Goal: Task Accomplishment & Management: Use online tool/utility

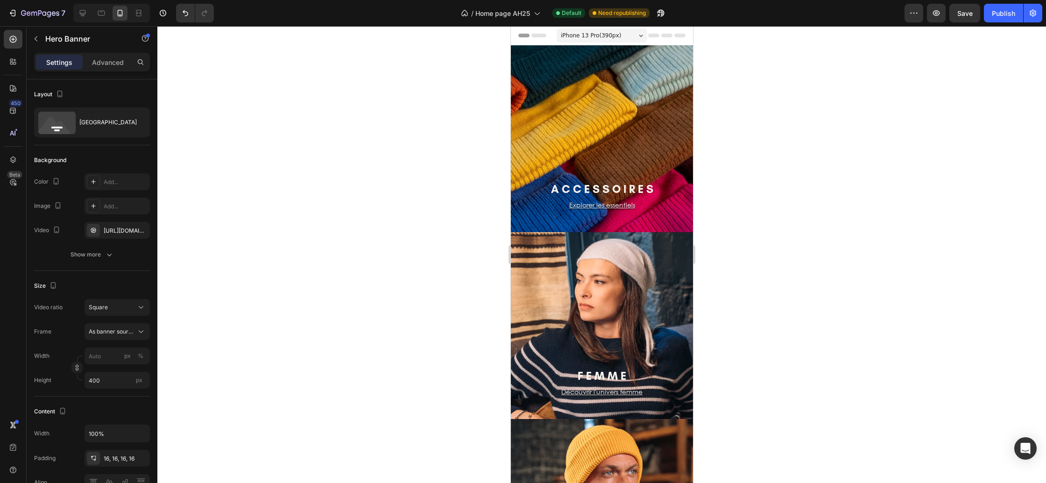
scroll to position [409, 0]
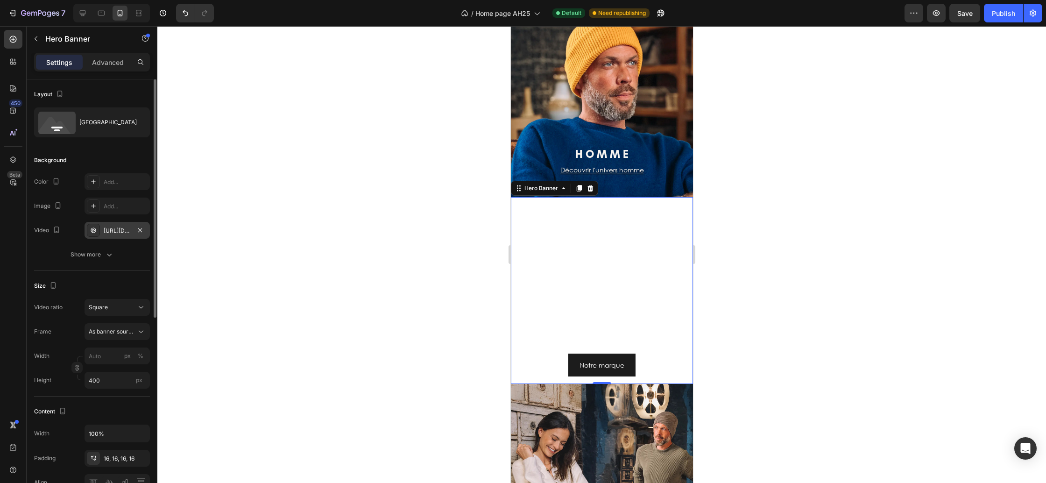
click at [111, 230] on div "https://cdn.shopify.com/videos/c/o/v/4b670213806c4804a7a65db8516f9289.mp4" at bounding box center [117, 230] width 27 height 8
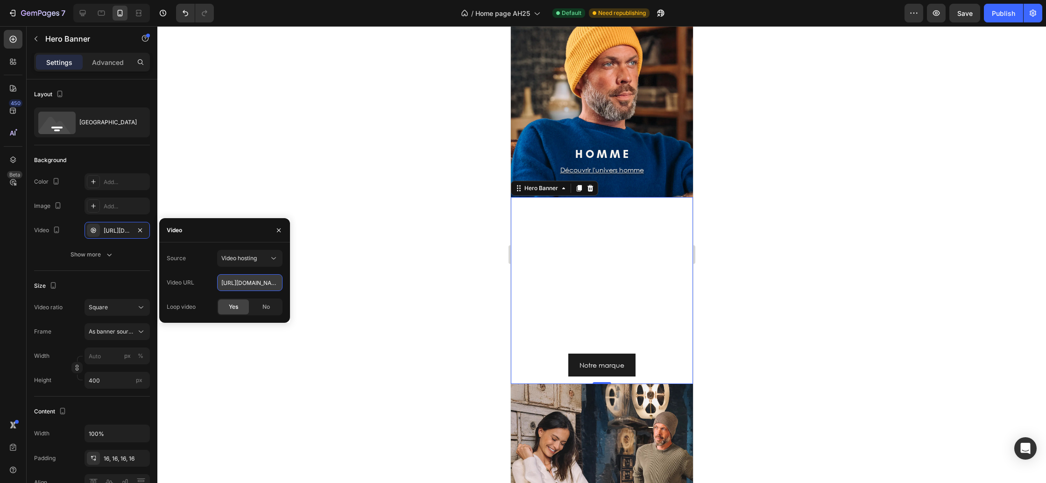
click at [248, 290] on input "https://cdn.shopify.com/videos/c/o/v/4b670213806c4804a7a65db8516f9289.mp4" at bounding box center [249, 282] width 65 height 17
paste input "bab1e121d75c4f2c9e404be31db2d040"
type input "https://cdn.shopify.com/videos/c/o/v/bab1e121d75c4f2c9e404be31db2d040.mp4"
type input "100"
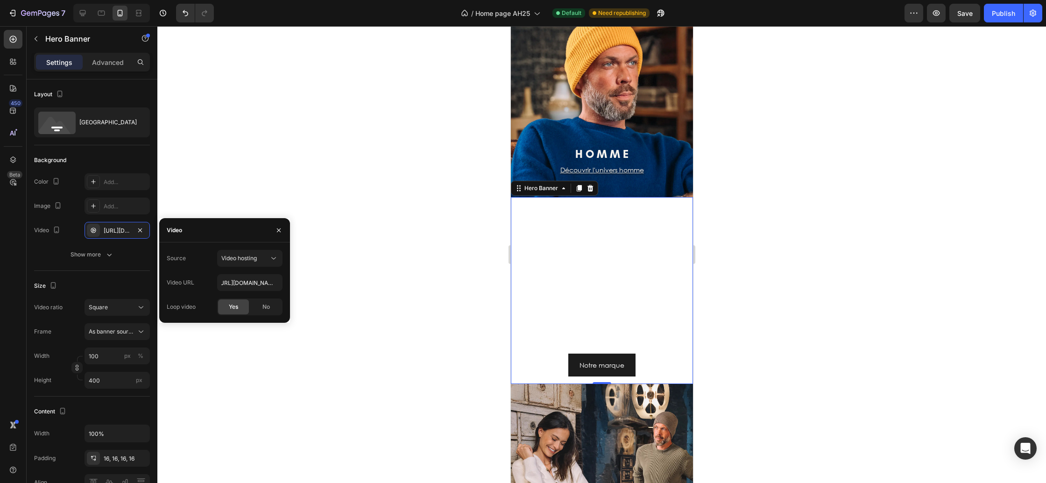
click at [204, 275] on div "Video URL https://cdn.shopify.com/videos/c/o/v/bab1e121d75c4f2c9e404be31db2d040…" at bounding box center [225, 282] width 116 height 17
click at [277, 229] on icon "button" at bounding box center [279, 230] width 4 height 4
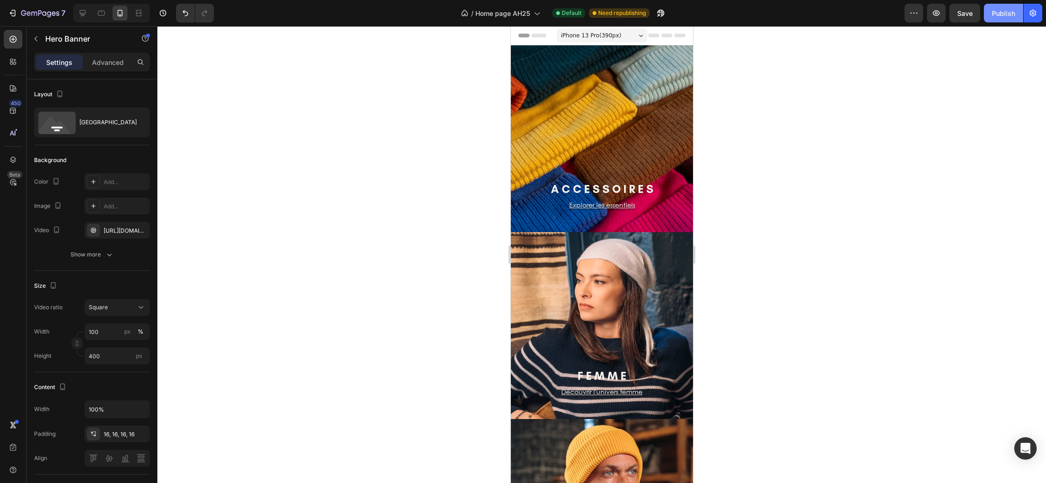
click at [1010, 18] on button "Publish" at bounding box center [1003, 13] width 39 height 19
click at [84, 17] on icon at bounding box center [82, 12] width 9 height 9
type input "Auto"
type input "1200"
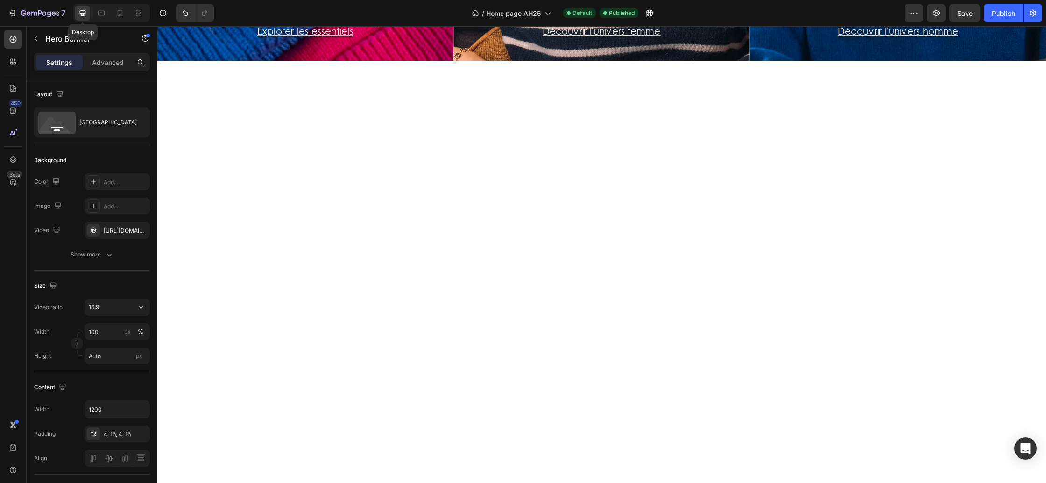
scroll to position [360, 0]
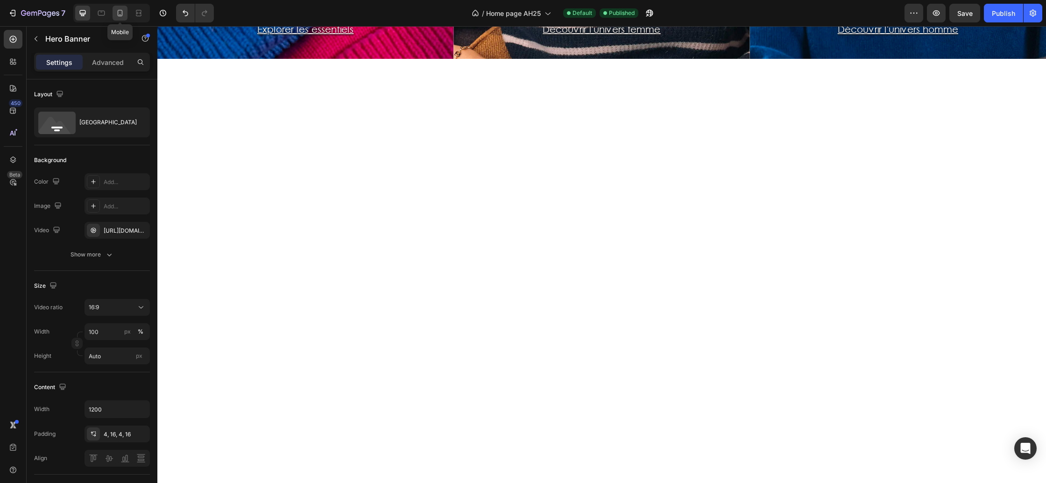
click at [117, 9] on icon at bounding box center [119, 12] width 9 height 9
type input "400"
type input "100%"
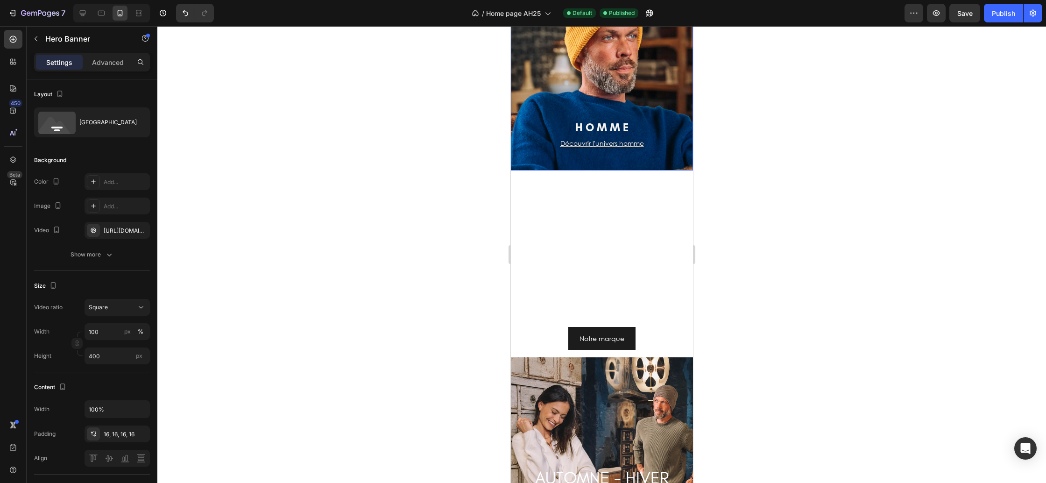
scroll to position [450, 0]
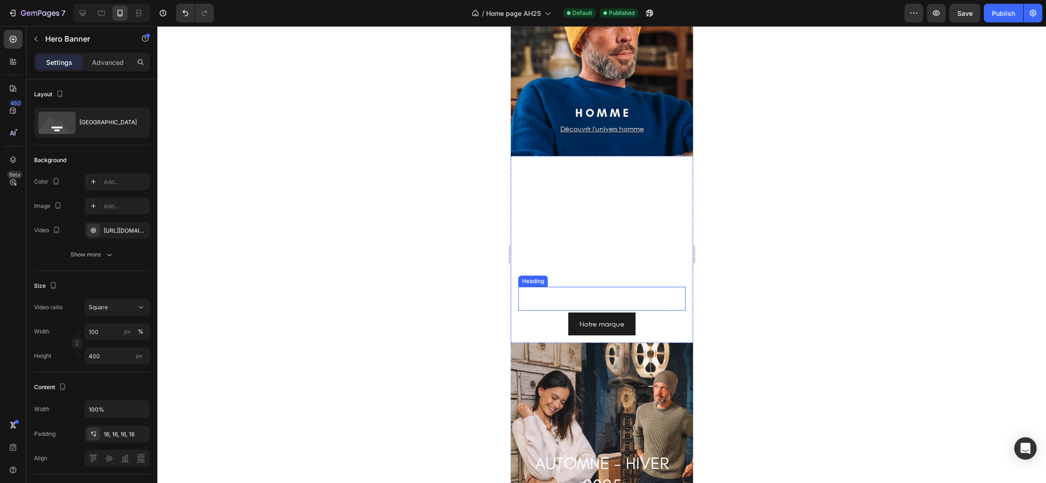
click at [615, 289] on h2 "C É Z E M B R E" at bounding box center [601, 299] width 167 height 24
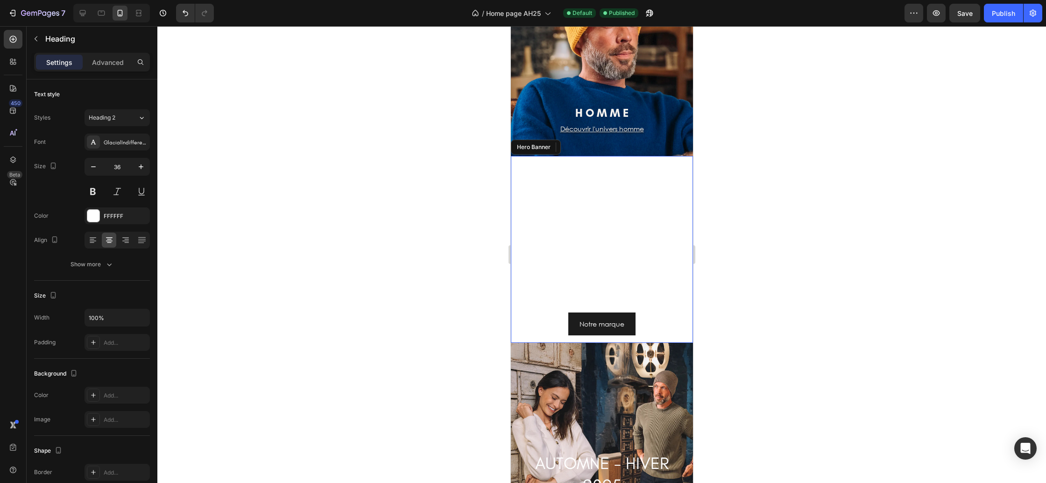
click at [579, 218] on video "Background Image" at bounding box center [601, 249] width 182 height 187
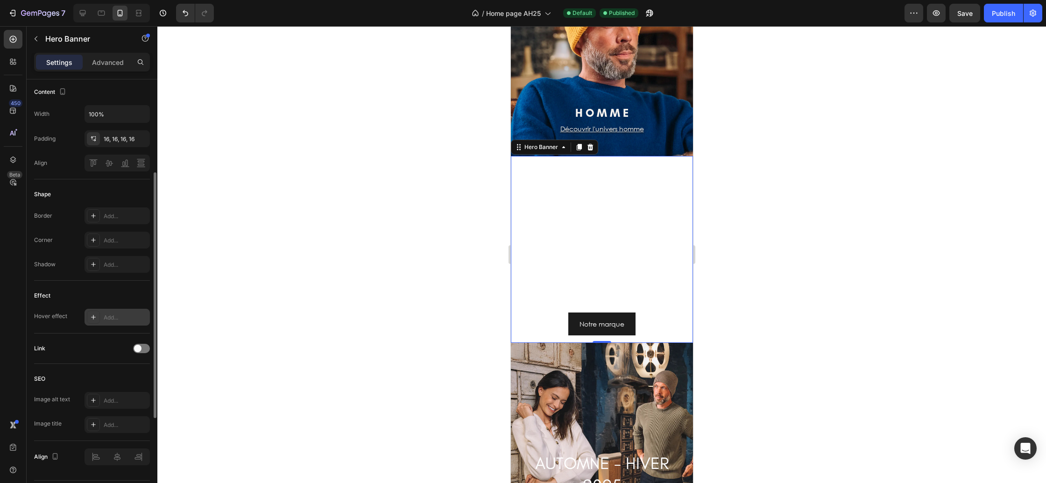
scroll to position [322, 0]
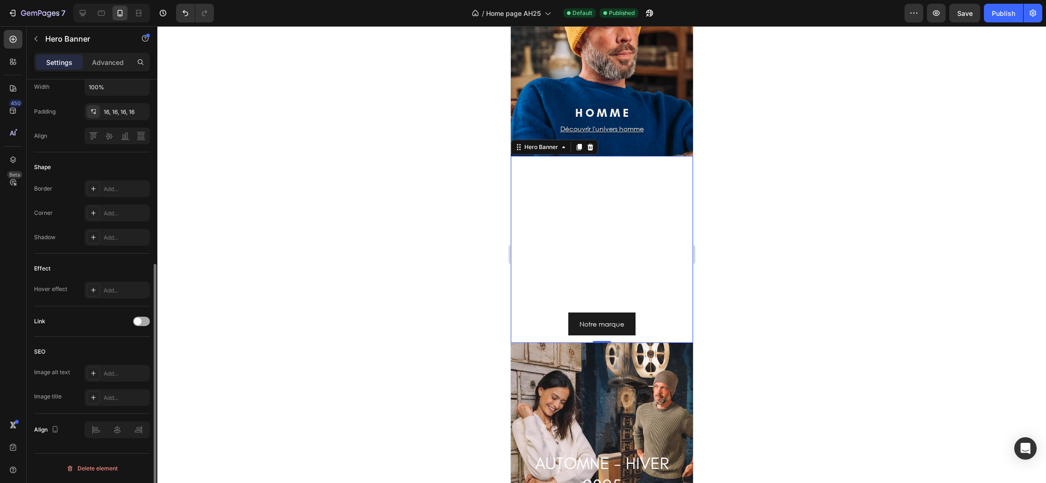
click at [141, 325] on div at bounding box center [141, 321] width 17 height 9
click at [114, 366] on div "Add..." at bounding box center [126, 369] width 44 height 8
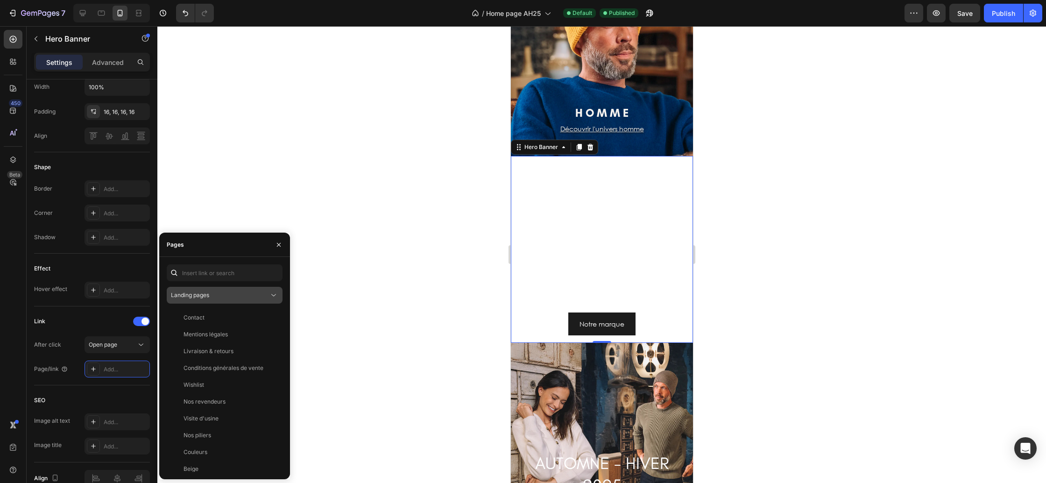
click at [274, 297] on icon at bounding box center [273, 294] width 9 height 9
click at [262, 289] on button "Landing pages" at bounding box center [225, 295] width 116 height 17
click at [226, 298] on div "Landing pages" at bounding box center [220, 295] width 98 height 8
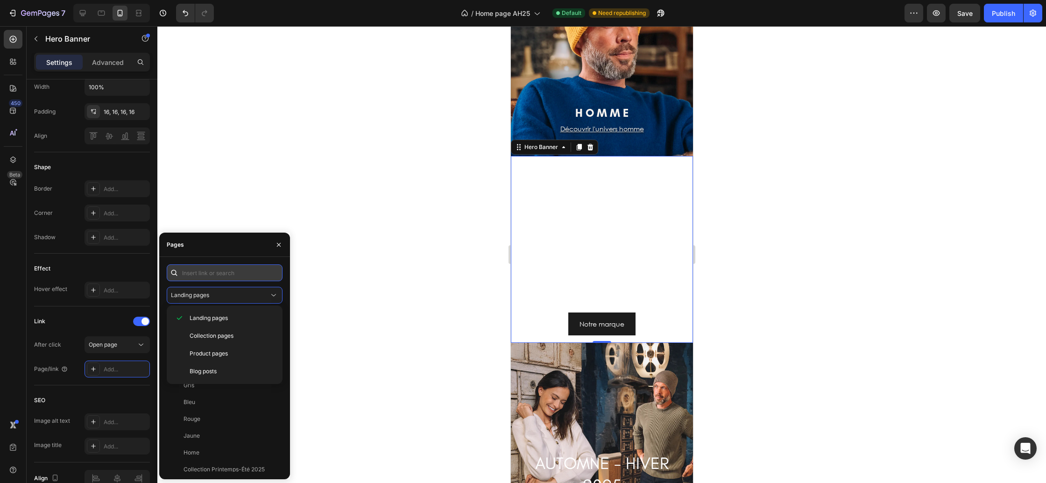
click at [236, 277] on input "text" at bounding box center [225, 272] width 116 height 17
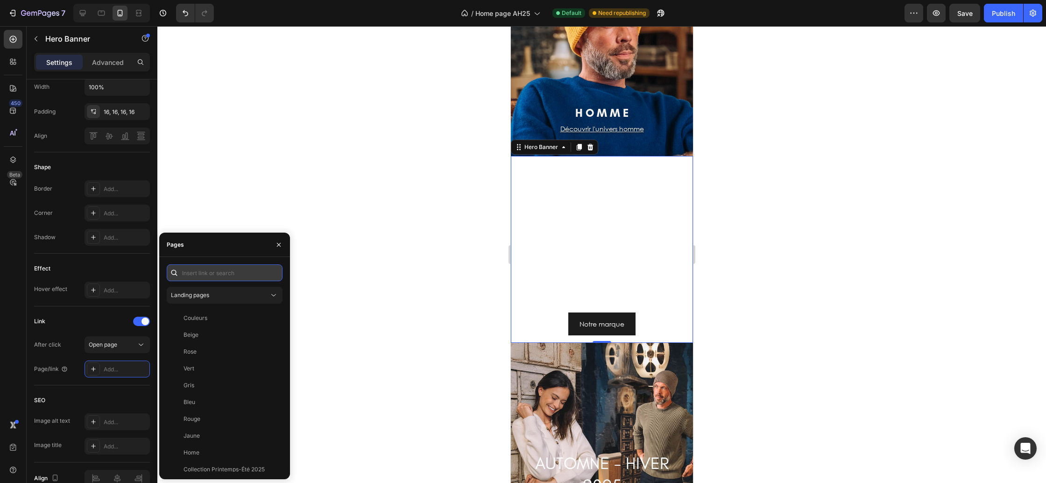
paste input "https://cezembre-store.fr/pages/notre-marque"
type input "https://cezembre-store.fr/pages/notre-marque"
click at [235, 298] on div "https://cezembre-store.fr/pages/notre-marque" at bounding box center [214, 295] width 60 height 8
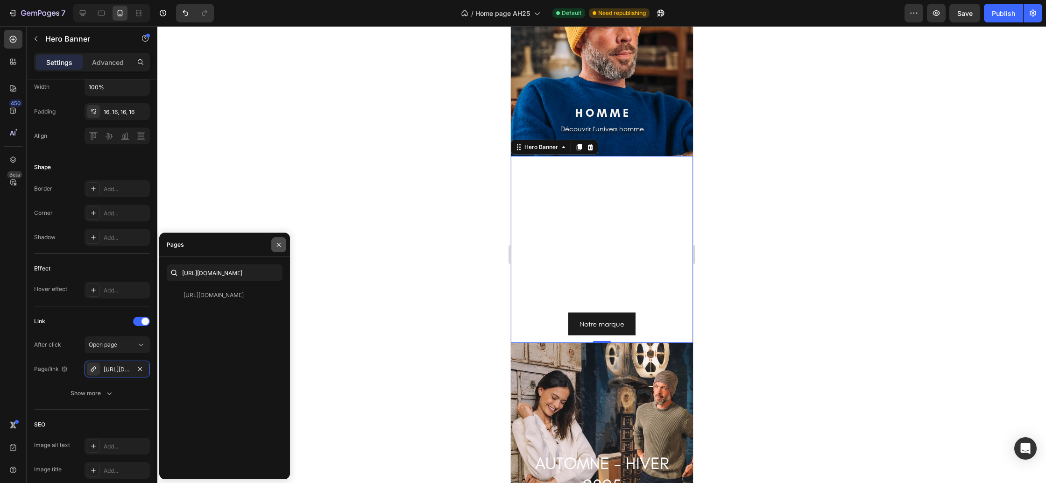
click at [276, 247] on icon "button" at bounding box center [278, 244] width 7 height 7
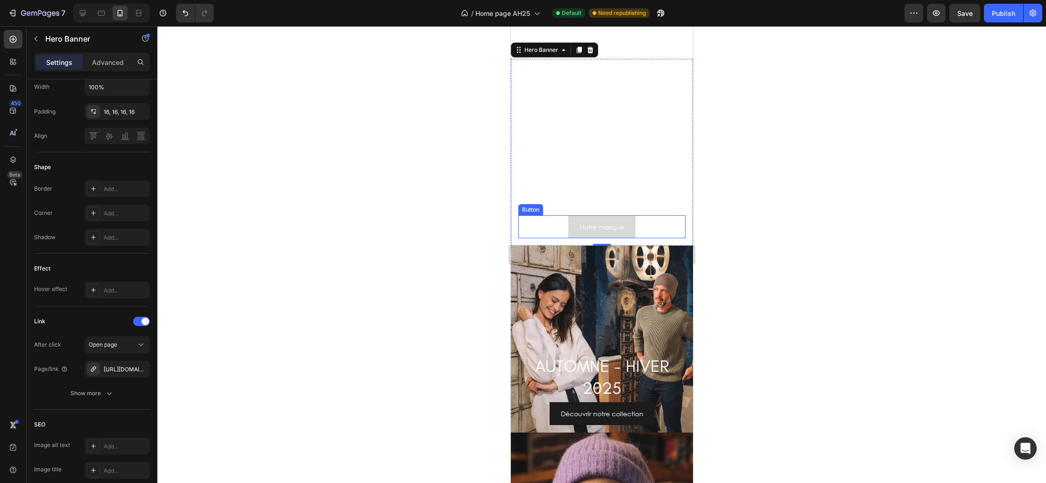
scroll to position [606, 0]
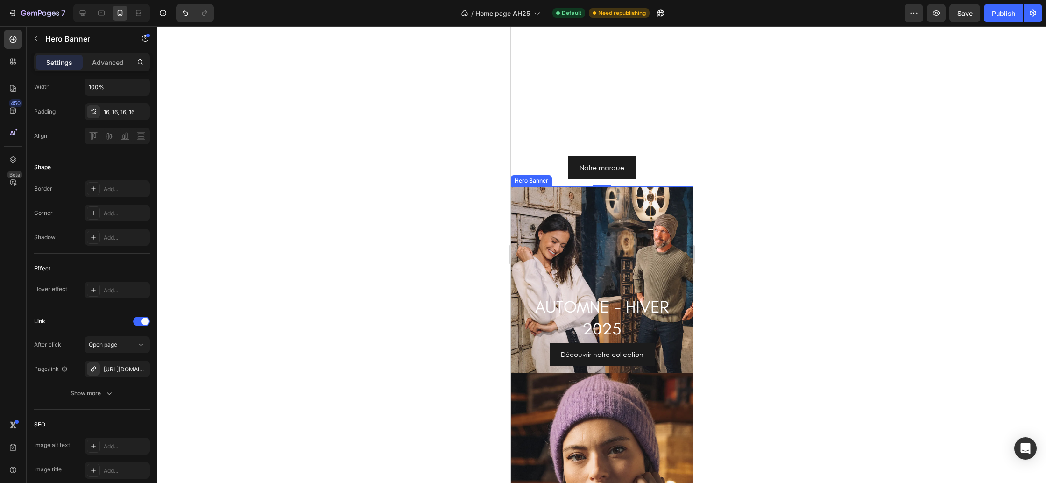
click at [562, 251] on div "Background Image" at bounding box center [601, 279] width 182 height 187
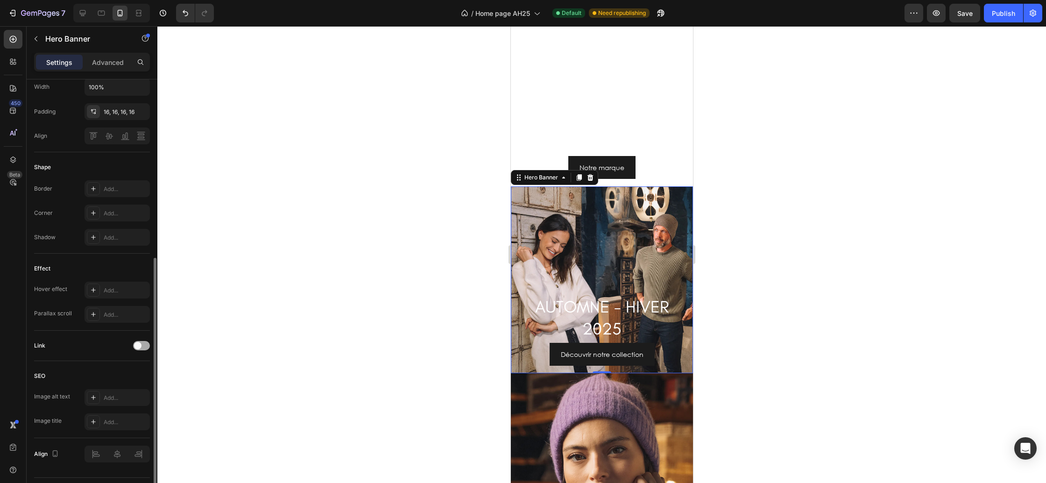
click at [139, 346] on span at bounding box center [137, 345] width 7 height 7
click at [113, 392] on div "Add..." at bounding box center [126, 393] width 44 height 8
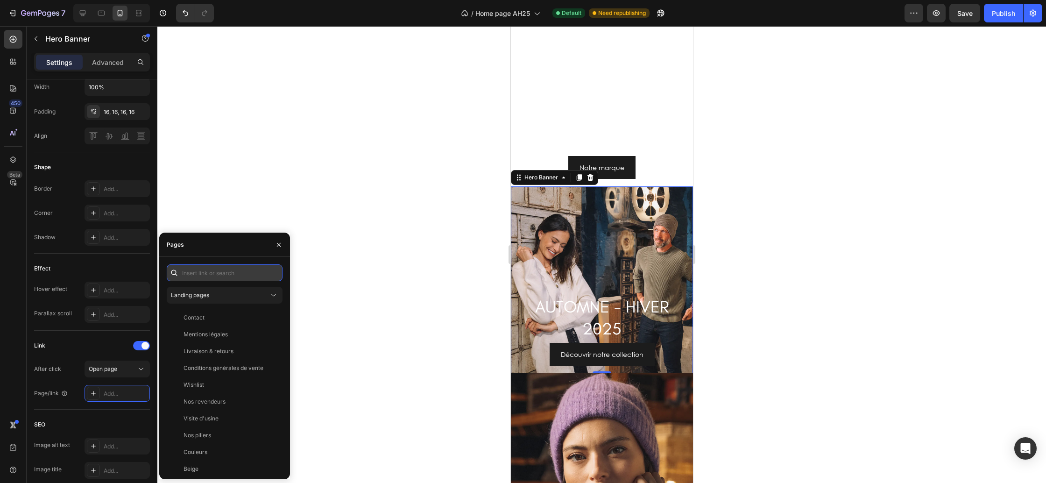
click at [221, 272] on input "text" at bounding box center [225, 272] width 116 height 17
paste input "https://cezembre-store.fr/collections/collection-automne-hiver-2026"
type input "https://cezembre-store.fr/collections/collection-automne-hiver-2026"
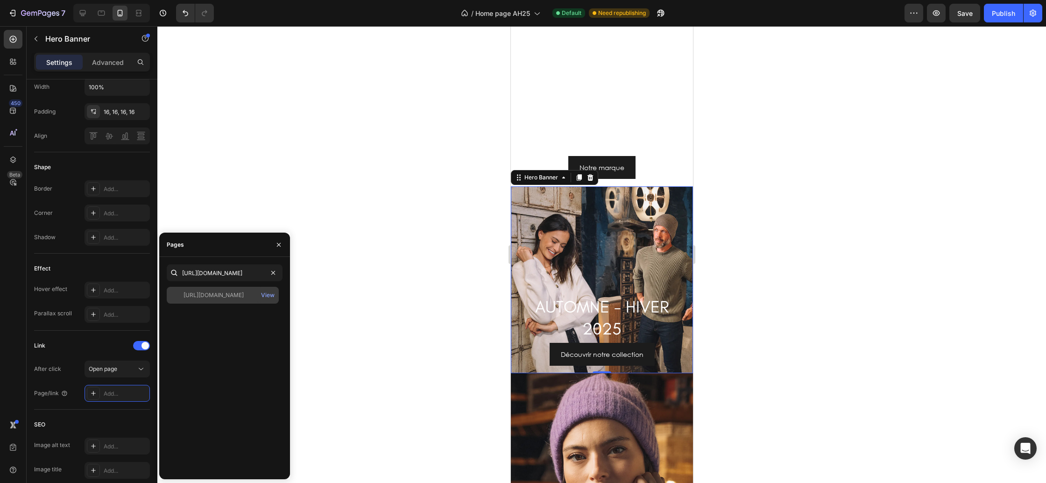
click at [231, 300] on div "https://cezembre-store.fr/collections/collection-automne-hiver-2026 View" at bounding box center [223, 295] width 112 height 17
click at [276, 242] on icon "button" at bounding box center [278, 244] width 7 height 7
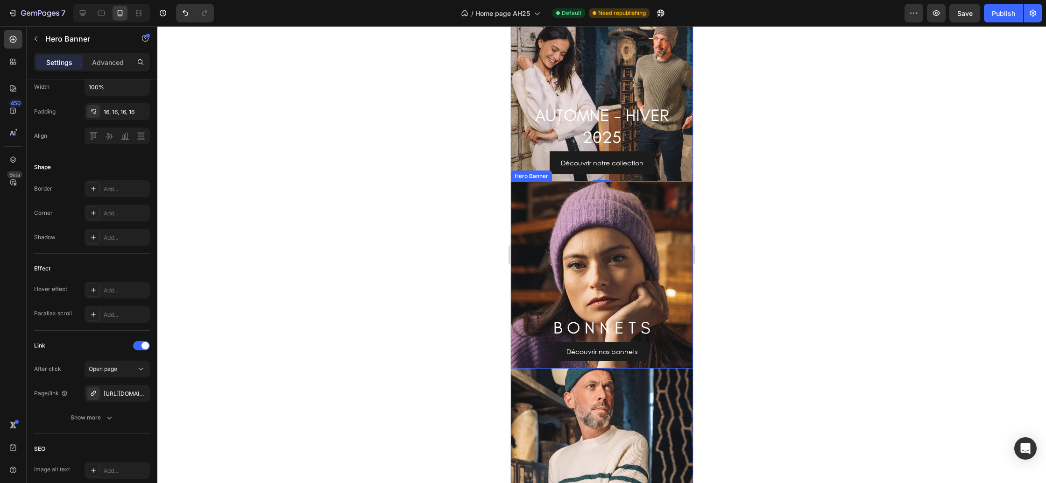
scroll to position [798, 0]
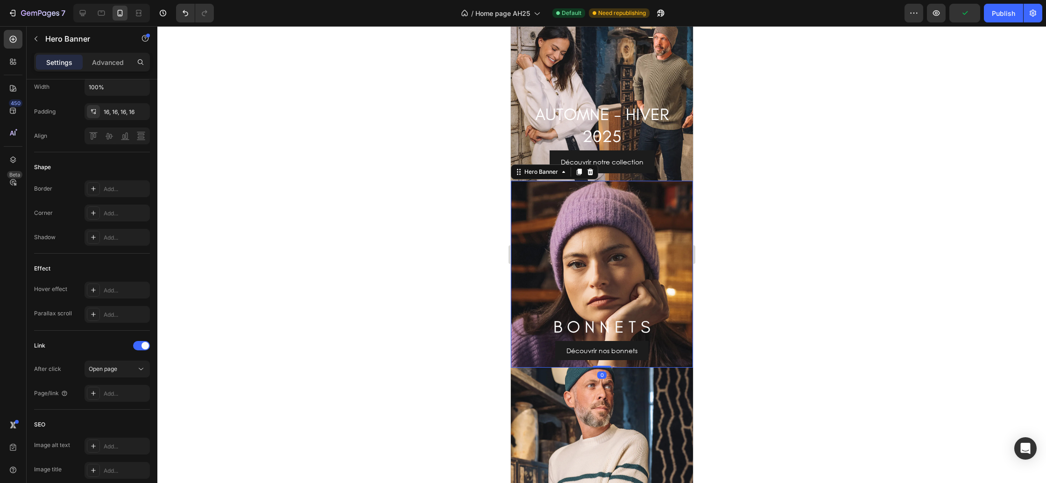
drag, startPoint x: 582, startPoint y: 256, endPoint x: 900, endPoint y: 123, distance: 345.0
click at [582, 256] on div "Background Image" at bounding box center [601, 274] width 182 height 187
click at [117, 391] on div "Add..." at bounding box center [126, 393] width 44 height 8
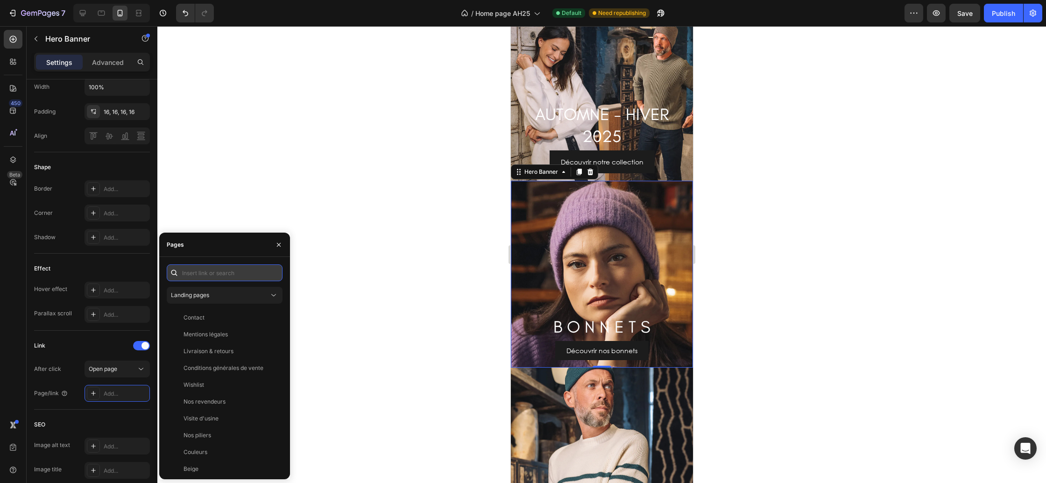
click at [214, 278] on input "text" at bounding box center [225, 272] width 116 height 17
paste input "https://cezembre-store.fr/collections/bonnets"
type input "https://cezembre-store.fr/collections/bonnets"
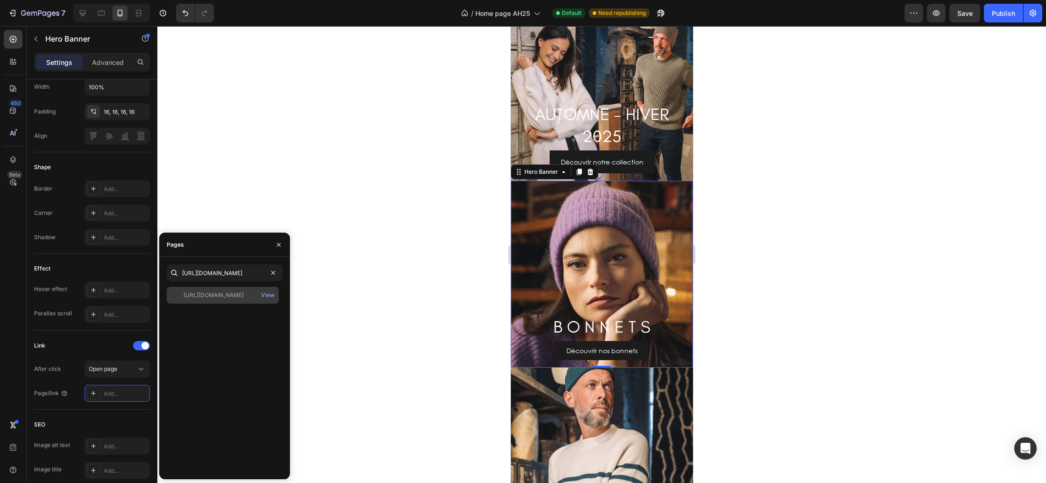
click at [224, 301] on div "https://cezembre-store.fr/collections/bonnets View" at bounding box center [223, 295] width 112 height 17
click at [278, 245] on icon "button" at bounding box center [279, 244] width 4 height 4
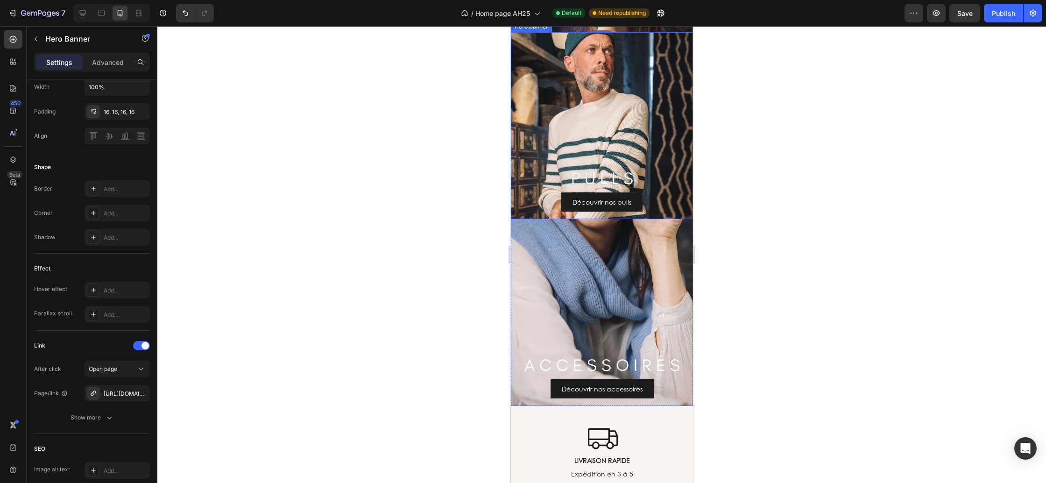
scroll to position [1129, 0]
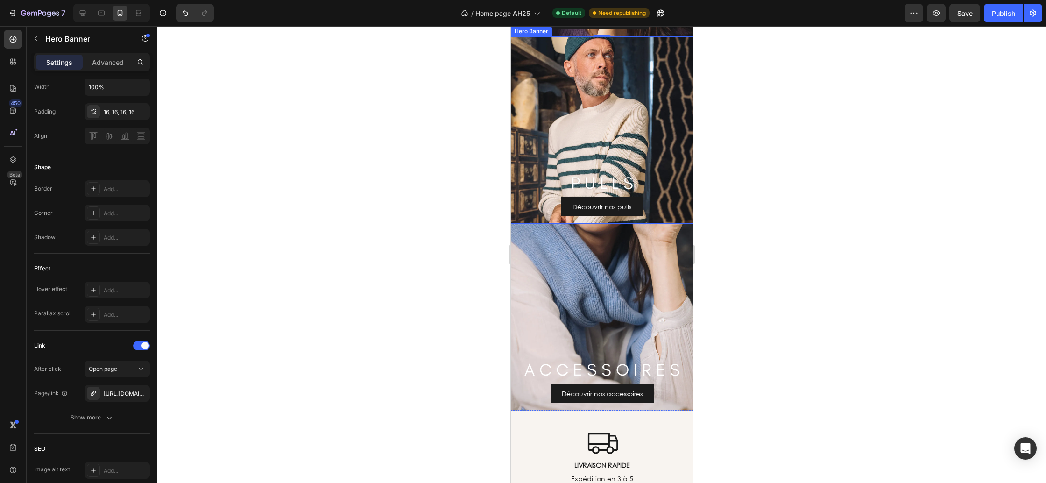
click at [612, 287] on div "Background Image" at bounding box center [601, 317] width 182 height 187
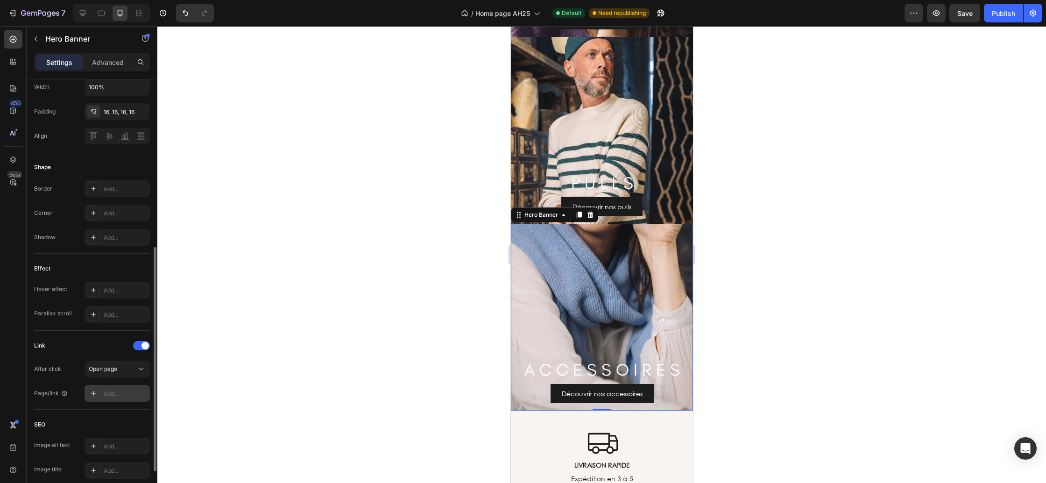
click at [113, 393] on div "Add..." at bounding box center [126, 393] width 44 height 8
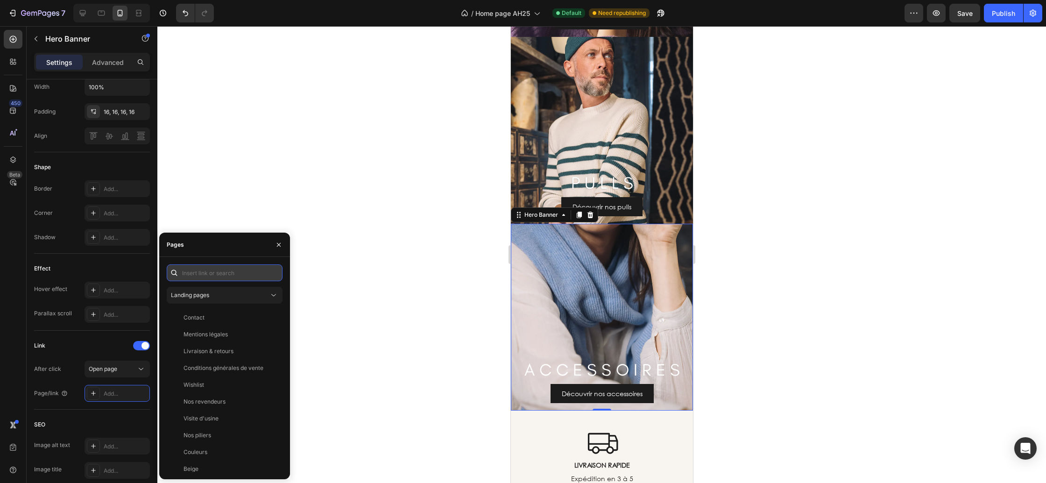
click at [217, 273] on input "text" at bounding box center [225, 272] width 116 height 17
paste input "https://cezembre-store.fr/collections/accessoires-ah"
type input "https://cezembre-store.fr/collections/accessoires-ah"
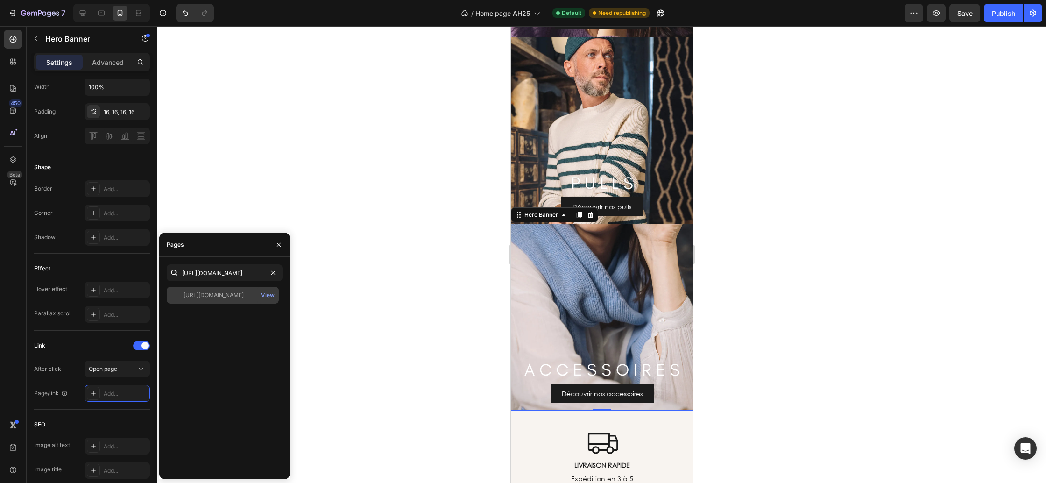
click at [225, 296] on div "https://cezembre-store.fr/collections/accessoires-ah" at bounding box center [214, 295] width 60 height 8
click at [277, 246] on icon "button" at bounding box center [278, 244] width 7 height 7
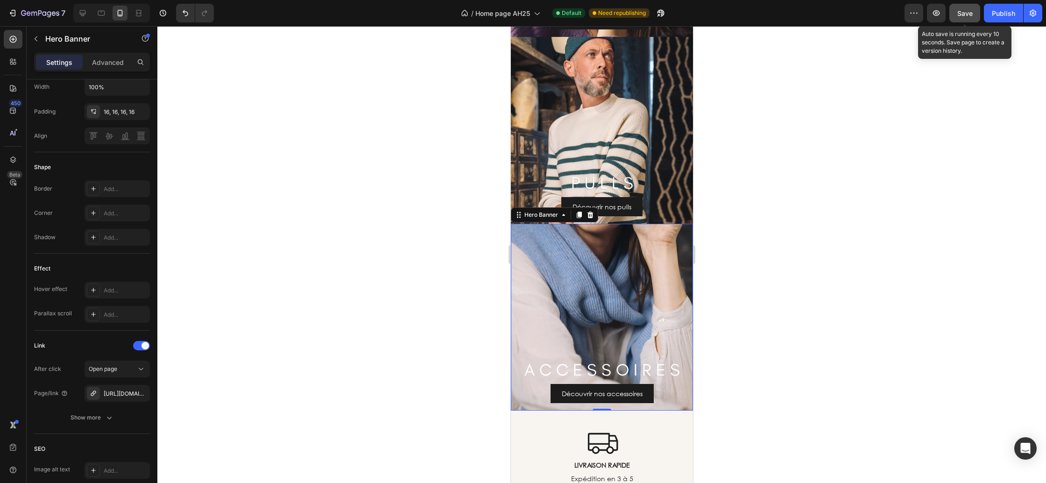
click at [962, 13] on span "Save" at bounding box center [964, 13] width 15 height 8
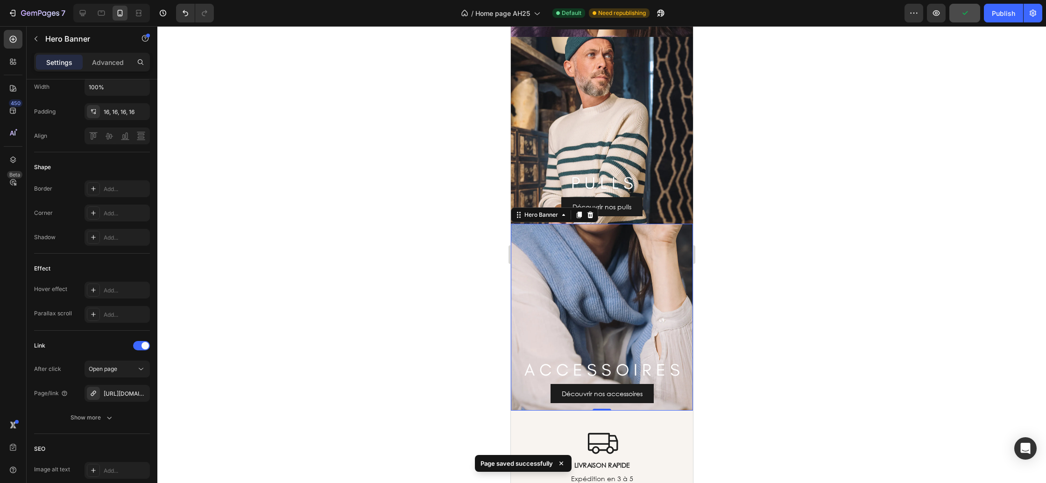
scroll to position [1500, 0]
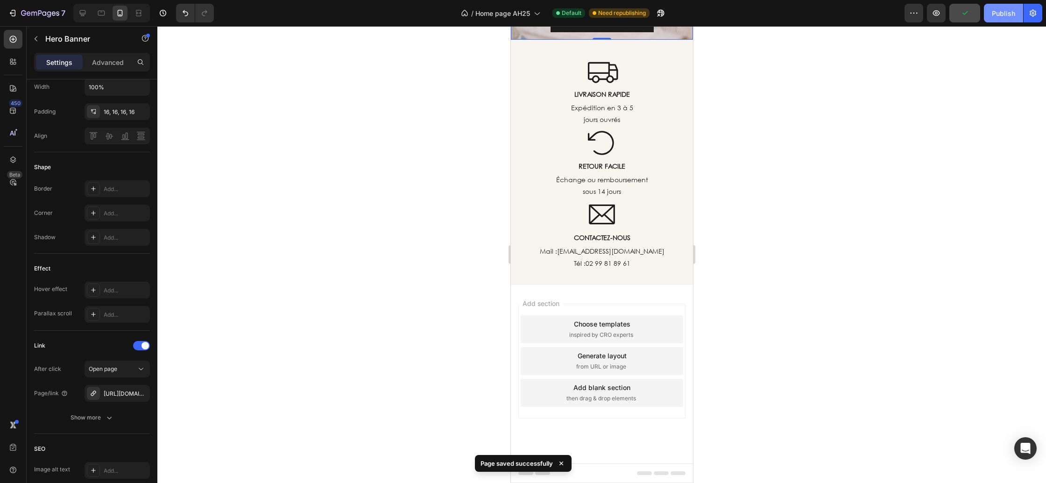
click at [994, 14] on div "Publish" at bounding box center [1003, 13] width 23 height 10
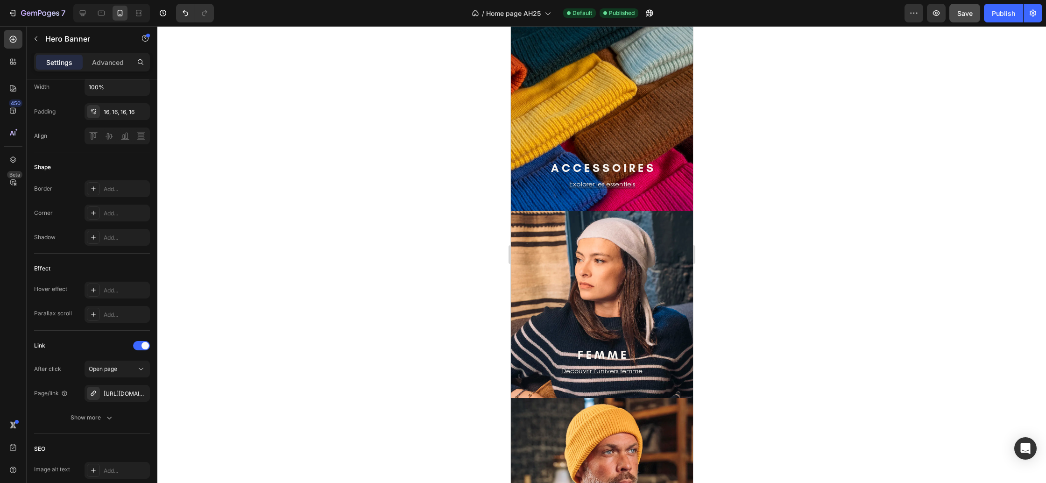
scroll to position [0, 0]
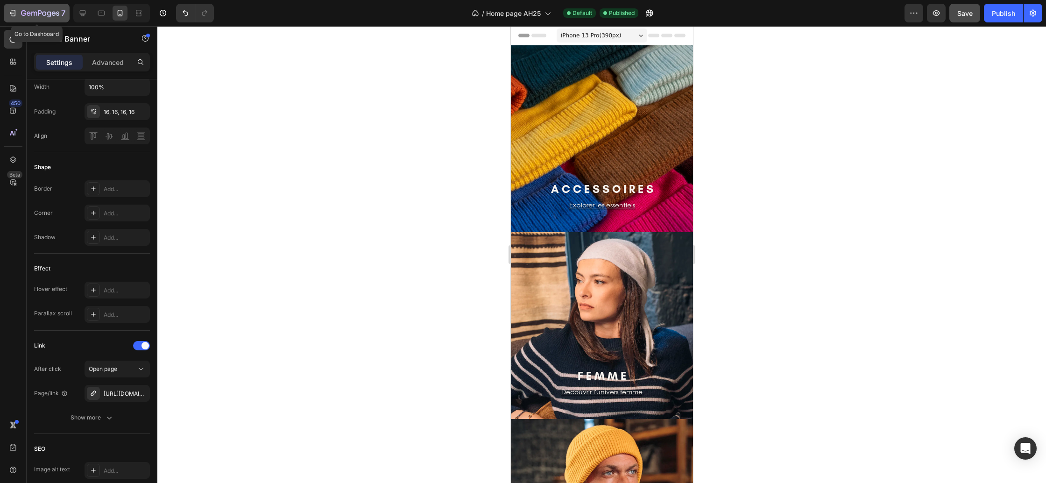
click at [40, 15] on icon "button" at bounding box center [40, 14] width 38 height 8
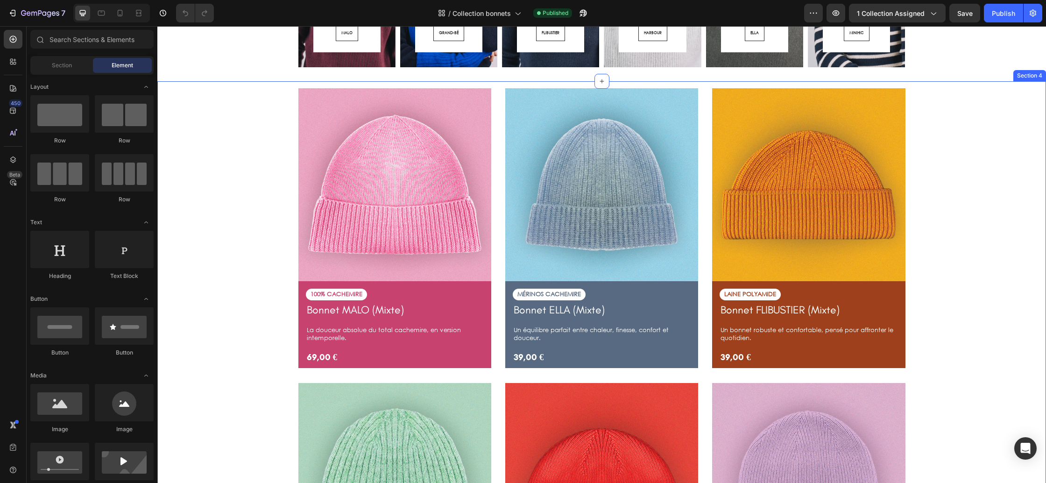
scroll to position [186, 0]
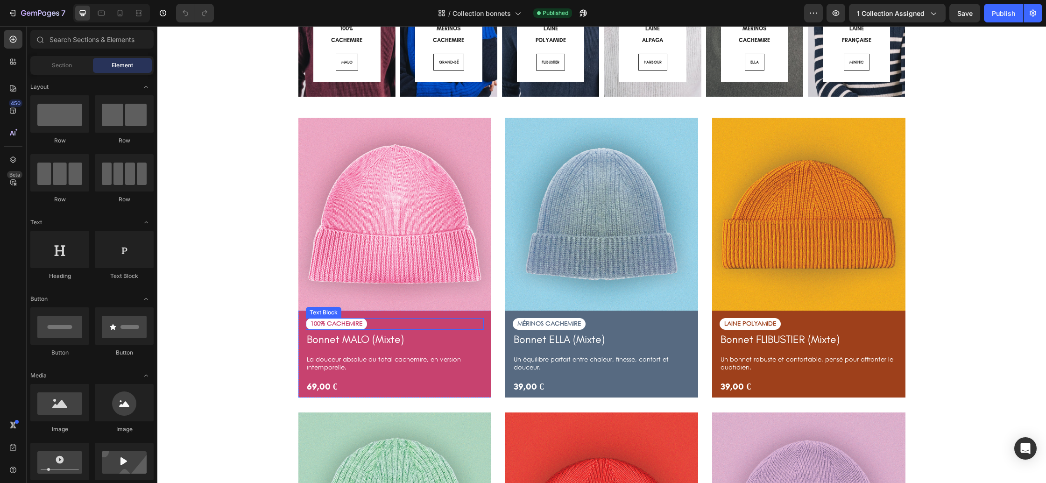
click at [367, 325] on div "100% CACHEMIRE" at bounding box center [336, 324] width 61 height 12
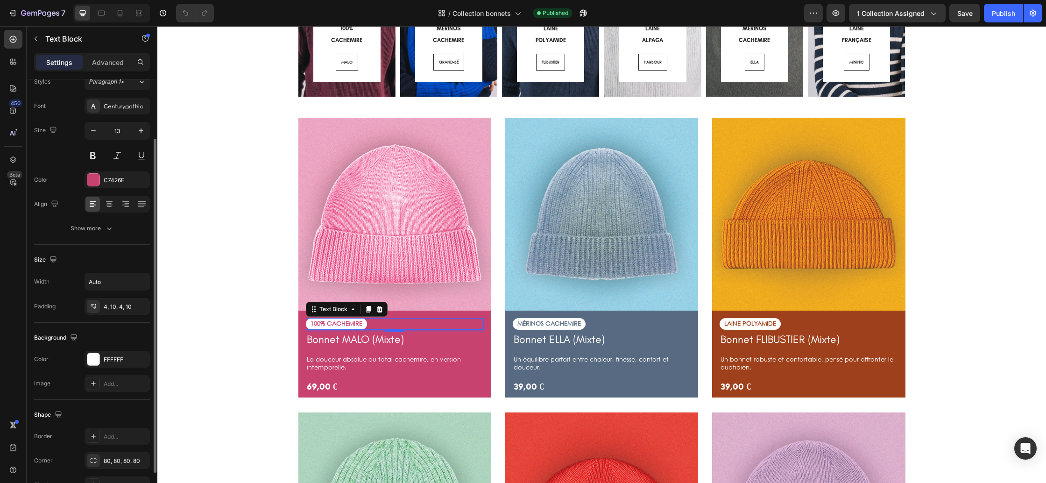
scroll to position [123, 0]
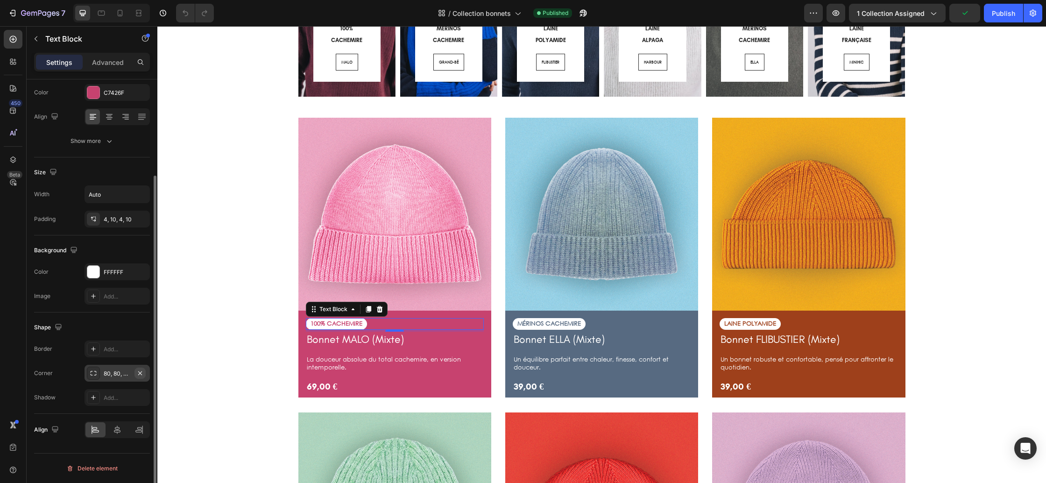
click at [140, 373] on icon "button" at bounding box center [140, 373] width 4 height 4
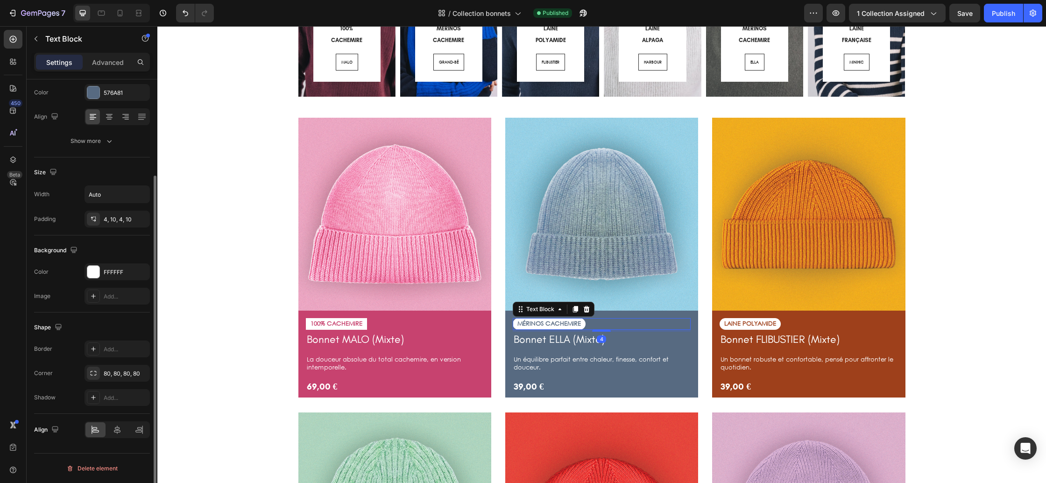
click at [586, 324] on div "MÉRINOS CACHEMIRE" at bounding box center [602, 324] width 178 height 12
click at [142, 373] on icon "button" at bounding box center [139, 372] width 7 height 7
click at [781, 323] on div "LAINE POLYAMIDE" at bounding box center [750, 324] width 61 height 12
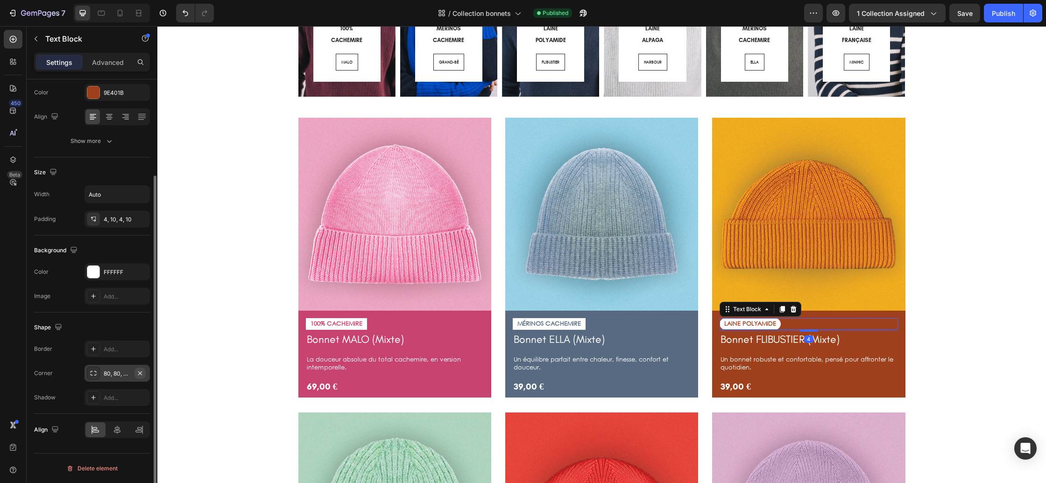
click at [139, 371] on icon "button" at bounding box center [139, 372] width 7 height 7
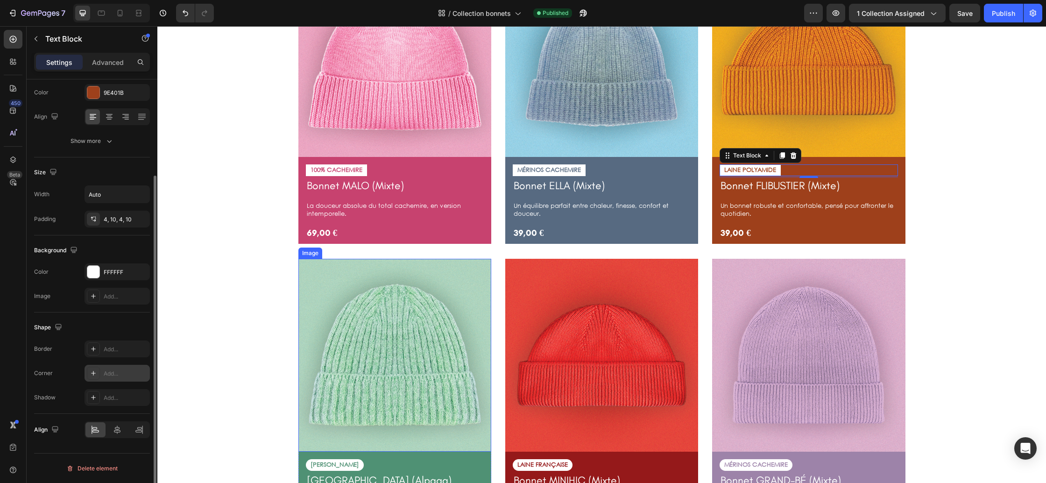
scroll to position [378, 0]
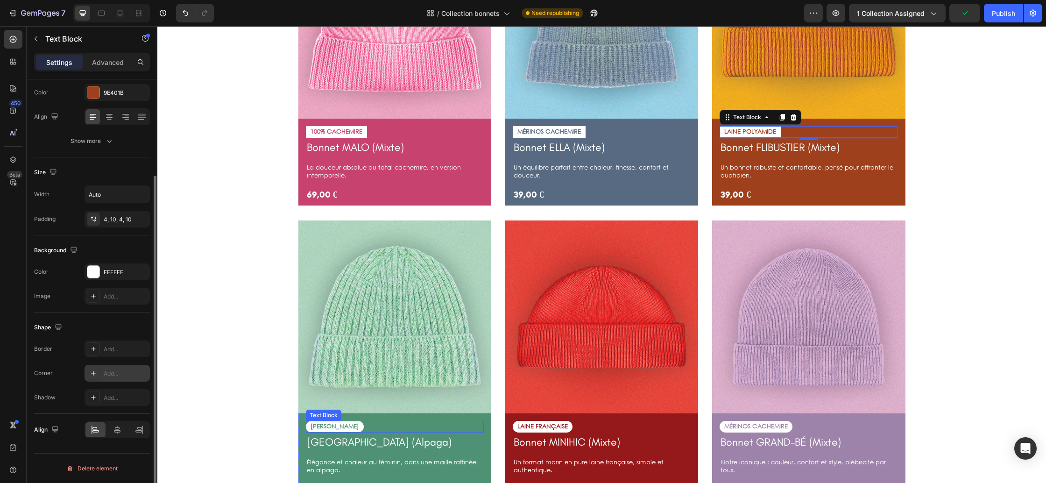
click at [359, 426] on div "[PERSON_NAME]" at bounding box center [395, 427] width 178 height 12
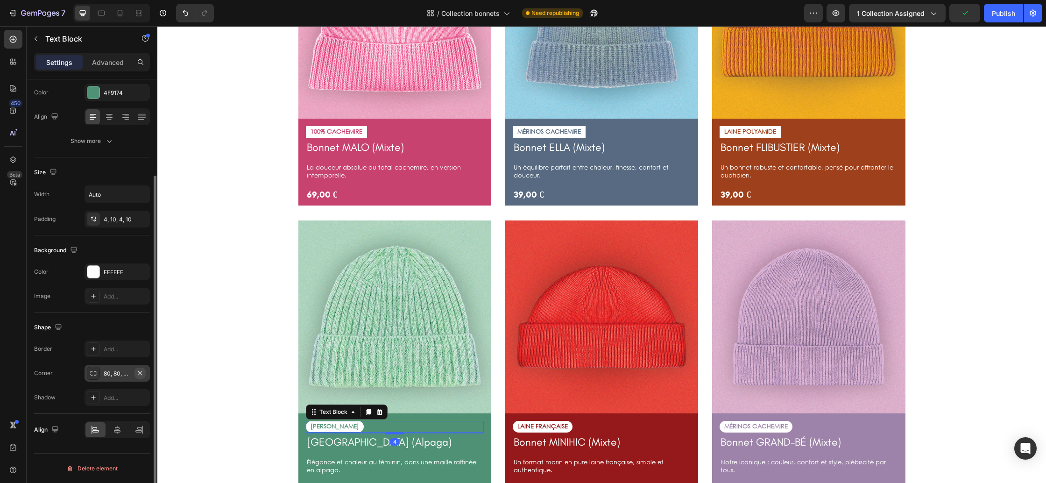
click at [142, 374] on icon "button" at bounding box center [139, 372] width 7 height 7
click at [579, 425] on div "LAINE FRANÇAISE" at bounding box center [602, 427] width 178 height 12
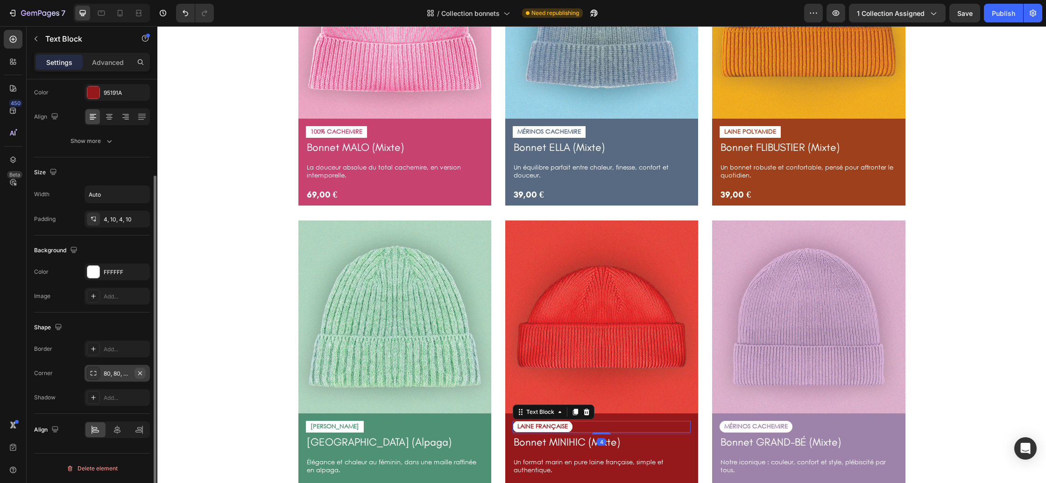
click at [144, 370] on button "button" at bounding box center [139, 372] width 11 height 11
click at [793, 424] on div "MÉRINOS CACHEMIRE" at bounding box center [809, 427] width 178 height 12
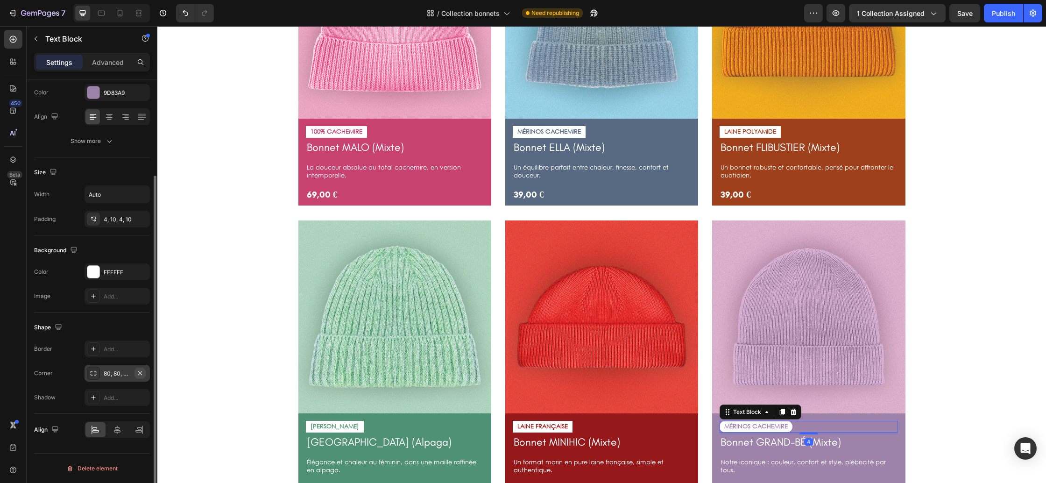
click at [142, 374] on icon "button" at bounding box center [139, 372] width 7 height 7
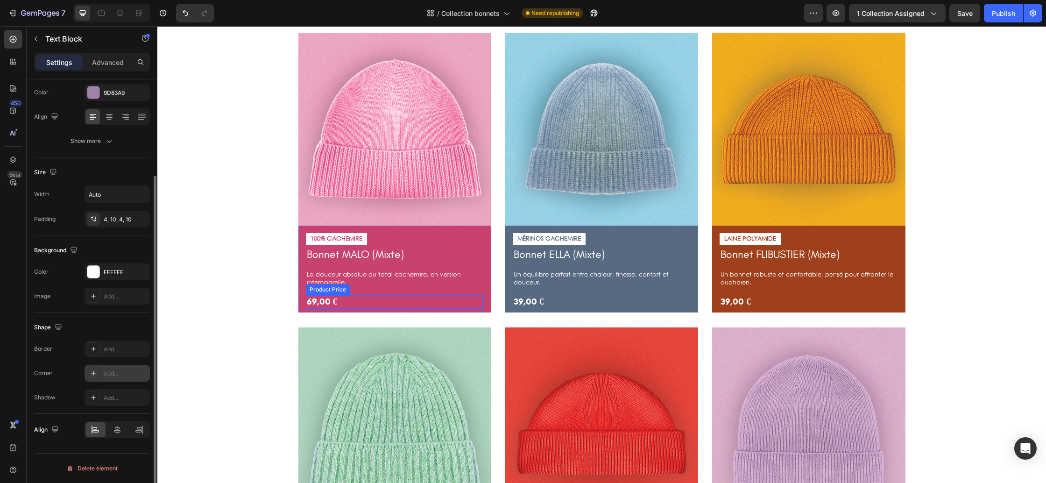
scroll to position [278, 0]
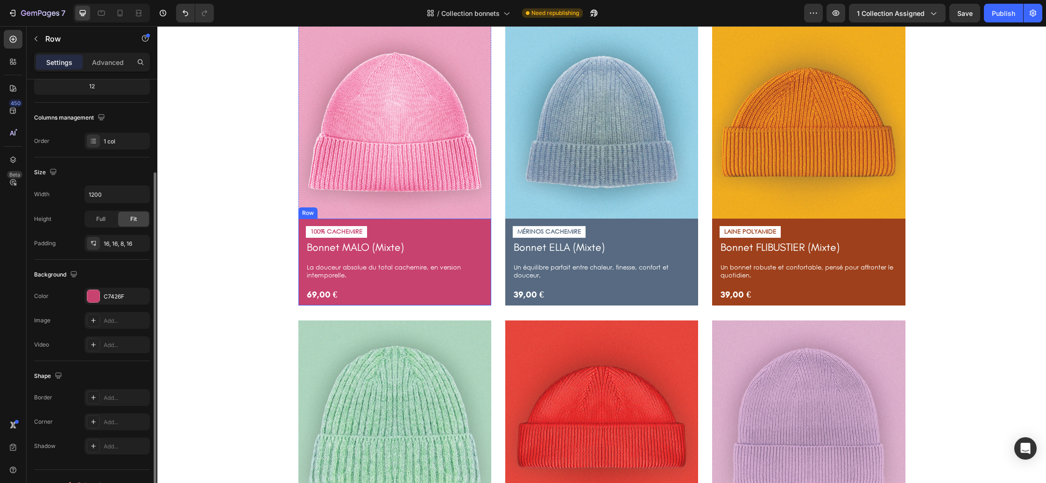
click at [428, 223] on div "100% CACHEMIRE Text Block Bonnet MALO (Mixte) Product Title La douceur absolue …" at bounding box center [394, 262] width 193 height 86
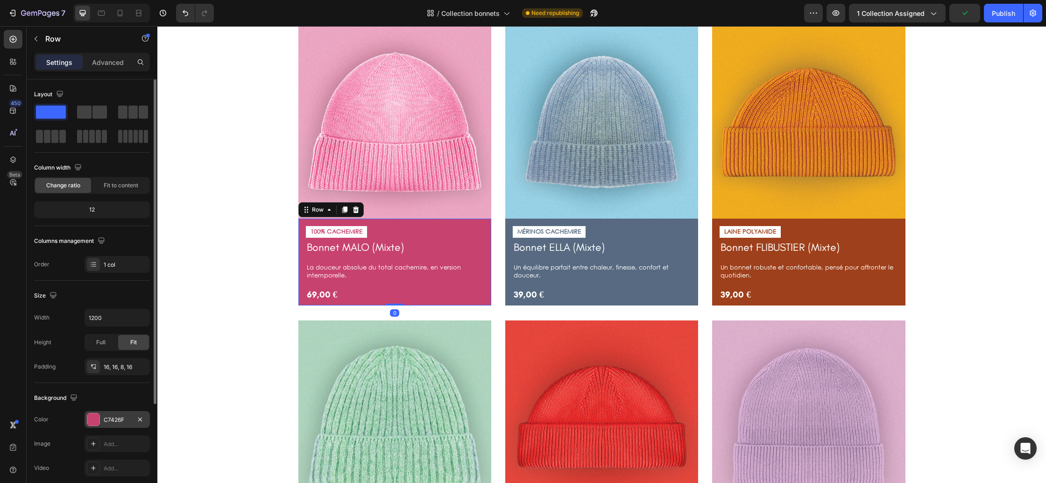
click at [124, 416] on div "C7426F" at bounding box center [117, 420] width 27 height 8
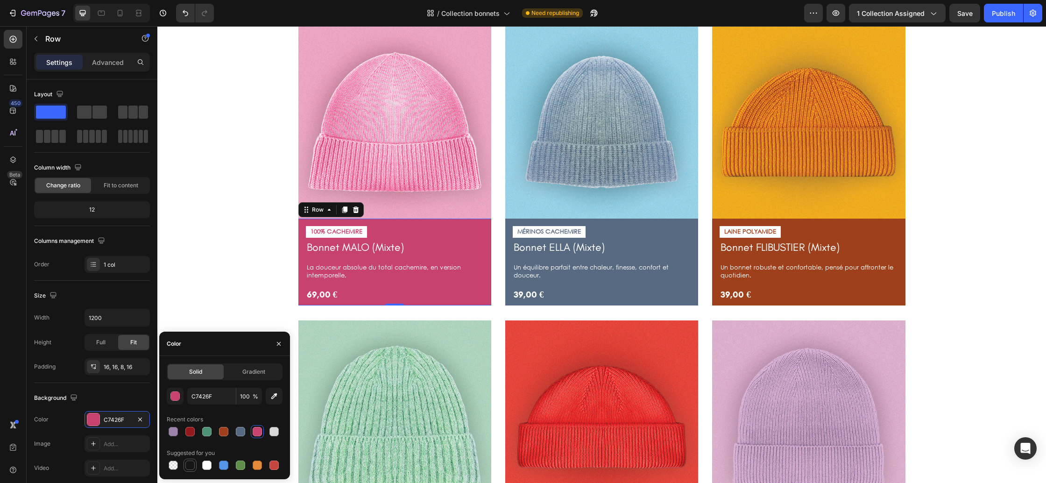
click at [193, 462] on div at bounding box center [189, 464] width 9 height 9
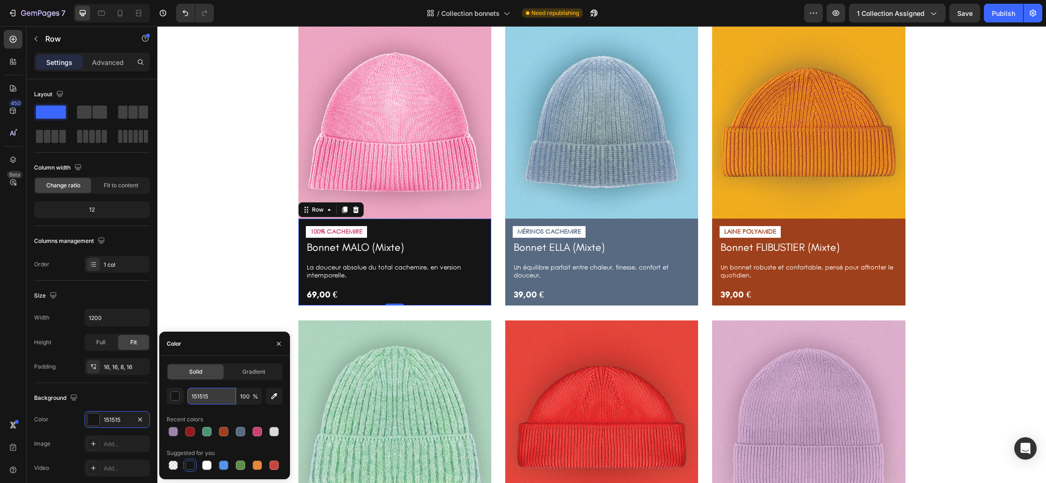
click at [211, 398] on input "151515" at bounding box center [211, 396] width 49 height 17
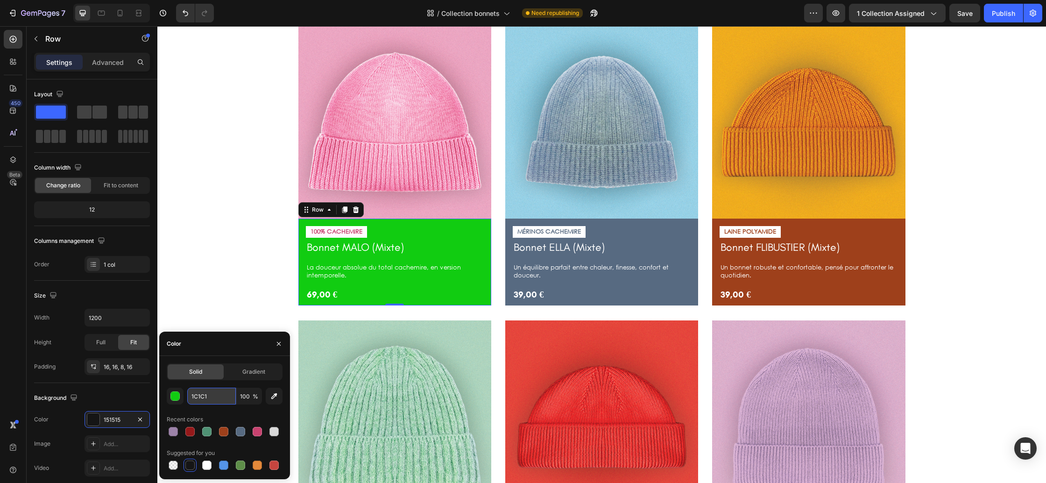
type input "1C1C1C"
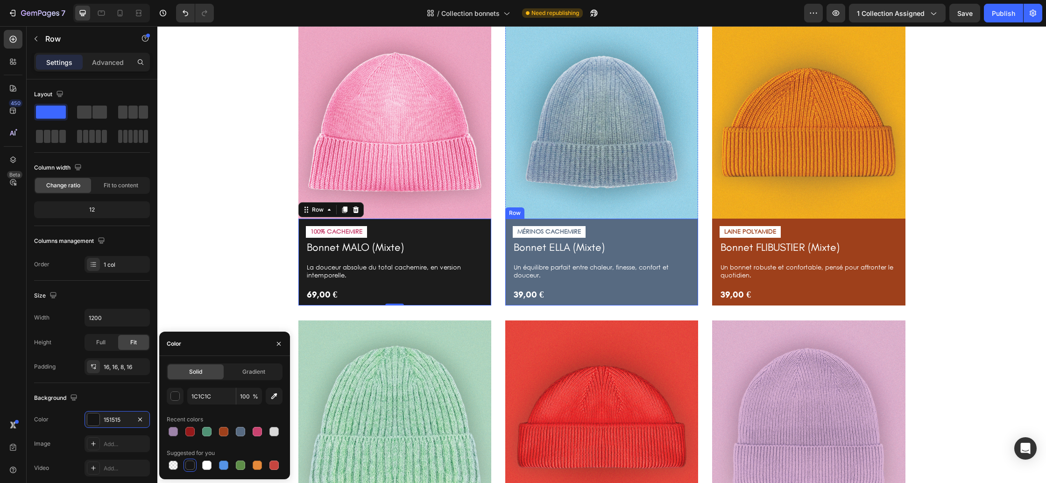
click at [697, 281] on div "MÉRINOS CACHEMIRE Text Block Bonnet ELLA (Mixte) Product Title Un équilibre par…" at bounding box center [601, 262] width 193 height 86
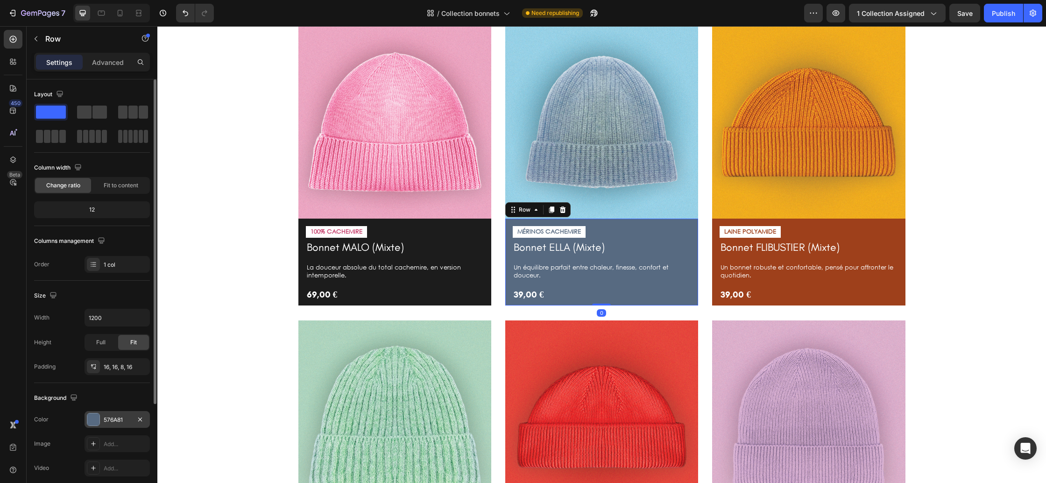
click at [113, 419] on div "576A81" at bounding box center [117, 420] width 27 height 8
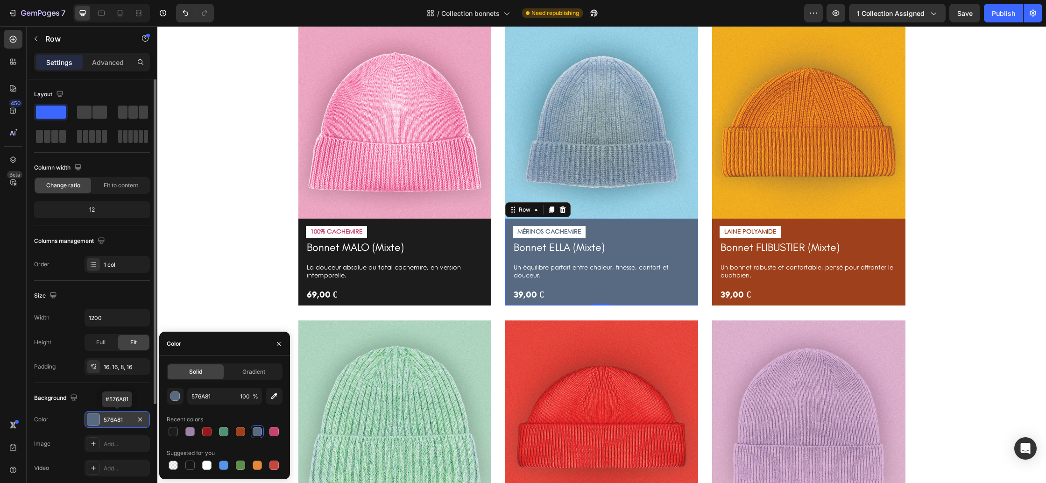
click at [116, 417] on div "576A81" at bounding box center [117, 420] width 27 height 8
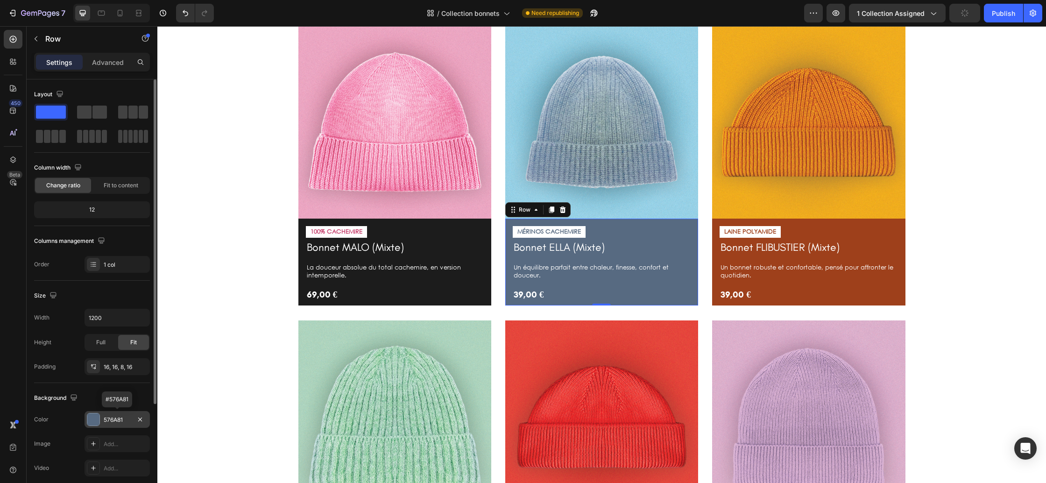
click at [116, 417] on div "576A81" at bounding box center [117, 420] width 27 height 8
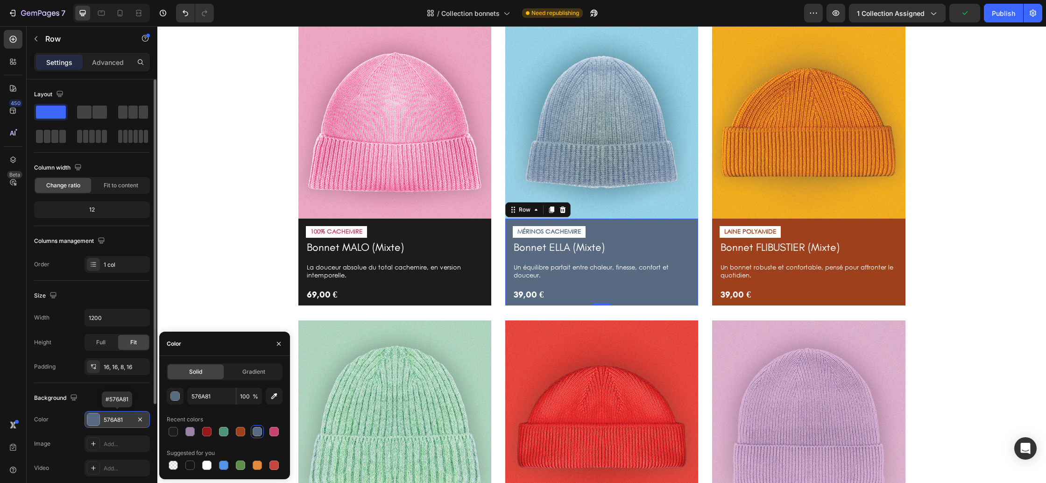
click at [116, 417] on div "576A81" at bounding box center [117, 420] width 27 height 8
click at [177, 434] on div at bounding box center [173, 431] width 9 height 9
type input "1C1C1C"
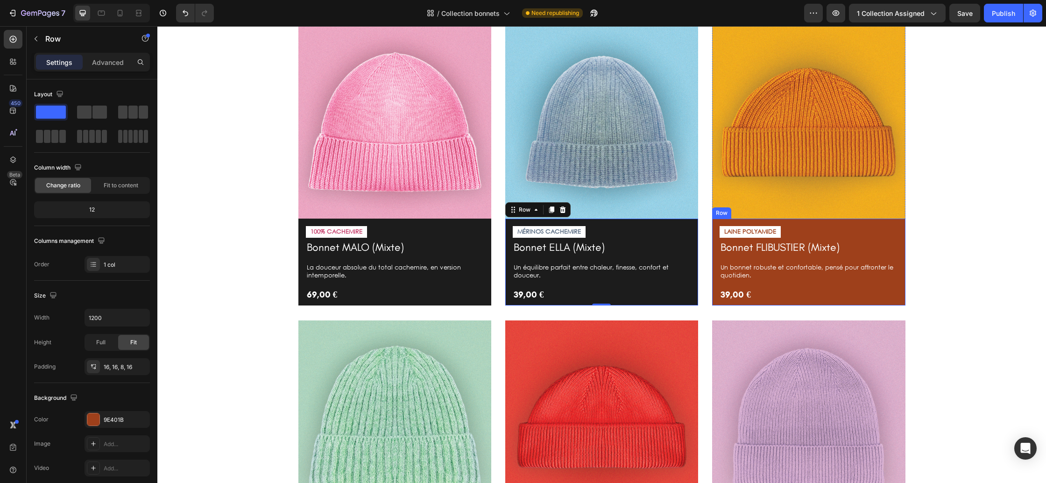
click at [779, 303] on div "LAINE POLYAMIDE Text Block Bonnet FLIBUSTIER (Mixte) Product Title Un bonnet ro…" at bounding box center [808, 262] width 193 height 86
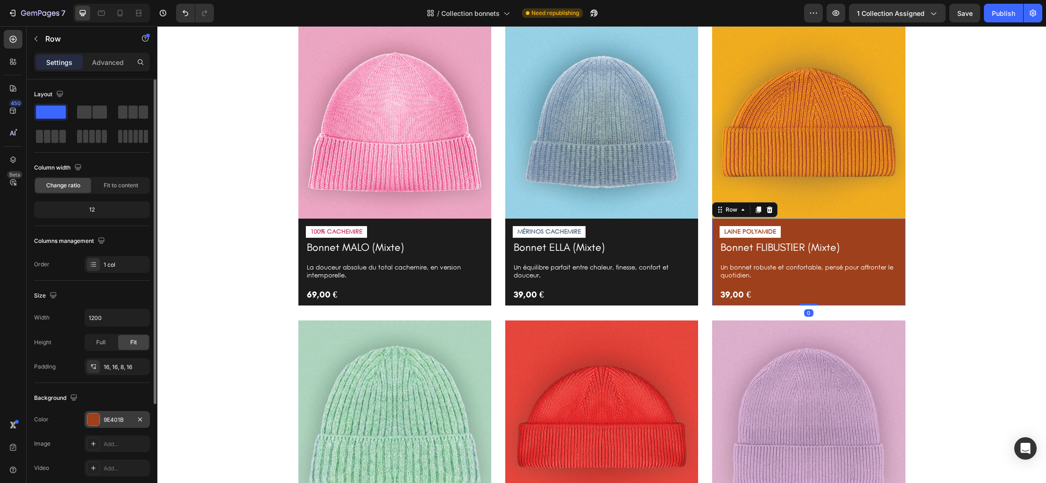
click at [117, 413] on div "9E401B" at bounding box center [117, 419] width 65 height 17
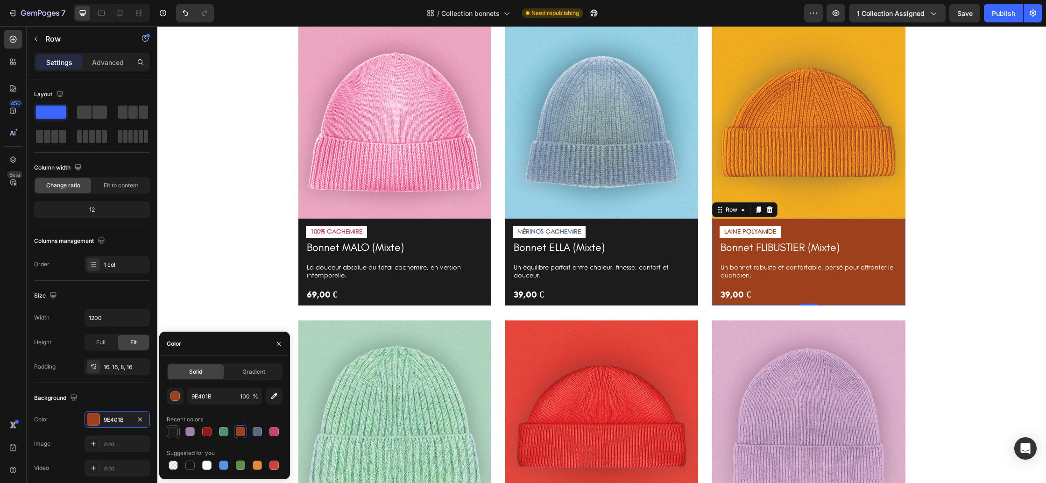
click at [168, 434] on div at bounding box center [173, 431] width 11 height 11
type input "1C1C1C"
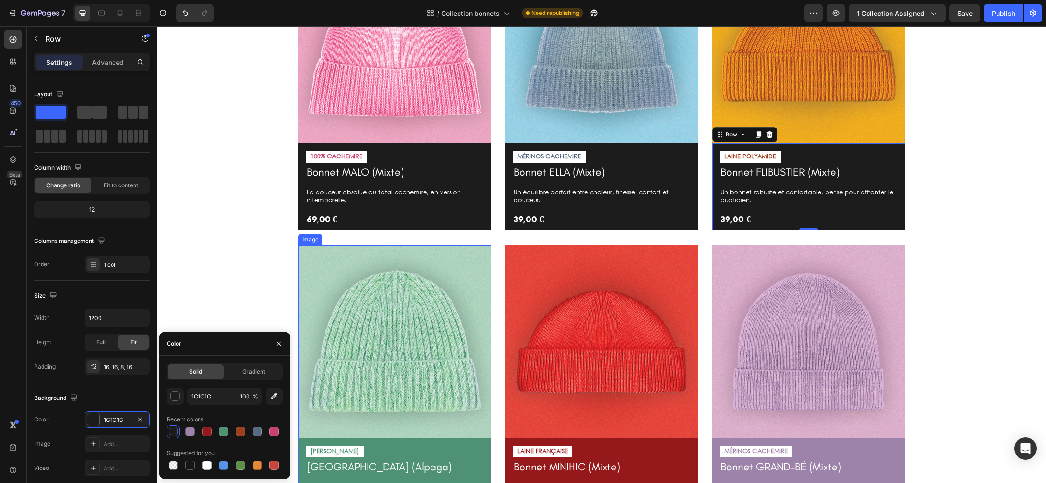
scroll to position [409, 0]
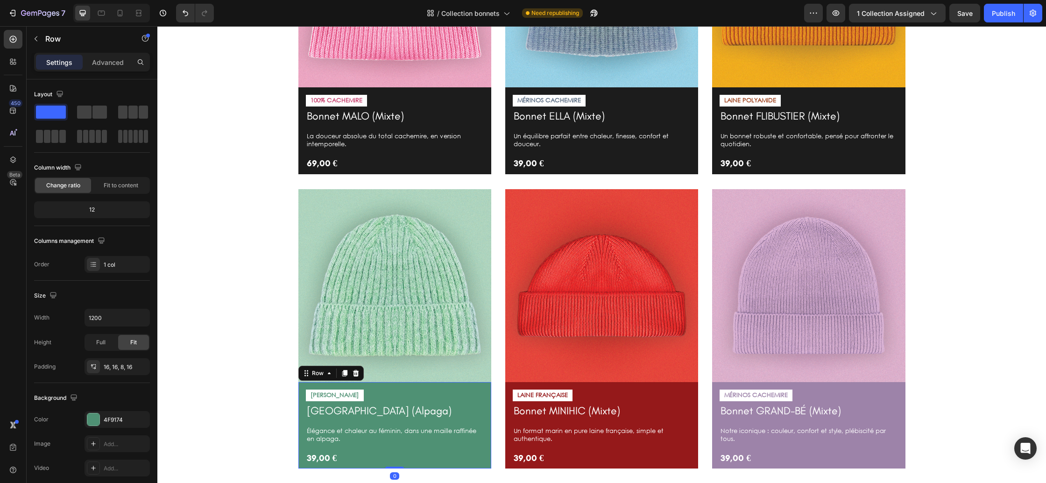
click at [423, 467] on div "LAINE ALPAGA Text Block Bonnet HARBOUR (Alpaga) Product Title Élégance et chale…" at bounding box center [394, 425] width 193 height 86
click at [106, 418] on div "4F9174" at bounding box center [117, 420] width 27 height 8
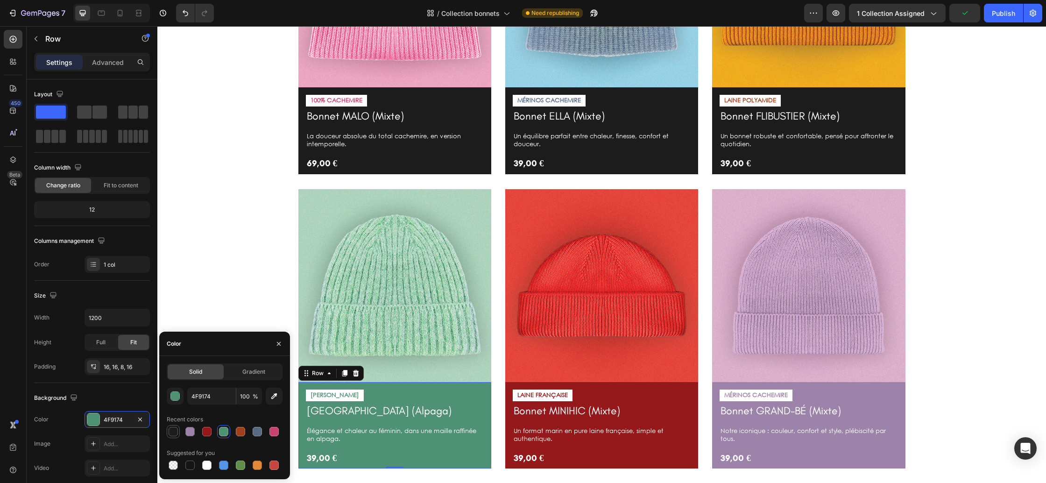
click at [171, 434] on div at bounding box center [173, 431] width 9 height 9
type input "1C1C1C"
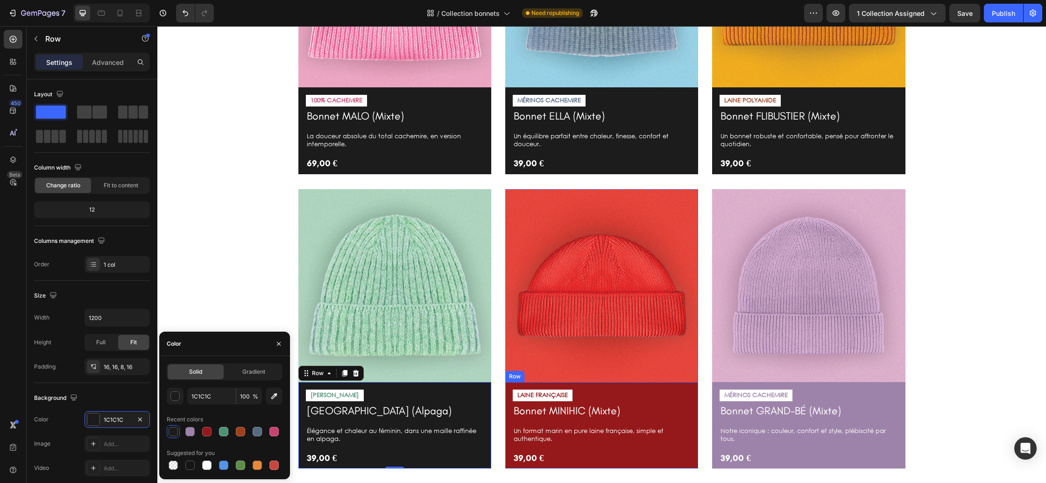
click at [508, 384] on div "LAINE FRANÇAISE Text Block Bonnet MINIHIC (Mixte) Product Title Un format marin…" at bounding box center [601, 425] width 193 height 86
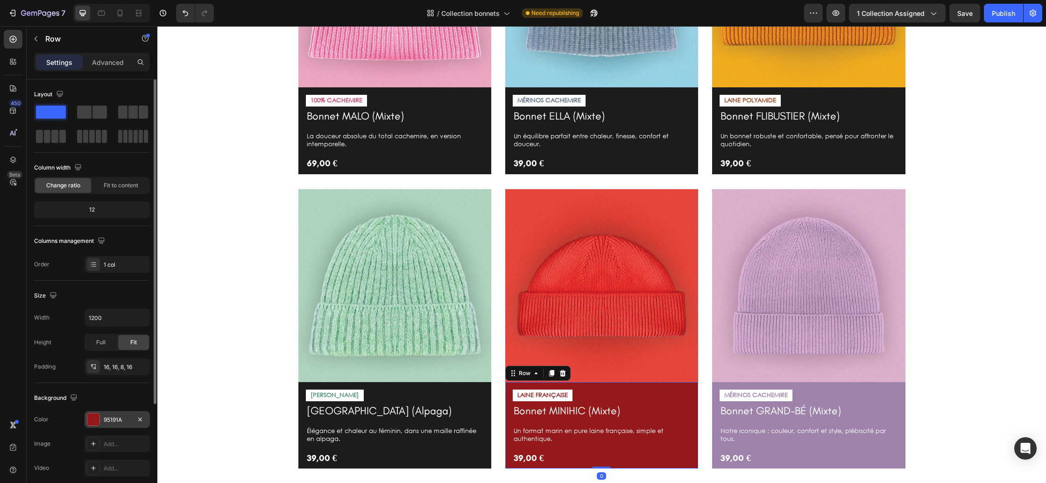
click at [96, 415] on div at bounding box center [93, 419] width 12 height 12
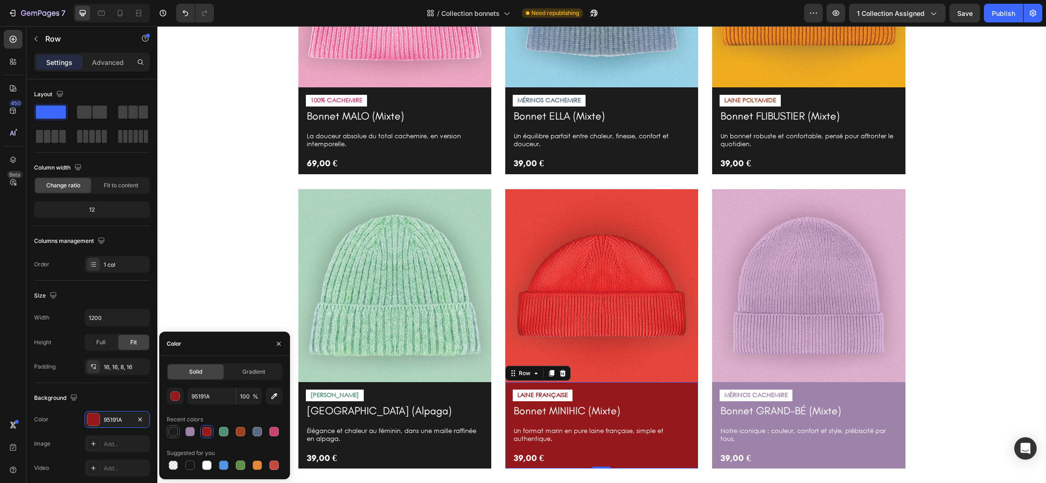
click at [174, 432] on div at bounding box center [173, 431] width 9 height 9
type input "1C1C1C"
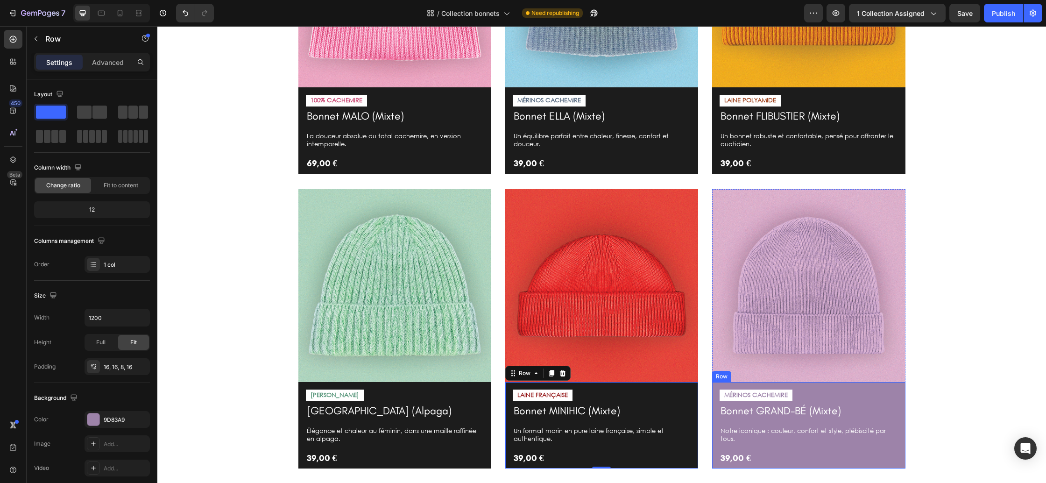
click at [714, 388] on div "MÉRINOS CACHEMIRE Text Block Bonnet GRAND-BÉ (Mixte) Product Title Notre iconiq…" at bounding box center [808, 425] width 193 height 86
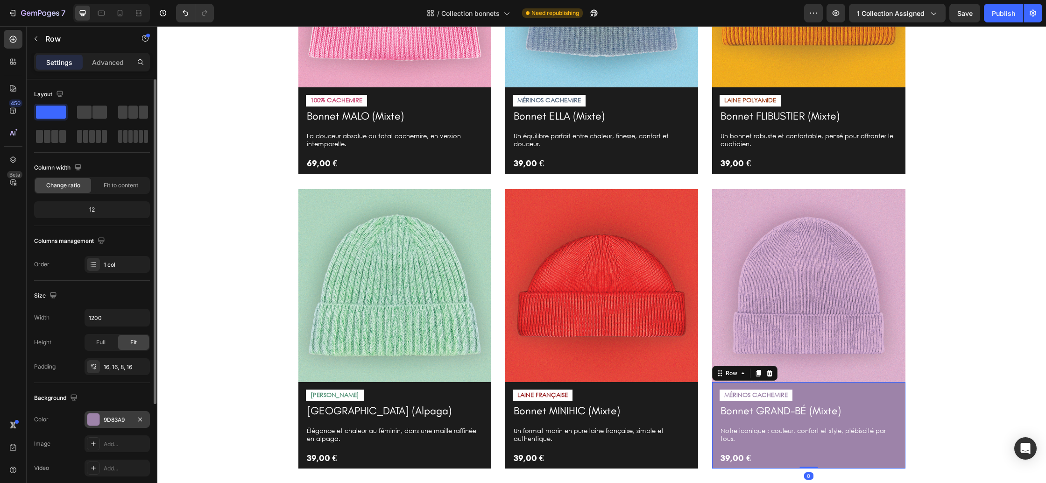
click at [115, 418] on div "9D83A9" at bounding box center [117, 420] width 27 height 8
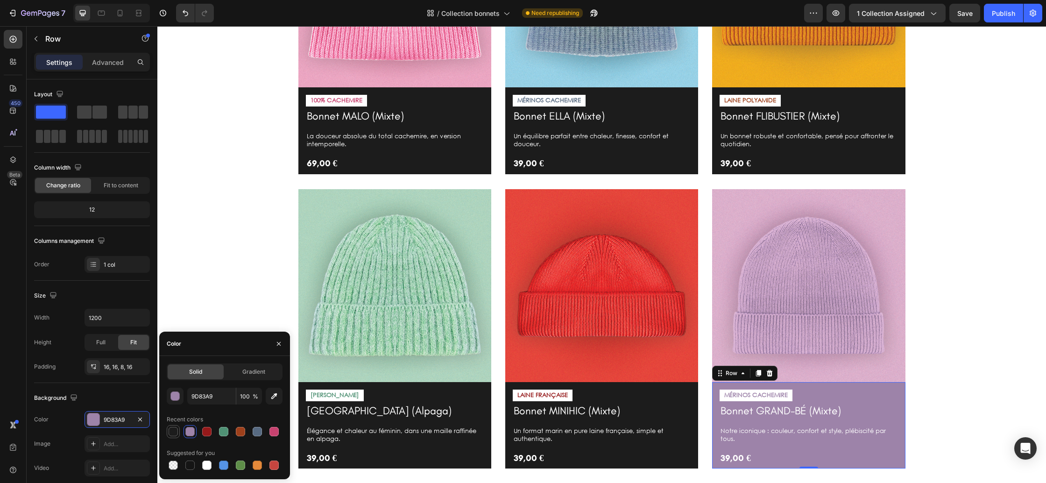
click at [171, 433] on div at bounding box center [173, 431] width 9 height 9
type input "1C1C1C"
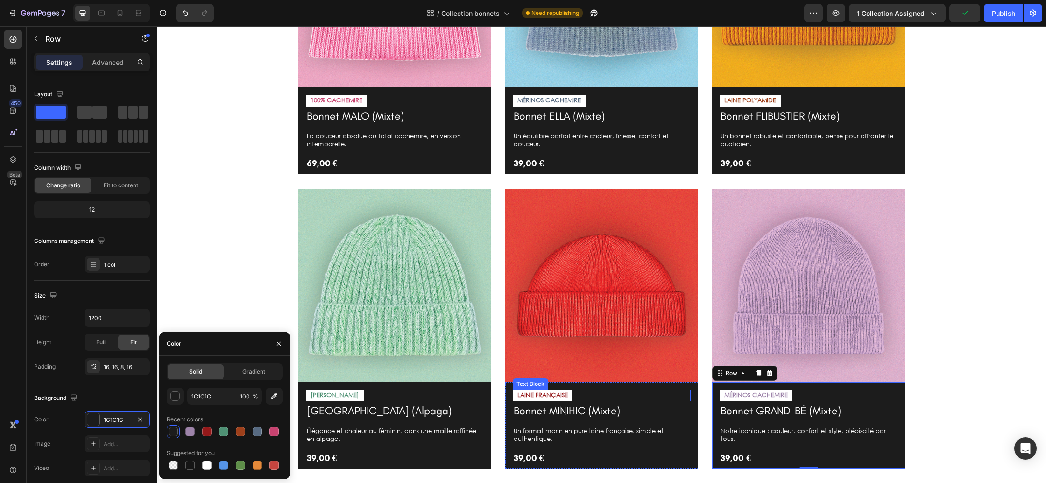
click at [561, 396] on p "LAINE FRANÇAISE" at bounding box center [542, 395] width 50 height 8
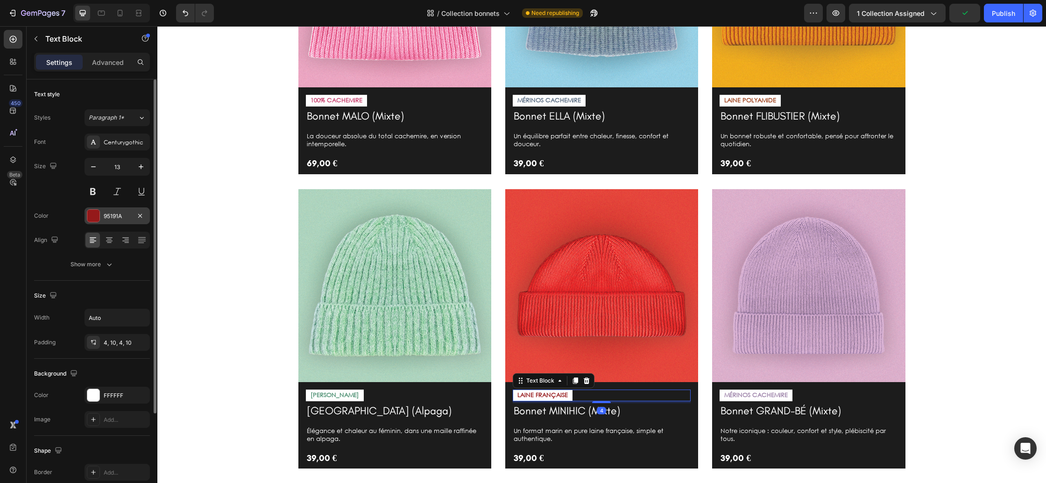
click at [101, 213] on div "95191A" at bounding box center [117, 215] width 65 height 17
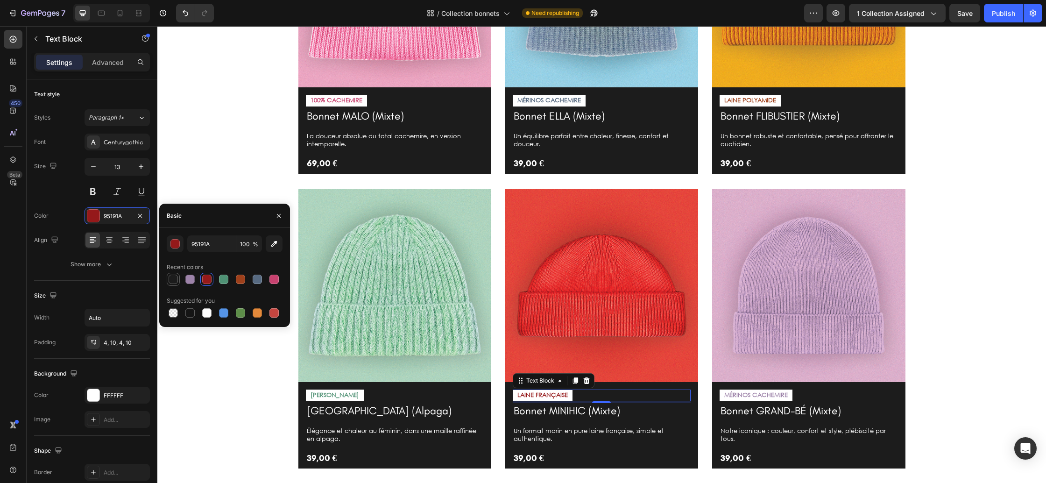
click at [172, 276] on div at bounding box center [173, 279] width 9 height 9
type input "1C1C1C"
click at [749, 393] on p "MÉRINOS CACHEMIRE" at bounding box center [756, 395] width 64 height 8
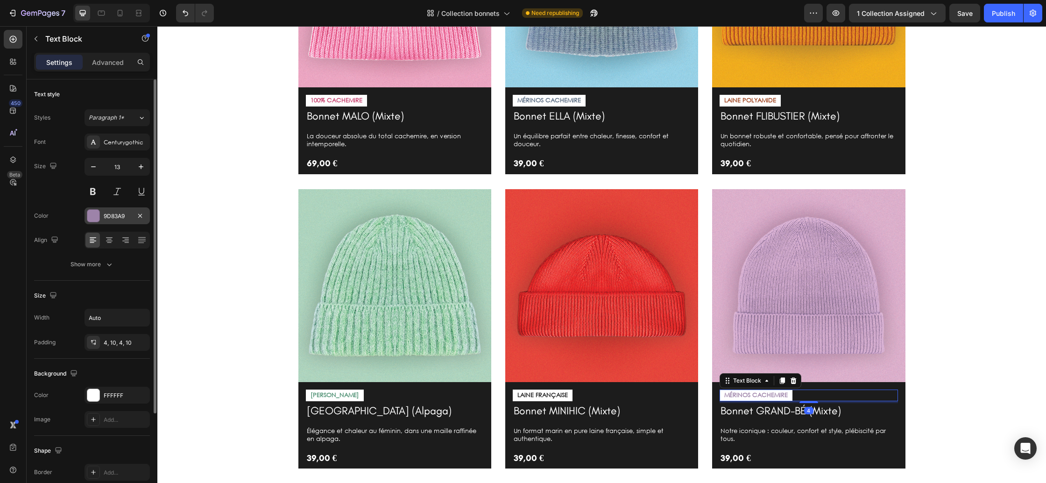
click at [115, 216] on div "9D83A9" at bounding box center [117, 216] width 27 height 8
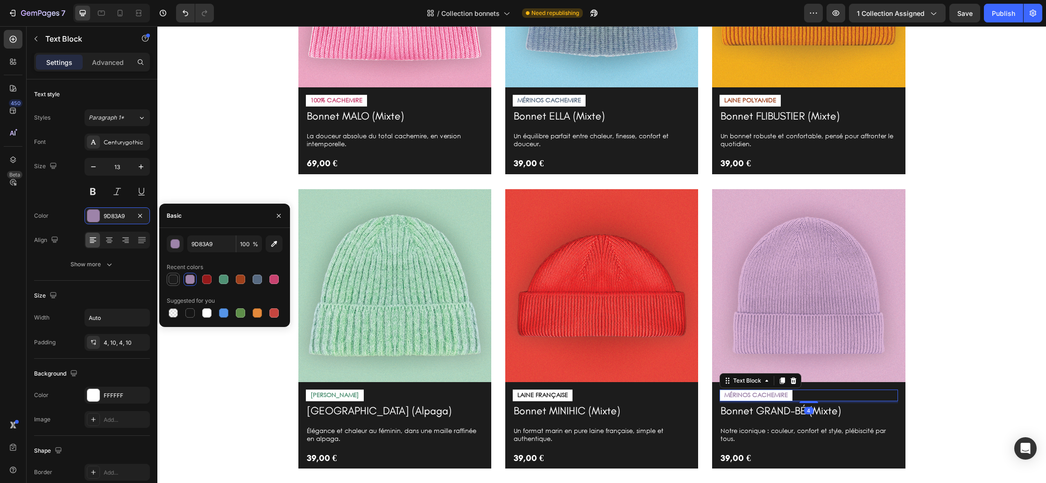
click at [173, 280] on div at bounding box center [173, 279] width 9 height 9
type input "1C1C1C"
click at [334, 396] on p "[PERSON_NAME]" at bounding box center [335, 395] width 49 height 8
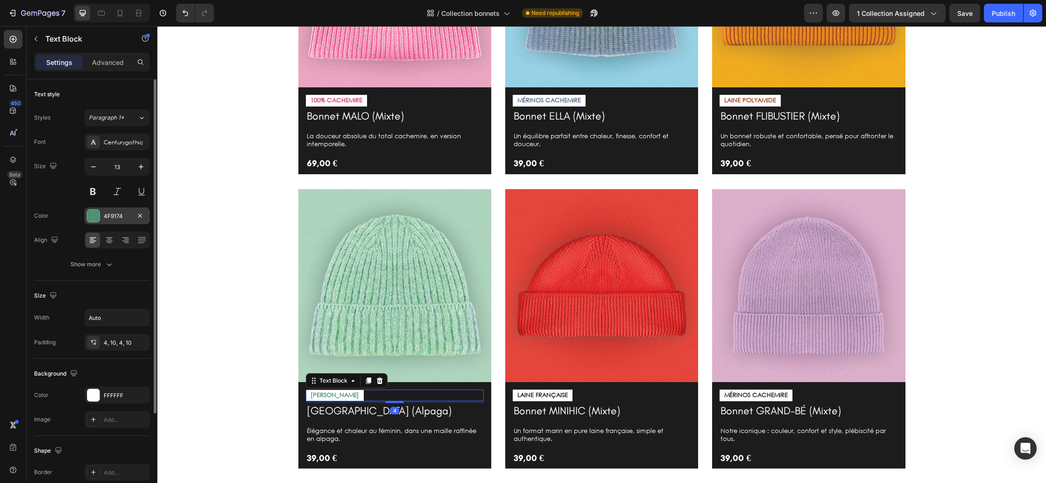
click at [111, 211] on div "4F9174" at bounding box center [117, 215] width 65 height 17
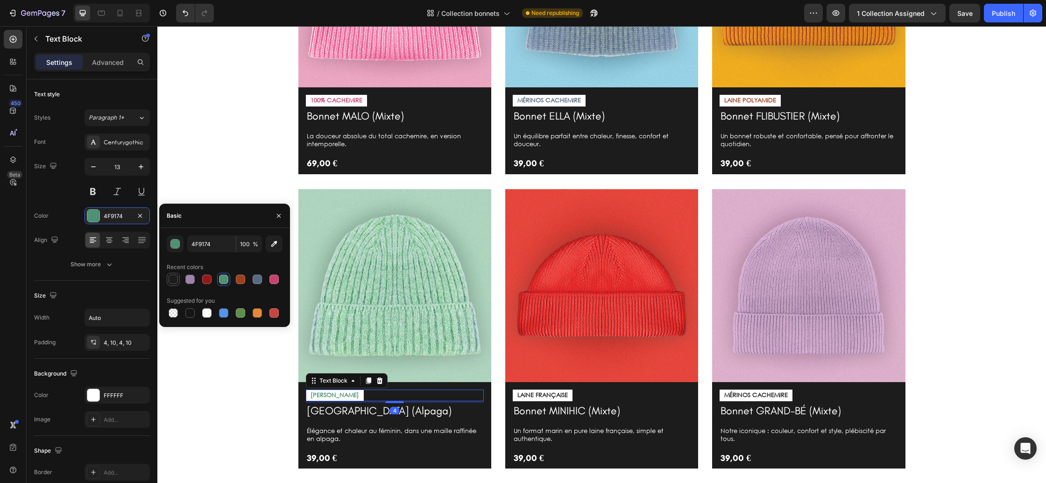
click at [174, 279] on div at bounding box center [173, 279] width 9 height 9
type input "1C1C1C"
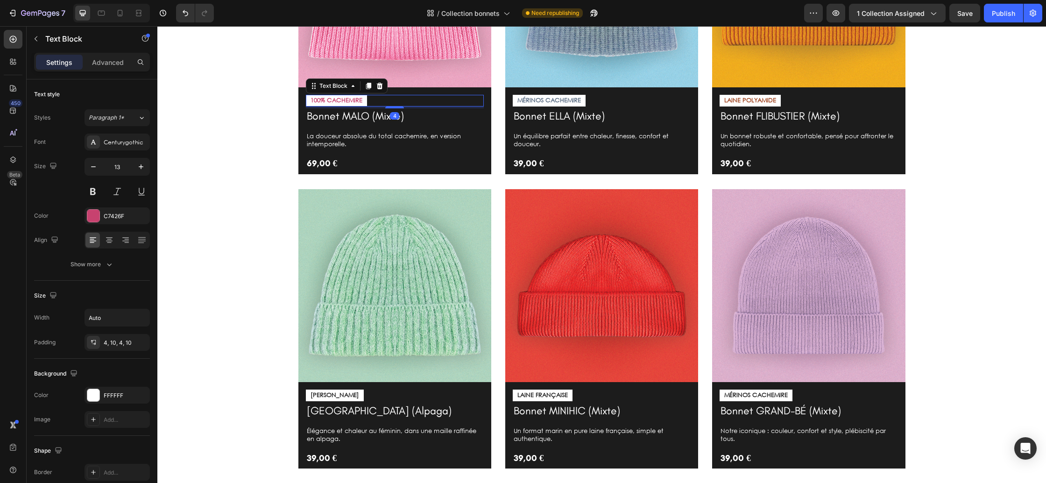
click at [357, 103] on p "100% CACHEMIRE" at bounding box center [337, 101] width 52 height 8
click at [98, 217] on div at bounding box center [93, 216] width 12 height 12
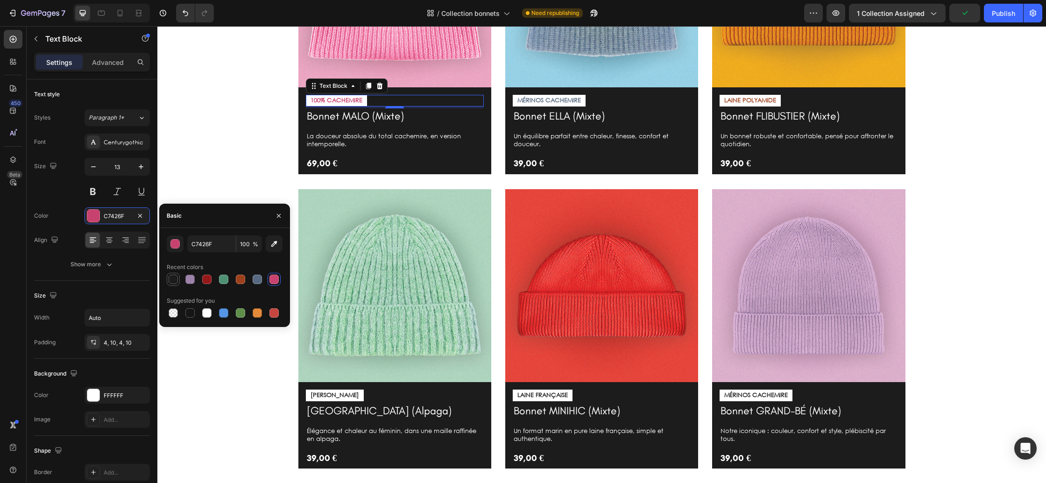
click at [171, 276] on div at bounding box center [173, 279] width 9 height 9
type input "1C1C1C"
click at [574, 101] on p "MÉRINOS CACHEMIRE" at bounding box center [549, 101] width 64 height 8
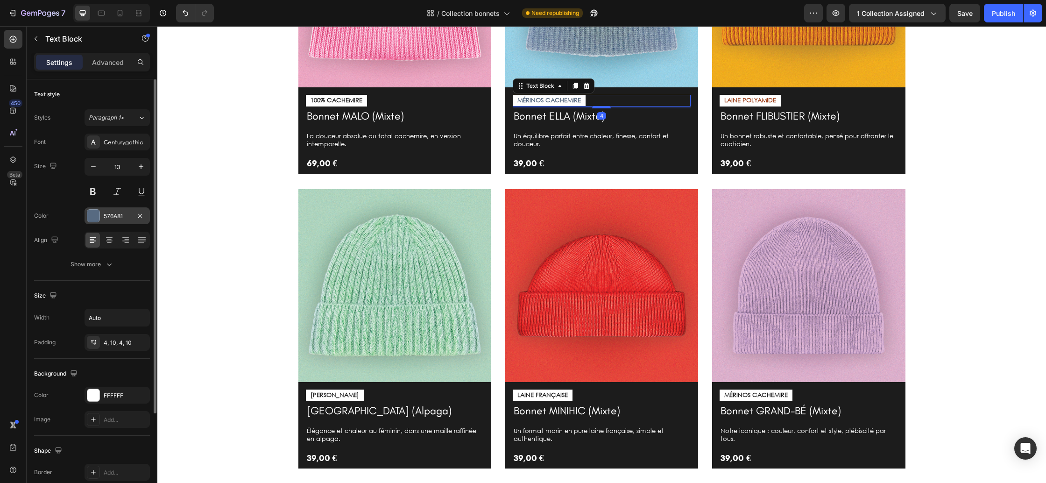
click at [95, 220] on div at bounding box center [93, 216] width 12 height 12
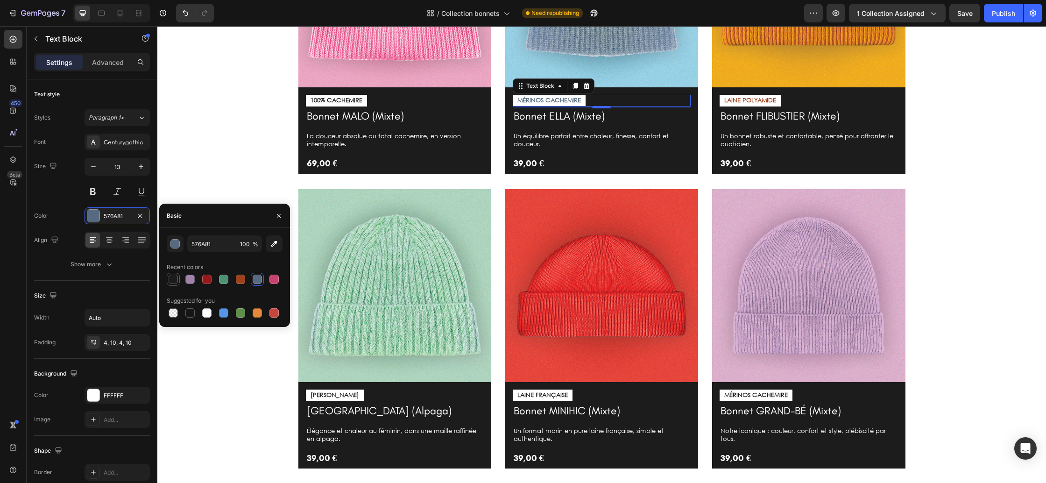
click at [175, 278] on div at bounding box center [173, 279] width 9 height 9
type input "1C1C1C"
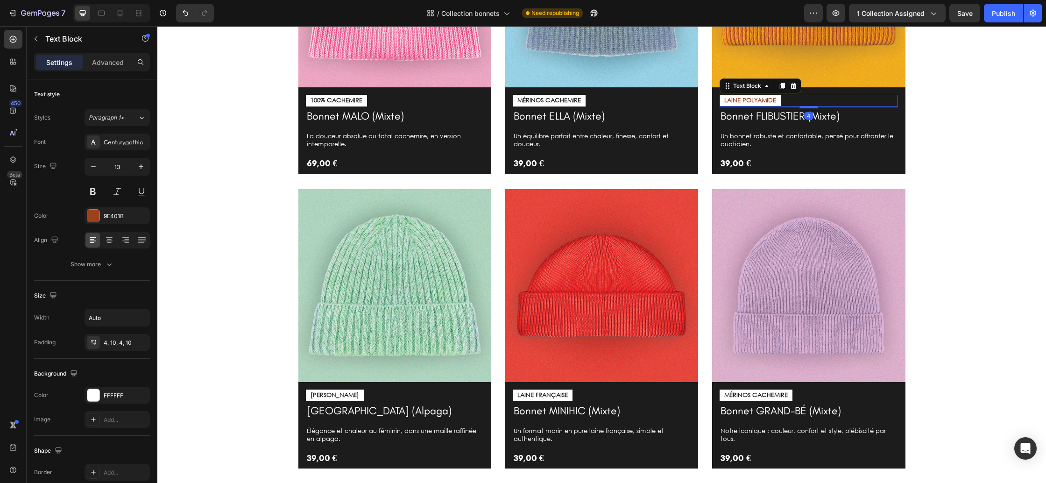
drag, startPoint x: 735, startPoint y: 99, endPoint x: 681, endPoint y: 109, distance: 55.0
click at [735, 99] on p "LAINE POLYAMIDE" at bounding box center [750, 101] width 52 height 8
click at [88, 219] on div at bounding box center [93, 216] width 12 height 12
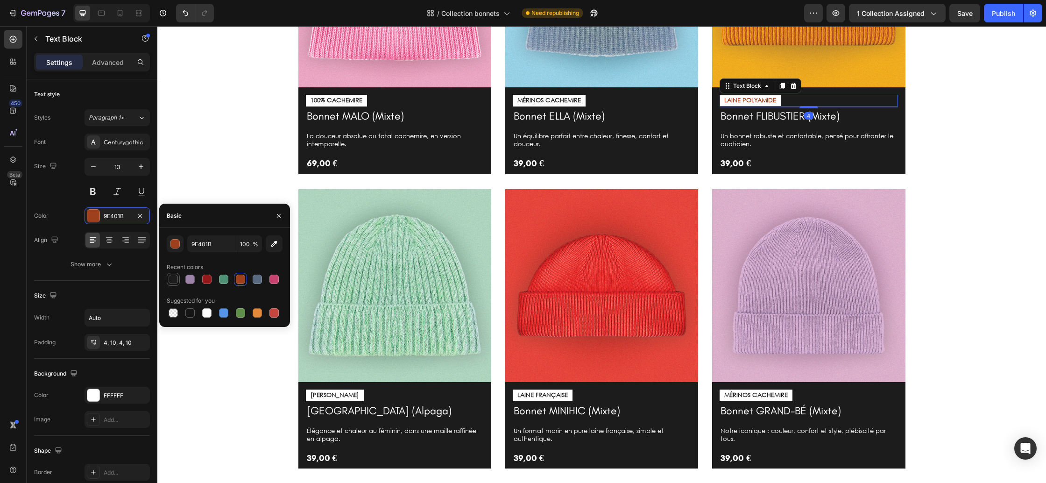
click at [170, 279] on div at bounding box center [173, 279] width 9 height 9
type input "1C1C1C"
click at [438, 184] on div "Image 100% CACHEMIRE Text Block Bonnet MALO (Mixte) Product Title La douceur ab…" at bounding box center [601, 188] width 875 height 589
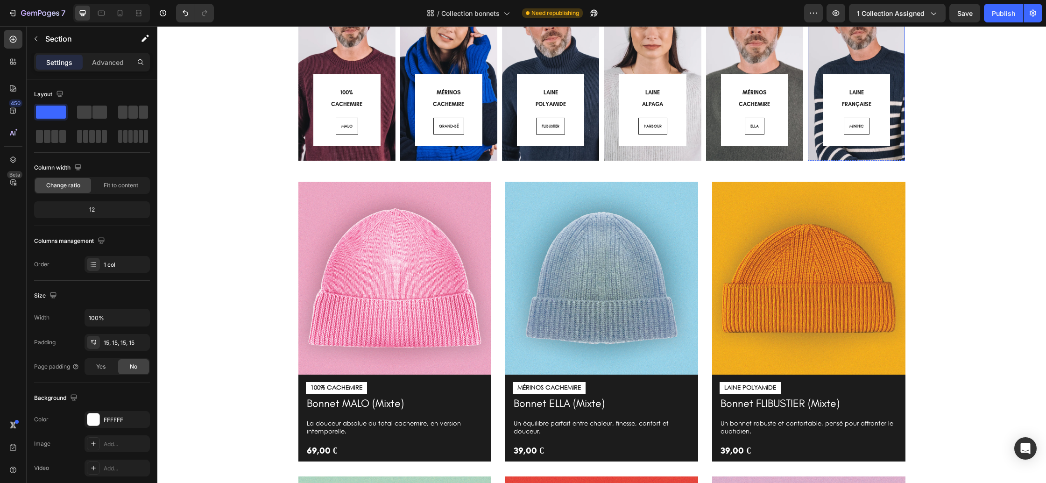
scroll to position [153, 0]
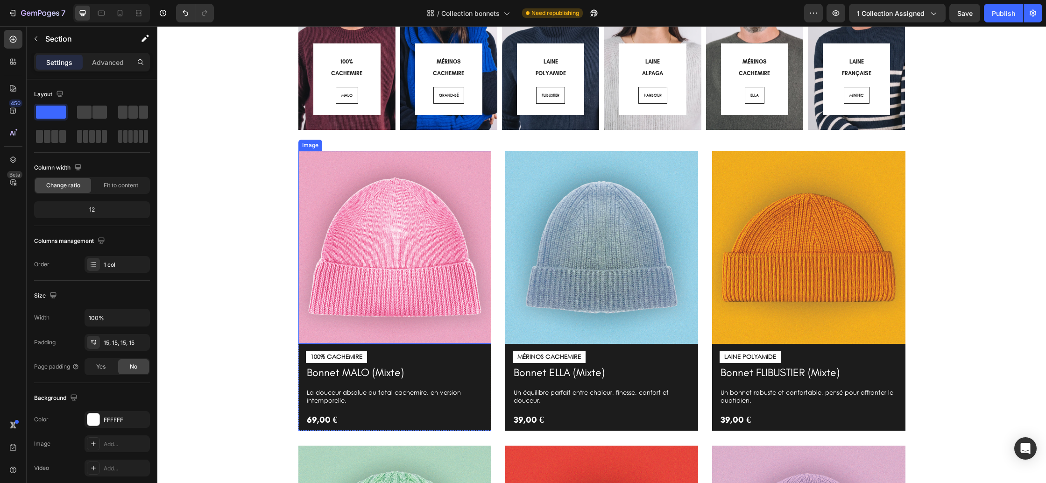
click at [438, 169] on img at bounding box center [394, 247] width 193 height 193
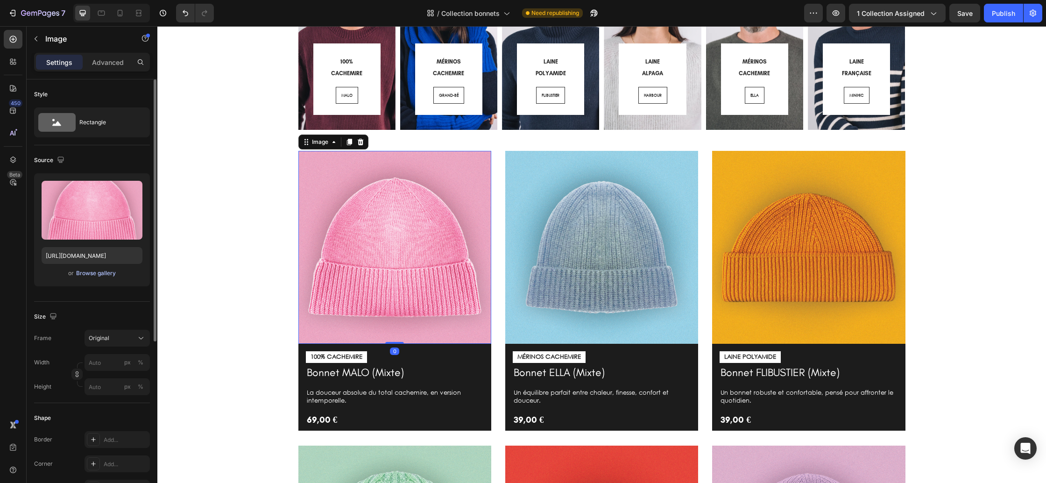
click at [87, 272] on div "Browse gallery" at bounding box center [96, 273] width 40 height 8
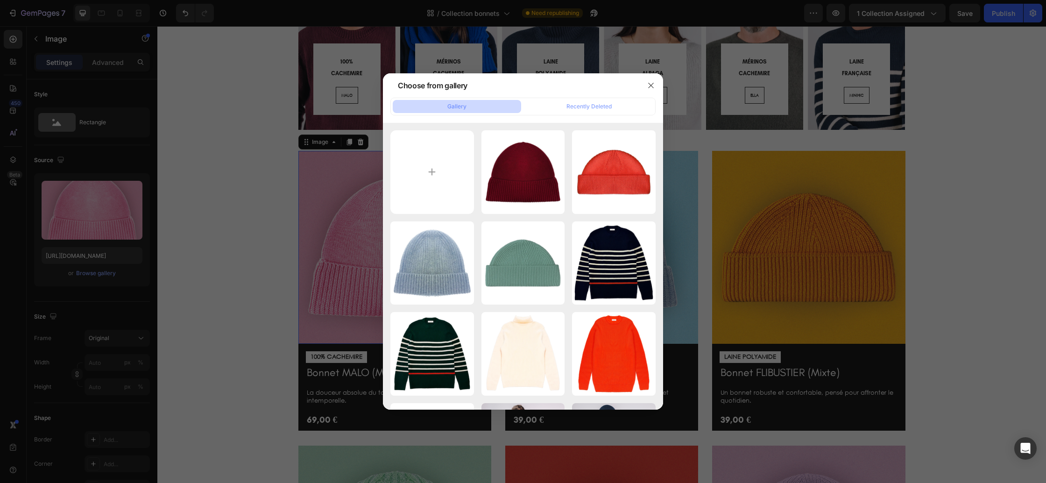
type input "C:\fakepath\Bonnet-malo-rose pale.webp"
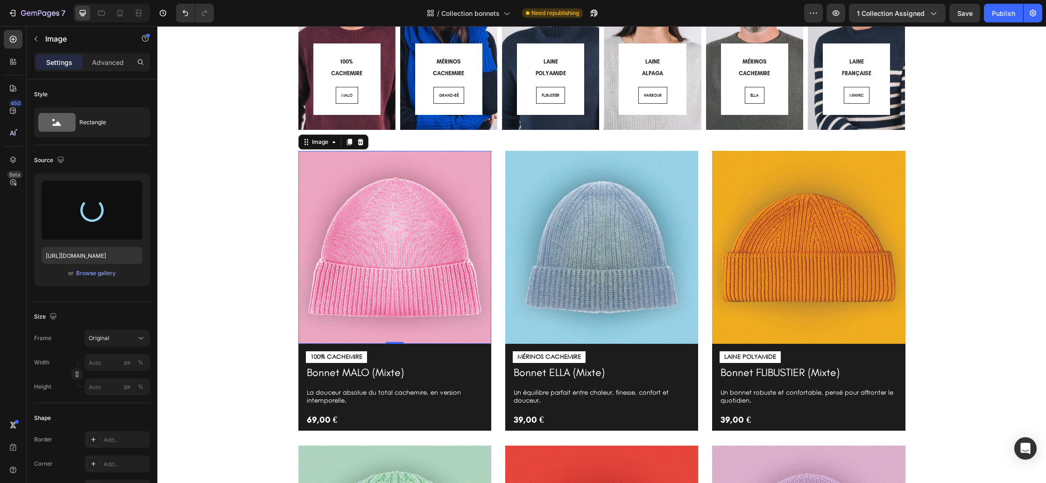
type input "[URL][DOMAIN_NAME]"
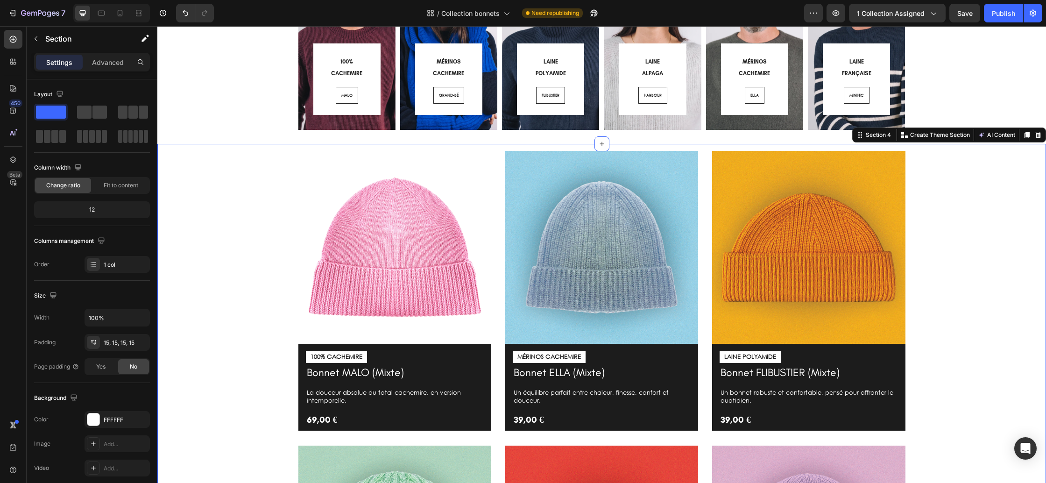
click at [256, 207] on div "Image 100% CACHEMIRE Text Block Bonnet MALO (Mixte) Product Title La douceur ab…" at bounding box center [601, 445] width 875 height 589
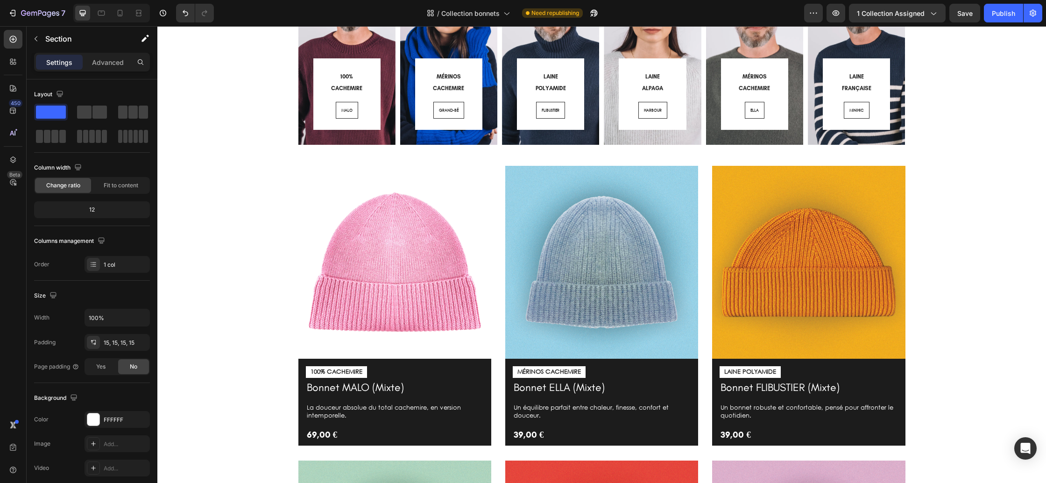
scroll to position [140, 0]
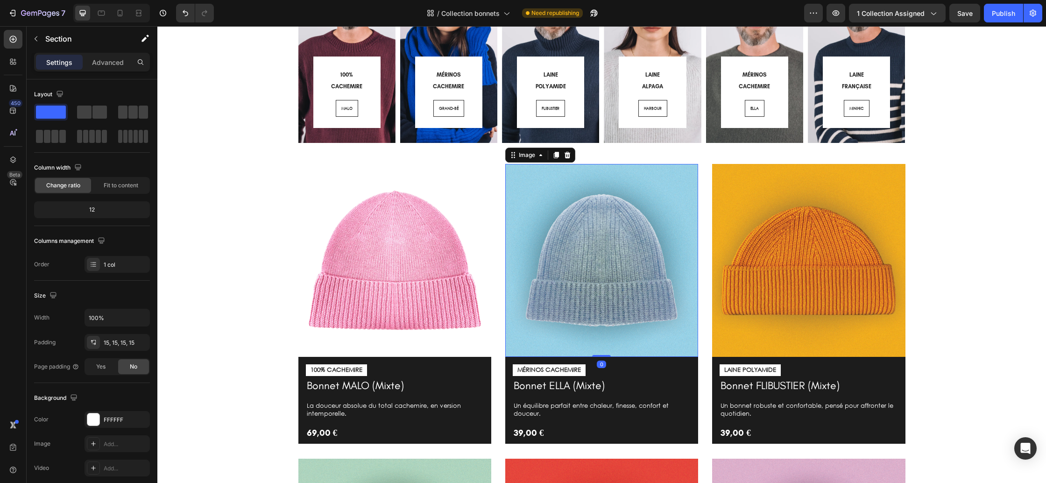
click at [672, 184] on img at bounding box center [601, 260] width 193 height 193
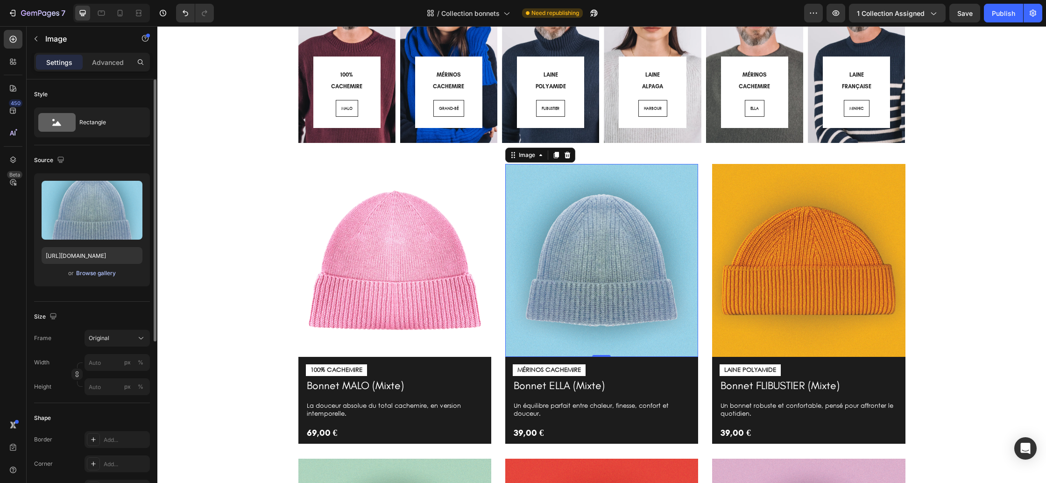
click at [95, 271] on div "Browse gallery" at bounding box center [96, 273] width 40 height 8
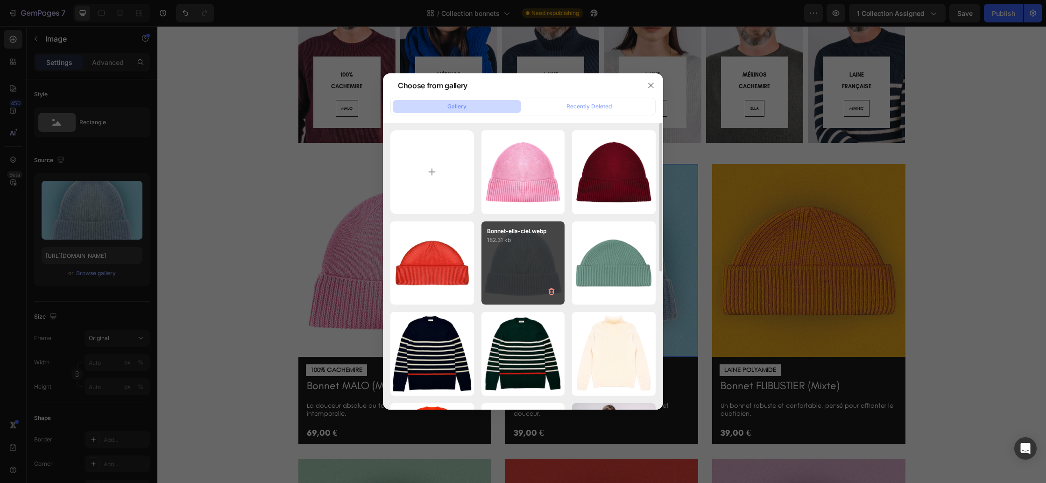
click at [515, 245] on div "Bonnet-ella-ciel.webp 182.31 kb" at bounding box center [523, 263] width 84 height 84
type input "https://cdn.shopify.com/s/files/1/0678/9555/8432/files/gempages_556549879929767…"
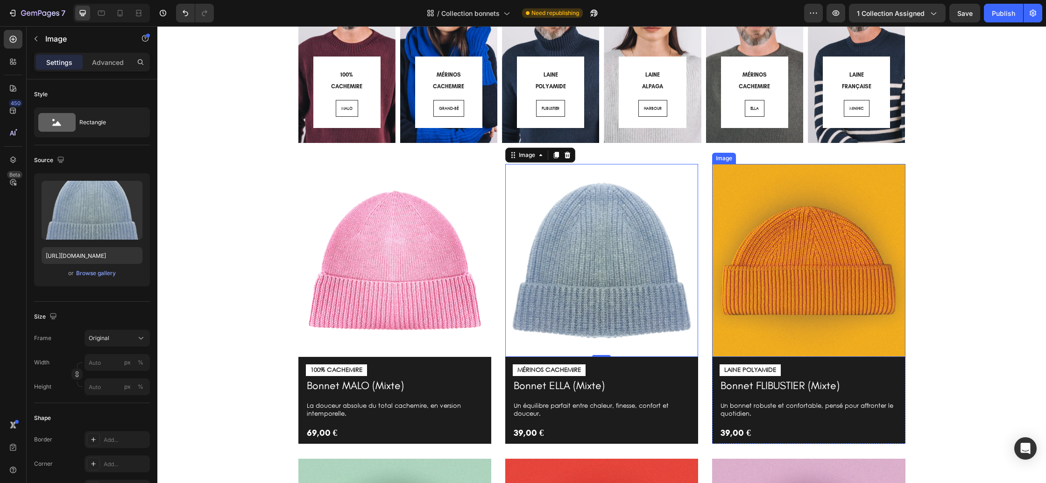
click at [779, 334] on img at bounding box center [808, 260] width 193 height 193
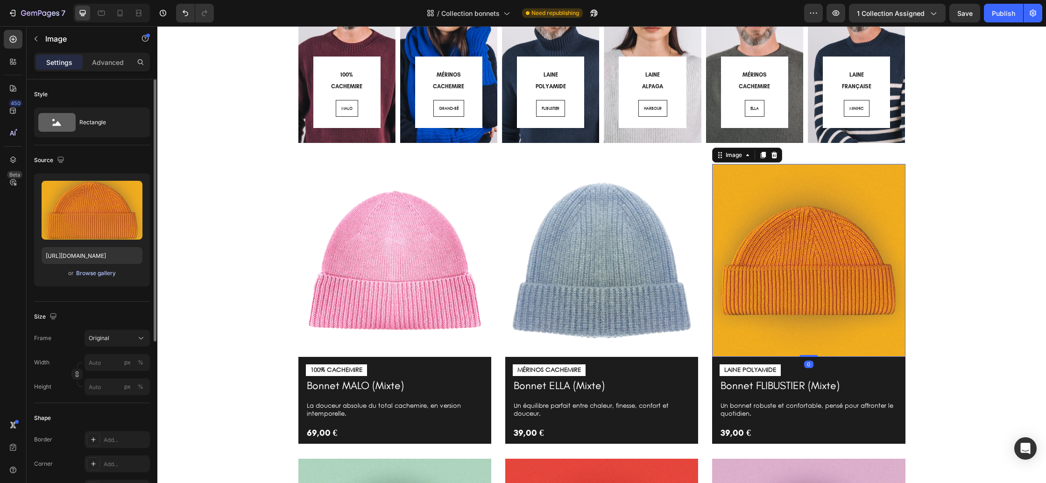
click at [97, 273] on div "Browse gallery" at bounding box center [96, 273] width 40 height 8
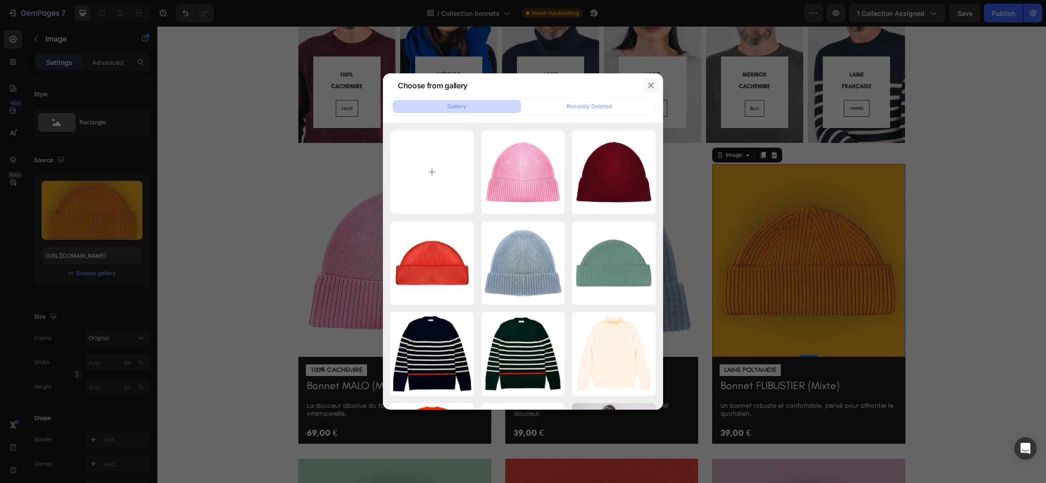
drag, startPoint x: 650, startPoint y: 79, endPoint x: 637, endPoint y: 124, distance: 46.8
click at [650, 79] on button "button" at bounding box center [650, 85] width 15 height 15
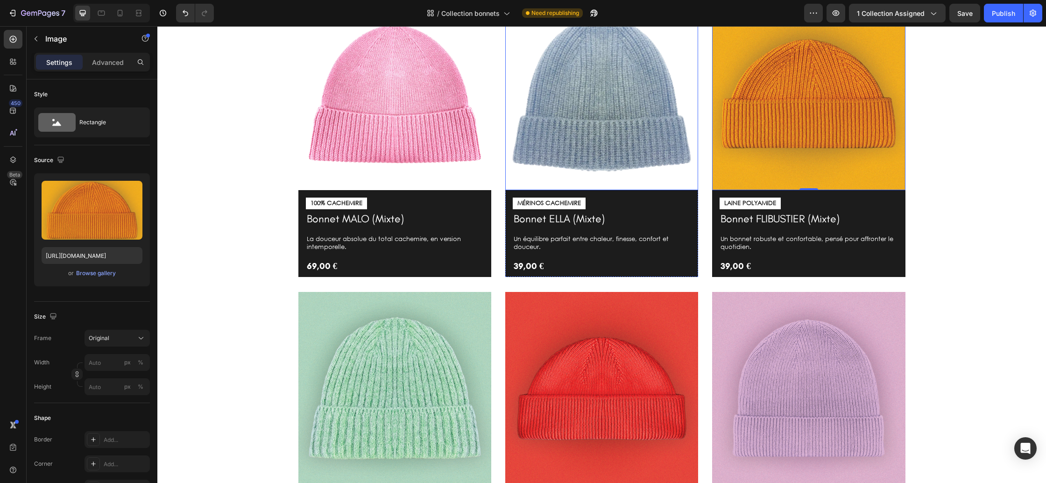
scroll to position [420, 0]
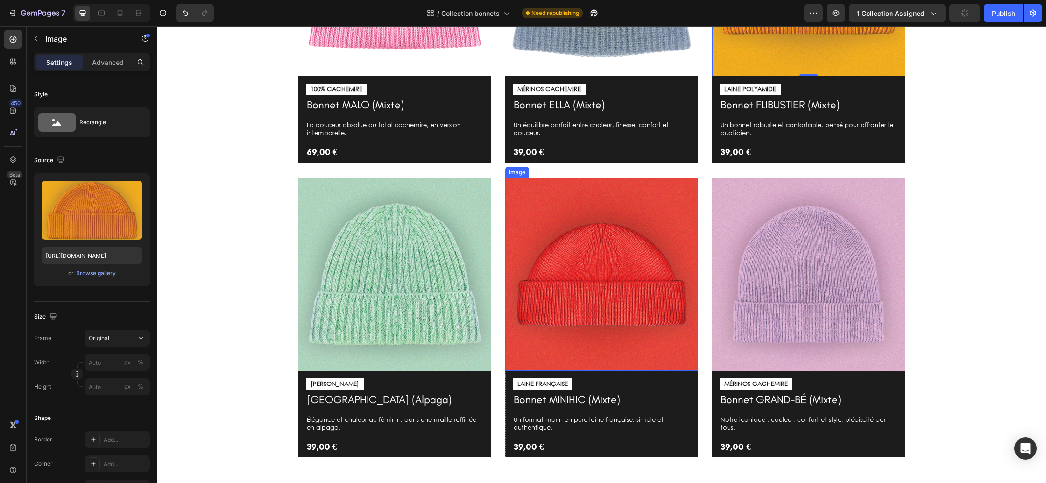
click at [569, 240] on img at bounding box center [601, 274] width 193 height 193
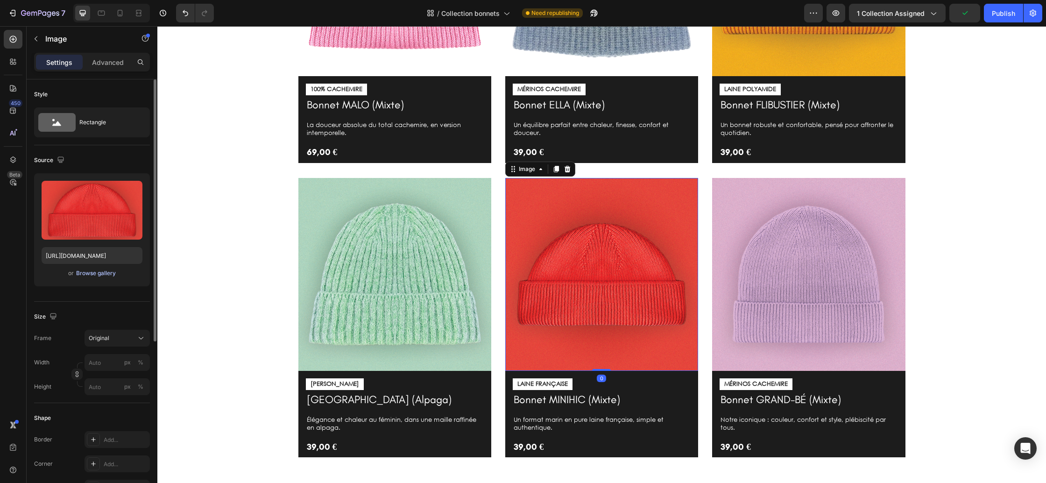
click at [91, 277] on div "Browse gallery" at bounding box center [96, 273] width 40 height 8
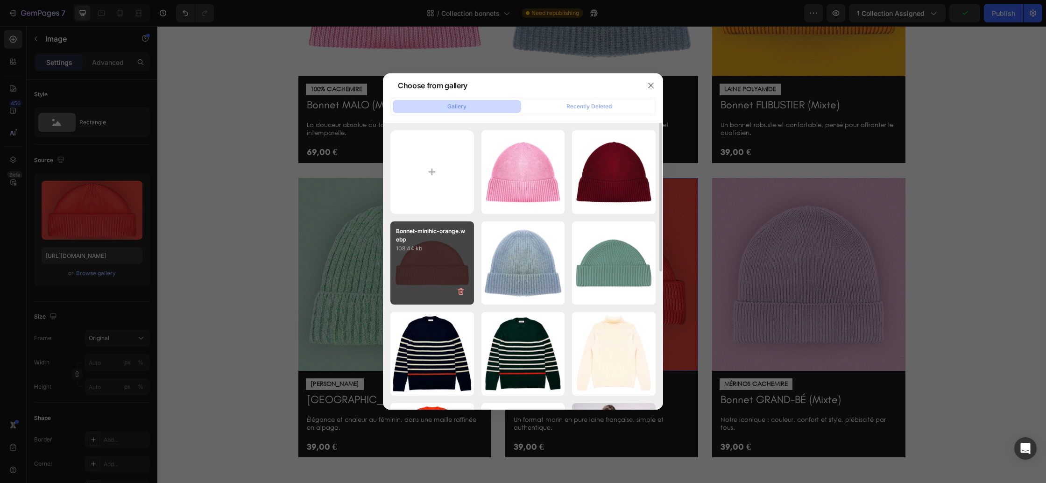
click at [430, 263] on div "Bonnet-minihic-orange.webp 108.44 kb" at bounding box center [432, 263] width 84 height 84
type input "https://cdn.shopify.com/s/files/1/0678/9555/8432/files/gempages_556549879929767…"
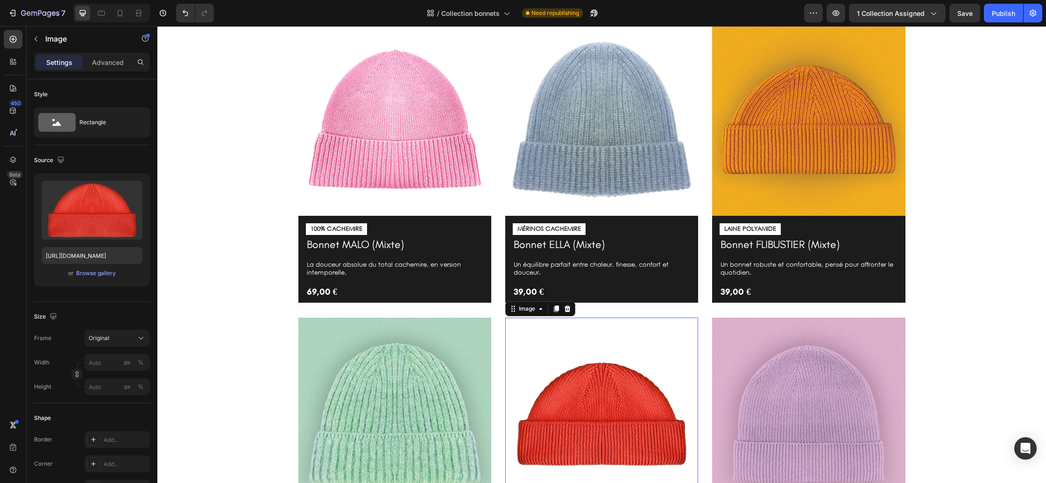
scroll to position [261, 0]
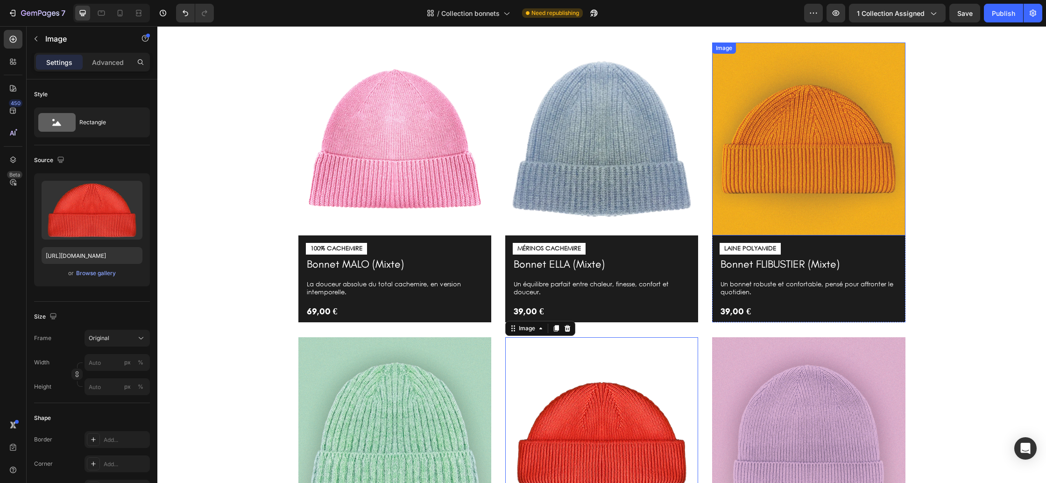
click at [752, 155] on img at bounding box center [808, 138] width 193 height 193
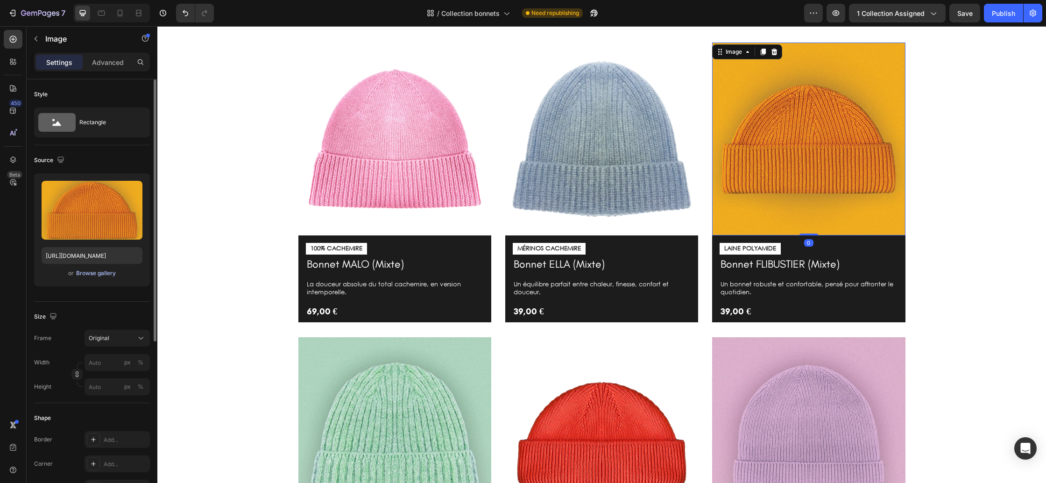
click at [109, 273] on div "Browse gallery" at bounding box center [96, 273] width 40 height 8
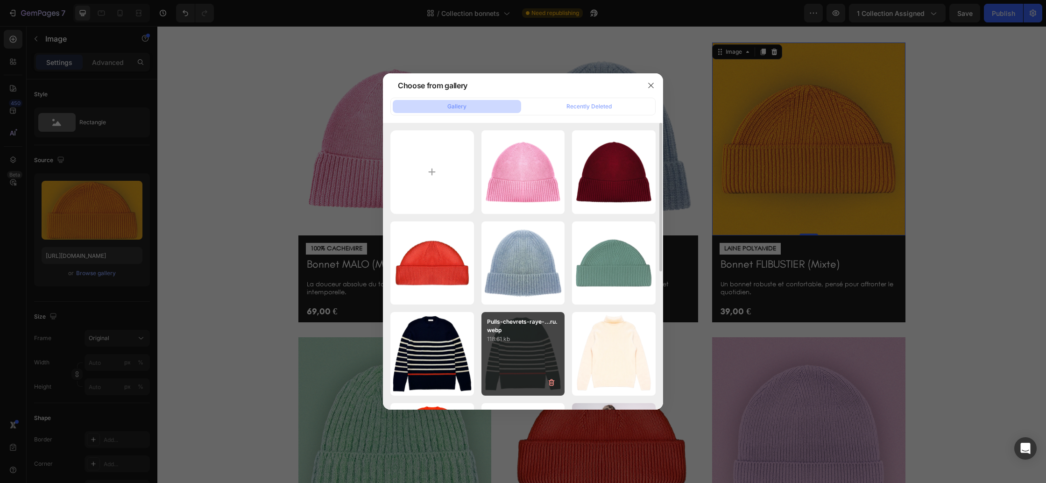
type input "C:\fakepath\Bonnet-flibustier-soleil.webp"
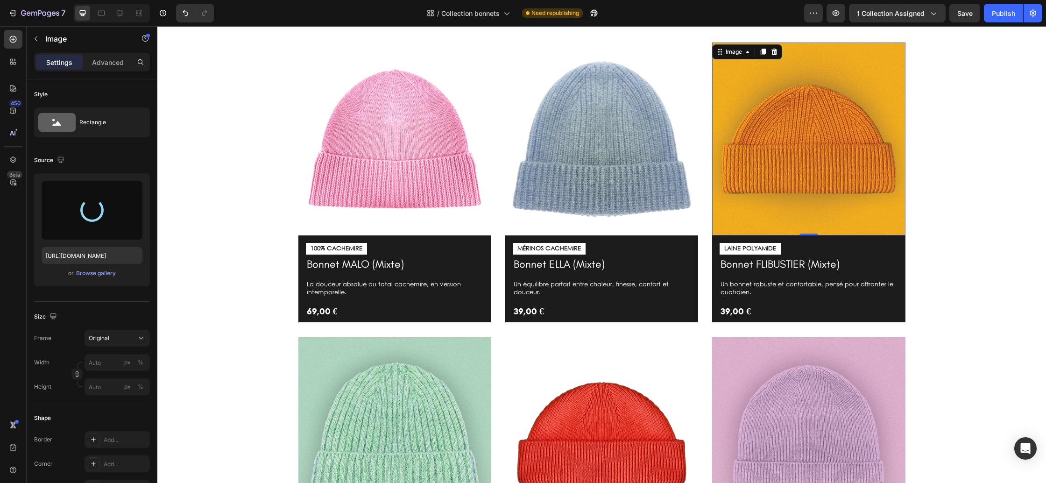
type input "[URL][DOMAIN_NAME]"
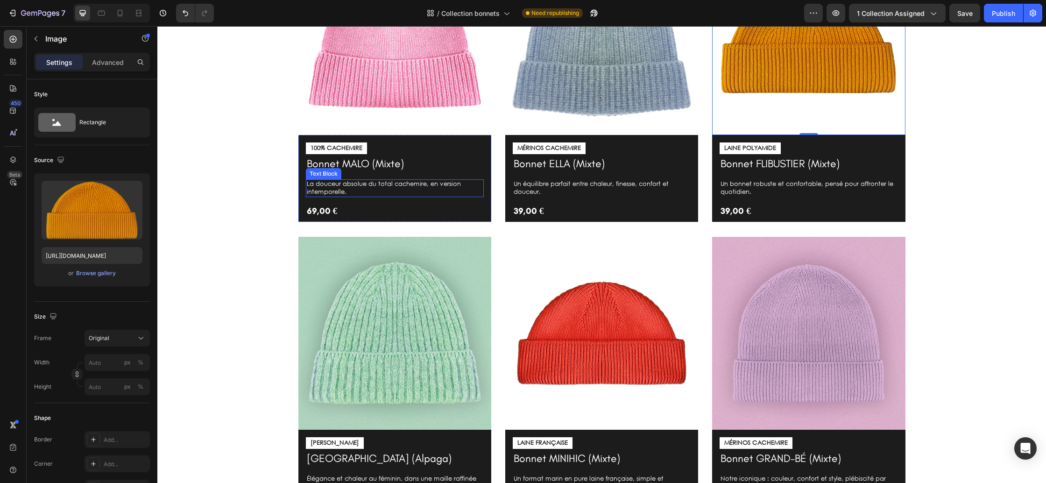
scroll to position [400, 0]
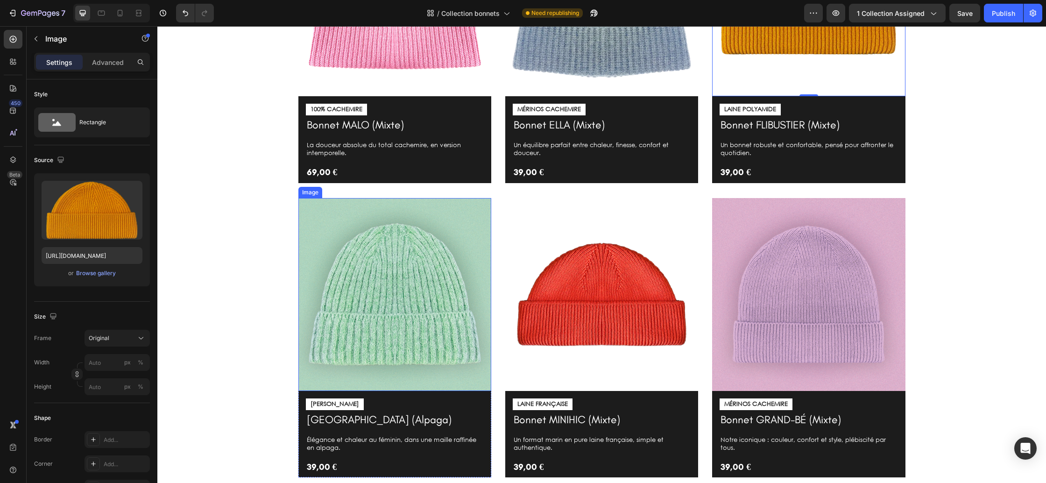
click at [414, 250] on img at bounding box center [394, 294] width 193 height 193
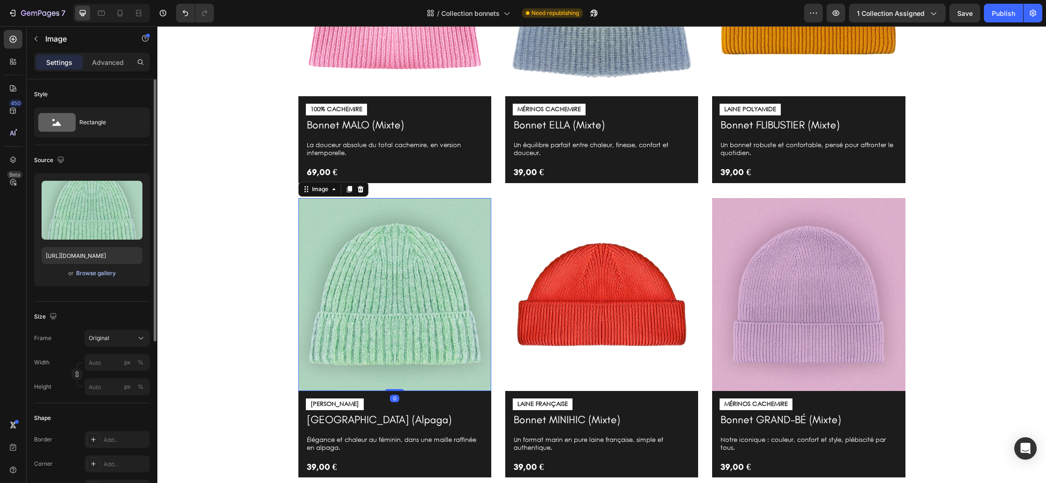
click at [86, 275] on div "Browse gallery" at bounding box center [96, 273] width 40 height 8
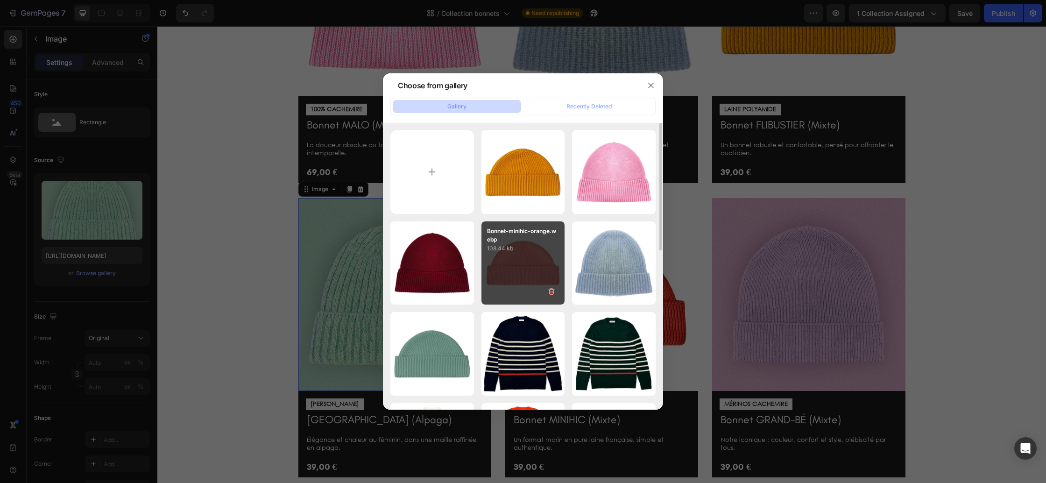
type input "C:\fakepath\Bonnet-harbour-jade.webp"
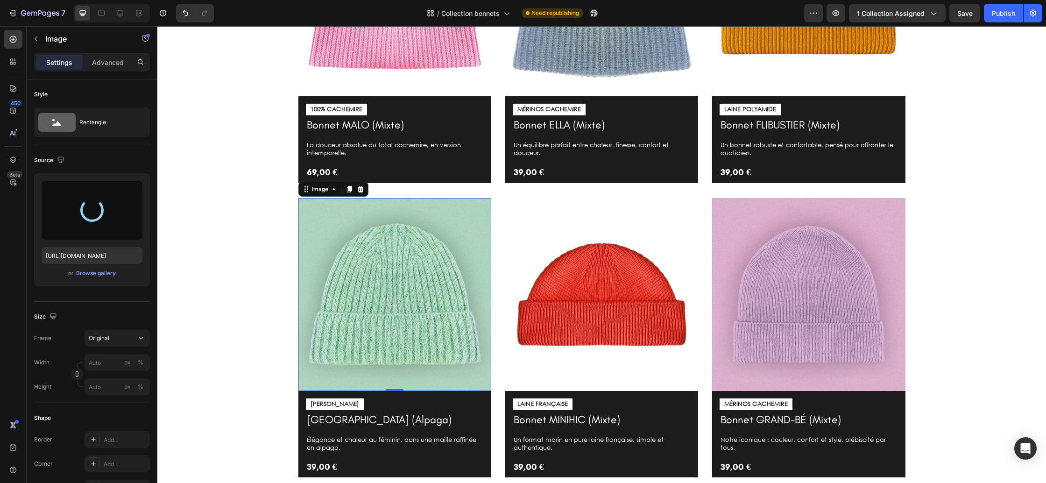
type input "https://cdn.shopify.com/s/files/1/0678/9555/8432/files/gempages_556549879929767…"
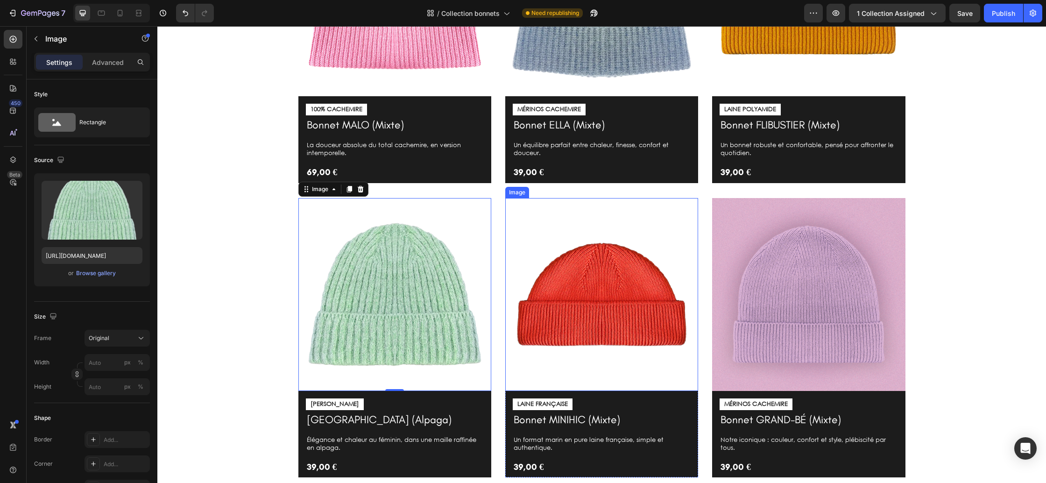
click at [571, 258] on img at bounding box center [601, 294] width 193 height 193
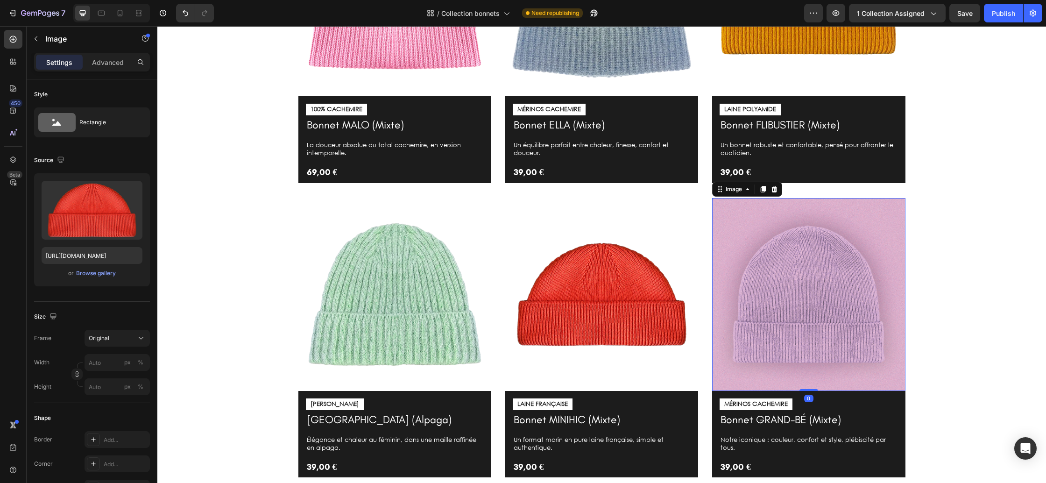
click at [782, 263] on img at bounding box center [808, 294] width 193 height 193
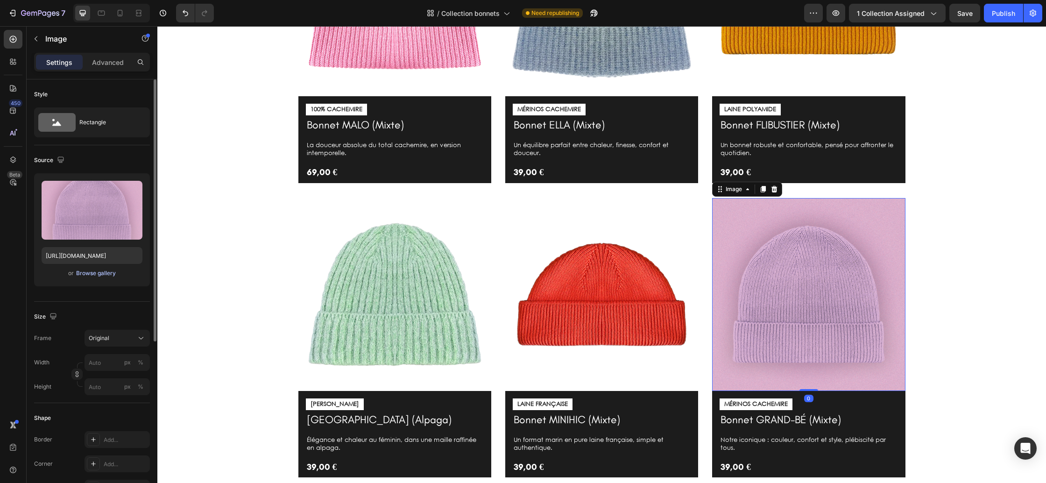
click at [106, 272] on div "Browse gallery" at bounding box center [96, 273] width 40 height 8
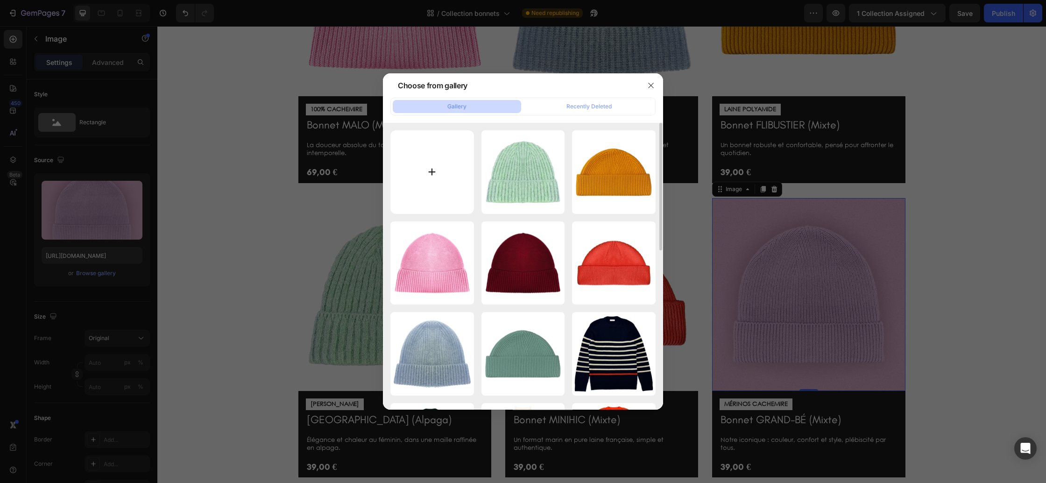
type input "C:\fakepath\Bonnet-grand-be-lila.WEBP"
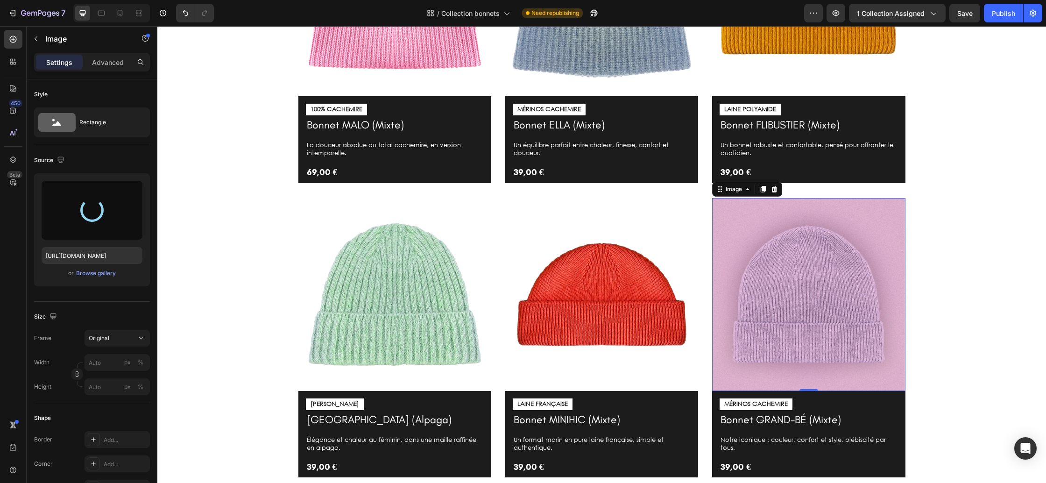
type input "https://cdn.shopify.com/s/files/1/0678/9555/8432/files/gempages_556549879929767…"
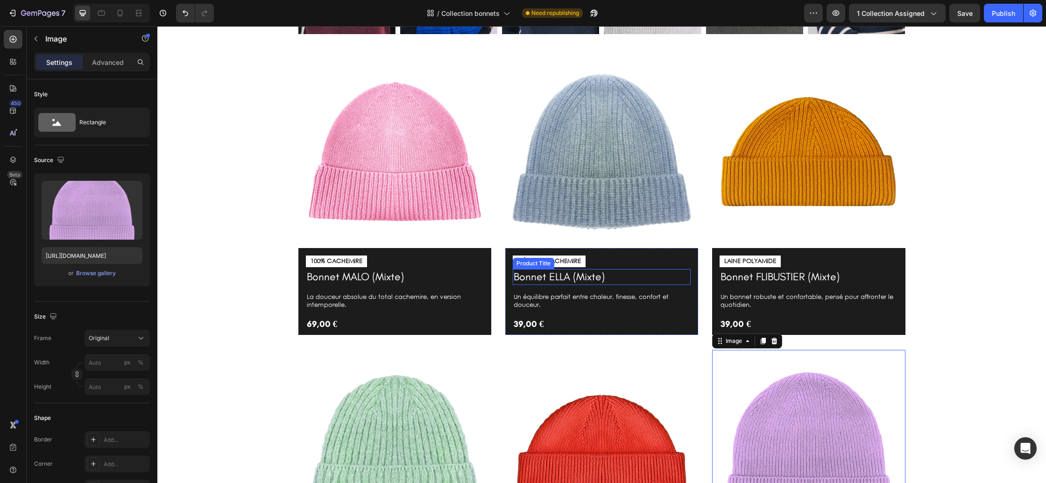
scroll to position [265, 0]
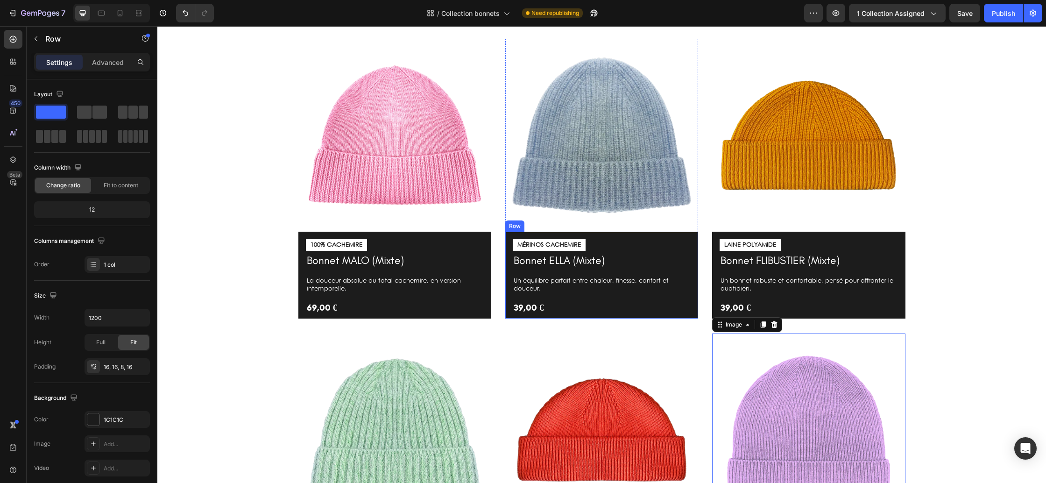
click at [650, 236] on div "MÉRINOS CACHEMIRE Text Block Bonnet ELLA (Mixte) Product Title Un équilibre par…" at bounding box center [601, 275] width 193 height 86
click at [8, 161] on icon at bounding box center [12, 159] width 9 height 9
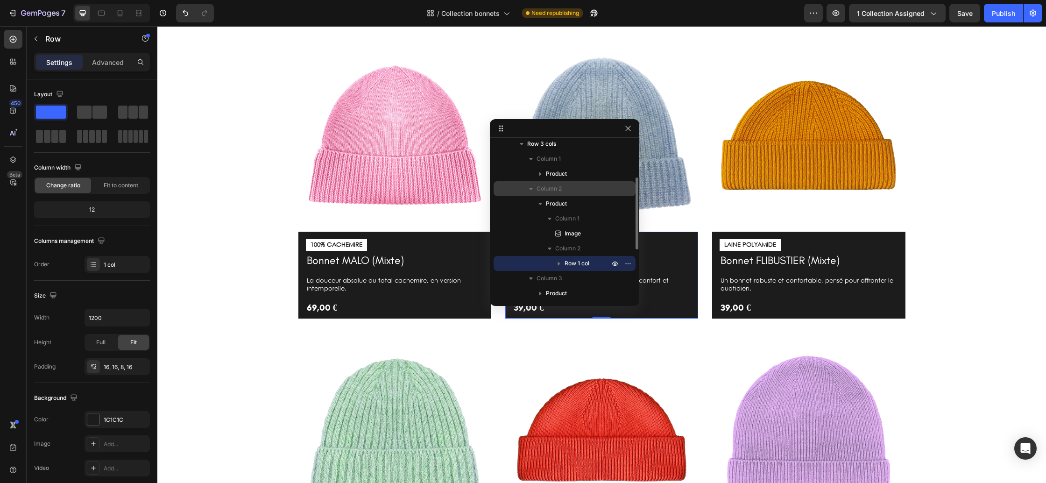
scroll to position [79, 0]
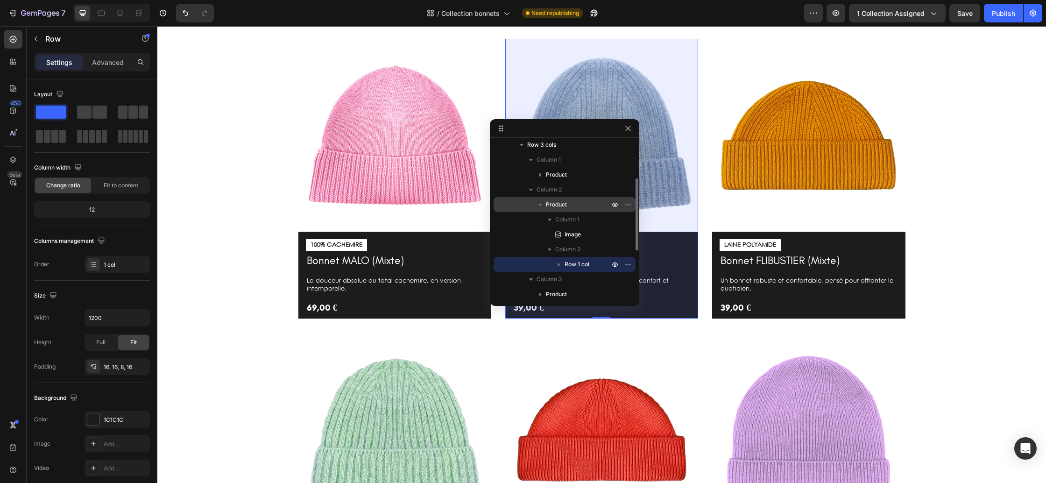
click at [566, 202] on span "Product" at bounding box center [556, 204] width 21 height 9
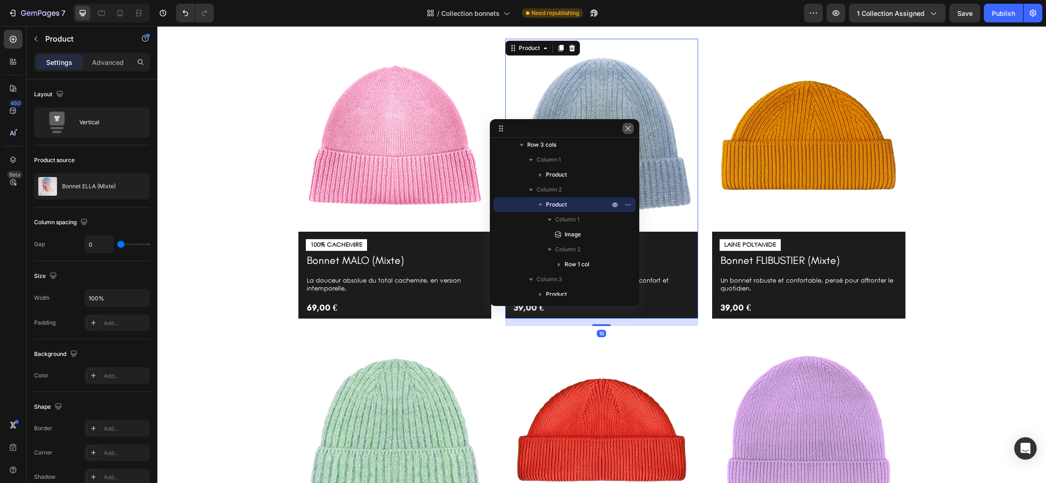
click at [631, 130] on icon "button" at bounding box center [627, 128] width 7 height 7
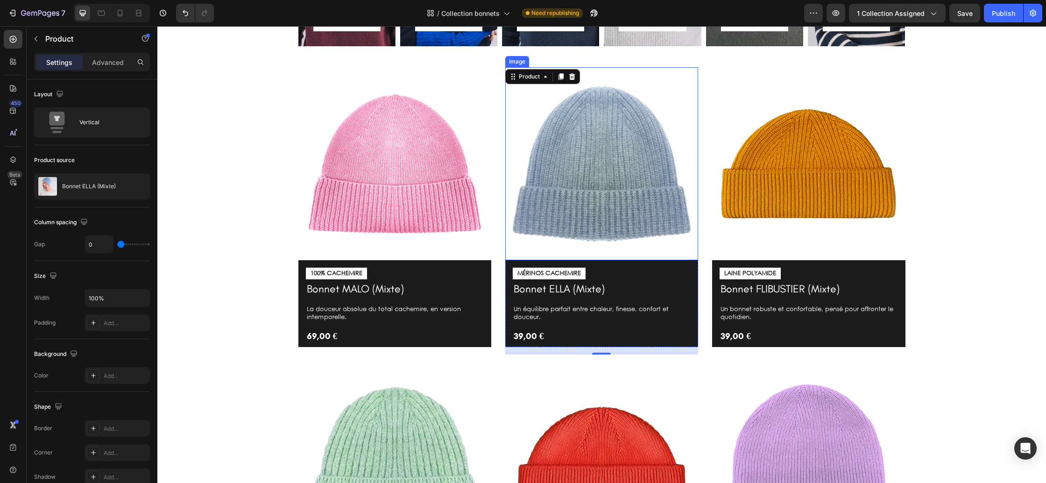
scroll to position [237, 0]
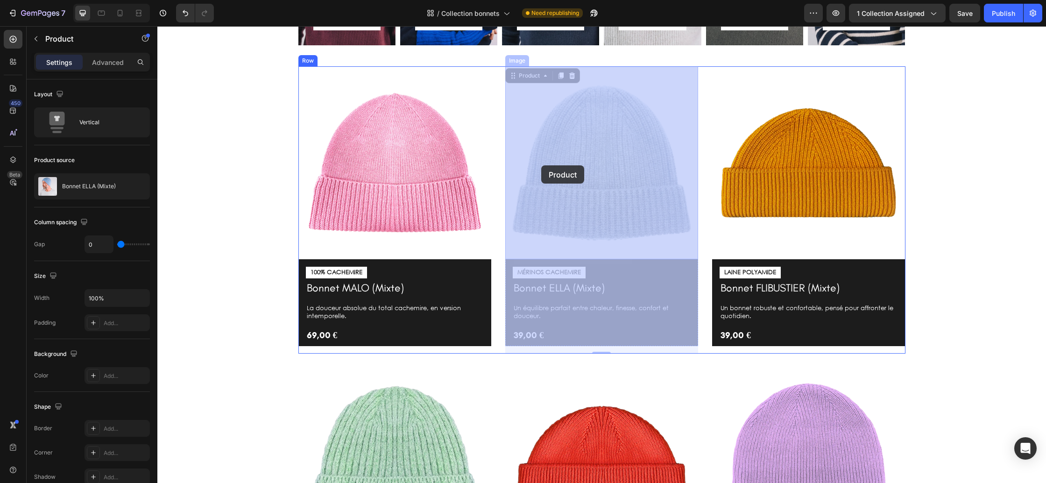
drag, startPoint x: 513, startPoint y: 78, endPoint x: 541, endPoint y: 165, distance: 91.3
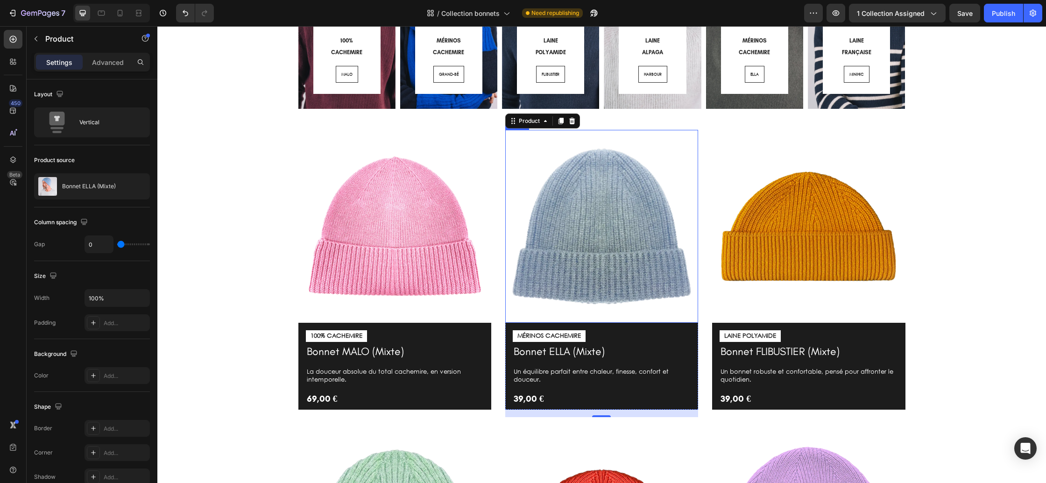
scroll to position [213, 0]
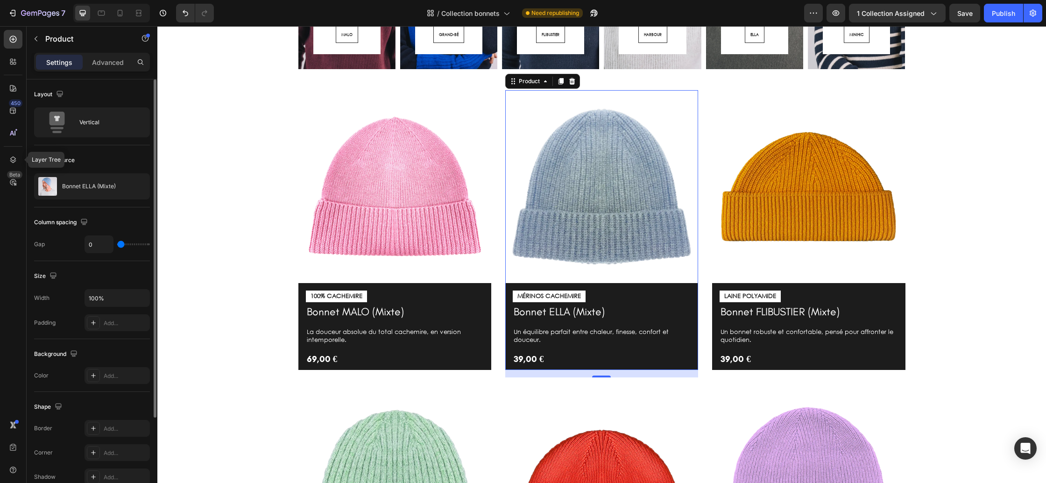
drag, startPoint x: 15, startPoint y: 160, endPoint x: 41, endPoint y: 158, distance: 25.3
click at [15, 160] on icon at bounding box center [13, 159] width 6 height 7
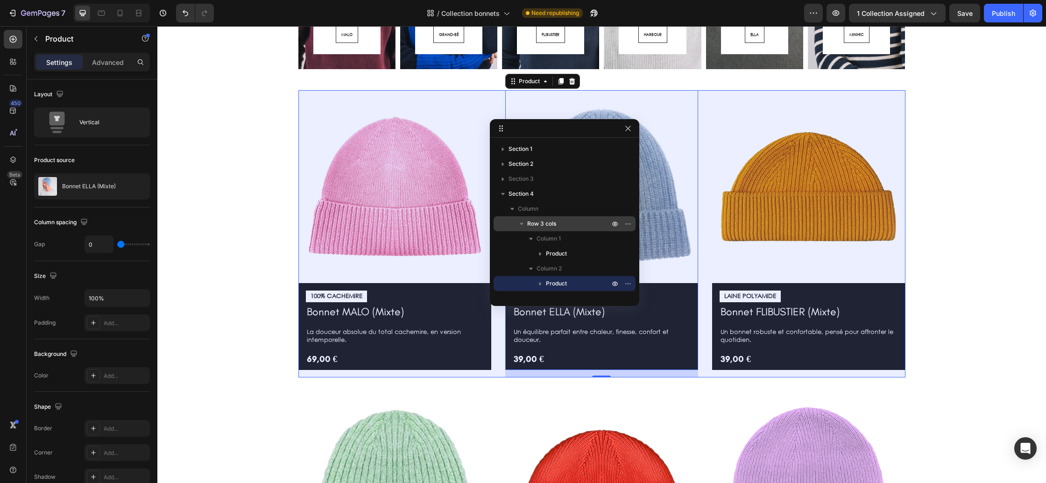
click at [539, 226] on span "Row 3 cols" at bounding box center [541, 223] width 29 height 9
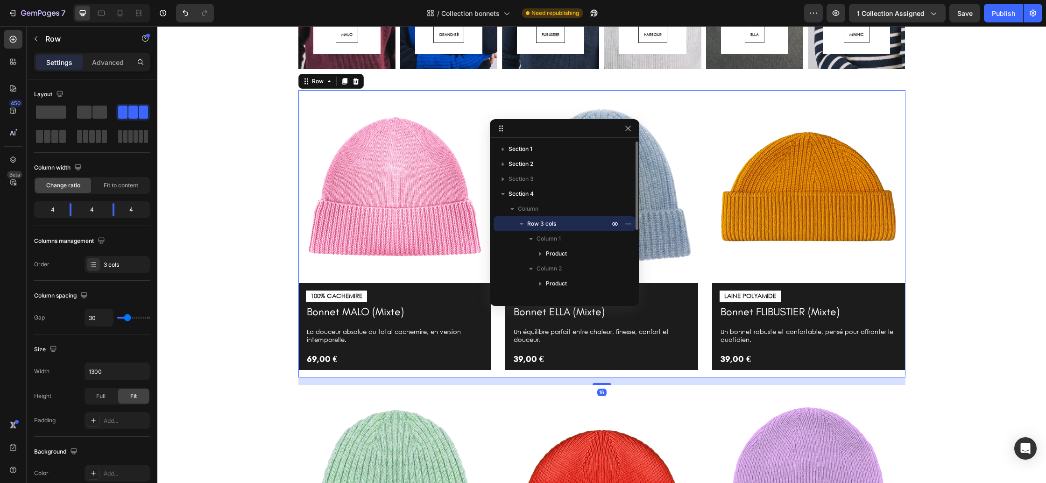
click at [520, 224] on icon "button" at bounding box center [522, 224] width 4 height 2
click at [629, 224] on icon "button" at bounding box center [627, 223] width 7 height 7
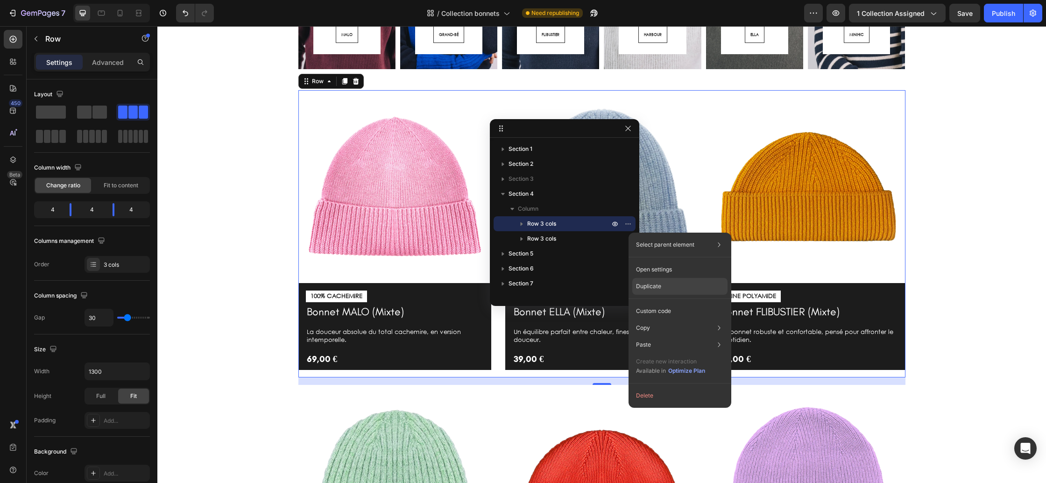
click at [657, 287] on p "Duplicate" at bounding box center [648, 286] width 25 height 8
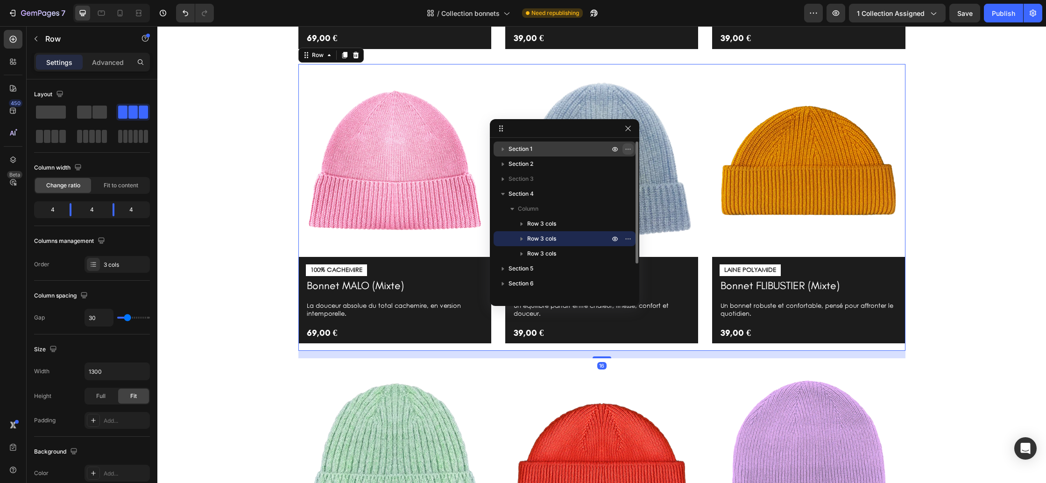
scroll to position [539, 0]
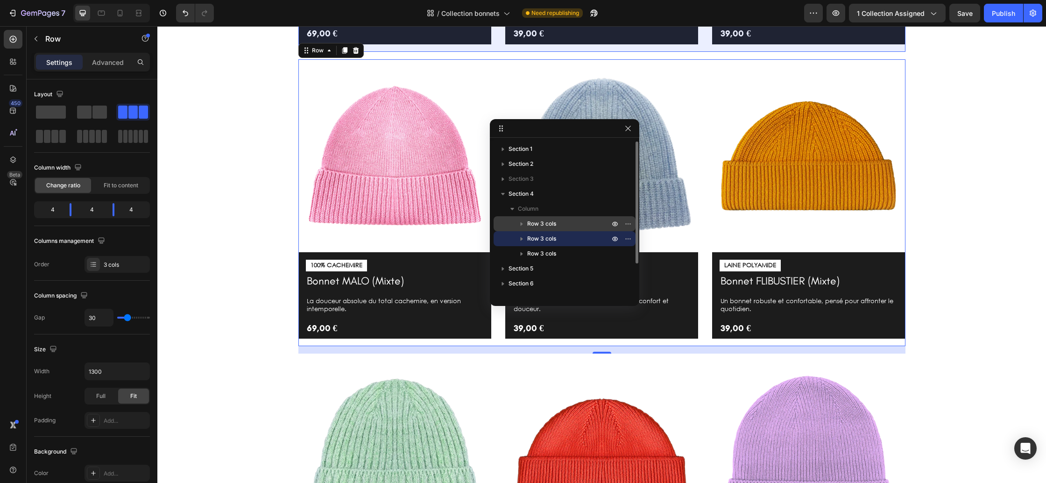
click at [539, 225] on span "Row 3 cols" at bounding box center [541, 223] width 29 height 9
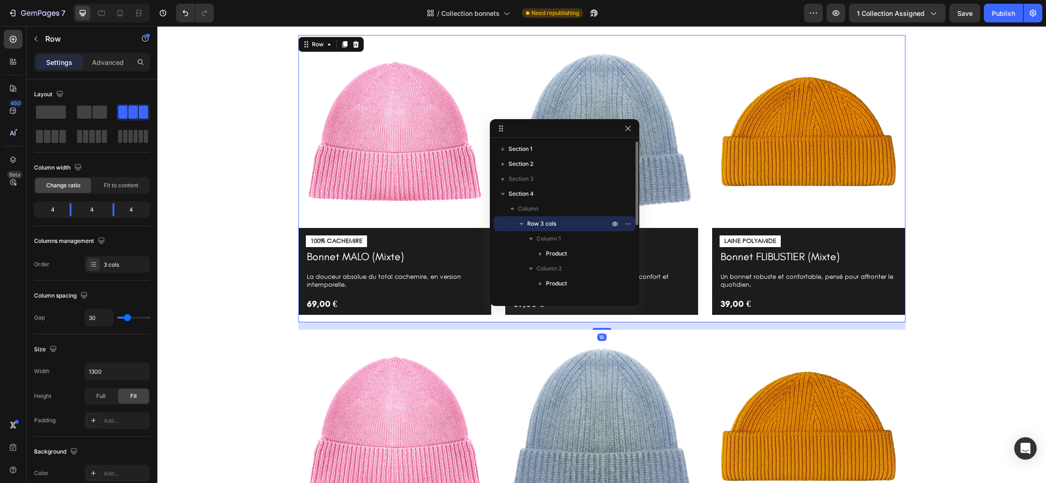
scroll to position [245, 0]
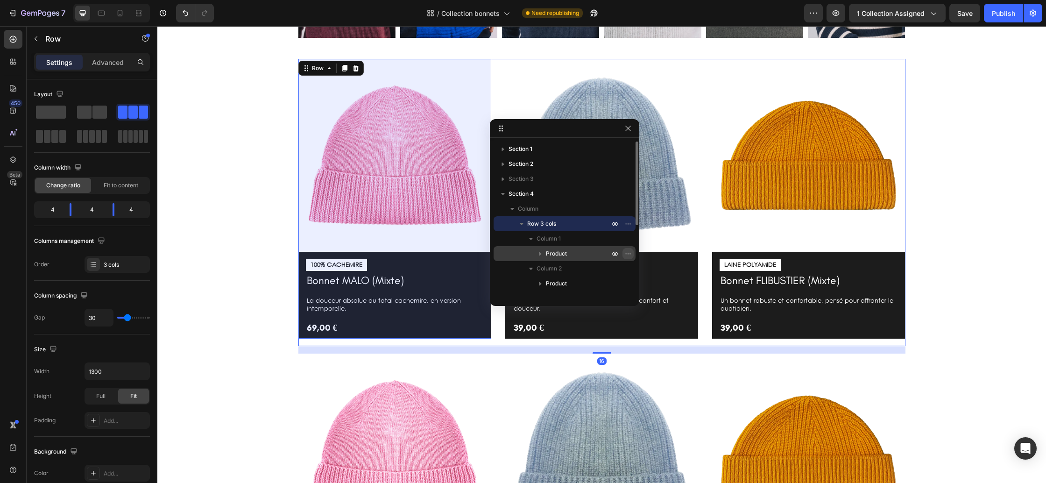
click at [626, 253] on icon "button" at bounding box center [627, 253] width 7 height 7
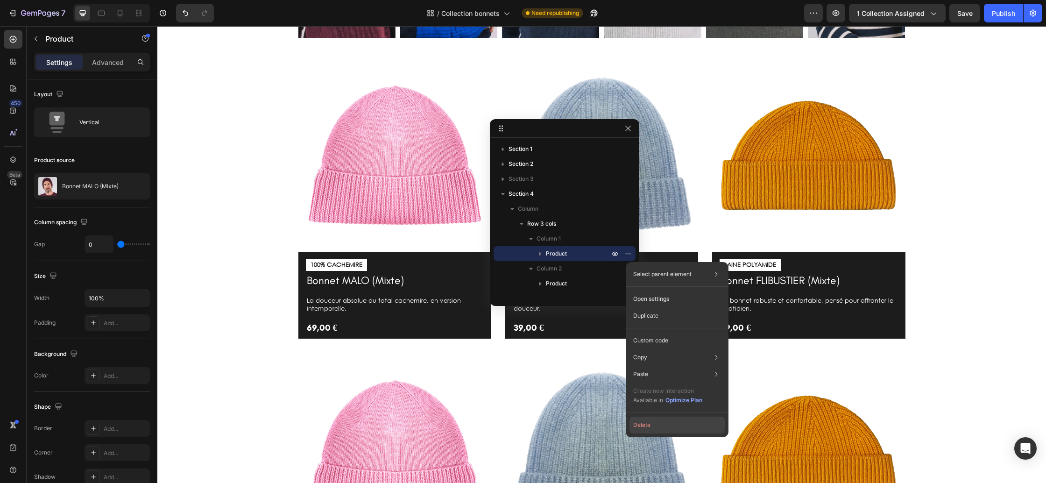
click at [680, 427] on button "Delete" at bounding box center [676, 425] width 95 height 17
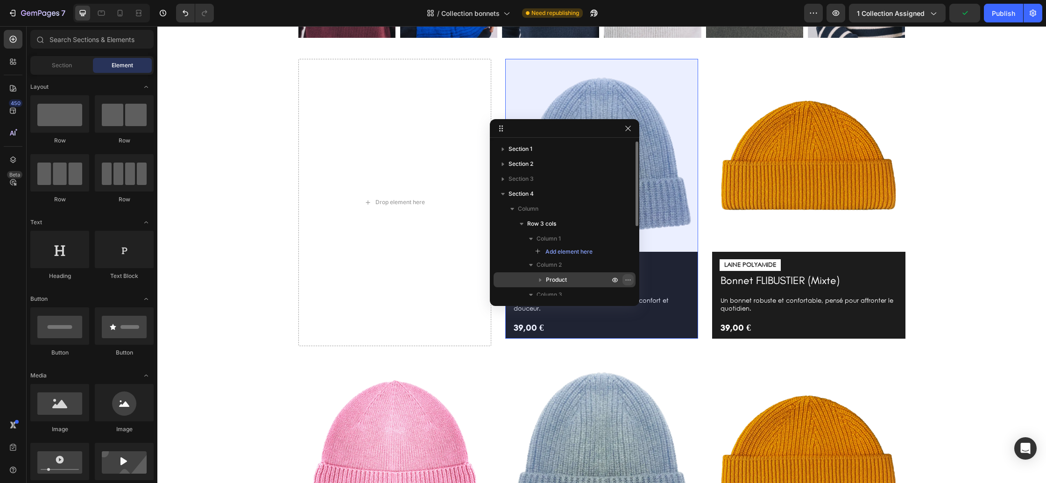
click at [627, 278] on icon "button" at bounding box center [627, 279] width 7 height 7
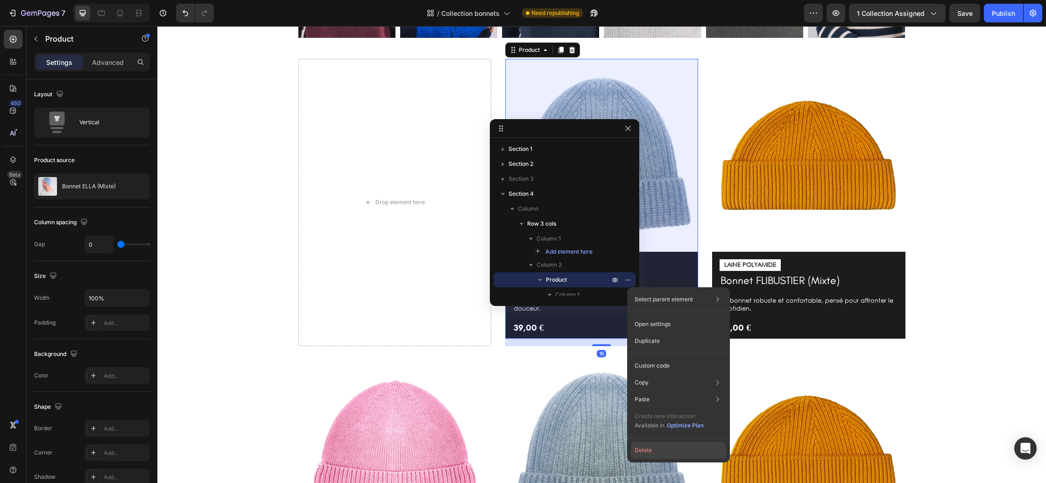
click at [680, 452] on button "Delete" at bounding box center [678, 450] width 95 height 17
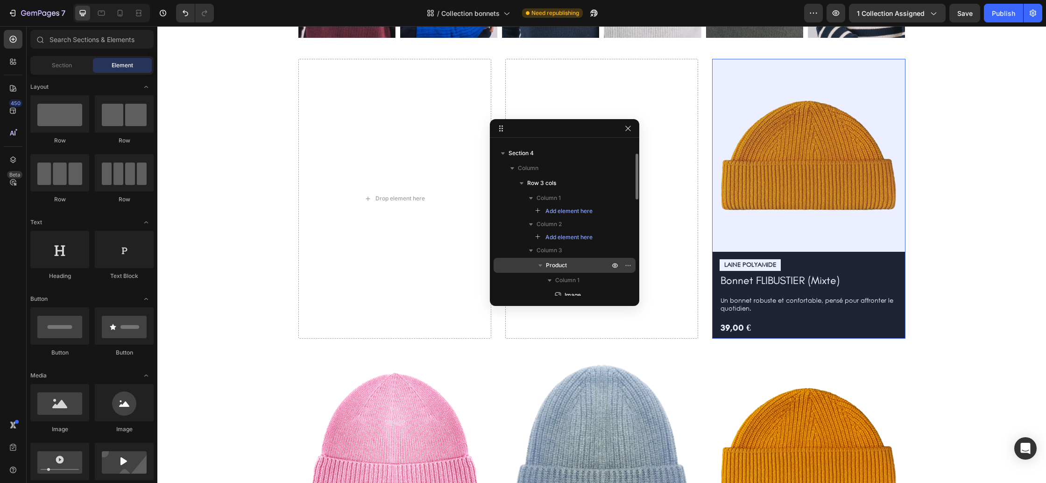
scroll to position [40, 0]
click at [629, 266] on icon "button" at bounding box center [629, 266] width 1 height 1
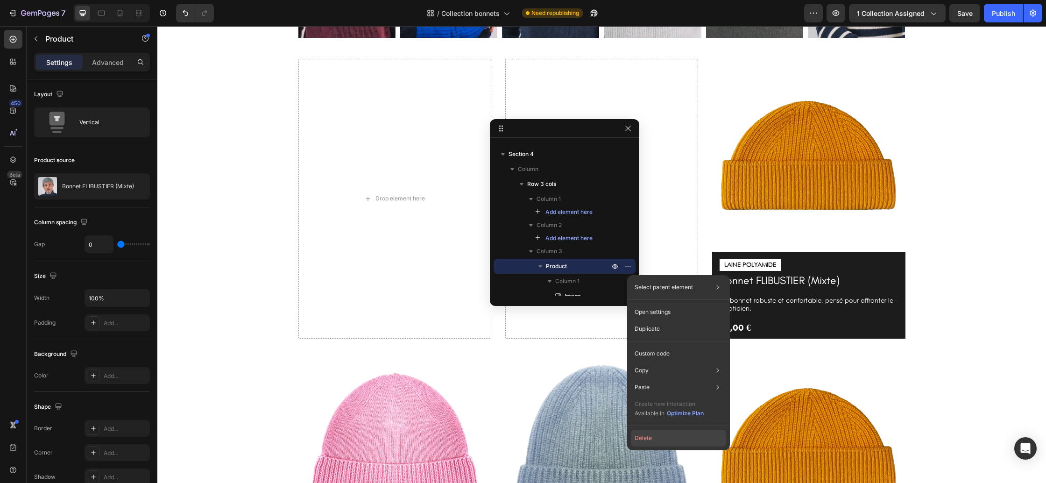
drag, startPoint x: 663, startPoint y: 433, endPoint x: 497, endPoint y: 353, distance: 184.0
click at [663, 433] on button "Delete" at bounding box center [678, 438] width 95 height 17
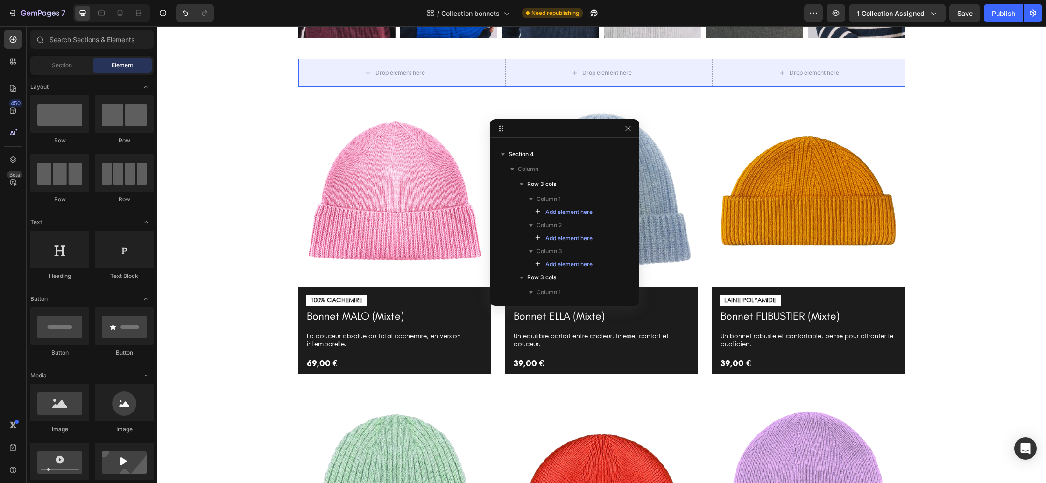
click at [523, 185] on icon "button" at bounding box center [521, 183] width 9 height 9
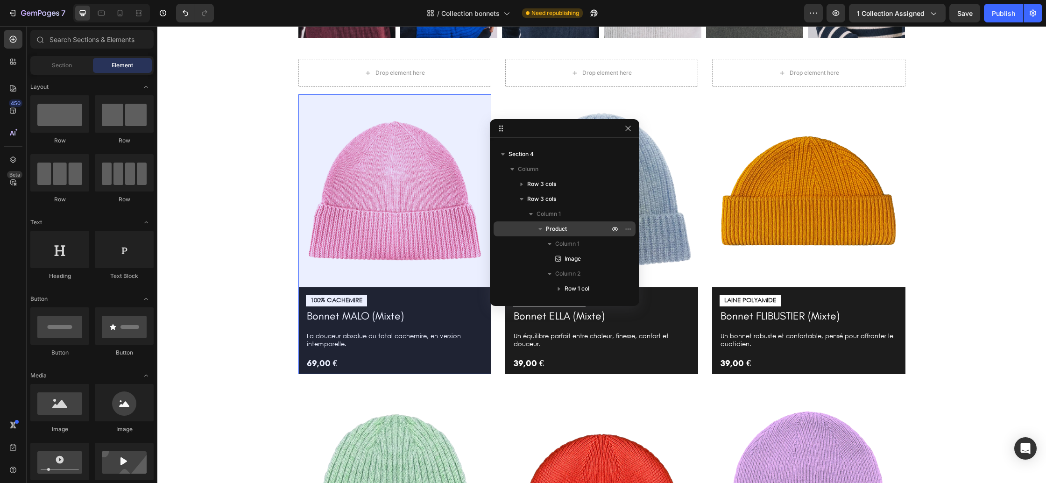
click at [564, 227] on span "Product" at bounding box center [556, 228] width 21 height 9
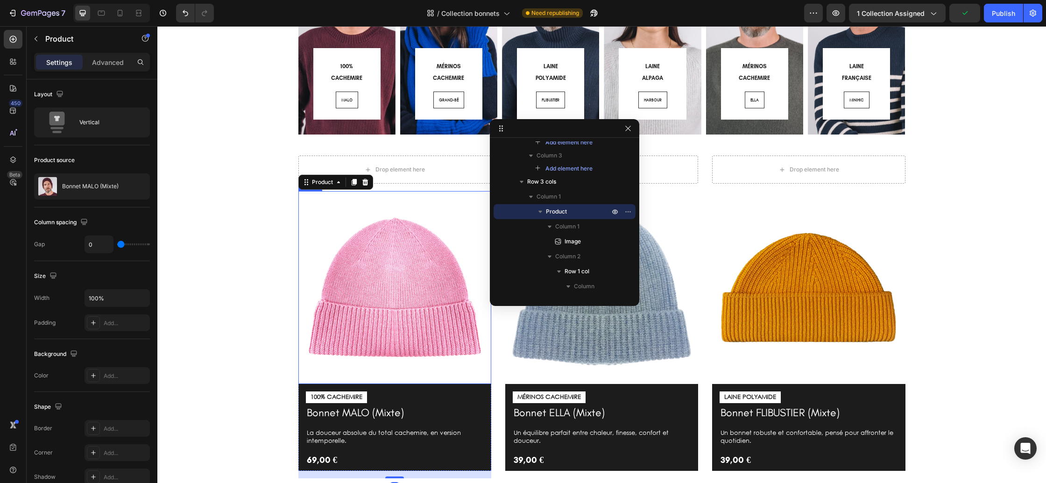
scroll to position [102, 0]
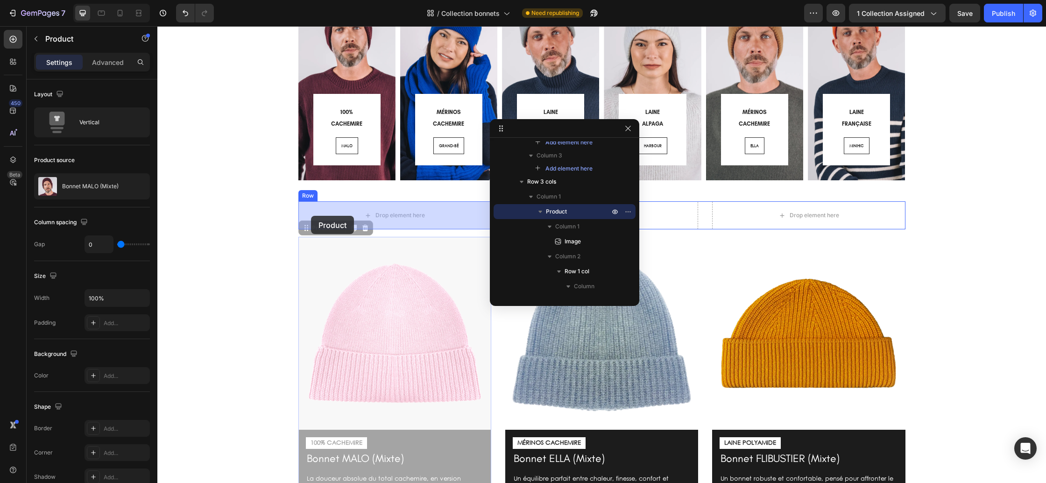
drag, startPoint x: 306, startPoint y: 230, endPoint x: 311, endPoint y: 216, distance: 14.8
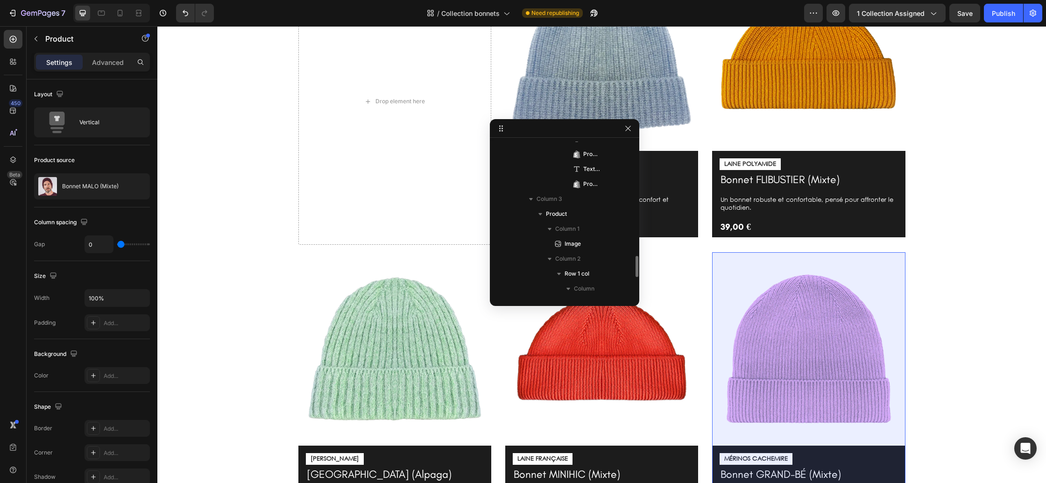
scroll to position [837, 0]
click at [567, 212] on p "Product" at bounding box center [578, 212] width 65 height 9
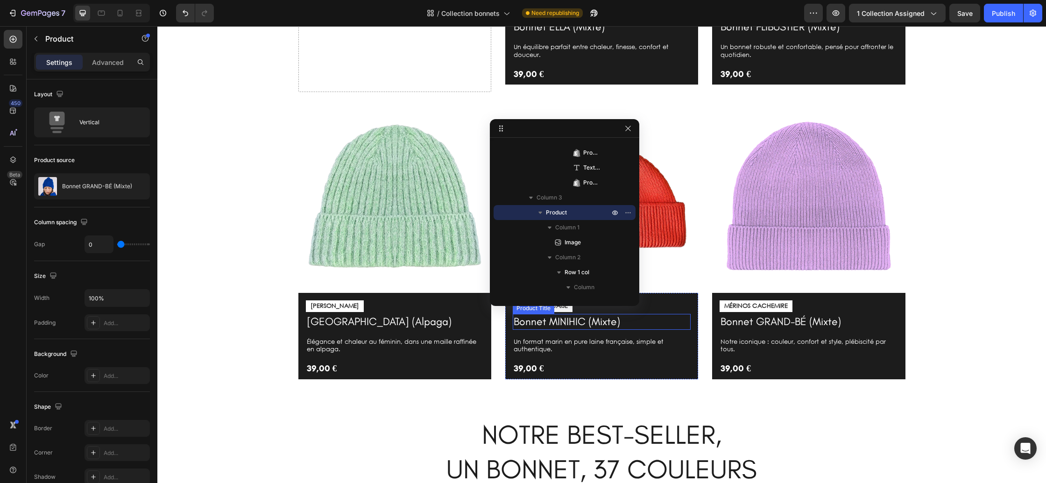
scroll to position [834, 0]
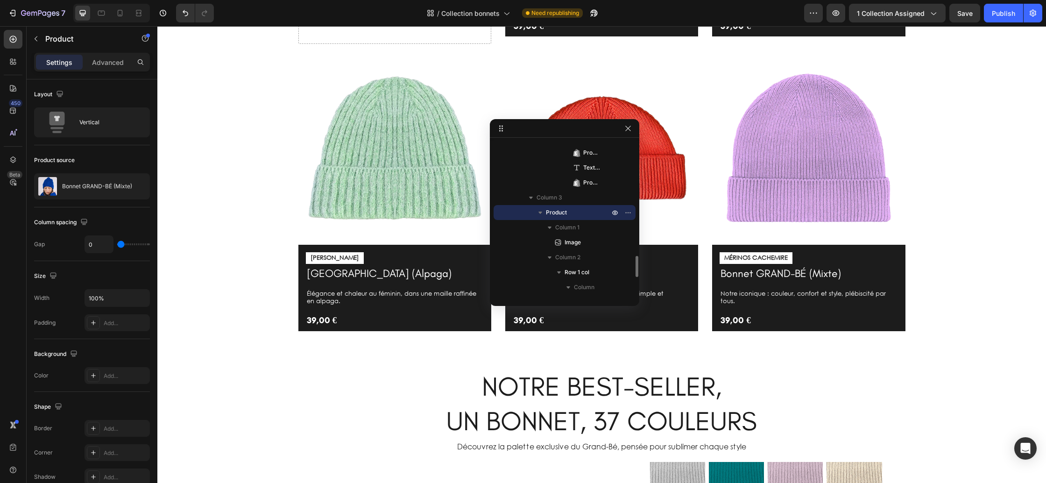
click at [539, 212] on icon "button" at bounding box center [540, 213] width 4 height 2
click at [629, 212] on icon "button" at bounding box center [627, 212] width 7 height 7
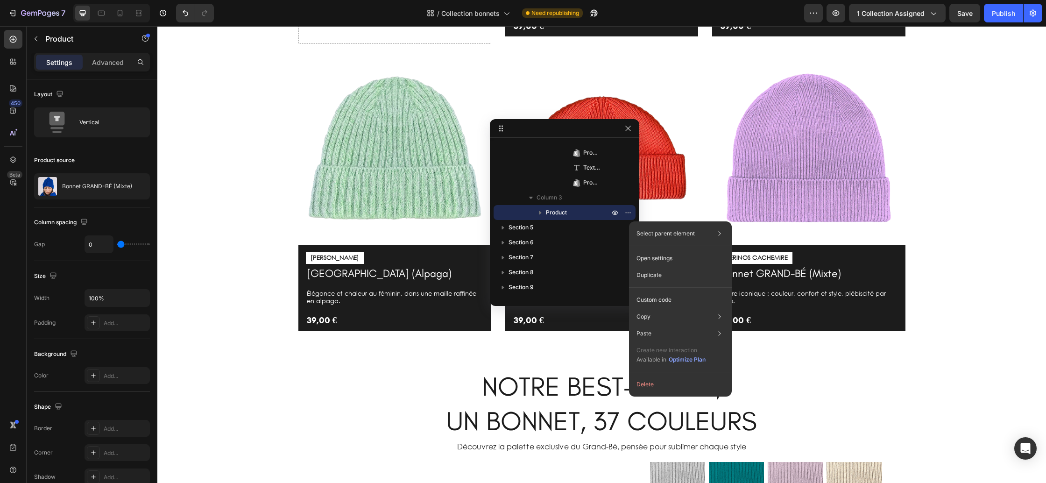
click at [565, 211] on span "Product" at bounding box center [556, 212] width 21 height 9
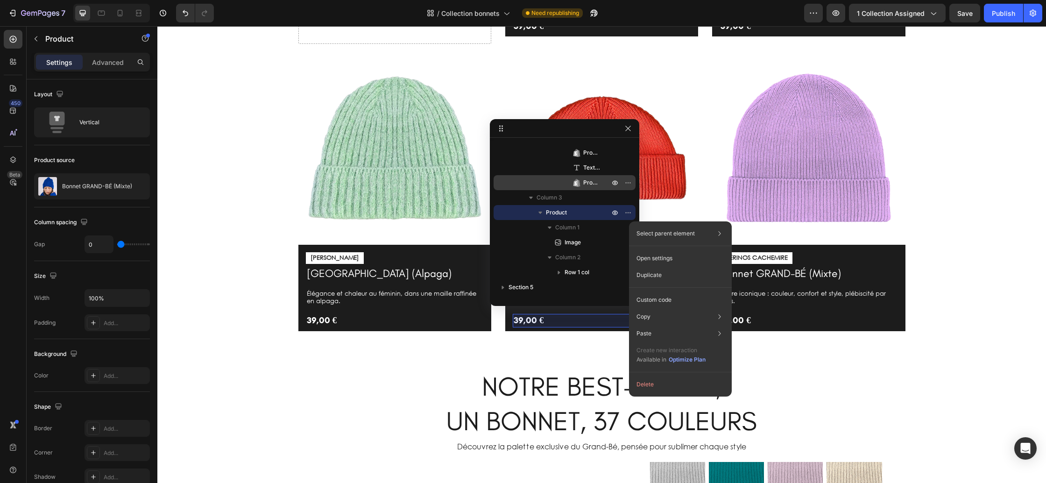
click at [581, 180] on p "Product Price" at bounding box center [586, 182] width 28 height 9
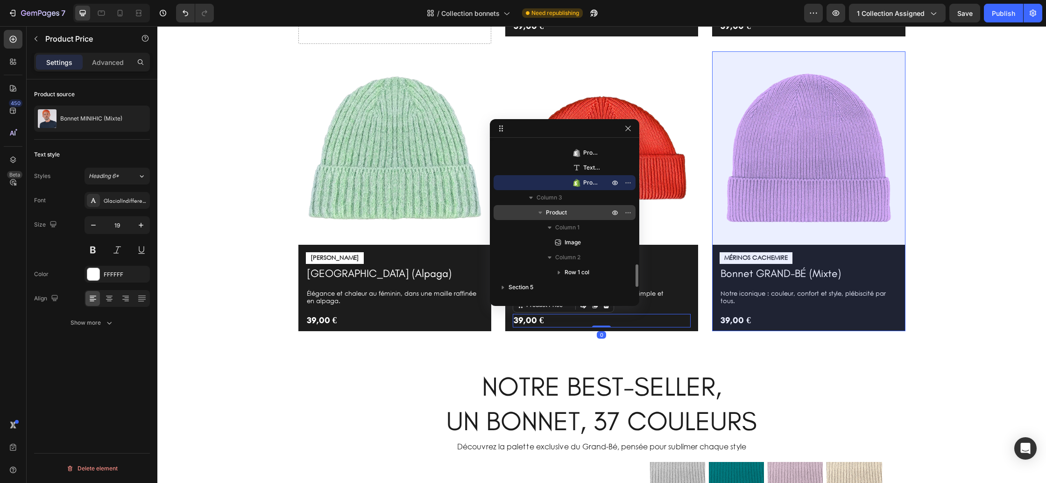
click at [565, 214] on span "Product" at bounding box center [556, 212] width 21 height 9
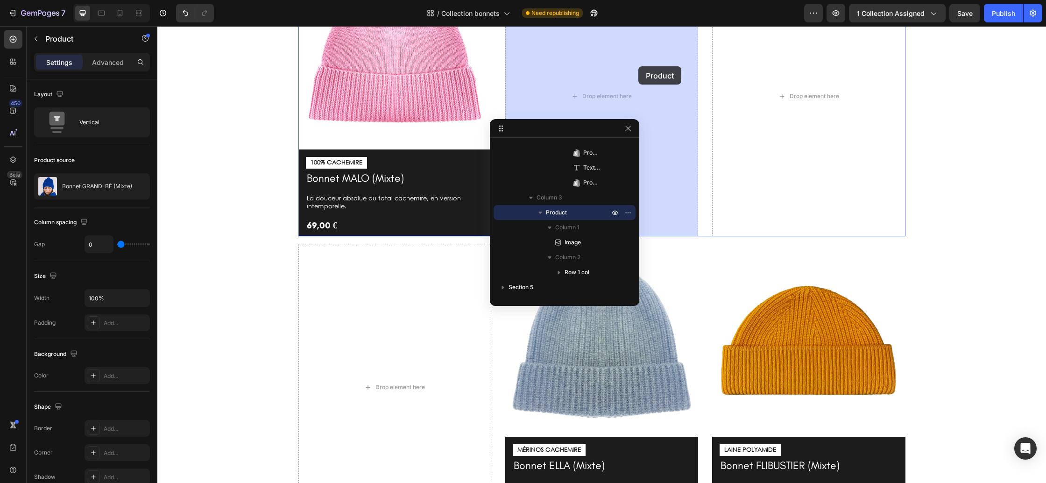
scroll to position [322, 0]
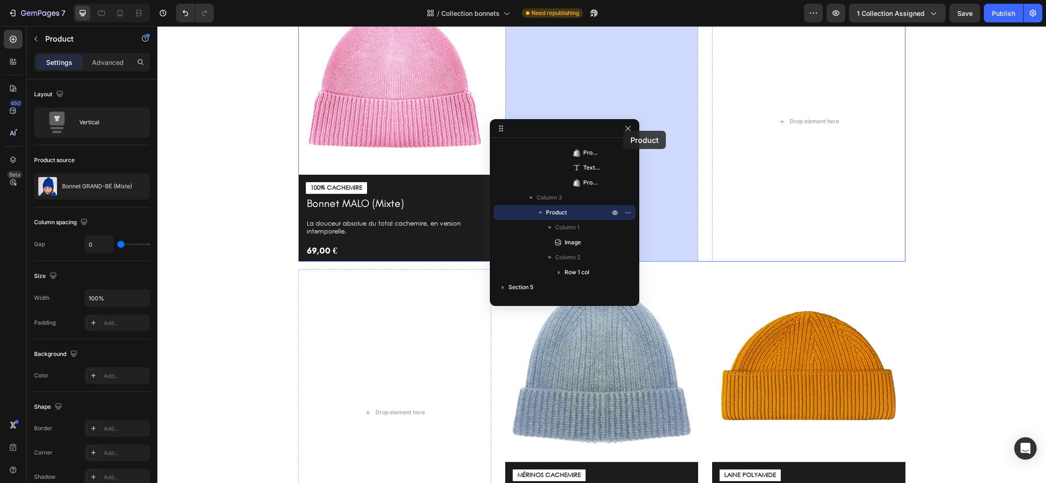
drag, startPoint x: 722, startPoint y: 350, endPoint x: 623, endPoint y: 131, distance: 241.0
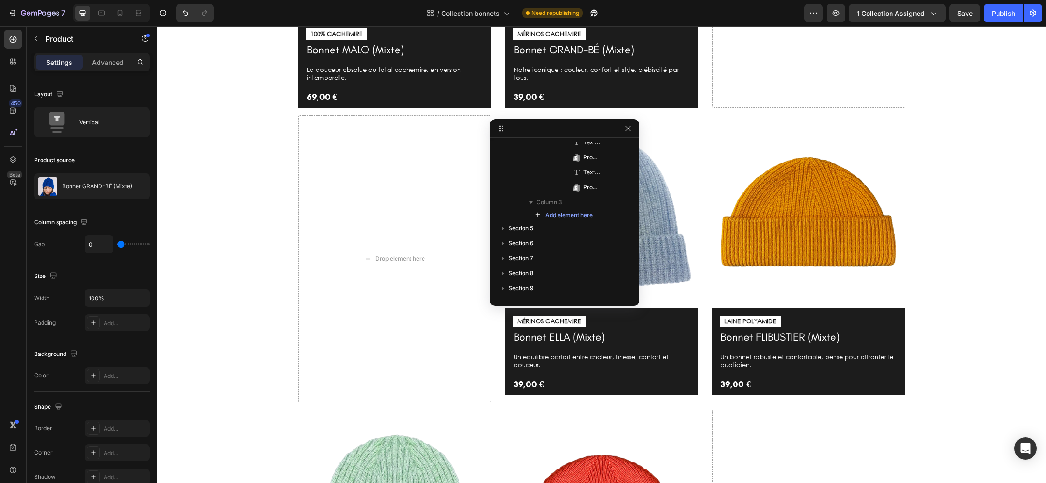
scroll to position [437, 0]
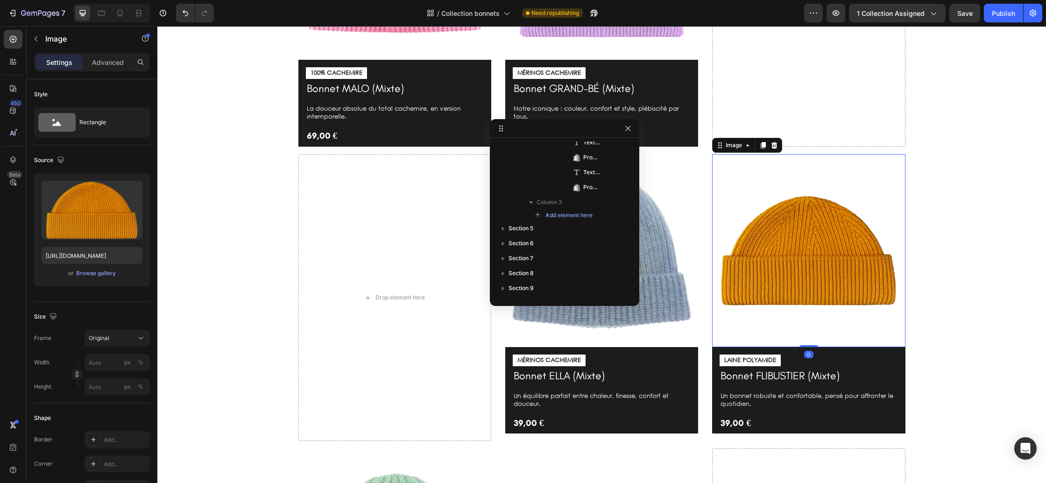
click at [806, 291] on img at bounding box center [808, 250] width 193 height 193
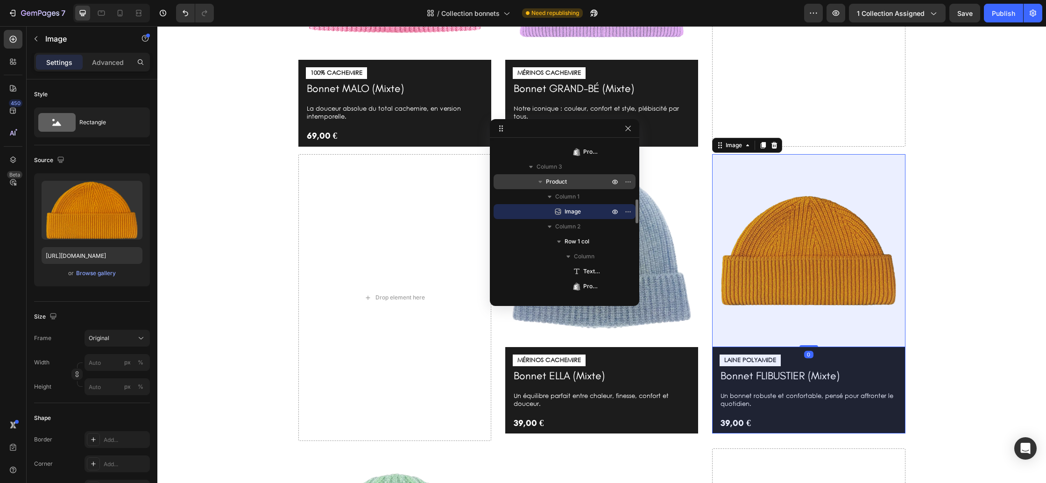
click at [562, 181] on span "Product" at bounding box center [556, 181] width 21 height 9
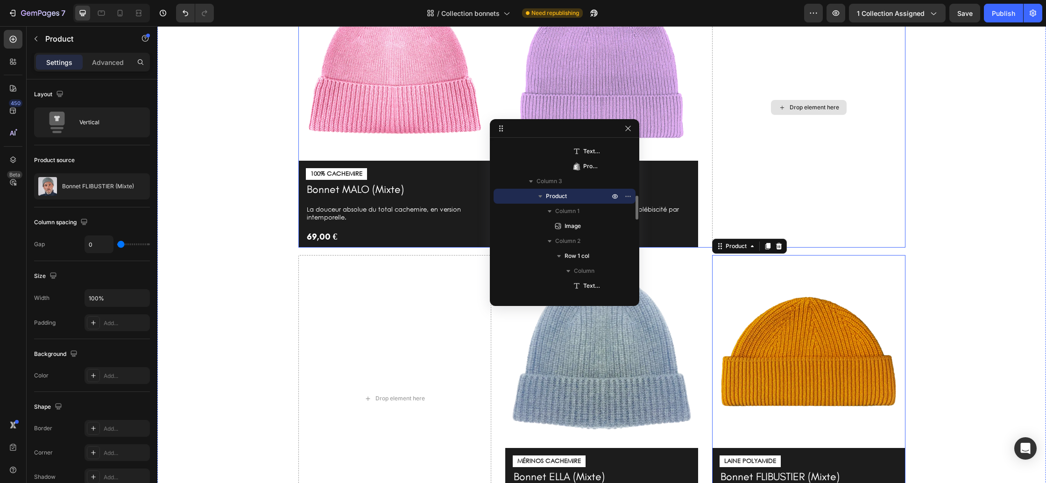
scroll to position [296, 0]
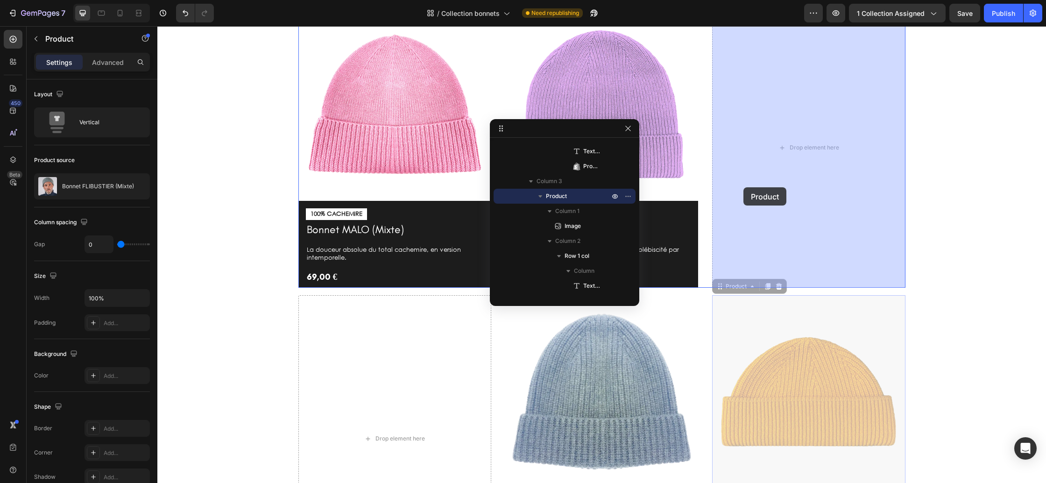
drag, startPoint x: 721, startPoint y: 285, endPoint x: 743, endPoint y: 187, distance: 100.5
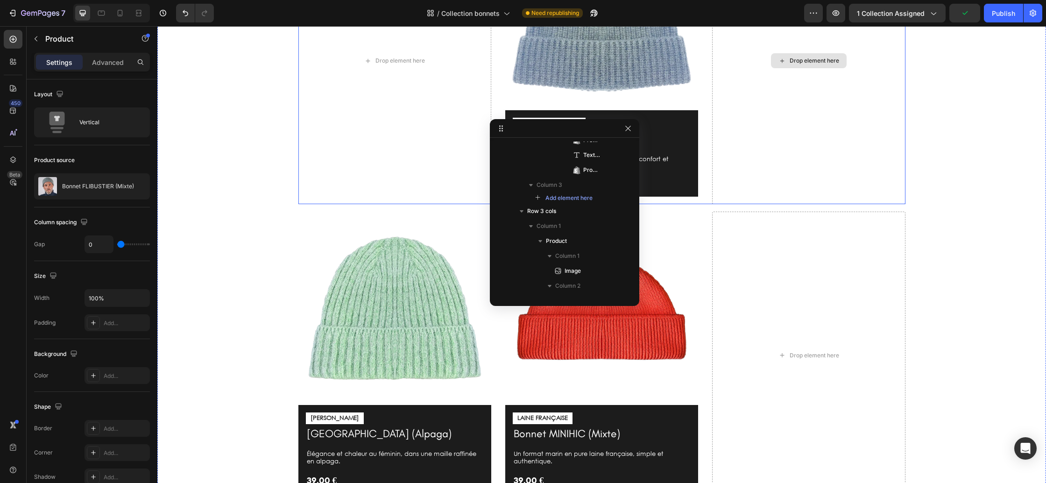
scroll to position [678, 0]
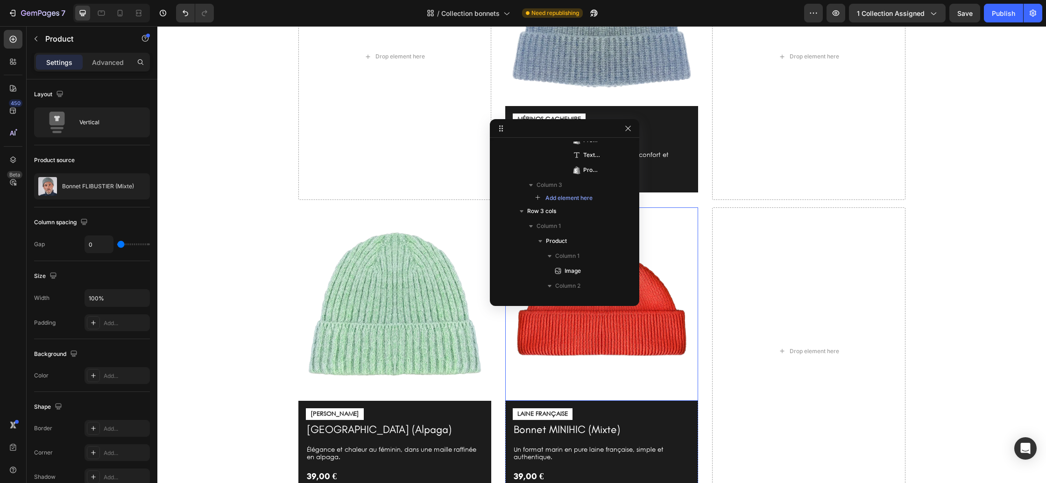
click at [671, 254] on img at bounding box center [601, 303] width 193 height 193
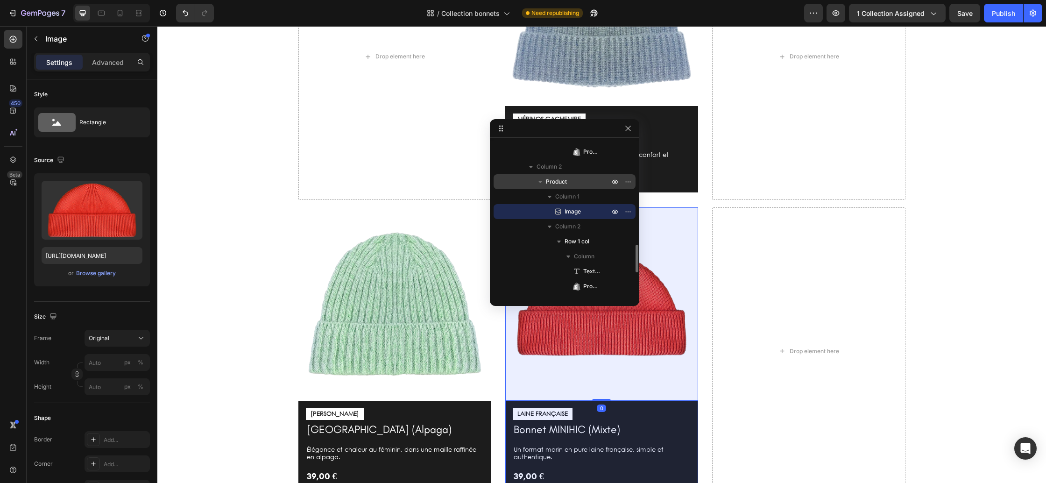
click at [560, 183] on span "Product" at bounding box center [556, 181] width 21 height 9
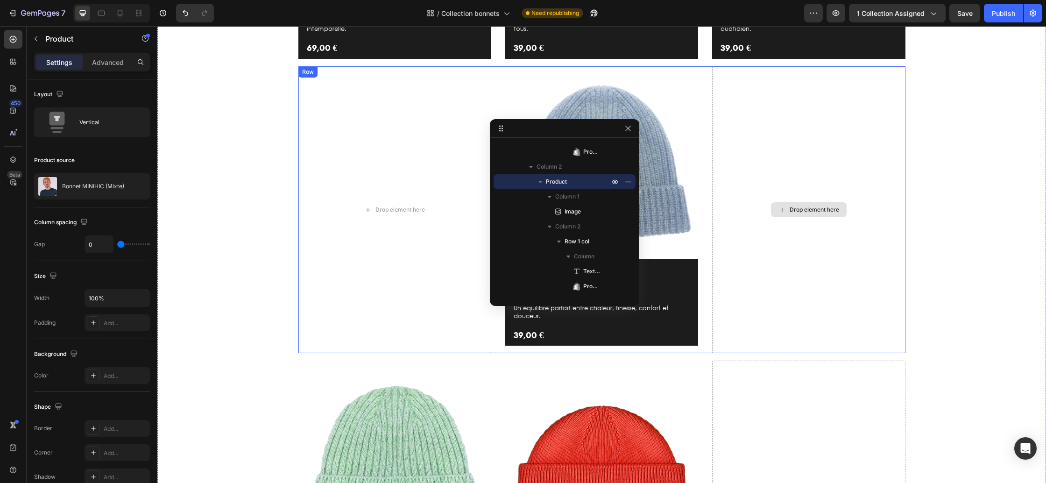
scroll to position [518, 0]
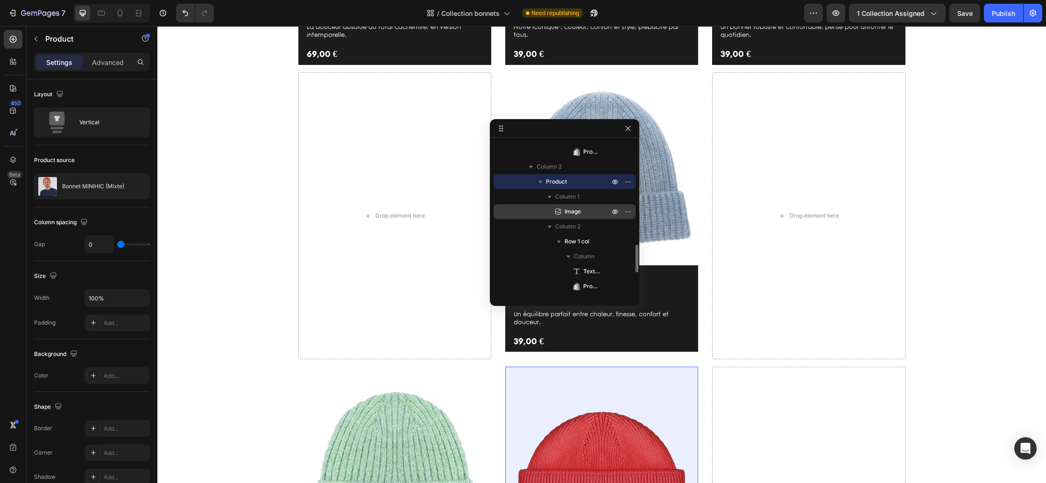
click at [567, 207] on span "Image" at bounding box center [573, 211] width 16 height 9
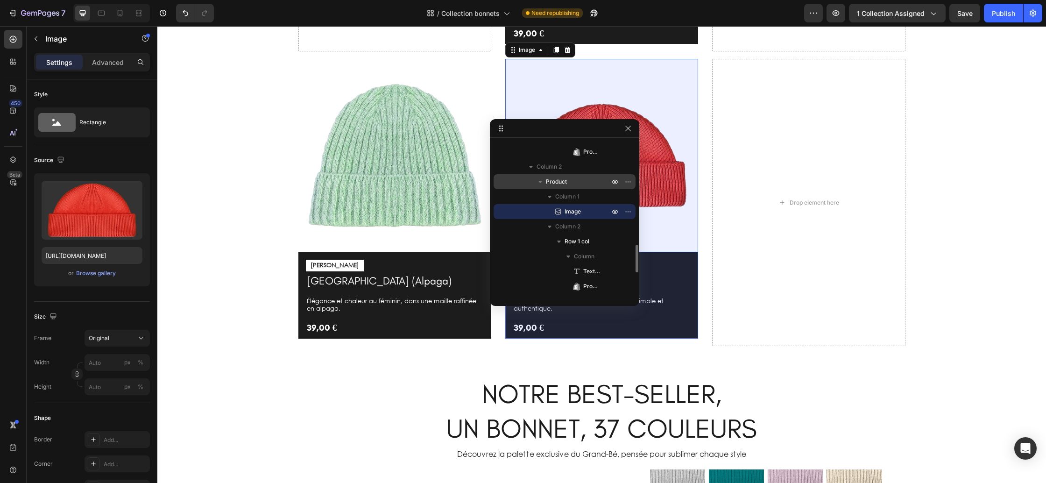
scroll to position [826, 0]
click at [559, 183] on span "Product" at bounding box center [556, 181] width 21 height 9
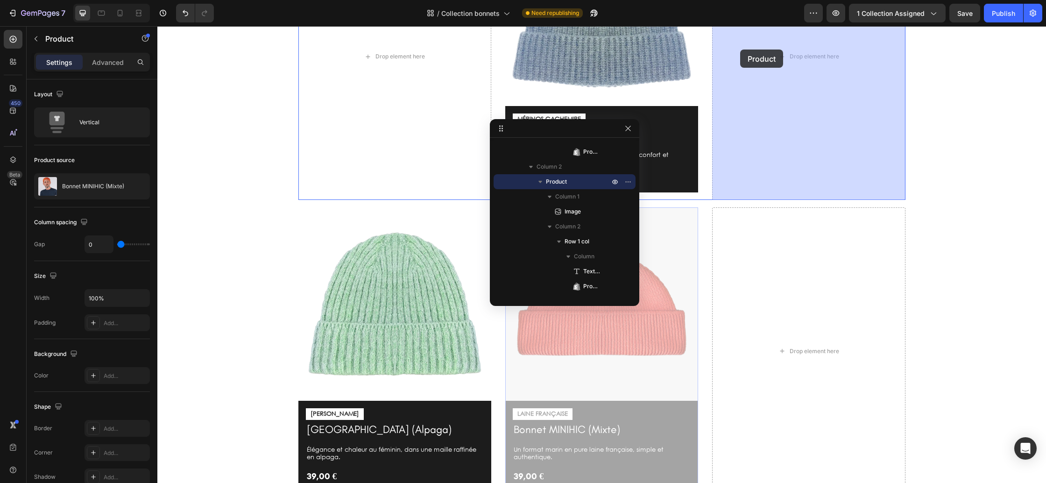
scroll to position [671, 0]
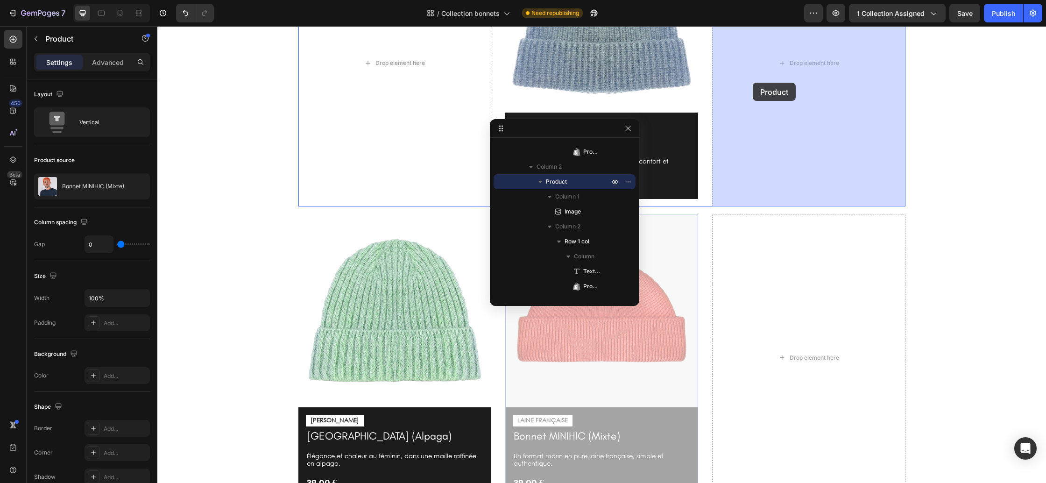
drag, startPoint x: 519, startPoint y: 51, endPoint x: 753, endPoint y: 83, distance: 236.0
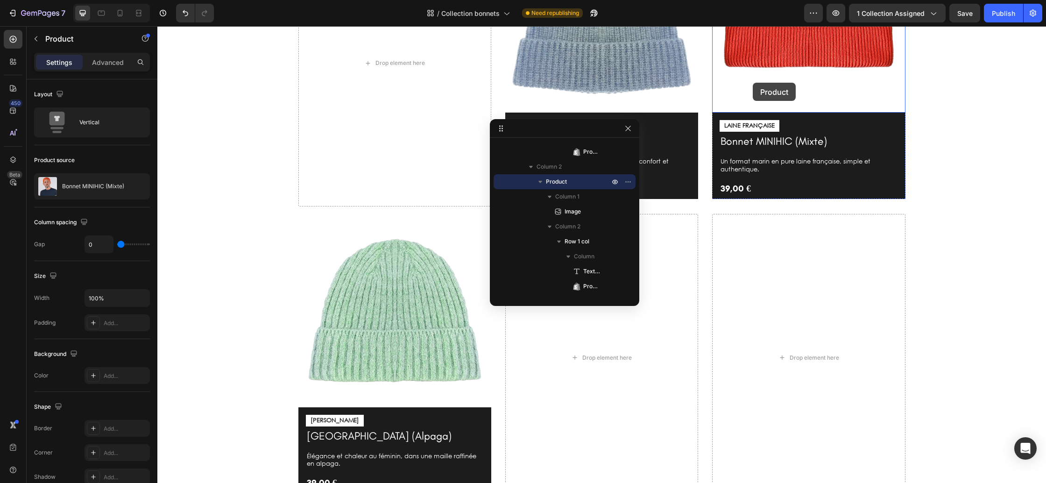
scroll to position [567, 0]
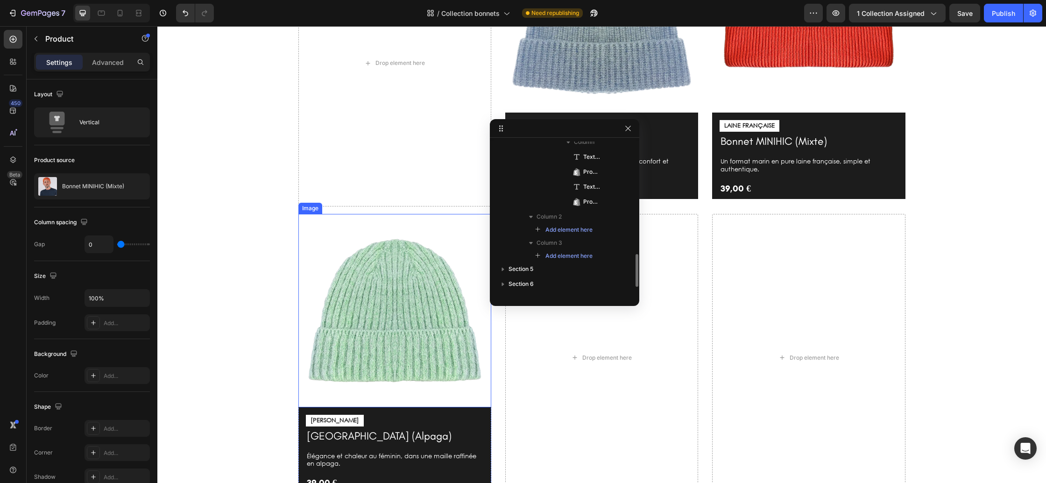
click at [384, 283] on img at bounding box center [394, 310] width 193 height 193
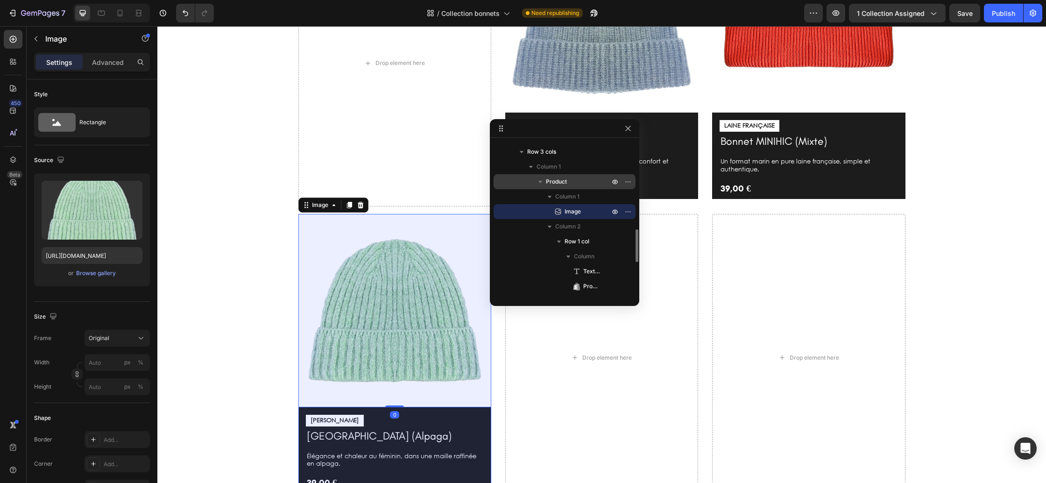
click at [557, 182] on span "Product" at bounding box center [556, 181] width 21 height 9
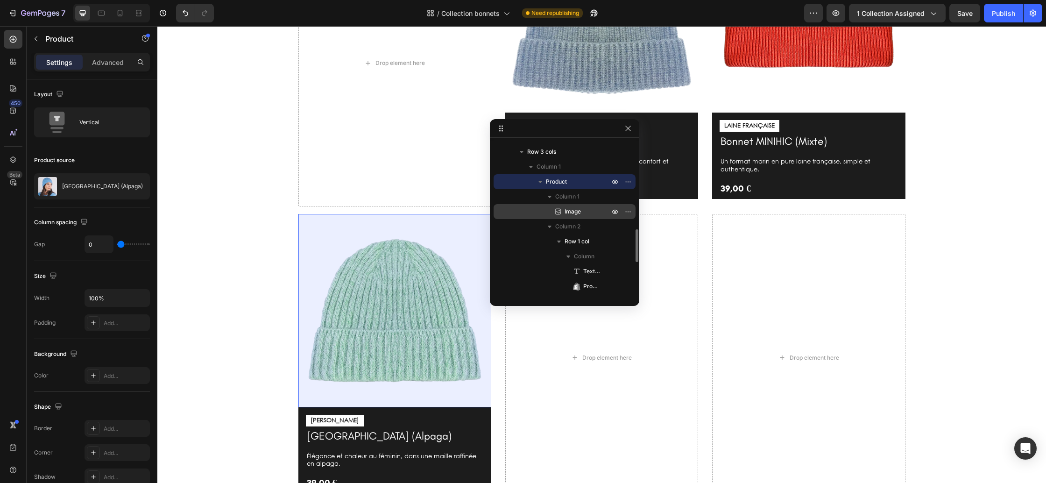
click at [562, 211] on icon at bounding box center [557, 211] width 9 height 9
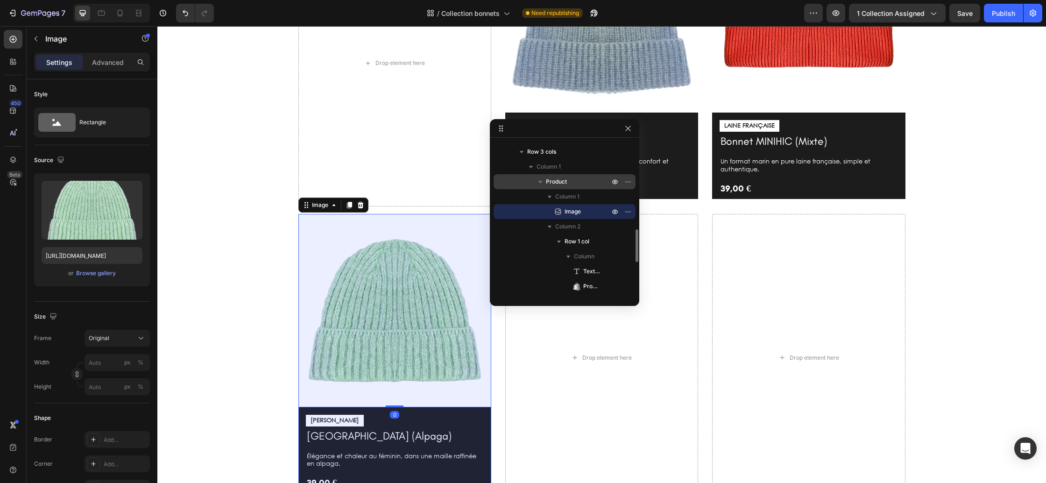
click at [559, 180] on span "Product" at bounding box center [556, 181] width 21 height 9
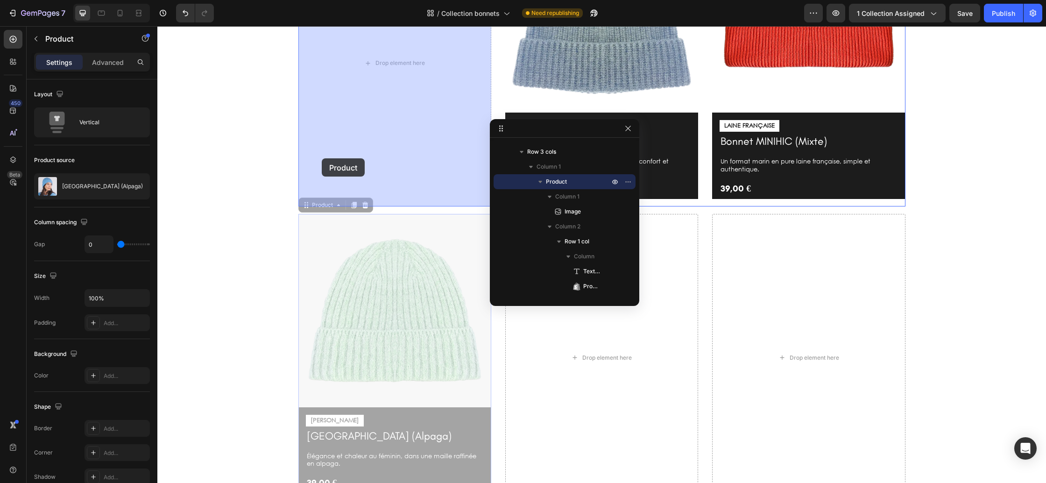
drag, startPoint x: 307, startPoint y: 205, endPoint x: 322, endPoint y: 156, distance: 51.3
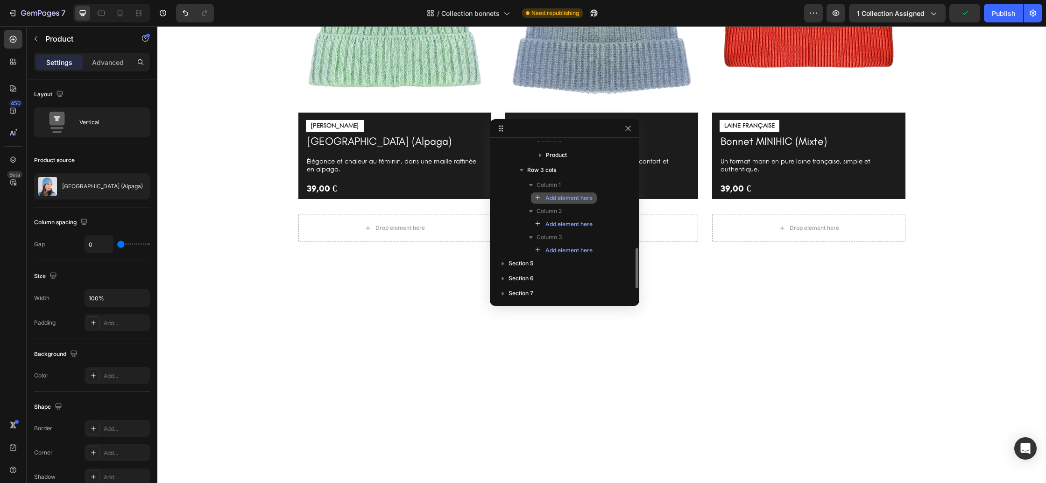
scroll to position [391, 0]
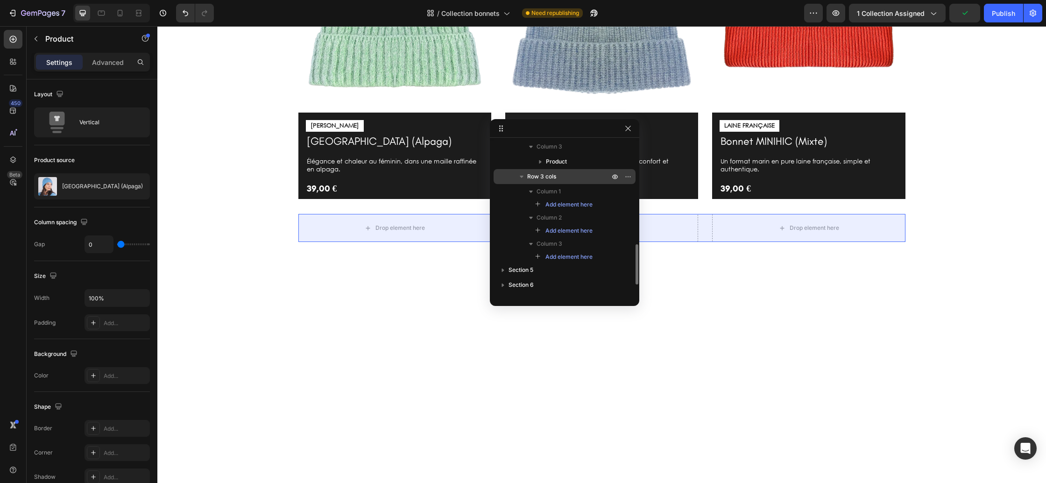
click at [549, 178] on span "Row 3 cols" at bounding box center [541, 176] width 29 height 9
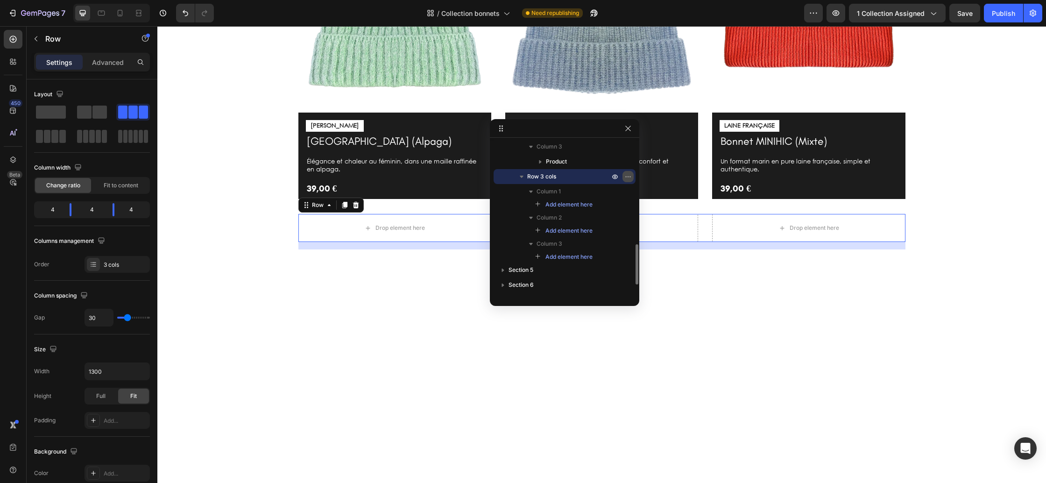
click at [629, 178] on icon "button" at bounding box center [627, 176] width 7 height 7
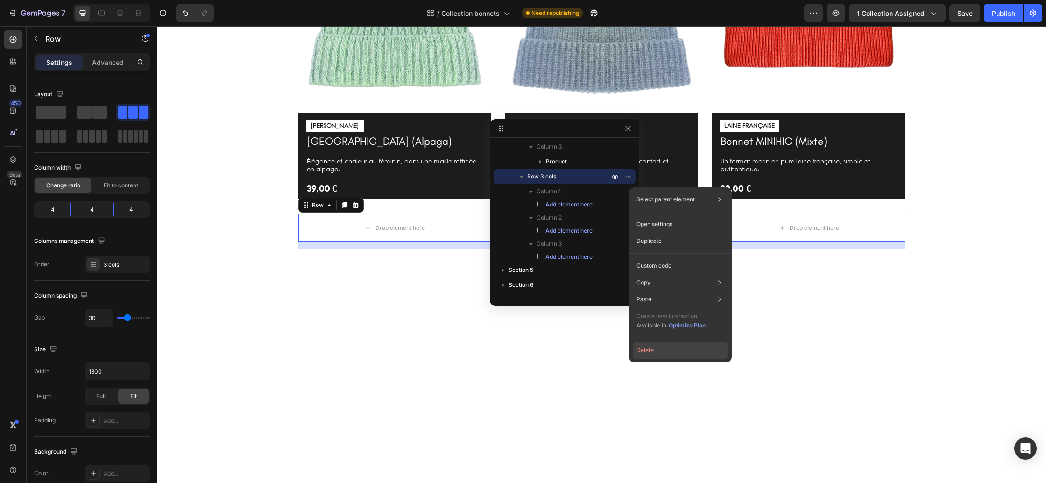
click at [664, 350] on button "Delete" at bounding box center [680, 350] width 95 height 17
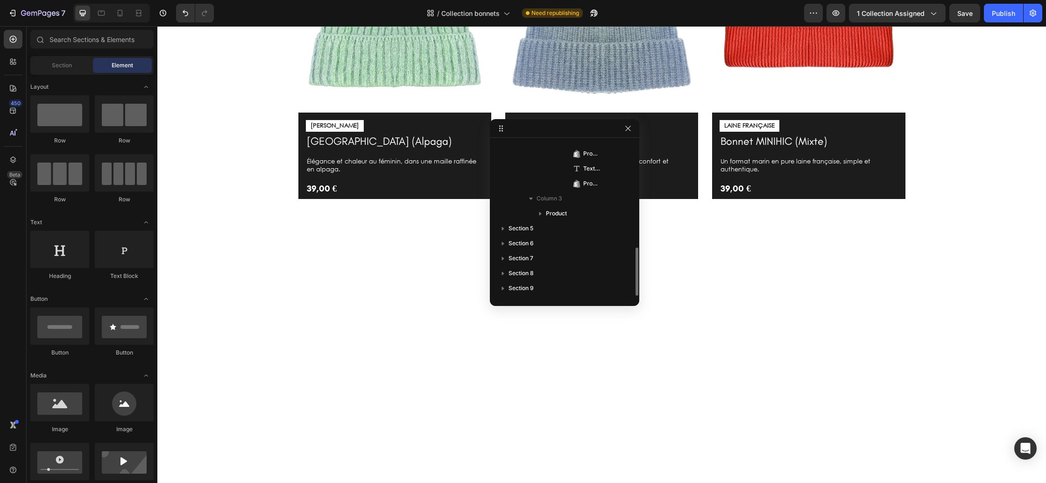
scroll to position [339, 0]
click at [629, 130] on icon "button" at bounding box center [627, 128] width 7 height 7
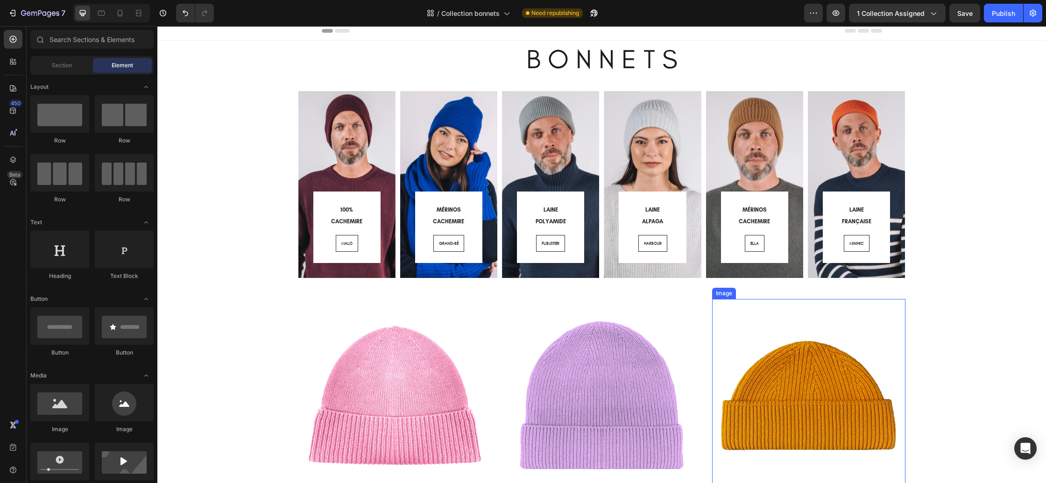
scroll to position [0, 0]
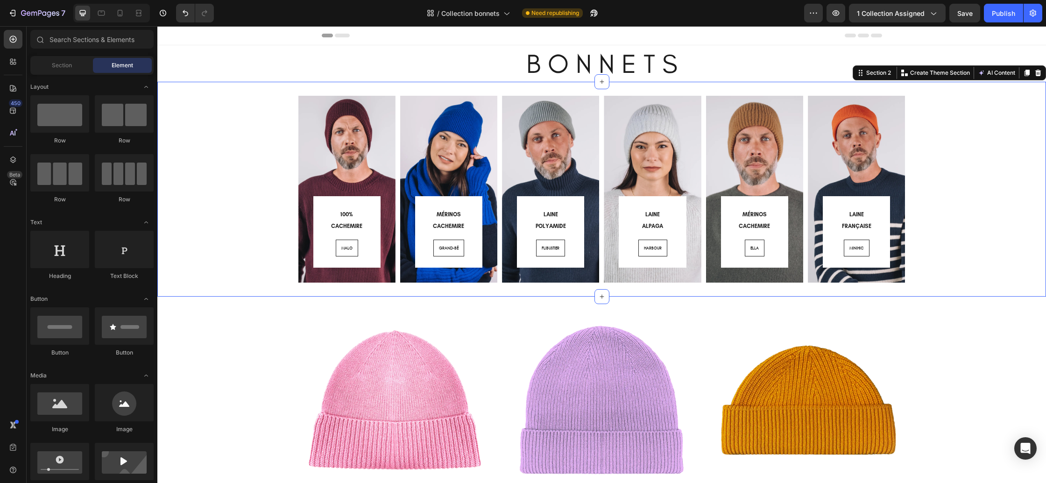
click at [931, 269] on div "100% CACHEMIRE Heading MALO Button Row Row Hero Banner MÉRINOS CACHEMIRE Headin…" at bounding box center [601, 189] width 875 height 187
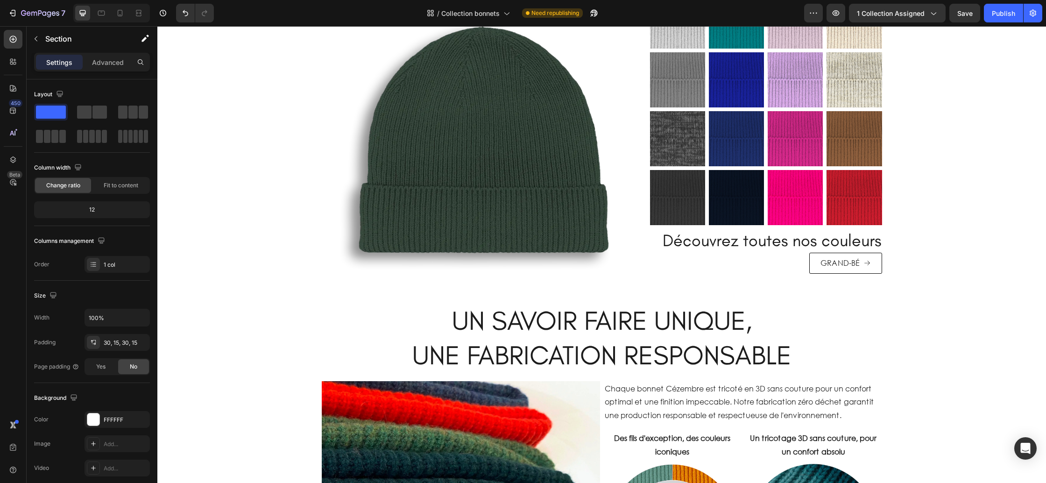
scroll to position [1001, 0]
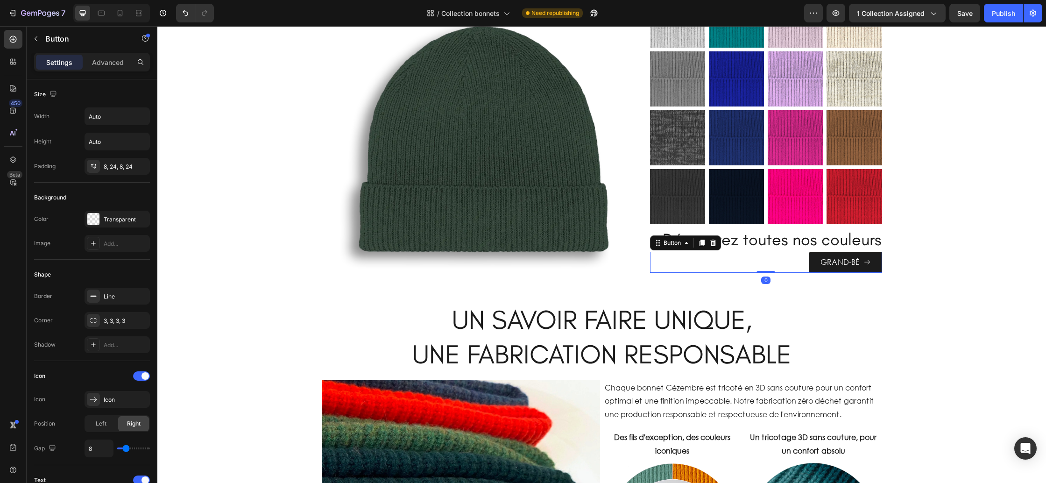
click at [881, 262] on link "GRAND-BÉ" at bounding box center [845, 262] width 73 height 21
click at [140, 322] on icon "button" at bounding box center [139, 320] width 7 height 7
click at [391, 265] on img at bounding box center [484, 139] width 294 height 294
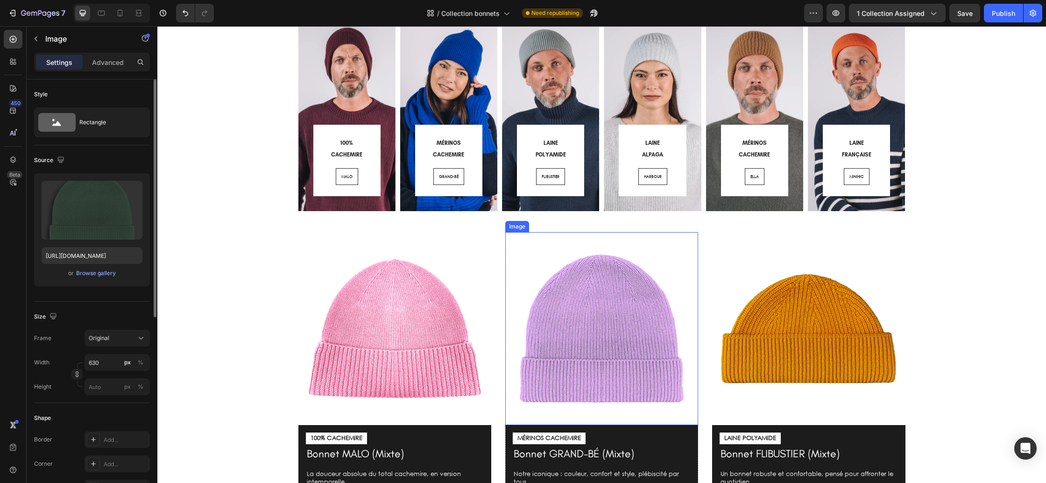
scroll to position [93, 0]
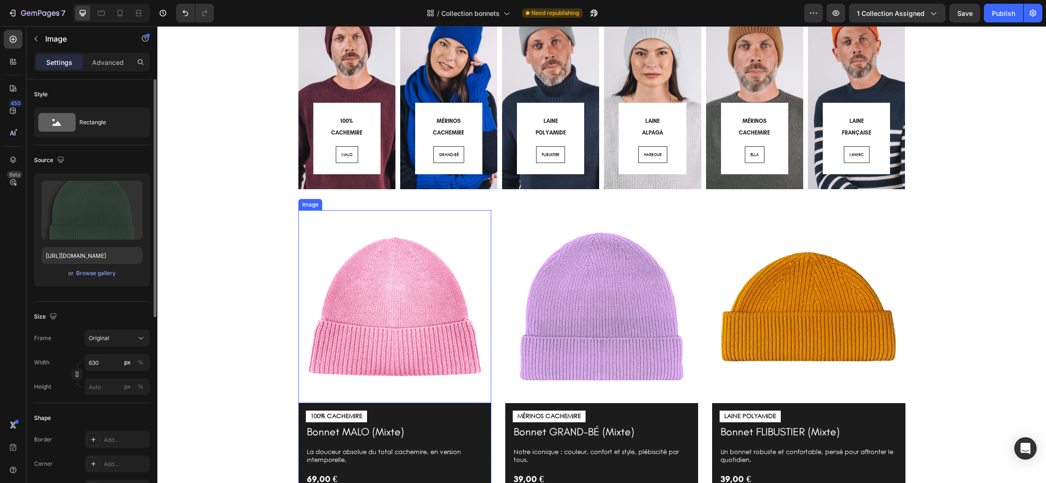
click at [336, 295] on img at bounding box center [394, 306] width 193 height 193
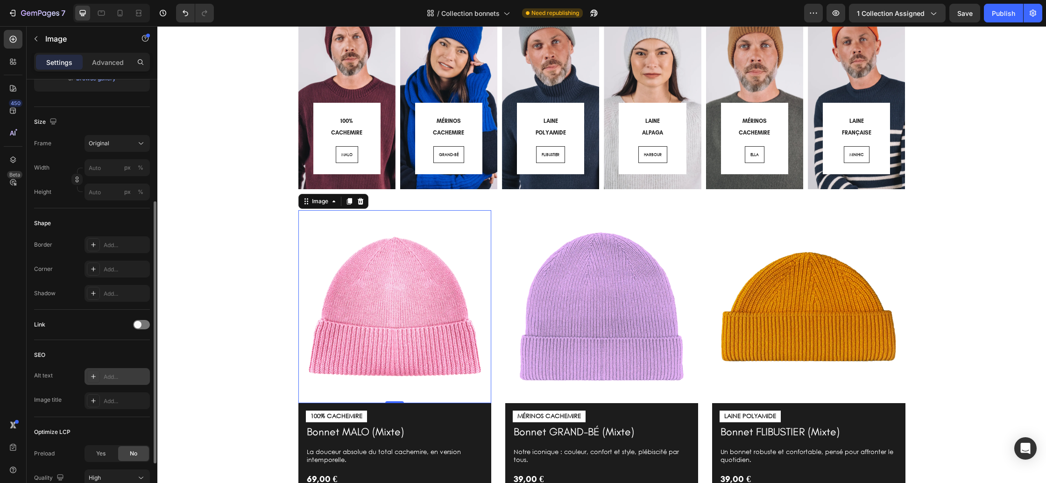
scroll to position [197, 0]
click at [134, 324] on span at bounding box center [137, 321] width 7 height 7
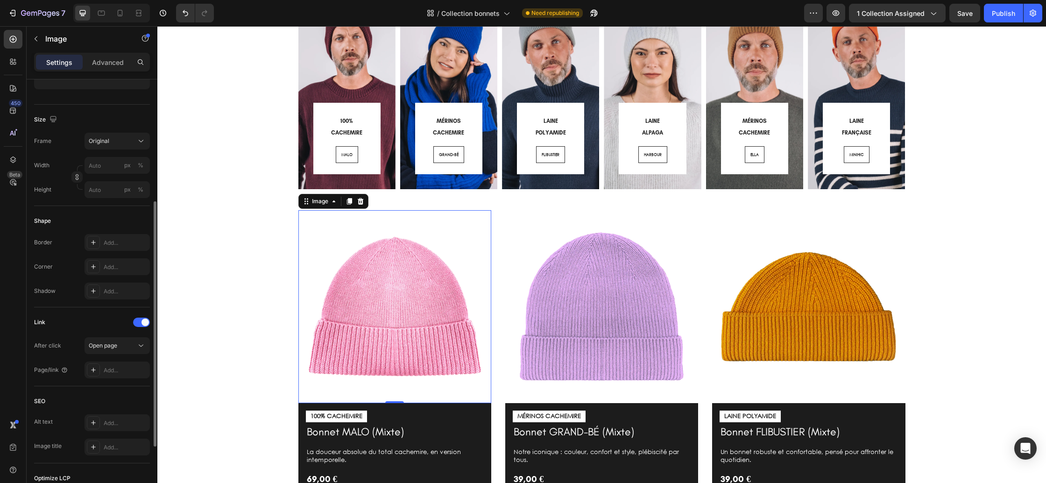
scroll to position [214, 0]
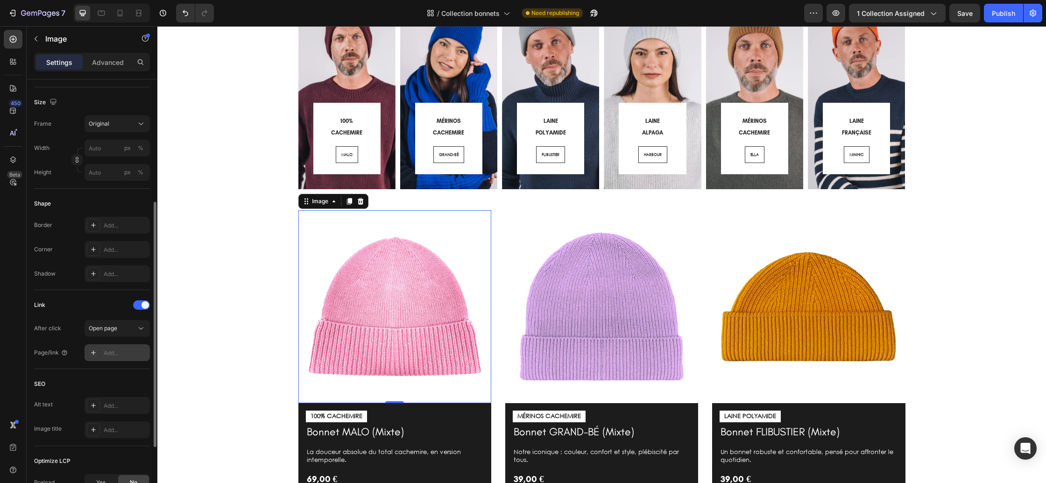
click at [98, 356] on div at bounding box center [93, 352] width 13 height 13
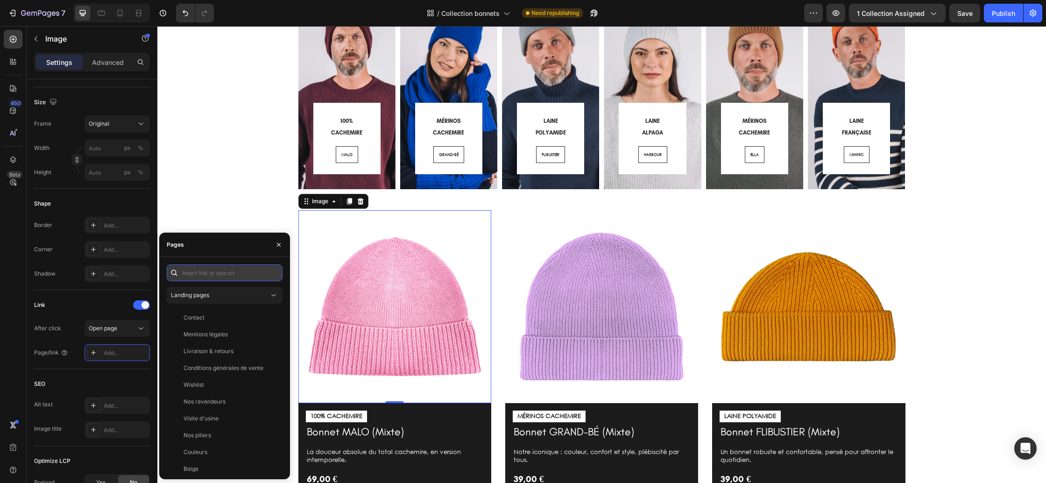
click at [208, 269] on input "text" at bounding box center [225, 272] width 116 height 17
type input "malo"
click at [244, 300] on button "Landing pages" at bounding box center [225, 295] width 116 height 17
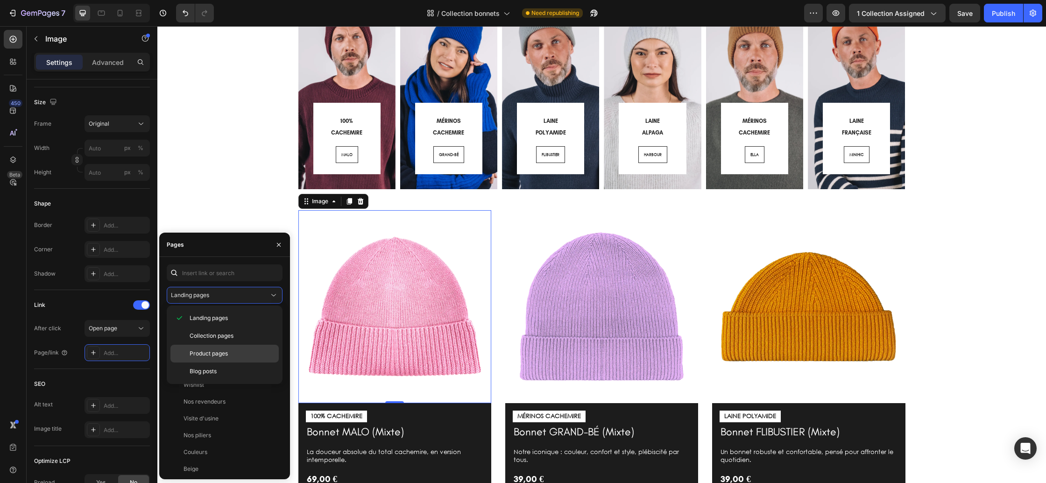
click at [223, 352] on span "Product pages" at bounding box center [209, 353] width 38 height 8
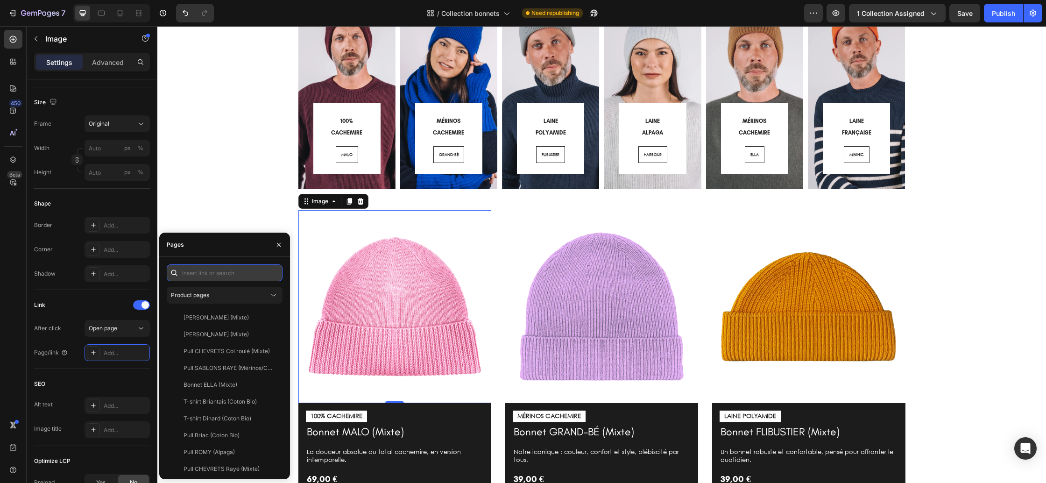
click at [213, 278] on input "text" at bounding box center [225, 272] width 116 height 17
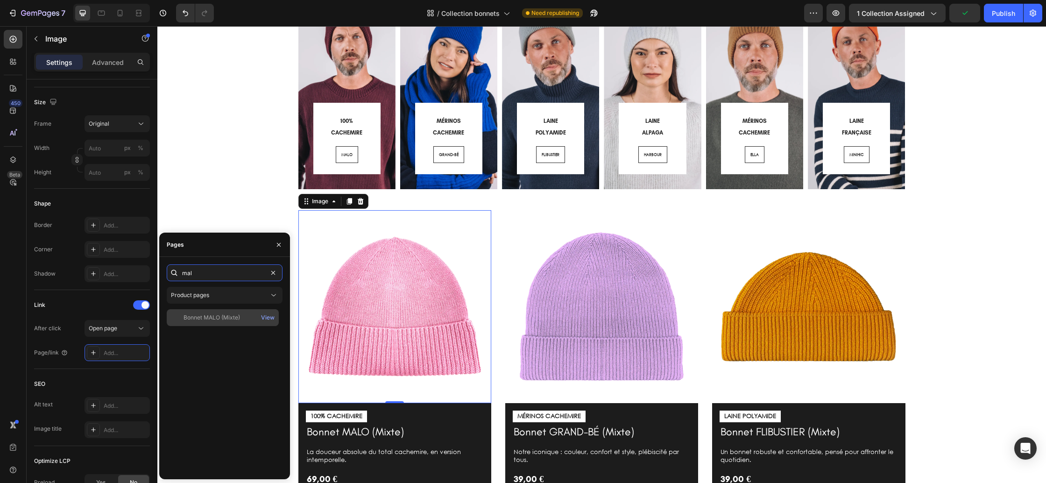
type input "mal"
click at [217, 315] on div "Bonnet MALO (Mixte)" at bounding box center [212, 317] width 57 height 8
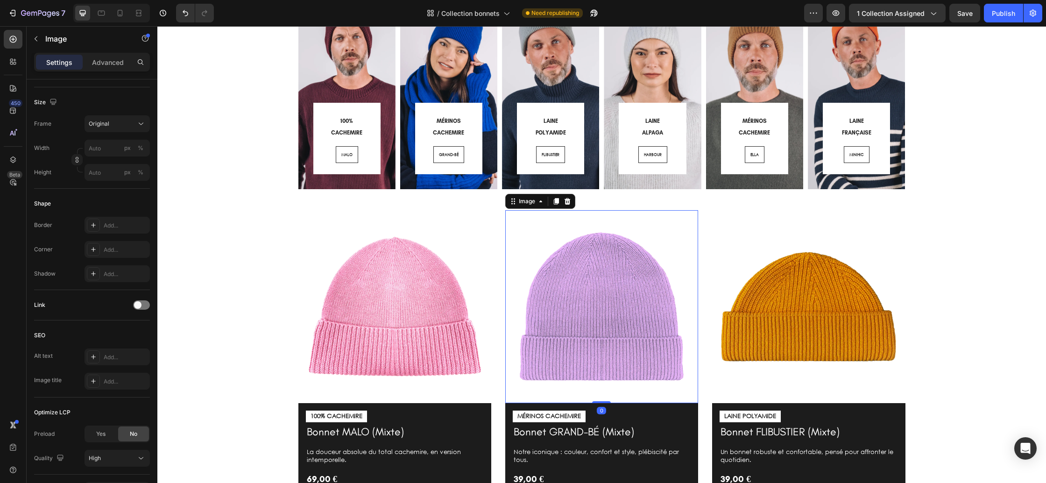
click at [578, 293] on img at bounding box center [601, 306] width 193 height 193
click at [137, 306] on span at bounding box center [137, 304] width 7 height 7
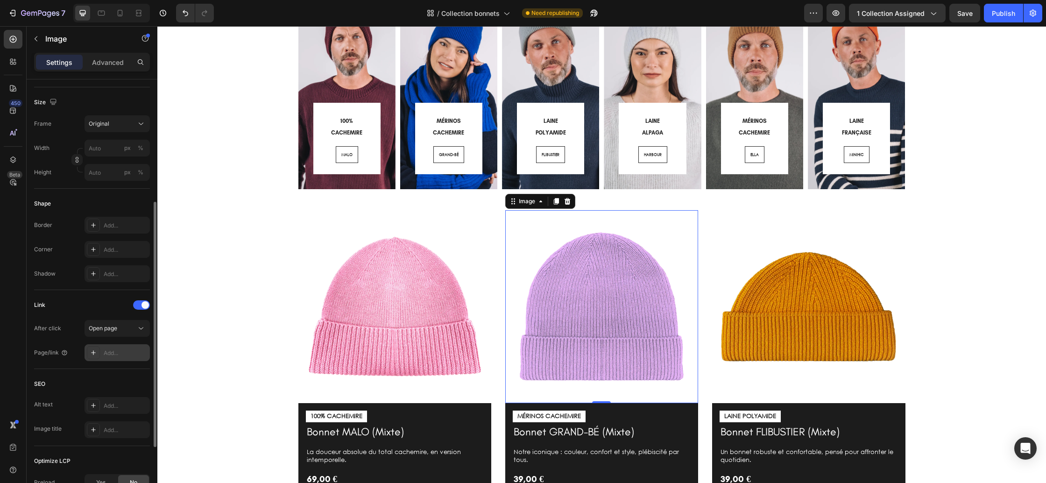
click at [110, 349] on div "Add..." at bounding box center [126, 353] width 44 height 8
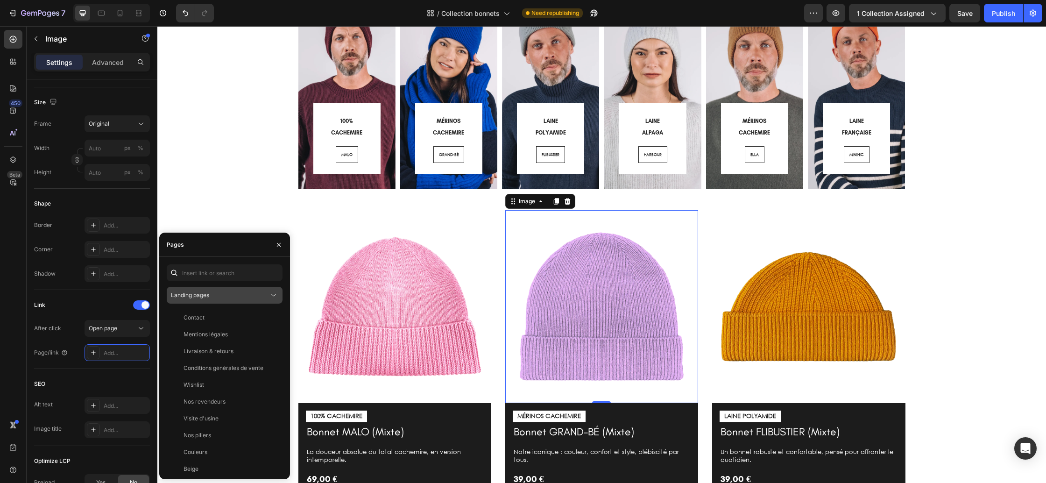
click at [209, 297] on span "Landing pages" at bounding box center [190, 294] width 38 height 7
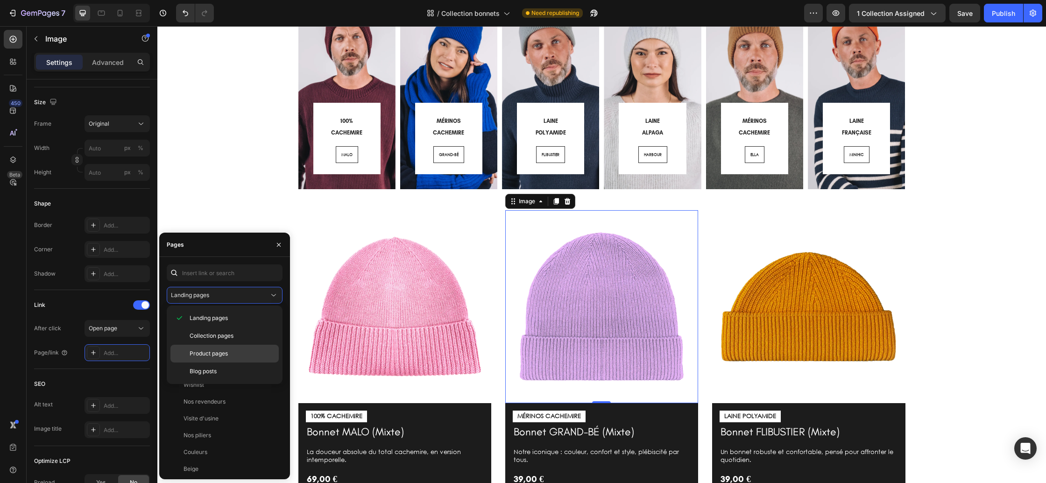
click at [213, 362] on div "Product pages" at bounding box center [224, 371] width 108 height 18
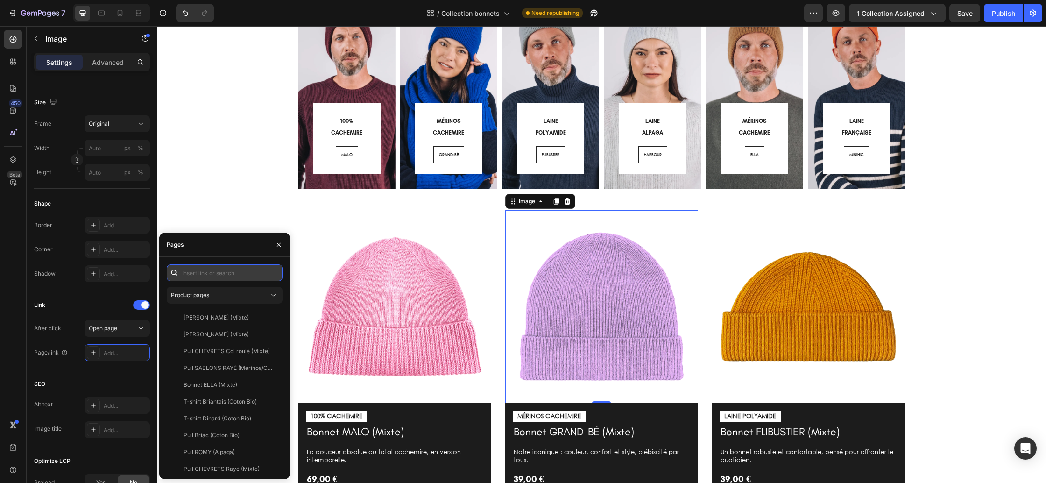
click at [217, 278] on input "text" at bounding box center [225, 272] width 116 height 17
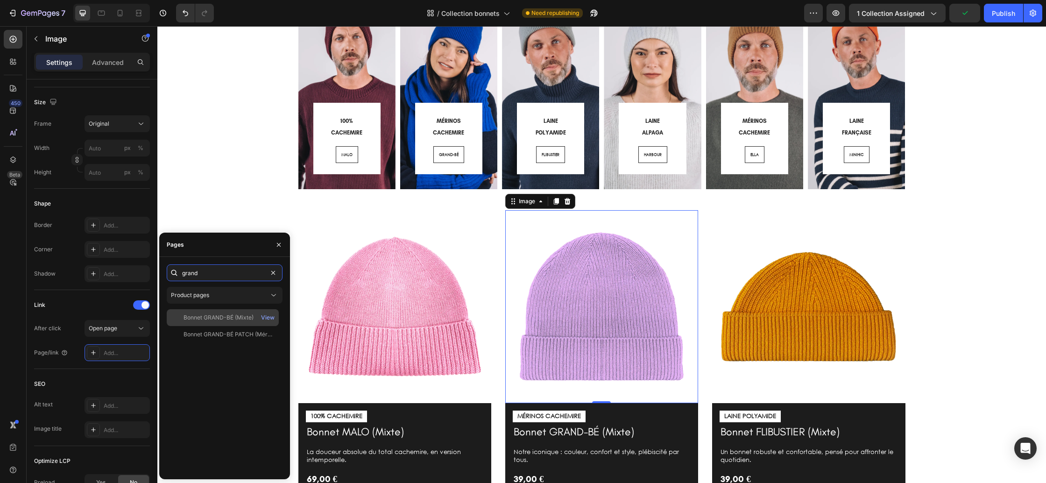
type input "grand"
click at [227, 317] on div "Bonnet GRAND-BÉ (Mixte)" at bounding box center [219, 317] width 70 height 8
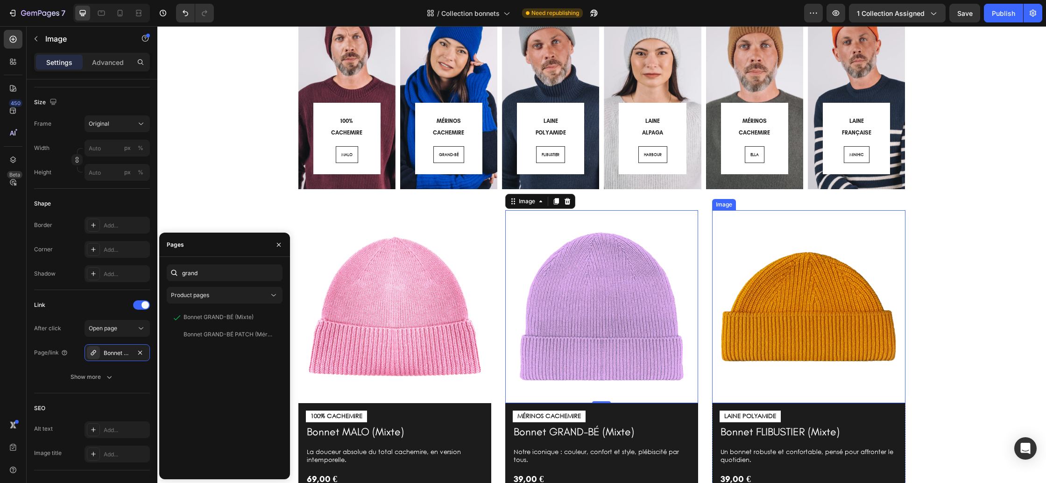
click at [763, 341] on img at bounding box center [808, 306] width 193 height 193
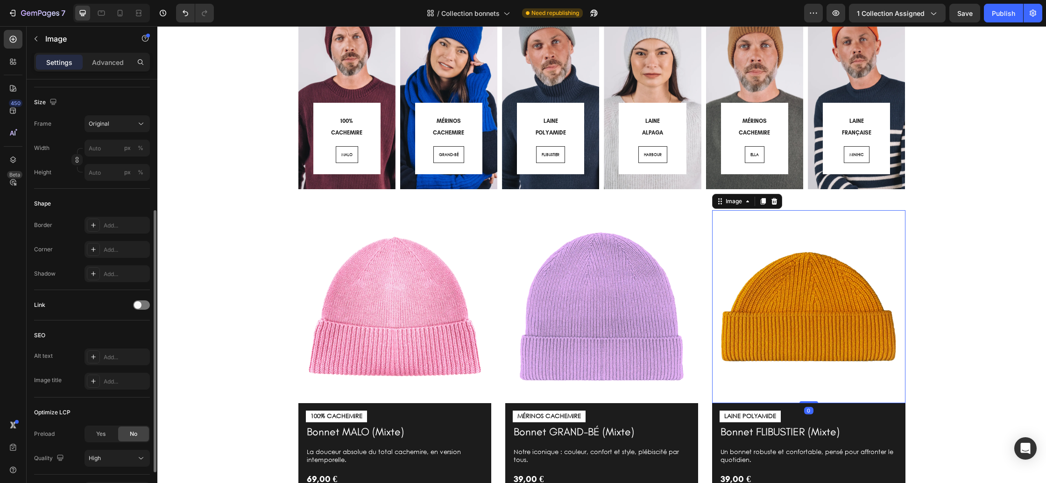
click at [137, 305] on span at bounding box center [137, 304] width 7 height 7
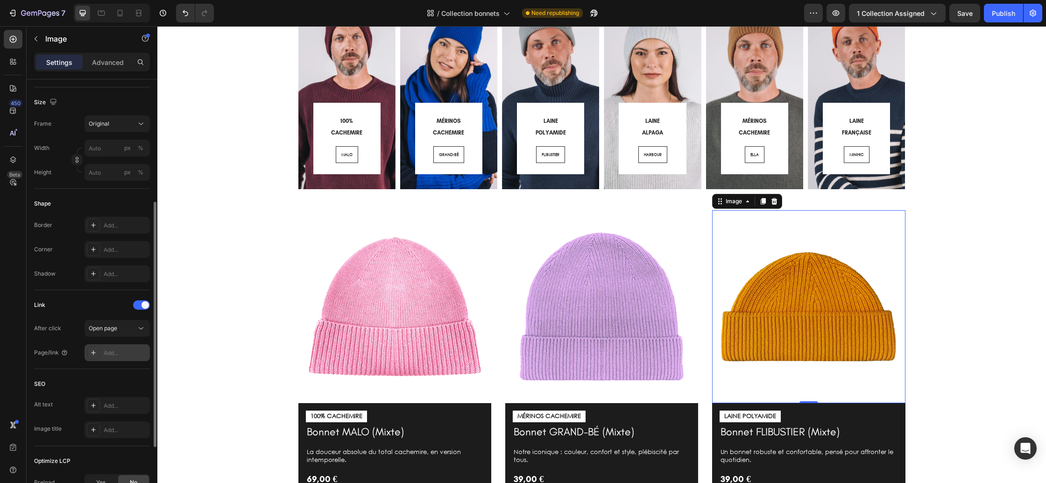
click at [104, 350] on div "Add..." at bounding box center [126, 353] width 44 height 8
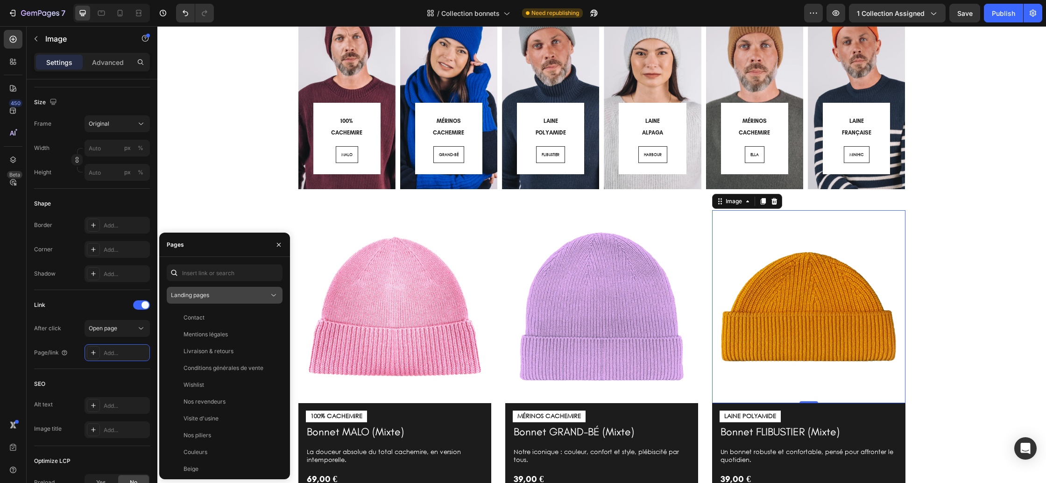
click at [203, 297] on span "Landing pages" at bounding box center [190, 294] width 38 height 7
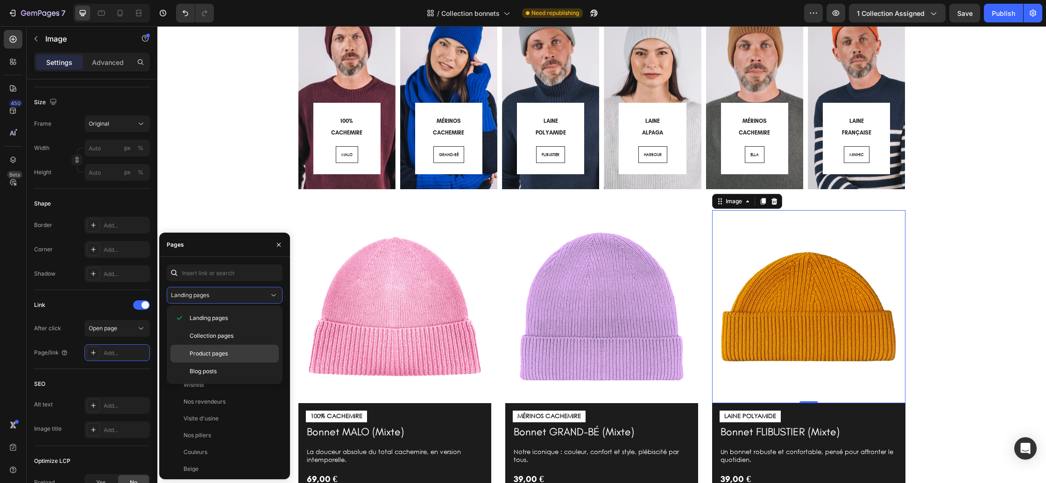
click at [235, 362] on div "Product pages" at bounding box center [224, 371] width 108 height 18
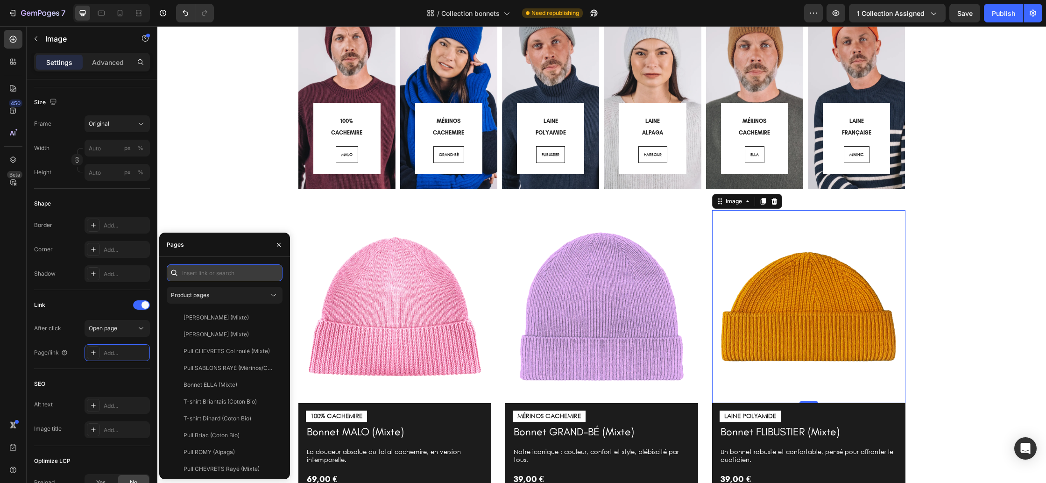
click at [216, 274] on input "text" at bounding box center [225, 272] width 116 height 17
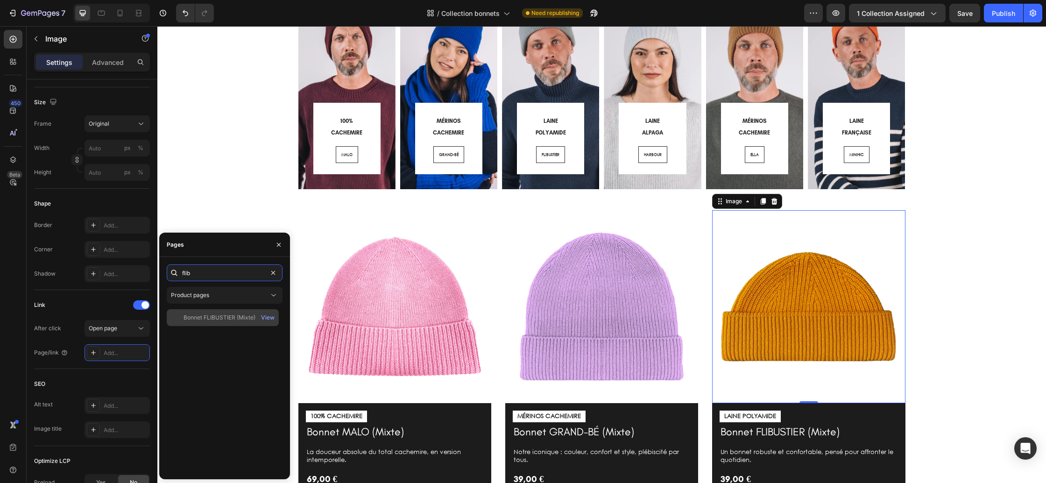
type input "flib"
click at [205, 312] on div "Bonnet FLIBUSTIER (Mixte) View" at bounding box center [223, 317] width 112 height 17
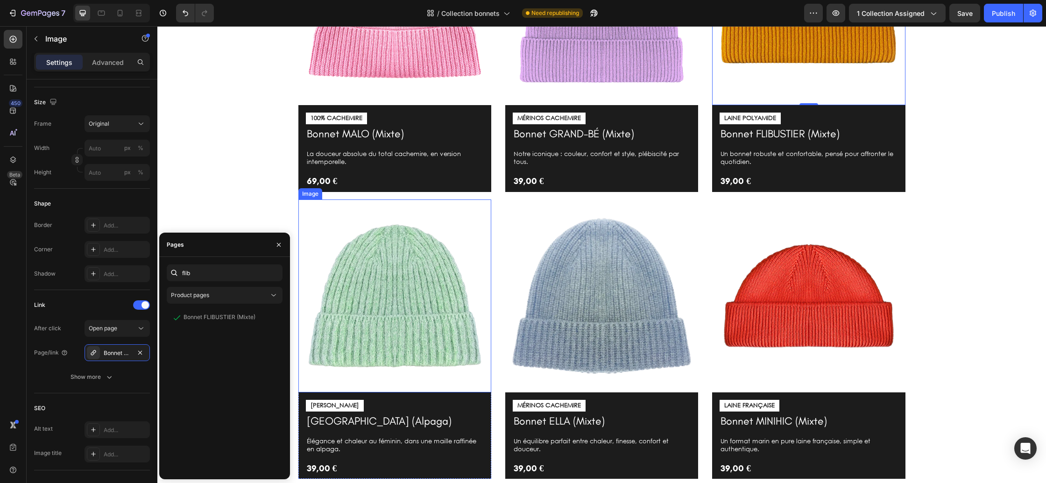
scroll to position [439, 0]
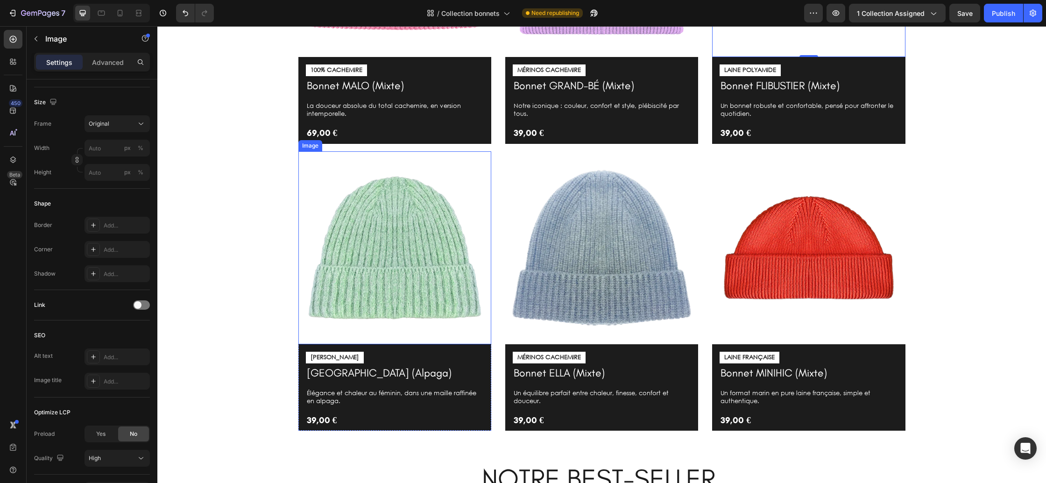
click at [399, 292] on img at bounding box center [394, 247] width 193 height 193
click at [141, 304] on div at bounding box center [141, 304] width 17 height 9
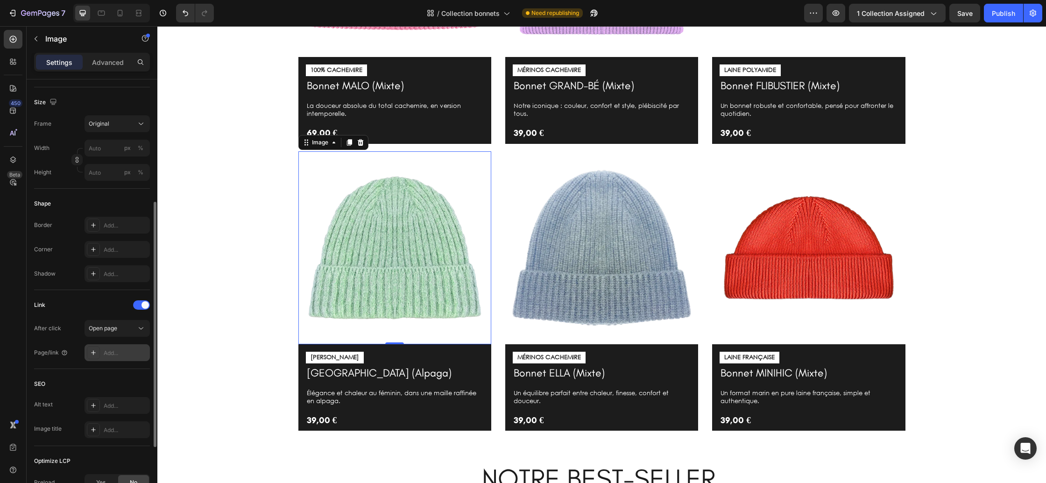
click at [112, 349] on div "Add..." at bounding box center [126, 353] width 44 height 8
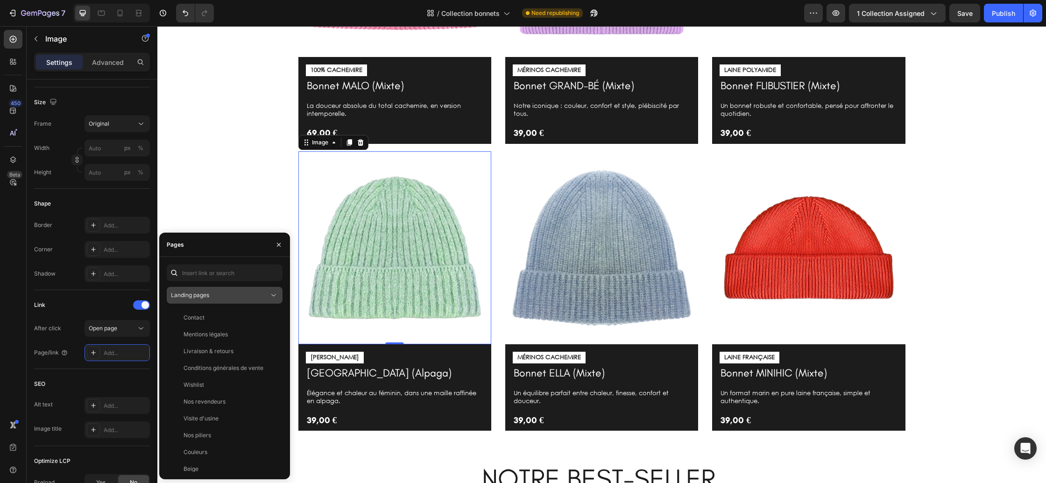
click at [217, 293] on div "Landing pages" at bounding box center [220, 295] width 98 height 8
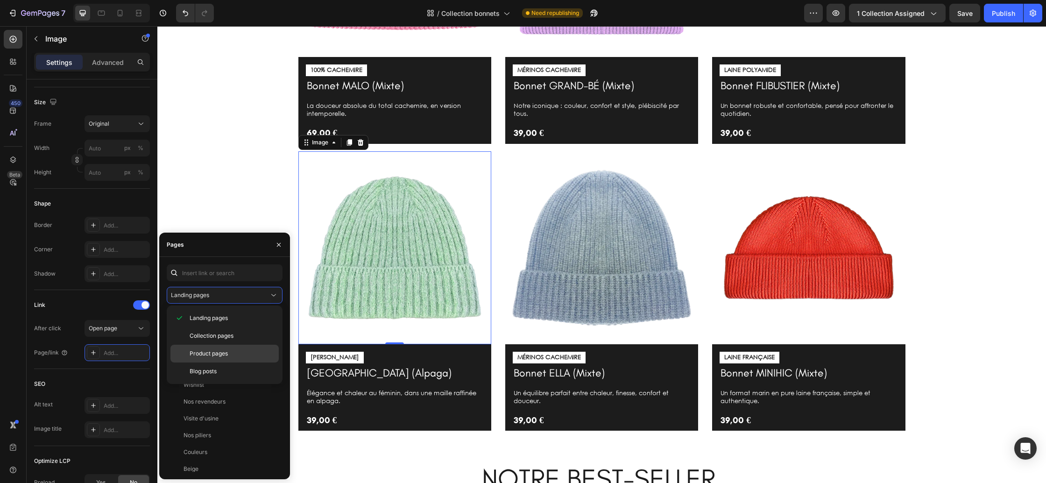
click at [226, 351] on span "Product pages" at bounding box center [209, 353] width 38 height 8
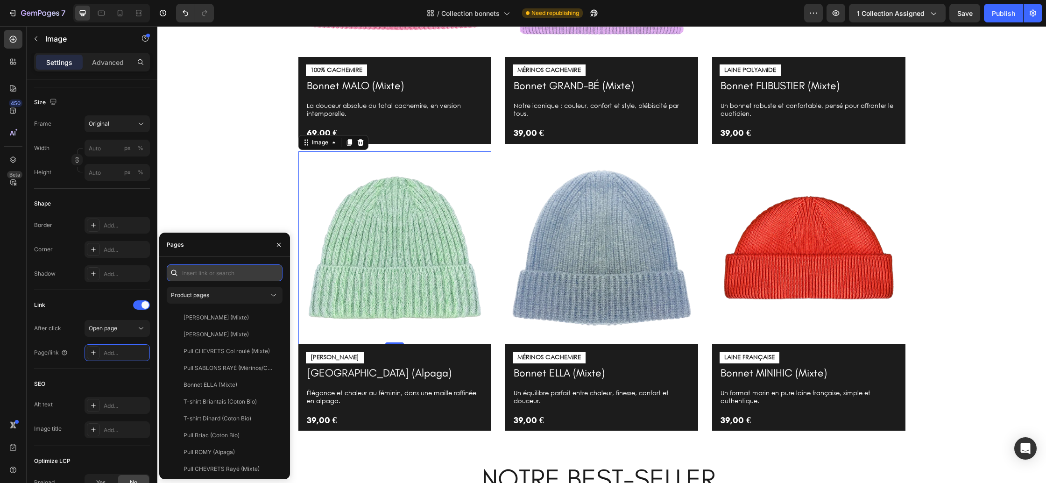
click at [213, 276] on input "text" at bounding box center [225, 272] width 116 height 17
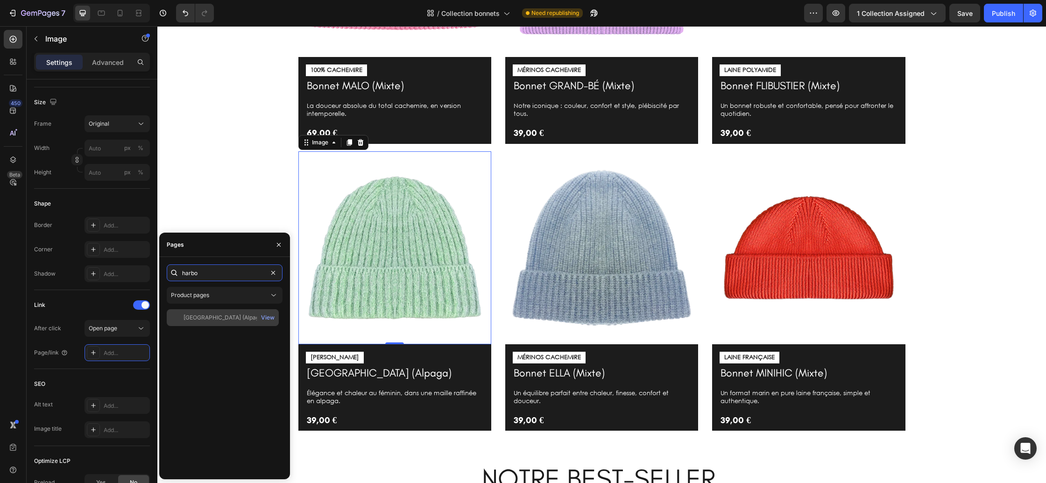
type input "harbo"
click at [222, 324] on div "Bonnet HARBOUR (Alpaga) View" at bounding box center [223, 317] width 112 height 17
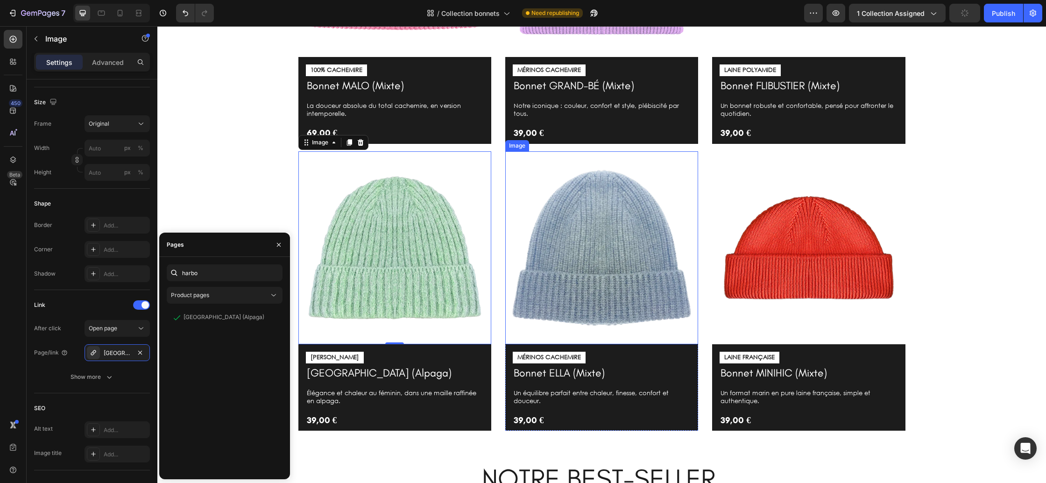
click at [579, 263] on img at bounding box center [601, 247] width 193 height 193
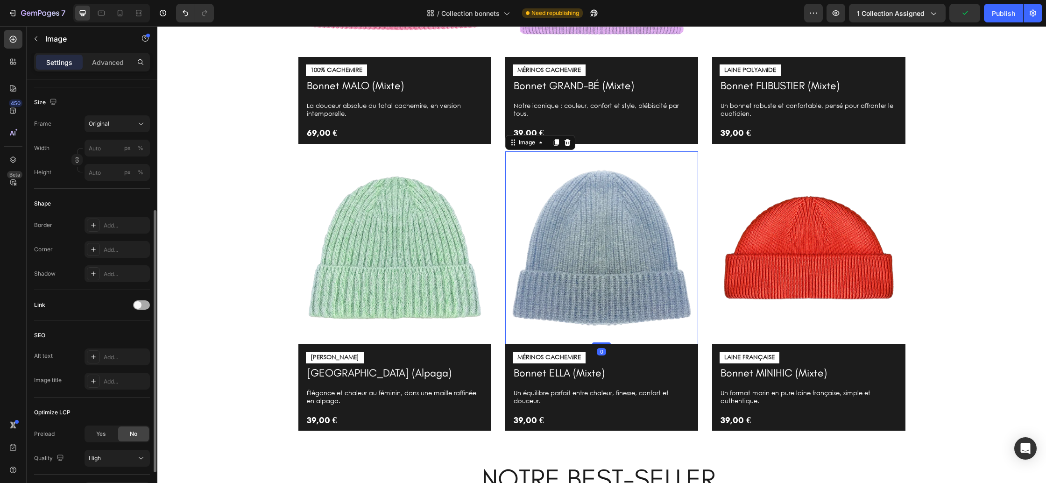
click at [136, 304] on span at bounding box center [137, 304] width 7 height 7
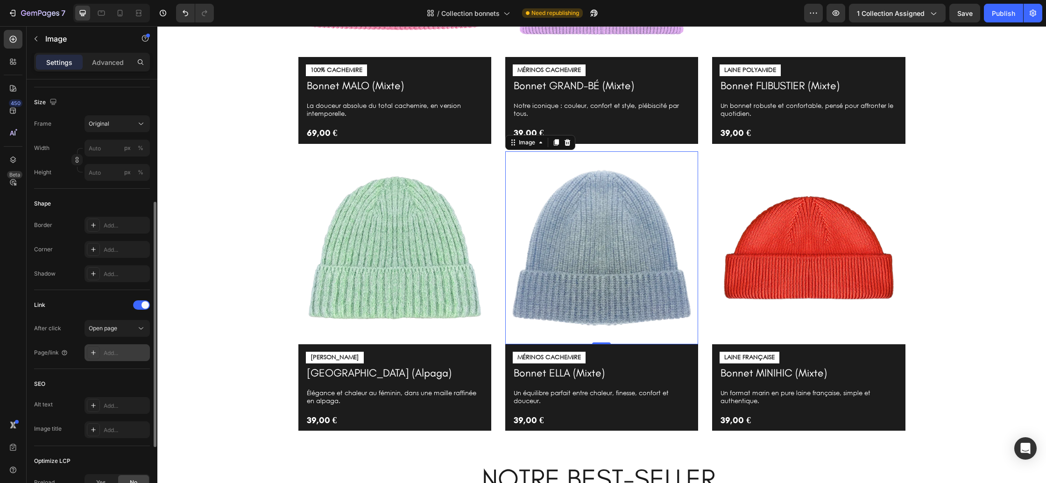
click at [94, 353] on icon at bounding box center [93, 352] width 7 height 7
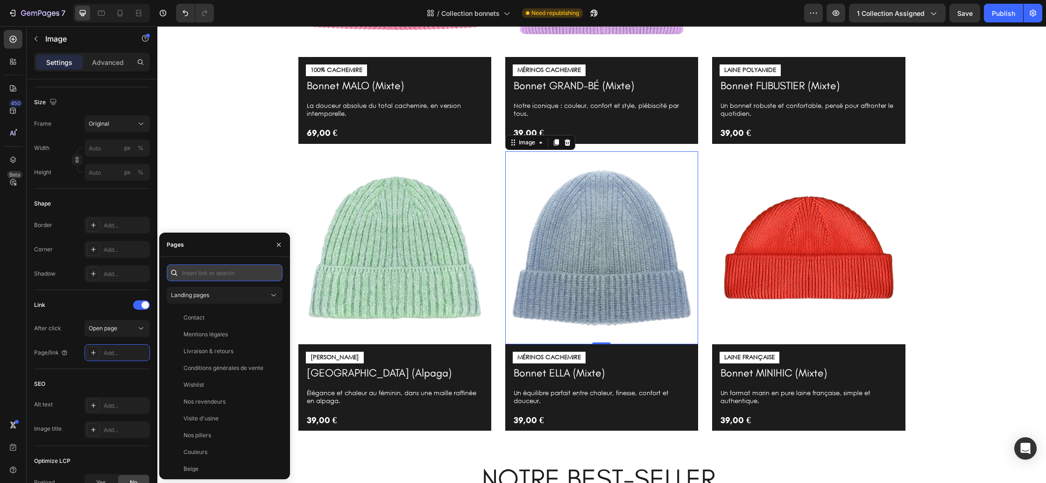
click at [219, 274] on input "text" at bounding box center [225, 272] width 116 height 17
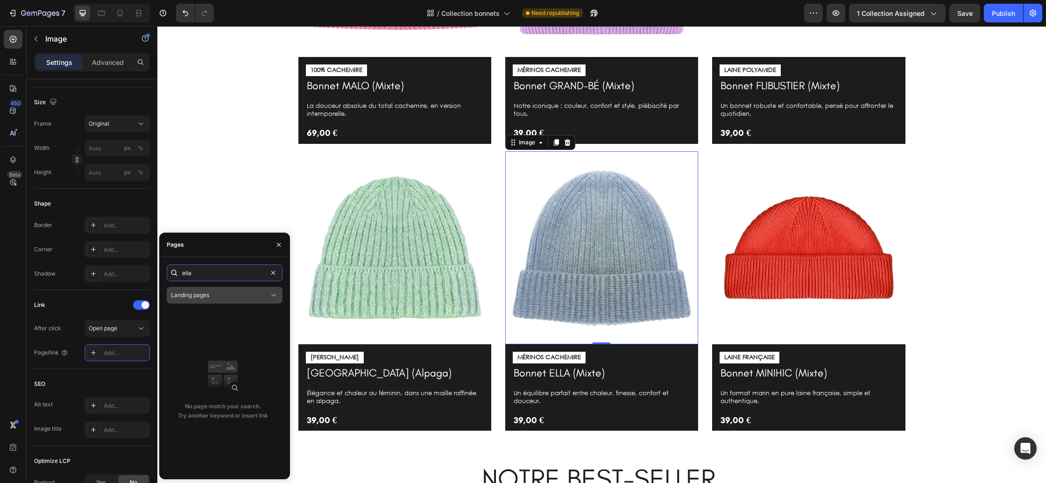
type input "ella"
click at [219, 303] on button "Landing pages" at bounding box center [225, 295] width 116 height 17
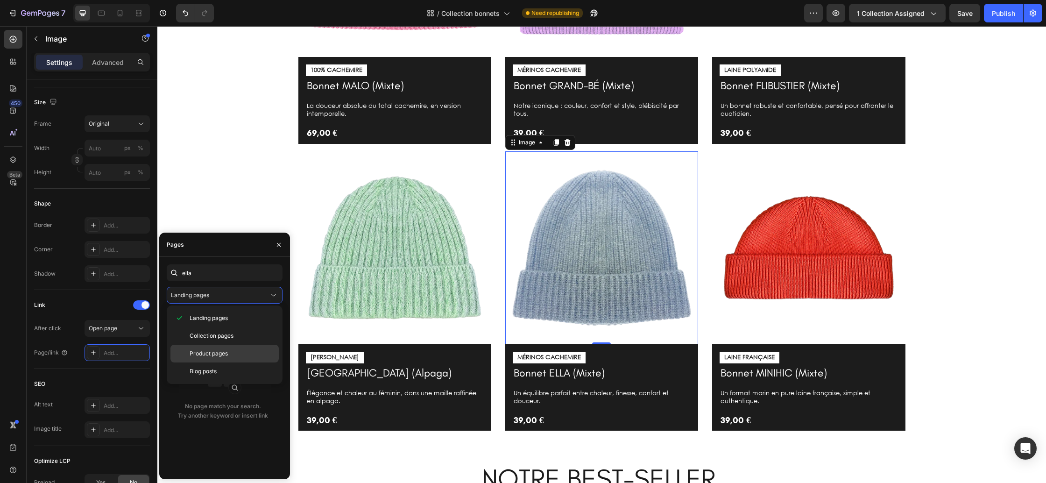
click at [217, 350] on span "Product pages" at bounding box center [209, 353] width 38 height 8
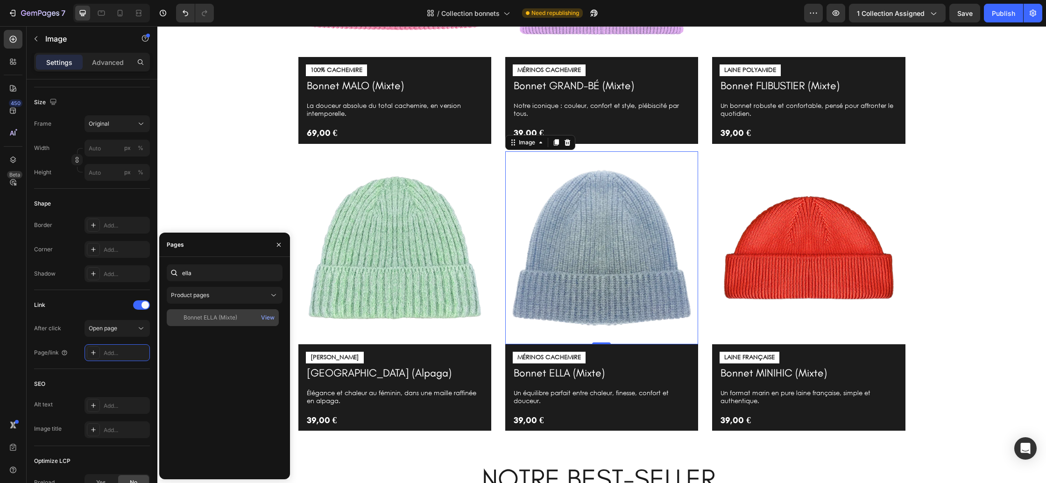
click at [209, 317] on div "Bonnet ELLA (Mixte)" at bounding box center [211, 317] width 54 height 8
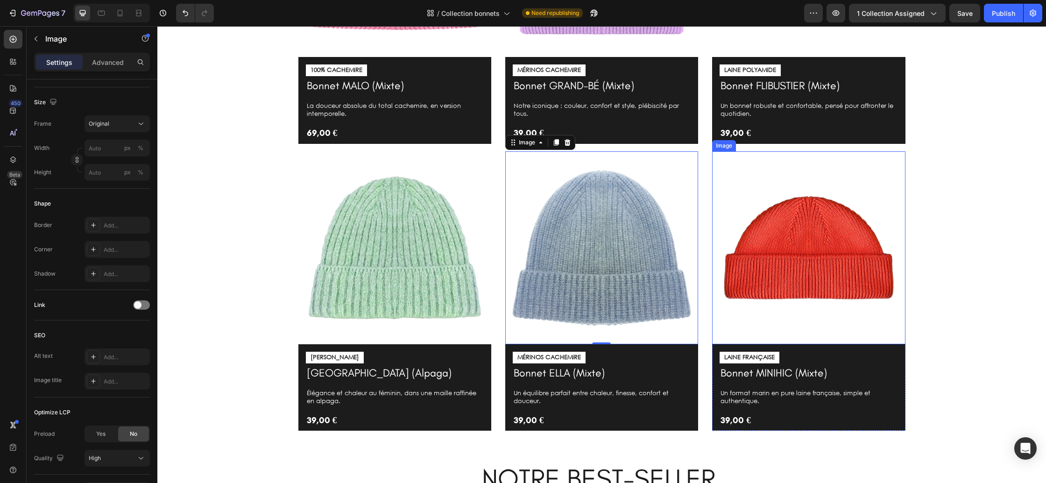
click at [781, 256] on img at bounding box center [808, 247] width 193 height 193
click at [135, 305] on span at bounding box center [137, 304] width 7 height 7
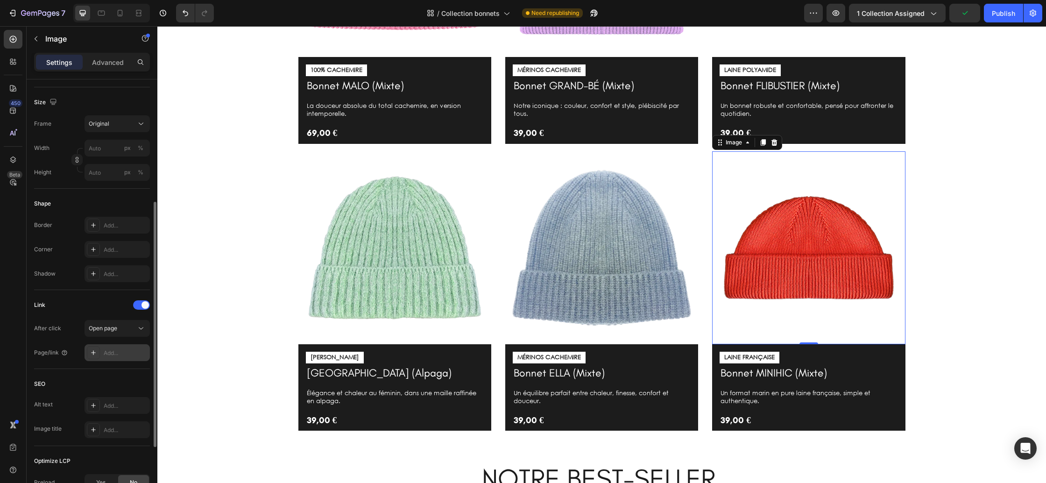
click at [112, 348] on div "Add..." at bounding box center [117, 352] width 65 height 17
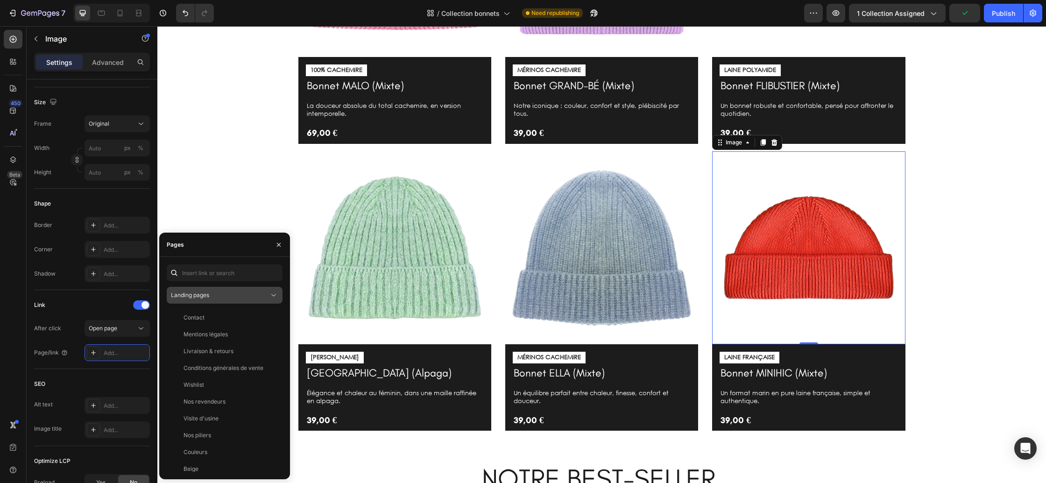
drag, startPoint x: 193, startPoint y: 293, endPoint x: 196, endPoint y: 301, distance: 7.8
click at [193, 293] on span "Landing pages" at bounding box center [190, 294] width 38 height 7
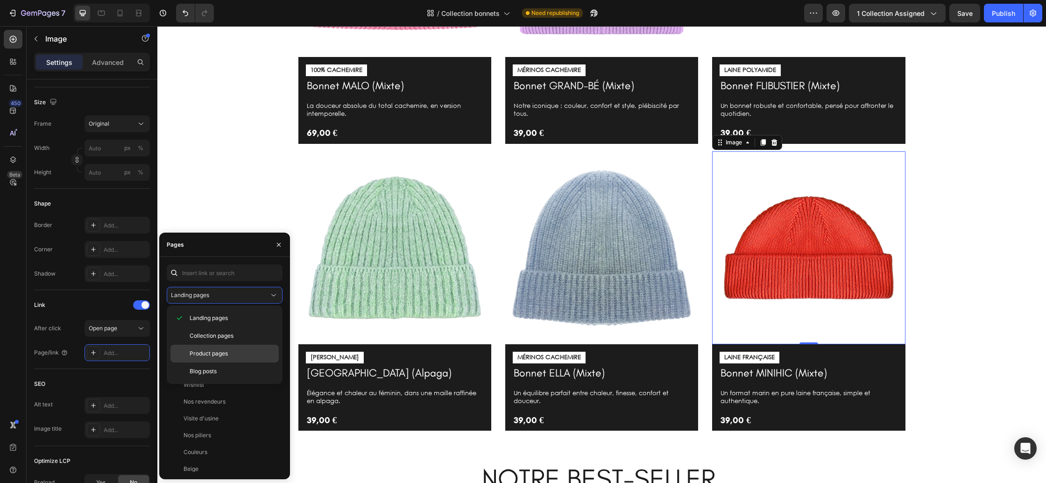
click at [214, 362] on div "Product pages" at bounding box center [224, 371] width 108 height 18
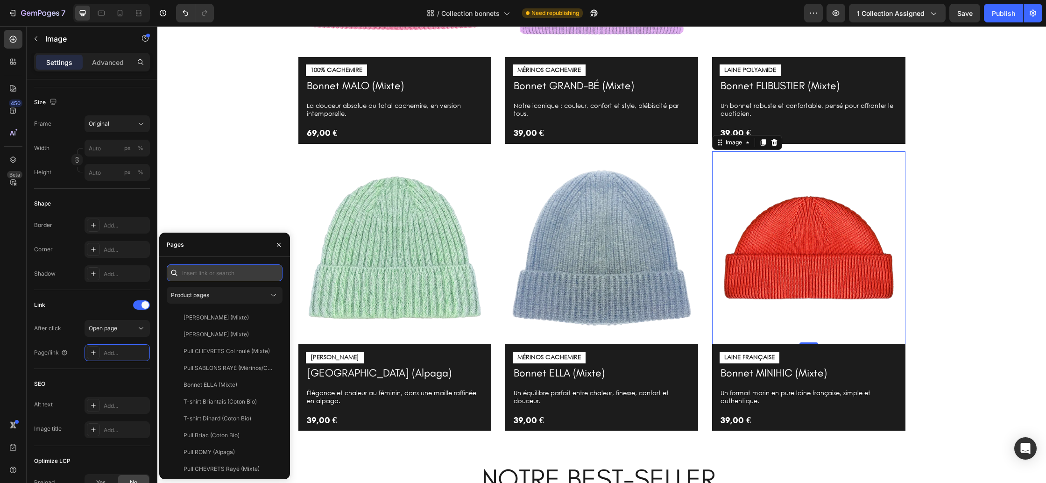
click at [217, 277] on input "text" at bounding box center [225, 272] width 116 height 17
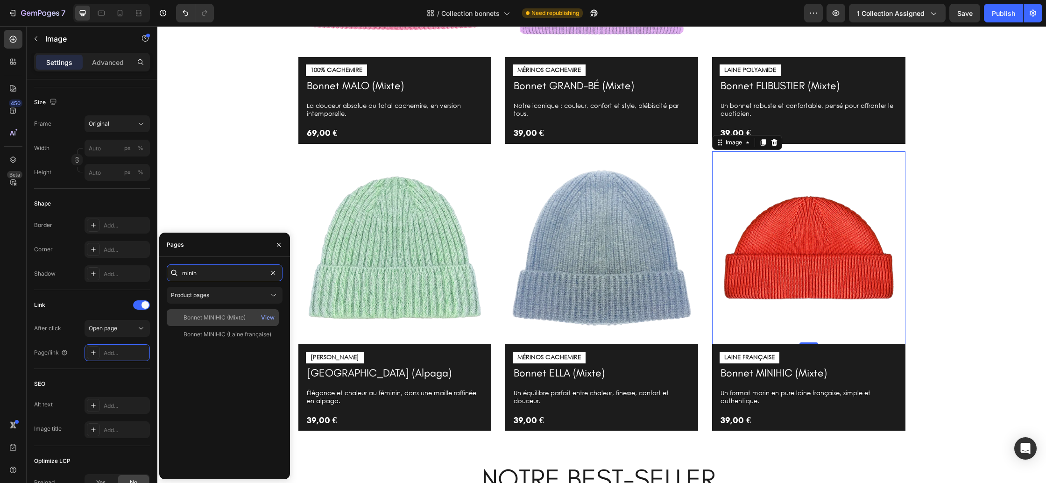
type input "minih"
click at [214, 318] on div "Bonnet MINIHIC (Mixte)" at bounding box center [215, 317] width 62 height 8
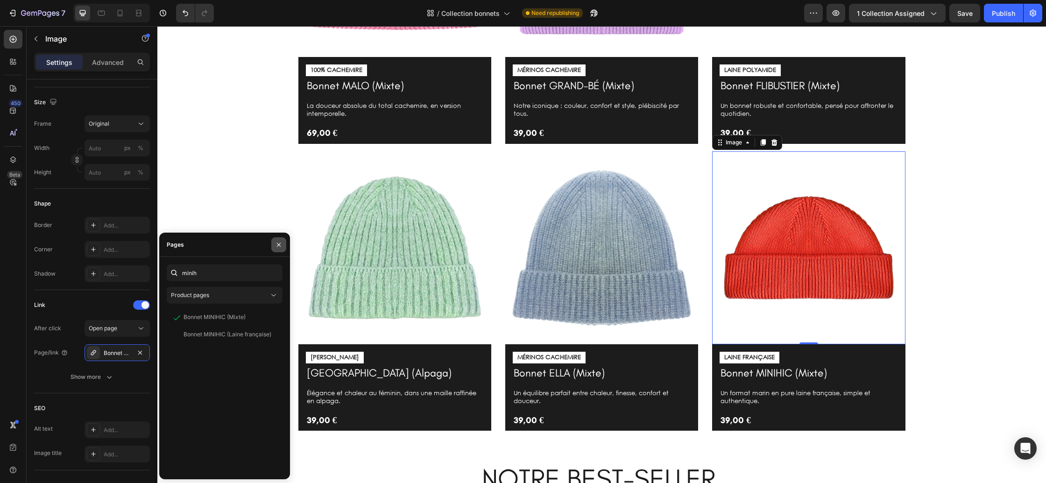
click at [283, 246] on button "button" at bounding box center [278, 244] width 15 height 15
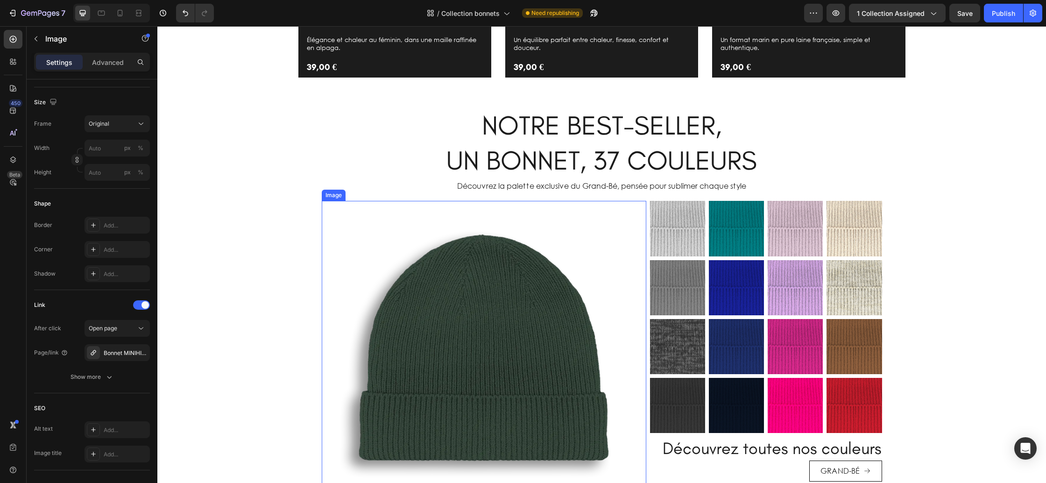
scroll to position [816, 0]
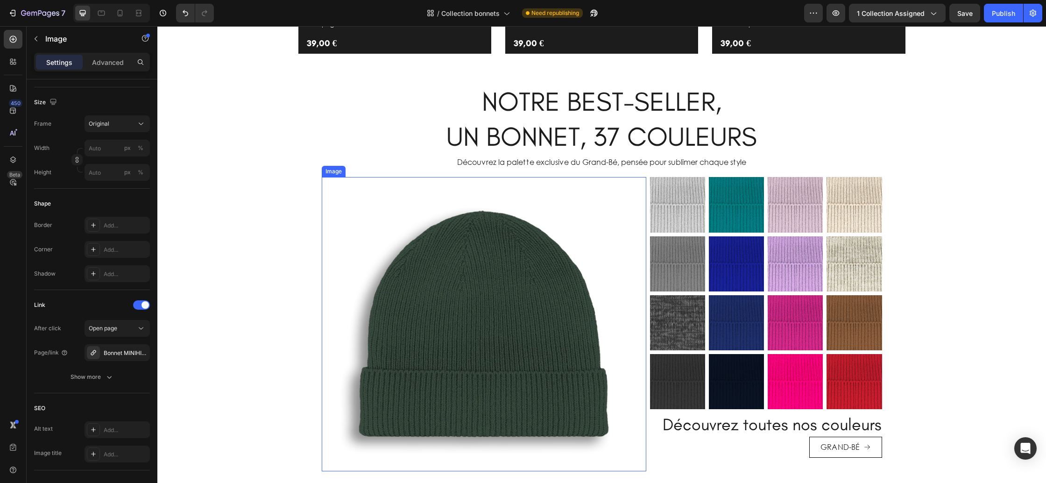
click at [484, 285] on img at bounding box center [484, 324] width 294 height 294
click at [141, 353] on icon "button" at bounding box center [139, 352] width 7 height 7
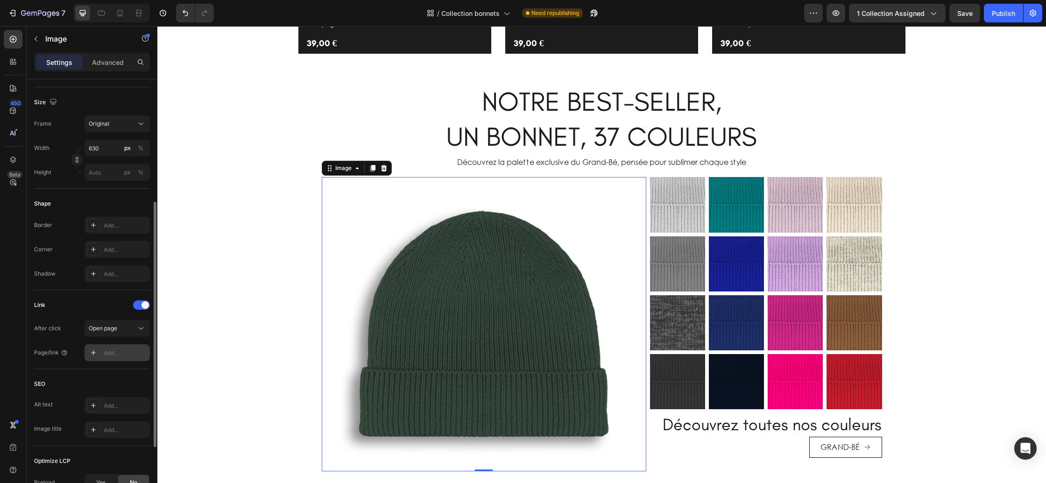
drag, startPoint x: 121, startPoint y: 352, endPoint x: 131, endPoint y: 351, distance: 9.4
click at [121, 352] on div "Add..." at bounding box center [126, 353] width 44 height 8
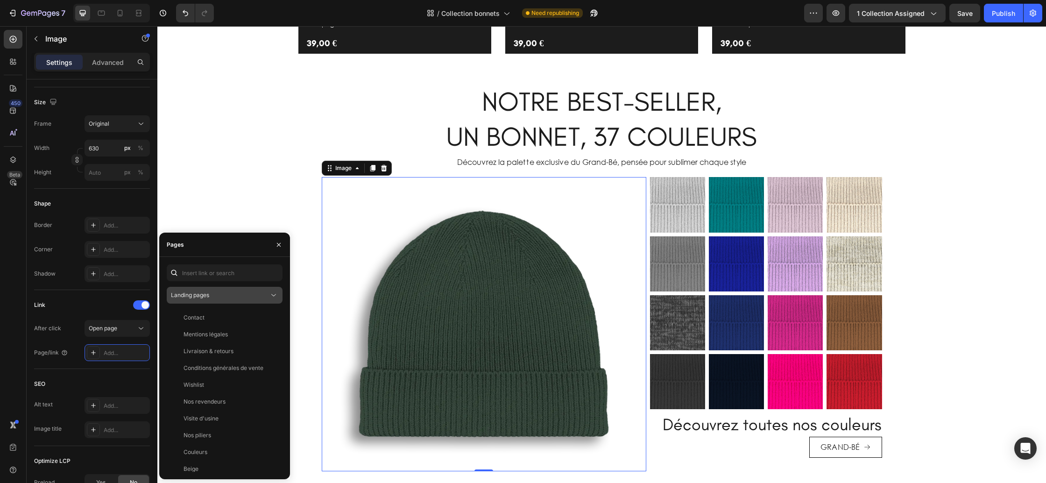
click at [233, 294] on div "Landing pages" at bounding box center [220, 295] width 98 height 8
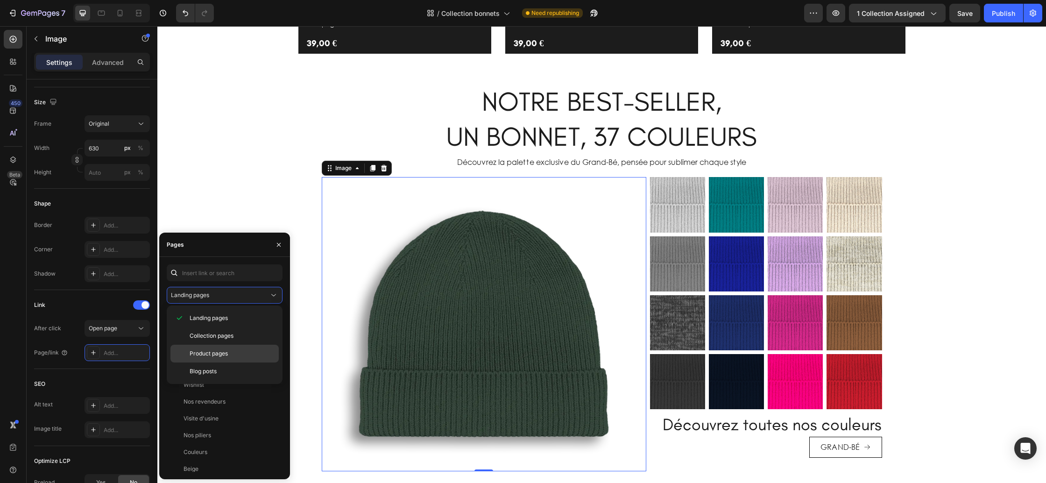
click at [229, 362] on div "Product pages" at bounding box center [224, 371] width 108 height 18
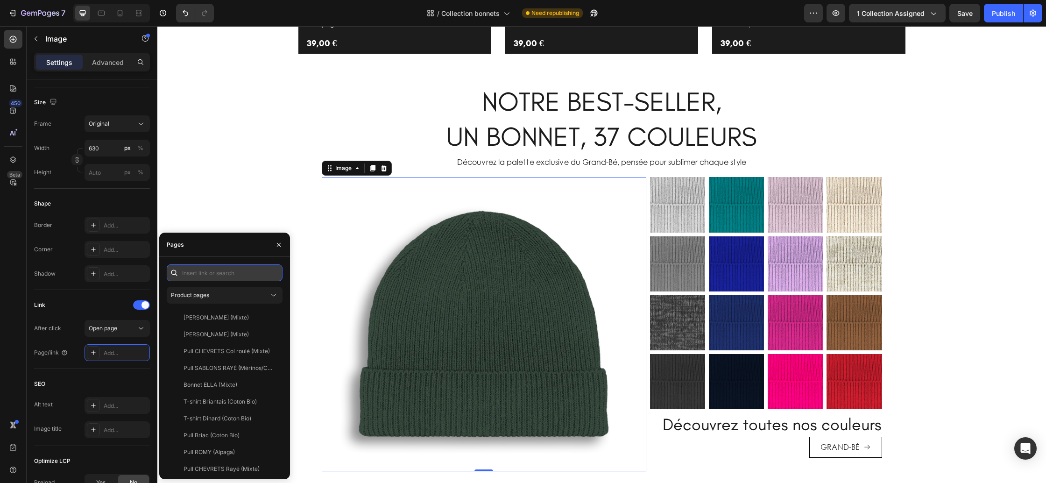
click at [223, 276] on input "text" at bounding box center [225, 272] width 116 height 17
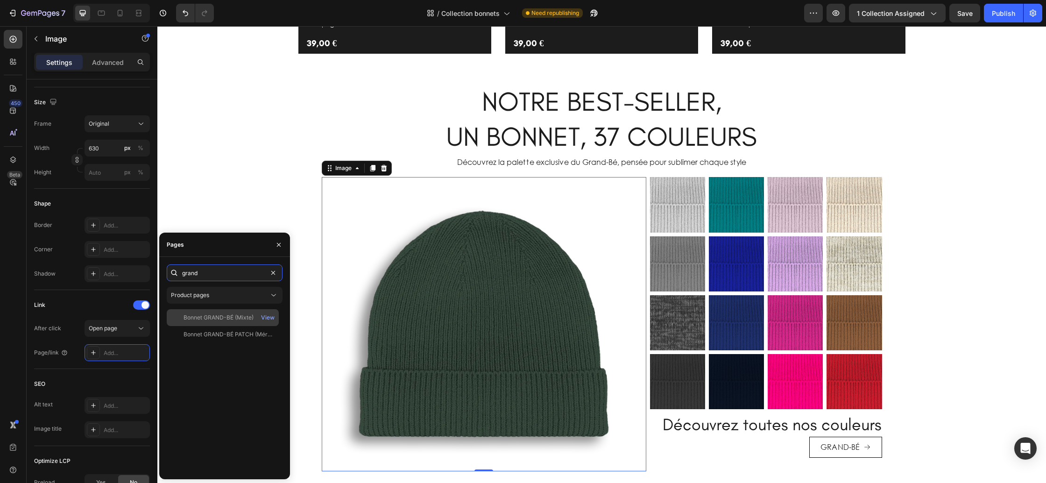
type input "grand"
click at [225, 319] on div "Bonnet GRAND-BÉ (Mixte)" at bounding box center [219, 317] width 70 height 8
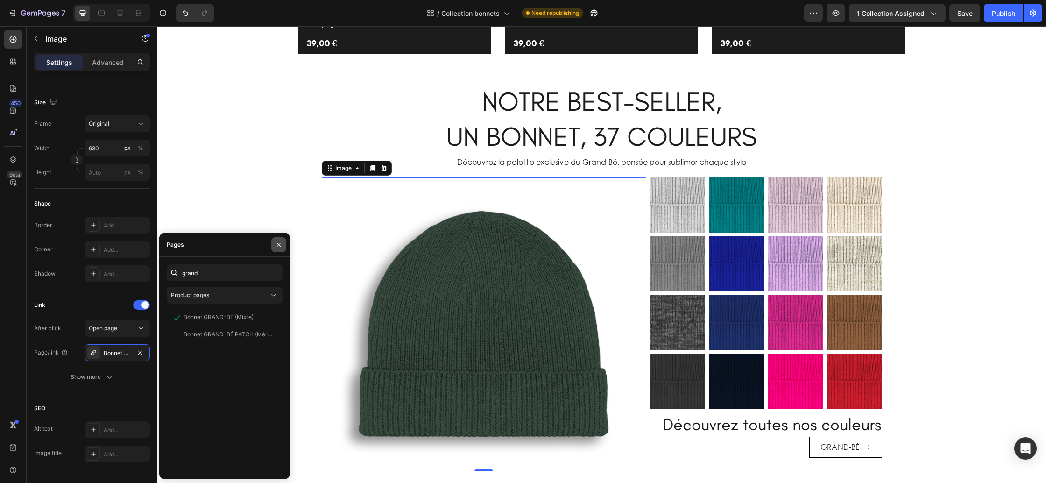
click at [278, 247] on icon "button" at bounding box center [278, 244] width 7 height 7
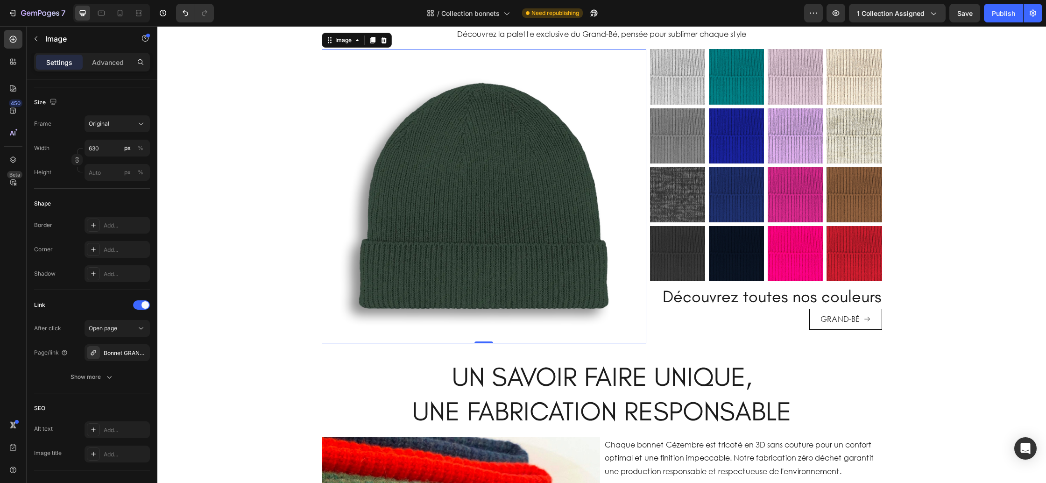
scroll to position [963, 0]
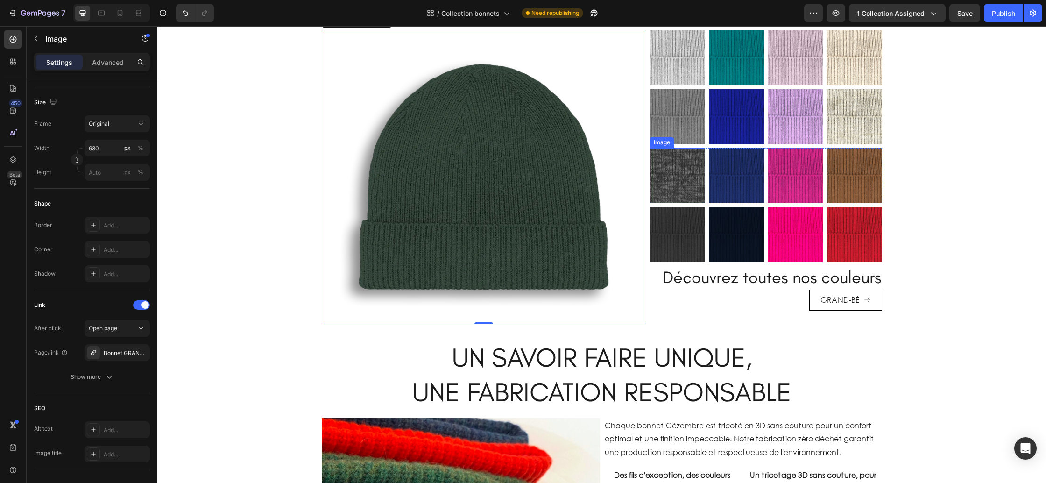
click at [680, 180] on img at bounding box center [677, 175] width 55 height 55
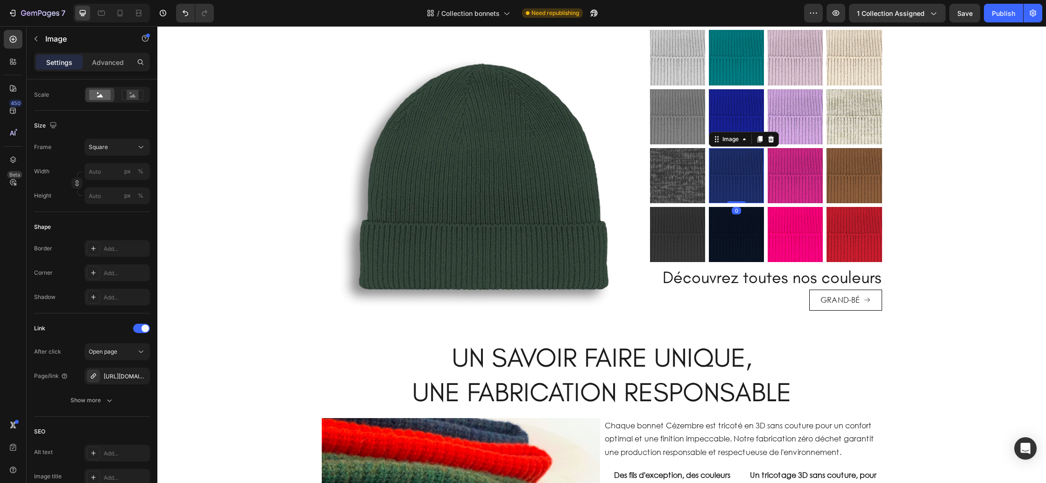
click at [718, 181] on img at bounding box center [736, 175] width 55 height 55
click at [785, 192] on img at bounding box center [795, 175] width 55 height 55
click at [925, 238] on div "NOTRE BEST-SELLER, UN BONNET, 37 COULEURS Heading Découvrez la palette exclusiv…" at bounding box center [601, 130] width 889 height 388
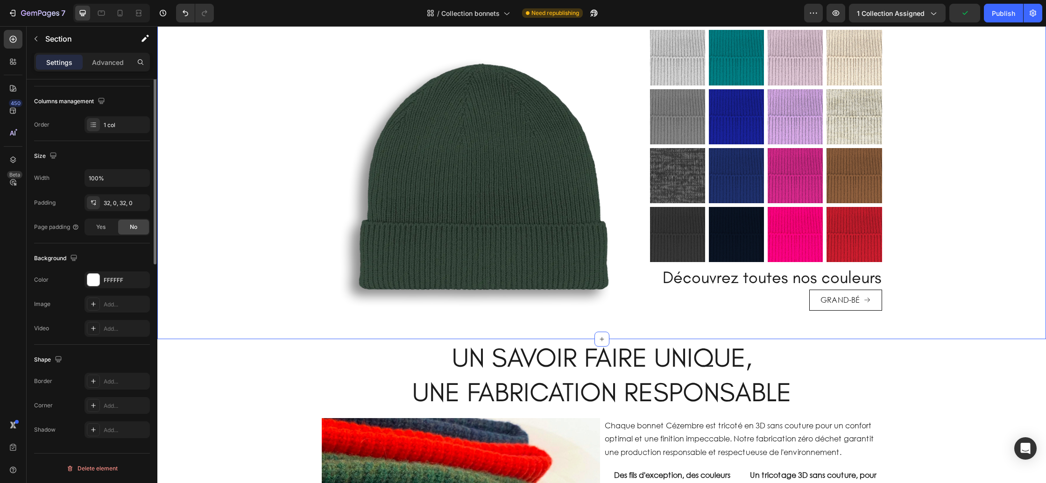
scroll to position [0, 0]
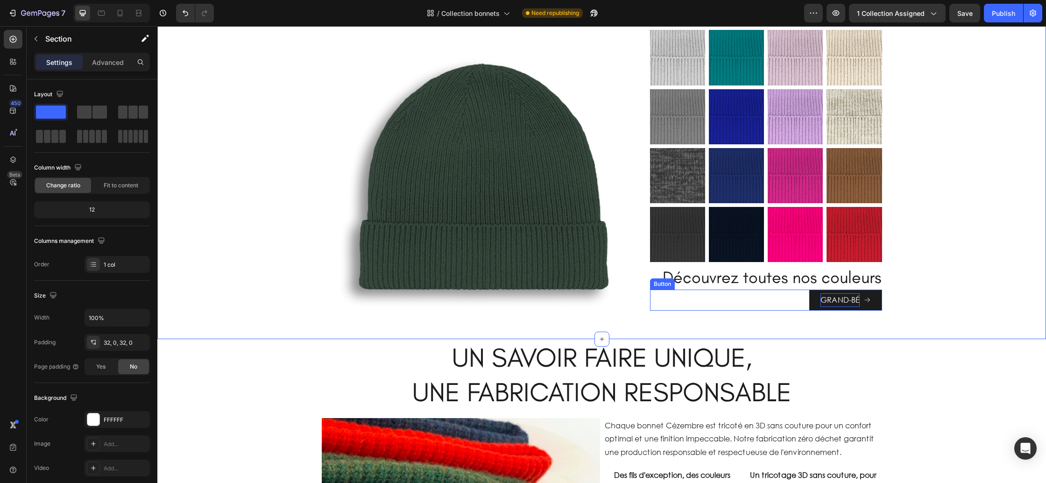
click at [854, 302] on p "GRAND-BÉ" at bounding box center [839, 300] width 39 height 14
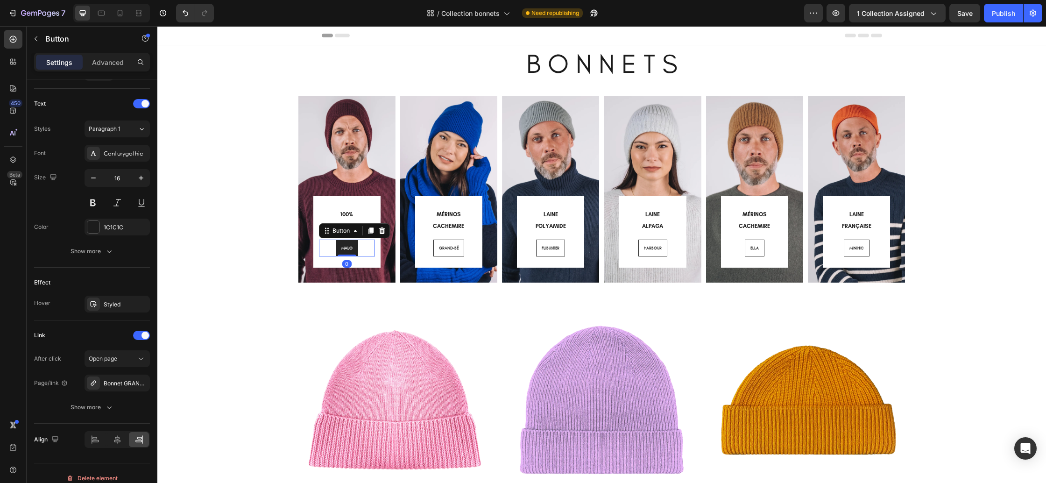
click at [353, 251] on link "MALO" at bounding box center [347, 248] width 22 height 17
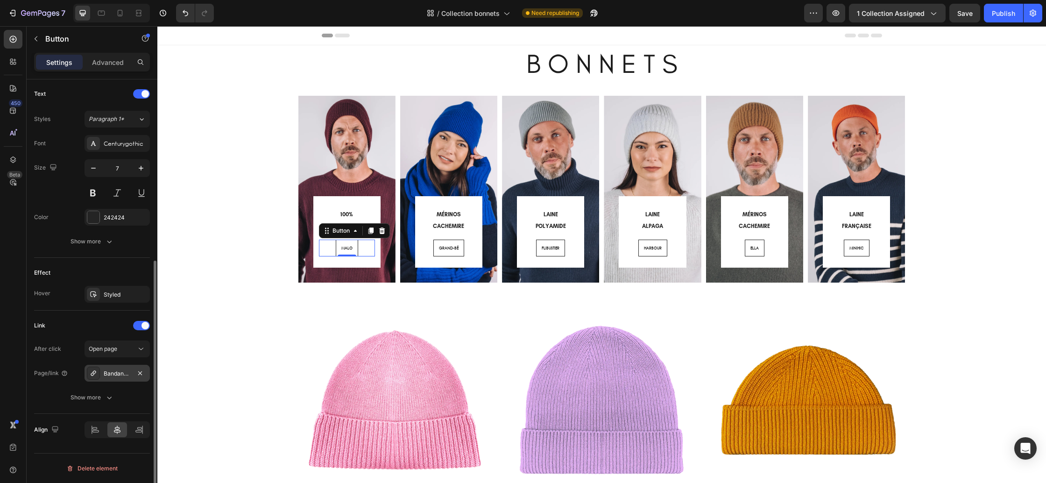
click at [114, 375] on div "Bandana [PERSON_NAME] (Alpaga)" at bounding box center [117, 373] width 27 height 8
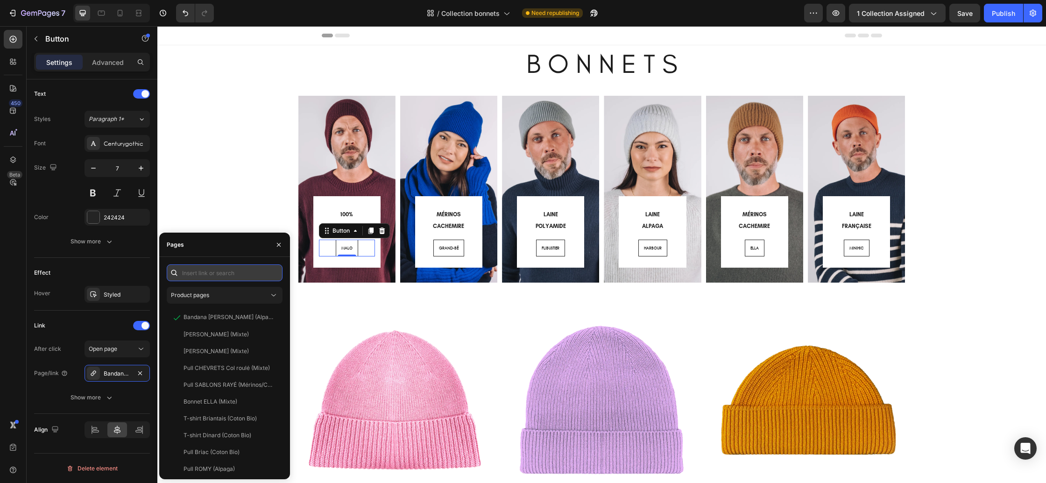
click at [226, 272] on input "text" at bounding box center [225, 272] width 116 height 17
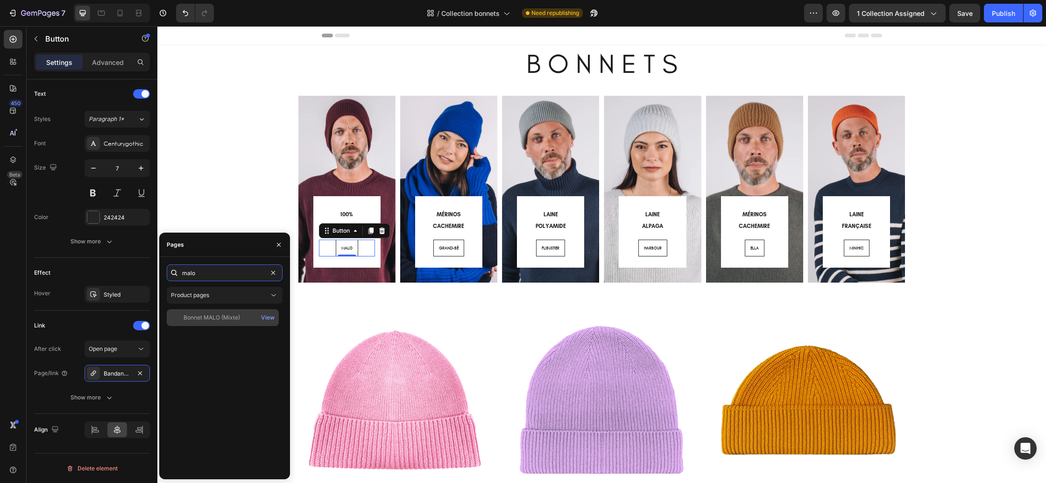
type input "malo"
click at [231, 313] on div "Bonnet MALO (Mixte)" at bounding box center [212, 317] width 57 height 8
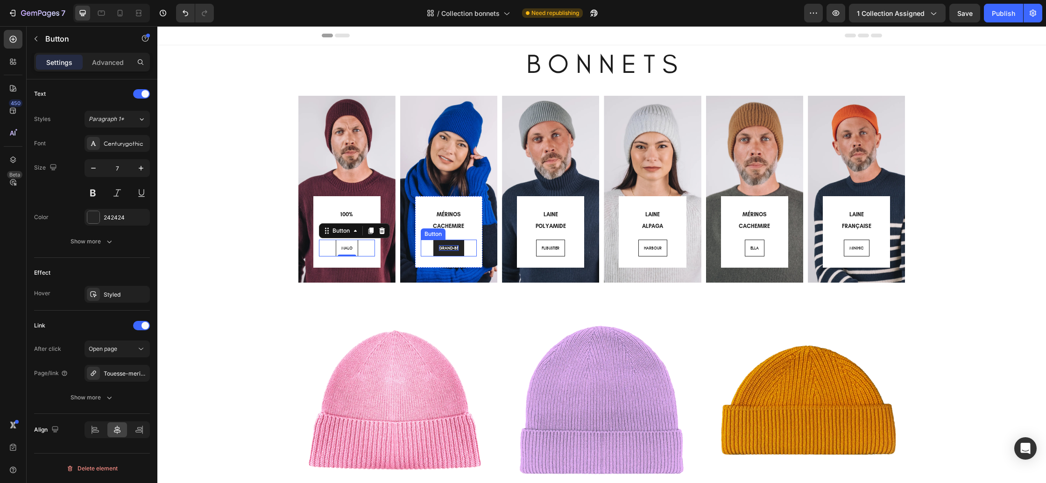
click at [447, 247] on span "GRAND-BÉ" at bounding box center [449, 248] width 20 height 6
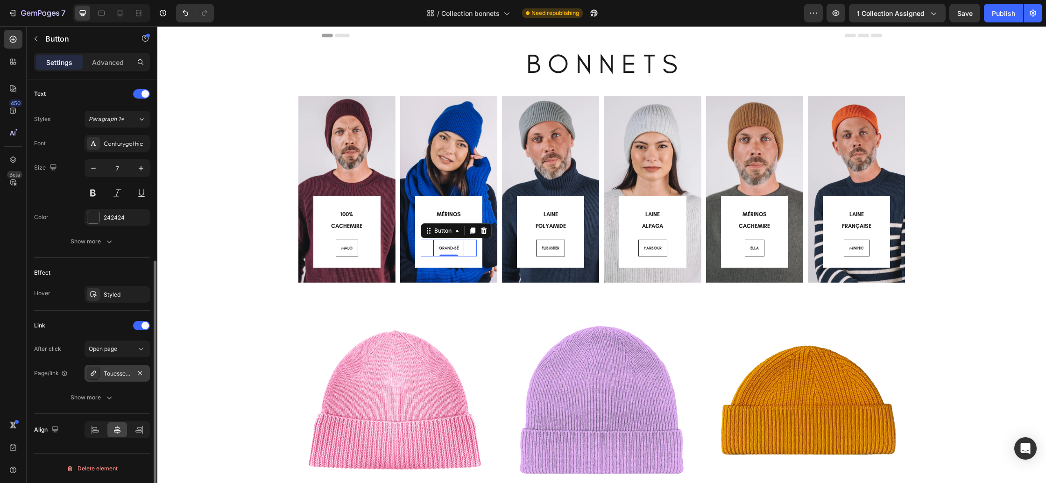
click at [120, 375] on div "Touesse-merinos-cachemire-4" at bounding box center [117, 373] width 27 height 8
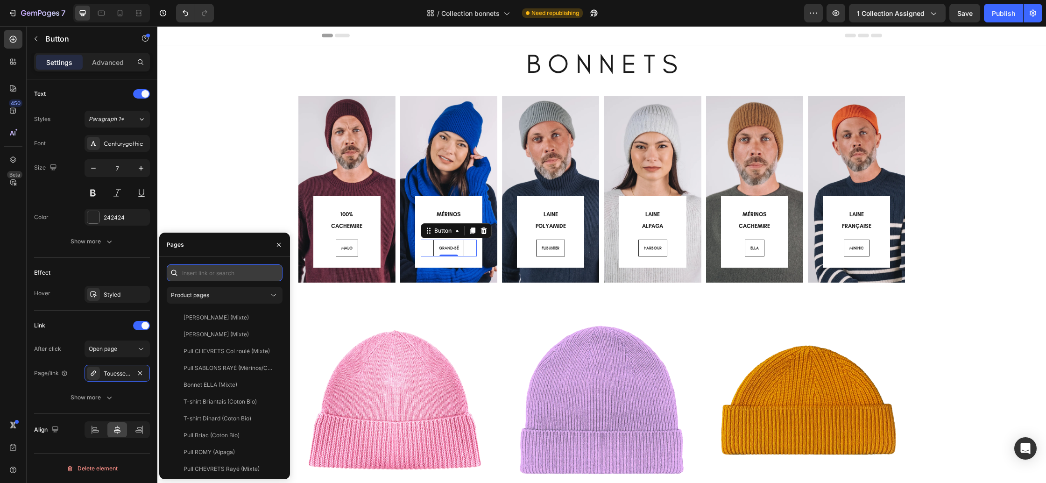
click at [212, 276] on input "text" at bounding box center [225, 272] width 116 height 17
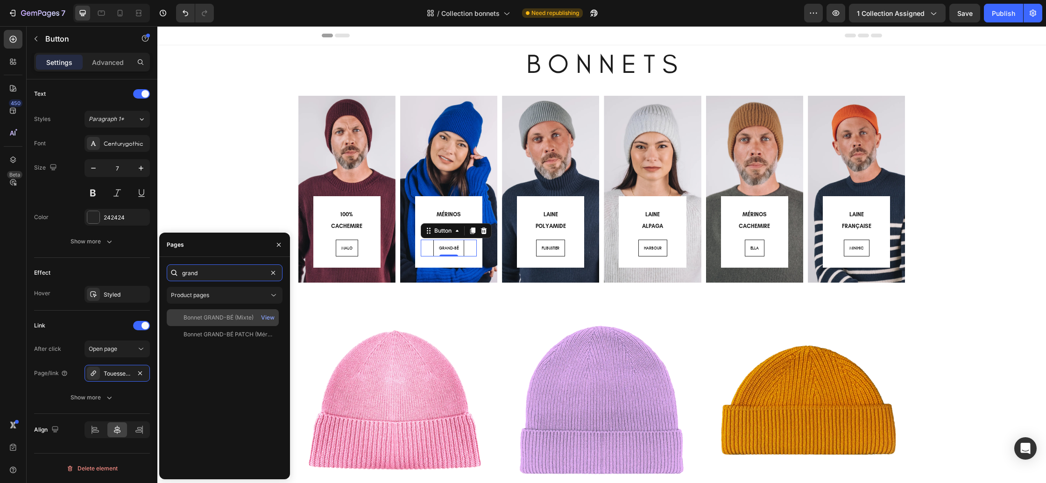
type input "grand"
click at [215, 315] on div "Bonnet GRAND-BÉ (Mixte)" at bounding box center [219, 317] width 70 height 8
click at [552, 248] on span "FLIBUSTIER" at bounding box center [551, 248] width 18 height 6
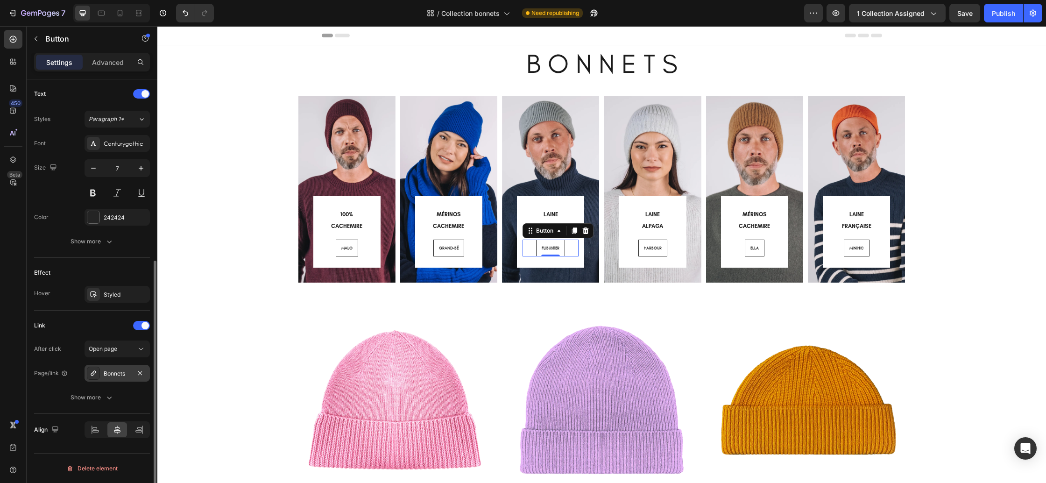
click at [125, 371] on div "Bonnets" at bounding box center [117, 373] width 27 height 8
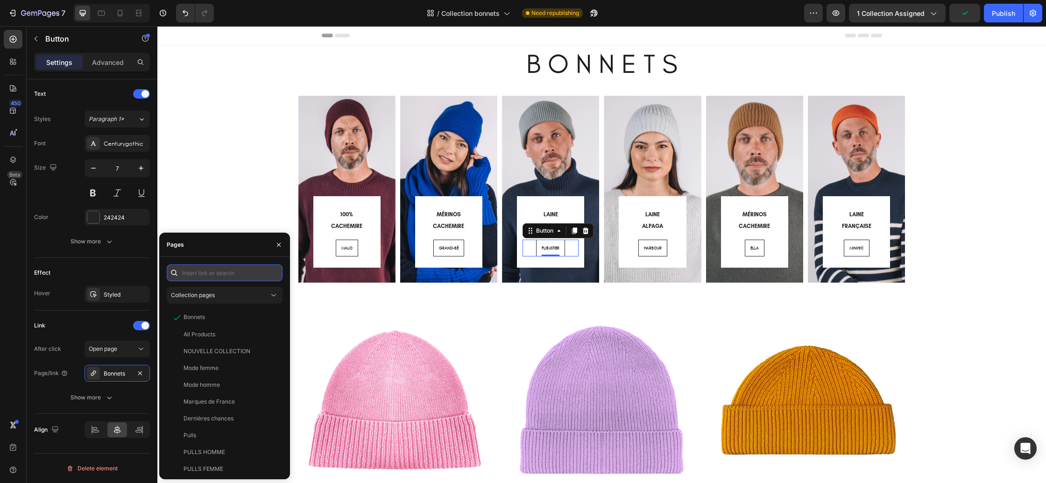
click at [220, 274] on input "text" at bounding box center [225, 272] width 116 height 17
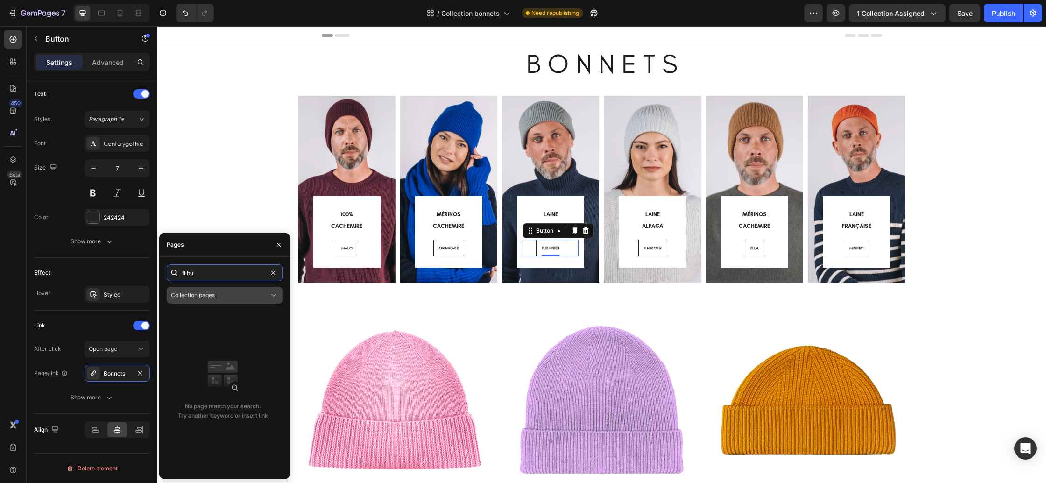
type input "flibu"
click at [218, 289] on button "Collection pages" at bounding box center [225, 295] width 116 height 17
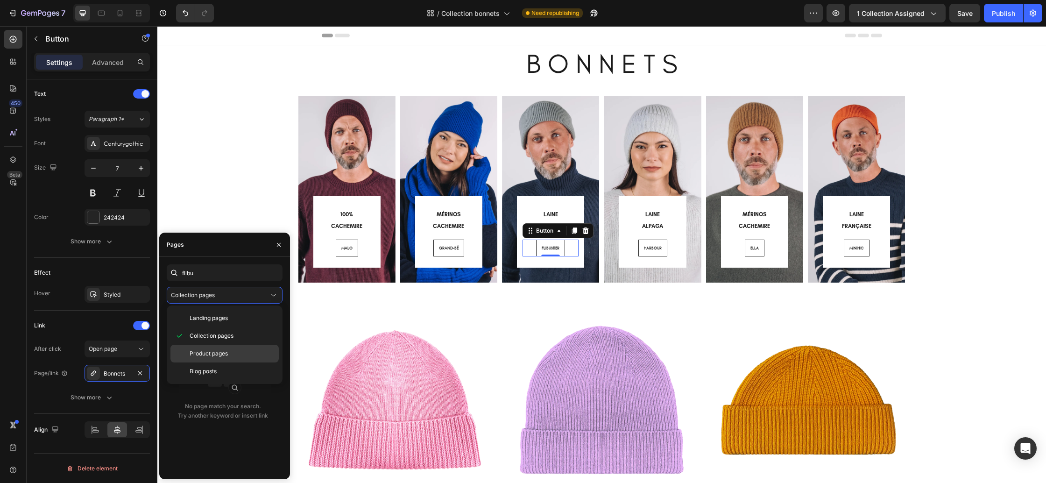
click at [199, 352] on span "Product pages" at bounding box center [209, 353] width 38 height 8
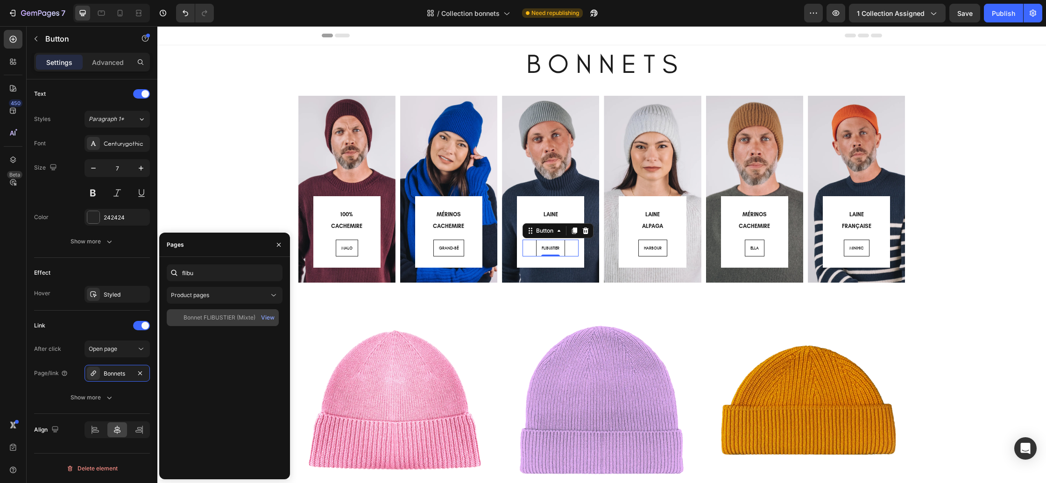
click at [220, 318] on div "Bonnet FLIBUSTIER (Mixte)" at bounding box center [220, 317] width 72 height 8
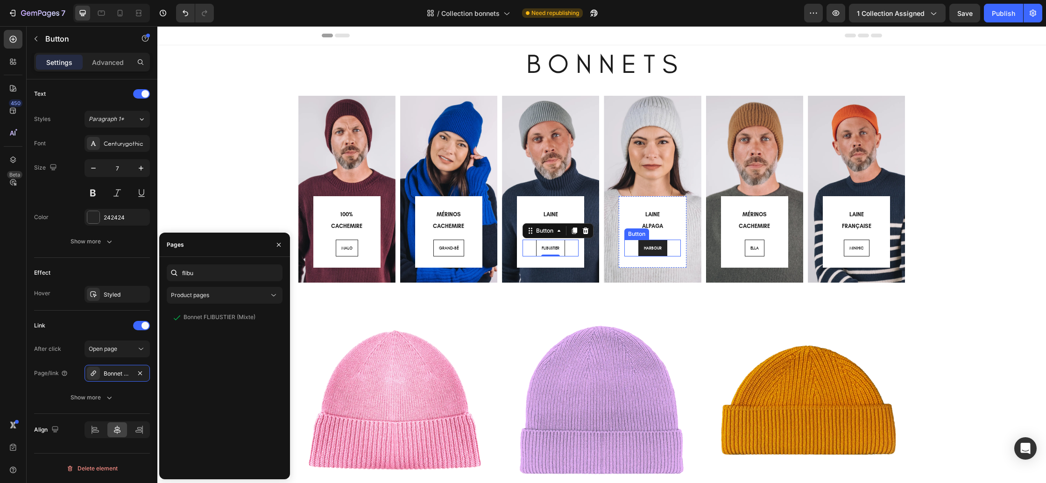
click at [650, 252] on link "HARBOUR" at bounding box center [652, 248] width 29 height 17
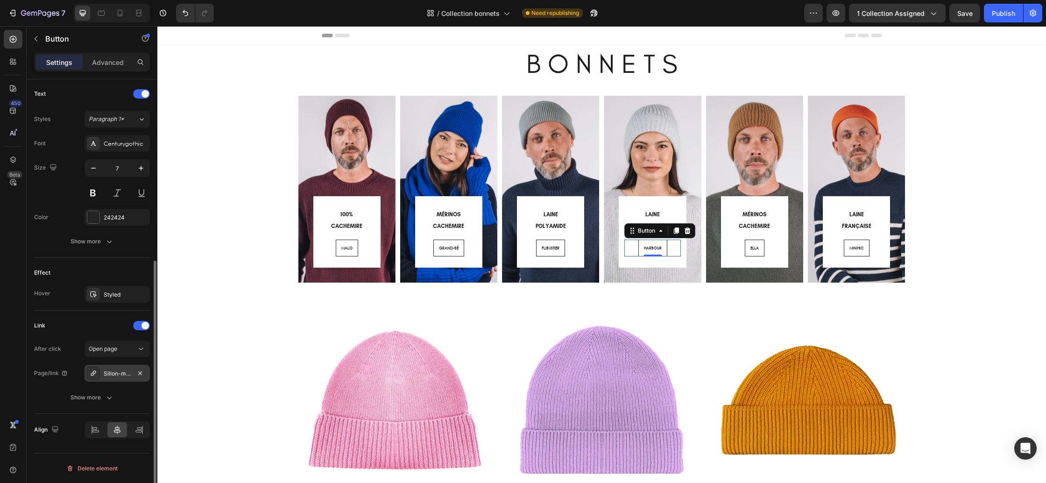
drag, startPoint x: 124, startPoint y: 372, endPoint x: 129, endPoint y: 371, distance: 5.3
click at [124, 372] on div "Sillon-merinos-cachemire-4" at bounding box center [117, 373] width 27 height 8
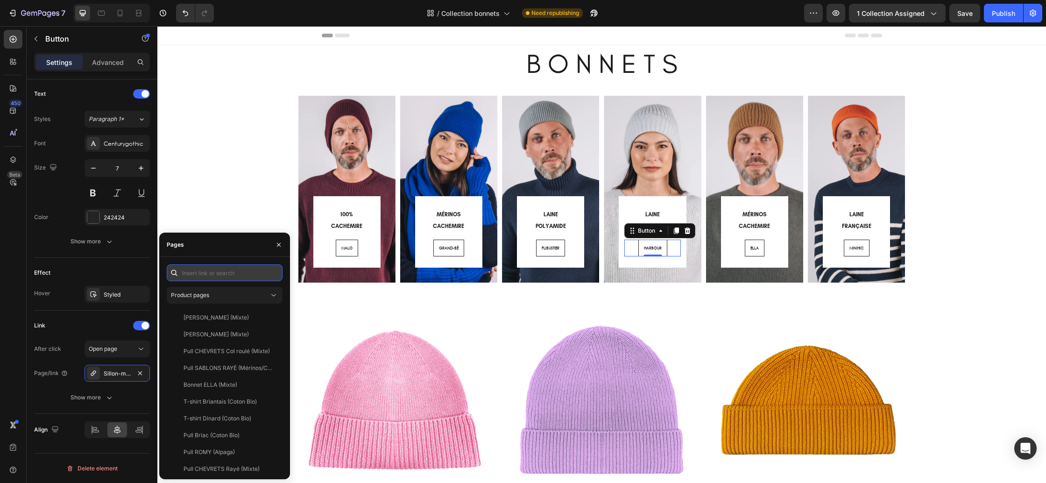
click at [233, 274] on input "text" at bounding box center [225, 272] width 116 height 17
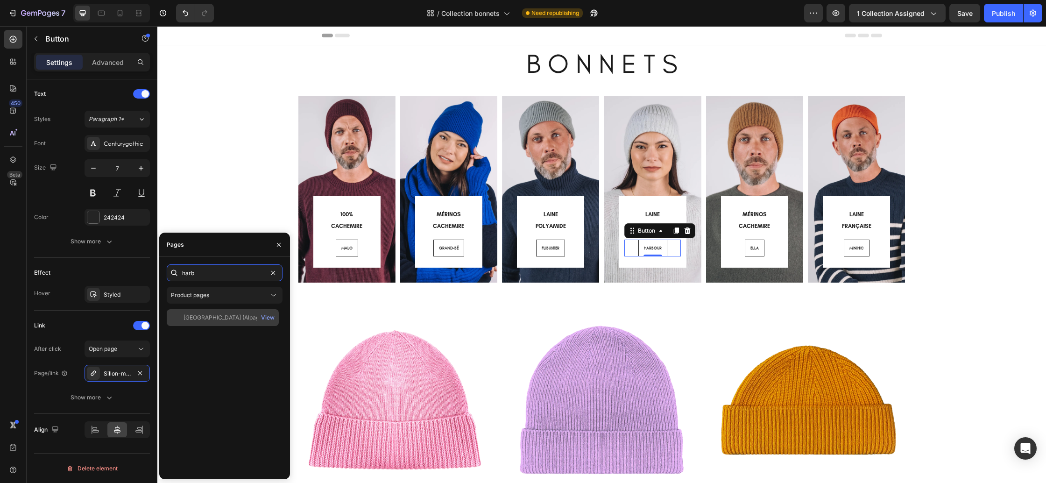
type input "harb"
click at [204, 320] on div "Bonnet HARBOUR (Alpaga)" at bounding box center [224, 317] width 81 height 8
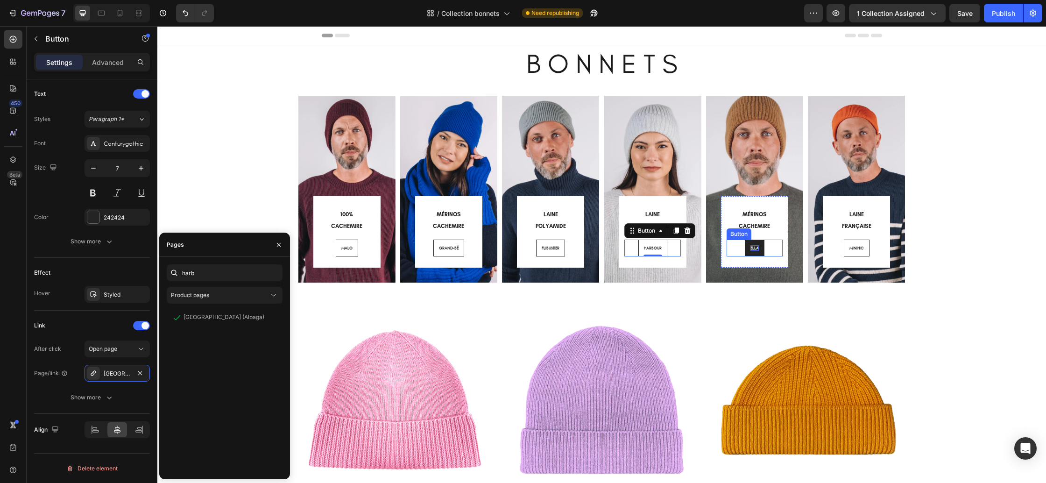
click at [752, 248] on span "ELLA" at bounding box center [754, 248] width 8 height 6
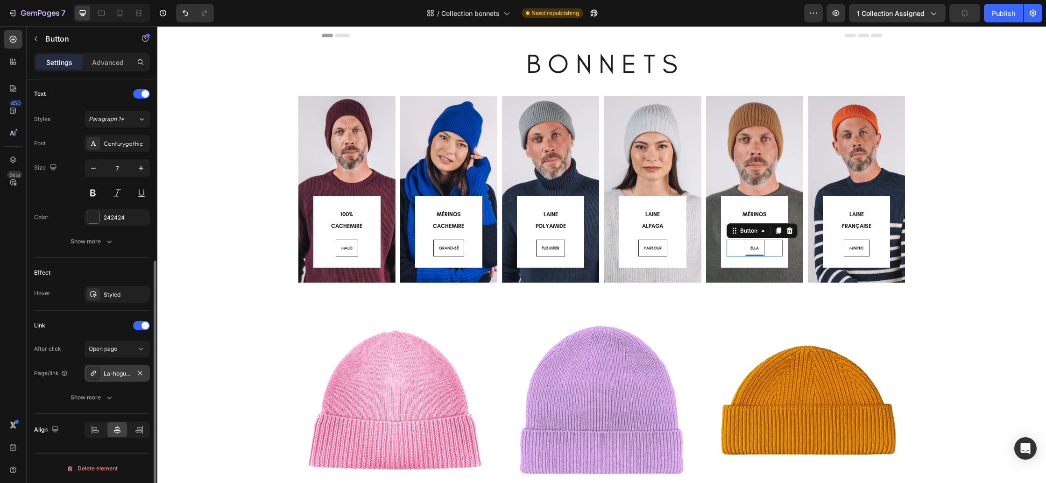
drag, startPoint x: 115, startPoint y: 373, endPoint x: 129, endPoint y: 368, distance: 15.1
click at [115, 373] on div "La-hoguette-merinos-cachemire-8" at bounding box center [117, 373] width 27 height 8
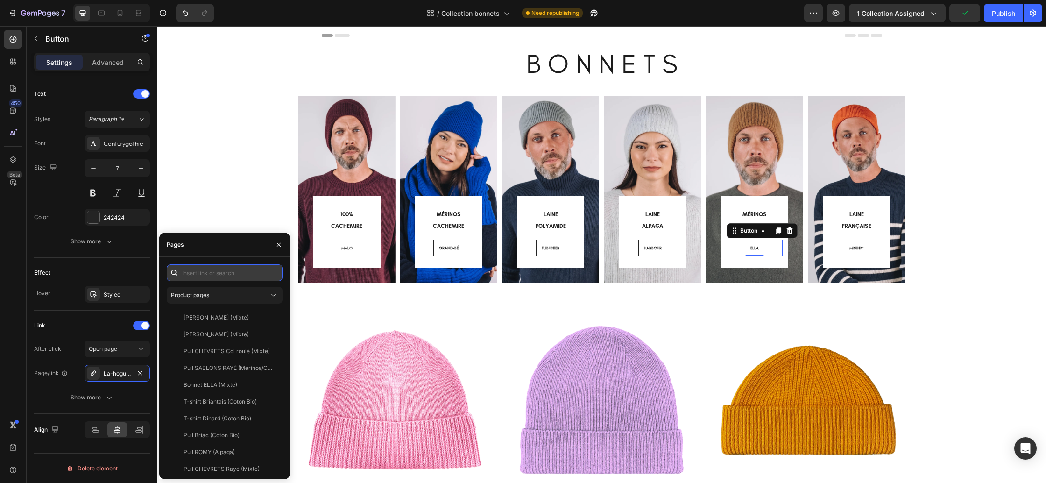
click at [223, 272] on input "text" at bounding box center [225, 272] width 116 height 17
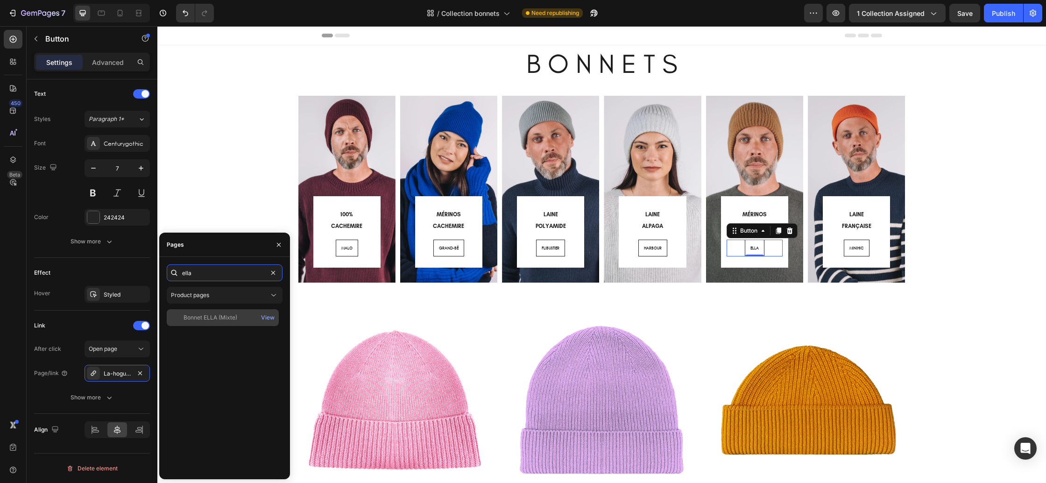
type input "ella"
click at [221, 318] on div "Bonnet ELLA (Mixte)" at bounding box center [211, 317] width 54 height 8
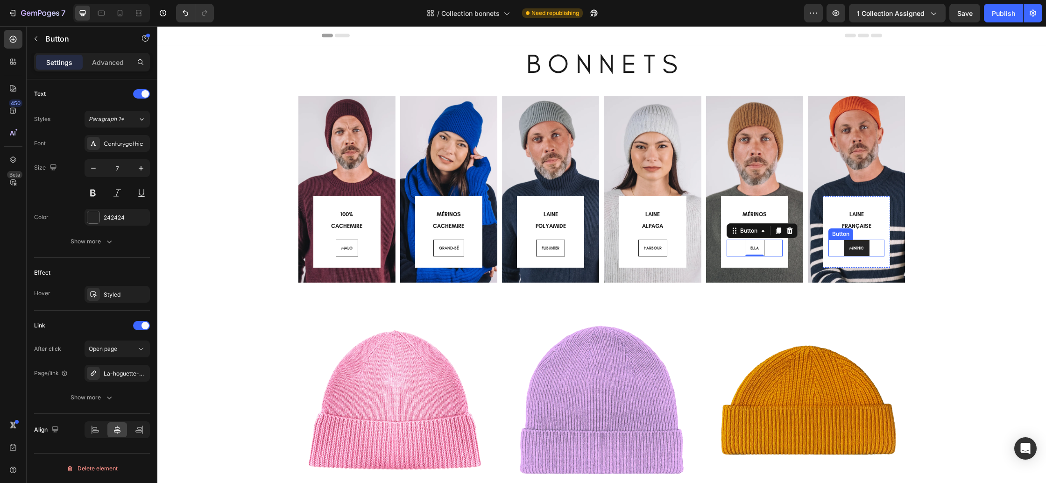
click at [861, 245] on link "MINIHIC" at bounding box center [857, 248] width 26 height 17
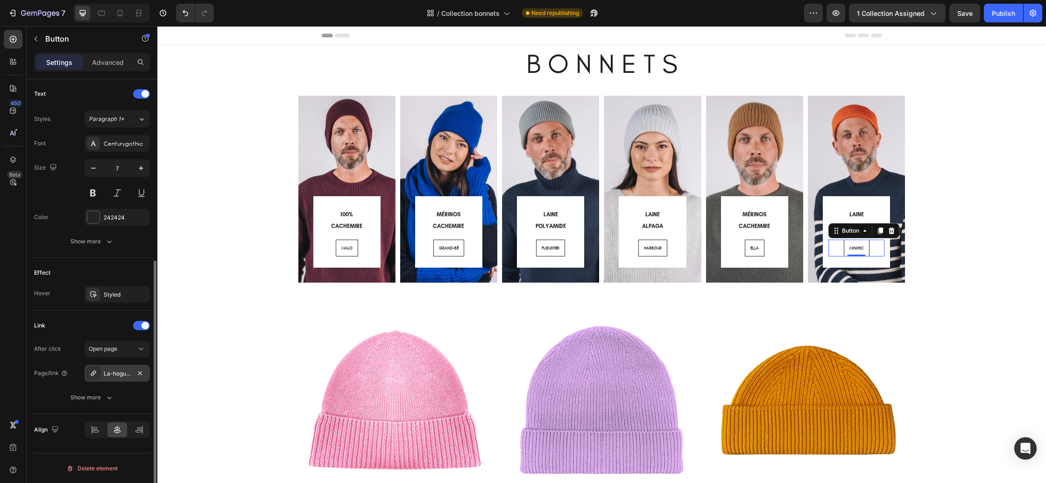
drag, startPoint x: 111, startPoint y: 370, endPoint x: 124, endPoint y: 367, distance: 13.4
click at [111, 370] on div "La-hoguette-merinos-cachemire-8" at bounding box center [117, 373] width 27 height 8
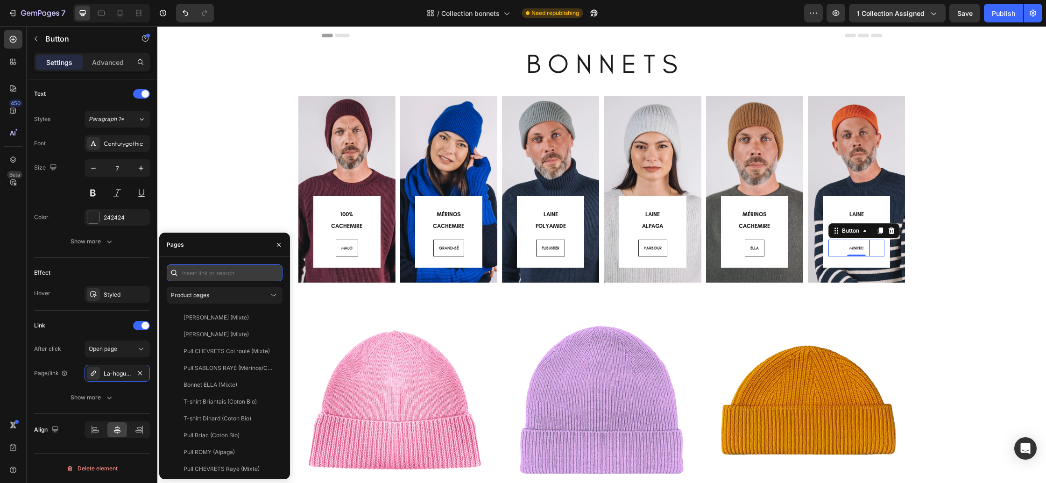
click at [225, 273] on input "text" at bounding box center [225, 272] width 116 height 17
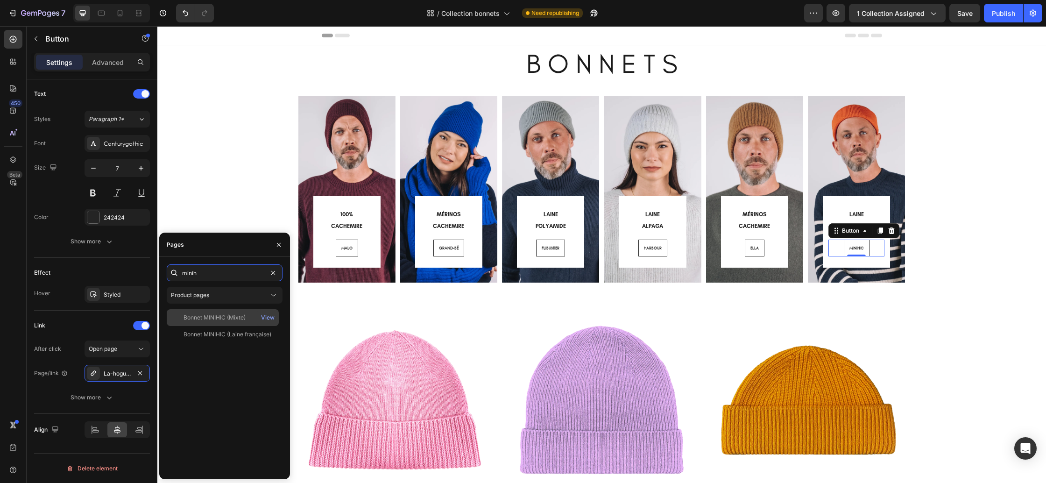
type input "minih"
click at [215, 317] on div "Bonnet MINIHIC (Mixte)" at bounding box center [215, 317] width 62 height 8
click at [273, 247] on button "button" at bounding box center [278, 244] width 15 height 15
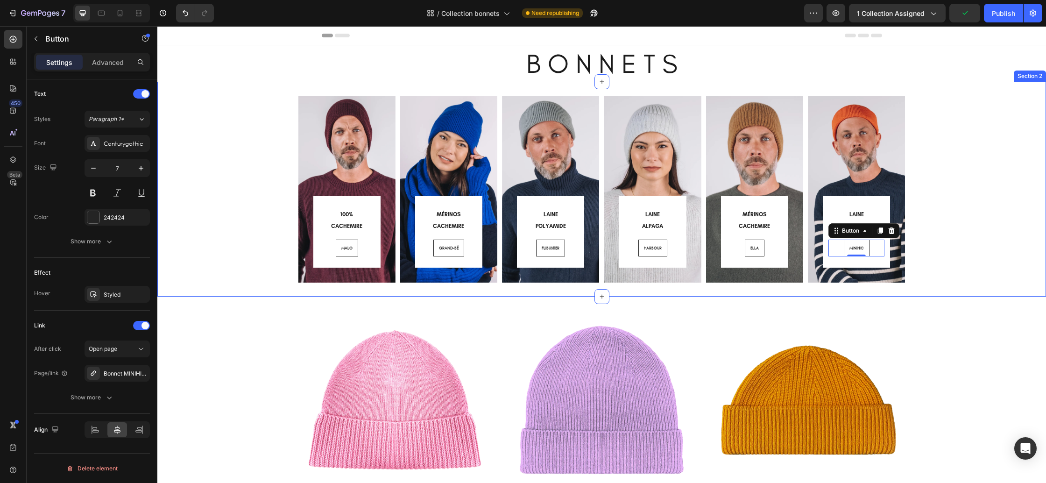
click at [971, 257] on div "100% CACHEMIRE Heading MALO Button Row Row Hero Banner MÉRINOS CACHEMIRE Headin…" at bounding box center [601, 189] width 875 height 187
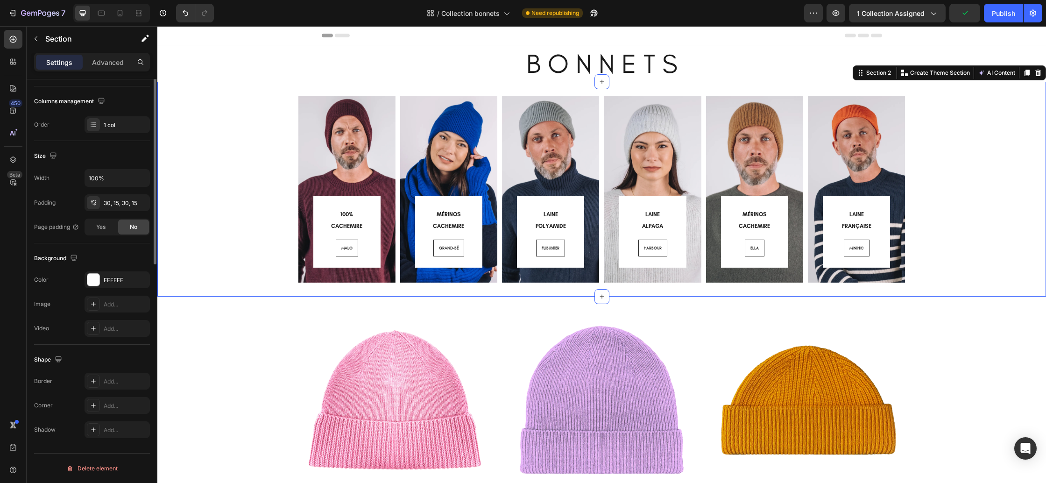
scroll to position [0, 0]
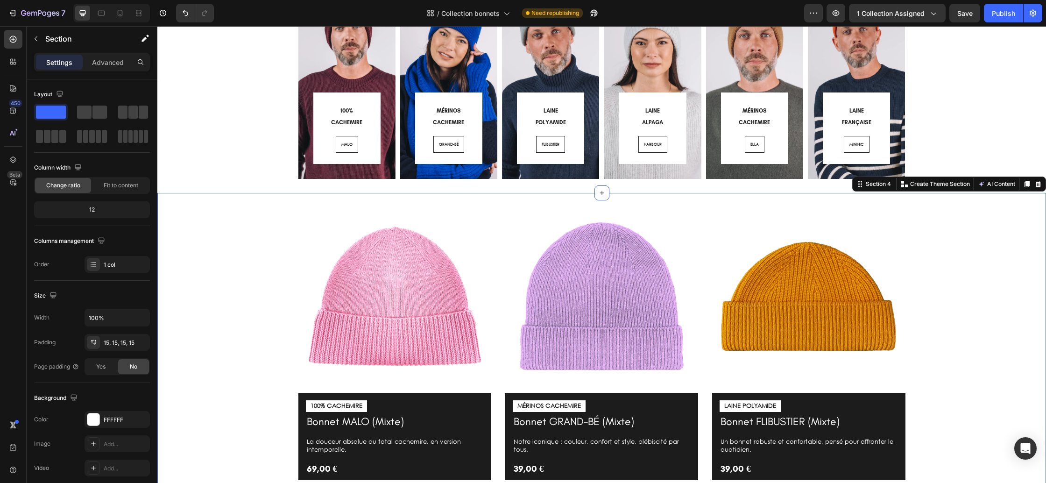
scroll to position [255, 0]
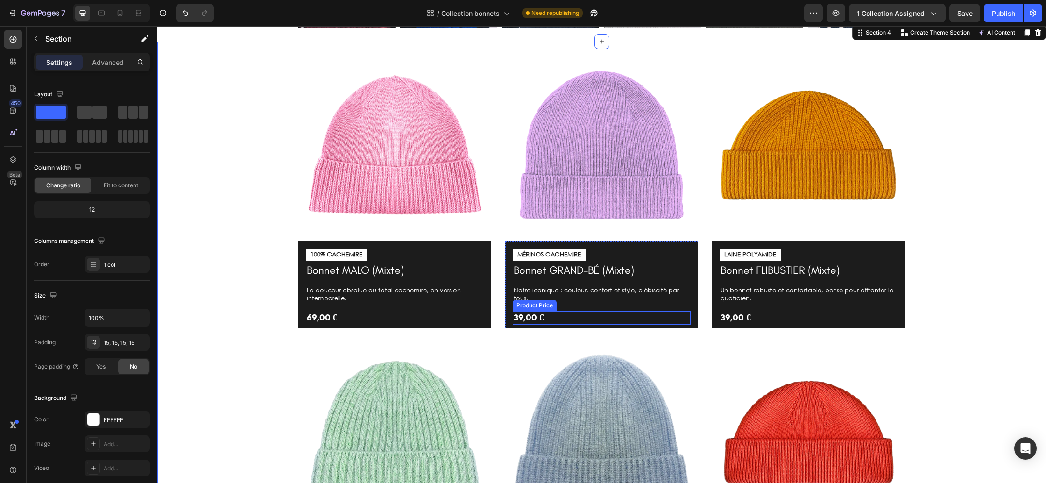
click at [542, 316] on div "39,00 €" at bounding box center [602, 318] width 178 height 14
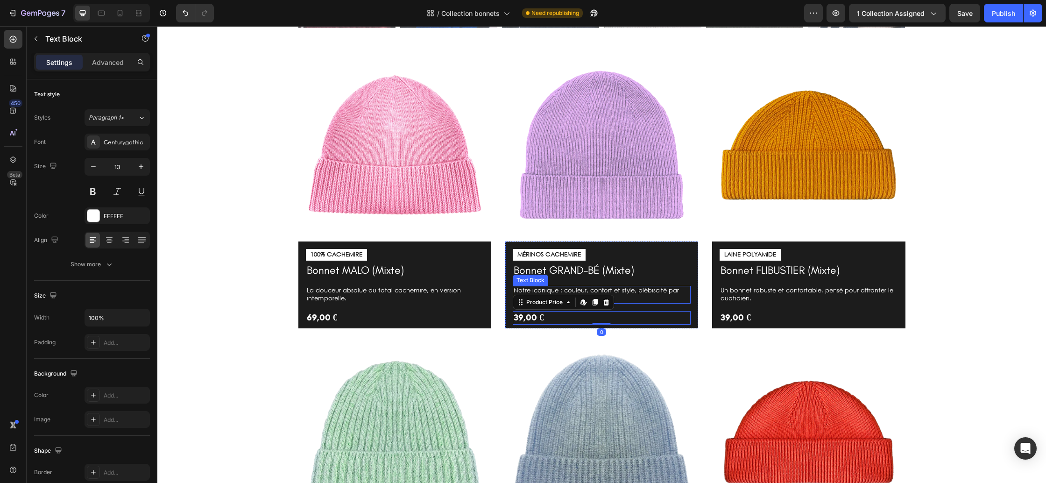
click at [650, 287] on p "Notre iconique : couleur, confort et style, plébiscité par tous." at bounding box center [602, 295] width 176 height 16
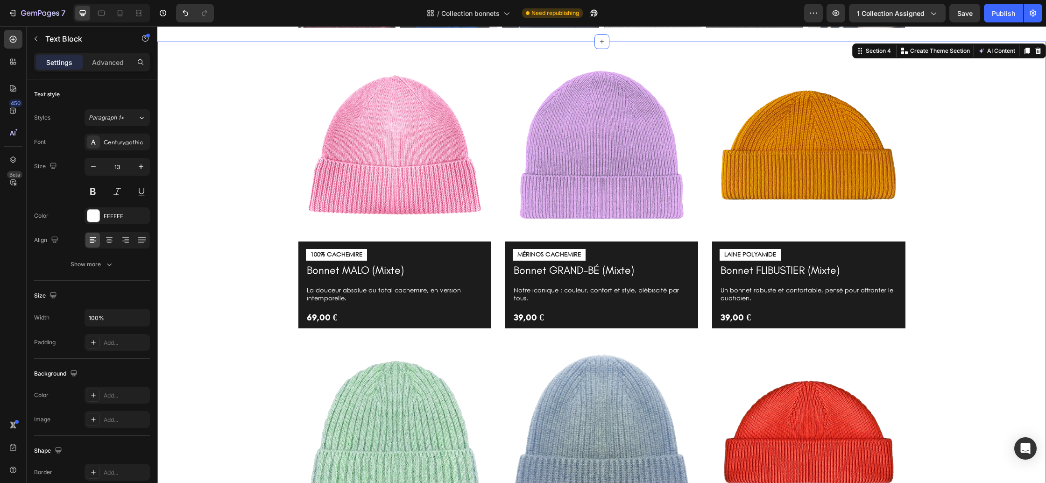
click at [1002, 279] on div "Image 100% CACHEMIRE Text Block Bonnet MALO (Mixte) Product Title La douceur ab…" at bounding box center [601, 336] width 875 height 574
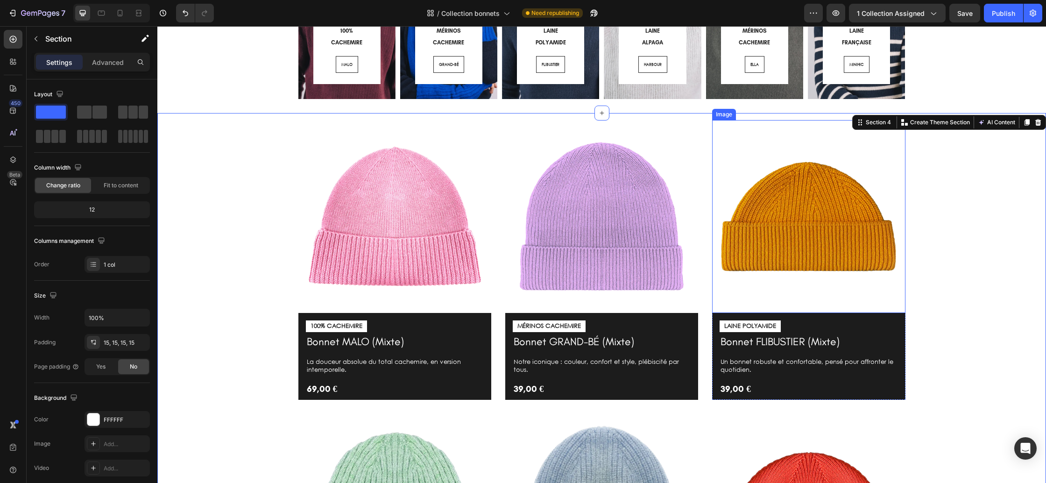
scroll to position [183, 0]
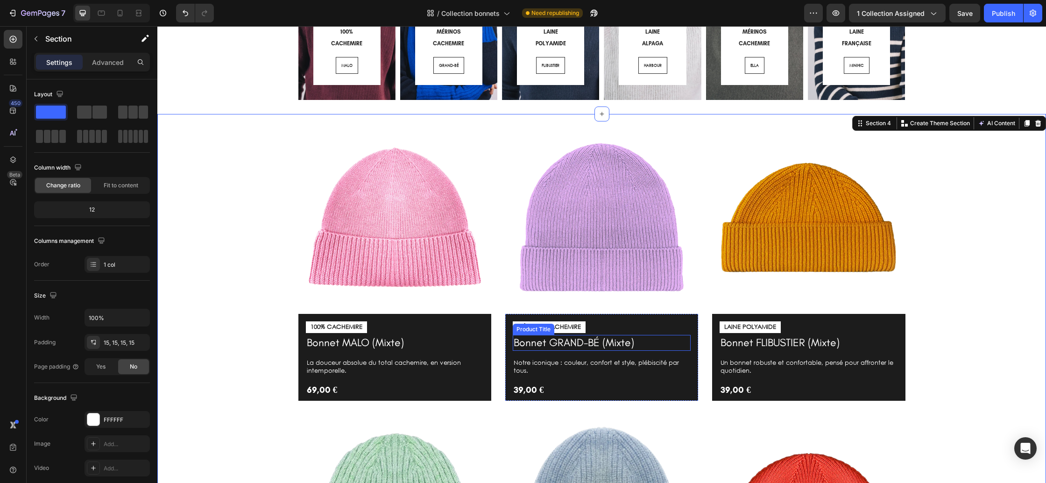
click at [586, 346] on h1 "Bonnet GRAND-BÉ (Mixte)" at bounding box center [602, 343] width 178 height 16
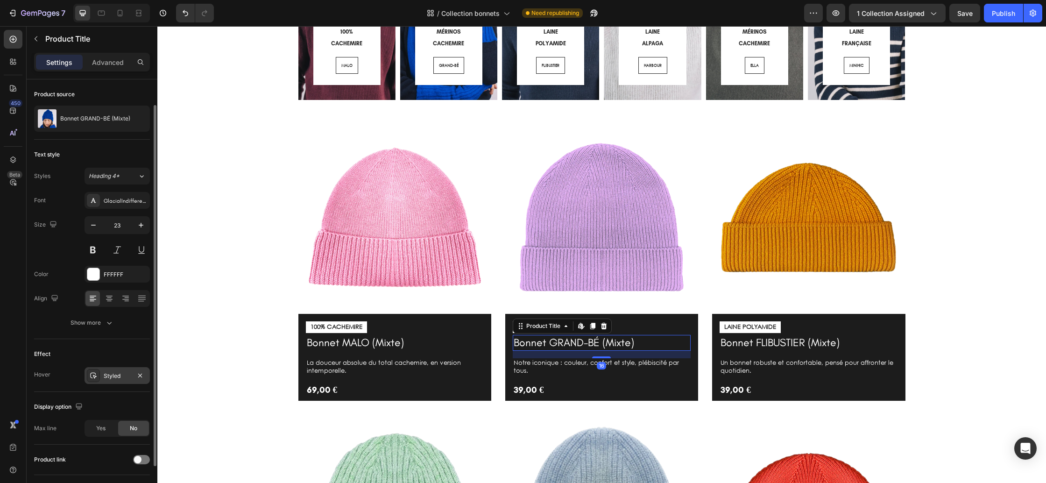
scroll to position [82, 0]
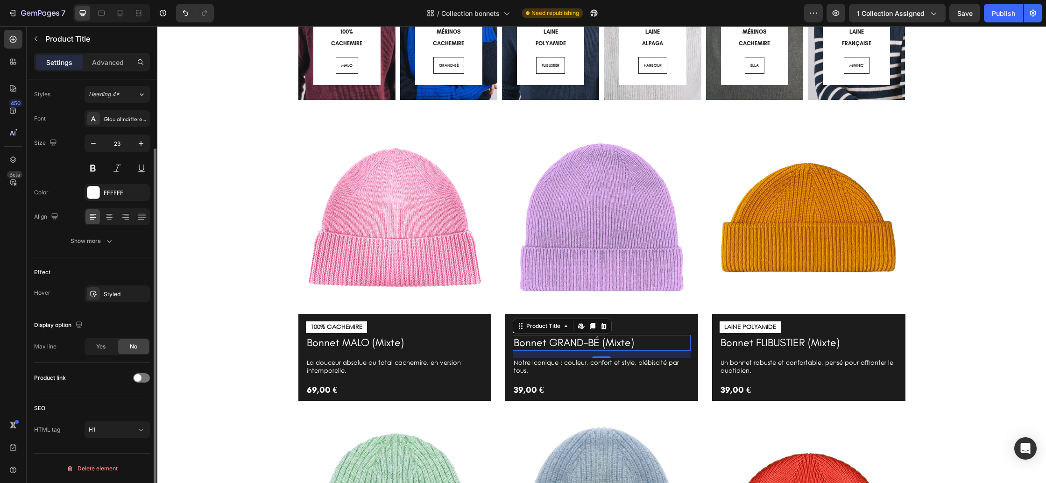
click at [141, 382] on div "Product link" at bounding box center [92, 377] width 116 height 15
click at [142, 381] on div at bounding box center [141, 377] width 17 height 9
click at [353, 343] on h1 "Bonnet MALO (Mixte)" at bounding box center [395, 343] width 178 height 16
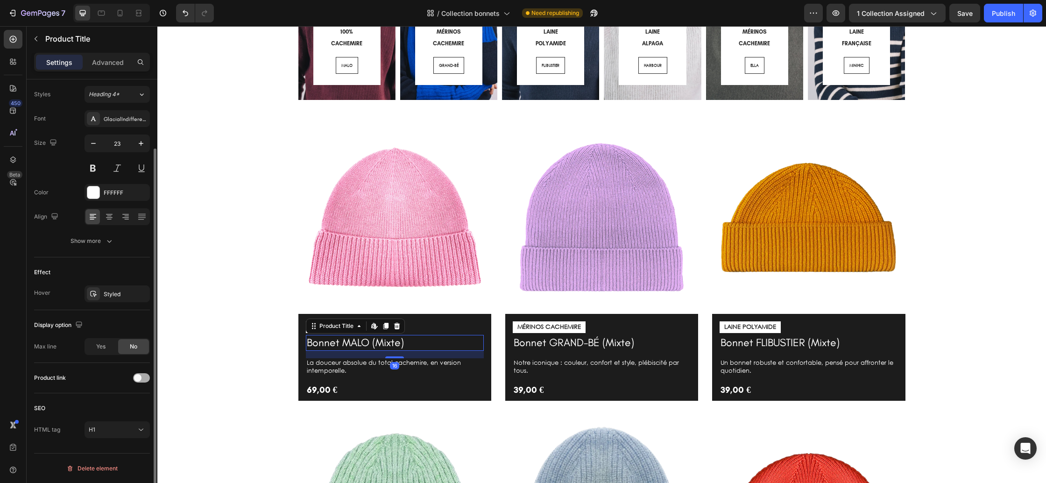
click at [140, 377] on span at bounding box center [137, 377] width 7 height 7
click at [735, 341] on h1 "Bonnet FLIBUSTIER (Mixte)" at bounding box center [809, 343] width 178 height 16
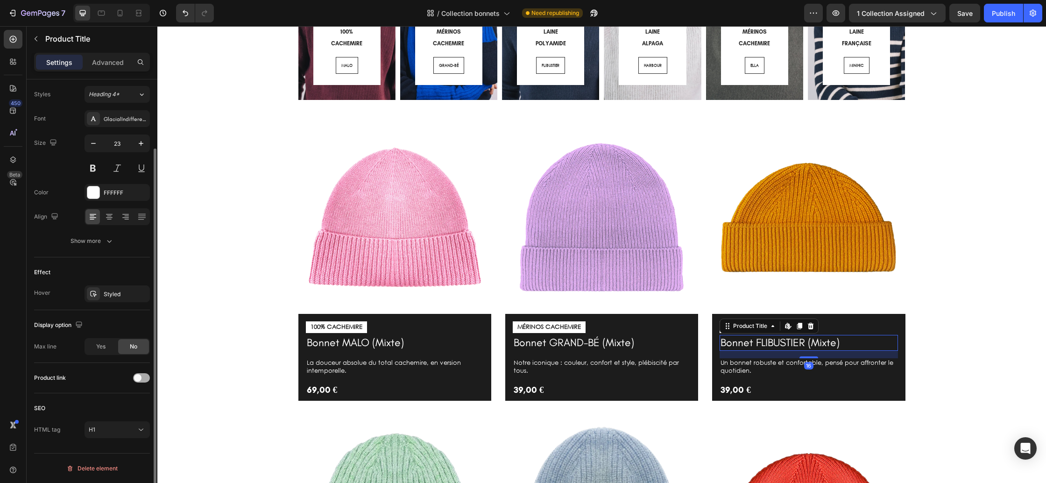
click at [135, 375] on span at bounding box center [137, 377] width 7 height 7
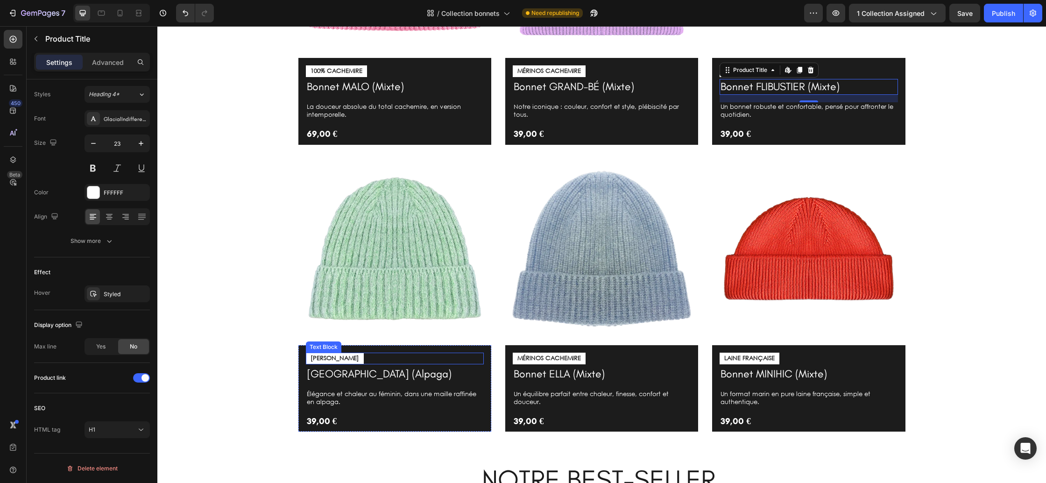
scroll to position [440, 0]
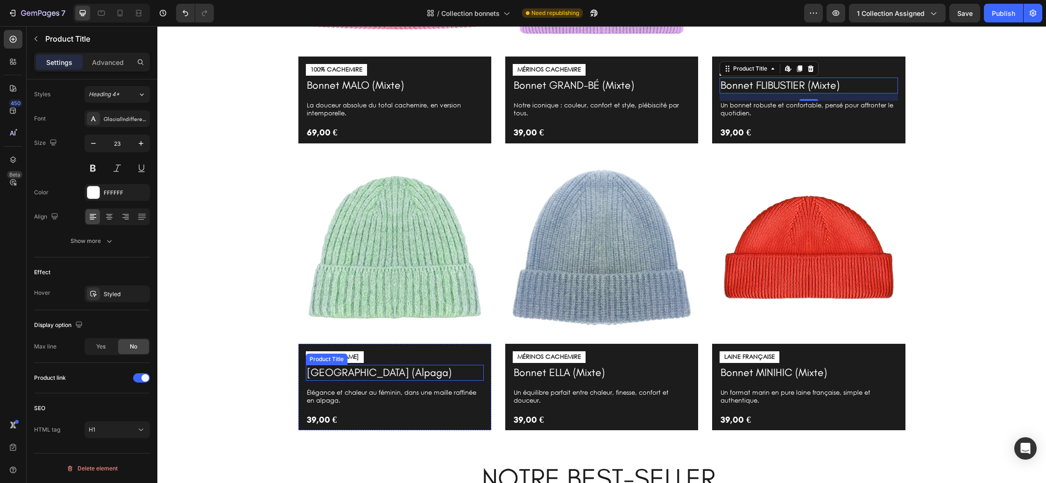
click at [352, 374] on h1 "Bonnet HARBOUR (Alpaga)" at bounding box center [395, 373] width 178 height 16
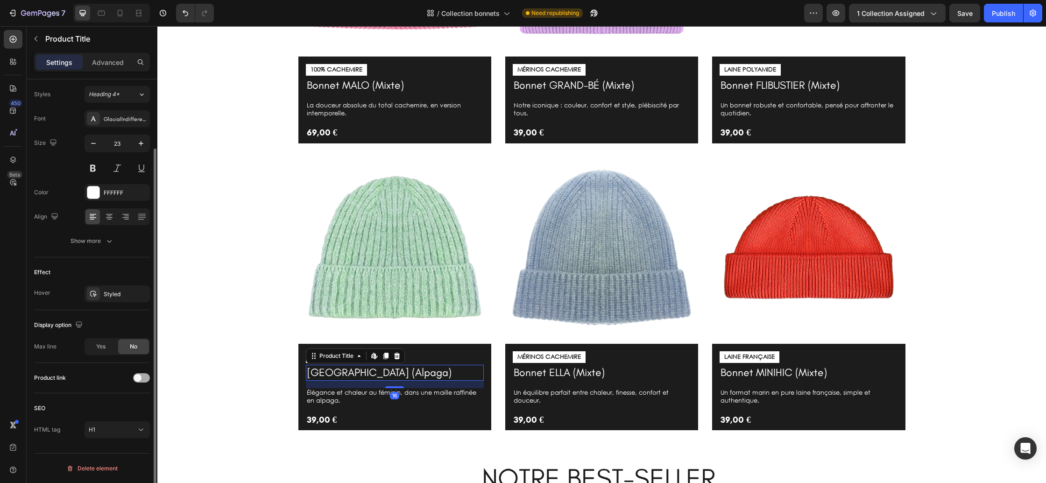
click at [136, 376] on span at bounding box center [137, 377] width 7 height 7
click at [576, 370] on h1 "Bonnet ELLA (Mixte)" at bounding box center [602, 373] width 178 height 16
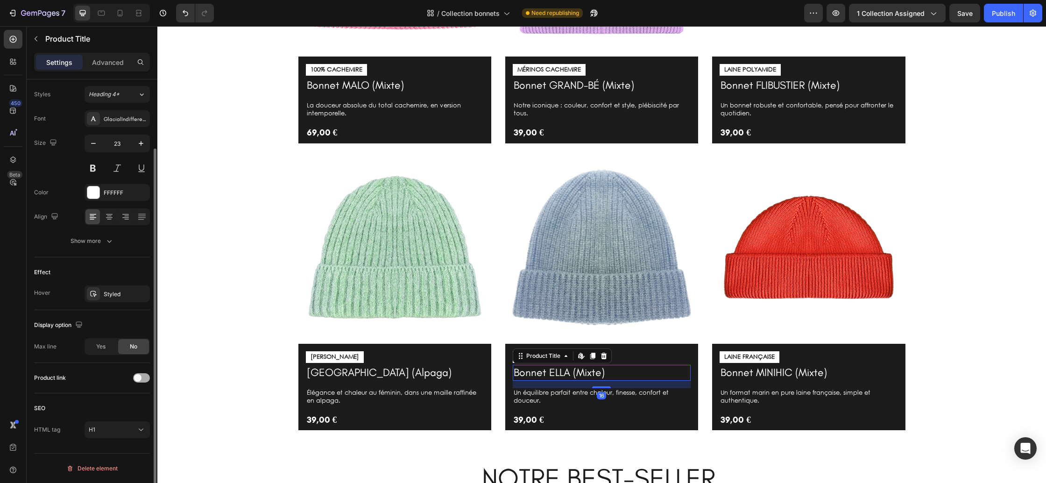
click at [143, 378] on div at bounding box center [141, 377] width 17 height 9
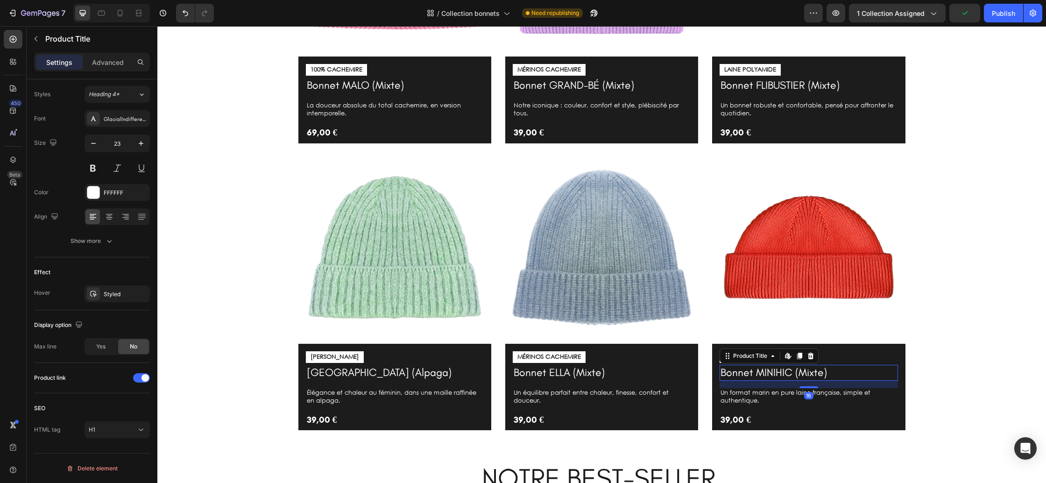
click at [744, 372] on h1 "Bonnet MINIHIC (Mixte)" at bounding box center [809, 373] width 178 height 16
click at [136, 377] on span at bounding box center [137, 377] width 7 height 7
click at [230, 337] on div "Image 100% CACHEMIRE Text Block Bonnet MALO (Mixte) Product Title La douceur ab…" at bounding box center [601, 151] width 875 height 574
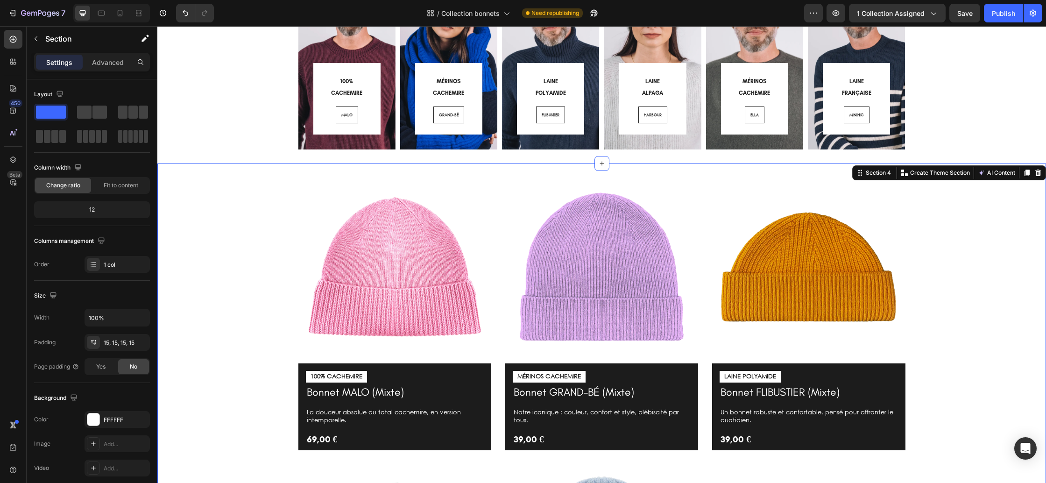
scroll to position [0, 0]
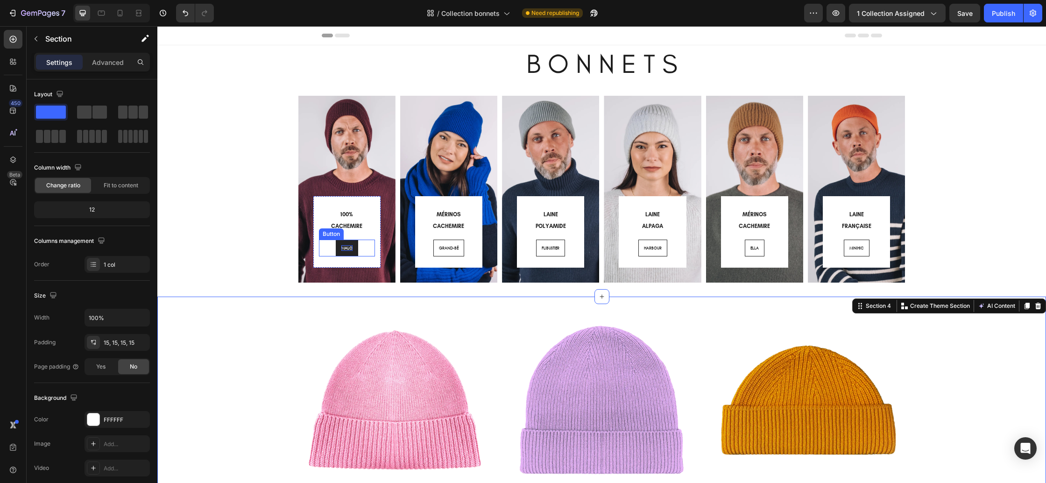
click at [346, 248] on span "MALO" at bounding box center [346, 248] width 11 height 6
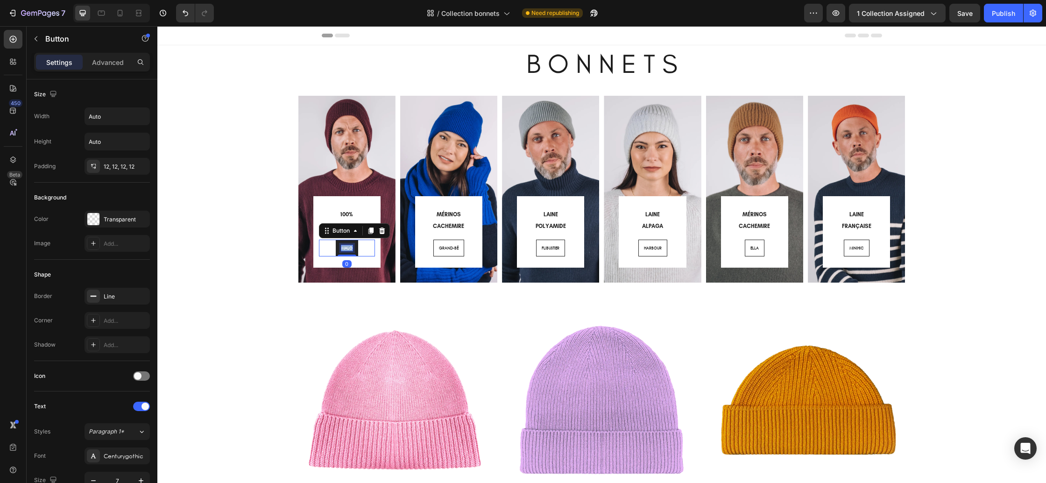
click at [346, 248] on span "MALO" at bounding box center [346, 248] width 11 height 6
click at [448, 247] on span "GRAND-BÉ" at bounding box center [449, 248] width 20 height 6
click at [447, 247] on span "GRAND-BÉ" at bounding box center [449, 248] width 20 height 6
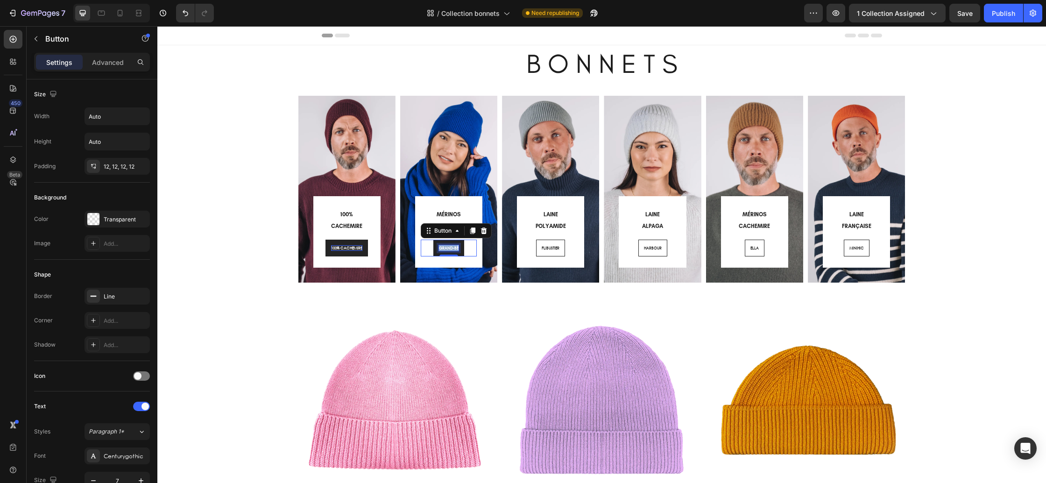
click at [447, 247] on span "GRAND-BÉ" at bounding box center [449, 248] width 20 height 6
click at [557, 248] on span "FLIBUSTIER" at bounding box center [551, 248] width 18 height 6
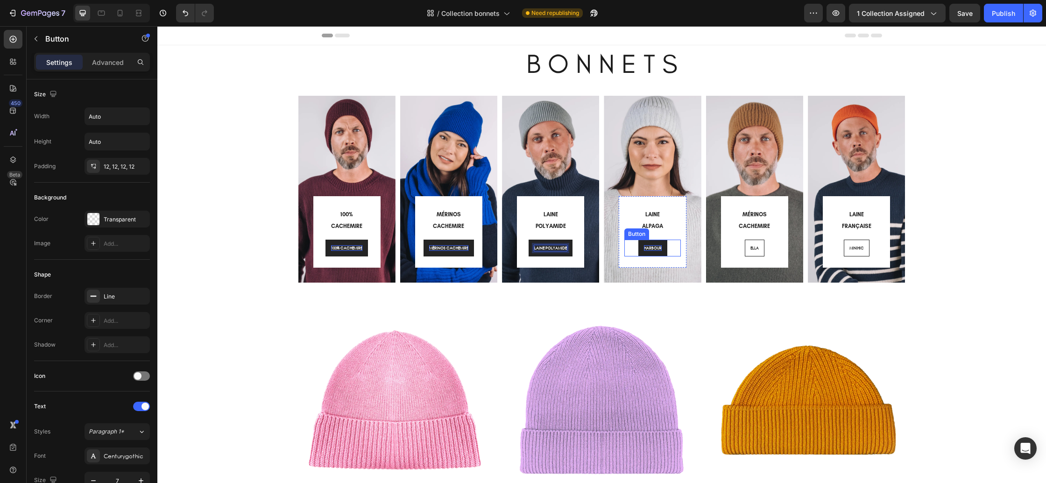
click at [654, 249] on span "HARBOUR" at bounding box center [653, 248] width 18 height 6
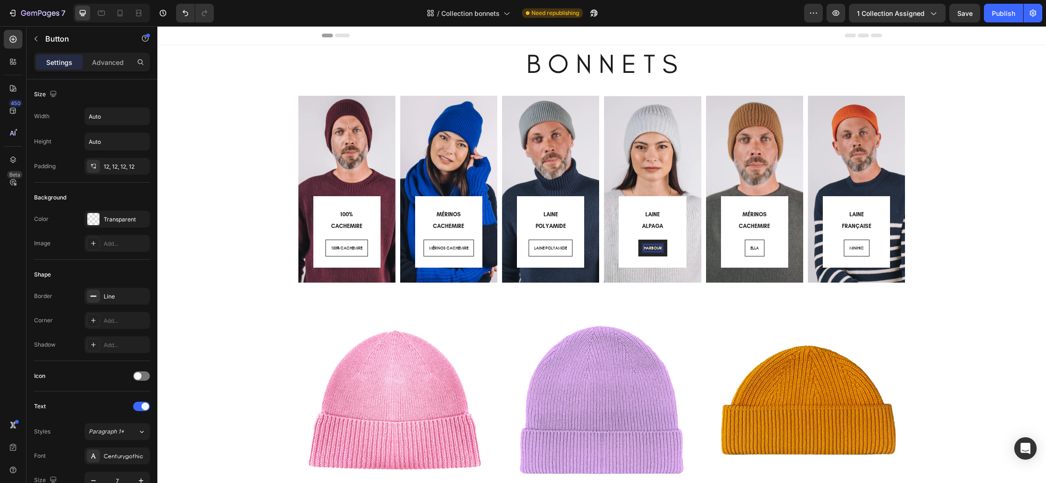
click at [654, 248] on span "HARBOUR" at bounding box center [653, 248] width 18 height 6
click at [755, 247] on span "ELLA" at bounding box center [754, 248] width 8 height 6
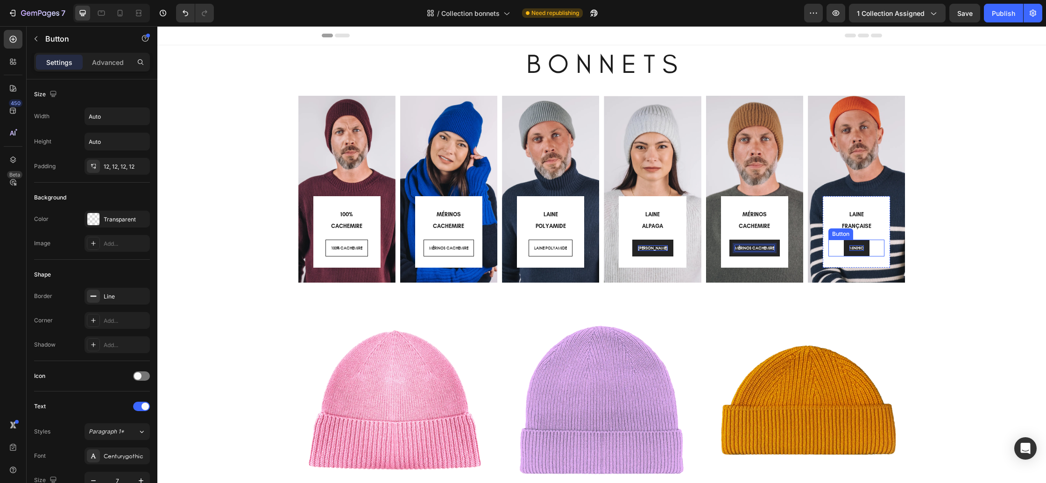
click at [863, 247] on span "MINIHIC" at bounding box center [856, 248] width 14 height 6
click at [859, 248] on span "MINIHIC" at bounding box center [856, 248] width 14 height 6
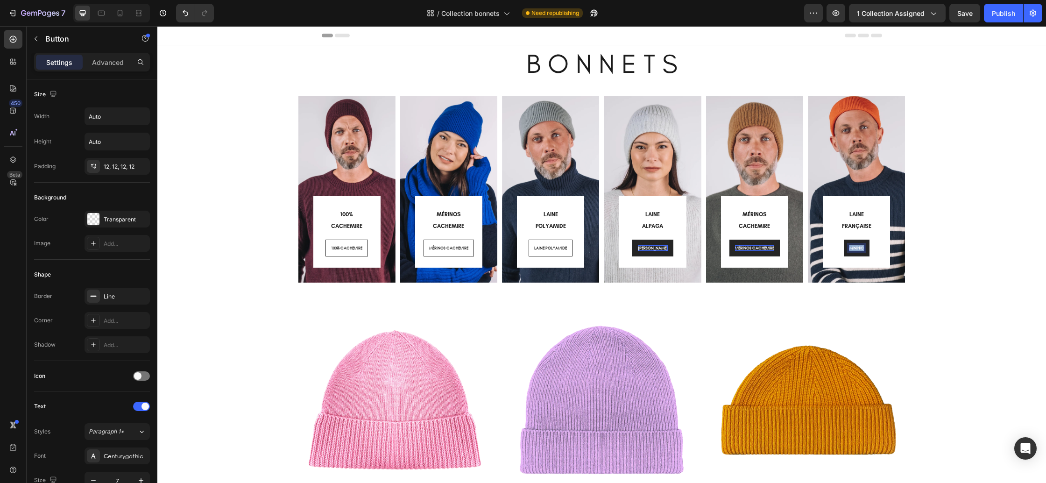
click at [859, 248] on span "MINIHIC" at bounding box center [856, 248] width 14 height 6
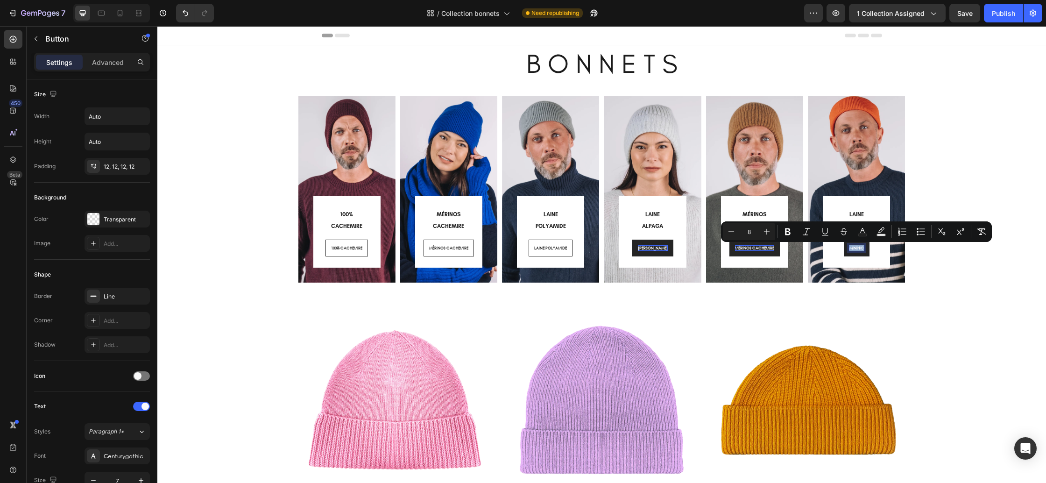
click at [859, 248] on span "MINIHIC" at bounding box center [856, 248] width 14 height 6
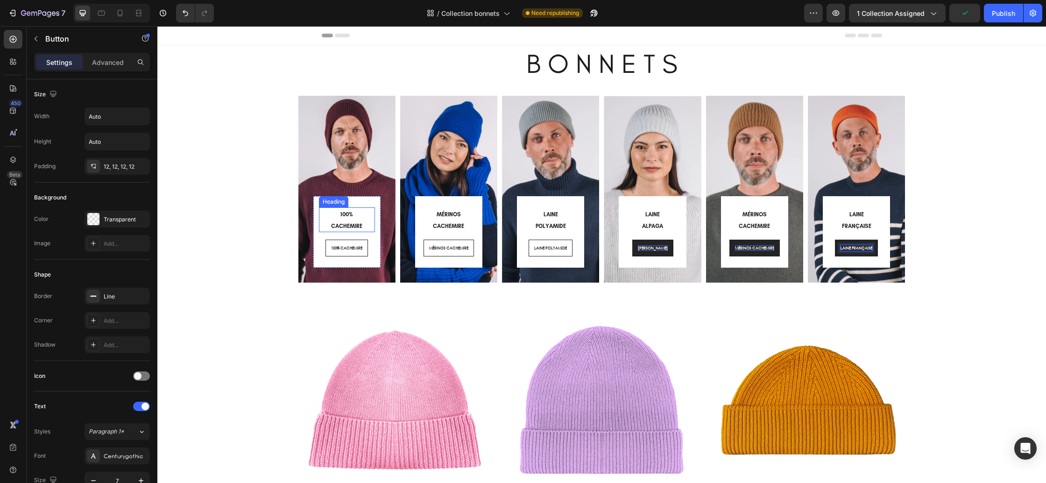
click at [346, 221] on h3 "100% CACHEMIRE" at bounding box center [347, 219] width 56 height 24
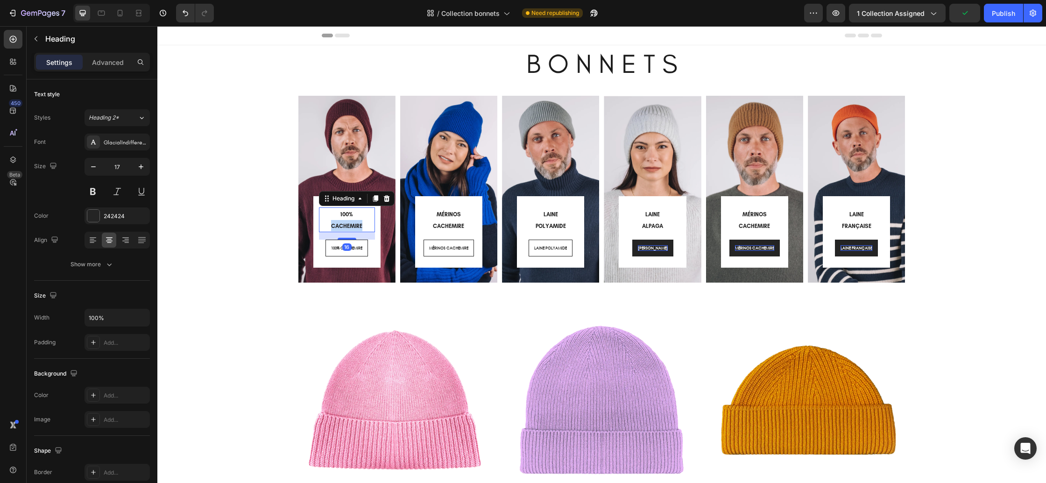
click at [346, 221] on h3 "100% CACHEMIRE" at bounding box center [347, 219] width 56 height 24
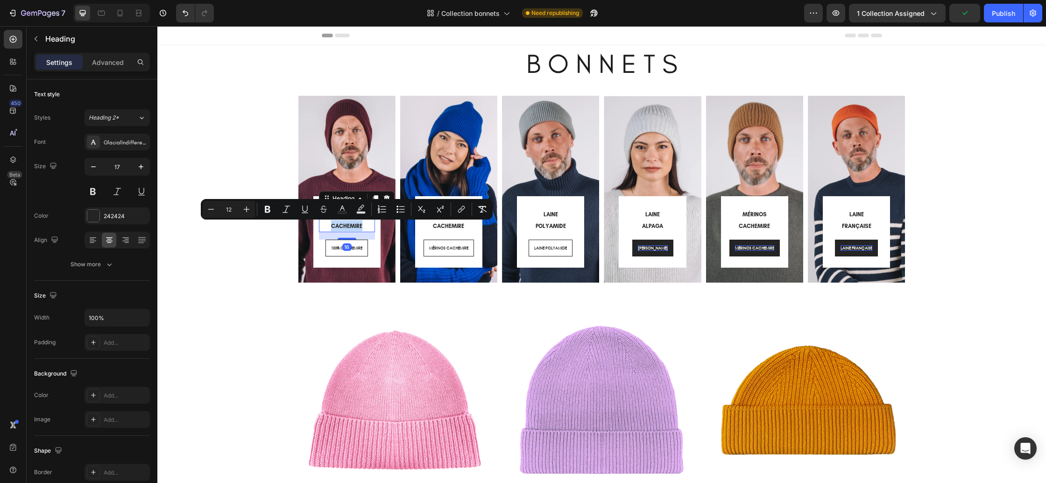
click at [346, 221] on p "100% CACHEMIRE" at bounding box center [347, 219] width 54 height 22
click at [364, 227] on p "100% CACHEMIRE" at bounding box center [347, 219] width 54 height 22
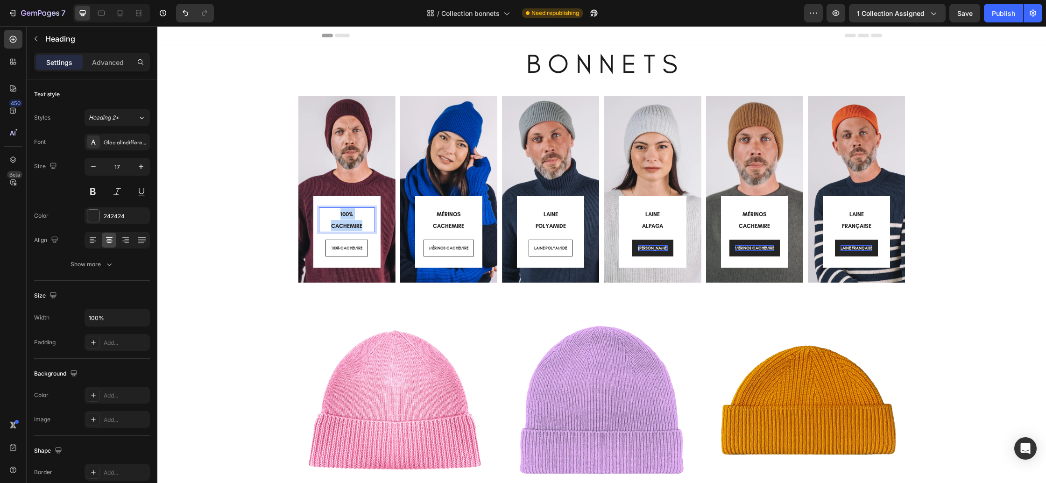
drag, startPoint x: 353, startPoint y: 224, endPoint x: 333, endPoint y: 217, distance: 21.0
click at [333, 217] on p "100% CACHEMIRE" at bounding box center [347, 219] width 54 height 22
click at [549, 224] on span "POLYAMIDE" at bounding box center [551, 226] width 30 height 7
click at [347, 224] on span "DOUX" at bounding box center [346, 226] width 15 height 7
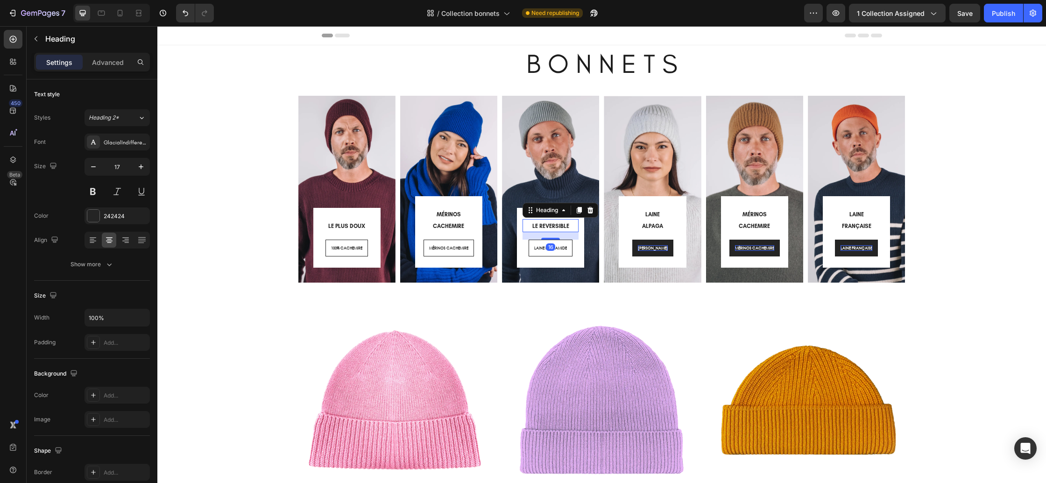
click at [551, 225] on span "LE REVERSIBLE" at bounding box center [550, 226] width 37 height 7
click at [555, 227] on span "LE REVERSIBLE" at bounding box center [550, 226] width 37 height 7
click at [452, 225] on span "MÉRINOS CACHEMIRE" at bounding box center [448, 220] width 31 height 18
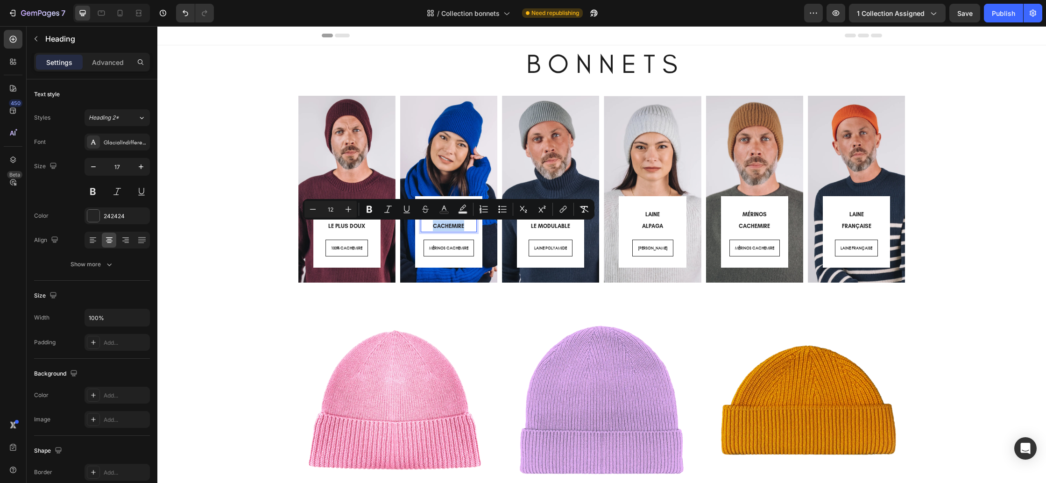
click at [455, 225] on span "MÉRINOS CACHEMIRE" at bounding box center [448, 220] width 31 height 18
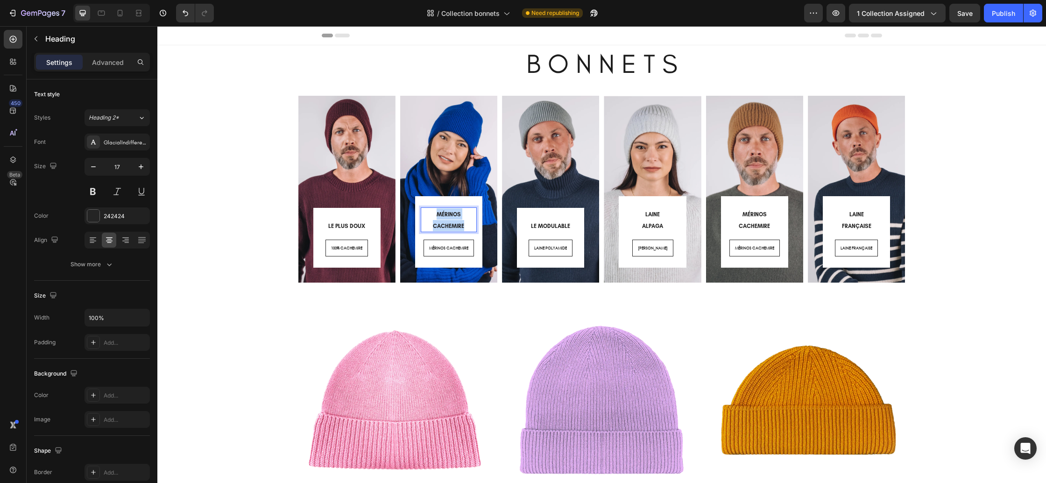
drag, startPoint x: 464, startPoint y: 225, endPoint x: 432, endPoint y: 216, distance: 33.5
click at [432, 216] on p "MÉRINOS CACHEMIRE" at bounding box center [449, 219] width 54 height 22
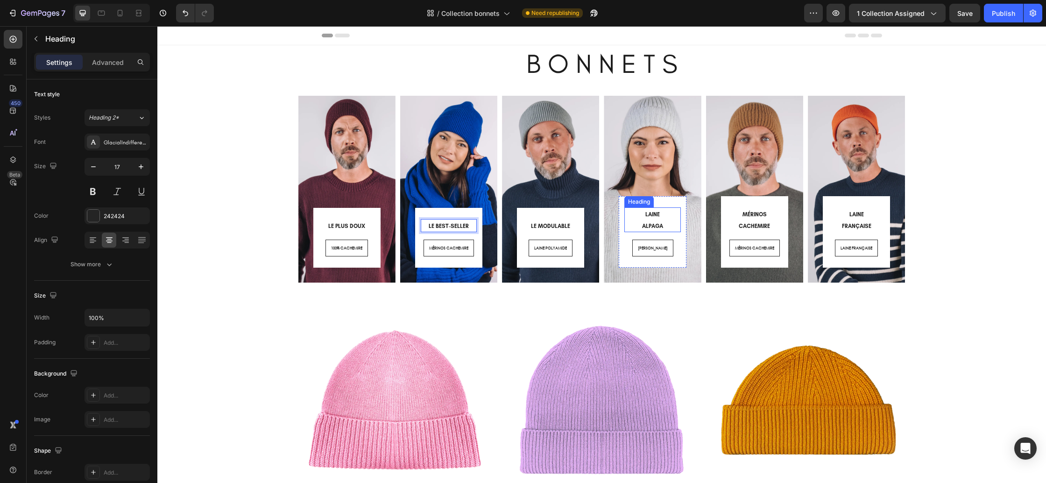
click at [656, 223] on span "ALPAGA" at bounding box center [652, 226] width 21 height 7
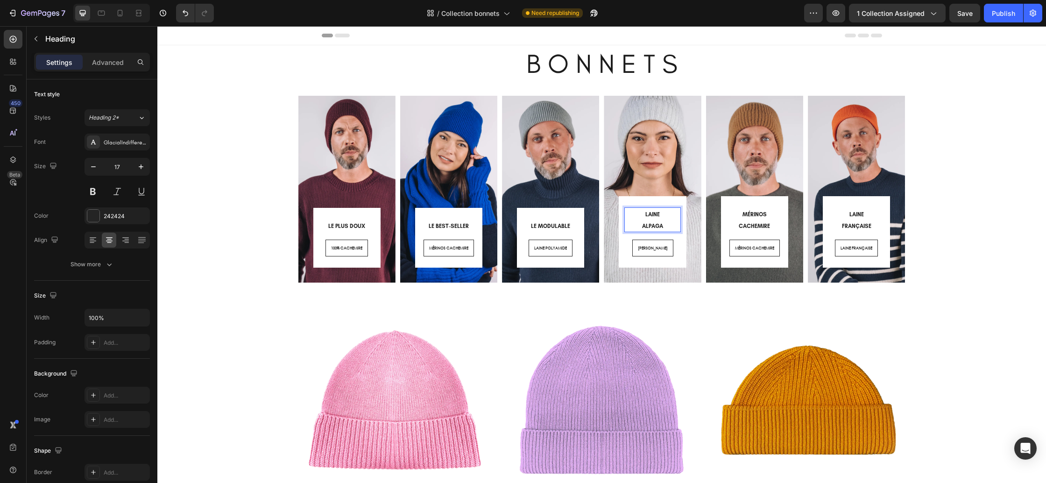
click at [656, 223] on span "ALPAGA" at bounding box center [652, 226] width 21 height 7
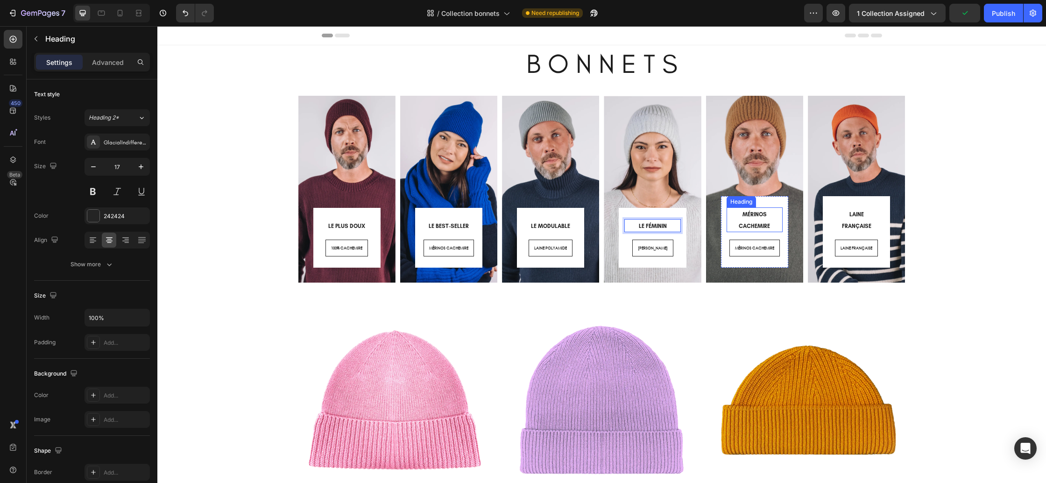
click at [763, 223] on span "MÉRINOS CACHEMIRE" at bounding box center [754, 220] width 31 height 18
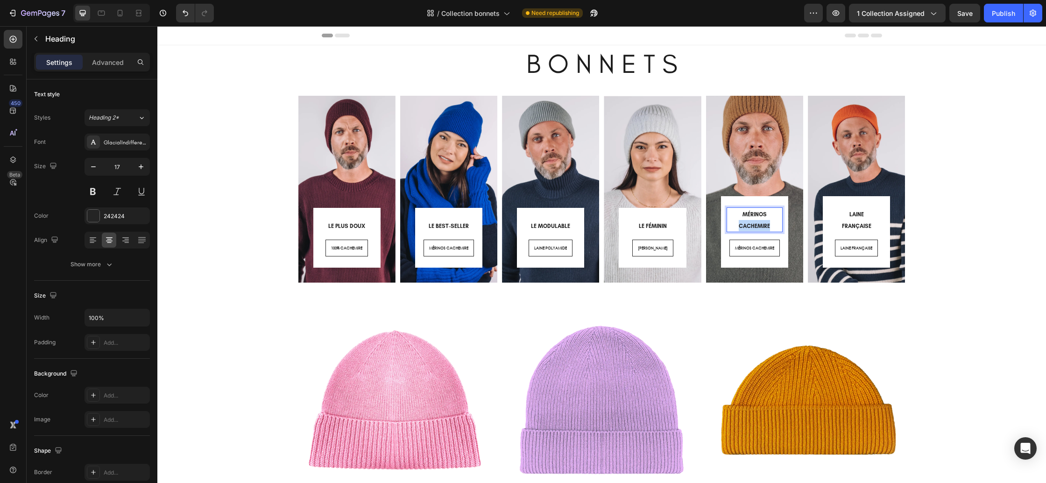
click at [768, 224] on span "MÉRINOS CACHEMIRE" at bounding box center [754, 220] width 31 height 18
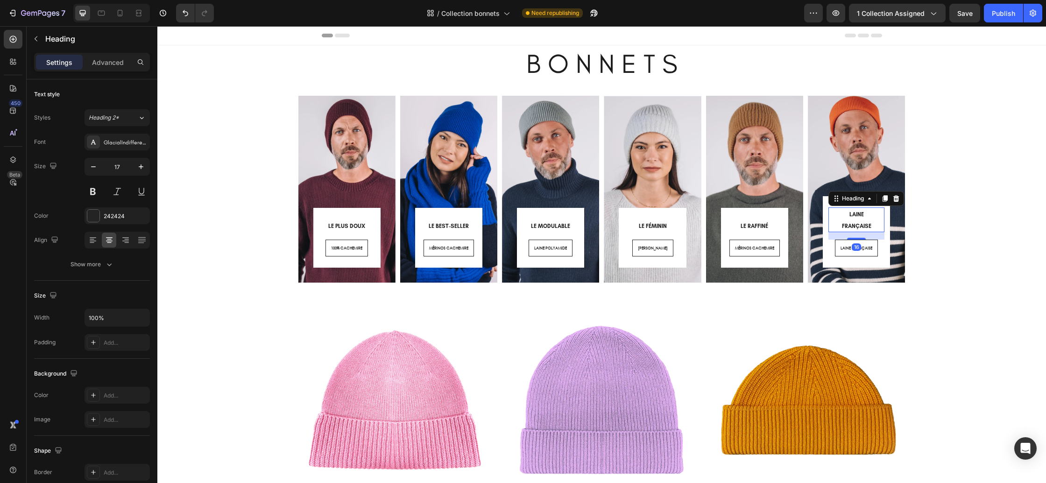
click at [852, 219] on h2 "LAINE FRANÇAISE" at bounding box center [856, 219] width 56 height 24
click at [852, 219] on p "LAINE FRANÇAISE" at bounding box center [856, 219] width 54 height 22
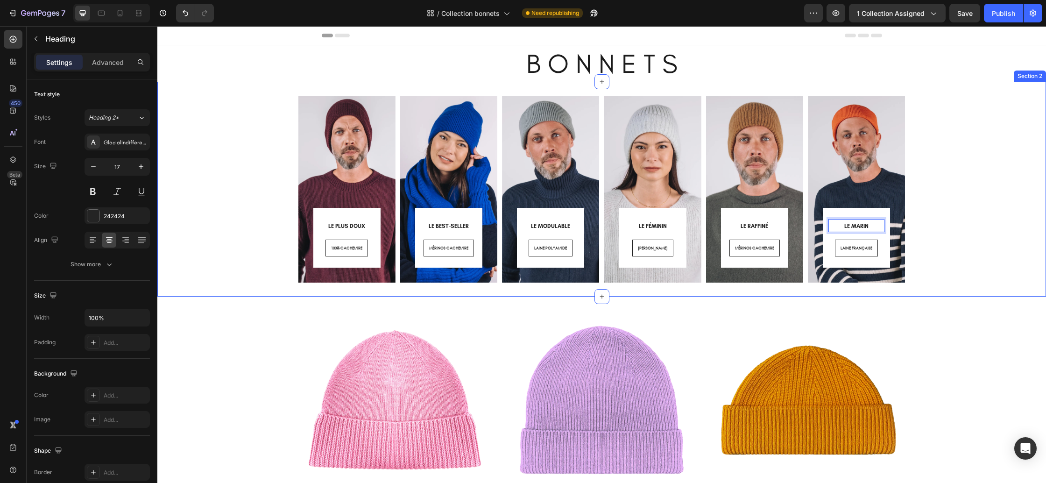
click at [943, 234] on div "⁠⁠⁠⁠⁠⁠⁠ LE PLUS DOUX Heading 100% CACHEMIRE Button Row Row Hero Banner ⁠⁠⁠⁠⁠⁠⁠ …" at bounding box center [601, 189] width 875 height 187
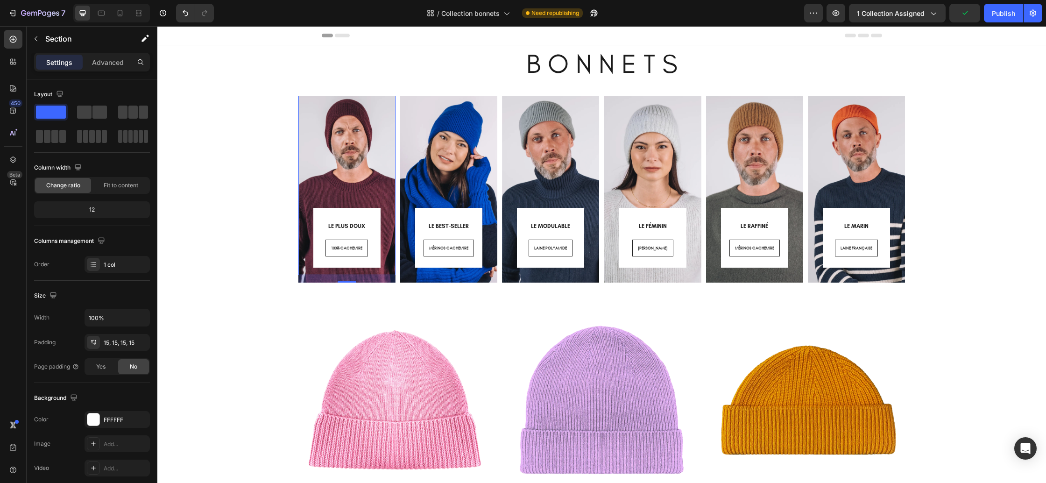
click at [319, 169] on div "⁠⁠⁠⁠⁠⁠⁠ LE PLUS DOUX Heading 100% CACHEMIRE Button Row Row 16" at bounding box center [346, 172] width 97 height 205
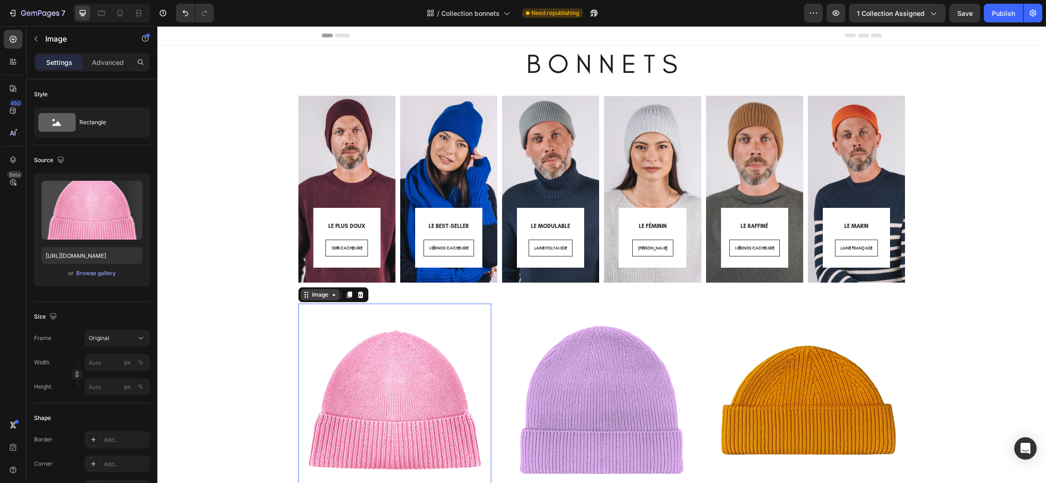
drag, startPoint x: 318, startPoint y: 309, endPoint x: 315, endPoint y: 299, distance: 10.3
click at [318, 309] on img at bounding box center [394, 400] width 193 height 193
click at [314, 279] on div "⁠⁠⁠⁠⁠⁠⁠ LE PLUS DOUX Heading 100% CACHEMIRE Button Row Row" at bounding box center [346, 176] width 97 height 213
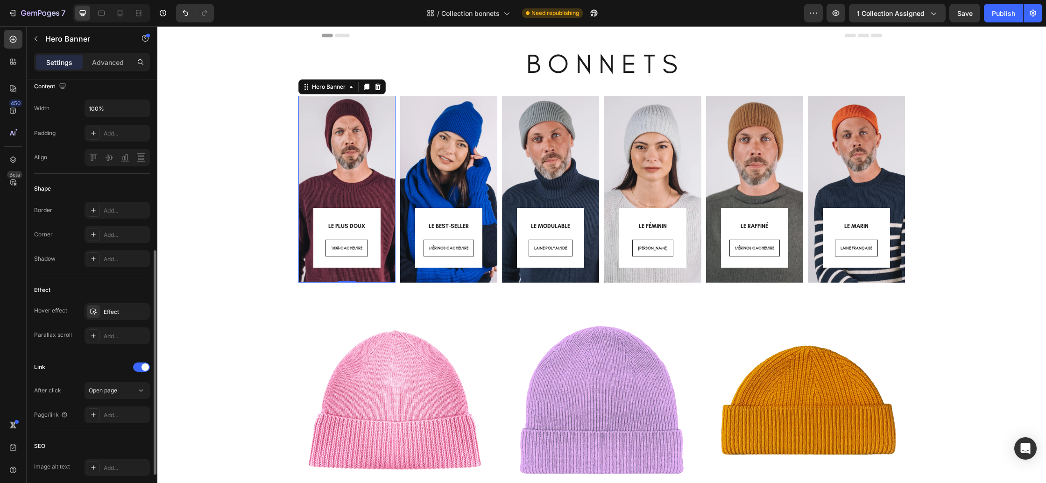
scroll to position [363, 0]
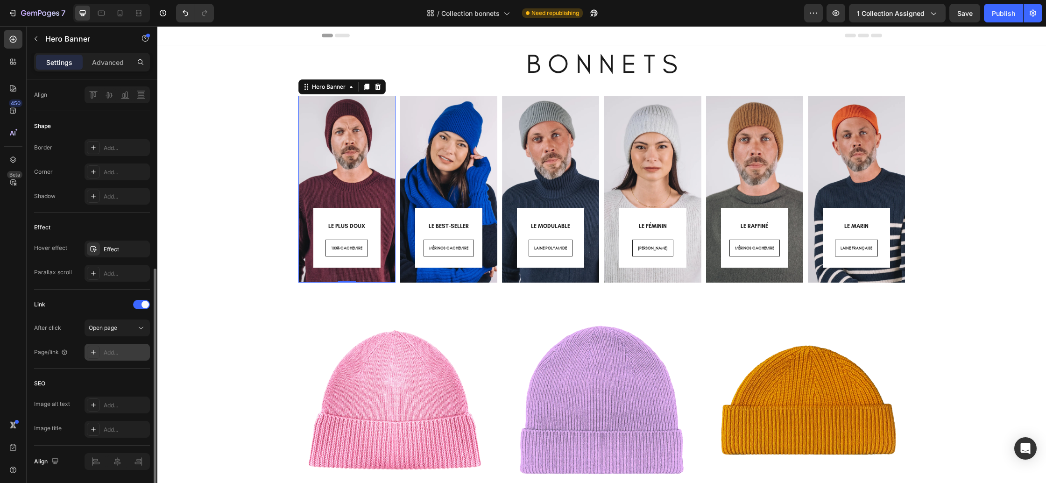
click at [120, 355] on div "Add..." at bounding box center [126, 352] width 44 height 8
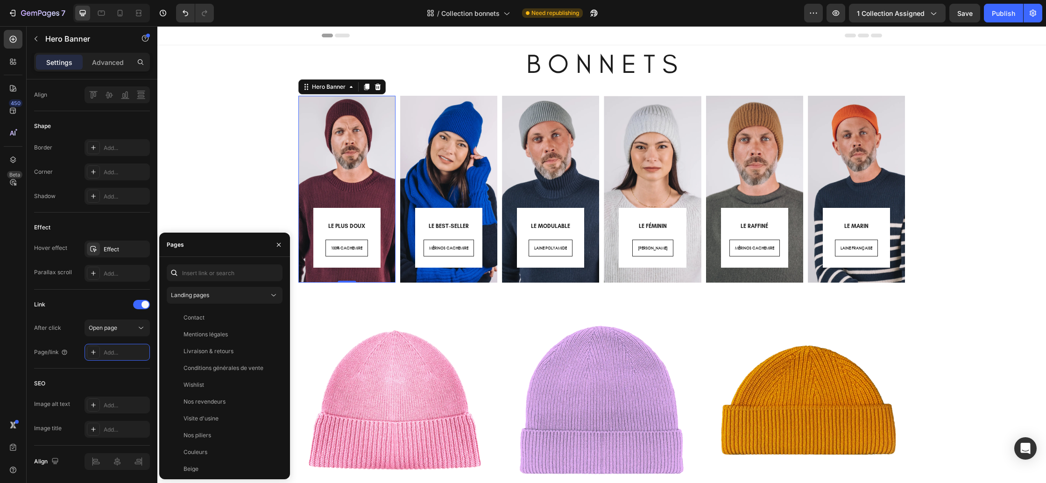
click at [222, 305] on div "Landing pages Contact View Mentions légales View Livraison & retours View Condi…" at bounding box center [225, 367] width 116 height 207
click at [222, 300] on button "Landing pages" at bounding box center [225, 295] width 116 height 17
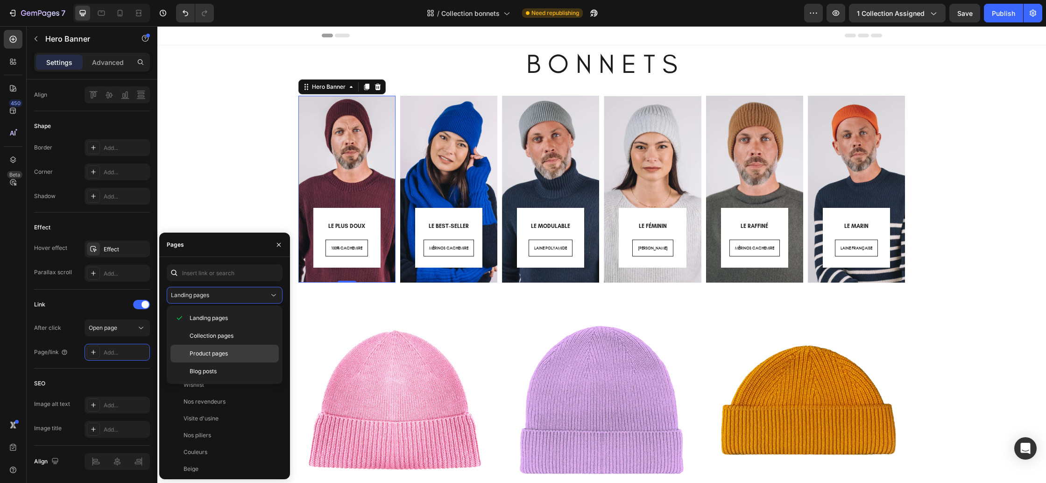
click at [220, 362] on div "Product pages" at bounding box center [224, 371] width 108 height 18
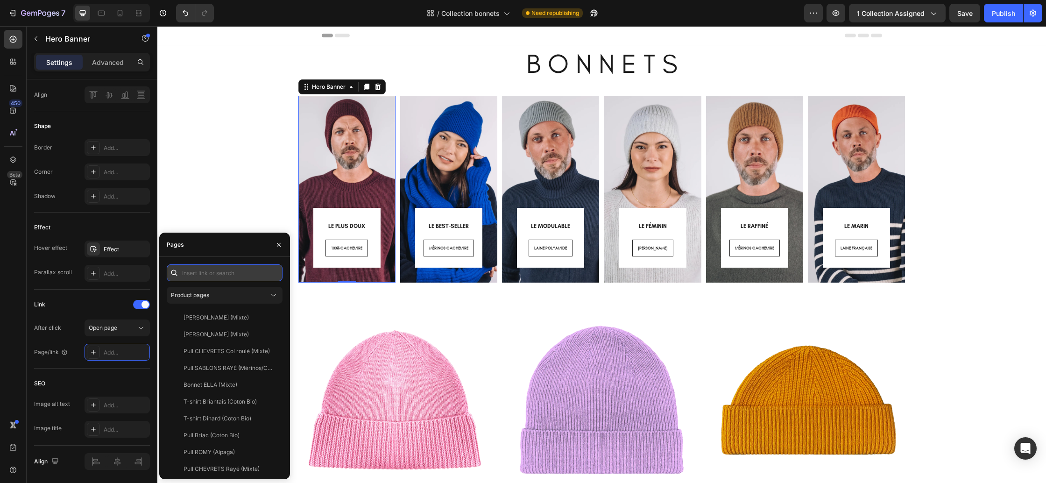
click at [205, 278] on input "text" at bounding box center [225, 272] width 116 height 17
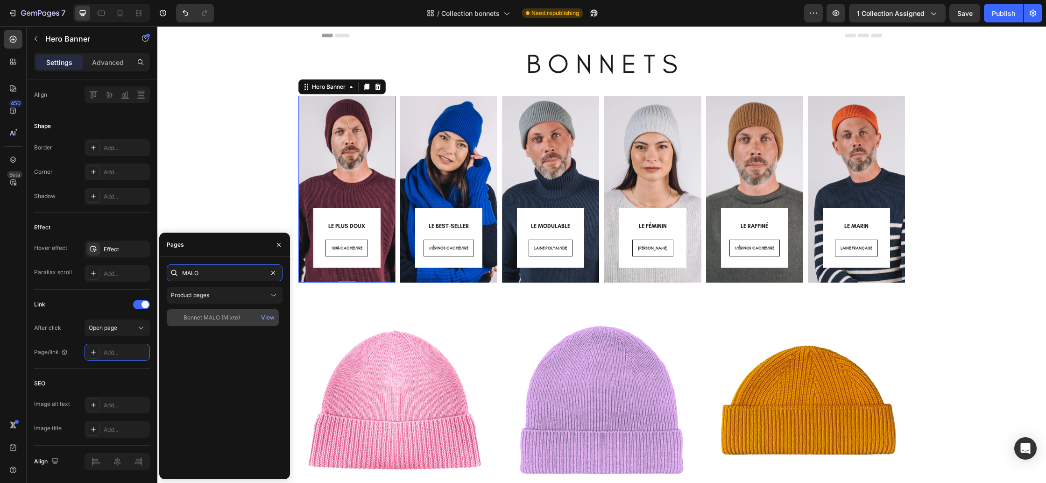
type input "MALO"
click at [215, 314] on div "Bonnet MALO (Mixte)" at bounding box center [212, 317] width 57 height 8
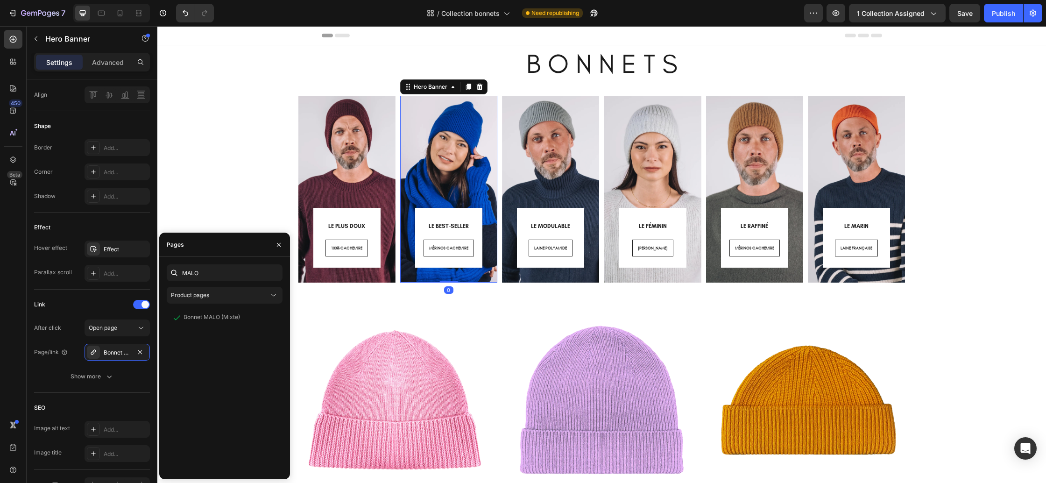
click at [417, 280] on div "⁠⁠⁠⁠⁠⁠⁠ LE BEST-SELLER Heading MÉRINOS CACHEMIRE Button Row Row" at bounding box center [448, 176] width 97 height 213
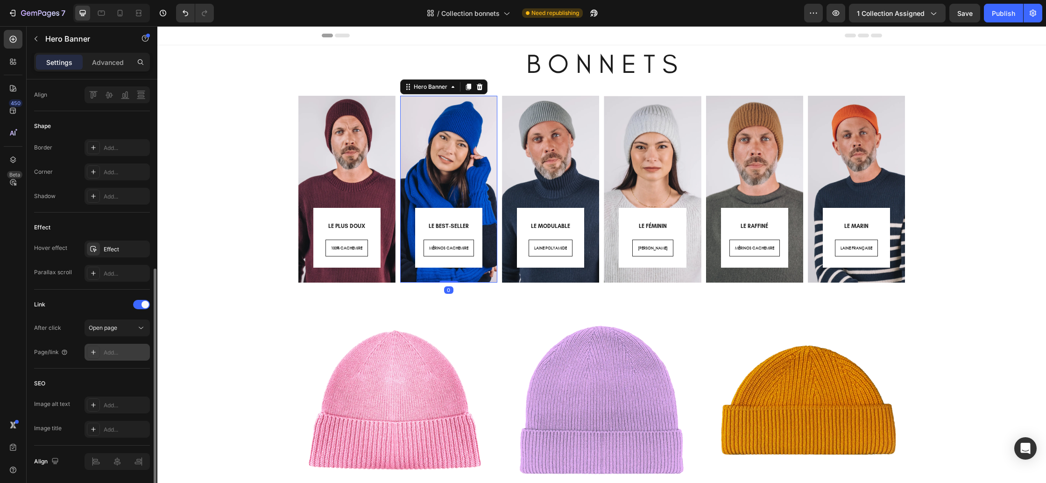
click at [108, 353] on div "Add..." at bounding box center [126, 352] width 44 height 8
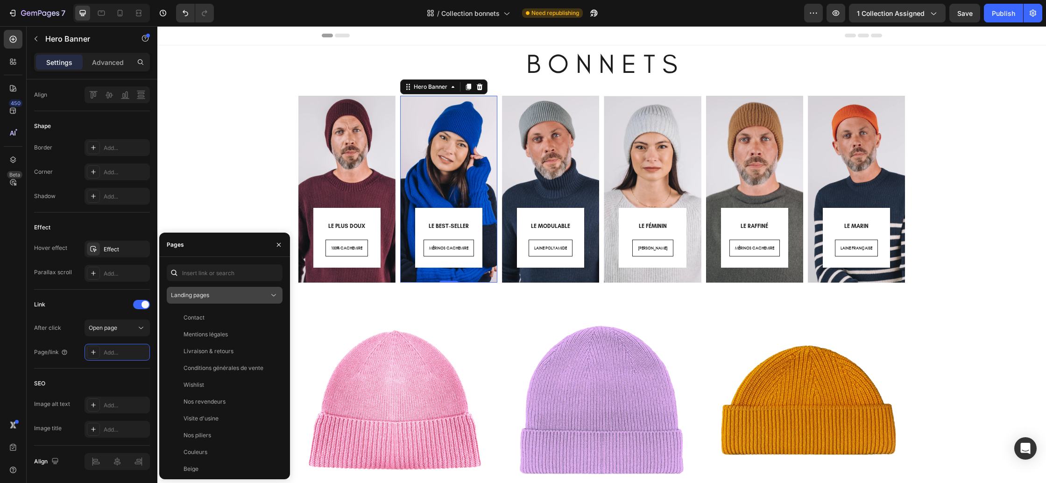
click at [194, 298] on span "Landing pages" at bounding box center [190, 294] width 38 height 7
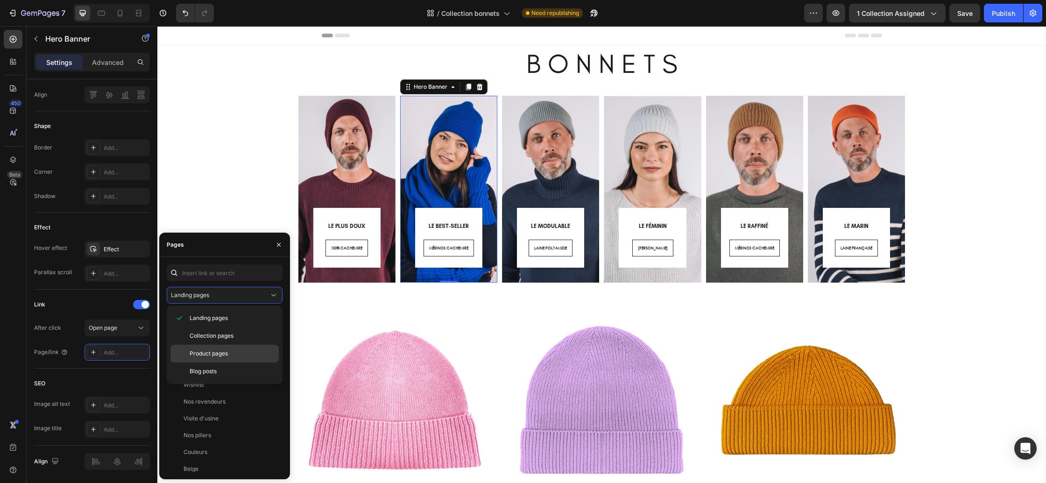
click at [201, 350] on span "Product pages" at bounding box center [209, 353] width 38 height 8
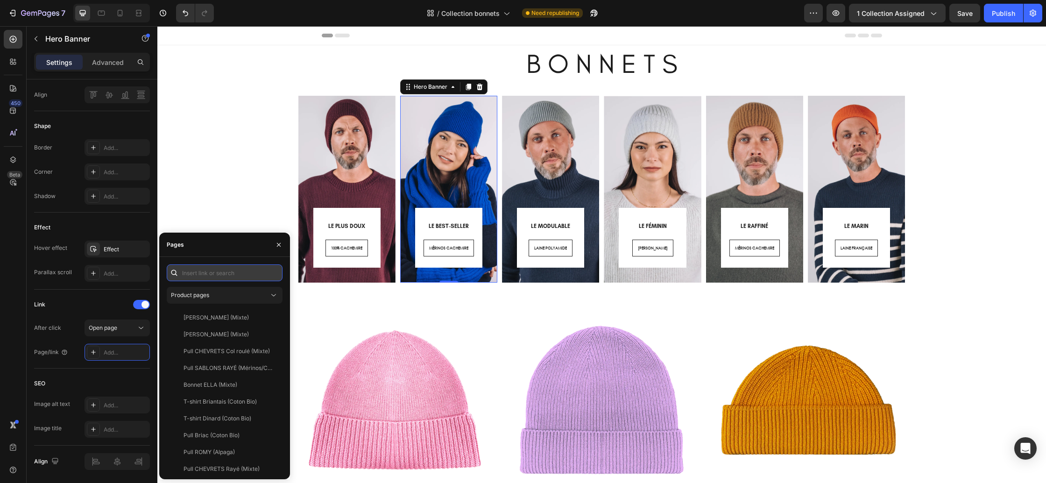
click at [202, 271] on input "text" at bounding box center [225, 272] width 116 height 17
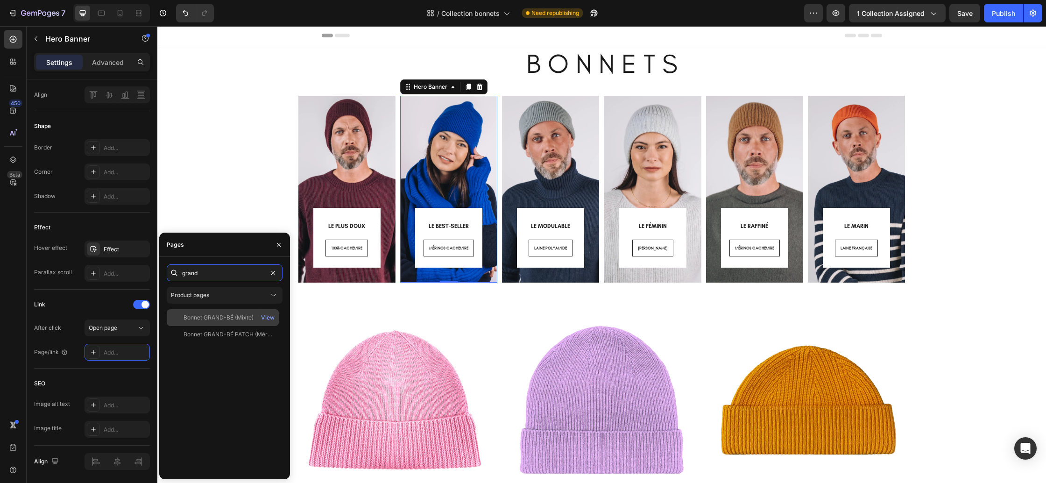
type input "grand"
click at [189, 326] on div "Bonnet GRAND-BÉ (Mixte) View" at bounding box center [223, 334] width 112 height 17
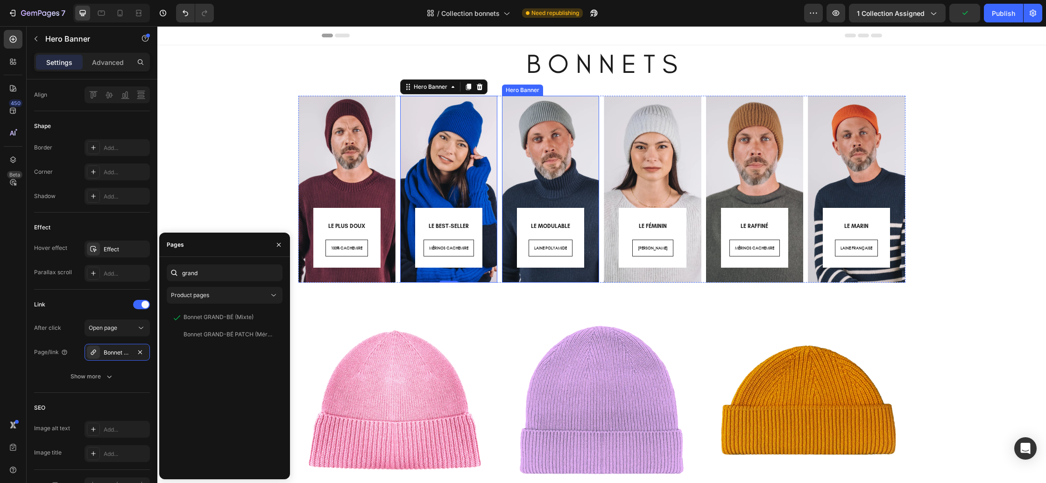
click at [539, 277] on div "⁠⁠⁠⁠⁠⁠⁠ LE MODULABLE Heading LAINE POLYAMIDE Button Row Row" at bounding box center [550, 176] width 97 height 213
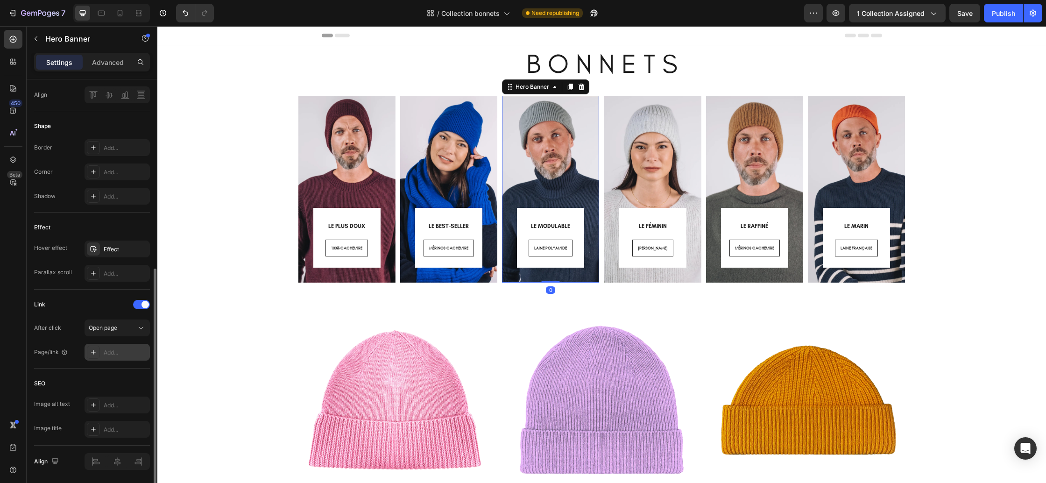
click at [118, 350] on div "Add..." at bounding box center [126, 352] width 44 height 8
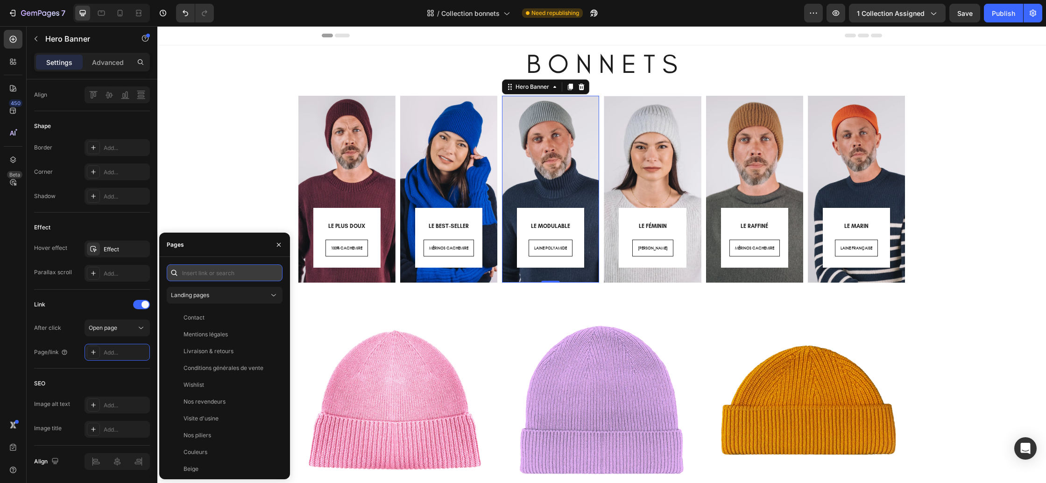
click at [236, 277] on input "text" at bounding box center [225, 272] width 116 height 17
click at [226, 299] on div "Landing pages" at bounding box center [224, 294] width 107 height 9
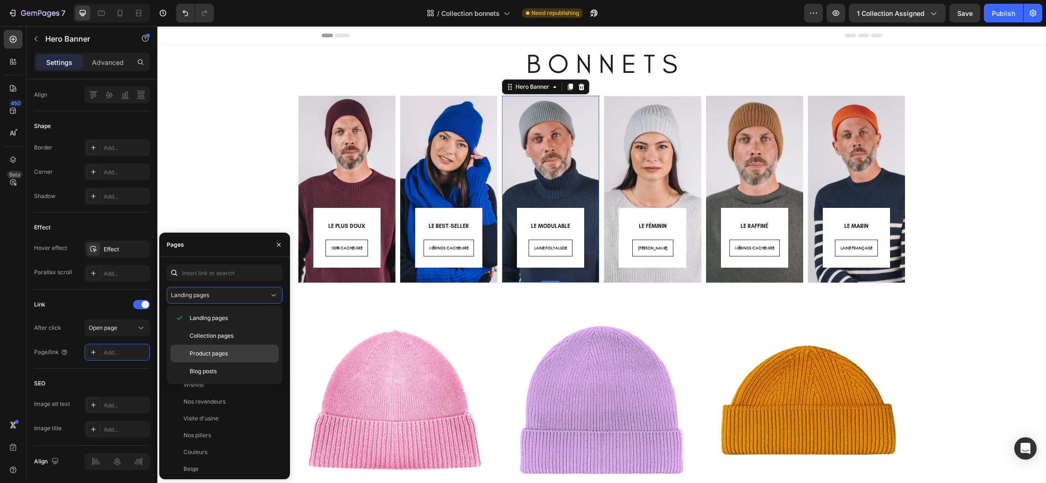
click at [220, 350] on span "Product pages" at bounding box center [209, 353] width 38 height 8
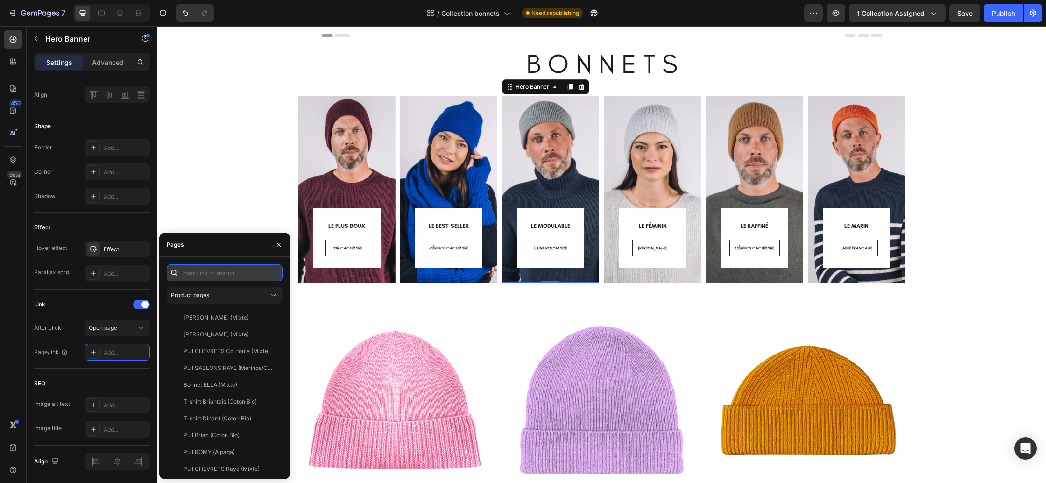
click at [206, 270] on input "text" at bounding box center [225, 272] width 116 height 17
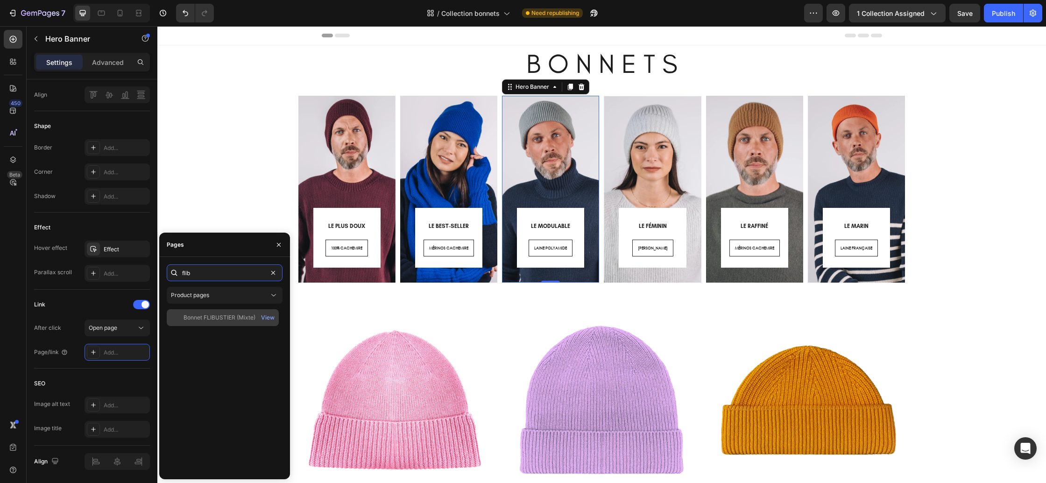
type input "flib"
click at [222, 318] on div "Bonnet FLIBUSTIER (Mixte)" at bounding box center [220, 317] width 72 height 8
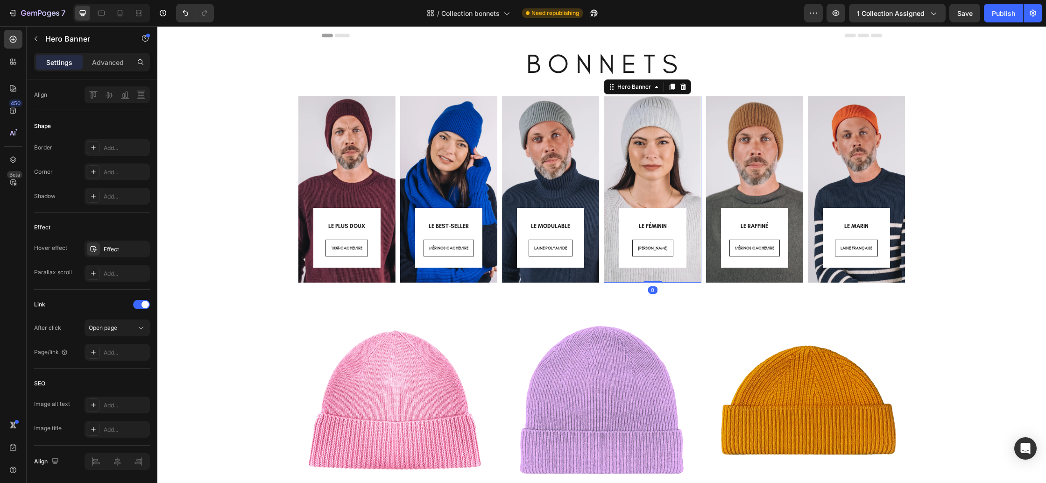
click at [655, 279] on div "⁠⁠⁠⁠⁠⁠⁠ LE FÉMININ Heading LAINE ALPAGA Button Row Row" at bounding box center [652, 176] width 97 height 213
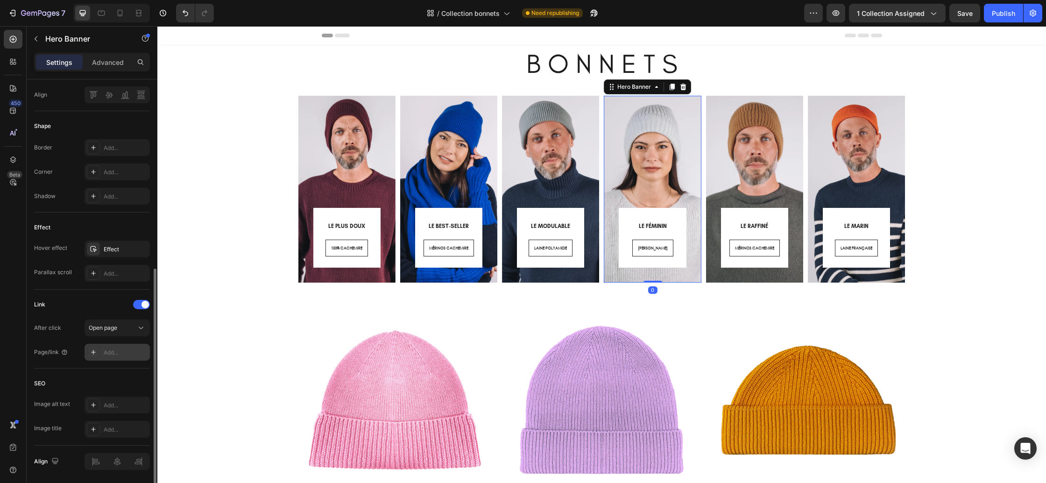
drag, startPoint x: 101, startPoint y: 353, endPoint x: 109, endPoint y: 351, distance: 8.4
click at [101, 353] on div "Add..." at bounding box center [117, 352] width 65 height 17
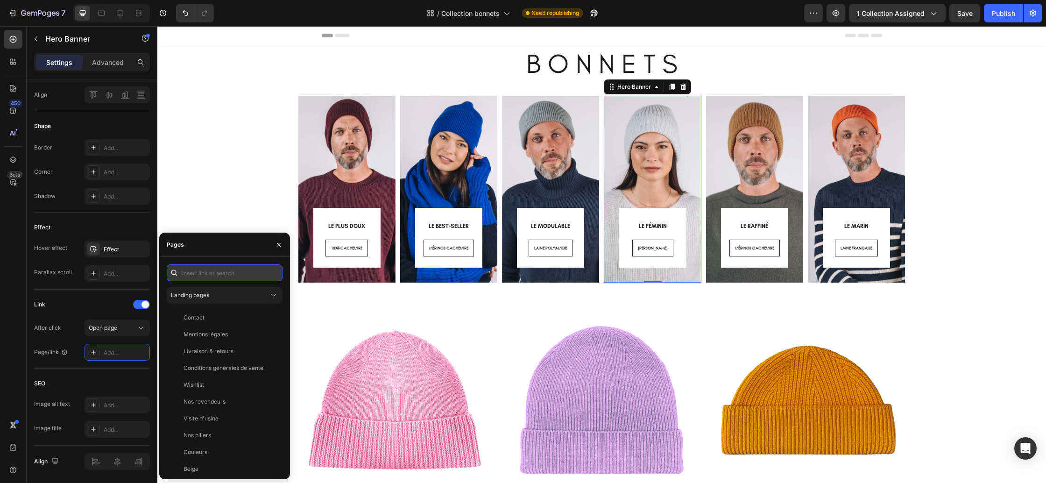
click at [206, 278] on input "text" at bounding box center [225, 272] width 116 height 17
click at [197, 293] on span "Landing pages" at bounding box center [190, 294] width 38 height 7
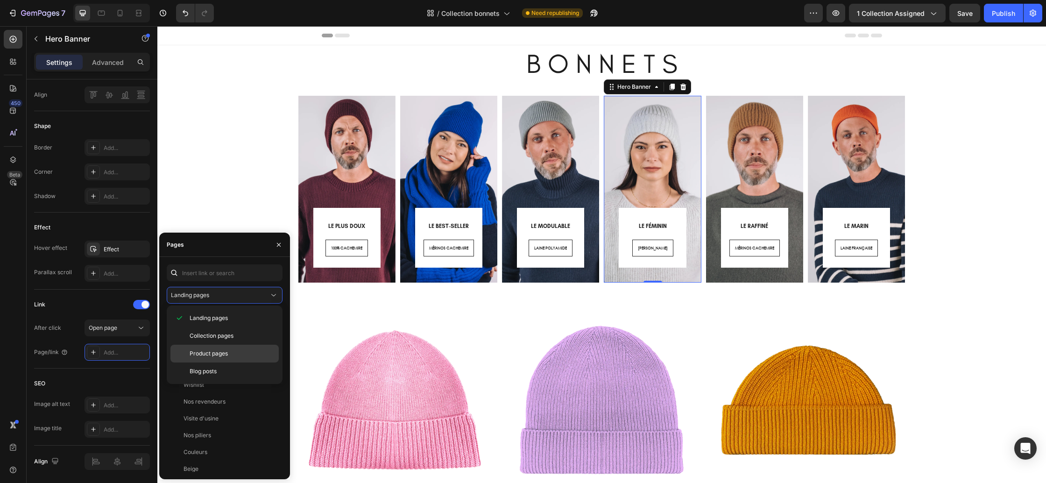
click at [212, 350] on span "Product pages" at bounding box center [209, 353] width 38 height 8
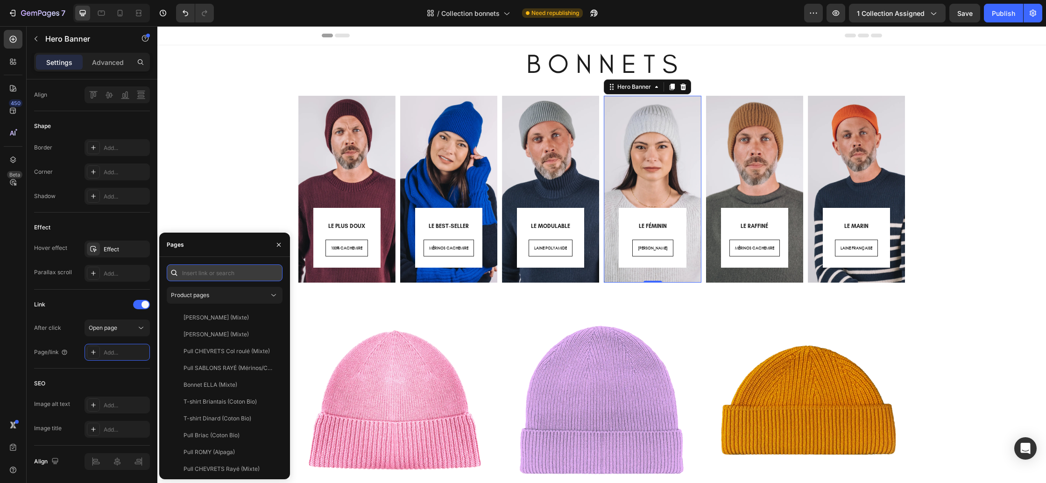
click at [201, 278] on input "text" at bounding box center [225, 272] width 116 height 17
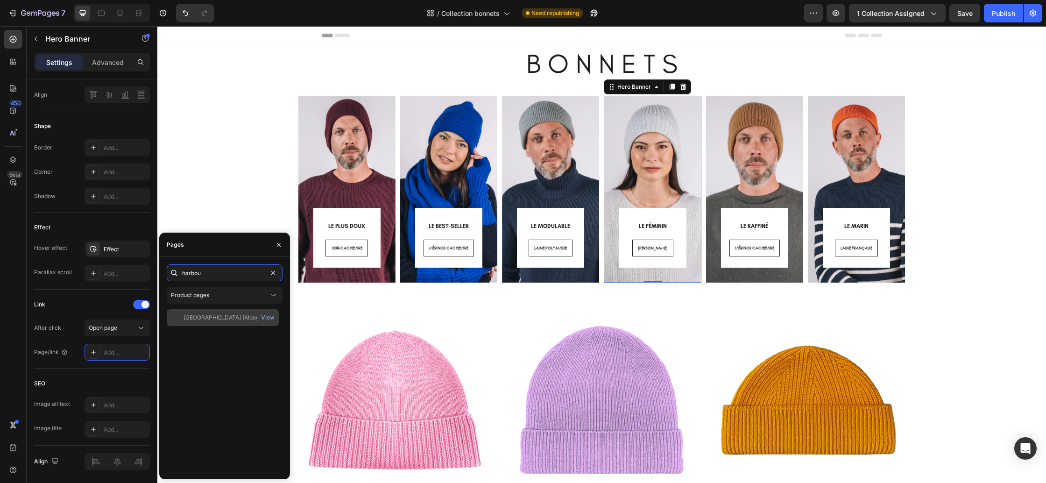
type input "harbou"
click at [195, 321] on div "[GEOGRAPHIC_DATA] (Alpaga)" at bounding box center [224, 317] width 81 height 8
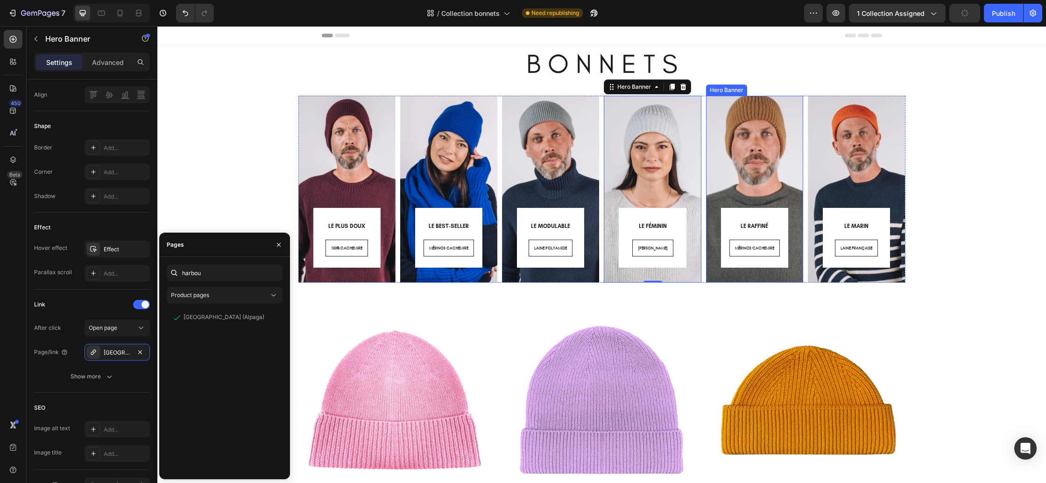
click at [733, 281] on div "⁠⁠⁠⁠⁠⁠⁠ LE RAFFINÉ Heading MÉRINOS CACHEMIRE Button Row Row" at bounding box center [754, 176] width 97 height 213
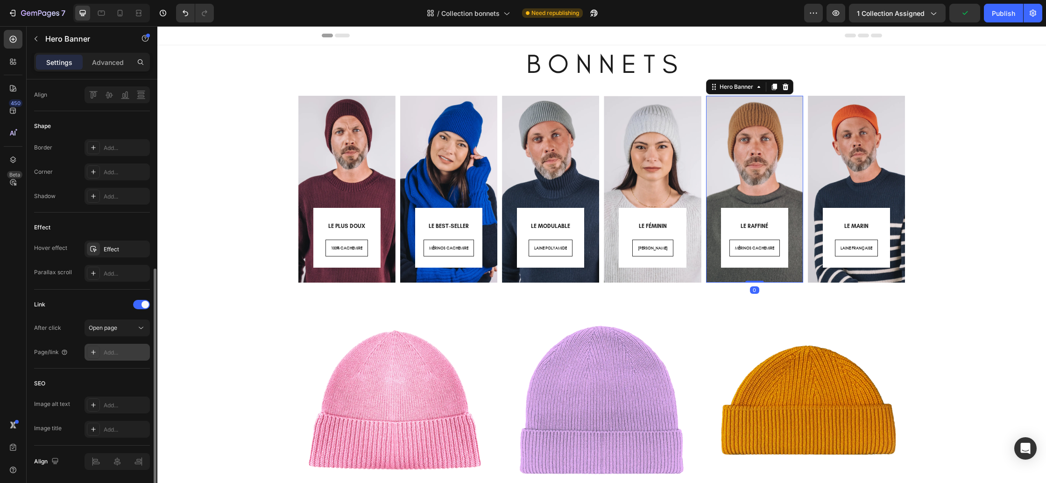
click at [106, 350] on div "Add..." at bounding box center [126, 352] width 44 height 8
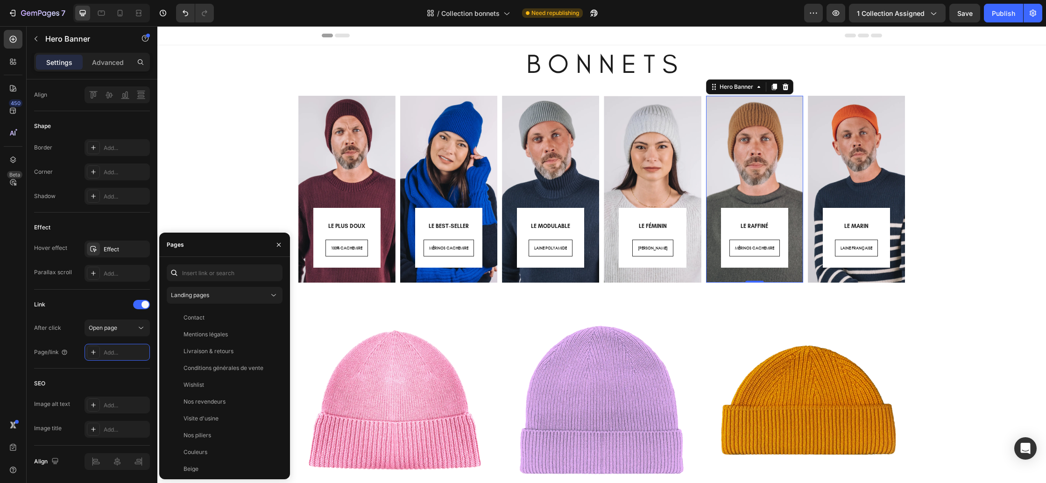
drag, startPoint x: 206, startPoint y: 296, endPoint x: 207, endPoint y: 304, distance: 8.4
click at [206, 296] on span "Landing pages" at bounding box center [190, 294] width 38 height 7
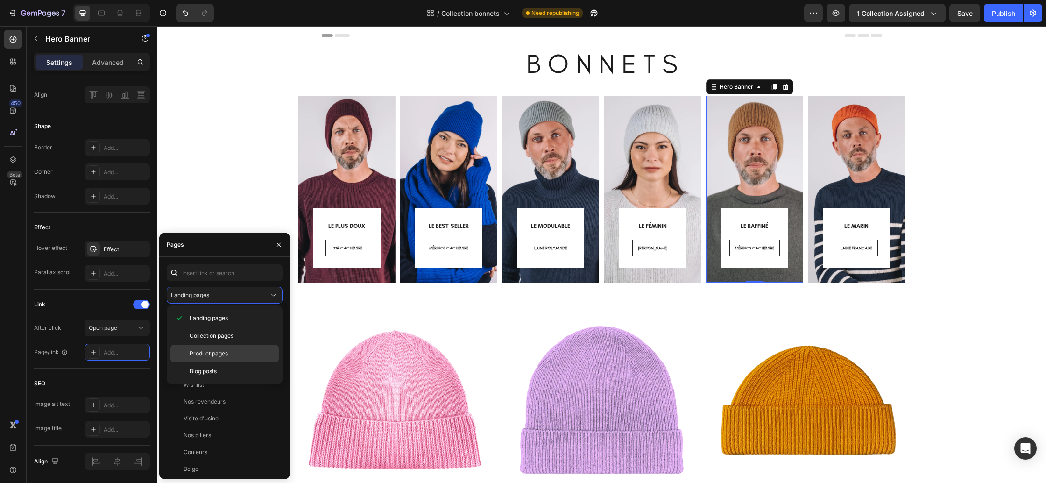
click at [209, 353] on span "Product pages" at bounding box center [209, 353] width 38 height 8
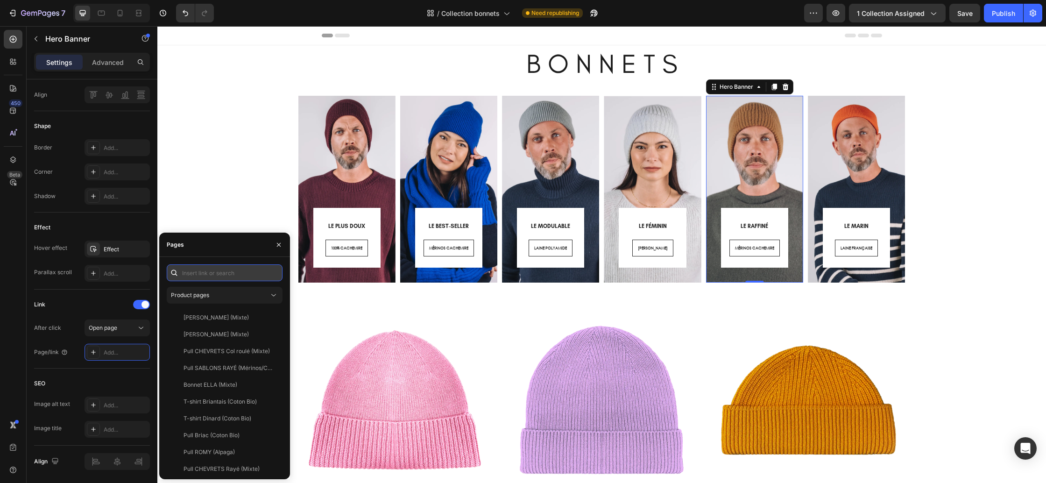
click at [209, 270] on input "text" at bounding box center [225, 272] width 116 height 17
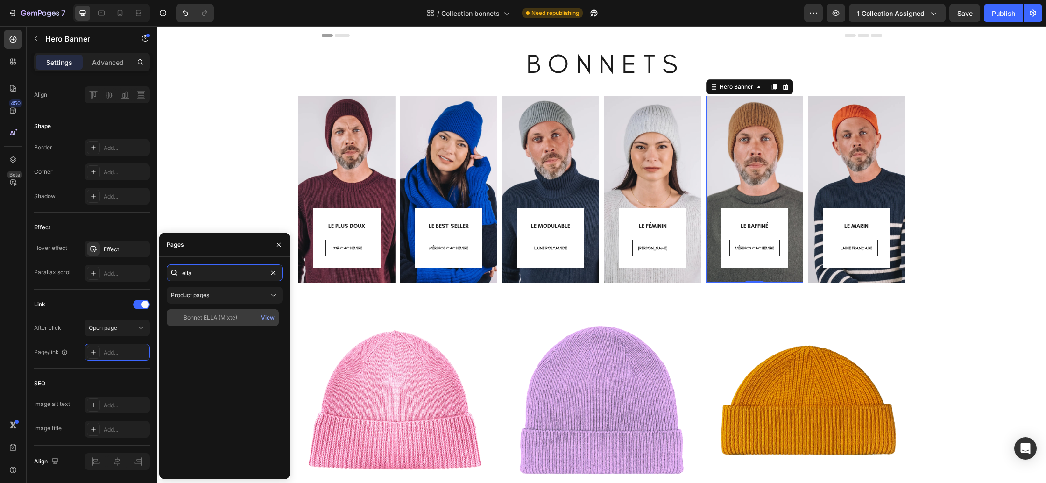
type input "ella"
click at [216, 313] on div "Bonnet ELLA (Mixte)" at bounding box center [211, 317] width 54 height 8
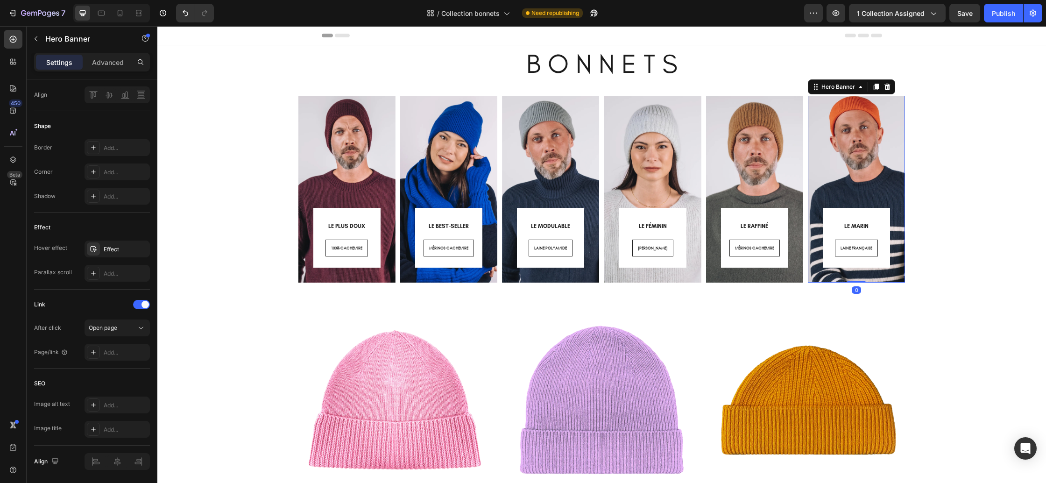
click at [852, 280] on div "⁠⁠⁠⁠⁠⁠⁠ LE MARIN Heading LAINE FRANÇAISE Button Row Row" at bounding box center [856, 176] width 97 height 213
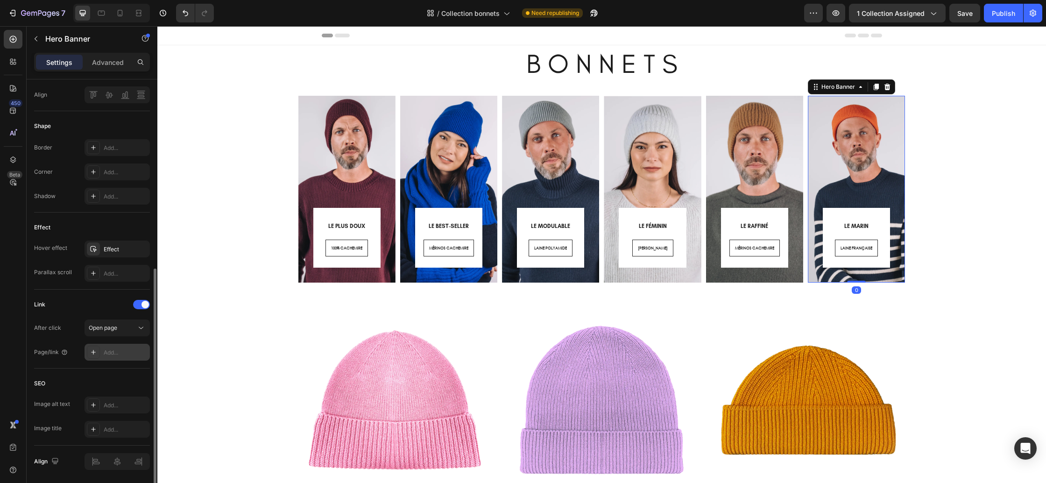
click at [96, 353] on icon at bounding box center [93, 351] width 7 height 7
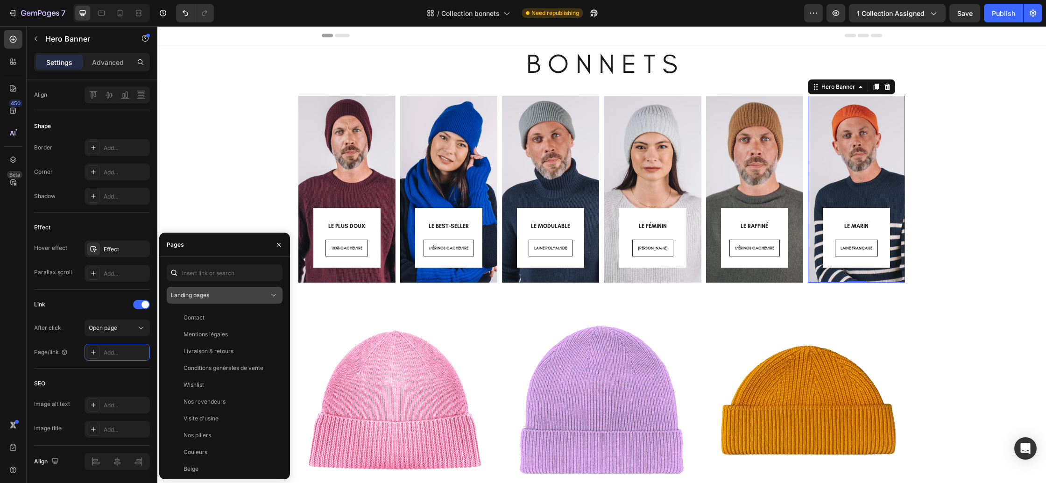
click at [227, 299] on div "Landing pages" at bounding box center [220, 295] width 98 height 8
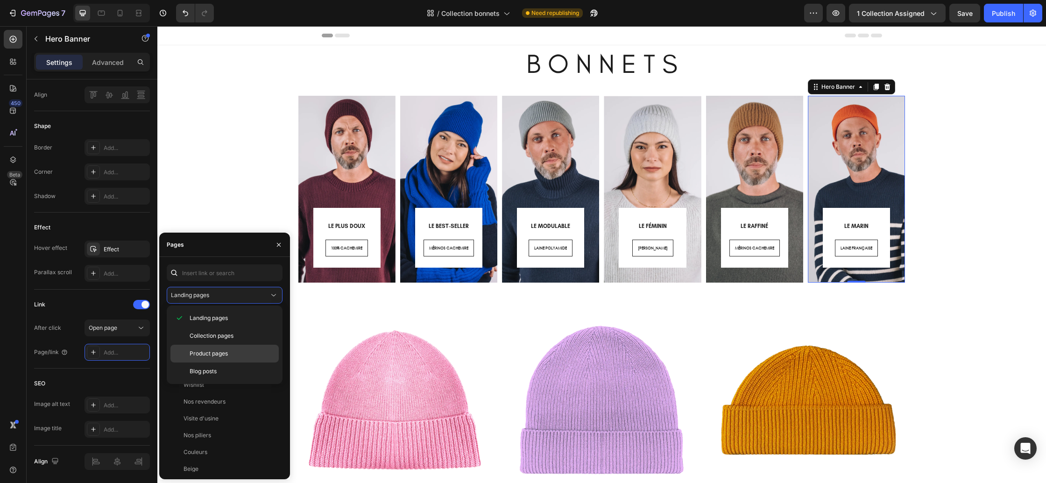
click at [213, 352] on span "Product pages" at bounding box center [209, 353] width 38 height 8
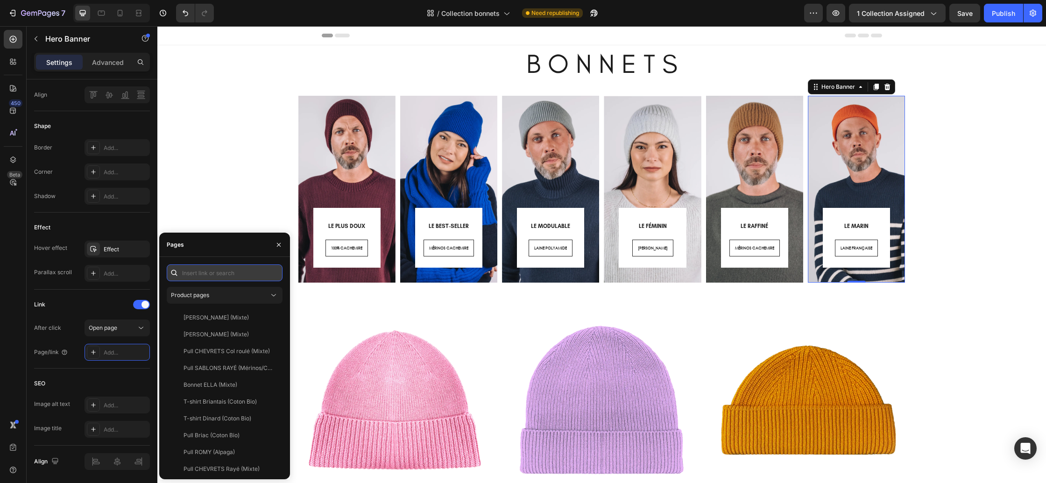
click at [204, 277] on input "text" at bounding box center [225, 272] width 116 height 17
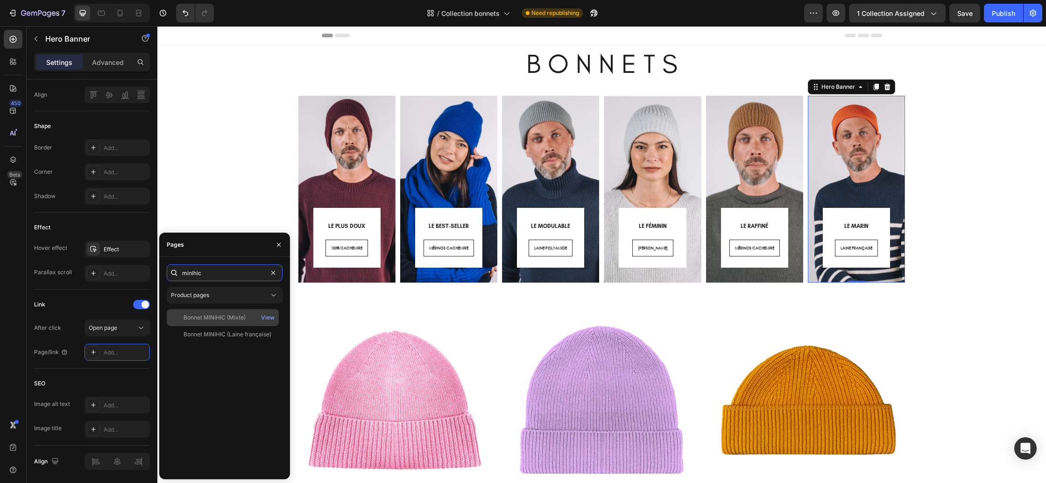
type input "minihic"
click at [211, 326] on div "Bonnet MINIHIC (Mixte) View" at bounding box center [223, 334] width 112 height 17
click at [276, 244] on icon "button" at bounding box center [278, 244] width 7 height 7
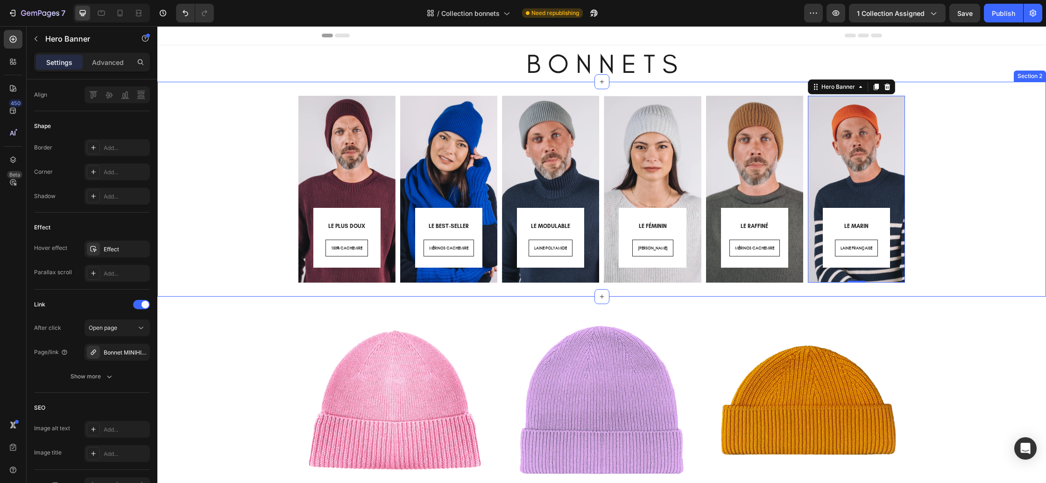
click at [281, 295] on div "⁠⁠⁠⁠⁠⁠⁠ LE PLUS DOUX Heading 100% CACHEMIRE Button Row Row Hero Banner ⁠⁠⁠⁠⁠⁠⁠ …" at bounding box center [601, 189] width 889 height 215
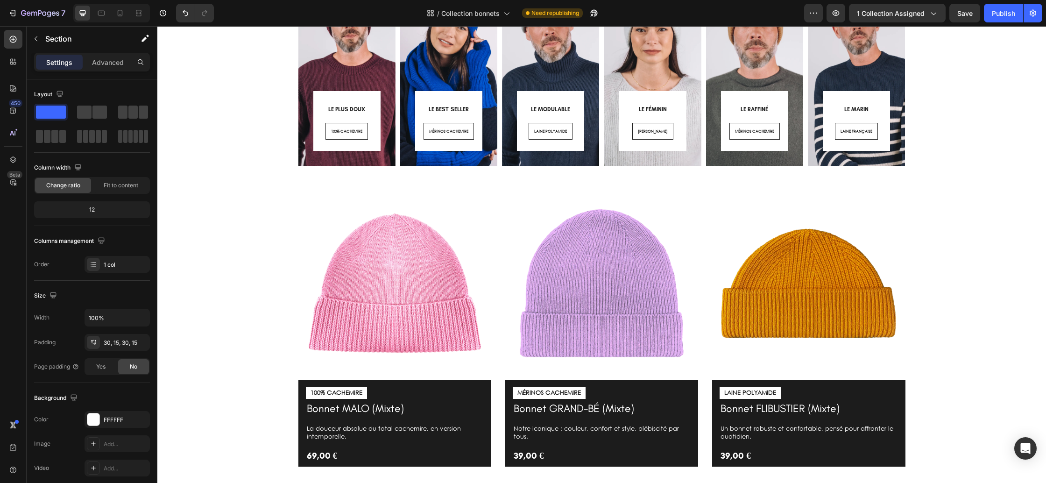
scroll to position [0, 0]
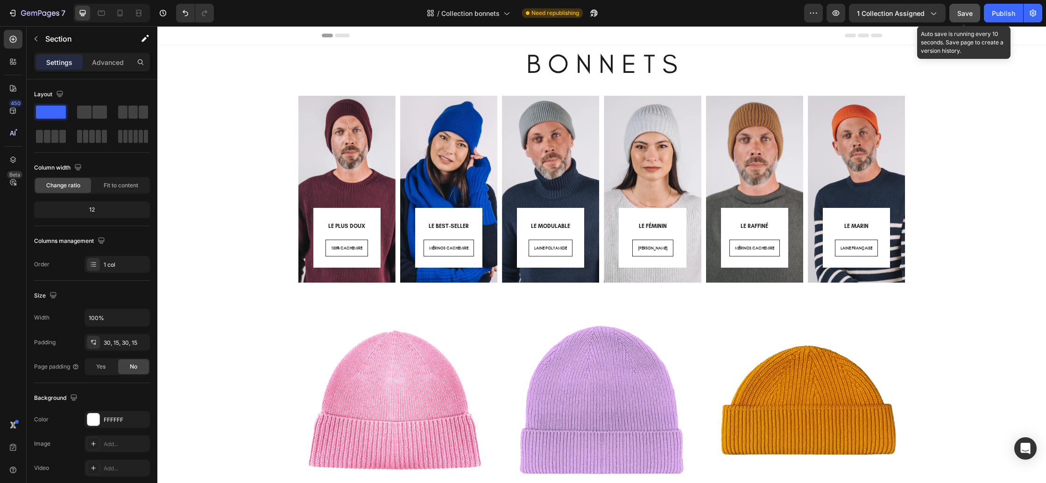
click at [966, 20] on button "Save" at bounding box center [964, 13] width 31 height 19
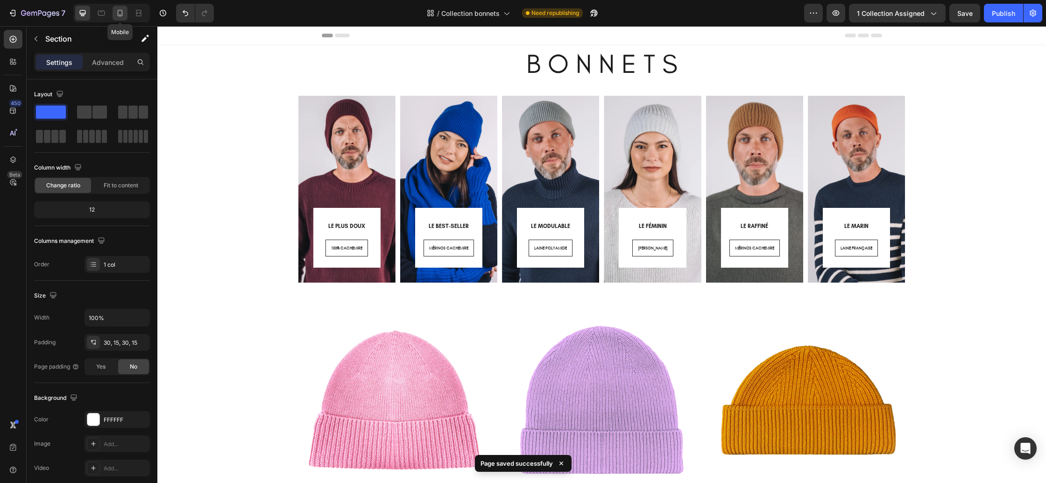
click at [122, 16] on icon at bounding box center [119, 12] width 9 height 9
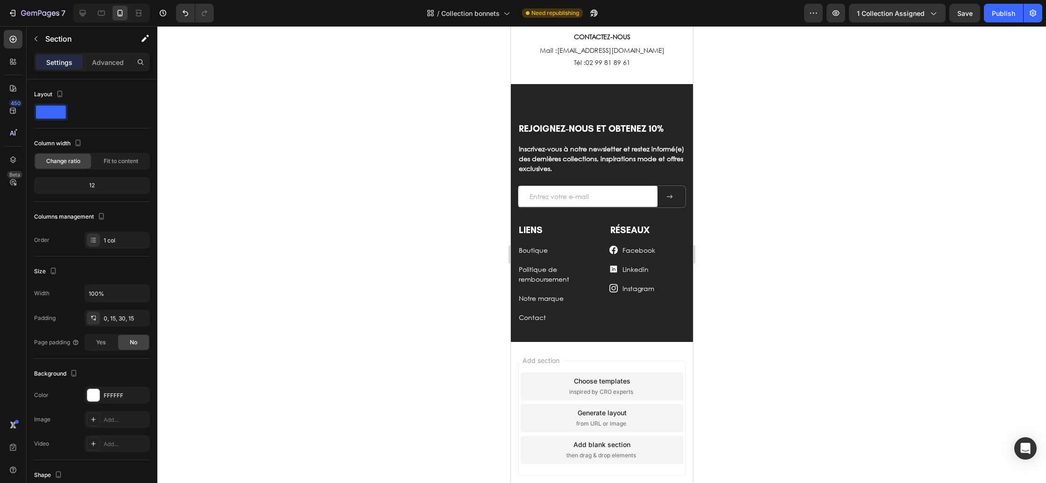
scroll to position [4571, 0]
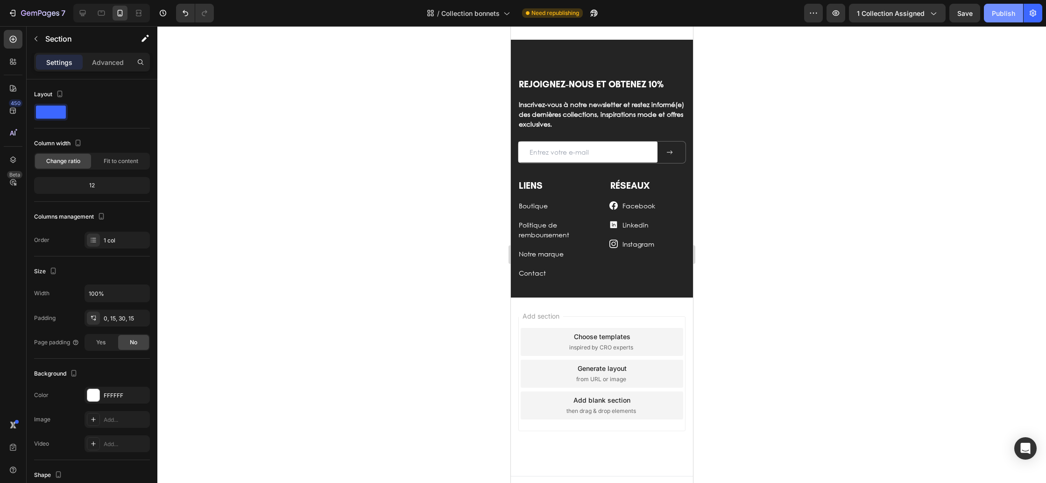
click at [1006, 13] on div "Publish" at bounding box center [1003, 13] width 23 height 10
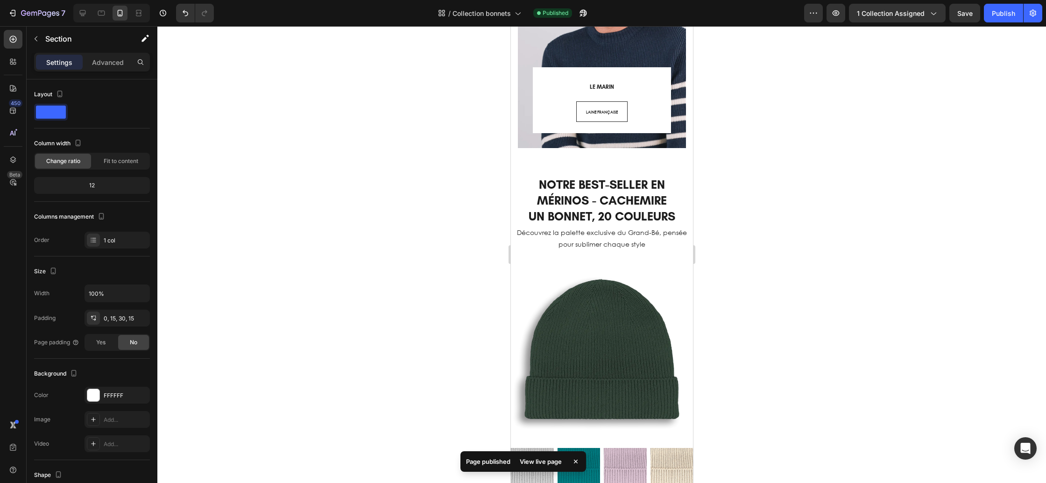
scroll to position [1251, 0]
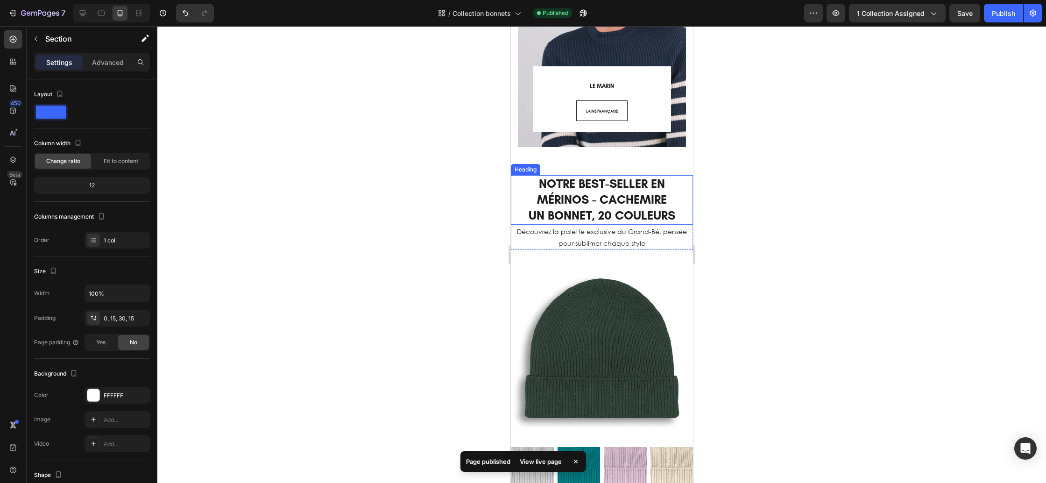
click at [609, 218] on h2 "NOTRE BEST-SELLER EN MÉRINOS - CACHEMIRE UN BONNET, 20 COULEURS" at bounding box center [601, 199] width 182 height 49
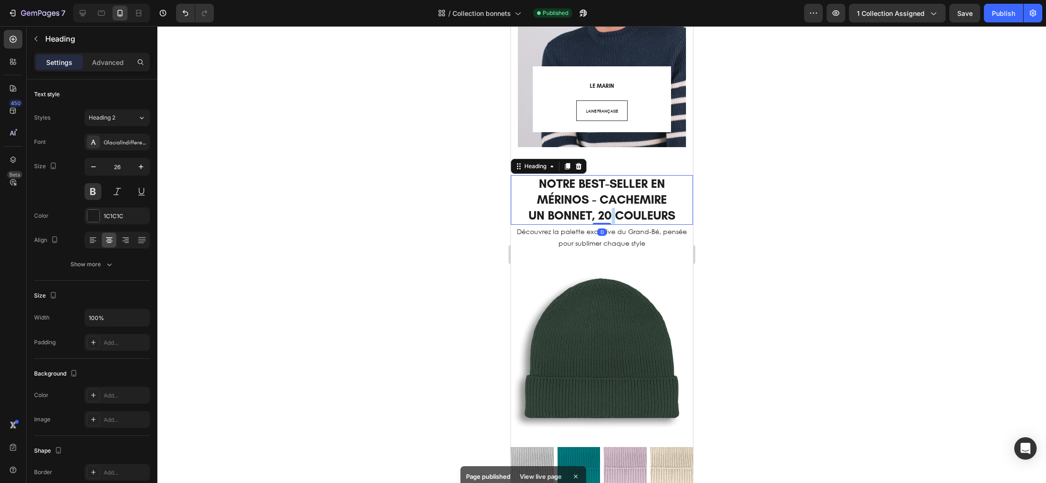
click at [609, 218] on h2 "NOTRE BEST-SELLER EN MÉRINOS - CACHEMIRE UN BONNET, 20 COULEURS" at bounding box center [601, 199] width 182 height 49
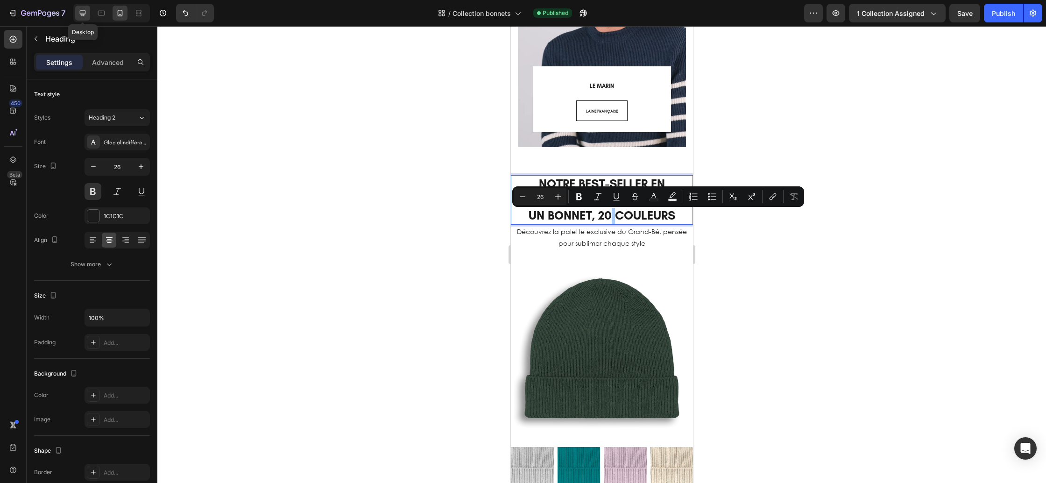
click at [77, 10] on div at bounding box center [82, 13] width 15 height 15
type input "46"
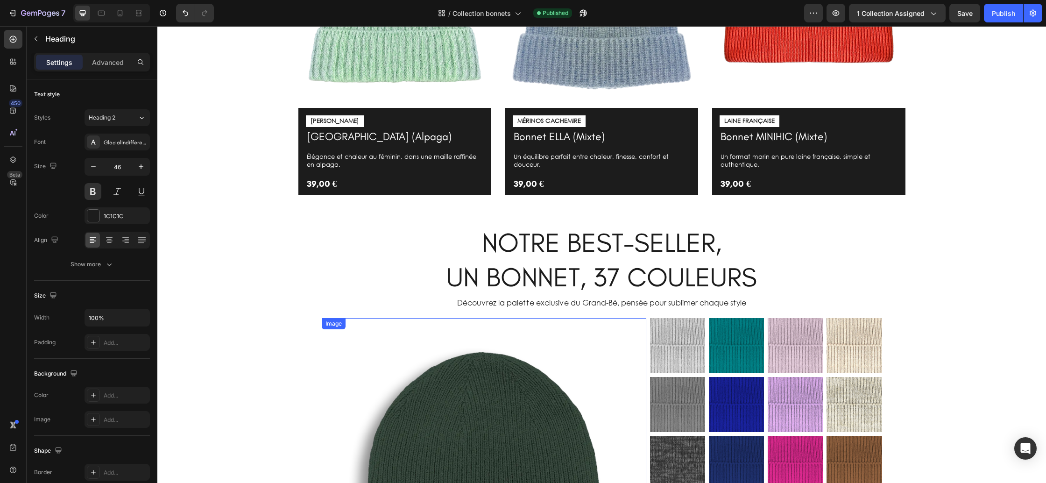
scroll to position [728, 0]
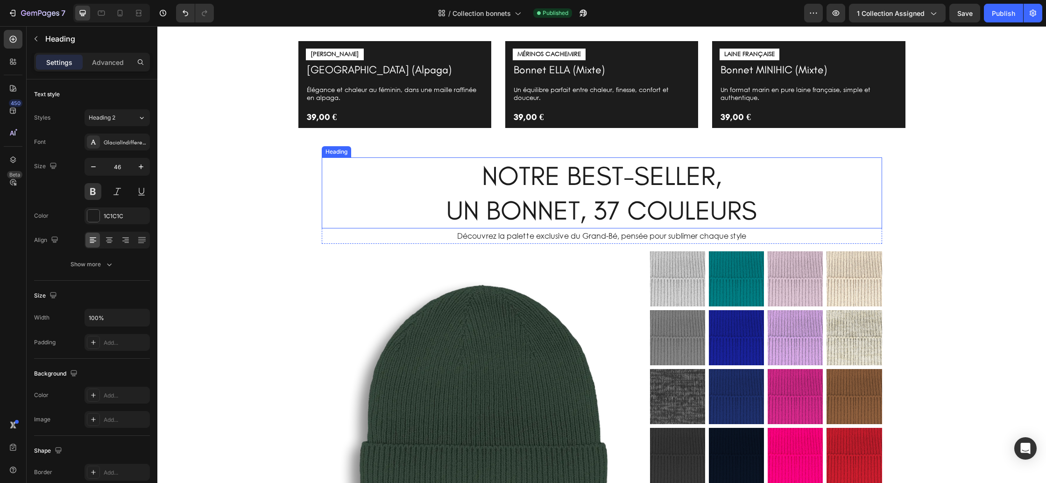
click at [579, 203] on h2 "NOTRE BEST-SELLER, UN BONNET, 37 COULEURS" at bounding box center [602, 192] width 560 height 71
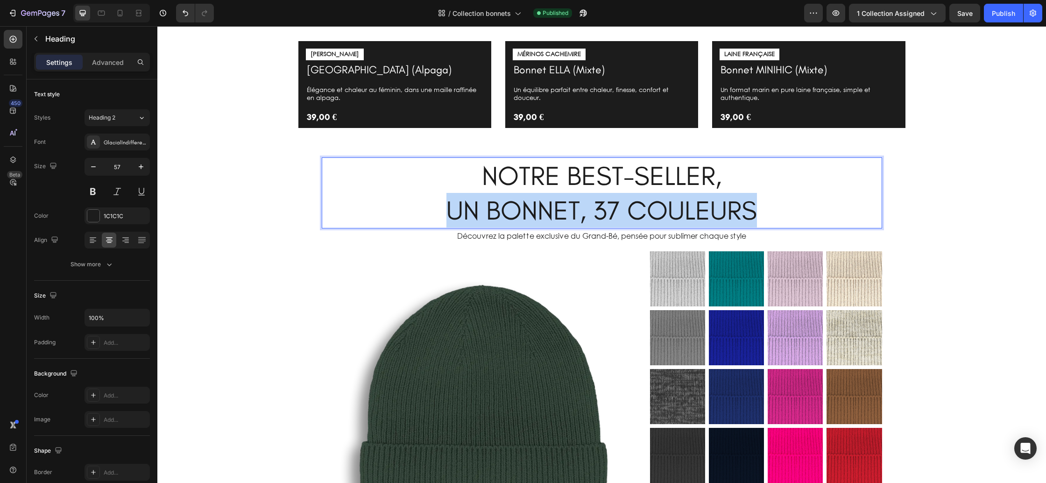
click at [579, 203] on p "NOTRE BEST-SELLER, UN BONNET, 37 COULEURS" at bounding box center [602, 192] width 558 height 69
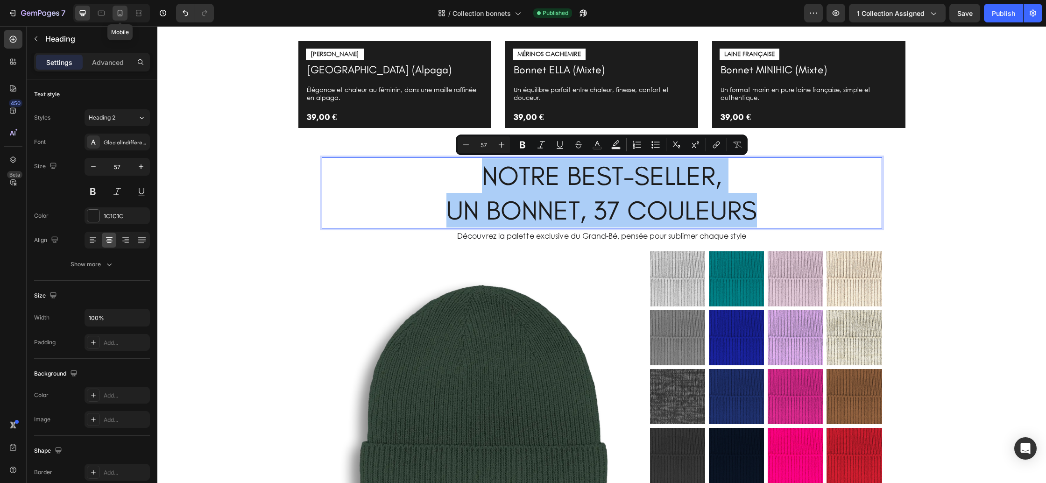
click at [118, 15] on icon at bounding box center [120, 13] width 5 height 7
type input "34"
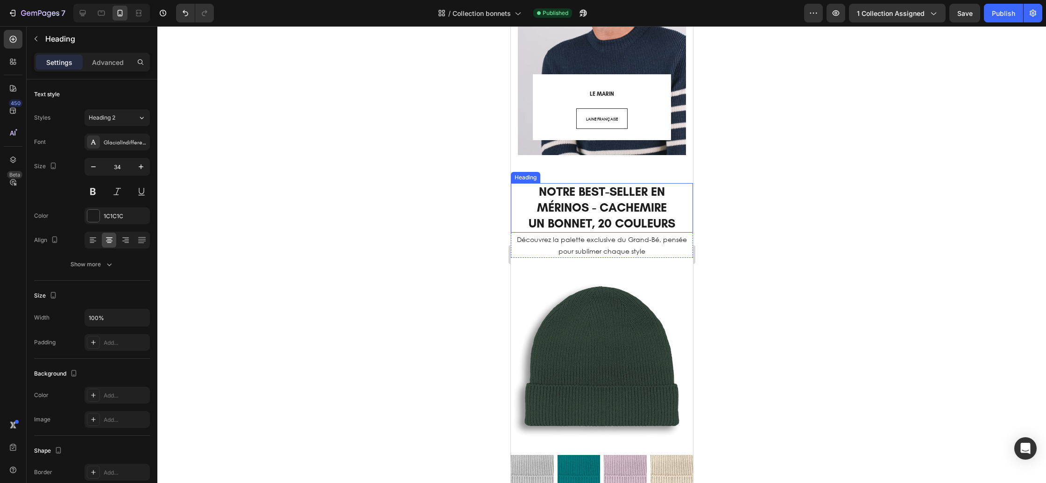
scroll to position [1271, 0]
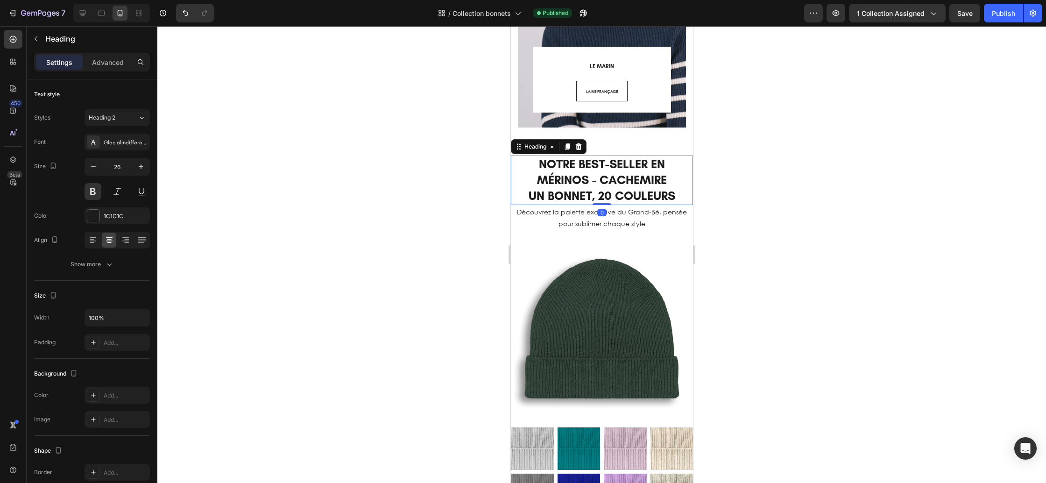
click at [601, 188] on h2 "NOTRE BEST-SELLER EN MÉRINOS - CACHEMIRE UN BONNET, 20 COULEURS" at bounding box center [601, 179] width 182 height 49
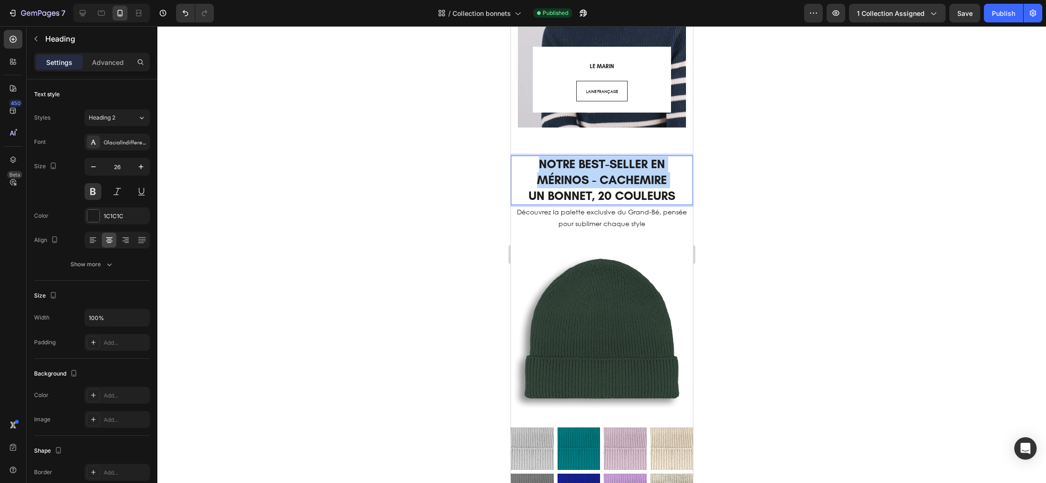
click at [601, 188] on p "NOTRE BEST-SELLER EN MÉRINOS - CACHEMIRE UN BONNET, 20 COULEURS" at bounding box center [601, 179] width 180 height 47
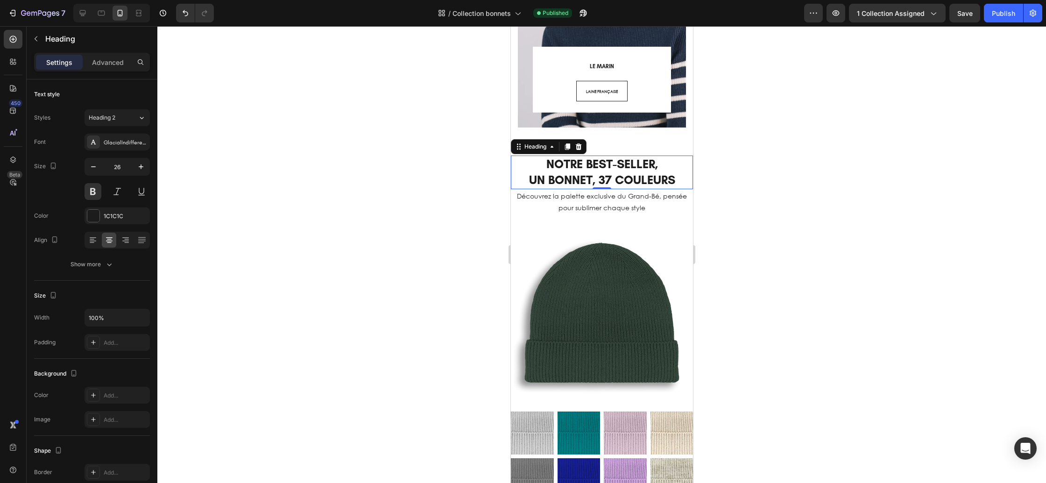
click at [767, 260] on div at bounding box center [601, 254] width 889 height 457
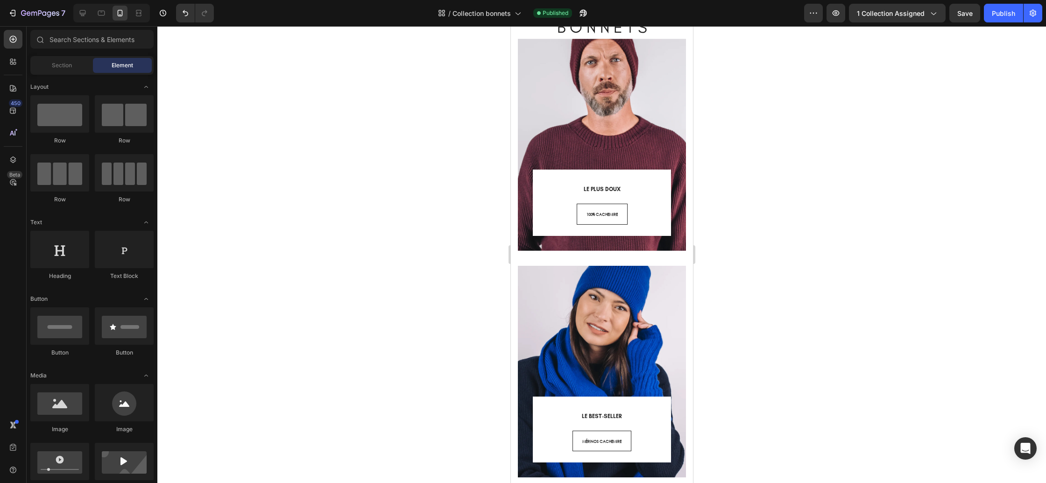
scroll to position [0, 0]
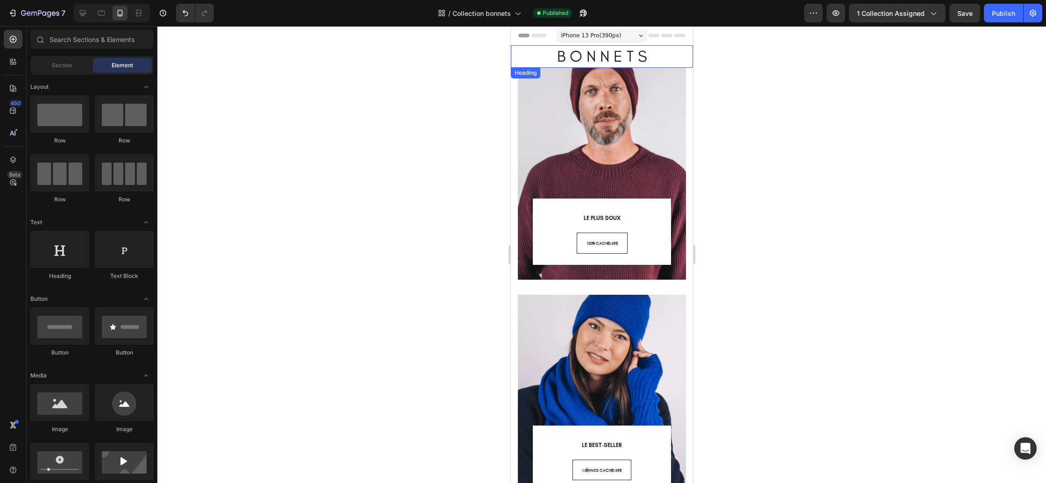
click at [589, 57] on h2 "B O N N E T S" at bounding box center [601, 56] width 182 height 22
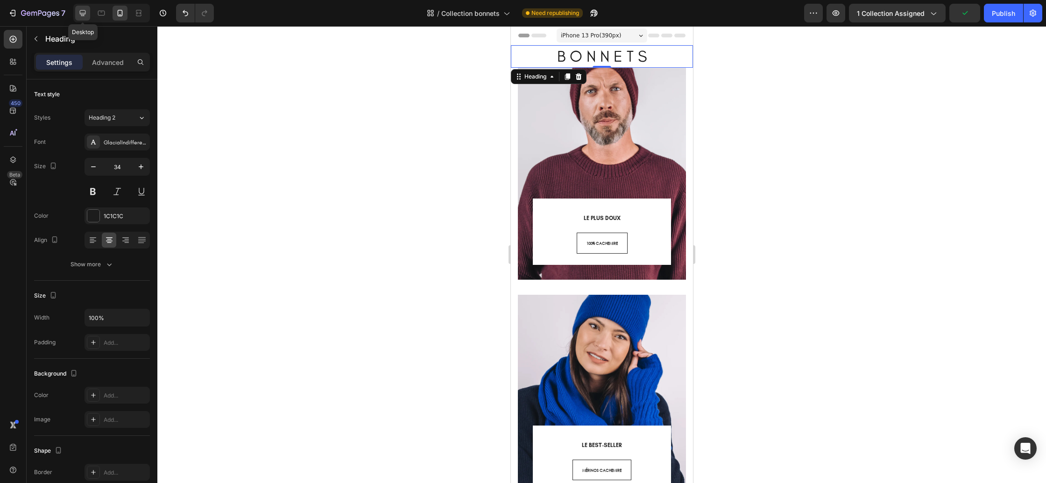
click at [76, 9] on div at bounding box center [82, 13] width 15 height 15
type input "57"
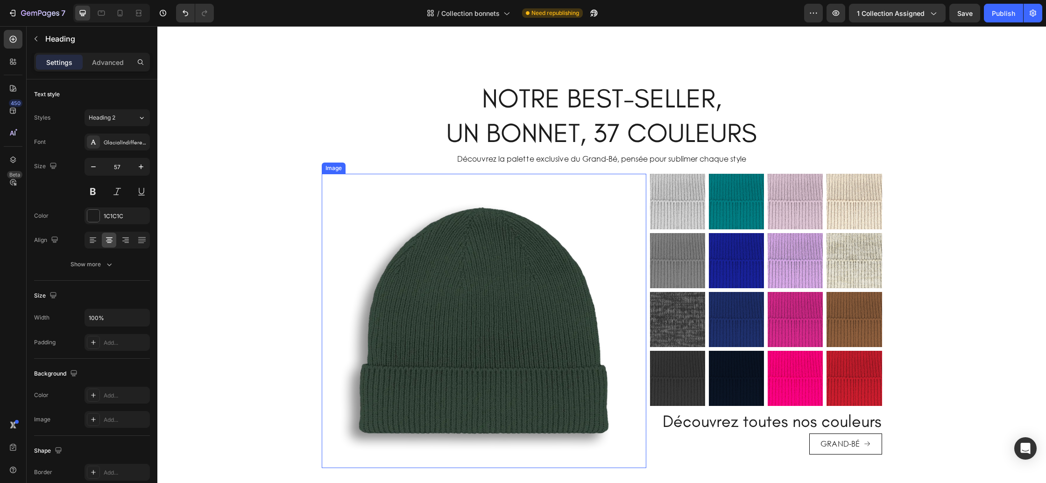
scroll to position [768, 0]
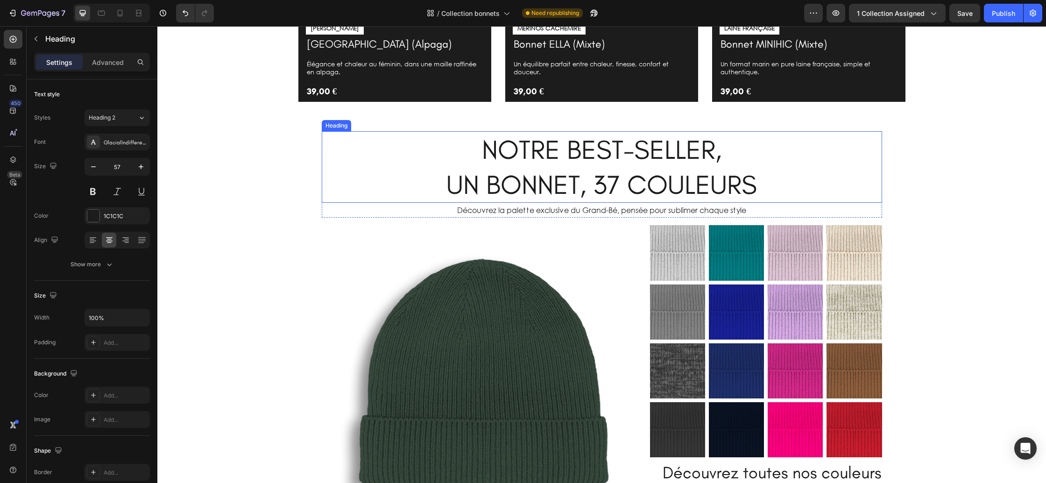
click at [544, 151] on h2 "NOTRE BEST-SELLER, UN BONNET, 37 COULEURS" at bounding box center [602, 166] width 560 height 71
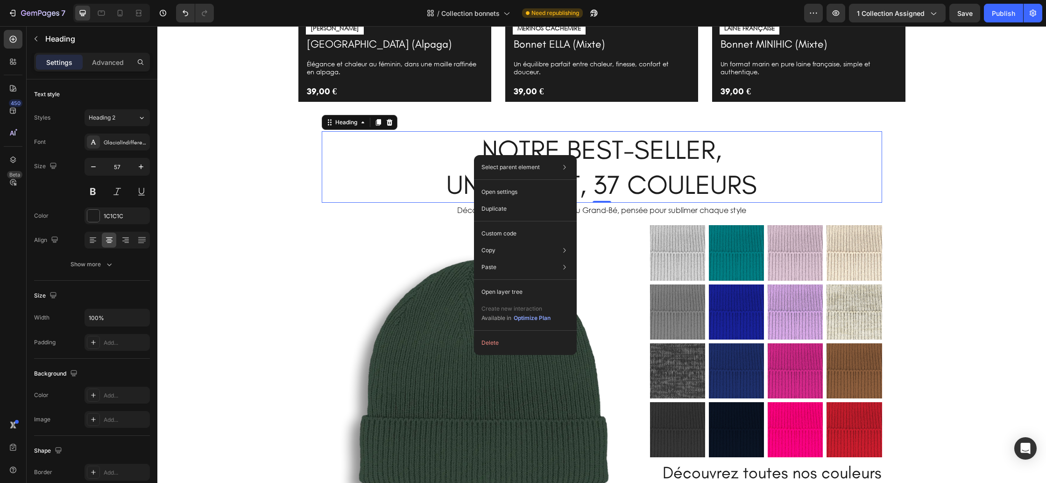
click at [416, 168] on h2 "NOTRE BEST-SELLER, UN BONNET, 37 COULEURS" at bounding box center [602, 166] width 560 height 71
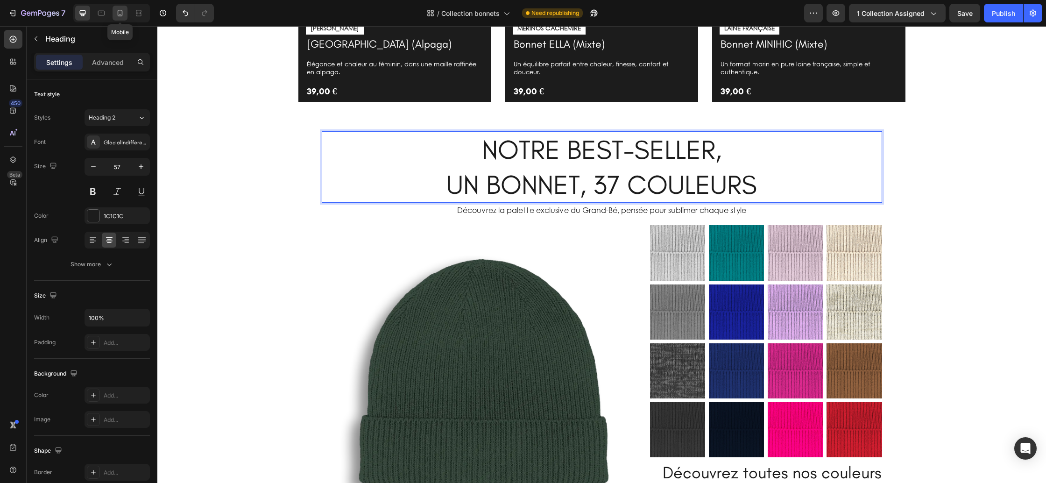
click at [120, 18] on div at bounding box center [120, 13] width 15 height 15
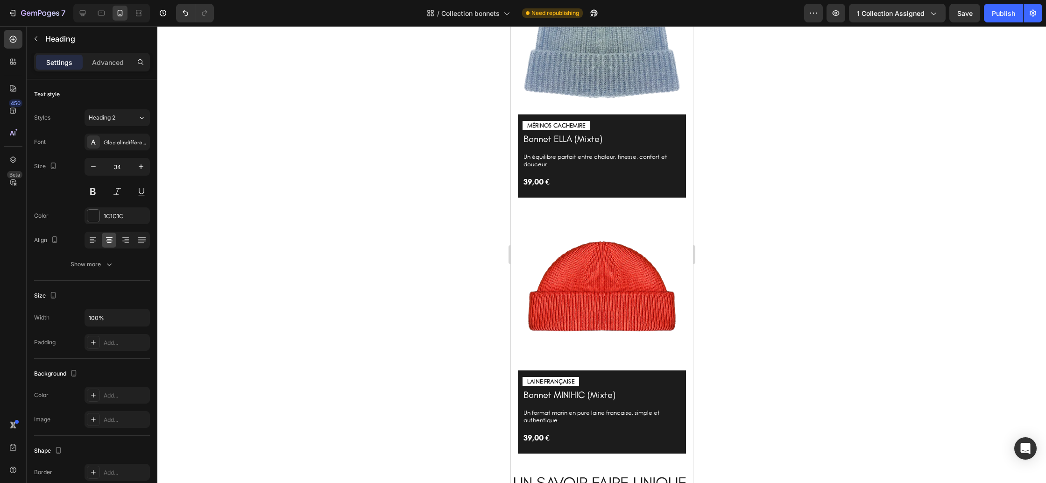
scroll to position [3007, 0]
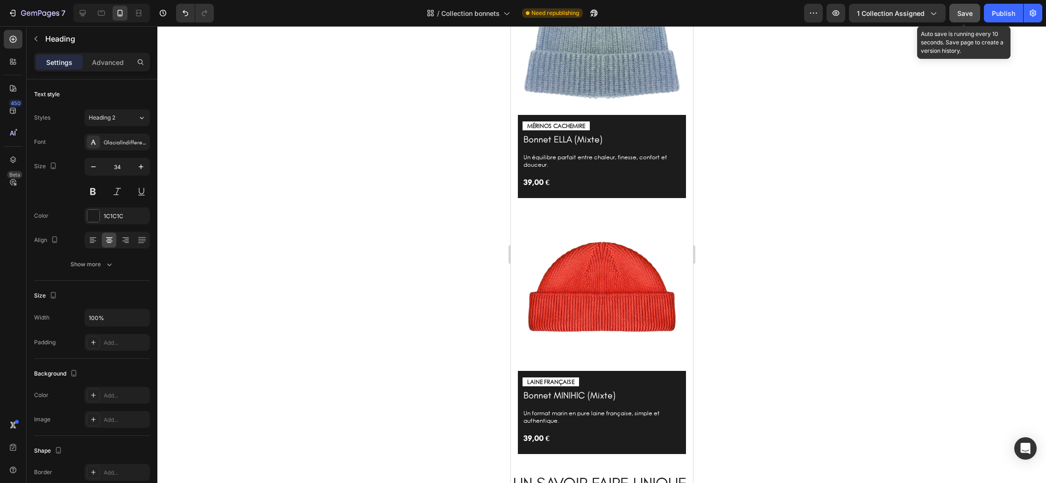
click at [967, 20] on button "Save" at bounding box center [964, 13] width 31 height 19
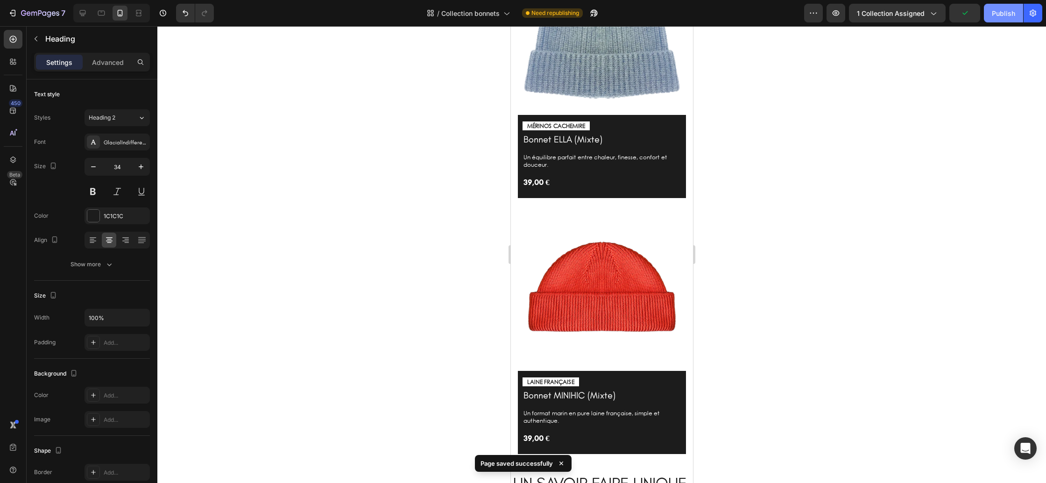
click at [994, 17] on div "Publish" at bounding box center [1003, 13] width 23 height 10
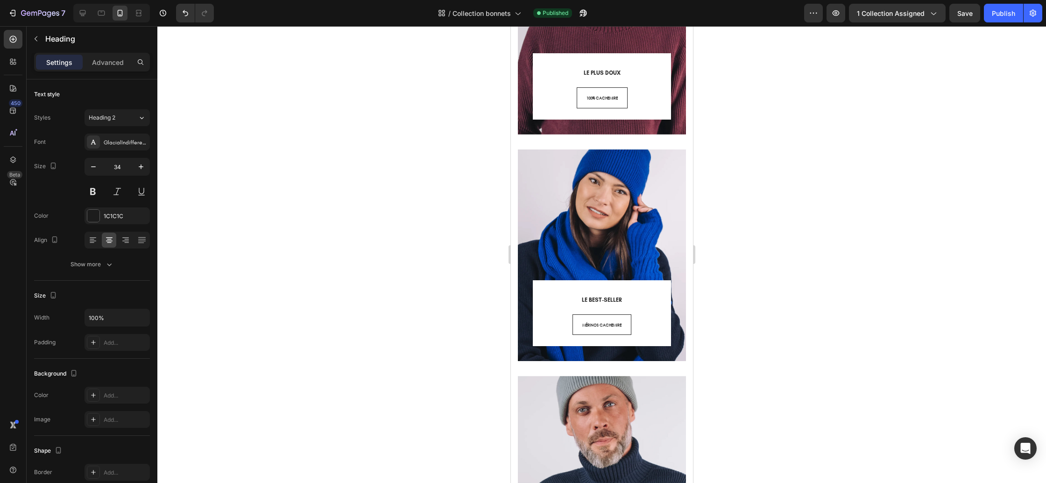
scroll to position [0, 0]
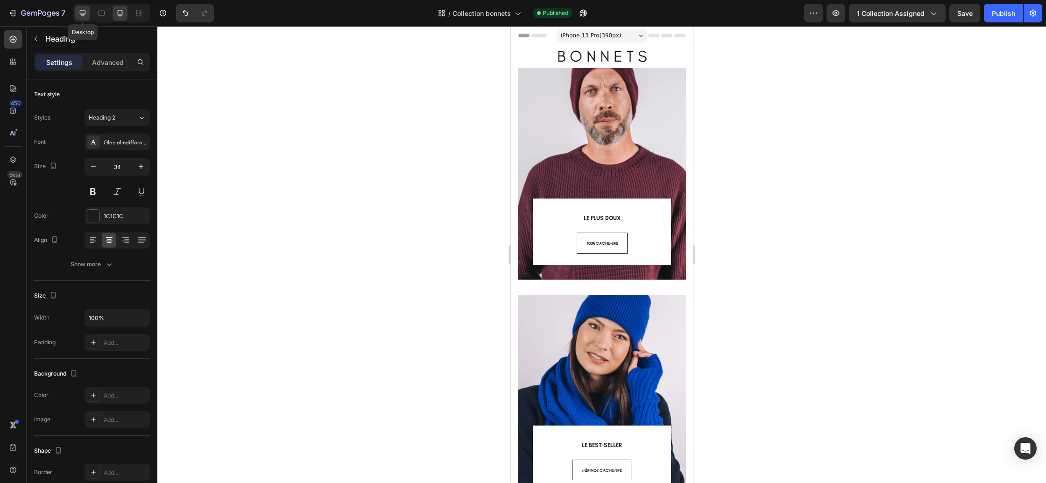
click at [80, 14] on icon at bounding box center [82, 12] width 9 height 9
type input "57"
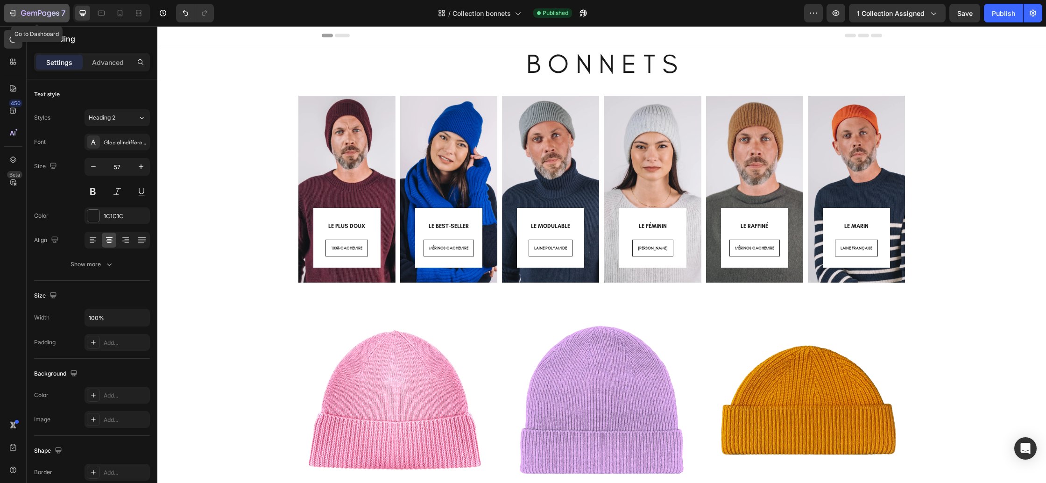
click at [38, 15] on icon "button" at bounding box center [40, 13] width 4 height 6
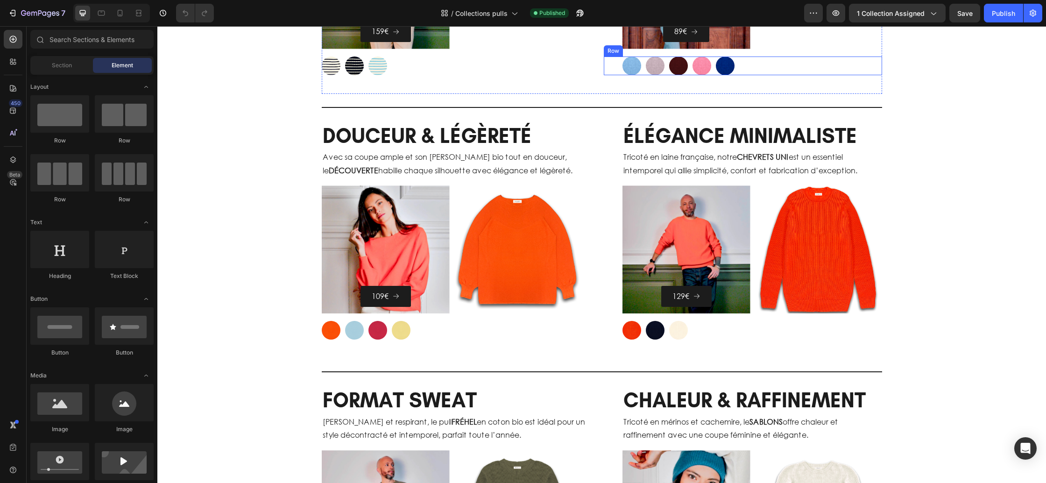
scroll to position [1216, 0]
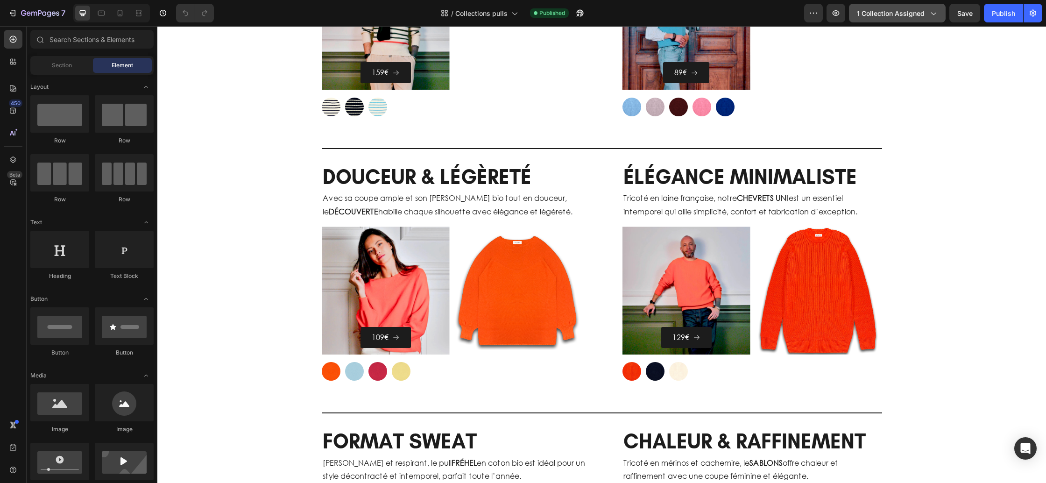
click at [898, 14] on span "1 collection assigned" at bounding box center [891, 13] width 68 height 10
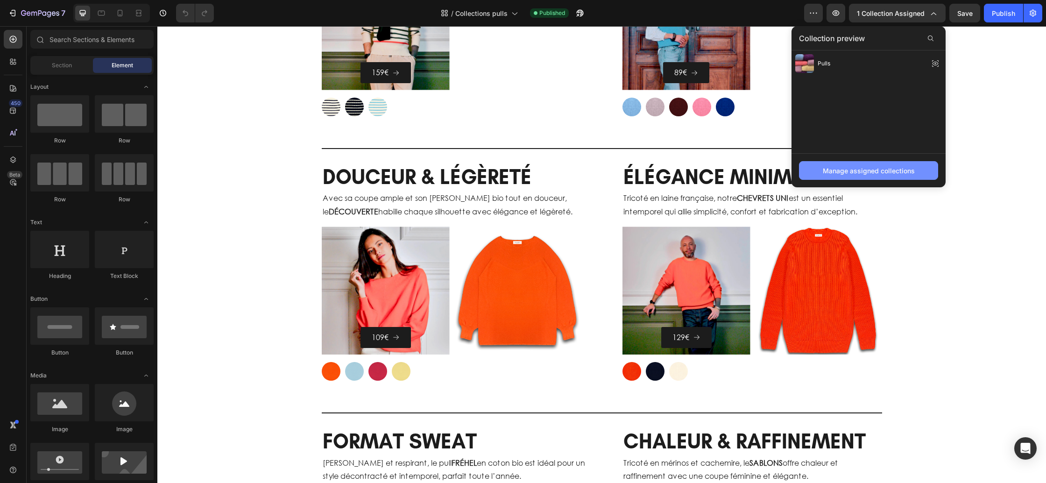
click at [871, 169] on div "Manage assigned collections" at bounding box center [869, 171] width 92 height 10
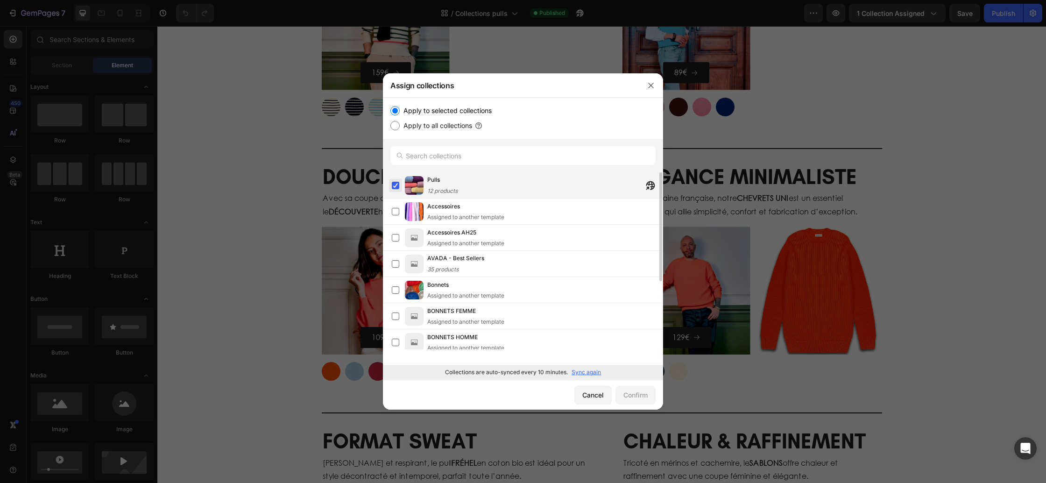
click at [396, 186] on label at bounding box center [395, 185] width 7 height 7
click at [626, 395] on div "Confirm" at bounding box center [635, 395] width 24 height 10
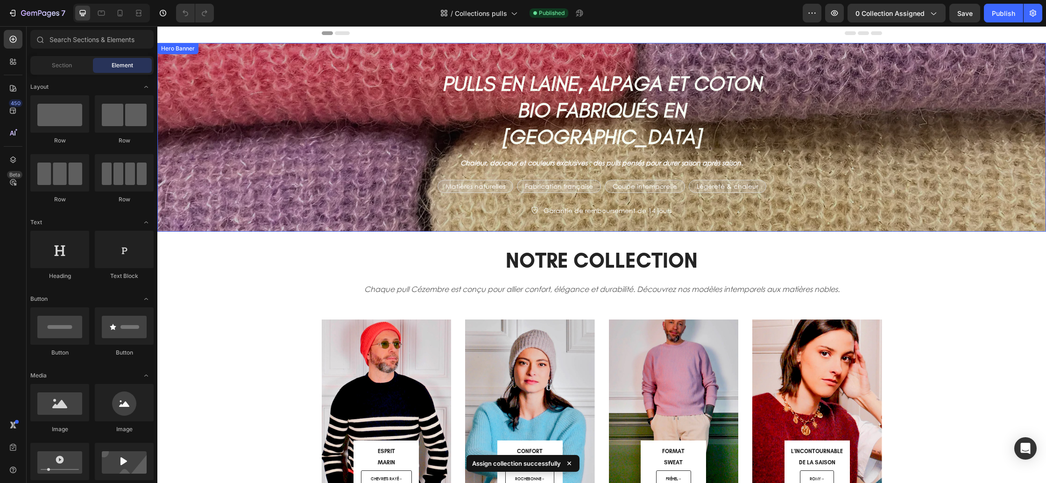
scroll to position [0, 0]
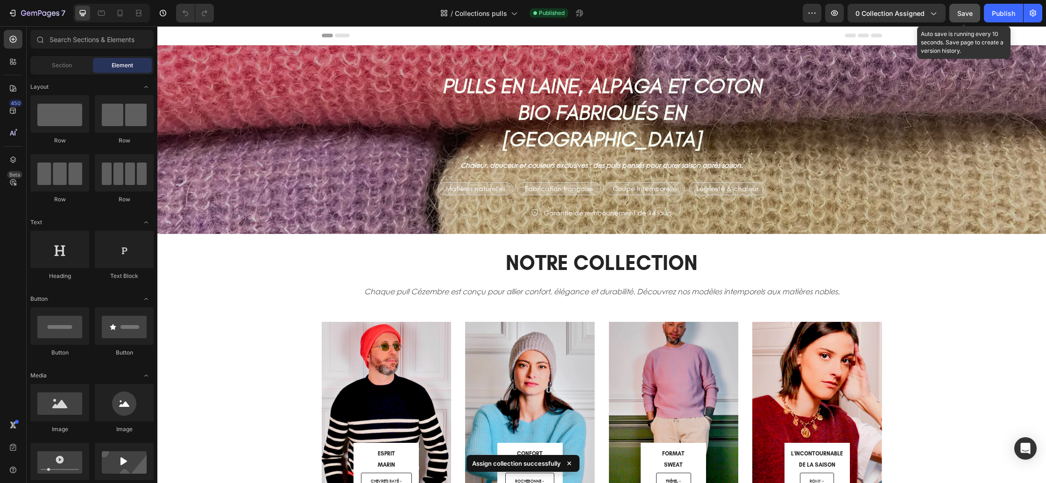
click at [970, 19] on button "Save" at bounding box center [964, 13] width 31 height 19
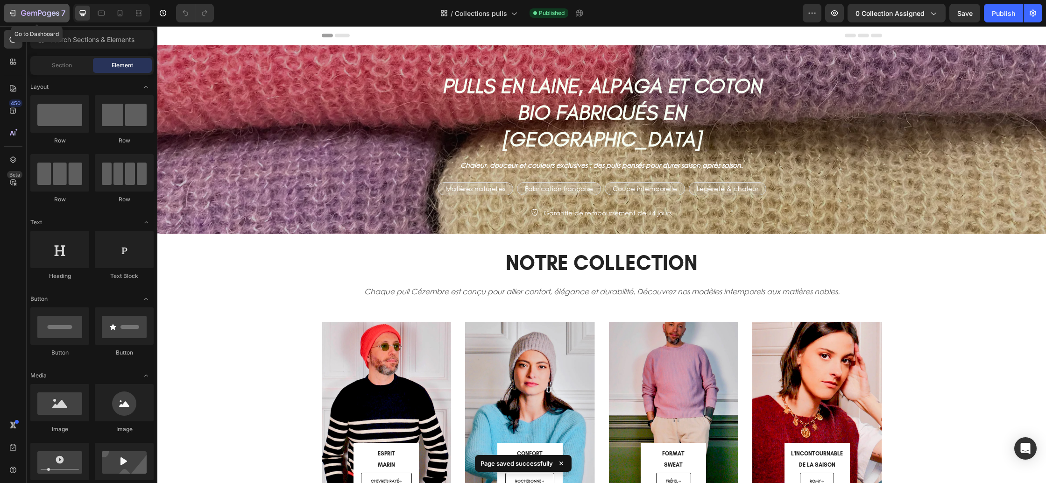
click at [50, 15] on icon "button" at bounding box center [40, 14] width 38 height 8
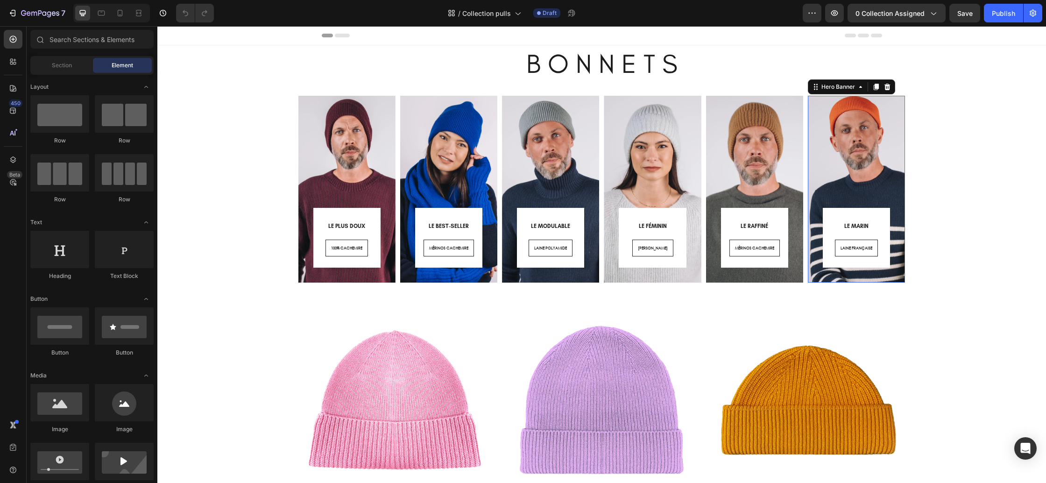
click at [813, 276] on div "LE MARIN Heading LAINE FRANÇAISE Button Row Row" at bounding box center [856, 176] width 97 height 213
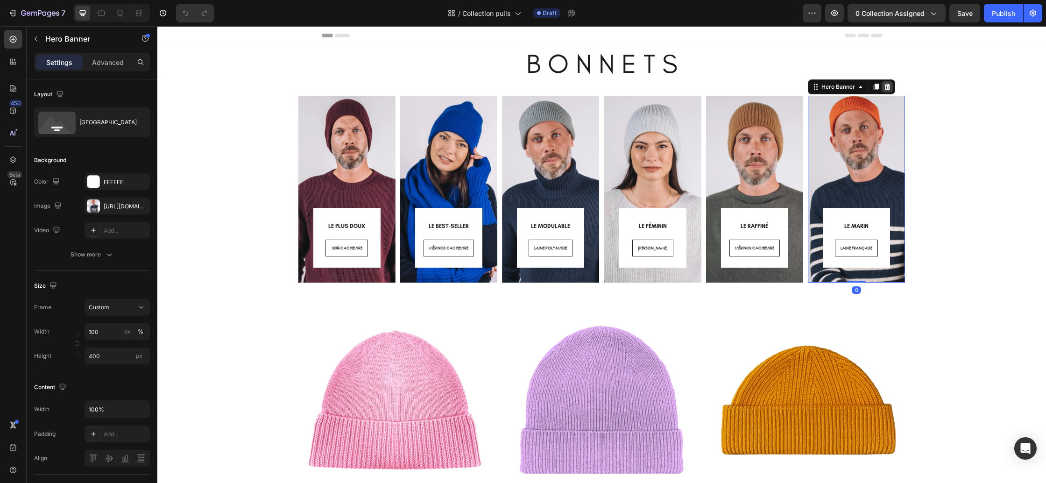
click at [887, 86] on icon at bounding box center [887, 87] width 6 height 7
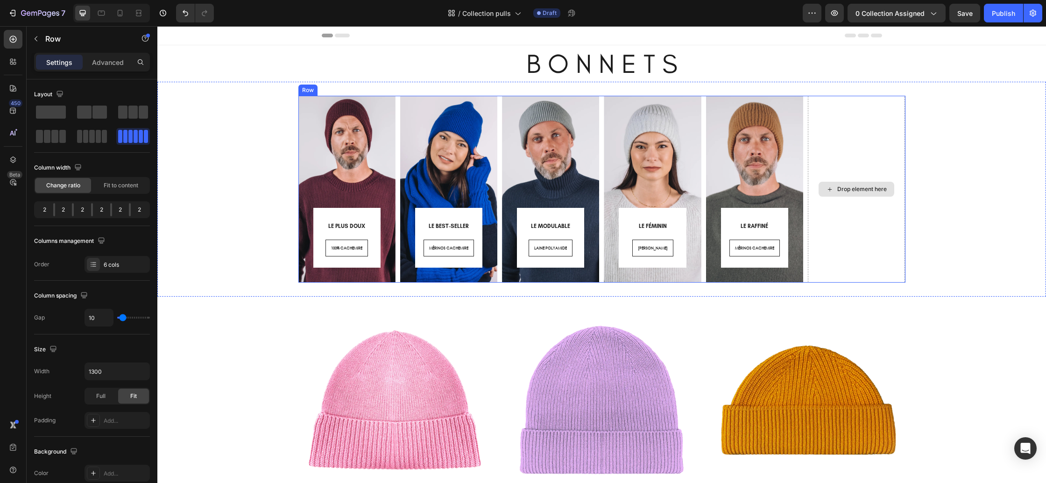
click at [880, 146] on div "Drop element here" at bounding box center [856, 189] width 97 height 187
click at [102, 140] on span at bounding box center [104, 136] width 5 height 13
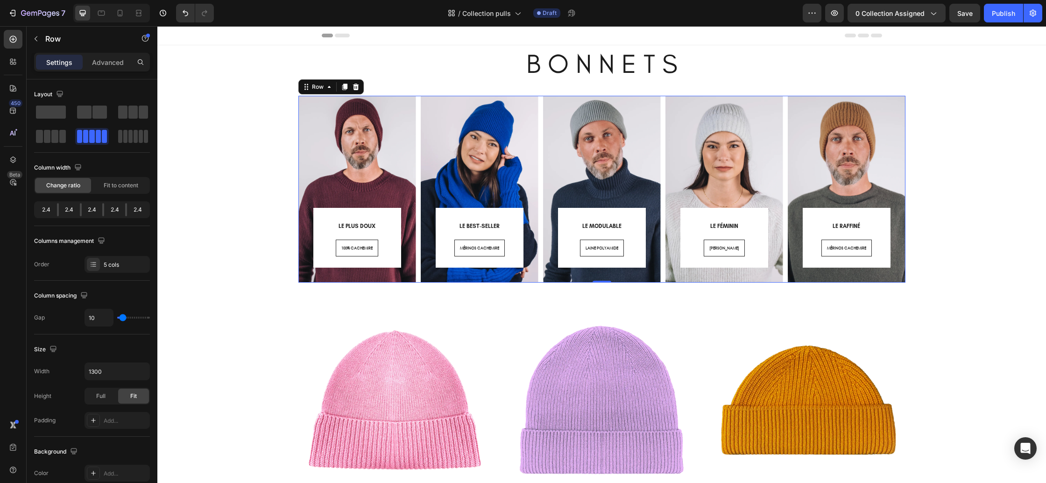
click at [662, 157] on div "LE PLUS DOUX Heading 100% CACHEMIRE Button Row Row Hero Banner LE BEST-SELLER H…" at bounding box center [601, 189] width 607 height 187
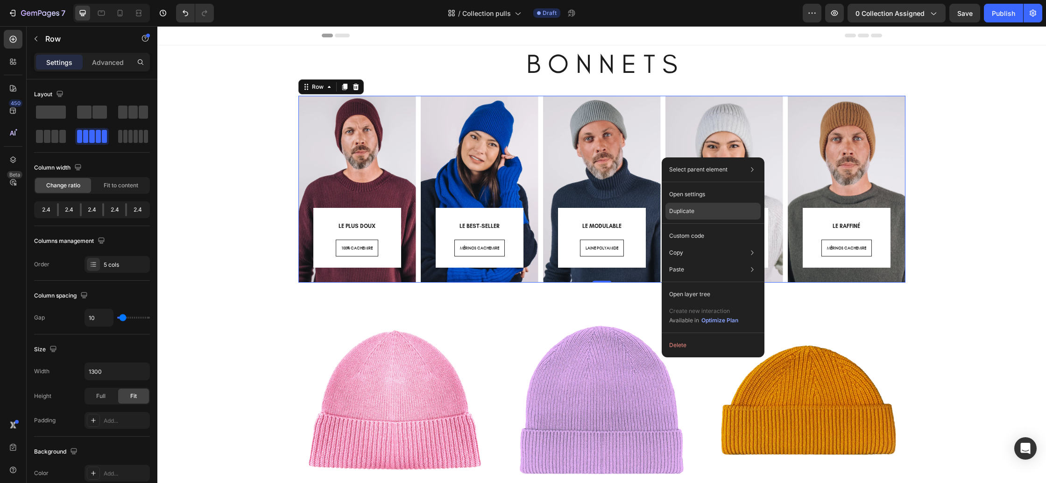
click at [689, 227] on div "Duplicate" at bounding box center [712, 235] width 95 height 17
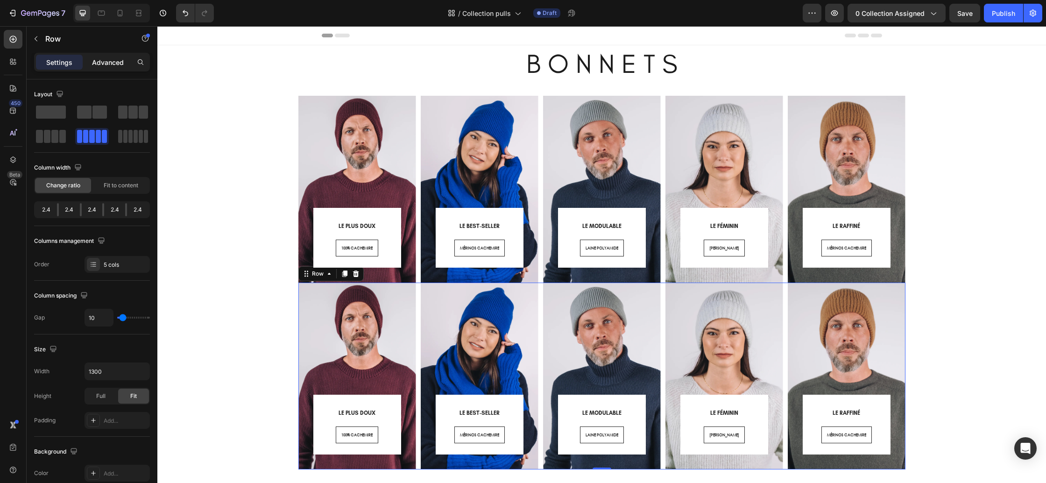
click at [100, 58] on p "Advanced" at bounding box center [108, 62] width 32 height 10
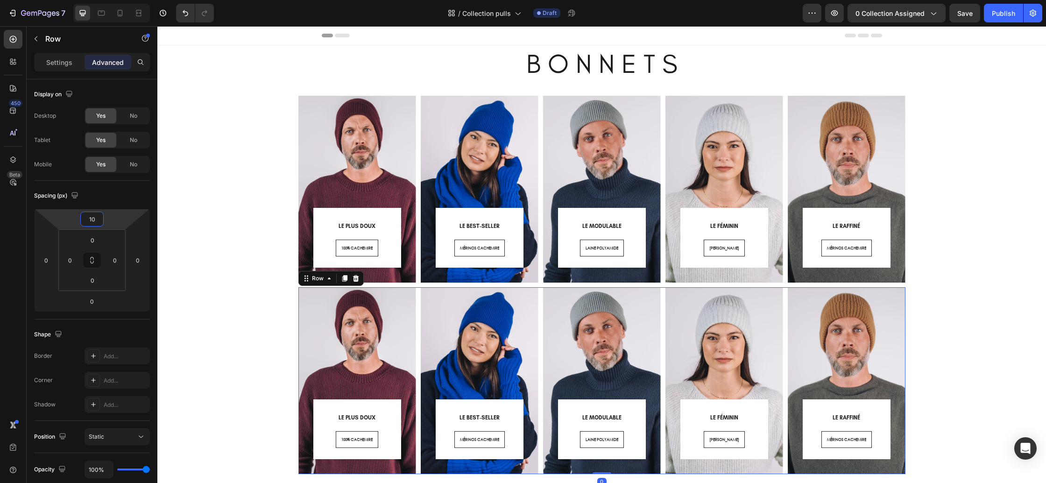
type input "8"
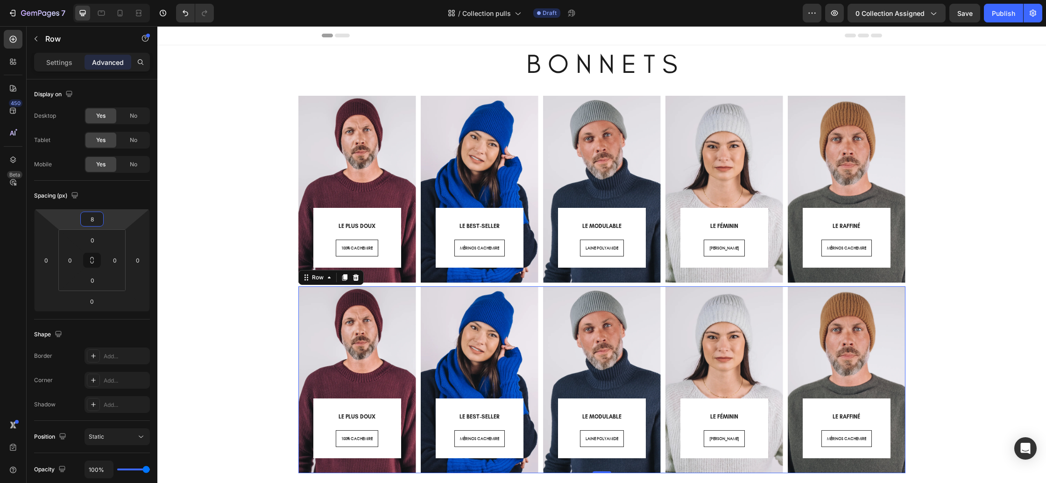
click at [109, 0] on html "7 Version history / Collection pulls Draft Preview 0 collection assigned Save P…" at bounding box center [523, 0] width 1046 height 0
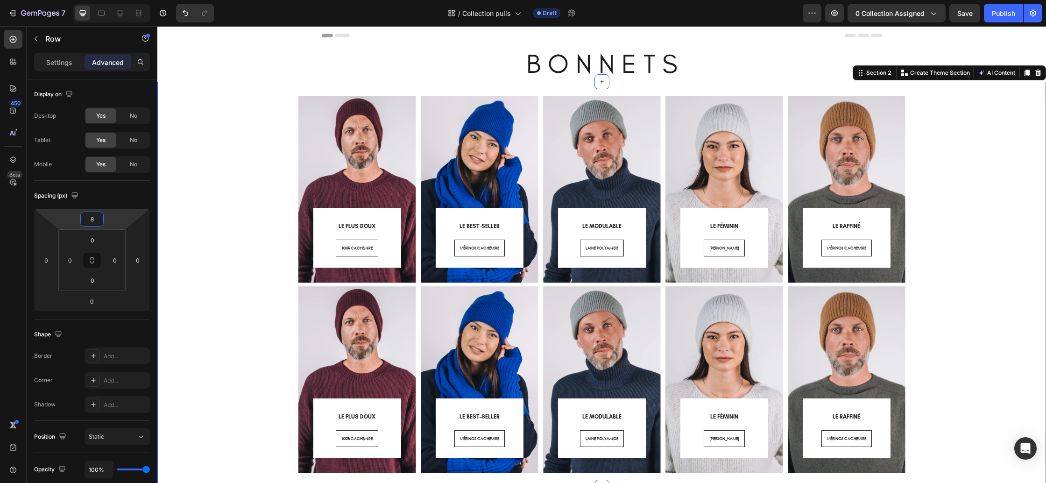
click at [223, 211] on div "LE PLUS DOUX Heading 100% CACHEMIRE Button Row Row Hero Banner LE BEST-SELLER H…" at bounding box center [601, 284] width 875 height 377
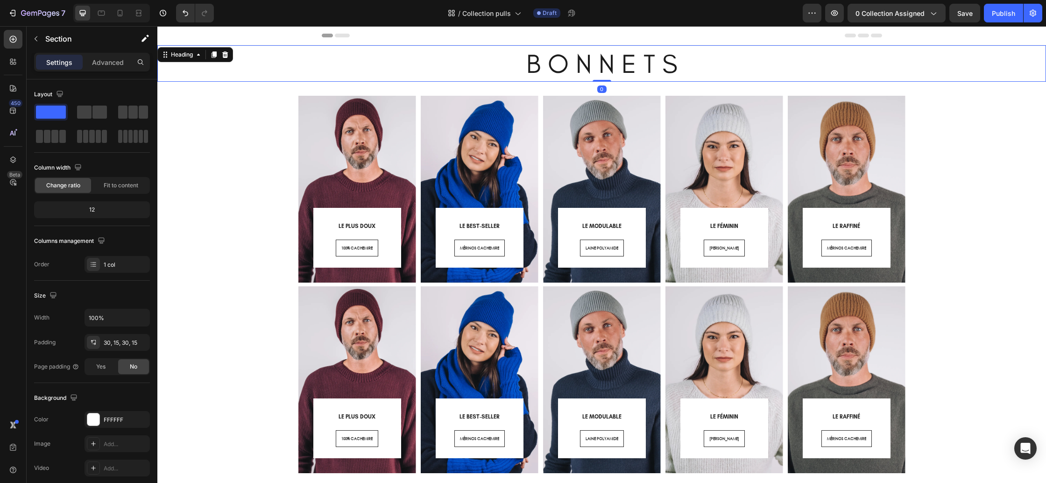
click at [600, 62] on h2 "B O N N E T S" at bounding box center [601, 63] width 889 height 36
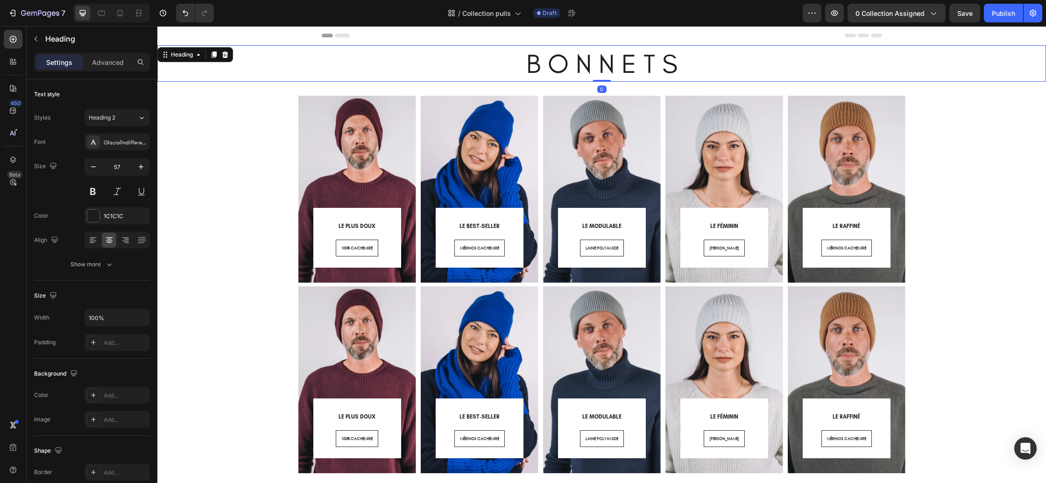
click at [600, 62] on h2 "B O N N E T S" at bounding box center [601, 63] width 889 height 36
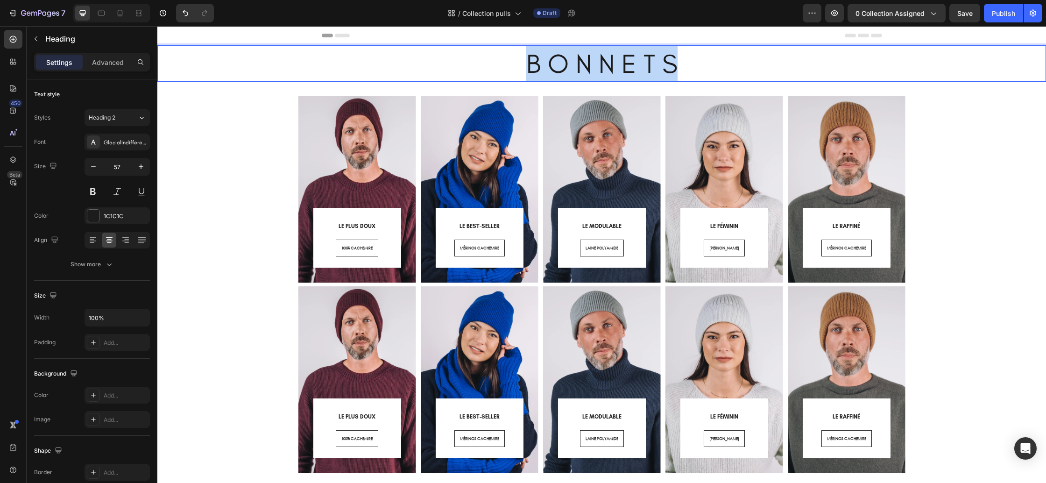
click at [600, 62] on p "B O N N E T S" at bounding box center [601, 63] width 887 height 35
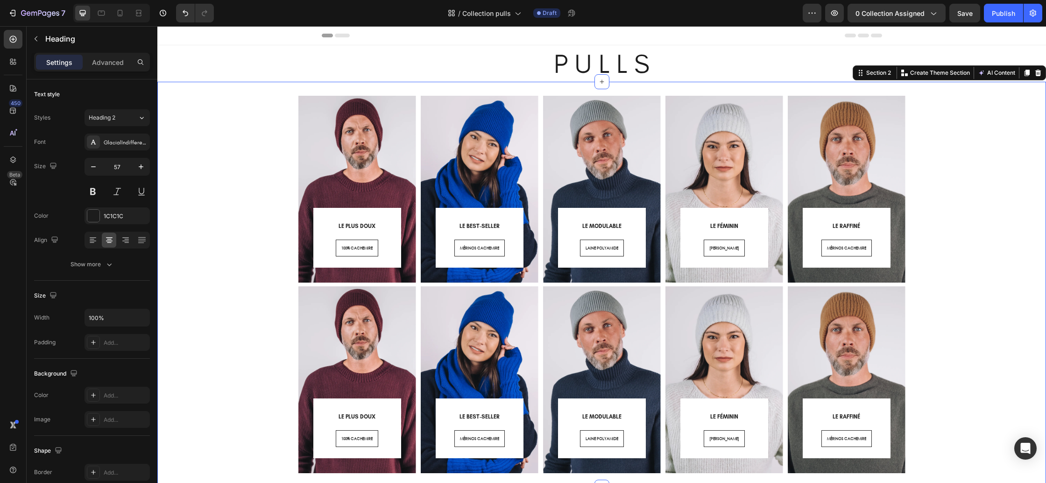
click at [283, 171] on div "LE PLUS DOUX Heading 100% CACHEMIRE Button Row Row Hero Banner LE BEST-SELLER H…" at bounding box center [601, 284] width 875 height 377
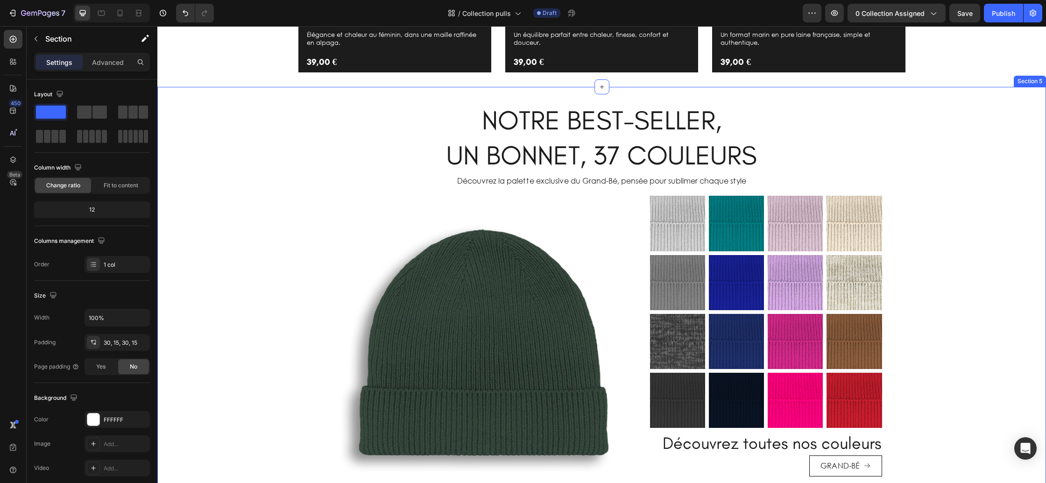
scroll to position [993, 0]
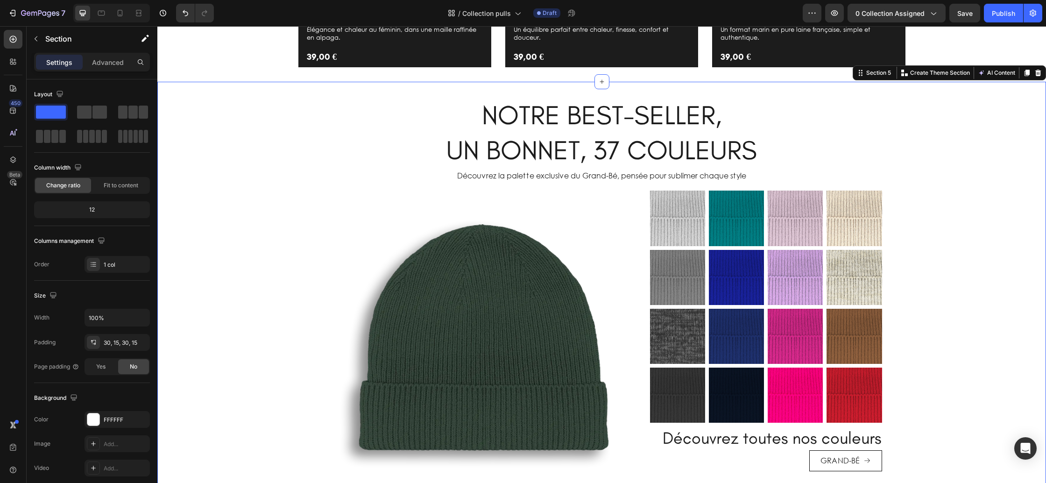
click at [215, 109] on div "NOTRE BEST-SELLER, UN BONNET, 37 COULEURS Heading Découvrez la palette exclusiv…" at bounding box center [601, 291] width 889 height 388
click at [1039, 76] on icon at bounding box center [1038, 73] width 6 height 7
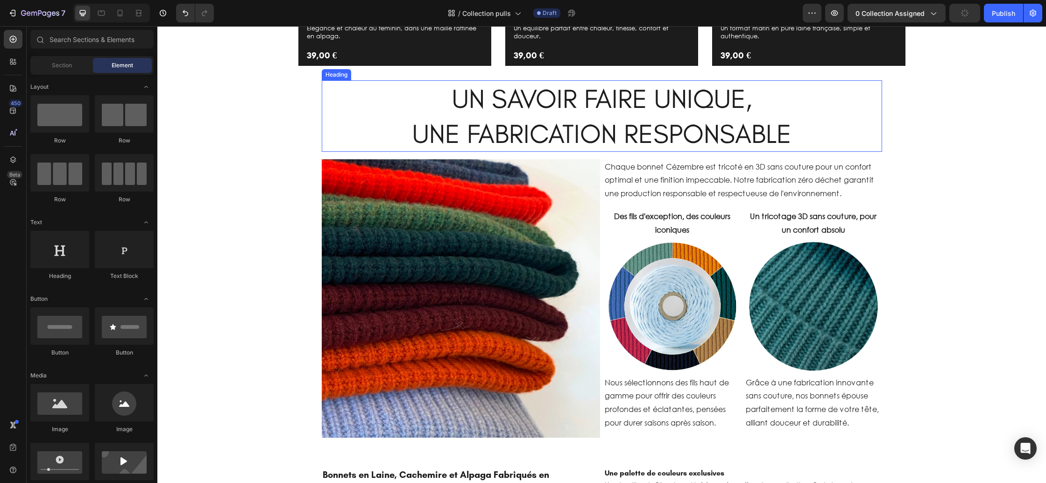
scroll to position [1001, 0]
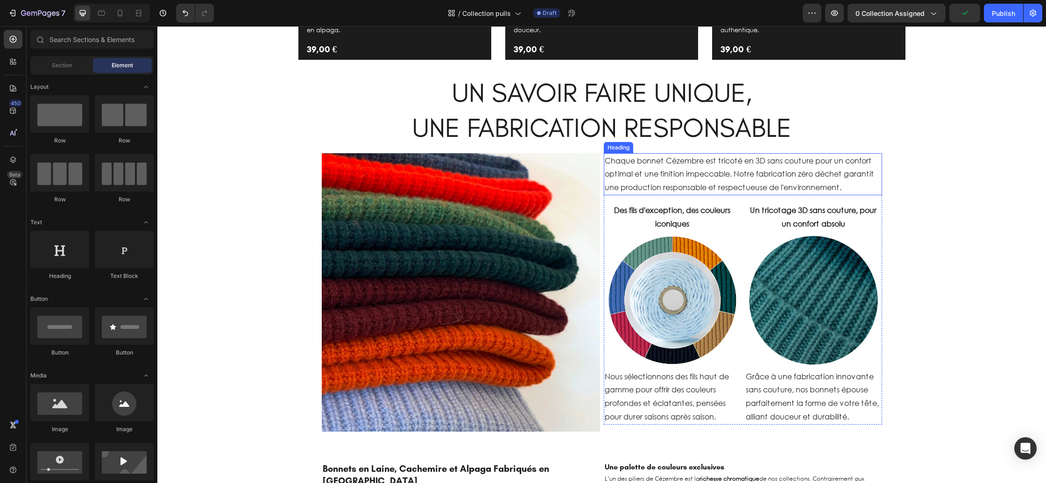
click at [650, 163] on h2 "Chaque bonnet Cézembre est tricoté en 3D sans couture pour un confort optimal e…" at bounding box center [743, 174] width 278 height 42
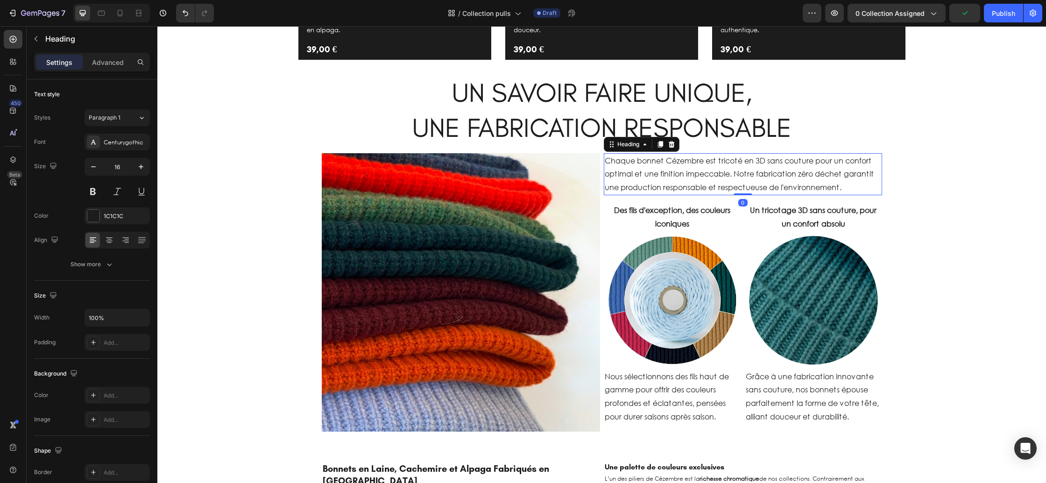
click at [649, 161] on h2 "Chaque bonnet Cézembre est tricoté en 3D sans couture pour un confort optimal e…" at bounding box center [743, 174] width 278 height 42
click at [649, 161] on p "Chaque bonnet Cézembre est tricoté en 3D sans couture pour un confort optimal e…" at bounding box center [743, 174] width 276 height 40
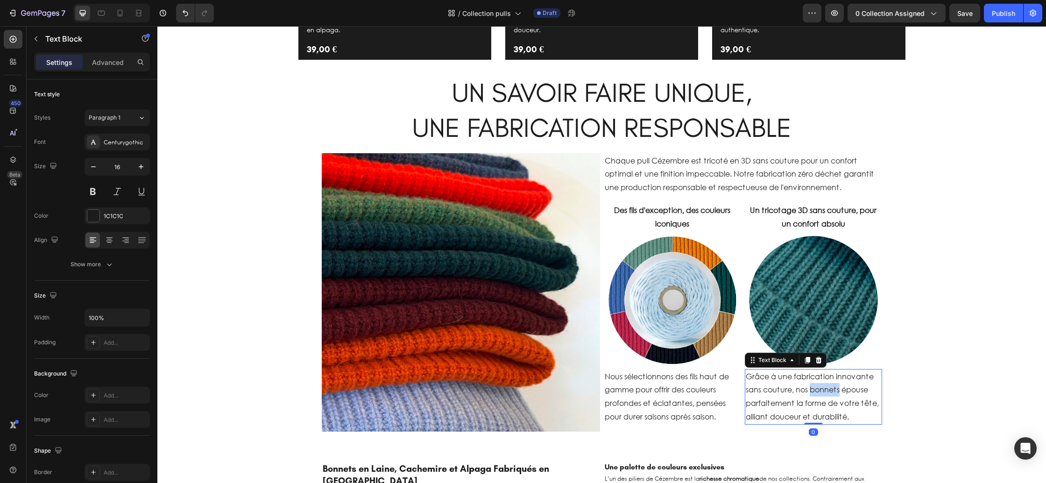
click at [824, 391] on p "Grâce à une fabrication innovante sans couture, nos bonnets épouse parfaitement…" at bounding box center [813, 397] width 135 height 54
click at [859, 389] on p "Grâce à une fabrication innovante sans couture, nos pulls épouse parfaitement l…" at bounding box center [813, 397] width 135 height 54
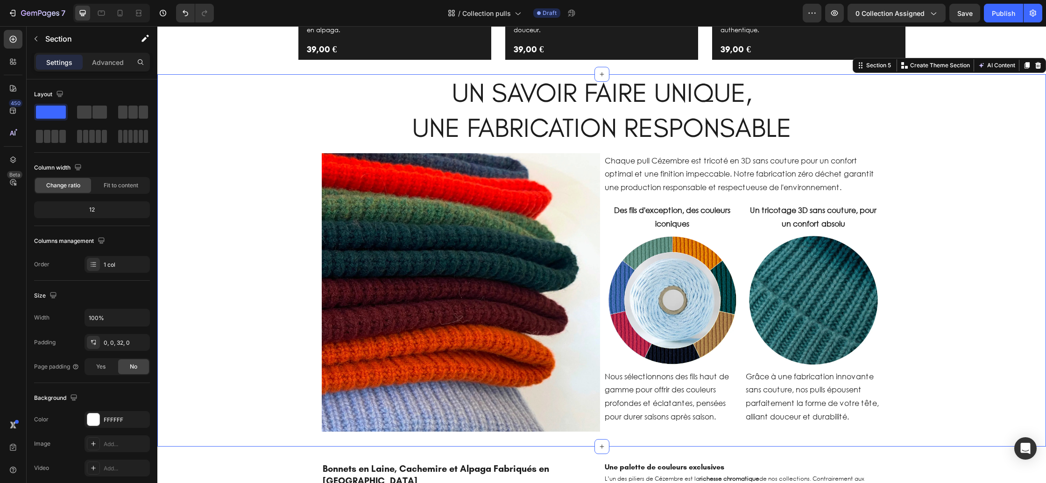
click at [909, 377] on div "UN SAVOIR FAIRE UNIQUE, UNE FABRICATION RESPONSABLE Heading Row Image Chaque pu…" at bounding box center [601, 252] width 889 height 357
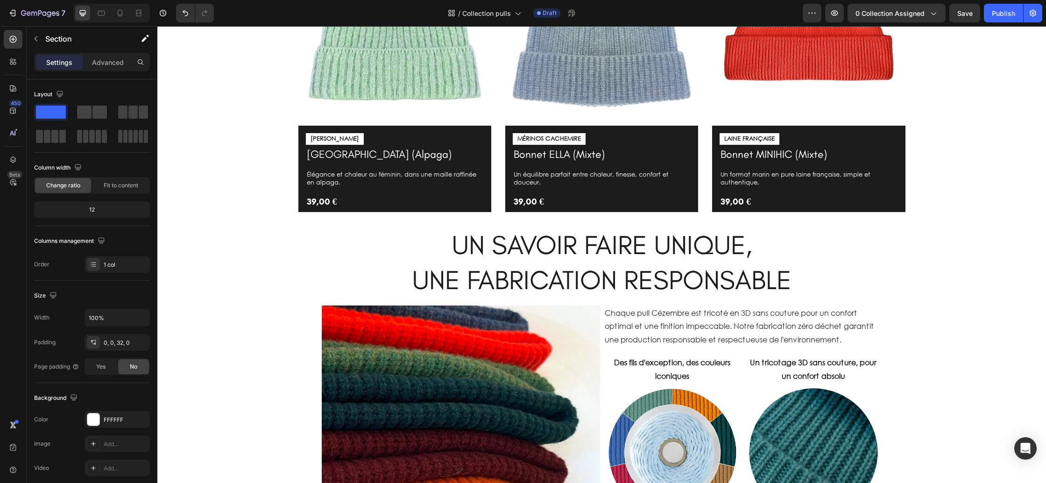
scroll to position [848, 0]
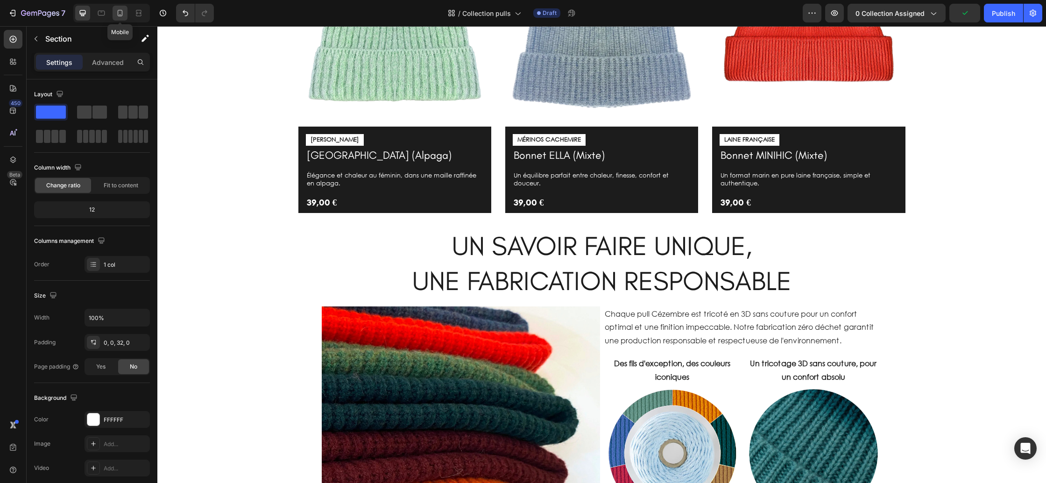
click at [122, 16] on icon at bounding box center [119, 12] width 9 height 9
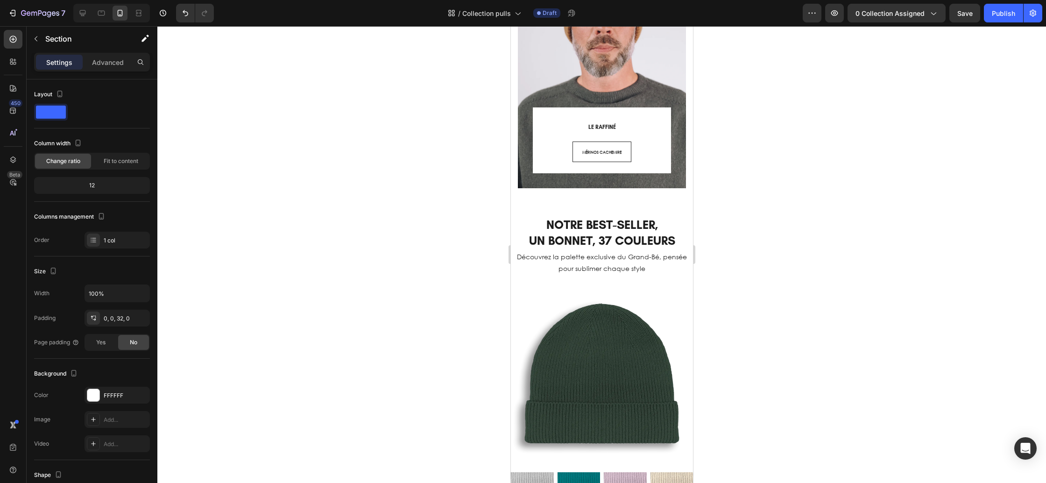
scroll to position [2135, 0]
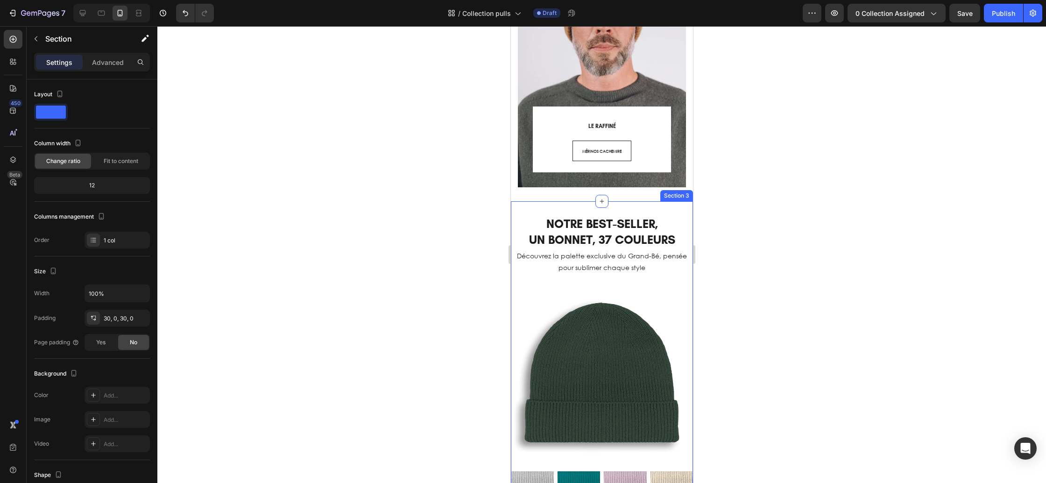
click at [529, 216] on div "NOTRE BEST-SELLER, UN BONNET, 37 COULEURS Heading Découvrez la palette exclusiv…" at bounding box center [601, 452] width 182 height 502
click at [683, 196] on icon at bounding box center [685, 192] width 6 height 7
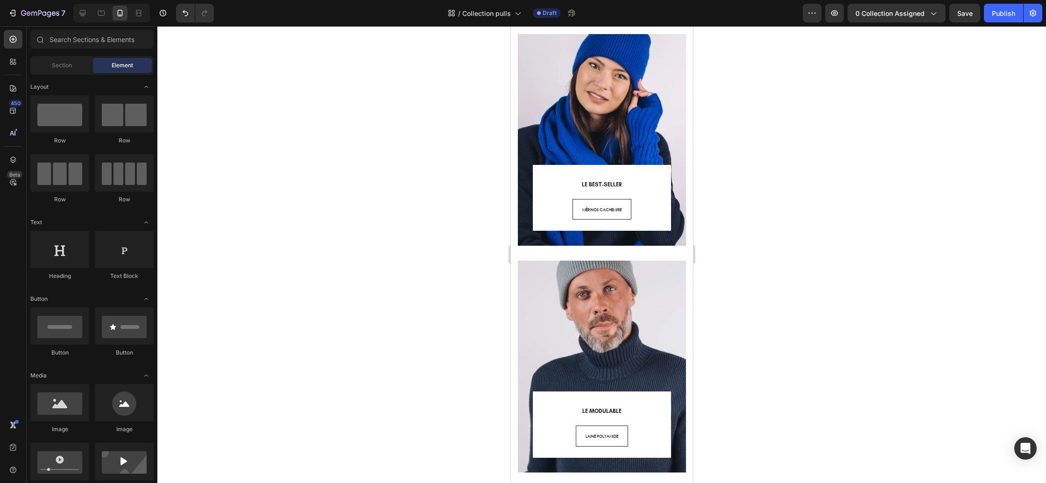
scroll to position [0, 0]
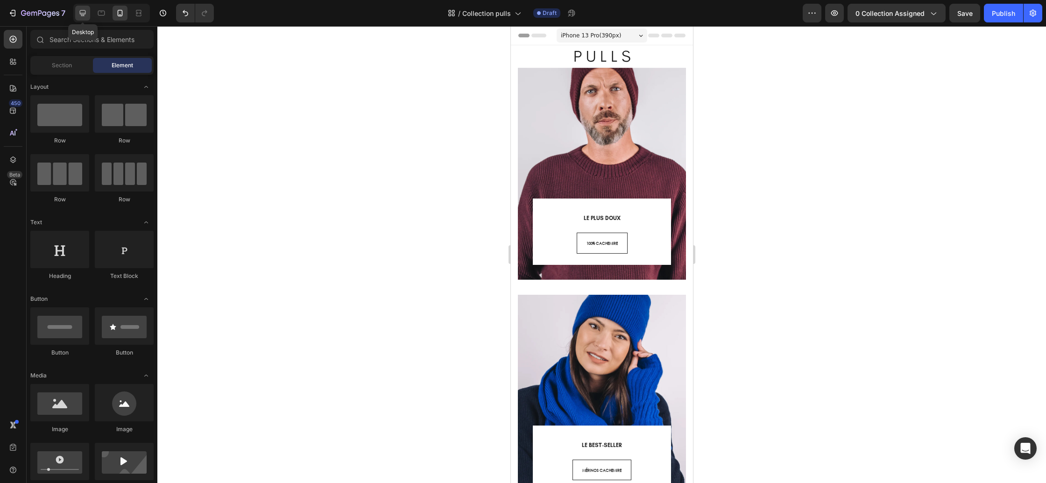
click at [81, 12] on icon at bounding box center [82, 12] width 9 height 9
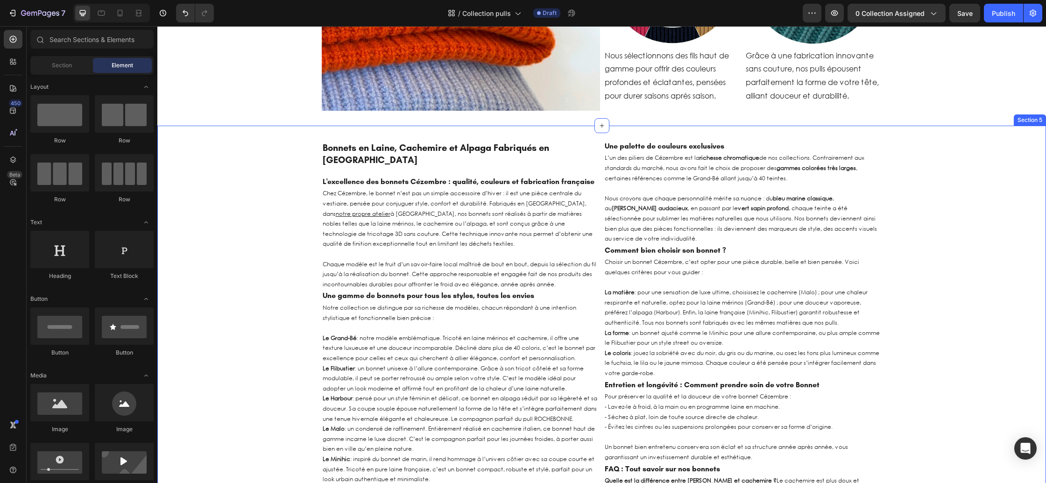
scroll to position [1318, 0]
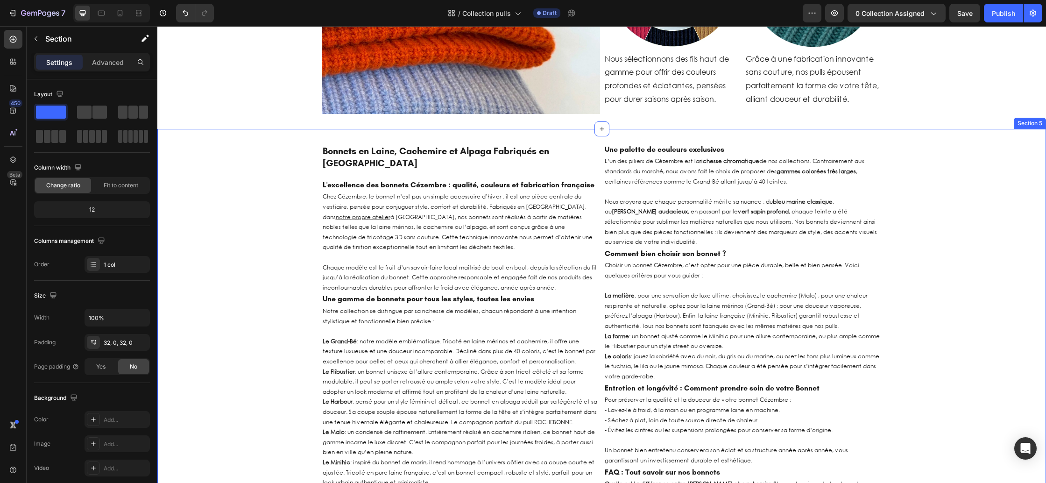
click at [256, 170] on div "Bonnets en Laine, Cachemire et Alpaga Fabriqués en [GEOGRAPHIC_DATA] Heading L'…" at bounding box center [601, 394] width 889 height 500
click at [1039, 123] on div at bounding box center [1037, 119] width 11 height 11
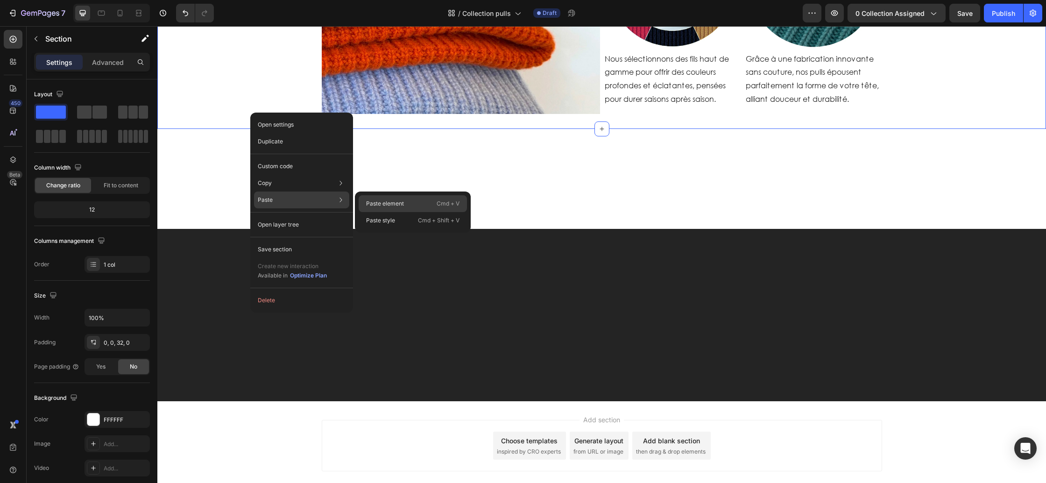
click at [390, 203] on p "Paste element" at bounding box center [385, 203] width 38 height 8
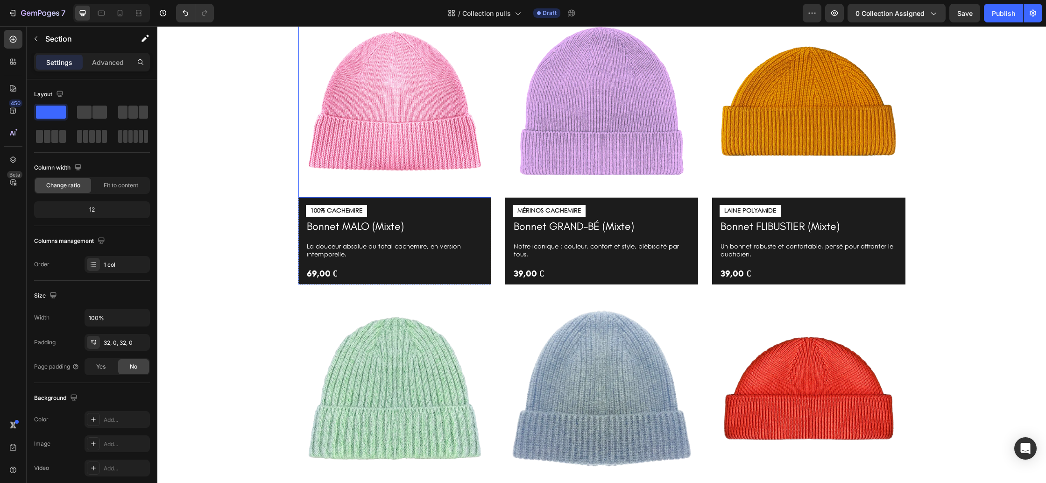
scroll to position [534, 0]
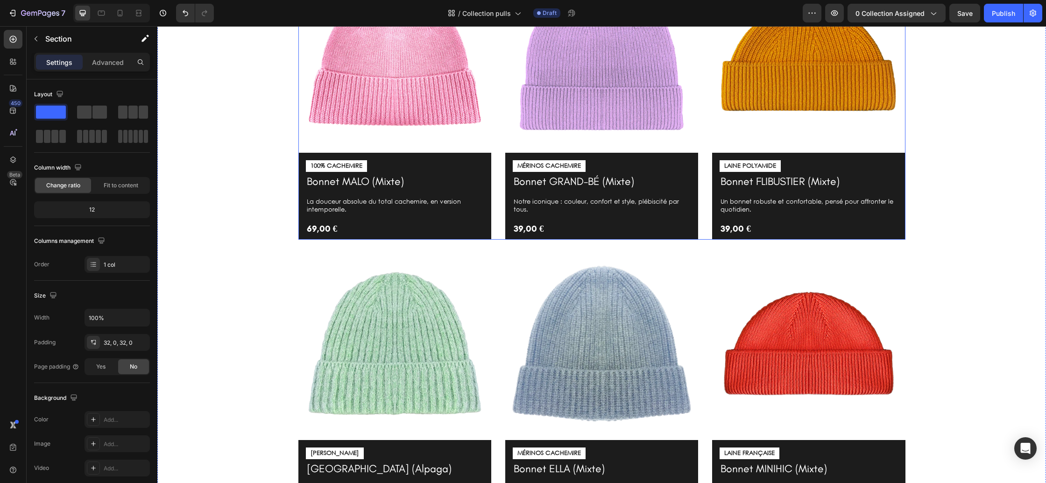
click at [495, 223] on div "Image 100% CACHEMIRE Text Block Bonnet MALO (Mixte) Product Title La douceur ab…" at bounding box center [601, 100] width 607 height 280
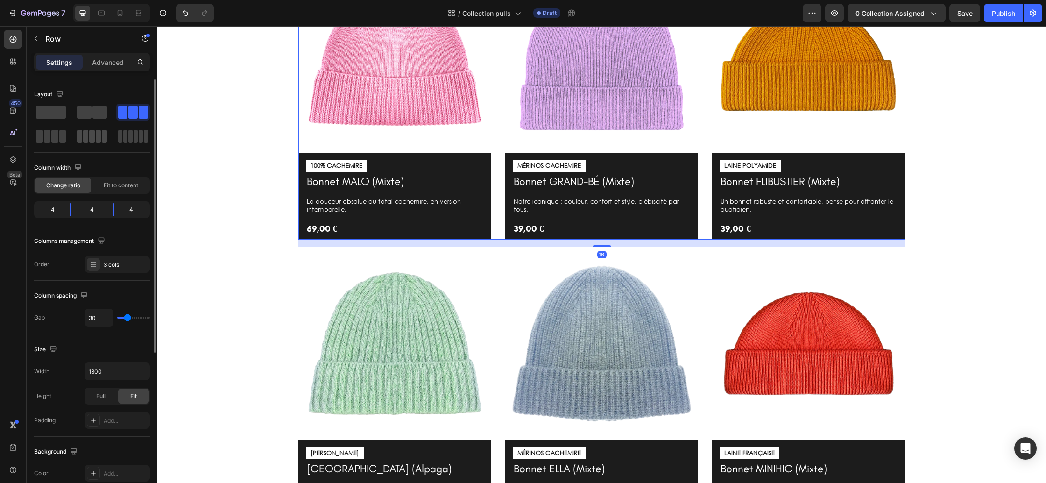
click at [91, 139] on span at bounding box center [91, 136] width 5 height 13
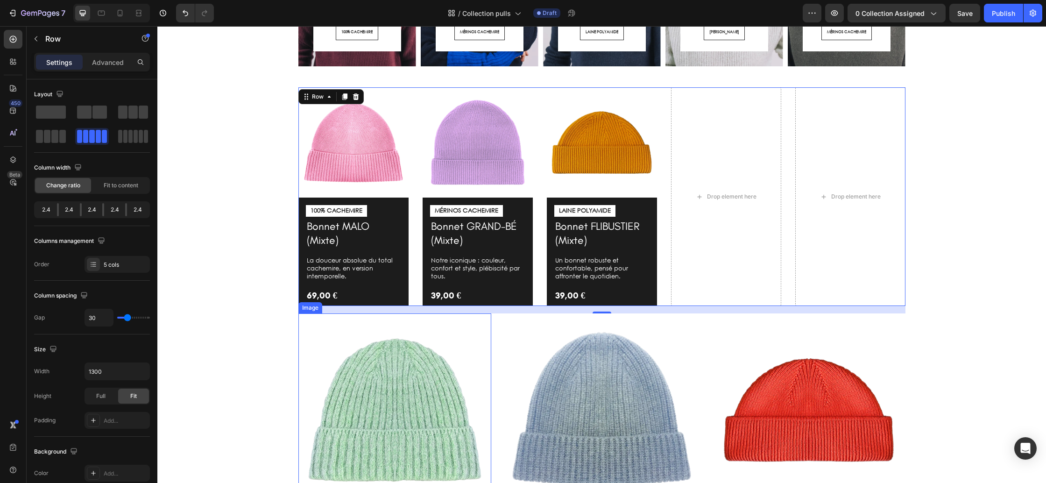
scroll to position [394, 0]
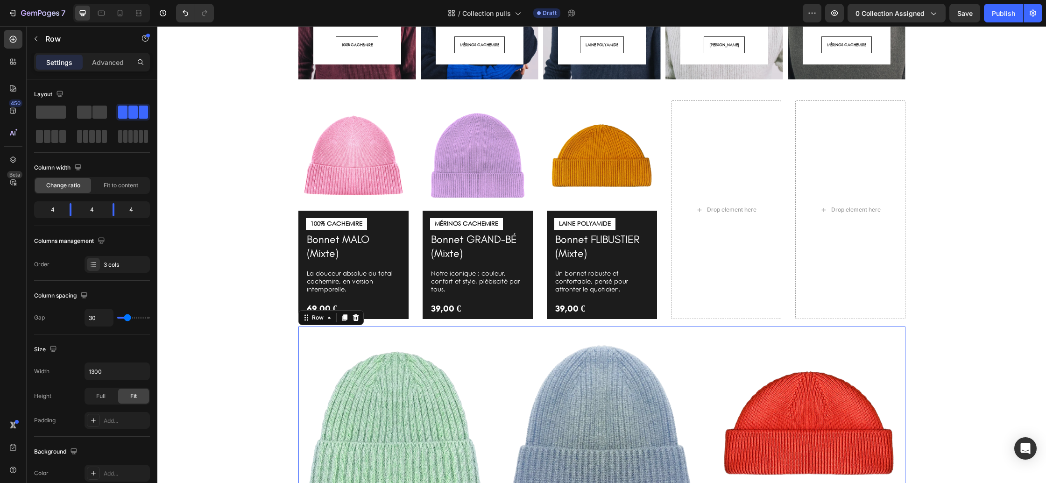
click at [492, 331] on div "Image LAINE ALPAGA Text Block Bonnet HARBOUR (Alpaga) Product Title Élégance et…" at bounding box center [601, 469] width 607 height 287
click at [353, 317] on icon at bounding box center [356, 317] width 6 height 7
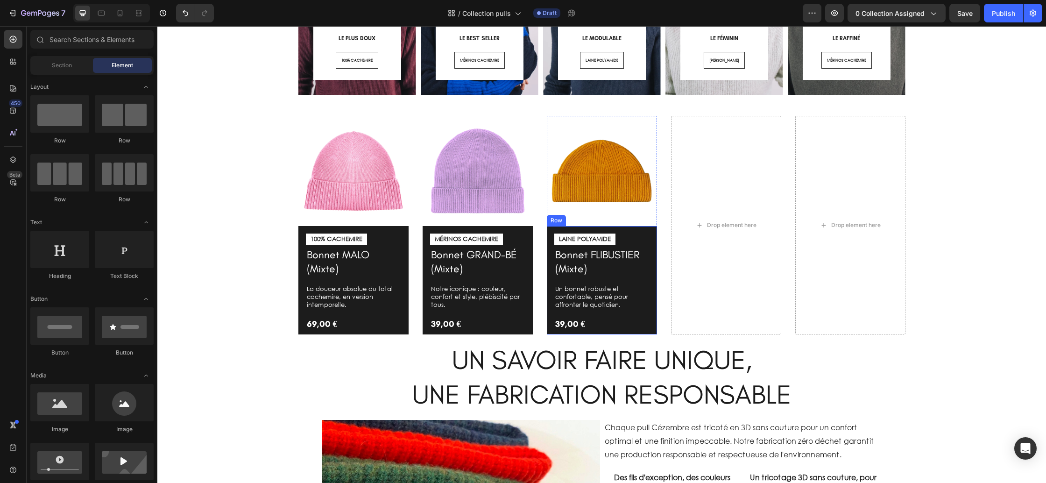
scroll to position [377, 0]
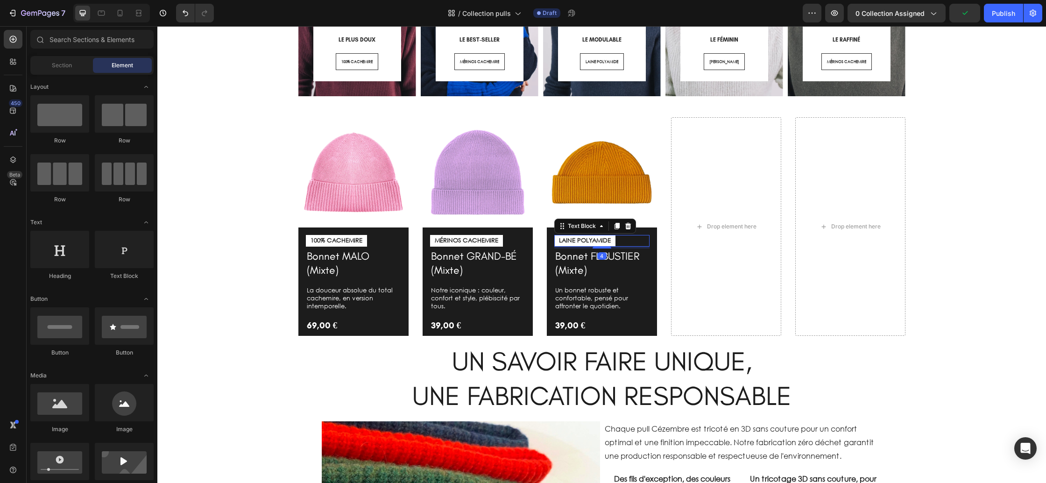
click at [633, 237] on div "LAINE POLYAMIDE" at bounding box center [601, 241] width 95 height 12
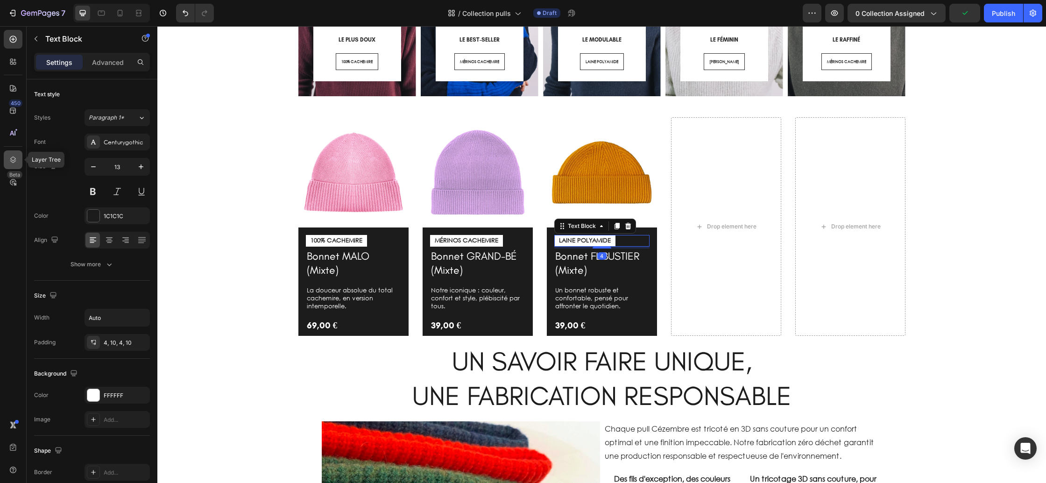
click at [11, 163] on icon at bounding box center [12, 159] width 9 height 9
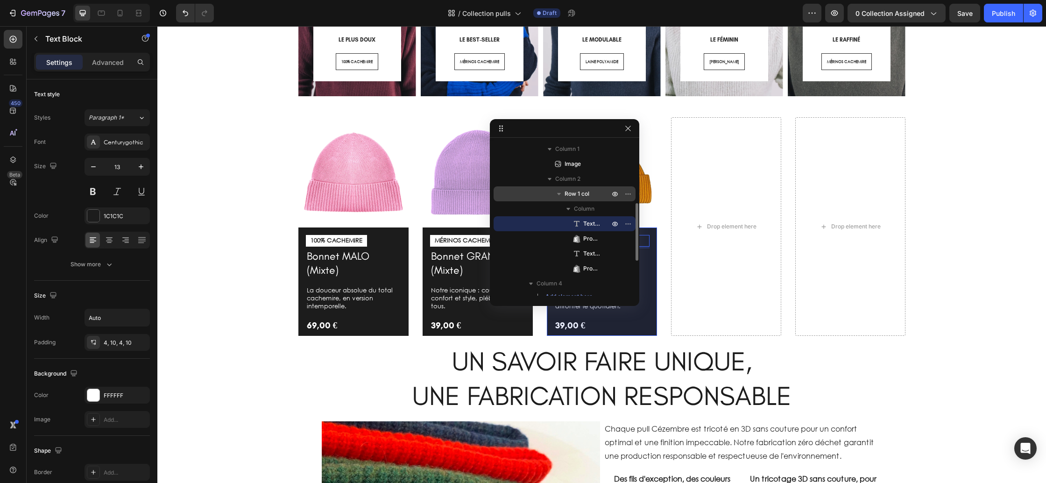
scroll to position [163, 0]
click at [576, 192] on span "Row 1 col" at bounding box center [577, 194] width 25 height 9
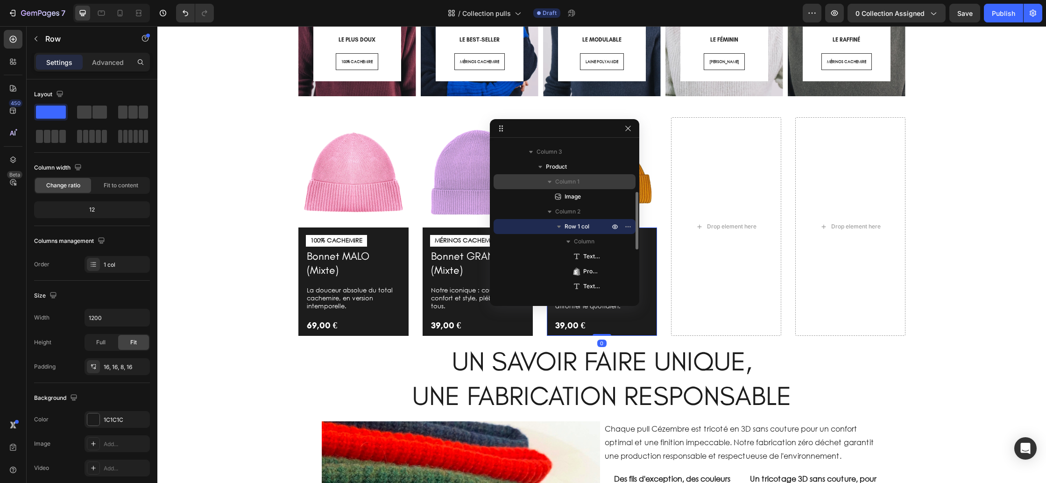
scroll to position [124, 0]
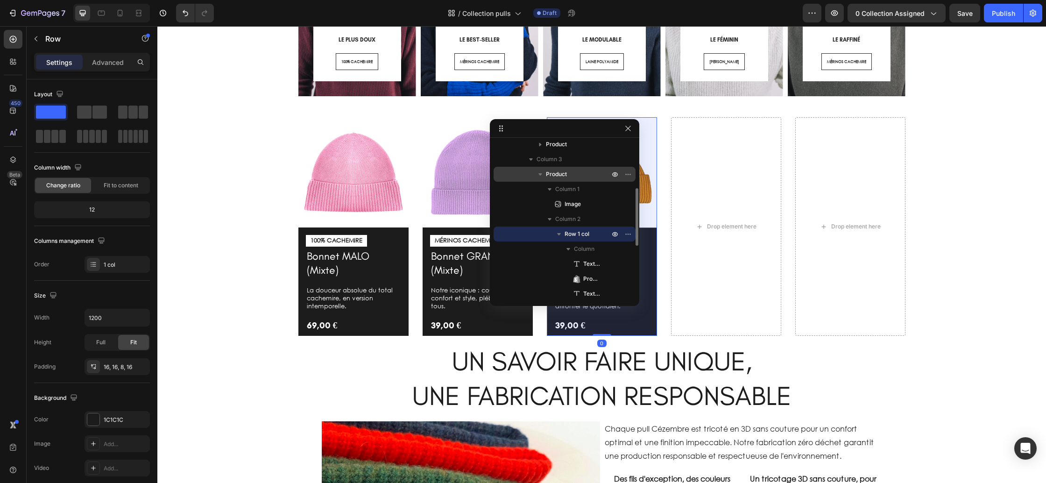
click at [580, 177] on p "Product" at bounding box center [578, 174] width 65 height 9
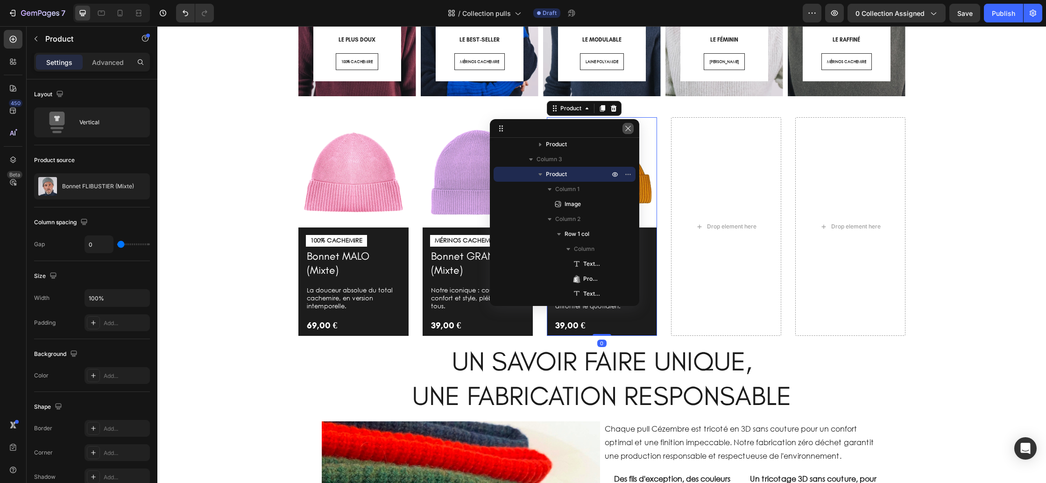
drag, startPoint x: 630, startPoint y: 130, endPoint x: 466, endPoint y: 120, distance: 164.2
click at [630, 130] on icon "button" at bounding box center [627, 128] width 7 height 7
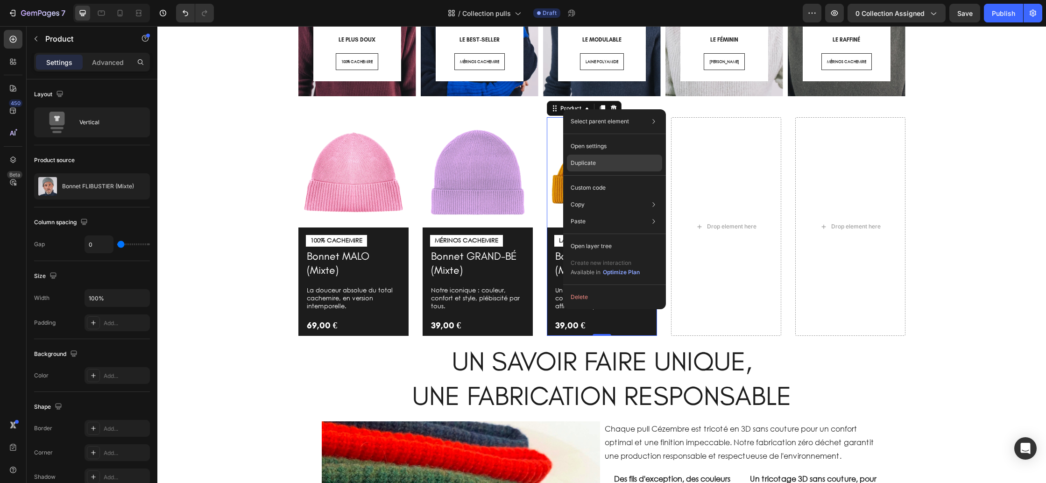
click at [595, 164] on p "Duplicate" at bounding box center [583, 163] width 25 height 8
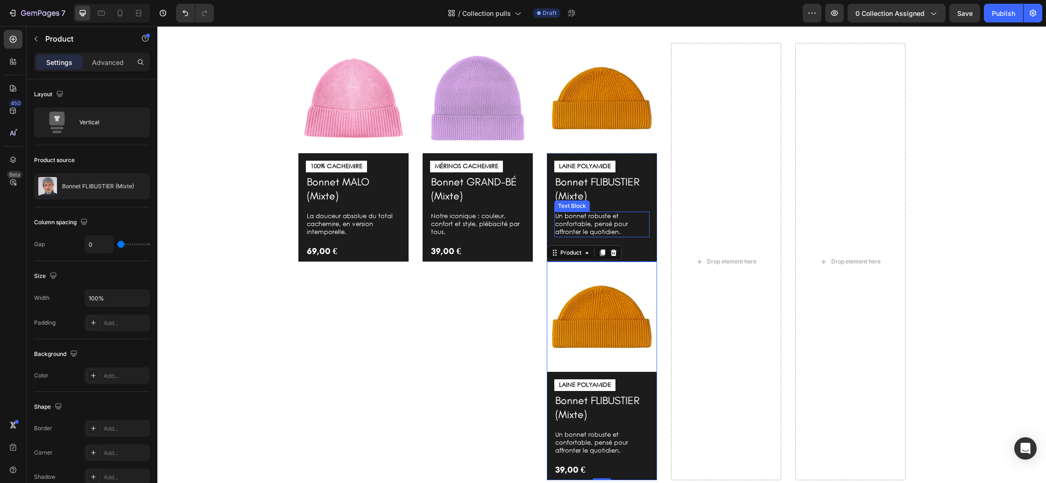
scroll to position [448, 0]
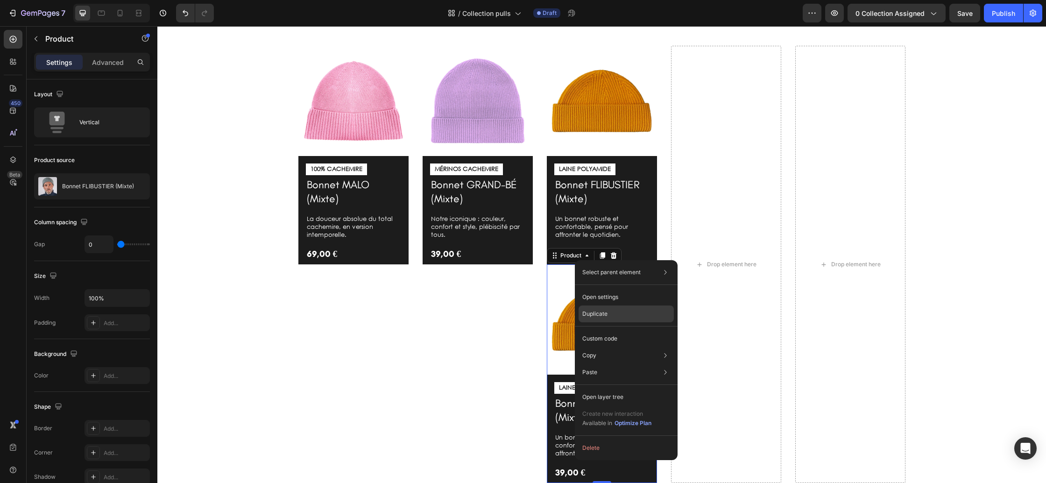
click at [626, 330] on div "Duplicate" at bounding box center [626, 338] width 95 height 17
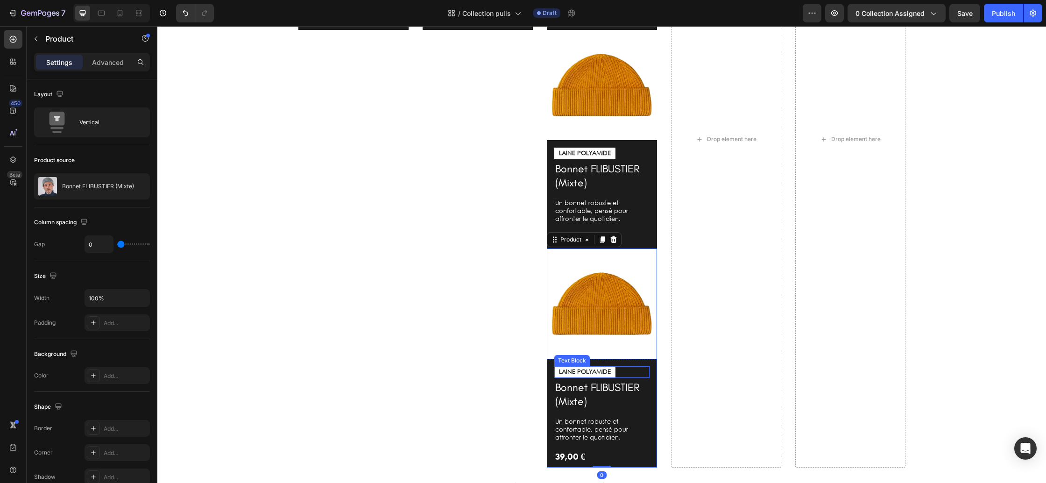
scroll to position [663, 0]
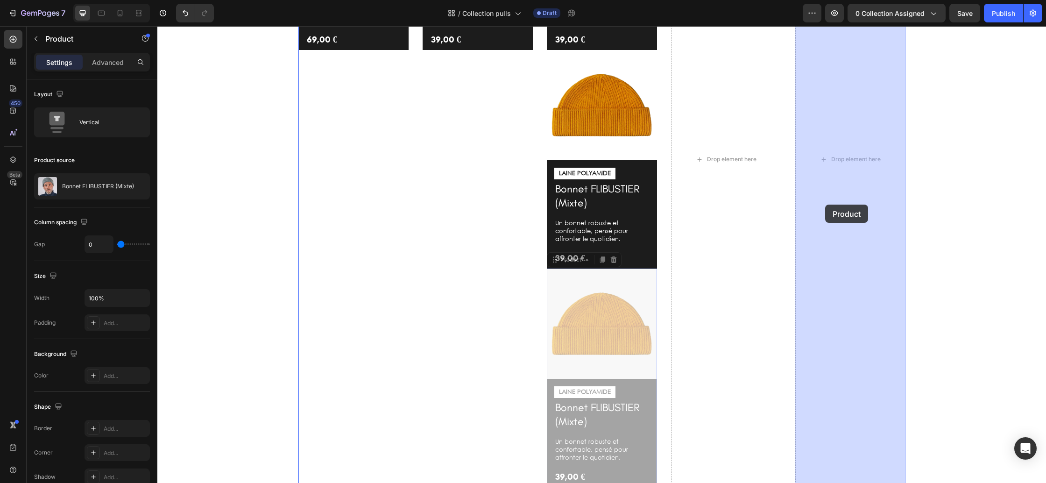
drag, startPoint x: 555, startPoint y: 262, endPoint x: 823, endPoint y: 205, distance: 274.1
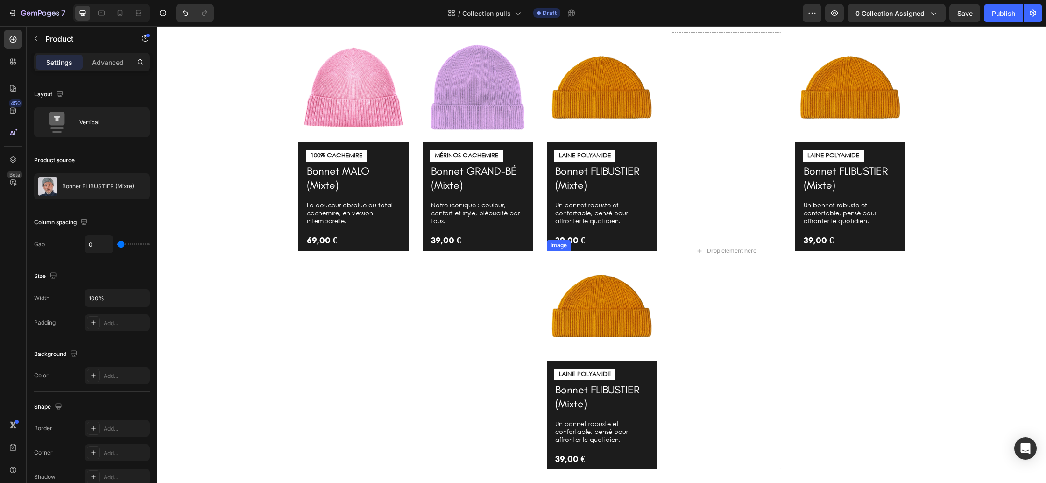
scroll to position [451, 0]
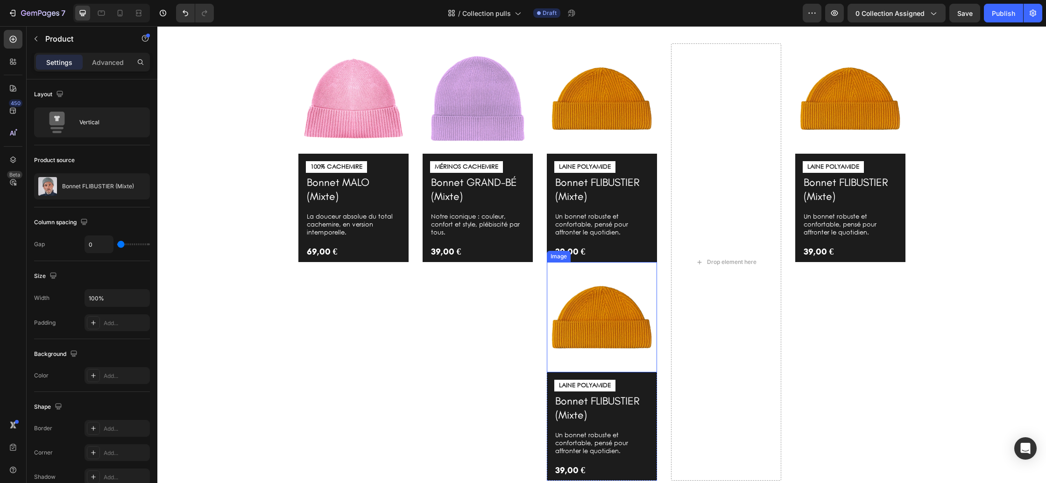
click at [617, 368] on img at bounding box center [602, 317] width 110 height 110
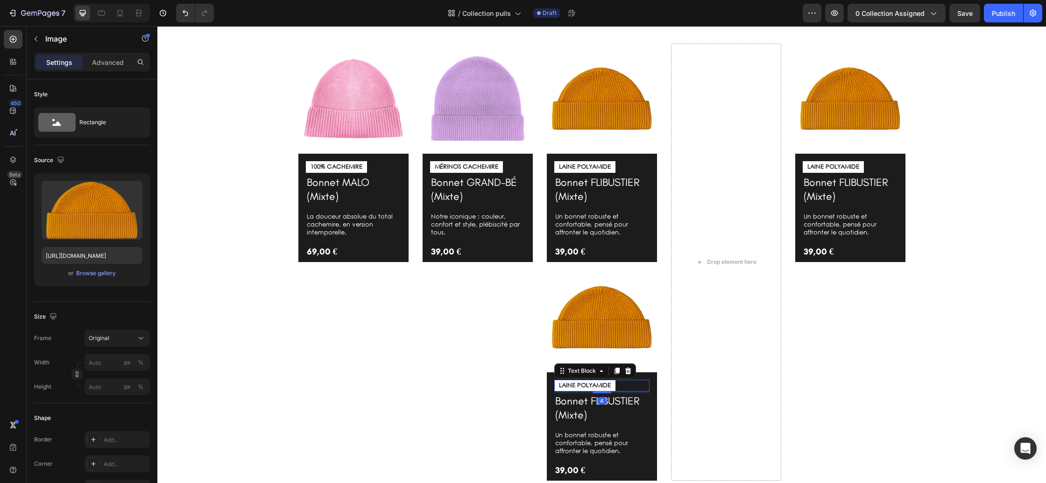
click at [632, 380] on div "LAINE POLYAMIDE" at bounding box center [601, 386] width 95 height 12
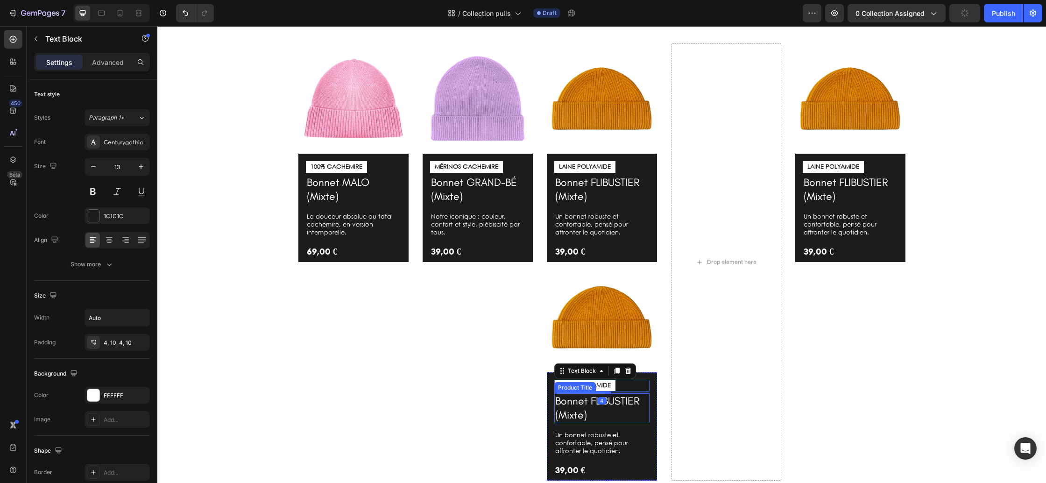
click at [599, 414] on h1 "Bonnet FLIBUSTIER (Mixte)" at bounding box center [601, 408] width 95 height 30
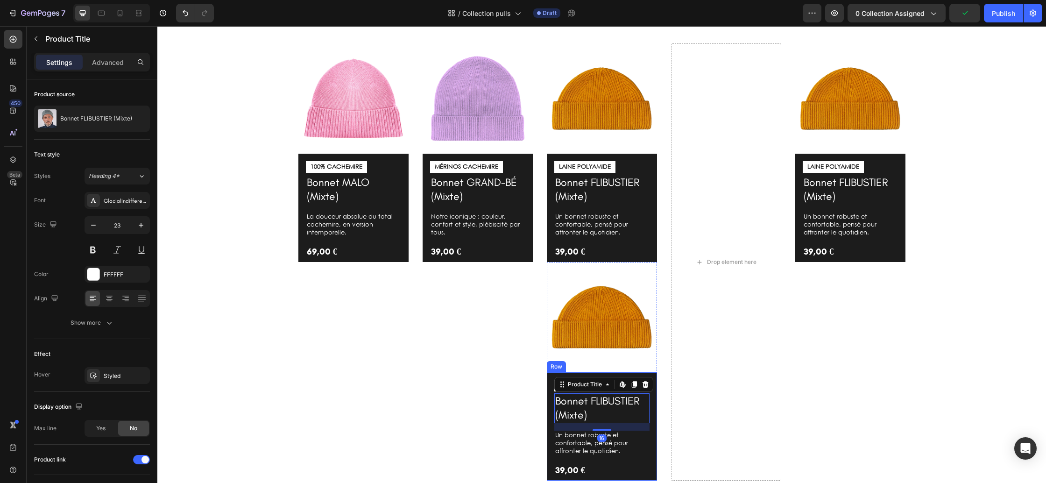
click at [655, 431] on div "LAINE POLYAMIDE Text Block Bonnet FLIBUSTIER (Mixte) Product Title Edit content…" at bounding box center [602, 426] width 110 height 108
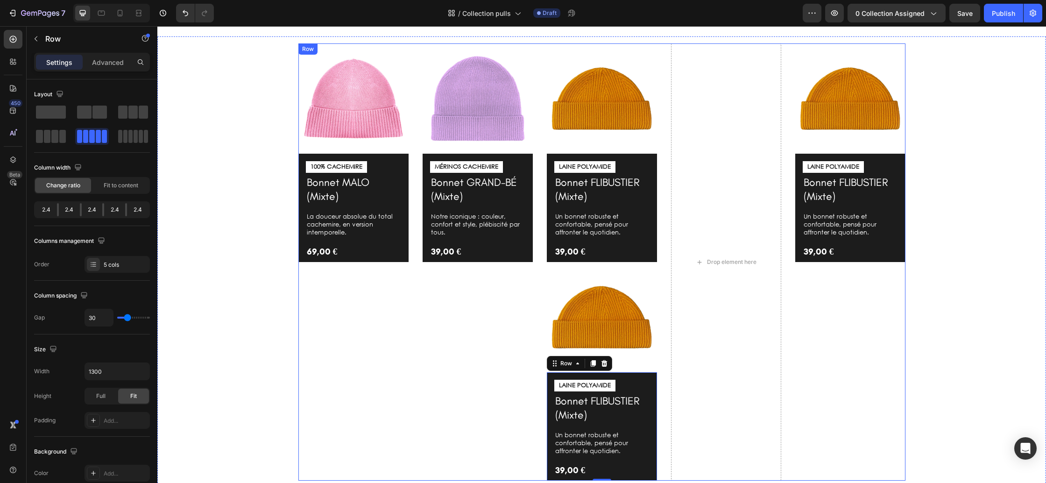
click at [658, 431] on div "Image 100% CACHEMIRE Text Block Bonnet MALO (Mixte) Product Title La douceur ab…" at bounding box center [601, 261] width 607 height 437
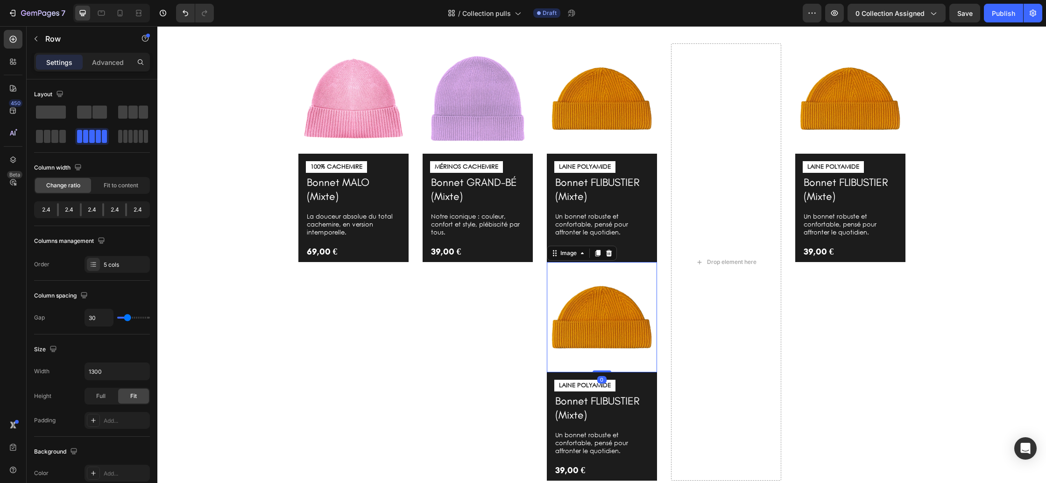
click at [650, 284] on img at bounding box center [602, 317] width 110 height 110
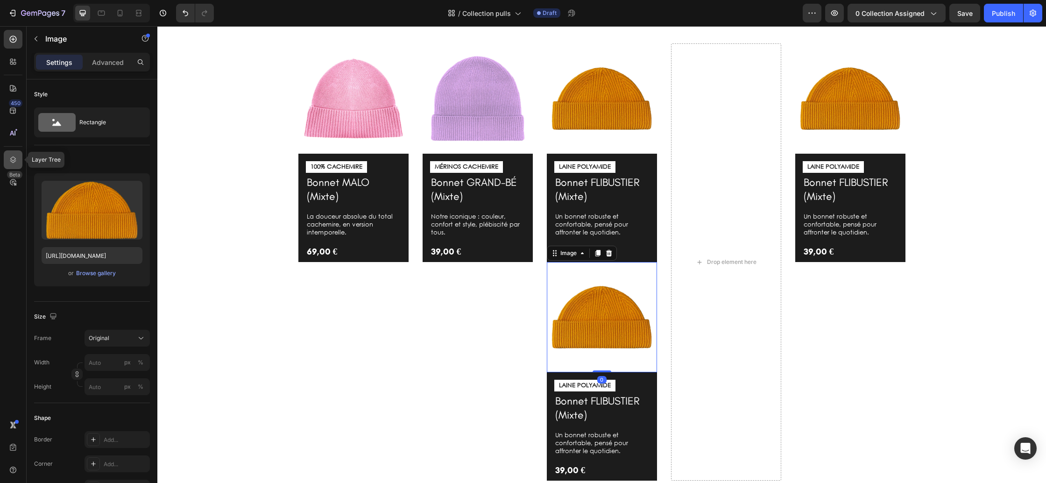
click at [10, 155] on icon at bounding box center [12, 159] width 9 height 9
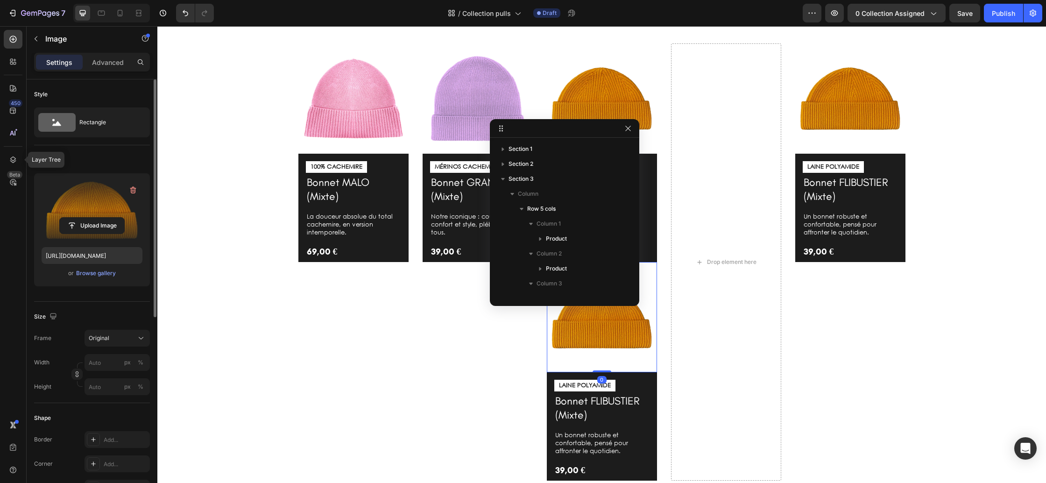
scroll to position [132, 0]
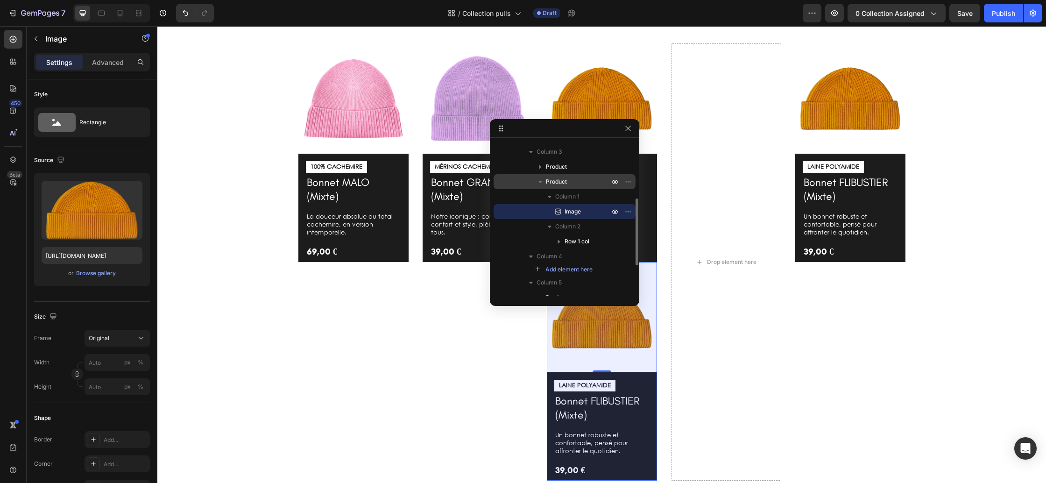
click at [559, 185] on span "Product" at bounding box center [556, 181] width 21 height 9
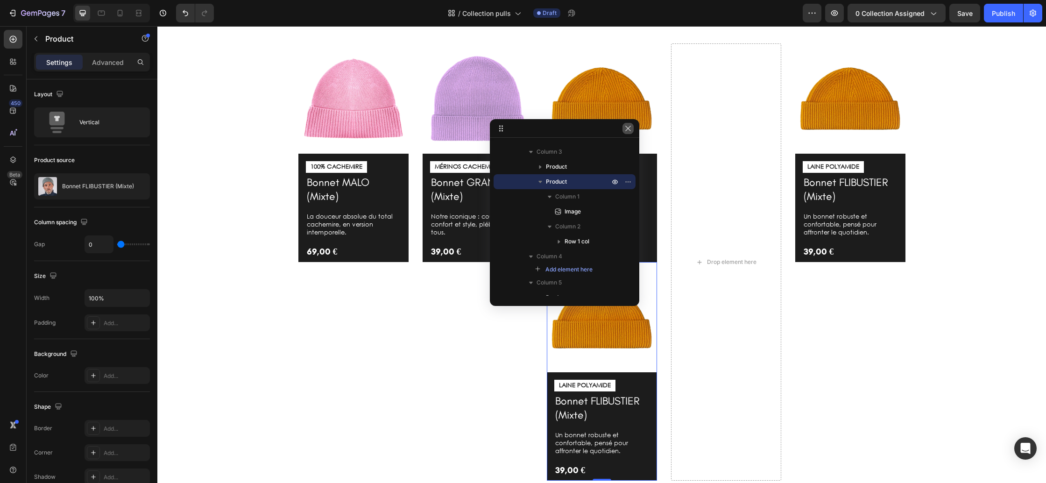
click at [631, 129] on icon "button" at bounding box center [627, 128] width 7 height 7
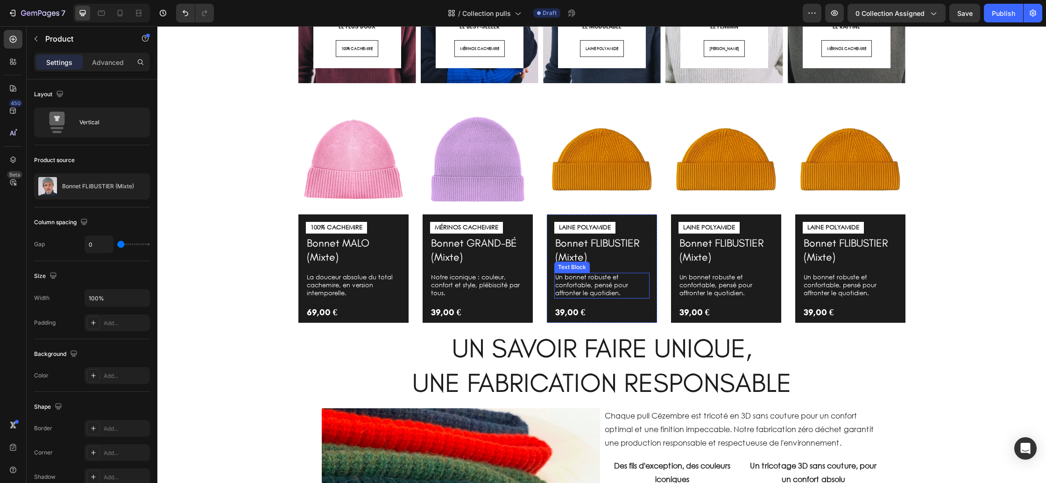
scroll to position [379, 0]
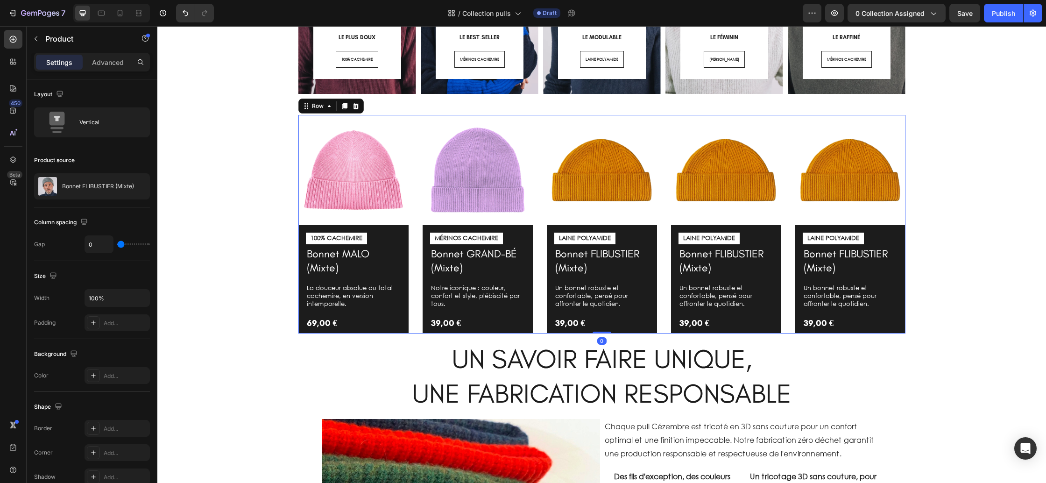
click at [543, 220] on div "Image 100% CACHEMIRE Text Block Bonnet MALO (Mixte) Product Title La douceur ab…" at bounding box center [601, 224] width 607 height 219
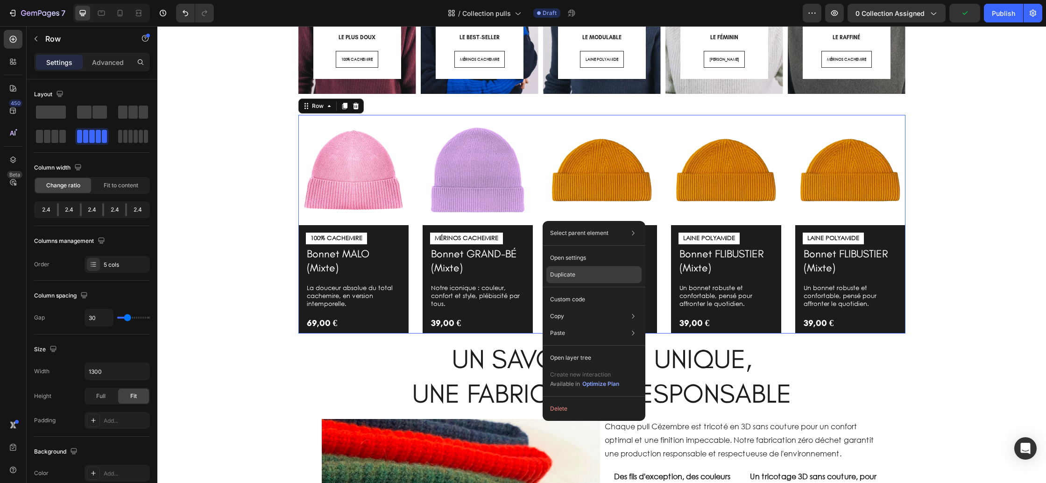
click at [592, 291] on div "Duplicate" at bounding box center [593, 299] width 95 height 17
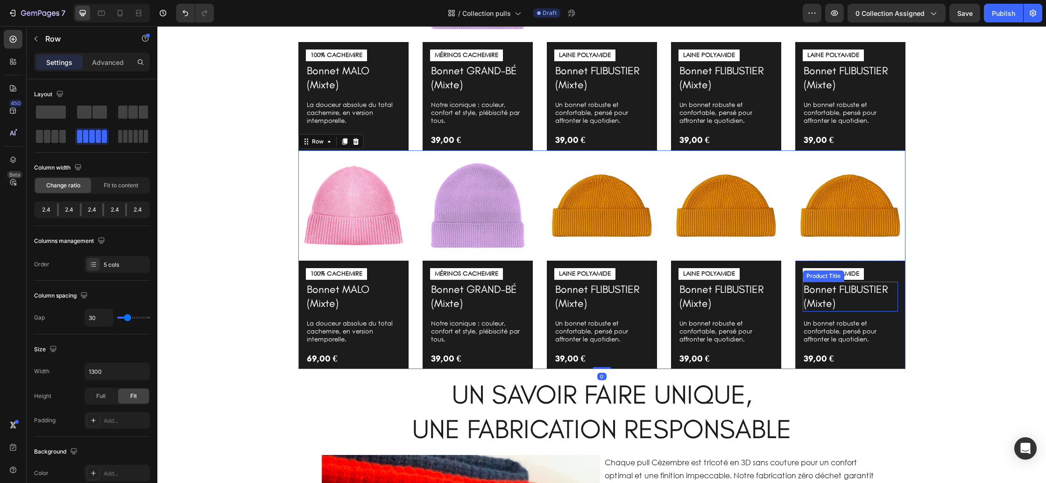
scroll to position [558, 0]
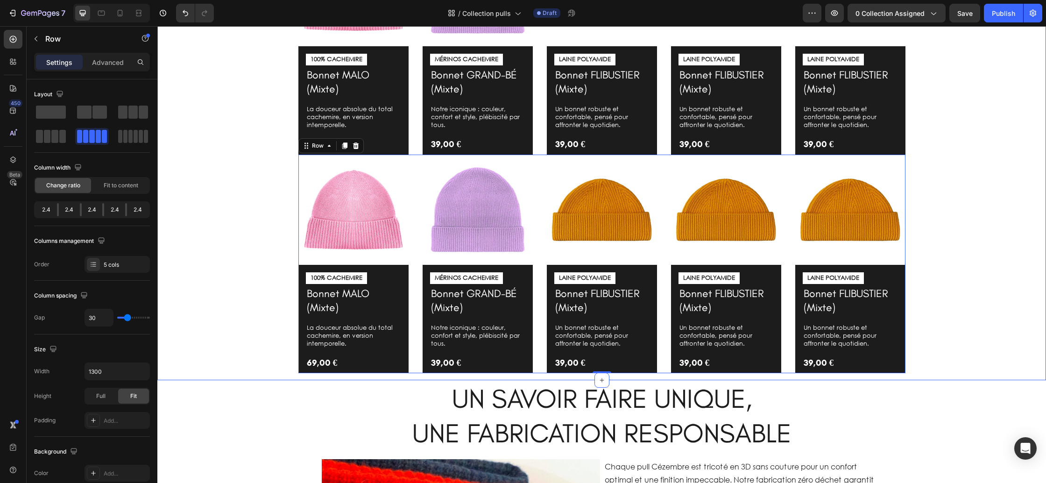
click at [939, 268] on div "Image 100% CACHEMIRE Text Block Bonnet MALO (Mixte) Product Title La douceur ab…" at bounding box center [601, 154] width 875 height 437
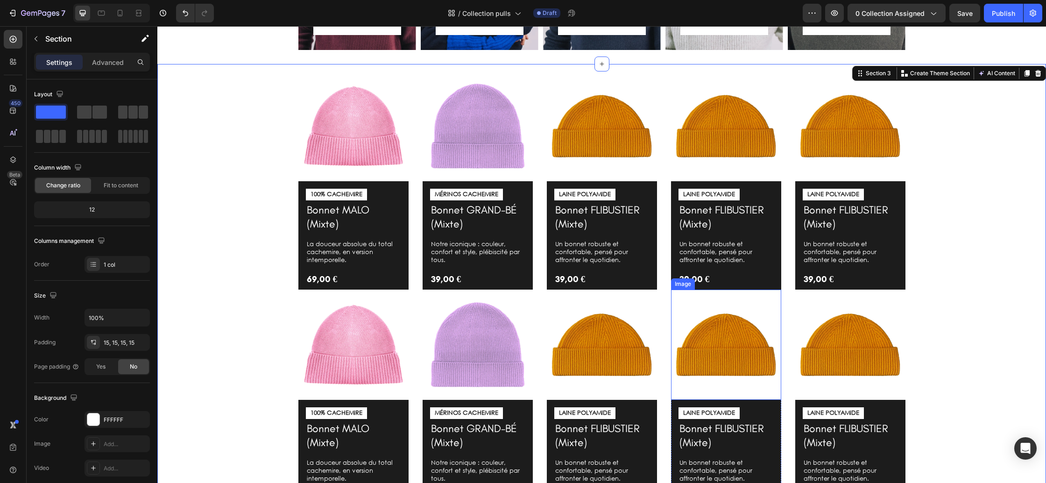
scroll to position [432, 0]
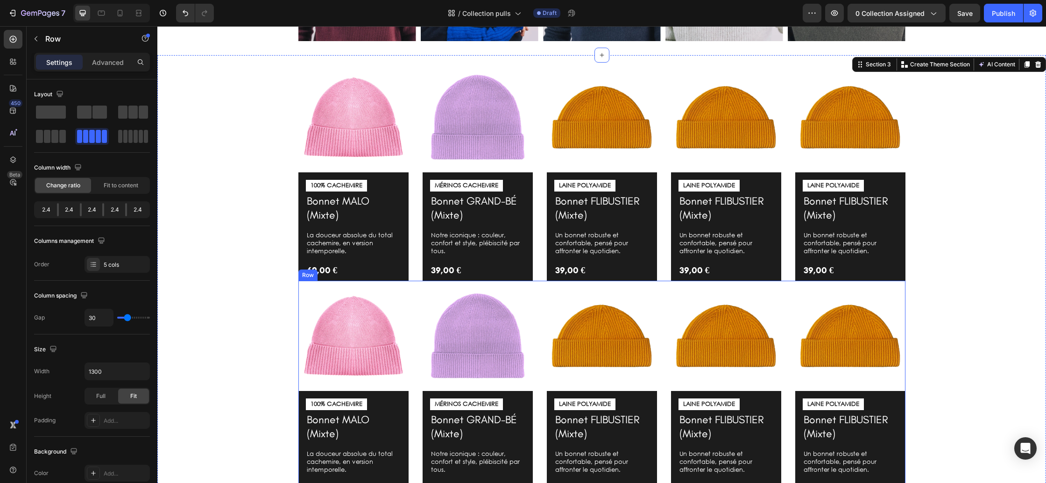
click at [543, 336] on div "Image 100% CACHEMIRE Text Block Bonnet MALO (Mixte) Product Title La douceur ab…" at bounding box center [601, 390] width 607 height 219
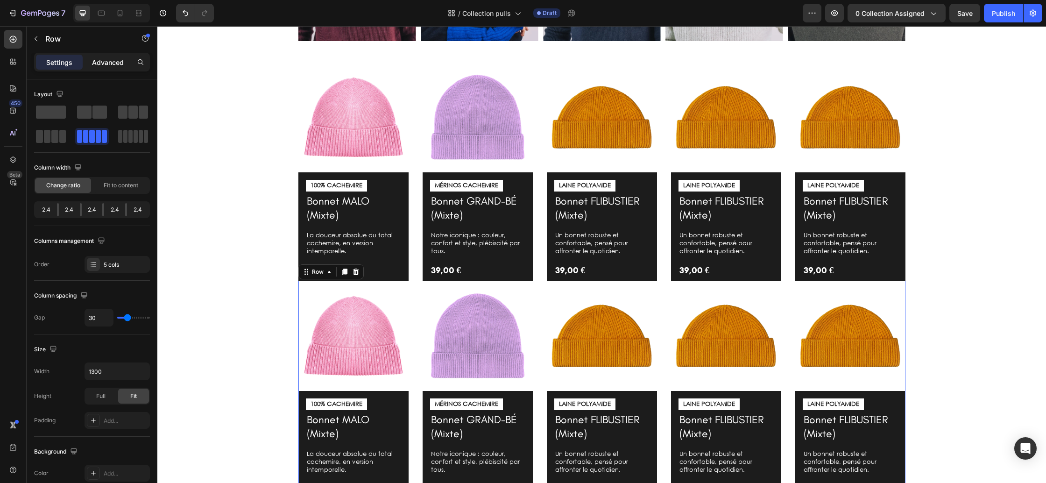
click at [112, 64] on p "Advanced" at bounding box center [108, 62] width 32 height 10
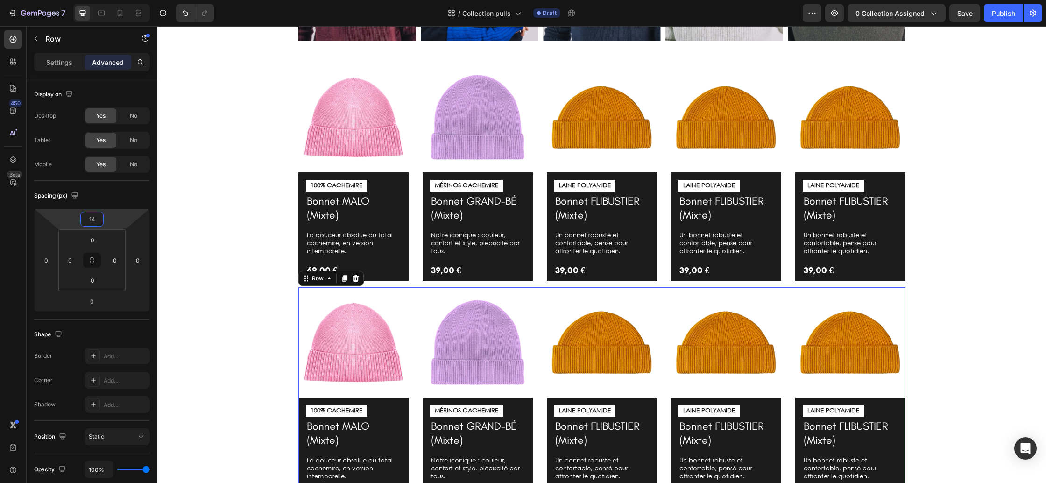
type input "16"
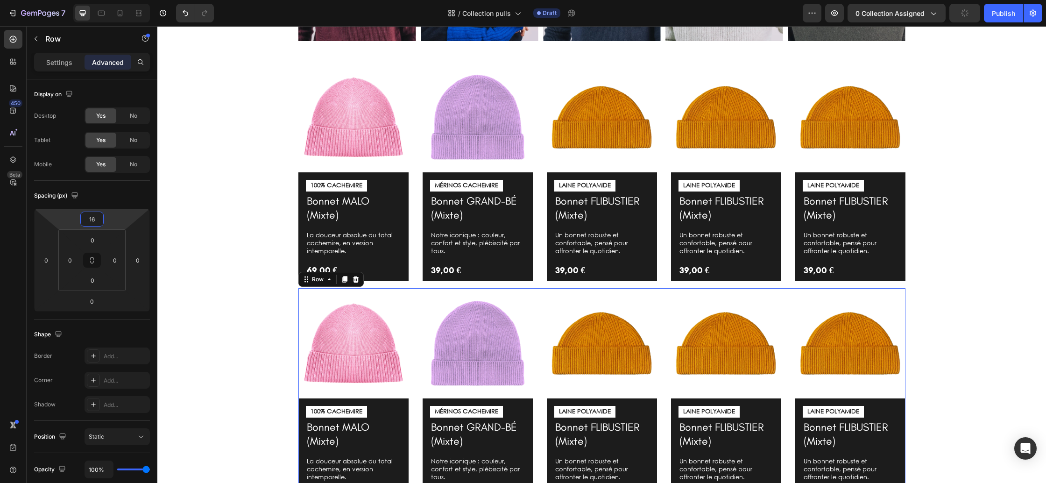
click at [111, 0] on html "7 Version history / Collection pulls Draft Preview 0 collection assigned Publis…" at bounding box center [523, 0] width 1046 height 0
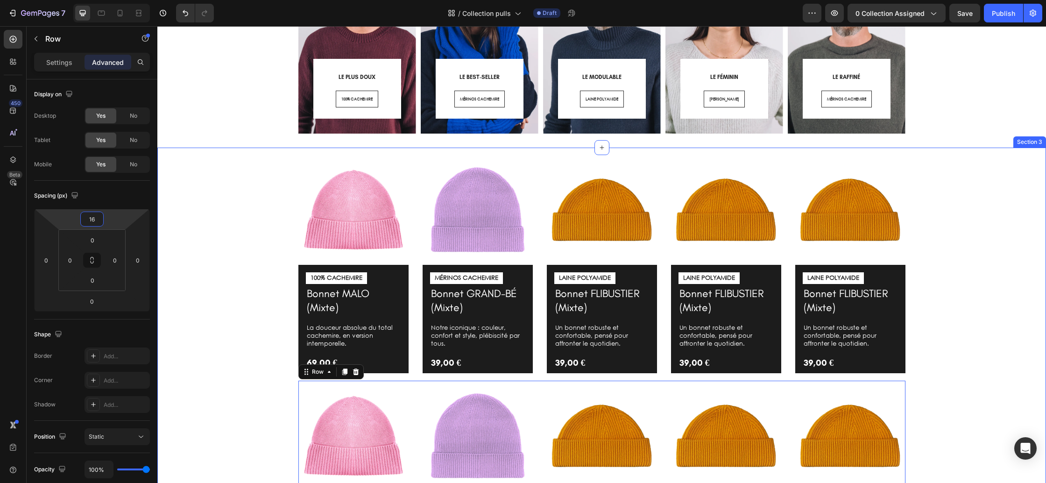
scroll to position [226, 0]
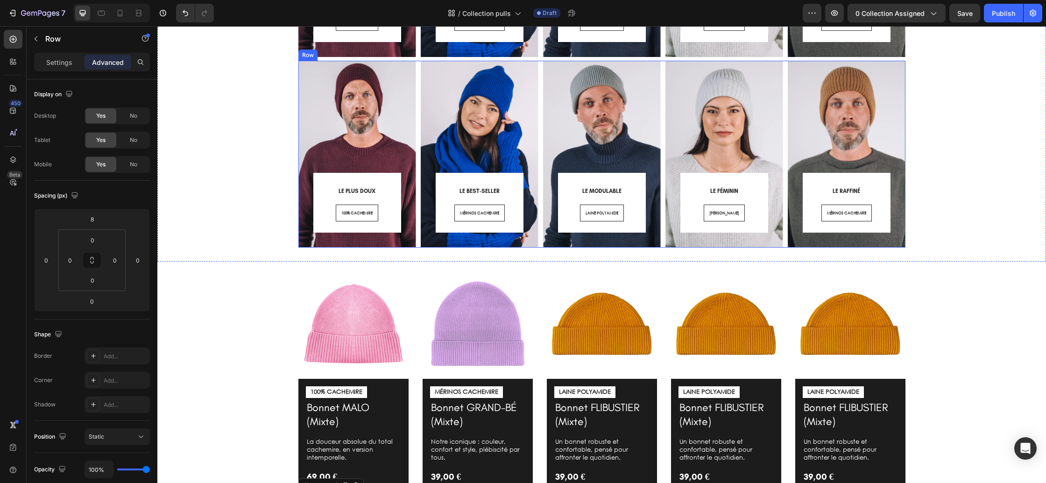
click at [418, 120] on div "LE PLUS DOUX Heading 100% CACHEMIRE Button Row Row Hero Banner LE BEST-SELLER H…" at bounding box center [601, 154] width 607 height 187
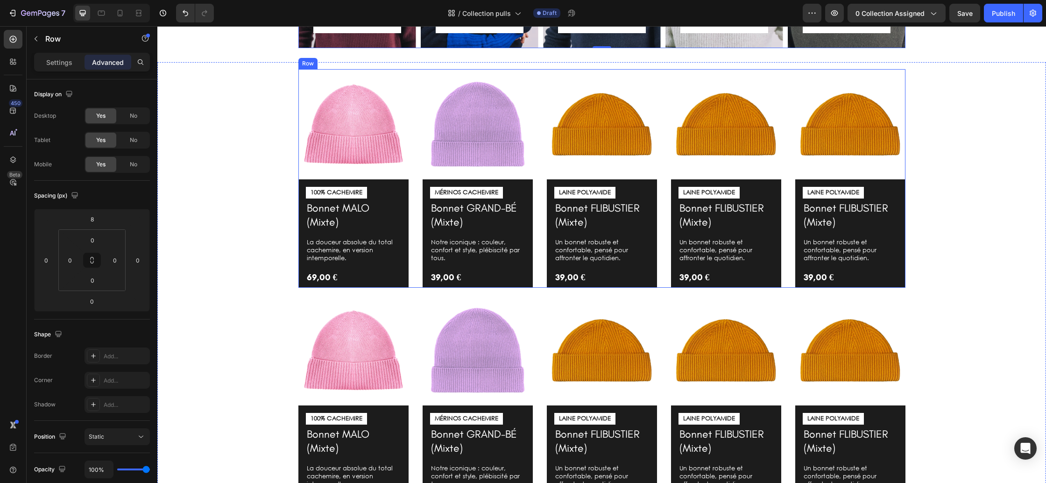
scroll to position [433, 0]
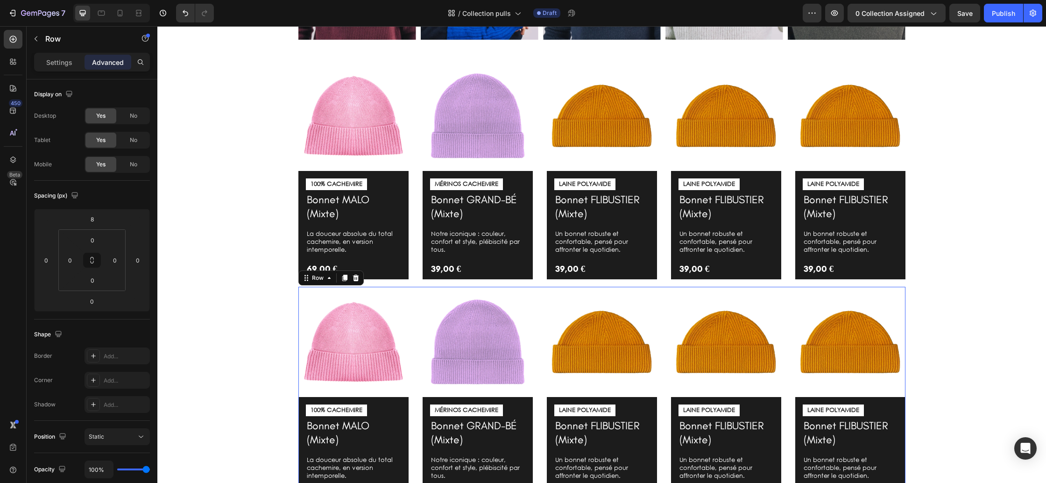
click at [413, 303] on div "Image 100% CACHEMIRE Text Block Bonnet MALO (Mixte) Product Title La douceur ab…" at bounding box center [601, 396] width 607 height 219
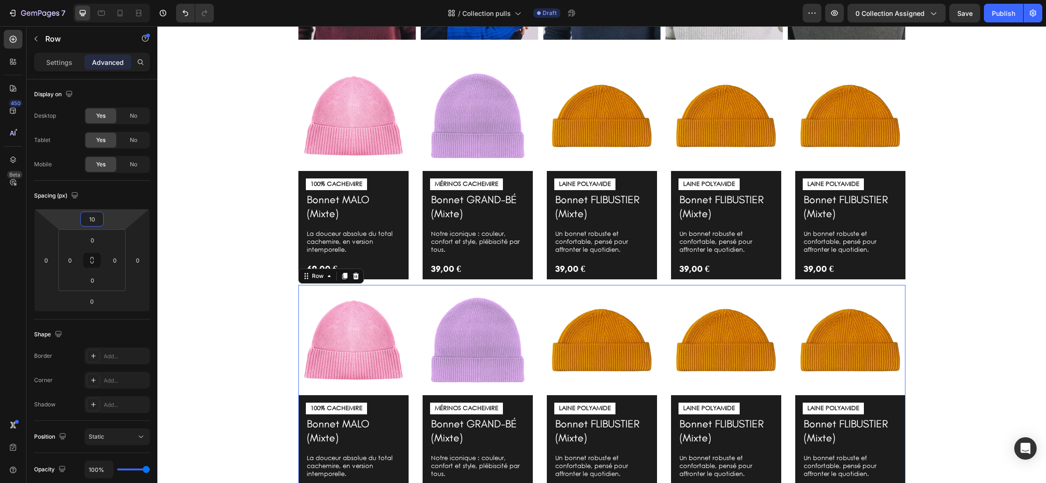
type input "8"
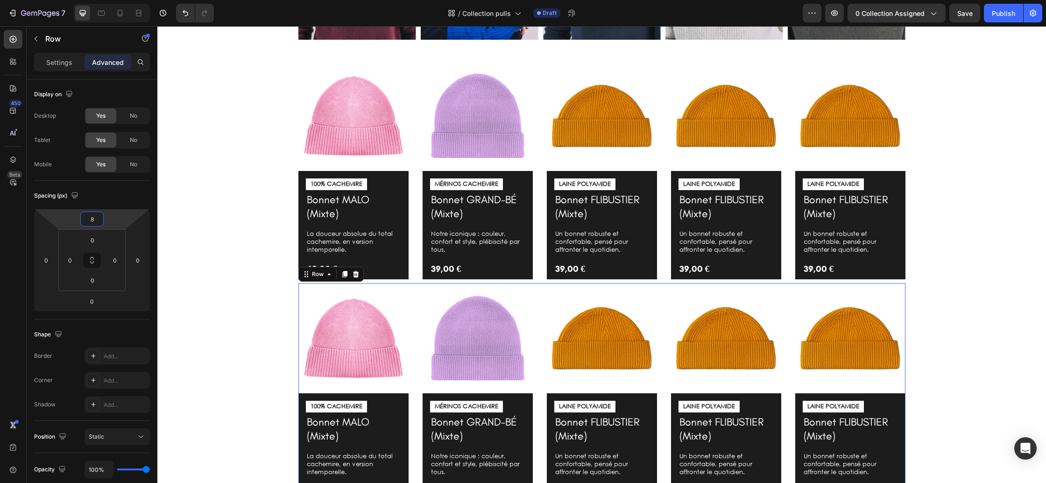
click at [106, 0] on html "7 Version history / Collection pulls Draft Preview 0 collection assigned Save P…" at bounding box center [523, 0] width 1046 height 0
click at [216, 235] on div "Image 100% CACHEMIRE Text Block Bonnet MALO (Mixte) Product Title La douceur ab…" at bounding box center [601, 281] width 875 height 441
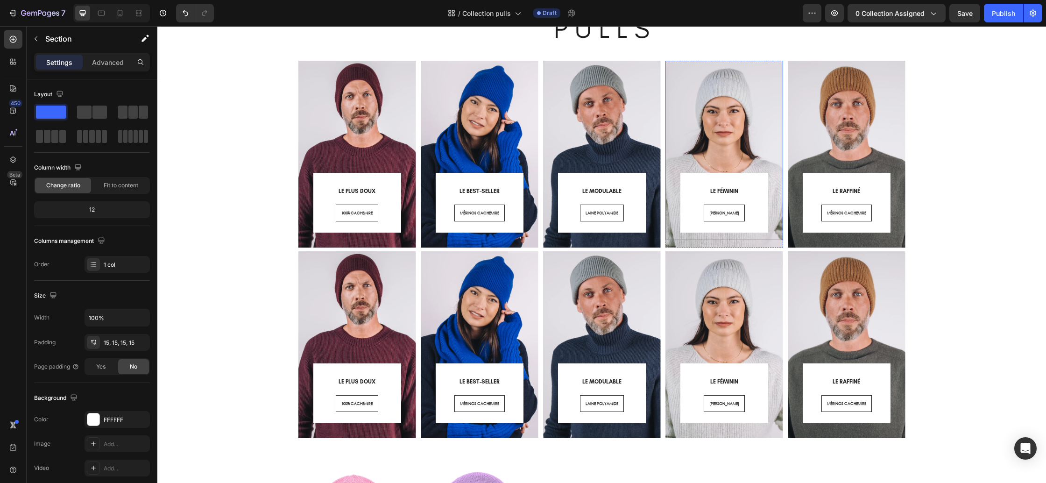
scroll to position [0, 0]
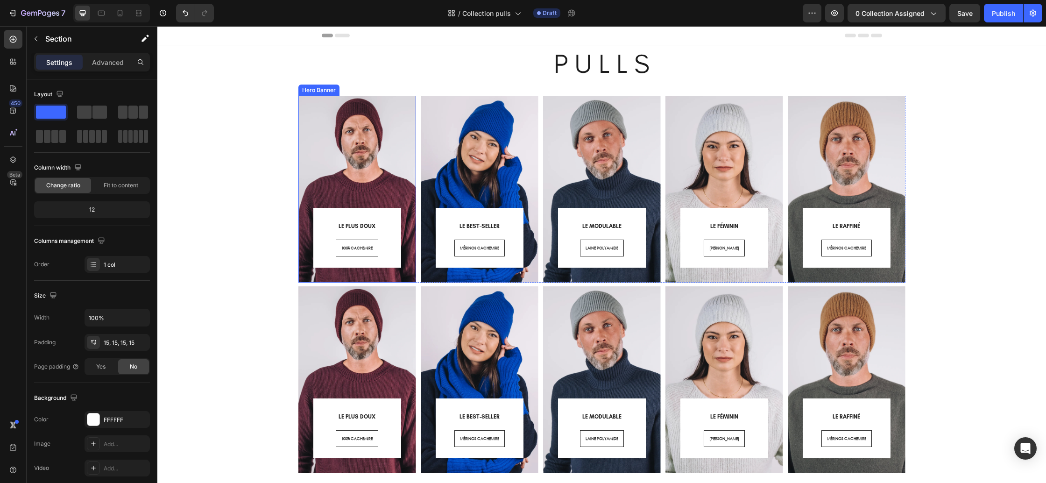
click at [374, 278] on div "LE PLUS DOUX Heading 100% CACHEMIRE Button Row Row" at bounding box center [357, 176] width 118 height 213
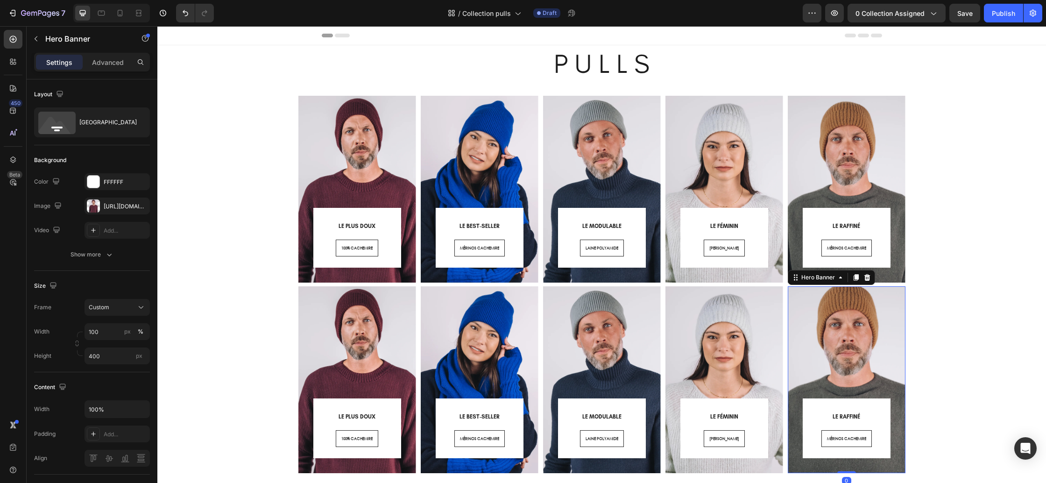
click at [833, 469] on div "LE RAFFINÉ Heading MÉRINOS CACHEMIRE Button Row Row" at bounding box center [847, 367] width 118 height 213
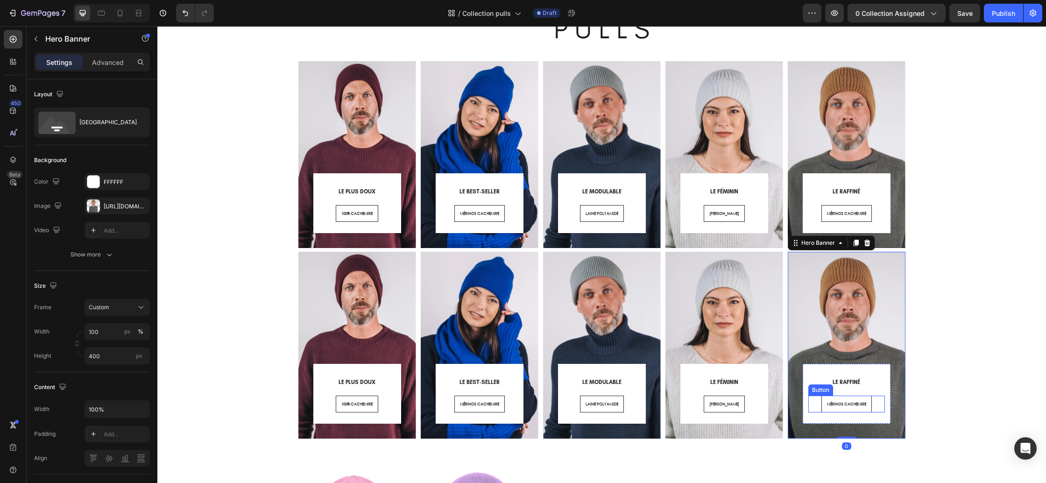
scroll to position [34, 0]
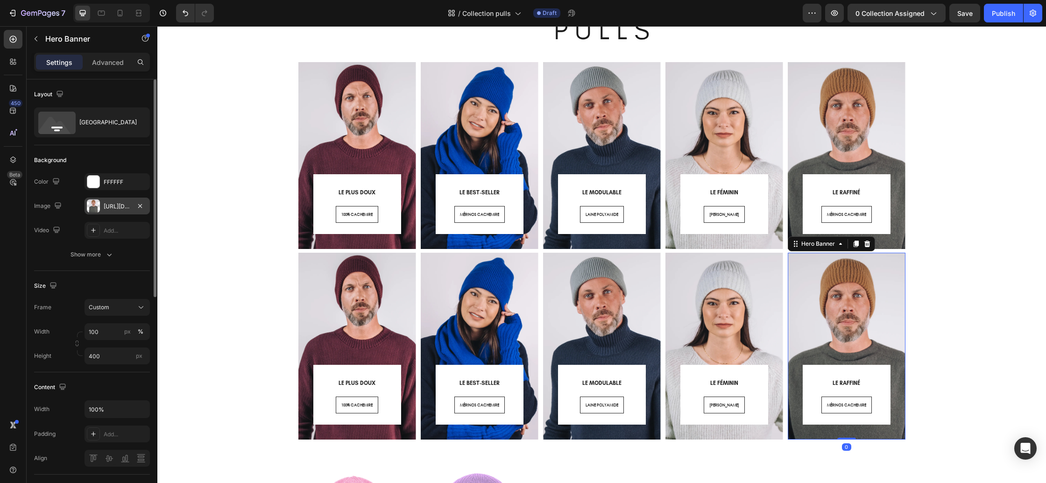
click at [104, 207] on div "[URL][DOMAIN_NAME]" at bounding box center [117, 206] width 27 height 8
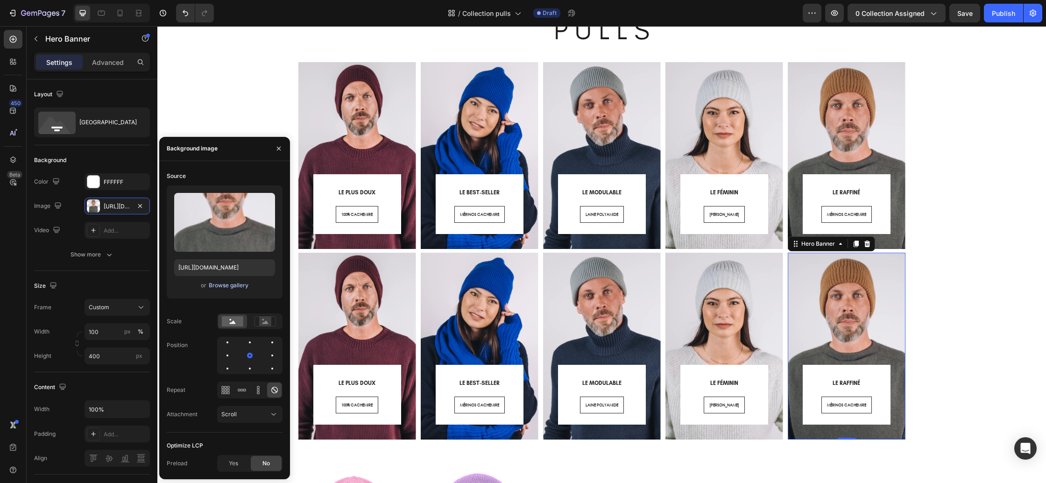
click at [222, 289] on div "Browse gallery" at bounding box center [229, 285] width 40 height 8
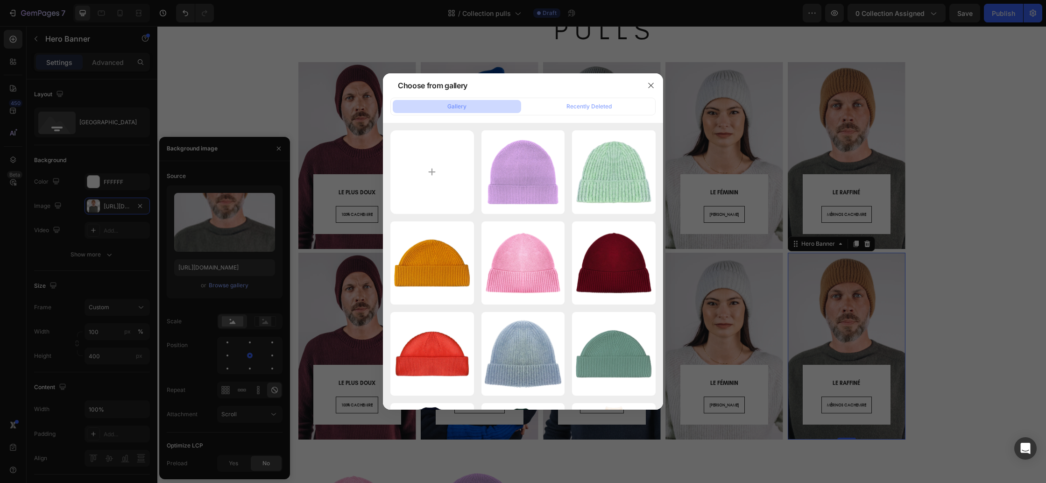
type input "C:\fakepath\P - chevrets col roulé.webp"
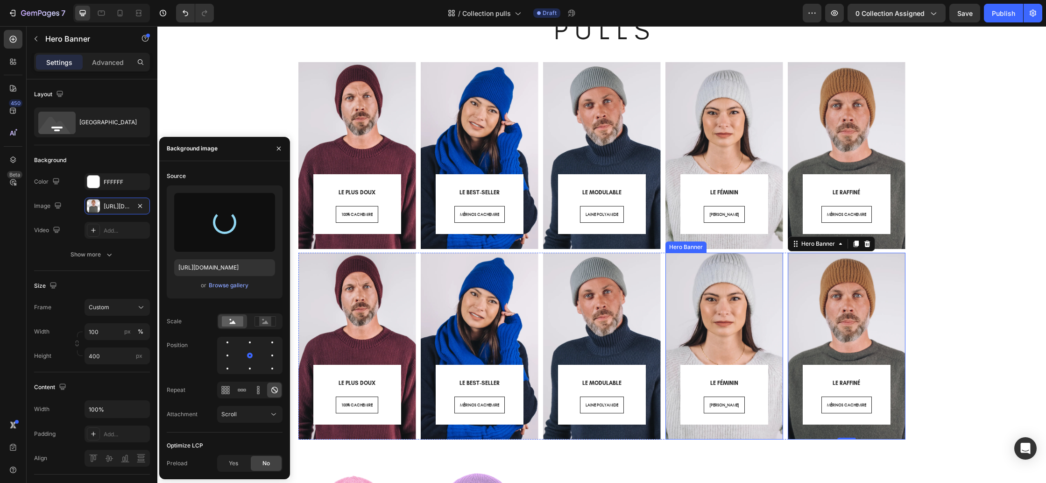
type input "[URL][DOMAIN_NAME]"
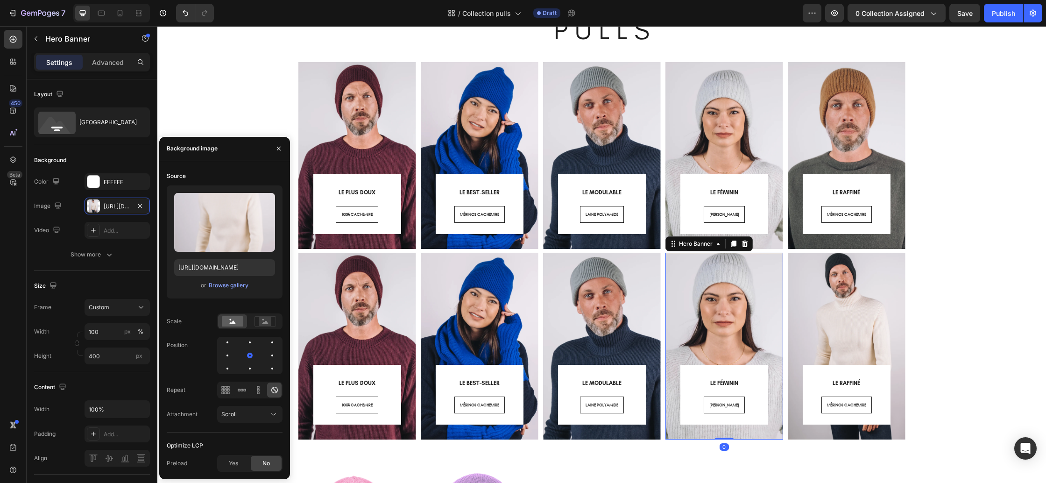
click at [733, 437] on div "LE FÉMININ Heading LAINE ALPAGA Button Row Row" at bounding box center [724, 333] width 118 height 213
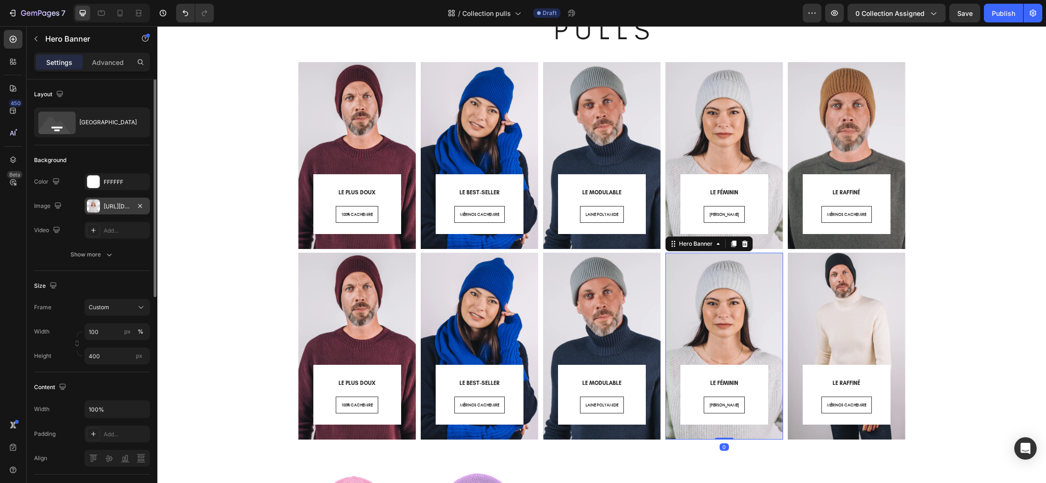
drag, startPoint x: 105, startPoint y: 207, endPoint x: 118, endPoint y: 222, distance: 19.9
click at [105, 207] on div "[URL][DOMAIN_NAME]" at bounding box center [117, 206] width 27 height 8
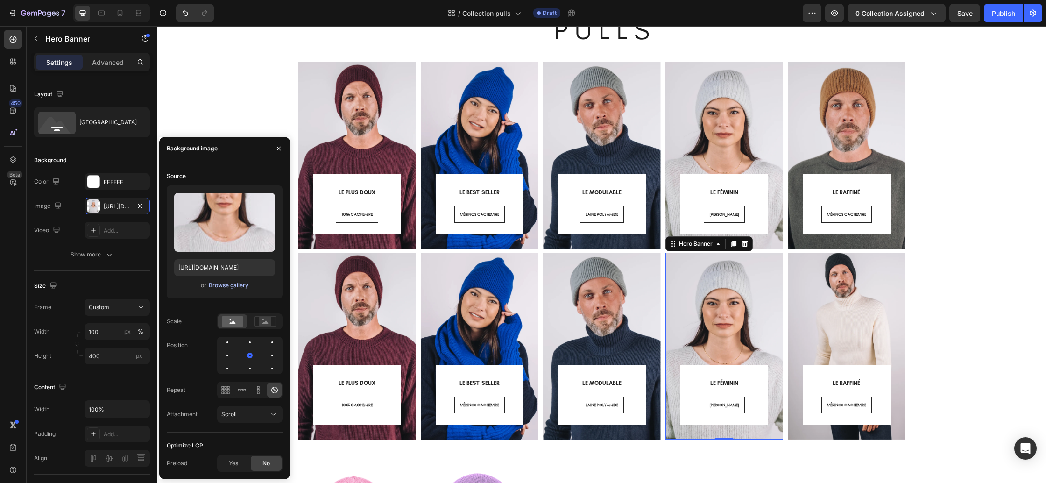
click at [238, 284] on div "Browse gallery" at bounding box center [229, 285] width 40 height 8
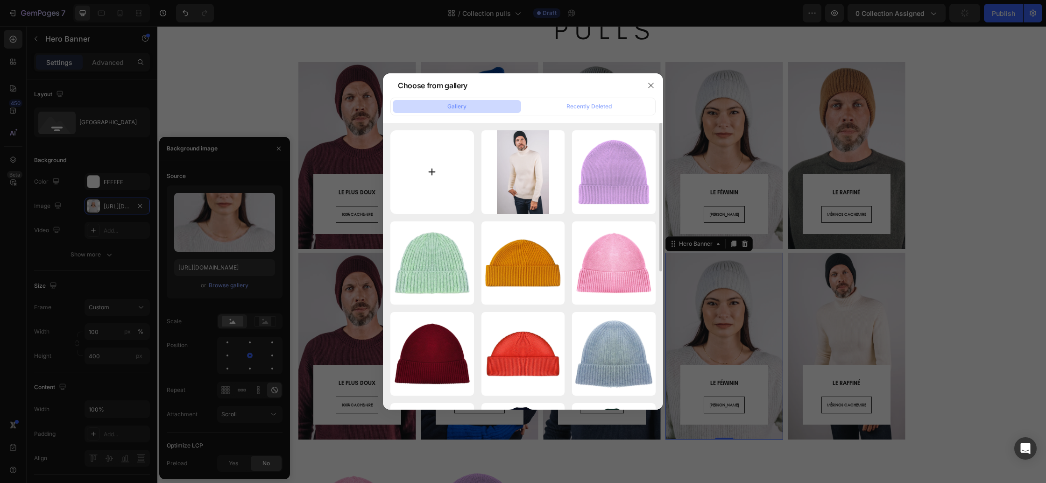
type input "C:\fakepath\P - chevrets rayé.webp"
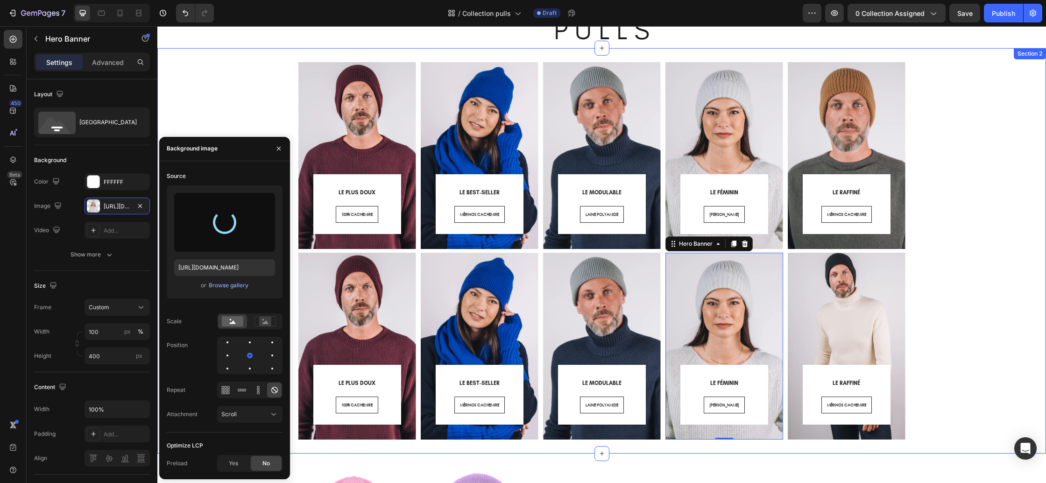
type input "[URL][DOMAIN_NAME]"
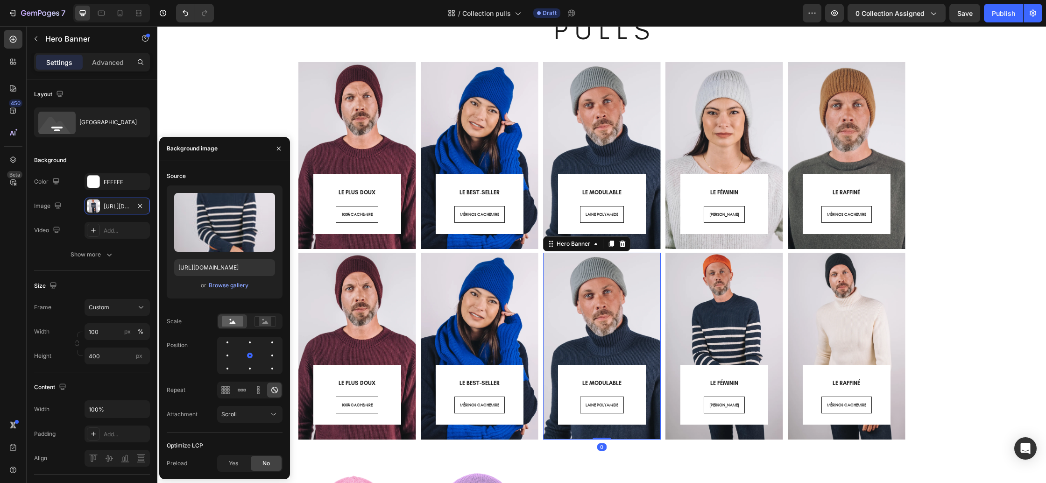
click at [640, 437] on div "LE MODULABLE Heading LAINE POLYAMIDE Button Row Row" at bounding box center [602, 333] width 118 height 213
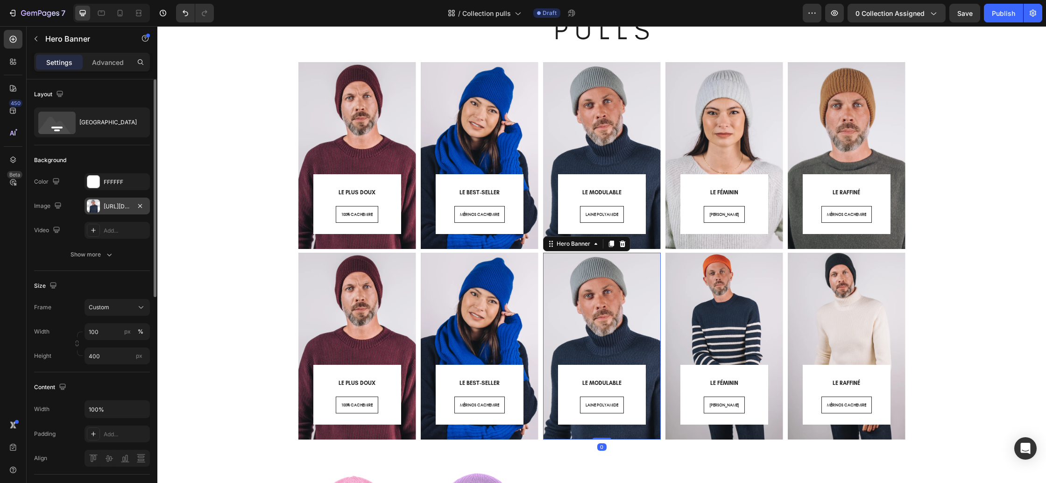
click at [116, 208] on div "[URL][DOMAIN_NAME]" at bounding box center [117, 206] width 27 height 8
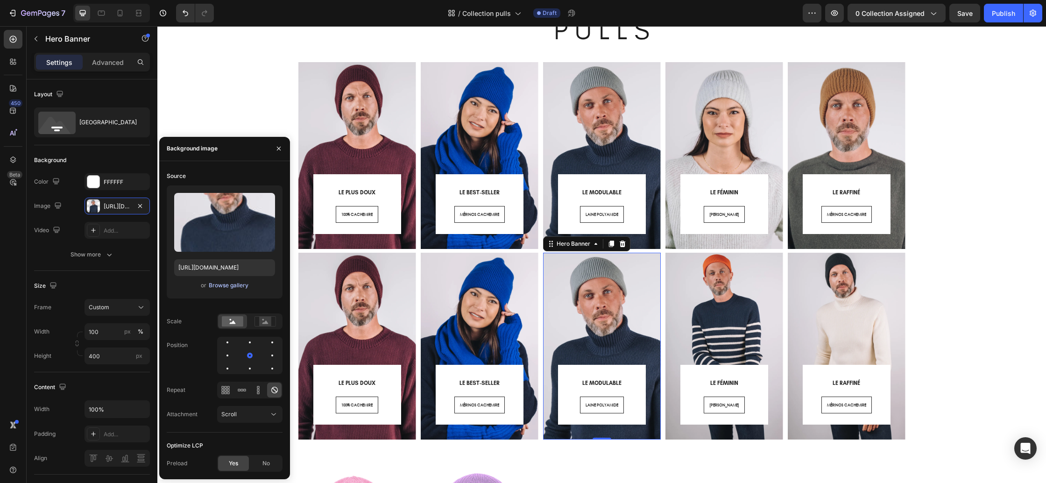
click at [244, 287] on div "Browse gallery" at bounding box center [229, 285] width 40 height 8
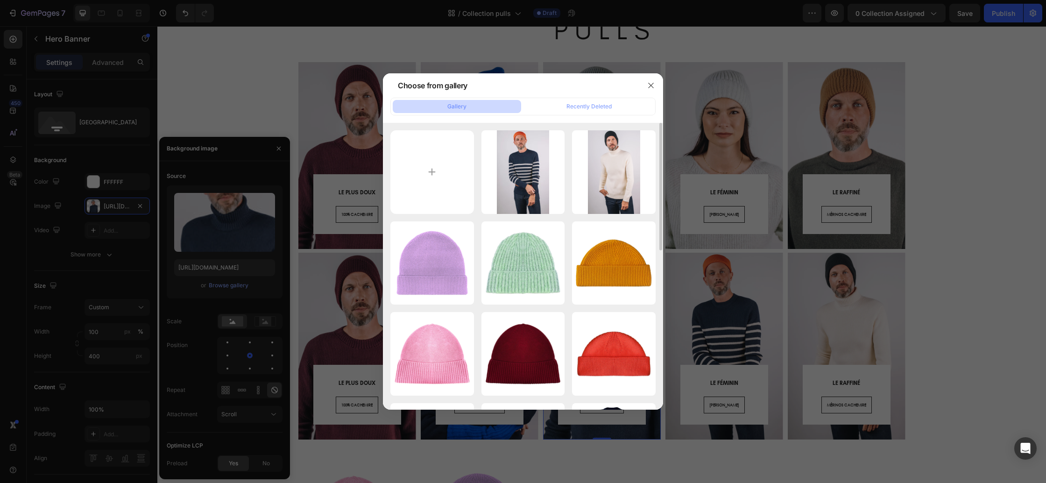
type input "C:\fakepath\P - chevrets uni.webp"
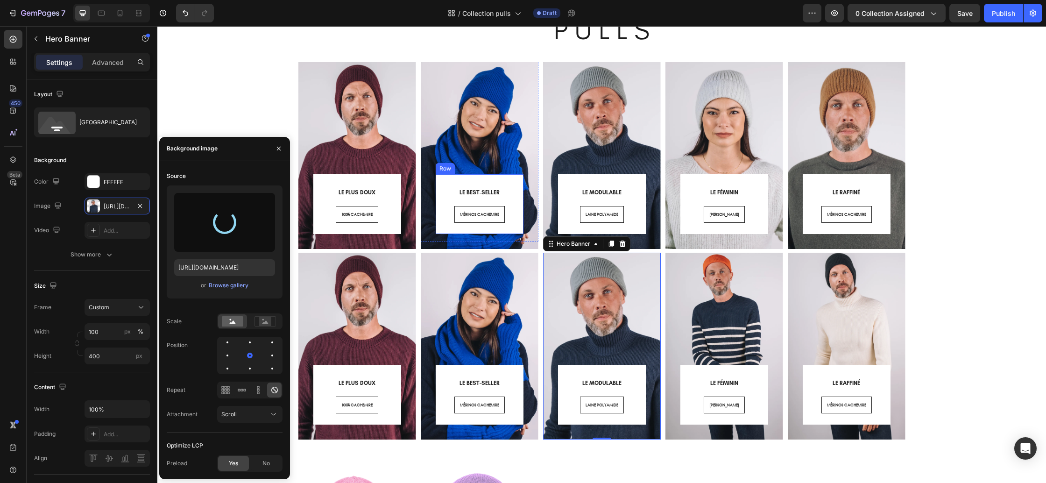
type input "[URL][DOMAIN_NAME]"
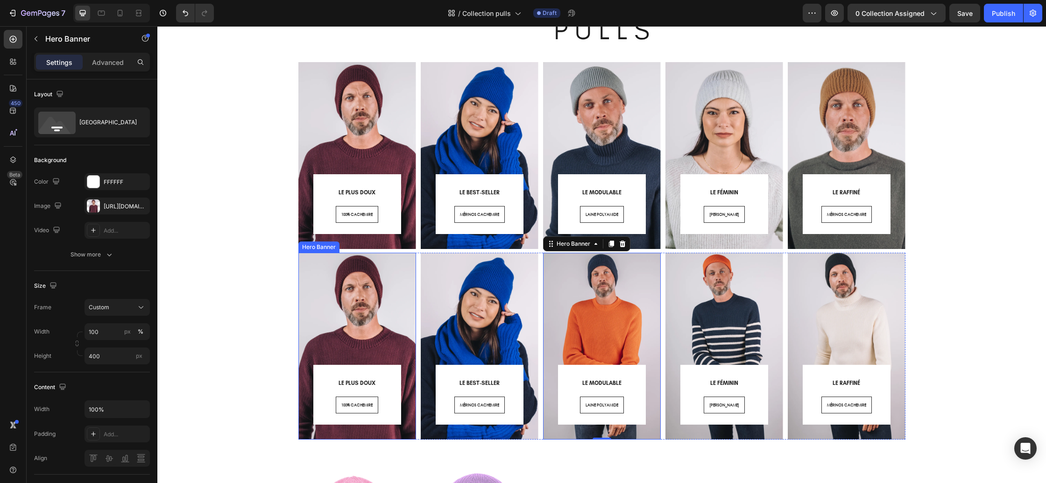
click at [400, 436] on div "LE PLUS DOUX Heading 100% CACHEMIRE Button Row Row" at bounding box center [357, 333] width 118 height 213
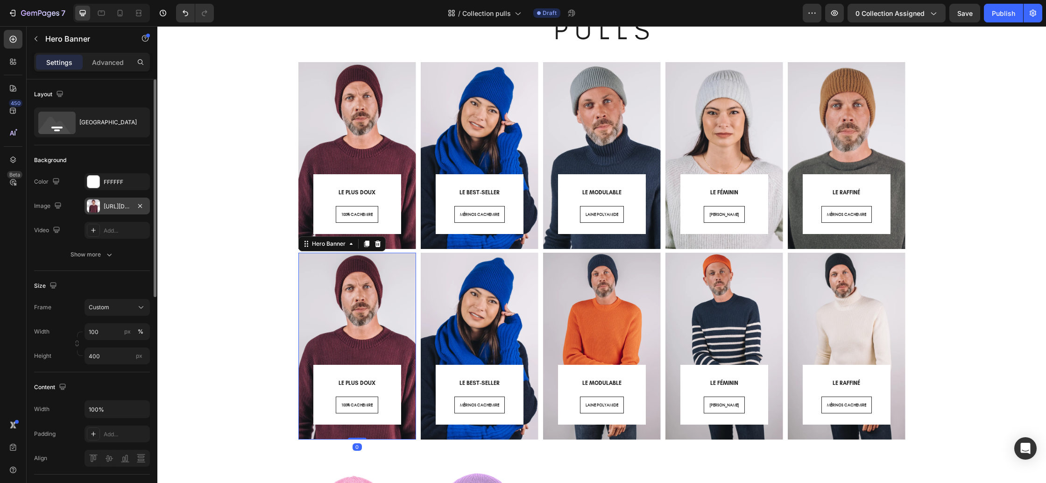
drag, startPoint x: 105, startPoint y: 206, endPoint x: 106, endPoint y: 213, distance: 7.2
click at [104, 206] on div "[URL][DOMAIN_NAME]" at bounding box center [117, 206] width 27 height 8
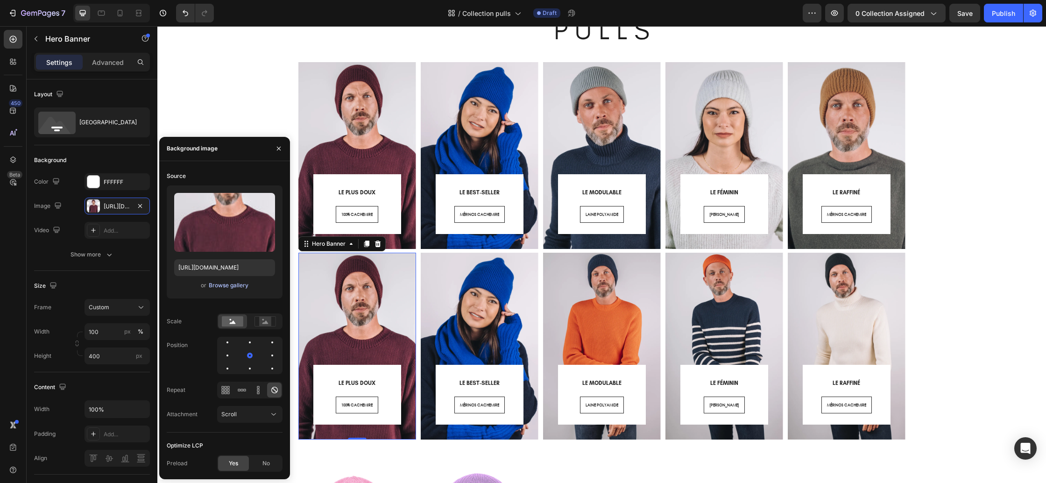
click at [223, 283] on div "Browse gallery" at bounding box center [229, 285] width 40 height 8
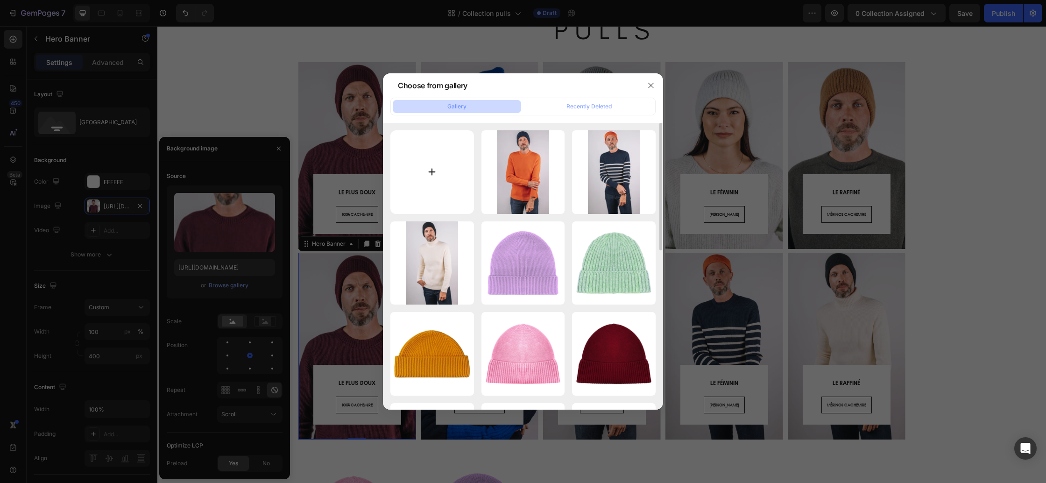
type input "C:\fakepath\P - sablons rayé.webp"
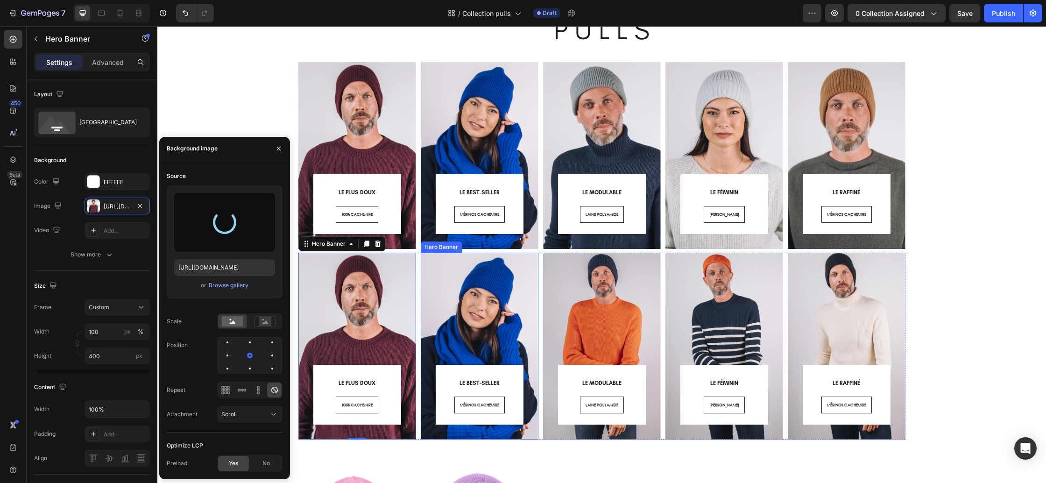
type input "[URL][DOMAIN_NAME]"
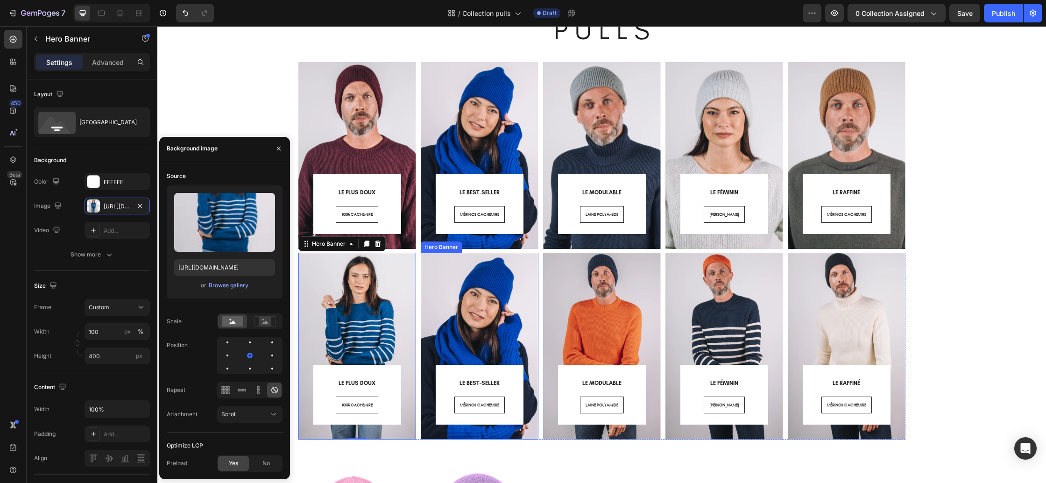
click at [449, 438] on div "LE BEST-SELLER Heading MÉRINOS CACHEMIRE Button Row Row" at bounding box center [480, 333] width 118 height 213
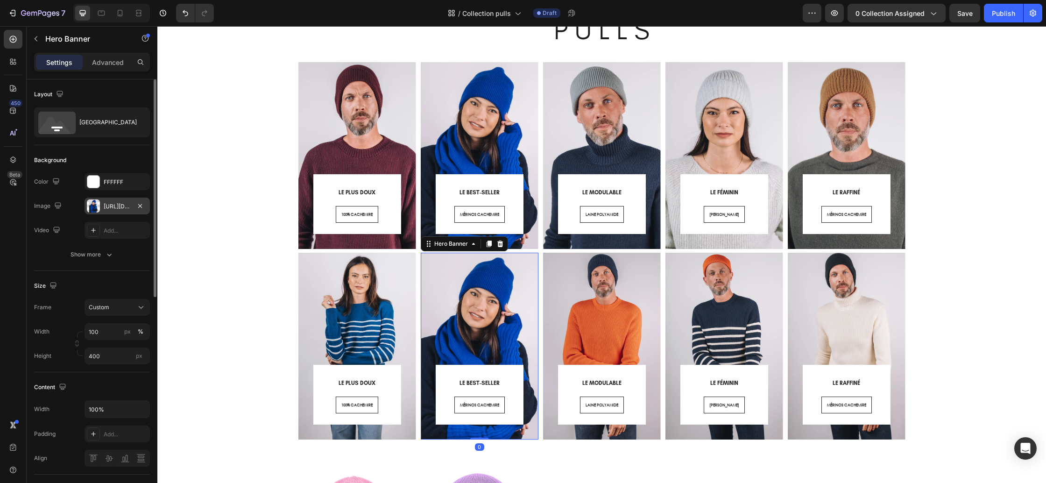
click at [119, 209] on div "[URL][DOMAIN_NAME]" at bounding box center [117, 206] width 27 height 8
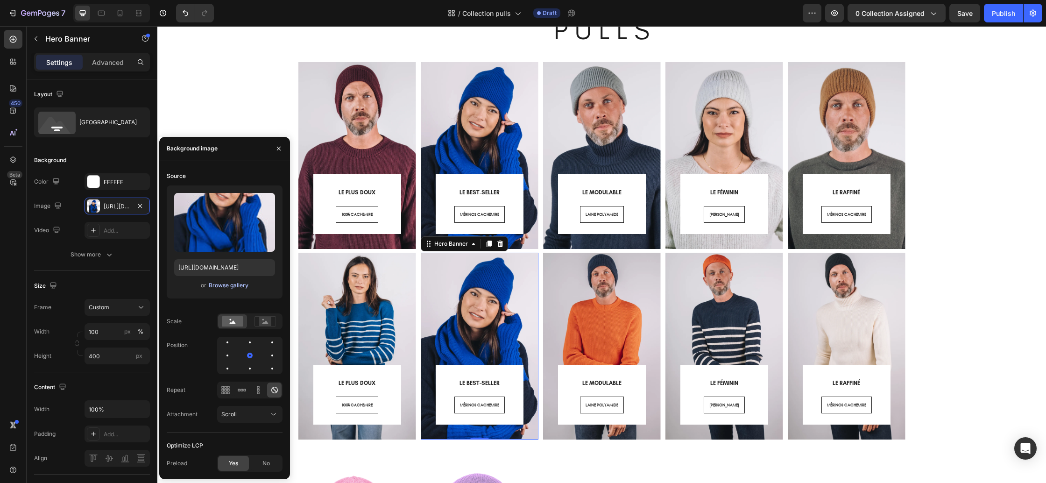
click at [228, 283] on div "Browse gallery" at bounding box center [229, 285] width 40 height 8
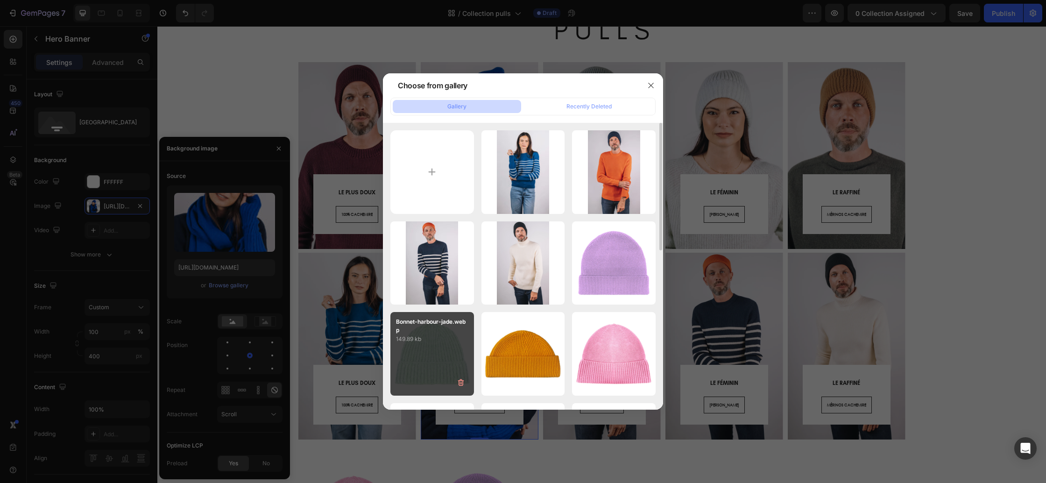
type input "C:\fakepath\P - sablons uni.webp"
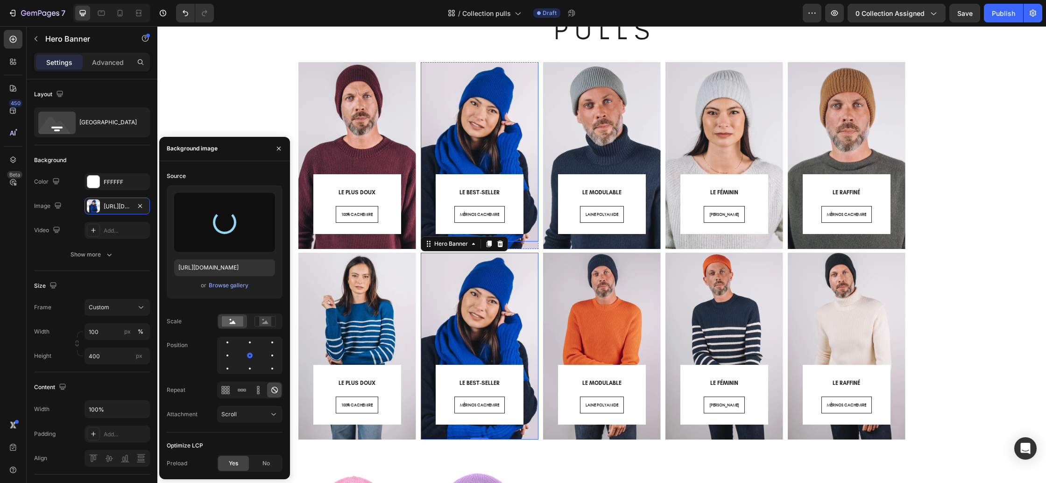
type input "https://cdn.shopify.com/s/files/1/0678/9555/8432/files/gempages_556549879929767…"
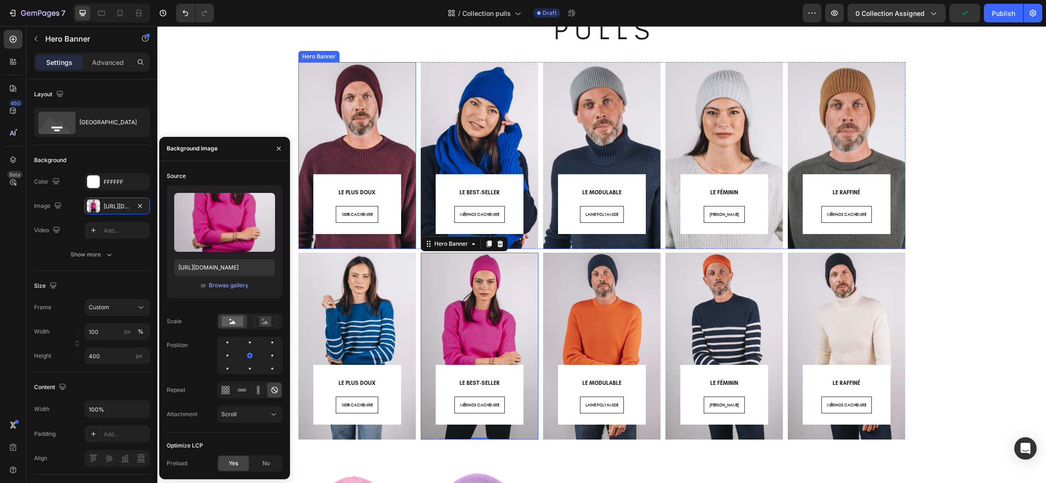
click at [375, 246] on div "LE PLUS DOUX Heading 100% CACHEMIRE Button Row Row" at bounding box center [357, 142] width 118 height 213
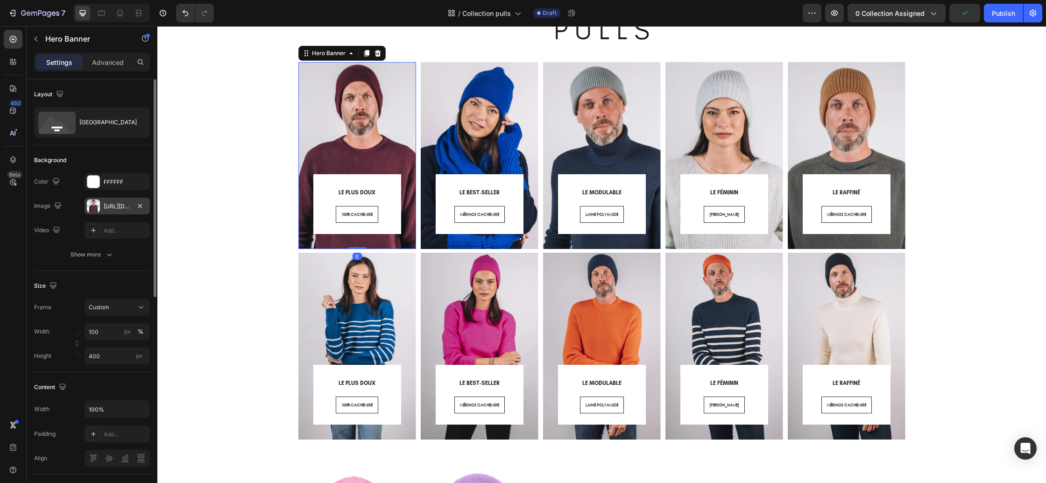
click at [114, 212] on div "https://cdn.shopify.com/s/files/1/0678/9555/8432/files/gempages_556549879929767…" at bounding box center [117, 206] width 65 height 17
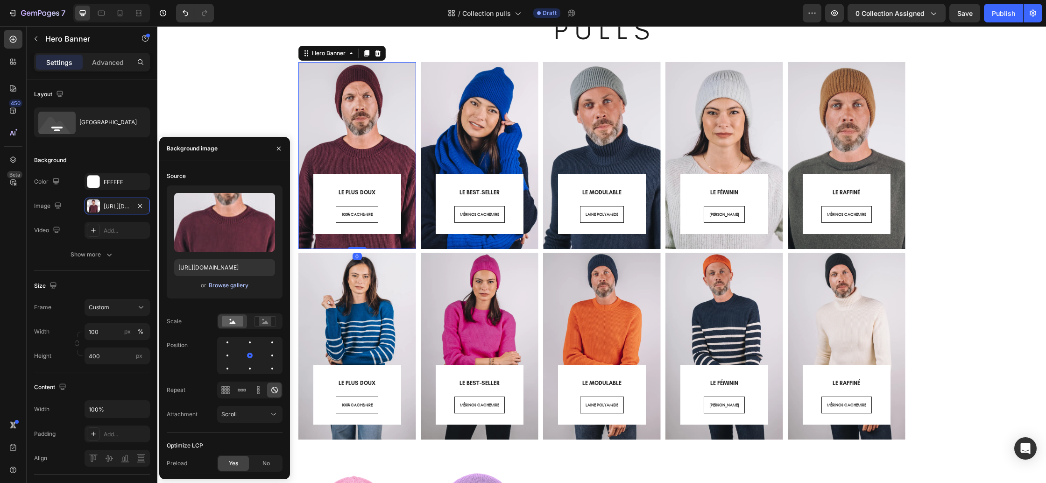
click at [218, 286] on div "Browse gallery" at bounding box center [229, 285] width 40 height 8
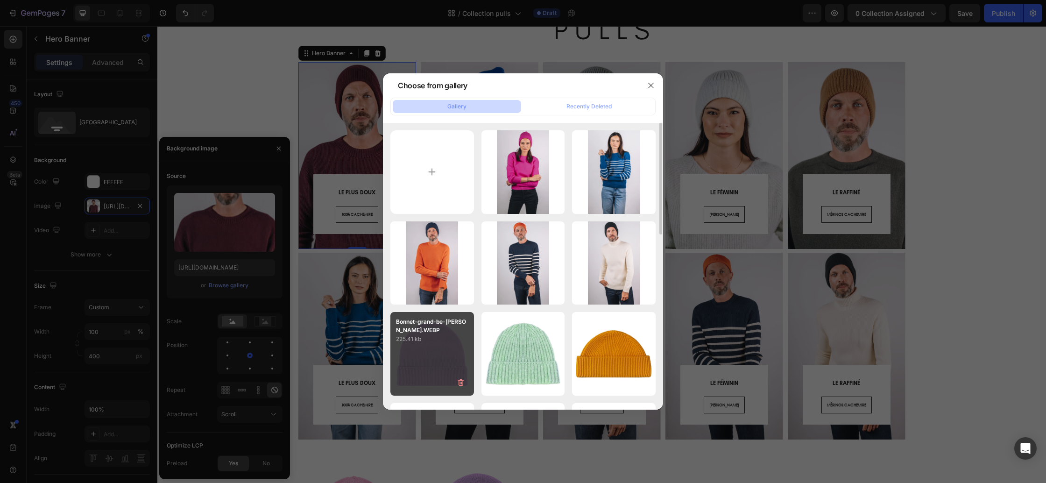
type input "C:\fakepath\P - gaspard.webp"
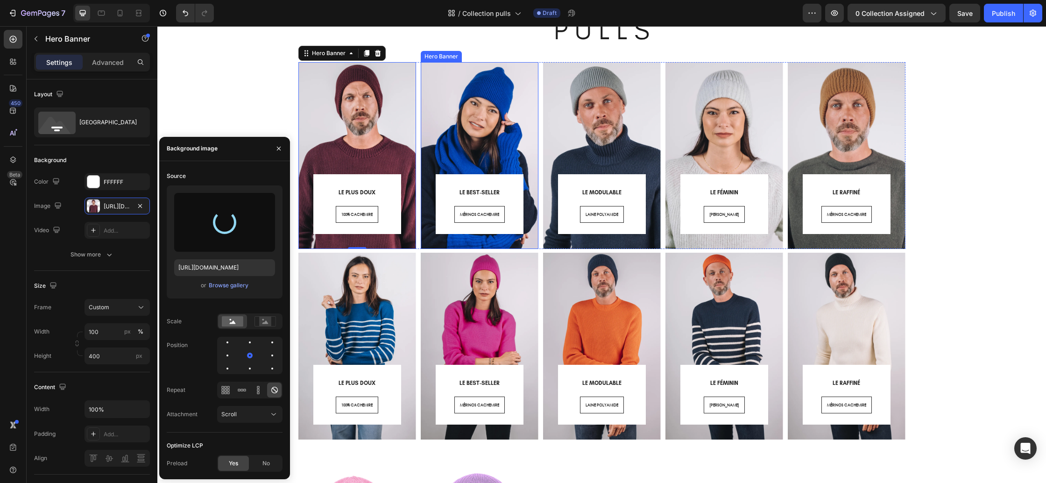
type input "[URL][DOMAIN_NAME]"
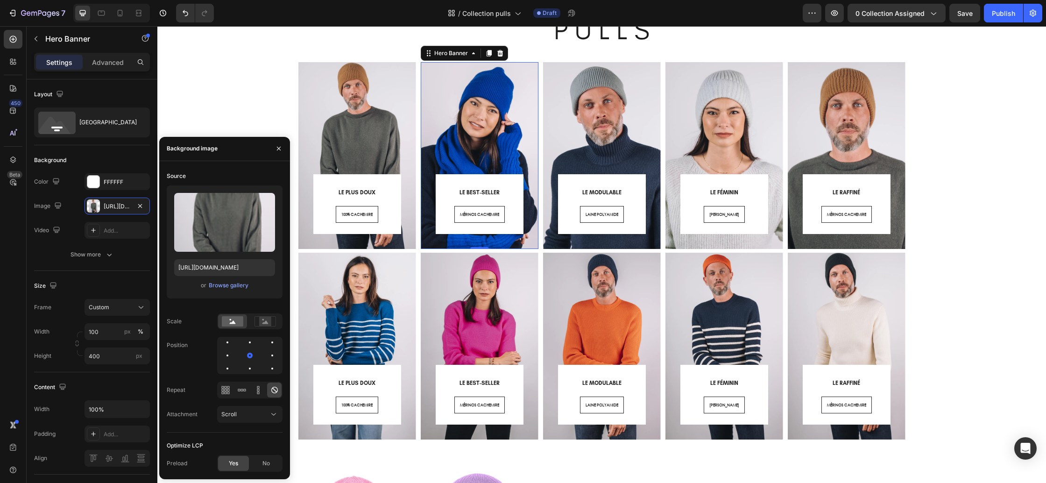
click at [498, 245] on div "LE BEST-SELLER Heading MÉRINOS CACHEMIRE Button Row Row" at bounding box center [480, 142] width 118 height 213
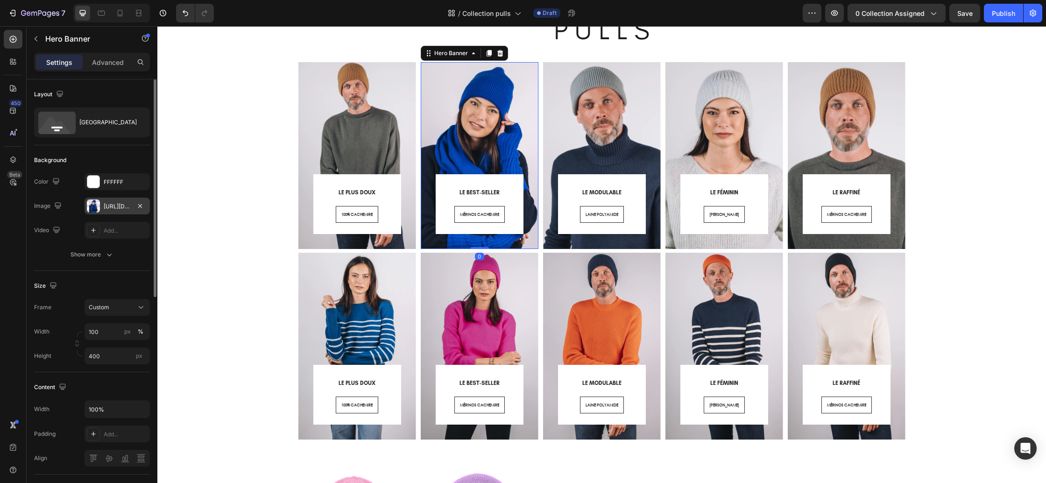
click at [119, 210] on div "https://cdn.shopify.com/s/files/1/0678/9555/8432/files/gempages_556549879929767…" at bounding box center [117, 206] width 27 height 8
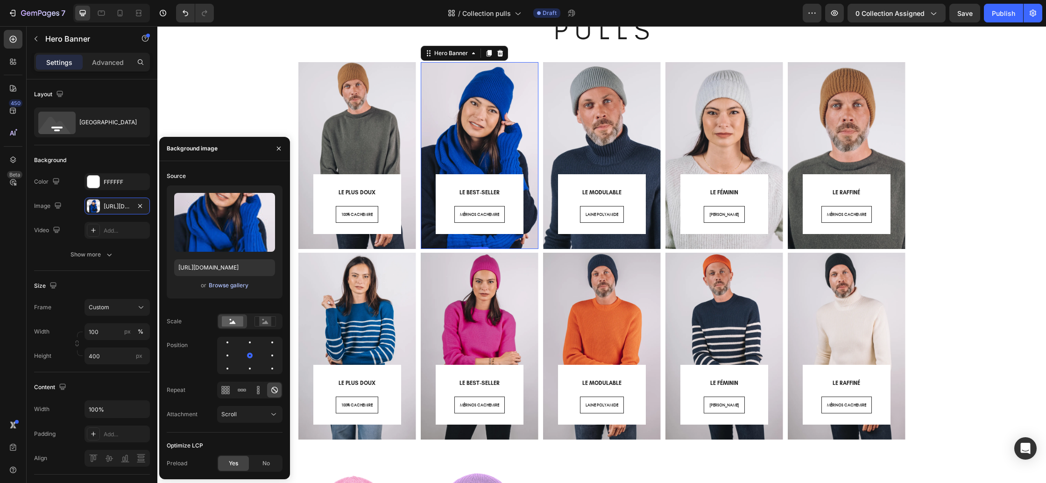
click at [240, 283] on div "Browse gallery" at bounding box center [229, 285] width 40 height 8
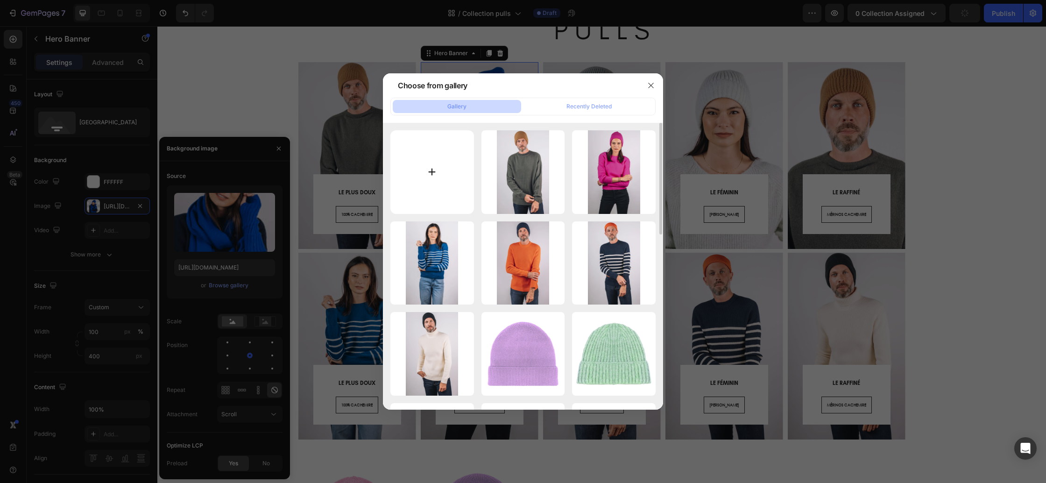
type input "C:\fakepath\P - camille.webp"
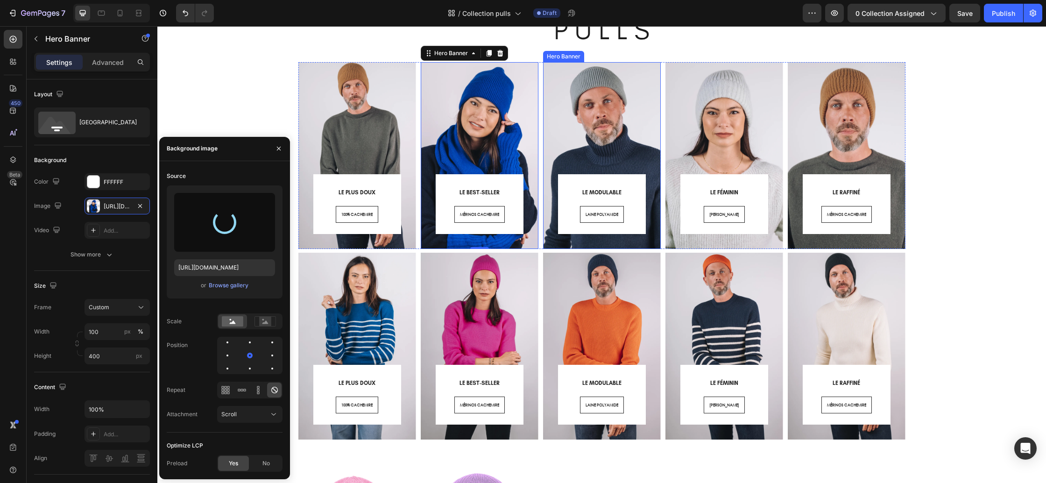
type input "[URL][DOMAIN_NAME]"
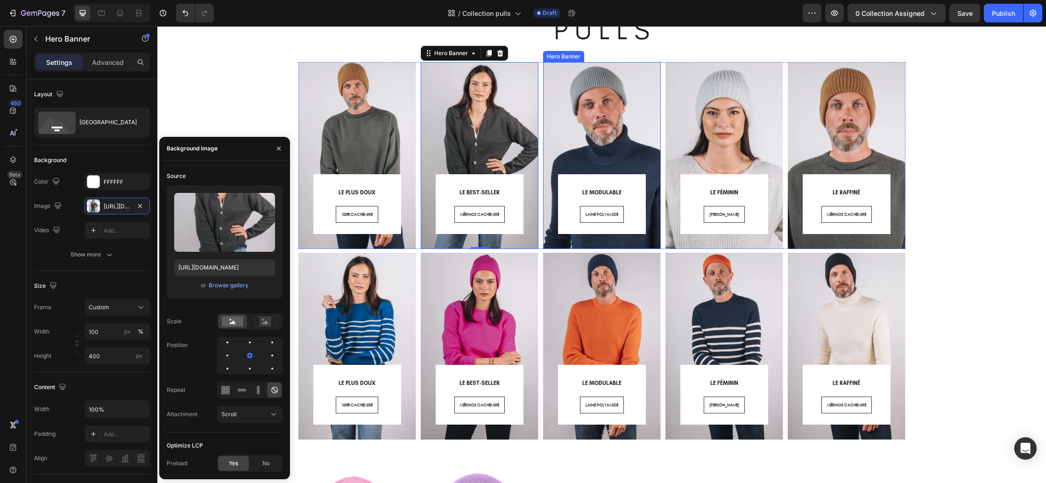
click at [601, 246] on div "LE MODULABLE Heading LAINE POLYAMIDE Button Row Row" at bounding box center [602, 142] width 118 height 213
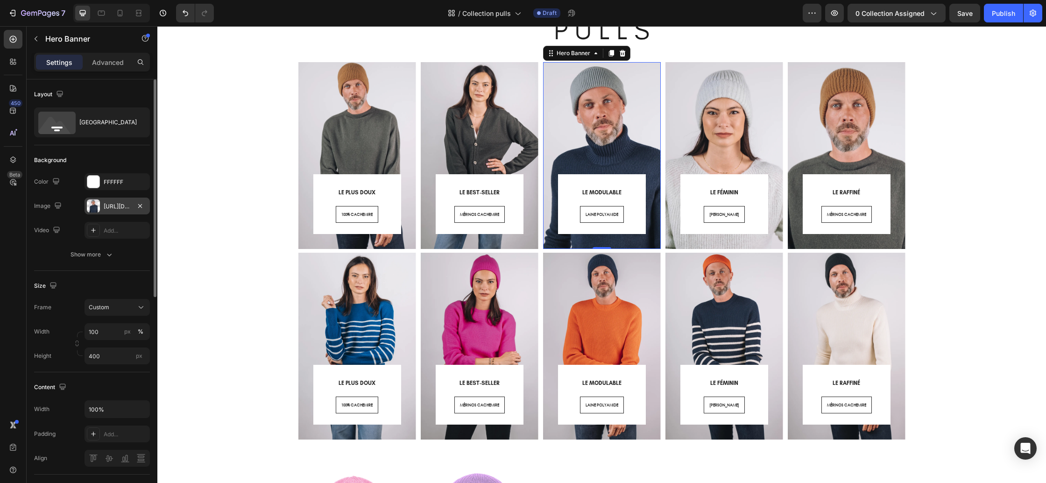
drag, startPoint x: 99, startPoint y: 203, endPoint x: 108, endPoint y: 213, distance: 13.6
click at [99, 203] on div at bounding box center [93, 205] width 13 height 13
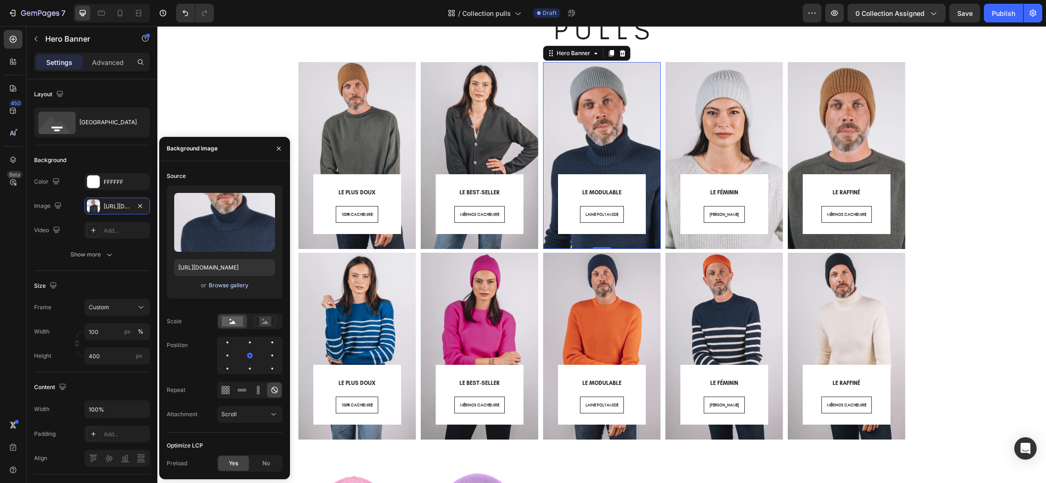
click at [212, 285] on div "Browse gallery" at bounding box center [229, 285] width 40 height 8
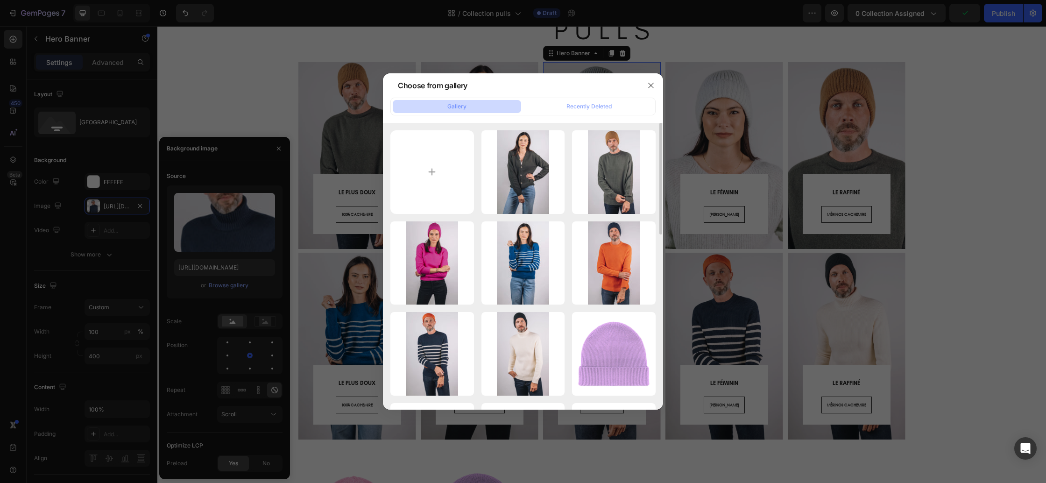
type input "C:\fakepath\P - fréhel.webp"
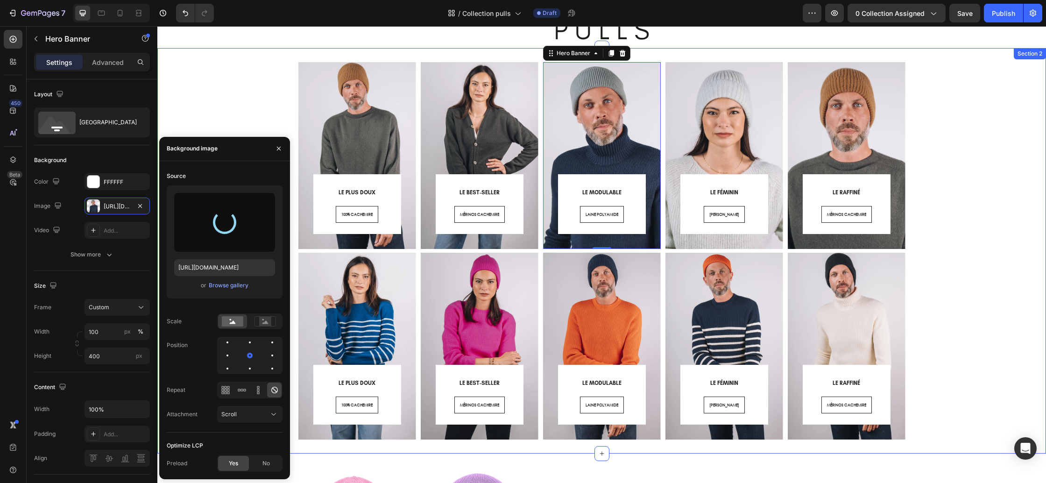
type input "https://cdn.shopify.com/s/files/1/0678/9555/8432/files/gempages_556549879929767…"
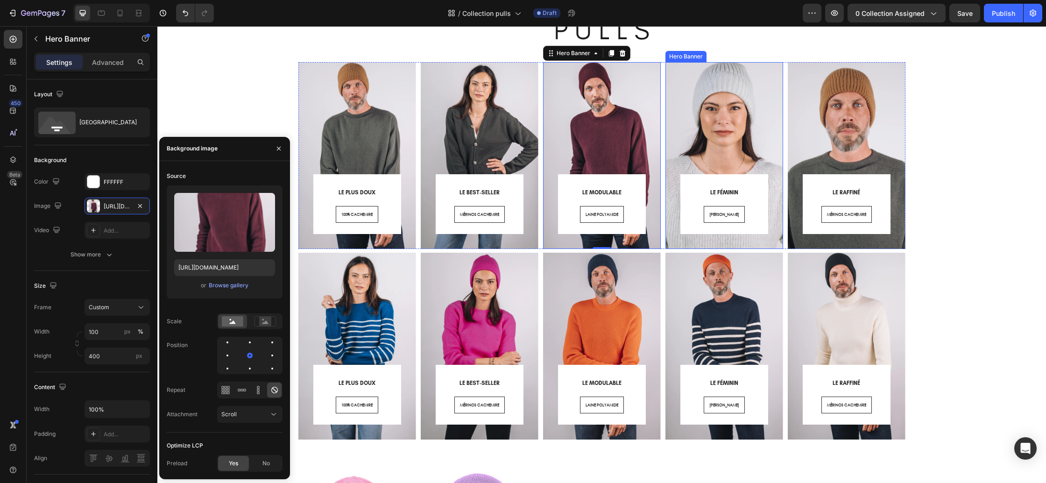
click at [748, 247] on div "LE FÉMININ Heading LAINE ALPAGA Button Row Row" at bounding box center [724, 142] width 118 height 213
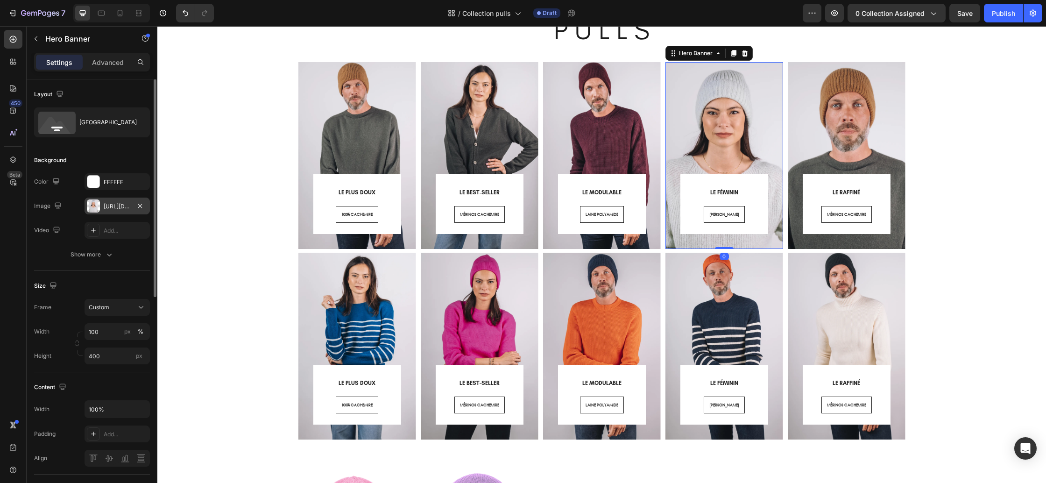
click at [111, 209] on div "https://cdn.shopify.com/s/files/1/0678/9555/8432/files/gempages_556549879929767…" at bounding box center [117, 206] width 27 height 8
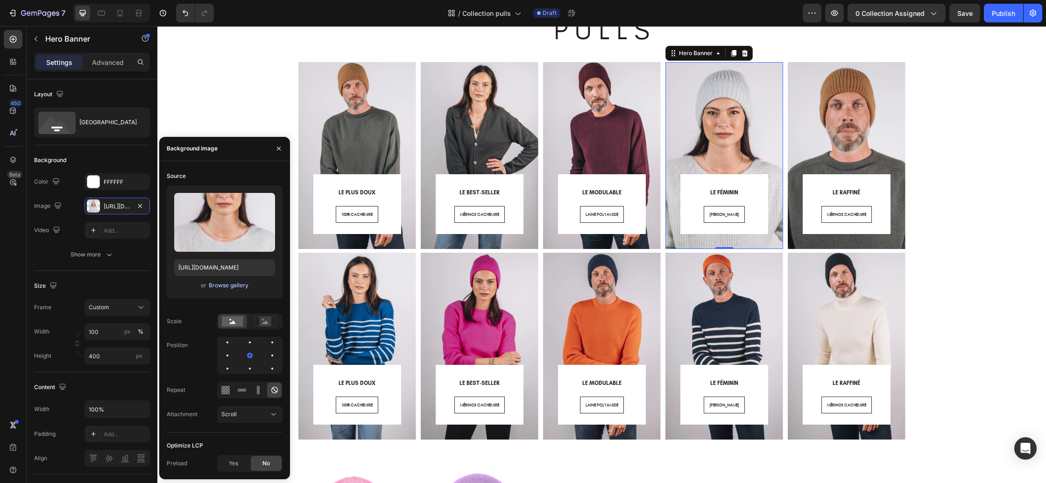
click at [246, 287] on div "Browse gallery" at bounding box center [229, 285] width 40 height 8
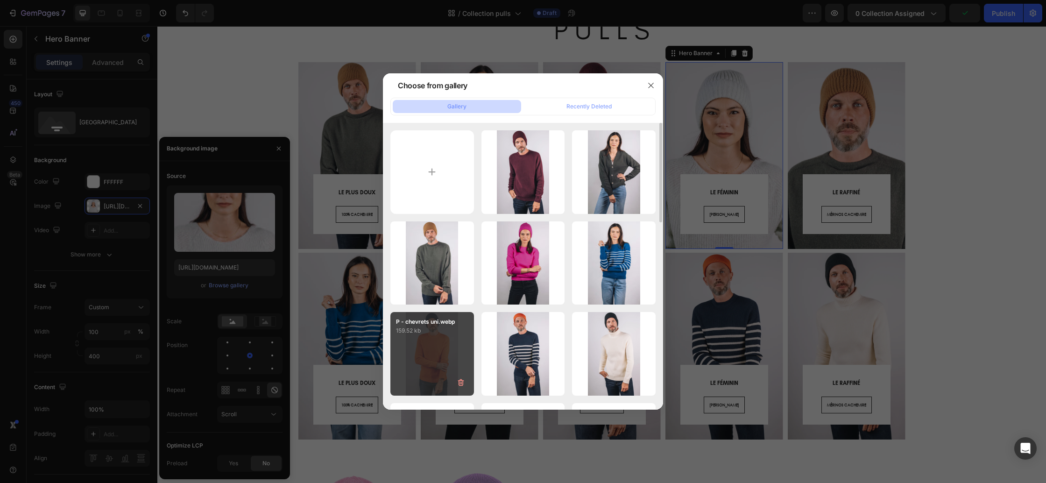
type input "C:\fakepath\P - rochebonne.webp"
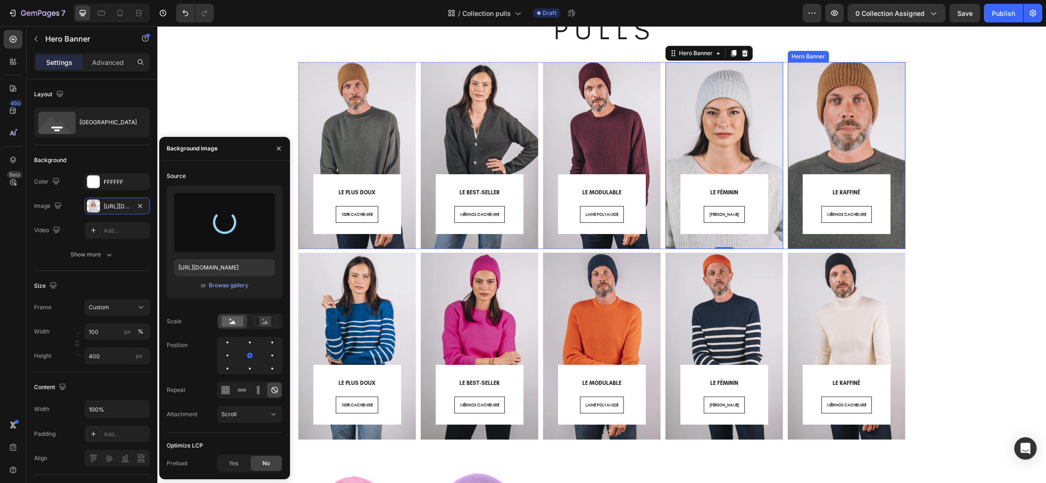
type input "https://cdn.shopify.com/s/files/1/0678/9555/8432/files/gempages_556549879929767…"
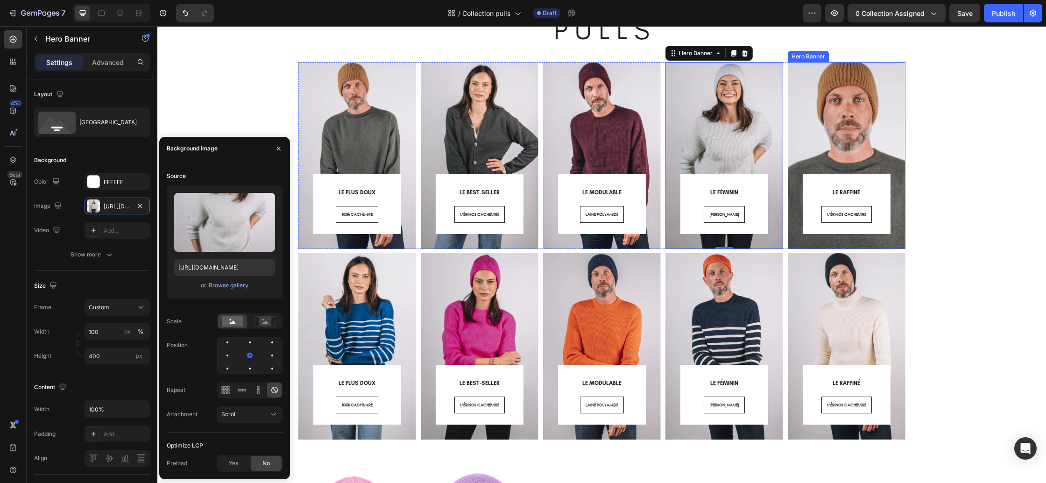
click at [860, 246] on div "LE RAFFINÉ Heading MÉRINOS CACHEMIRE Button Row Row" at bounding box center [847, 142] width 118 height 213
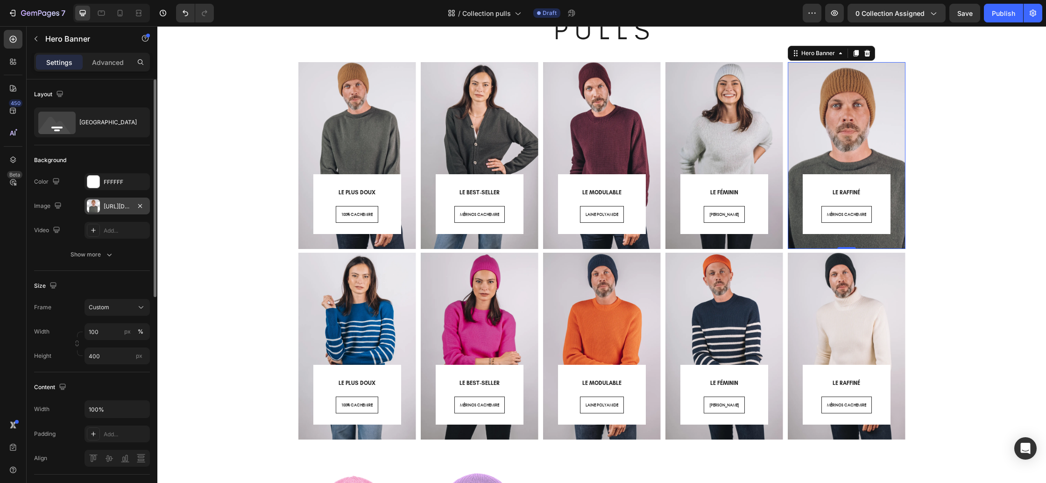
click at [104, 210] on div "https://cdn.shopify.com/s/files/1/0678/9555/8432/files/gempages_556549879929767…" at bounding box center [117, 206] width 27 height 8
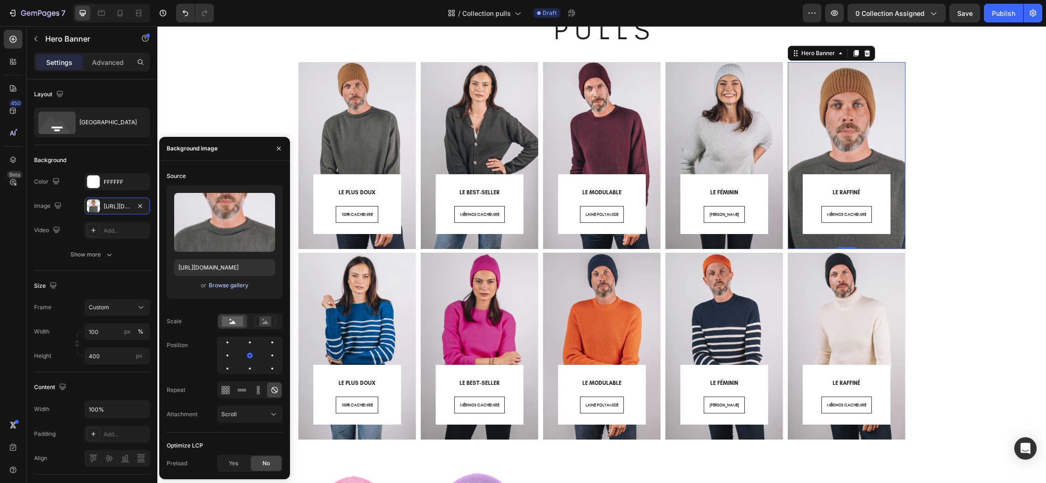
click at [220, 283] on div "Browse gallery" at bounding box center [229, 285] width 40 height 8
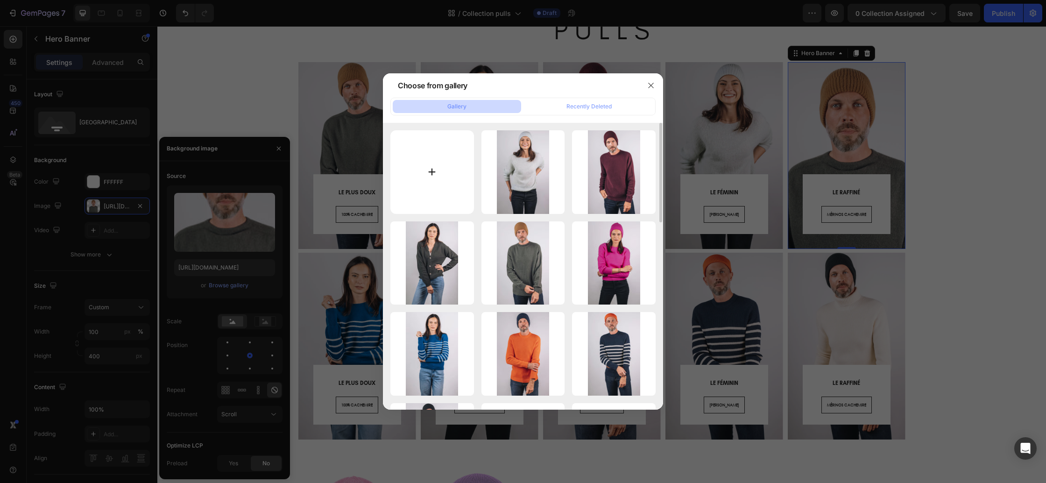
type input "C:\fakepath\P - romy.webp"
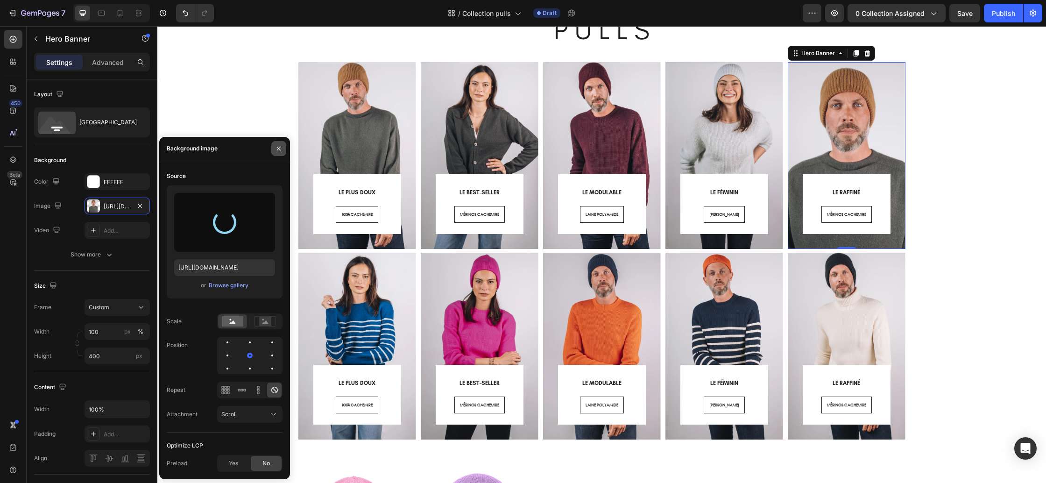
type input "https://cdn.shopify.com/s/files/1/0678/9555/8432/files/gempages_556549879929767…"
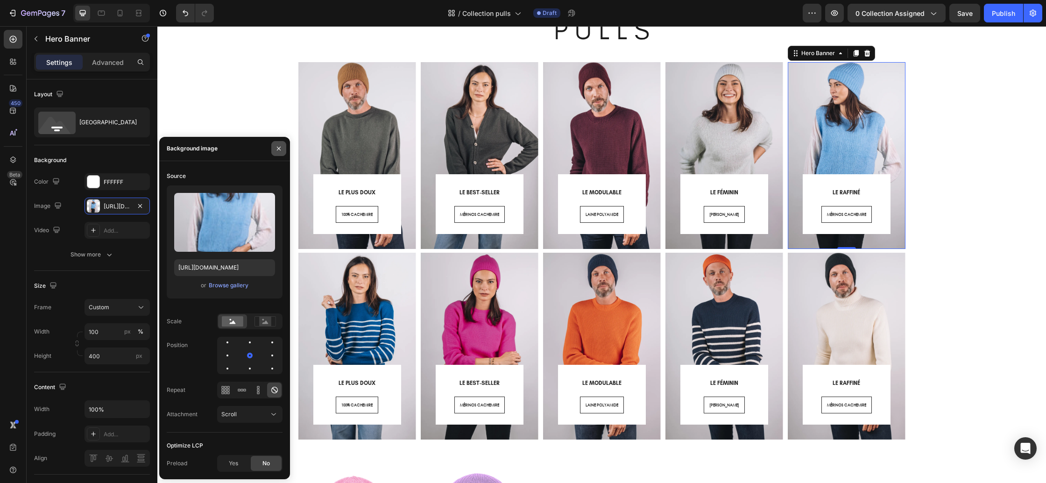
click at [280, 152] on icon "button" at bounding box center [278, 148] width 7 height 7
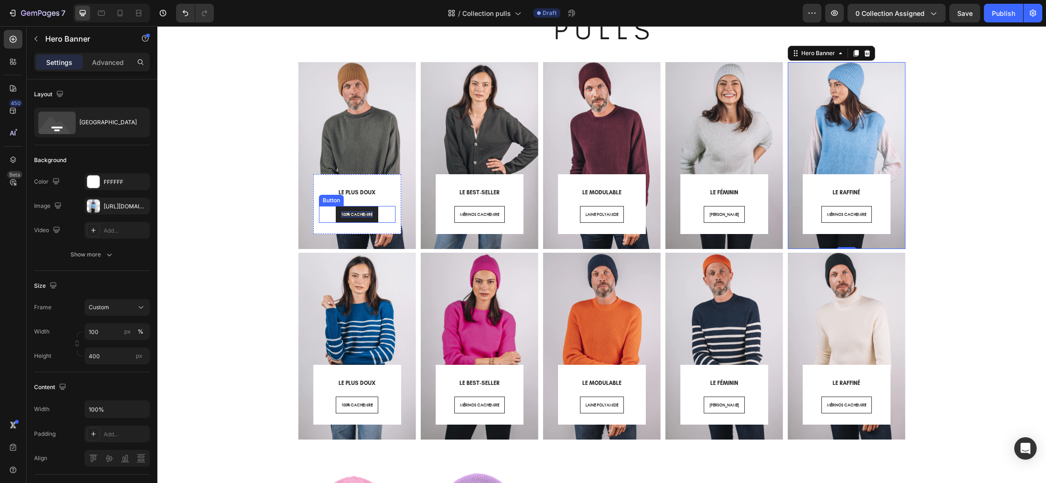
click at [353, 214] on span "100% CACHEMIRE" at bounding box center [356, 214] width 31 height 6
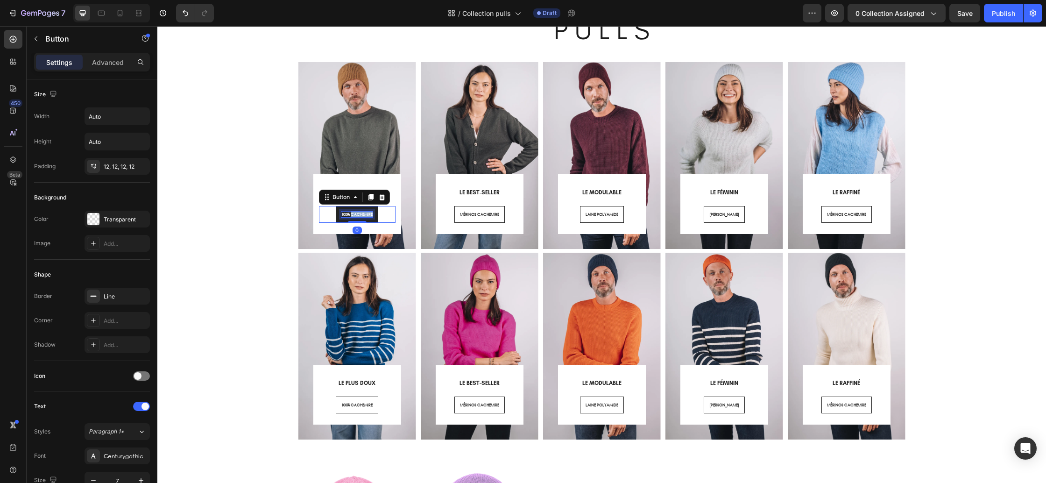
click at [353, 214] on span "100% CACHEMIRE" at bounding box center [356, 214] width 31 height 6
click at [482, 216] on span "MÉRINOS CACHEMIRE" at bounding box center [479, 214] width 39 height 6
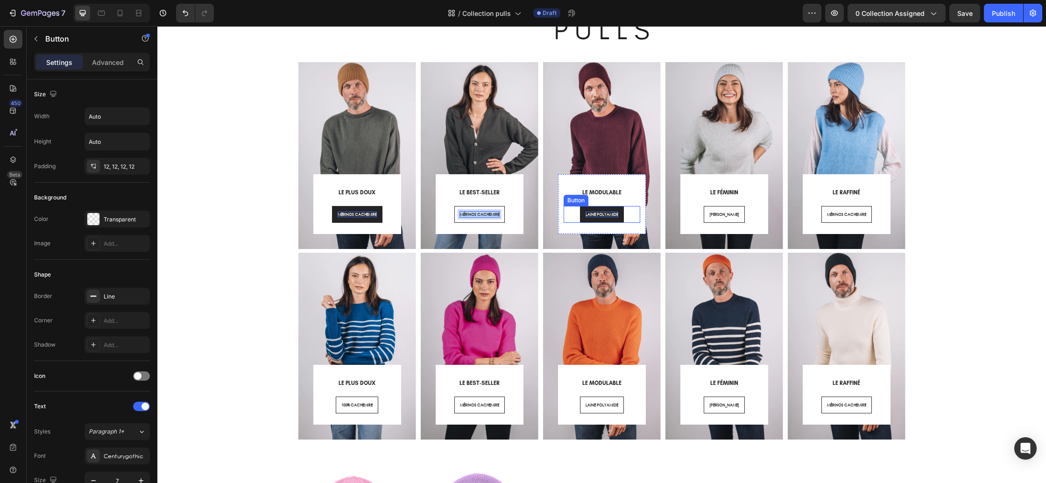
click at [611, 215] on span "LAINE POLYAMIDE" at bounding box center [602, 214] width 33 height 6
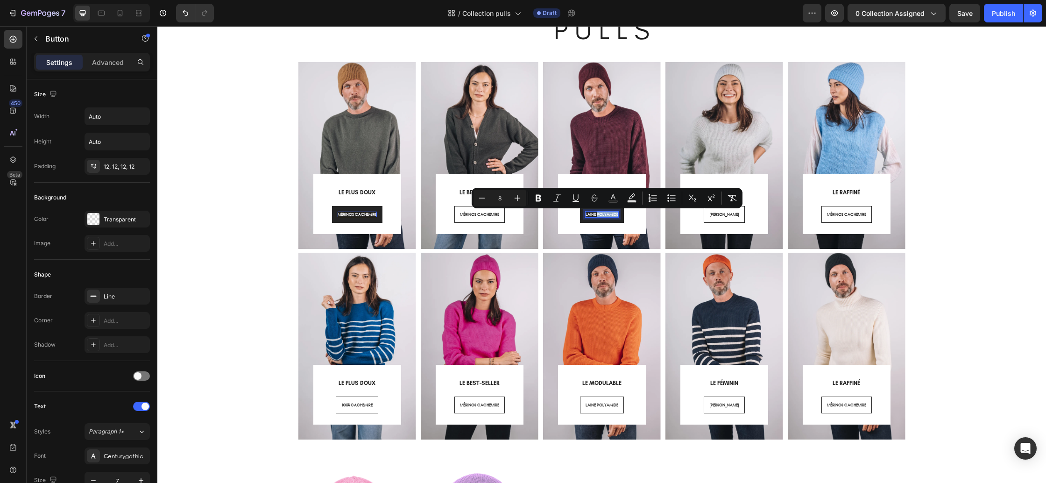
click at [611, 215] on span "LAINE POLYAMIDE" at bounding box center [602, 214] width 33 height 6
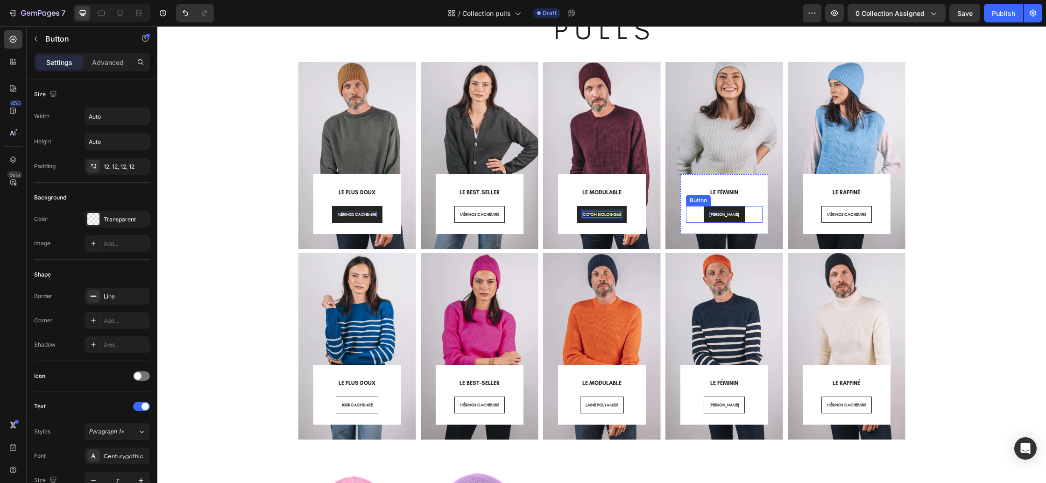
click at [720, 213] on span "LAINE ALPAGA" at bounding box center [724, 214] width 30 height 6
click at [719, 213] on span "LAINE ALPAGA" at bounding box center [724, 214] width 30 height 6
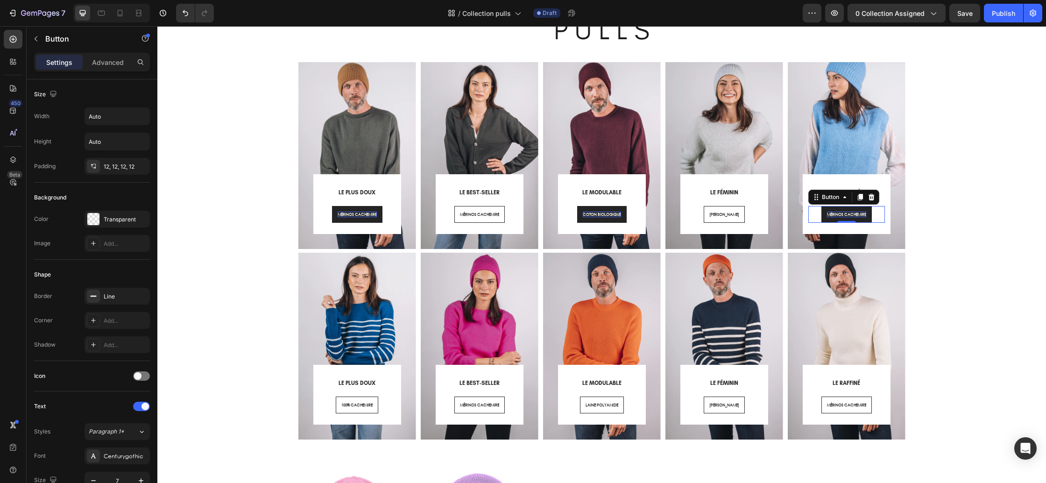
click at [844, 214] on span "MÉRINOS CACHEMIRE" at bounding box center [846, 214] width 39 height 6
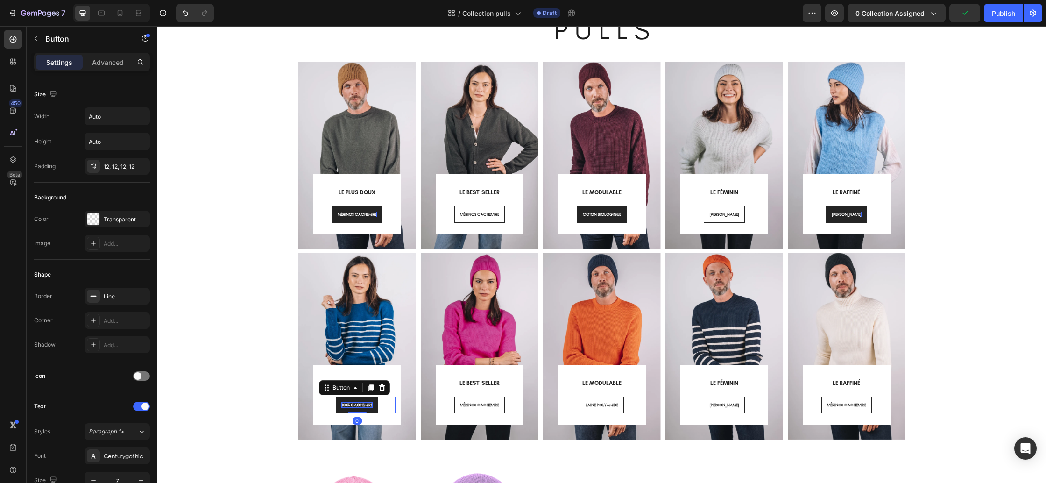
click at [356, 405] on span "100% CACHEMIRE" at bounding box center [356, 405] width 31 height 6
click at [608, 405] on span "LAINE POLYAMIDE" at bounding box center [602, 405] width 33 height 6
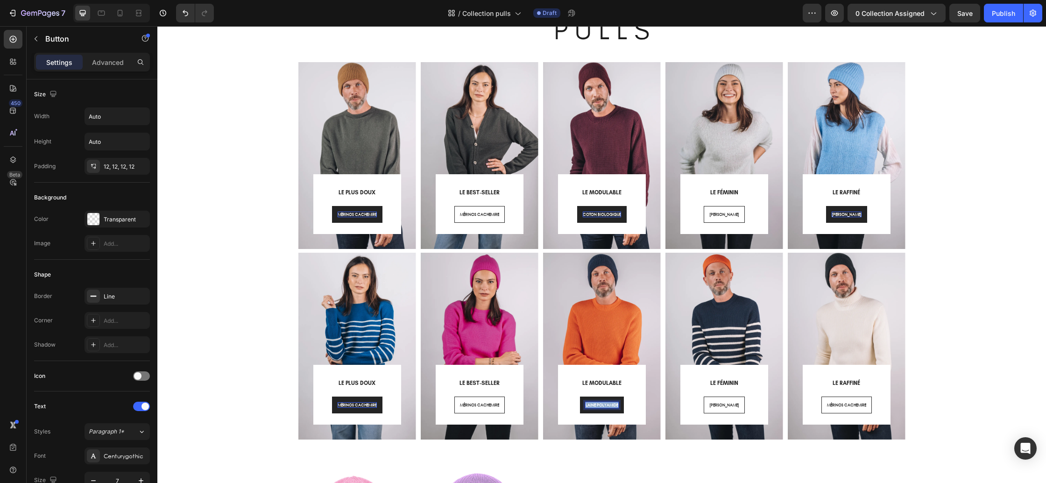
click at [608, 405] on span "LAINE POLYAMIDE" at bounding box center [602, 405] width 33 height 6
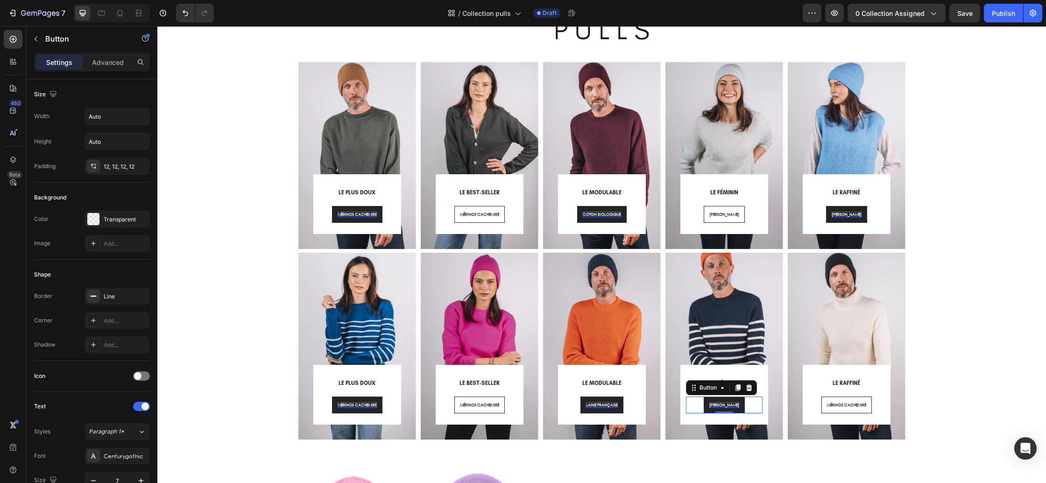
click at [722, 405] on span "LAINE ALPAGA" at bounding box center [724, 405] width 30 height 6
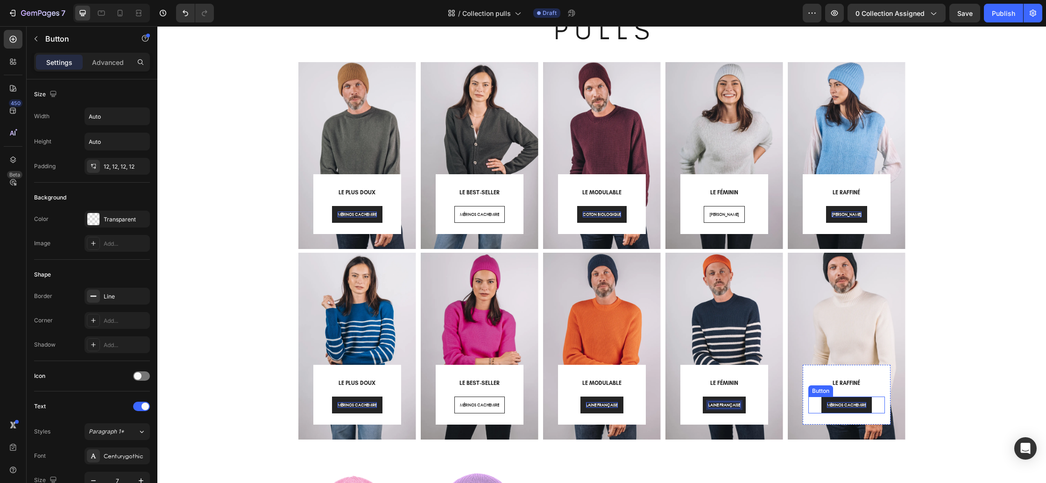
click at [839, 404] on span "MÉRINOS CACHEMIRE" at bounding box center [846, 405] width 39 height 6
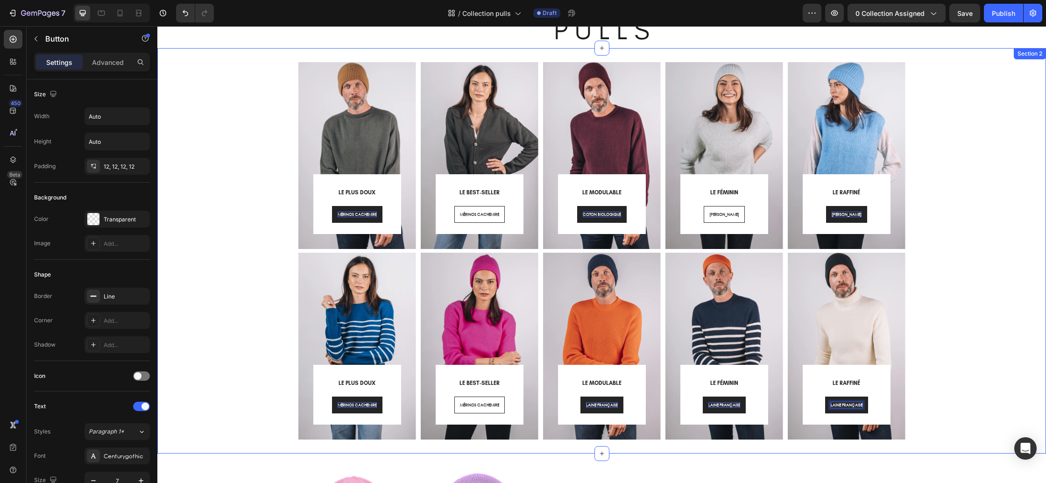
click at [947, 350] on div "LE PLUS DOUX Heading MÉRINOS CACHEMIRE Button Row Row Hero Banner LE BEST-SELLE…" at bounding box center [601, 250] width 875 height 377
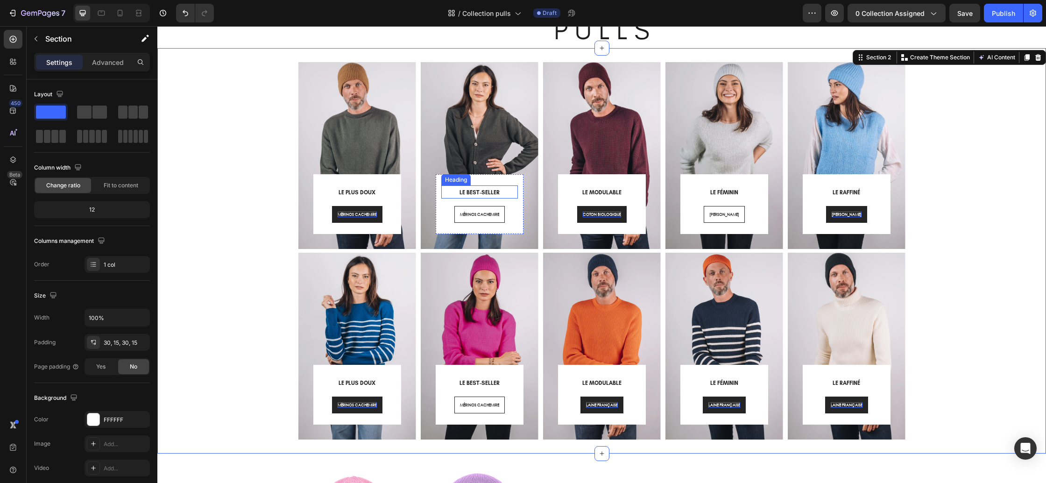
click at [489, 191] on span "LE BEST-SELLER" at bounding box center [479, 192] width 40 height 7
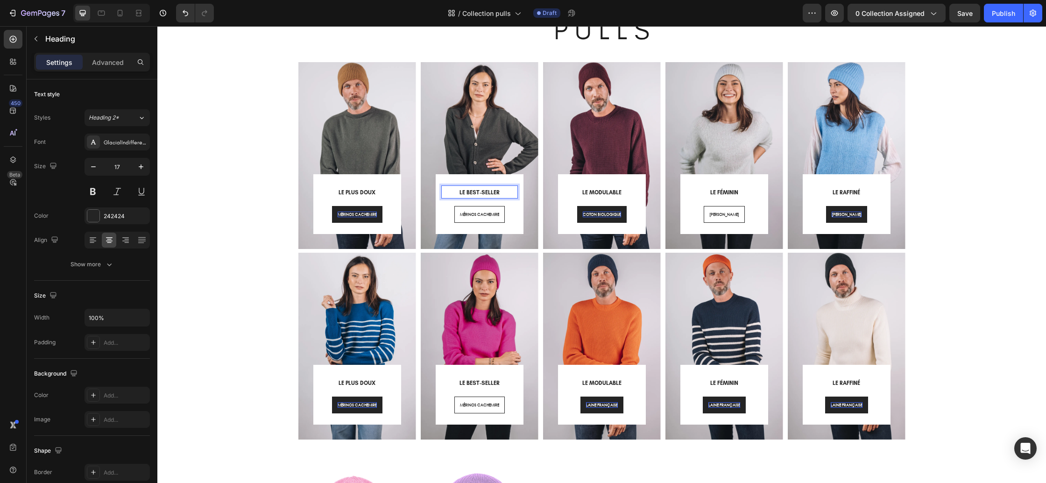
click at [503, 191] on p "LE BEST-SELLER" at bounding box center [479, 191] width 75 height 11
drag, startPoint x: 500, startPoint y: 191, endPoint x: 466, endPoint y: 194, distance: 33.3
click at [466, 194] on p "LE BEST-SELLER" at bounding box center [479, 191] width 75 height 11
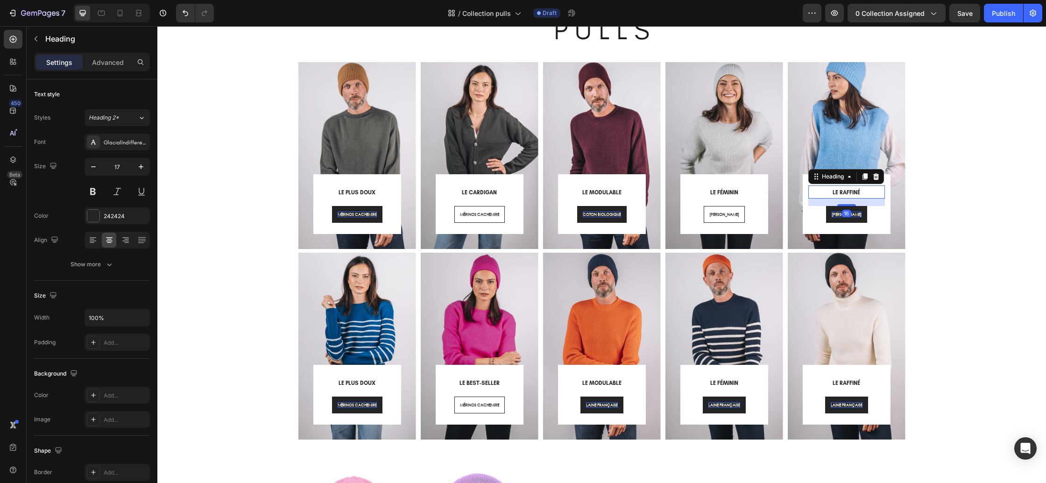
click at [844, 192] on span "LE RAFFINÉ" at bounding box center [847, 192] width 28 height 7
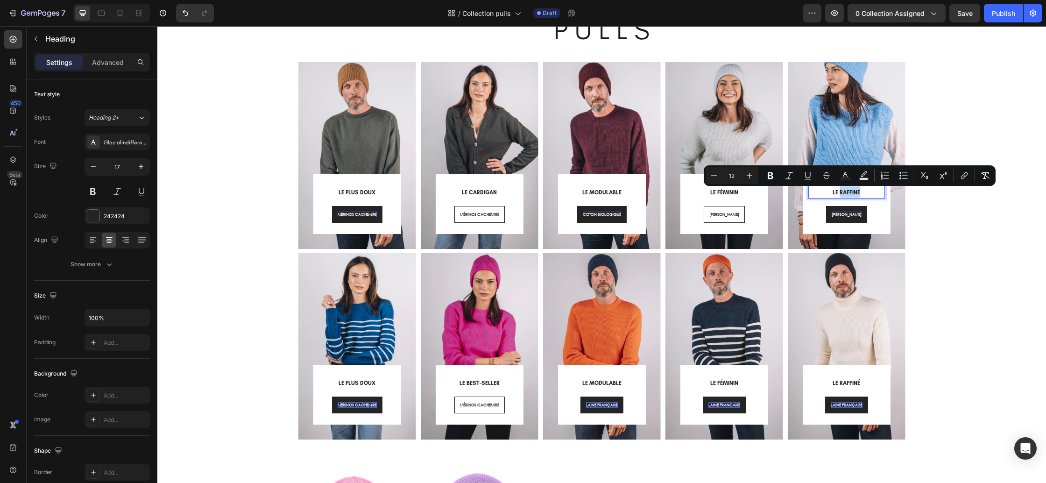
drag, startPoint x: 865, startPoint y: 192, endPoint x: 839, endPoint y: 193, distance: 25.7
click at [839, 193] on p "LE RAFFINÉ" at bounding box center [846, 191] width 75 height 11
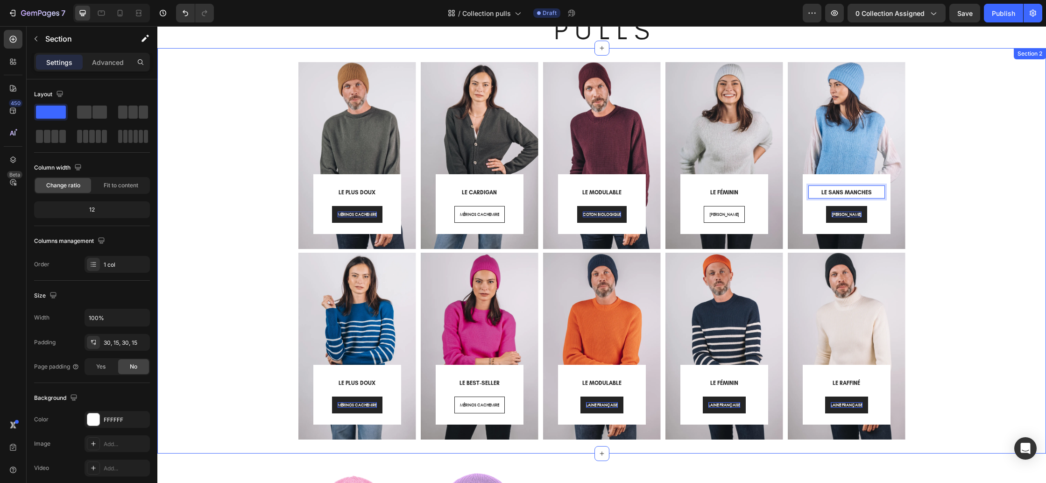
click at [929, 295] on div "LE PLUS DOUX Heading MÉRINOS CACHEMIRE Button Row Row Hero Banner ⁠⁠⁠⁠⁠⁠⁠ LE CA…" at bounding box center [601, 250] width 875 height 377
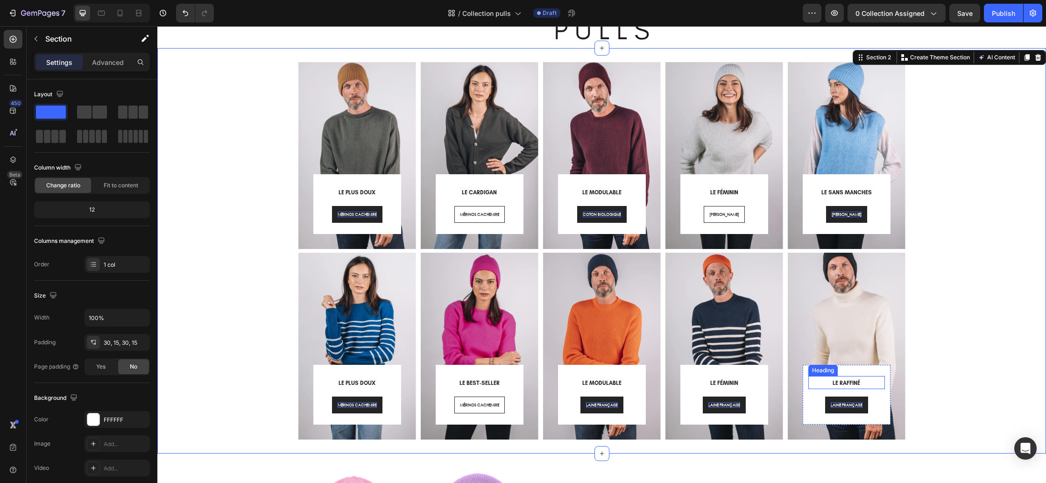
click at [851, 382] on span "LE RAFFINÉ" at bounding box center [847, 383] width 28 height 7
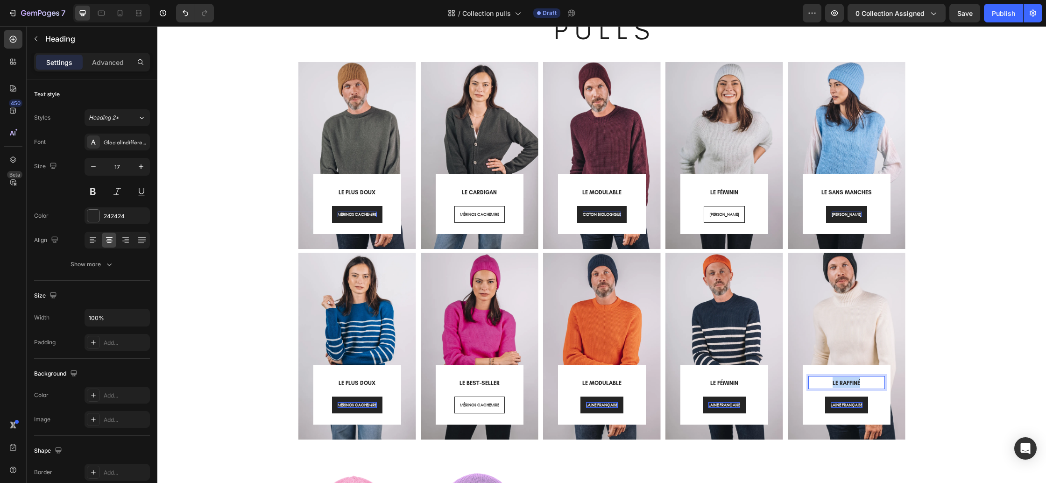
click at [852, 382] on span "LE RAFFINÉ" at bounding box center [847, 383] width 28 height 7
click at [851, 382] on span "LE RAFFINÉ" at bounding box center [847, 383] width 28 height 7
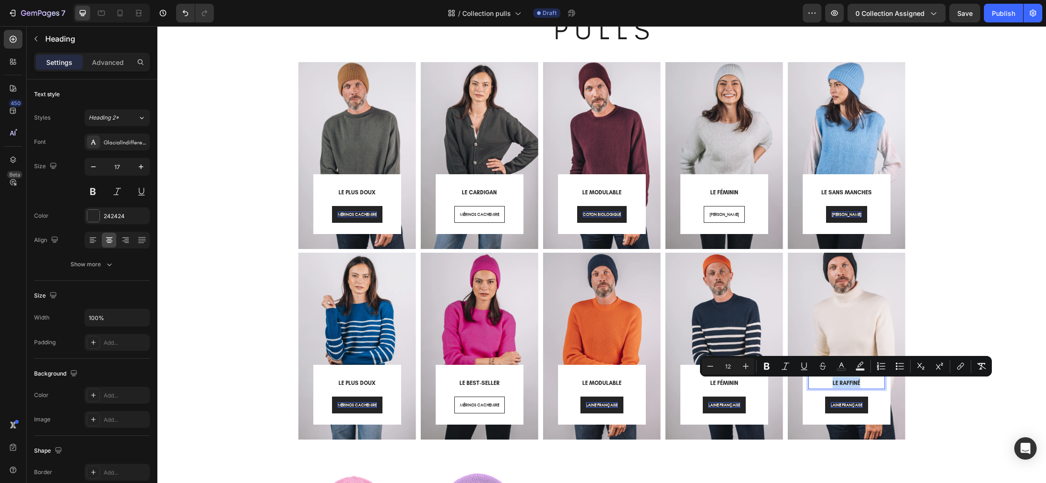
click at [862, 382] on p "LE RAFFINÉ" at bounding box center [846, 382] width 75 height 11
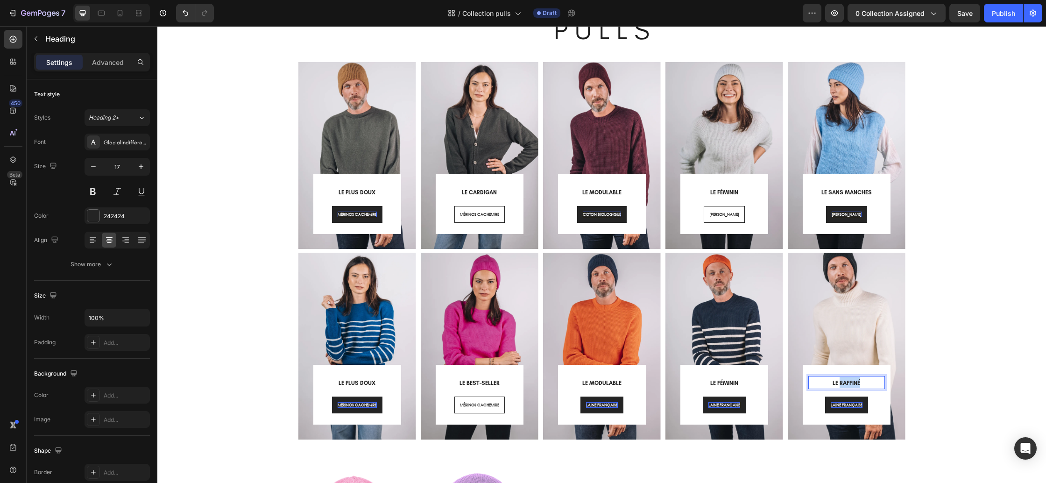
drag, startPoint x: 862, startPoint y: 382, endPoint x: 841, endPoint y: 384, distance: 21.6
click at [841, 384] on p "LE RAFFINÉ" at bounding box center [846, 382] width 75 height 11
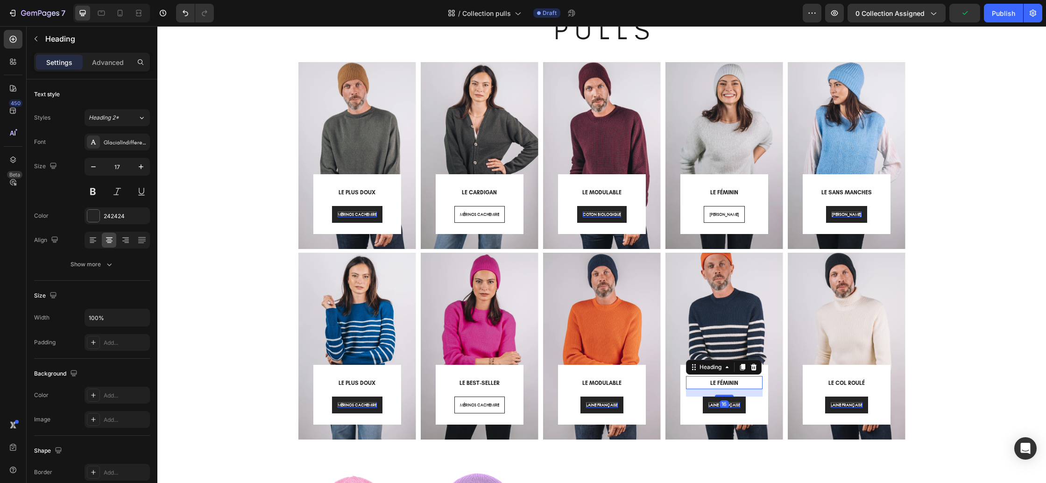
click at [743, 383] on h2 "LE FÉMININ" at bounding box center [724, 382] width 77 height 13
drag, startPoint x: 741, startPoint y: 382, endPoint x: 719, endPoint y: 383, distance: 21.5
click at [719, 383] on p "LE FÉMININ" at bounding box center [724, 382] width 75 height 11
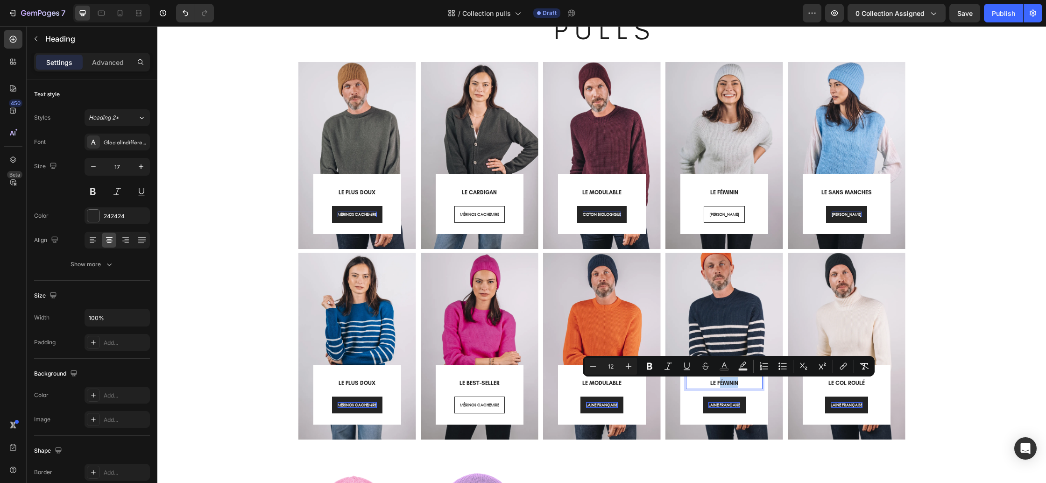
drag, startPoint x: 719, startPoint y: 383, endPoint x: 742, endPoint y: 383, distance: 22.9
click at [742, 383] on p "LE FÉMININ" at bounding box center [724, 382] width 75 height 11
click at [741, 383] on p "LE FÉMININ" at bounding box center [724, 382] width 75 height 11
drag, startPoint x: 735, startPoint y: 383, endPoint x: 718, endPoint y: 384, distance: 17.3
click at [718, 384] on span "LE FÉMININ" at bounding box center [724, 383] width 28 height 7
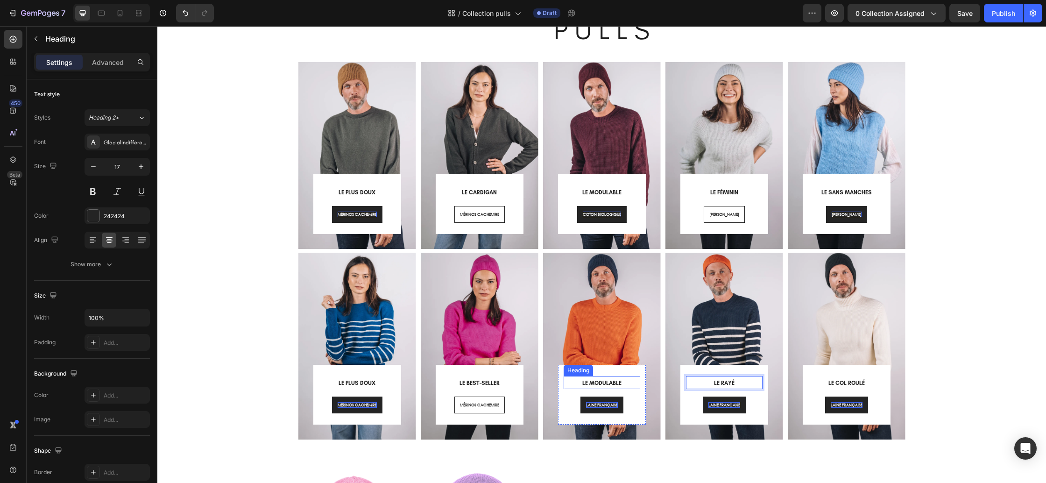
click at [614, 382] on span "LE MODULABLE" at bounding box center [601, 383] width 39 height 7
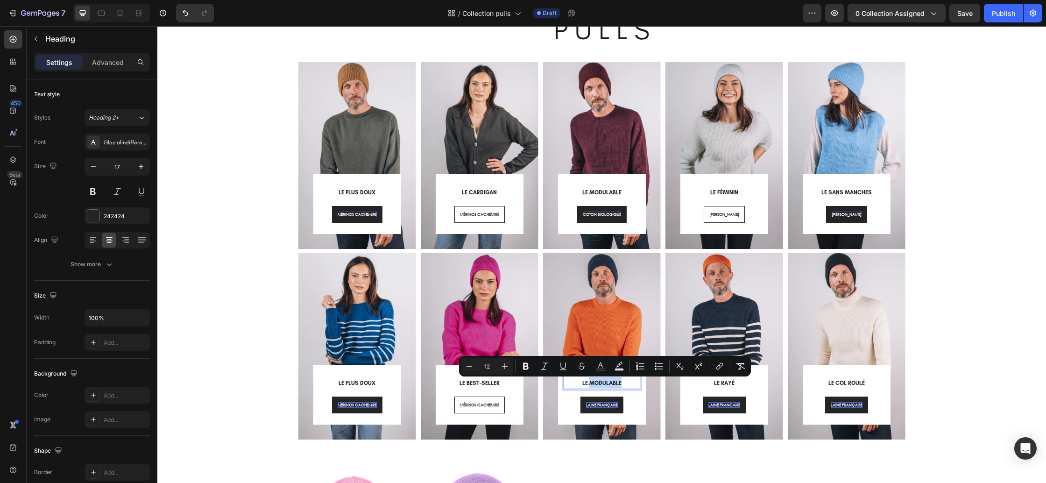
drag, startPoint x: 629, startPoint y: 383, endPoint x: 591, endPoint y: 385, distance: 37.4
click at [591, 385] on p "LE MODULABLE" at bounding box center [602, 382] width 75 height 11
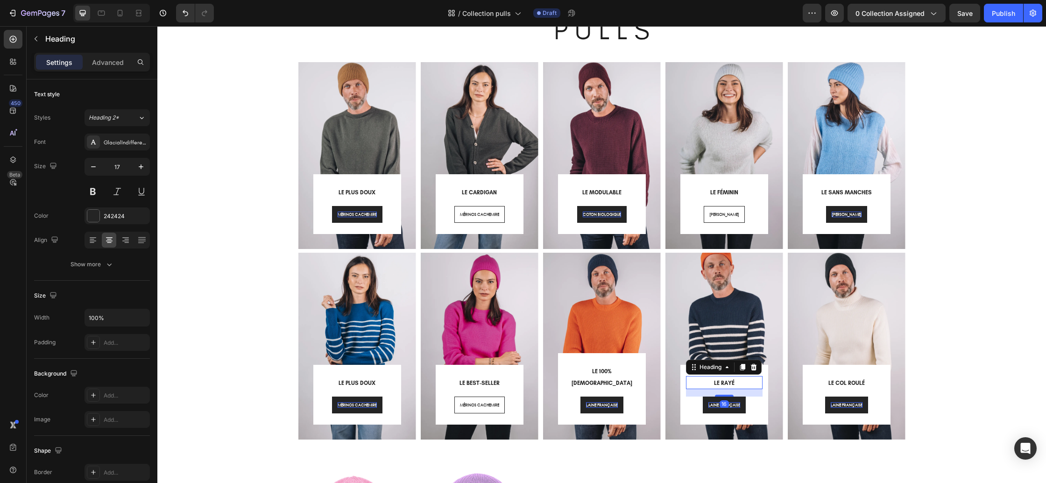
click at [735, 382] on p "⁠⁠⁠⁠⁠⁠⁠ LE RAYÉ" at bounding box center [724, 382] width 75 height 11
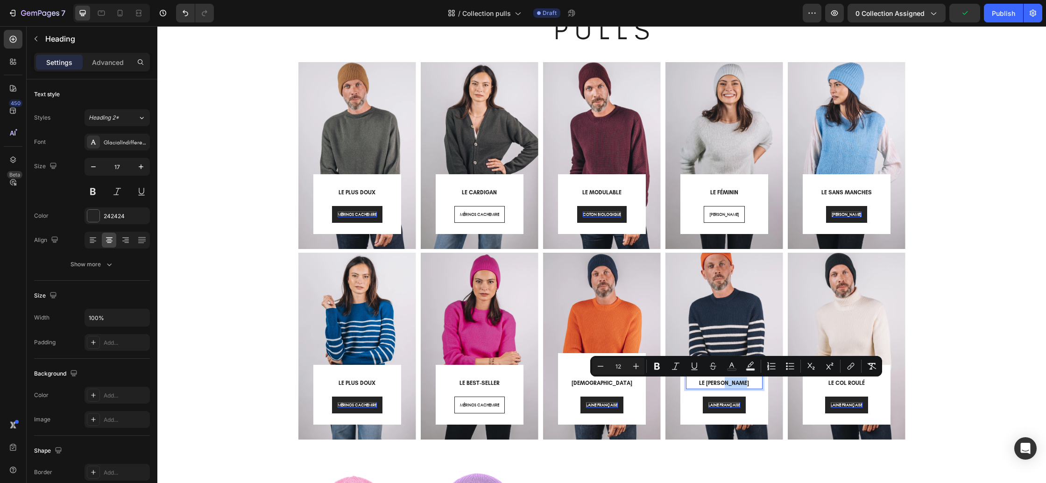
drag, startPoint x: 749, startPoint y: 383, endPoint x: 725, endPoint y: 385, distance: 24.4
click at [725, 385] on p "LE RAYÉ FRANÇAI" at bounding box center [724, 382] width 75 height 11
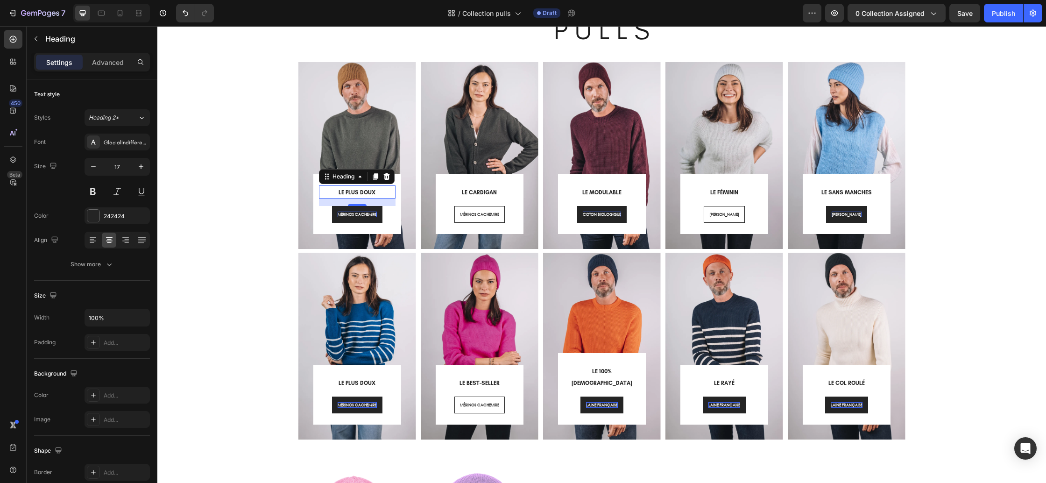
click at [374, 194] on span "LE PLUS DOUX" at bounding box center [357, 192] width 37 height 7
click at [381, 193] on p "LE PLUS DOUX" at bounding box center [357, 191] width 75 height 11
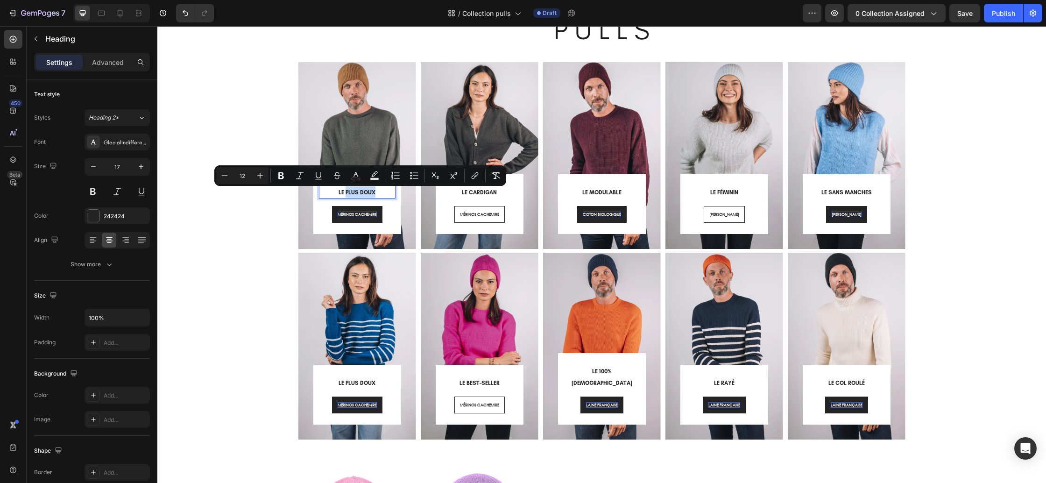
drag, startPoint x: 372, startPoint y: 191, endPoint x: 346, endPoint y: 193, distance: 26.7
click at [346, 193] on p "LE PLUS DOUX" at bounding box center [357, 191] width 75 height 11
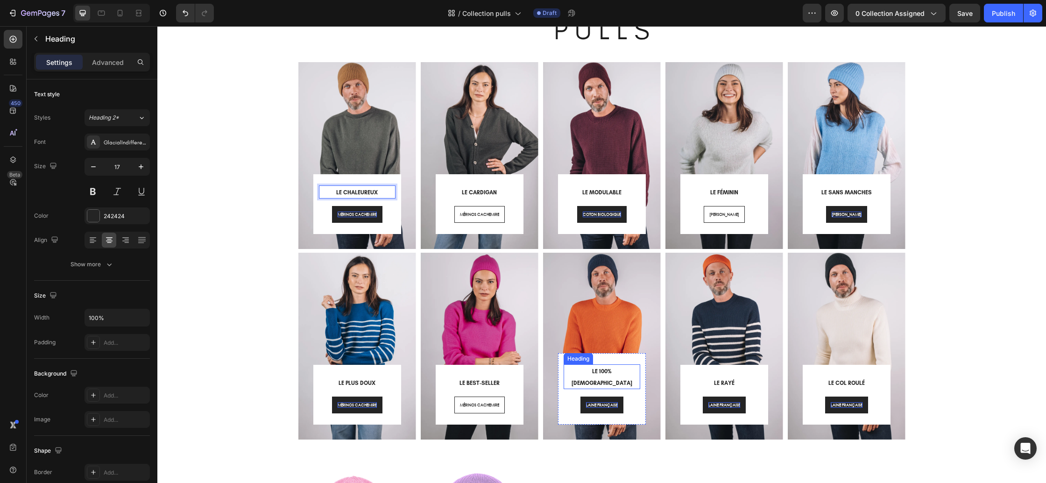
click at [610, 383] on span "LE 100% FRANÇAIS" at bounding box center [602, 377] width 61 height 18
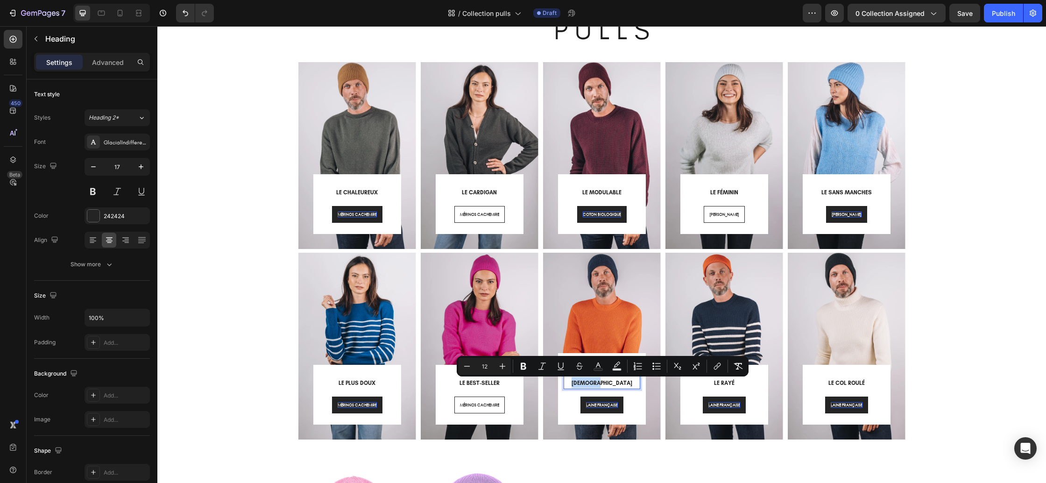
drag, startPoint x: 627, startPoint y: 382, endPoint x: 580, endPoint y: 383, distance: 46.7
click at [580, 383] on p "LE 100% FRANÇAIS" at bounding box center [602, 376] width 75 height 22
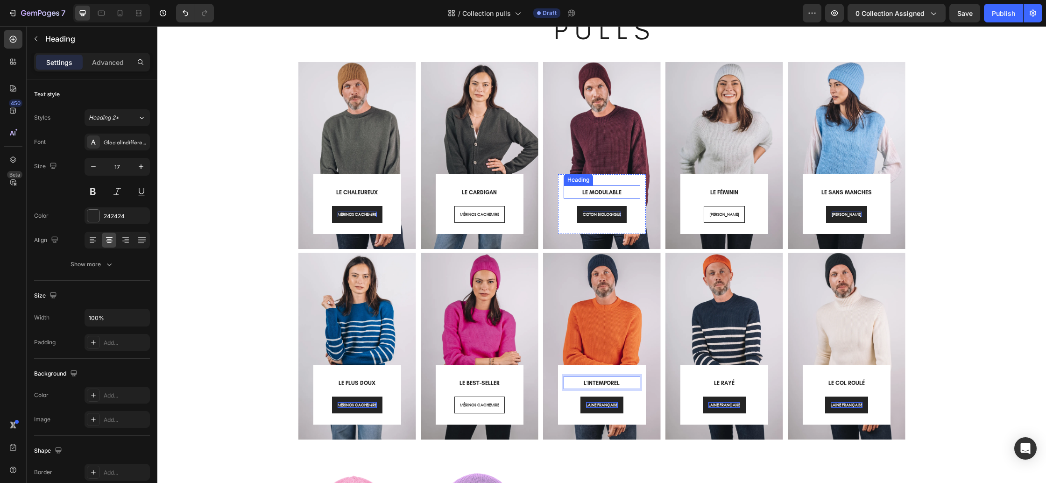
click at [606, 194] on span "LE MODULABLE" at bounding box center [601, 192] width 39 height 7
click at [608, 189] on p "LE MODULABLE" at bounding box center [602, 191] width 75 height 11
click at [480, 385] on span "LE BEST-SELLER" at bounding box center [479, 383] width 40 height 7
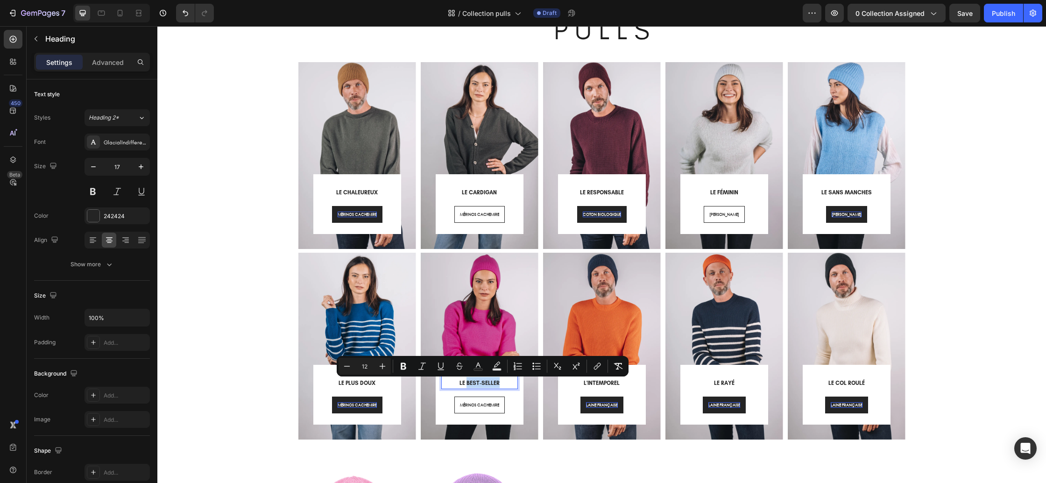
drag, startPoint x: 502, startPoint y: 383, endPoint x: 467, endPoint y: 384, distance: 35.5
click at [467, 384] on p "LE BEST-SELLER" at bounding box center [479, 382] width 75 height 11
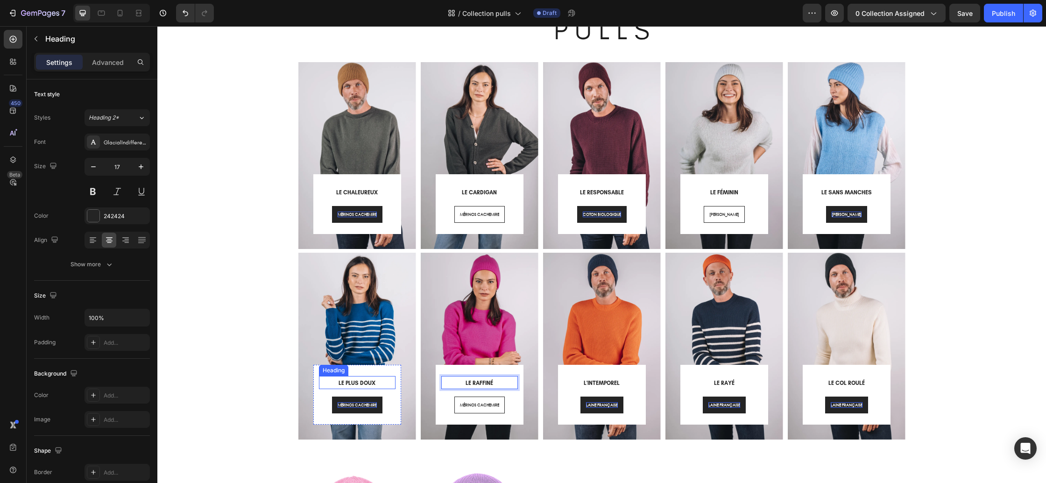
click at [372, 384] on span "LE PLUS DOUX" at bounding box center [357, 383] width 37 height 7
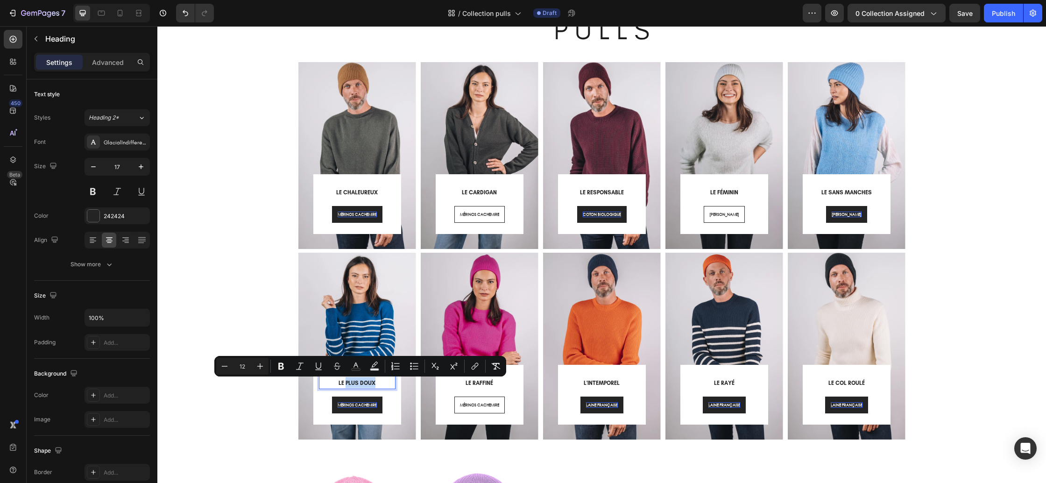
drag, startPoint x: 377, startPoint y: 383, endPoint x: 347, endPoint y: 386, distance: 30.0
click at [347, 386] on p "LE PLUS DOUX" at bounding box center [357, 382] width 75 height 11
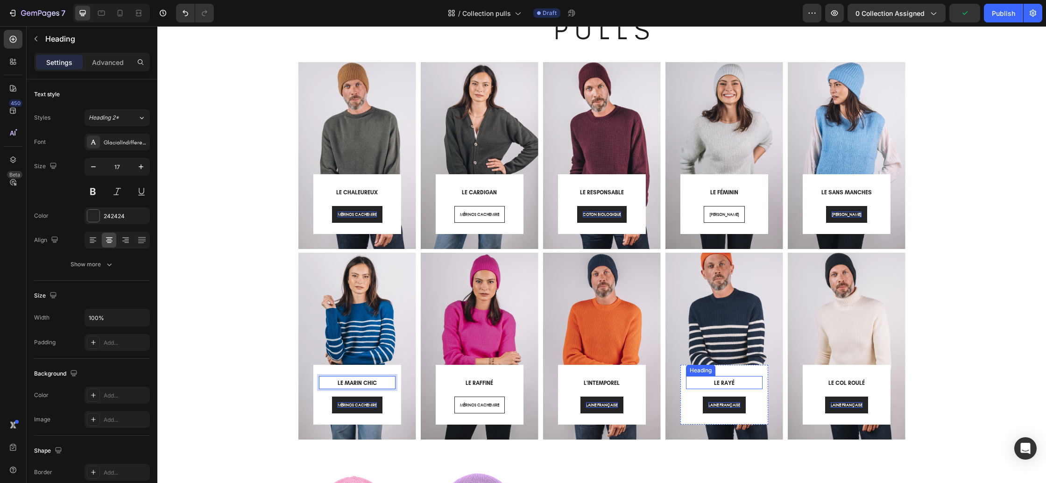
click at [727, 386] on span "LE RAYÉ" at bounding box center [724, 383] width 21 height 7
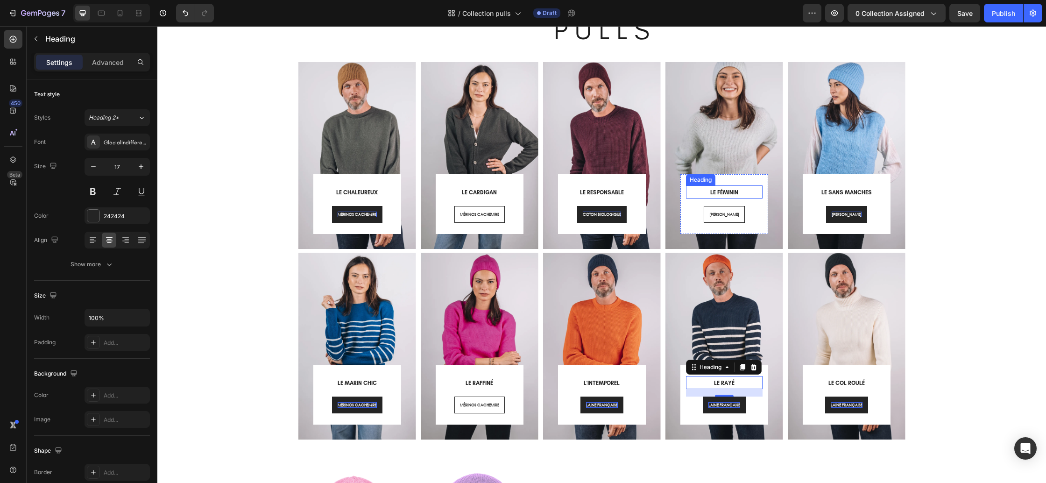
click at [730, 192] on span "LE FÉMININ" at bounding box center [724, 192] width 28 height 7
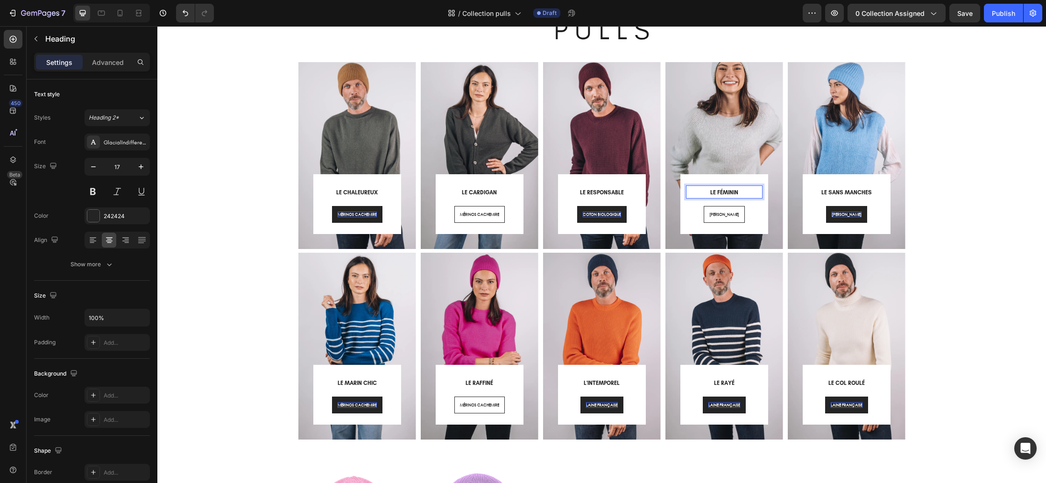
click at [735, 192] on span "LE FÉMININ" at bounding box center [724, 192] width 28 height 7
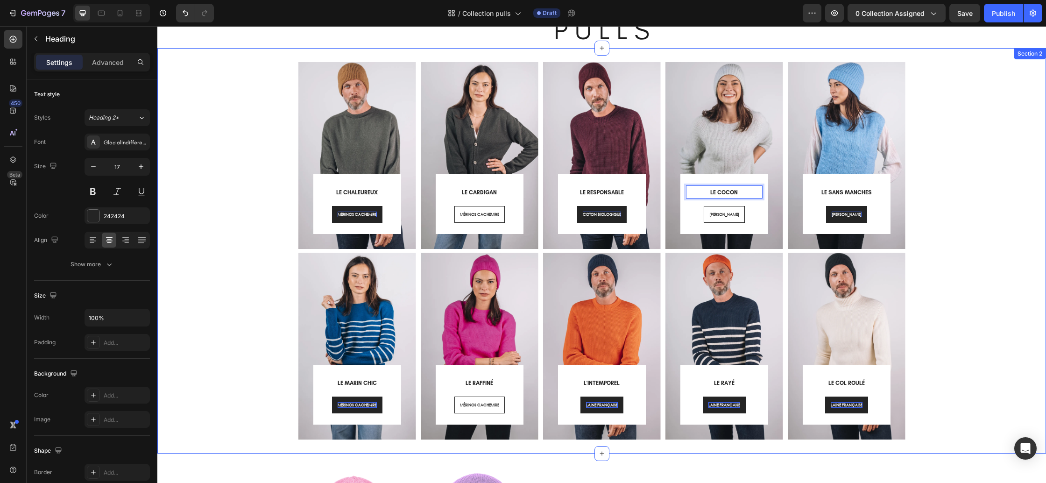
click at [242, 289] on div "⁠⁠⁠⁠⁠⁠⁠ LE CHALEUREUX Heading MÉRINOS CACHEMIRE Button Row Row Hero Banner ⁠⁠⁠⁠…" at bounding box center [601, 250] width 875 height 377
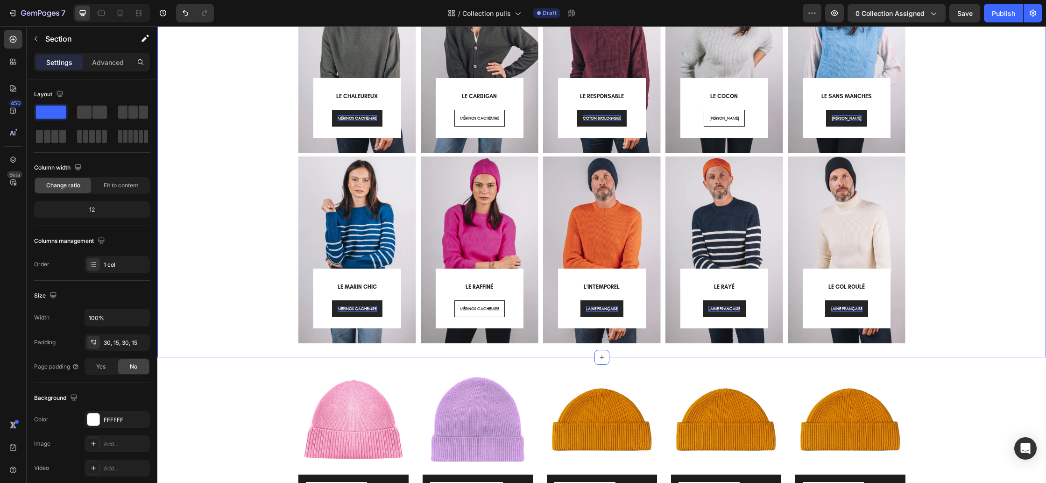
scroll to position [131, 0]
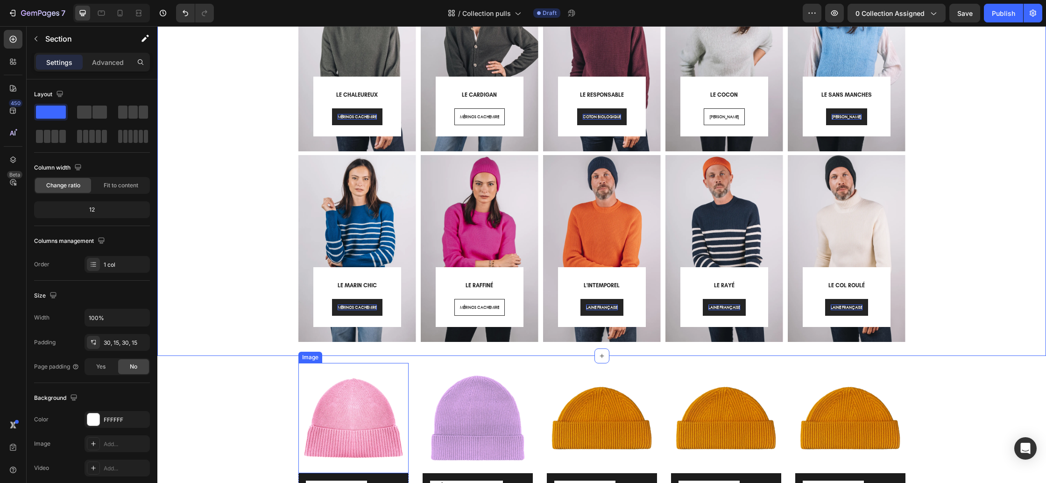
click at [347, 423] on img at bounding box center [353, 418] width 110 height 110
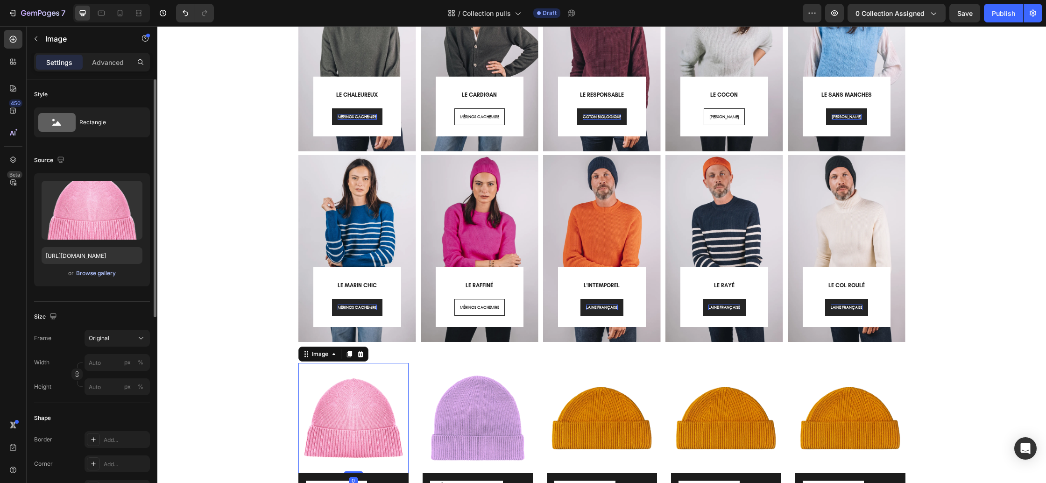
click at [106, 275] on div "Browse gallery" at bounding box center [96, 273] width 40 height 8
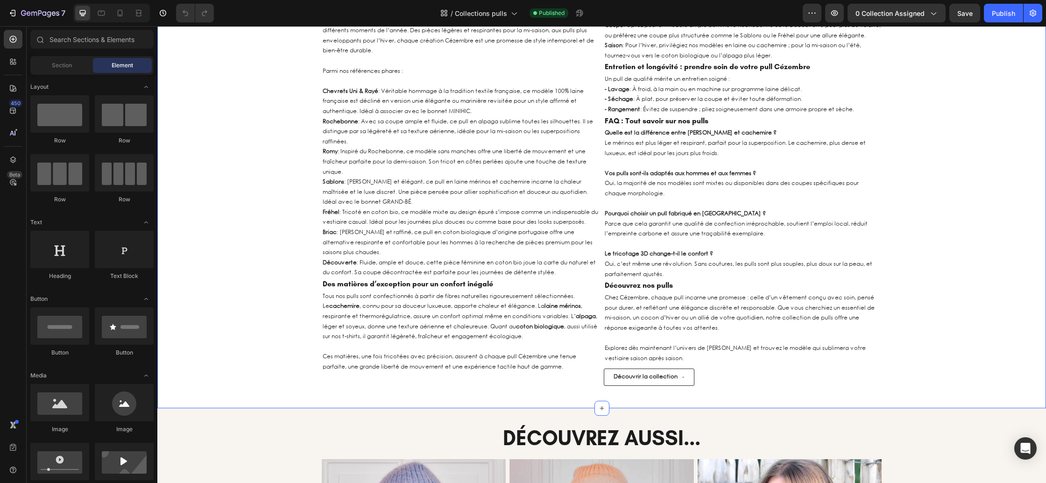
scroll to position [2925, 0]
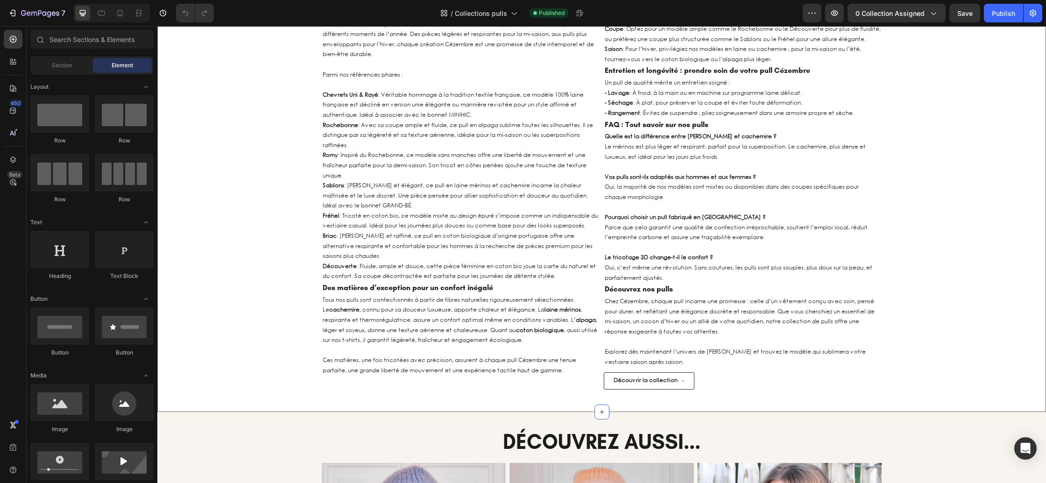
click at [268, 185] on div "Pulls en Laine, Coton bio et Alpaga Fabriqués en [GEOGRAPHIC_DATA] Heading L’ex…" at bounding box center [601, 117] width 889 height 560
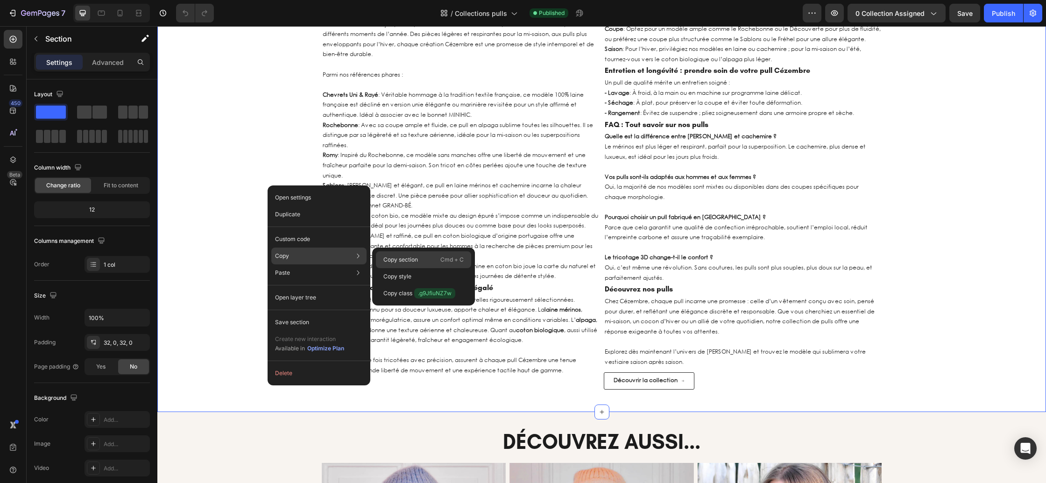
click at [388, 268] on div "Copy section Cmd + C" at bounding box center [423, 276] width 95 height 17
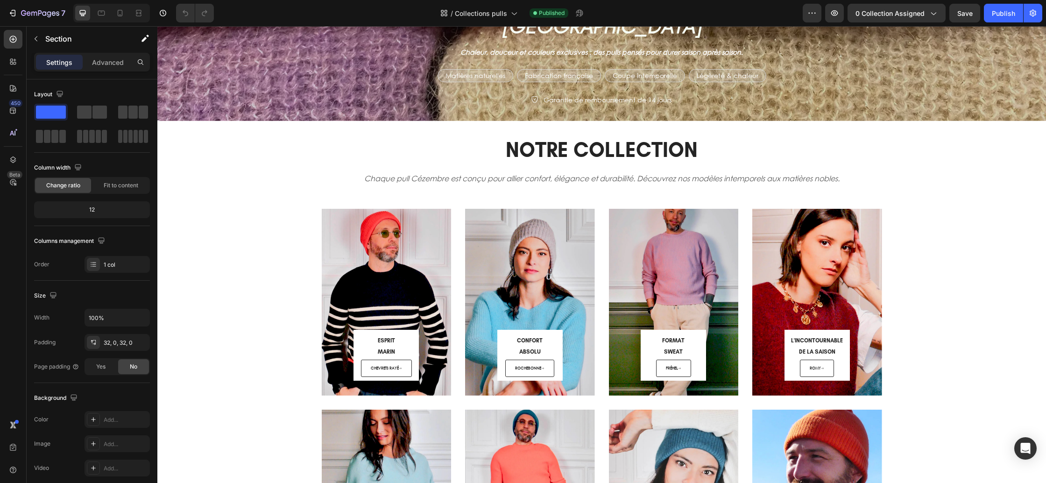
scroll to position [83, 0]
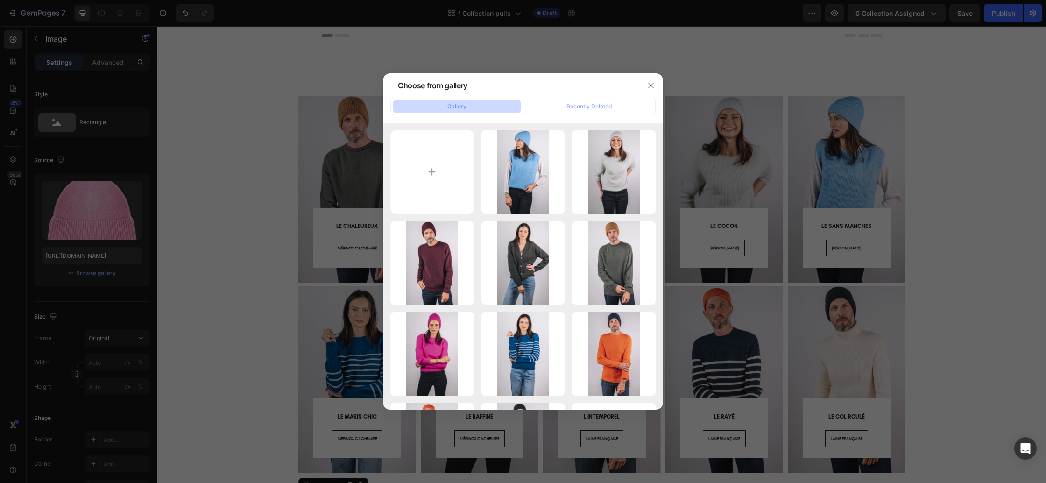
scroll to position [131, 0]
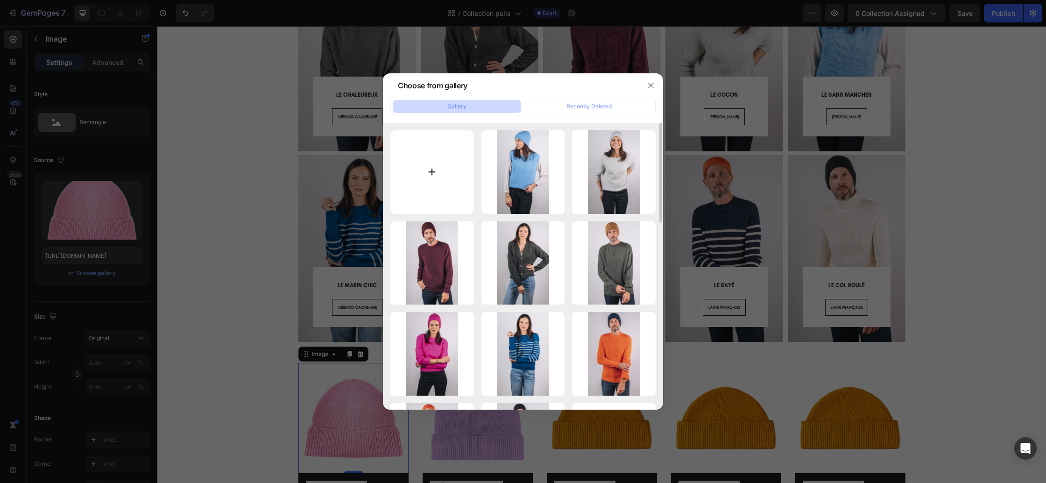
type input "C:\fakepath\Pull-[PERSON_NAME]-bleu-roi.webp"
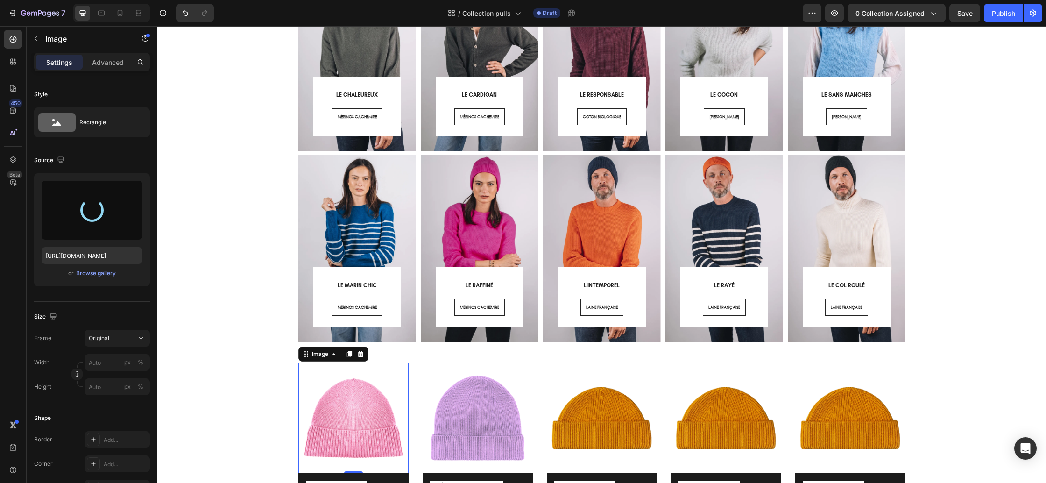
type input "[URL][DOMAIN_NAME]"
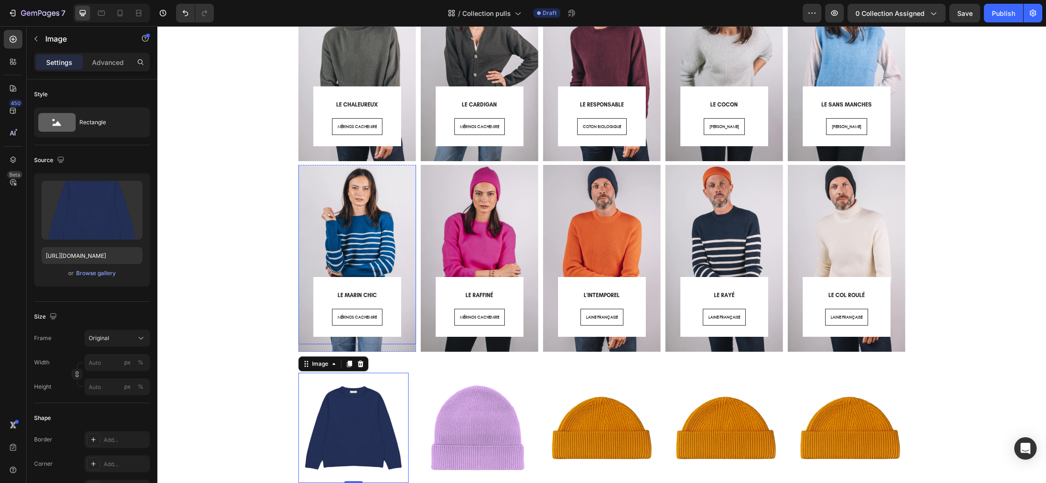
scroll to position [120, 0]
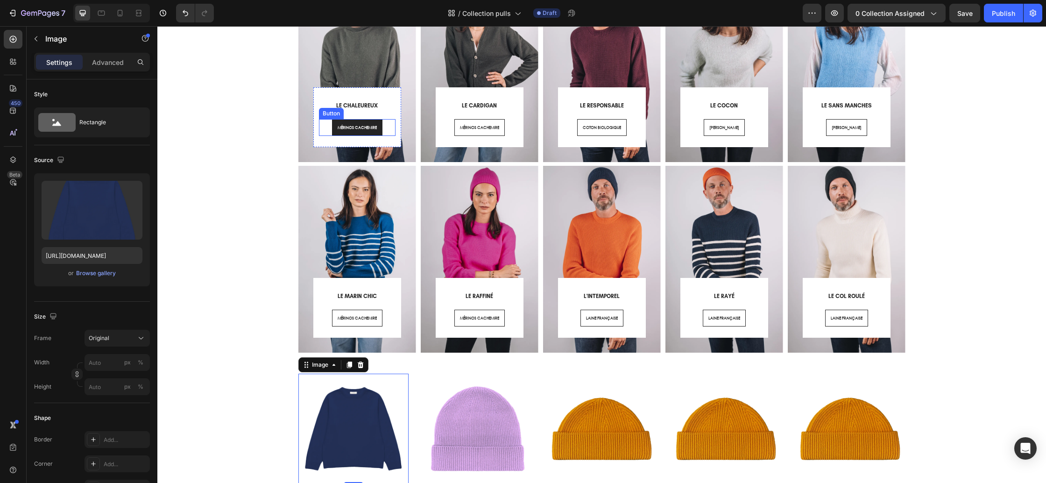
click at [367, 132] on link "MÉRINOS CACHEMIRE" at bounding box center [357, 127] width 50 height 17
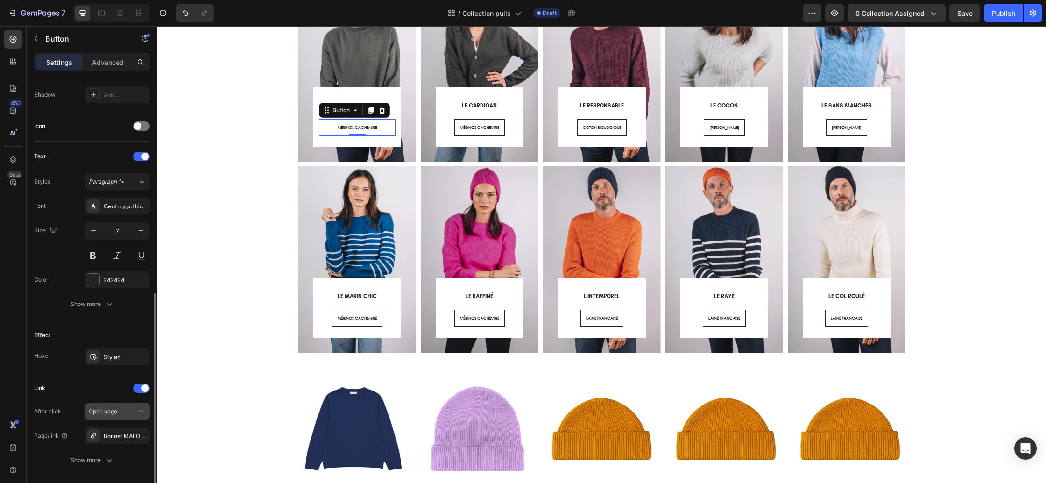
scroll to position [299, 0]
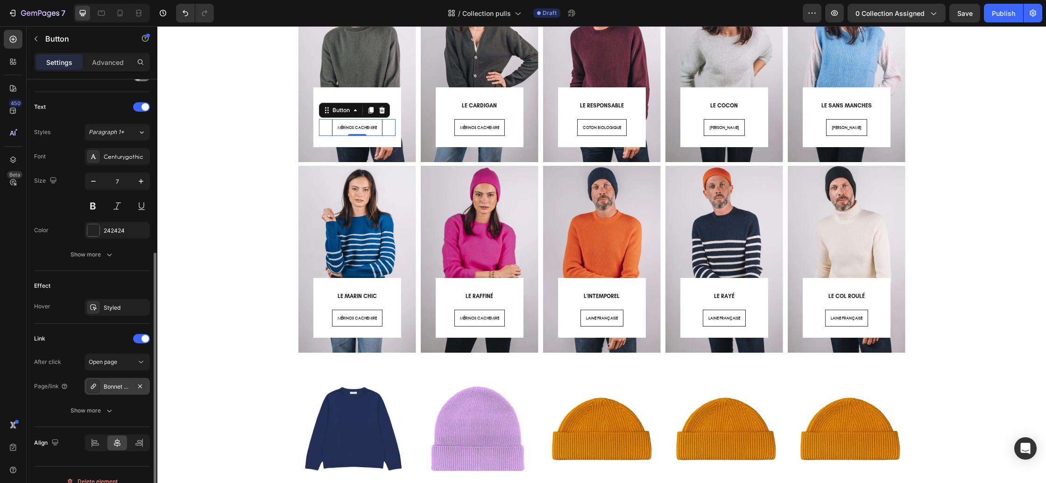
click at [119, 384] on div "Bonnet MALO (Mixte)" at bounding box center [117, 386] width 27 height 8
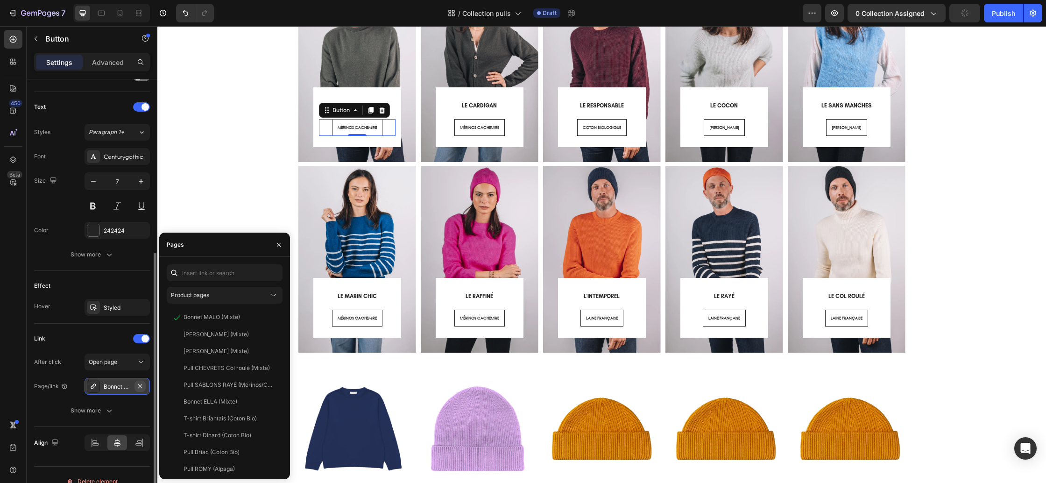
click at [140, 383] on icon "button" at bounding box center [139, 385] width 7 height 7
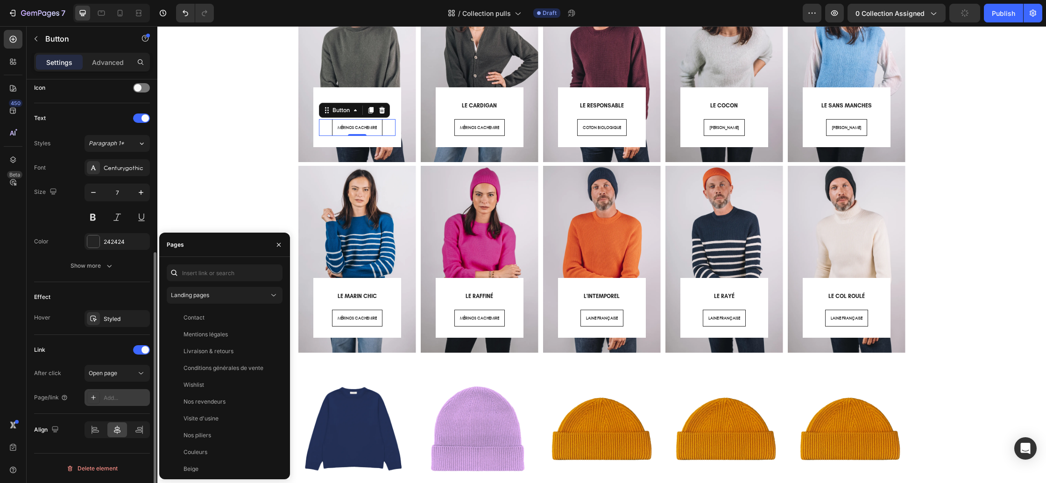
scroll to position [288, 0]
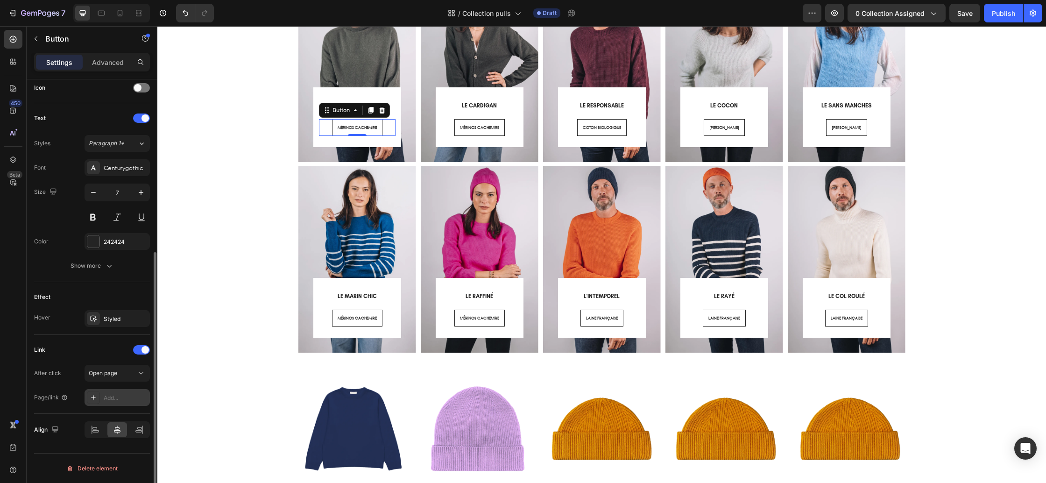
click at [113, 398] on div "Add..." at bounding box center [126, 398] width 44 height 8
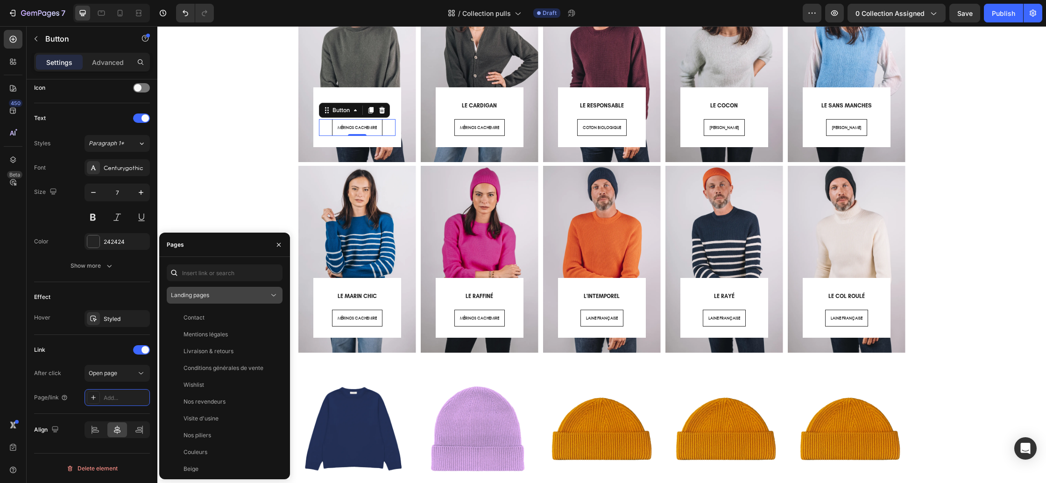
click at [218, 301] on button "Landing pages" at bounding box center [225, 295] width 116 height 17
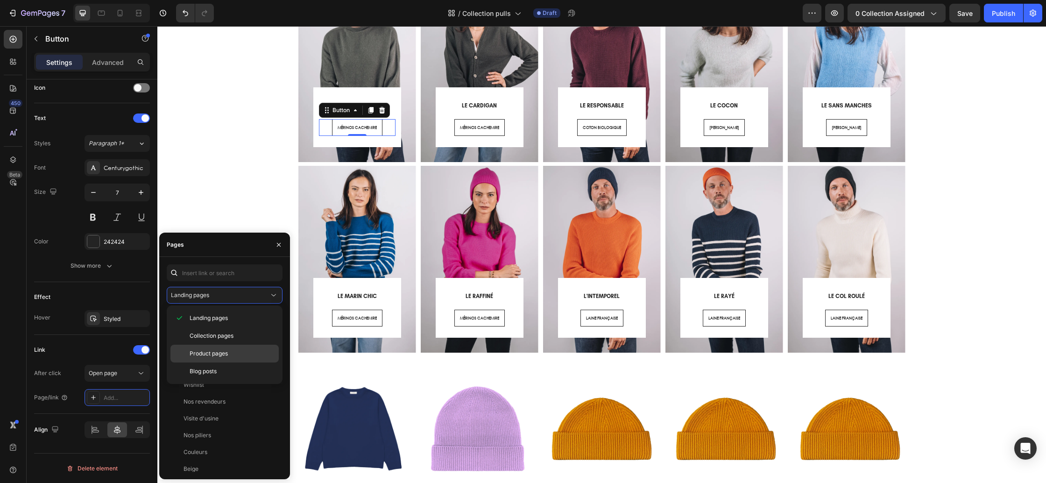
click at [215, 352] on span "Product pages" at bounding box center [209, 353] width 38 height 8
click at [211, 360] on div "Pull GASPARD (Mixte) View" at bounding box center [223, 368] width 112 height 17
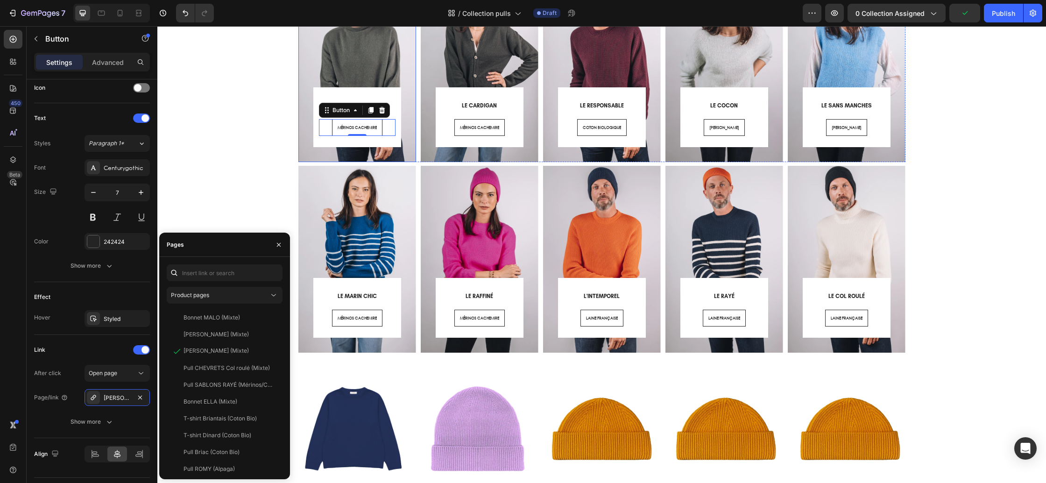
click at [354, 157] on div "⁠⁠⁠⁠⁠⁠⁠ LE CHALEUREUX Heading MÉRINOS CACHEMIRE Button 0 Row Row" at bounding box center [357, 56] width 118 height 213
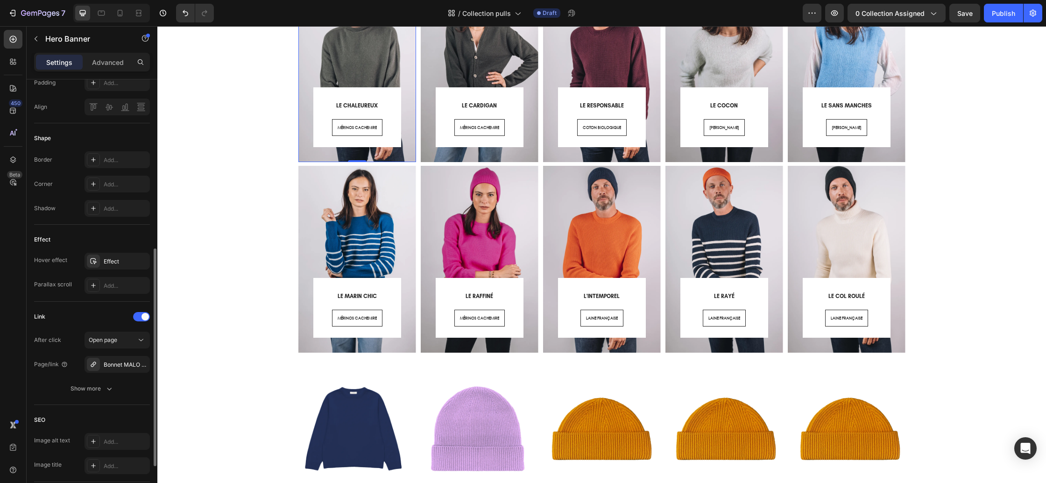
scroll to position [356, 0]
click at [116, 361] on div "Bonnet MALO (Mixte)" at bounding box center [117, 359] width 27 height 8
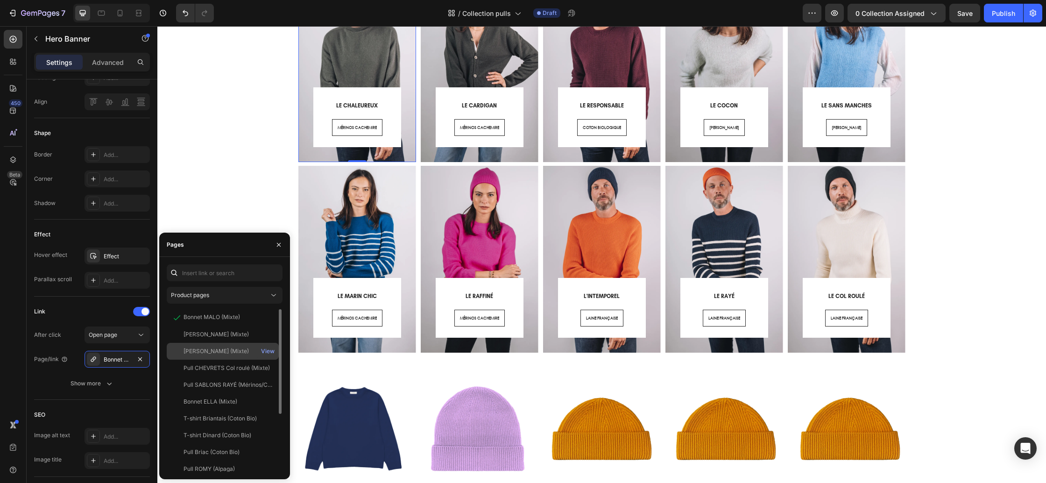
click at [208, 349] on div "Pull GASPARD (Mixte)" at bounding box center [216, 351] width 65 height 8
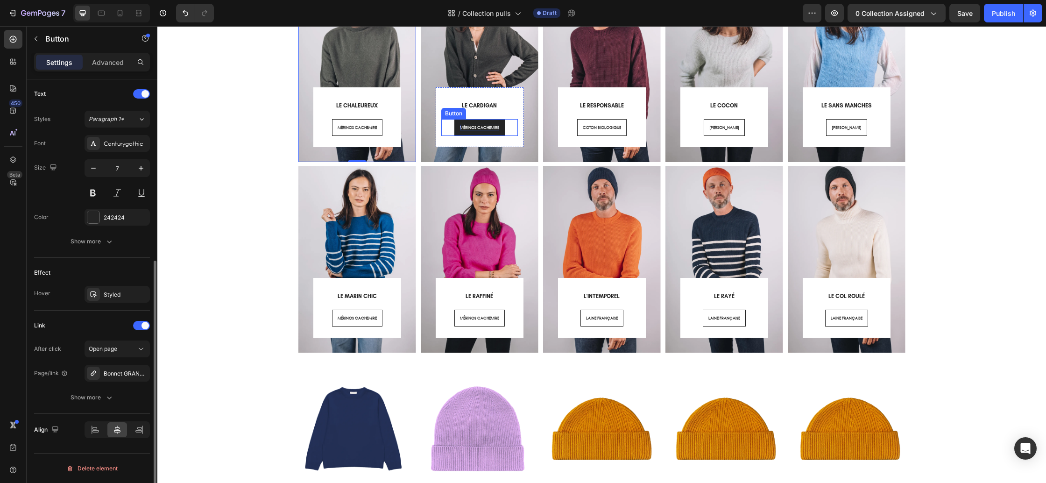
click at [481, 127] on span "MÉRINOS CACHEMIRE" at bounding box center [479, 127] width 39 height 6
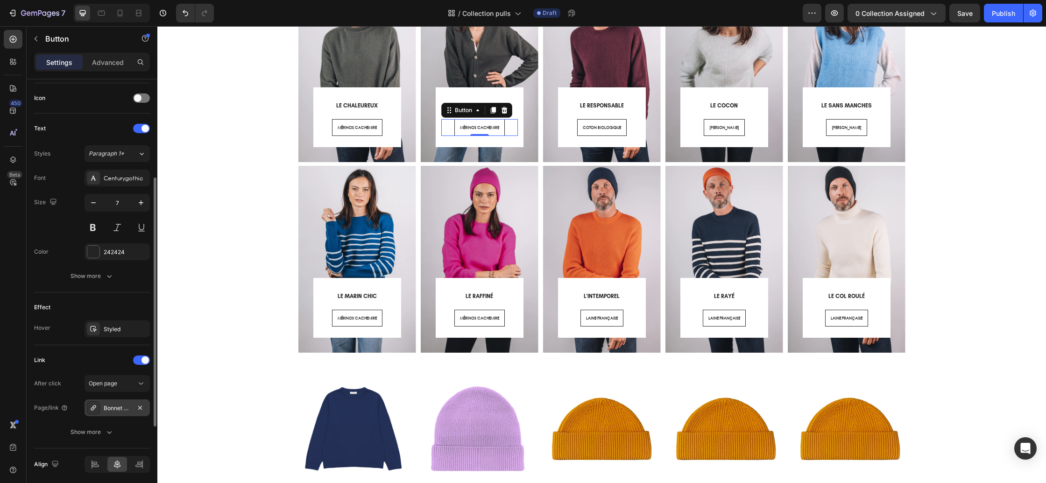
scroll to position [312, 0]
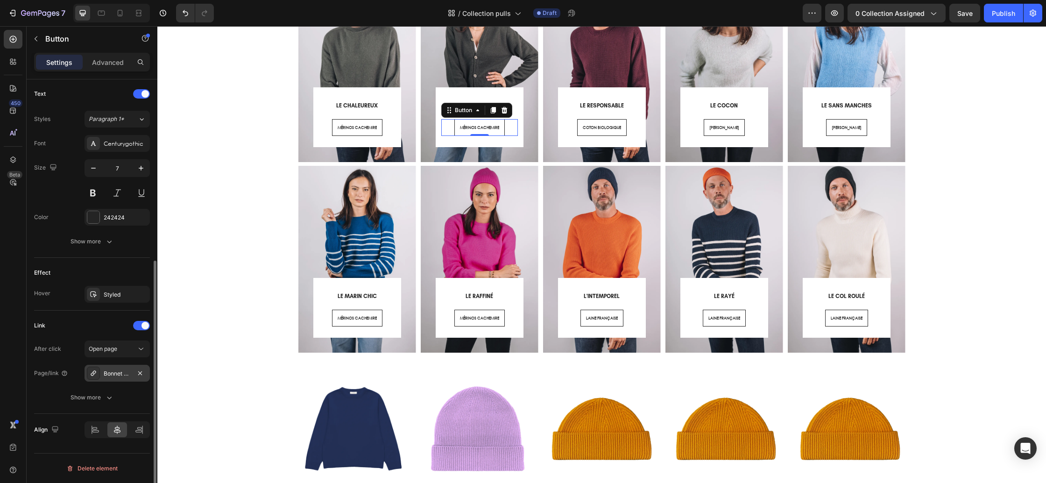
click at [109, 375] on div "Bonnet GRAND-BÉ (Mixte)" at bounding box center [117, 373] width 27 height 8
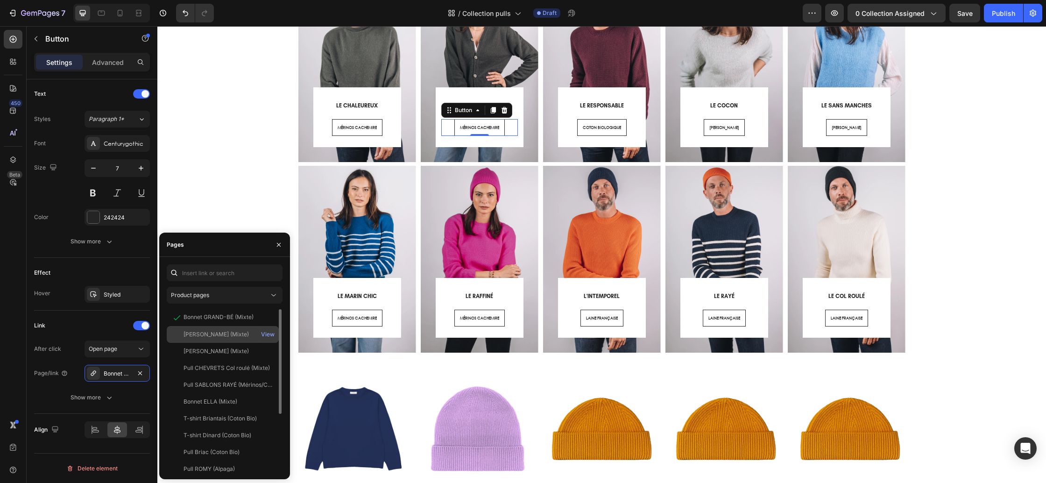
click at [212, 336] on div "Cardigan CAMILLE (Mixte)" at bounding box center [216, 334] width 65 height 8
click at [526, 156] on div "⁠⁠⁠⁠⁠⁠⁠ LE CARDIGAN Heading MÉRINOS CACHEMIRE Button Row Row" at bounding box center [480, 56] width 118 height 213
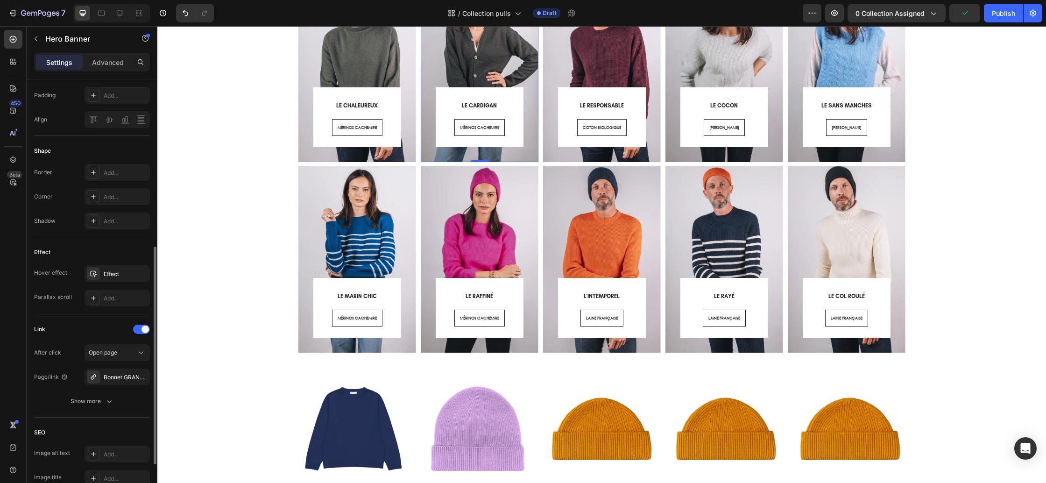
scroll to position [344, 0]
click at [116, 373] on div "Bonnet GRAND-BÉ (Mixte)" at bounding box center [117, 372] width 27 height 8
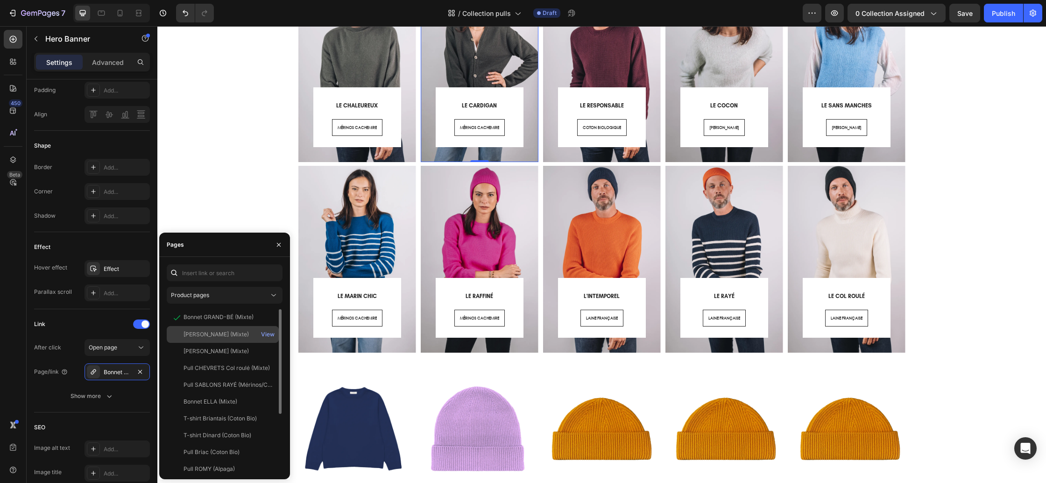
click at [212, 337] on div "Cardigan CAMILLE (Mixte)" at bounding box center [216, 334] width 65 height 8
click at [586, 158] on div "⁠⁠⁠⁠⁠⁠⁠ LE RESPONSABLE Heading COTON BIOLOGIQUE Button Row Row" at bounding box center [602, 56] width 118 height 213
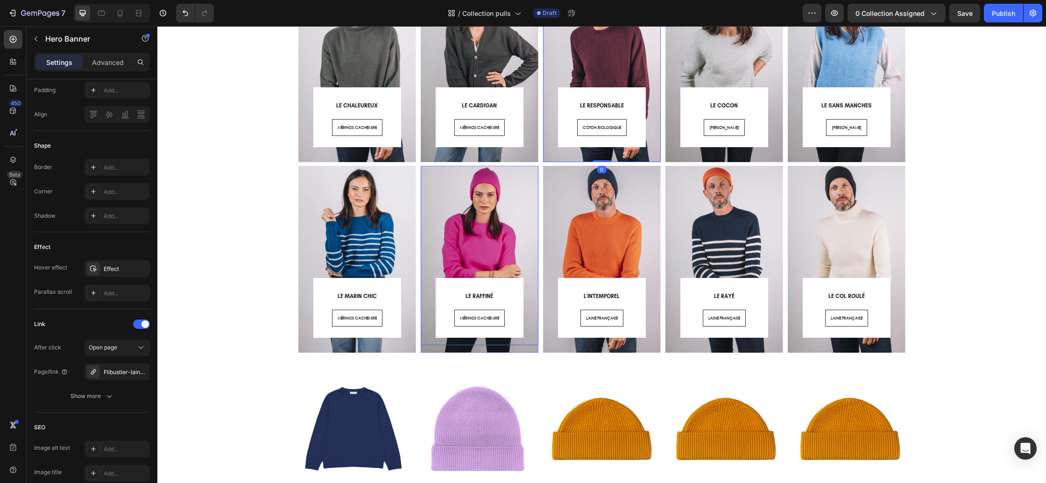
scroll to position [7, 0]
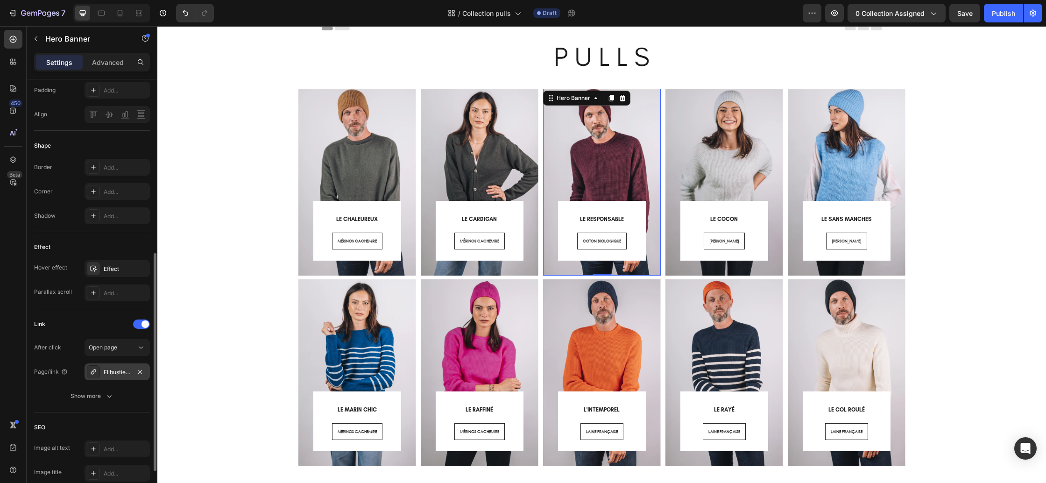
click at [120, 374] on div "Flibustier-laine-4" at bounding box center [117, 372] width 27 height 8
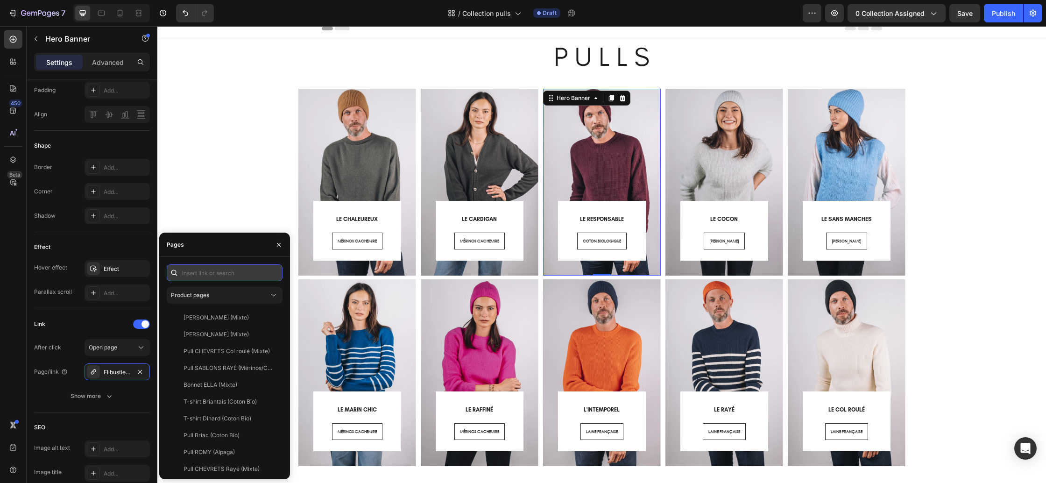
click at [228, 279] on input "text" at bounding box center [225, 272] width 116 height 17
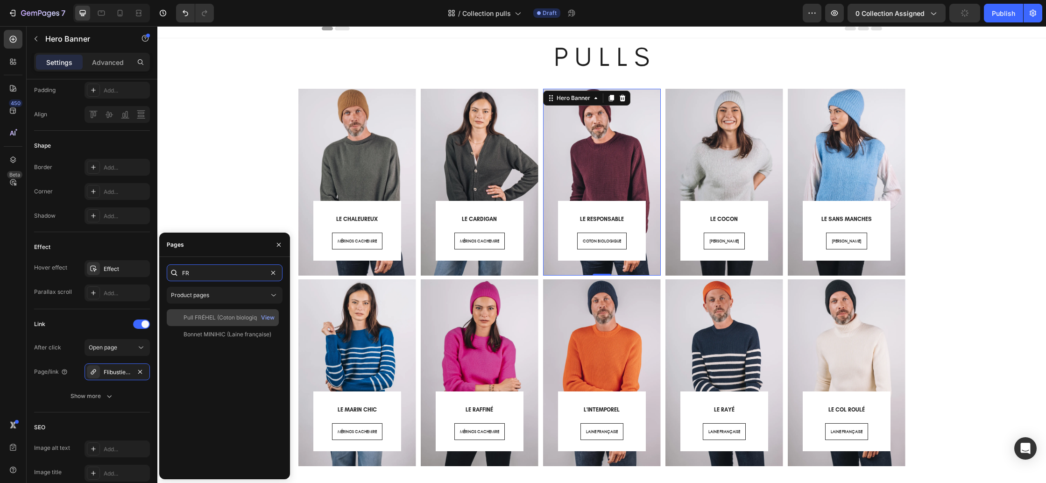
type input "FR"
click at [231, 315] on div "Pull FRÉHEL (Coton biologique)" at bounding box center [225, 317] width 82 height 8
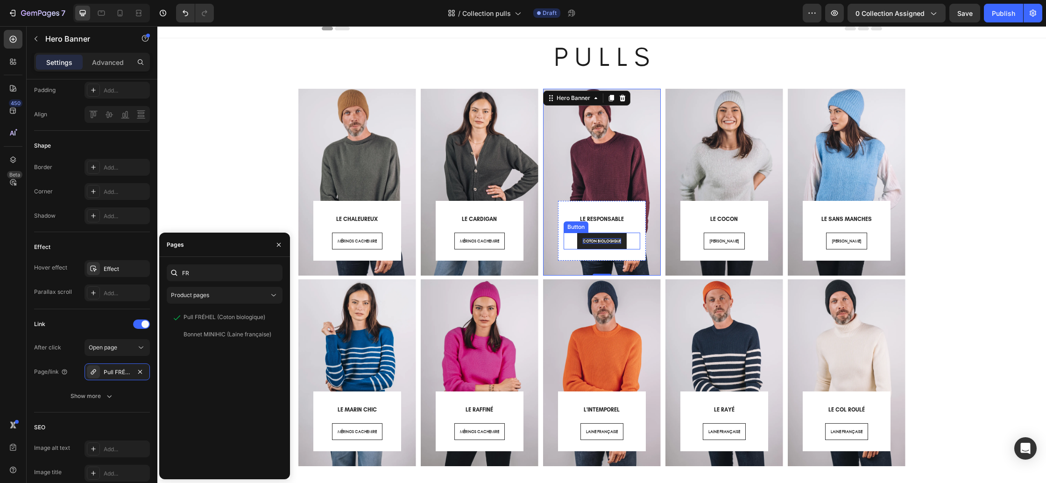
click at [600, 241] on span "COTON BIOLOGIQUE" at bounding box center [602, 241] width 38 height 6
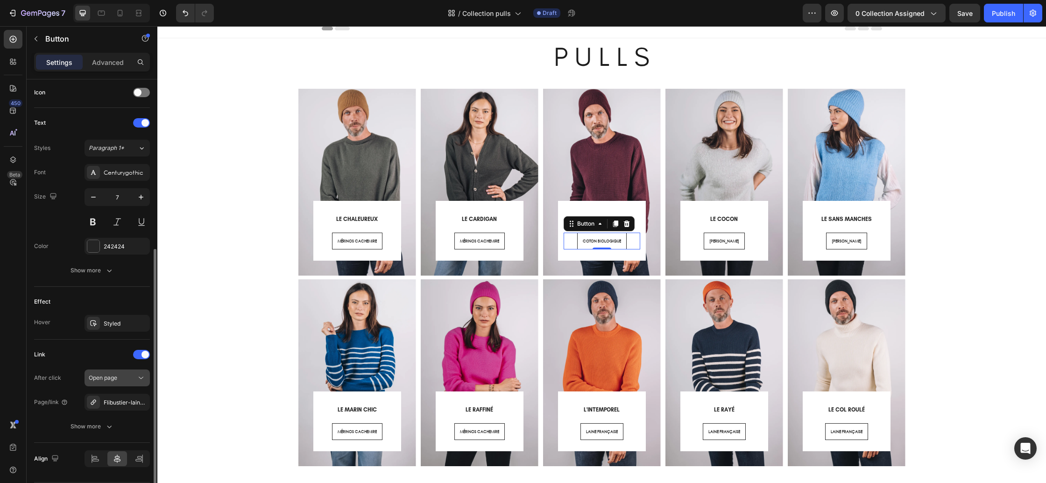
scroll to position [290, 0]
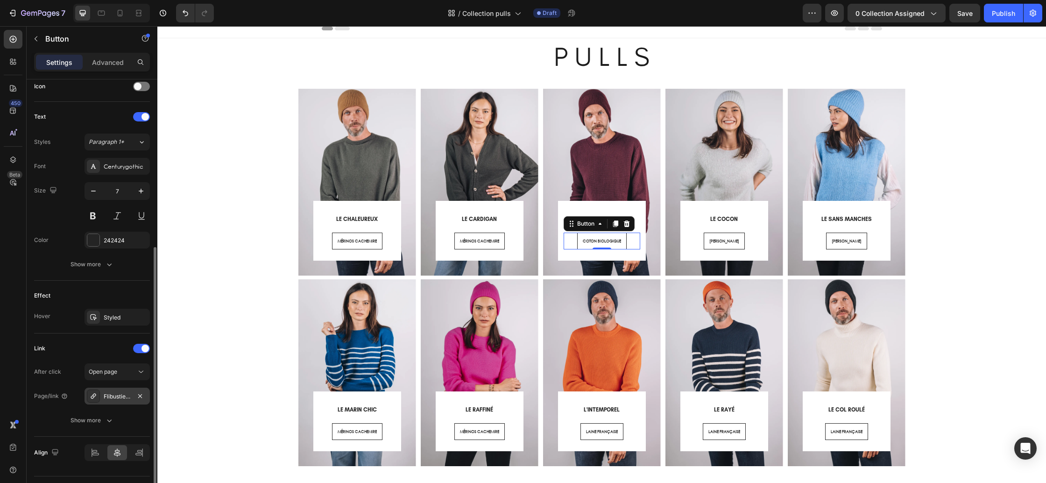
click at [118, 392] on div "Flibustier-laine-4" at bounding box center [117, 396] width 27 height 8
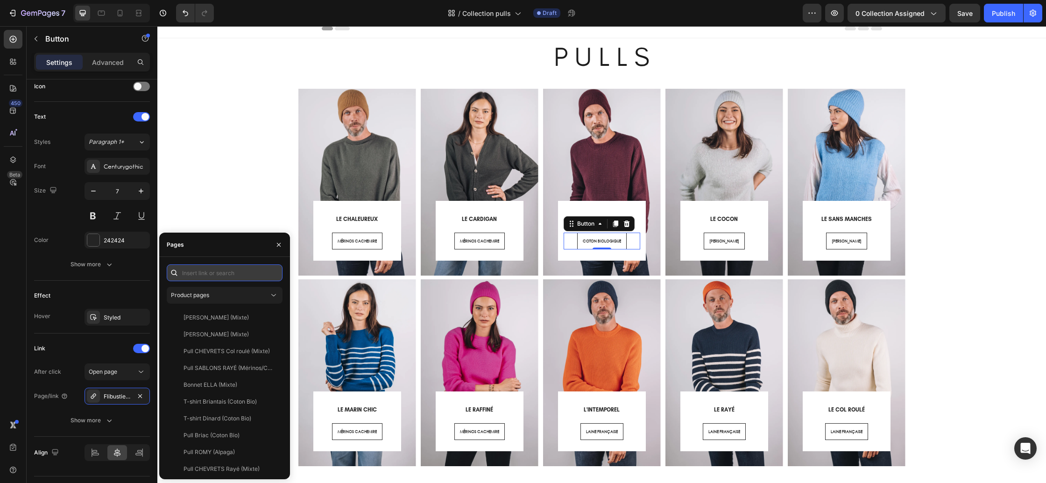
click at [220, 276] on input "text" at bounding box center [225, 272] width 116 height 17
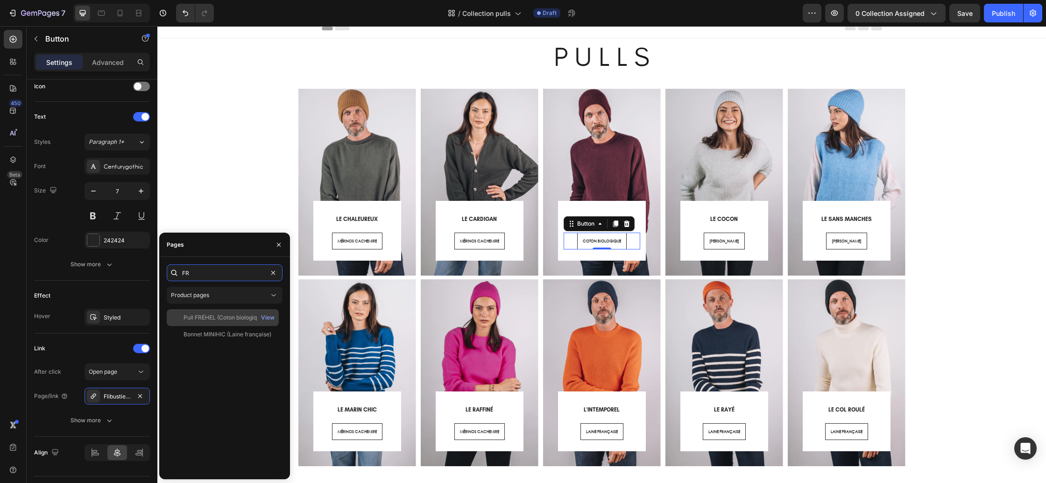
type input "FR"
click at [241, 316] on div "Pull FRÉHEL (Coton biologique)" at bounding box center [225, 317] width 82 height 8
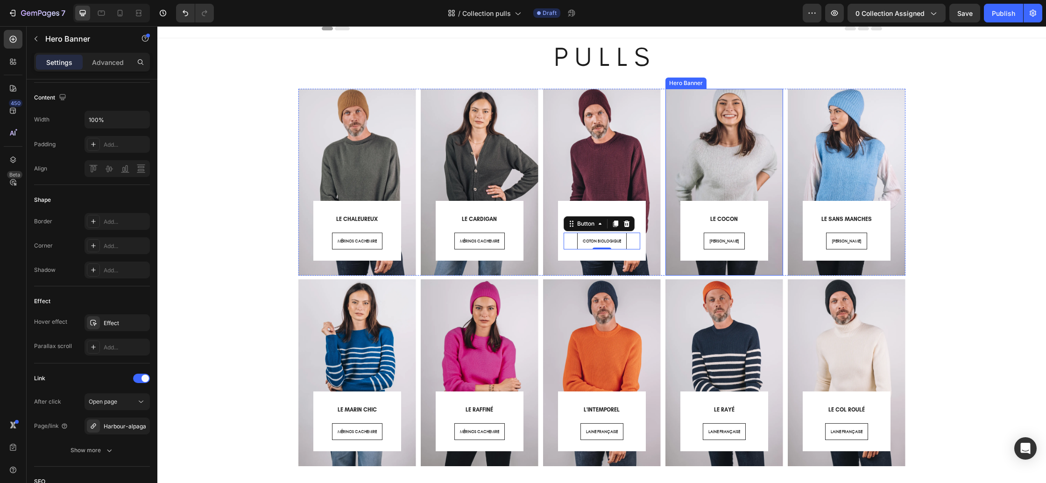
click at [706, 272] on div "⁠⁠⁠⁠⁠⁠⁠ LE COCON Heading LAINE ALPAGA Button Row Row" at bounding box center [724, 169] width 118 height 213
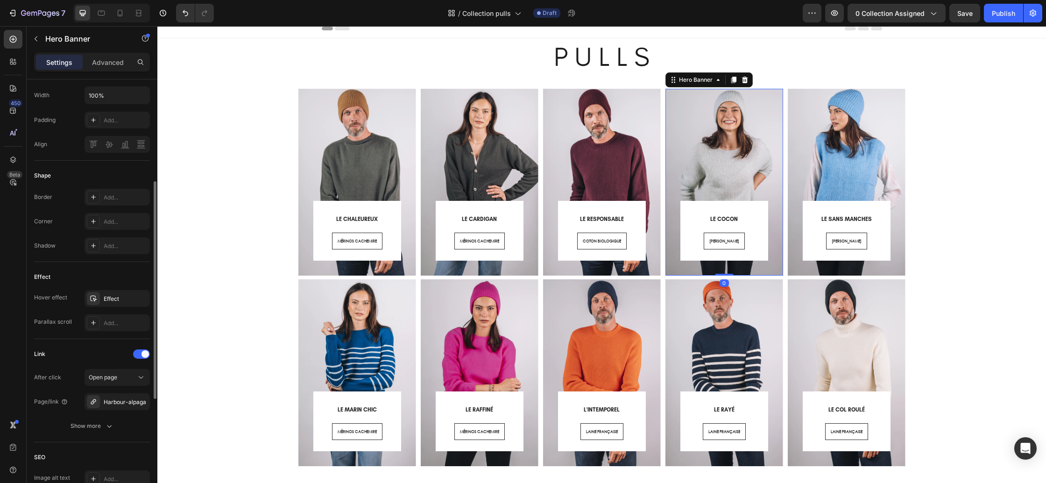
scroll to position [345, 0]
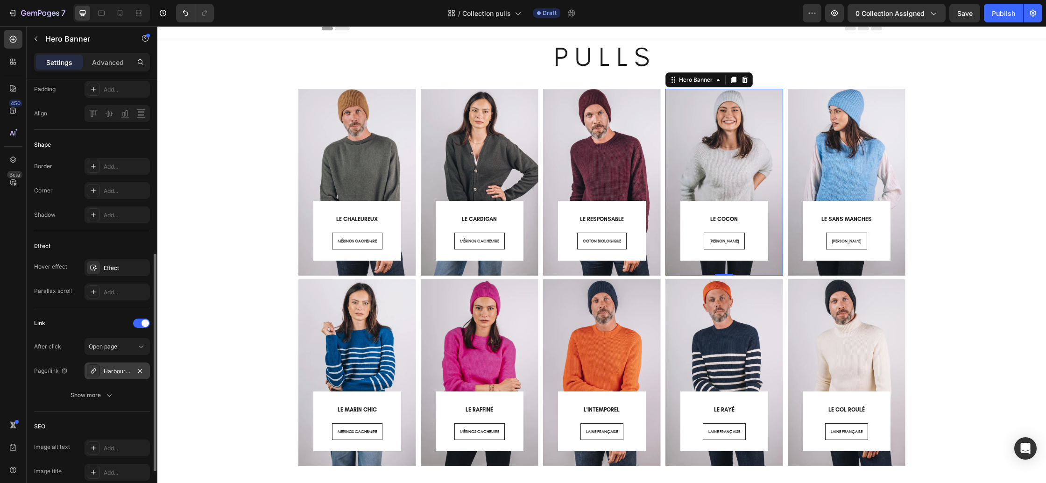
click at [112, 373] on div "Harbour-alpaga" at bounding box center [117, 371] width 27 height 8
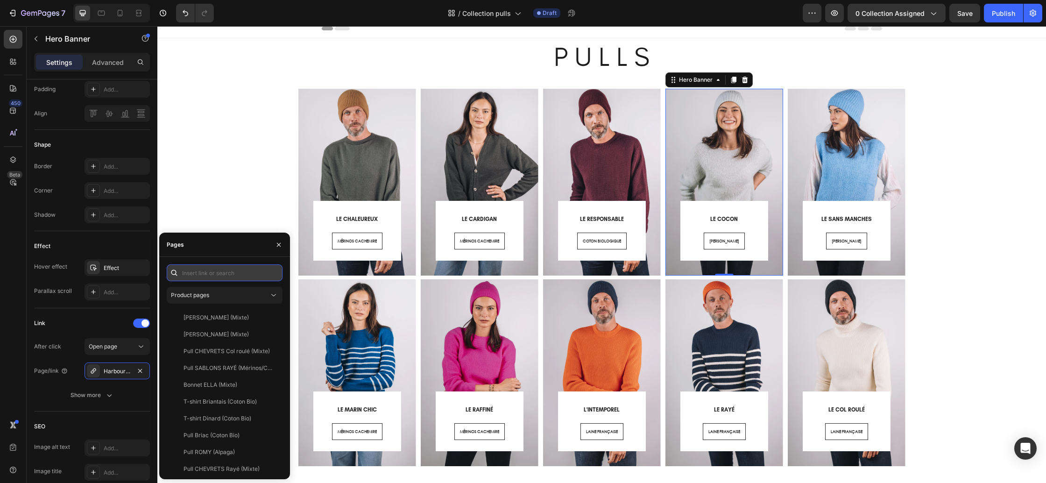
click at [213, 275] on input "text" at bounding box center [225, 272] width 116 height 17
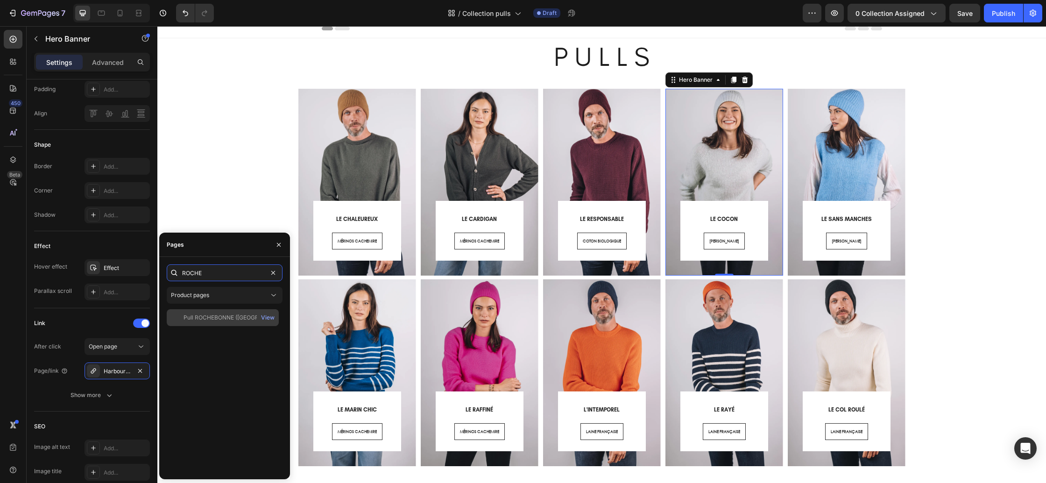
type input "ROCHE"
click at [215, 320] on div "Pull ROCHEBONNE (Alpaga)" at bounding box center [229, 317] width 90 height 8
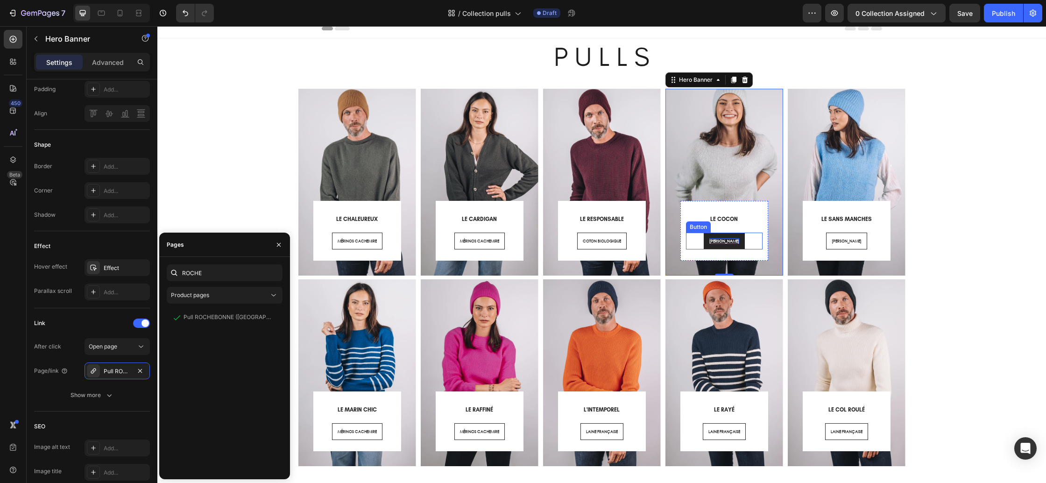
click at [722, 242] on span "LAINE ALPAGA" at bounding box center [724, 241] width 30 height 6
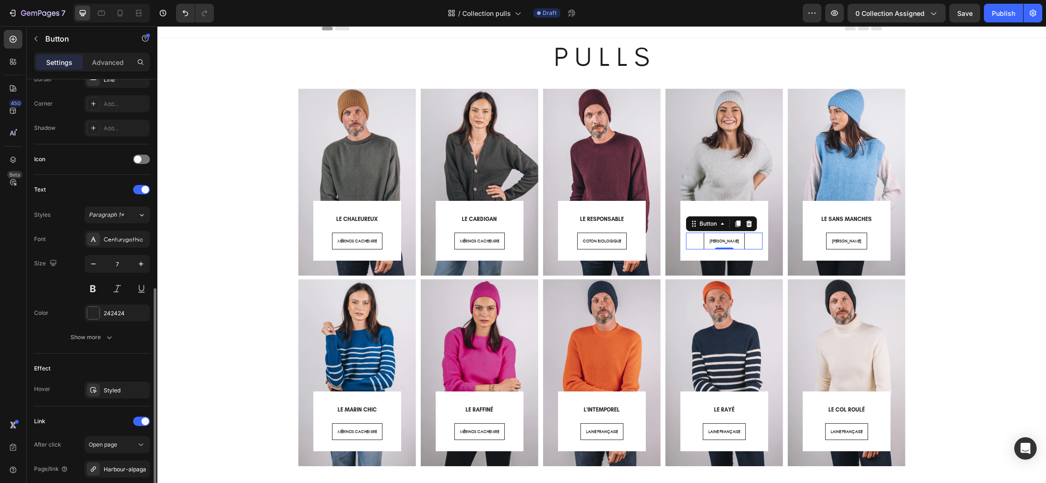
scroll to position [312, 0]
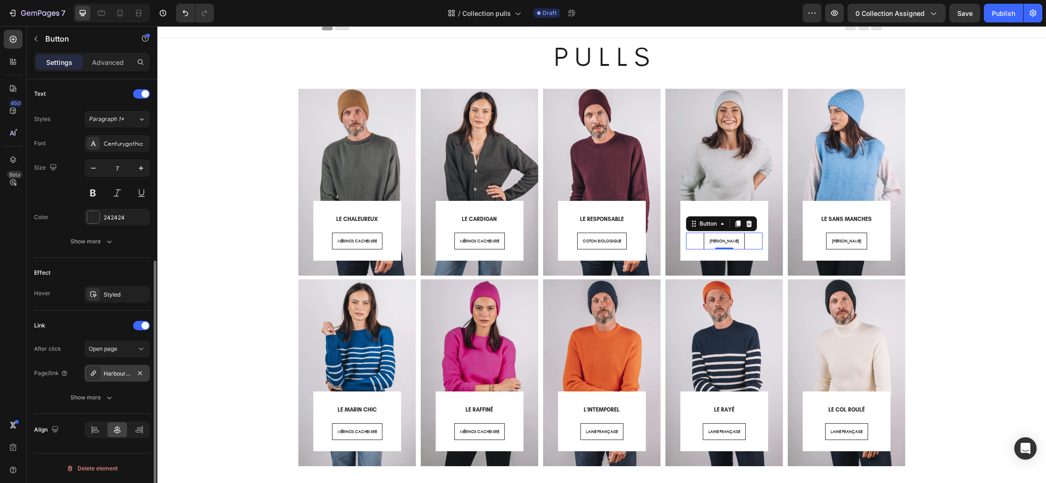
click at [109, 371] on div "Harbour-alpaga" at bounding box center [117, 373] width 27 height 8
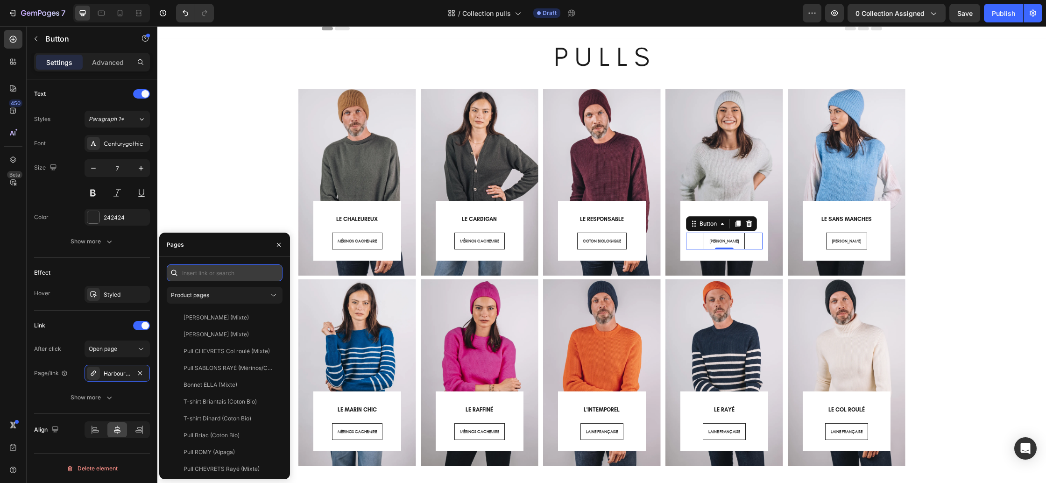
click at [205, 279] on input "text" at bounding box center [225, 272] width 116 height 17
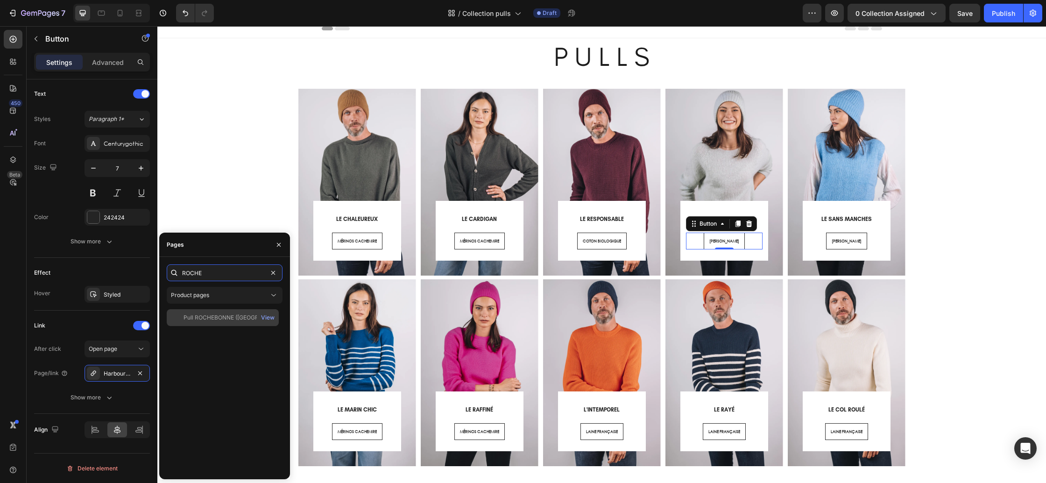
type input "ROCHE"
click at [201, 320] on div "Pull ROCHEBONNE (Alpaga)" at bounding box center [229, 317] width 90 height 8
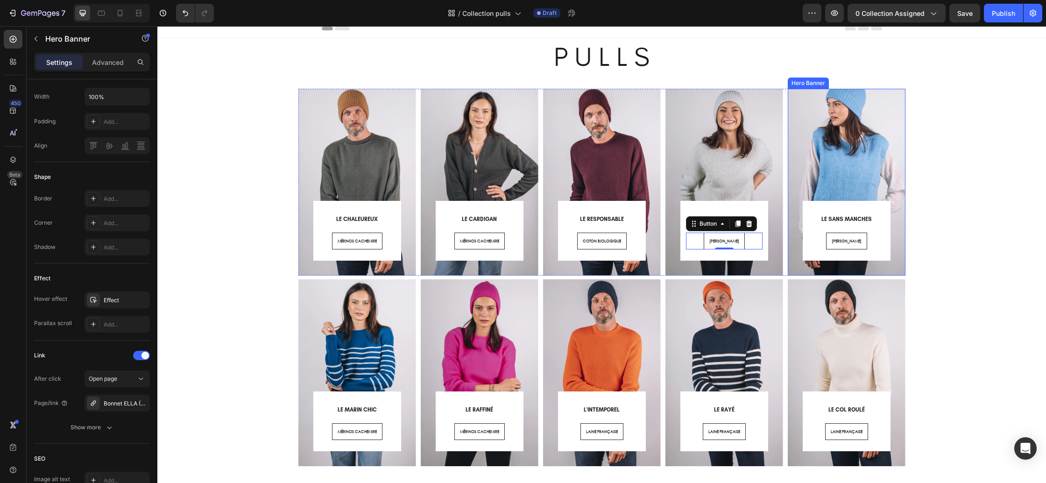
click at [835, 270] on div "⁠⁠⁠⁠⁠⁠⁠ LE SANS MANCHES Heading LAINE ALPAGA Button Row Row" at bounding box center [847, 169] width 118 height 213
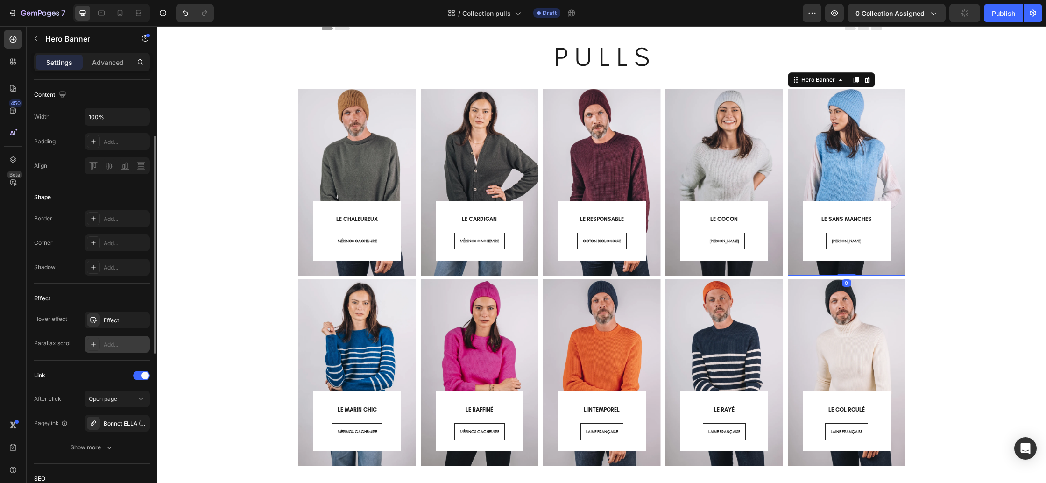
scroll to position [299, 0]
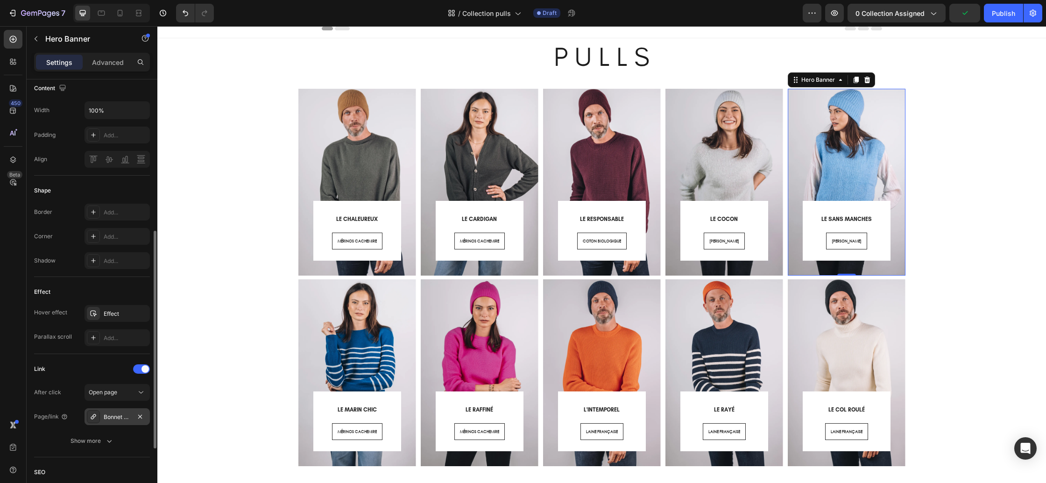
click at [114, 417] on div "Bonnet ELLA (Mixte)" at bounding box center [117, 417] width 27 height 8
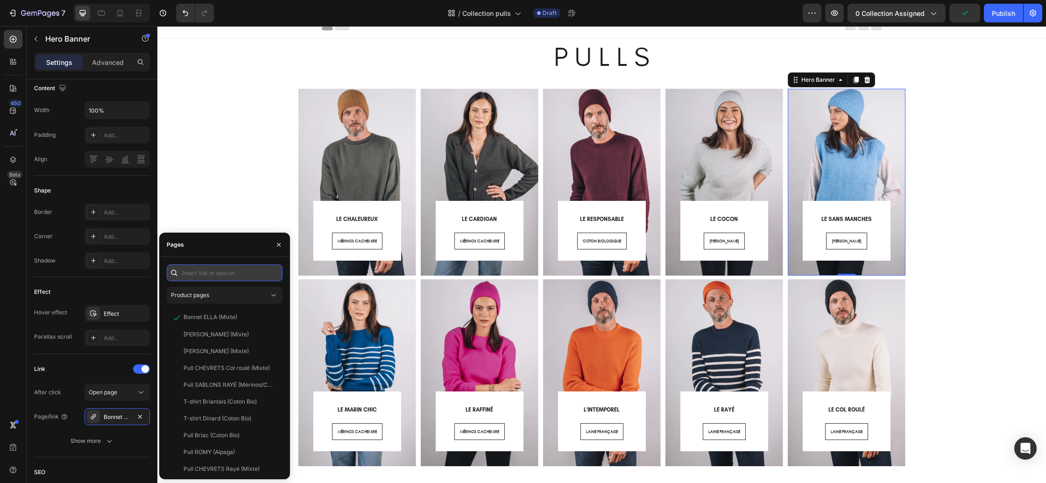
click at [252, 268] on input "text" at bounding box center [225, 272] width 116 height 17
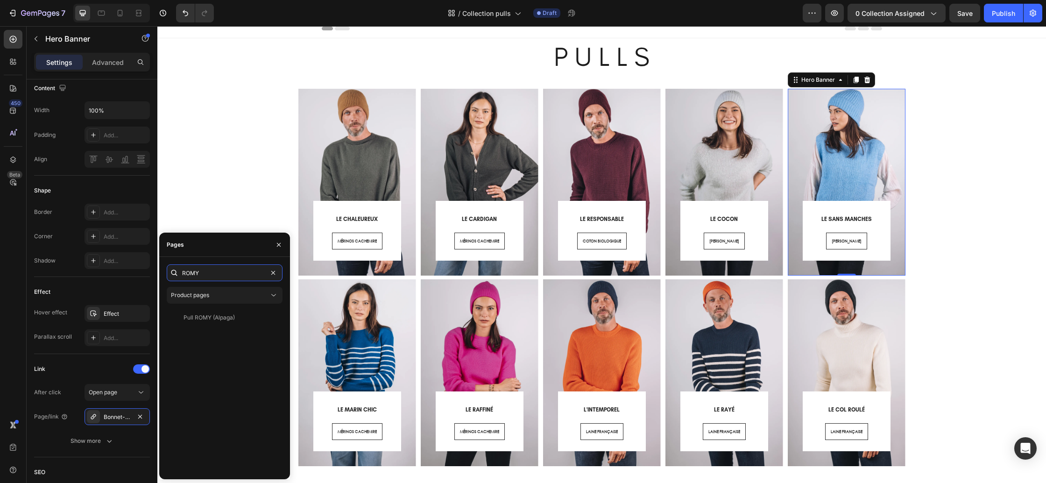
type input "ROMY"
click at [201, 309] on div "ROMY Product pages Pull ROMY (Alpaga) View" at bounding box center [225, 367] width 116 height 207
click at [200, 315] on div "Pull ROMY (Alpaga)" at bounding box center [209, 317] width 51 height 8
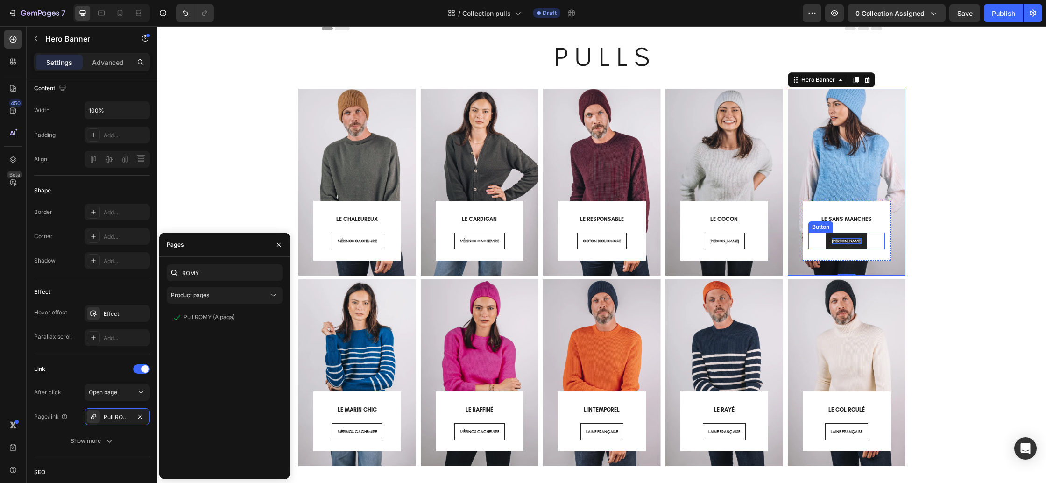
click at [835, 243] on span "LAINE ALPAGA" at bounding box center [847, 241] width 30 height 6
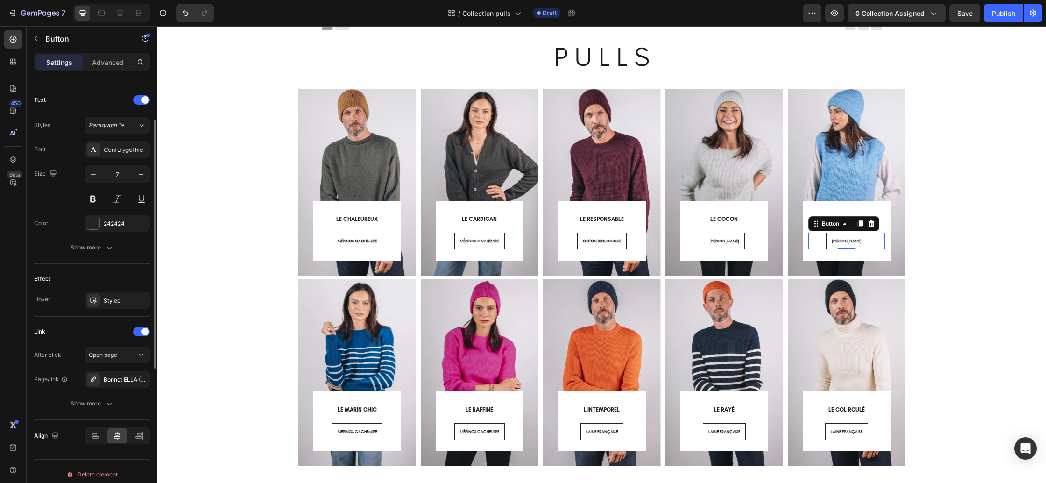
scroll to position [312, 0]
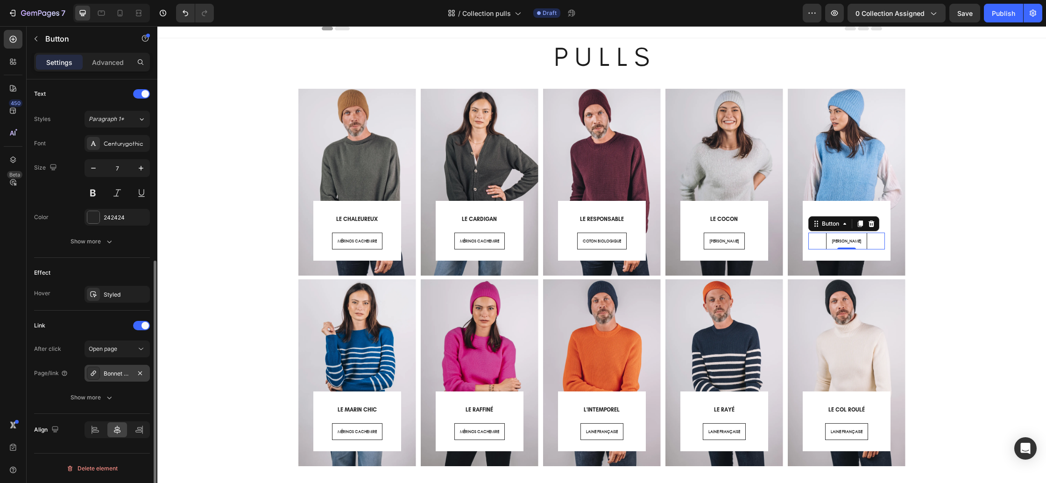
click at [119, 380] on div "Bonnet ELLA (Mixte)" at bounding box center [117, 373] width 65 height 17
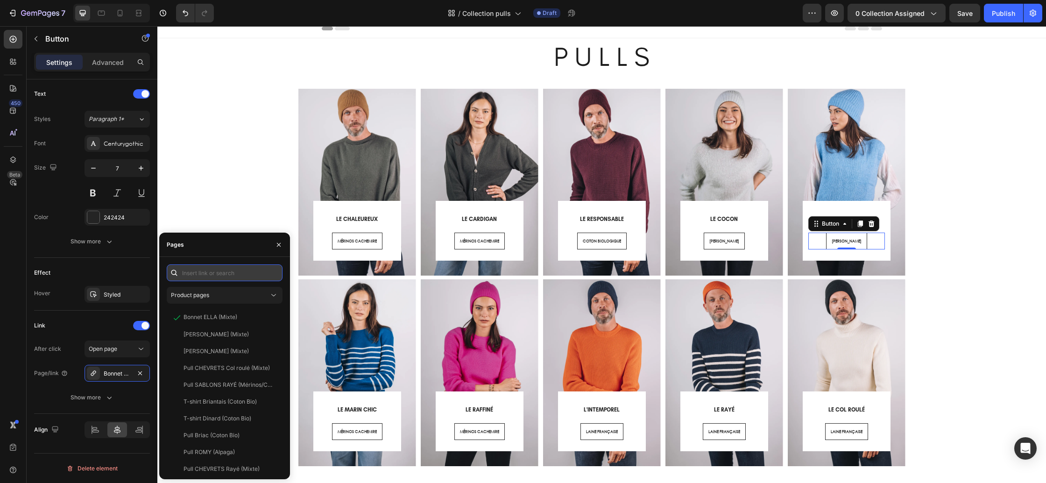
click at [239, 278] on input "text" at bounding box center [225, 272] width 116 height 17
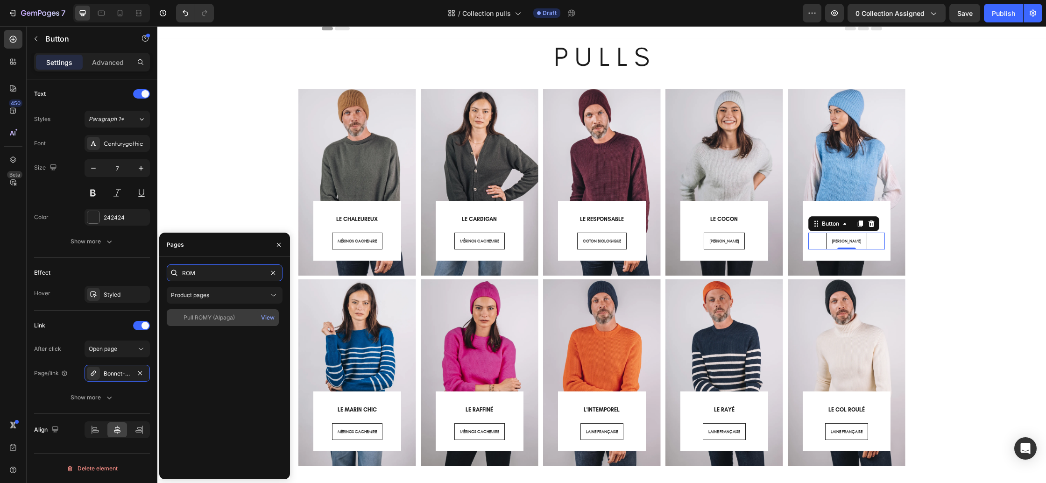
type input "ROM"
click at [220, 312] on div "Pull ROMY (Alpaga) View" at bounding box center [223, 317] width 112 height 17
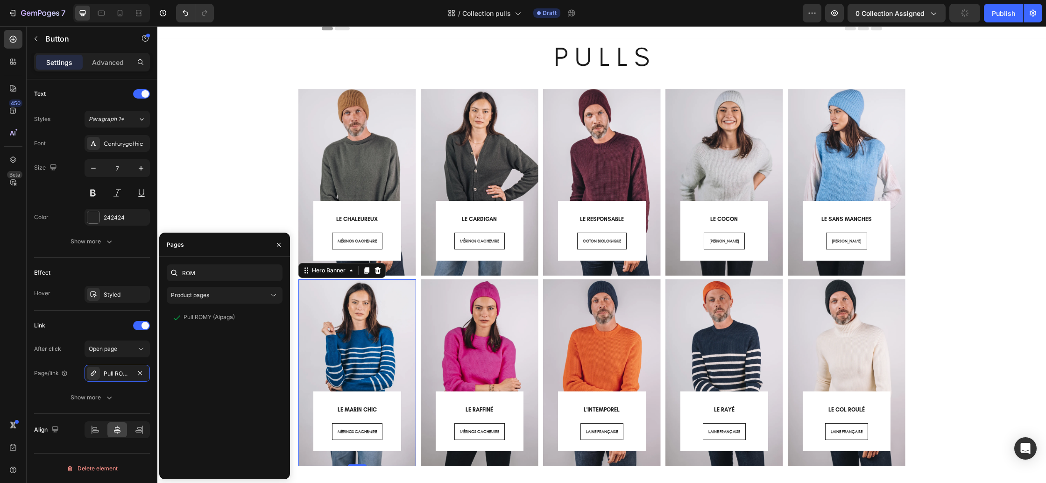
click at [356, 463] on div "⁠⁠⁠⁠⁠⁠⁠ LE MARIN CHIC Heading MÉRINOS CACHEMIRE Button Row Row" at bounding box center [357, 360] width 118 height 213
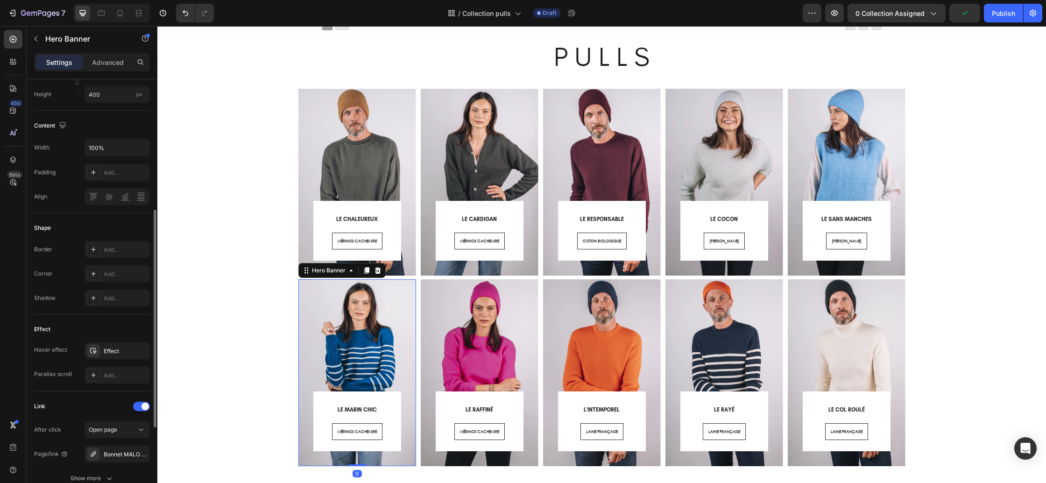
scroll to position [263, 0]
click at [121, 447] on div "Bonnet MALO (Mixte)" at bounding box center [117, 452] width 65 height 17
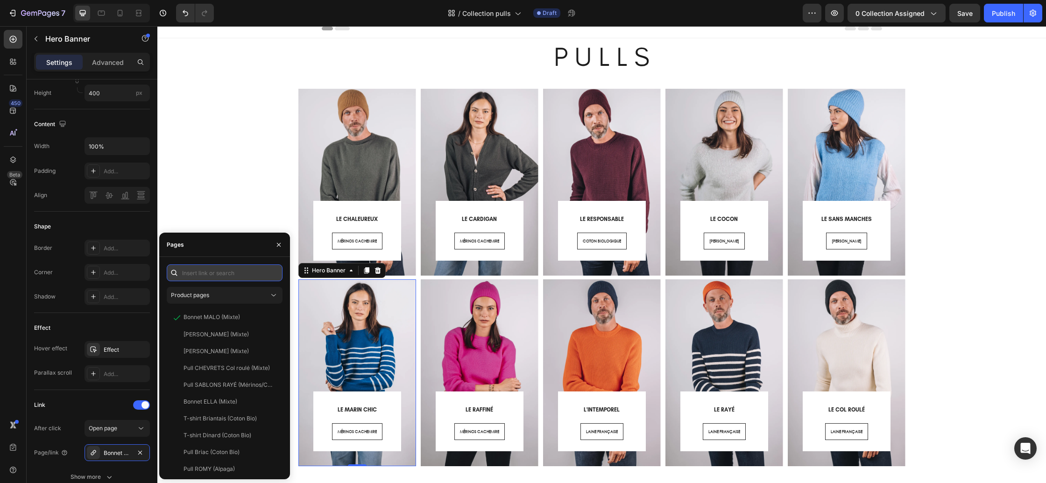
click at [209, 278] on input "text" at bounding box center [225, 272] width 116 height 17
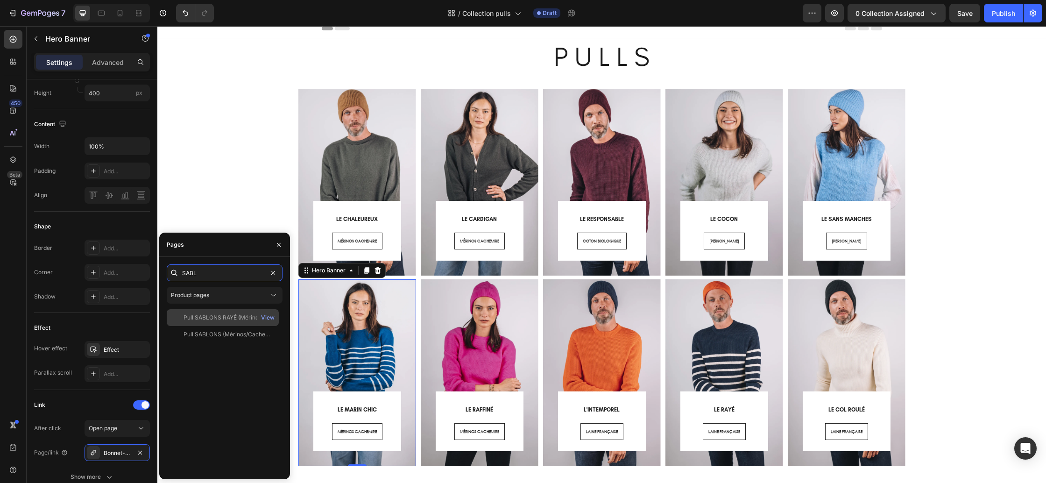
type input "SABL"
click at [212, 321] on div "Pull SABLONS RAYÉ (Mérinos/Cachemire)" at bounding box center [229, 317] width 90 height 8
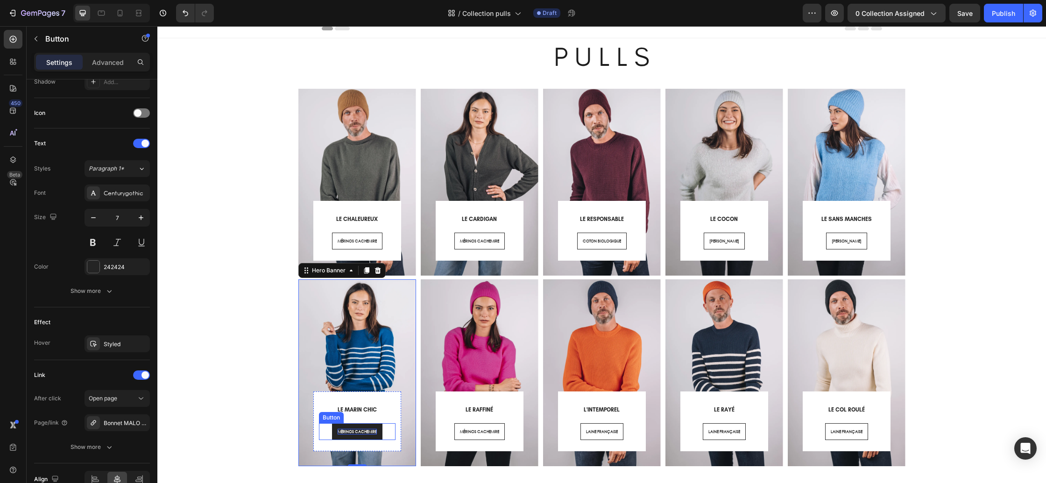
click at [357, 432] on span "MÉRINOS CACHEMIRE" at bounding box center [357, 431] width 39 height 6
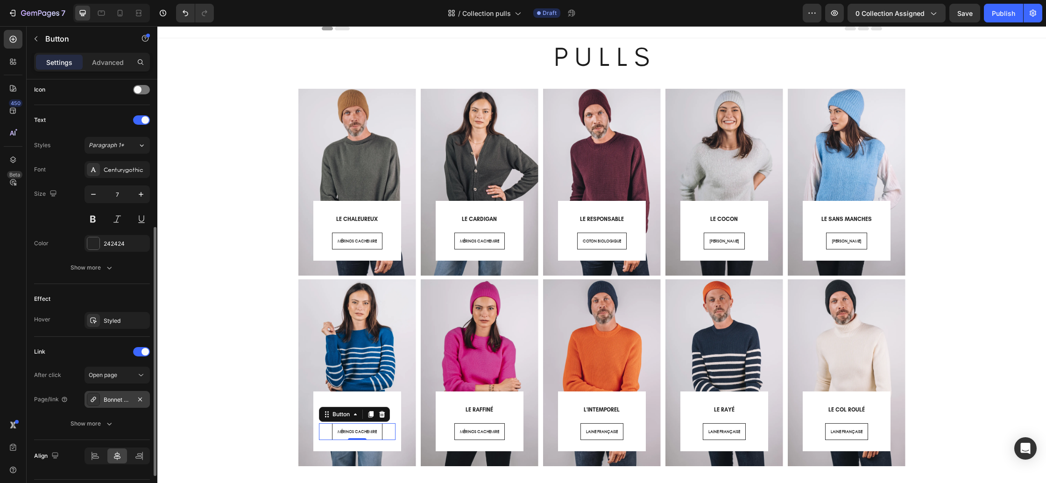
scroll to position [312, 0]
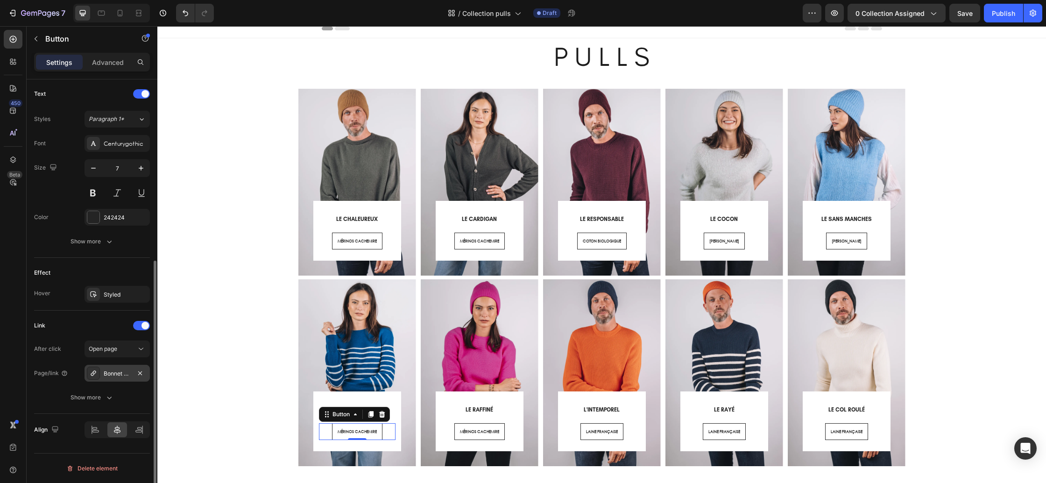
click at [106, 368] on div "Bonnet MALO (Mixte)" at bounding box center [117, 373] width 65 height 17
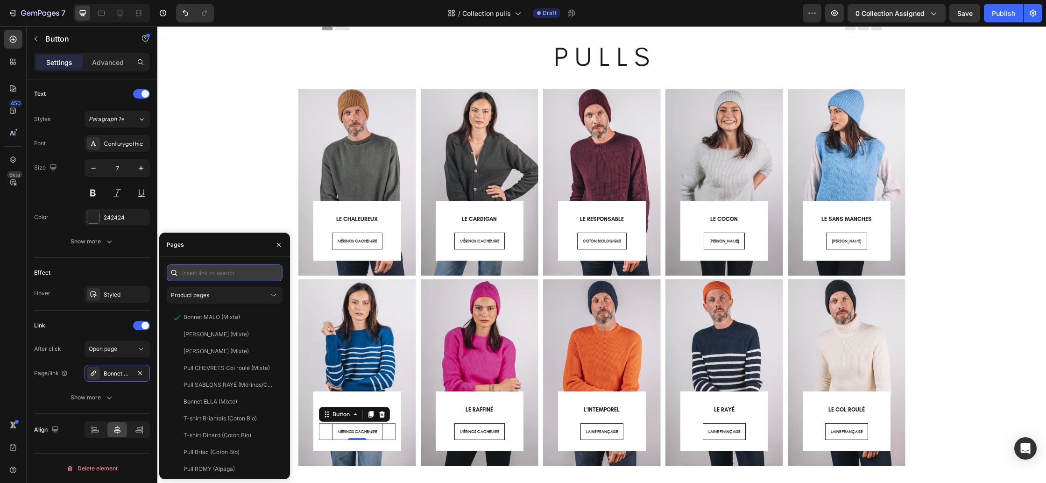
click at [208, 275] on input "text" at bounding box center [225, 272] width 116 height 17
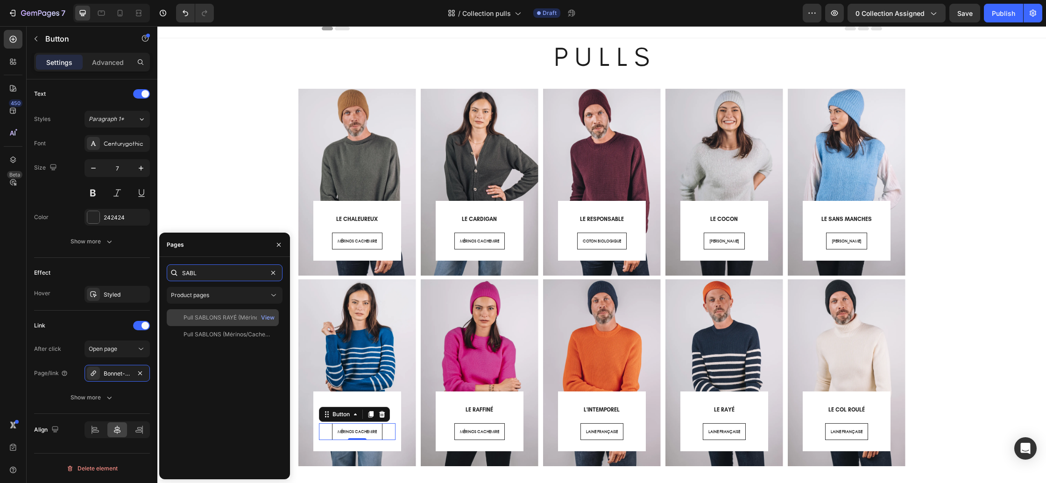
type input "SABL"
click at [216, 314] on div "Pull SABLONS RAYÉ (Mérinos/Cachemire)" at bounding box center [229, 317] width 90 height 8
click at [455, 462] on div "⁠⁠⁠⁠⁠⁠⁠ LE RAFFINÉ Heading MÉRINOS CACHEMIRE Button Row Row" at bounding box center [480, 360] width 118 height 213
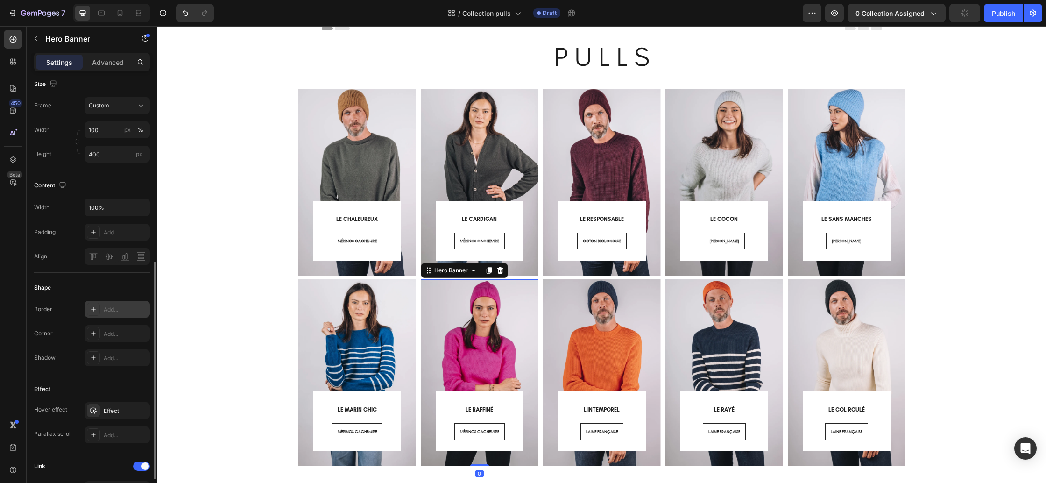
scroll to position [297, 0]
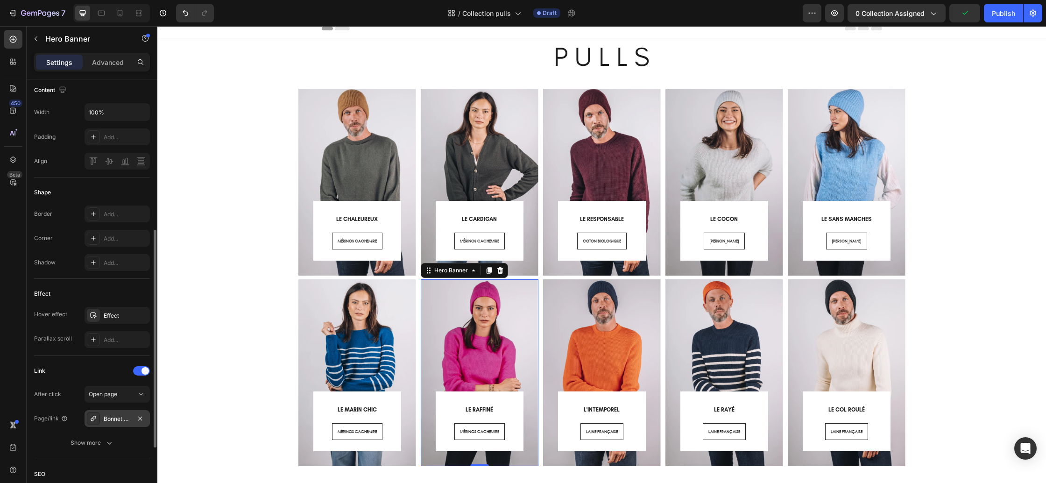
click at [116, 422] on div "Bonnet GRAND-BÉ (Mixte)" at bounding box center [117, 419] width 27 height 8
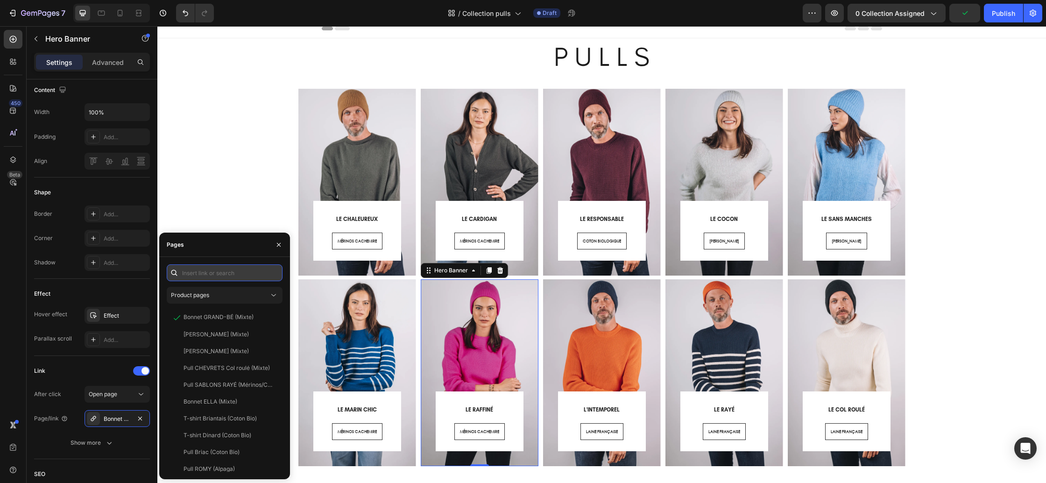
click at [219, 279] on input "text" at bounding box center [225, 272] width 116 height 17
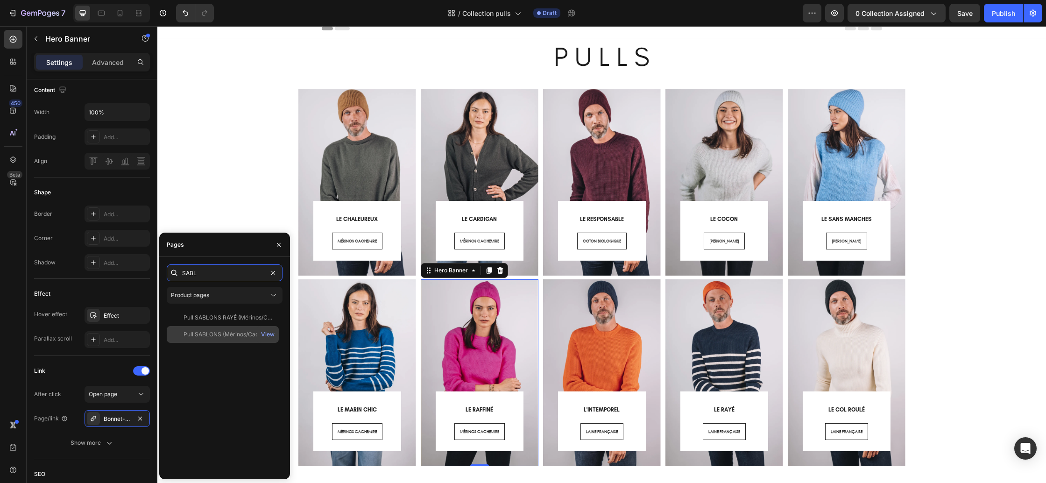
type input "SABL"
click at [220, 332] on div "Pull SABLONS (Mérinos/Cachemire)" at bounding box center [229, 334] width 90 height 8
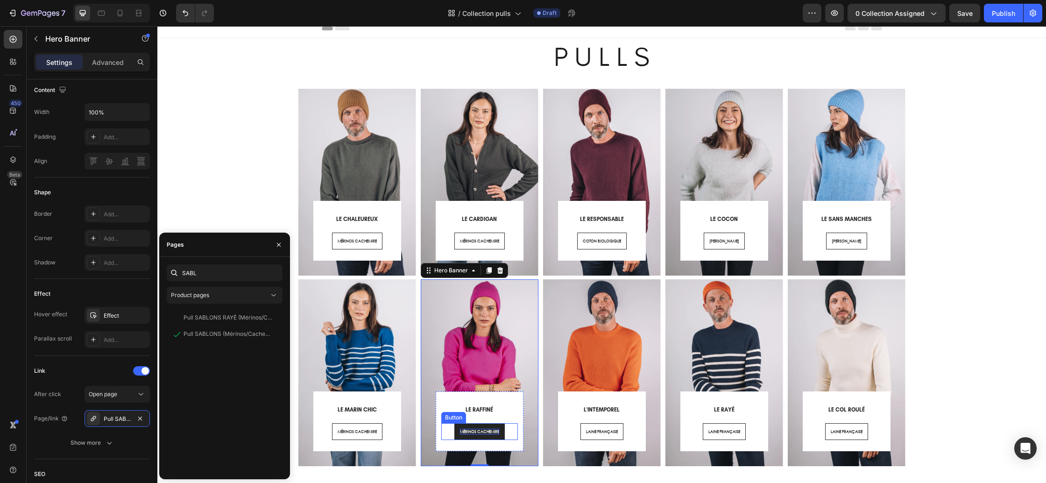
click at [468, 431] on span "MÉRINOS CACHEMIRE" at bounding box center [479, 431] width 39 height 6
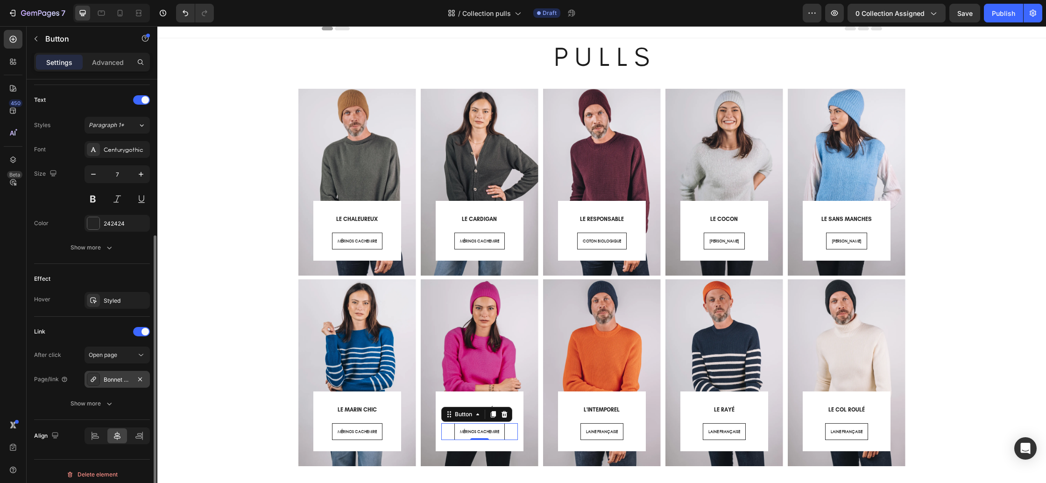
scroll to position [312, 0]
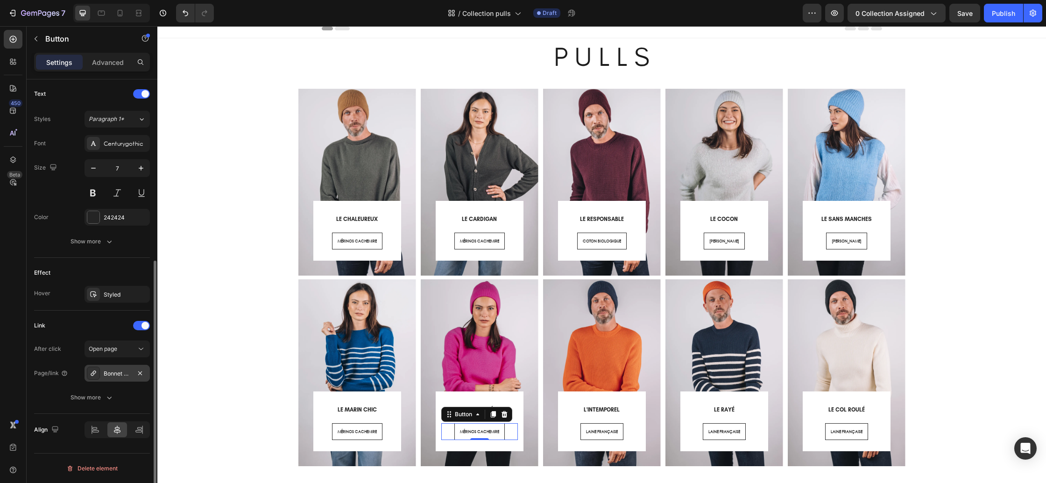
click at [113, 373] on div "Bonnet GRAND-BÉ (Mixte)" at bounding box center [117, 373] width 27 height 8
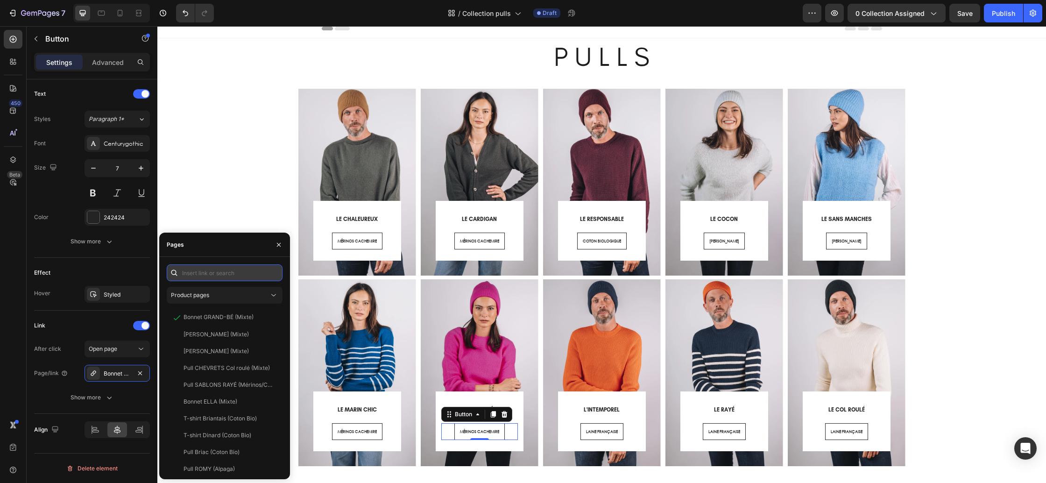
click at [226, 276] on input "text" at bounding box center [225, 272] width 116 height 17
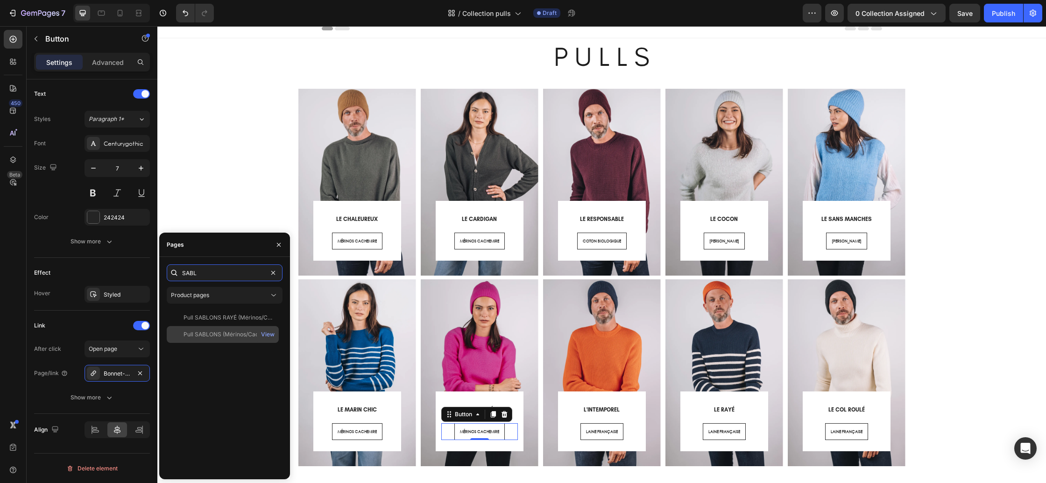
type input "SABL"
click at [221, 330] on div "Pull SABLONS (Mérinos/Cachemire)" at bounding box center [229, 334] width 90 height 8
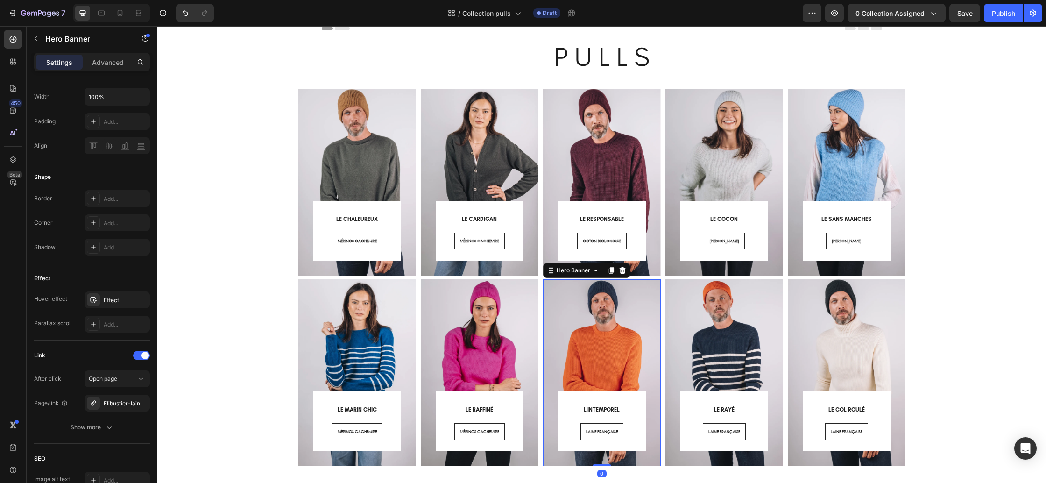
click at [551, 462] on div "⁠⁠⁠⁠⁠⁠⁠ L'INTEMPOREL Heading LAINE FRANÇAISE Button Row Row" at bounding box center [602, 360] width 118 height 213
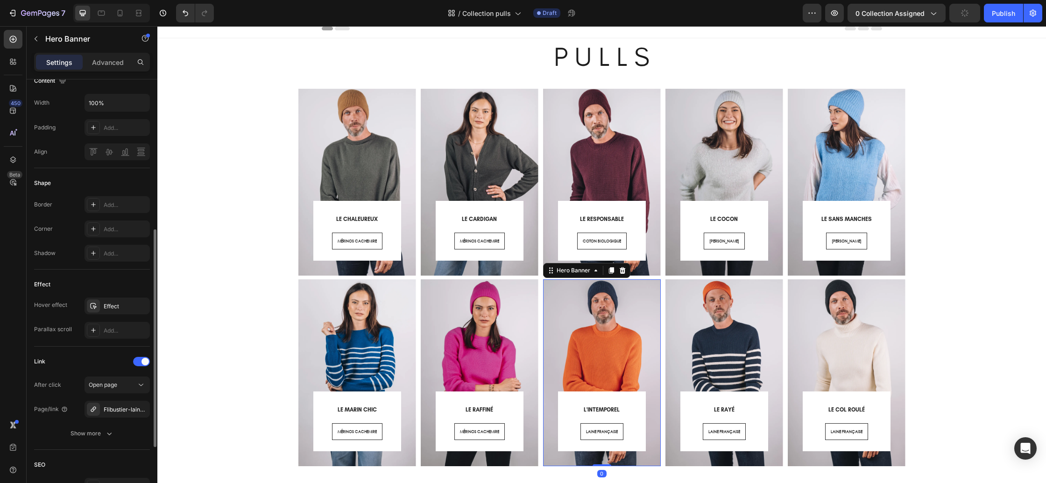
scroll to position [315, 0]
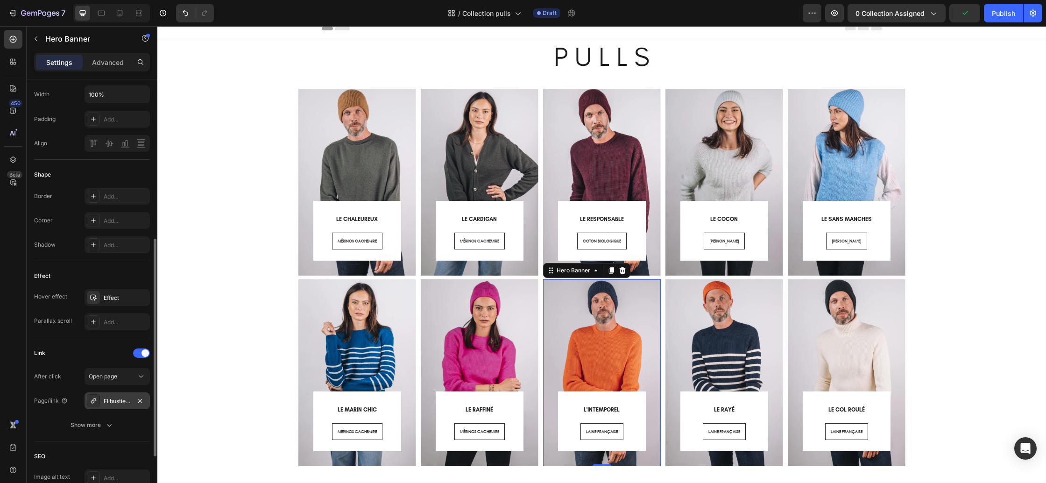
click at [110, 397] on div "Flibustier-laine-4" at bounding box center [117, 401] width 27 height 8
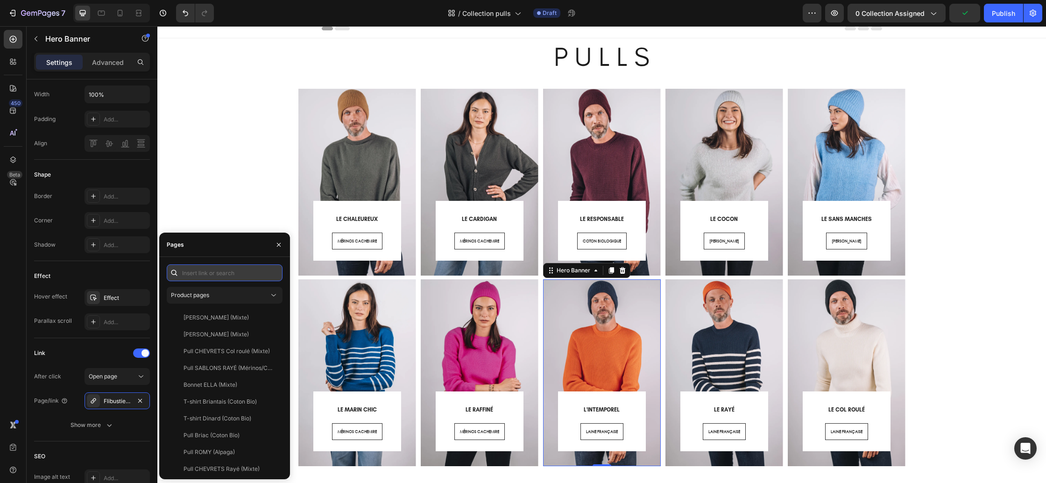
click at [205, 273] on input "text" at bounding box center [225, 272] width 116 height 17
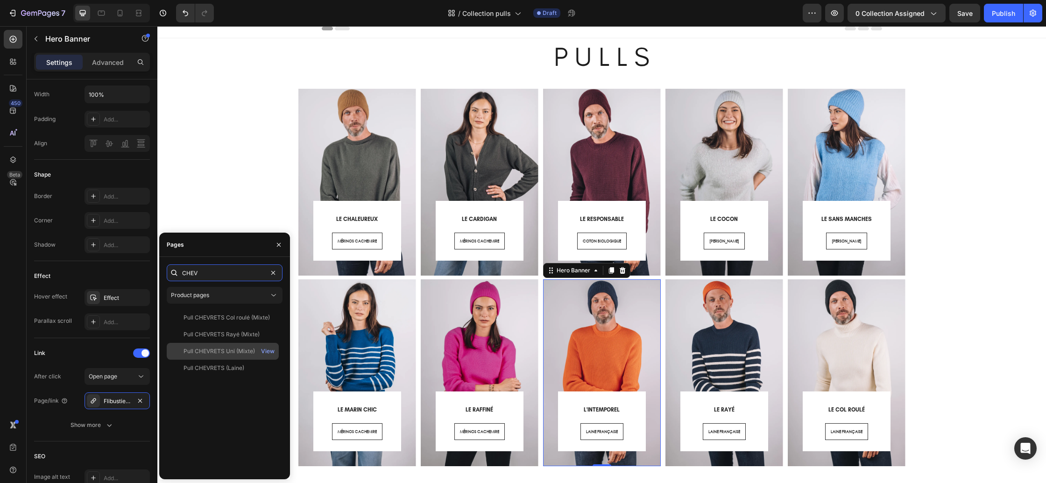
type input "CHEV"
click at [220, 352] on div "Pull CHEVRETS Uni (Mixte)" at bounding box center [219, 351] width 71 height 8
click at [594, 432] on span "LAINE FRANÇAISE" at bounding box center [602, 431] width 32 height 6
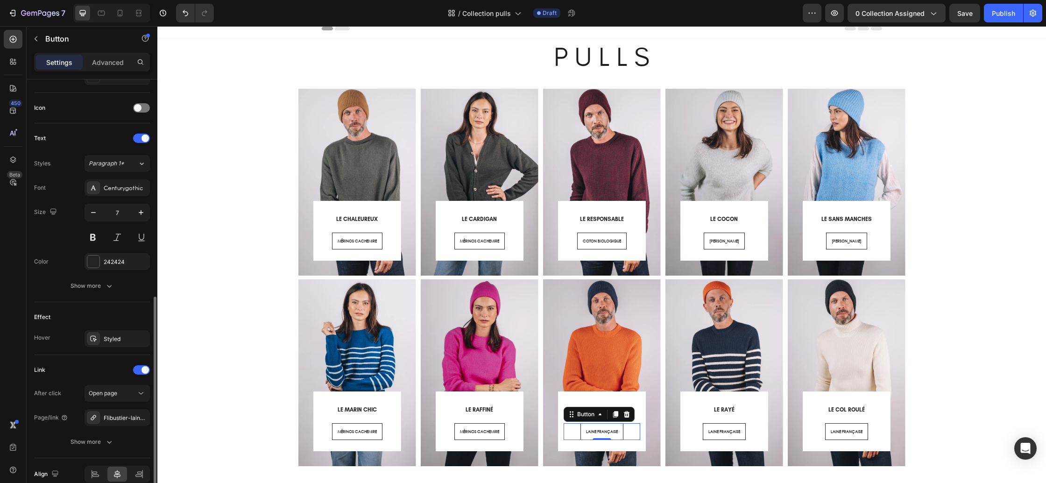
scroll to position [312, 0]
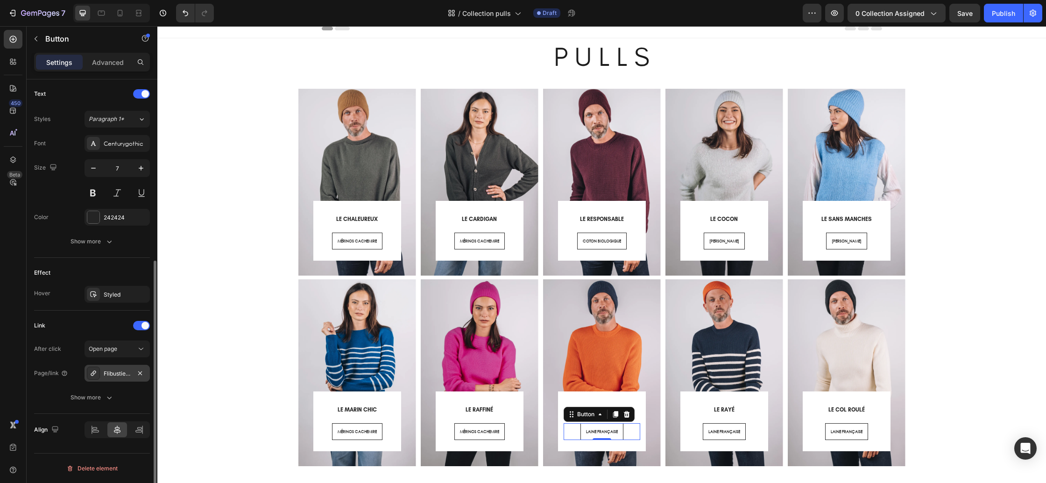
click at [115, 371] on div "Flibustier-laine-4" at bounding box center [117, 373] width 27 height 8
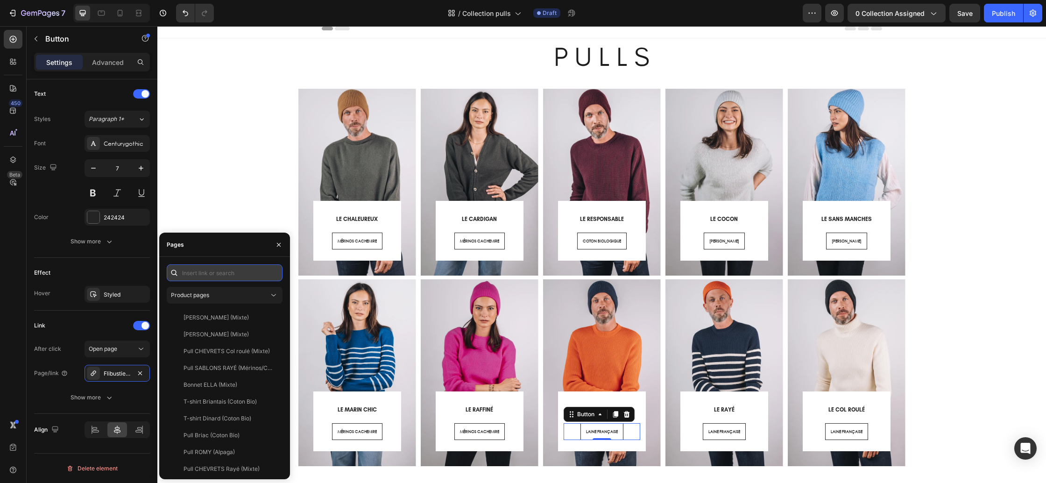
click at [217, 277] on input "text" at bounding box center [225, 272] width 116 height 17
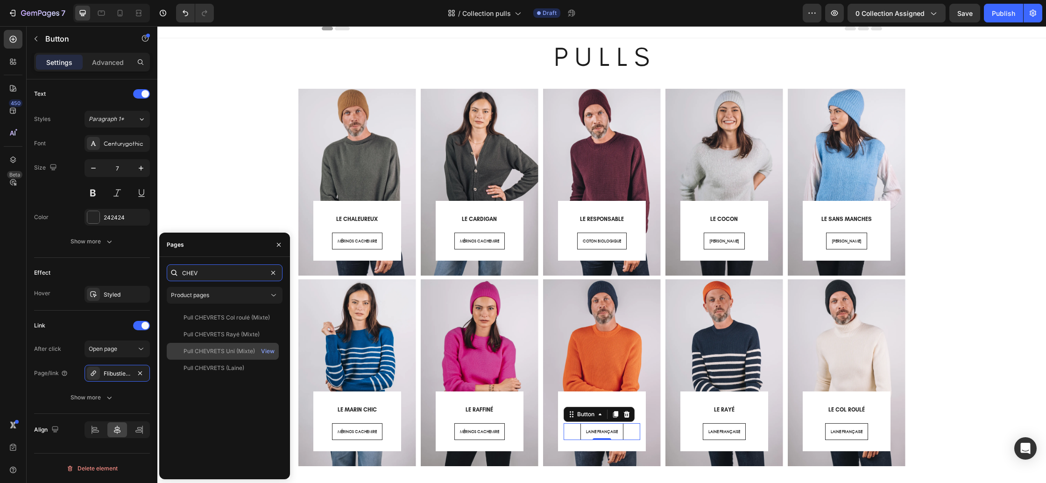
type input "CHEV"
click at [222, 353] on div "Pull CHEVRETS Uni (Mixte)" at bounding box center [219, 351] width 71 height 8
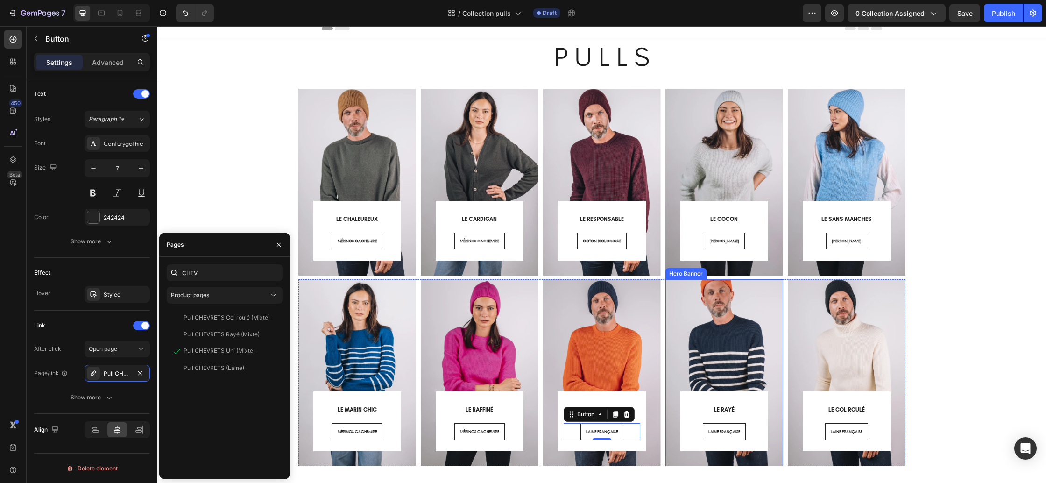
click at [682, 464] on div "⁠⁠⁠⁠⁠⁠⁠ LE RAYÉ Heading LAINE FRANÇAISE Button Row Row" at bounding box center [724, 360] width 118 height 213
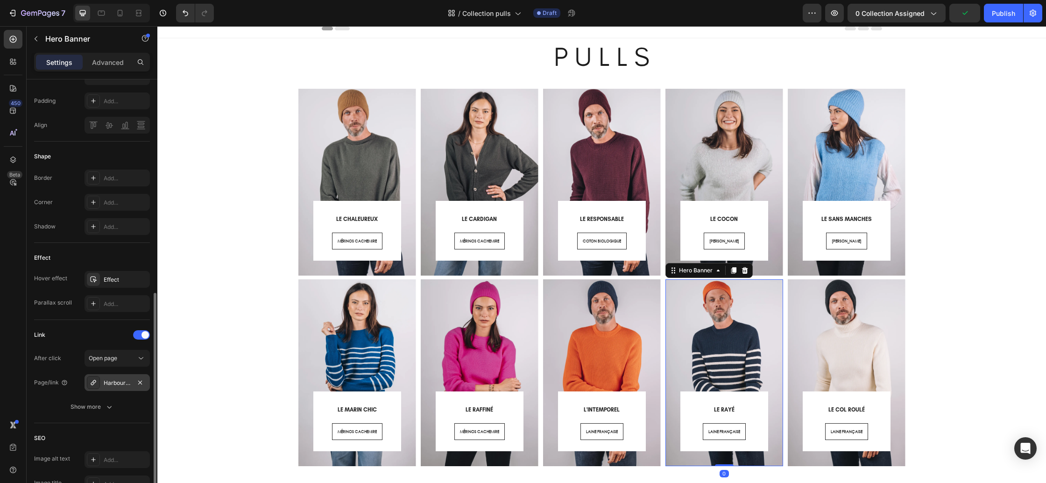
scroll to position [367, 0]
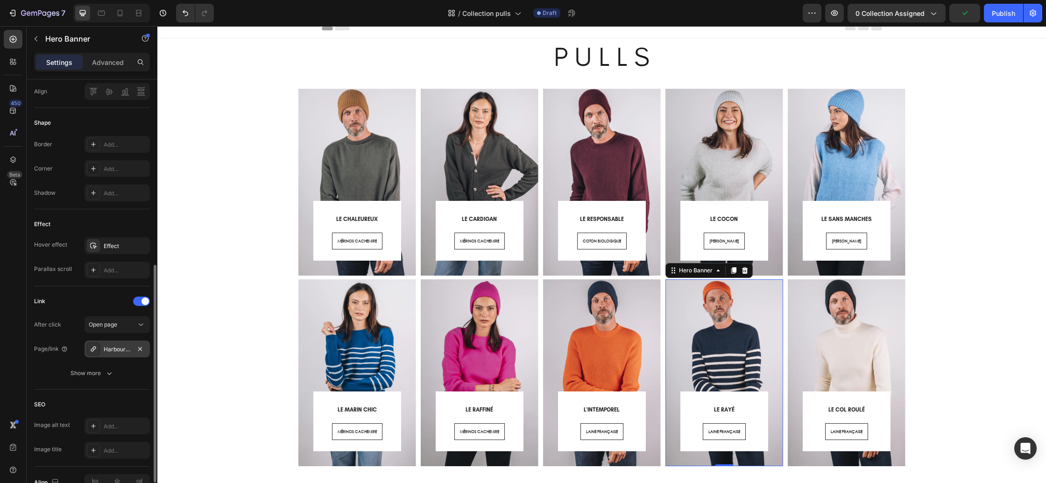
drag, startPoint x: 105, startPoint y: 347, endPoint x: 112, endPoint y: 343, distance: 8.6
click at [105, 348] on div "Harbour-alpaga" at bounding box center [117, 349] width 27 height 8
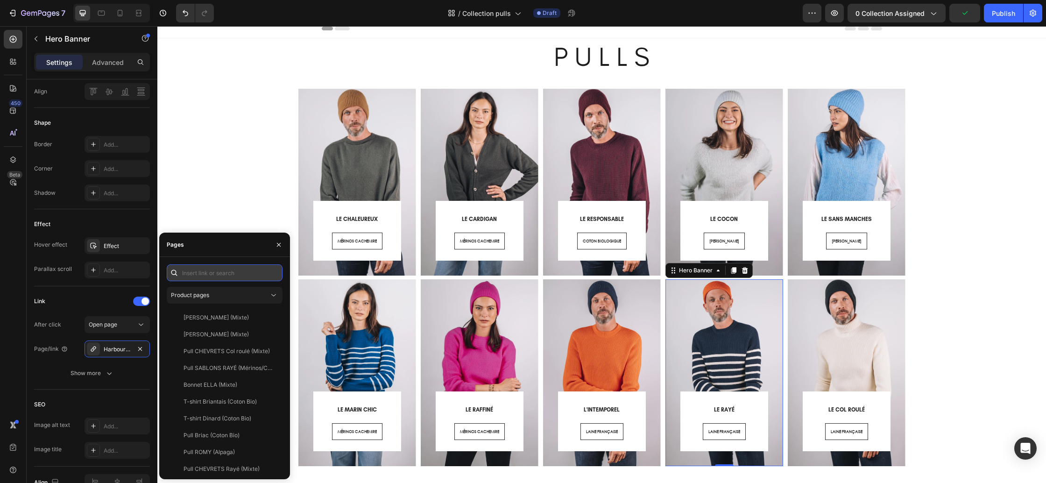
click at [201, 276] on input "text" at bounding box center [225, 272] width 116 height 17
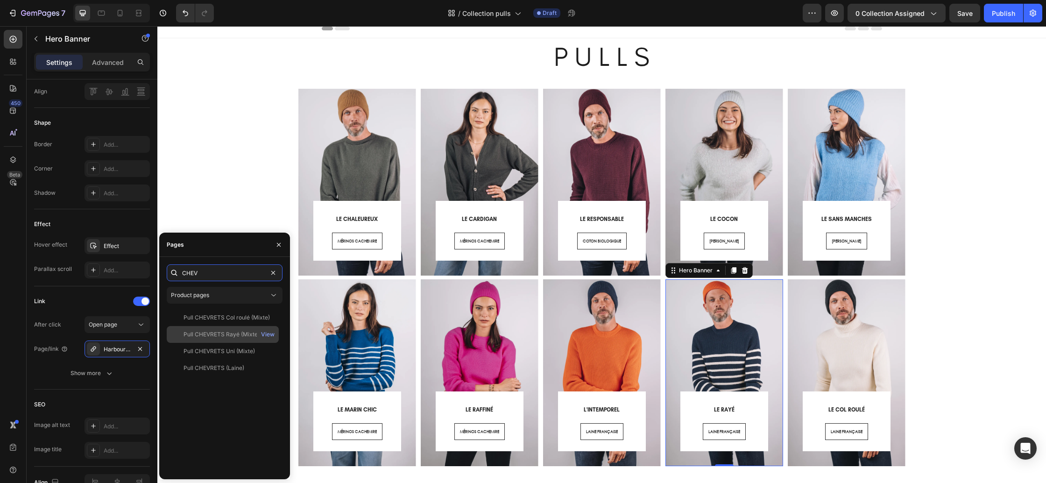
type input "CHEV"
click at [222, 331] on div "Pull CHEVRETS Rayé (Mixte)" at bounding box center [222, 334] width 76 height 8
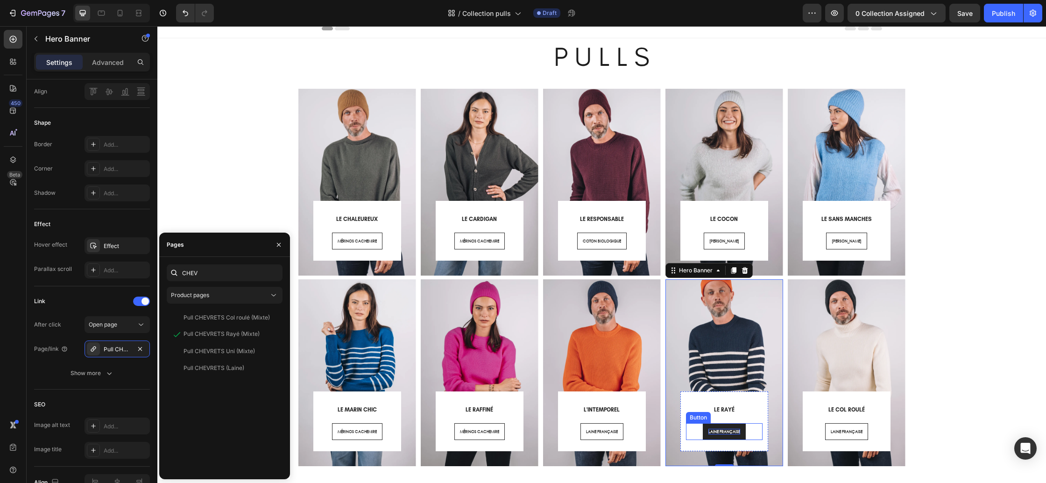
click at [728, 433] on span "LAINE FRANÇAISE" at bounding box center [724, 431] width 32 height 6
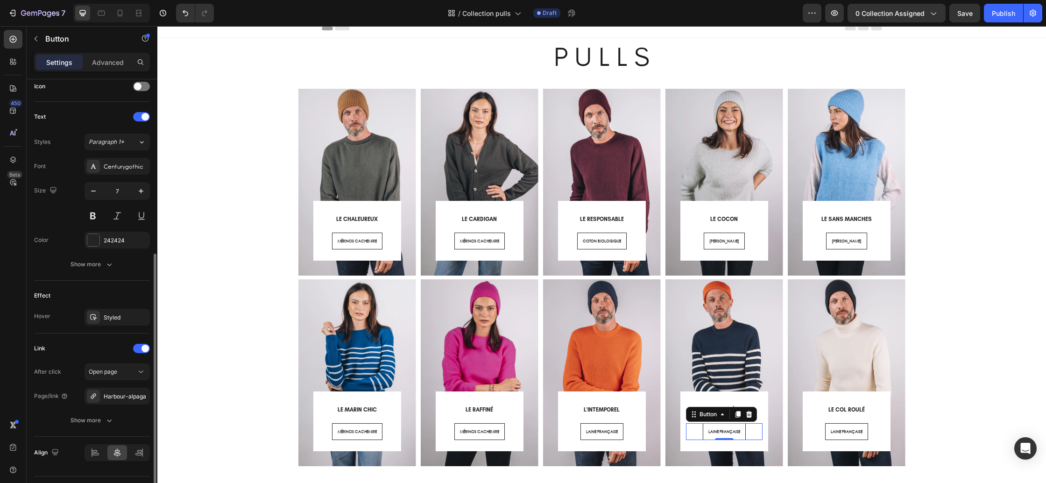
scroll to position [294, 0]
click at [109, 396] on div "Harbour-alpaga" at bounding box center [117, 391] width 65 height 17
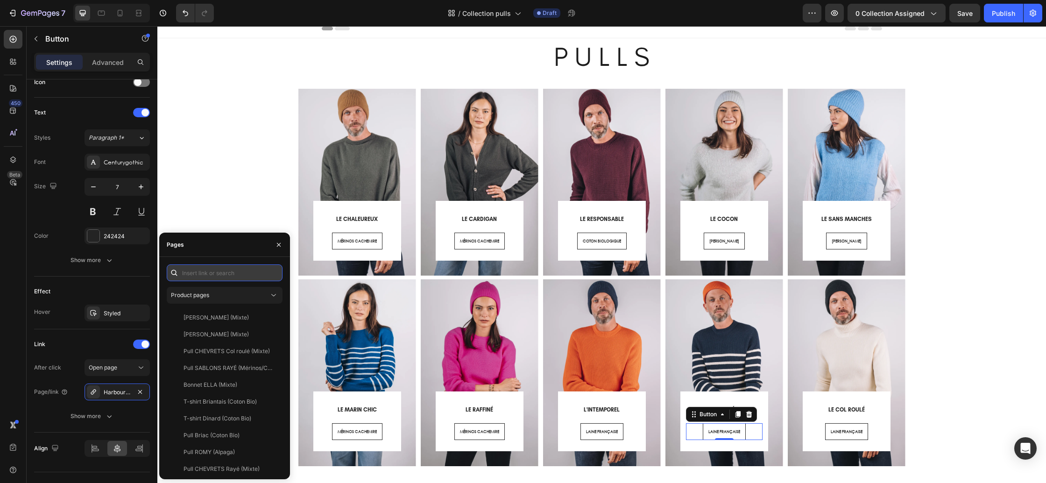
click at [204, 277] on input "text" at bounding box center [225, 272] width 116 height 17
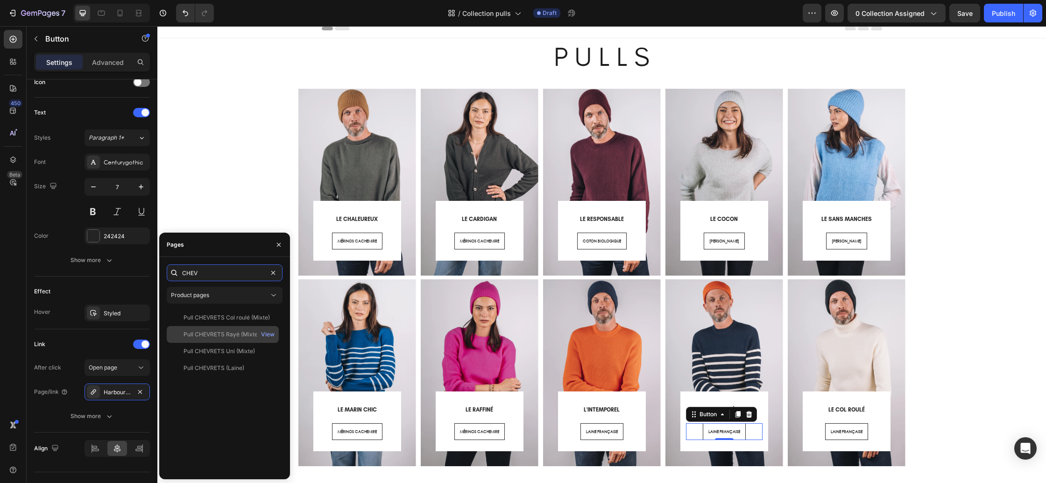
type input "CHEV"
click at [202, 330] on div "Pull CHEVRETS Rayé (Mixte)" at bounding box center [222, 334] width 76 height 8
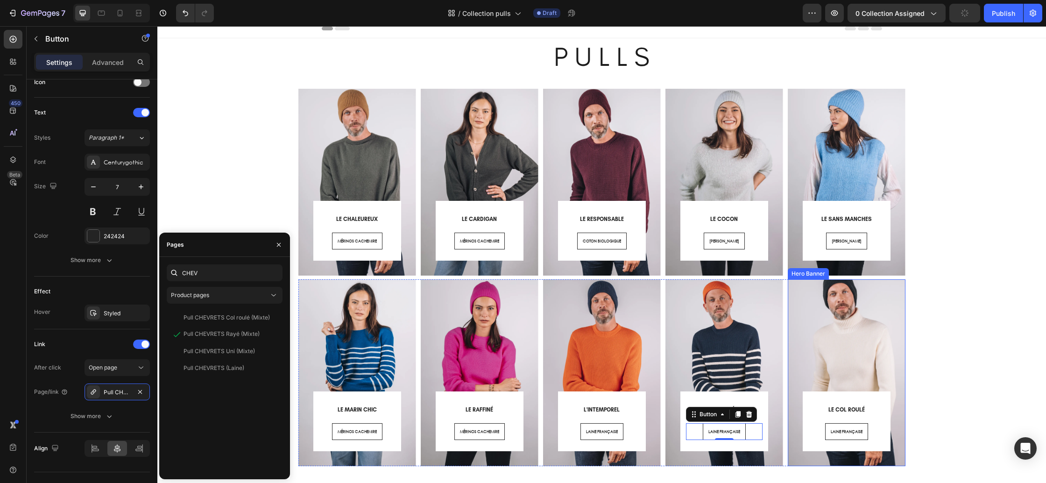
click at [853, 464] on div "⁠⁠⁠⁠⁠⁠⁠ LE COL ROULÉ Heading LAINE FRANÇAISE Button Row Row Hero Banner" at bounding box center [847, 372] width 118 height 187
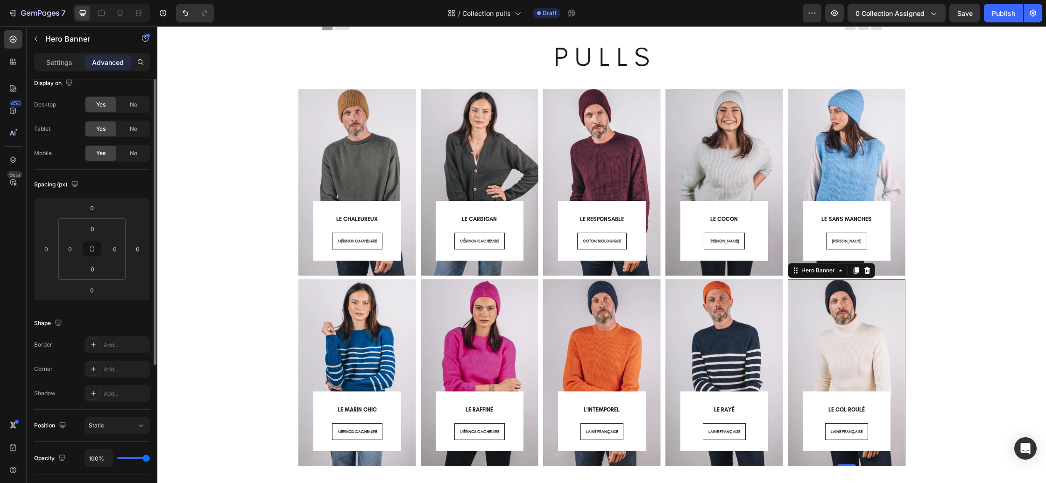
scroll to position [0, 0]
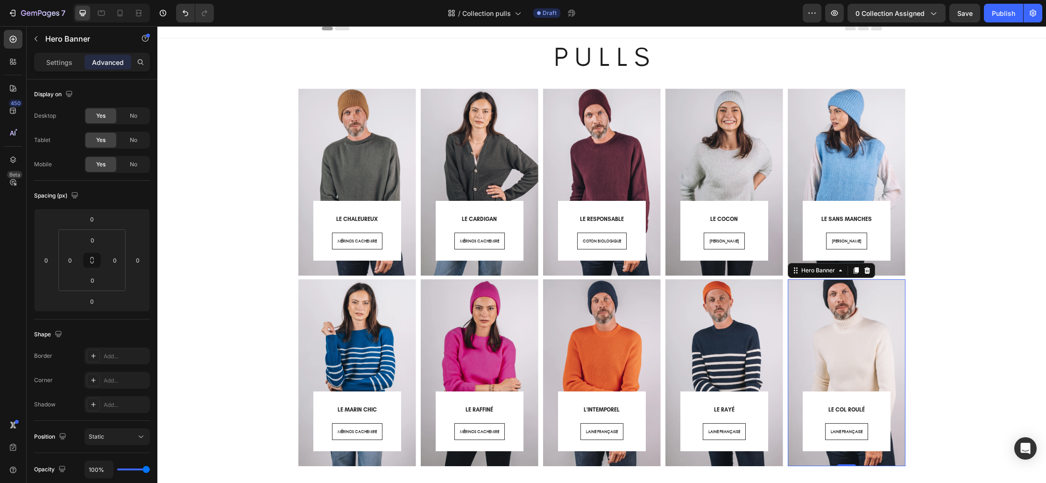
click at [855, 462] on div "⁠⁠⁠⁠⁠⁠⁠ LE COL ROULÉ Heading LAINE FRANÇAISE Button Row Row" at bounding box center [847, 360] width 118 height 213
click at [64, 68] on div "Settings" at bounding box center [59, 62] width 47 height 15
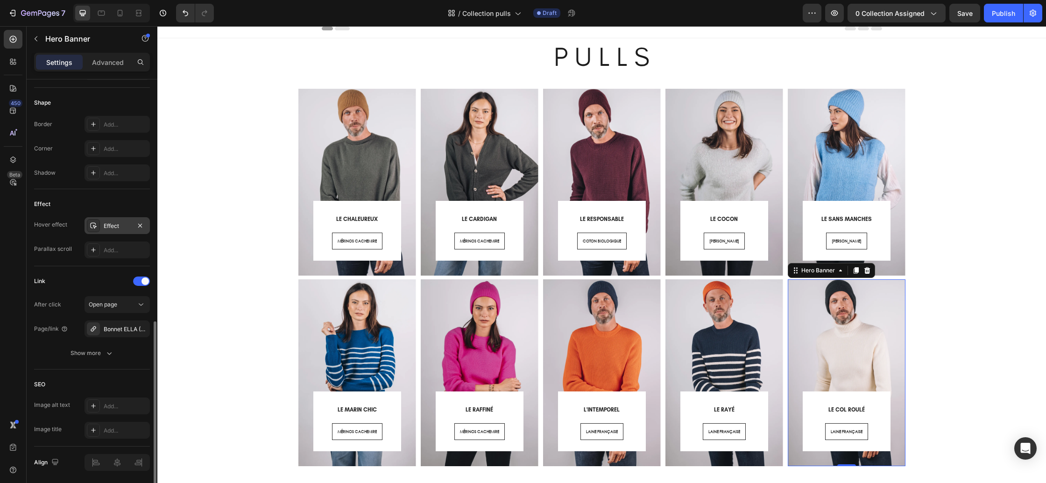
scroll to position [419, 0]
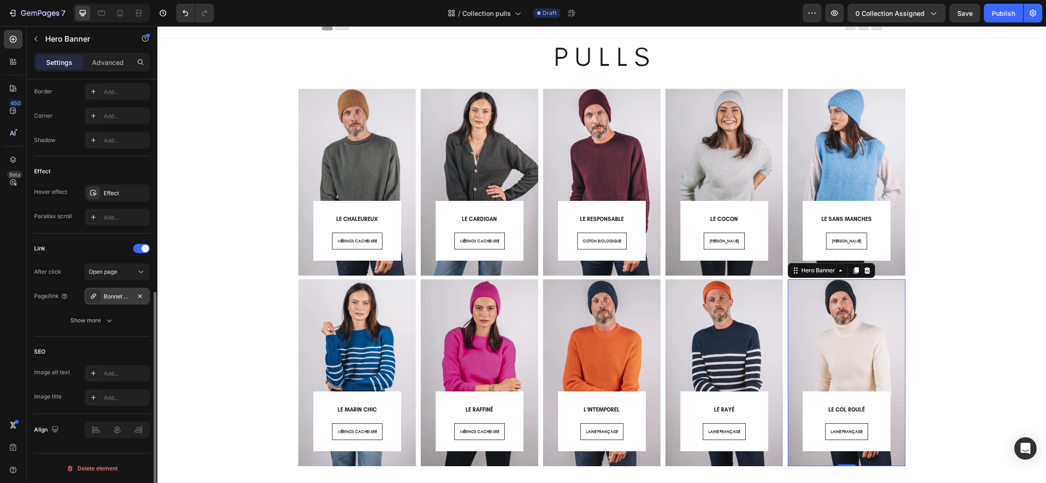
drag, startPoint x: 116, startPoint y: 298, endPoint x: 129, endPoint y: 293, distance: 14.2
click at [116, 298] on div "Bonnet ELLA (Mixte)" at bounding box center [117, 296] width 27 height 8
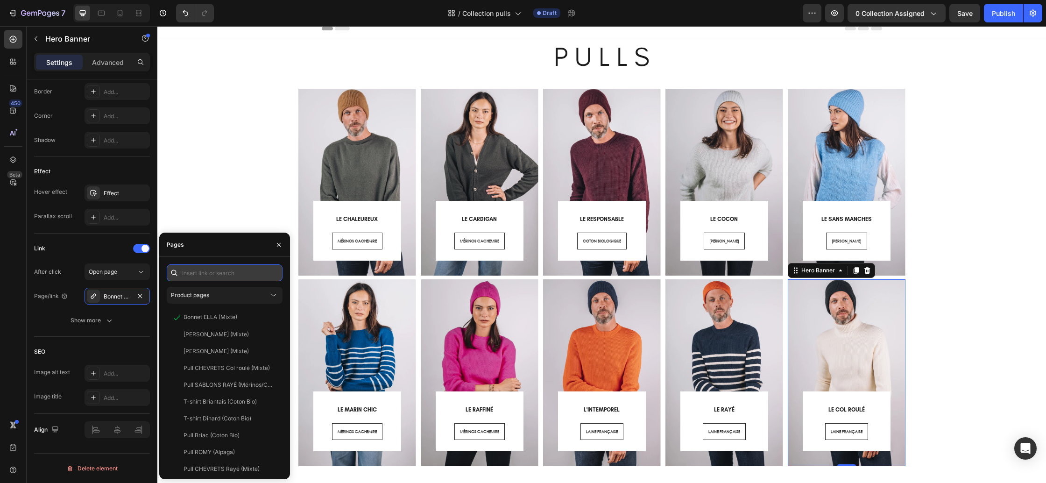
click at [224, 276] on input "text" at bounding box center [225, 272] width 116 height 17
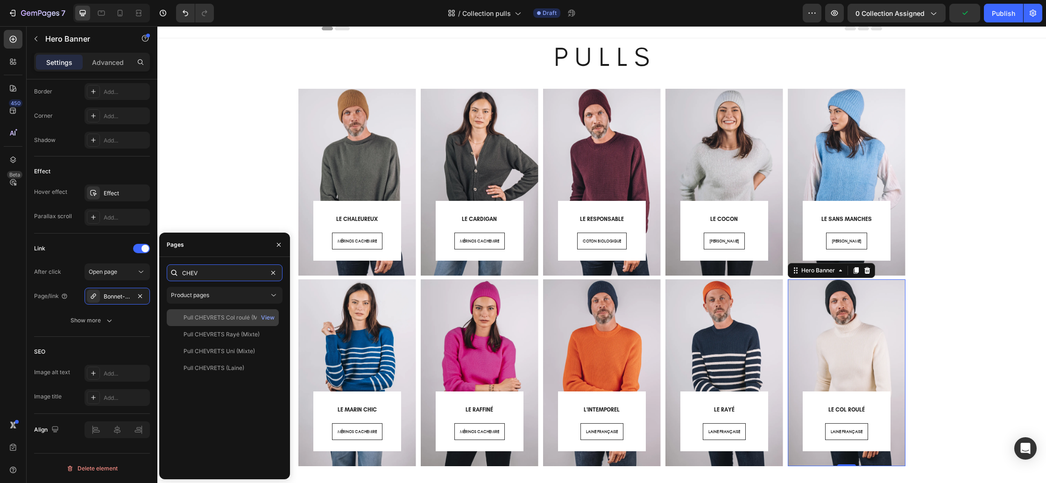
type input "CHEV"
click at [232, 321] on div "Pull CHEVRETS Col roulé (Mixte)" at bounding box center [227, 317] width 86 height 8
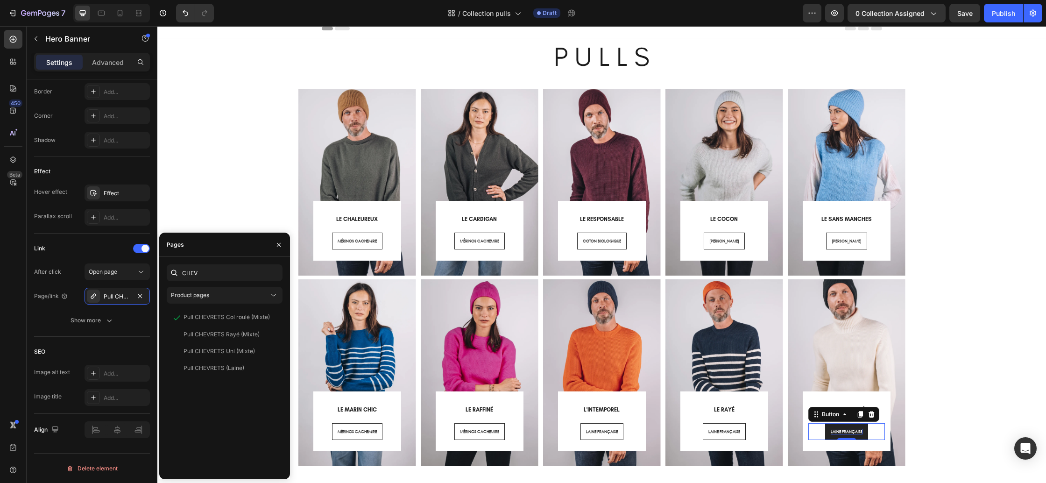
click at [850, 432] on span "LAINE FRANÇAISE" at bounding box center [847, 431] width 32 height 6
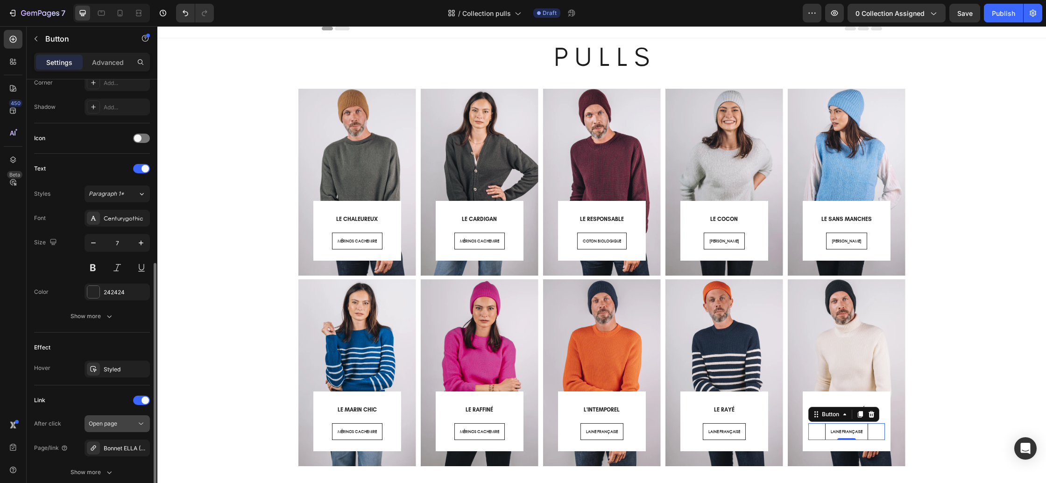
scroll to position [312, 0]
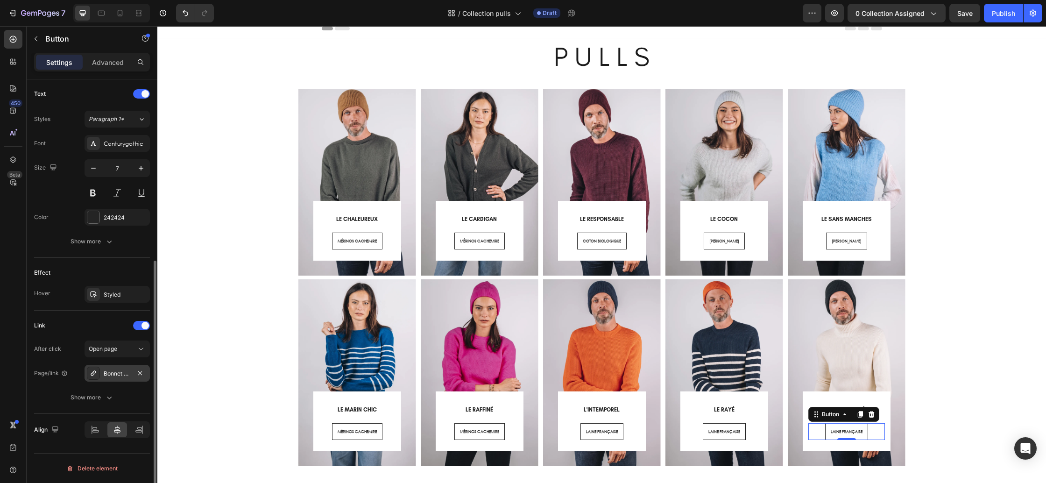
drag, startPoint x: 108, startPoint y: 373, endPoint x: 112, endPoint y: 369, distance: 5.3
click at [108, 373] on div "Bonnet ELLA (Mixte)" at bounding box center [117, 373] width 27 height 8
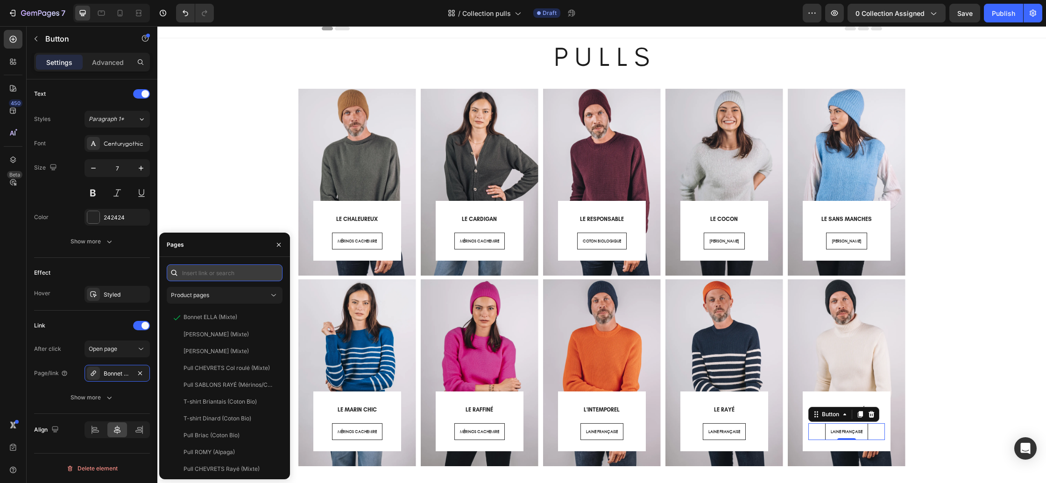
click at [214, 277] on input "text" at bounding box center [225, 272] width 116 height 17
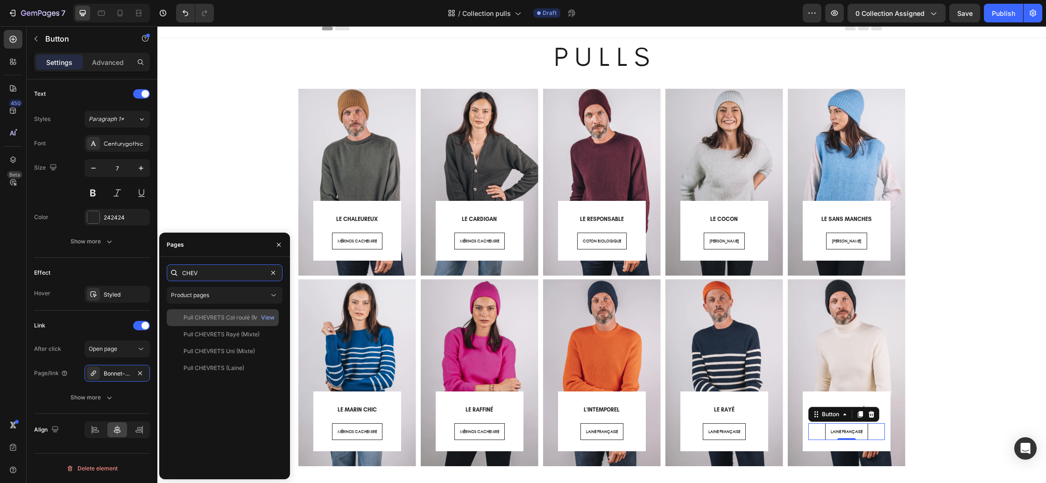
type input "CHEV"
click at [235, 313] on div "Pull CHEVRETS Col roulé (Mixte)" at bounding box center [227, 317] width 86 height 8
click at [280, 246] on icon "button" at bounding box center [279, 244] width 4 height 4
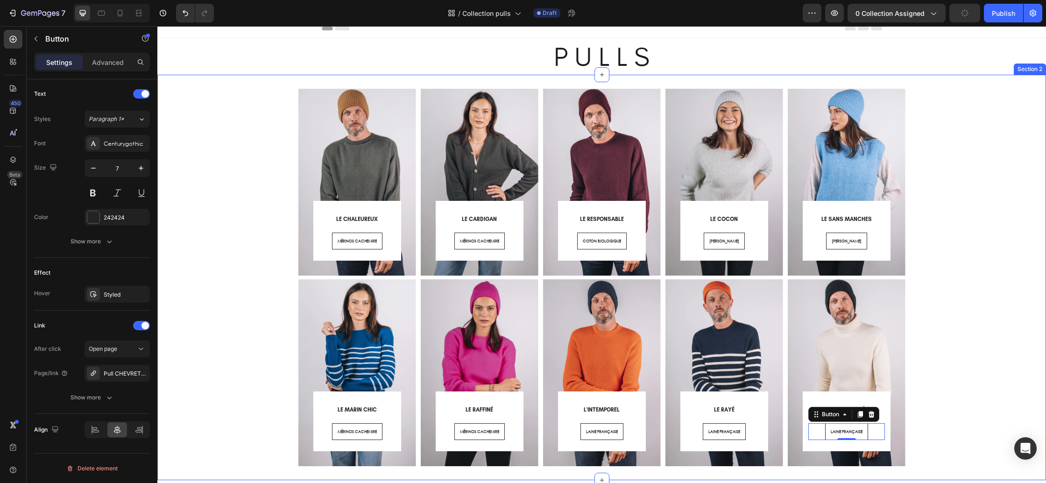
scroll to position [140, 0]
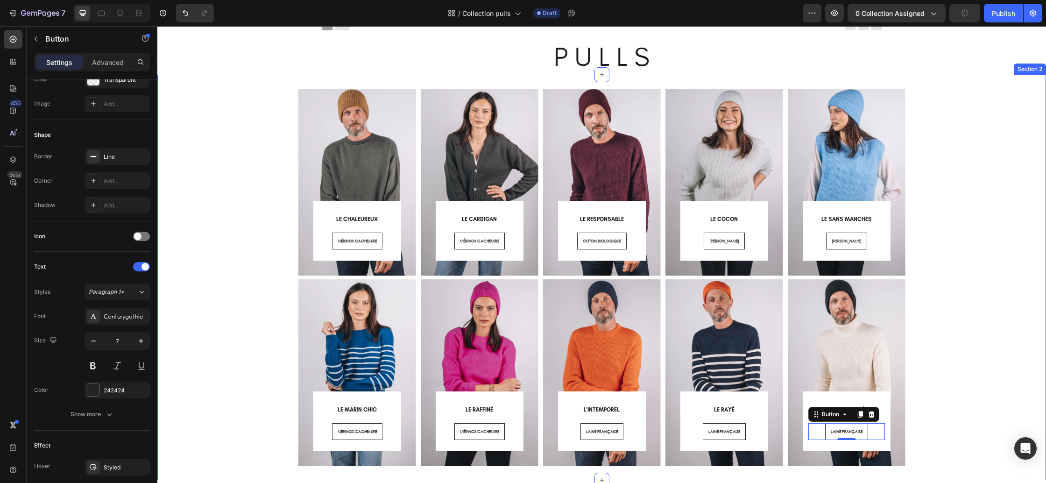
click at [962, 235] on div "⁠⁠⁠⁠⁠⁠⁠ LE CHALEUREUX Heading MÉRINOS CACHEMIRE Button Row Row Hero Banner ⁠⁠⁠⁠…" at bounding box center [601, 277] width 875 height 377
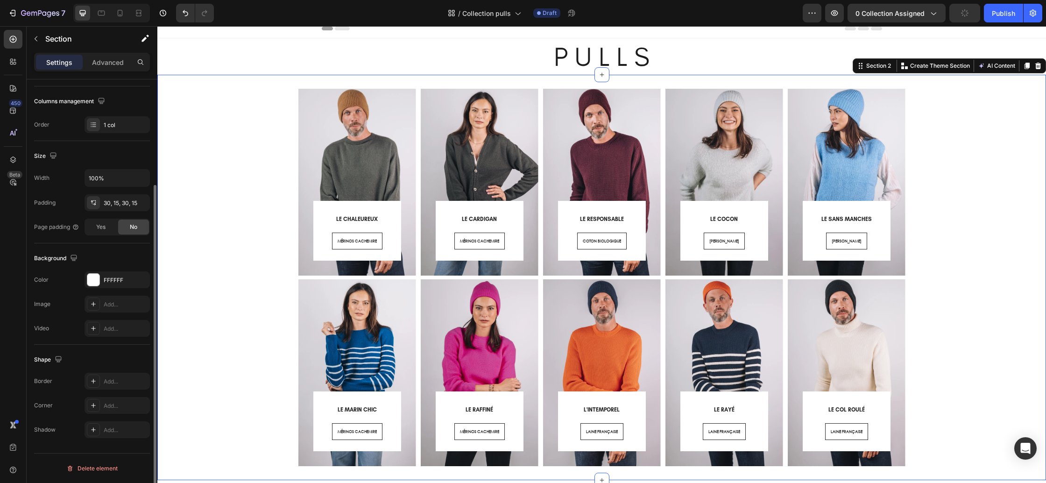
scroll to position [0, 0]
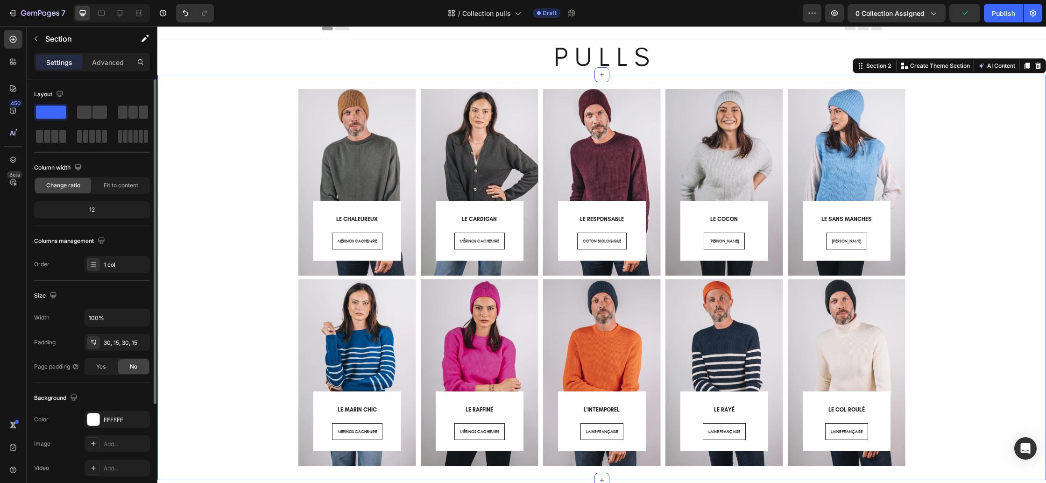
click at [1021, 254] on div "⁠⁠⁠⁠⁠⁠⁠ LE CHALEUREUX Heading MÉRINOS CACHEMIRE Button Row Row Hero Banner ⁠⁠⁠⁠…" at bounding box center [601, 277] width 875 height 377
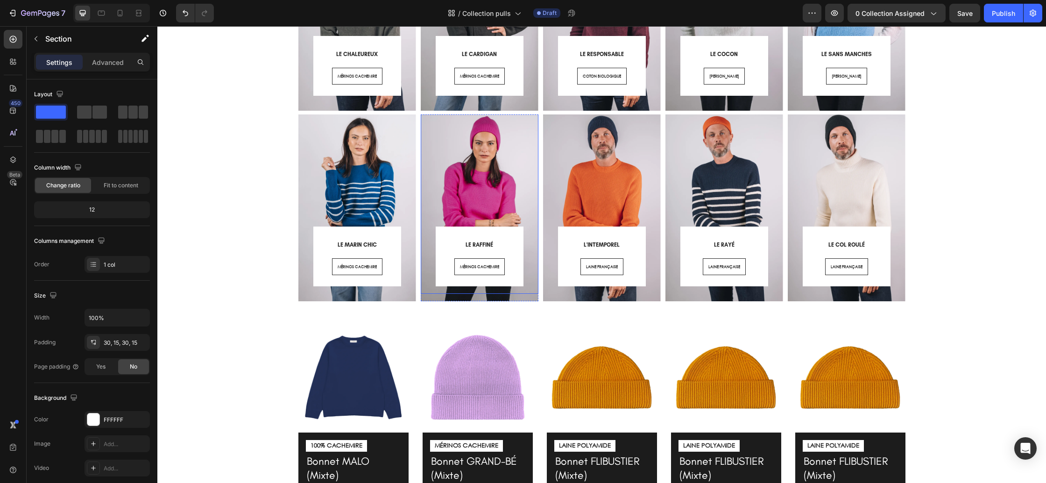
scroll to position [177, 0]
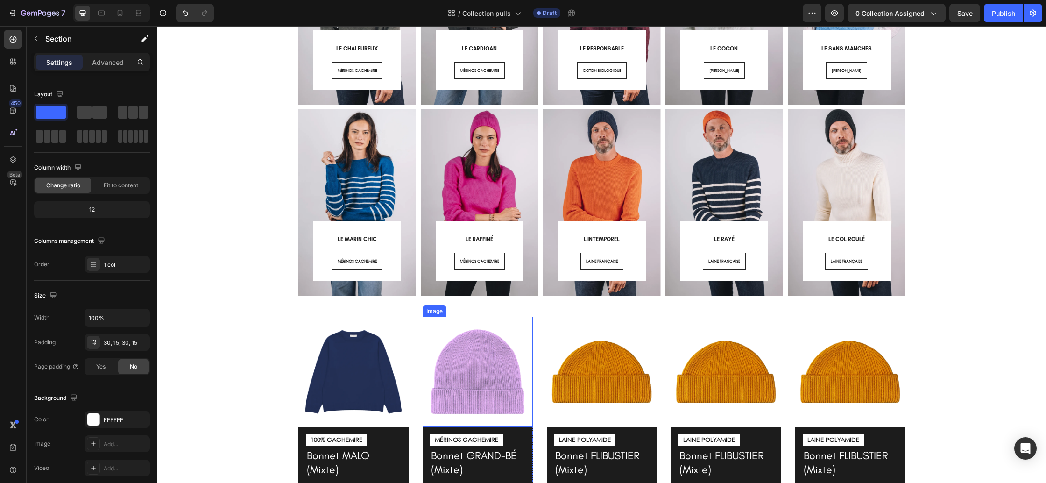
click at [481, 356] on img at bounding box center [478, 372] width 110 height 110
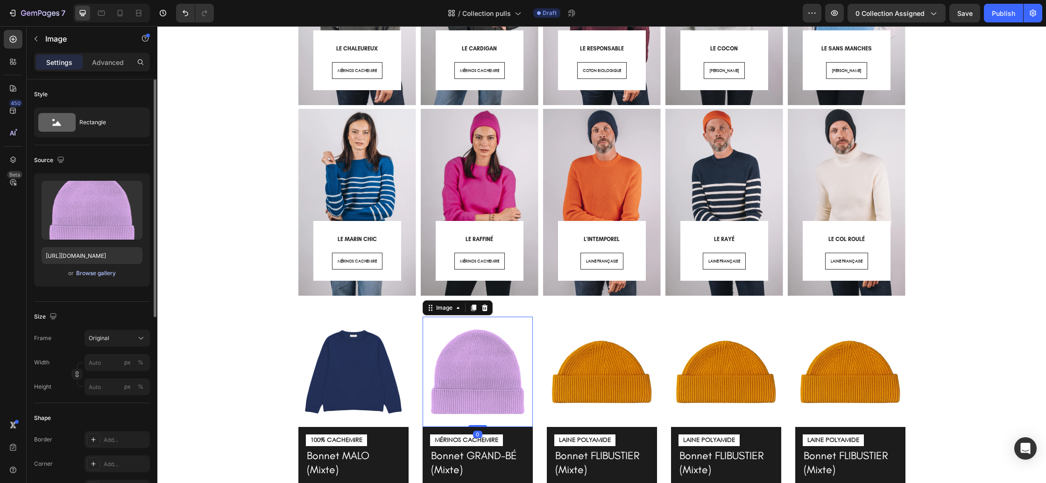
click at [99, 273] on div "Browse gallery" at bounding box center [96, 273] width 40 height 8
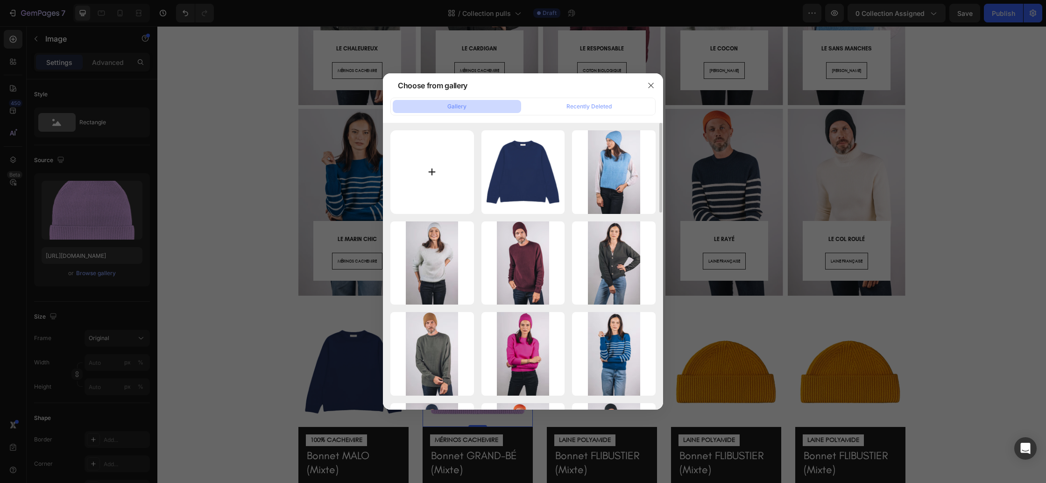
type input "C:\fakepath\Cardigan-camille-rose-pale.webp"
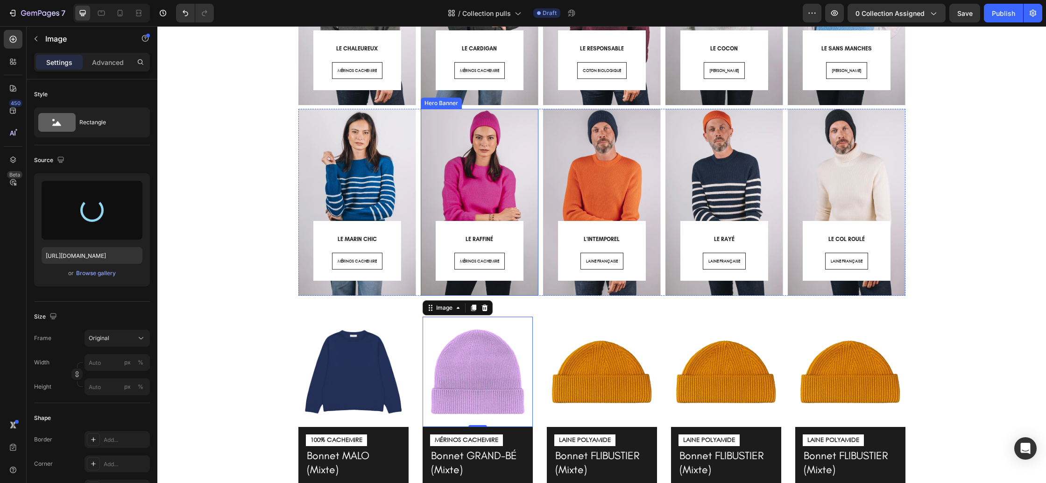
type input "https://cdn.shopify.com/s/files/1/0678/9555/8432/files/gempages_556549879929767…"
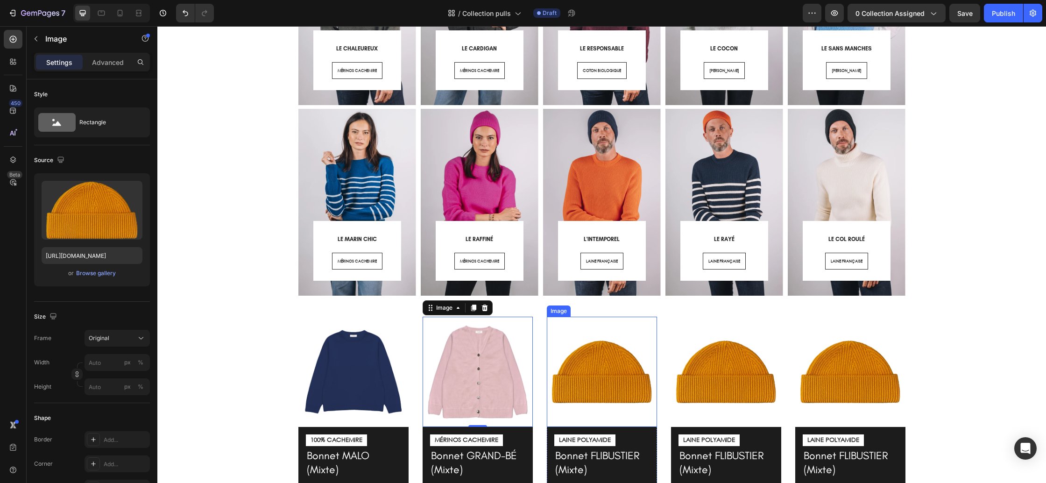
click at [625, 376] on img at bounding box center [602, 372] width 110 height 110
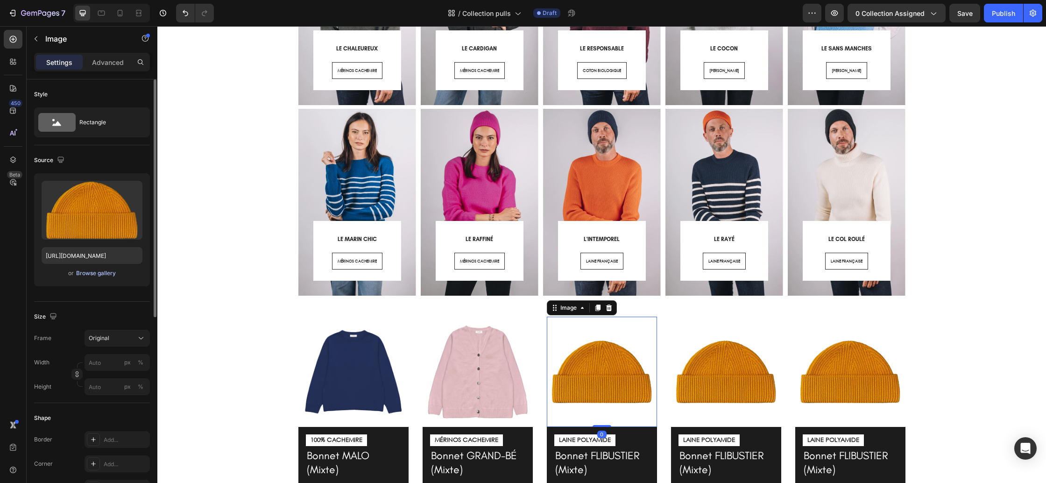
click at [92, 270] on div "Browse gallery" at bounding box center [96, 273] width 40 height 8
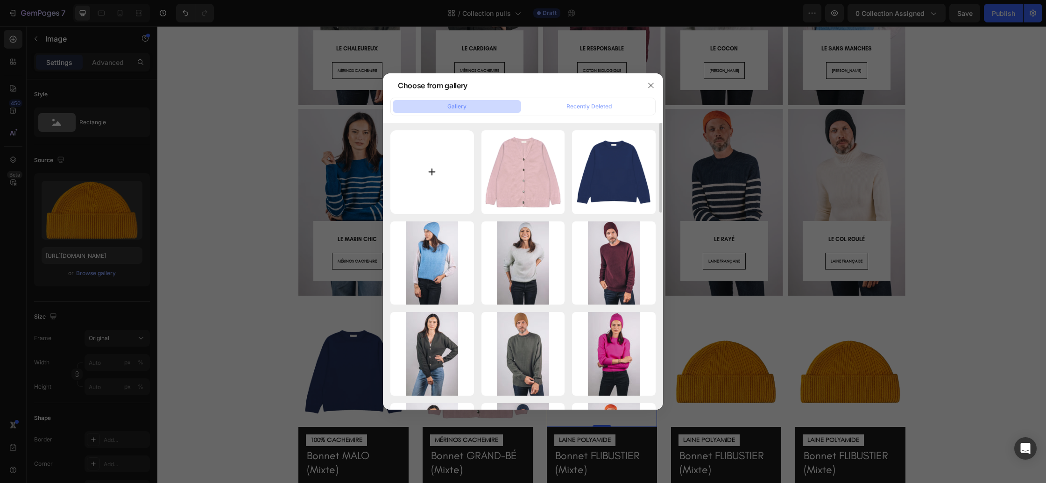
type input "C:\fakepath\Pull-frehel-kaki.WEBP"
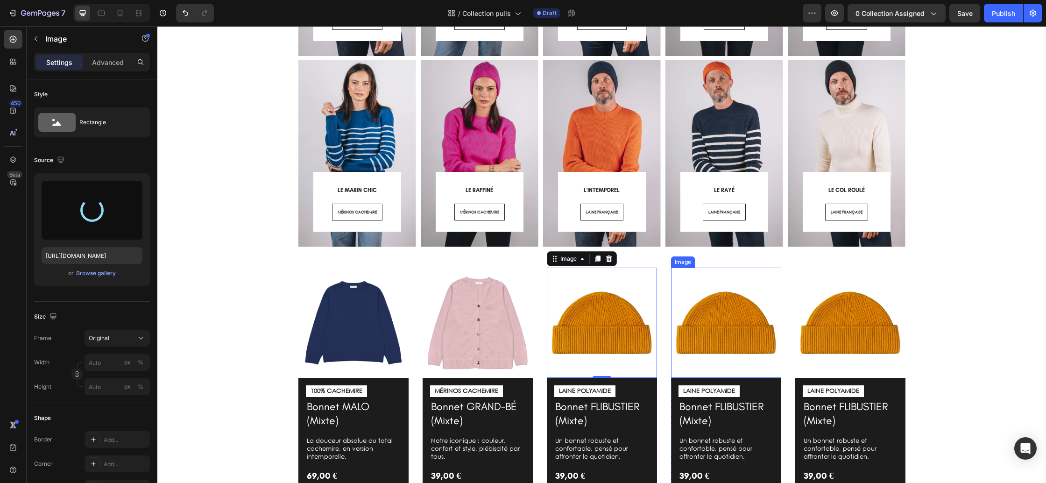
scroll to position [232, 0]
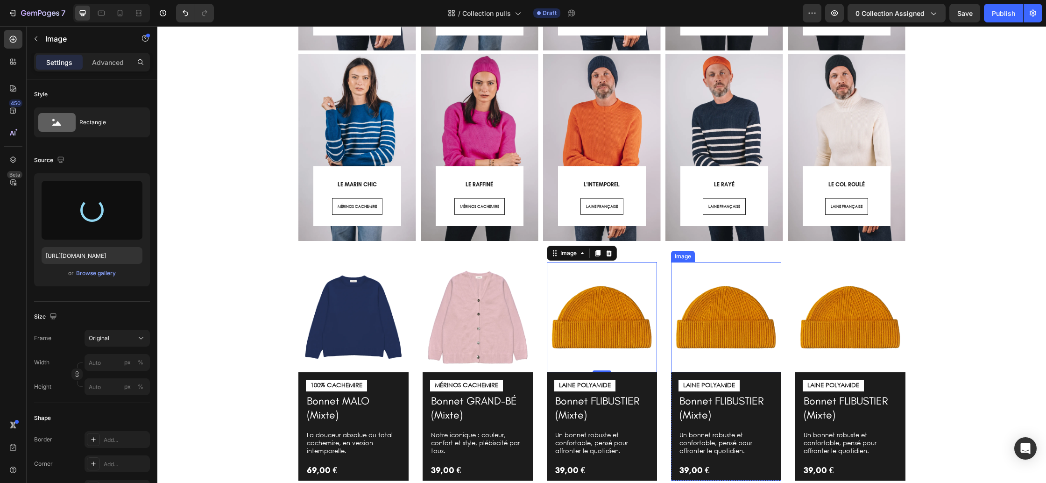
type input "https://cdn.shopify.com/s/files/1/0678/9555/8432/files/gempages_556549879929767…"
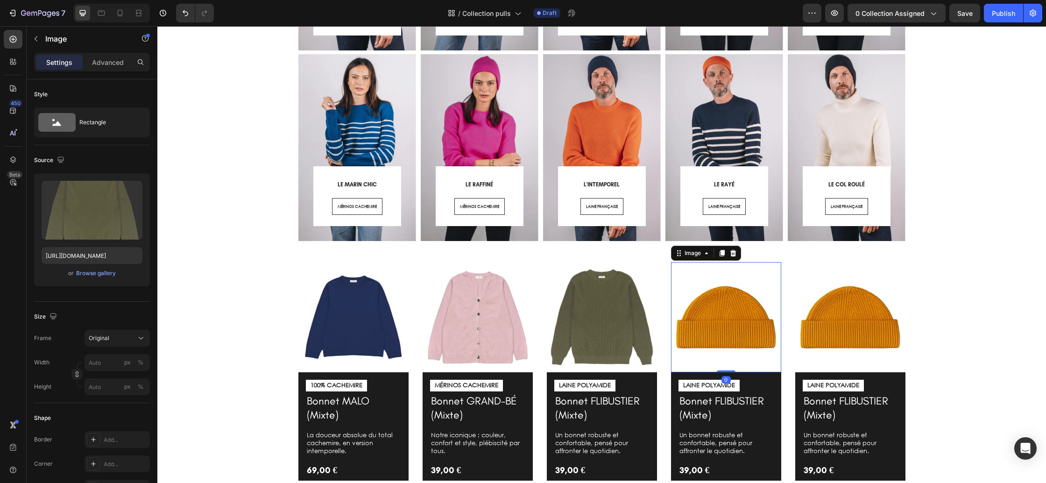
click at [723, 320] on img at bounding box center [726, 317] width 110 height 110
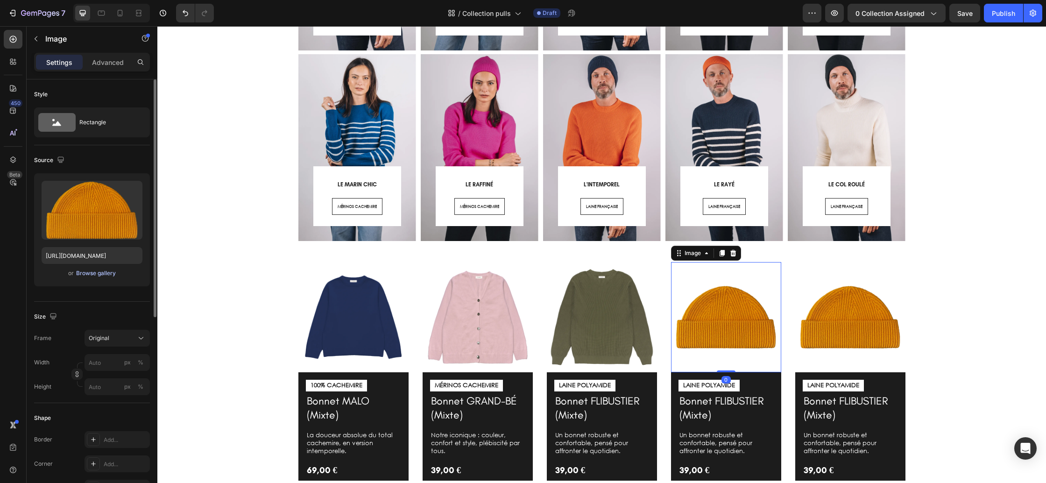
click at [90, 276] on div "Browse gallery" at bounding box center [96, 273] width 40 height 8
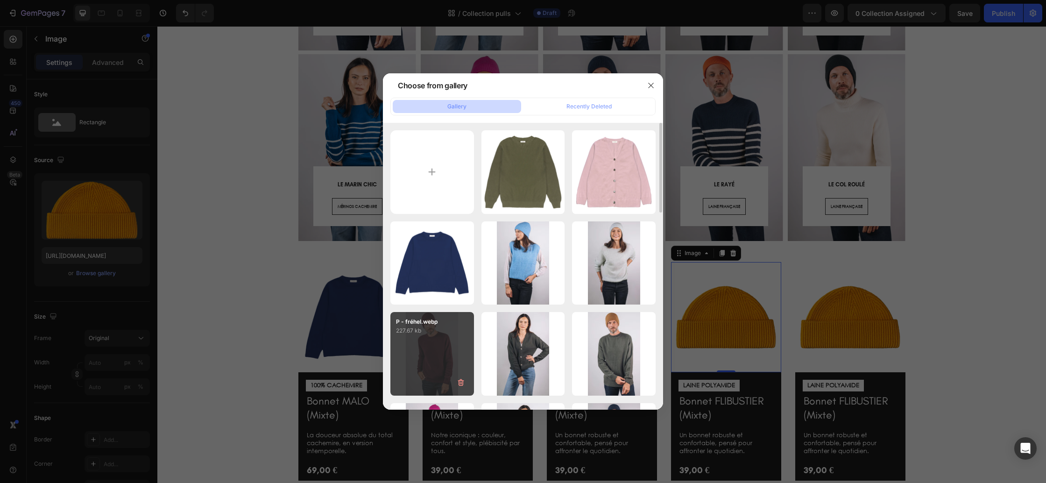
type input "C:\fakepath\Pull-rochebonne-lila.WEBP"
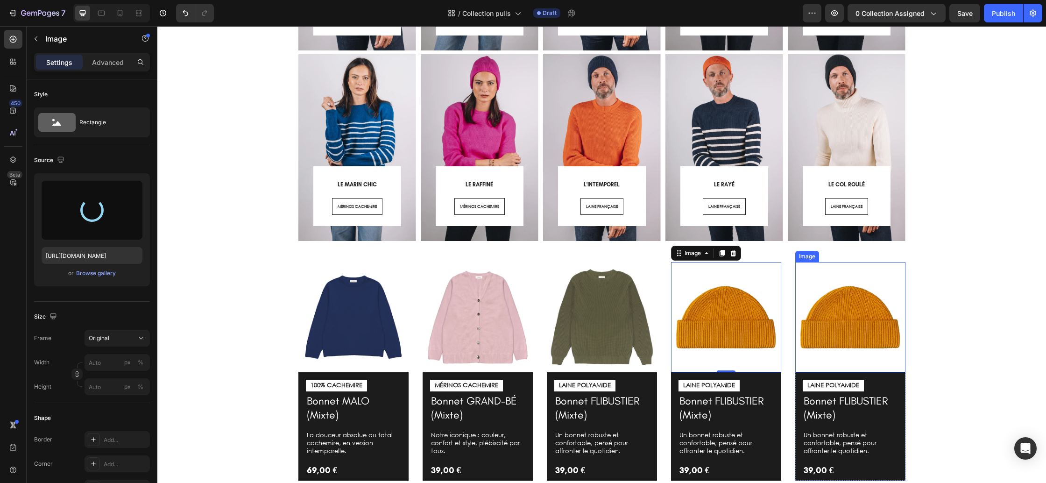
type input "https://cdn.shopify.com/s/files/1/0678/9555/8432/files/gempages_556549879929767…"
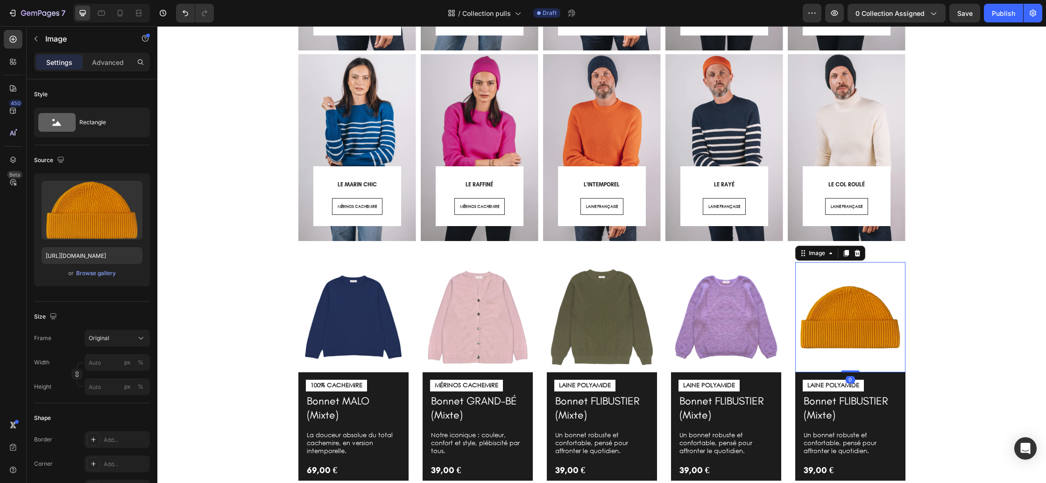
click at [816, 297] on img at bounding box center [850, 317] width 110 height 110
click at [88, 269] on div "Browse gallery" at bounding box center [96, 273] width 40 height 8
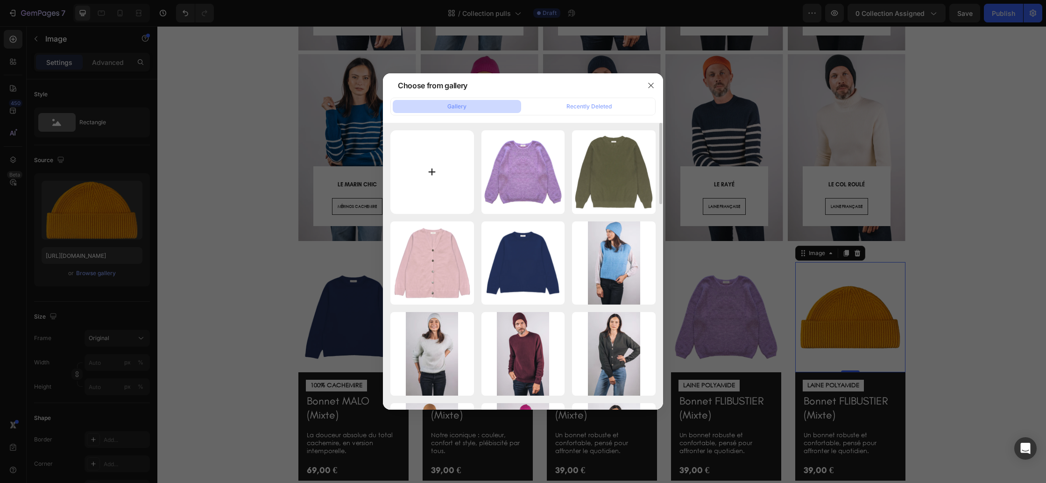
type input "C:\fakepath\Pull_romy_azur.webp"
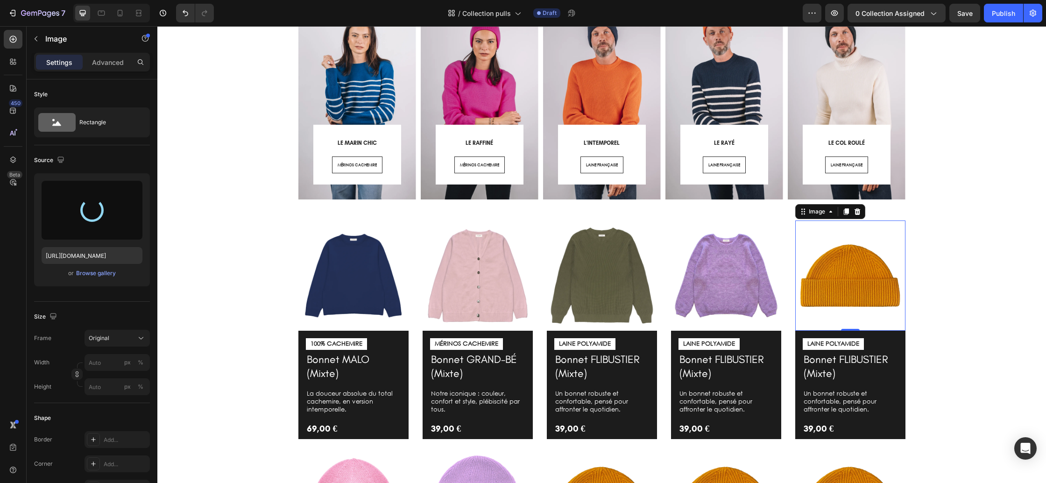
scroll to position [278, 0]
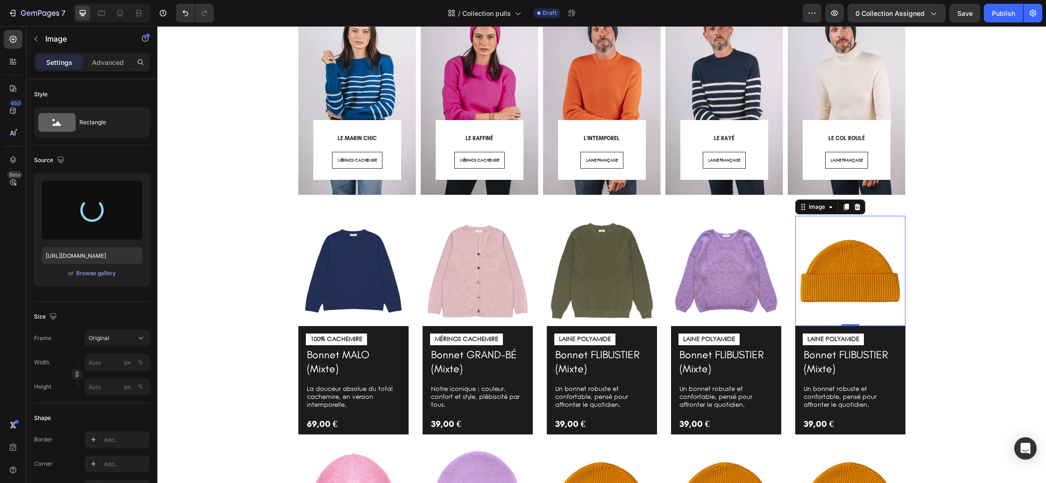
type input "https://cdn.shopify.com/s/files/1/0678/9555/8432/files/gempages_556549879929767…"
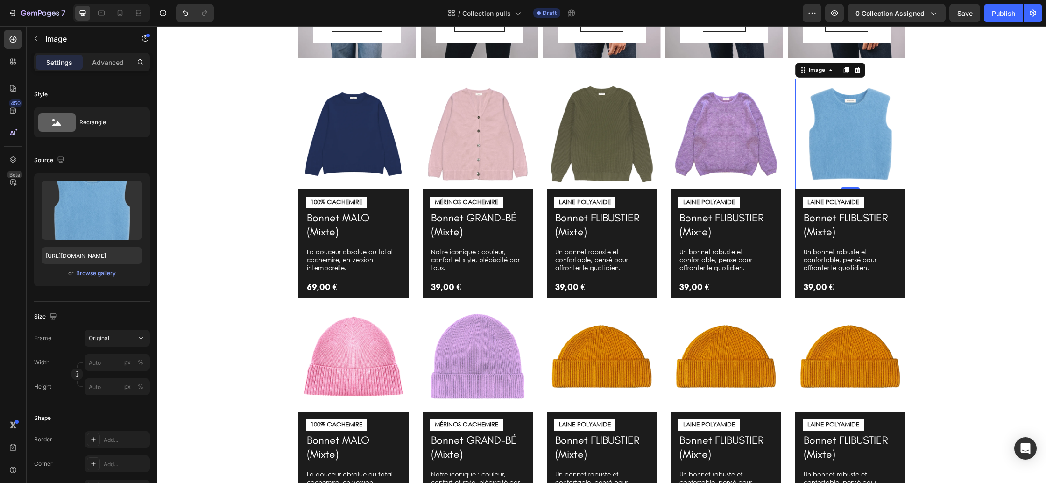
scroll to position [447, 0]
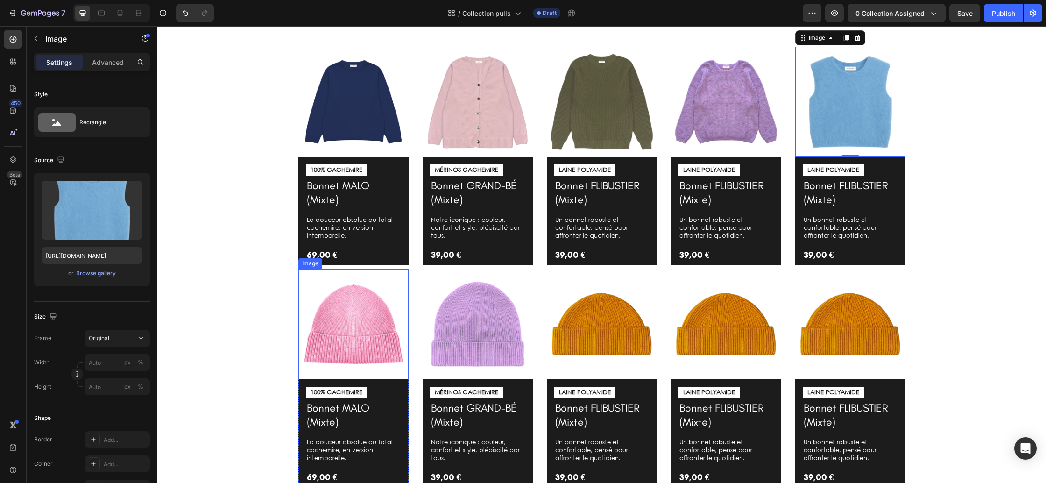
click at [376, 322] on img at bounding box center [353, 324] width 110 height 110
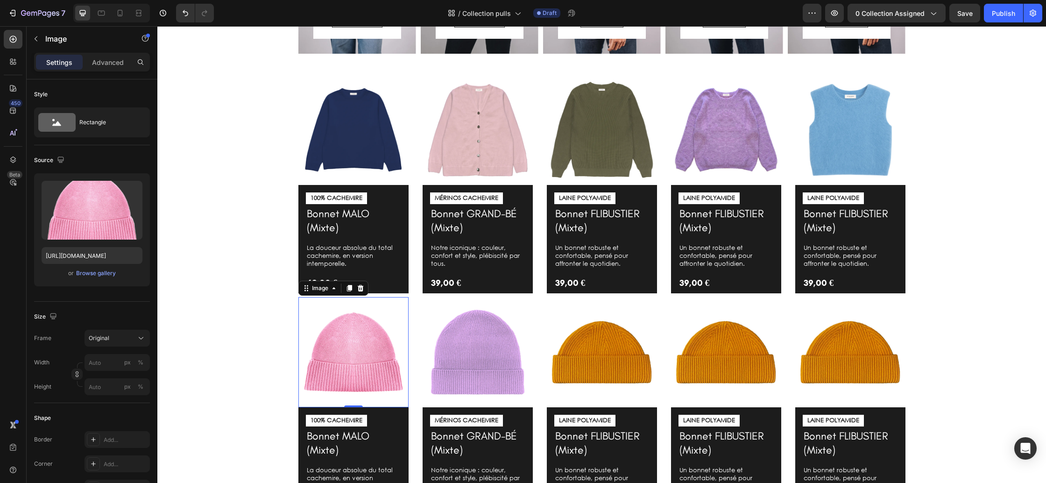
scroll to position [457, 0]
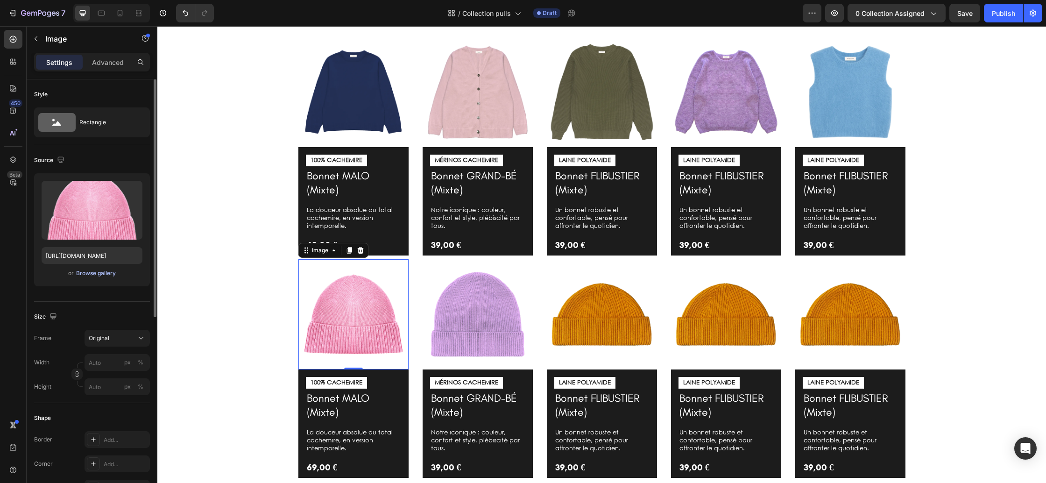
click at [104, 276] on div "Browse gallery" at bounding box center [96, 273] width 40 height 8
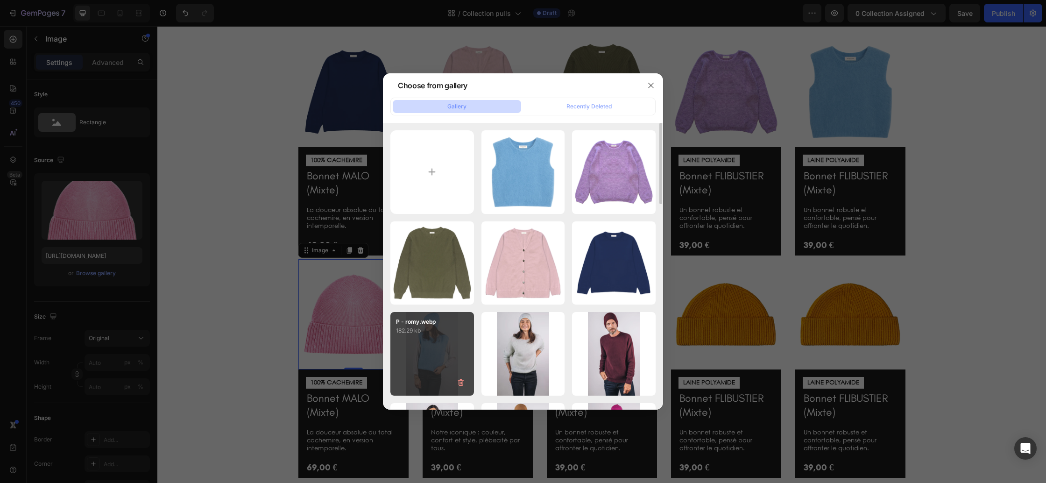
type input "C:\fakepath\Pull-sablons-raye-ecru-rose-neon.webp"
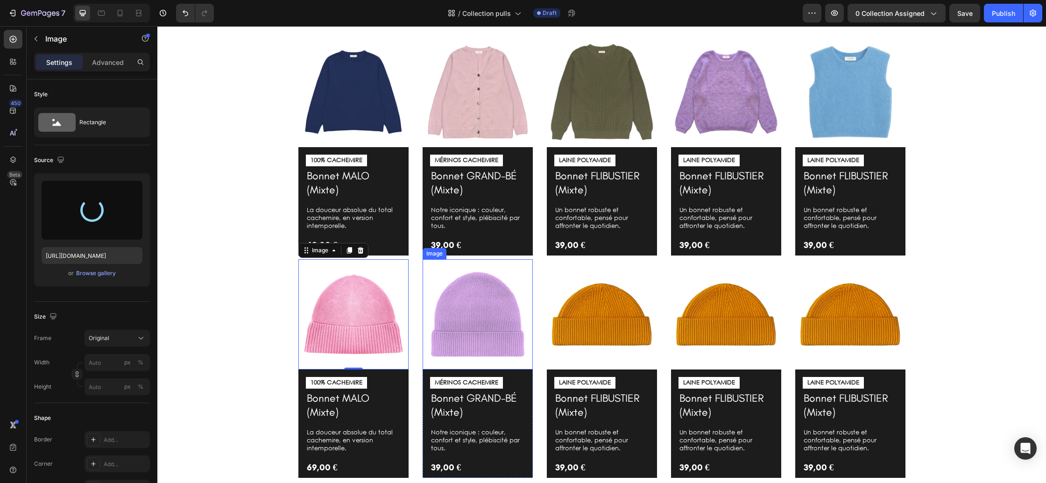
type input "https://cdn.shopify.com/s/files/1/0678/9555/8432/files/gempages_556549879929767…"
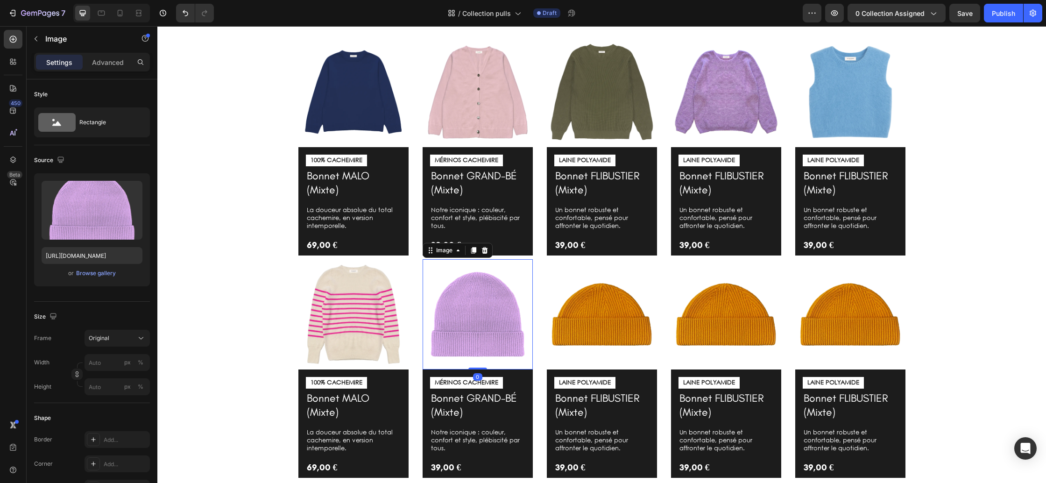
click at [483, 284] on img at bounding box center [478, 314] width 110 height 110
click at [104, 273] on div "Browse gallery" at bounding box center [96, 273] width 40 height 8
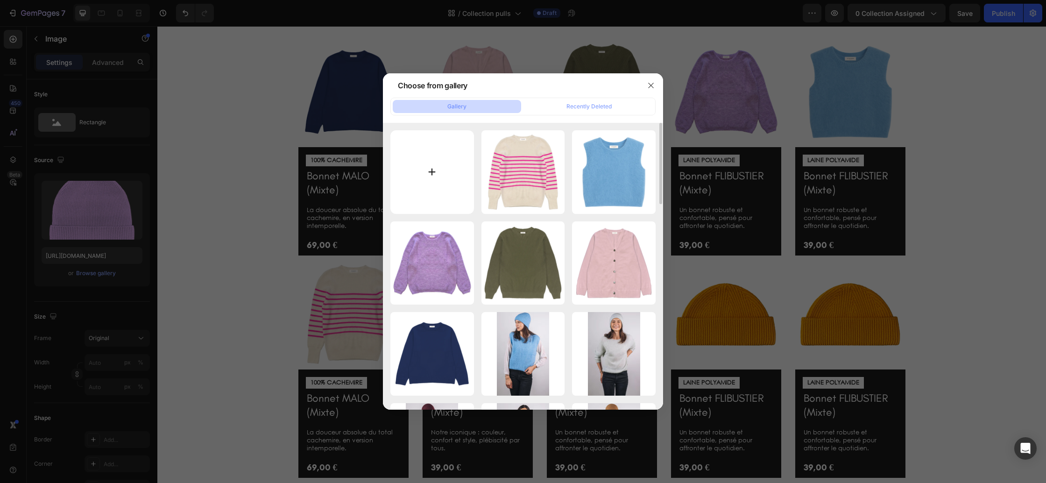
type input "C:\fakepath\Pull_sablons_uni_marine.webp"
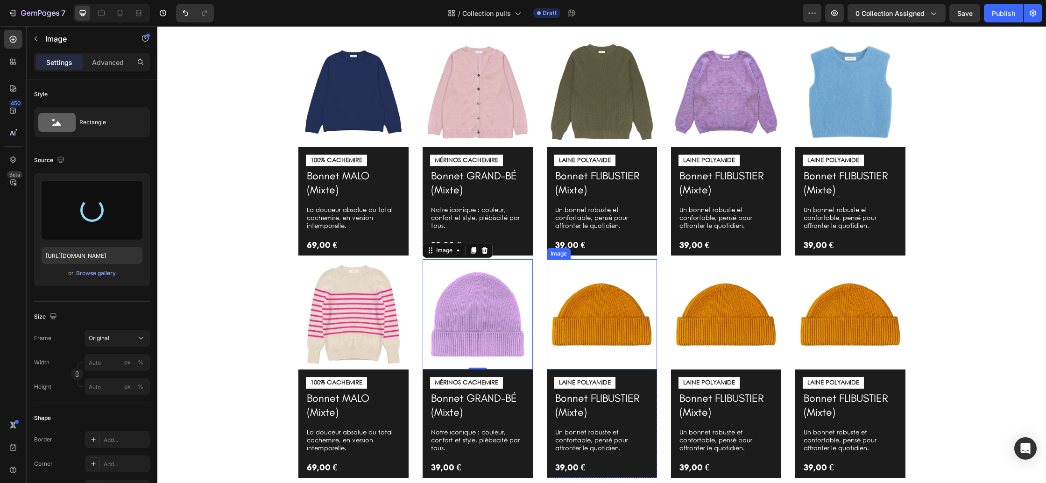
type input "https://cdn.shopify.com/s/files/1/0678/9555/8432/files/gempages_556549879929767…"
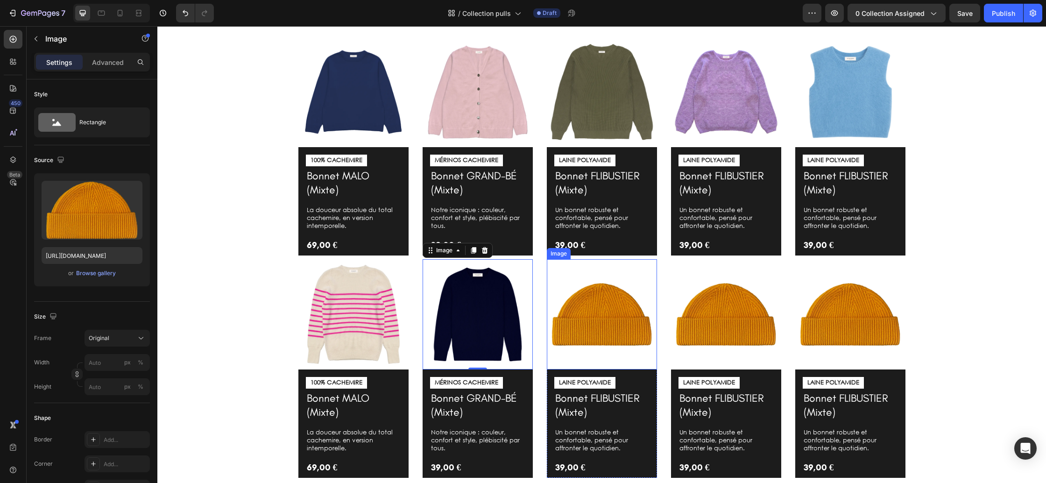
click at [596, 302] on img at bounding box center [602, 314] width 110 height 110
click at [102, 272] on div "Browse gallery" at bounding box center [96, 273] width 40 height 8
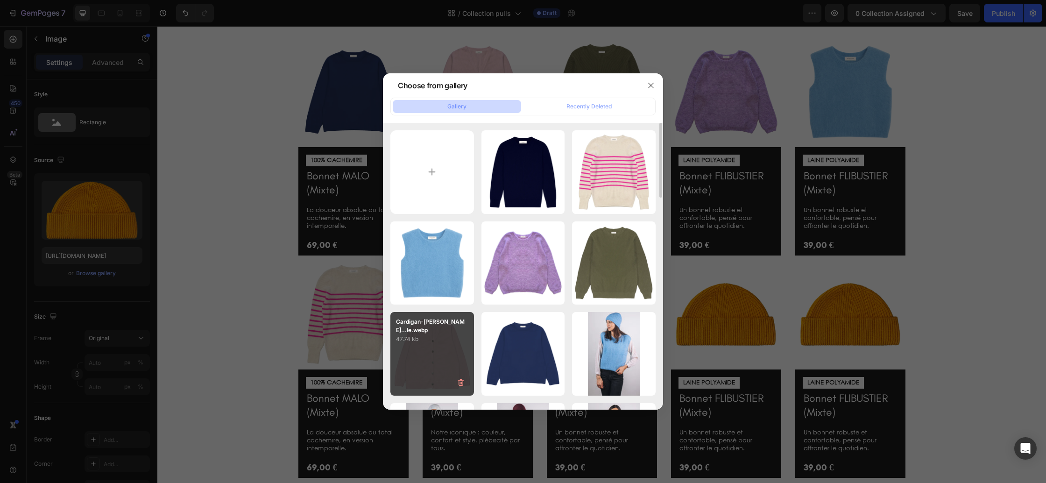
type input "C:\fakepath\Pull-chevrets-orange.webp"
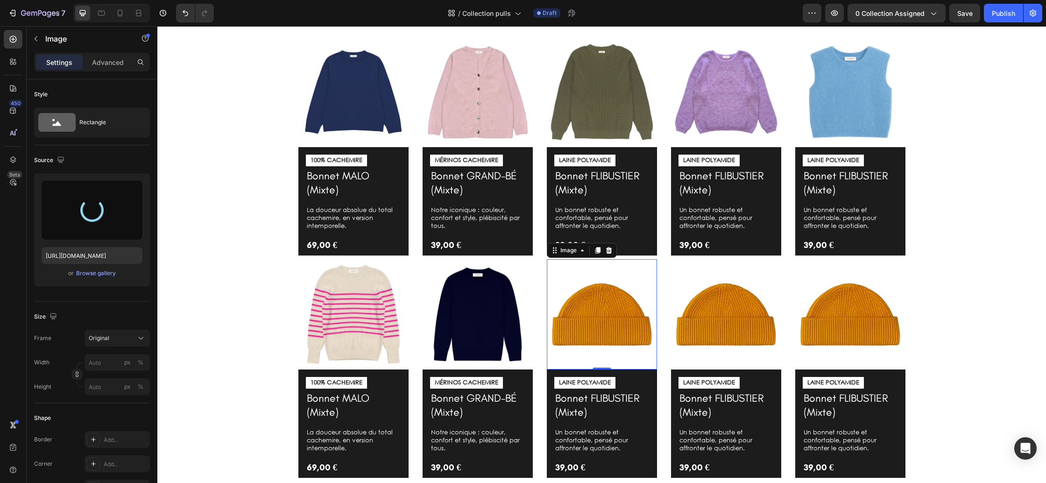
type input "https://cdn.shopify.com/s/files/1/0678/9555/8432/files/gempages_556549879929767…"
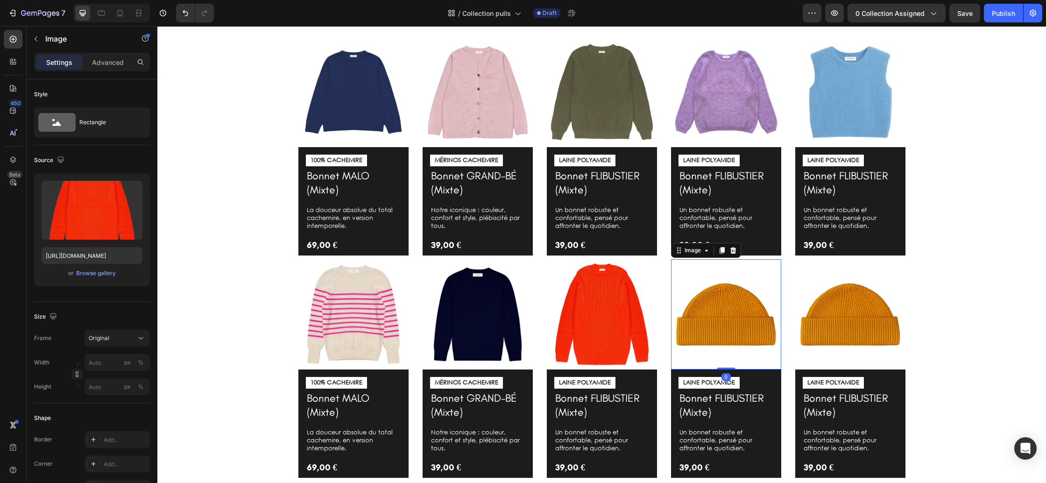
click at [697, 337] on img at bounding box center [726, 314] width 110 height 110
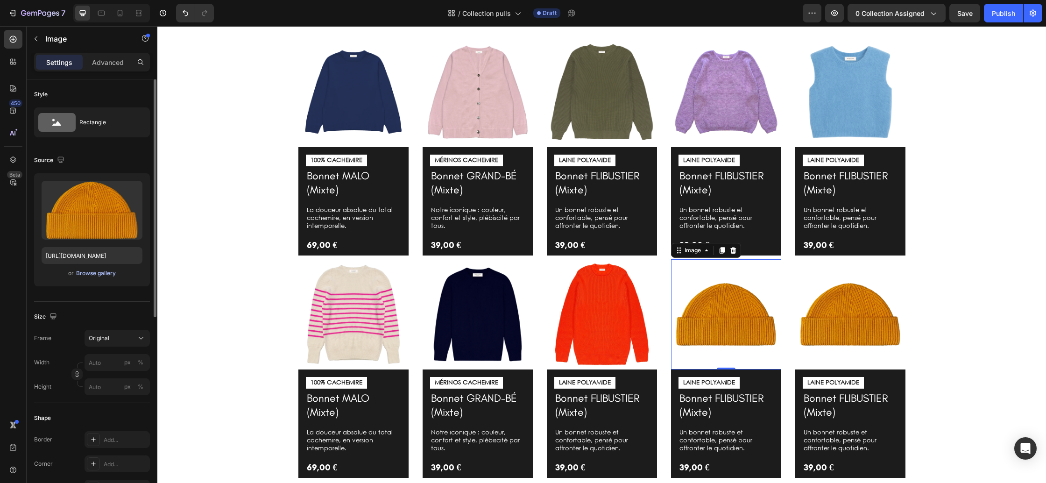
click at [105, 276] on div "Browse gallery" at bounding box center [96, 273] width 40 height 8
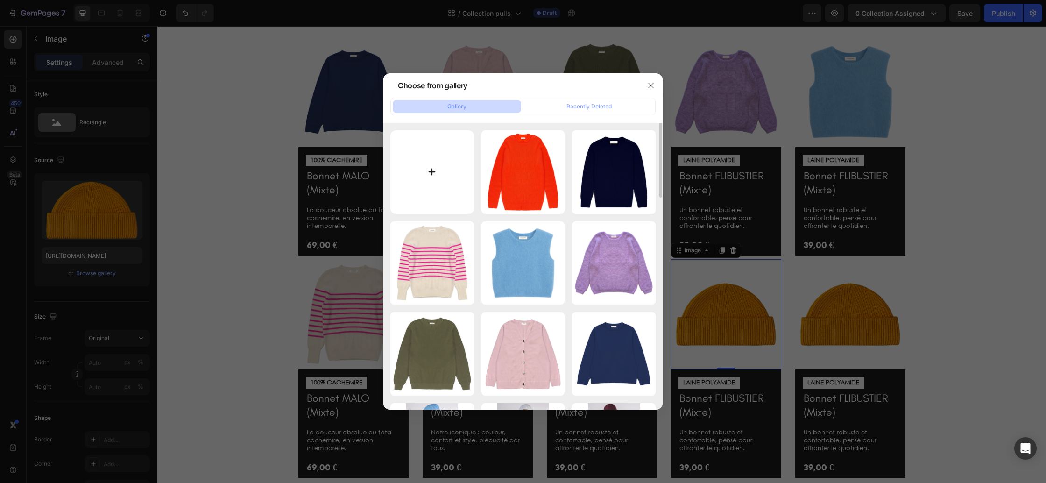
type input "C:\fakepath\Pulls-chevrets-raye-sapin-ecru.webp"
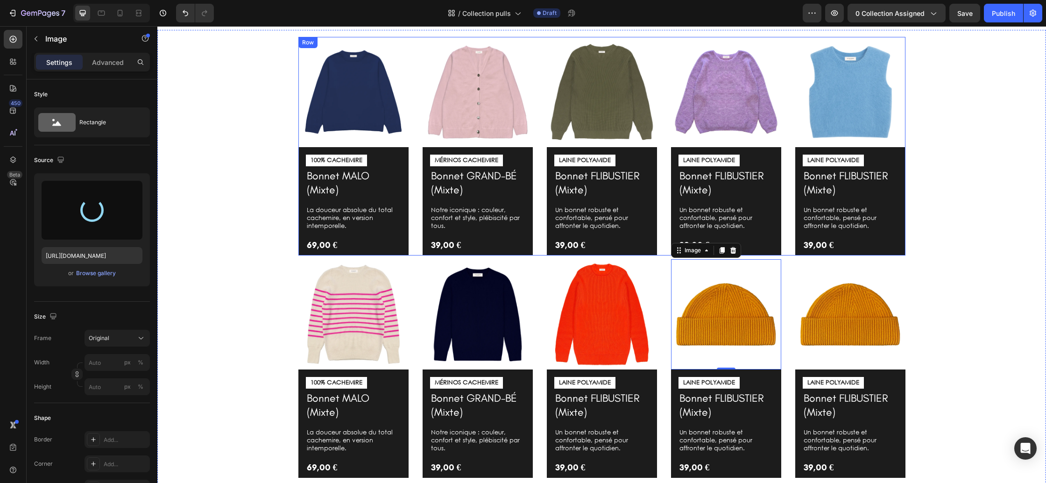
type input "https://cdn.shopify.com/s/files/1/0678/9555/8432/files/gempages_556549879929767…"
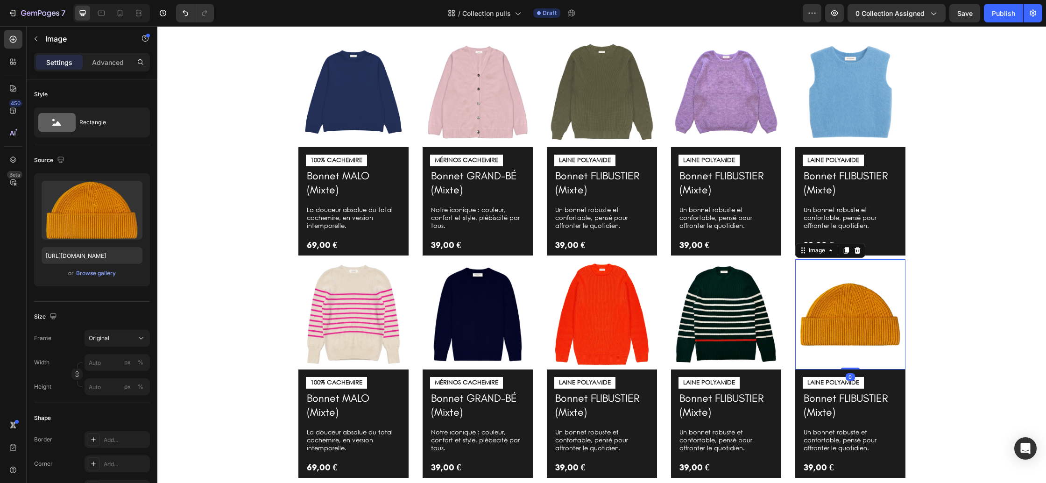
click at [843, 307] on img at bounding box center [850, 314] width 110 height 110
click at [90, 273] on div "Browse gallery" at bounding box center [96, 273] width 40 height 8
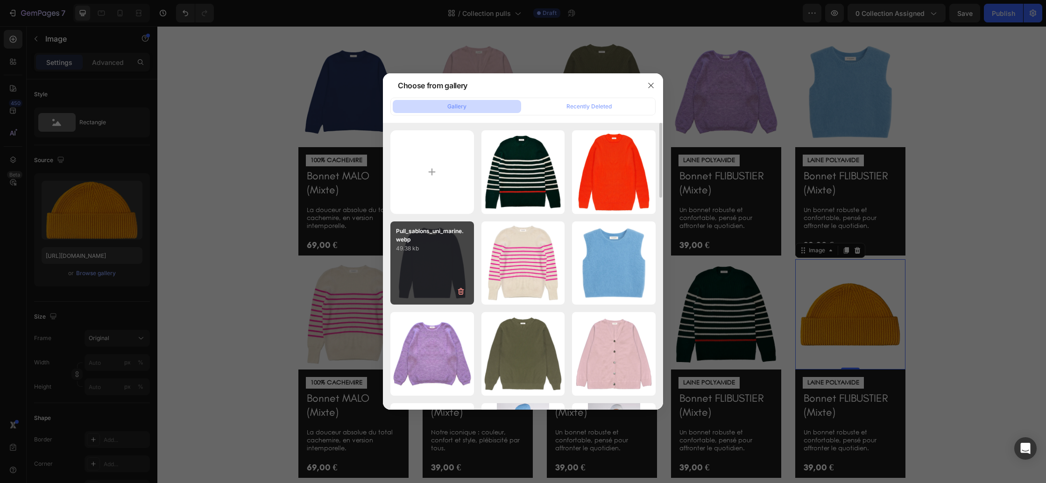
type input "C:\fakepath\Pull-chevrets-col-roule-ecru.webp"
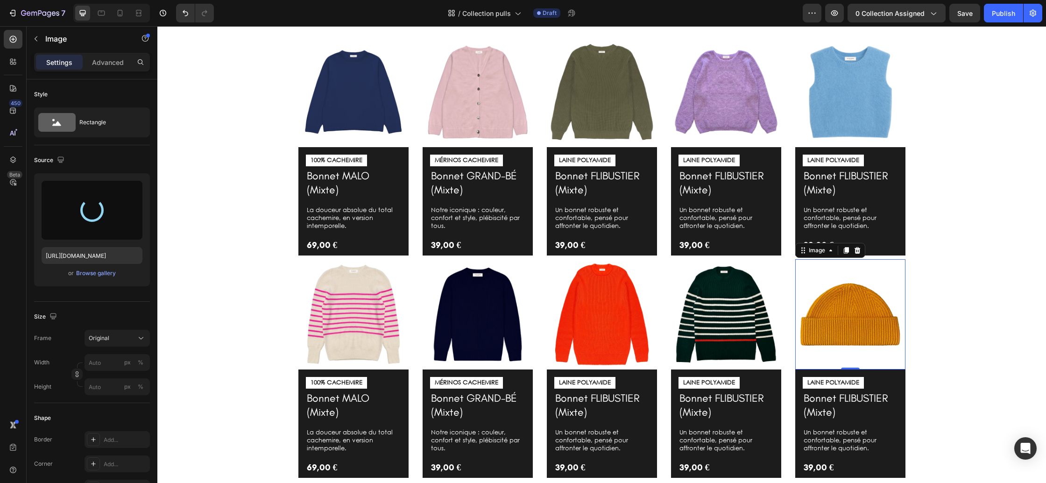
type input "https://cdn.shopify.com/s/files/1/0678/9555/8432/files/gempages_556549879929767…"
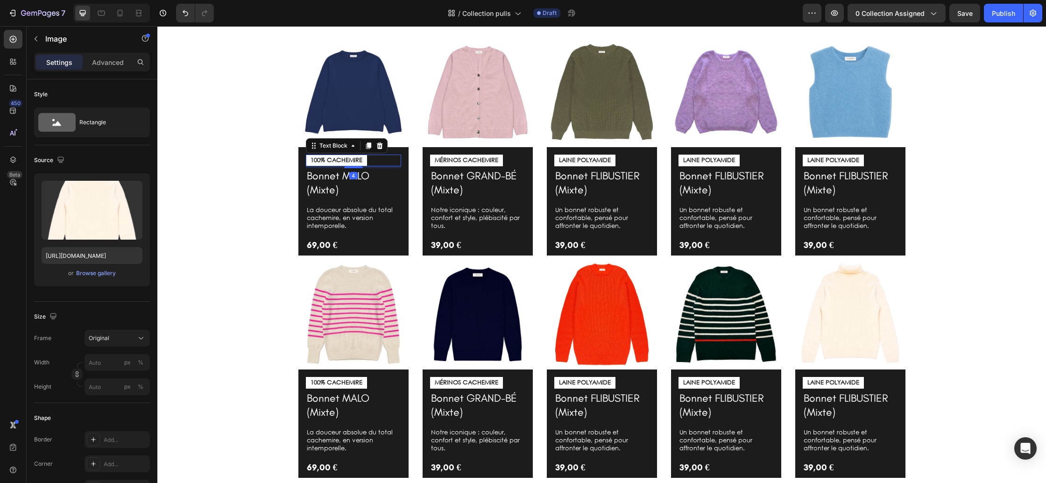
click at [359, 160] on p "100% CACHEMIRE" at bounding box center [337, 160] width 52 height 8
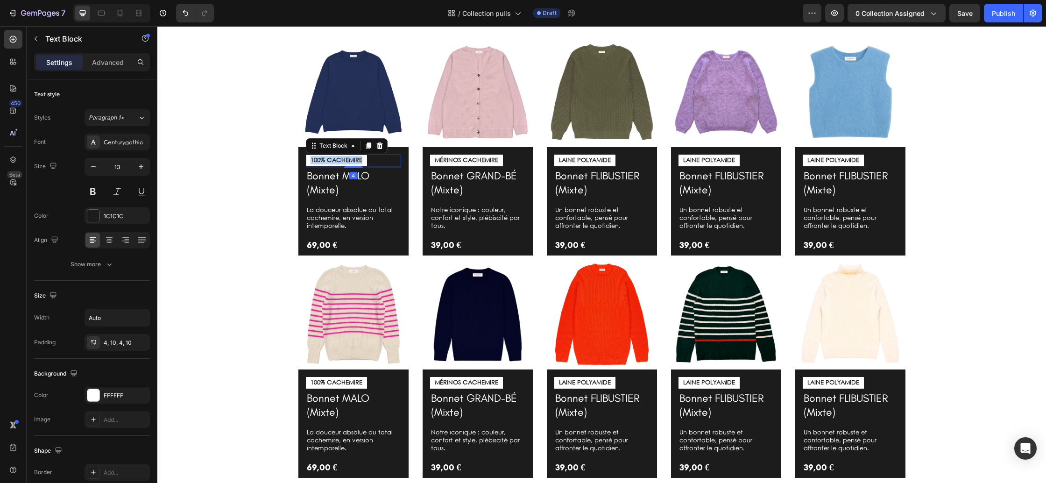
click at [359, 160] on p "100% CACHEMIRE" at bounding box center [337, 160] width 52 height 8
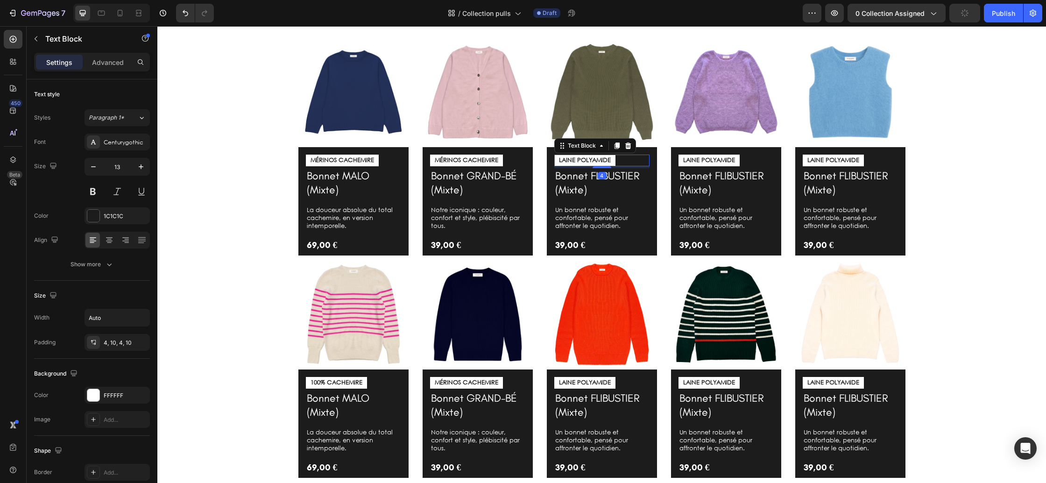
click at [595, 159] on p "LAINE POLYAMIDE" at bounding box center [585, 160] width 52 height 8
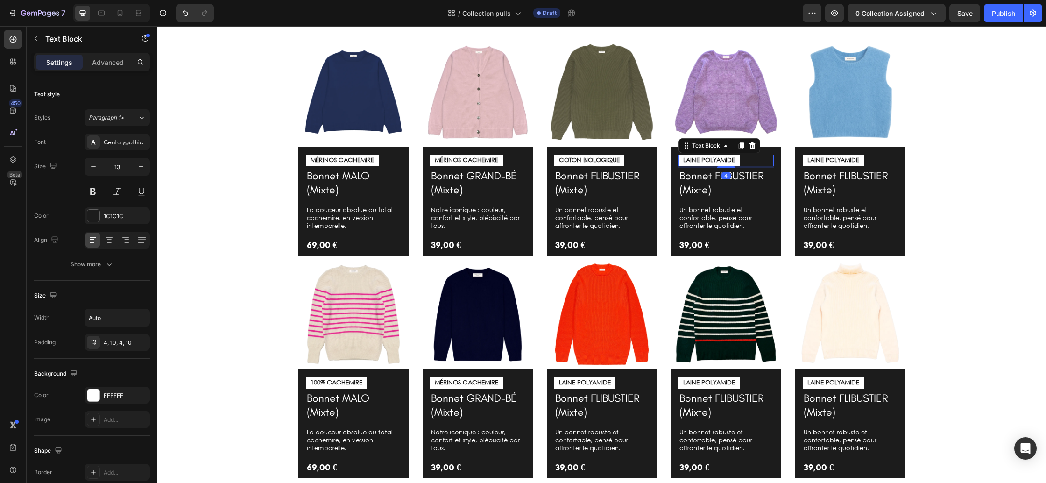
click at [724, 160] on p "LAINE POLYAMIDE" at bounding box center [709, 160] width 52 height 8
click at [841, 159] on p "LAINE POLYAMIDE" at bounding box center [833, 160] width 52 height 8
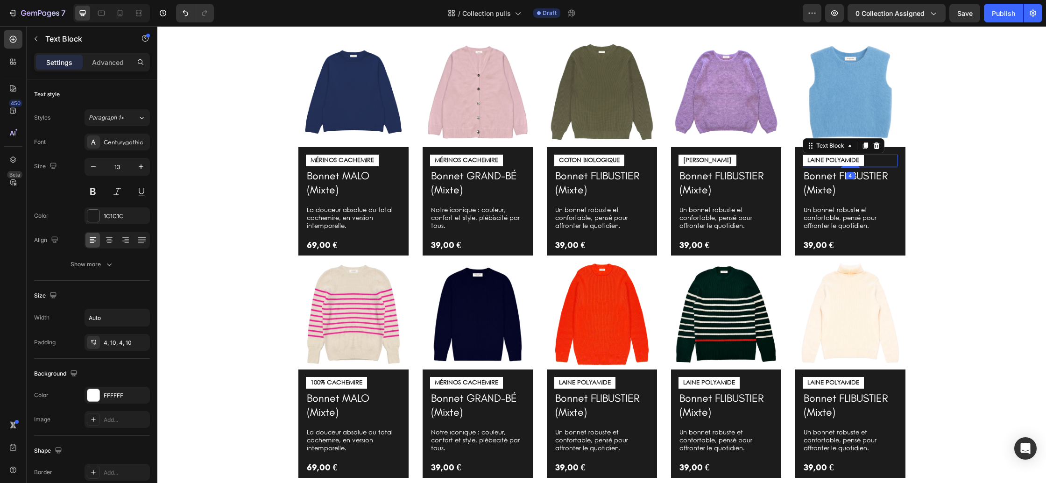
click at [841, 159] on p "LAINE POLYAMIDE" at bounding box center [833, 160] width 52 height 8
click at [348, 383] on p "100% CACHEMIRE" at bounding box center [337, 383] width 52 height 8
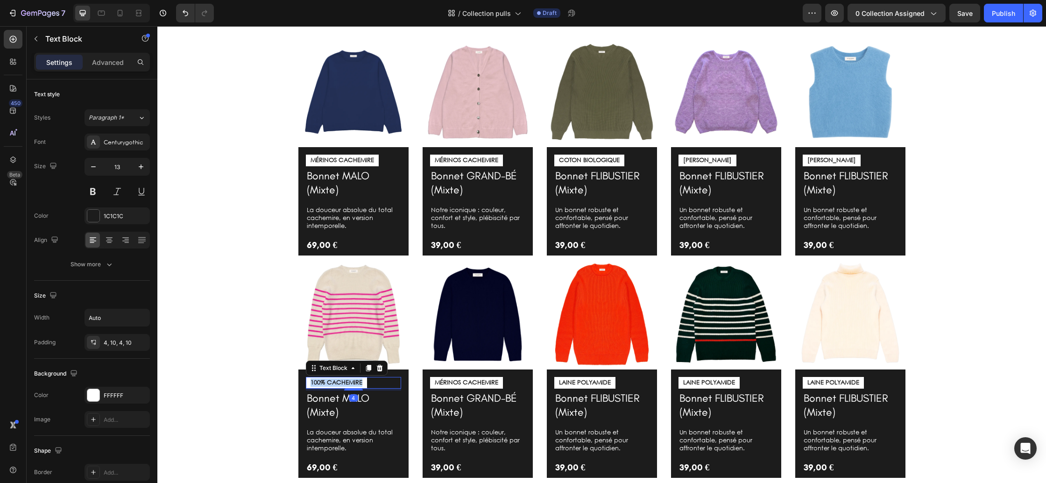
click at [348, 383] on p "100% CACHEMIRE" at bounding box center [337, 383] width 52 height 8
click at [460, 380] on p "MÉRINOS CACHEMIRE" at bounding box center [467, 383] width 64 height 8
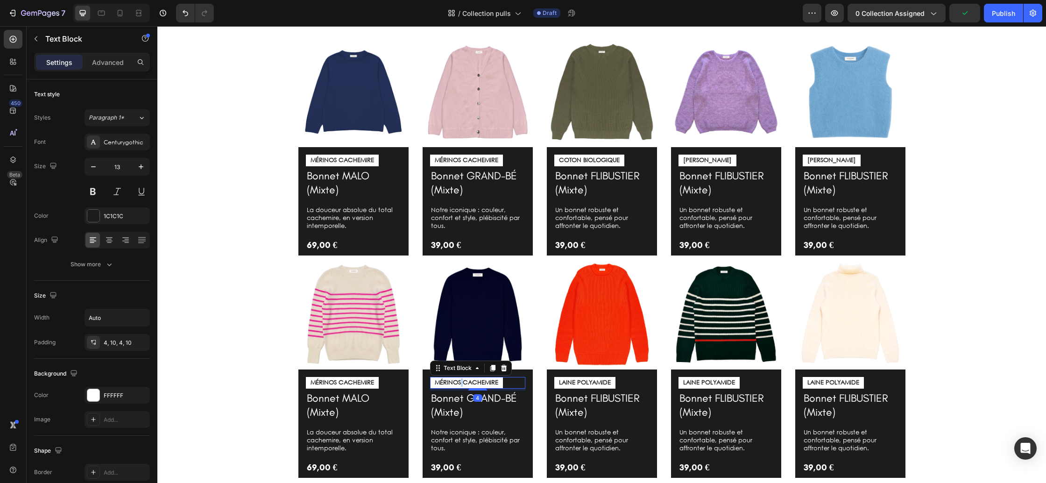
click at [460, 380] on p "MÉRINOS CACHEMIRE" at bounding box center [467, 383] width 64 height 8
click at [594, 382] on p "LAINE POLYAMIDE" at bounding box center [585, 383] width 52 height 8
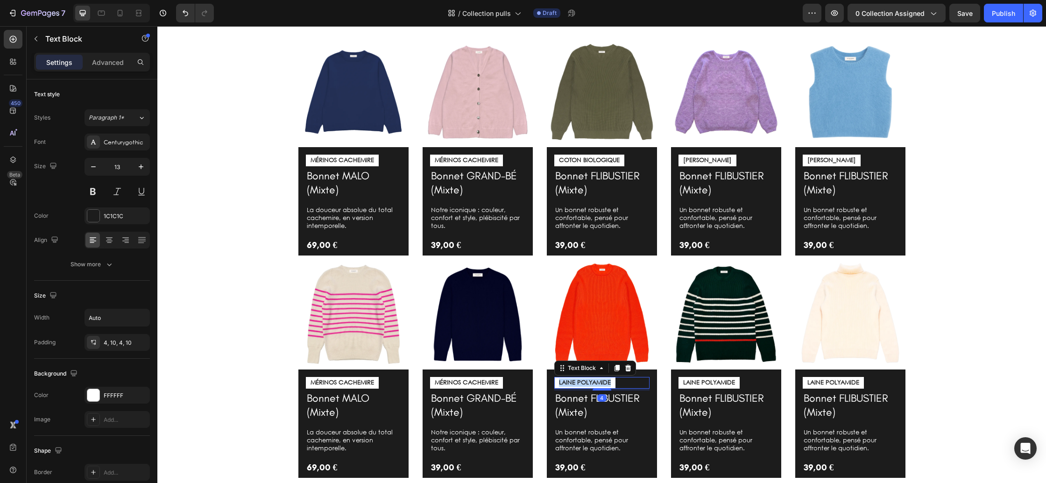
click at [594, 382] on p "LAINE POLYAMIDE" at bounding box center [585, 383] width 52 height 8
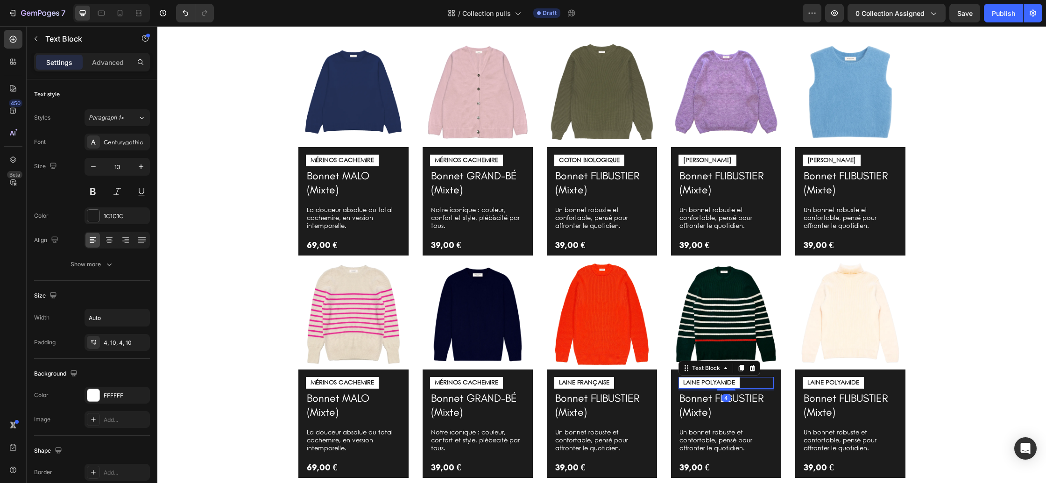
click at [705, 383] on p "LAINE POLYAMIDE" at bounding box center [709, 383] width 52 height 8
click at [854, 382] on p "LAINE POLYAMIDE" at bounding box center [833, 383] width 52 height 8
click at [942, 384] on div "Image MÉRINOS CACHEMIRE Text Block Bonnet MALO (Mixte) Product Title La douceur…" at bounding box center [601, 257] width 875 height 441
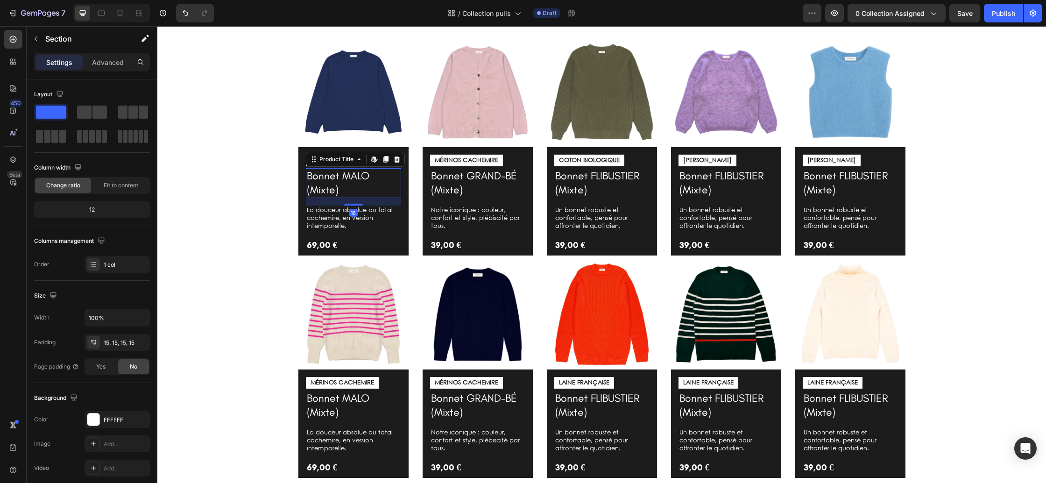
click at [371, 186] on h1 "Bonnet MALO (Mixte)" at bounding box center [353, 183] width 95 height 30
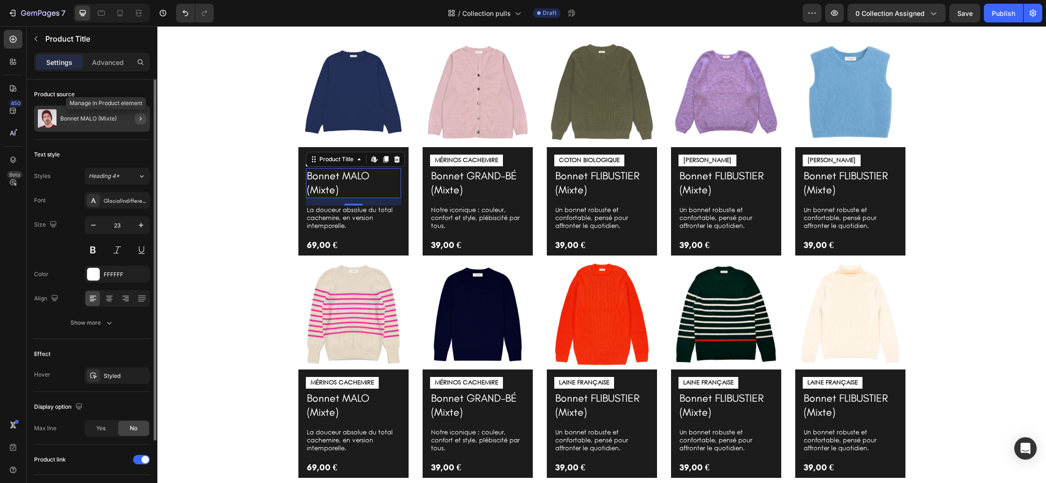
click at [141, 118] on icon "button" at bounding box center [141, 119] width 2 height 4
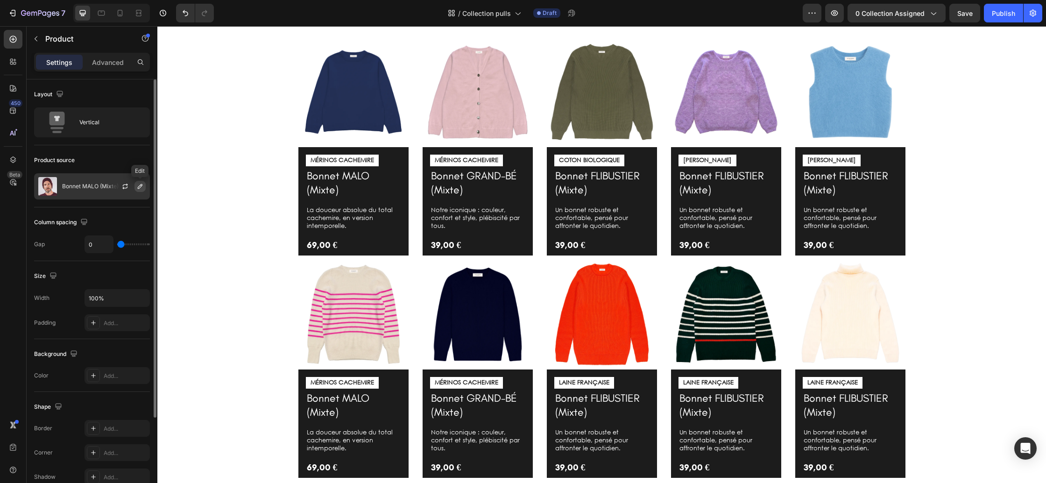
click at [142, 187] on icon "button" at bounding box center [139, 186] width 7 height 7
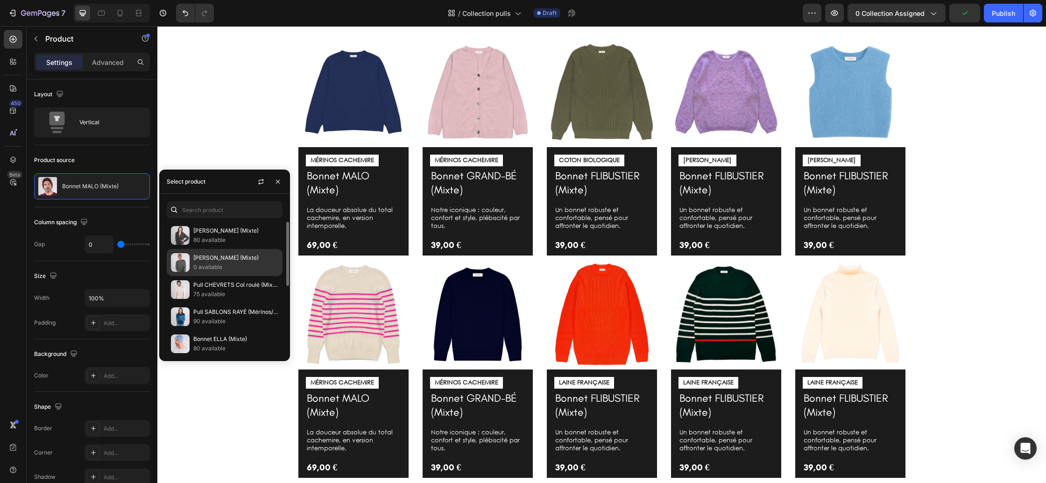
click at [221, 259] on p "Pull GASPARD (Mixte)" at bounding box center [235, 257] width 85 height 9
click at [497, 178] on h1 "Bonnet GRAND-BÉ (Mixte)" at bounding box center [477, 183] width 95 height 30
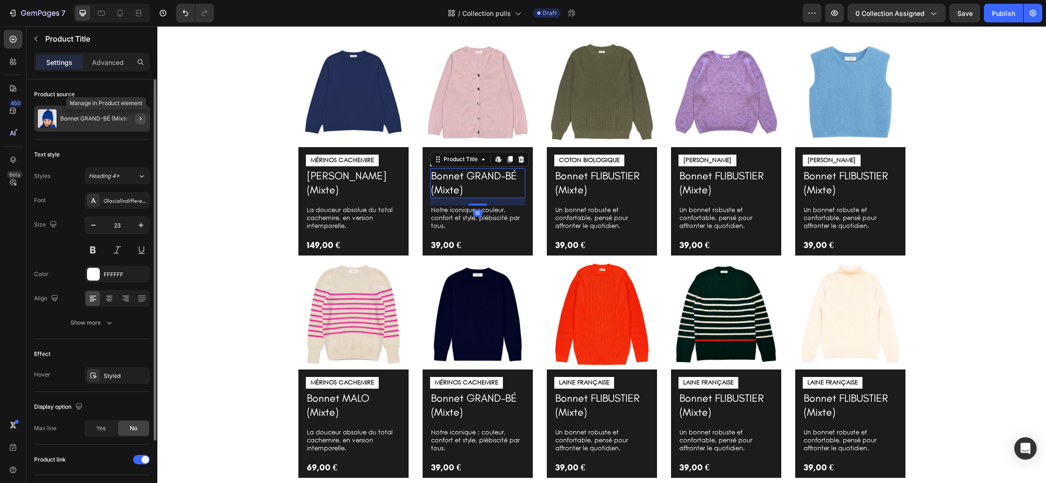
click at [137, 119] on icon "button" at bounding box center [140, 118] width 7 height 7
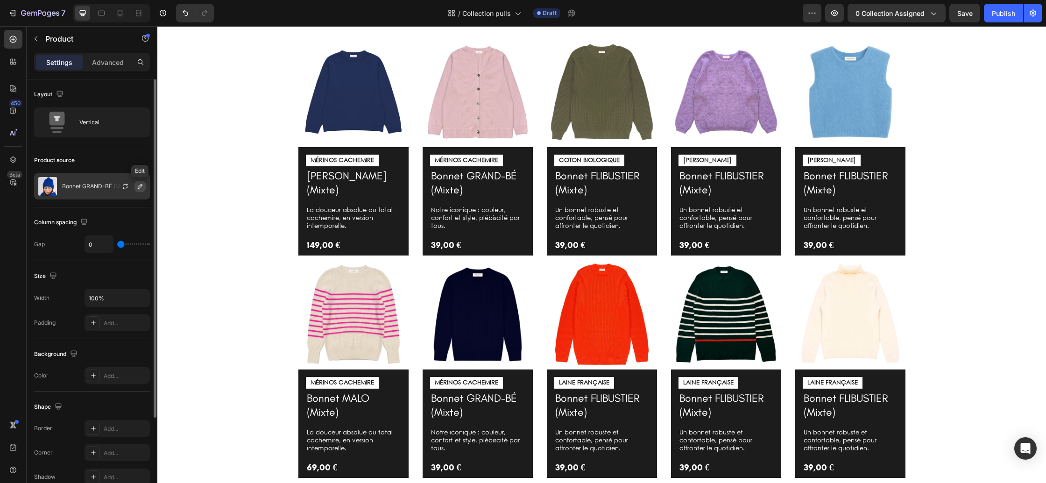
click at [139, 187] on icon "button" at bounding box center [139, 186] width 7 height 7
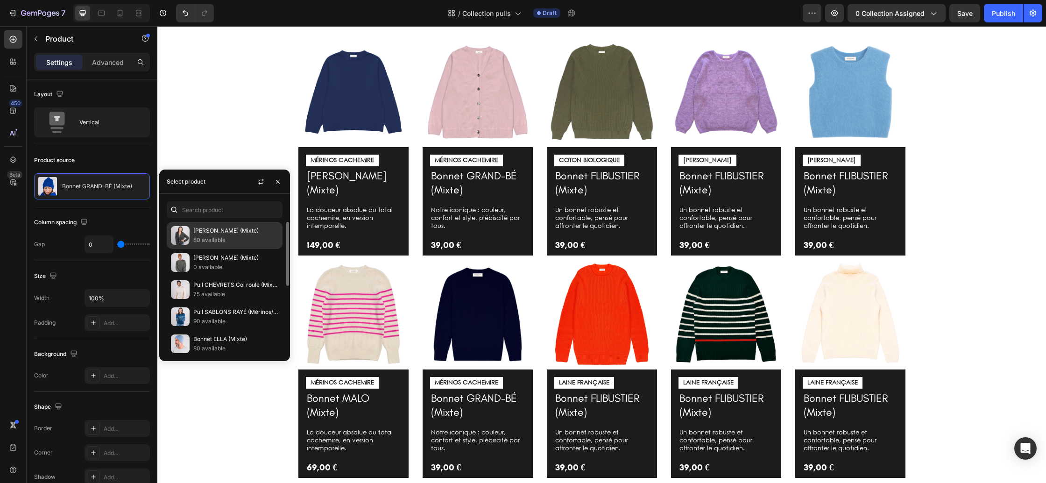
click at [222, 237] on p "80 available" at bounding box center [235, 239] width 85 height 9
click at [622, 181] on h1 "Bonnet FLIBUSTIER (Mixte)" at bounding box center [601, 183] width 95 height 30
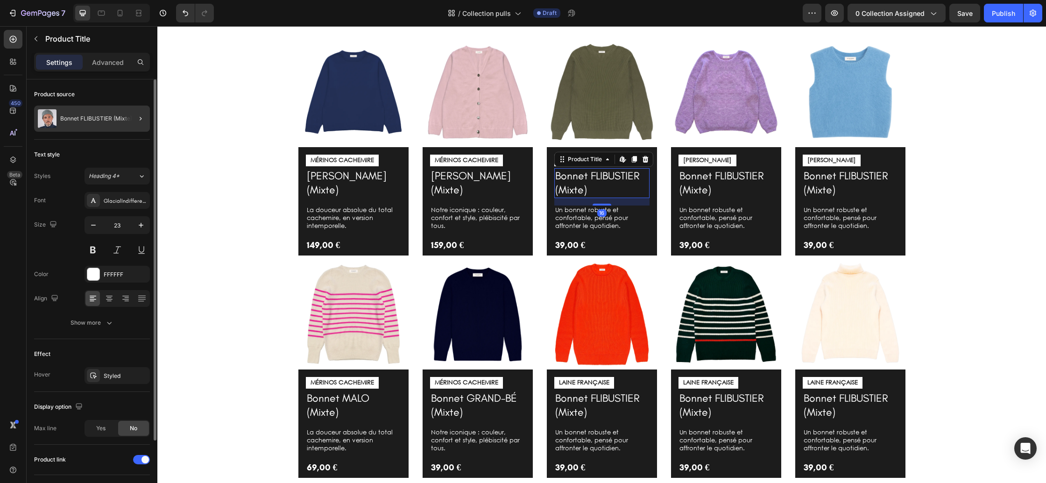
click at [127, 113] on div at bounding box center [137, 119] width 26 height 26
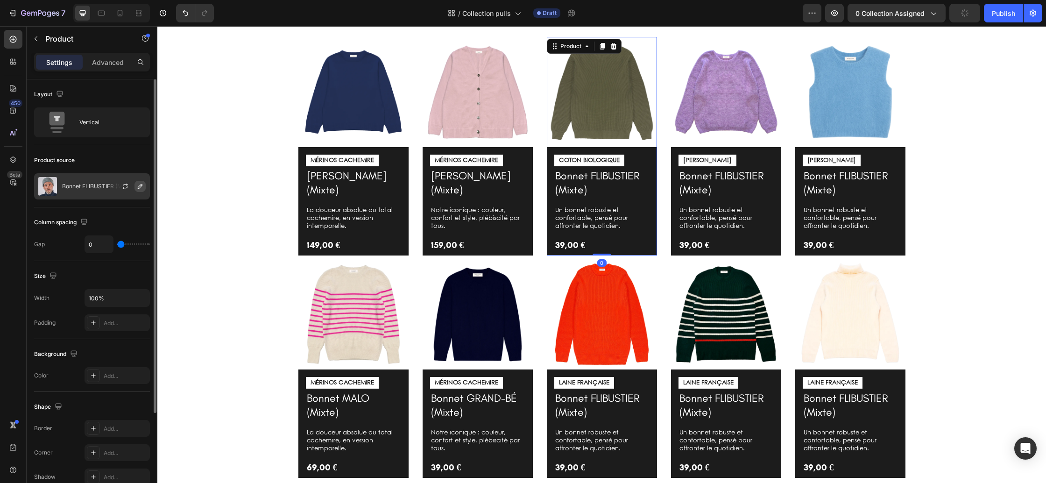
click at [134, 189] on div at bounding box center [128, 186] width 41 height 25
click at [137, 189] on icon "button" at bounding box center [139, 186] width 7 height 7
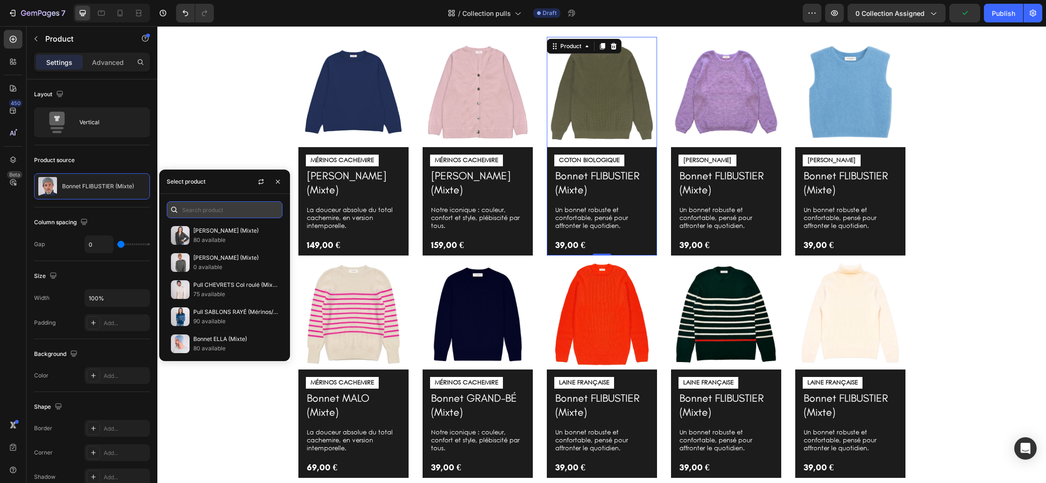
click at [206, 214] on input "text" at bounding box center [225, 209] width 116 height 17
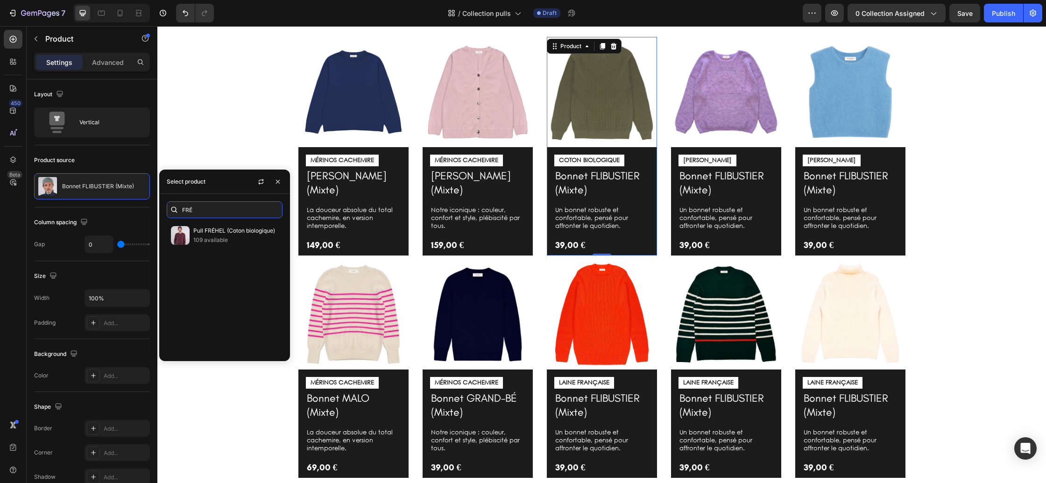
type input "FRÉ"
click at [207, 237] on p "109 available" at bounding box center [235, 239] width 85 height 9
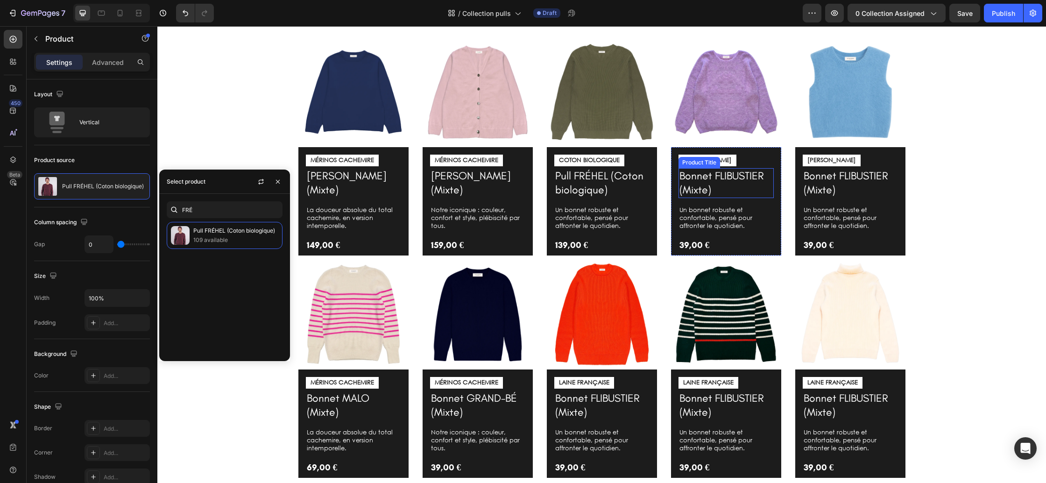
click at [710, 182] on h1 "Bonnet FLIBUSTIER (Mixte)" at bounding box center [725, 183] width 95 height 30
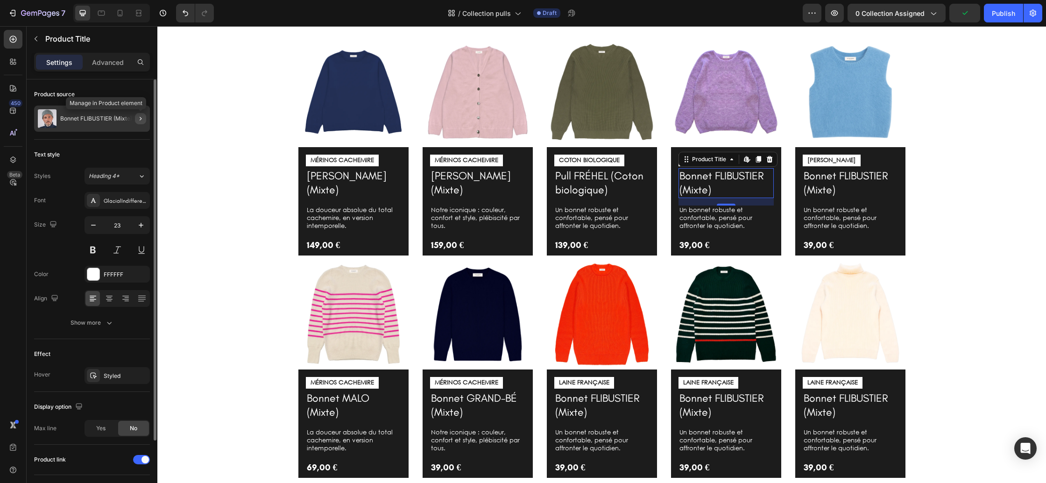
click at [140, 121] on icon "button" at bounding box center [140, 118] width 7 height 7
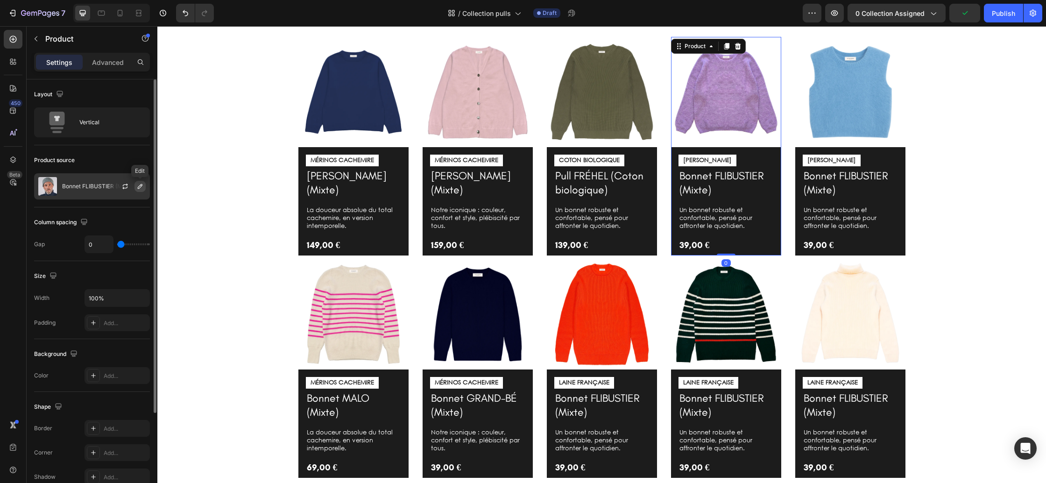
click at [139, 185] on icon "button" at bounding box center [139, 186] width 7 height 7
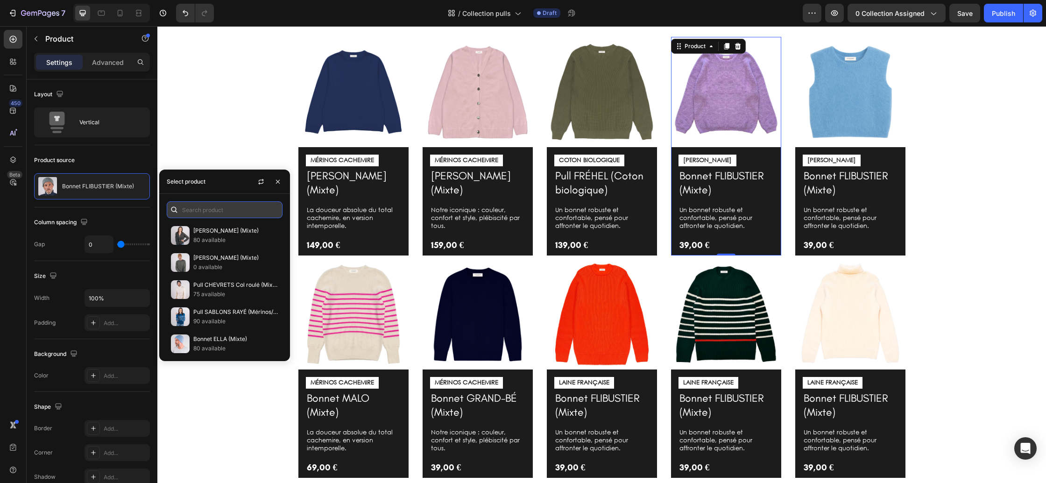
click at [244, 210] on input "text" at bounding box center [225, 209] width 116 height 17
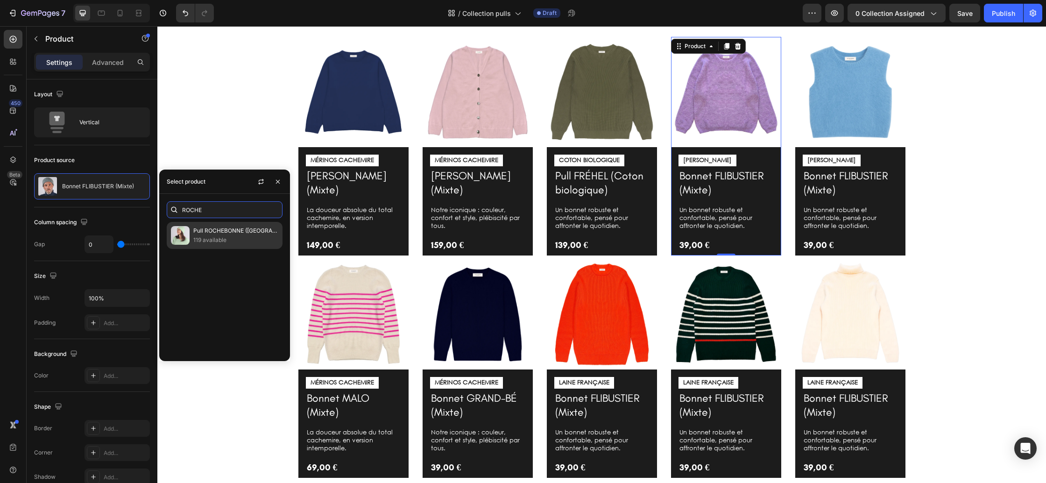
type input "ROCHE"
click at [227, 239] on p "119 available" at bounding box center [235, 239] width 85 height 9
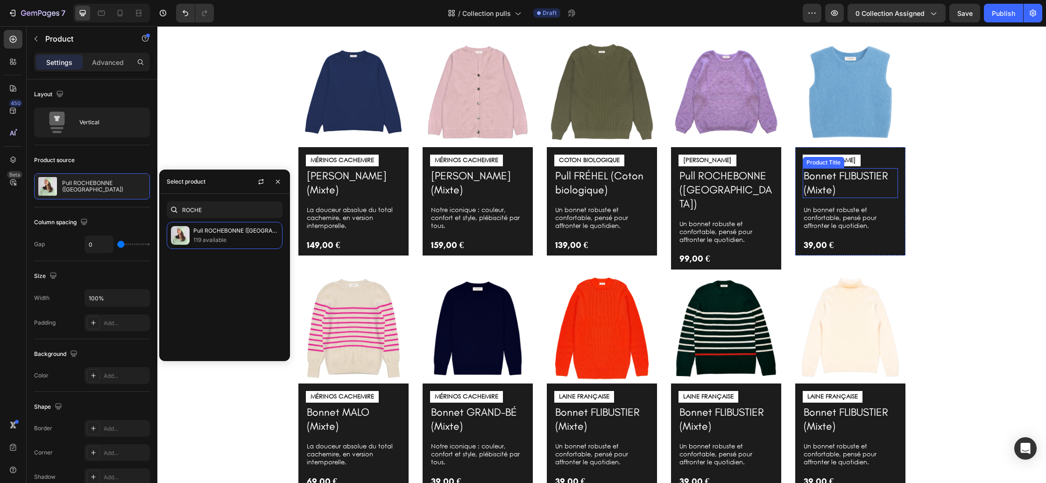
click at [818, 191] on h1 "Bonnet FLIBUSTIER (Mixte)" at bounding box center [850, 183] width 95 height 30
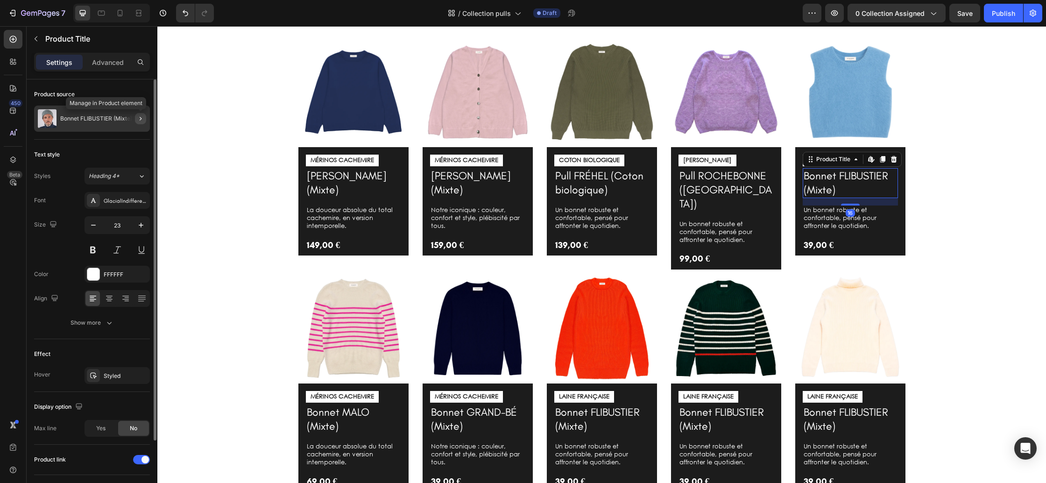
click at [143, 122] on button "button" at bounding box center [140, 118] width 11 height 11
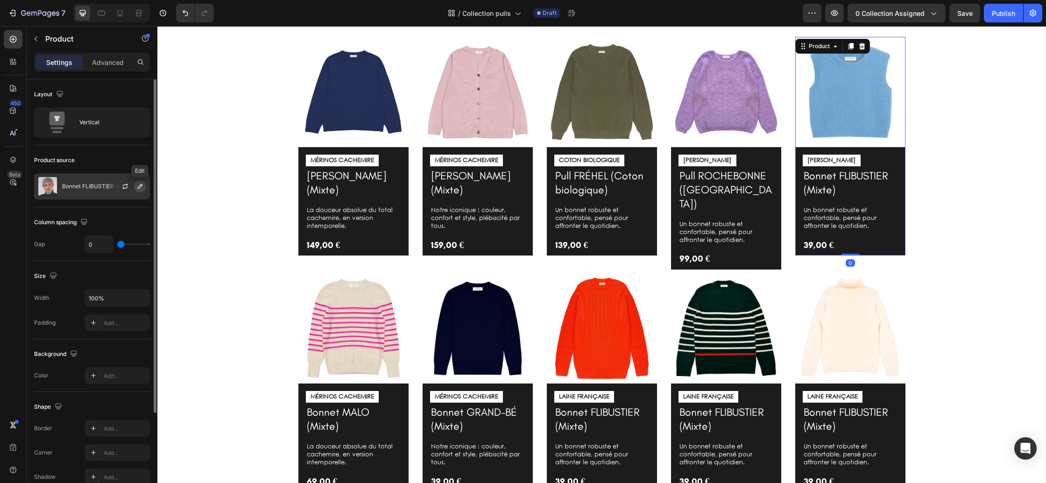
click at [142, 184] on icon "button" at bounding box center [140, 186] width 5 height 5
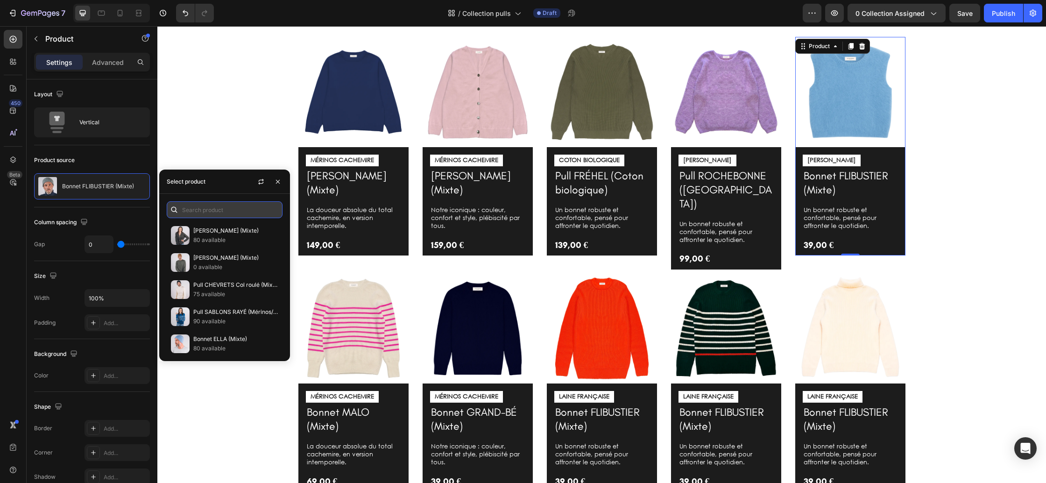
click at [207, 209] on input "text" at bounding box center [225, 209] width 116 height 17
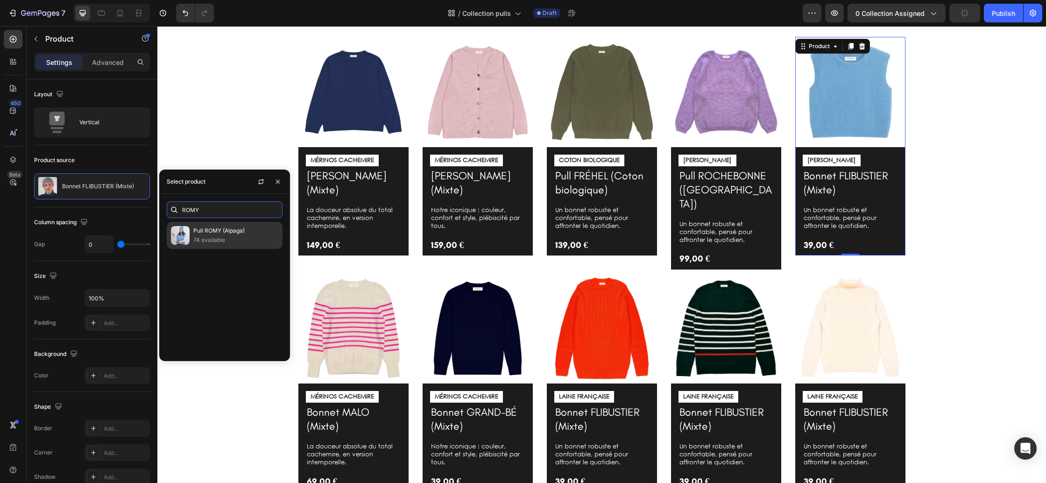
type input "ROMY"
click at [212, 232] on p "Pull ROMY (Alpaga)" at bounding box center [235, 230] width 85 height 9
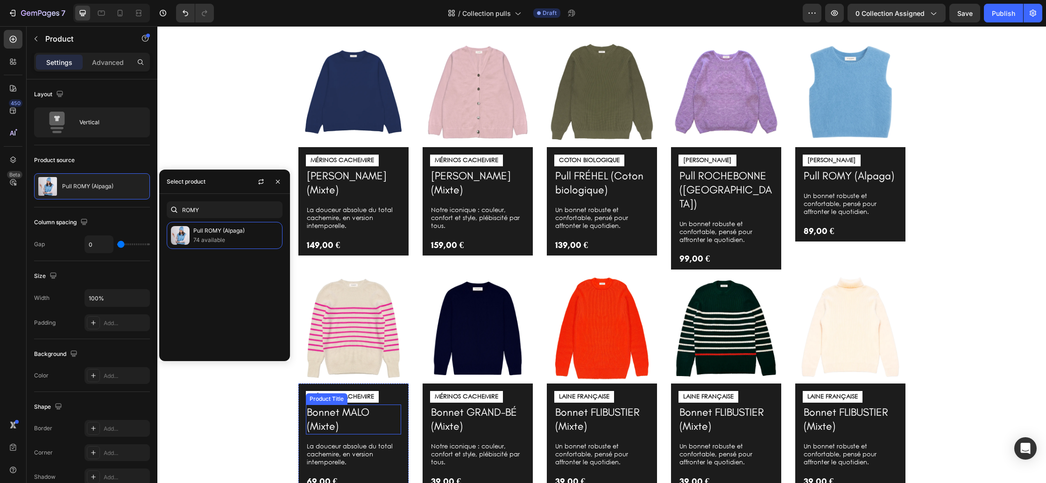
click at [351, 404] on h1 "Bonnet MALO (Mixte)" at bounding box center [353, 419] width 95 height 30
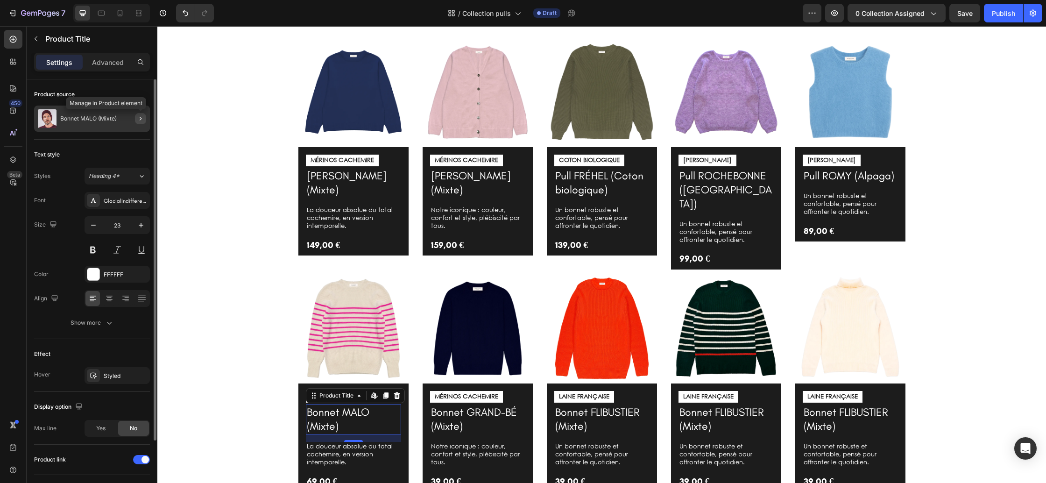
click at [141, 120] on icon "button" at bounding box center [141, 119] width 2 height 4
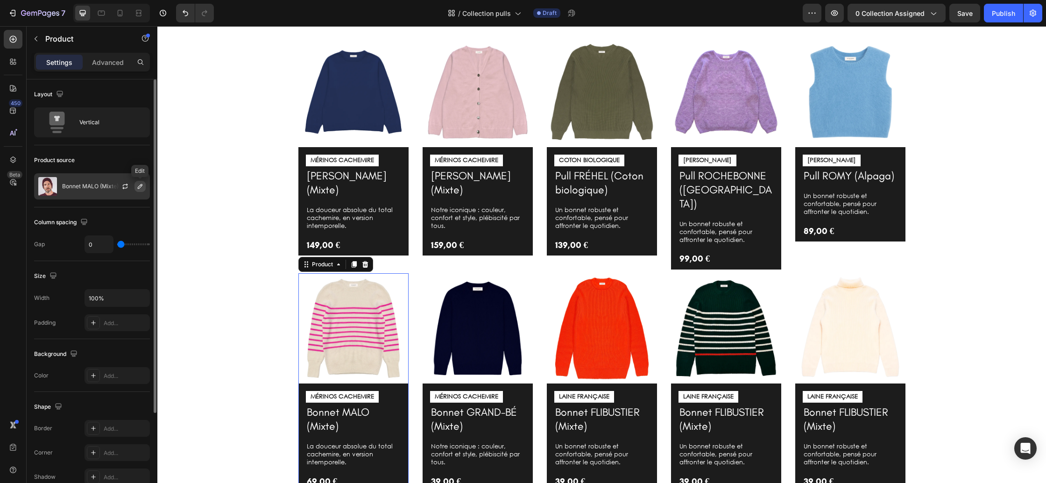
click at [140, 187] on icon "button" at bounding box center [139, 186] width 7 height 7
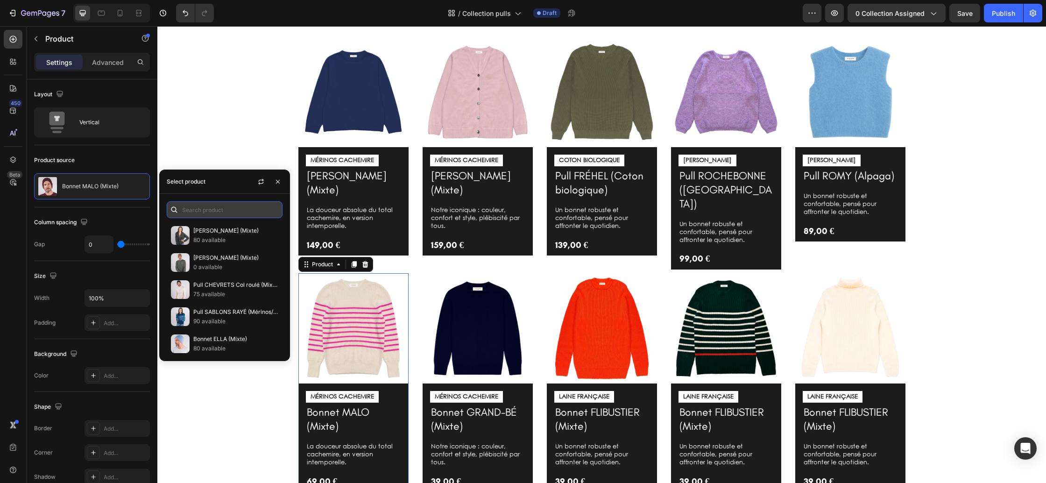
click at [203, 211] on input "text" at bounding box center [225, 209] width 116 height 17
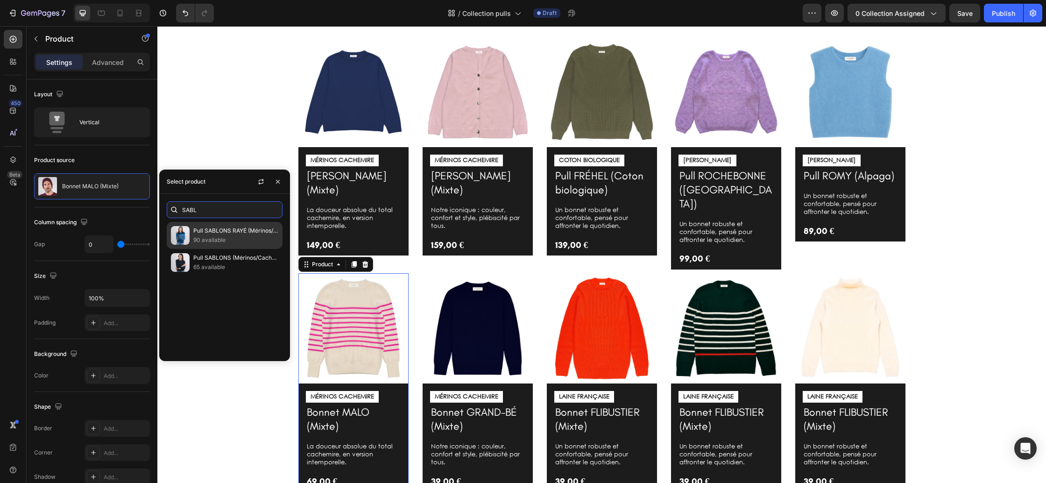
type input "SABL"
click at [225, 238] on p "90 available" at bounding box center [235, 239] width 85 height 9
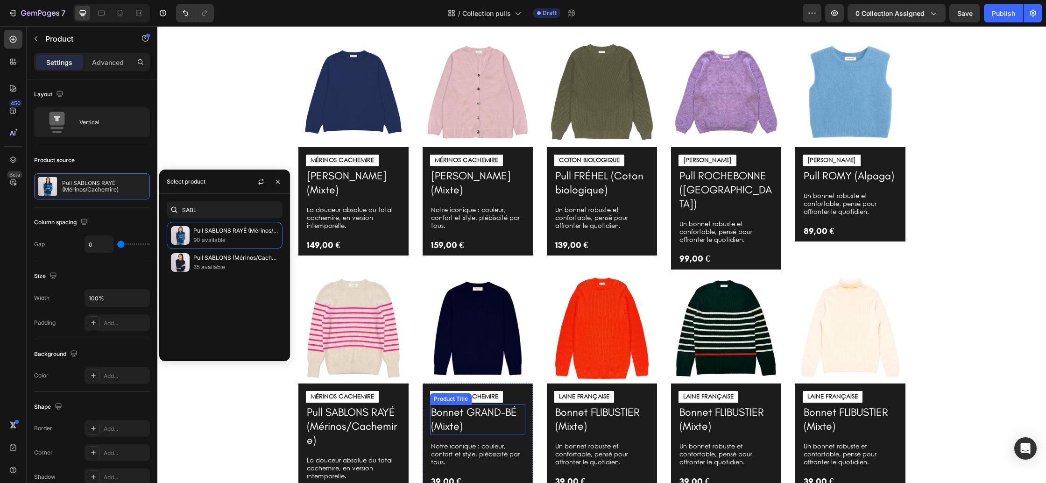
click at [464, 411] on h1 "Bonnet GRAND-BÉ (Mixte)" at bounding box center [477, 419] width 95 height 30
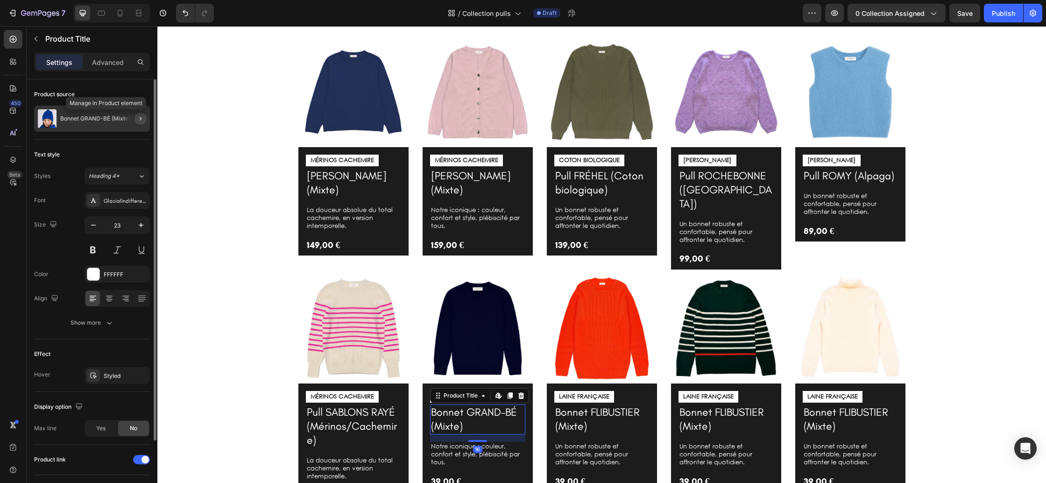
click at [141, 121] on icon "button" at bounding box center [140, 118] width 7 height 7
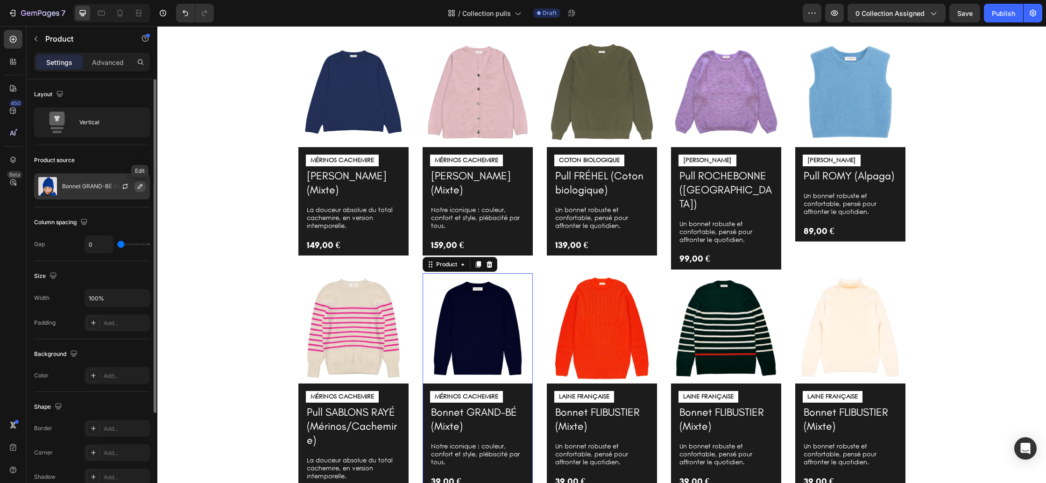
click at [138, 185] on icon "button" at bounding box center [139, 186] width 7 height 7
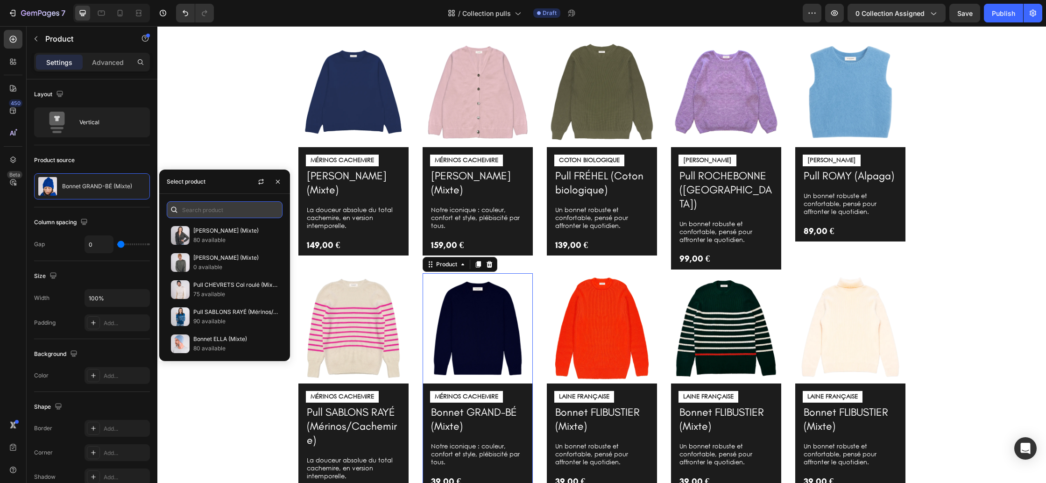
click at [211, 214] on input "text" at bounding box center [225, 209] width 116 height 17
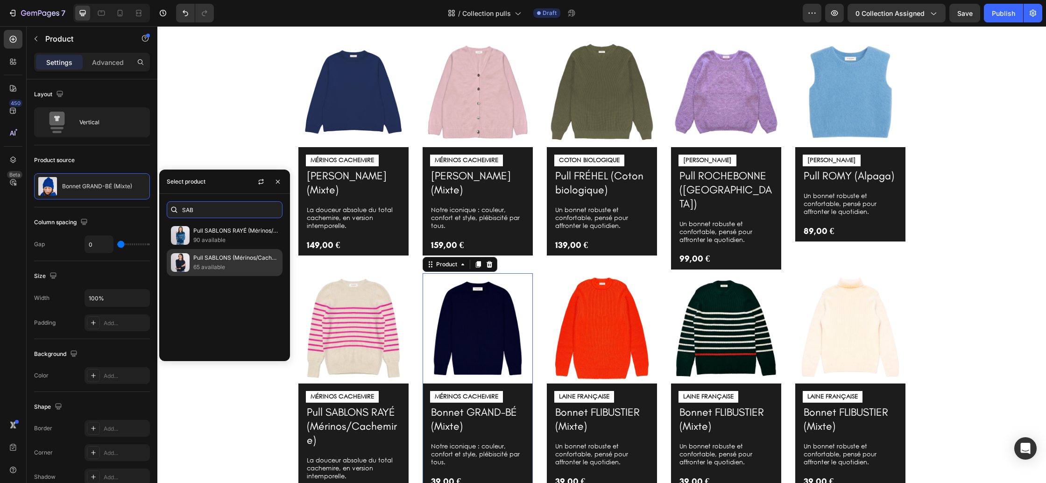
type input "SAB"
click at [218, 259] on p "Pull SABLONS (Mérinos/Cachemire)" at bounding box center [235, 257] width 85 height 9
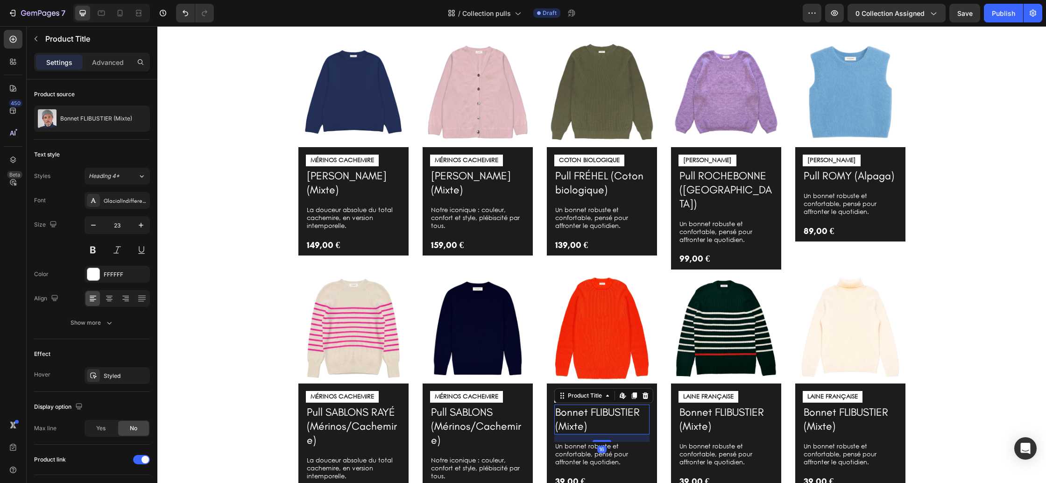
click at [601, 404] on h1 "Bonnet FLIBUSTIER (Mixte)" at bounding box center [601, 419] width 95 height 30
click at [135, 119] on button "button" at bounding box center [140, 118] width 11 height 11
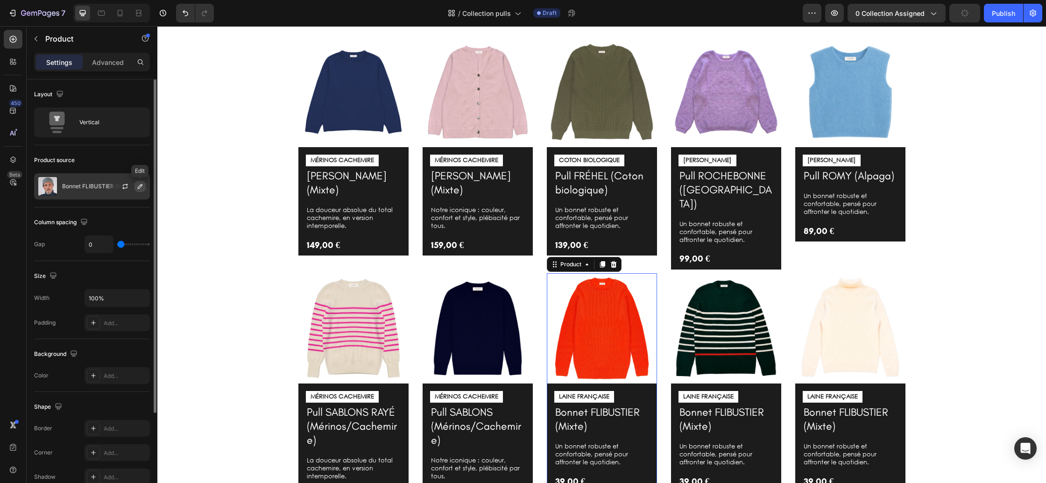
click at [139, 189] on icon "button" at bounding box center [140, 186] width 5 height 5
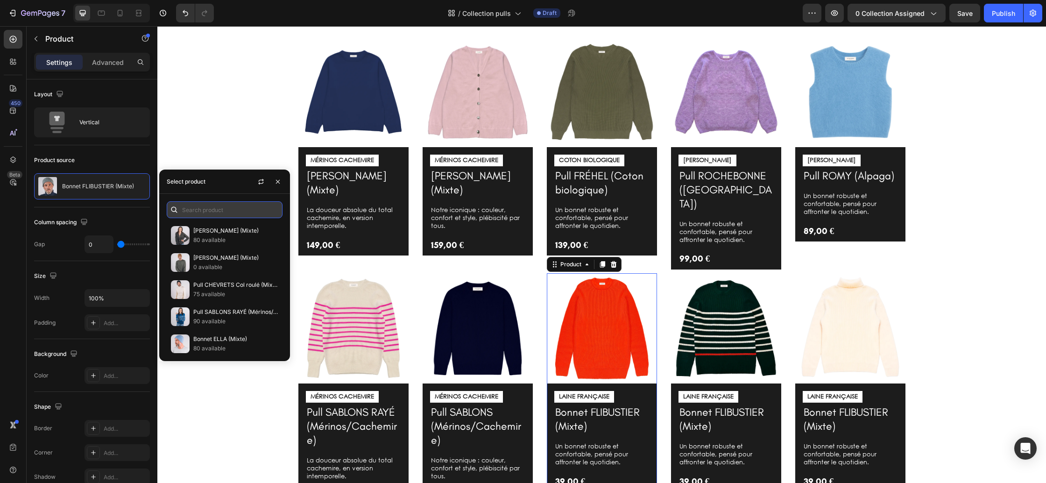
click at [204, 214] on input "text" at bounding box center [225, 209] width 116 height 17
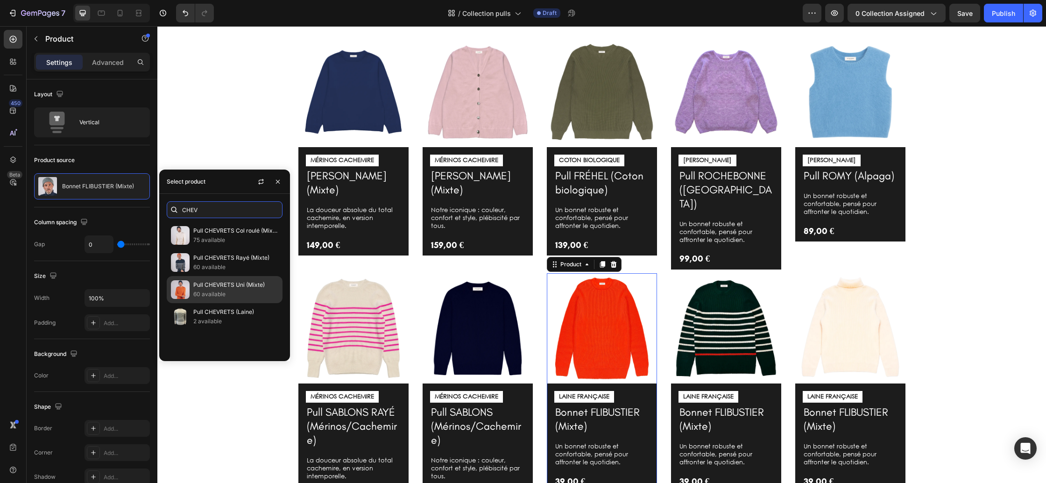
type input "CHEV"
click at [232, 287] on p "Pull CHEVRETS Uni (Mixte)" at bounding box center [235, 284] width 85 height 9
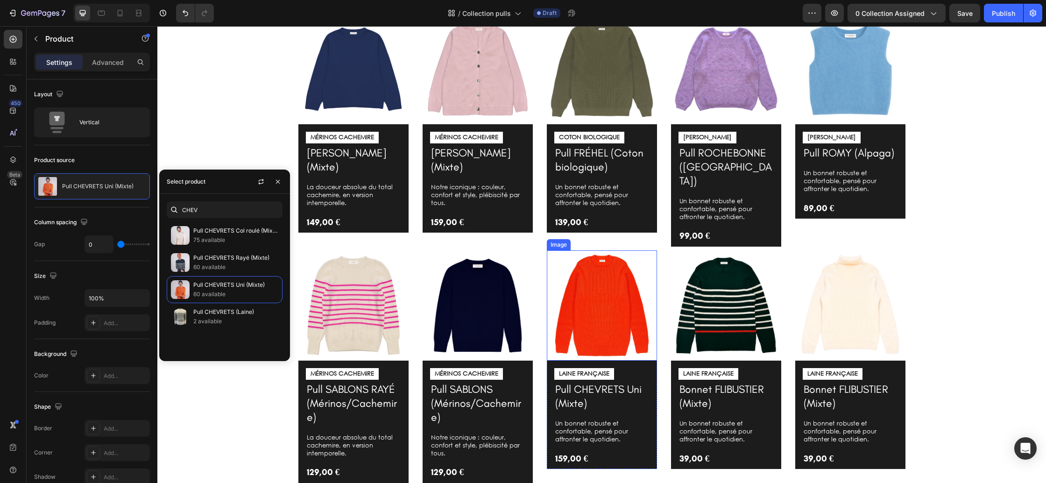
scroll to position [485, 0]
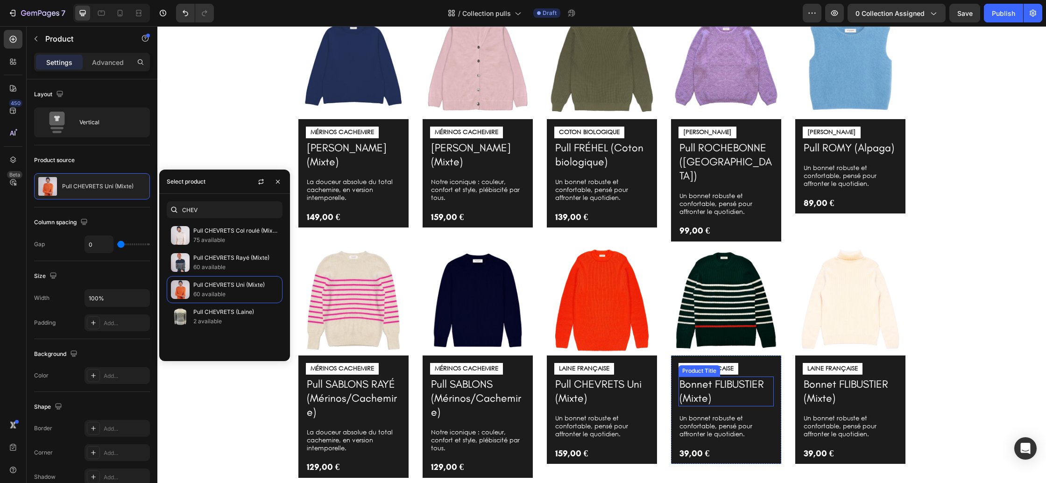
click at [702, 376] on h1 "Bonnet FLIBUSTIER (Mixte)" at bounding box center [725, 391] width 95 height 30
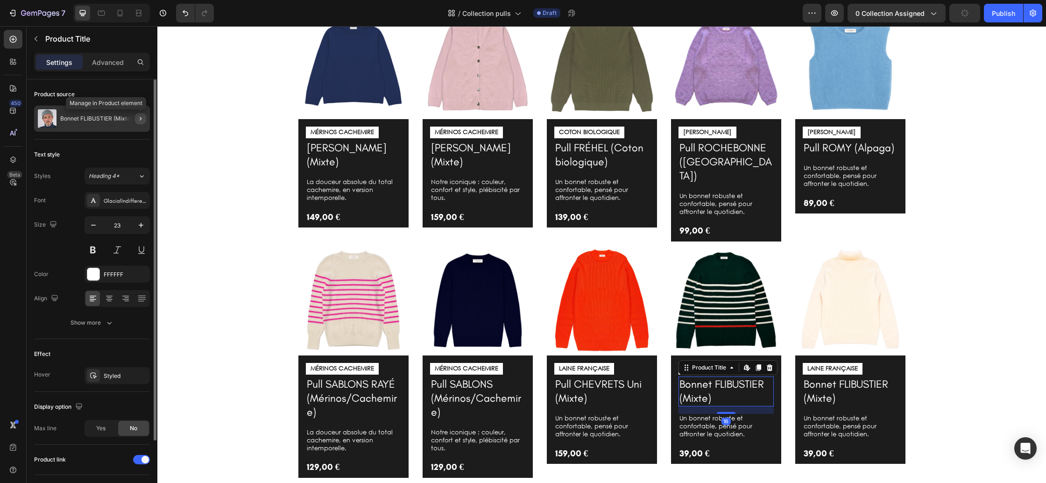
click at [139, 118] on icon "button" at bounding box center [140, 118] width 7 height 7
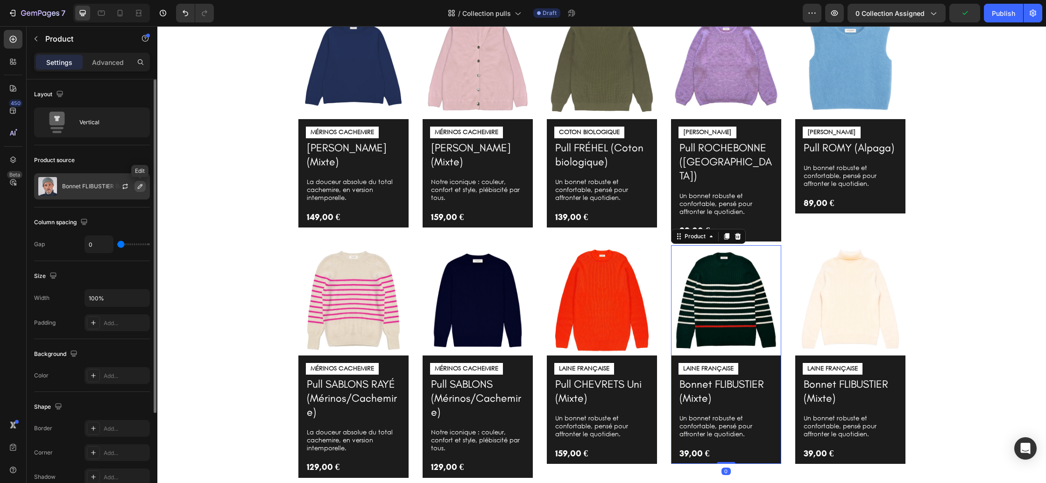
click at [142, 184] on icon "button" at bounding box center [139, 186] width 7 height 7
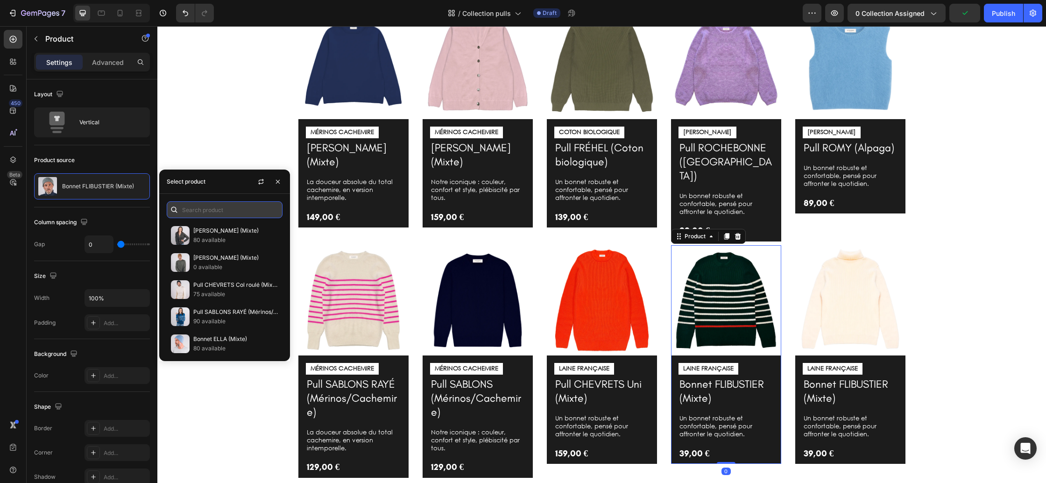
click at [208, 208] on input "text" at bounding box center [225, 209] width 116 height 17
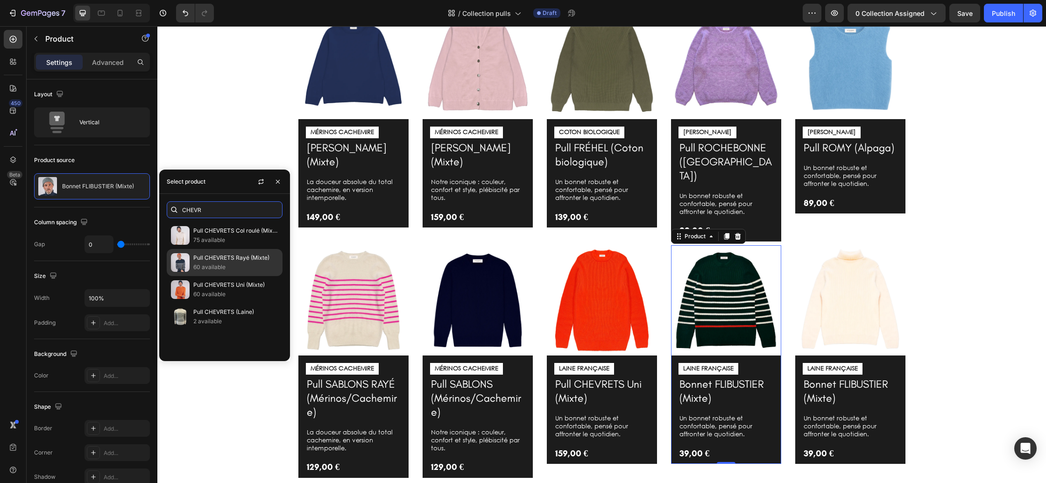
type input "CHEVR"
click at [229, 256] on p "Pull CHEVRETS Rayé (Mixte)" at bounding box center [235, 257] width 85 height 9
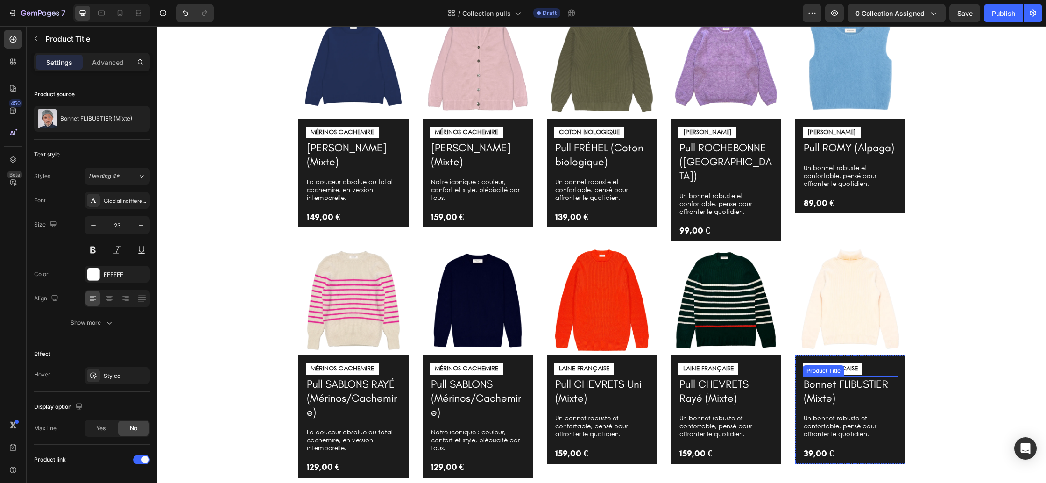
click at [825, 376] on h1 "Bonnet FLIBUSTIER (Mixte)" at bounding box center [850, 391] width 95 height 30
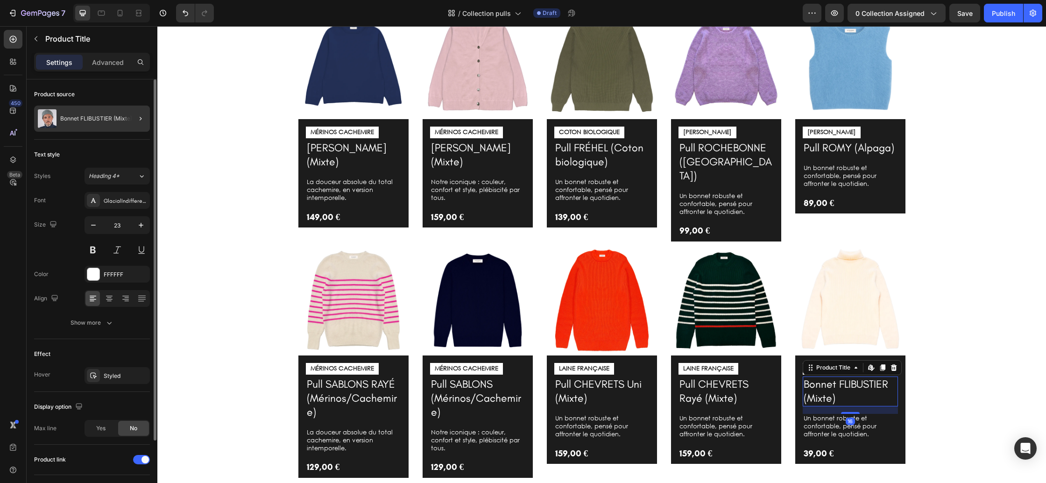
click at [139, 125] on div at bounding box center [137, 119] width 26 height 26
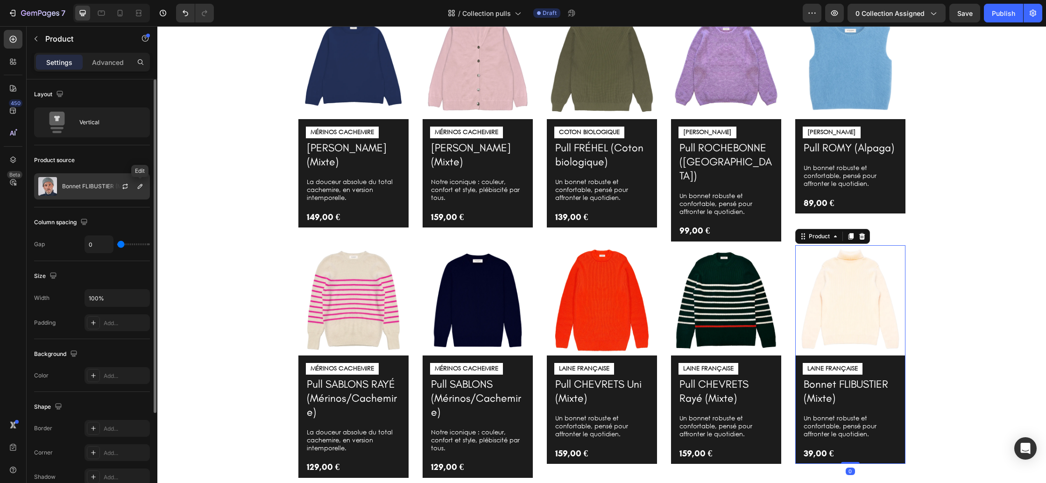
drag, startPoint x: 143, startPoint y: 188, endPoint x: 148, endPoint y: 188, distance: 5.6
click at [142, 188] on icon "button" at bounding box center [139, 186] width 7 height 7
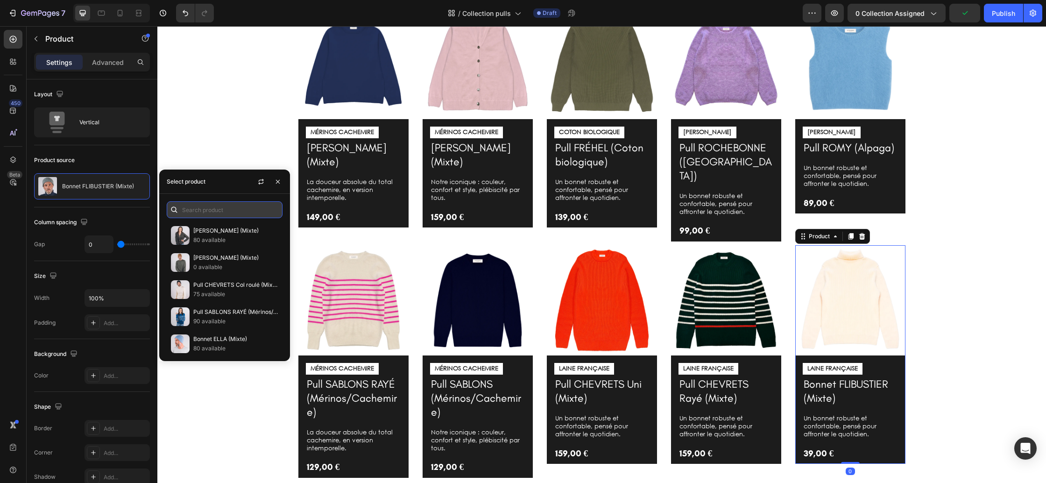
click at [240, 212] on input "text" at bounding box center [225, 209] width 116 height 17
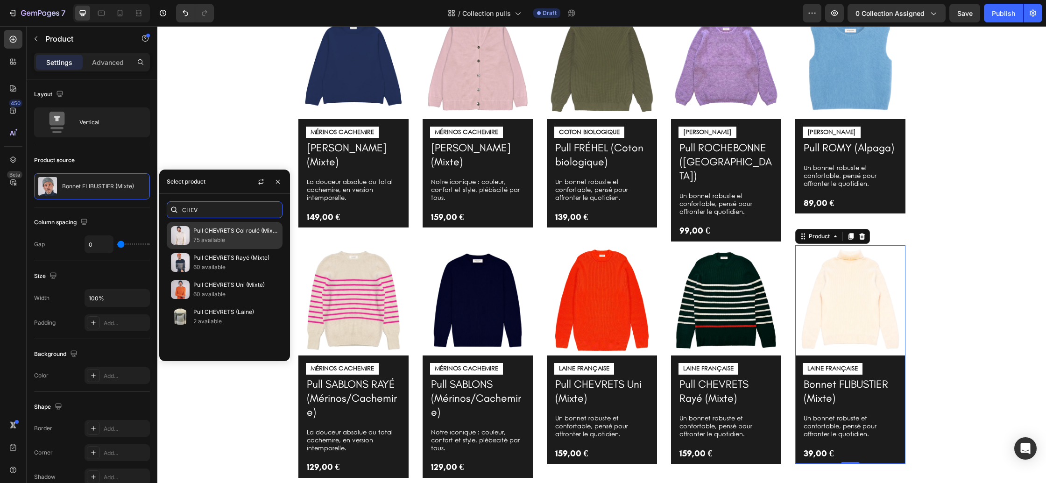
type input "CHEV"
click at [239, 234] on p "Pull CHEVRETS Col roulé (Mixte)" at bounding box center [235, 230] width 85 height 9
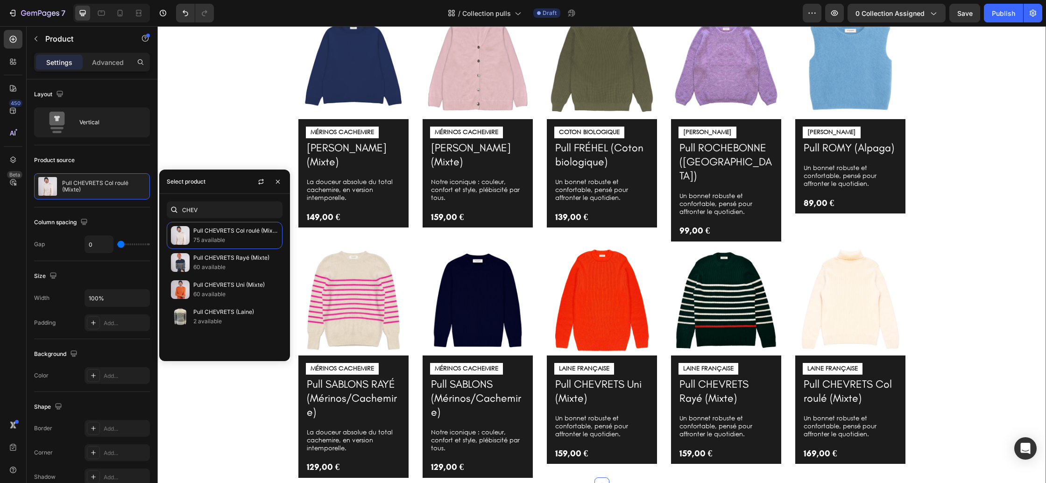
click at [980, 318] on div "Image MÉRINOS CACHEMIRE Text Block Pull GASPARD (Mixte) Product Title La douceu…" at bounding box center [601, 243] width 875 height 469
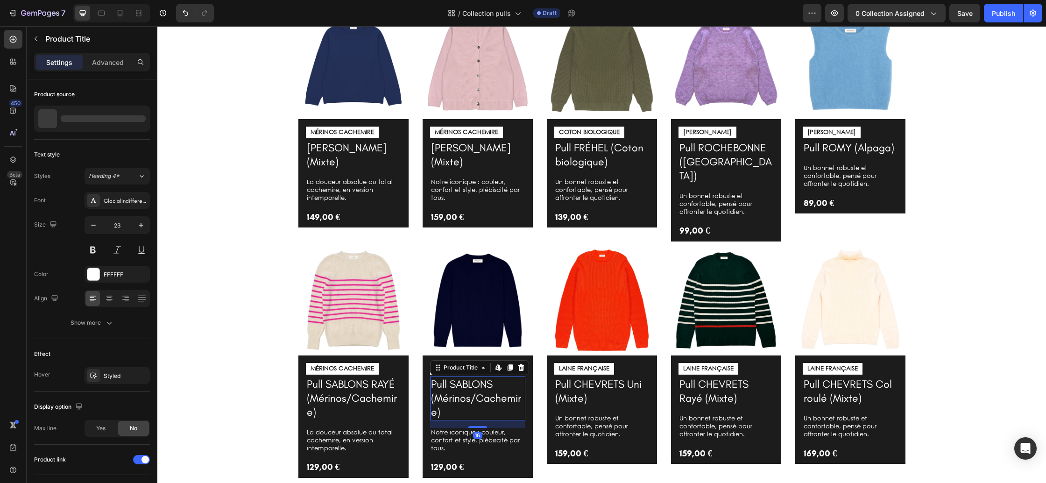
click at [473, 376] on h1 "Pull SABLONS (Mérinos/Cachemire)" at bounding box center [477, 398] width 95 height 44
click at [92, 226] on icon "button" at bounding box center [93, 224] width 9 height 9
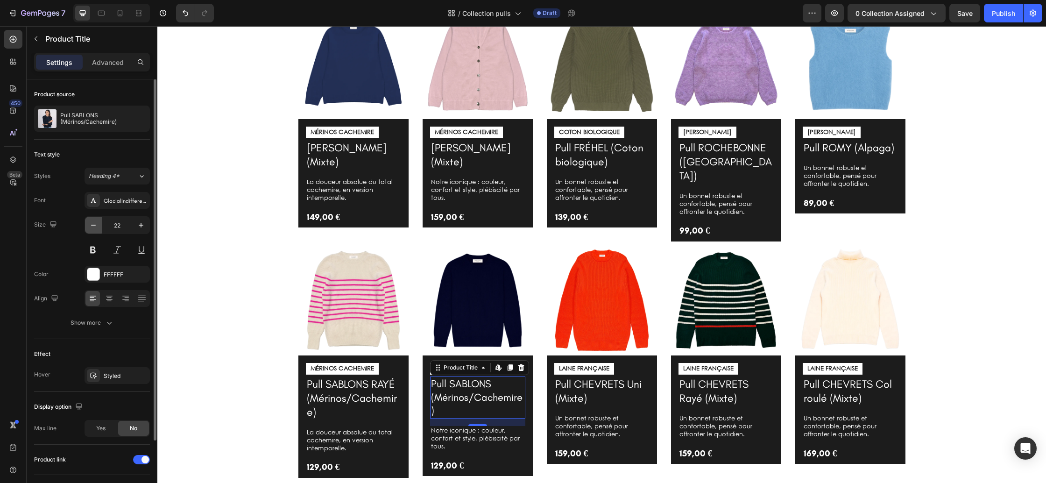
click at [92, 226] on icon "button" at bounding box center [93, 224] width 9 height 9
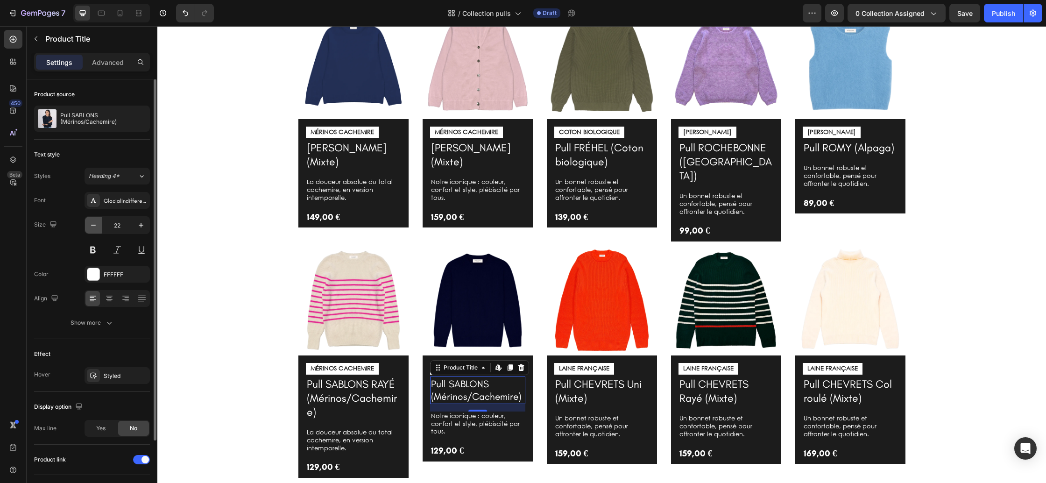
type input "21"
click at [341, 376] on h1 "Pull SABLONS RAYÉ (Mérinos/Cachemire)" at bounding box center [353, 398] width 95 height 44
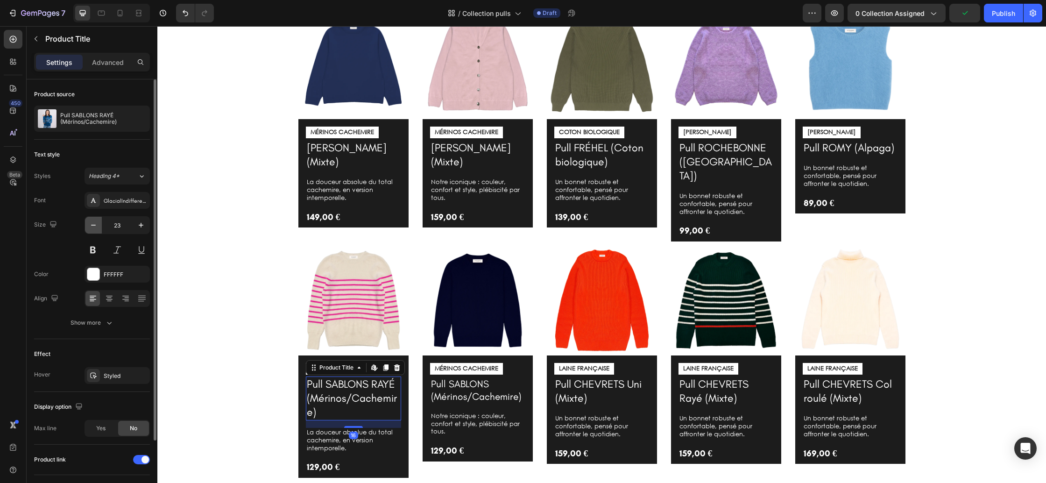
click at [96, 223] on icon "button" at bounding box center [93, 224] width 9 height 9
type input "21"
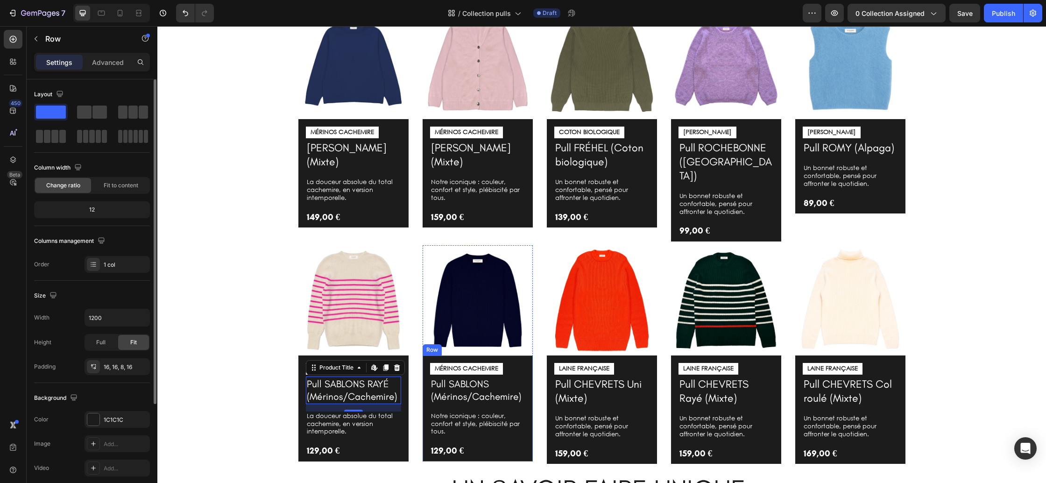
click at [528, 444] on div "MÉRINOS CACHEMIRE Text Block Pull SABLONS (Mérinos/Cachemire) Product Title Not…" at bounding box center [478, 408] width 110 height 106
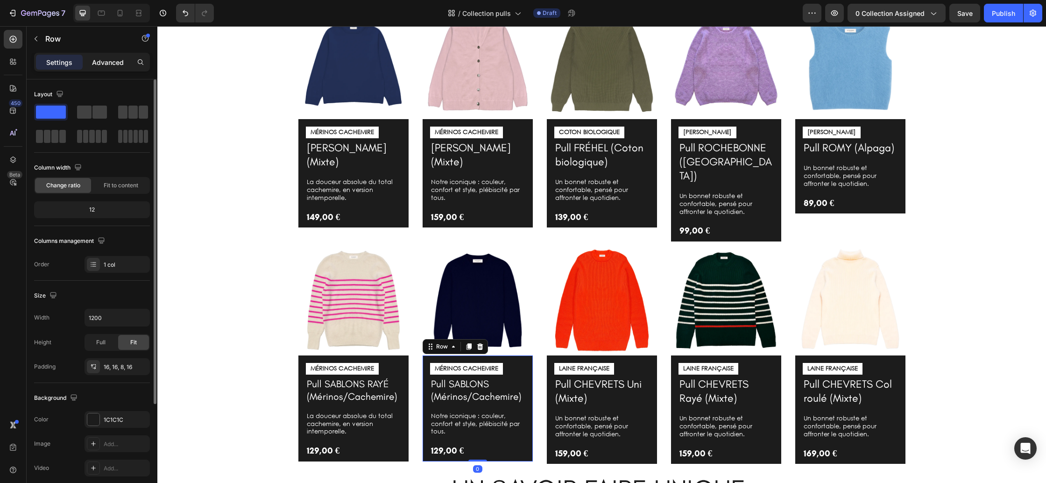
click at [112, 69] on div "Advanced" at bounding box center [108, 62] width 47 height 15
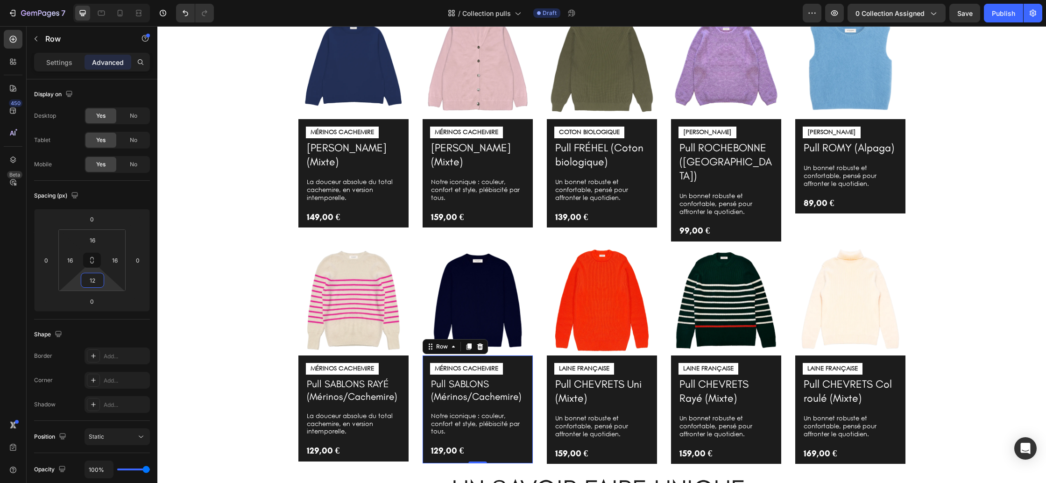
type input "14"
click at [111, 0] on html "7 Version history / Collection pulls Draft Preview 0 collection assigned Save P…" at bounding box center [523, 0] width 1046 height 0
click at [407, 443] on div "MÉRINOS CACHEMIRE Text Block Pull SABLONS RAYÉ (Mérinos/Cachemire) Product Titl…" at bounding box center [353, 408] width 110 height 106
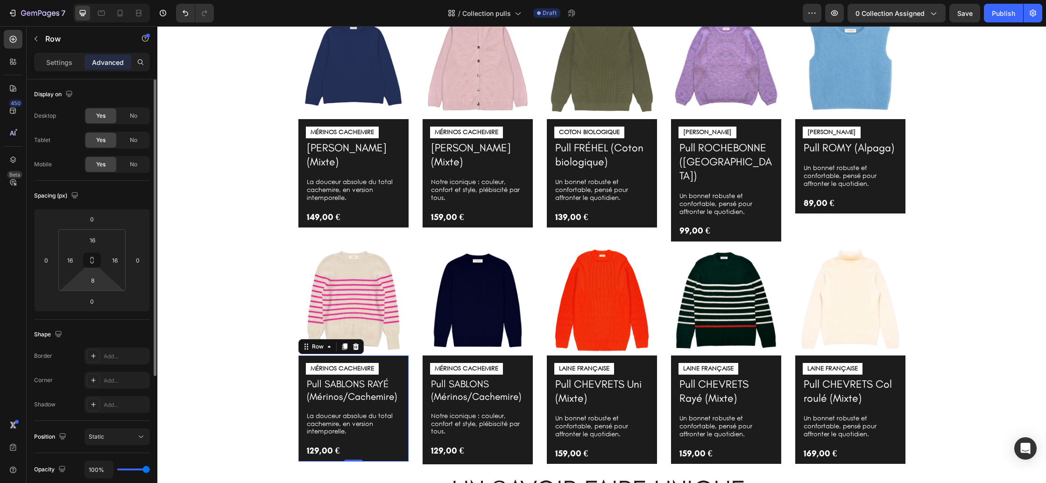
drag, startPoint x: 103, startPoint y: 283, endPoint x: 113, endPoint y: 287, distance: 10.7
click at [113, 287] on div "16 16 8 16" at bounding box center [91, 260] width 67 height 62
type input "14"
click at [110, 0] on html "7 Version history / Collection pulls Draft Preview 0 collection assigned Save P…" at bounding box center [523, 0] width 1046 height 0
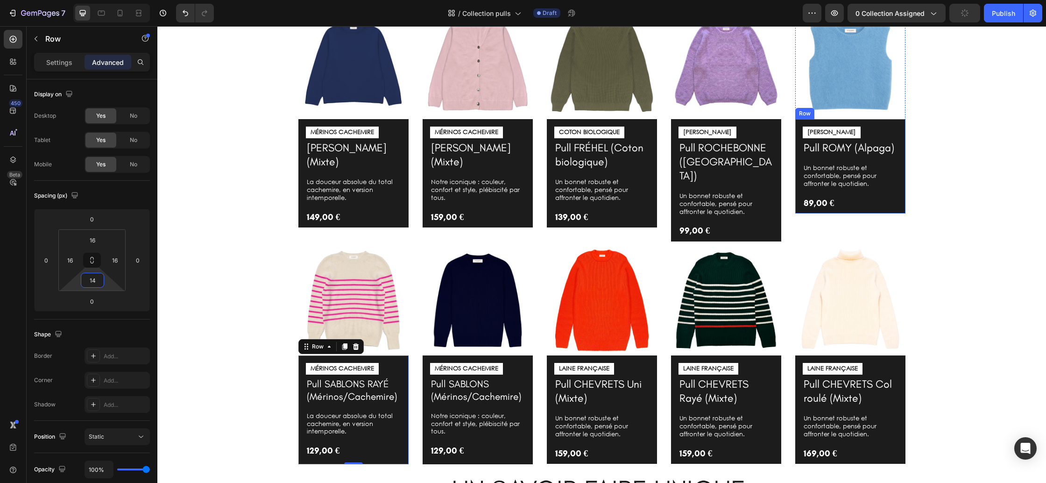
click at [897, 211] on div "LAINE ALPAGA Text Block Pull ROMY (Alpaga) Product Title Un bonnet robuste et c…" at bounding box center [850, 166] width 110 height 94
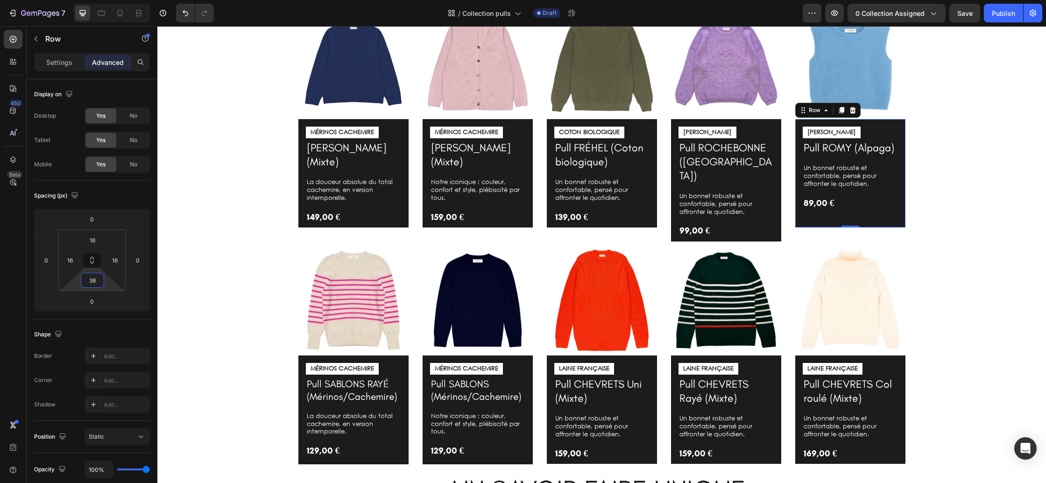
type input "36"
drag, startPoint x: 107, startPoint y: 281, endPoint x: 110, endPoint y: 274, distance: 7.1
click at [110, 0] on html "7 Version history / Collection pulls Draft Preview 0 collection assigned Save P…" at bounding box center [523, 0] width 1046 height 0
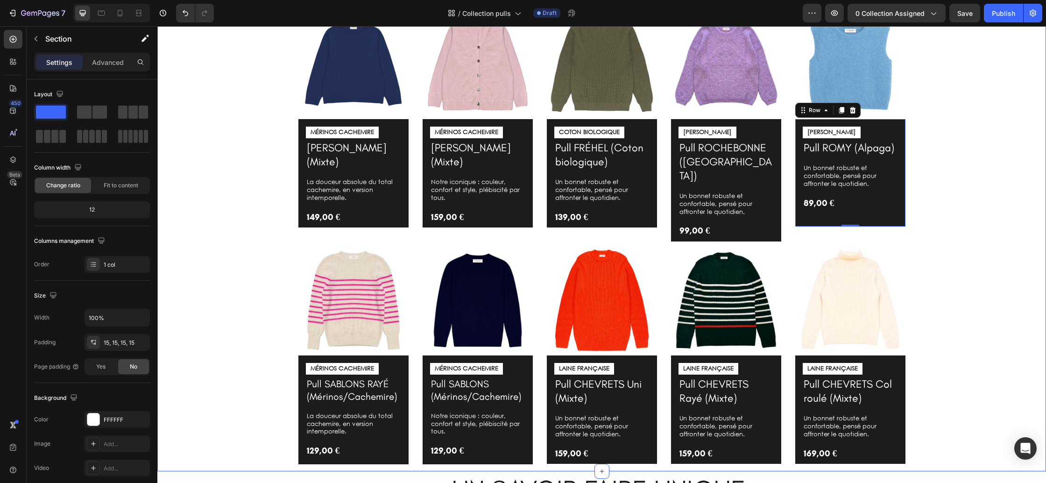
click at [1001, 262] on div "Image MÉRINOS CACHEMIRE Text Block Pull GASPARD (Mixte) Product Title La douceu…" at bounding box center [601, 236] width 875 height 455
click at [978, 262] on div "Image MÉRINOS CACHEMIRE Text Block Pull GASPARD (Mixte) Product Title La douceu…" at bounding box center [601, 236] width 875 height 455
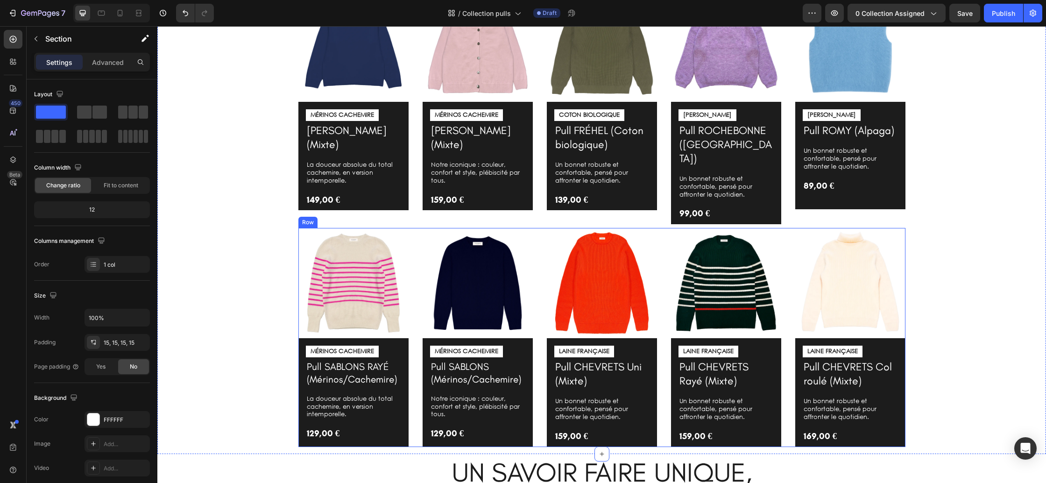
scroll to position [513, 0]
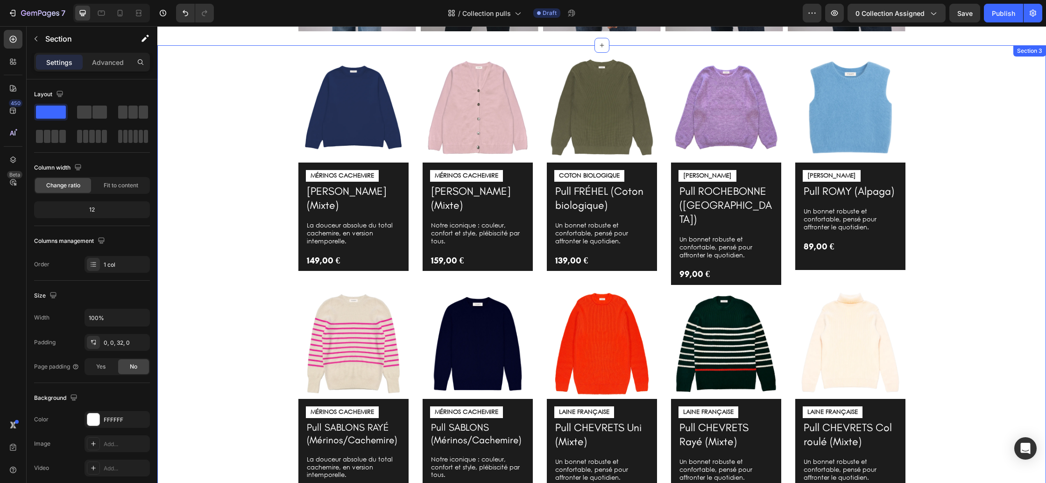
scroll to position [437, 0]
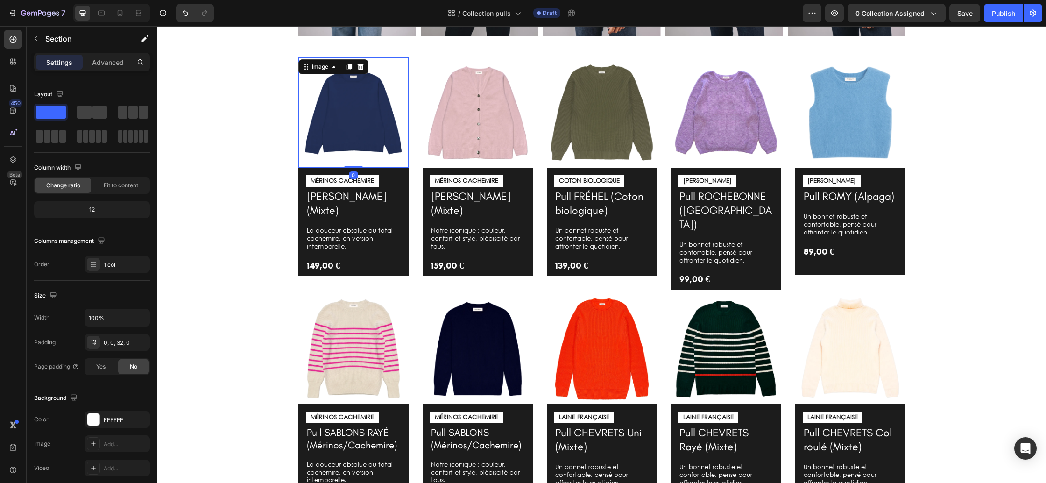
click at [349, 123] on img at bounding box center [353, 112] width 110 height 110
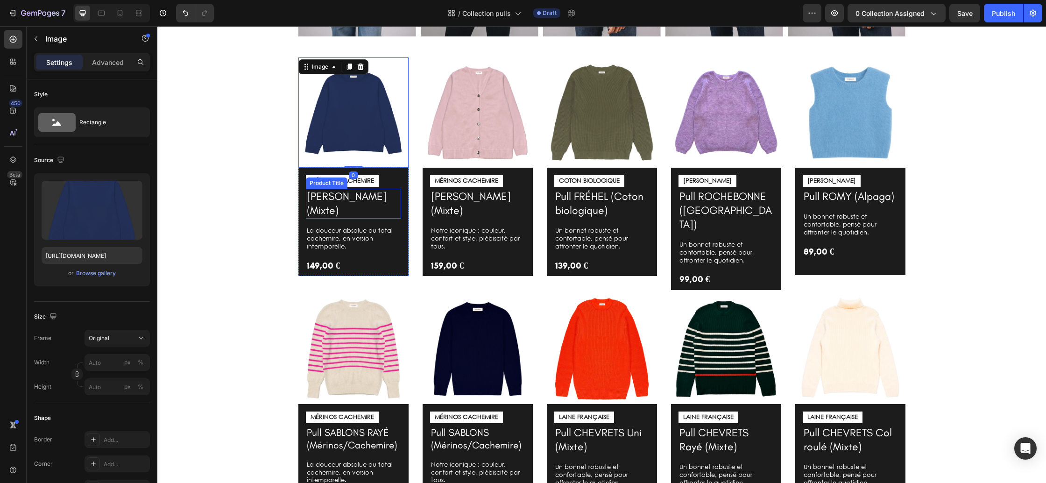
click at [345, 203] on h1 "Pull GASPARD (Mixte)" at bounding box center [353, 204] width 95 height 30
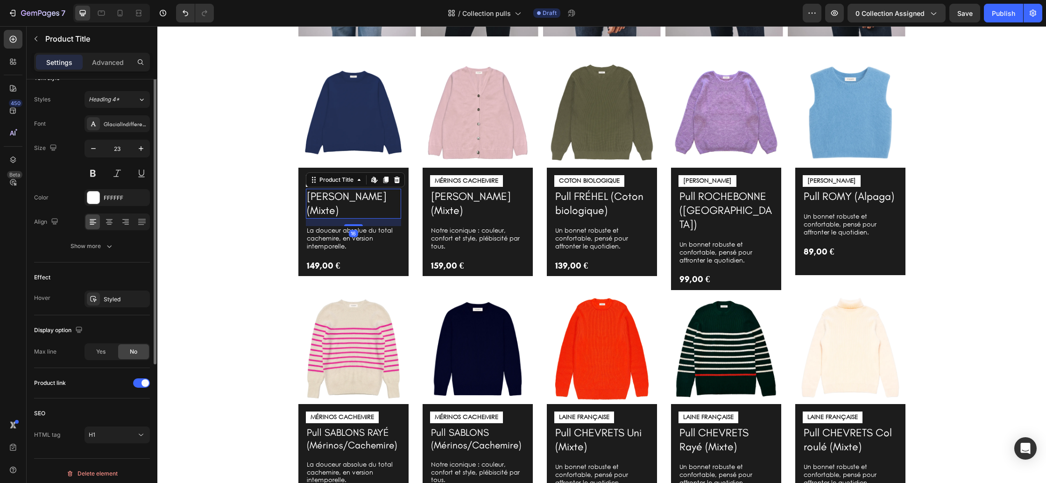
scroll to position [82, 0]
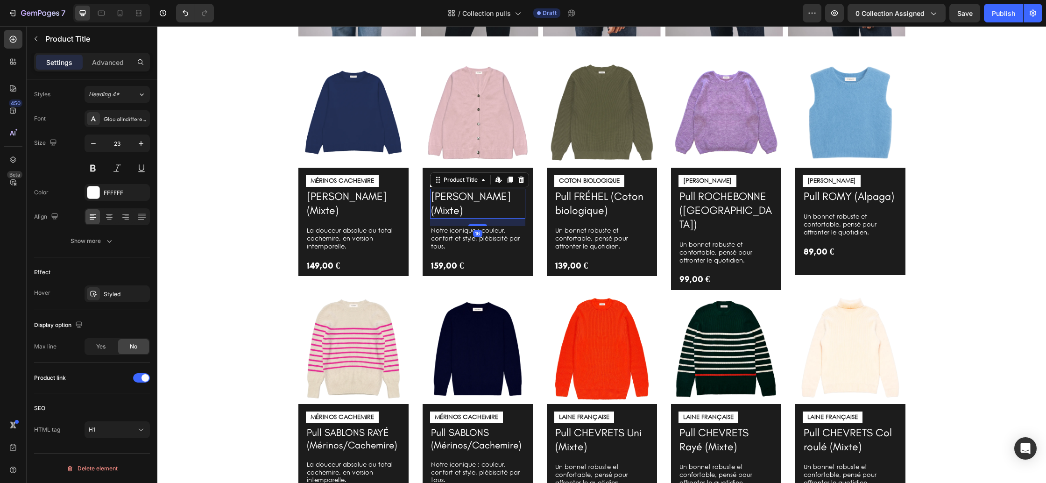
click at [502, 195] on h1 "[PERSON_NAME] (Mixte)" at bounding box center [477, 204] width 95 height 30
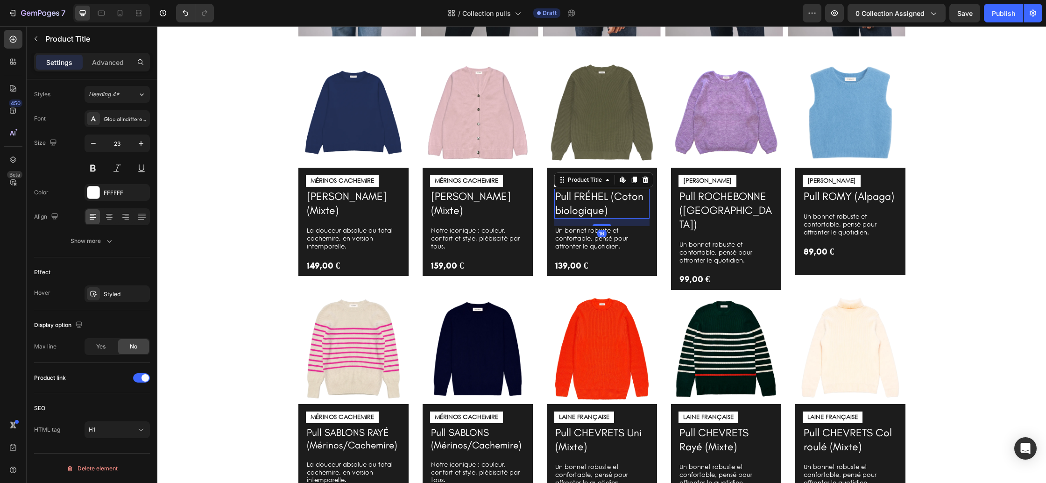
click at [602, 198] on h1 "Pull FRÉHEL (Coton biologique)" at bounding box center [601, 204] width 95 height 30
click at [688, 200] on h1 "Pull ROCHEBONNE (Alpaga)" at bounding box center [725, 211] width 95 height 44
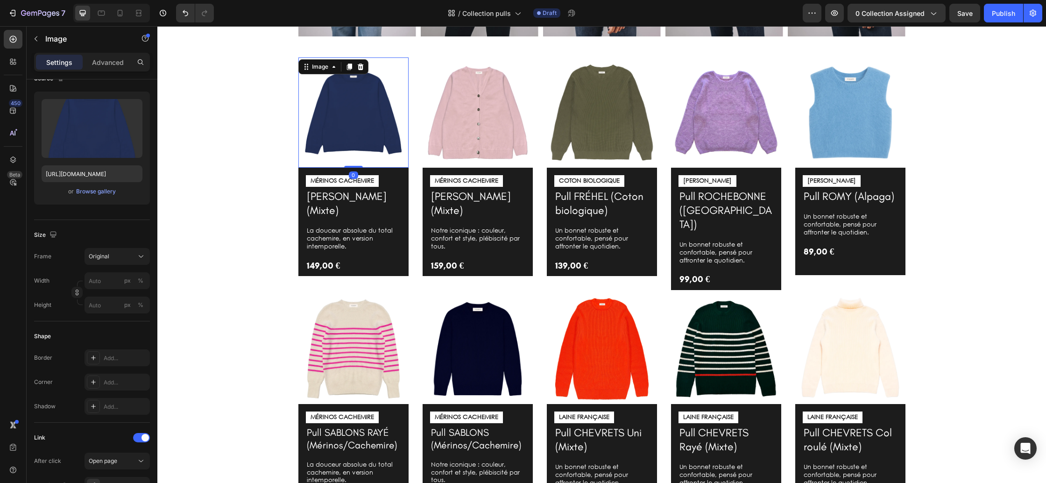
click at [350, 118] on img at bounding box center [353, 112] width 110 height 110
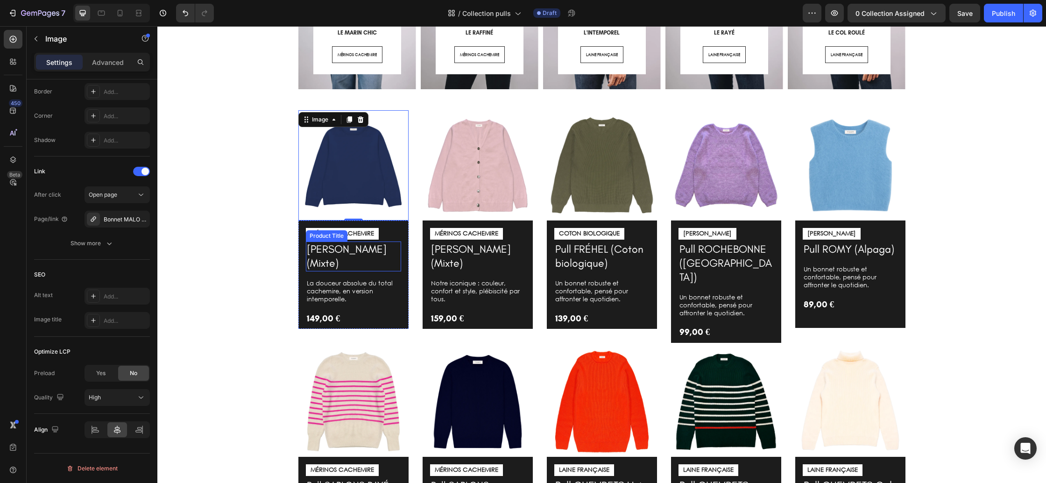
scroll to position [382, 0]
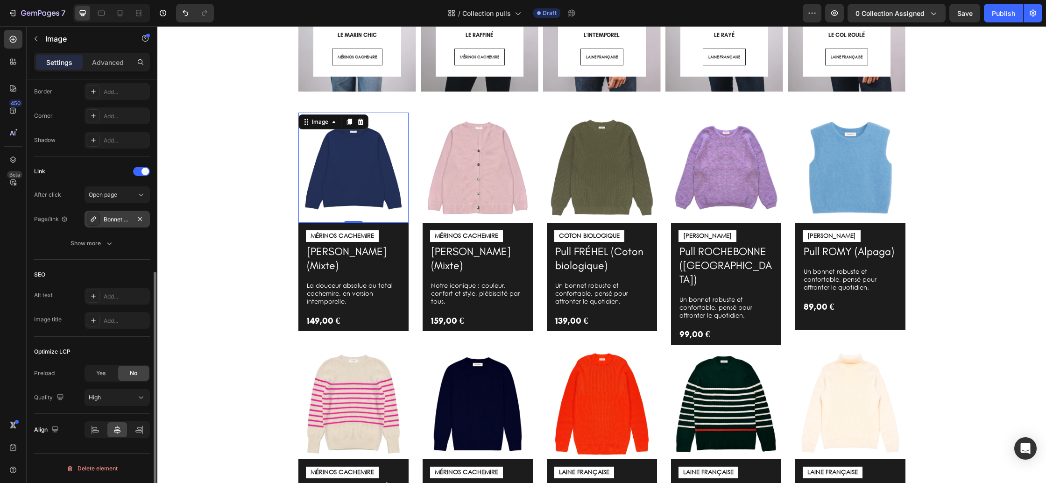
click at [111, 219] on div "Bonnet MALO (Mixte)" at bounding box center [117, 219] width 27 height 8
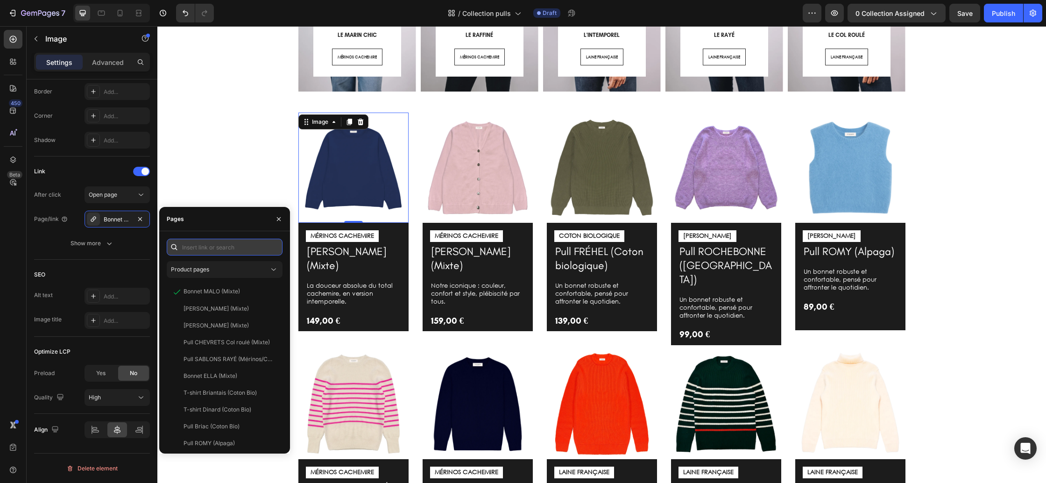
click at [210, 251] on input "text" at bounding box center [225, 247] width 116 height 17
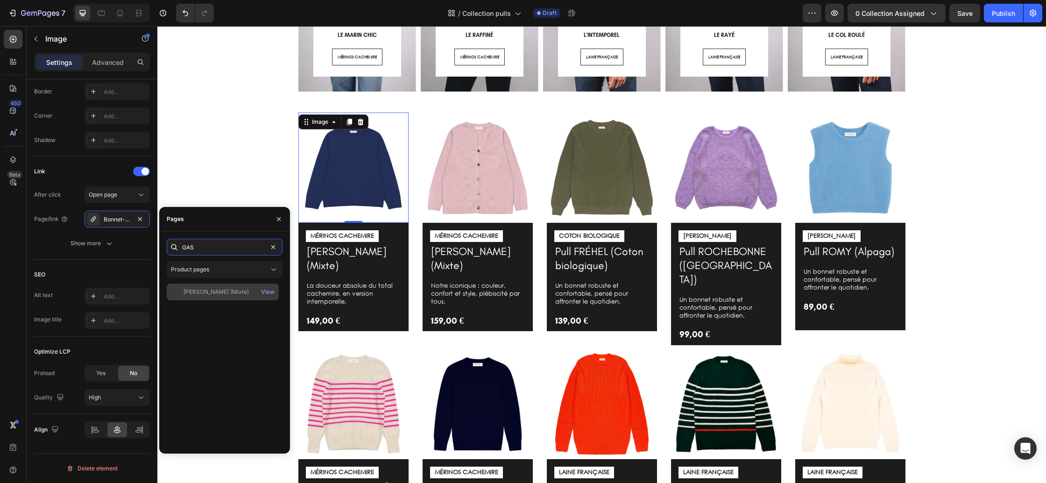
type input "GAS"
click at [212, 295] on div "Pull GASPARD (Mixte)" at bounding box center [216, 292] width 65 height 8
click at [485, 176] on img at bounding box center [478, 168] width 110 height 110
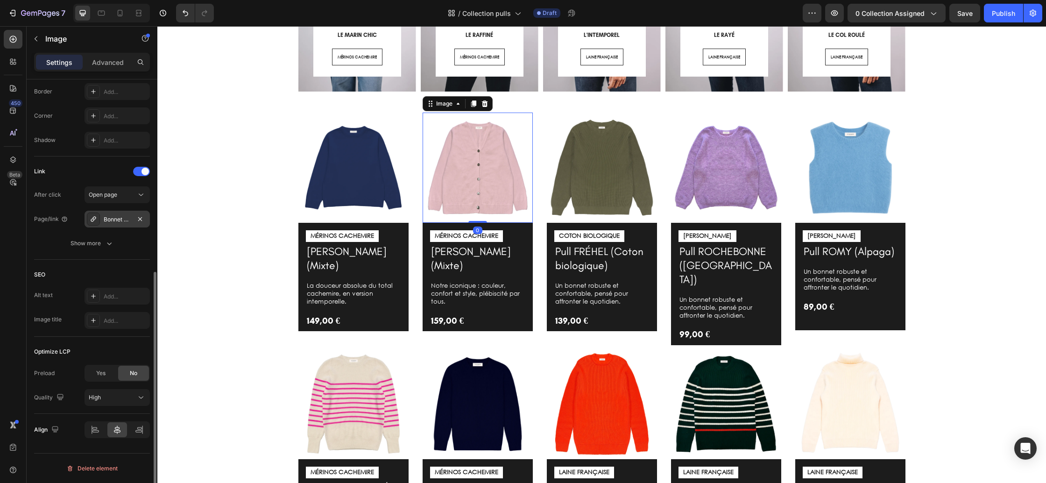
drag, startPoint x: 119, startPoint y: 219, endPoint x: 123, endPoint y: 226, distance: 7.9
click at [119, 219] on div "Bonnet GRAND-BÉ (Mixte)" at bounding box center [117, 219] width 27 height 8
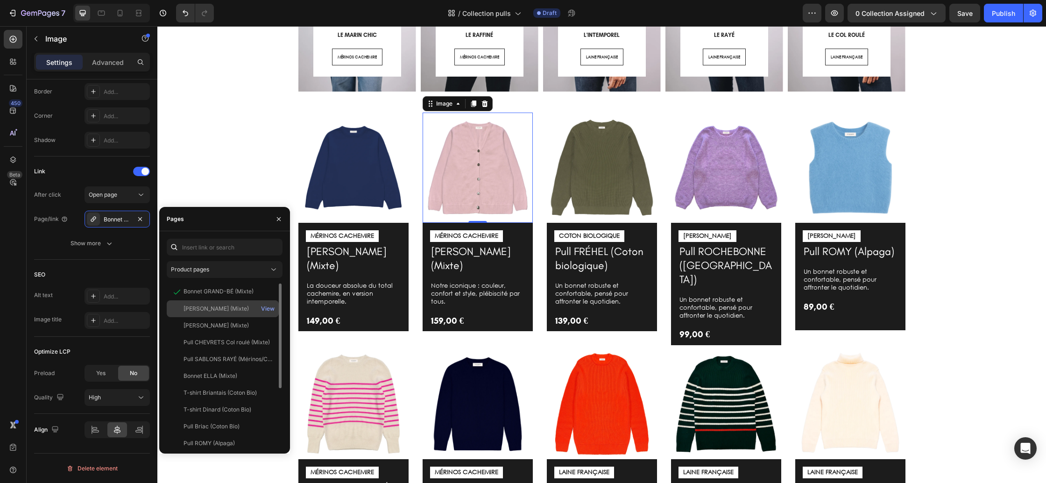
click at [215, 308] on div "[PERSON_NAME] (Mixte)" at bounding box center [216, 308] width 65 height 8
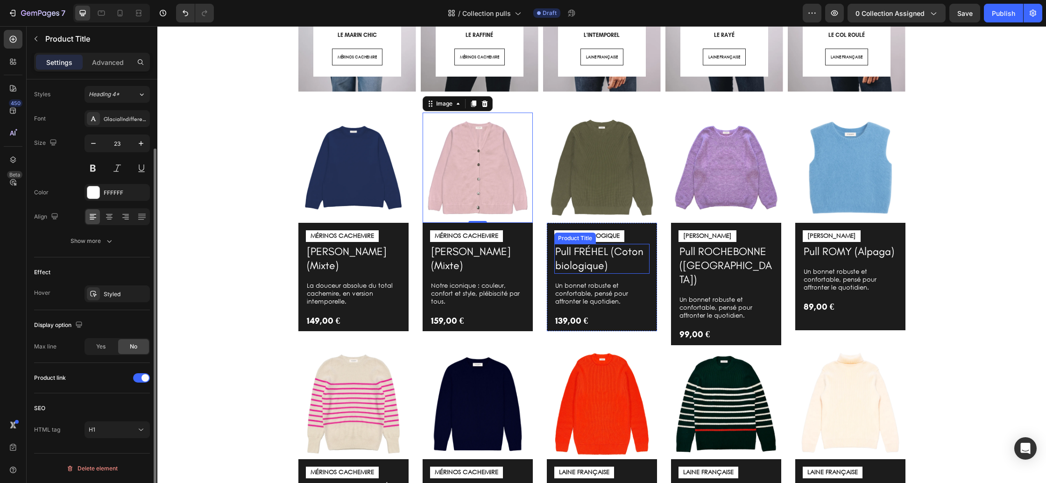
click at [581, 260] on h1 "Pull FRÉHEL (Coton biologique)" at bounding box center [601, 259] width 95 height 30
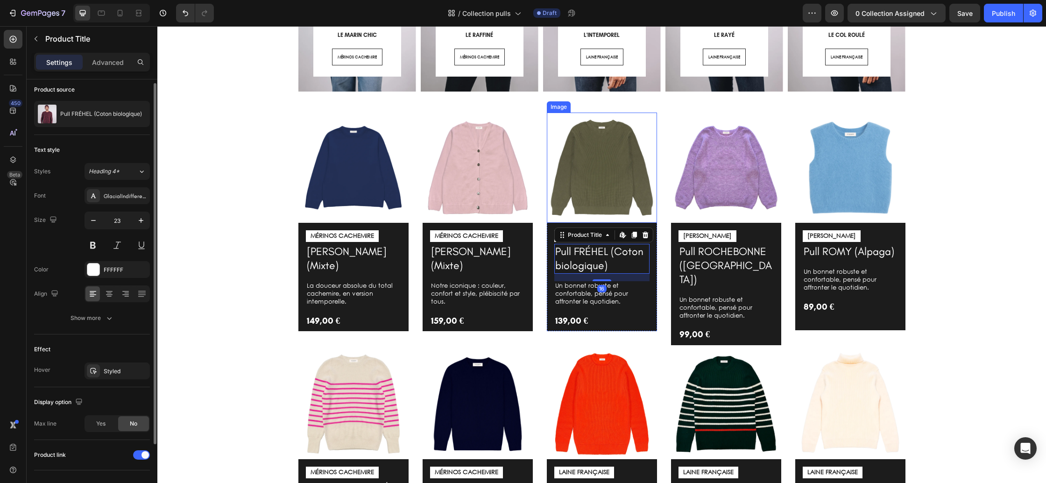
scroll to position [382, 0]
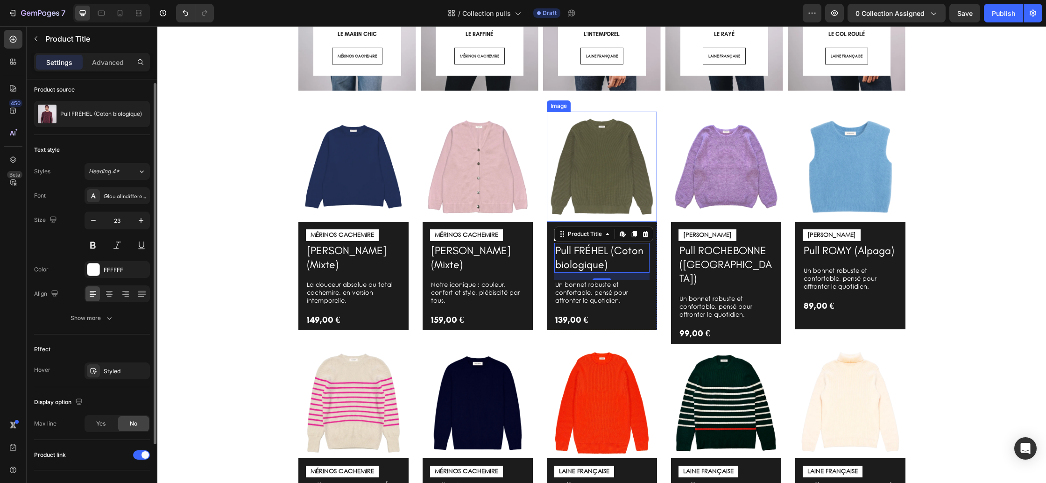
click at [604, 159] on img at bounding box center [602, 167] width 110 height 110
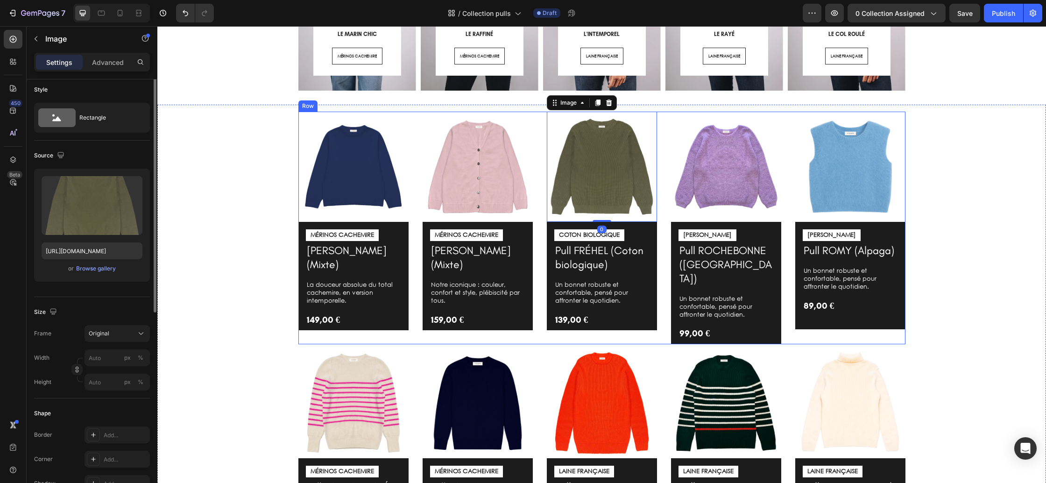
scroll to position [0, 0]
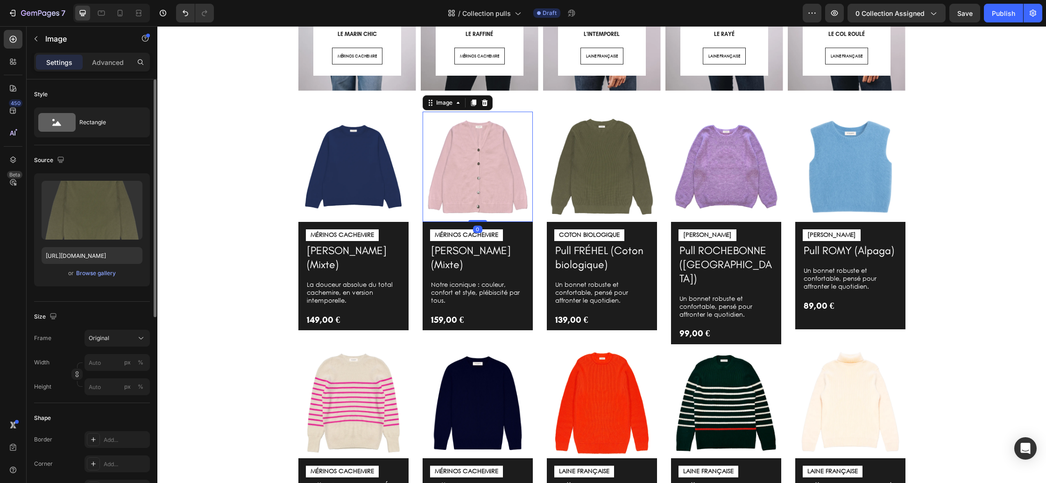
click at [463, 170] on img at bounding box center [478, 167] width 110 height 110
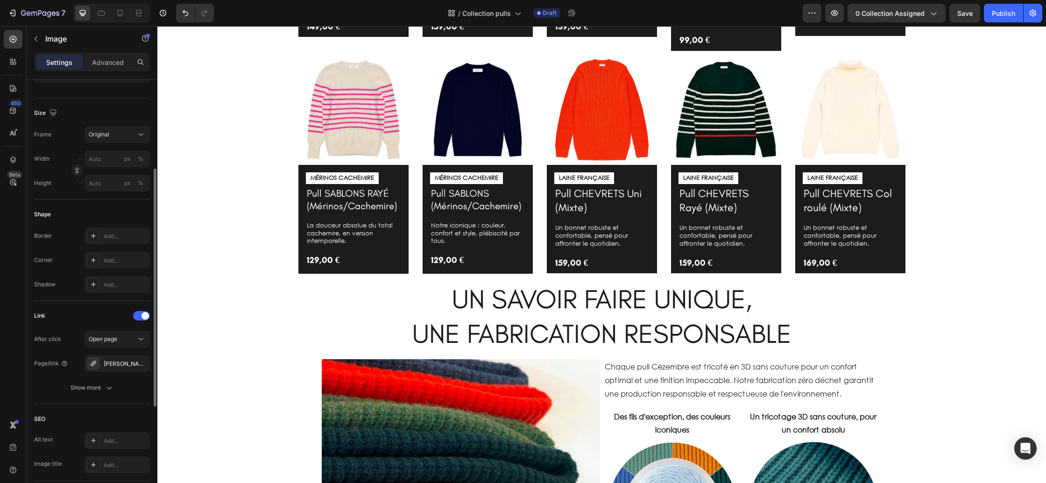
scroll to position [205, 0]
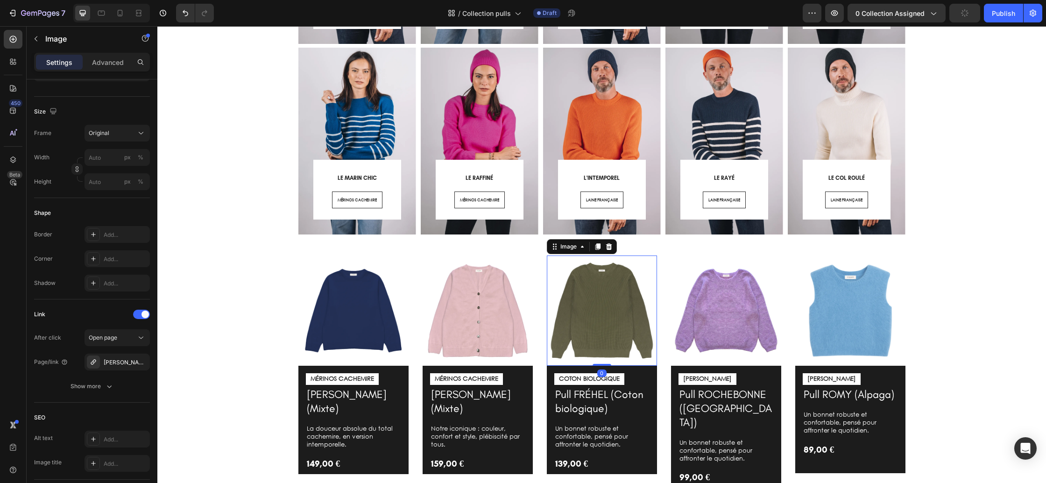
click at [603, 318] on img at bounding box center [602, 310] width 110 height 110
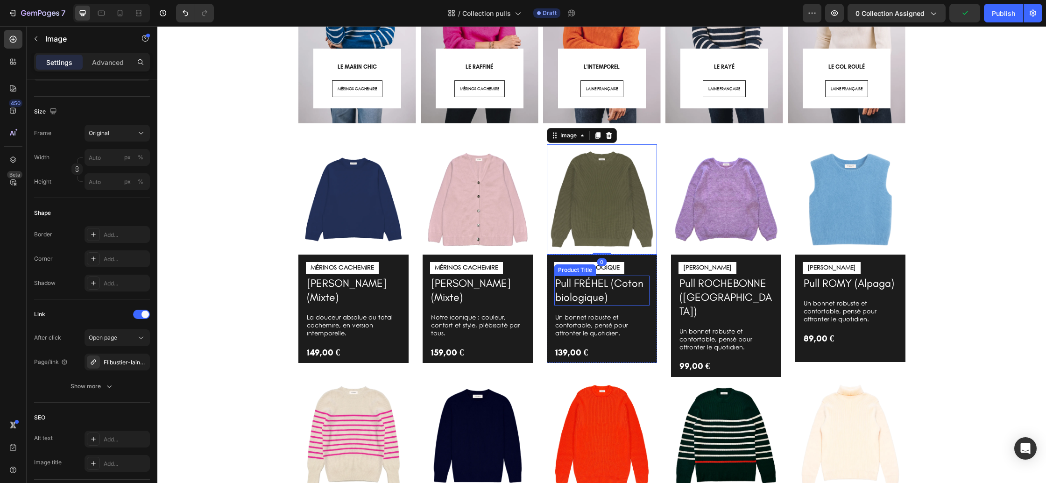
scroll to position [363, 0]
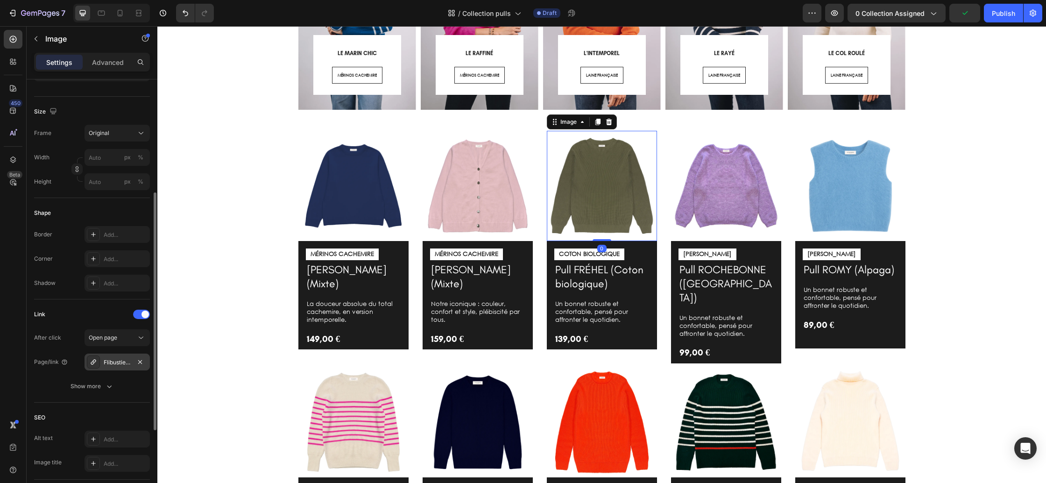
drag, startPoint x: 115, startPoint y: 359, endPoint x: 128, endPoint y: 360, distance: 13.6
click at [115, 359] on div "Flibustier-laine-4" at bounding box center [117, 362] width 27 height 8
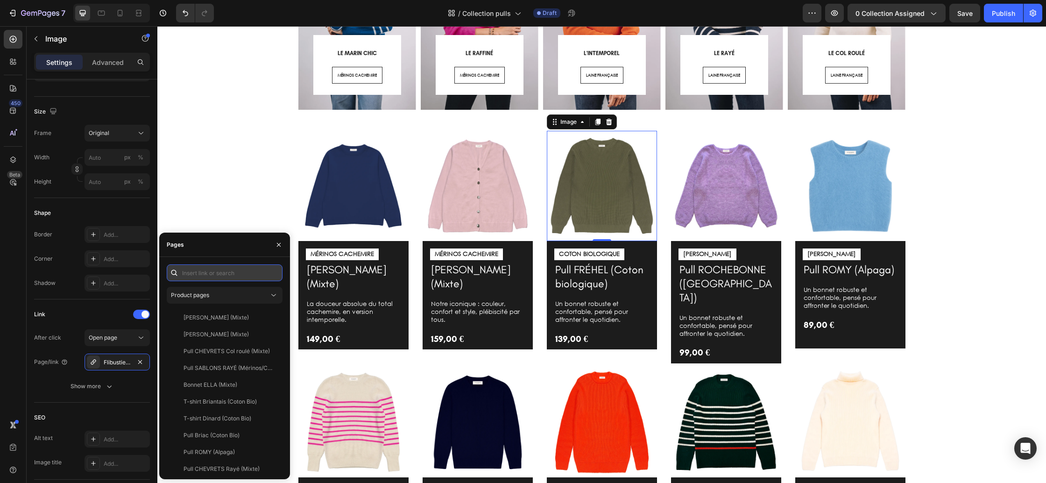
click at [206, 270] on input "text" at bounding box center [225, 272] width 116 height 17
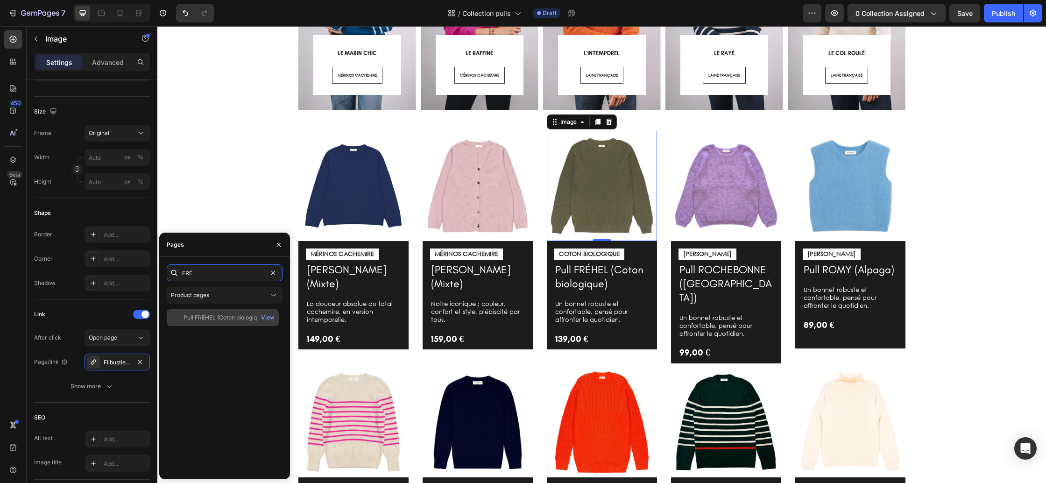
type input "FRÉ"
click at [214, 320] on div "Pull FRÉHEL (Coton biologique)" at bounding box center [225, 317] width 82 height 8
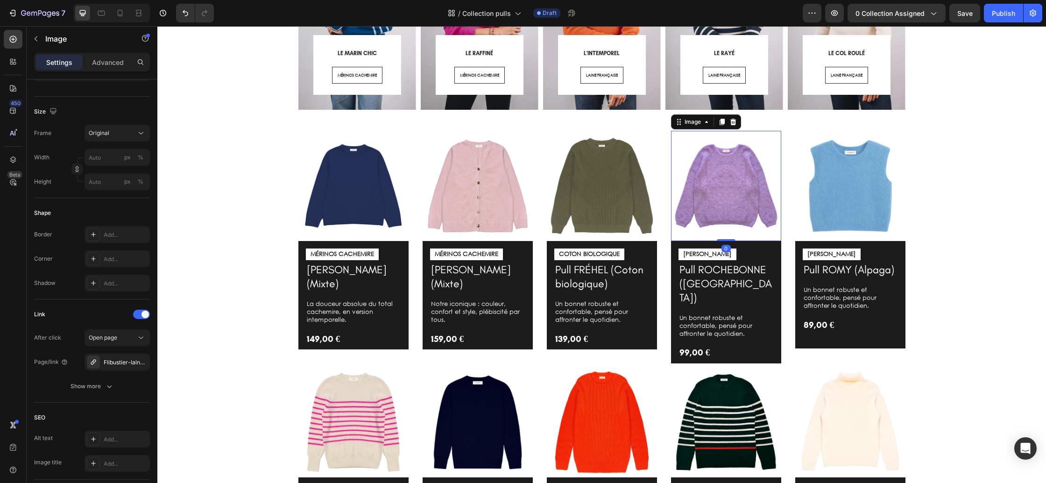
drag, startPoint x: 721, startPoint y: 205, endPoint x: 716, endPoint y: 208, distance: 5.9
click at [721, 205] on img at bounding box center [726, 186] width 110 height 110
click at [123, 363] on div "Flibustier-laine-4" at bounding box center [117, 362] width 27 height 8
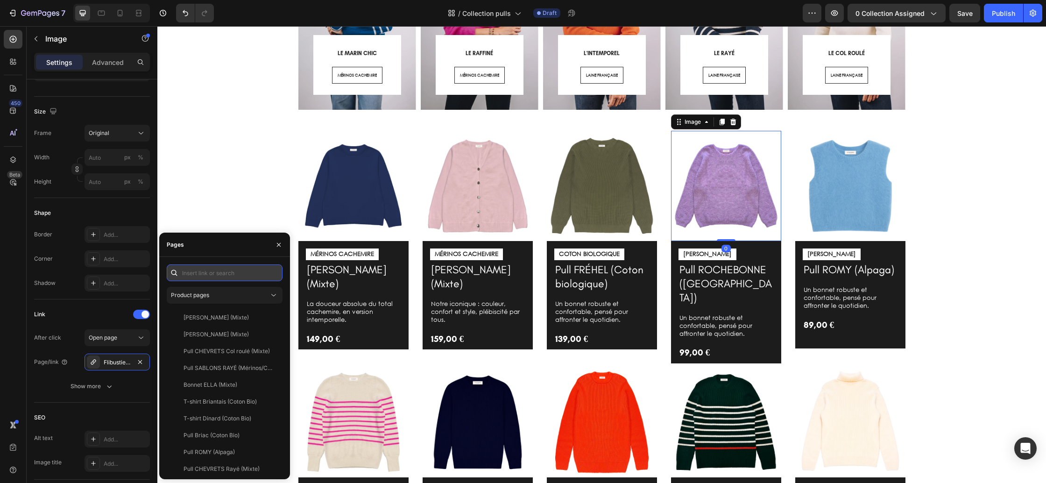
click at [209, 278] on input "text" at bounding box center [225, 272] width 116 height 17
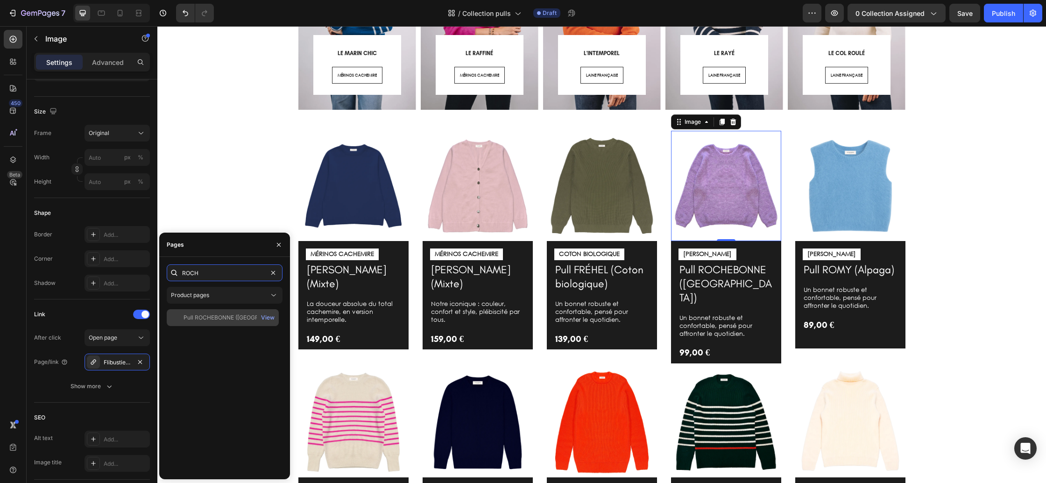
type input "ROCH"
click at [218, 319] on div "Pull ROCHEBONNE (Alpaga)" at bounding box center [229, 317] width 90 height 8
click at [866, 198] on img at bounding box center [850, 186] width 110 height 110
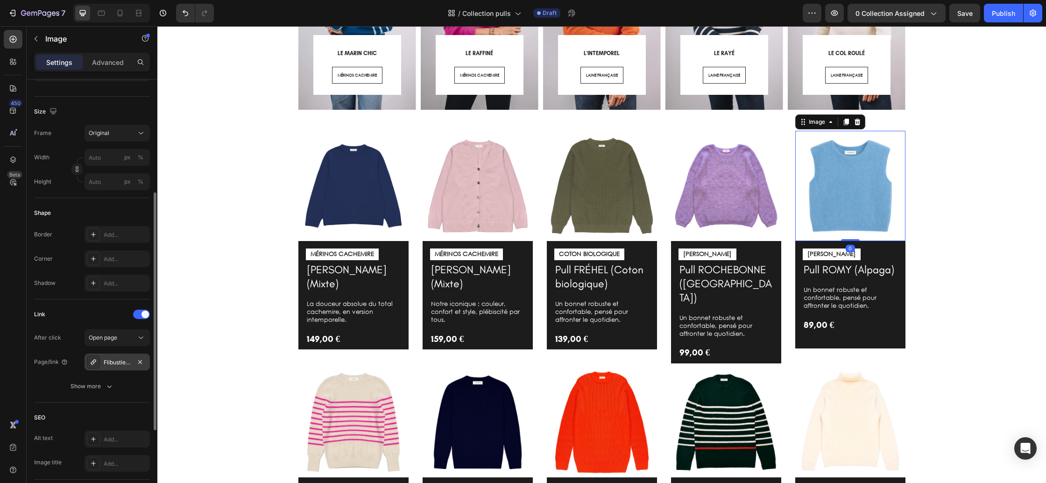
click at [113, 361] on div "Flibustier-laine-4" at bounding box center [117, 362] width 27 height 8
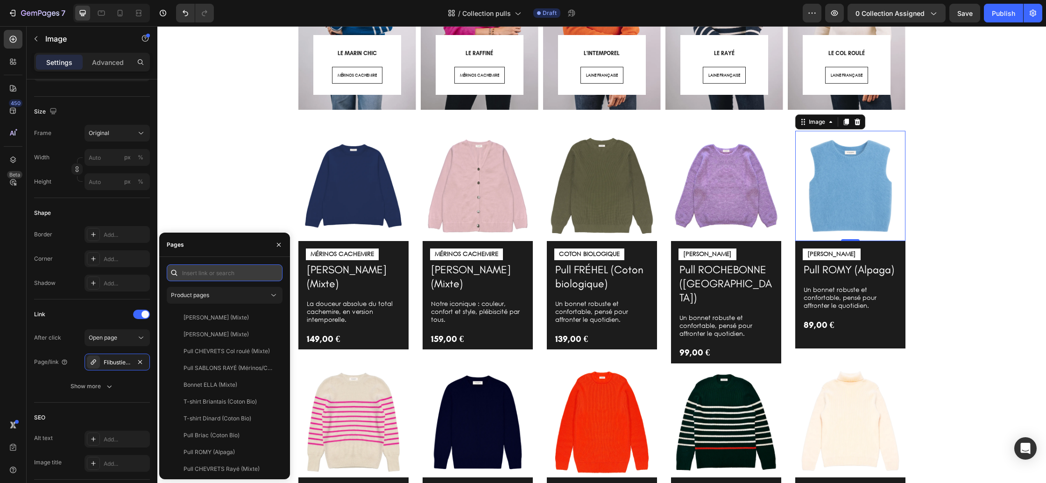
click at [219, 276] on input "text" at bounding box center [225, 272] width 116 height 17
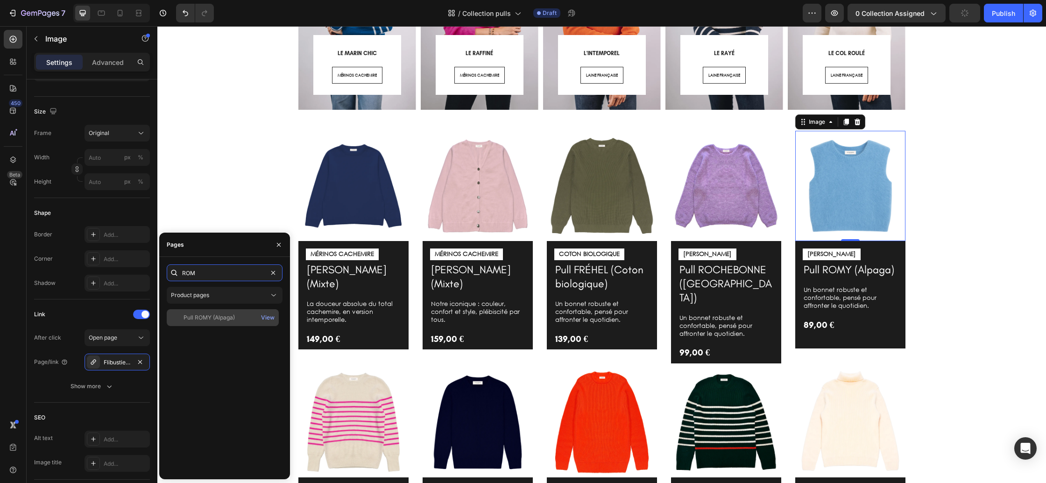
type input "ROM"
click at [216, 320] on div "Pull ROMY (Alpaga)" at bounding box center [209, 317] width 51 height 8
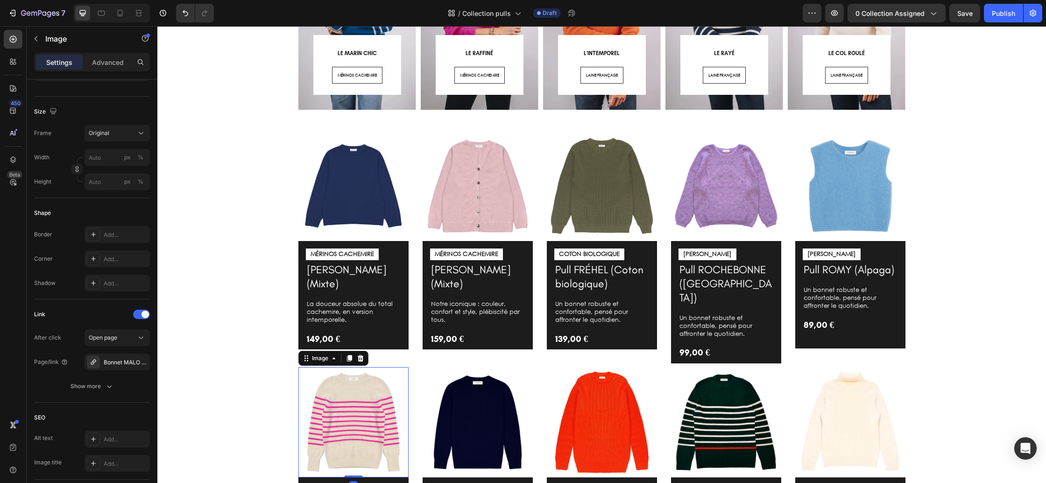
click at [352, 375] on img at bounding box center [353, 422] width 110 height 110
click at [123, 367] on div "Bonnet MALO (Mixte)" at bounding box center [117, 361] width 65 height 17
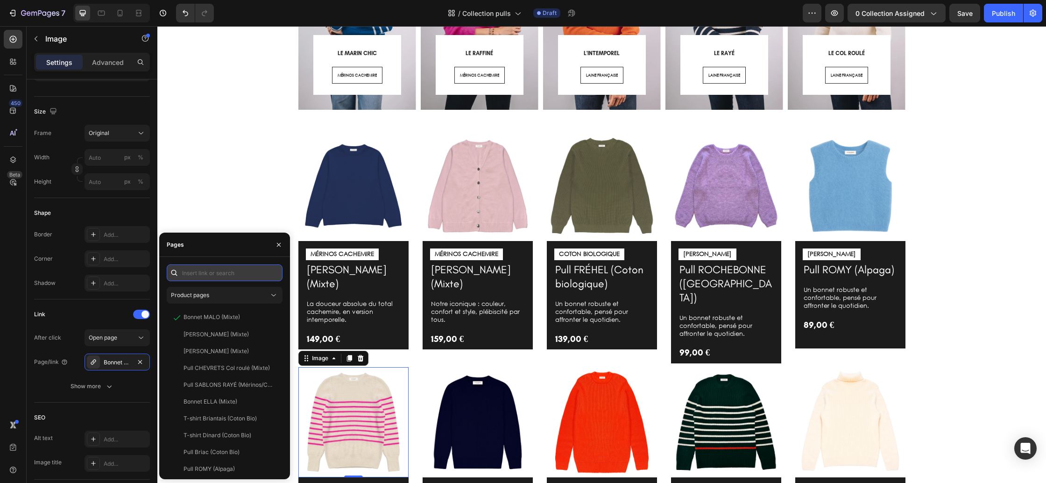
click at [231, 278] on input "text" at bounding box center [225, 272] width 116 height 17
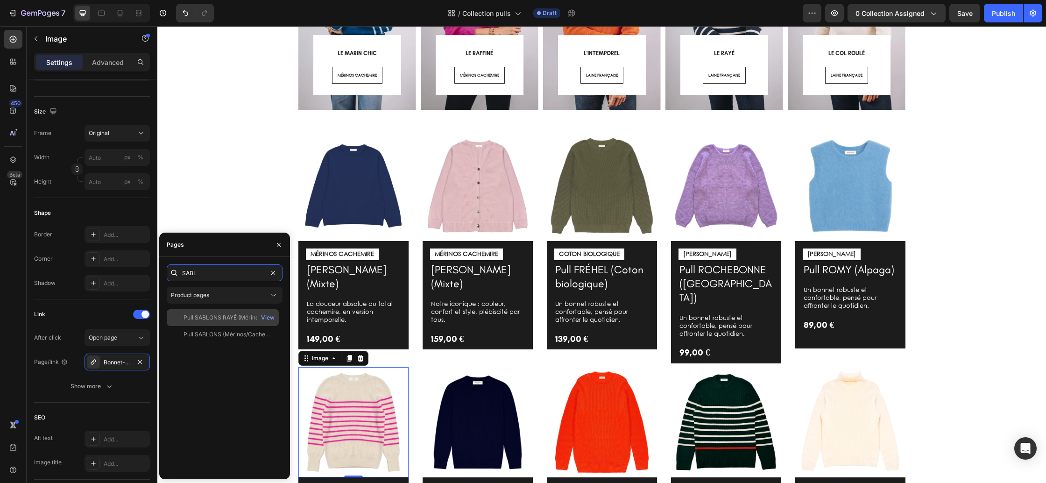
type input "SABL"
click at [226, 315] on div "Pull SABLONS RAYÉ (Mérinos/Cachemire)" at bounding box center [229, 317] width 90 height 8
click at [465, 392] on img at bounding box center [478, 422] width 110 height 110
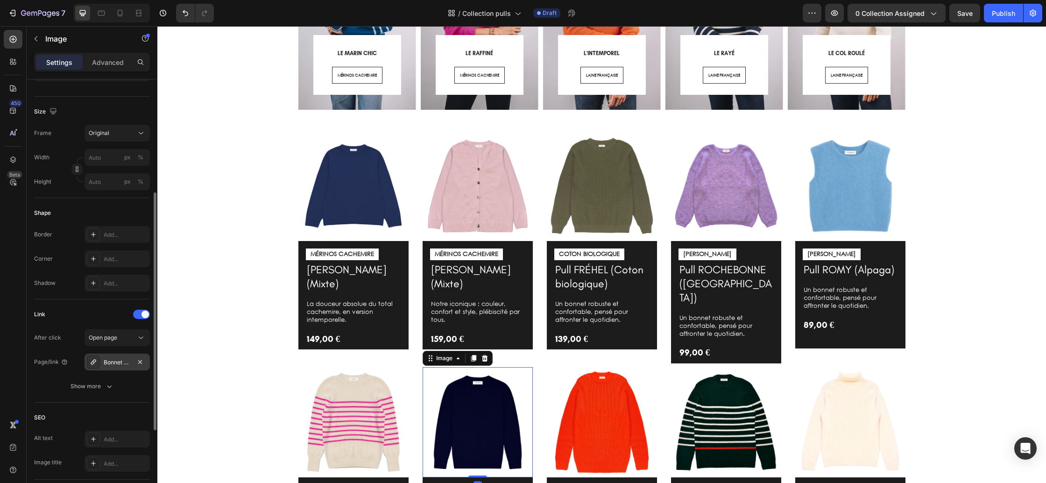
click at [117, 368] on div "Bonnet GRAND-BÉ (Mixte)" at bounding box center [117, 361] width 65 height 17
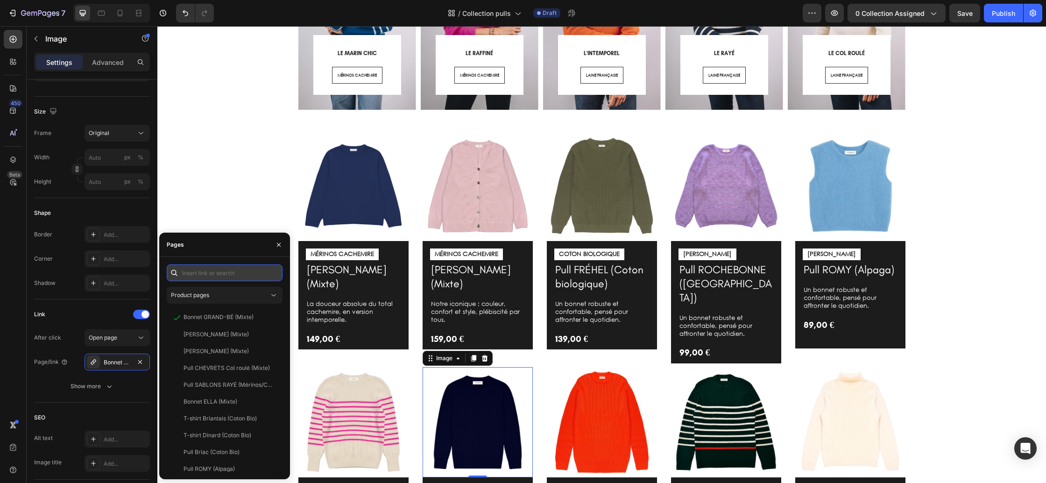
click at [214, 273] on input "text" at bounding box center [225, 272] width 116 height 17
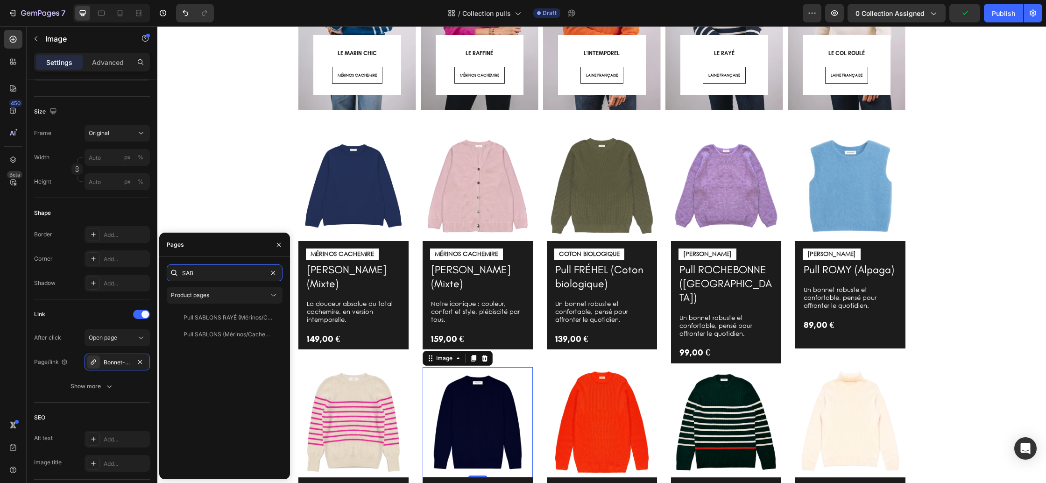
type input "SAB"
click at [214, 337] on div "Pull SABLONS (Mérinos/Cachemire)" at bounding box center [229, 334] width 90 height 8
click at [601, 407] on img at bounding box center [602, 422] width 110 height 110
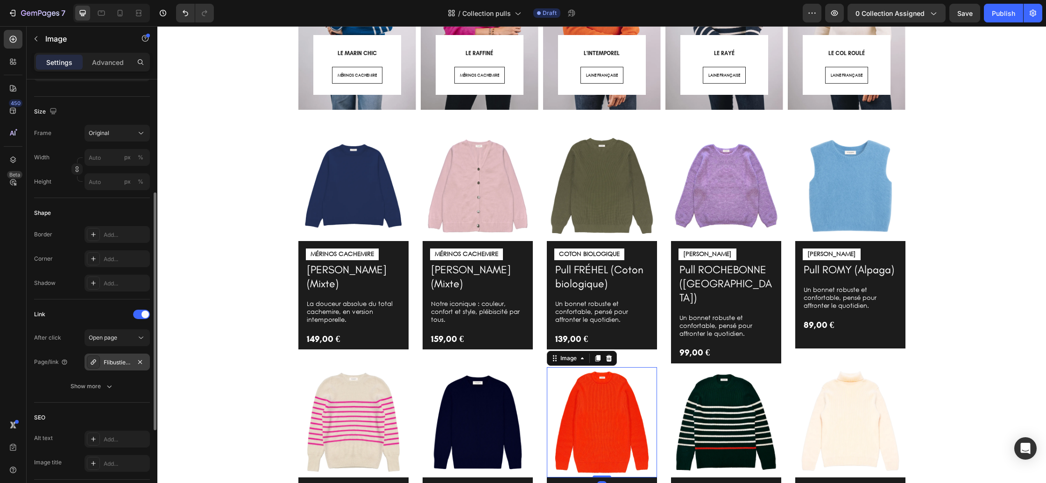
click at [116, 368] on div "Flibustier-laine-4" at bounding box center [117, 361] width 65 height 17
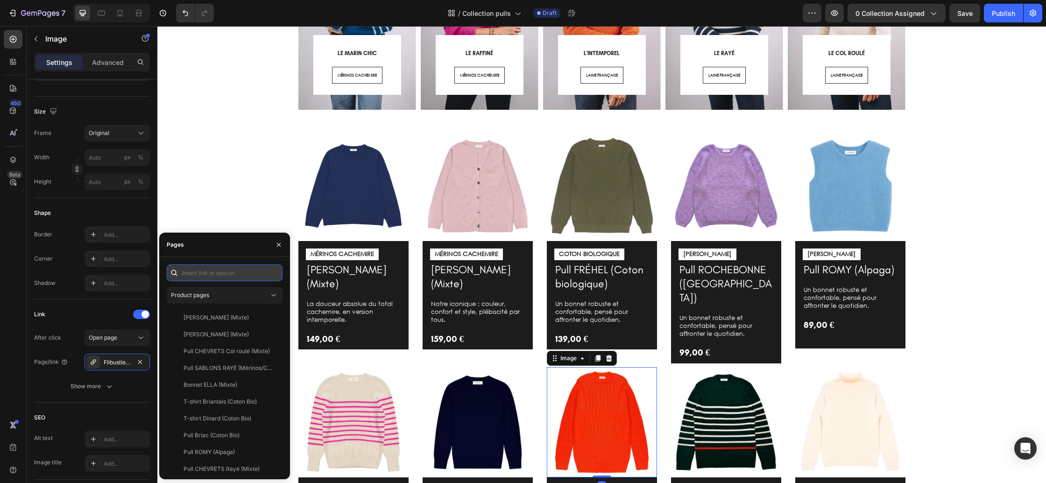
click at [236, 278] on input "text" at bounding box center [225, 272] width 116 height 17
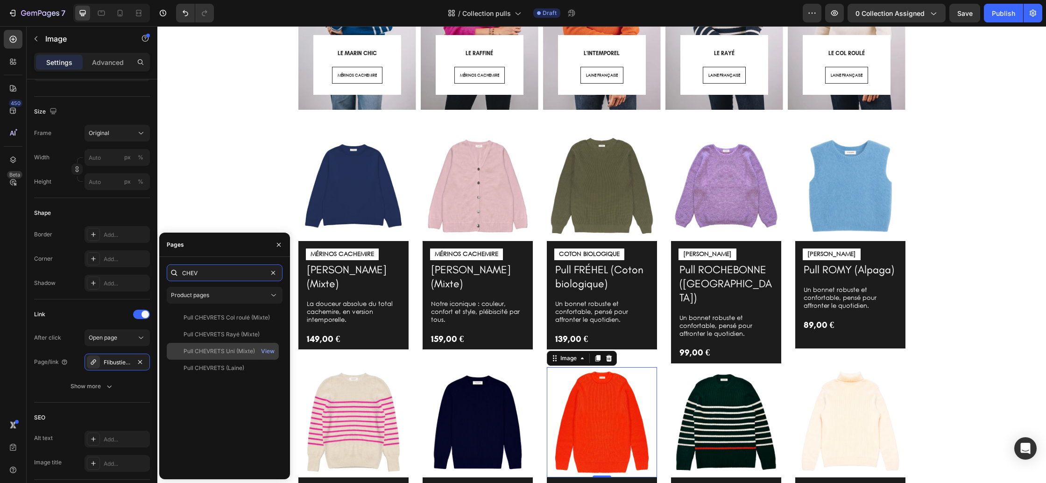
type input "CHEV"
click at [234, 352] on div "Pull CHEVRETS Uni (Mixte)" at bounding box center [219, 351] width 71 height 8
click at [564, 395] on img at bounding box center [602, 422] width 110 height 110
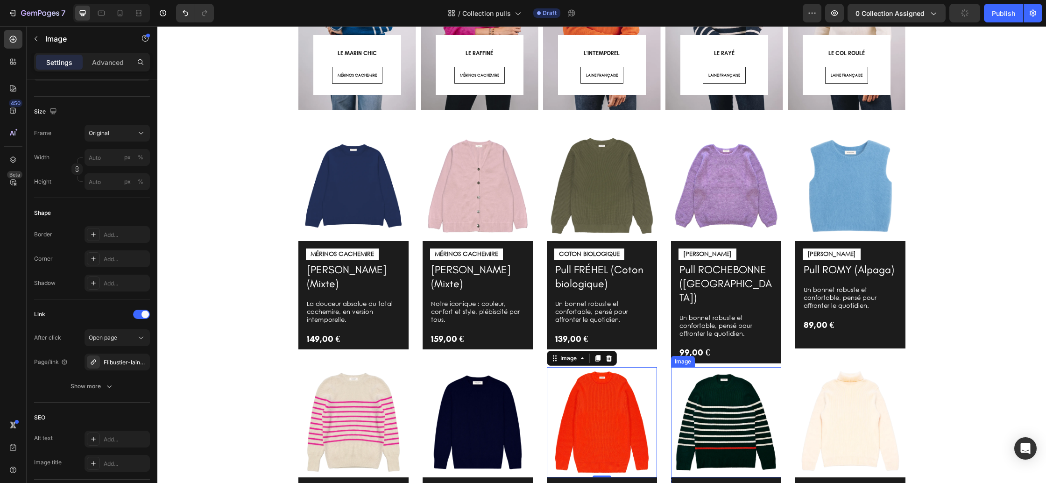
click at [713, 397] on img at bounding box center [726, 422] width 110 height 110
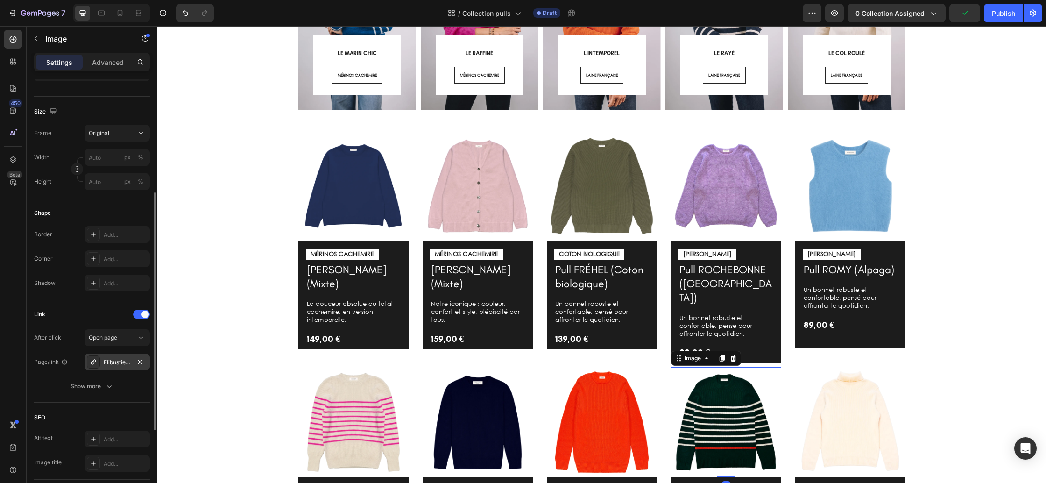
click at [112, 359] on div "Flibustier-laine-4" at bounding box center [117, 362] width 27 height 8
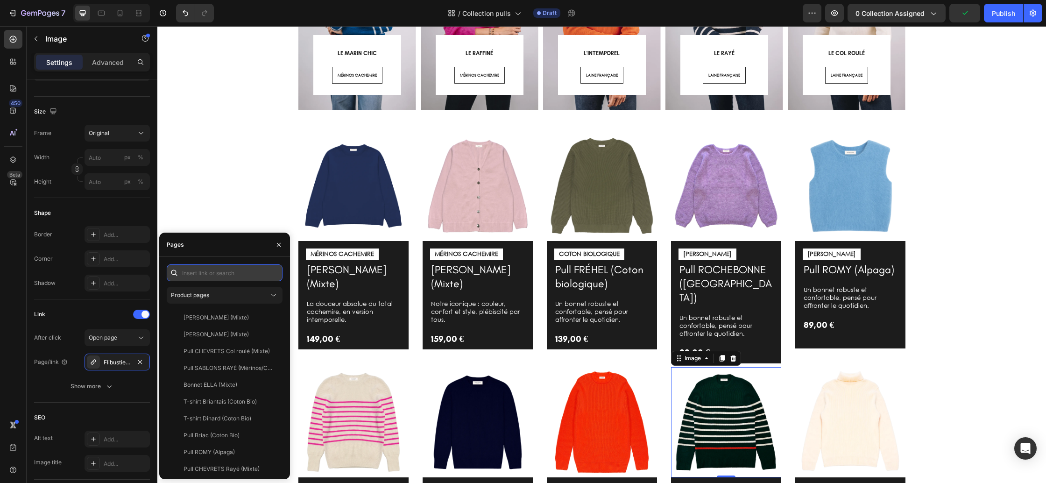
click at [240, 275] on input "text" at bounding box center [225, 272] width 116 height 17
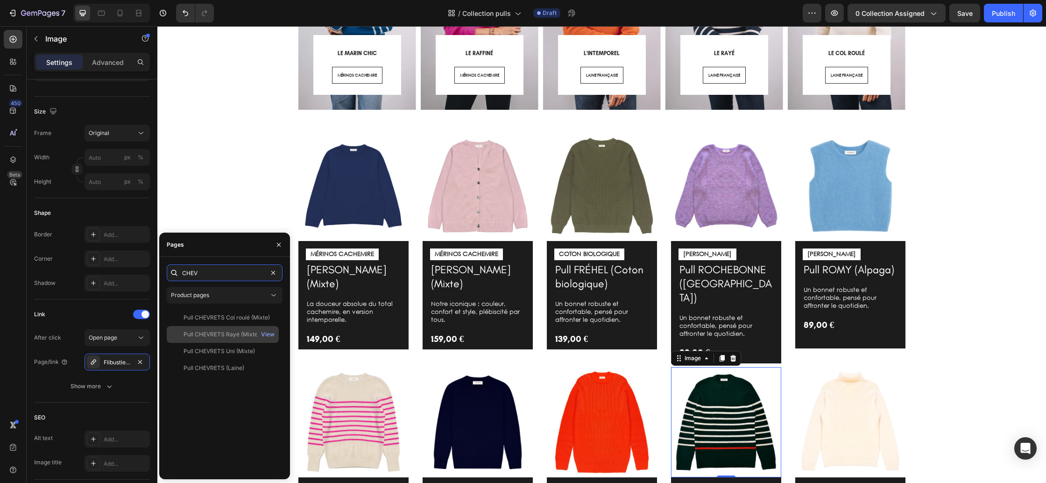
type input "CHEV"
click at [233, 343] on div "Pull CHEVRETS Rayé (Mixte) View" at bounding box center [223, 351] width 112 height 17
click at [846, 386] on img at bounding box center [850, 422] width 110 height 110
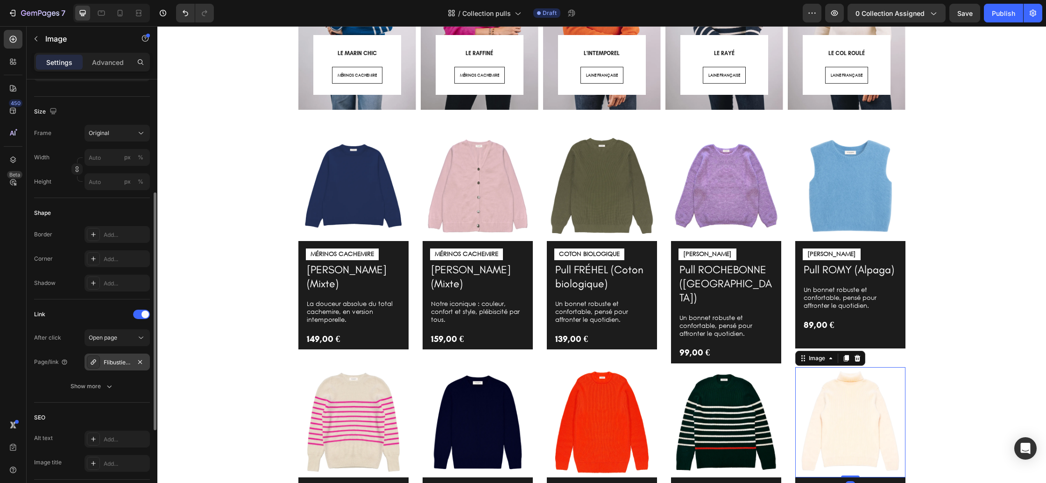
click at [121, 367] on div "Flibustier-laine-4" at bounding box center [117, 361] width 65 height 17
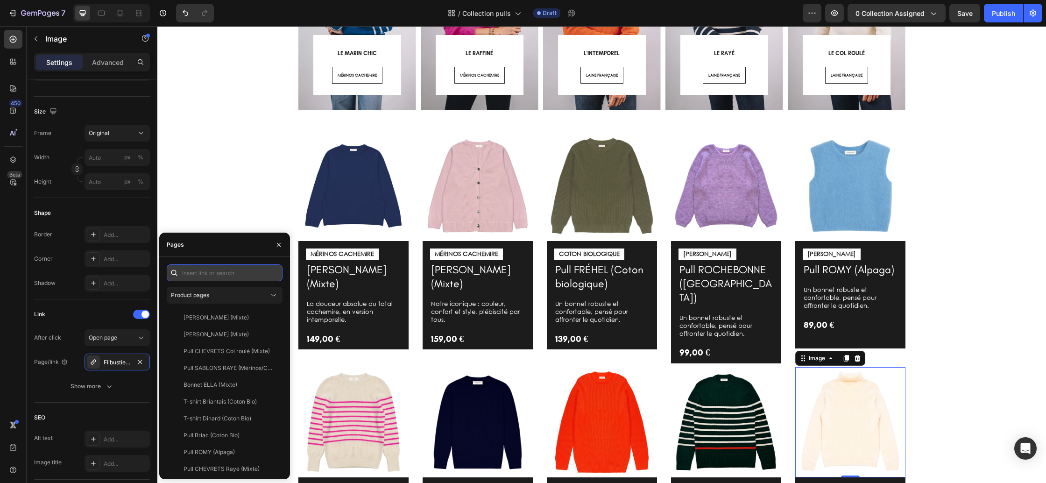
click at [231, 277] on input "text" at bounding box center [225, 272] width 116 height 17
click at [195, 273] on input "CHZEV" at bounding box center [225, 272] width 116 height 17
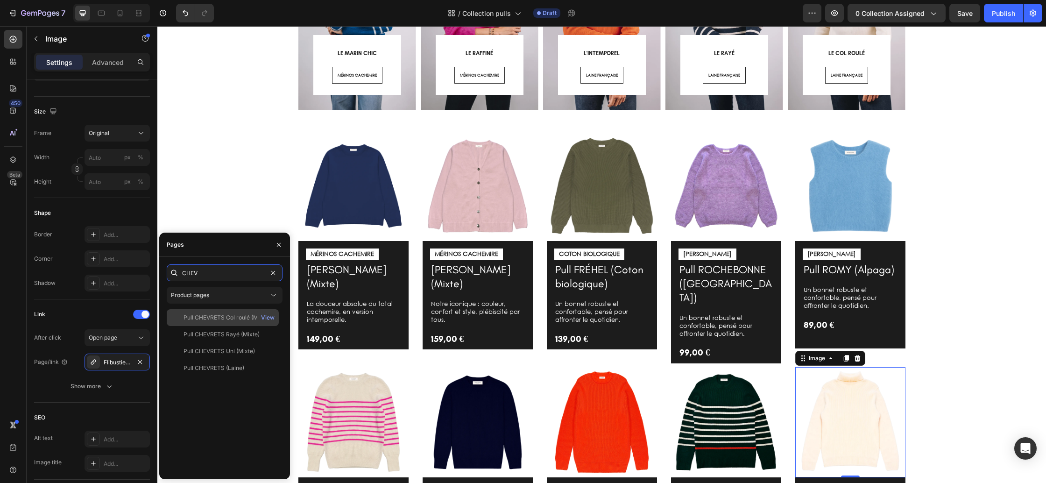
type input "CHEV"
click at [212, 320] on div "Pull CHEVRETS Col roulé (Mixte)" at bounding box center [227, 317] width 86 height 8
click at [276, 247] on icon "button" at bounding box center [278, 244] width 7 height 7
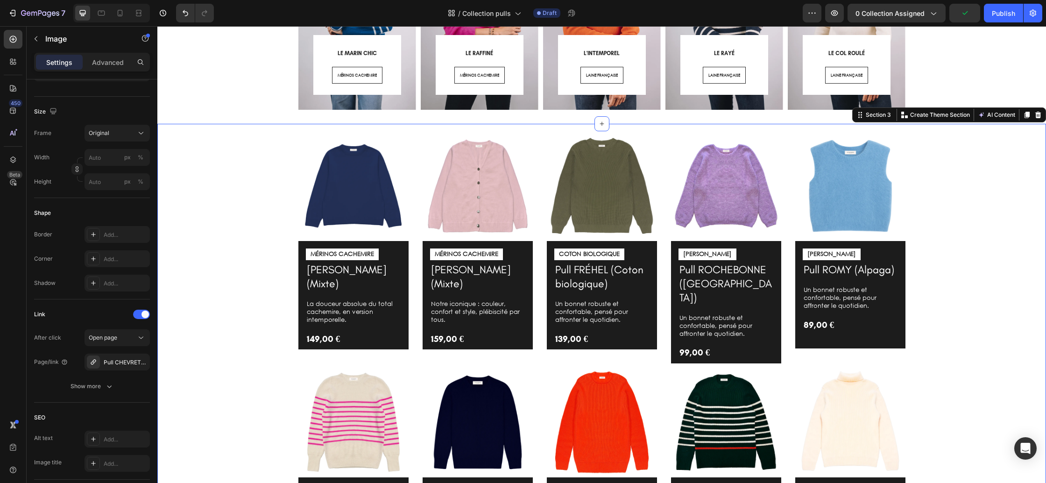
click at [242, 222] on div "Image MÉRINOS CACHEMIRE Text Block Pull GASPARD (Mixte) Product Title La douceu…" at bounding box center [601, 358] width 875 height 455
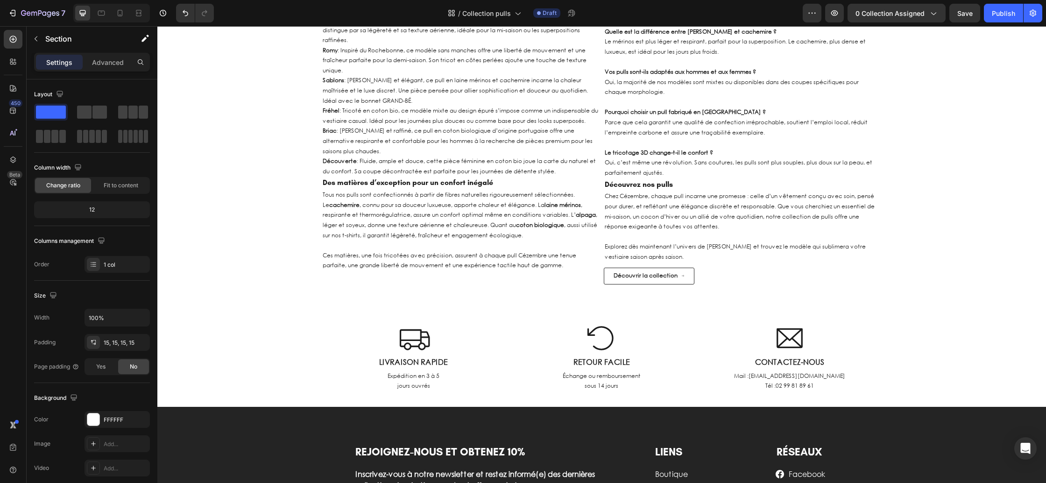
scroll to position [1528, 0]
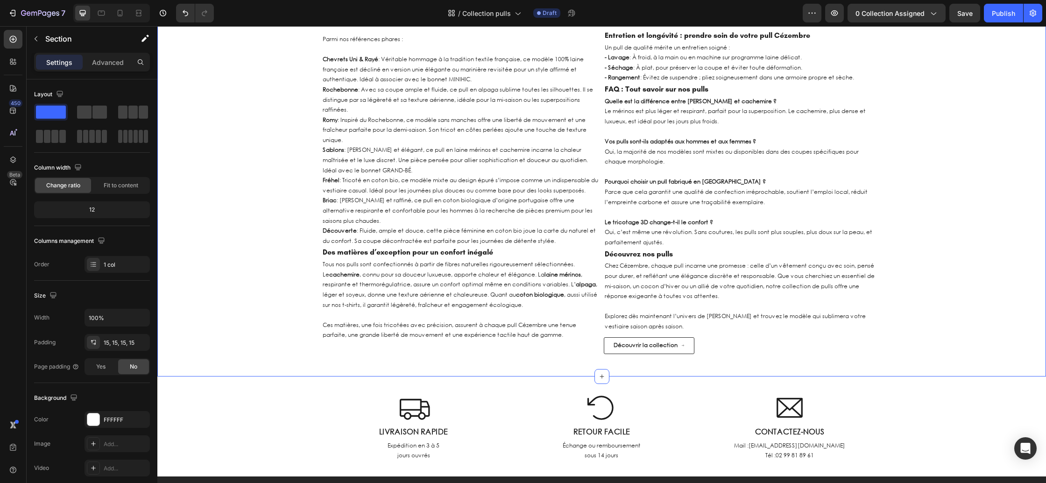
click at [262, 200] on div "Pulls en Laine, Coton bio et Alpaga Fabriqués en France Heading L’excellence de…" at bounding box center [601, 81] width 889 height 560
click at [110, 68] on div "Advanced" at bounding box center [108, 62] width 47 height 15
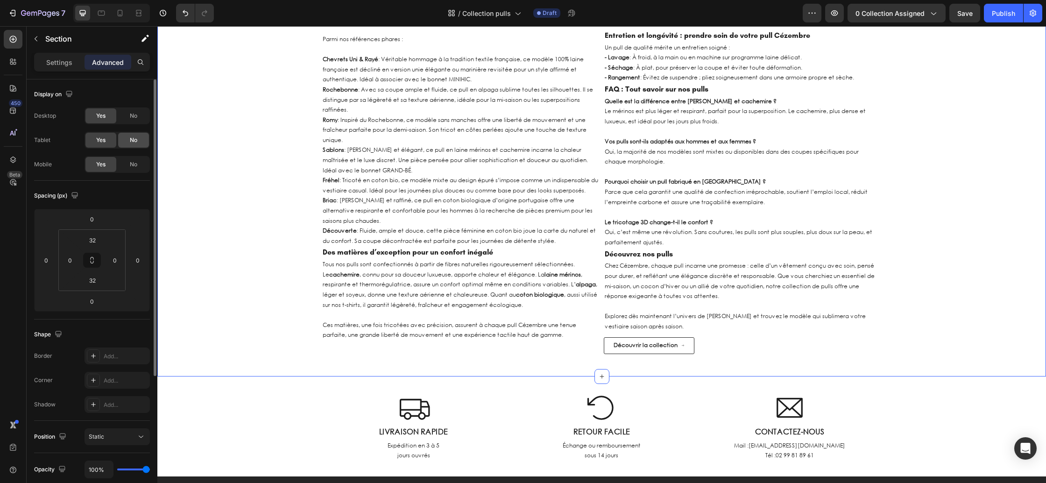
click at [136, 139] on span "No" at bounding box center [133, 140] width 7 height 8
click at [136, 165] on span "No" at bounding box center [133, 164] width 7 height 8
click at [305, 415] on div "Icon LIVRAISON RAPIDE Text Block Expédition en 3 à 5 jours ouvrés Text Block Ro…" at bounding box center [601, 426] width 889 height 70
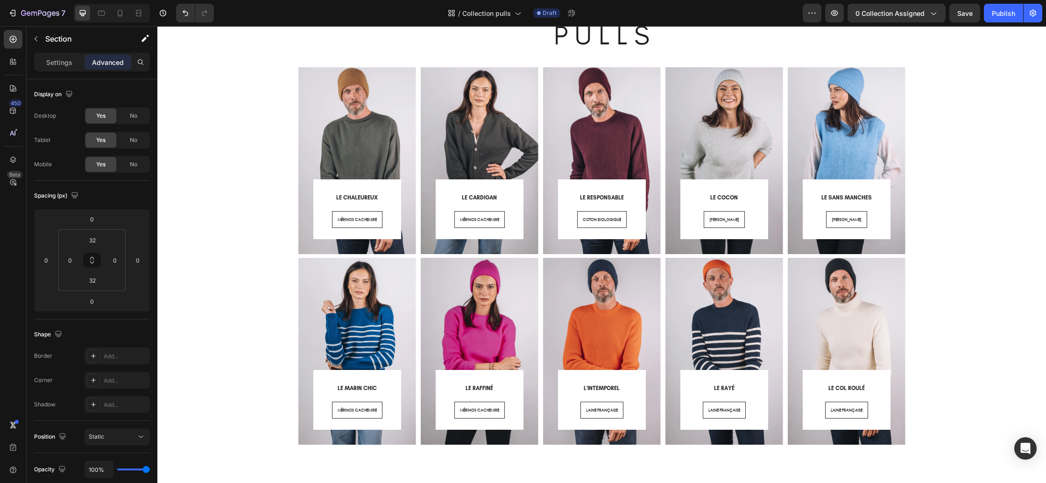
scroll to position [0, 0]
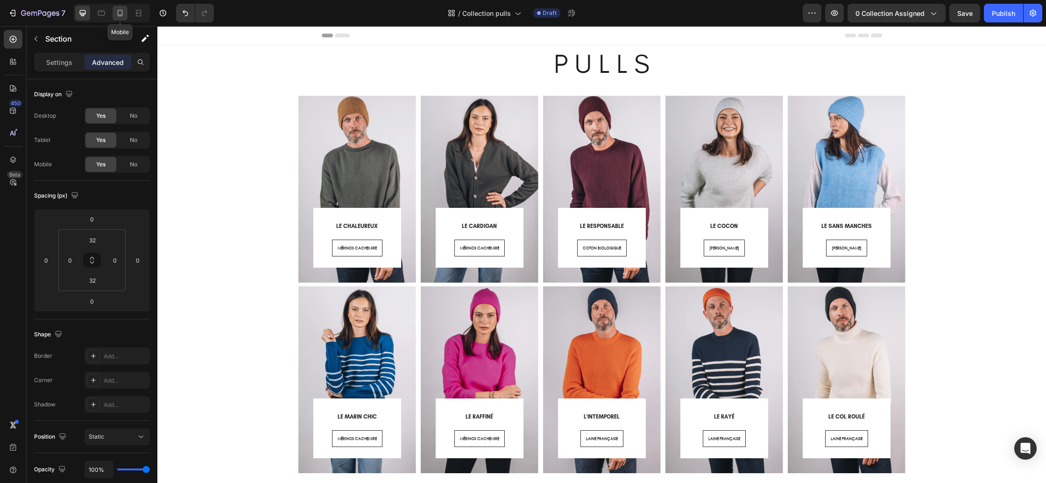
click at [120, 14] on icon at bounding box center [119, 12] width 9 height 9
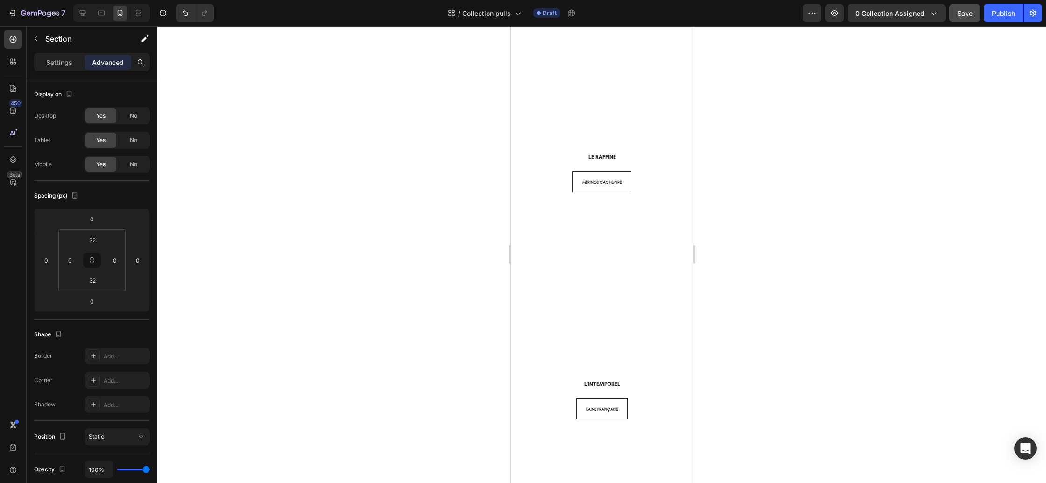
scroll to position [1427, 0]
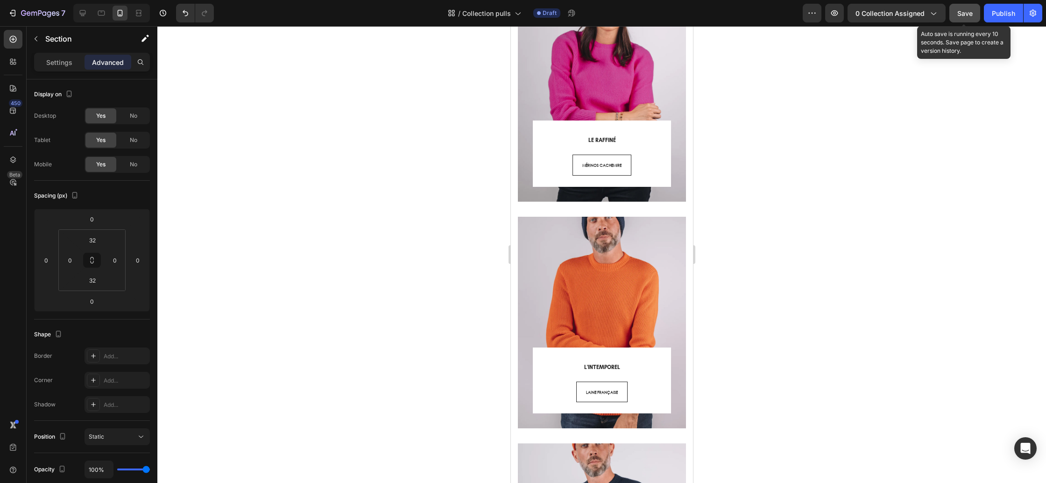
click at [970, 17] on div "Save" at bounding box center [964, 13] width 15 height 10
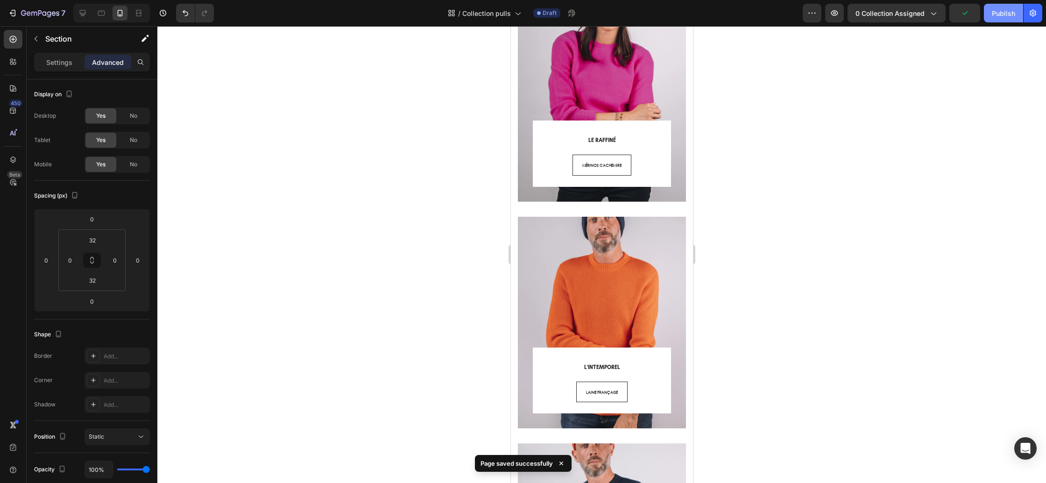
click at [998, 19] on button "Publish" at bounding box center [1003, 13] width 39 height 19
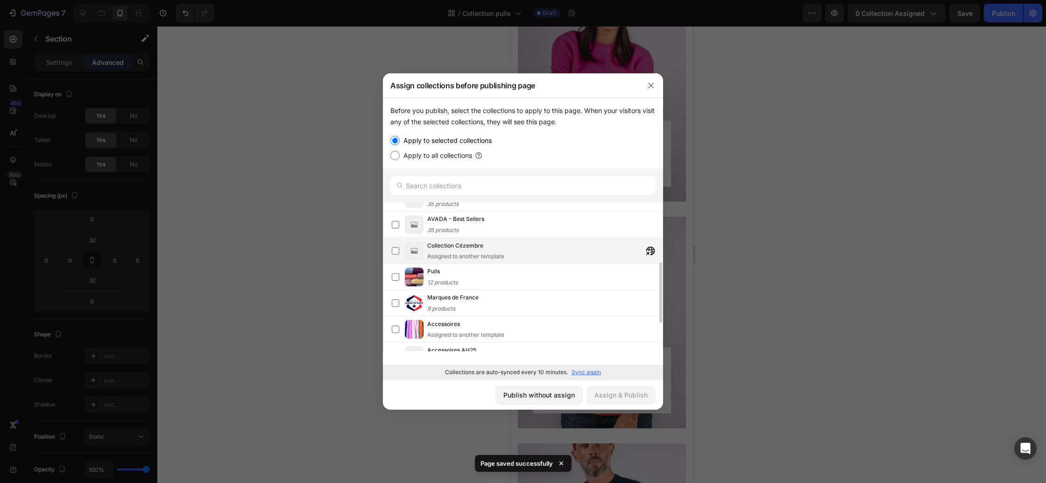
scroll to position [149, 0]
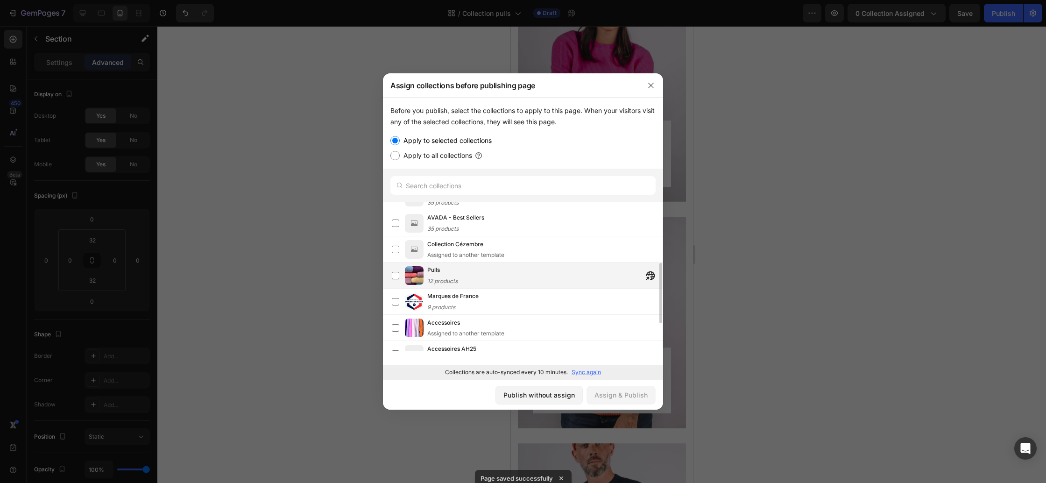
click at [448, 280] on span "12 products" at bounding box center [442, 280] width 30 height 7
click at [629, 395] on div "Assign & Publish" at bounding box center [620, 395] width 53 height 10
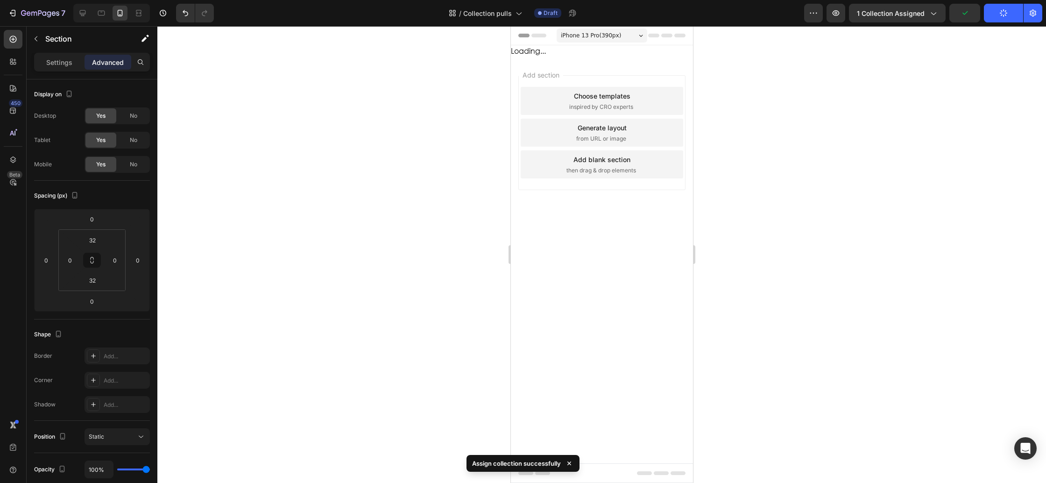
scroll to position [0, 0]
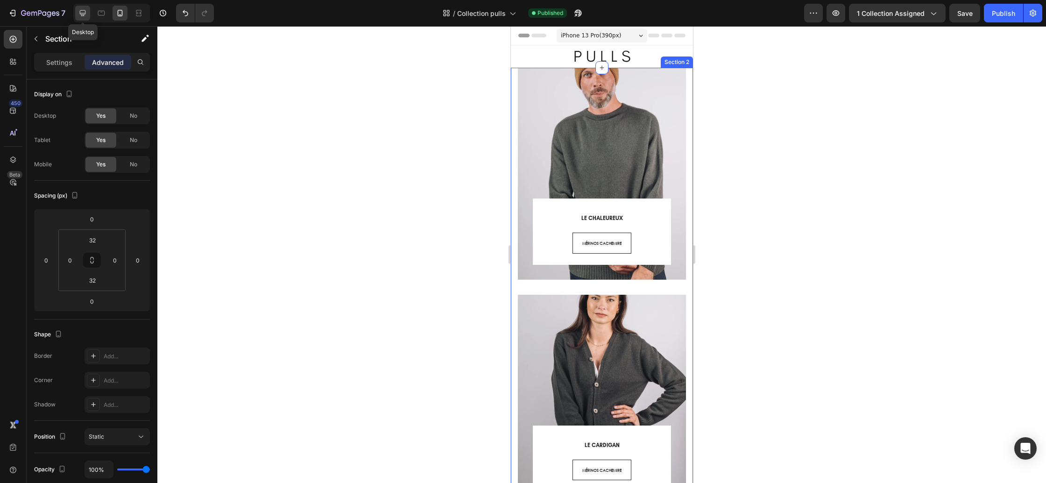
click at [84, 9] on icon at bounding box center [82, 12] width 9 height 9
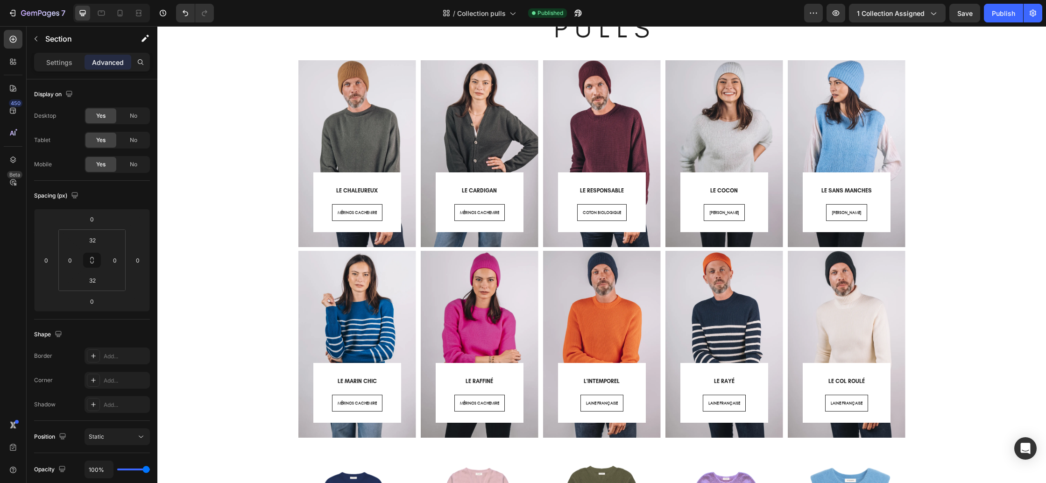
scroll to position [34, 0]
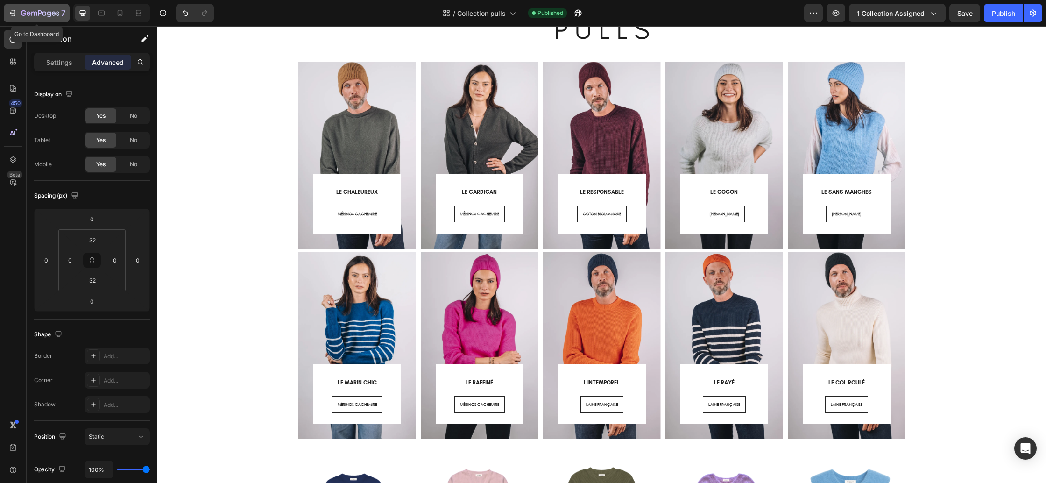
click at [33, 14] on icon "button" at bounding box center [40, 14] width 38 height 8
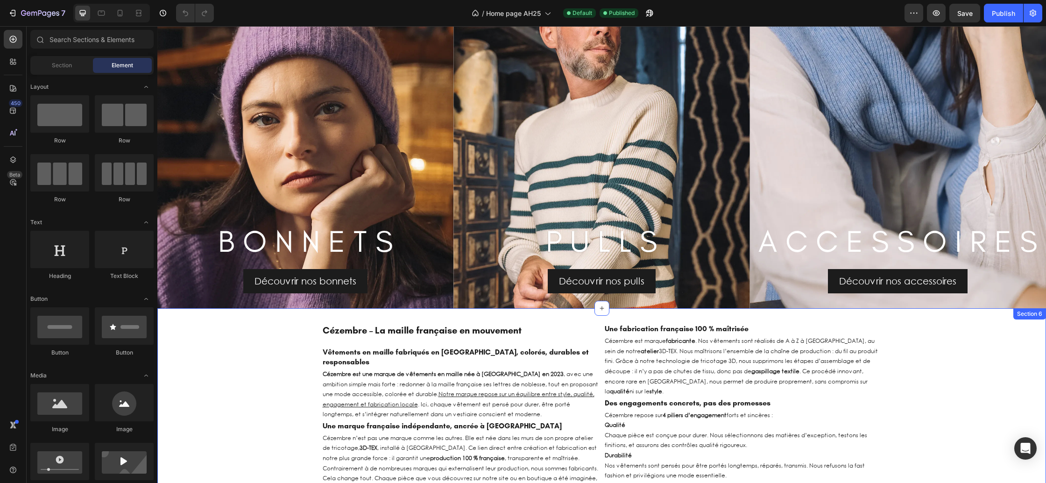
scroll to position [1346, 0]
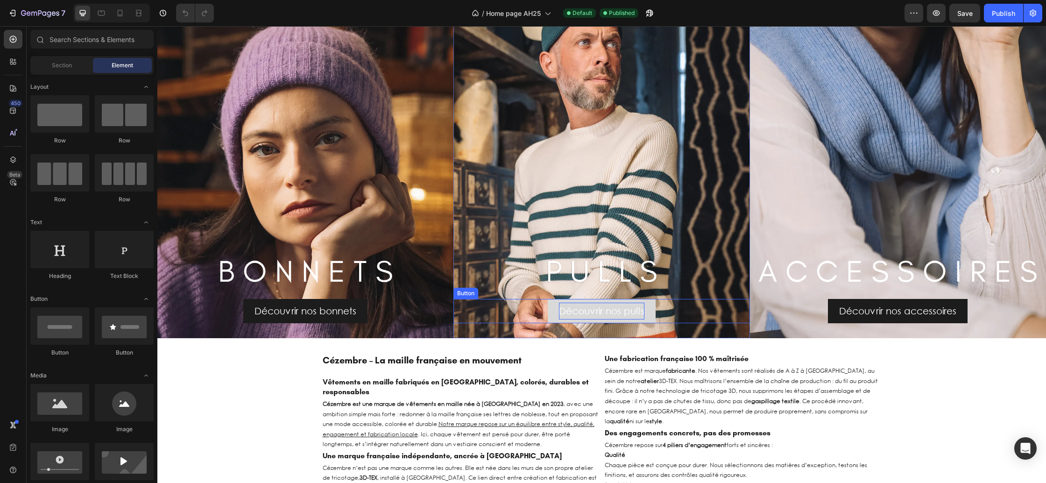
click at [629, 309] on p "Découvrir nos pulls" at bounding box center [601, 311] width 85 height 17
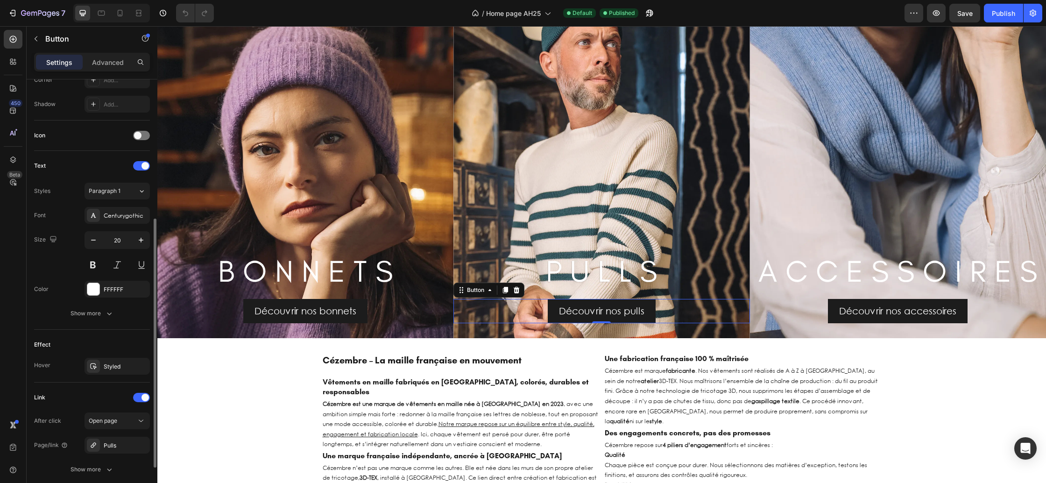
scroll to position [312, 0]
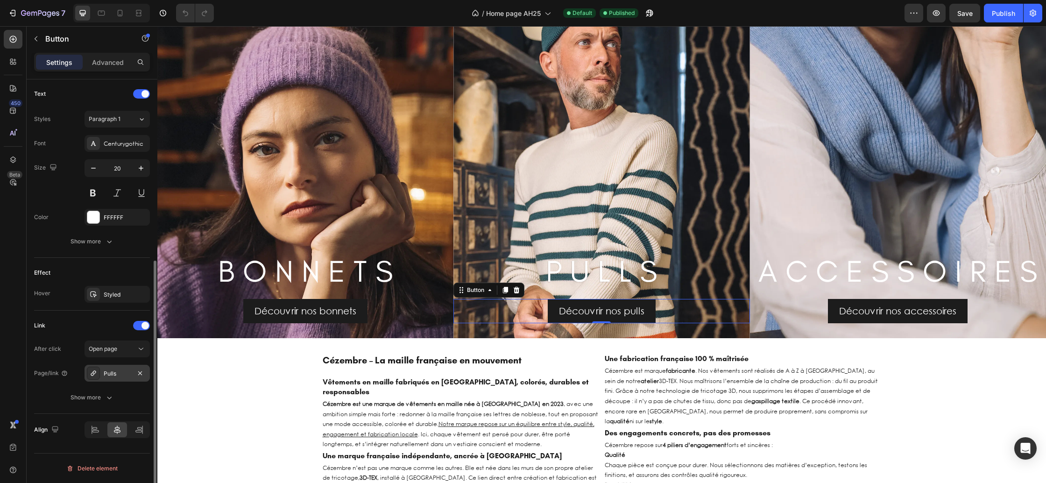
click at [112, 371] on div "Pulls" at bounding box center [117, 373] width 27 height 8
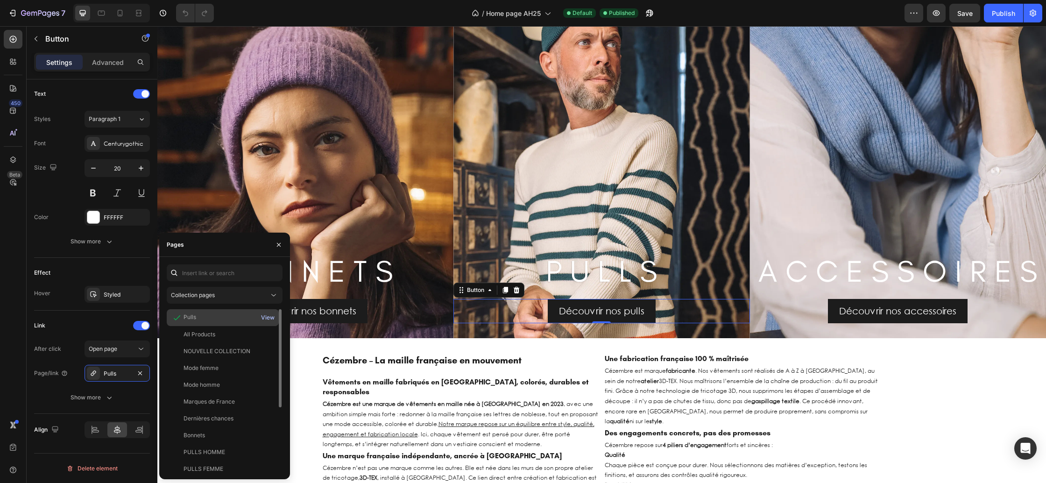
click at [265, 315] on div "View" at bounding box center [268, 317] width 14 height 8
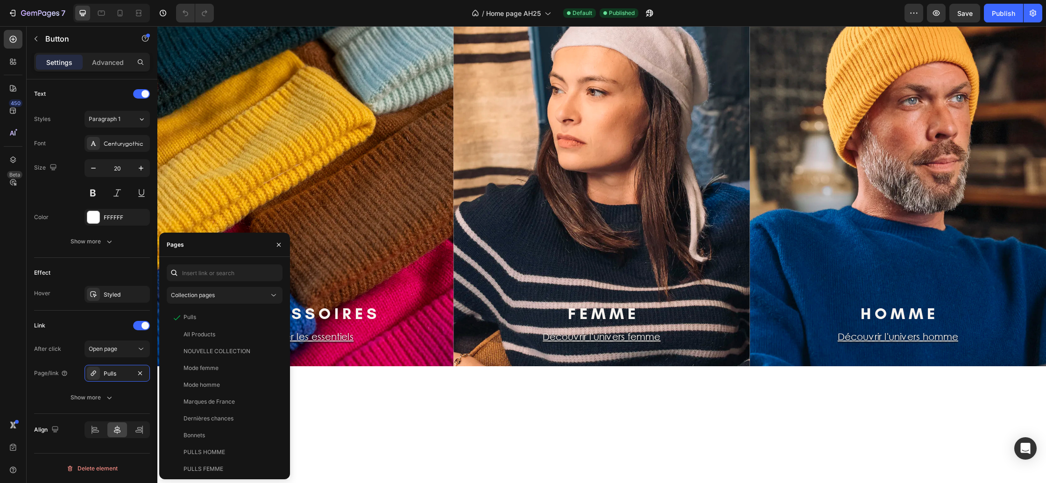
scroll to position [0, 0]
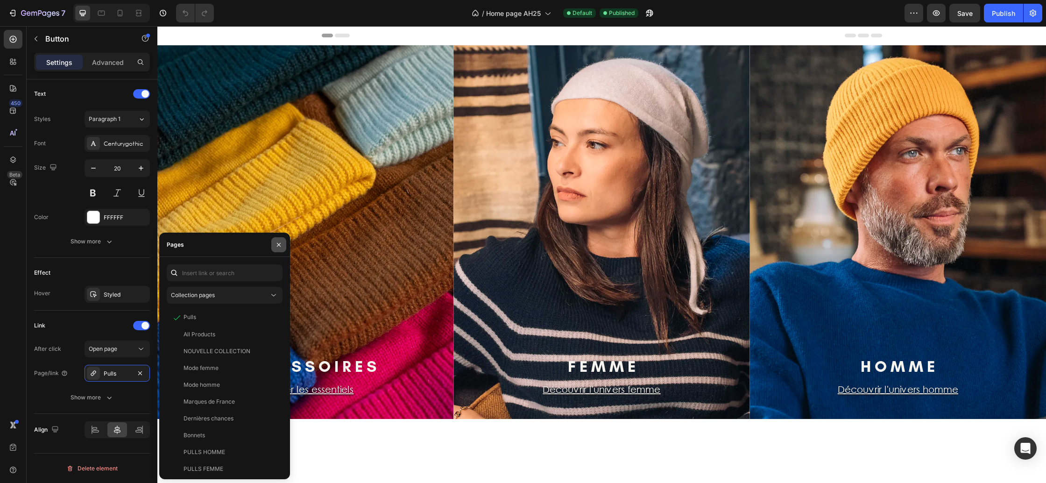
click at [279, 242] on icon "button" at bounding box center [278, 244] width 7 height 7
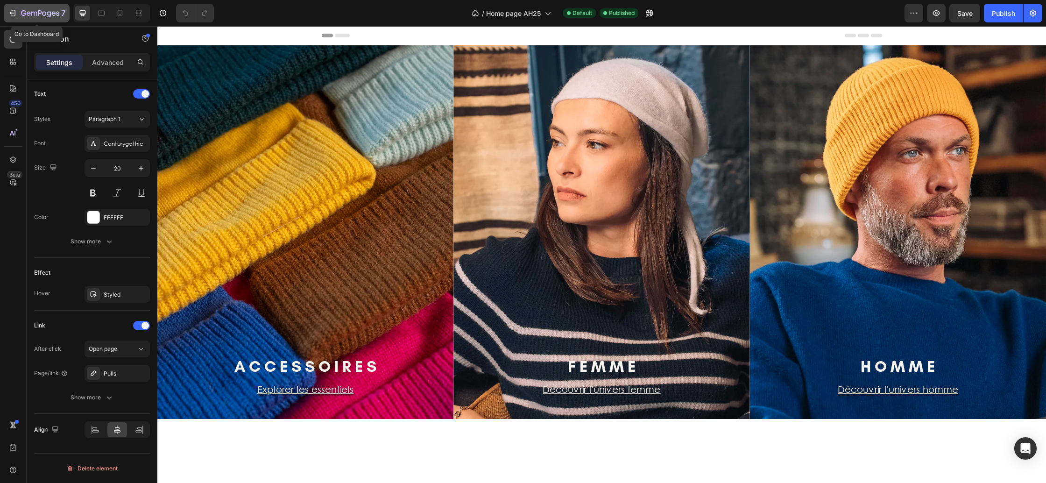
click at [51, 17] on icon "button" at bounding box center [40, 14] width 38 height 8
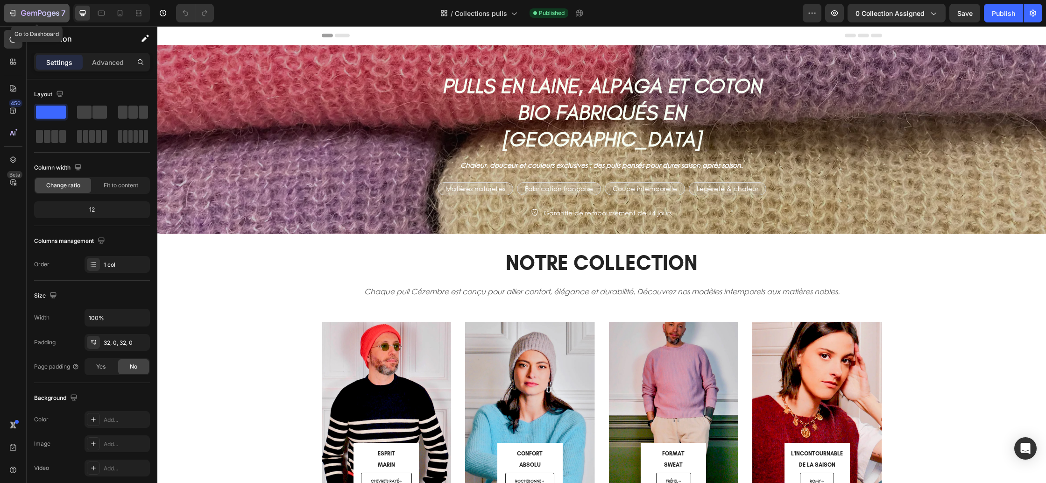
scroll to position [83, 0]
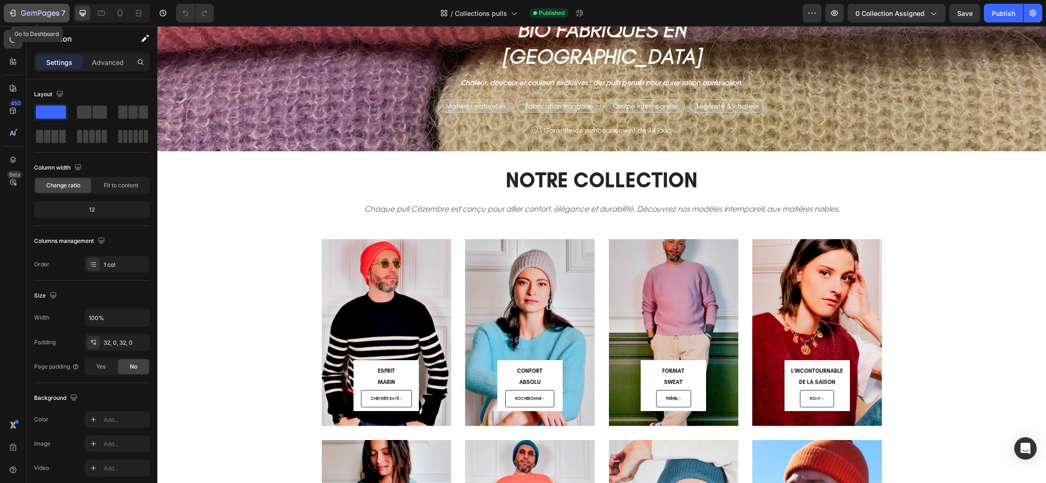
click at [18, 13] on div "7" at bounding box center [36, 12] width 57 height 11
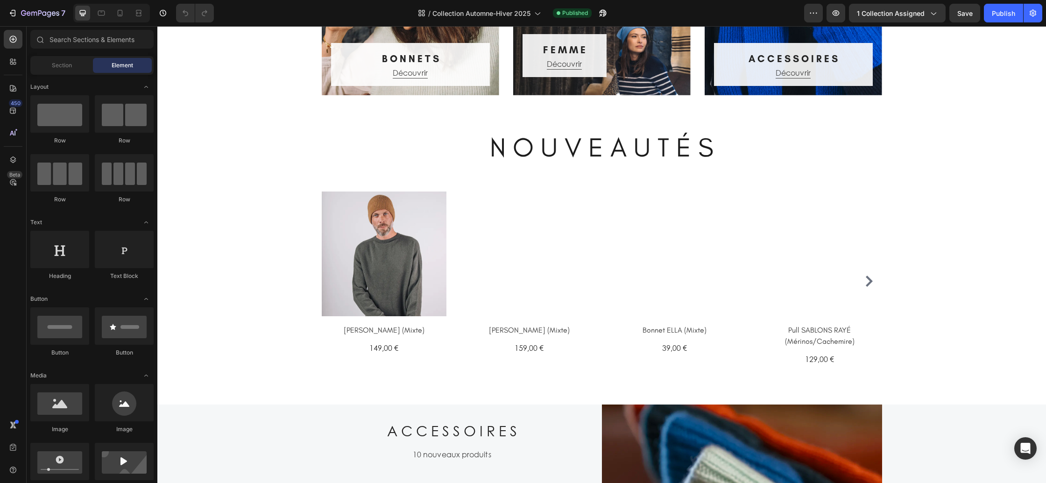
scroll to position [477, 0]
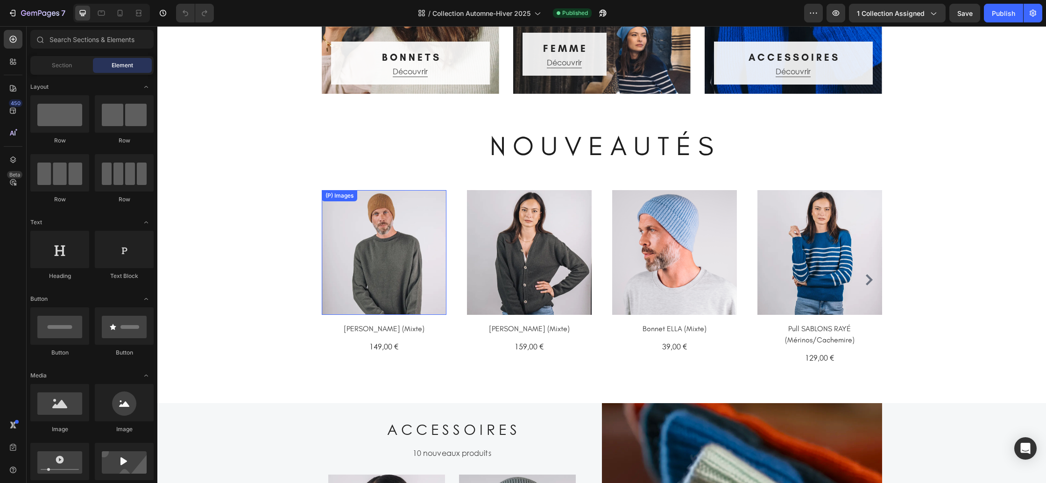
click at [399, 250] on img at bounding box center [384, 252] width 125 height 125
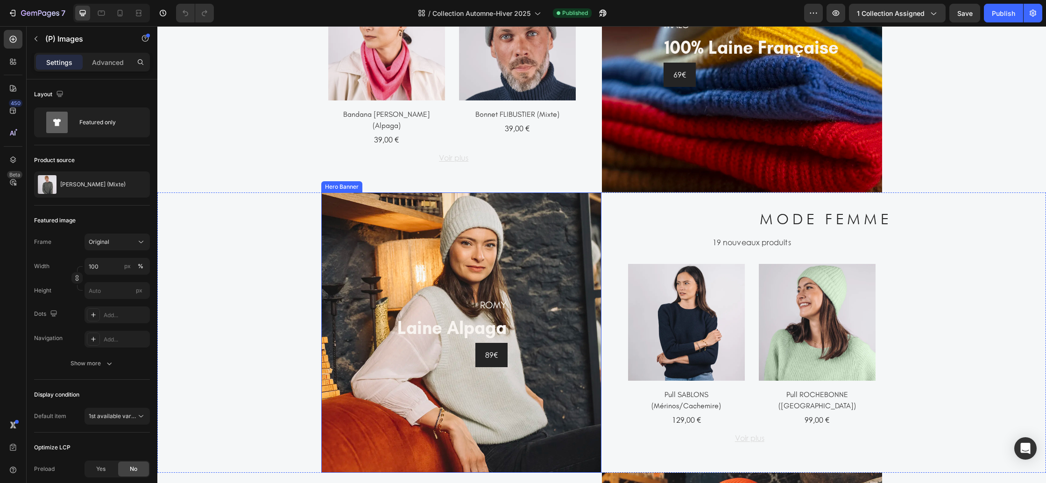
scroll to position [967, 0]
click at [906, 228] on h2 "M O D E F E M M E" at bounding box center [824, 218] width 445 height 27
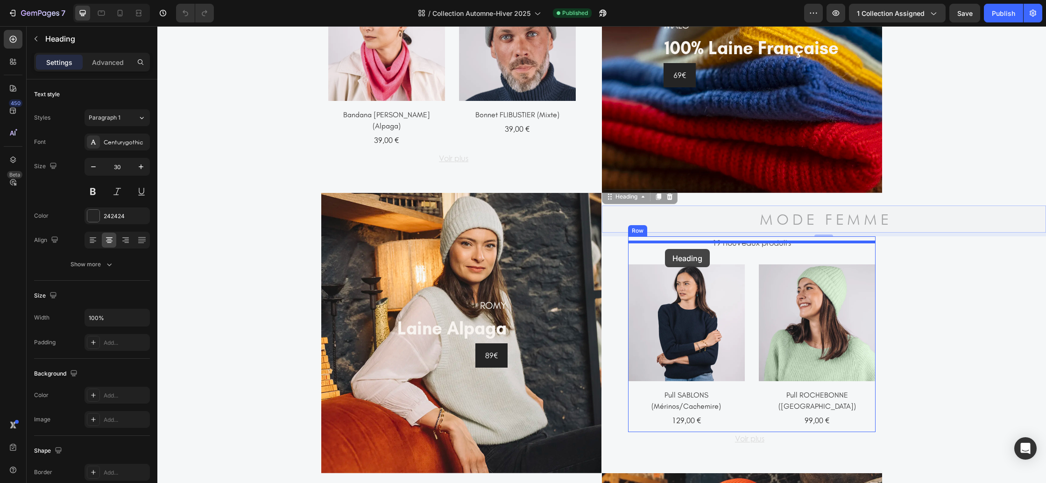
drag, startPoint x: 618, startPoint y: 213, endPoint x: 665, endPoint y: 249, distance: 58.7
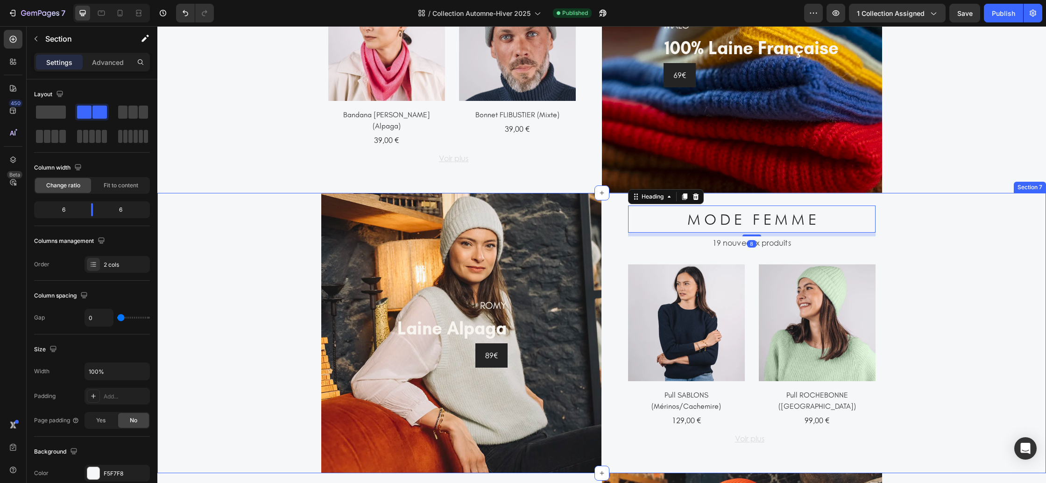
click at [912, 252] on div "M O D E F E M M E Heading 8 19 nouveaux produits Text (P) Images Pull SABLONS (…" at bounding box center [824, 333] width 445 height 280
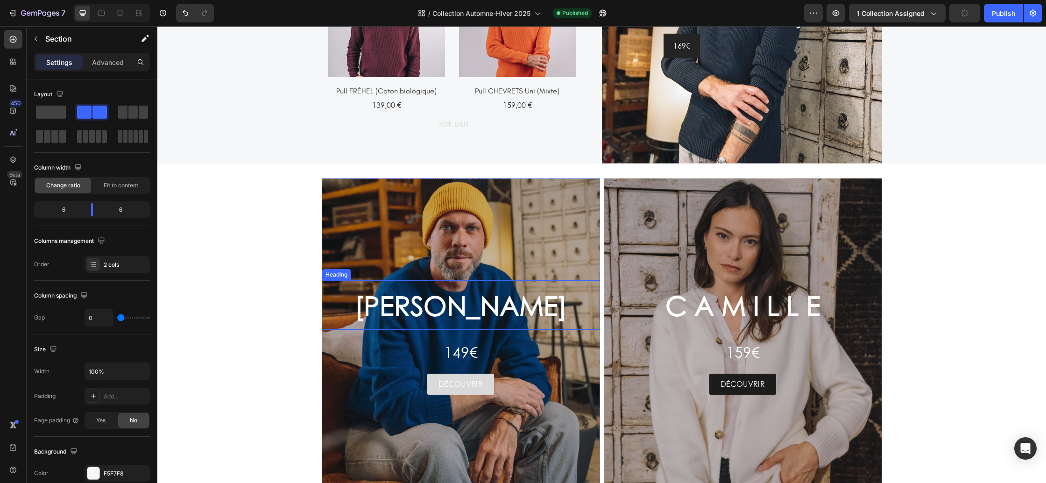
scroll to position [1557, 0]
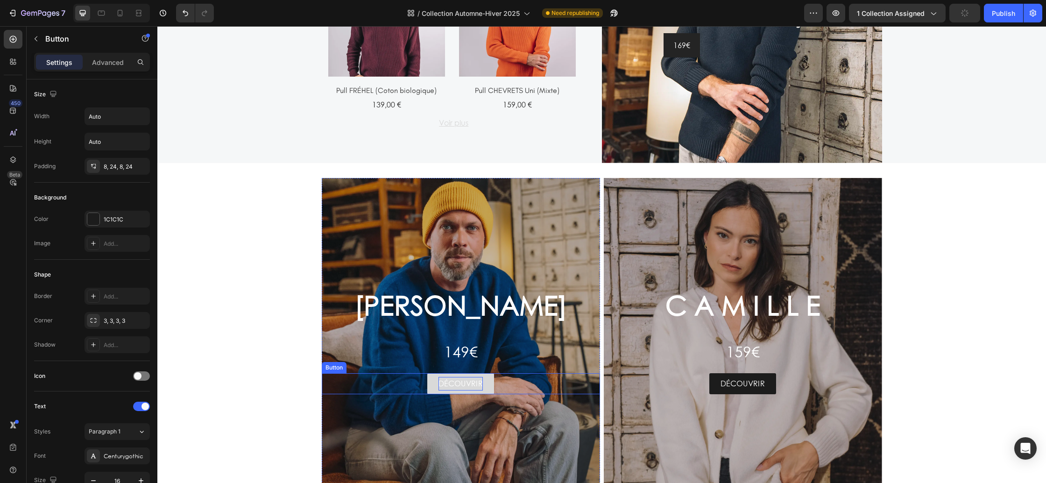
click at [474, 380] on p "DÉCOUVRIR" at bounding box center [460, 384] width 44 height 14
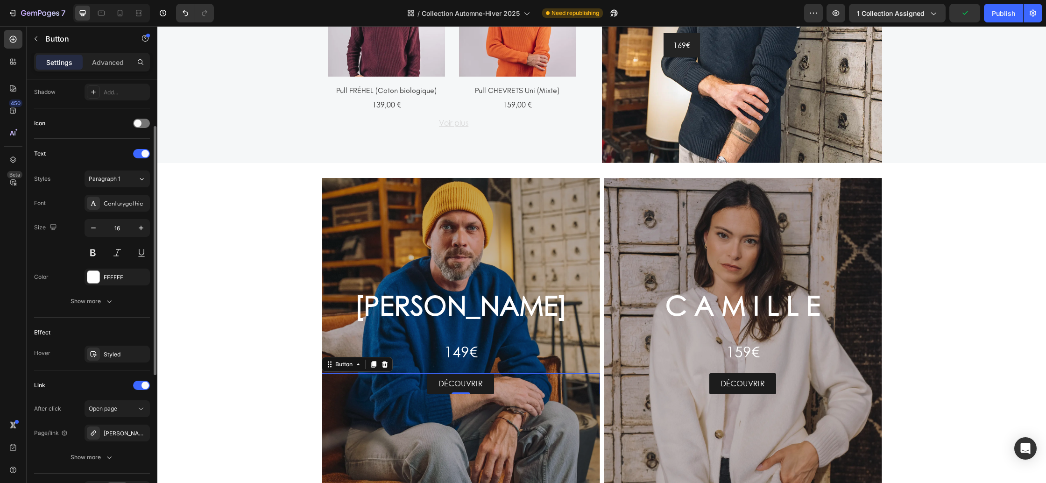
scroll to position [312, 0]
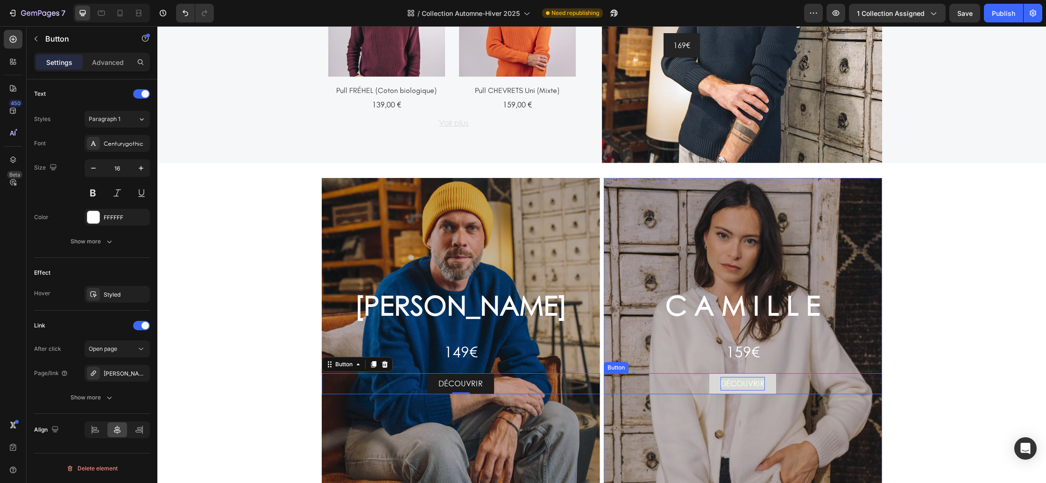
click at [735, 385] on p "DÉCOUVRIR" at bounding box center [743, 384] width 44 height 14
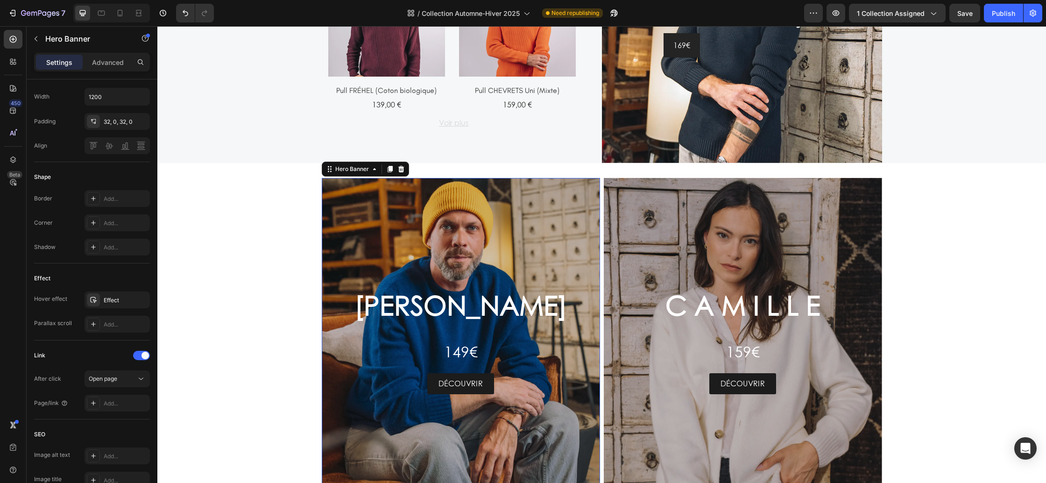
click at [521, 250] on div "Overlay" at bounding box center [461, 337] width 278 height 318
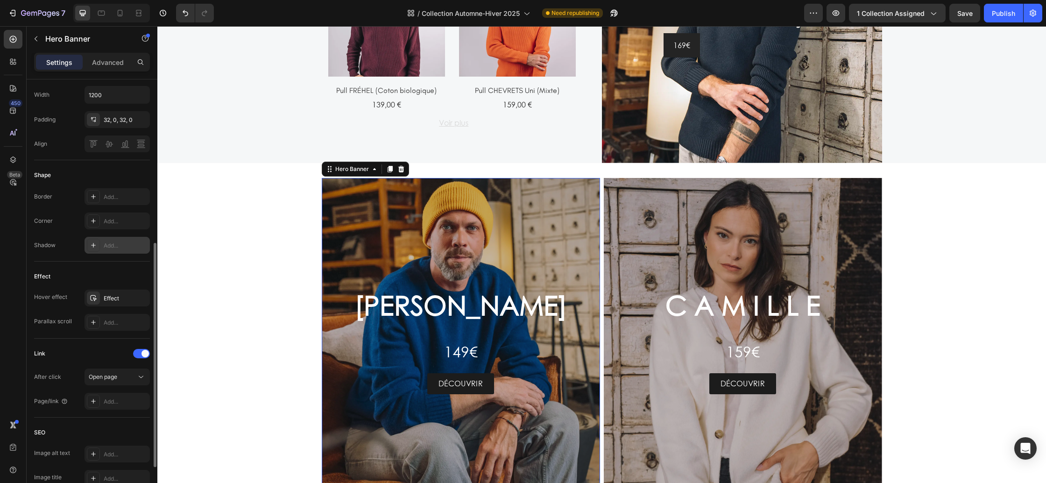
scroll to position [395, 0]
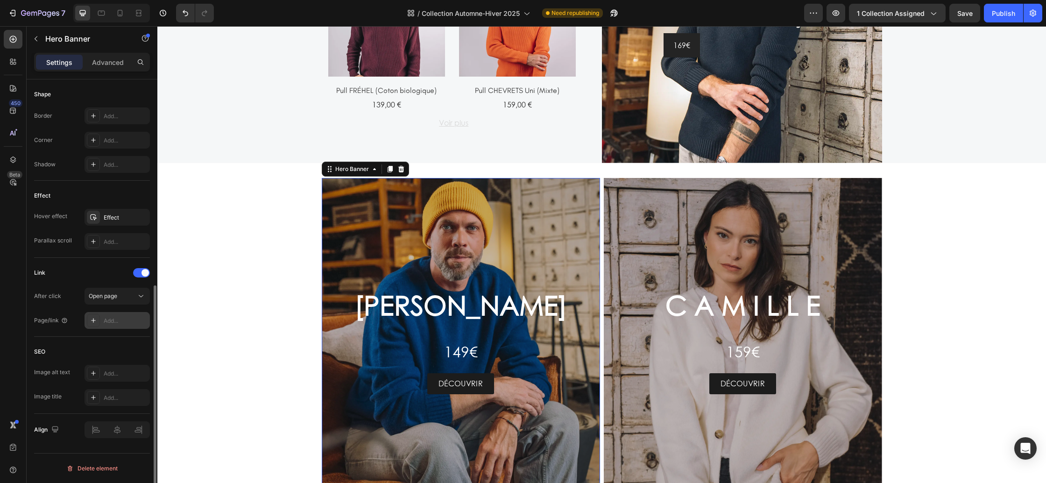
click at [119, 320] on div "Add..." at bounding box center [126, 321] width 44 height 8
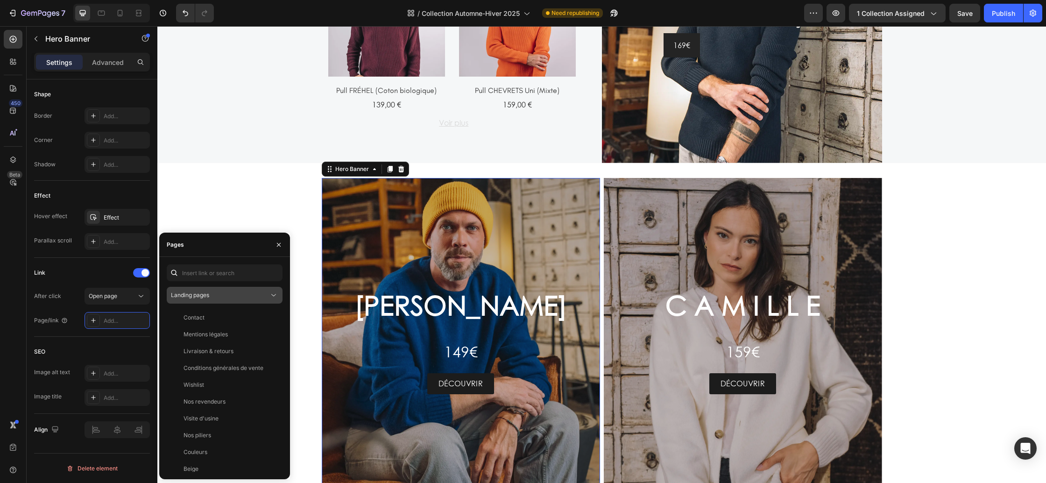
click at [219, 302] on button "Landing pages" at bounding box center [225, 295] width 116 height 17
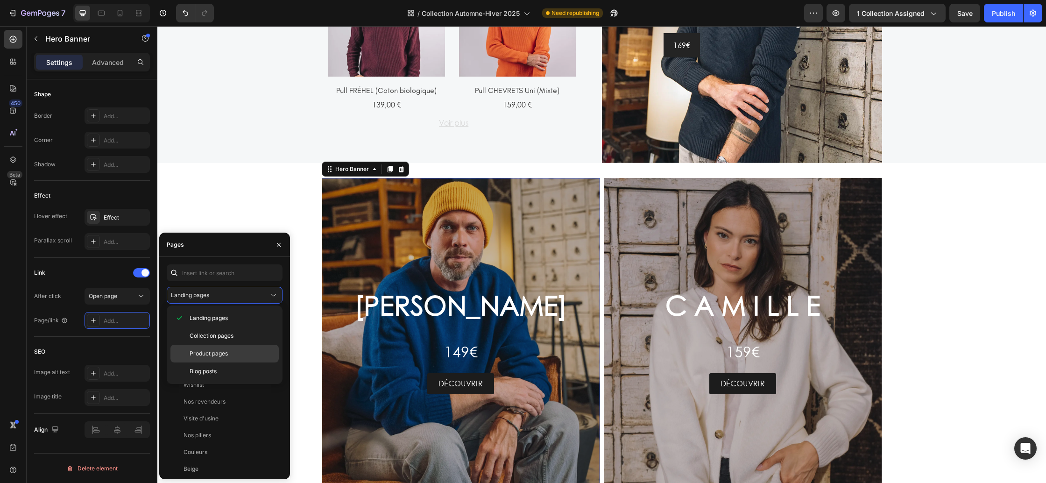
click at [224, 362] on div "Product pages" at bounding box center [224, 371] width 108 height 18
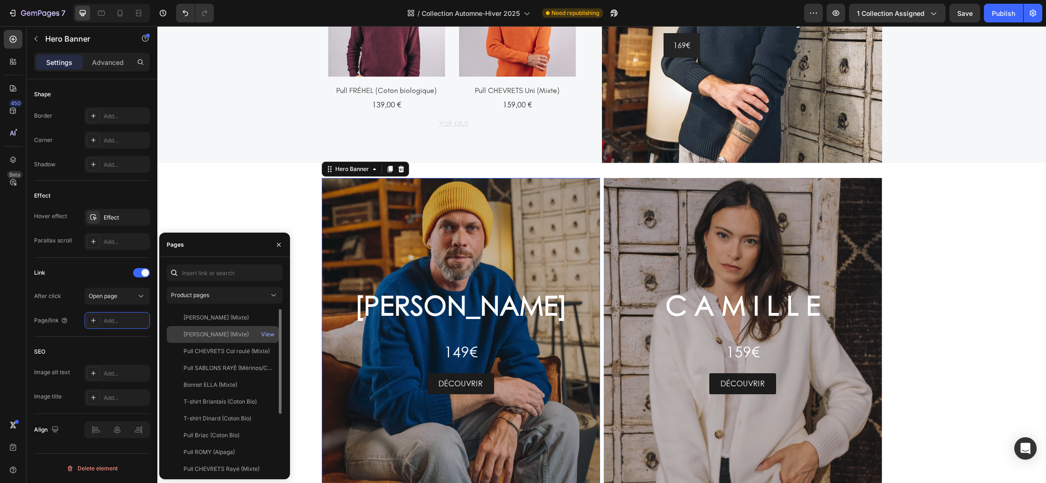
click at [203, 335] on div "[PERSON_NAME] (Mixte)" at bounding box center [216, 334] width 65 height 8
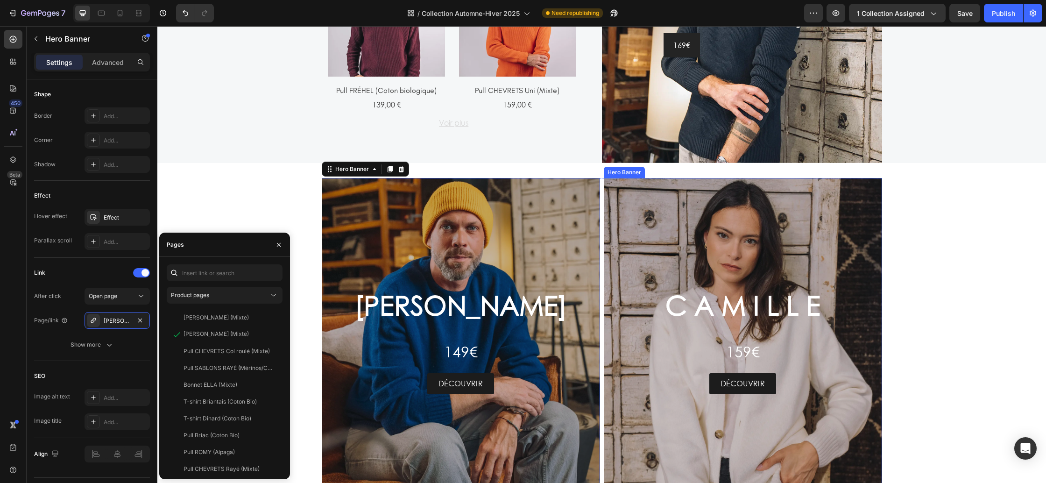
click at [665, 226] on div "Overlay" at bounding box center [743, 337] width 278 height 318
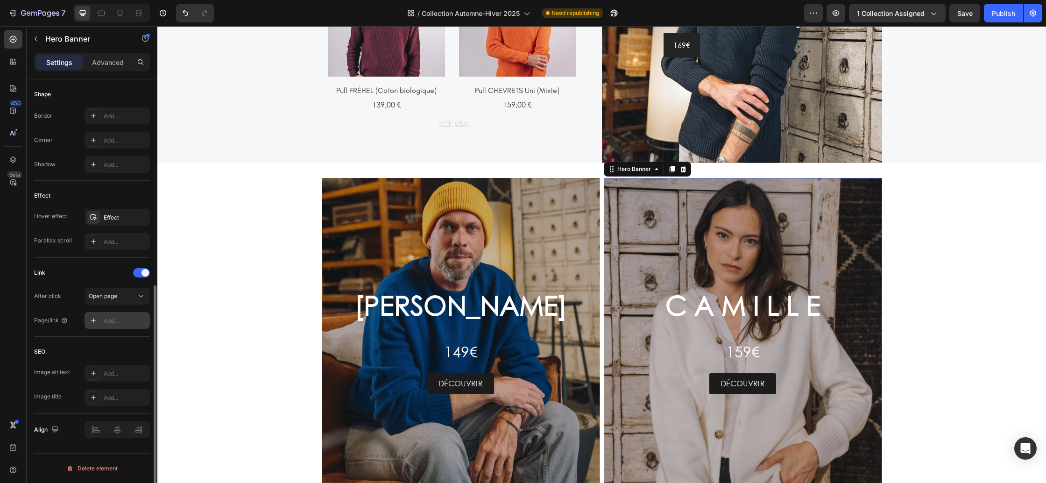
click at [113, 327] on div "Add..." at bounding box center [117, 320] width 65 height 17
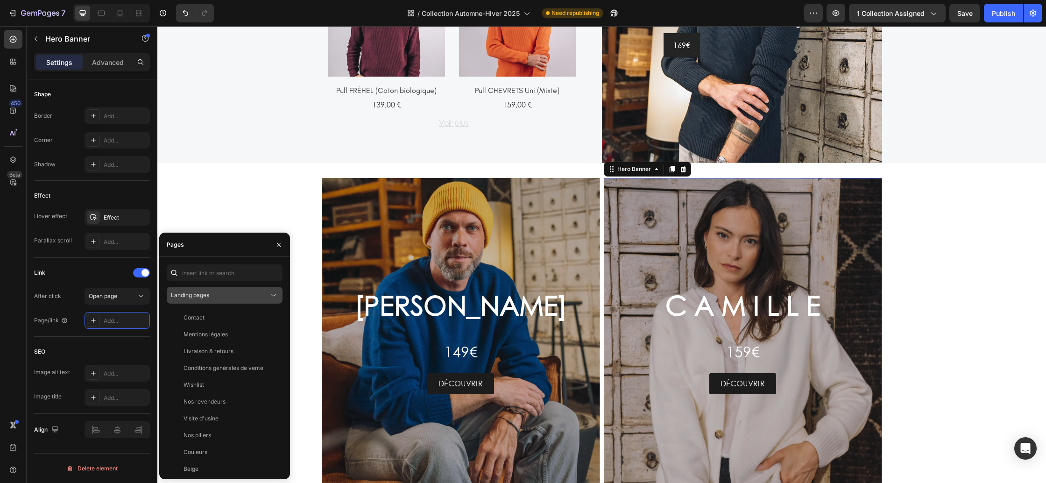
click at [214, 291] on div "Landing pages" at bounding box center [220, 295] width 98 height 8
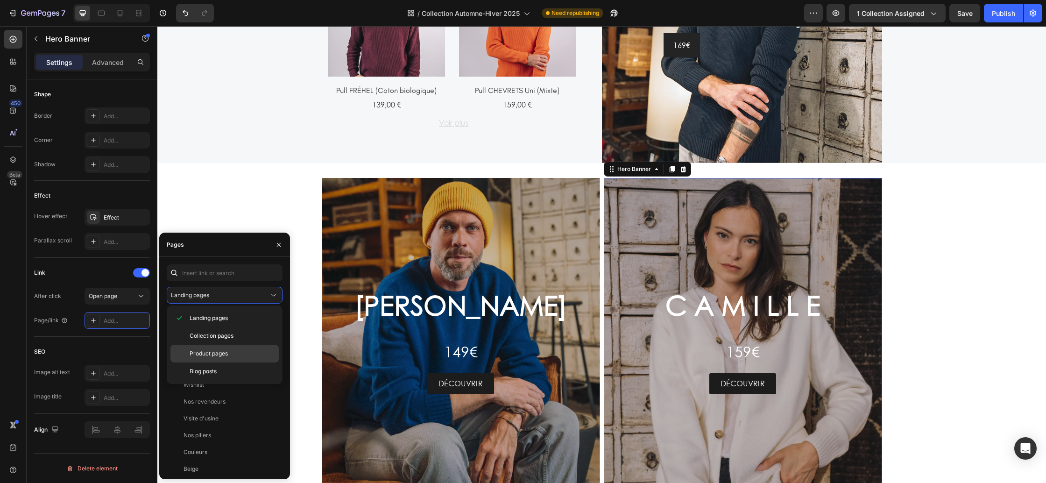
click at [217, 350] on span "Product pages" at bounding box center [209, 353] width 38 height 8
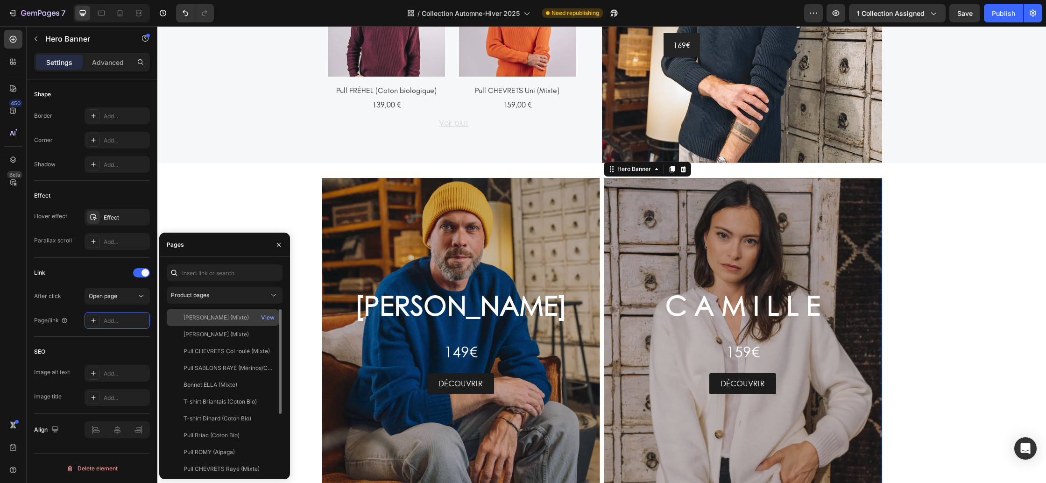
click at [218, 321] on div "[PERSON_NAME] (Mixte)" at bounding box center [216, 317] width 65 height 8
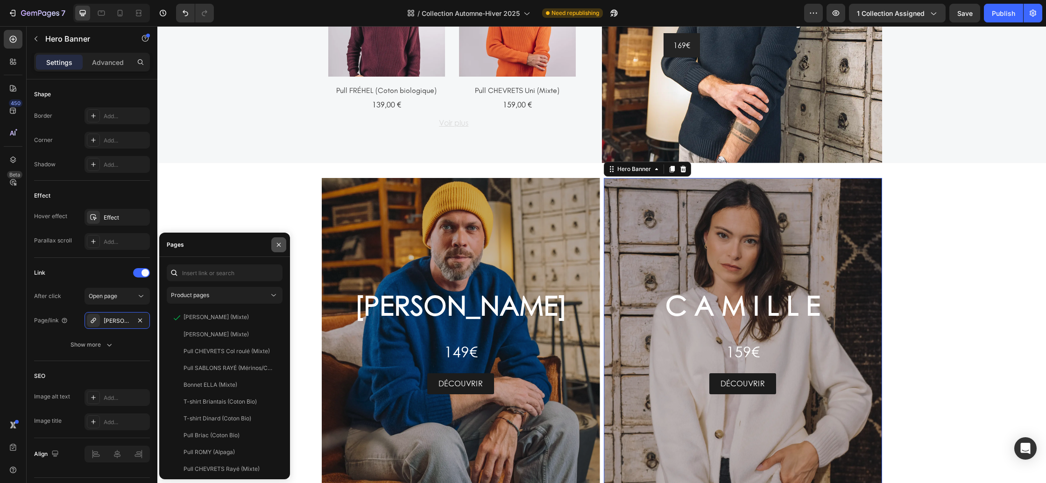
click at [279, 250] on button "button" at bounding box center [278, 244] width 15 height 15
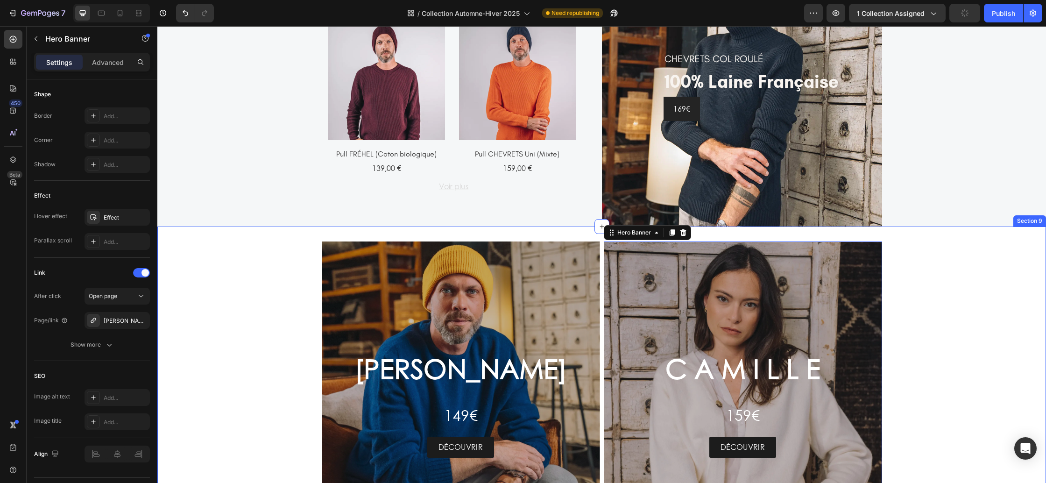
scroll to position [1360, 0]
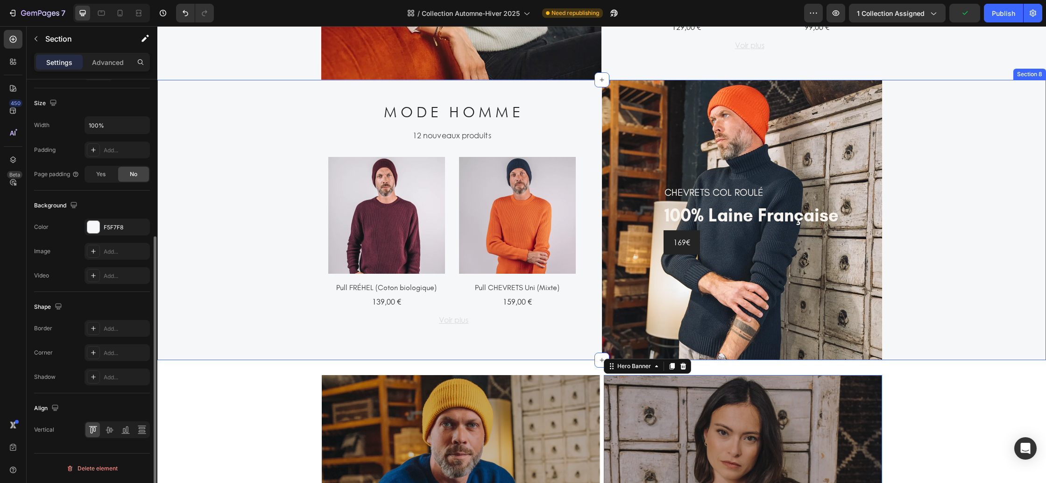
click at [274, 259] on div "M O D E H O M M E Heading 12 nouveaux produits Text (P) Images Pull FRÉHEL (Cot…" at bounding box center [379, 220] width 445 height 280
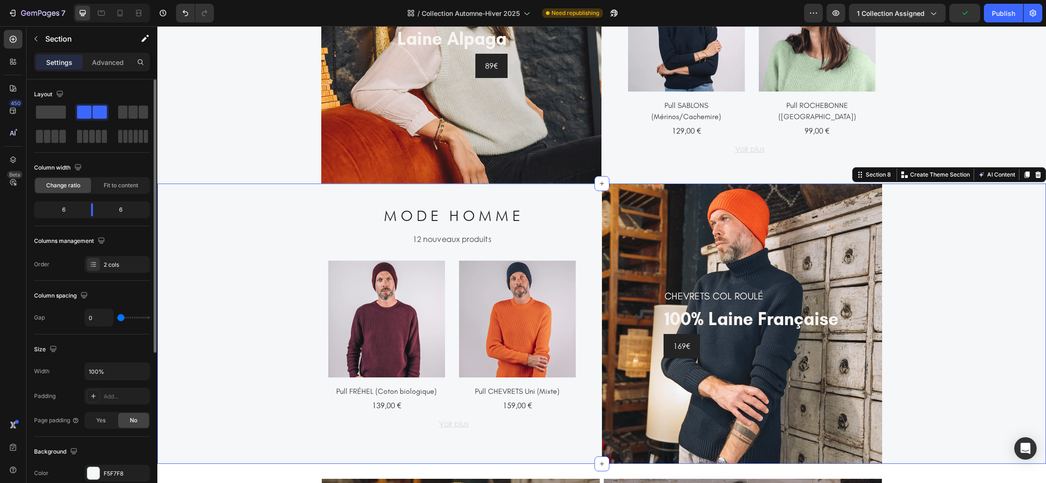
scroll to position [1242, 0]
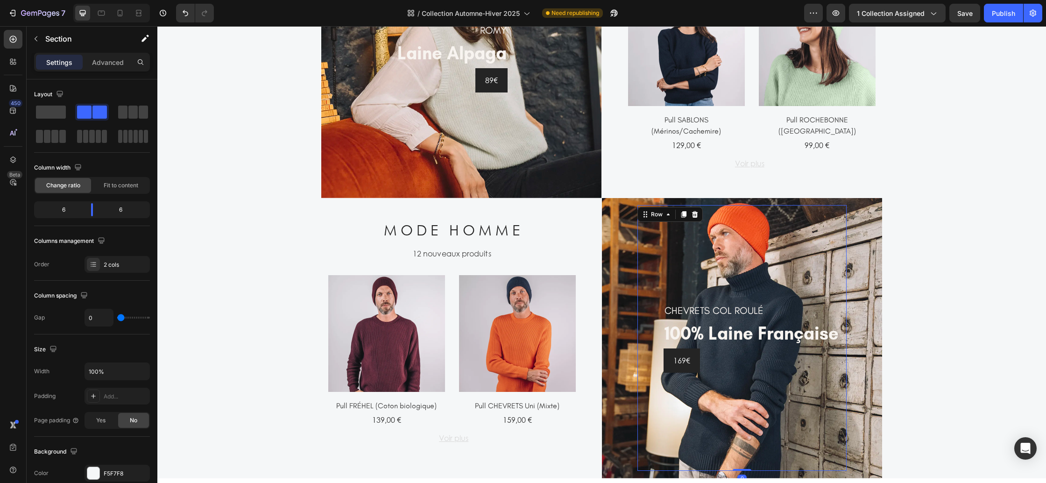
click at [680, 243] on div "CHEVRETS COL ROULÉ Heading 100% laine française Heading 169€ Button Row 0" at bounding box center [741, 338] width 209 height 266
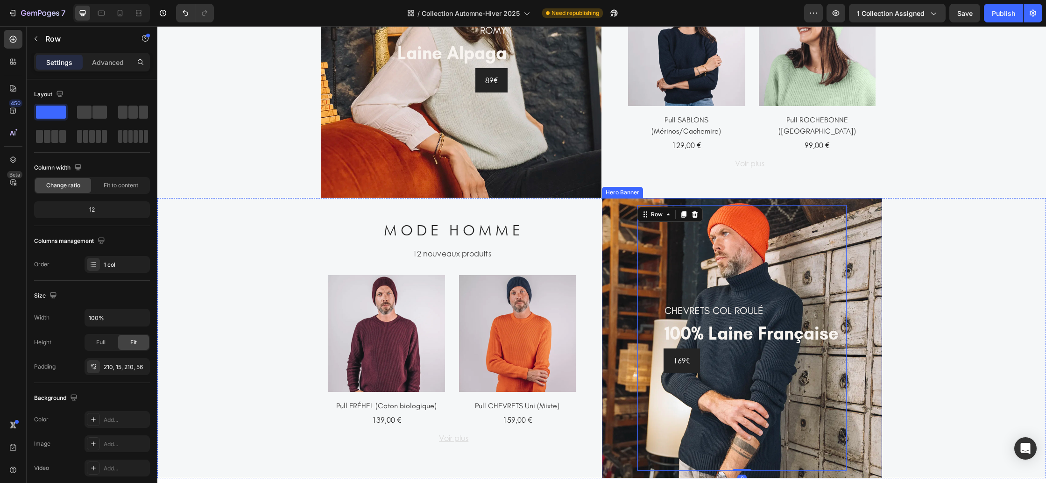
click at [626, 241] on div "CHEVRETS COL ROULÉ Heading 100% laine française Heading 169€ Button Row 0" at bounding box center [742, 338] width 280 height 266
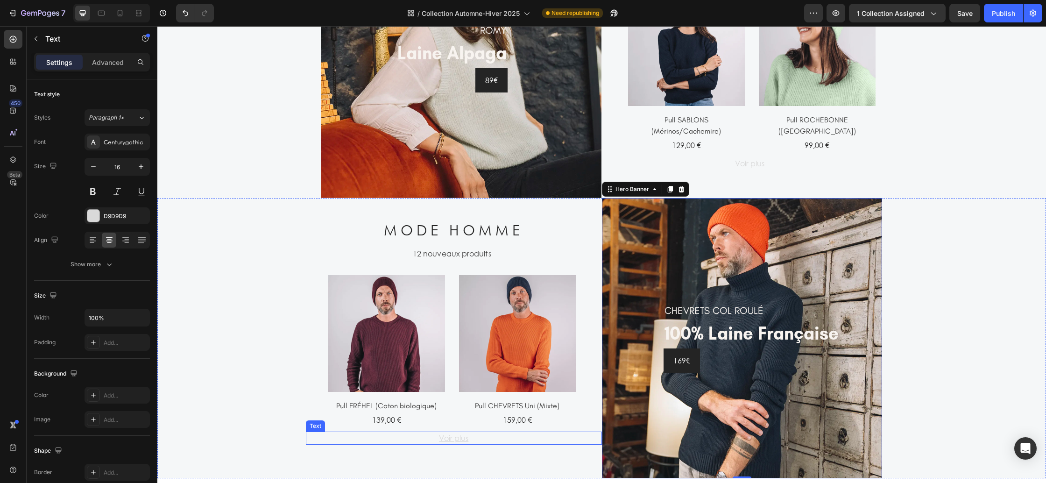
click at [457, 438] on u "Voir plus" at bounding box center [453, 438] width 29 height 10
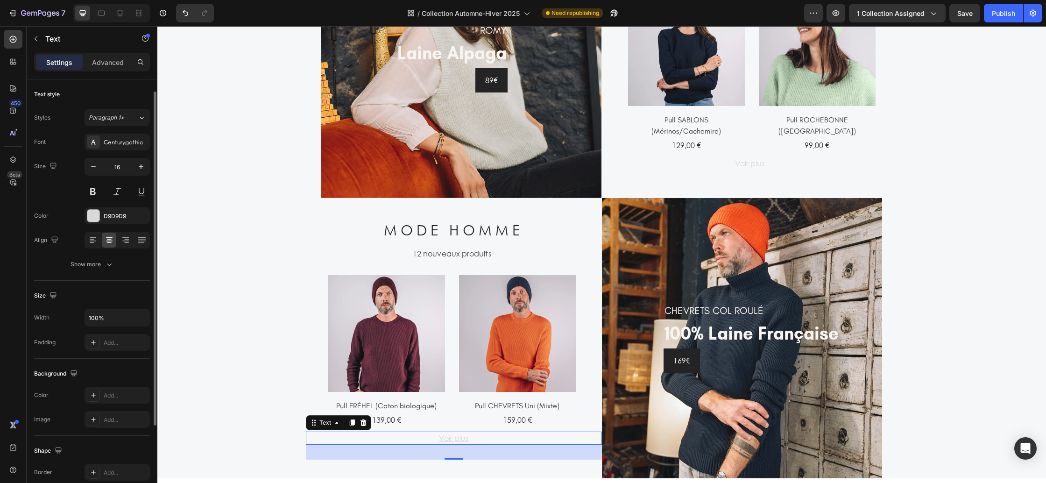
scroll to position [123, 0]
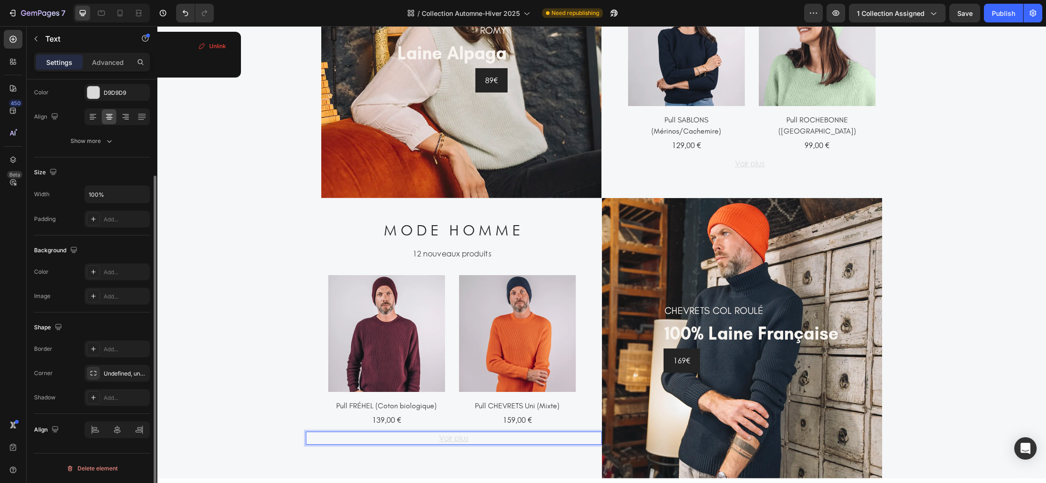
click at [445, 436] on u "Voir plus" at bounding box center [453, 438] width 29 height 10
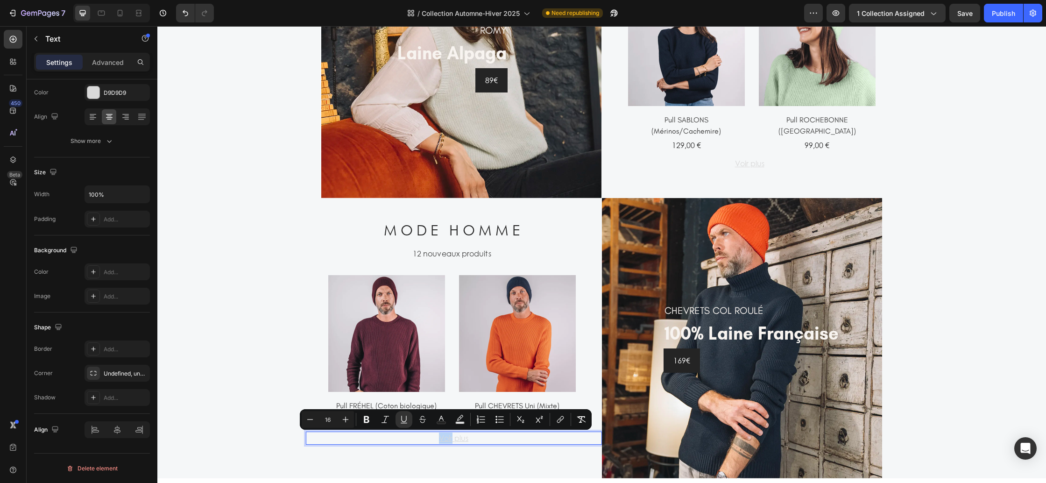
click at [445, 436] on u "Voir plus" at bounding box center [453, 438] width 29 height 10
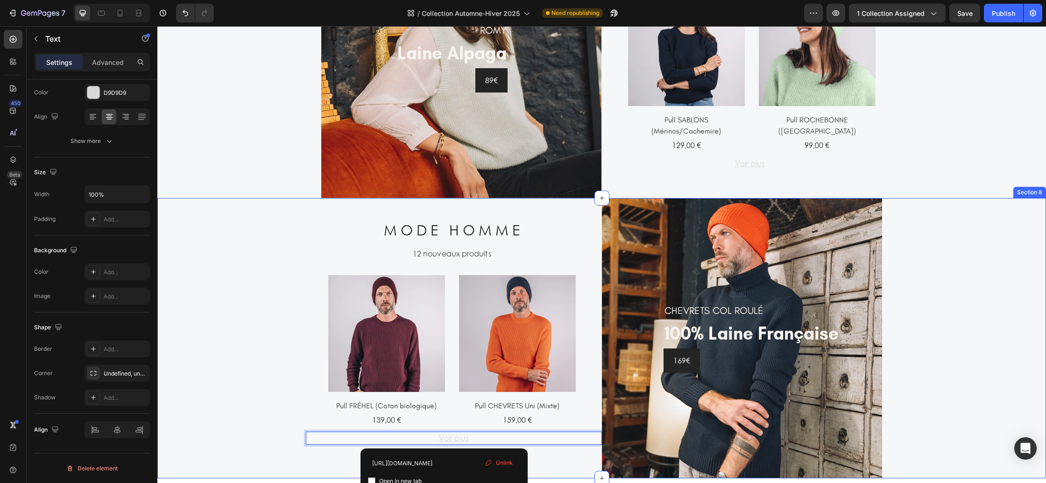
click at [284, 366] on div "M O D E H O M M E Heading 12 nouveaux produits Text (P) Images Pull FRÉHEL (Cot…" at bounding box center [379, 338] width 445 height 280
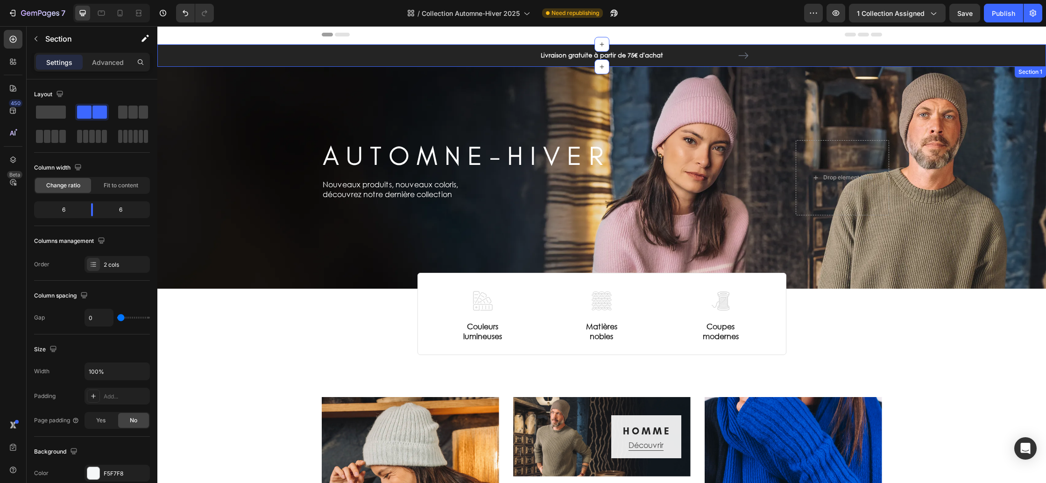
scroll to position [0, 0]
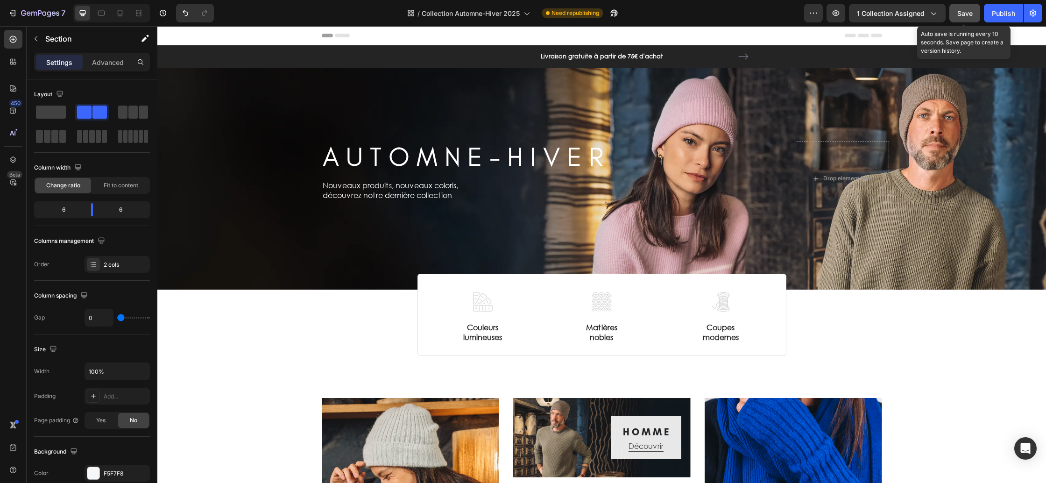
click at [959, 16] on span "Save" at bounding box center [964, 13] width 15 height 8
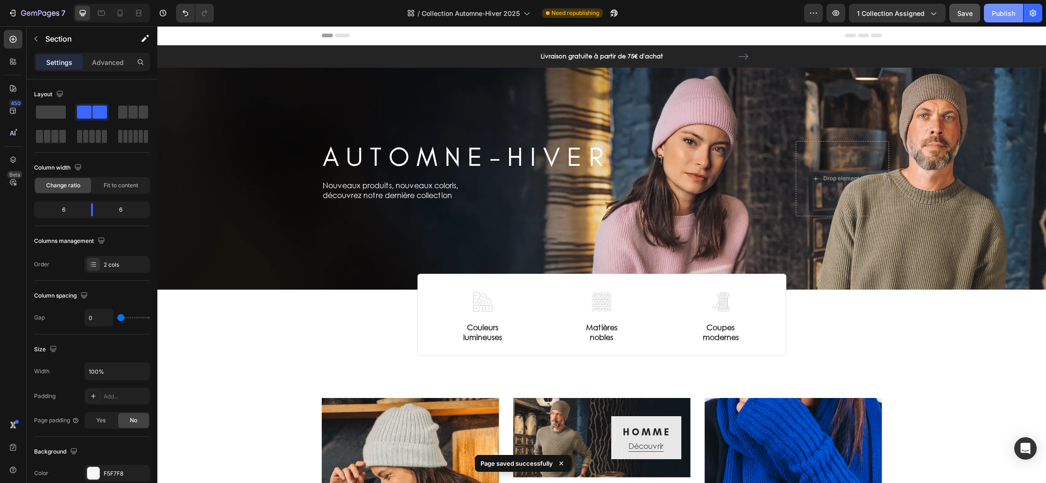
click at [1000, 10] on div "Publish" at bounding box center [1003, 13] width 23 height 10
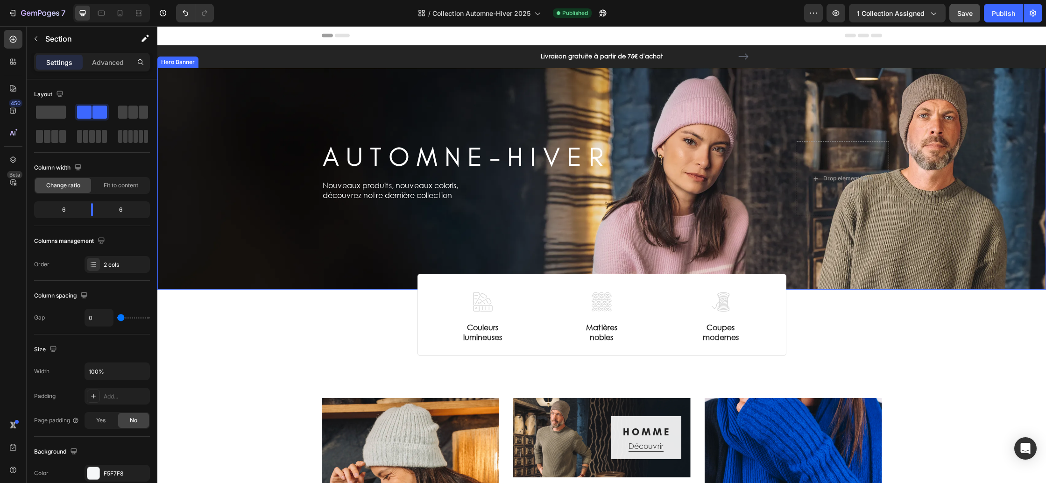
click at [258, 248] on div "Background Image" at bounding box center [601, 179] width 889 height 222
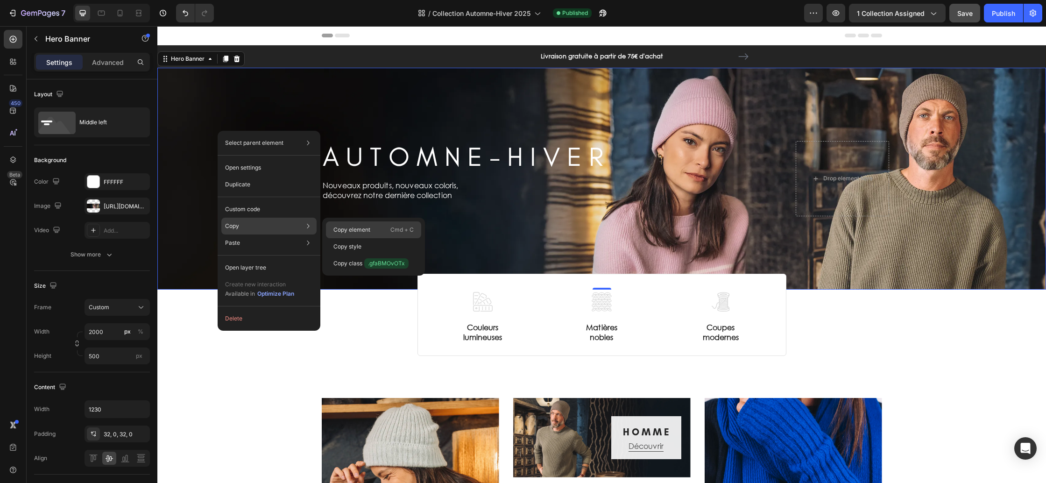
click at [371, 238] on div "Copy element Cmd + C" at bounding box center [373, 246] width 95 height 17
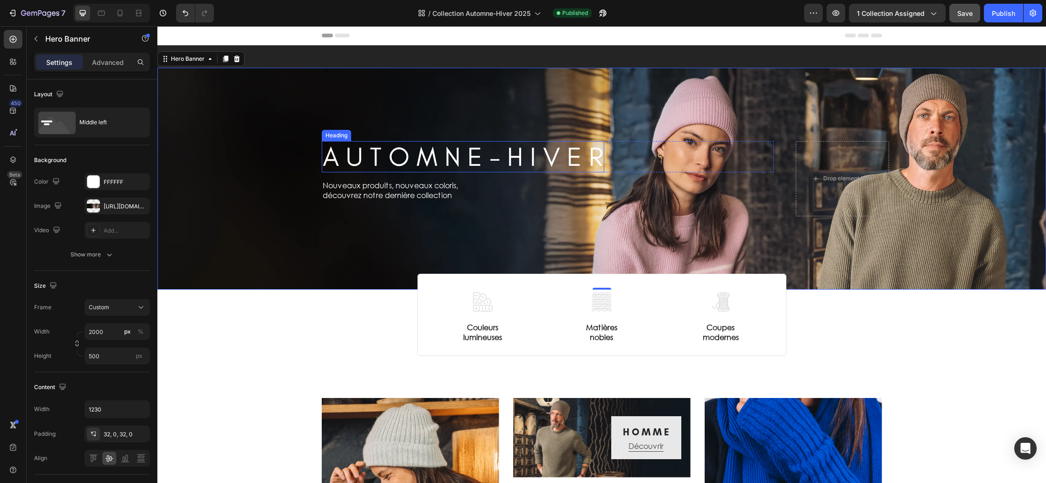
scroll to position [484, 0]
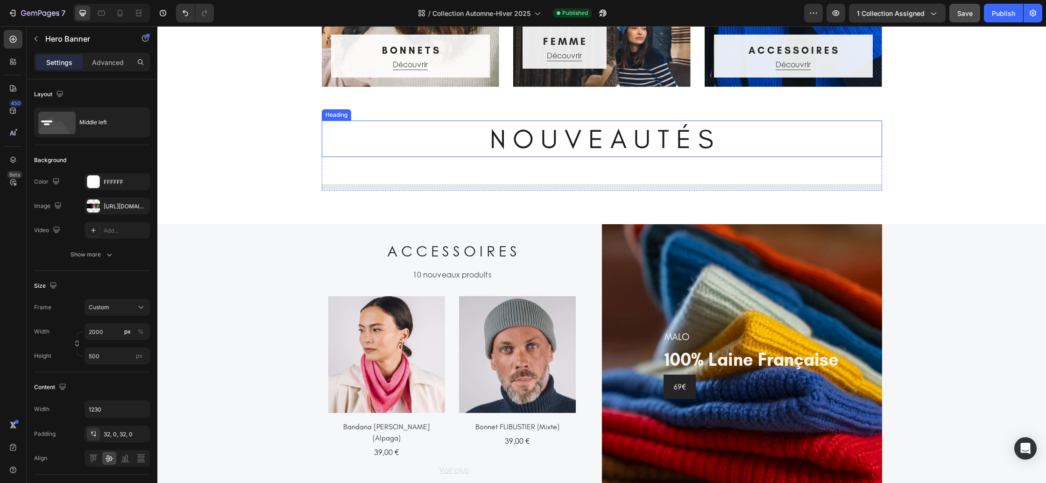
click at [588, 145] on h2 "N O U V E A U T É S" at bounding box center [602, 138] width 560 height 36
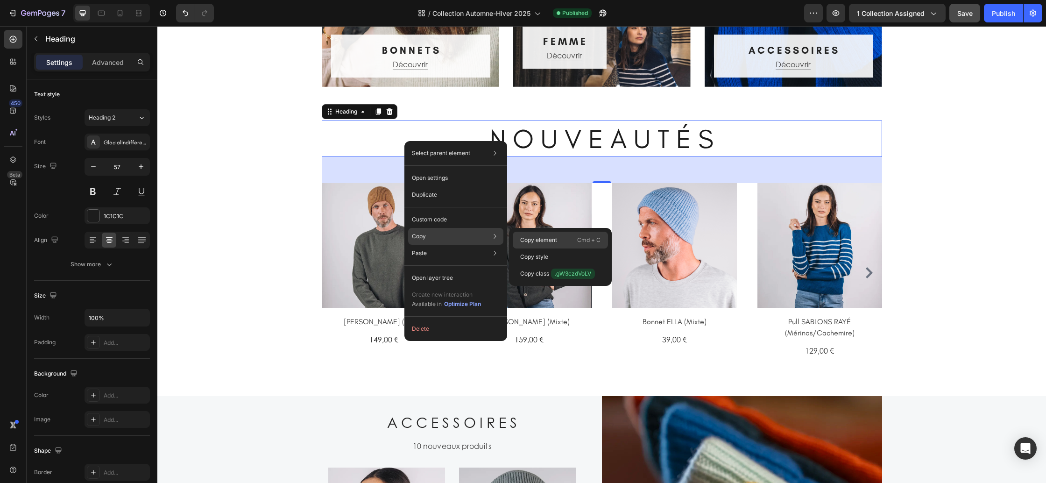
click at [537, 243] on p "Copy element" at bounding box center [538, 240] width 37 height 8
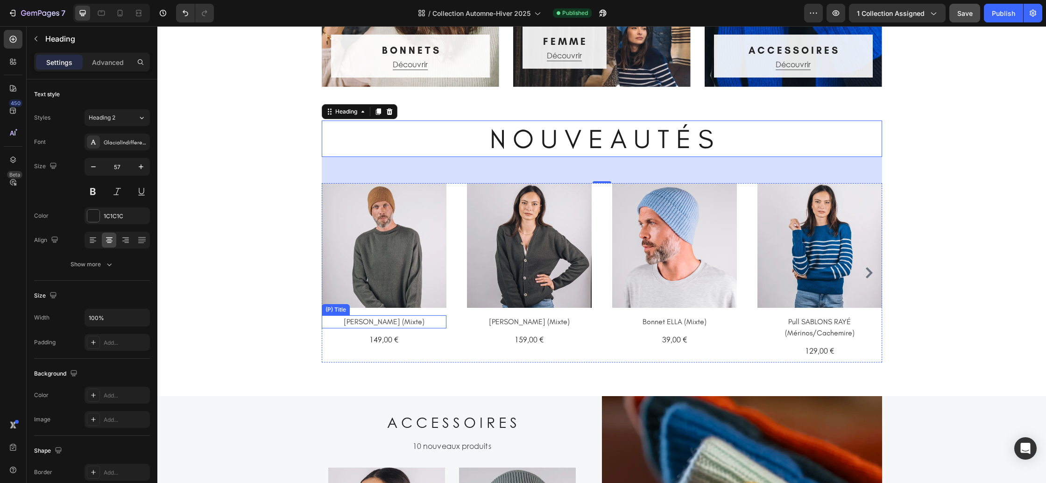
click at [403, 324] on h2 "Pull GASPARD (Mixte)" at bounding box center [384, 321] width 125 height 13
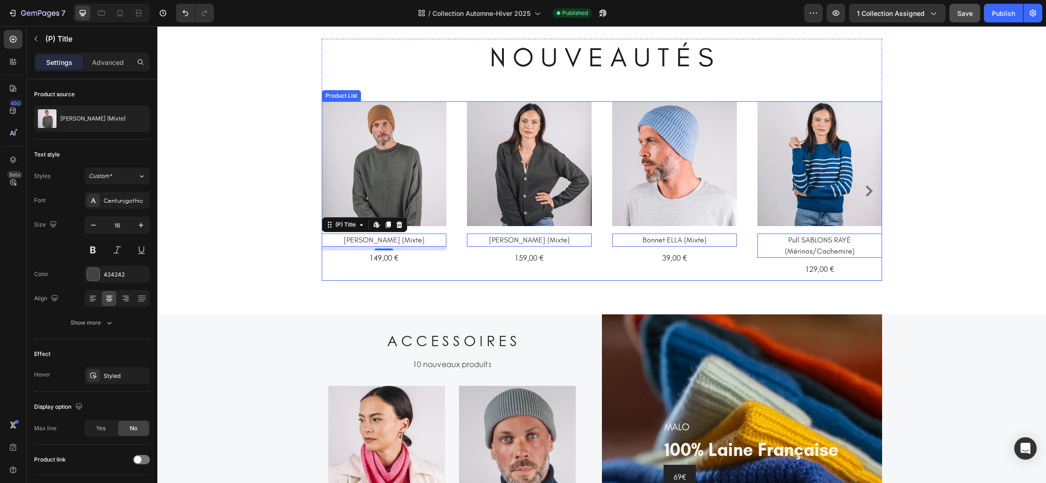
scroll to position [567, 0]
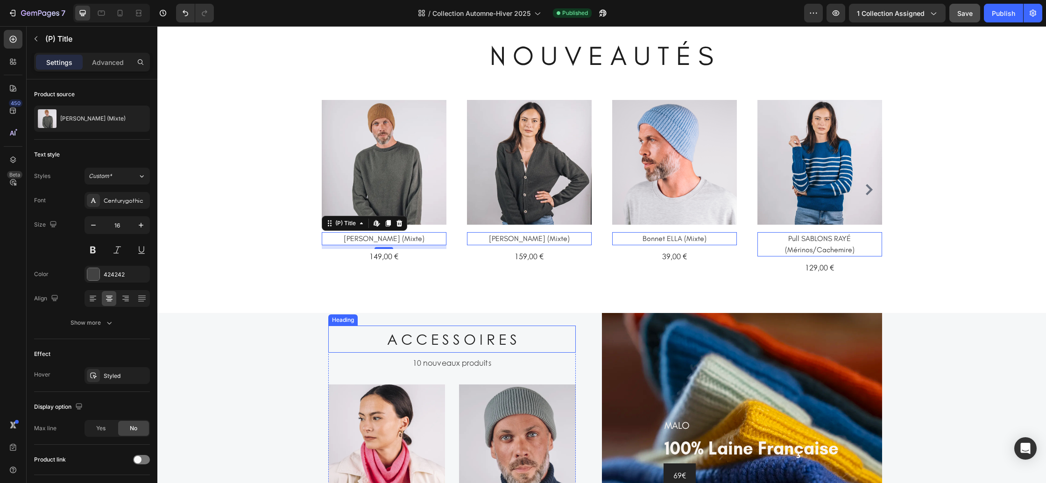
click at [452, 344] on h2 "A C C E S S O I R E S" at bounding box center [451, 338] width 247 height 27
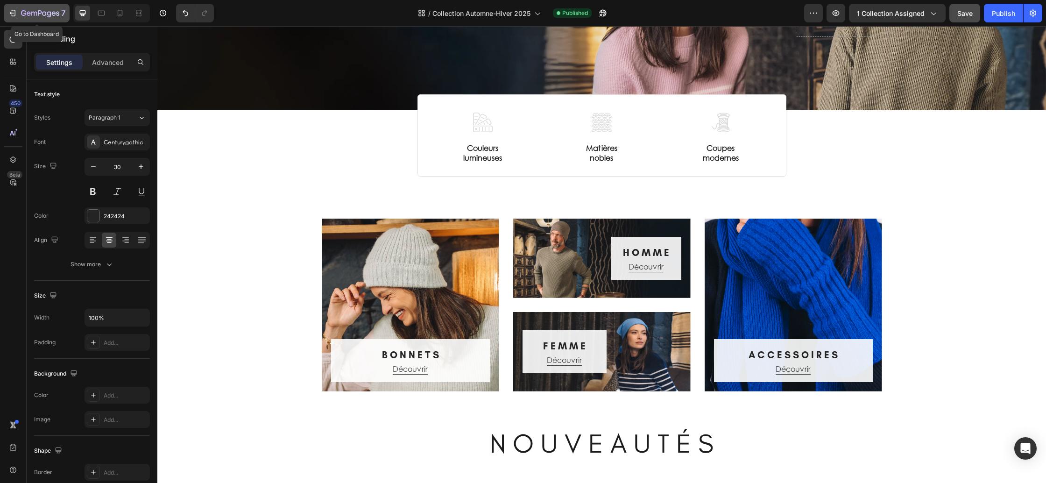
scroll to position [133, 0]
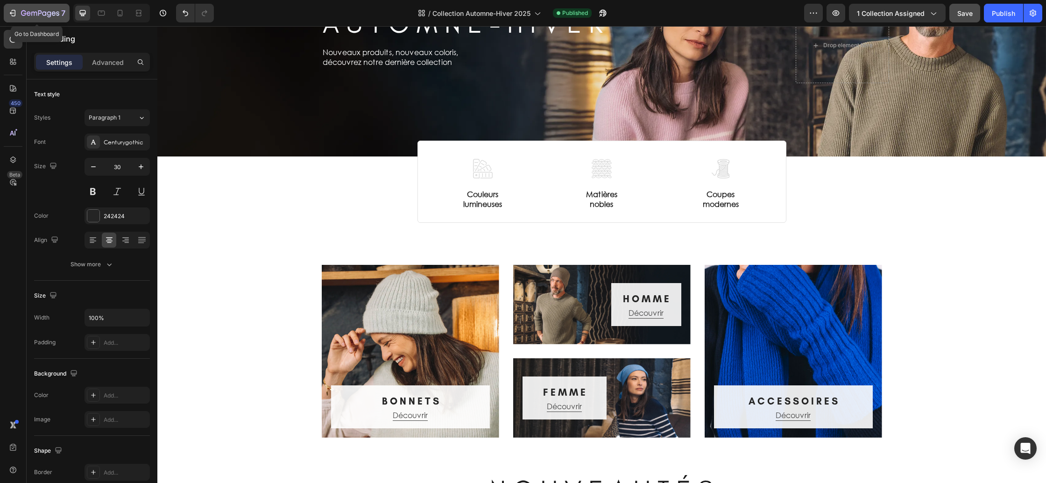
click at [28, 16] on icon "button" at bounding box center [40, 14] width 38 height 8
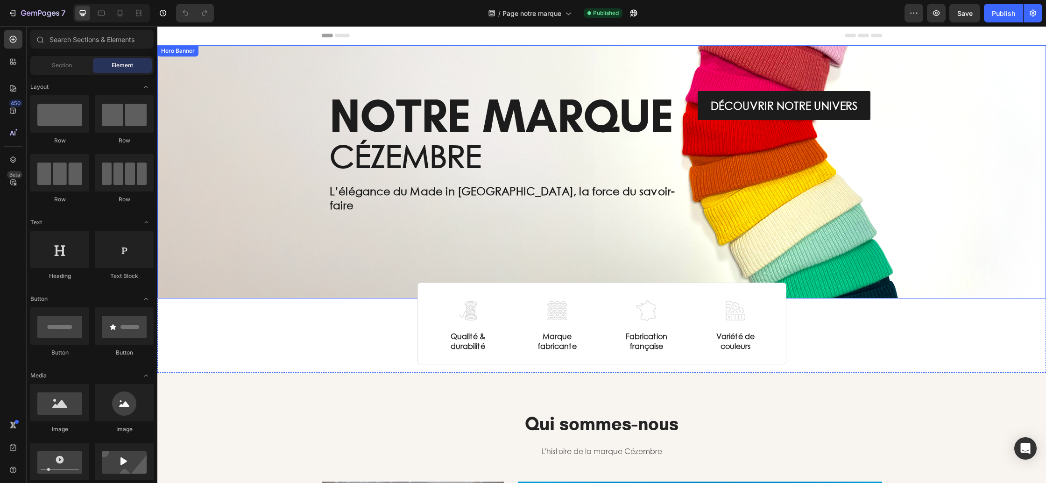
click at [210, 109] on div "Background Image" at bounding box center [601, 171] width 889 height 253
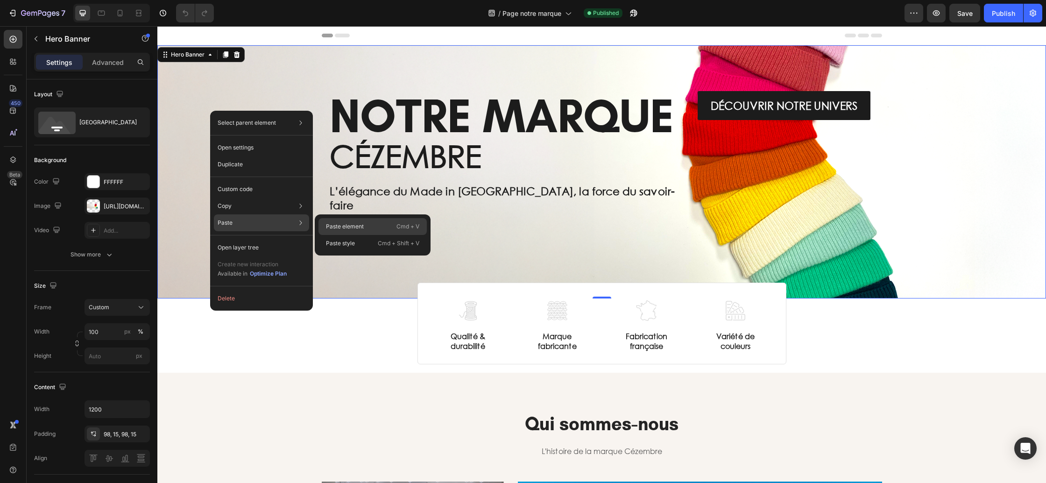
click at [372, 235] on div "Paste element Cmd + V" at bounding box center [372, 243] width 108 height 17
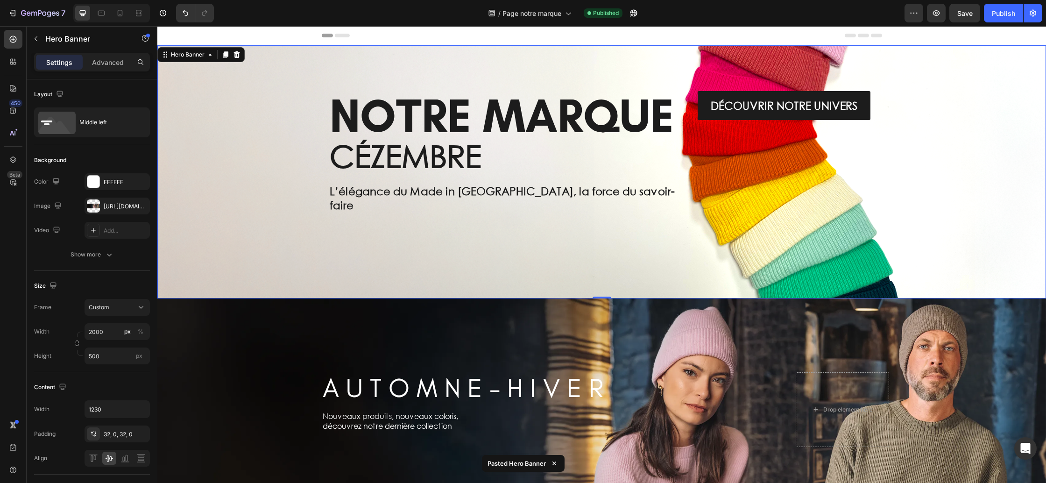
click at [202, 160] on div "Background Image" at bounding box center [601, 171] width 889 height 253
click at [236, 56] on icon at bounding box center [236, 54] width 7 height 7
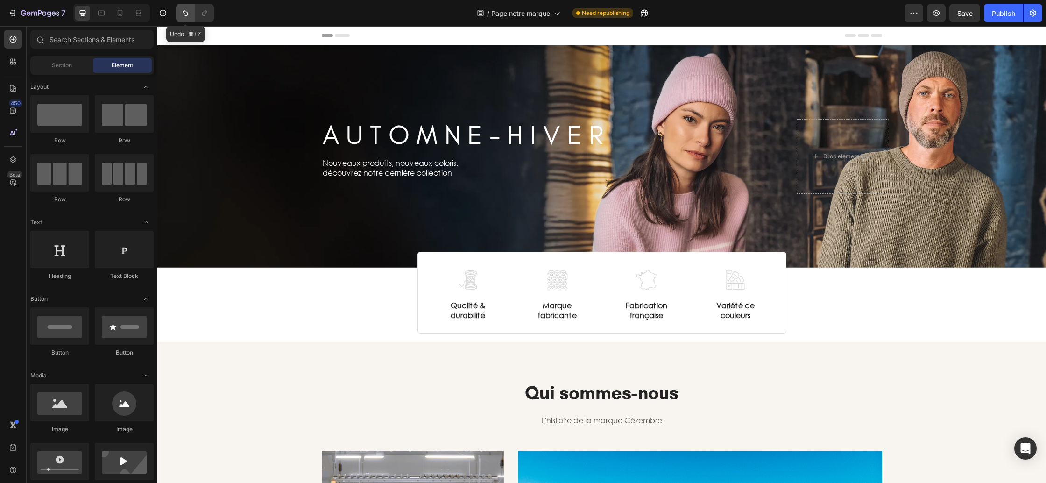
click at [186, 14] on icon "Undo/Redo" at bounding box center [185, 12] width 9 height 9
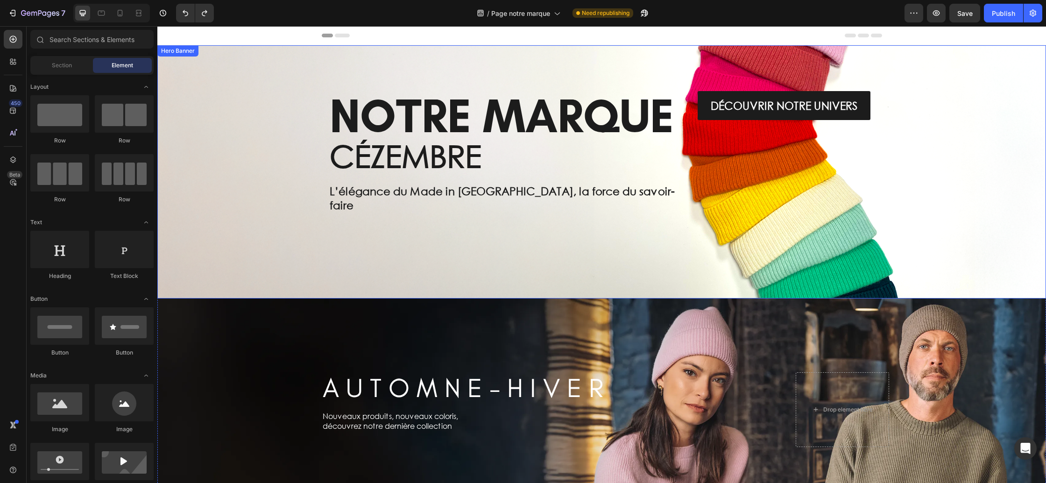
scroll to position [95, 0]
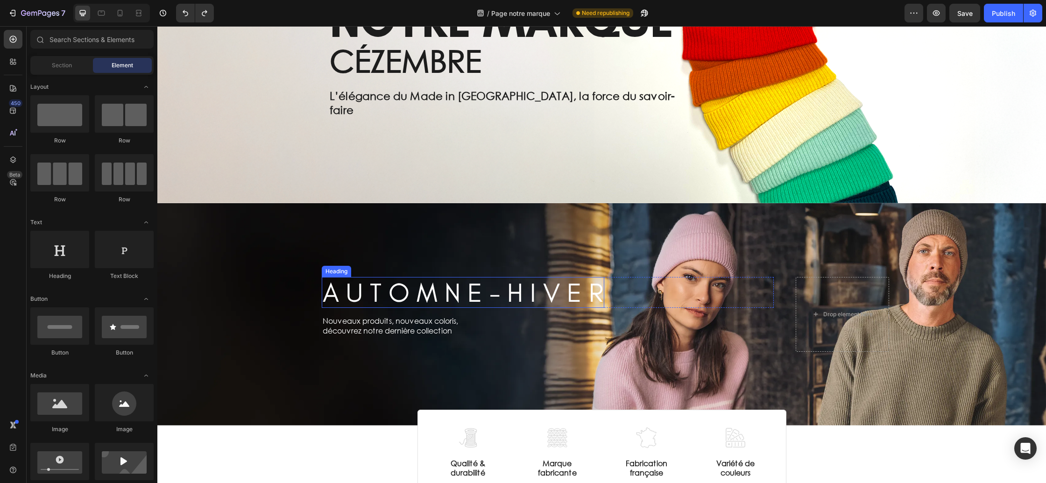
click at [436, 284] on h2 "A U T O M N E - H I V E R" at bounding box center [463, 292] width 283 height 31
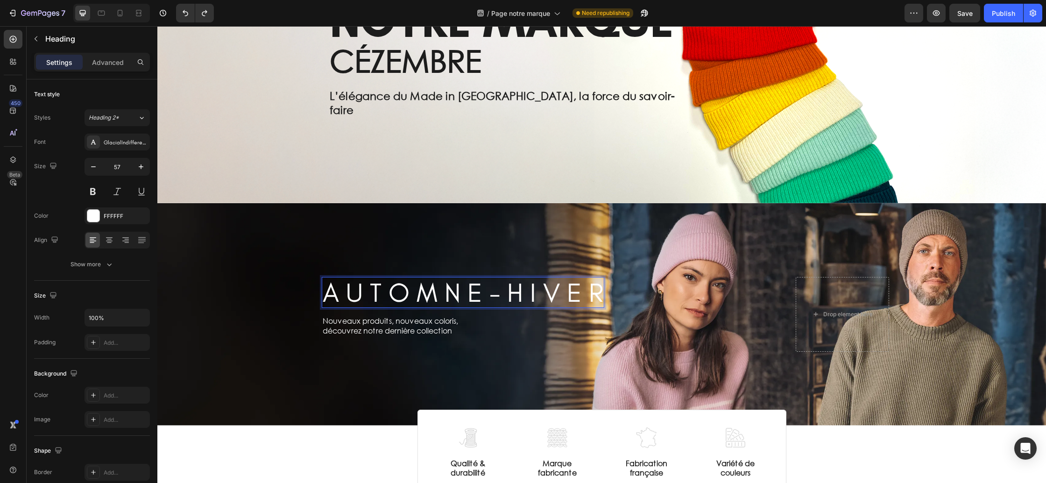
click at [436, 284] on h2 "A U T O M N E - H I V E R" at bounding box center [463, 292] width 283 height 31
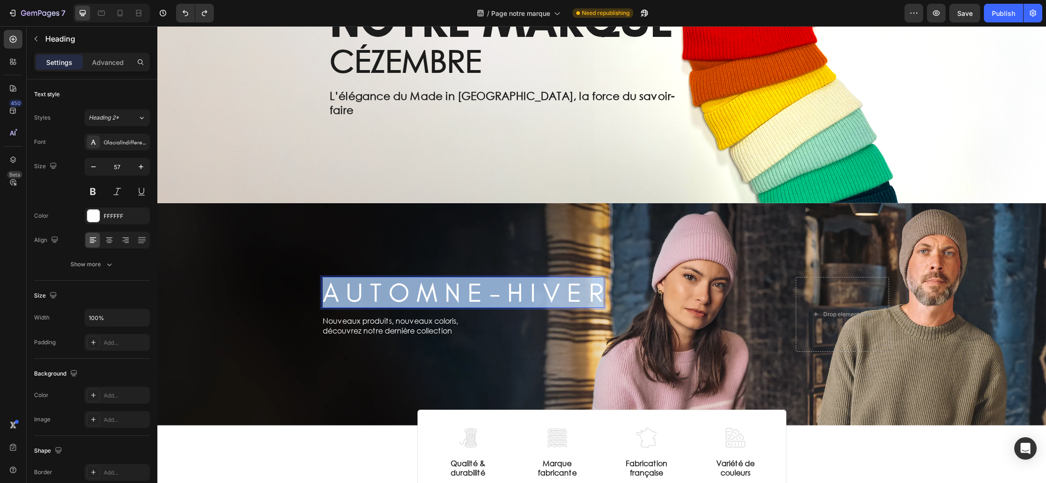
click at [436, 284] on p "A U T O M N E - H I V E R" at bounding box center [463, 292] width 281 height 29
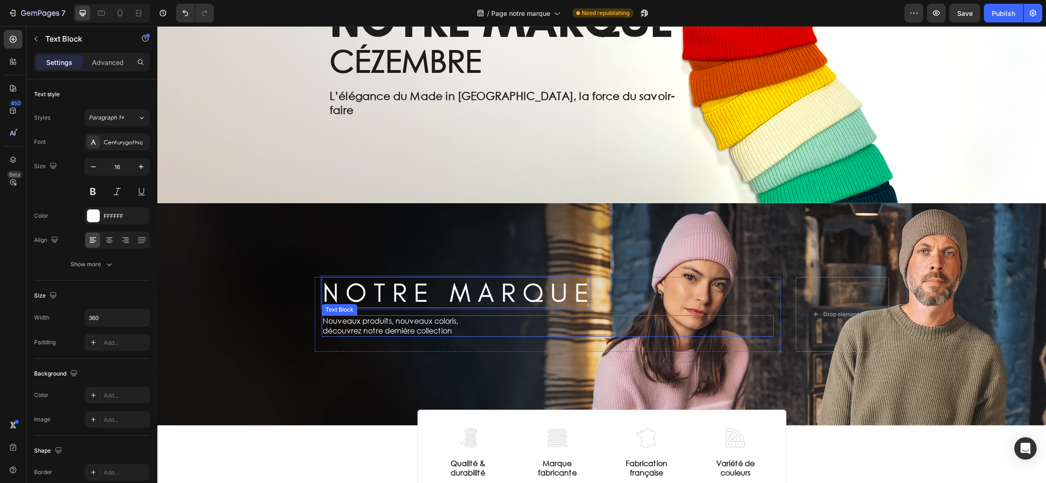
click at [399, 326] on p "découvrez notre dernière collection" at bounding box center [406, 331] width 166 height 10
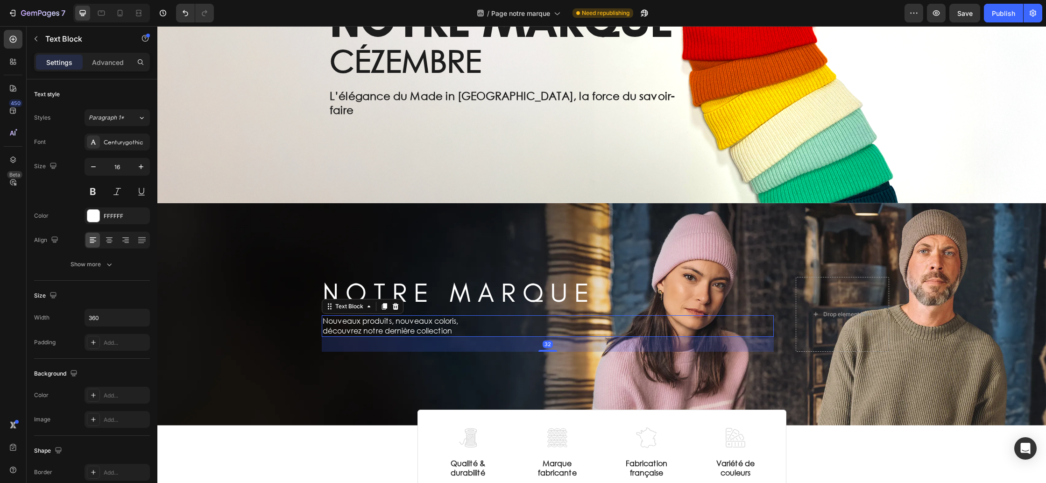
click at [399, 326] on p "découvrez notre dernière collection" at bounding box center [406, 331] width 166 height 10
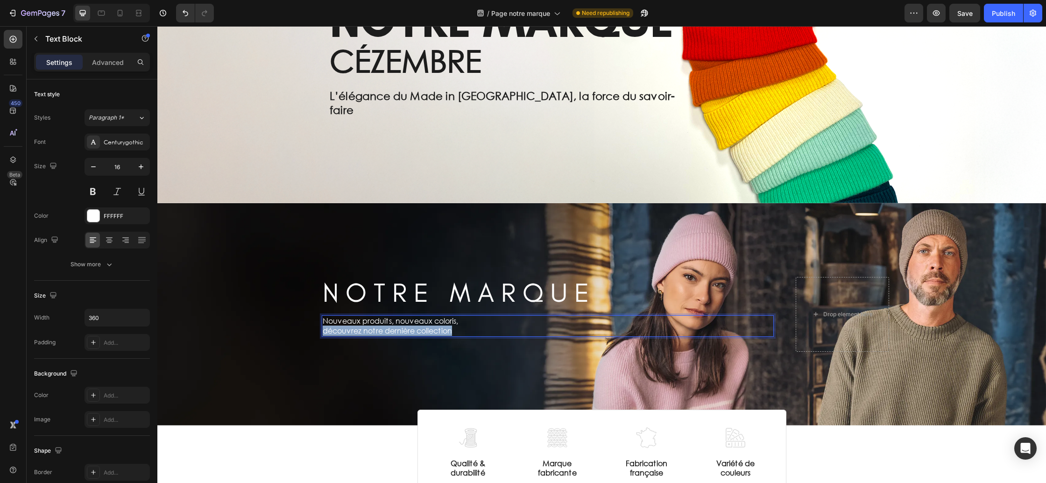
click at [399, 326] on p "découvrez notre dernière collection" at bounding box center [406, 331] width 166 height 10
click at [446, 326] on p "découvrez notre dernière collection" at bounding box center [406, 331] width 166 height 10
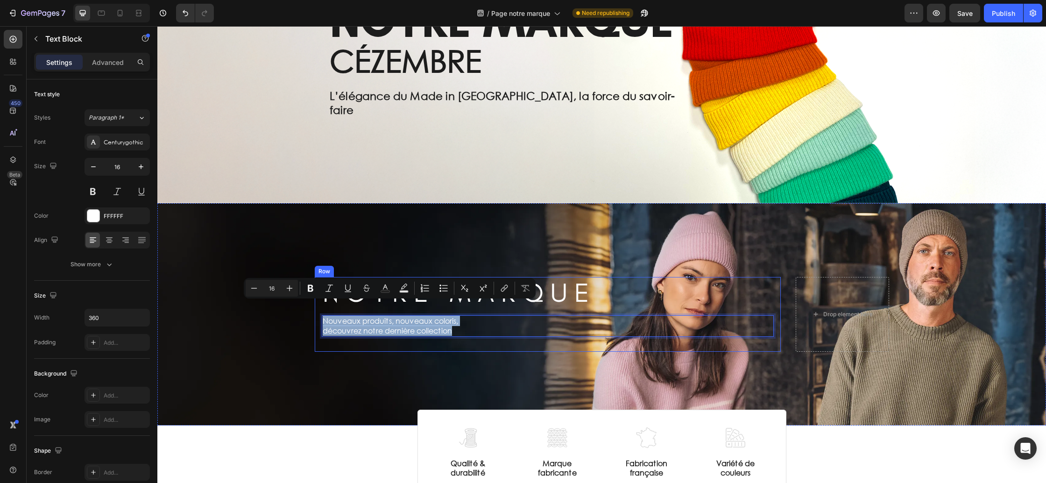
drag, startPoint x: 453, startPoint y: 315, endPoint x: 317, endPoint y: 309, distance: 136.5
click at [317, 309] on div "N O T R E M A R Q U E Heading Row Nouveaux produits, nouveaux coloris, découvre…" at bounding box center [548, 314] width 466 height 75
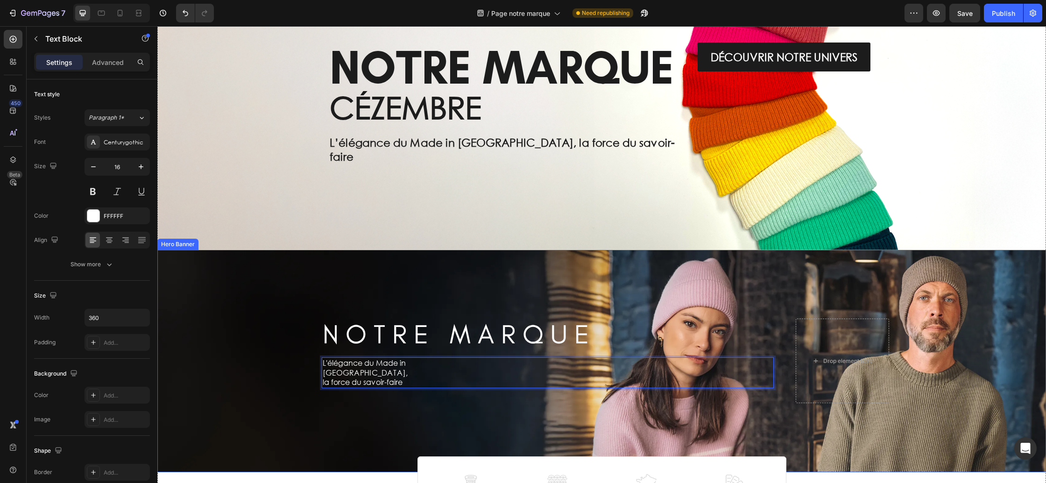
scroll to position [0, 0]
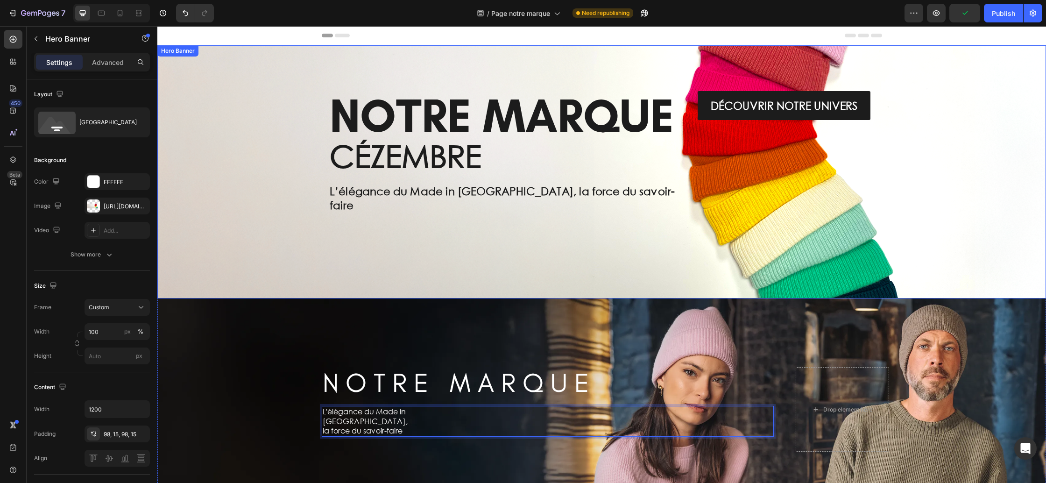
click at [201, 191] on div "Background Image" at bounding box center [601, 171] width 889 height 253
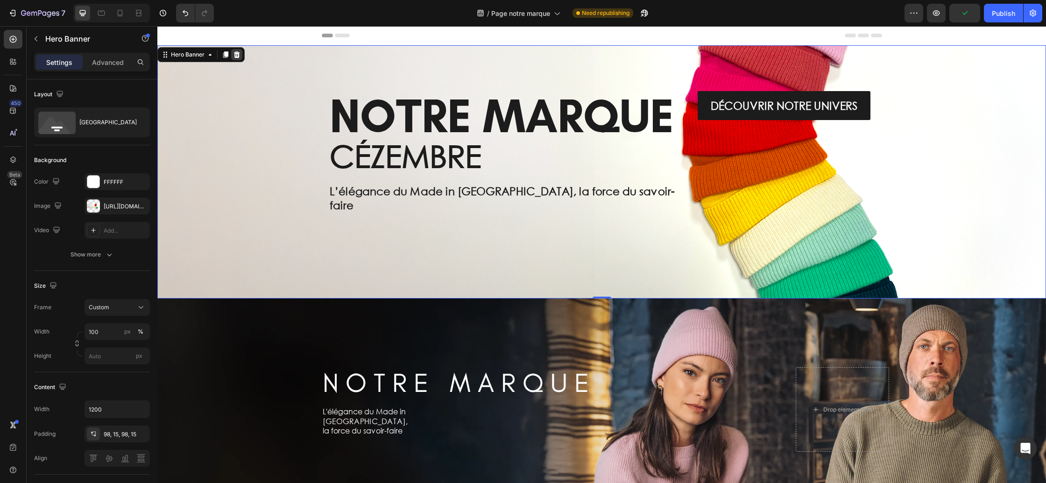
click at [236, 56] on icon at bounding box center [237, 54] width 6 height 7
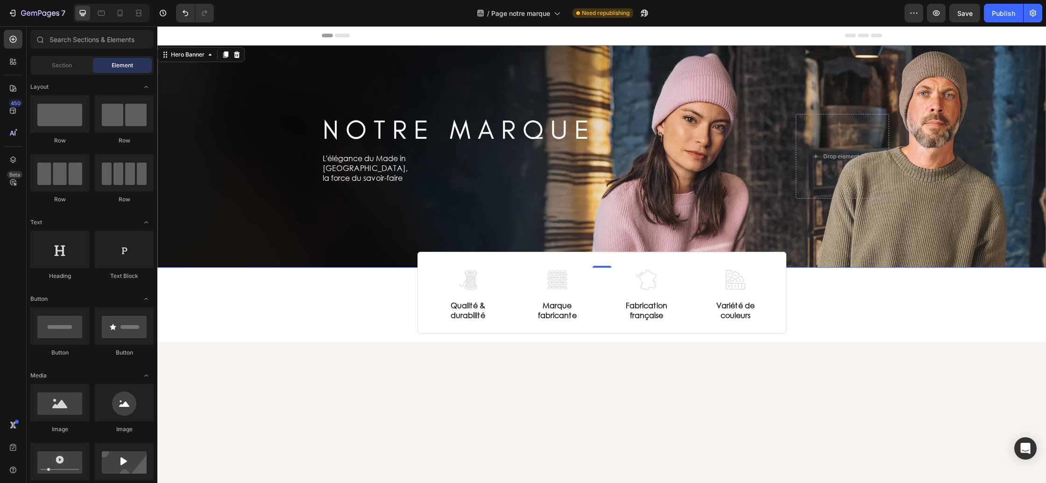
click at [267, 224] on div "Background Image" at bounding box center [601, 156] width 889 height 222
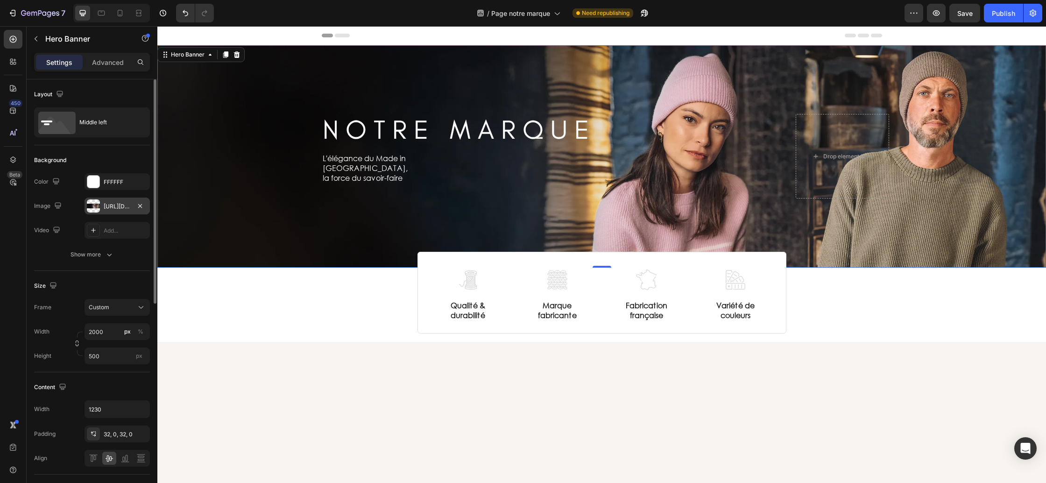
click at [113, 209] on div "[URL][DOMAIN_NAME]" at bounding box center [117, 206] width 27 height 8
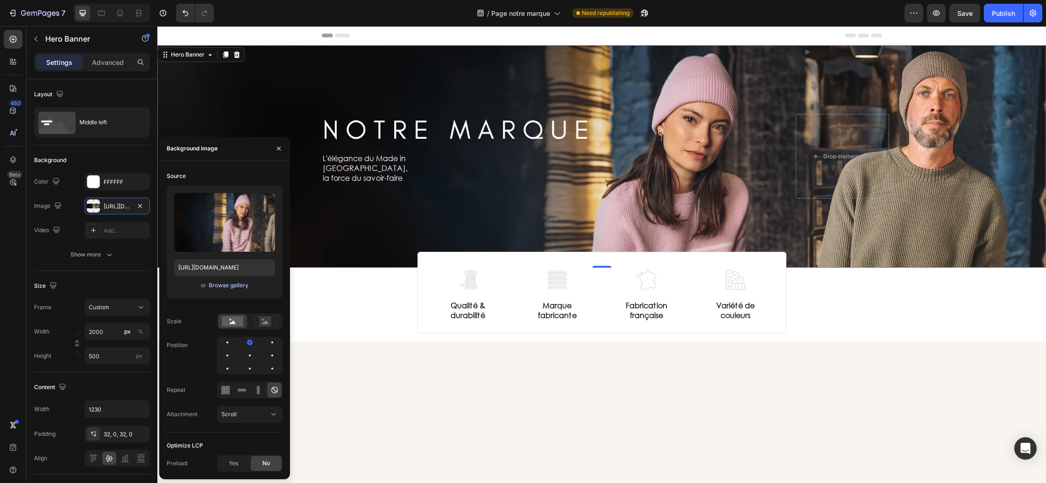
click at [215, 284] on div "Browse gallery" at bounding box center [229, 285] width 40 height 8
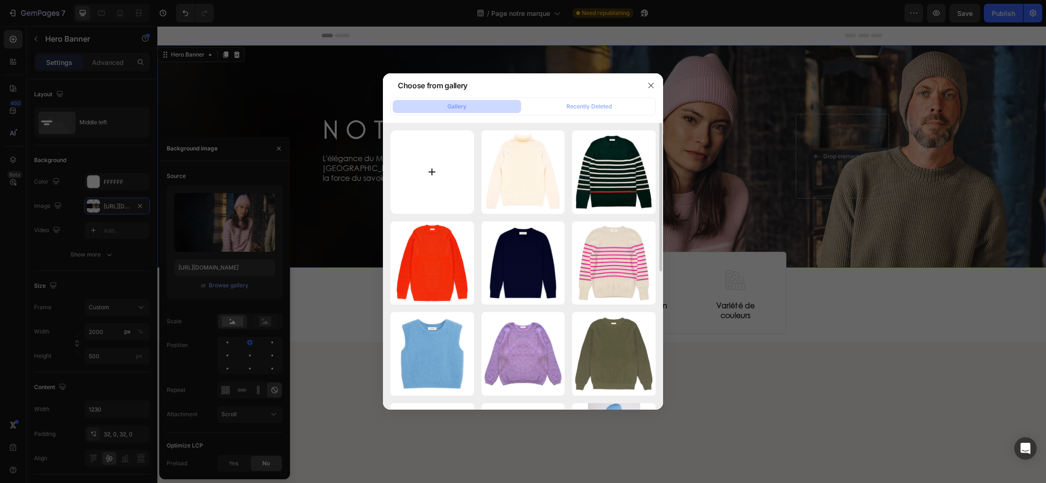
type input "C:\fakepath\Notre marque.webp"
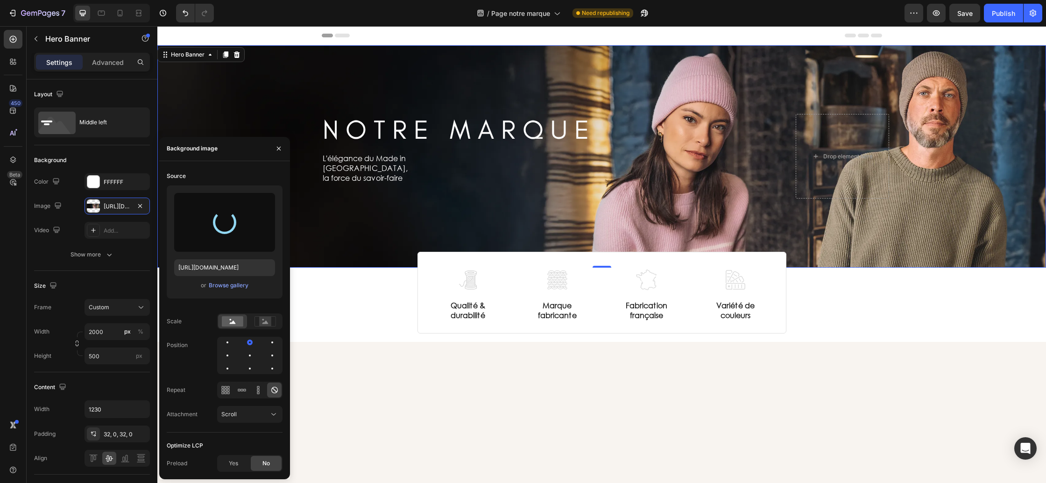
type input "[URL][DOMAIN_NAME]"
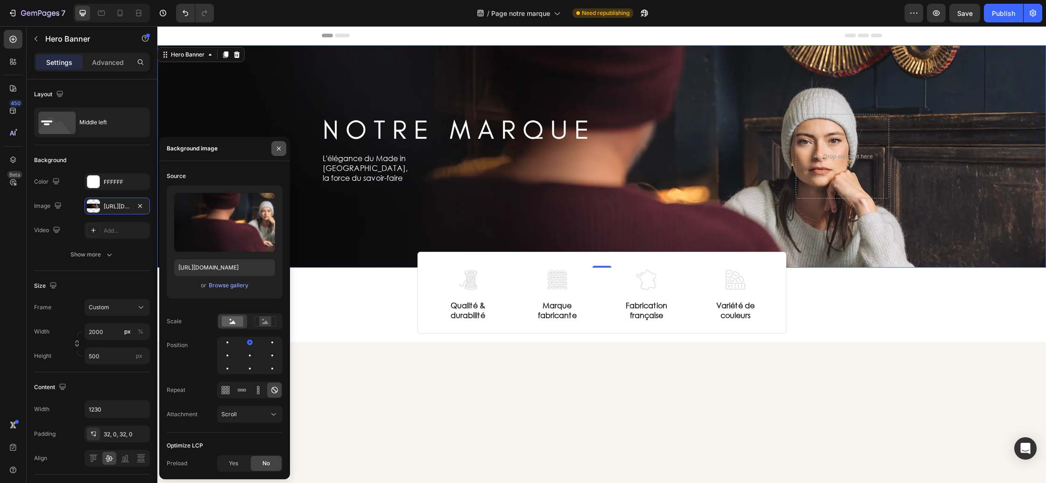
click at [281, 150] on icon "button" at bounding box center [278, 148] width 7 height 7
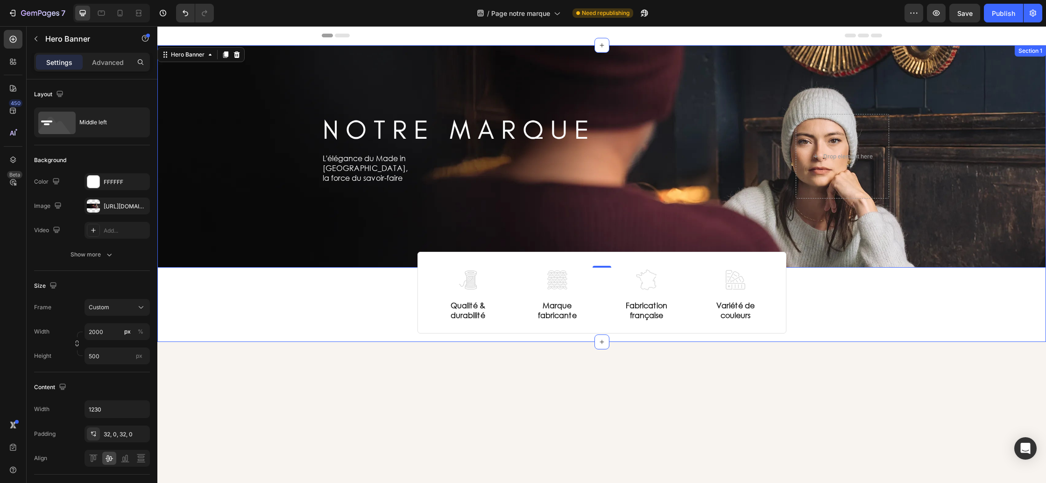
click at [352, 307] on div "N O T R E M A R Q U E Heading Row L'élégance du Made in France, la force du sav…" at bounding box center [601, 189] width 889 height 288
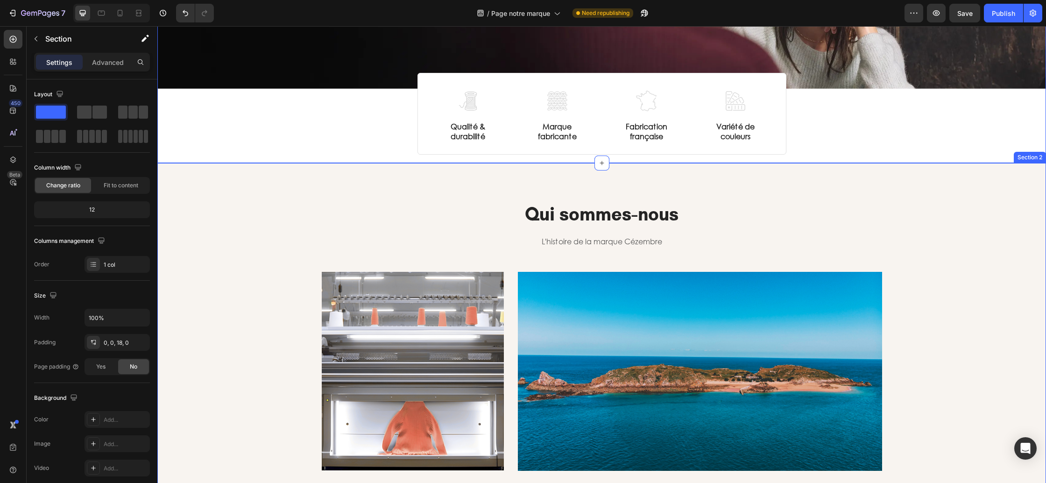
scroll to position [181, 0]
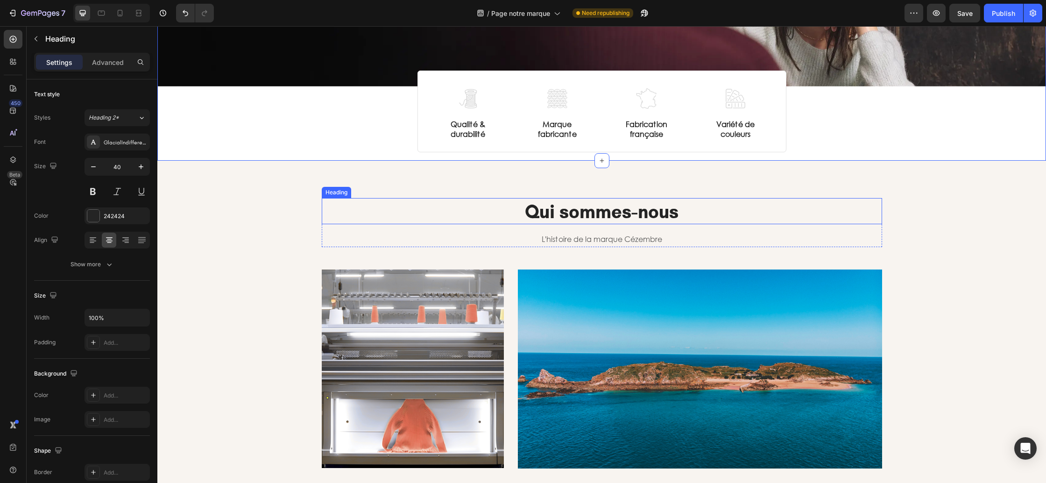
click at [590, 209] on h2 "Qui sommes-nous" at bounding box center [602, 211] width 560 height 26
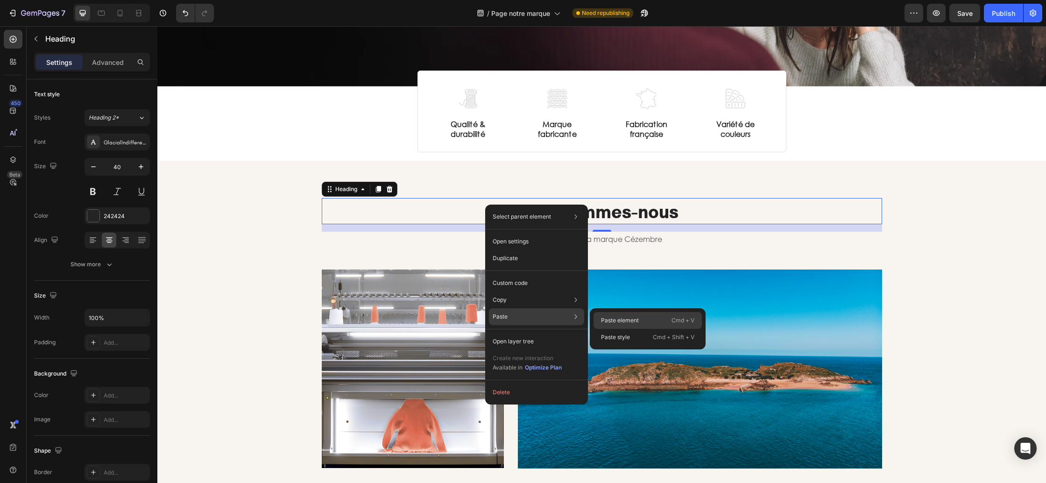
click at [616, 318] on p "Paste element" at bounding box center [620, 320] width 38 height 8
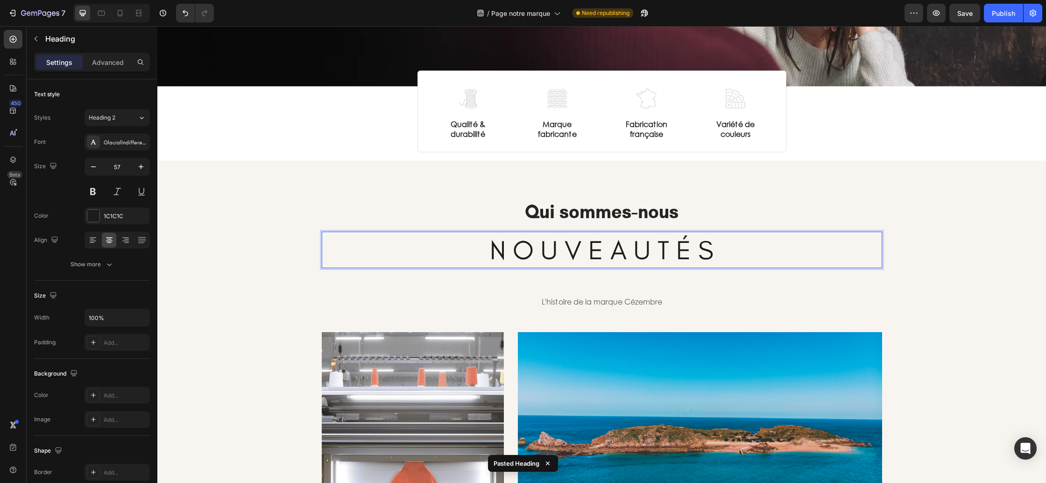
click at [516, 249] on h2 "N O U V E A U T É S" at bounding box center [602, 250] width 560 height 36
click at [516, 249] on p "N O U V E A U T É S" at bounding box center [602, 250] width 558 height 35
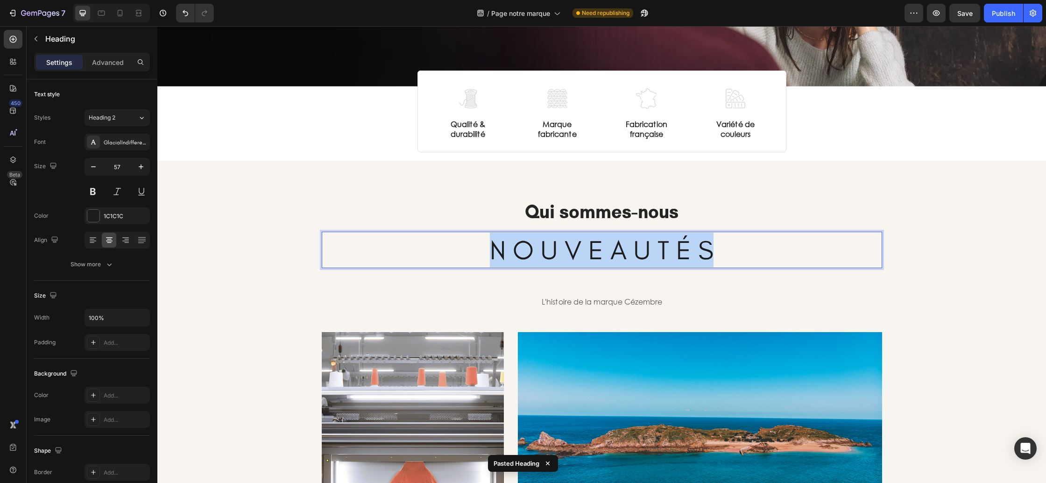
click at [516, 249] on p "N O U V E A U T É S" at bounding box center [602, 250] width 558 height 35
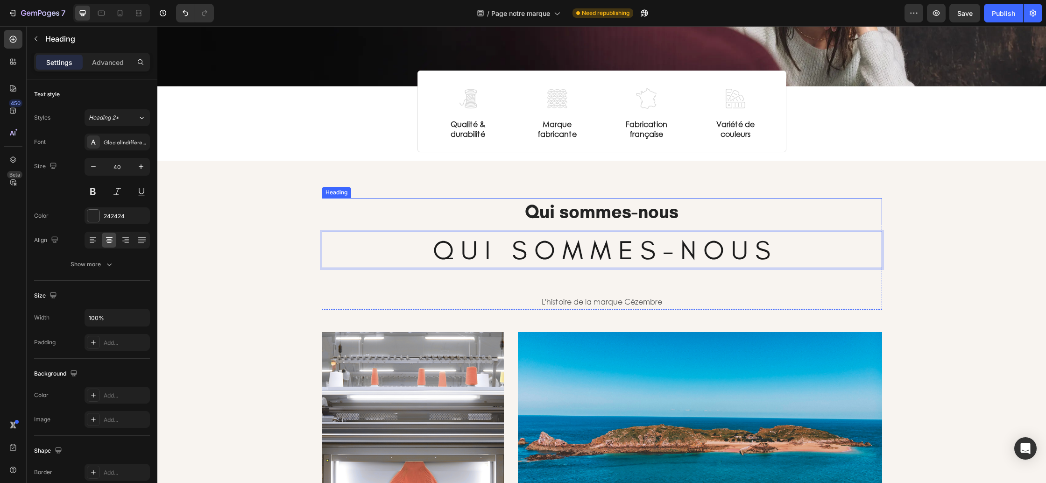
click at [531, 205] on h2 "Qui sommes-nous" at bounding box center [602, 211] width 560 height 26
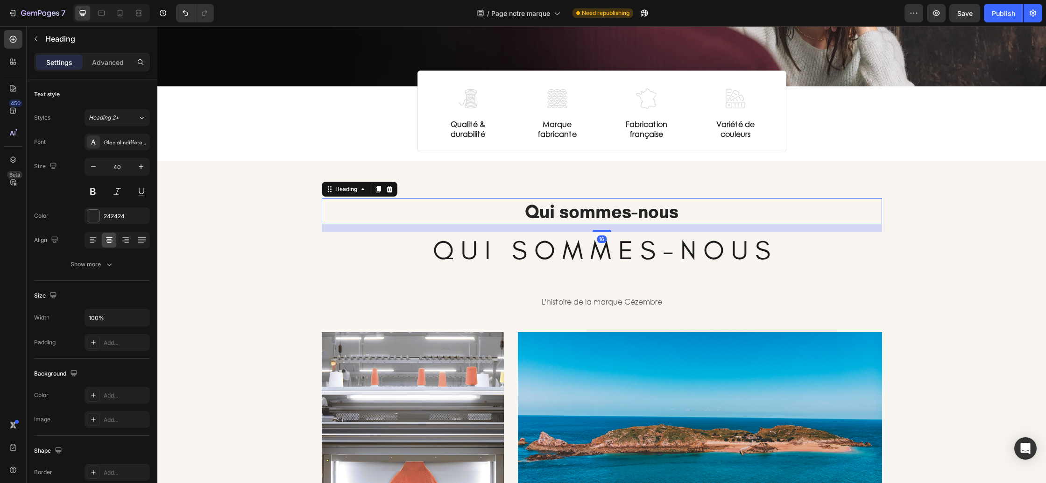
drag, startPoint x: 389, startPoint y: 190, endPoint x: 393, endPoint y: 194, distance: 6.3
click at [389, 190] on icon at bounding box center [389, 189] width 6 height 7
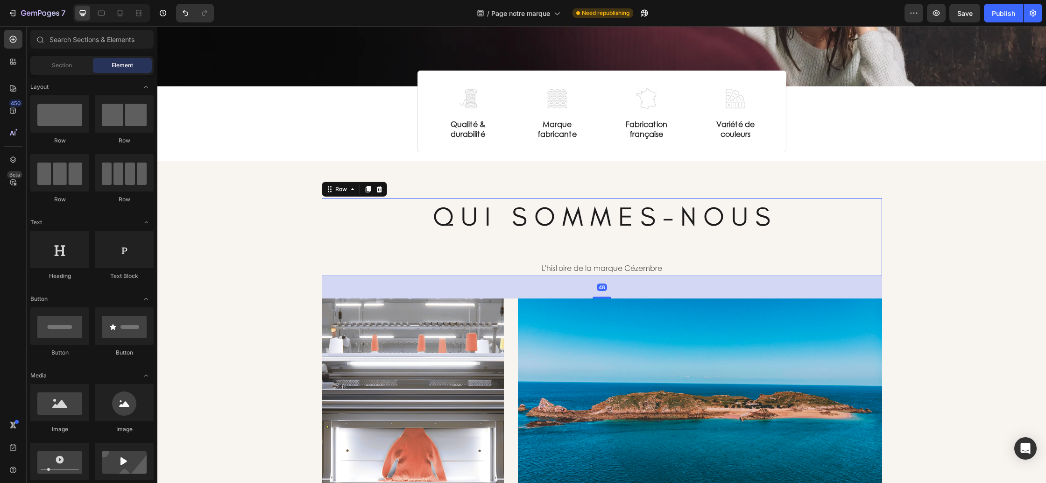
click at [546, 237] on div "Q U I S O M M E S - N O U S Heading L'histoire de la marque Cézembre Text block" at bounding box center [602, 237] width 560 height 78
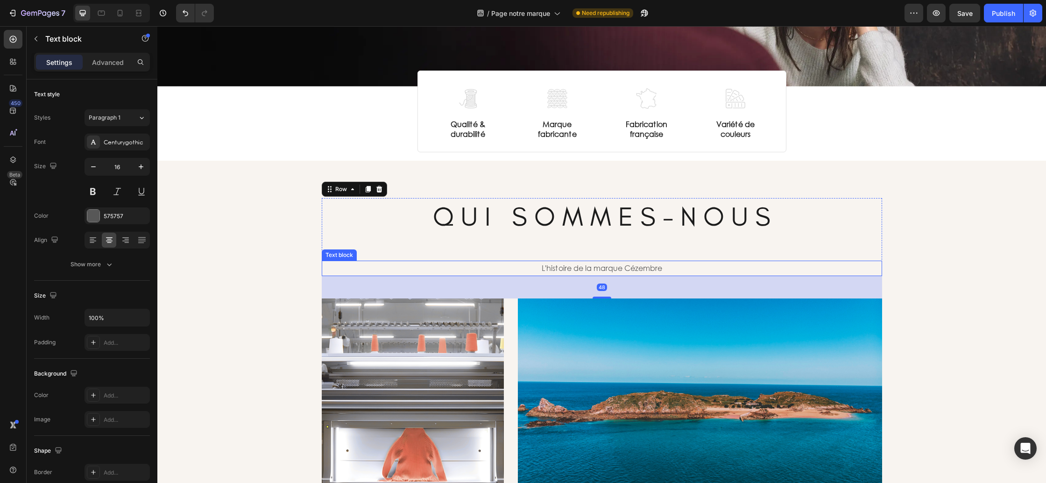
click at [554, 266] on p "L'histoire de la marque Cézembre" at bounding box center [602, 268] width 372 height 14
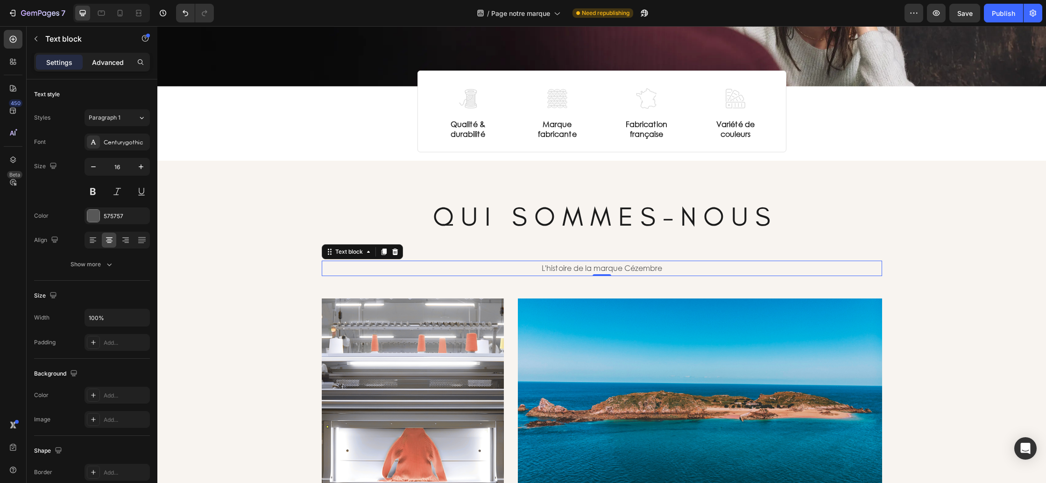
click at [105, 59] on p "Advanced" at bounding box center [108, 62] width 32 height 10
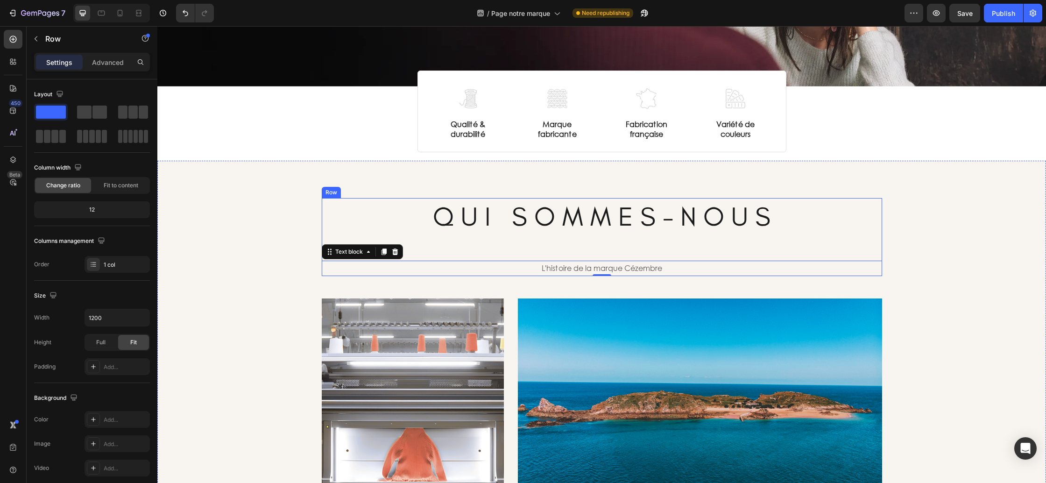
click at [525, 235] on div "Q U I S O M M E S - N O U S Heading L'histoire de la marque Cézembre Text block…" at bounding box center [602, 237] width 560 height 78
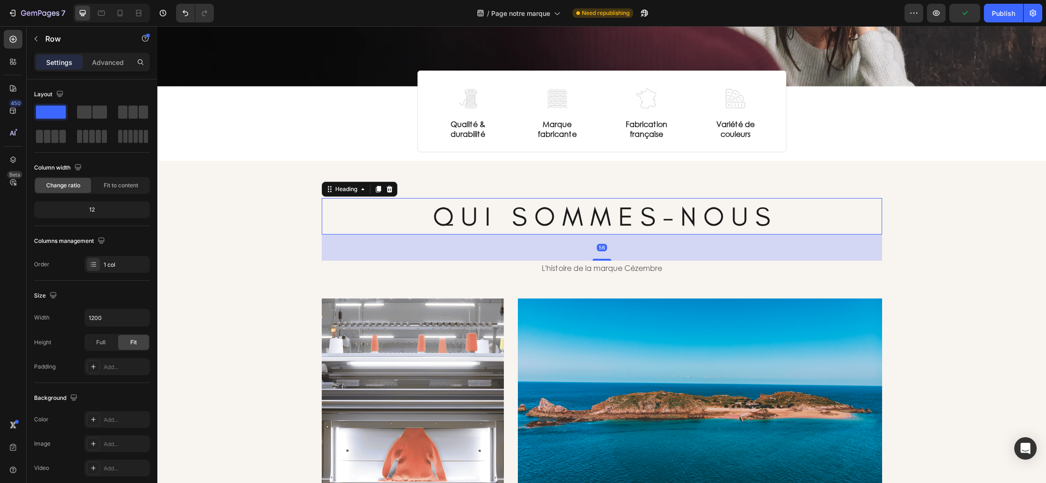
click at [517, 225] on p "Q U I S O M M E S - N O U S" at bounding box center [602, 216] width 558 height 35
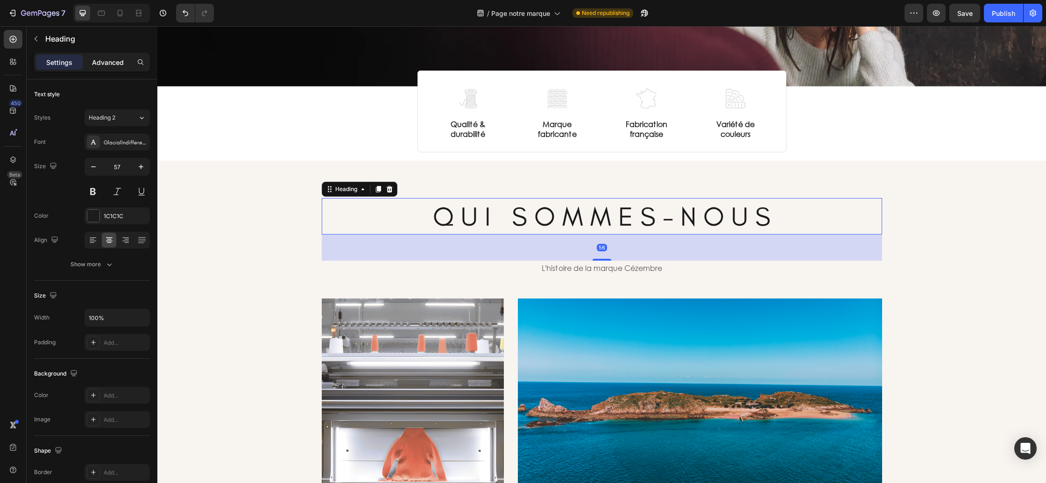
click at [106, 63] on p "Advanced" at bounding box center [108, 62] width 32 height 10
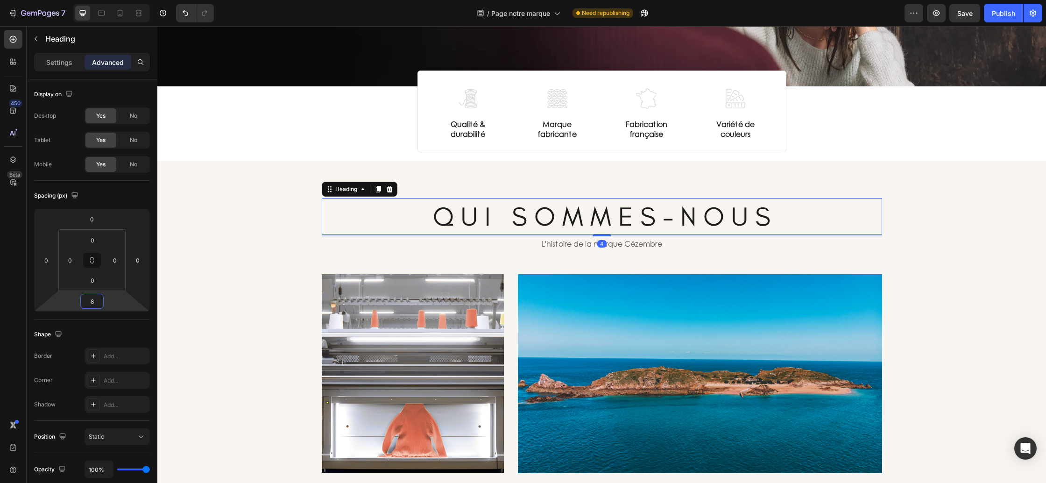
type input "10"
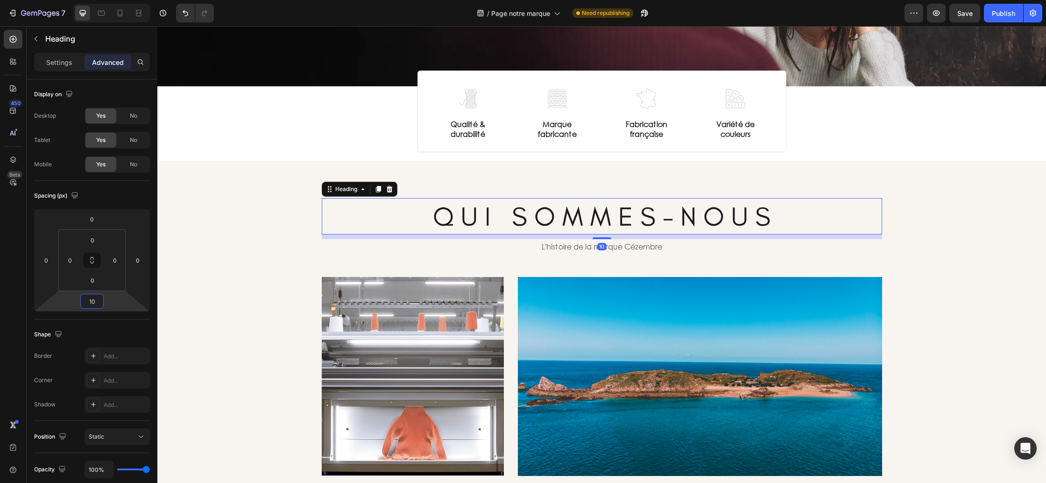
drag, startPoint x: 110, startPoint y: 302, endPoint x: 111, endPoint y: 315, distance: 13.5
click at [111, 0] on html "7 Version history / Page notre marque Need republishing Preview Save Publish 45…" at bounding box center [523, 0] width 1046 height 0
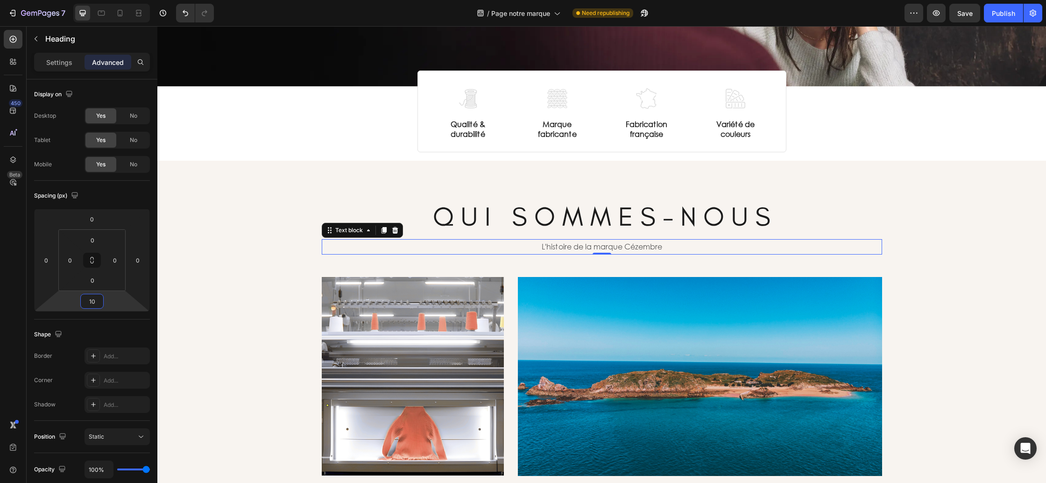
click at [550, 248] on p "L'histoire de la marque Cézembre" at bounding box center [602, 247] width 372 height 14
click at [64, 68] on div "Settings" at bounding box center [59, 62] width 47 height 15
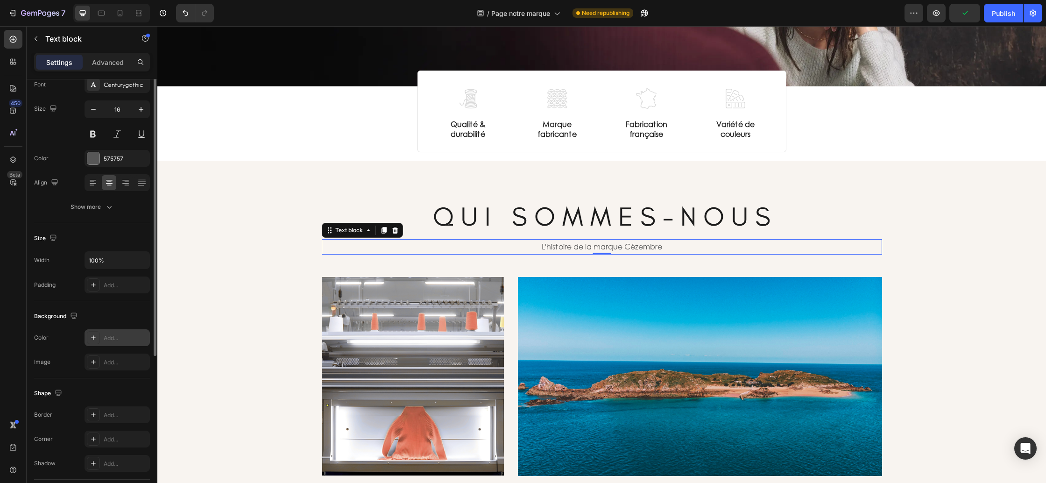
scroll to position [0, 0]
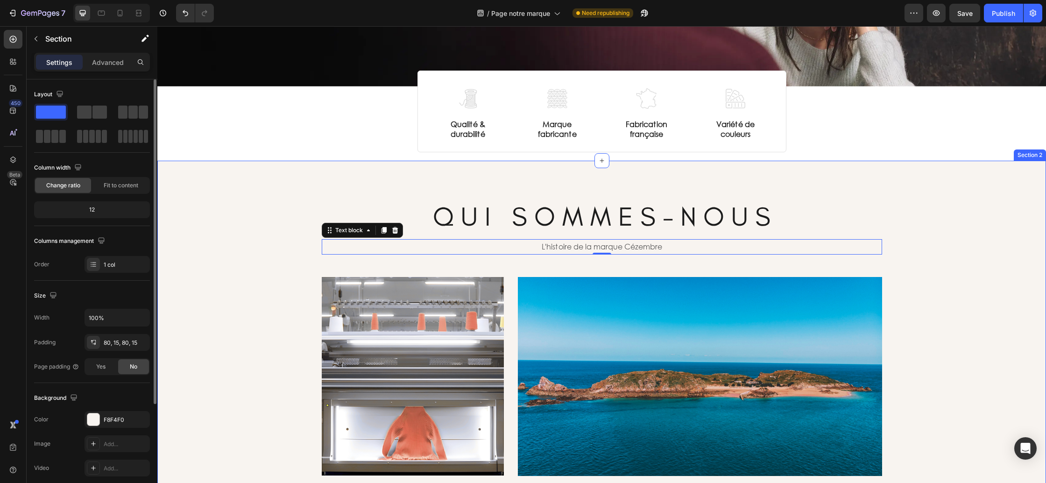
click at [960, 270] on div "Q U I S O M M E S - N O U S Heading L'histoire de la marque Cézembre Text block…" at bounding box center [601, 396] width 875 height 396
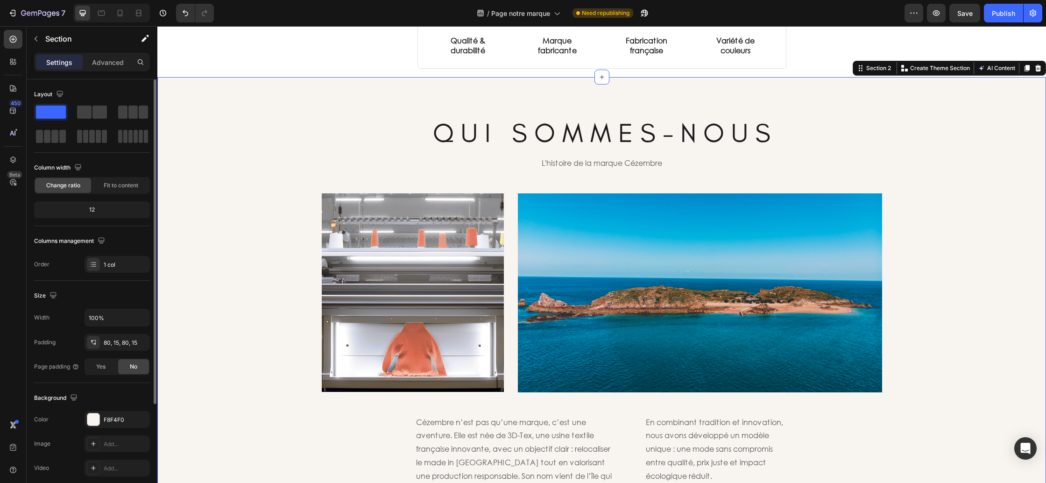
scroll to position [294, 0]
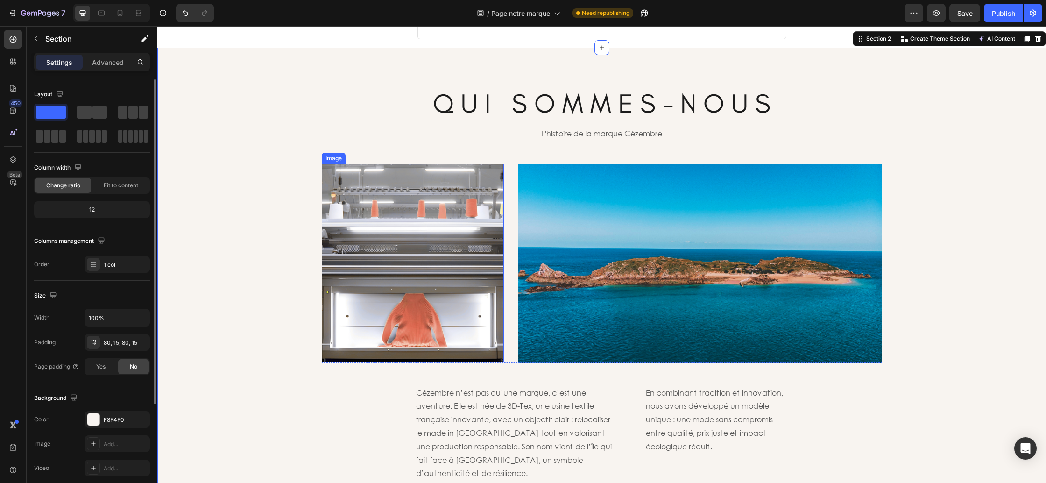
click at [416, 286] on img at bounding box center [413, 263] width 182 height 198
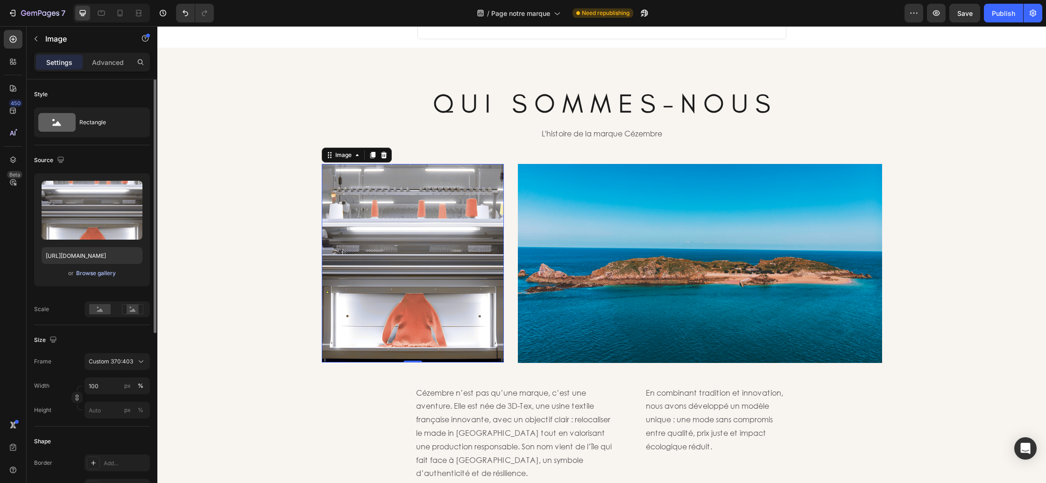
click at [99, 275] on div "Browse gallery" at bounding box center [96, 273] width 40 height 8
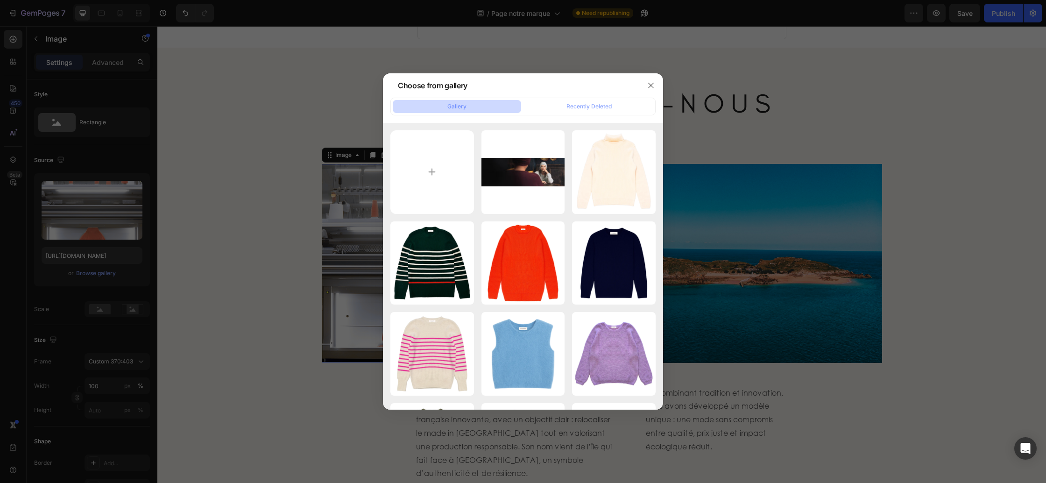
type input "C:\fakepath\alex machine.png"
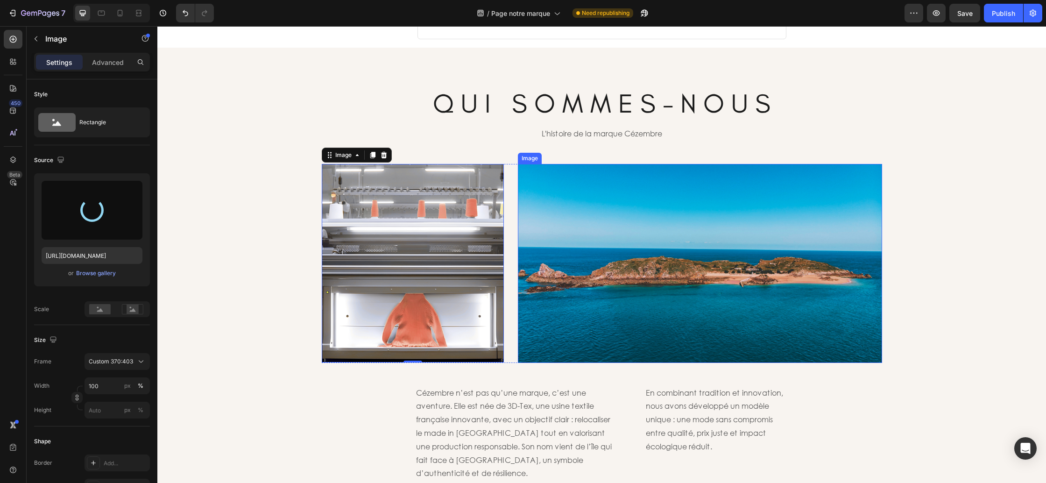
type input "https://cdn.shopify.com/s/files/1/0678/9555/8432/files/gempages_556549879929767…"
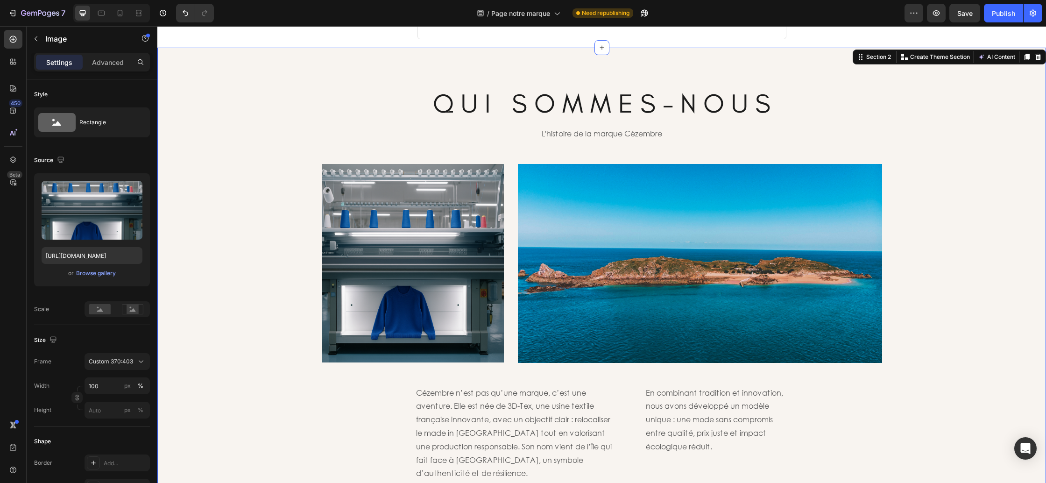
click at [910, 247] on div "Q U I S O M M E S - N O U S Heading L'histoire de la marque Cézembre Text block…" at bounding box center [601, 283] width 875 height 396
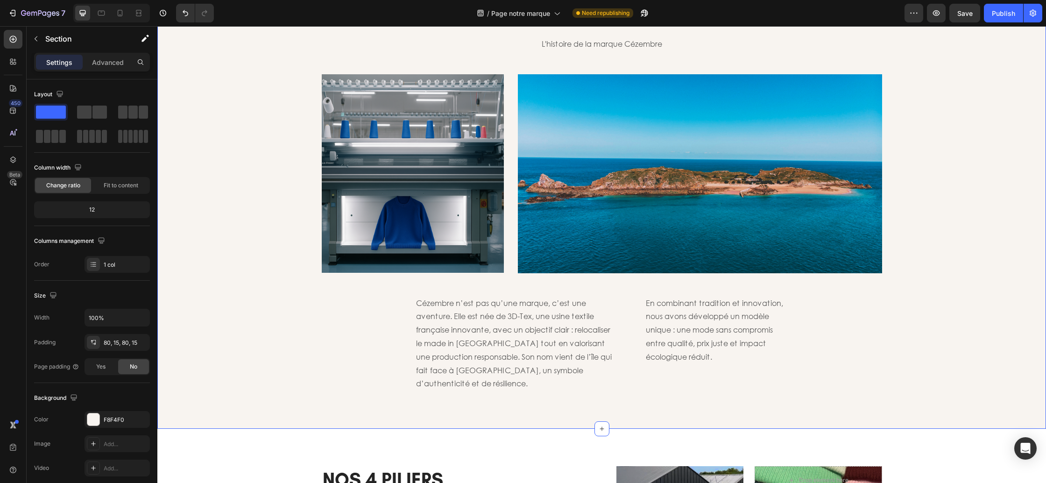
scroll to position [387, 0]
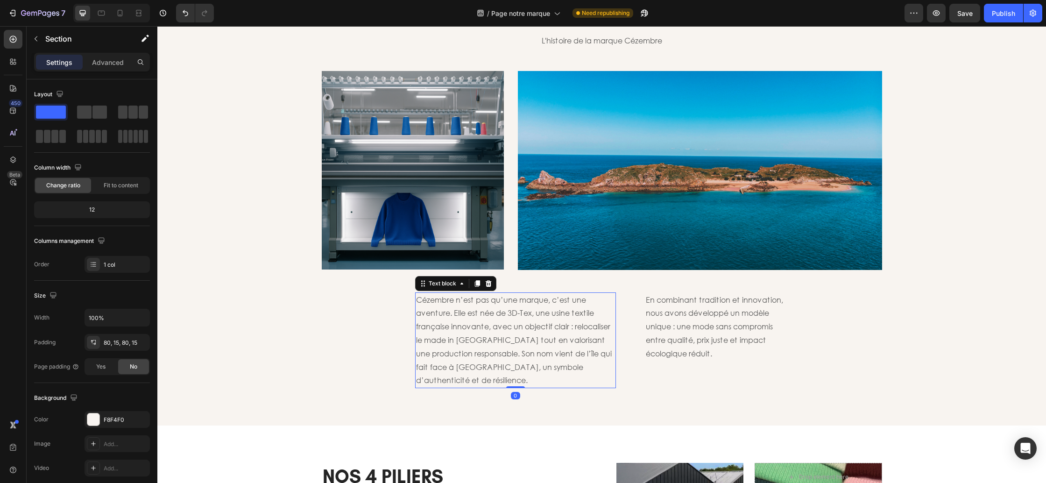
click at [577, 334] on p "Cézembre n’est pas qu’une marque, c’est une aventure. Elle est née de 3D-Tex, u…" at bounding box center [515, 340] width 199 height 94
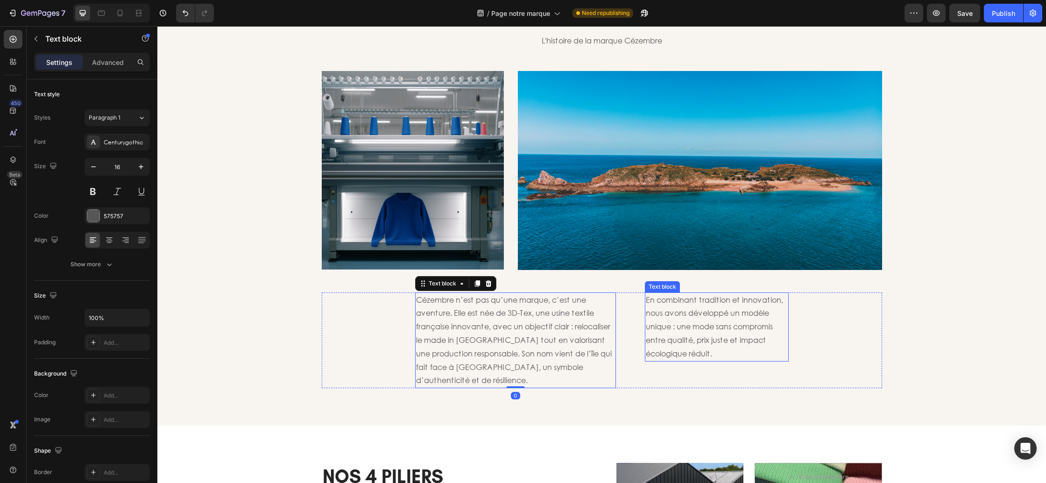
click at [662, 331] on p "En combinant tradition et innovation, nous avons développé un modèle unique : u…" at bounding box center [717, 326] width 142 height 67
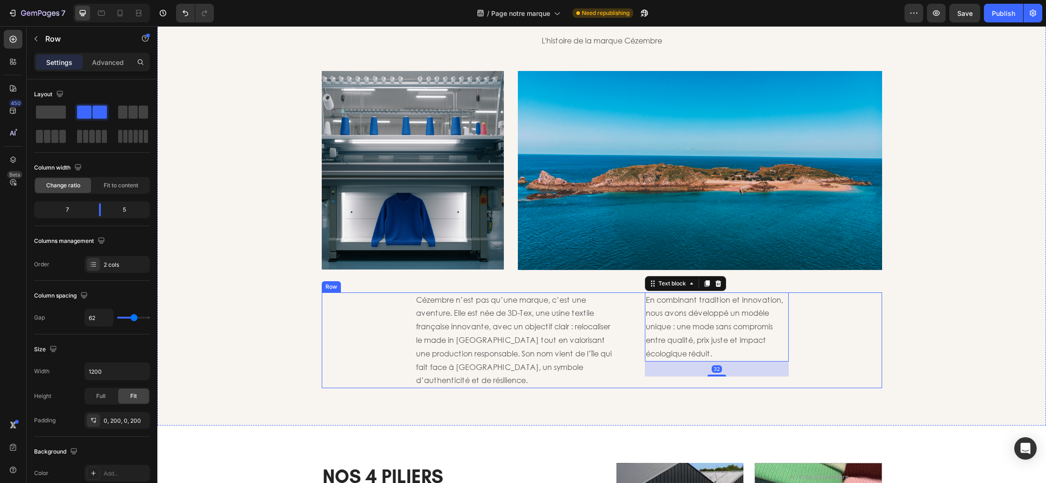
click at [871, 337] on div "Cézembre n’est pas qu’une marque, c’est une aventure. Elle est née de 3D-Tex, u…" at bounding box center [602, 340] width 560 height 96
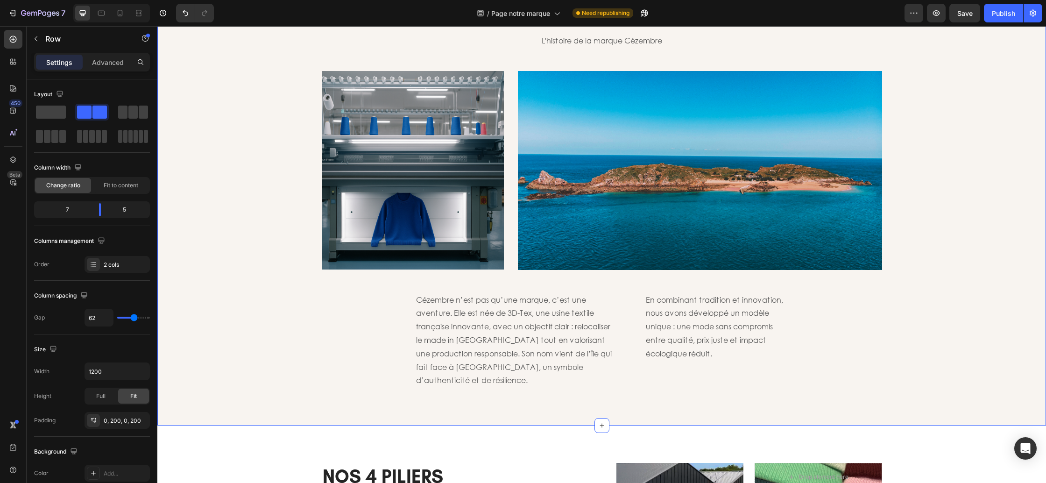
click at [963, 333] on div "Q U I S O M M E S - N O U S Heading L'histoire de la marque Cézembre Text block…" at bounding box center [601, 190] width 875 height 396
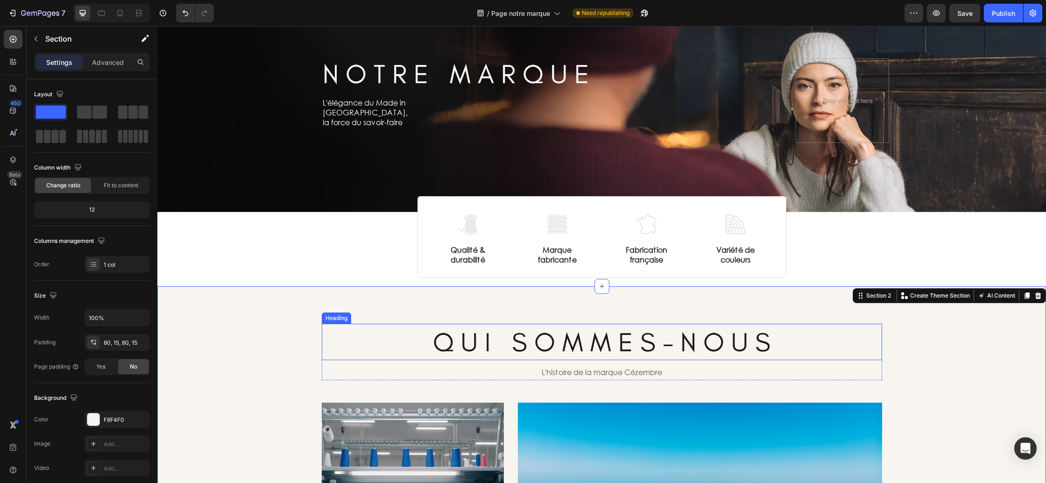
click at [507, 339] on p "Q U I S O M M E S - N O U S" at bounding box center [602, 342] width 558 height 35
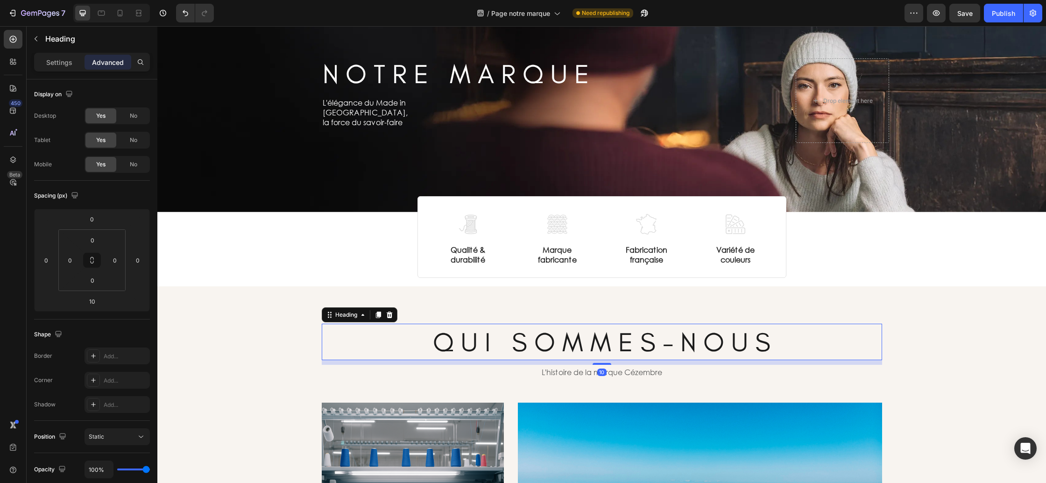
scroll to position [67, 0]
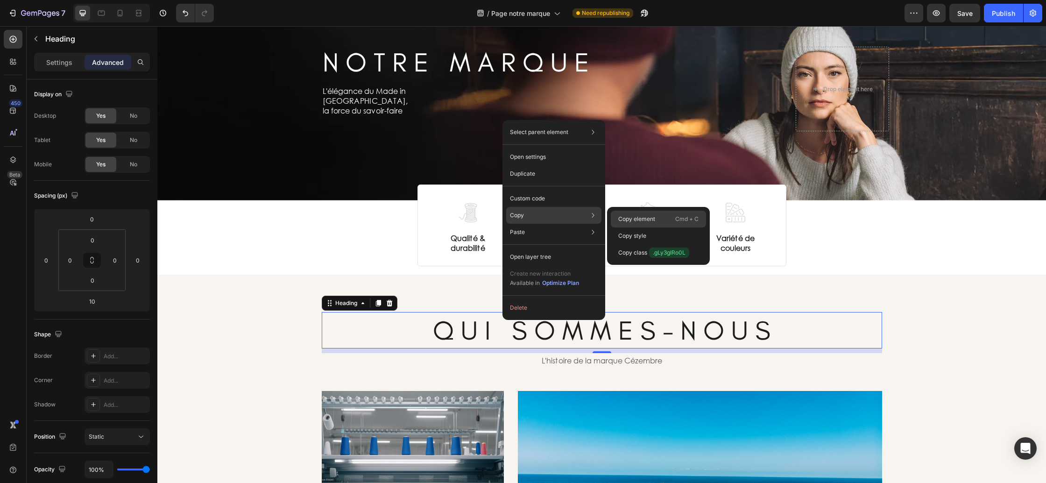
click at [619, 227] on div "Copy element Cmd + C" at bounding box center [658, 235] width 95 height 17
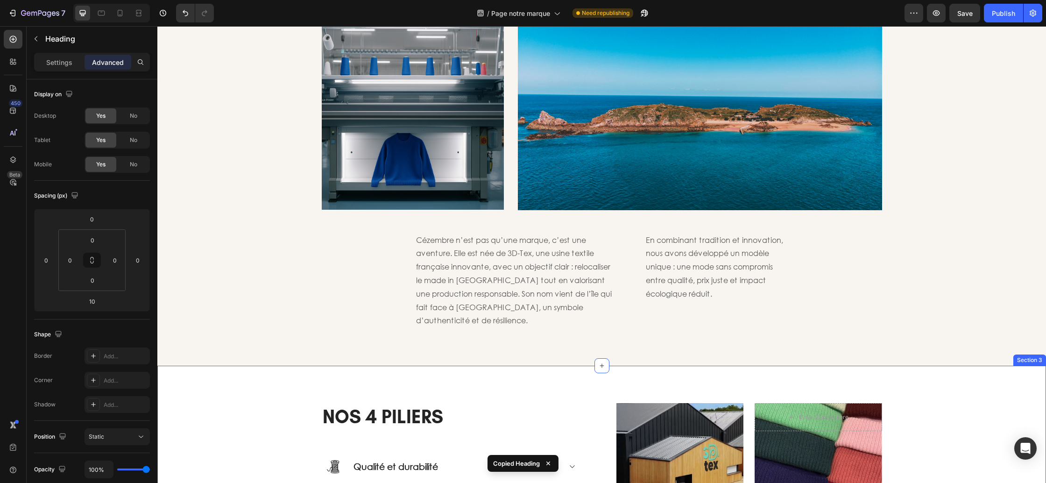
scroll to position [510, 0]
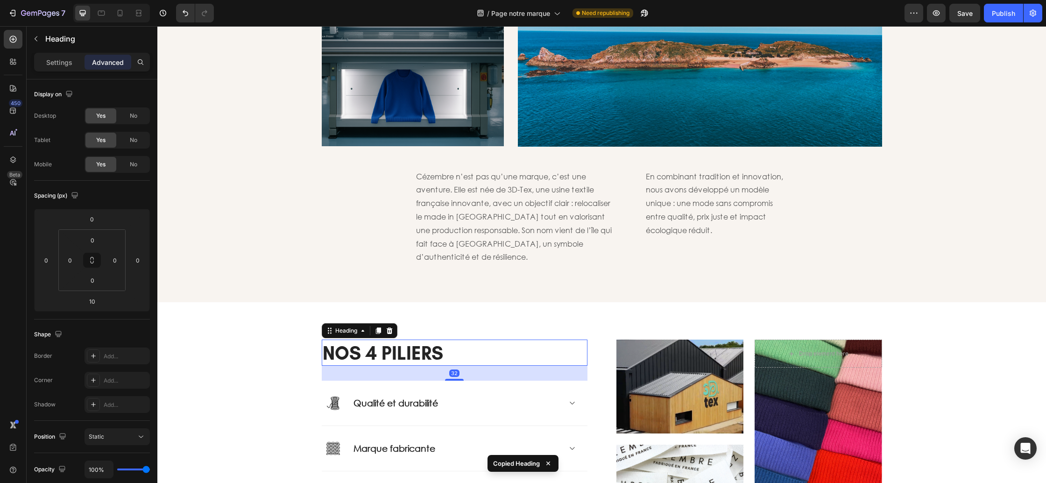
click at [383, 346] on h2 "NOS 4 PILIERS" at bounding box center [455, 352] width 266 height 26
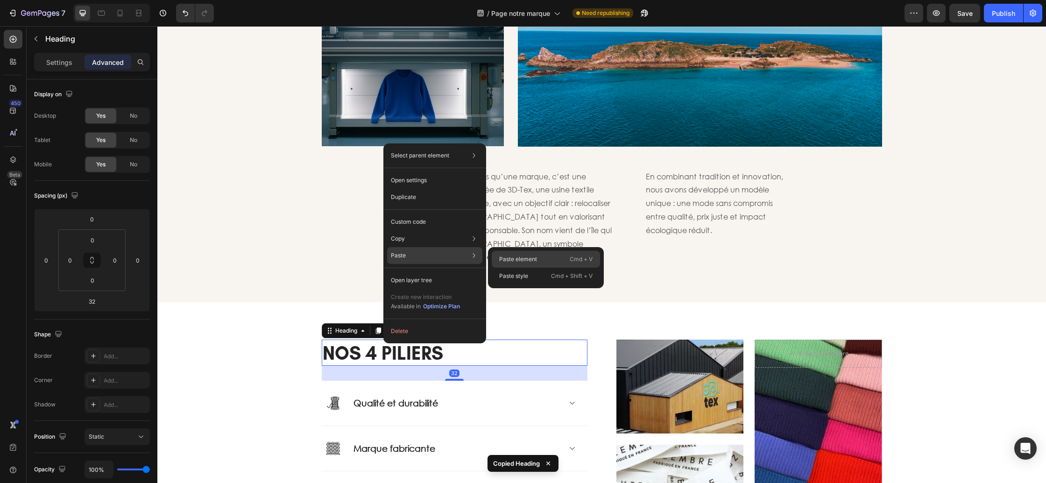
click at [506, 260] on p "Paste element" at bounding box center [518, 259] width 38 height 8
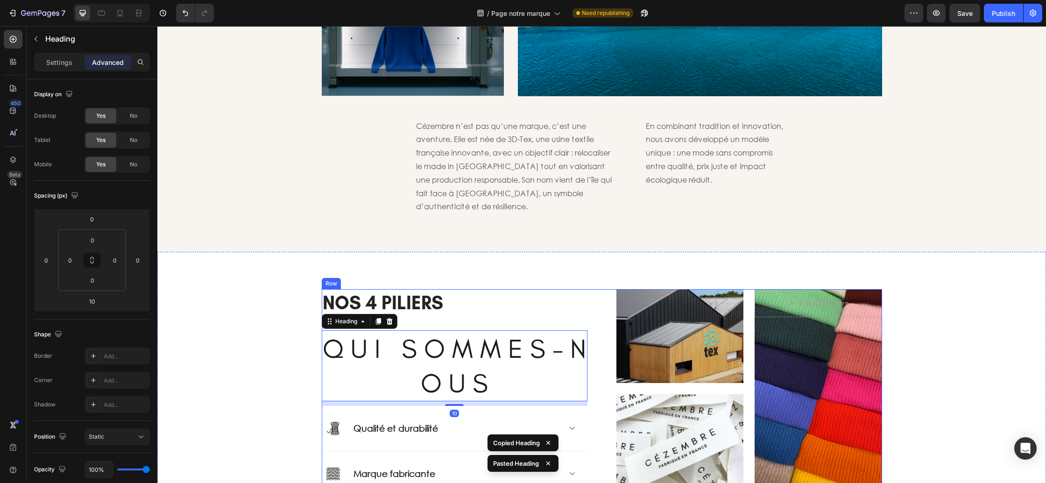
scroll to position [561, 0]
click at [443, 289] on h2 "NOS 4 PILIERS" at bounding box center [455, 302] width 266 height 26
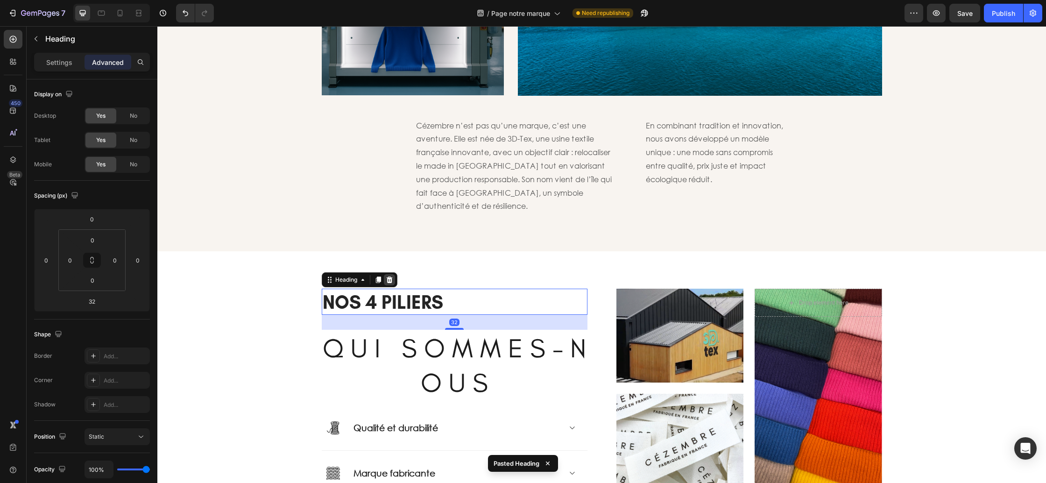
click at [387, 276] on icon at bounding box center [389, 279] width 7 height 7
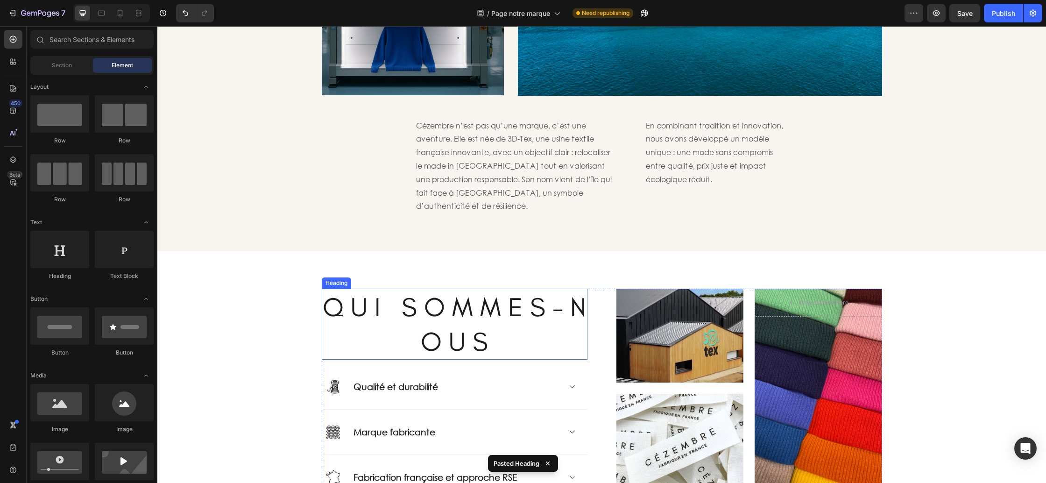
click at [429, 304] on h2 "Q U I S O M M E S - N O U S" at bounding box center [455, 324] width 266 height 71
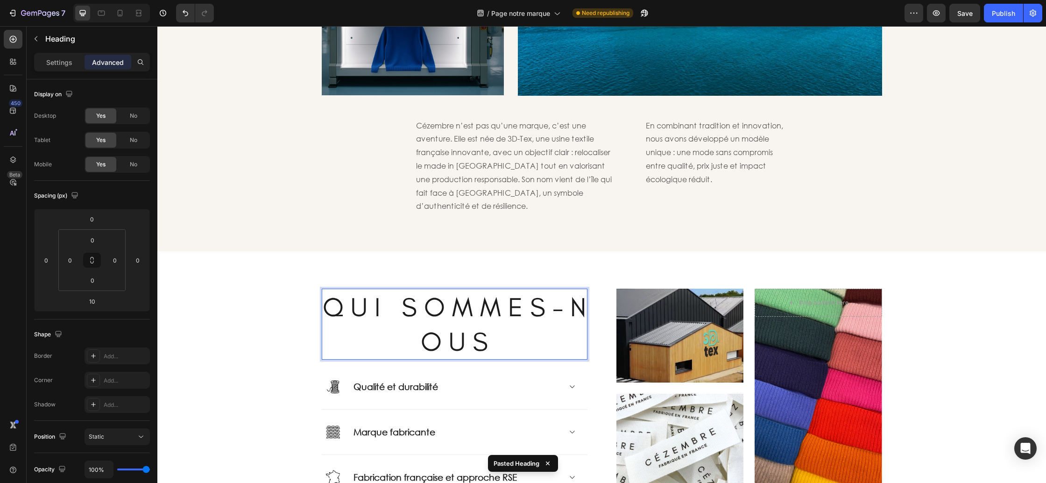
click at [429, 304] on p "Q U I S O M M E S - N O U S" at bounding box center [455, 324] width 264 height 69
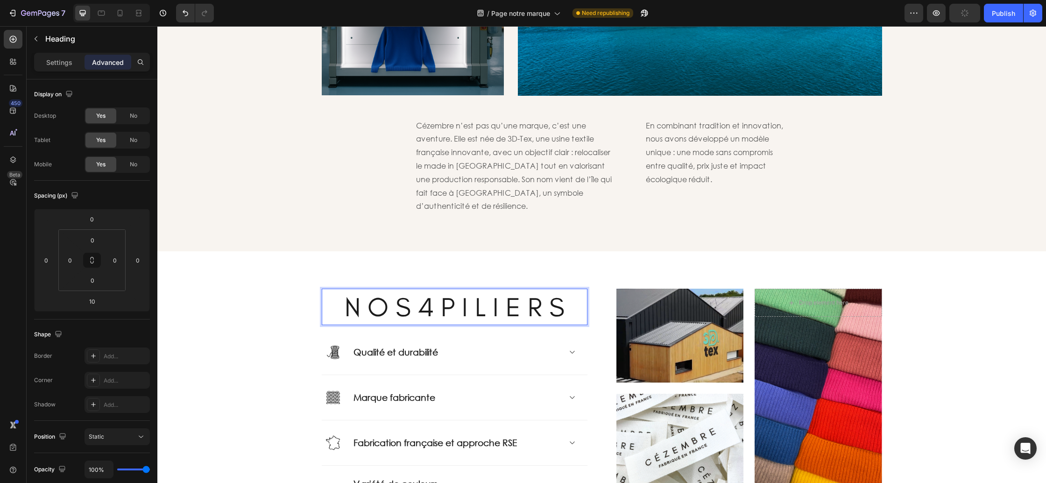
click at [417, 292] on p "N O S 4 P I L I E R S" at bounding box center [455, 307] width 264 height 35
click at [441, 296] on p "N O S 4 P I L I E R S" at bounding box center [455, 307] width 264 height 35
drag, startPoint x: 453, startPoint y: 297, endPoint x: 436, endPoint y: 300, distance: 17.6
click at [436, 300] on p "N O S 4 P I L I E R S" at bounding box center [455, 307] width 264 height 35
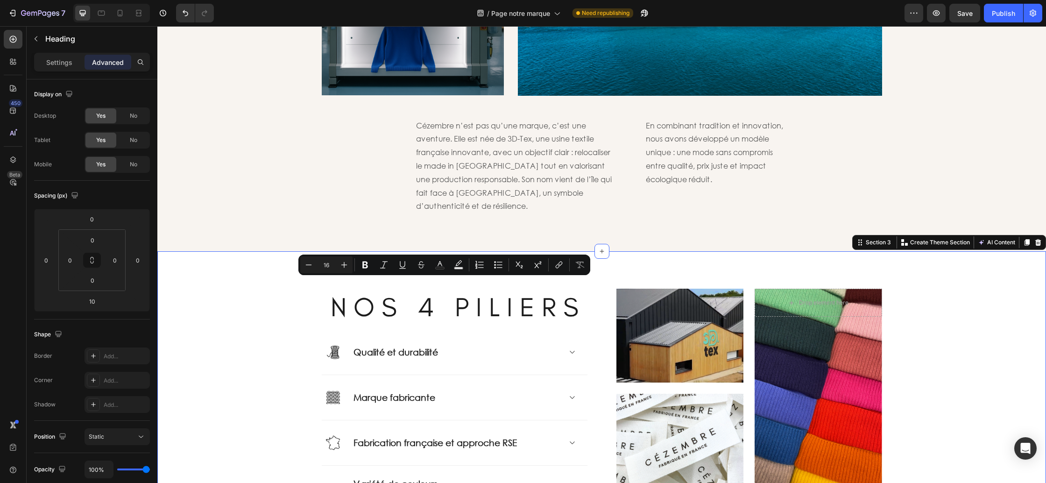
click at [294, 322] on div "N O S 4 P I L I E R S Heading Image Qualité et durabilité Accordion Row Image M…" at bounding box center [601, 400] width 875 height 222
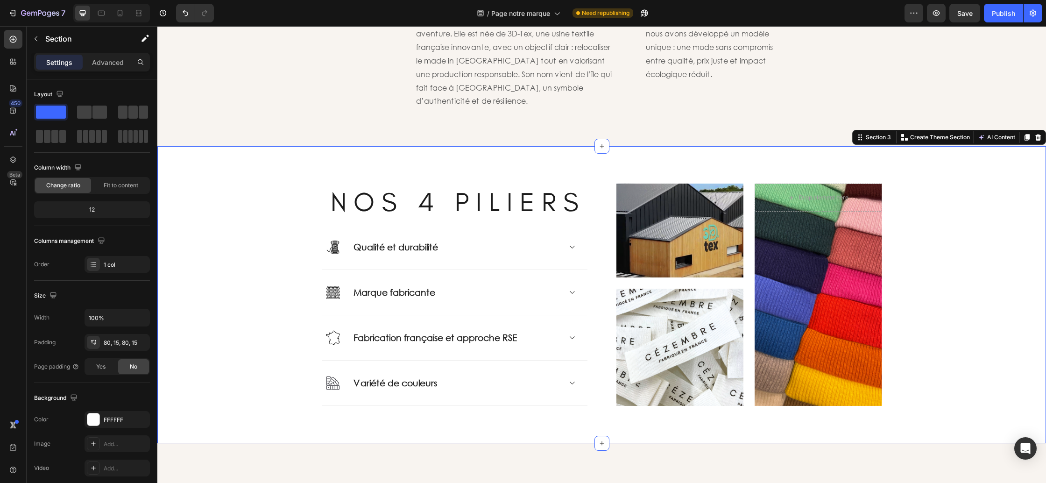
scroll to position [671, 0]
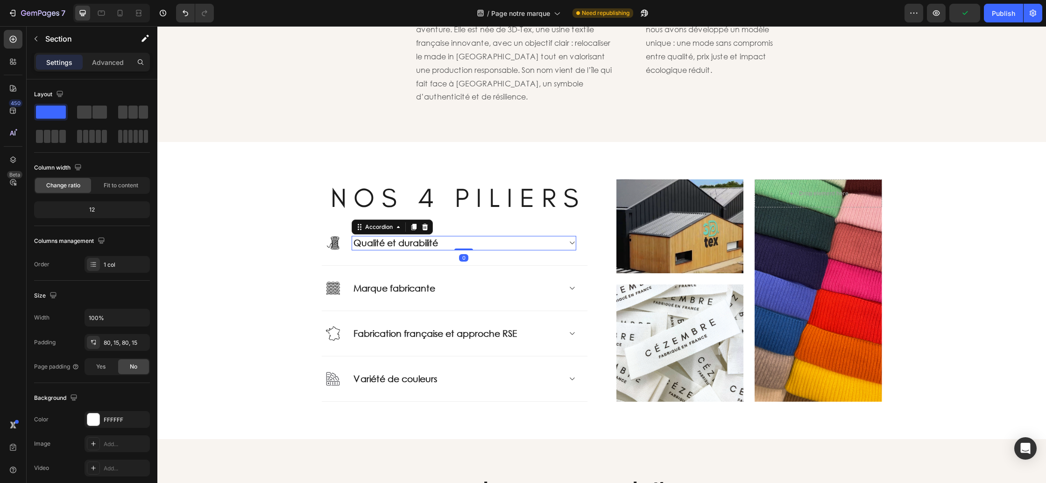
click at [396, 237] on p "Qualité et durabilité" at bounding box center [395, 243] width 85 height 12
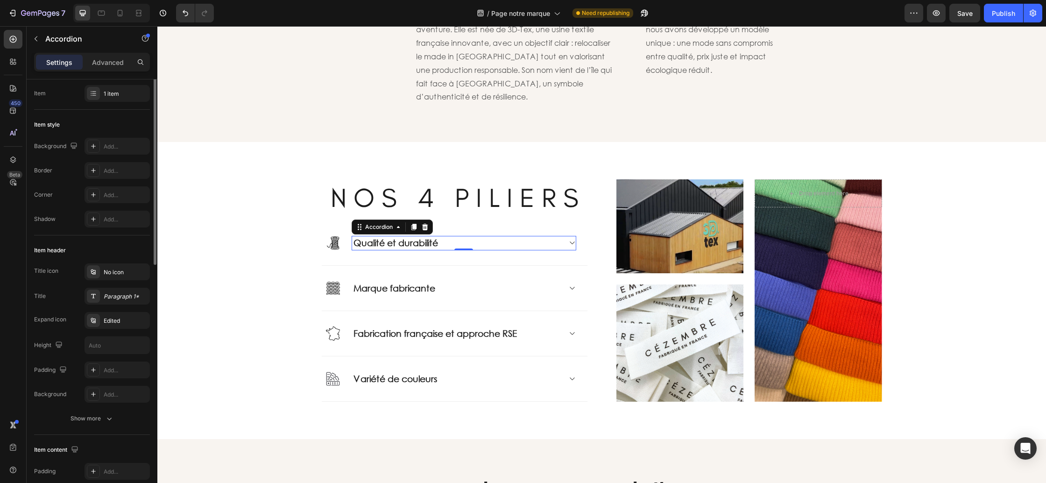
scroll to position [0, 0]
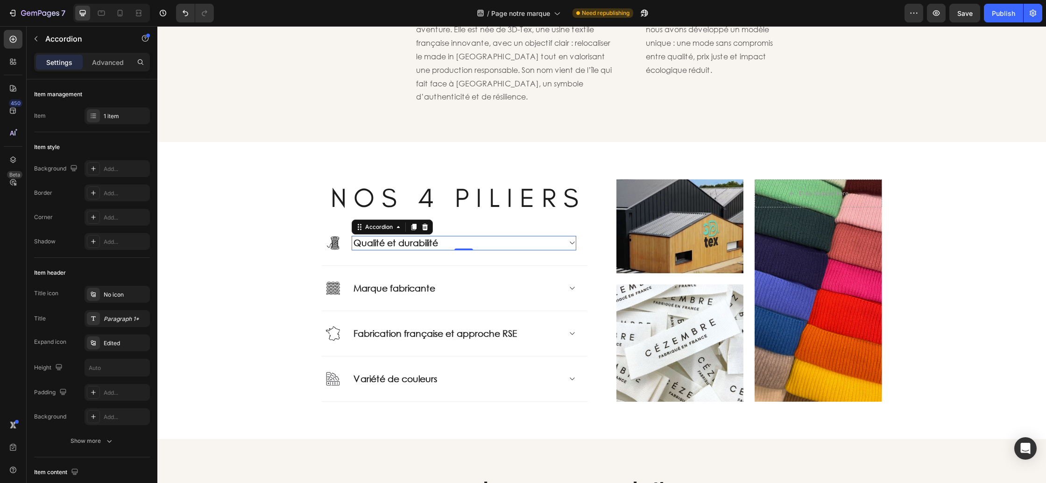
click at [418, 237] on p "Qualité et durabilité" at bounding box center [395, 243] width 85 height 12
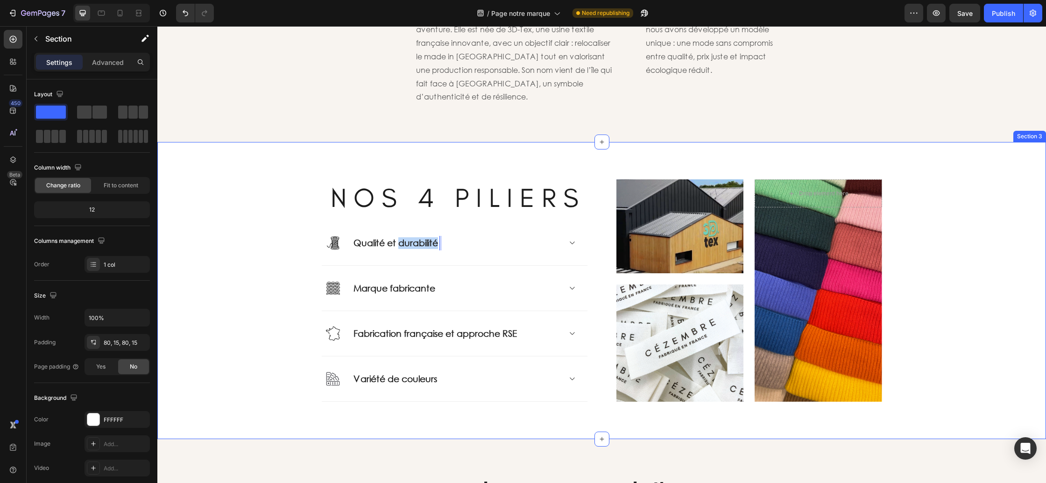
click at [276, 232] on div "N O S 4 P I L I E R S Heading Image Qualité et durabilité Accordion 0 Row Image…" at bounding box center [601, 290] width 875 height 222
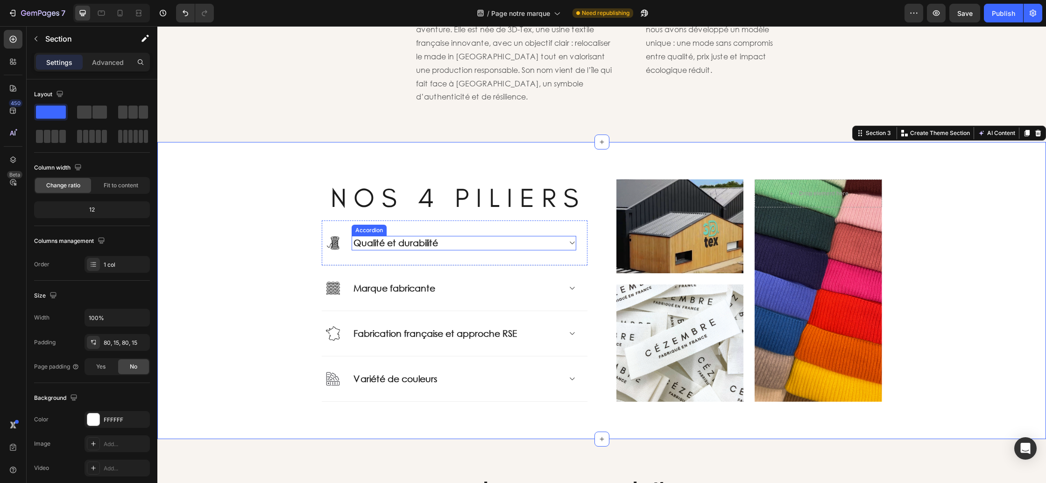
click at [573, 239] on icon at bounding box center [571, 242] width 7 height 7
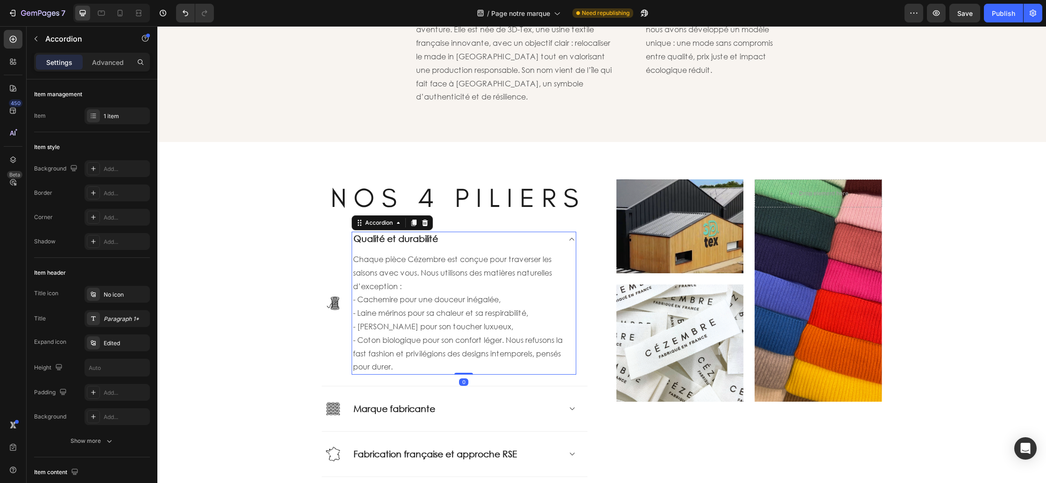
click at [573, 232] on div "Qualité et durabilité" at bounding box center [464, 239] width 224 height 14
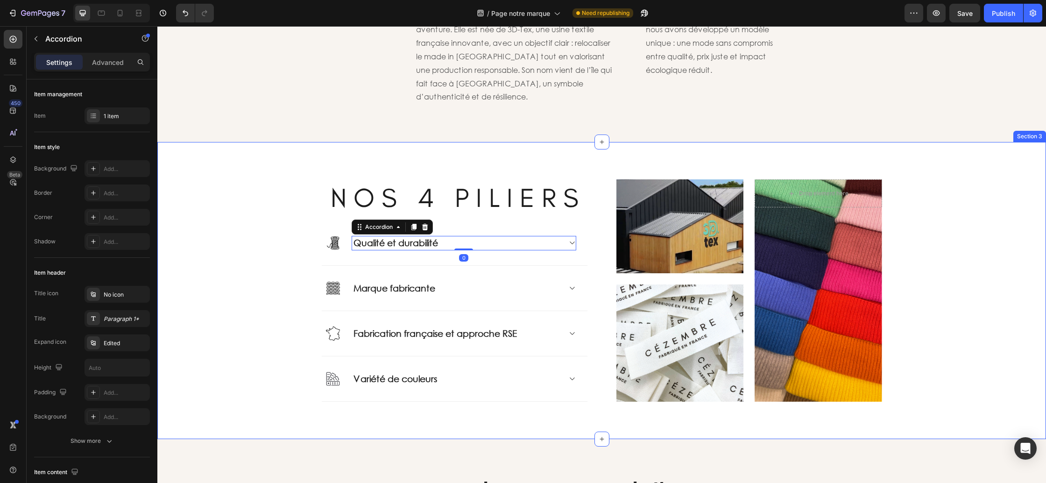
drag, startPoint x: 199, startPoint y: 310, endPoint x: 205, endPoint y: 308, distance: 5.5
click at [199, 310] on div "N O S 4 P I L I E R S Heading Image Qualité et durabilité Accordion 0 Row Image…" at bounding box center [601, 290] width 875 height 222
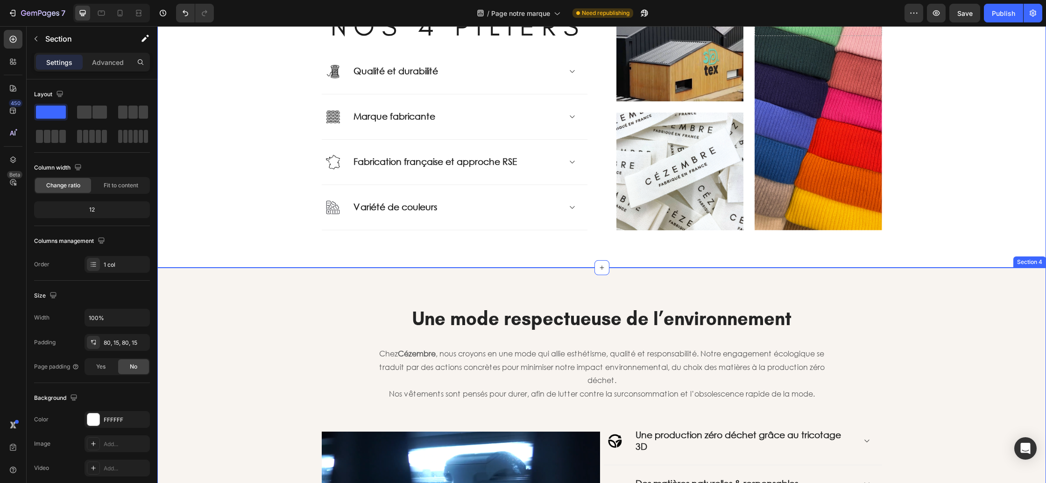
scroll to position [825, 0]
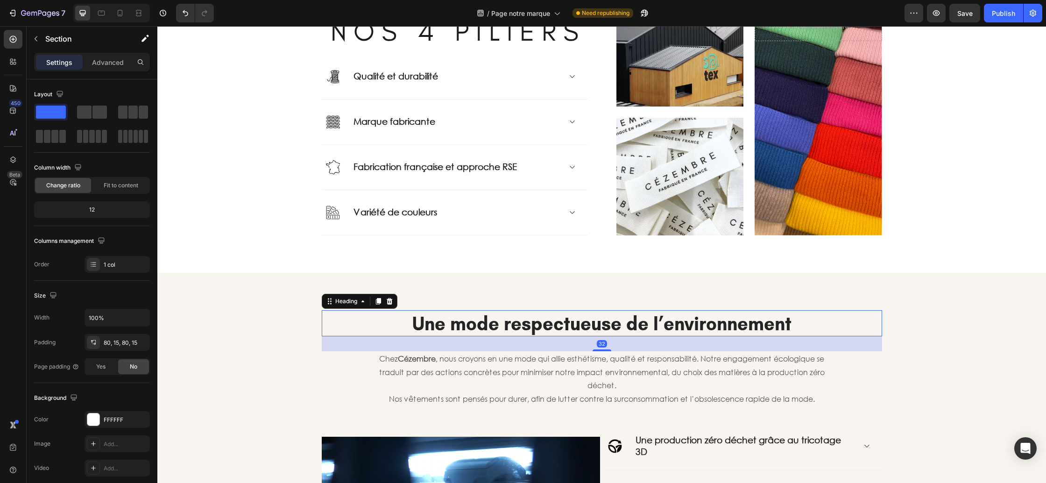
click at [500, 329] on strong "Une mode respectueuse de l’environnement" at bounding box center [601, 323] width 379 height 22
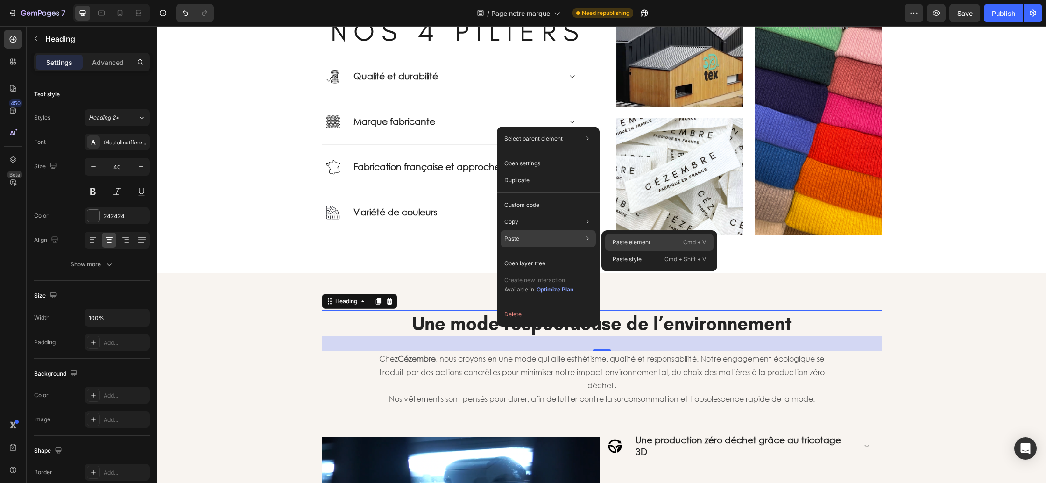
click at [622, 243] on p "Paste element" at bounding box center [632, 242] width 38 height 8
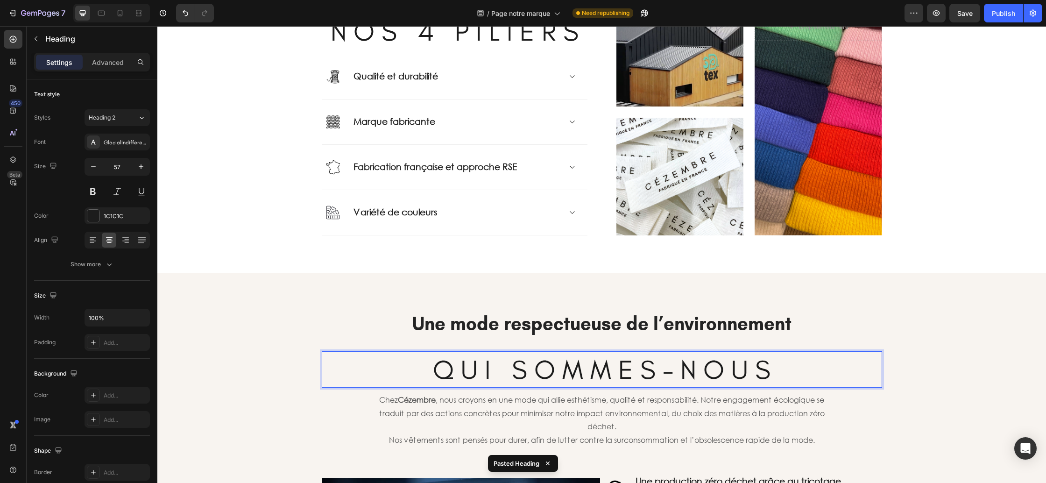
click at [522, 367] on h2 "Q U I S O M M E S - N O U S" at bounding box center [602, 369] width 560 height 36
click at [522, 367] on p "Q U I S O M M E S - N O U S" at bounding box center [602, 369] width 558 height 35
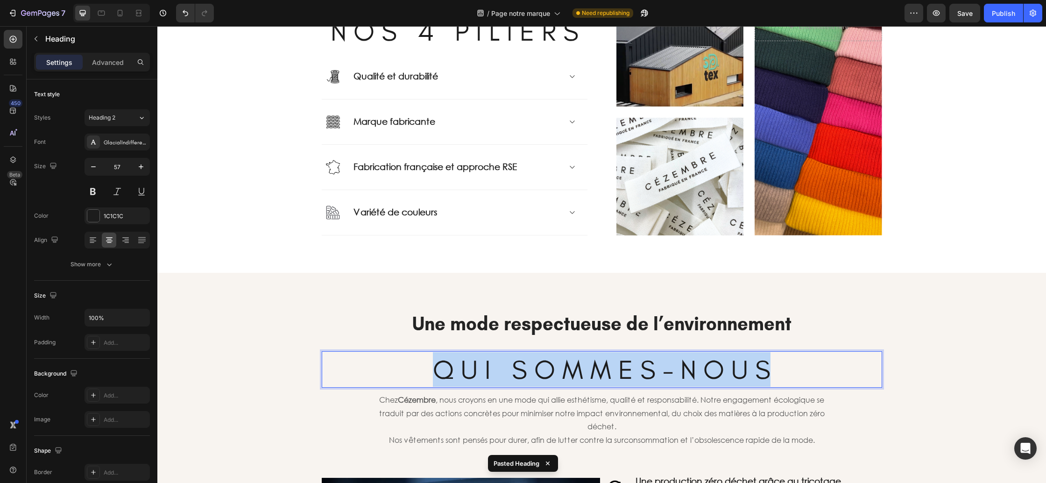
click at [522, 367] on p "Q U I S O M M E S - N O U S" at bounding box center [602, 369] width 558 height 35
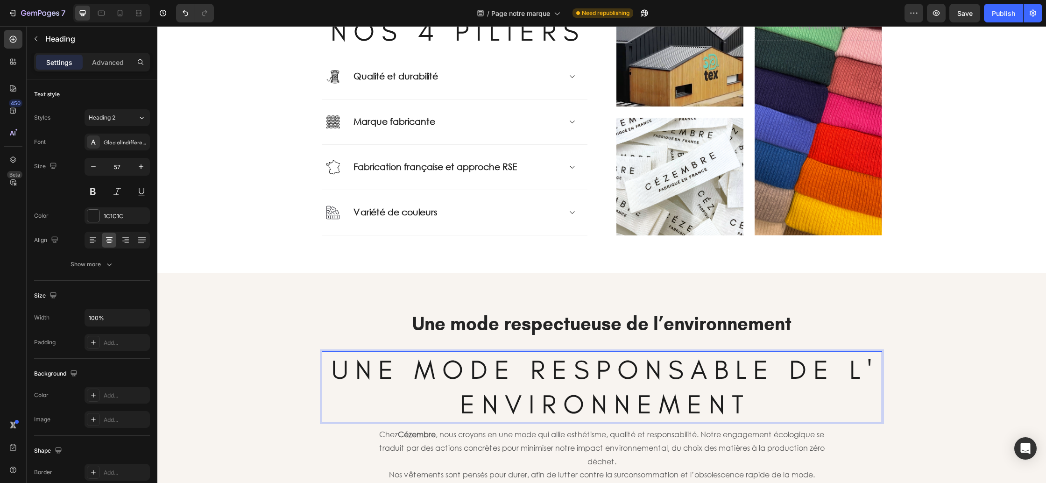
click at [528, 387] on p "U N E M O D E R E S P O N S A B L E D E L ' E N V I R O N N E M E N T" at bounding box center [602, 386] width 558 height 69
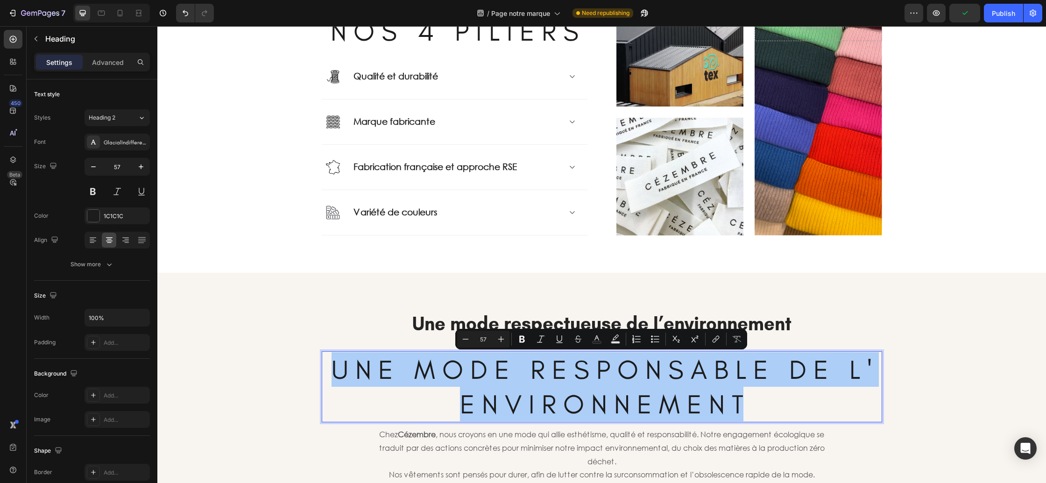
click at [481, 338] on input "57" at bounding box center [483, 338] width 19 height 11
click at [465, 340] on icon "Editor contextual toolbar" at bounding box center [465, 338] width 9 height 9
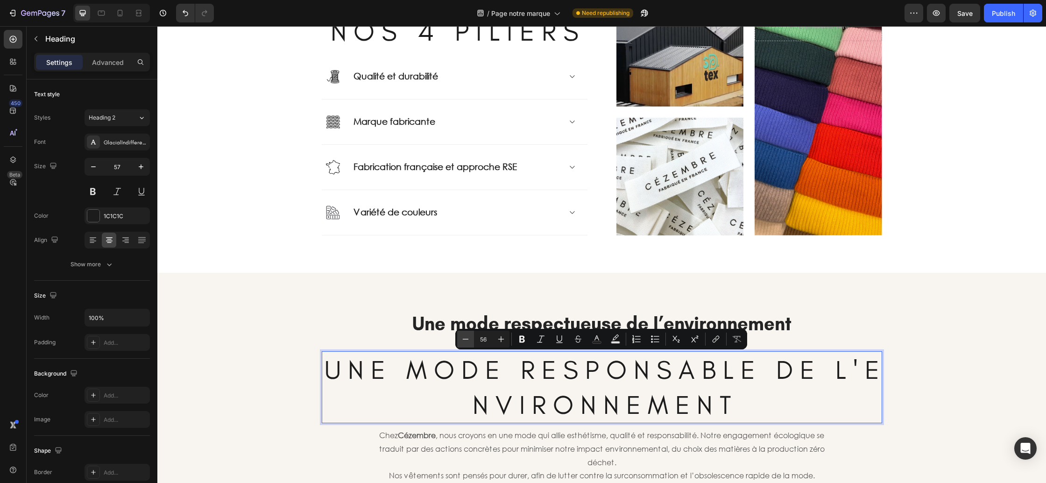
click at [465, 340] on icon "Editor contextual toolbar" at bounding box center [465, 338] width 9 height 9
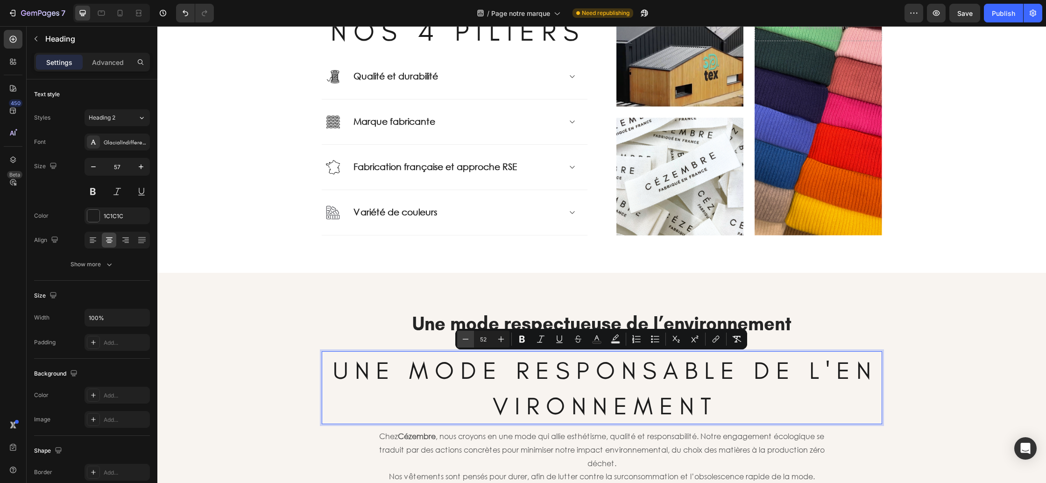
click at [465, 340] on icon "Editor contextual toolbar" at bounding box center [465, 338] width 9 height 9
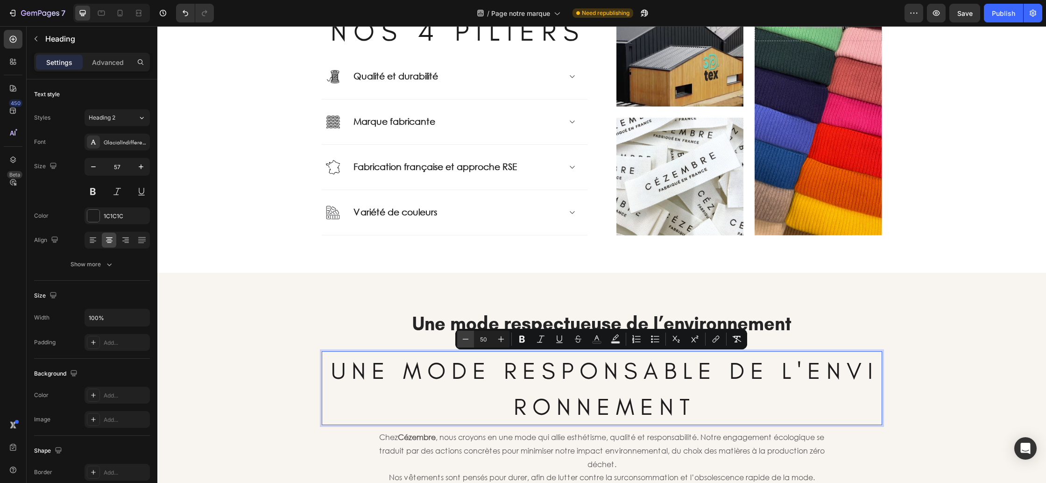
click at [465, 340] on icon "Editor contextual toolbar" at bounding box center [465, 338] width 9 height 9
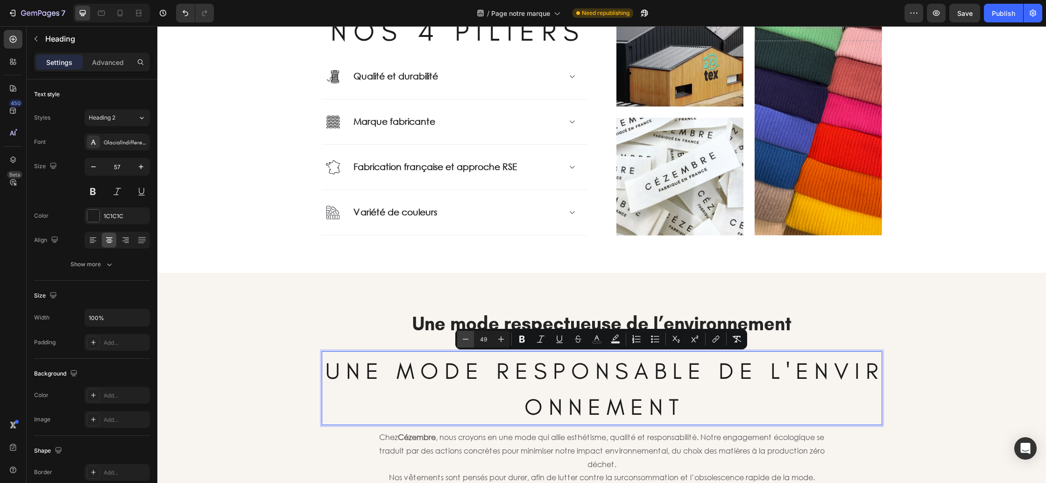
click at [465, 340] on icon "Editor contextual toolbar" at bounding box center [465, 338] width 9 height 9
click at [466, 341] on icon "Editor contextual toolbar" at bounding box center [465, 338] width 9 height 9
click at [463, 342] on icon "Editor contextual toolbar" at bounding box center [465, 338] width 9 height 9
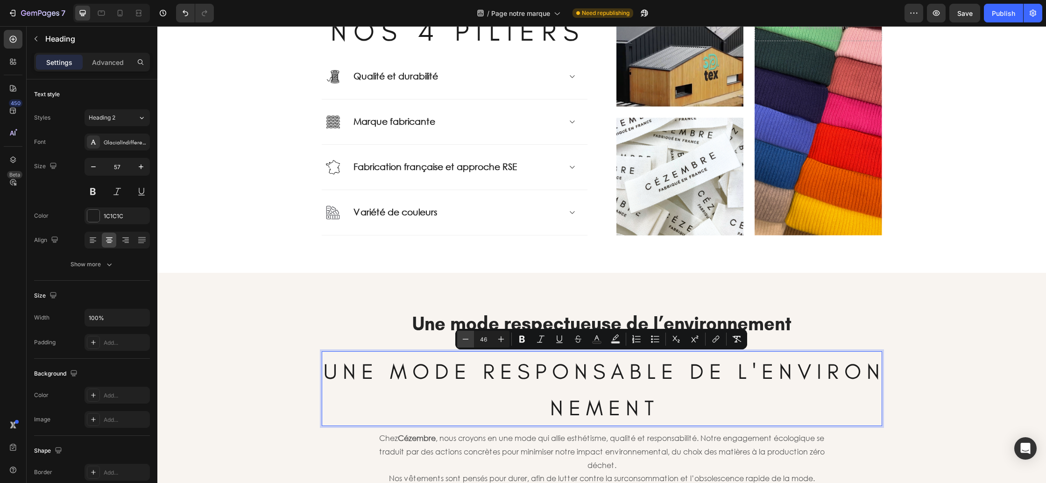
click at [463, 341] on icon "Editor contextual toolbar" at bounding box center [465, 338] width 9 height 9
click at [462, 341] on icon "Editor contextual toolbar" at bounding box center [465, 338] width 9 height 9
click at [463, 341] on icon "Editor contextual toolbar" at bounding box center [465, 338] width 9 height 9
click at [464, 341] on icon "Editor contextual toolbar" at bounding box center [465, 338] width 9 height 9
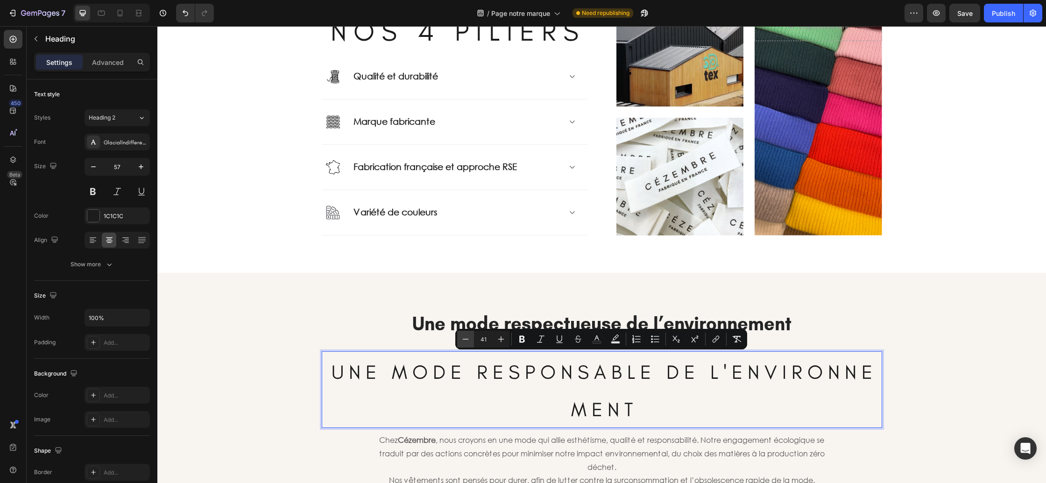
click at [465, 340] on icon "Editor contextual toolbar" at bounding box center [465, 338] width 9 height 9
click at [464, 340] on icon "Editor contextual toolbar" at bounding box center [465, 338] width 9 height 9
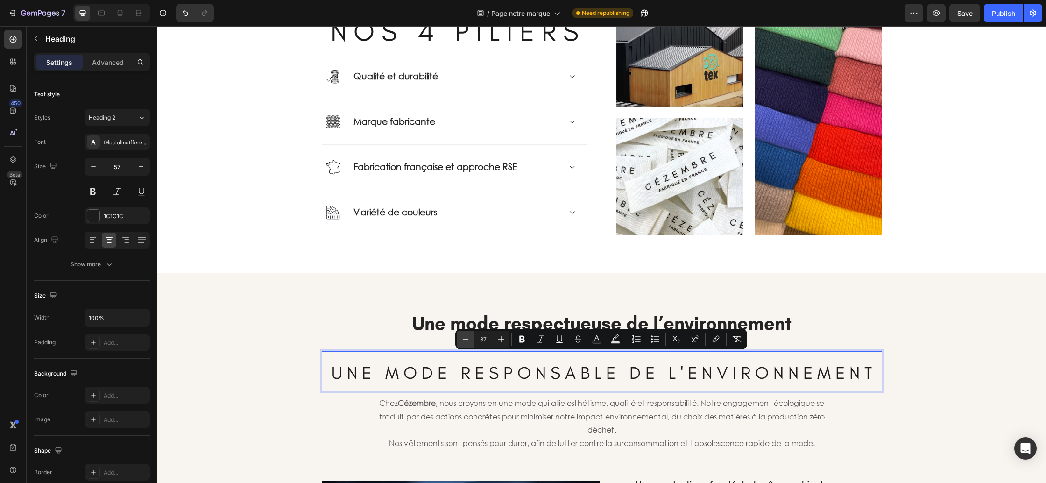
click at [465, 340] on icon "Editor contextual toolbar" at bounding box center [465, 338] width 9 height 9
click at [466, 340] on icon "Editor contextual toolbar" at bounding box center [465, 338] width 9 height 9
click at [466, 339] on icon "Editor contextual toolbar" at bounding box center [465, 338] width 9 height 9
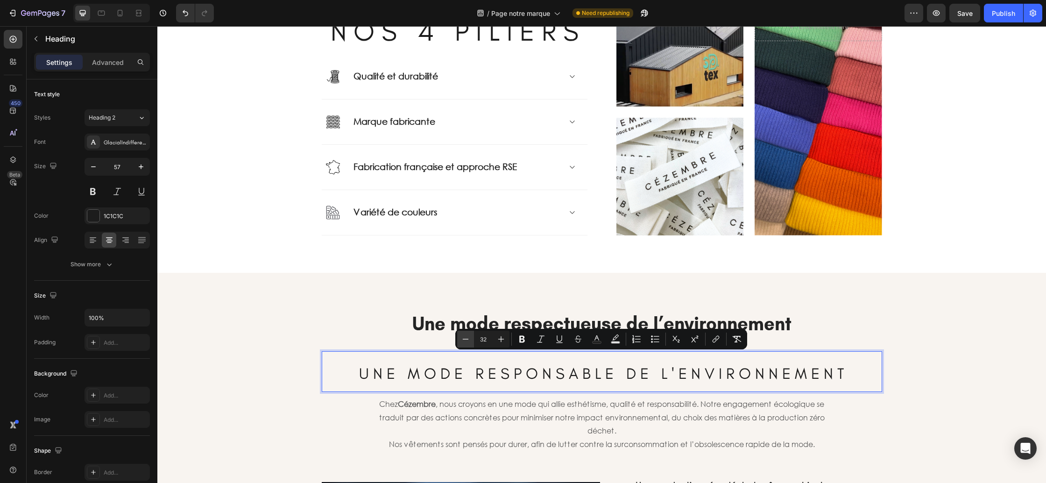
click at [466, 339] on icon "Editor contextual toolbar" at bounding box center [465, 338] width 9 height 9
type input "30"
click at [443, 319] on strong "Une mode respectueuse de l’environnement" at bounding box center [601, 323] width 379 height 22
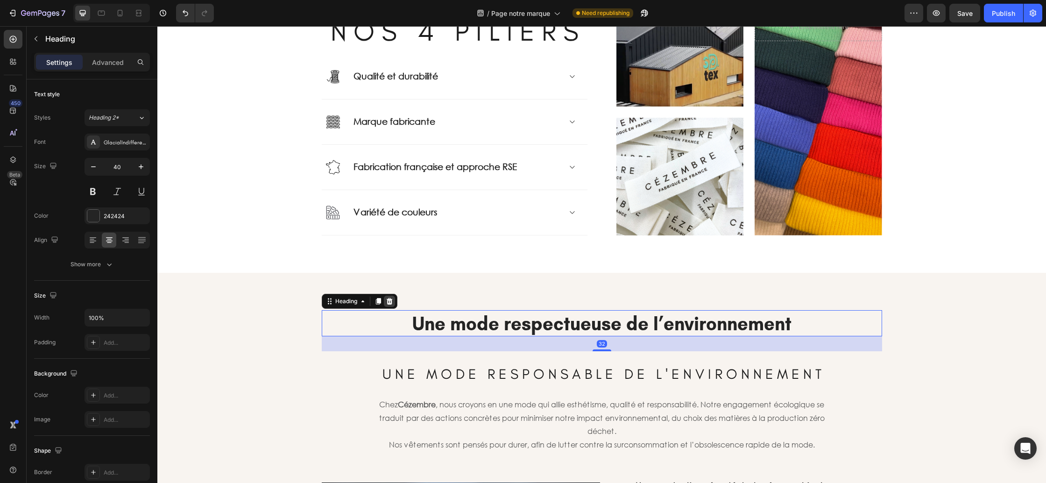
click at [390, 302] on icon at bounding box center [389, 300] width 7 height 7
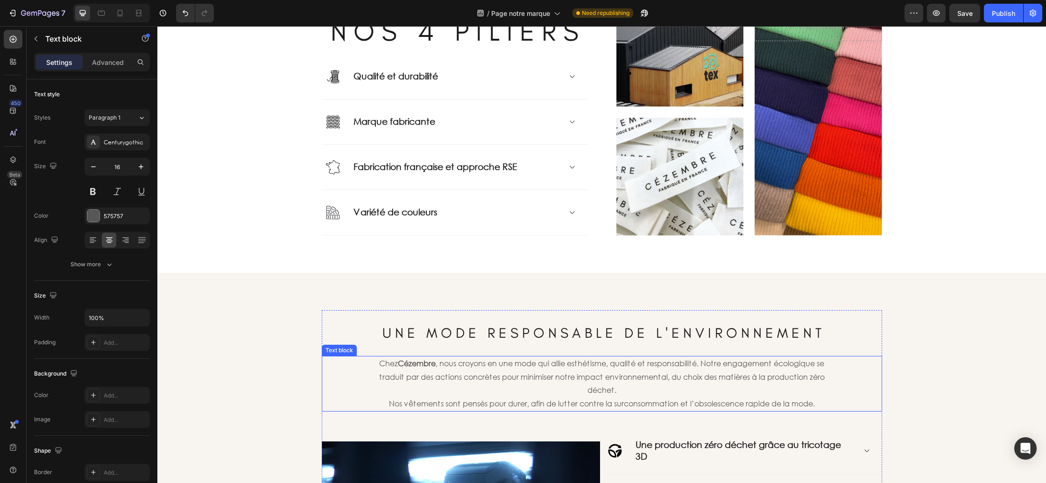
click at [457, 373] on p "Chez Cézembre , nous croyons en une mode qui allie esthétisme, qualité et respo…" at bounding box center [601, 377] width 465 height 40
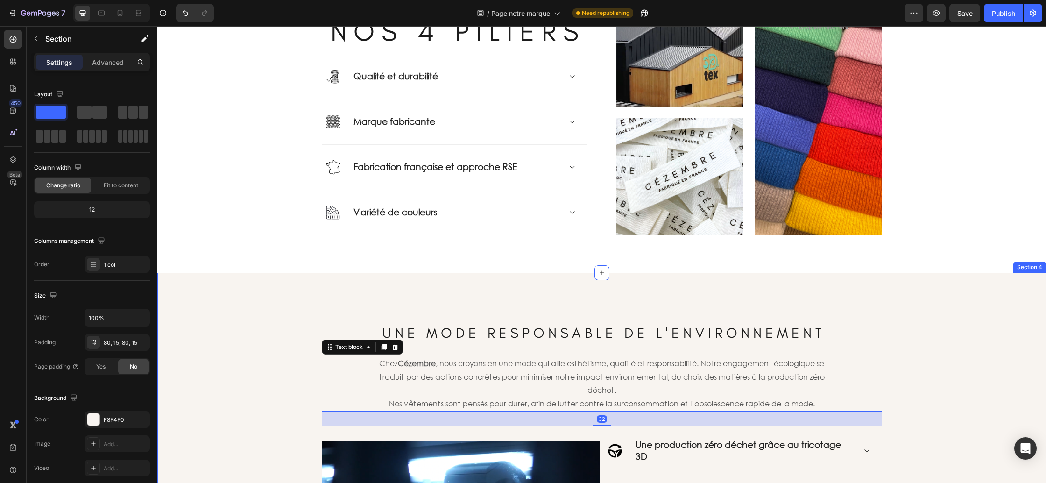
click at [286, 352] on div "⁠⁠⁠⁠⁠⁠⁠ U N E M O D E R E S P O N S A B L E D E L ' E N V I R O N N E M E N T H…" at bounding box center [601, 465] width 875 height 311
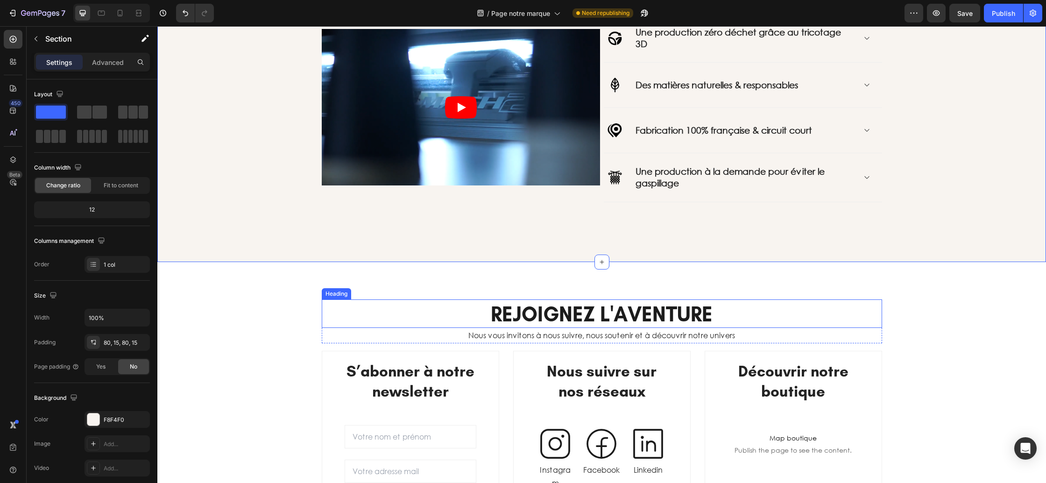
scroll to position [1240, 0]
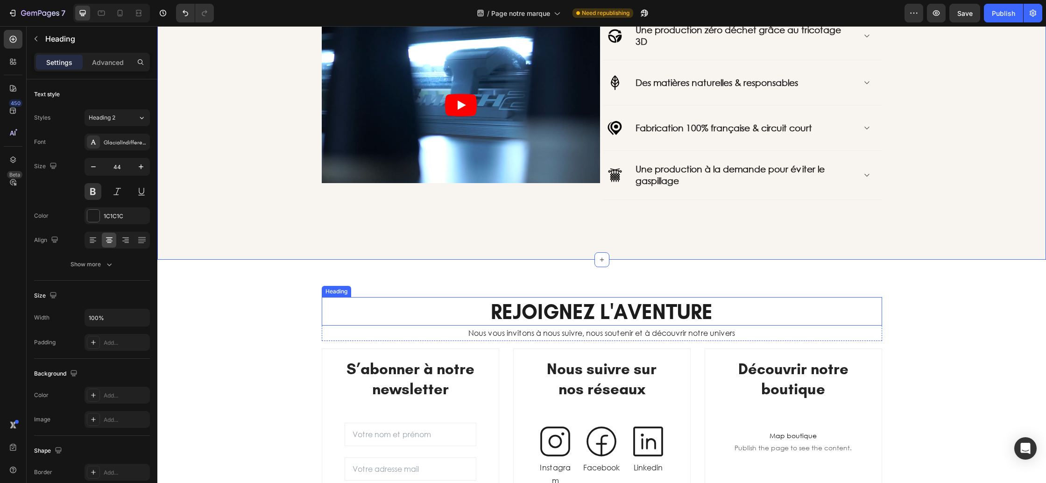
click at [520, 307] on h2 "REJOIGNEZ L'AVENTURE" at bounding box center [602, 311] width 560 height 28
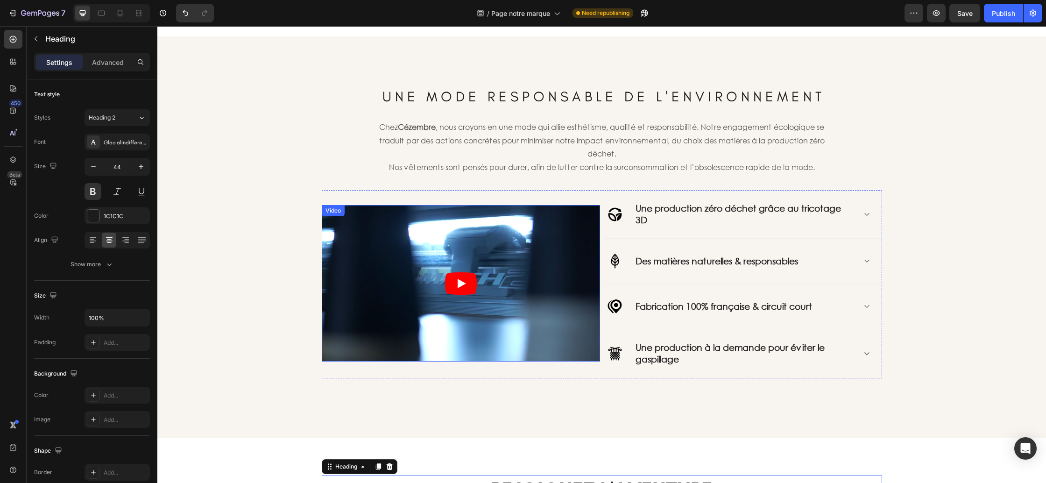
scroll to position [1049, 0]
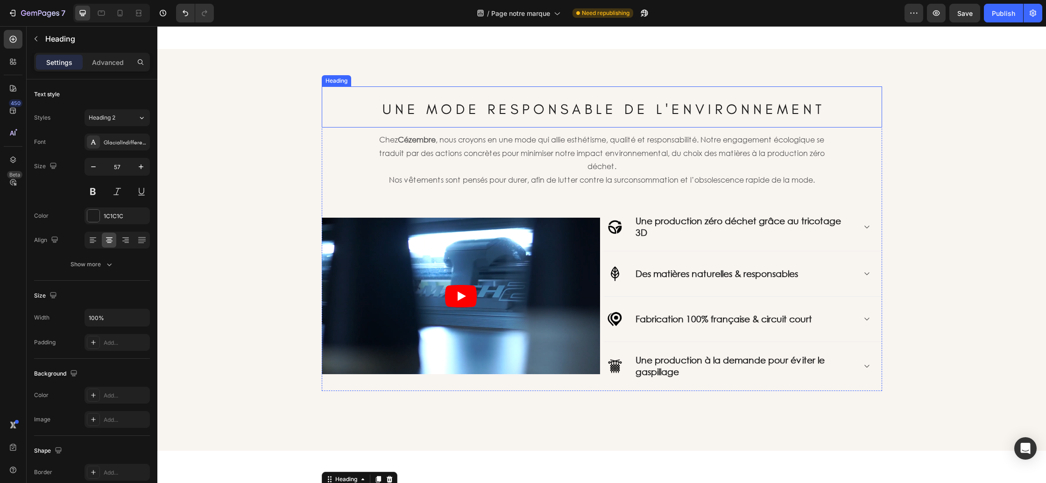
click at [471, 110] on span "U N E M O D E R E S P O N S A B L E D E L ' E N V I R O N N E M E N T" at bounding box center [601, 108] width 439 height 17
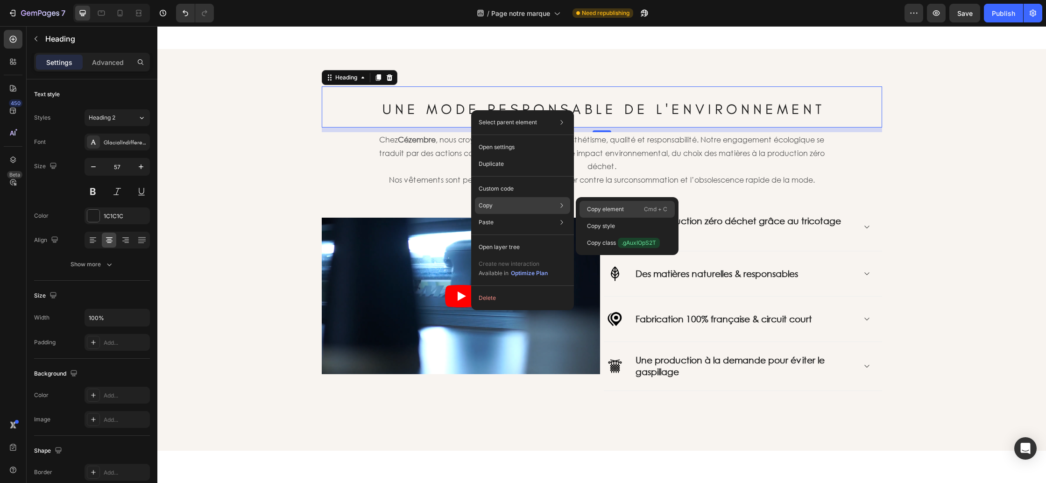
click at [602, 211] on p "Copy element" at bounding box center [605, 209] width 37 height 8
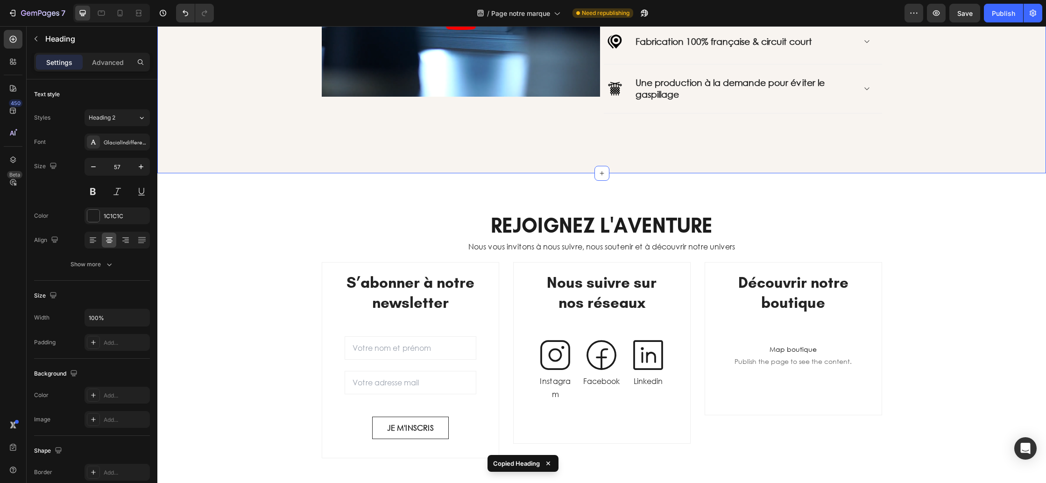
scroll to position [1346, 0]
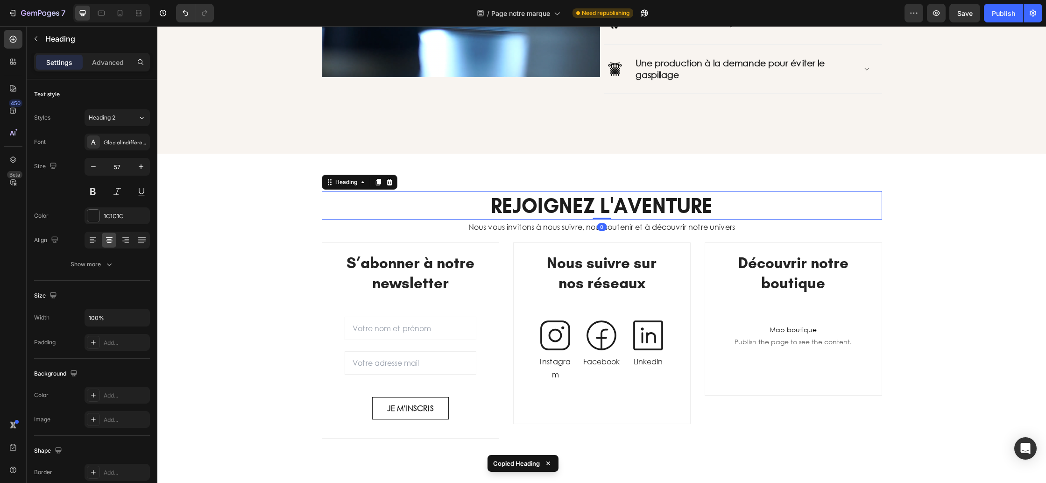
click at [551, 197] on h2 "REJOIGNEZ L'AVENTURE" at bounding box center [602, 205] width 560 height 28
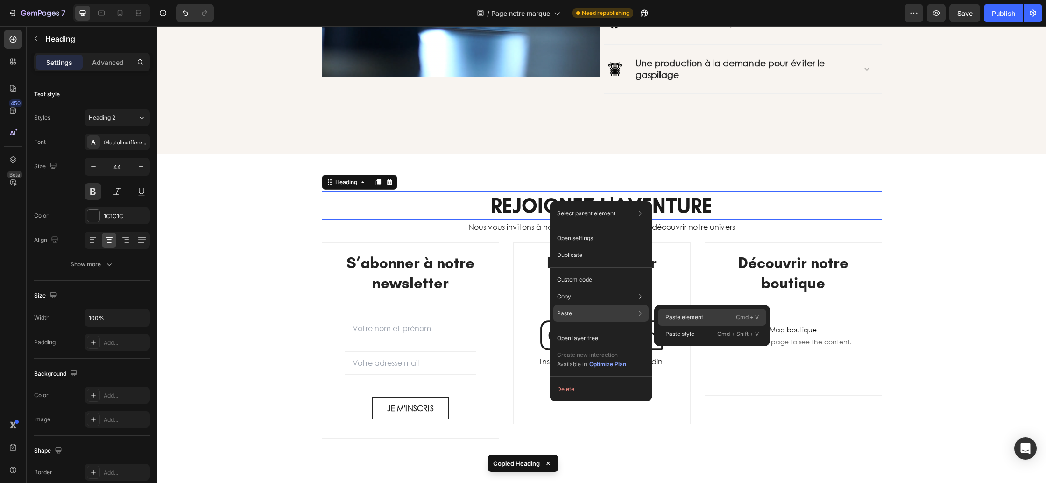
drag, startPoint x: 683, startPoint y: 318, endPoint x: 526, endPoint y: 292, distance: 159.5
click at [683, 318] on p "Paste element" at bounding box center [684, 317] width 38 height 8
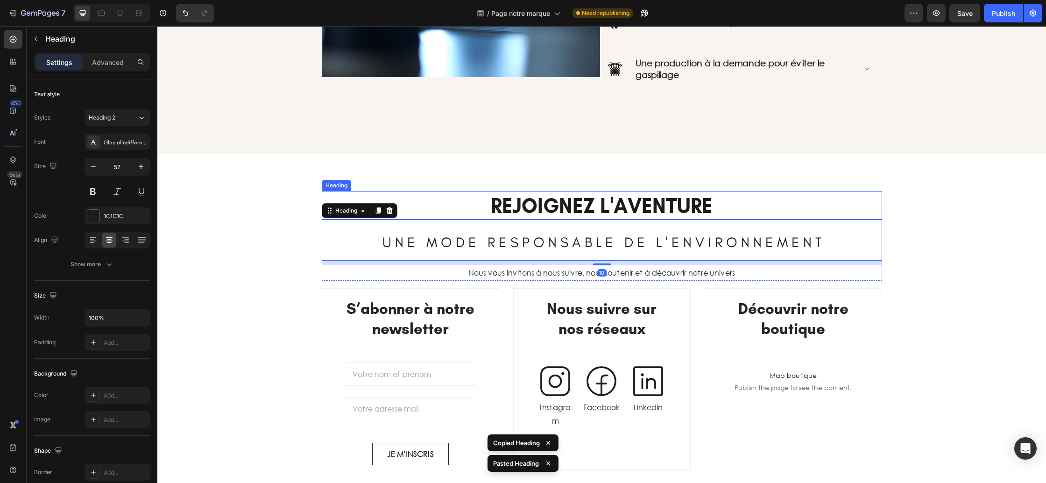
click at [555, 211] on h2 "REJOIGNEZ L'AVENTURE" at bounding box center [602, 205] width 560 height 28
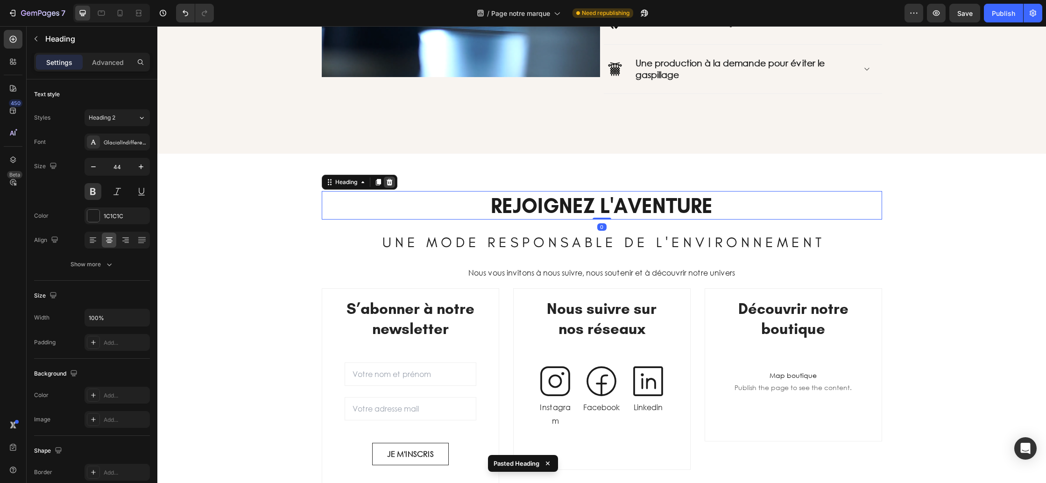
click at [394, 183] on div at bounding box center [389, 182] width 11 height 11
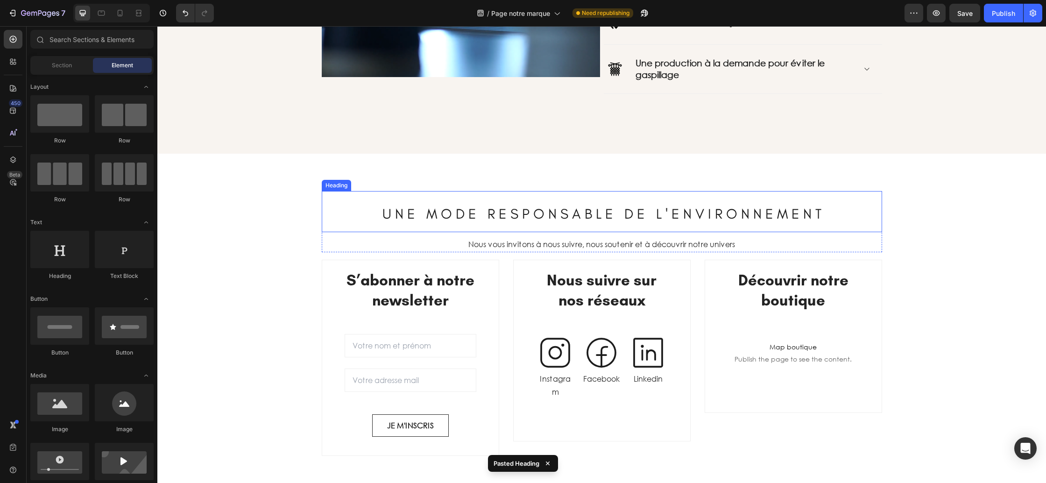
click at [478, 214] on span "U N E M O D E R E S P O N S A B L E D E L ' E N V I R O N N E M E N T" at bounding box center [601, 213] width 439 height 17
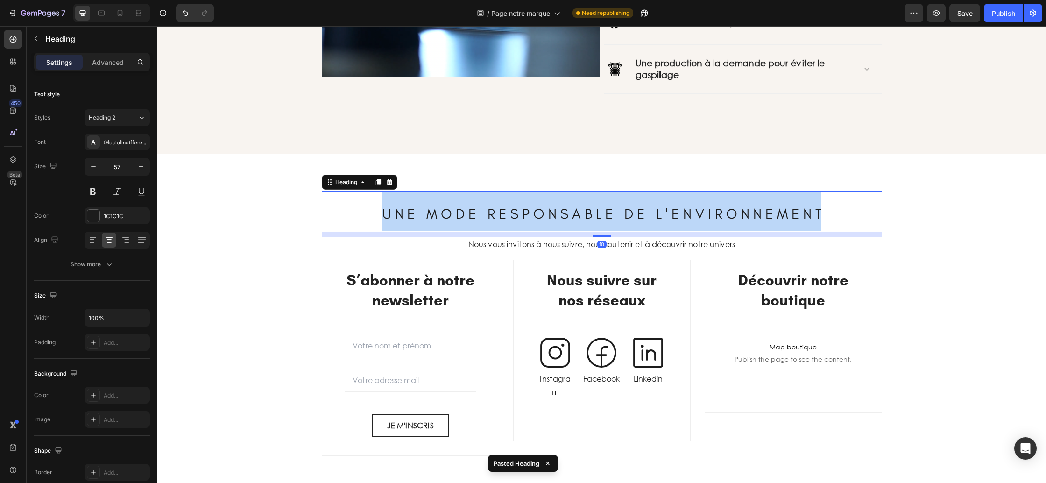
click at [478, 214] on span "U N E M O D E R E S P O N S A B L E D E L ' E N V I R O N N E M E N T" at bounding box center [601, 213] width 439 height 17
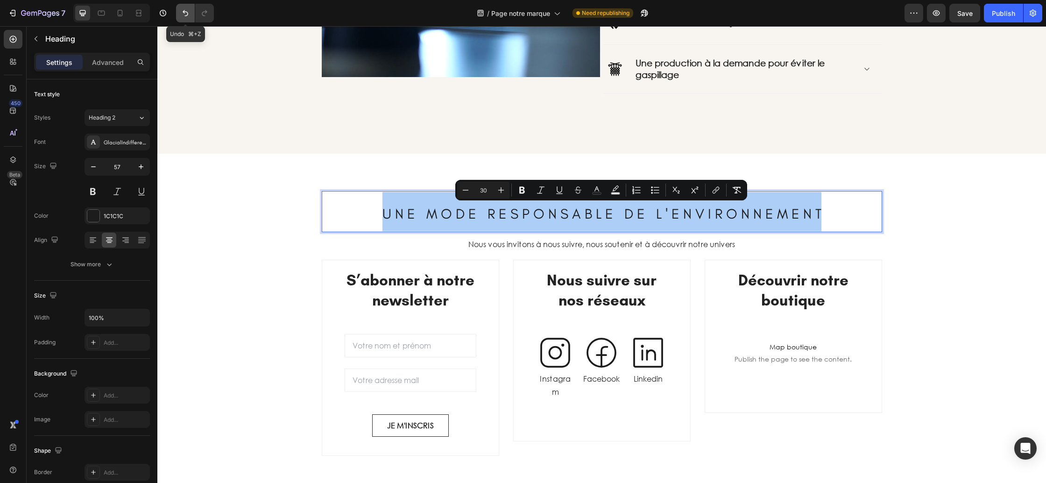
click at [187, 9] on icon "Undo/Redo" at bounding box center [185, 12] width 9 height 9
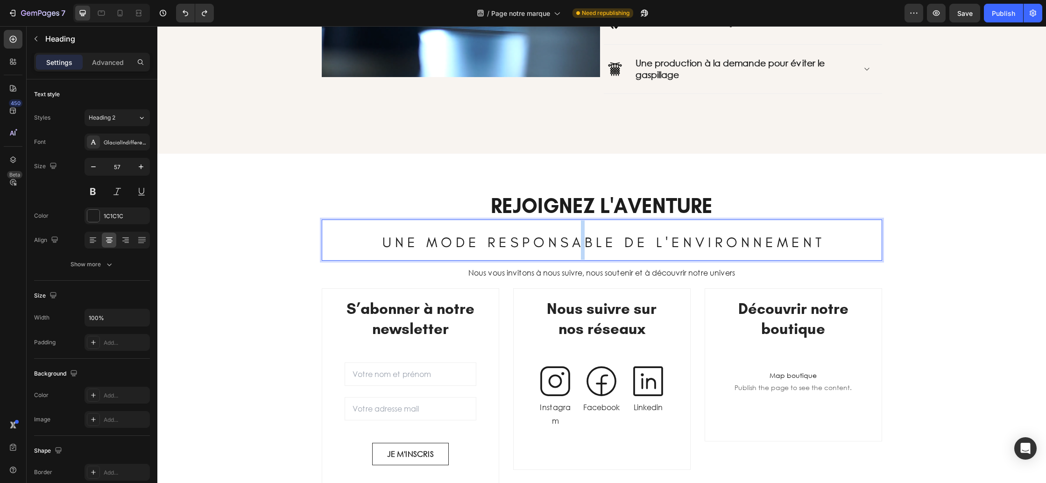
click at [576, 238] on span "U N E M O D E R E S P O N S A B L E D E L ' E N V I R O N N E M E N T" at bounding box center [601, 241] width 439 height 17
click at [749, 208] on h2 "REJOIGNEZ L'AVENTURE" at bounding box center [602, 205] width 560 height 28
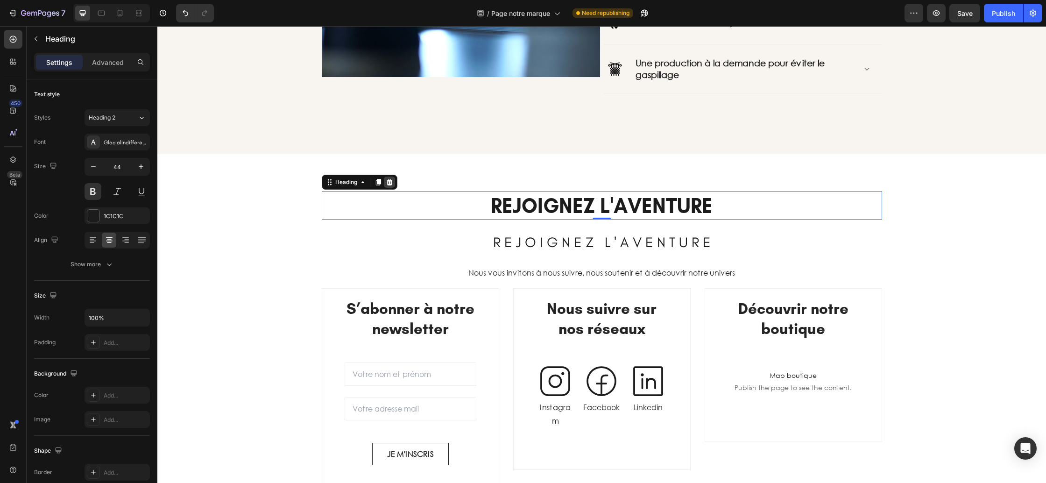
click at [392, 181] on icon at bounding box center [389, 181] width 7 height 7
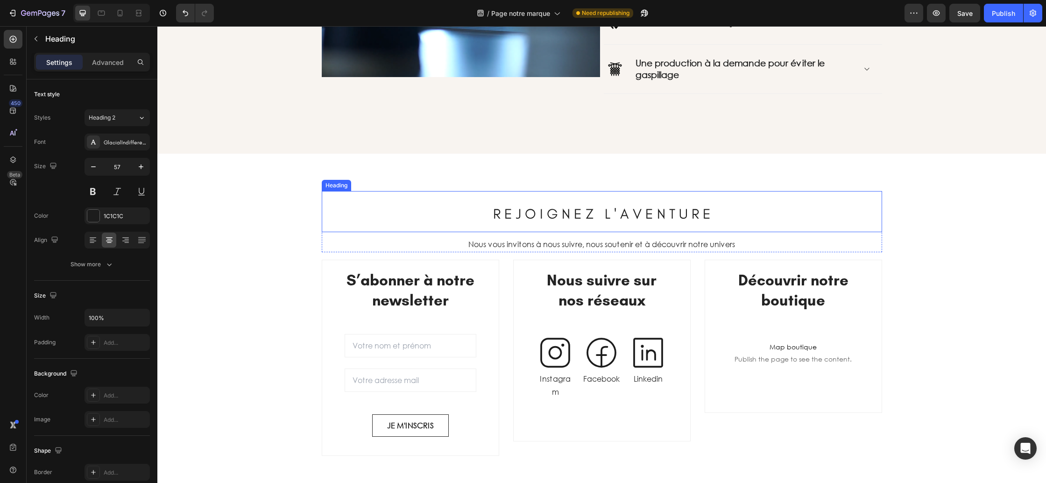
click at [546, 214] on span "R E J O I G N E Z L ' A V E N T U R E" at bounding box center [602, 213] width 218 height 17
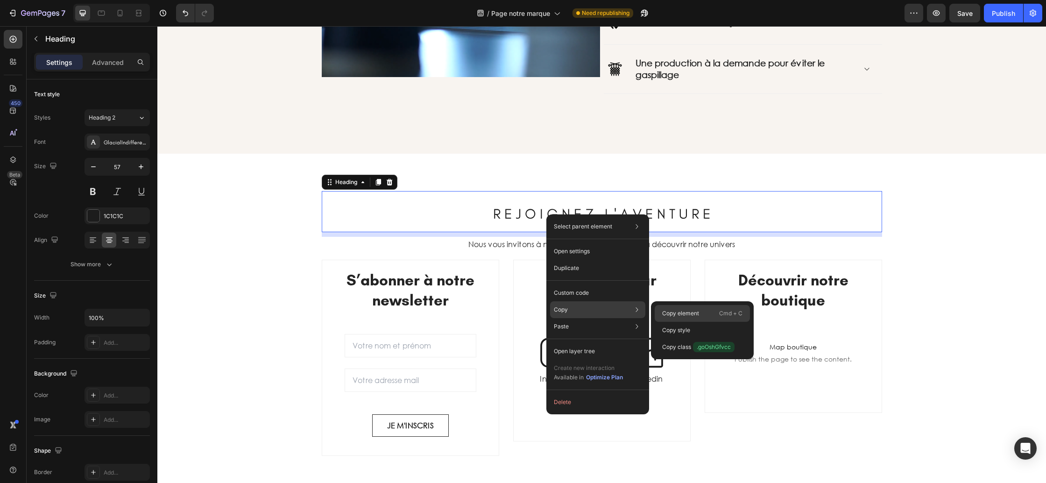
click at [671, 314] on p "Copy element" at bounding box center [680, 313] width 37 height 8
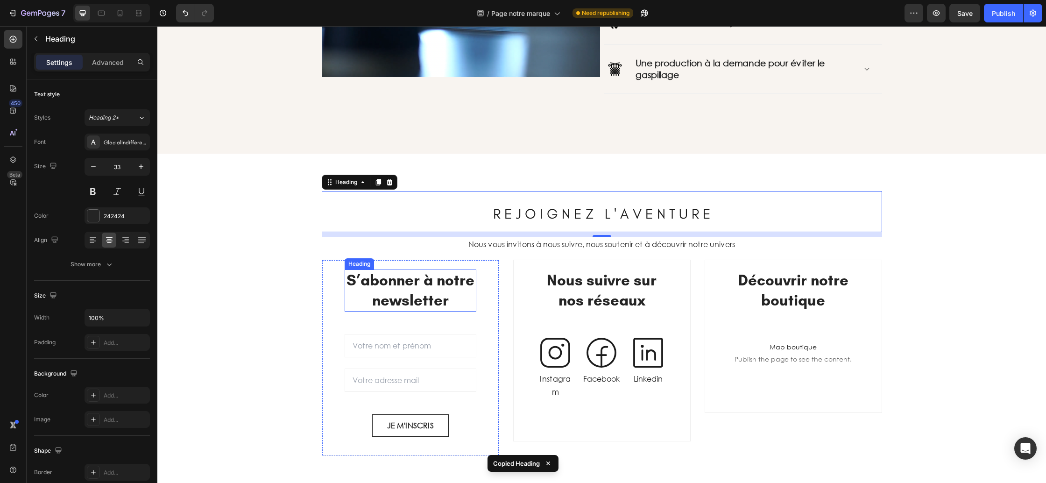
click at [428, 289] on h2 "S’abonner à notre newsletter" at bounding box center [411, 290] width 132 height 42
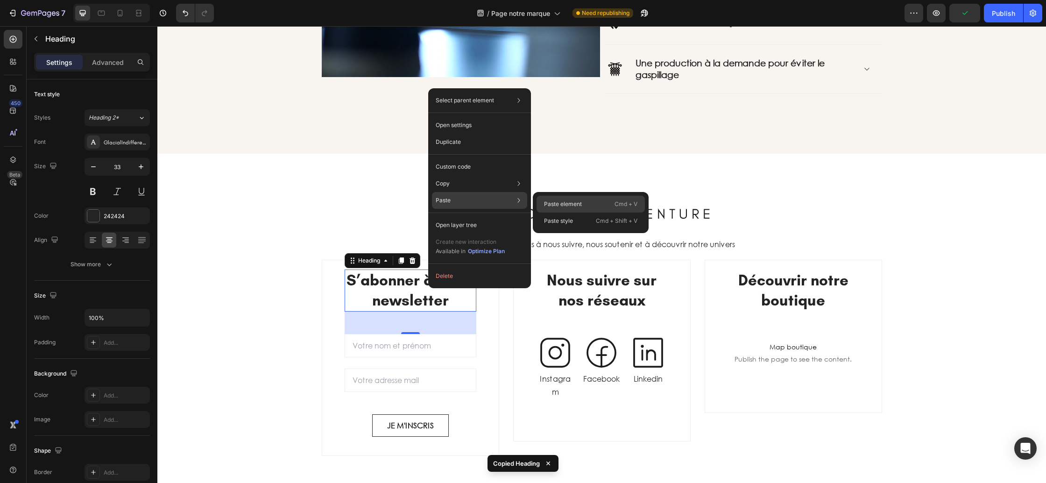
click at [551, 201] on p "Paste element" at bounding box center [563, 204] width 38 height 8
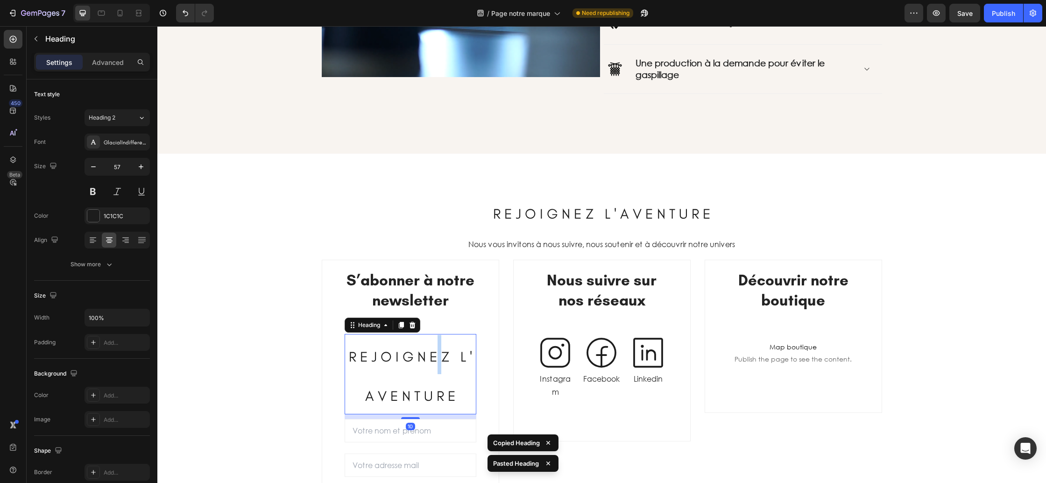
click at [436, 352] on span "R E J O I G N E Z L ' A V E N T U R E" at bounding box center [410, 376] width 123 height 57
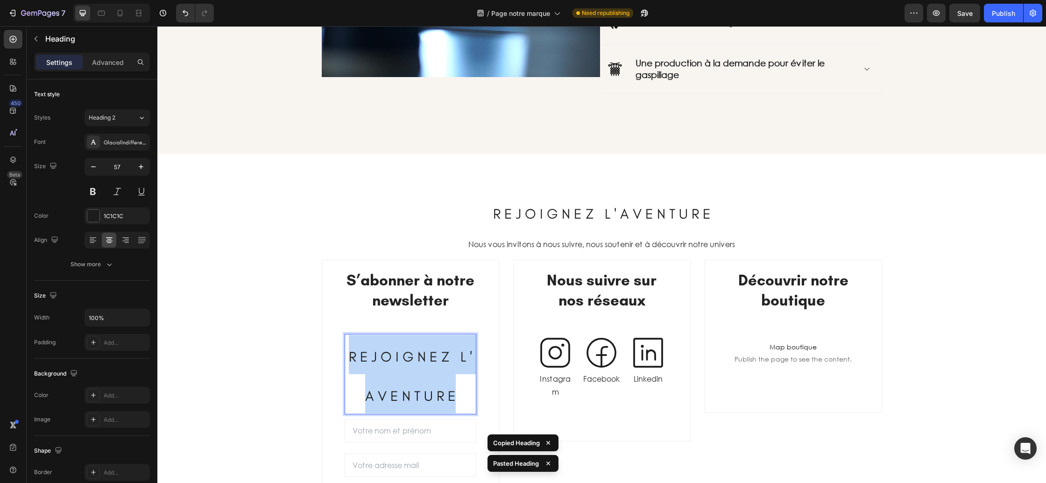
click at [436, 352] on span "R E J O I G N E Z L ' A V E N T U R E" at bounding box center [410, 376] width 123 height 57
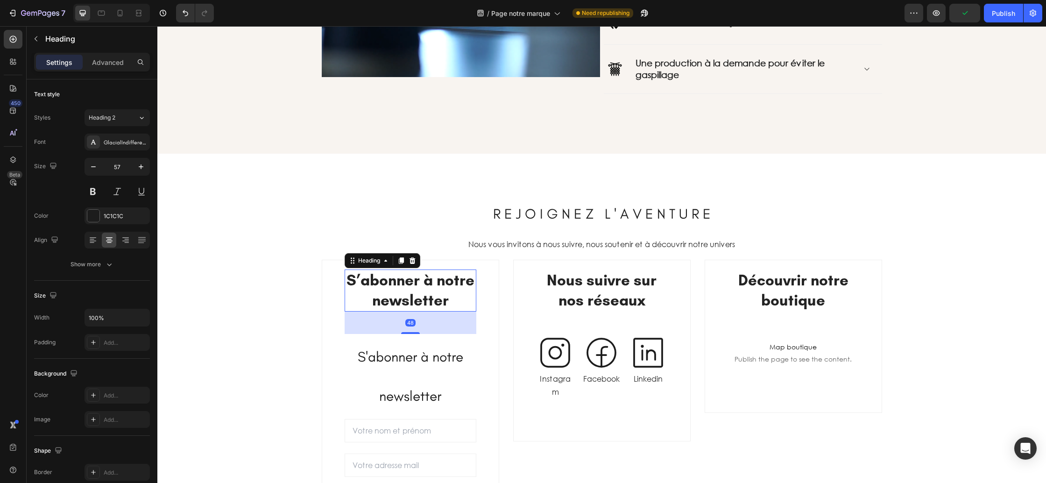
click at [421, 289] on h2 "S’abonner à notre newsletter" at bounding box center [411, 290] width 132 height 42
click at [414, 261] on icon at bounding box center [412, 260] width 6 height 7
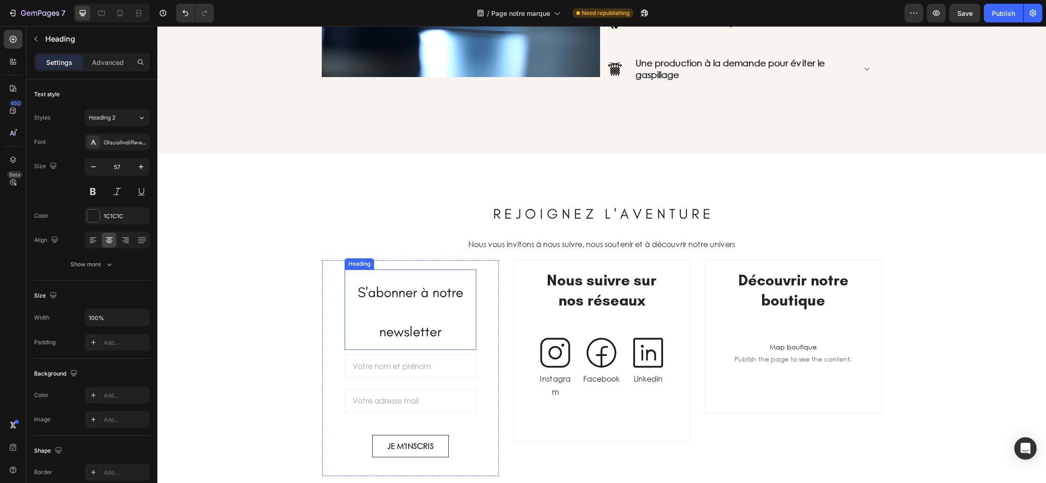
click at [426, 307] on p "⁠⁠⁠⁠⁠⁠⁠ S'abonner à notre newsletter" at bounding box center [411, 309] width 130 height 78
click at [564, 300] on strong "Nous suivre sur nos réseaux" at bounding box center [602, 290] width 110 height 38
click at [408, 306] on p "⁠⁠⁠⁠⁠⁠⁠ S'abonner à notre newsletter" at bounding box center [411, 309] width 130 height 78
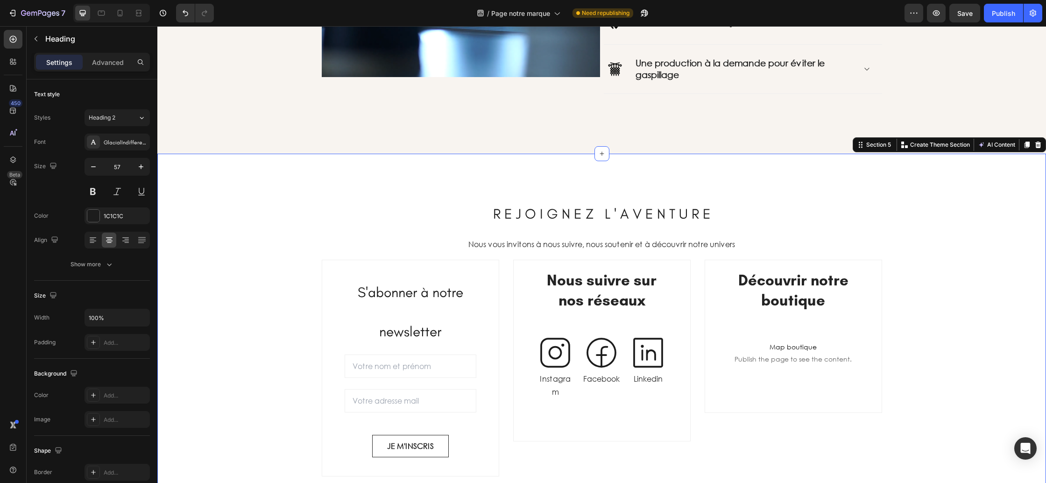
click at [287, 316] on div "⁠⁠⁠⁠⁠⁠⁠ R E J O I G N E Z L ' A V E N T U R E Heading Nous vous invitons à nous…" at bounding box center [601, 333] width 875 height 285
click at [383, 297] on span "S'abonner à notre newsletter" at bounding box center [411, 311] width 106 height 57
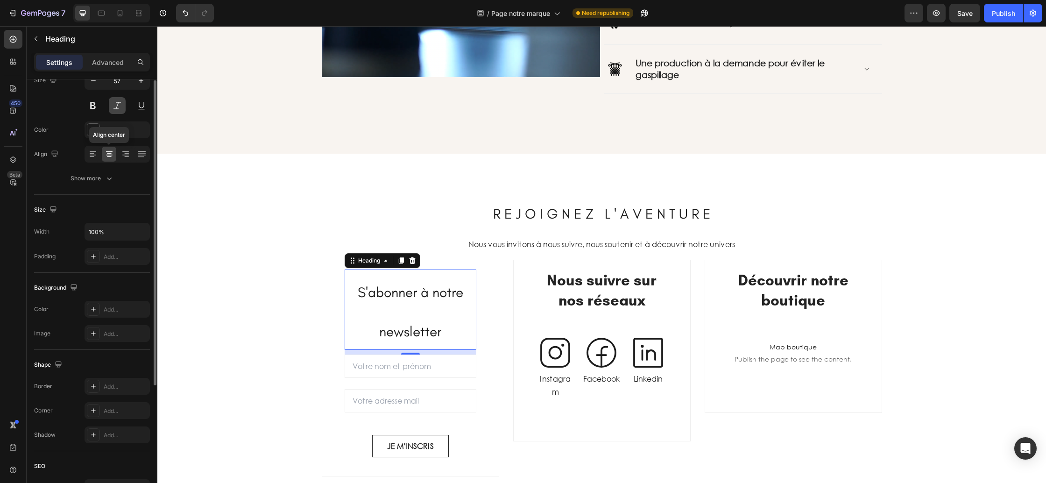
scroll to position [0, 0]
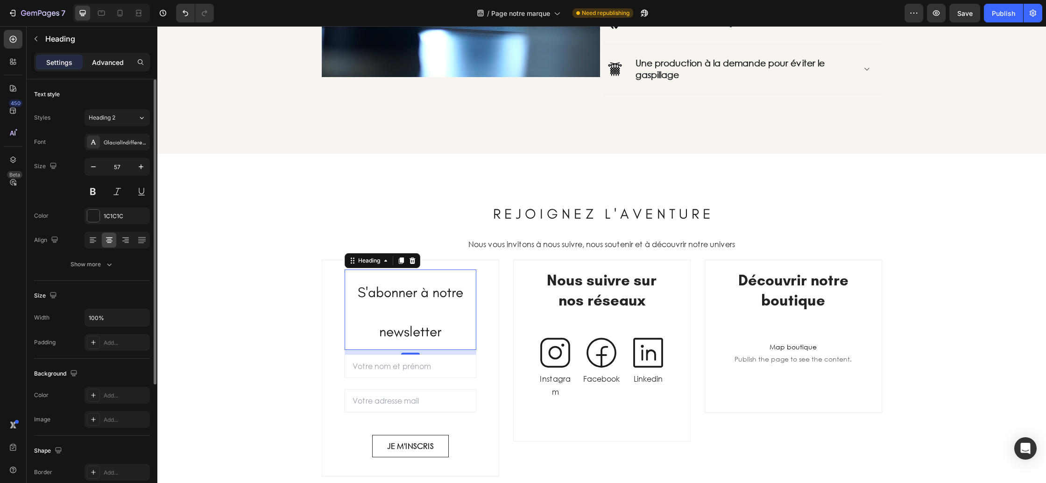
click at [101, 67] on div "Advanced" at bounding box center [108, 62] width 47 height 15
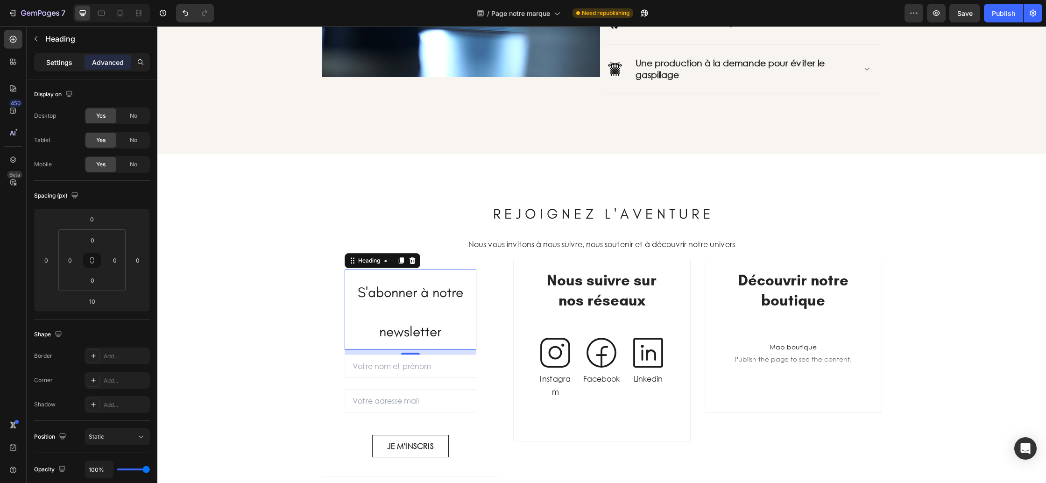
click at [59, 64] on p "Settings" at bounding box center [59, 62] width 26 height 10
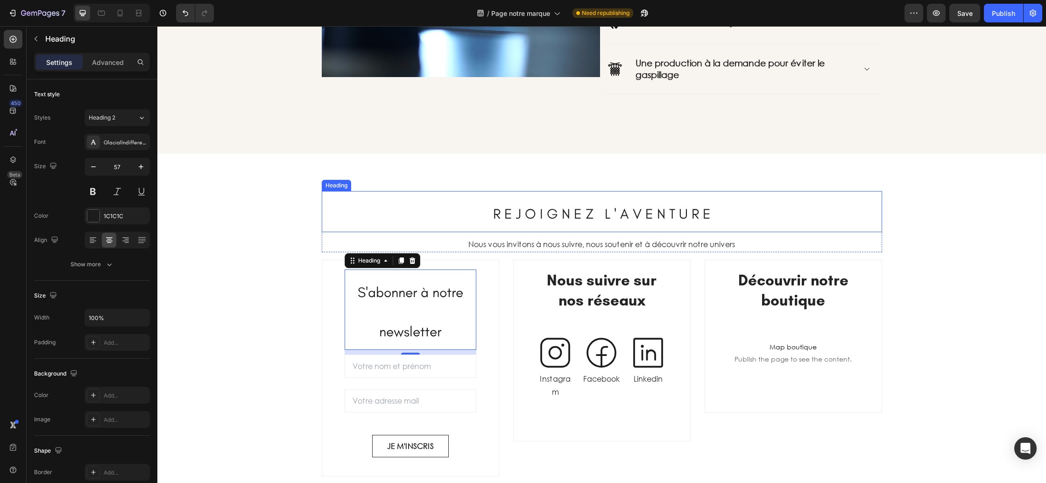
click at [568, 209] on span "R E J O I G N E Z L ' A V E N T U R E" at bounding box center [602, 213] width 218 height 17
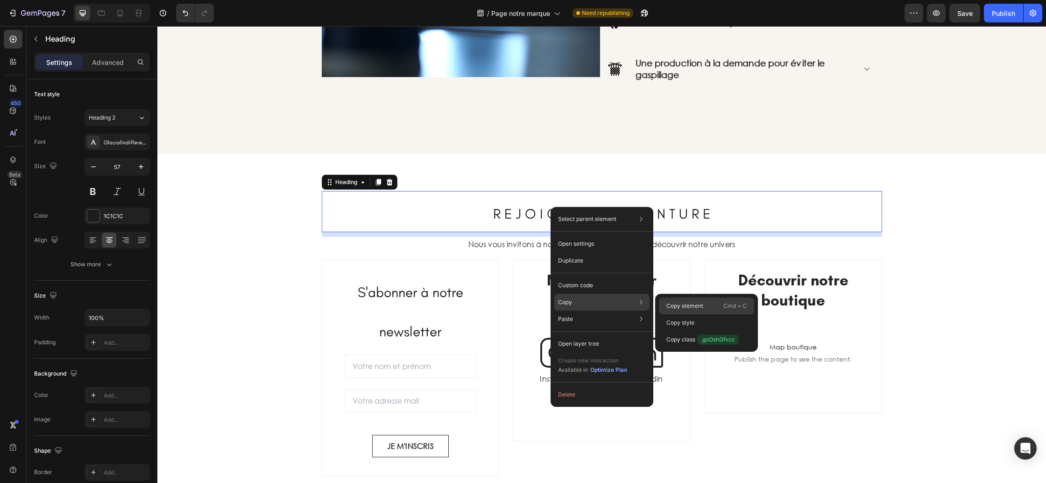
click at [665, 314] on div "Copy element Cmd + C" at bounding box center [706, 322] width 95 height 17
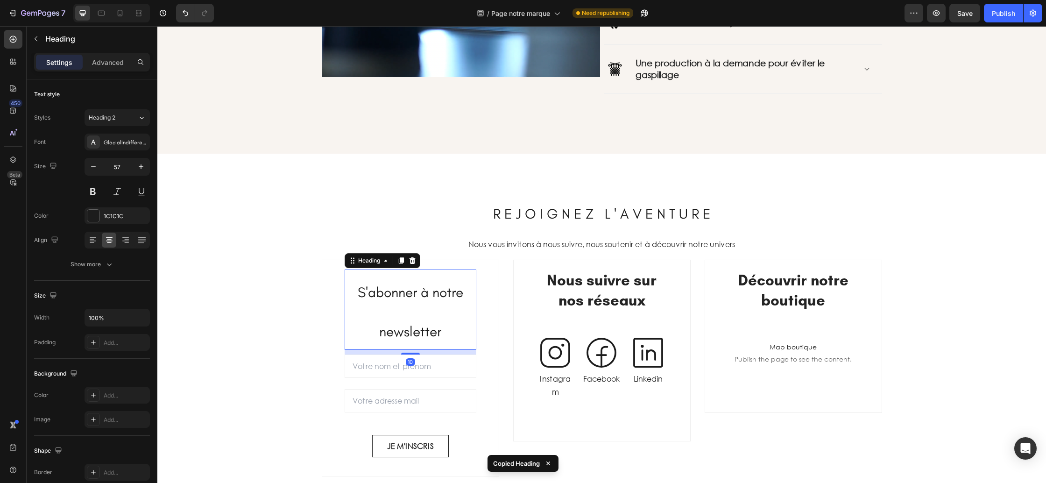
click at [417, 306] on p "⁠⁠⁠⁠⁠⁠⁠ S'abonner à notre newsletter" at bounding box center [411, 309] width 130 height 78
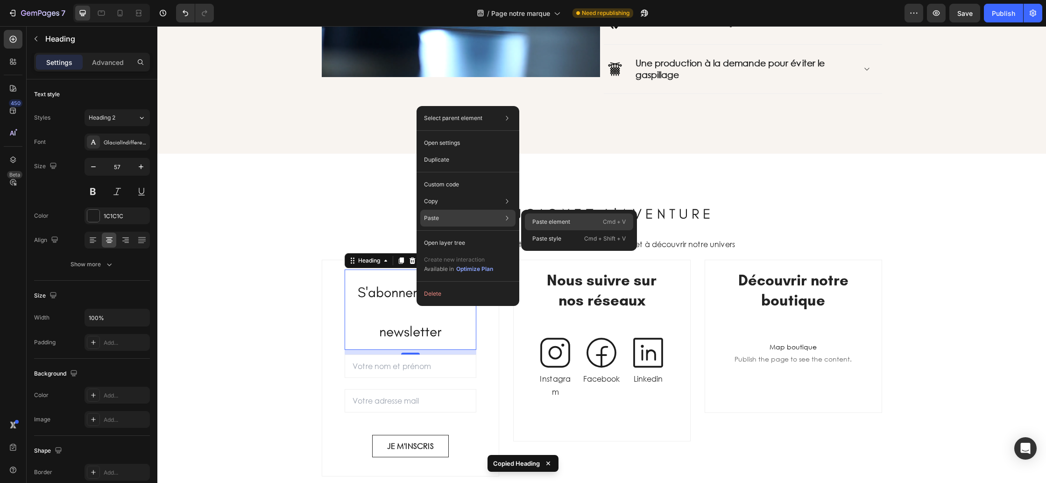
click at [552, 218] on p "Paste element" at bounding box center [551, 222] width 38 height 8
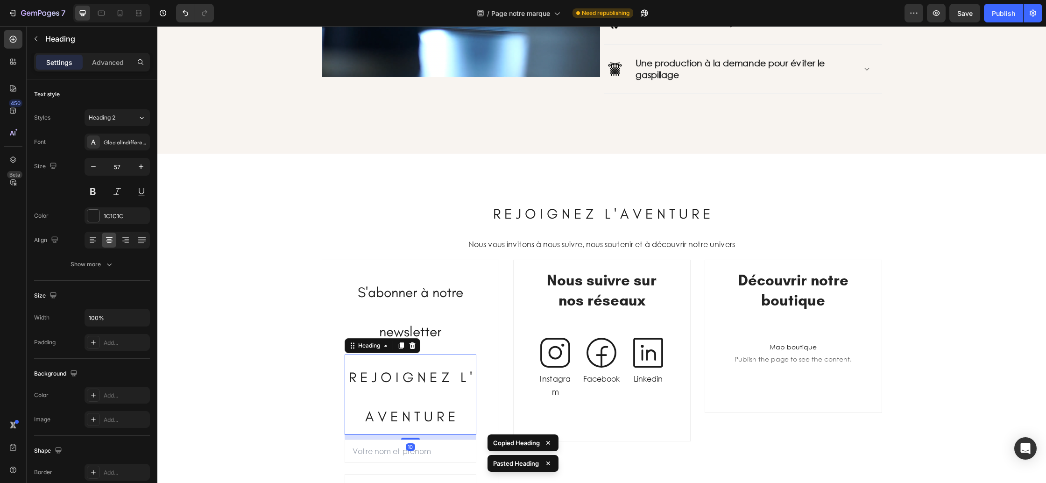
scroll to position [1347, 0]
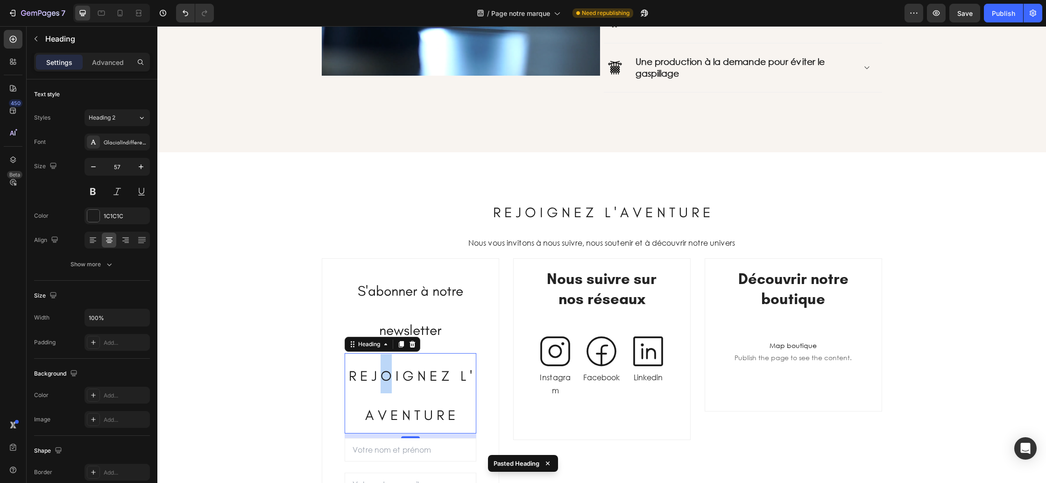
click at [385, 377] on span "R E J O I G N E Z L ' A V E N T U R E" at bounding box center [410, 395] width 123 height 57
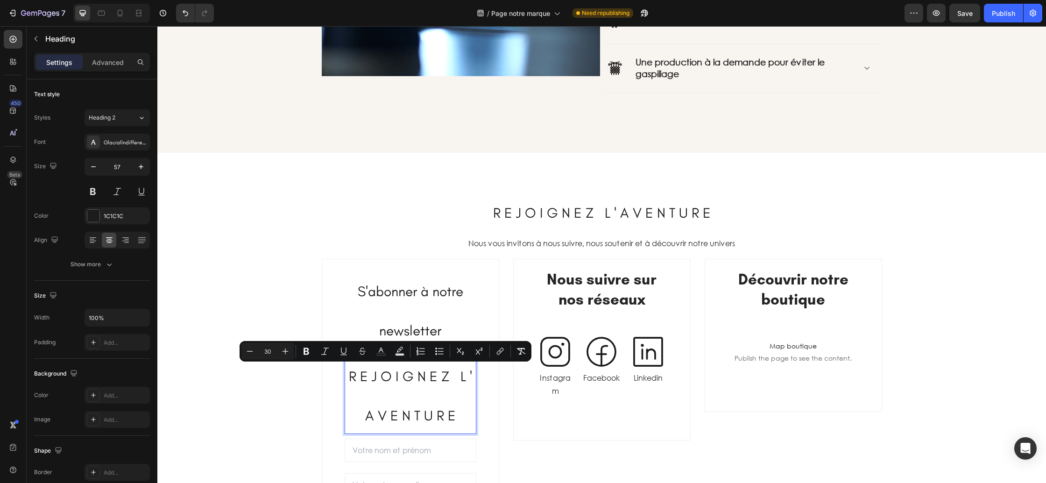
click at [414, 376] on span "R E J O I G N E Z L ' A V E N T U R E" at bounding box center [410, 395] width 123 height 57
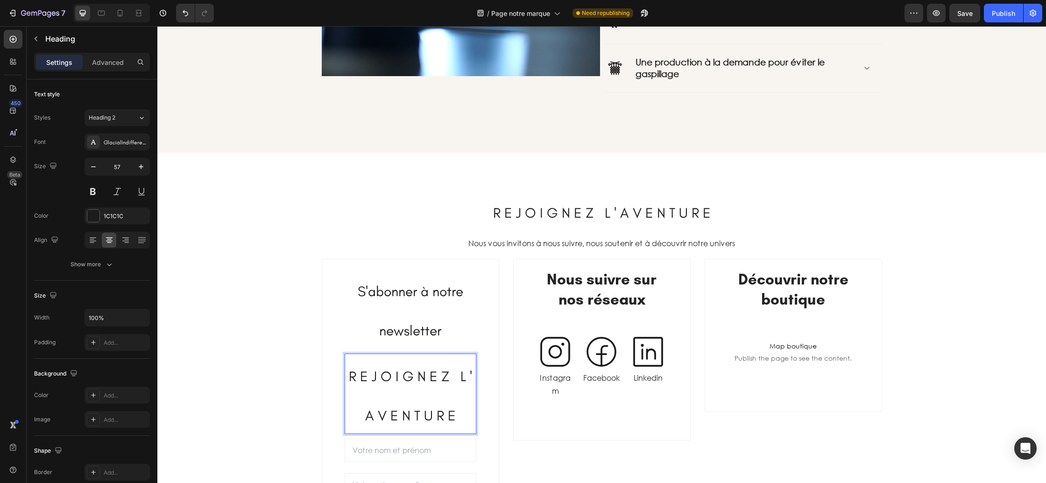
click at [406, 369] on span "R E J O I G N E Z L ' A V E N T U R E" at bounding box center [410, 395] width 123 height 57
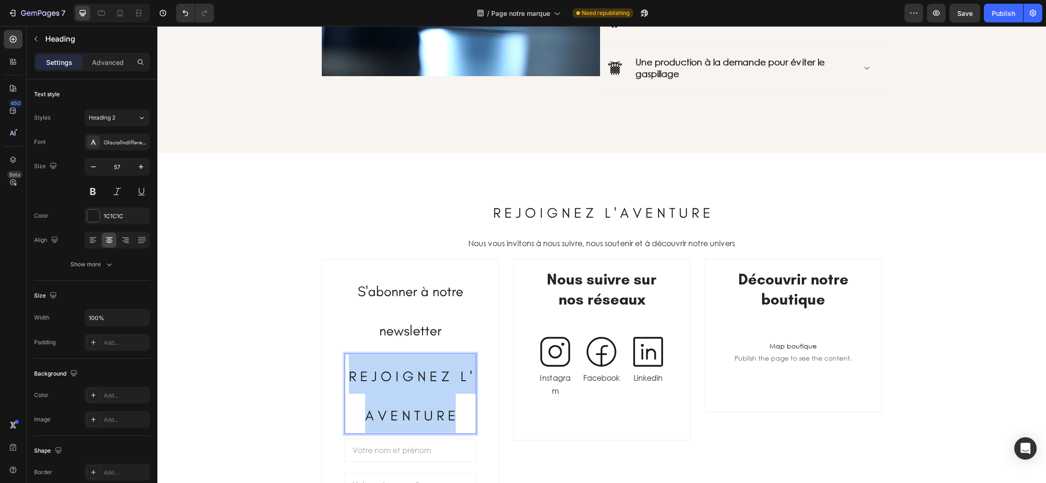
click at [406, 369] on span "R E J O I G N E Z L ' A V E N T U R E" at bounding box center [410, 395] width 123 height 57
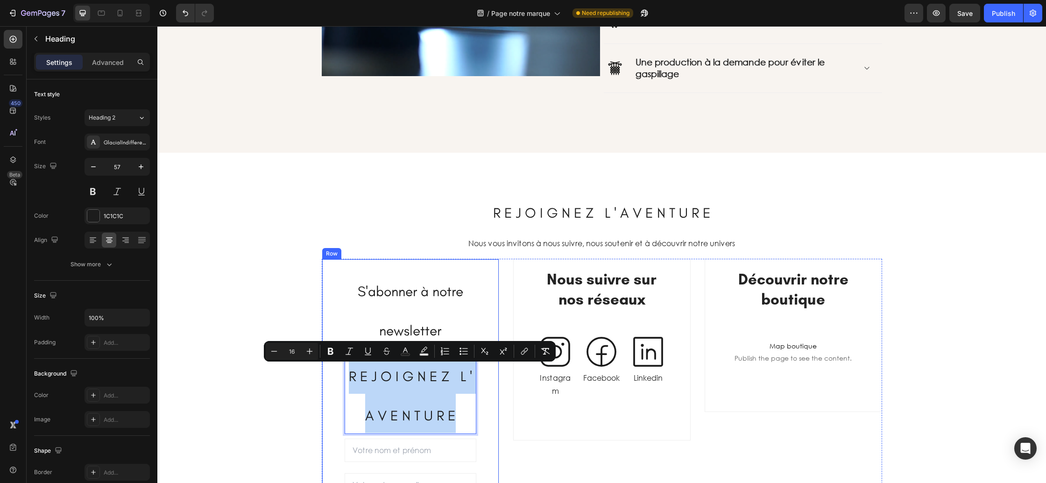
click at [493, 399] on div "⁠⁠⁠⁠⁠⁠⁠ S'abonner à notre newsletter Heading R E J O I G N E Z L ' A V E N T U …" at bounding box center [410, 410] width 177 height 302
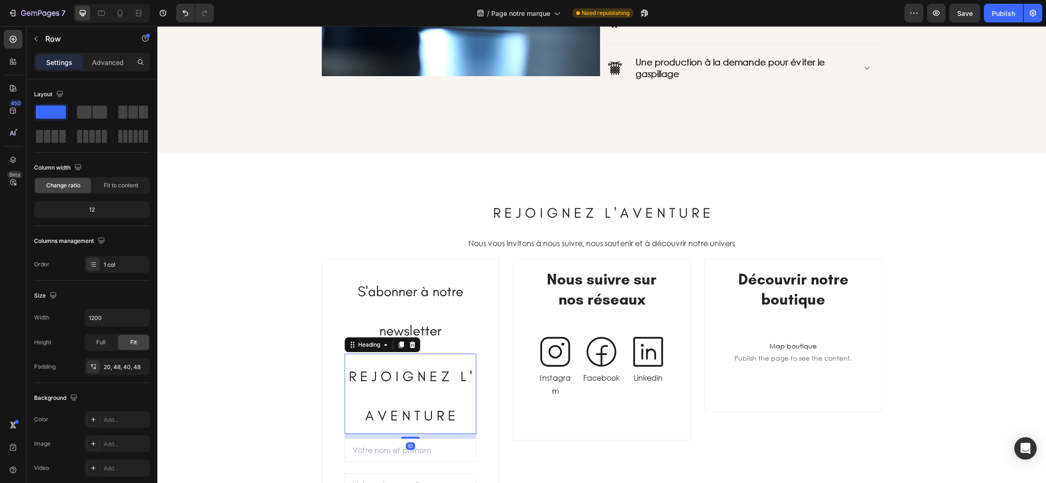
drag, startPoint x: 453, startPoint y: 394, endPoint x: 450, endPoint y: 387, distance: 8.2
click at [453, 394] on p "⁠⁠⁠⁠⁠⁠⁠ R E J O I G N E Z L ' A V E N T U R E" at bounding box center [411, 393] width 130 height 78
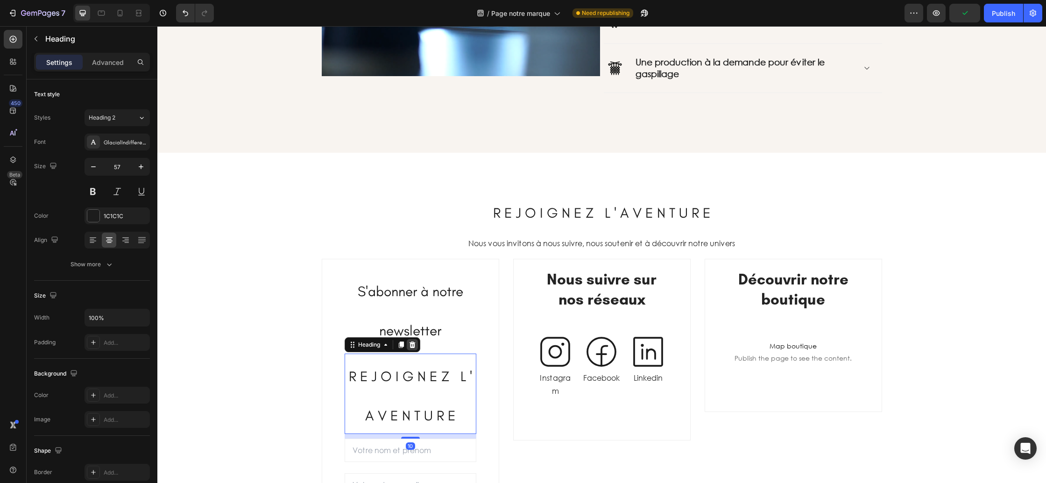
click at [414, 346] on icon at bounding box center [412, 344] width 6 height 7
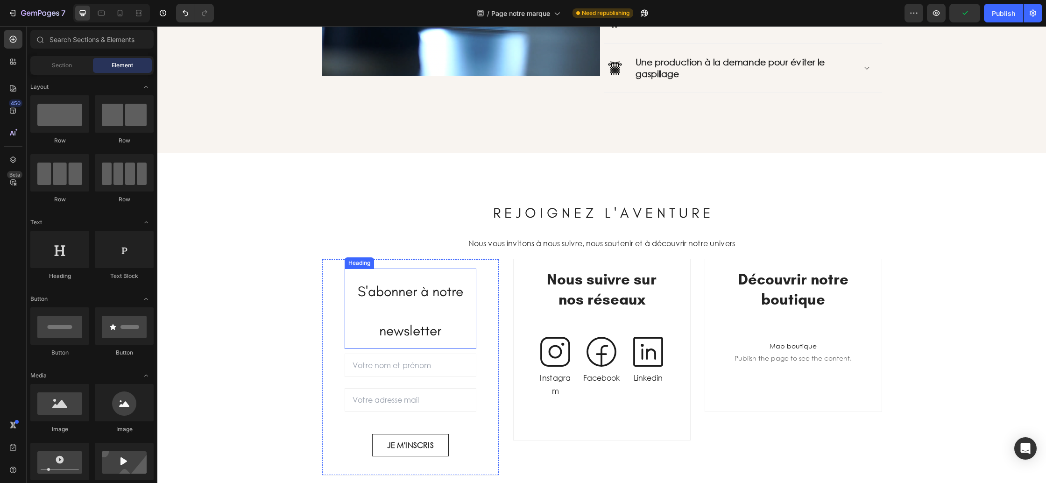
click at [423, 315] on p "⁠⁠⁠⁠⁠⁠⁠ S'abonner à notre newsletter" at bounding box center [411, 308] width 130 height 78
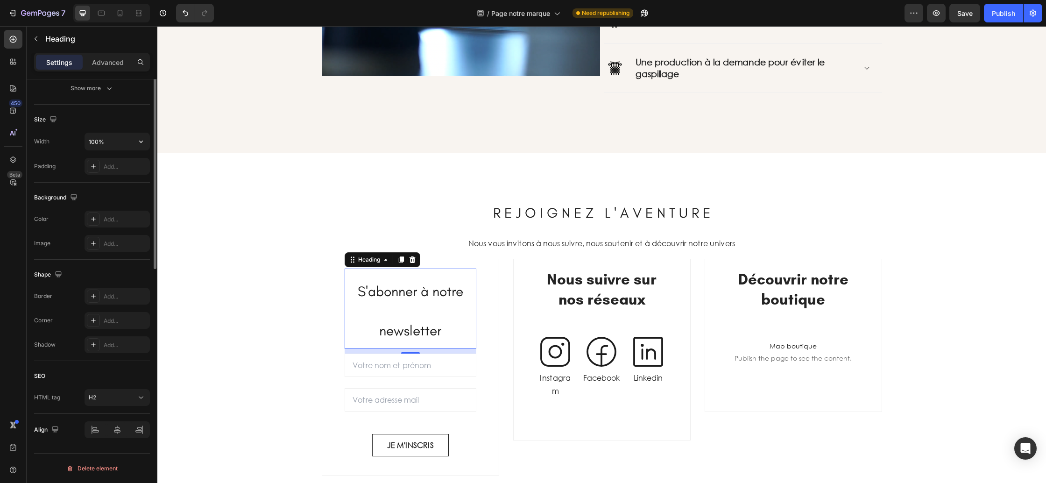
scroll to position [0, 0]
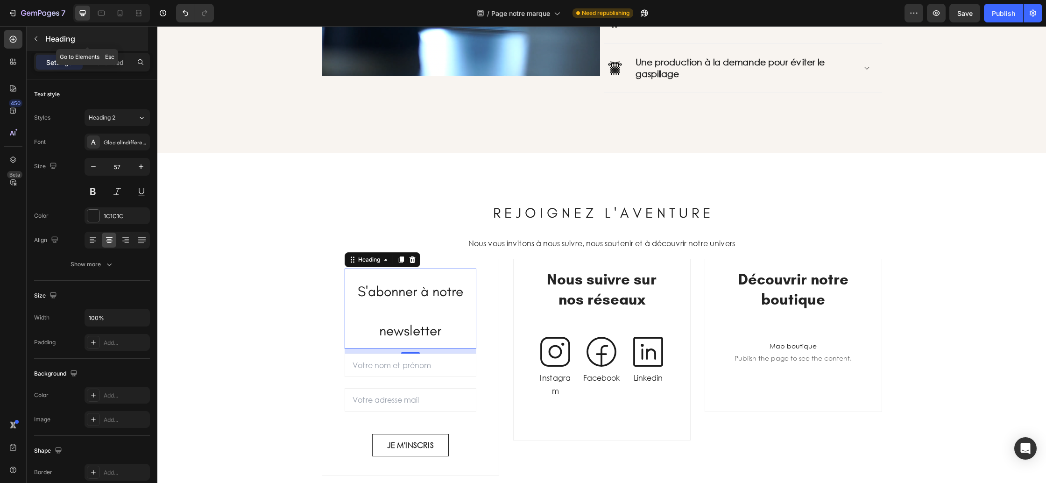
click at [38, 39] on icon "button" at bounding box center [35, 38] width 7 height 7
click at [379, 306] on p "⁠⁠⁠⁠⁠⁠⁠ S'abonner à notre newsletter" at bounding box center [411, 308] width 130 height 78
click at [97, 167] on icon "button" at bounding box center [93, 166] width 9 height 9
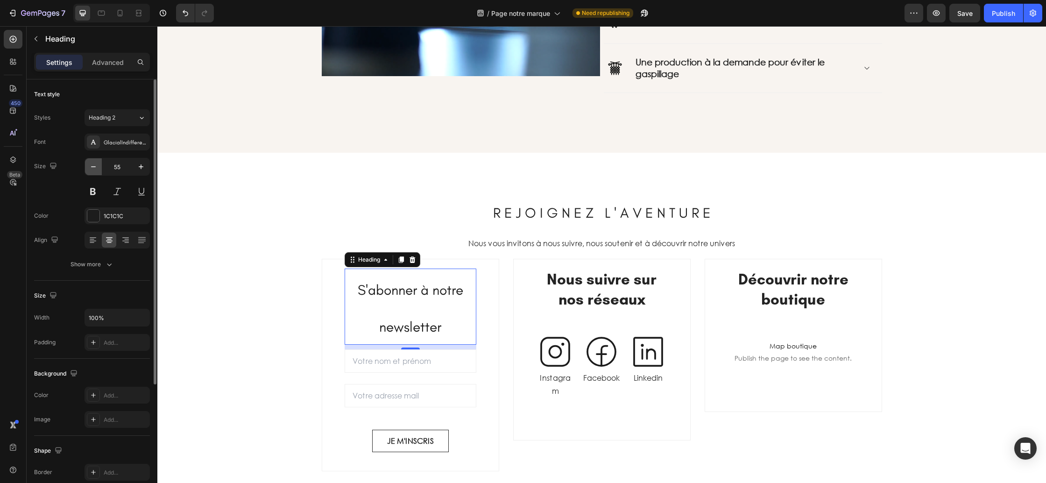
click at [97, 167] on icon "button" at bounding box center [93, 166] width 9 height 9
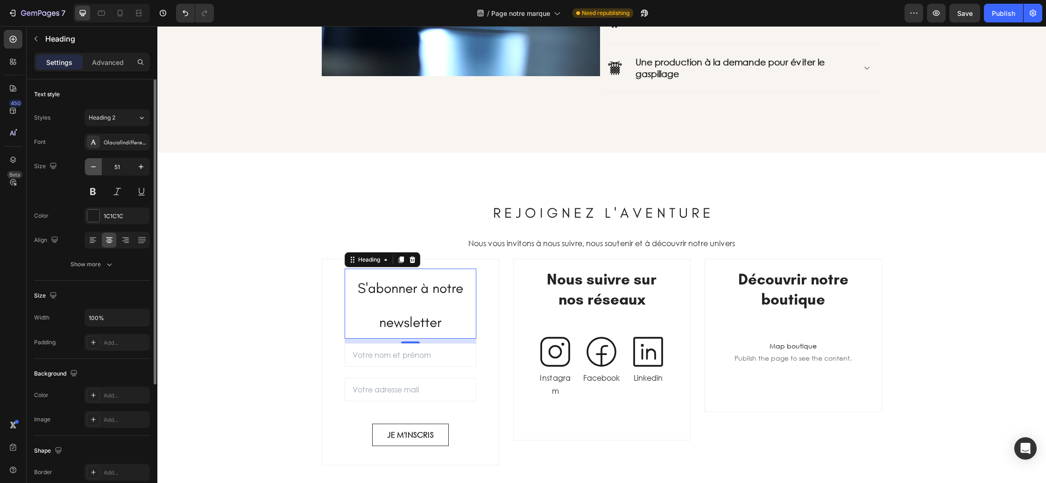
click at [97, 167] on icon "button" at bounding box center [93, 166] width 9 height 9
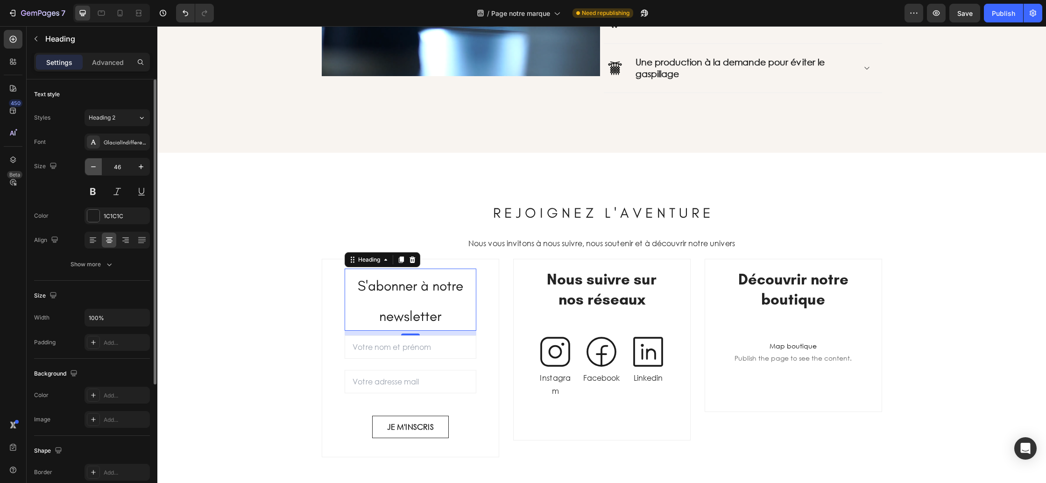
click at [97, 167] on icon "button" at bounding box center [93, 166] width 9 height 9
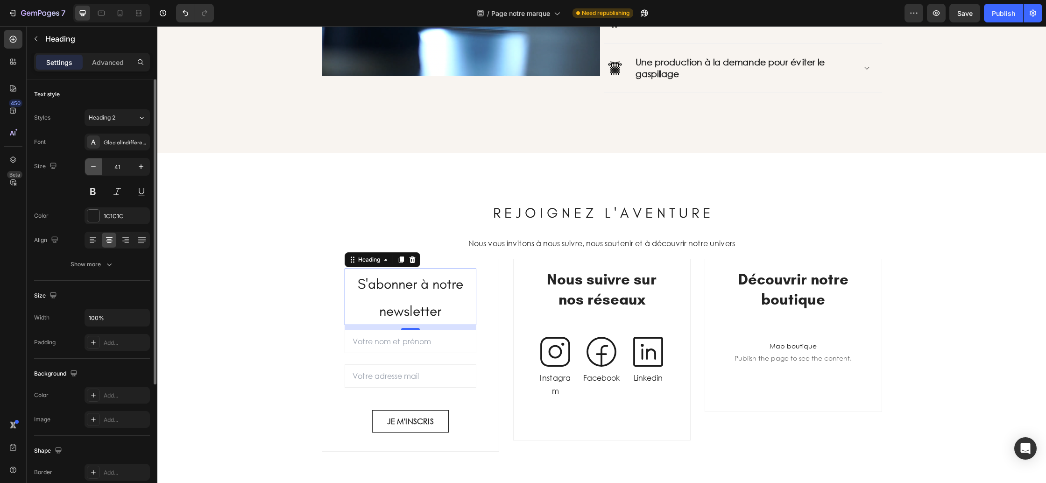
click at [97, 167] on icon "button" at bounding box center [93, 166] width 9 height 9
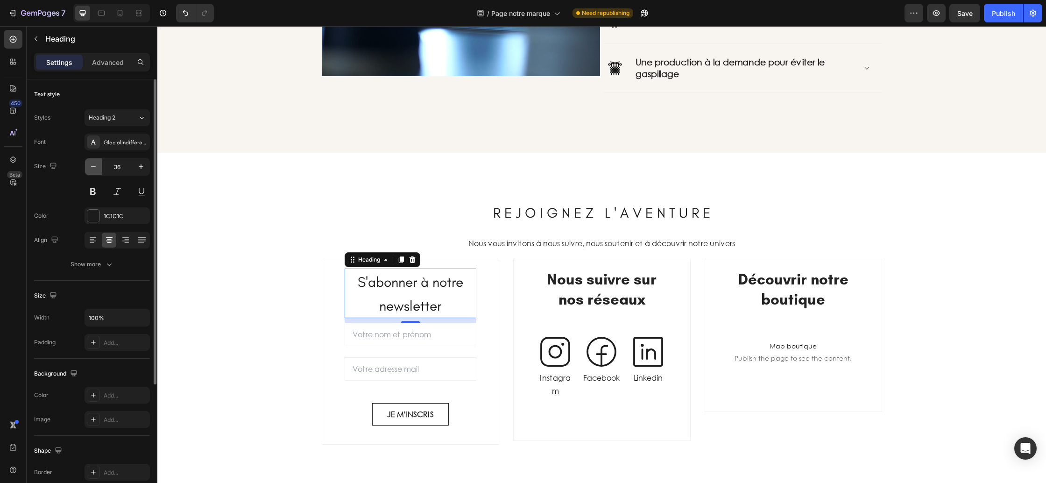
click at [97, 167] on icon "button" at bounding box center [93, 166] width 9 height 9
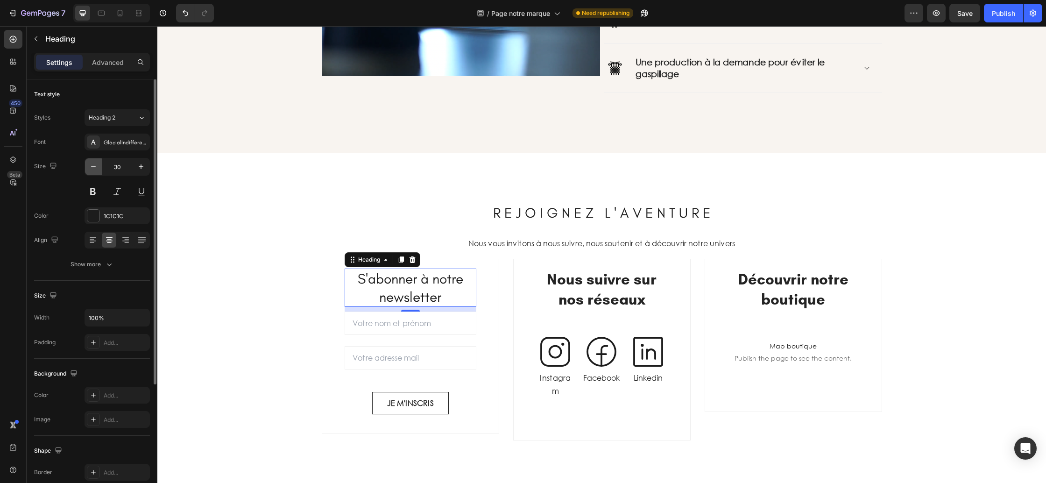
click at [97, 167] on icon "button" at bounding box center [93, 166] width 9 height 9
click at [140, 169] on icon "button" at bounding box center [140, 166] width 9 height 9
type input "30"
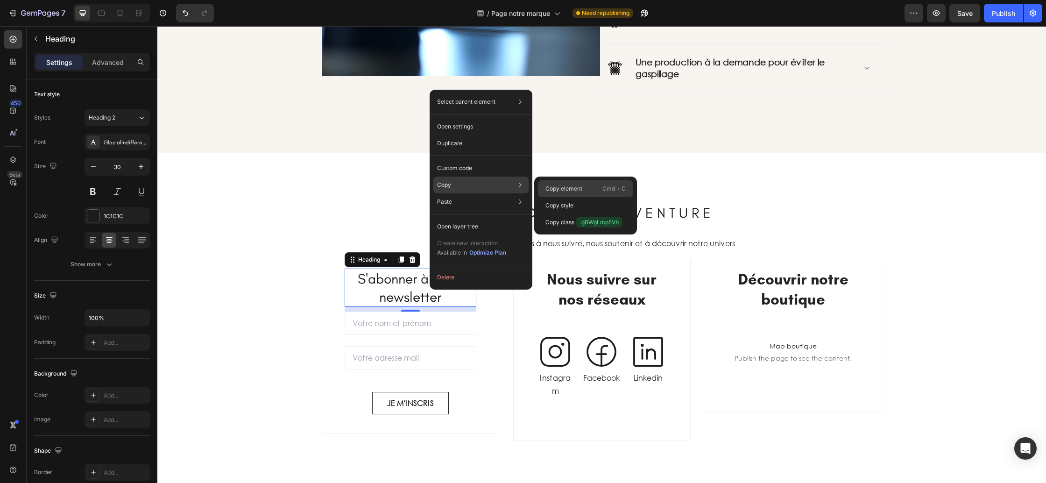
click at [550, 184] on p "Copy element" at bounding box center [563, 188] width 37 height 8
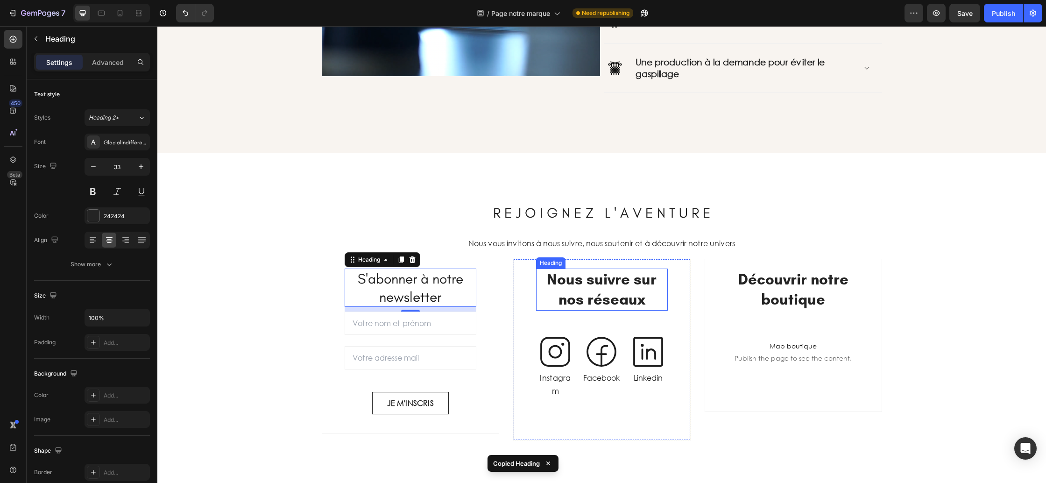
click at [586, 283] on strong "Nous suivre sur nos réseaux" at bounding box center [602, 289] width 110 height 38
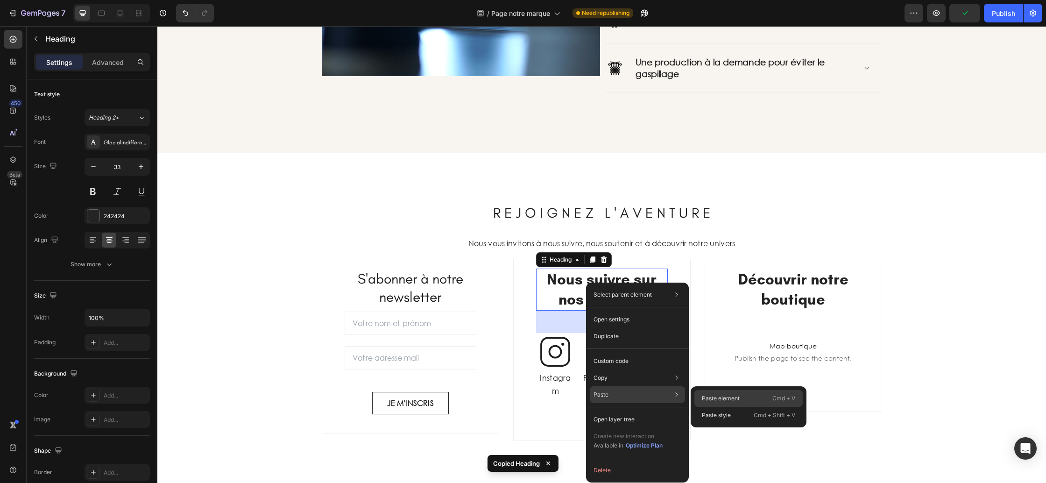
drag, startPoint x: 712, startPoint y: 395, endPoint x: 552, endPoint y: 368, distance: 162.4
click at [712, 395] on p "Paste element" at bounding box center [721, 398] width 38 height 8
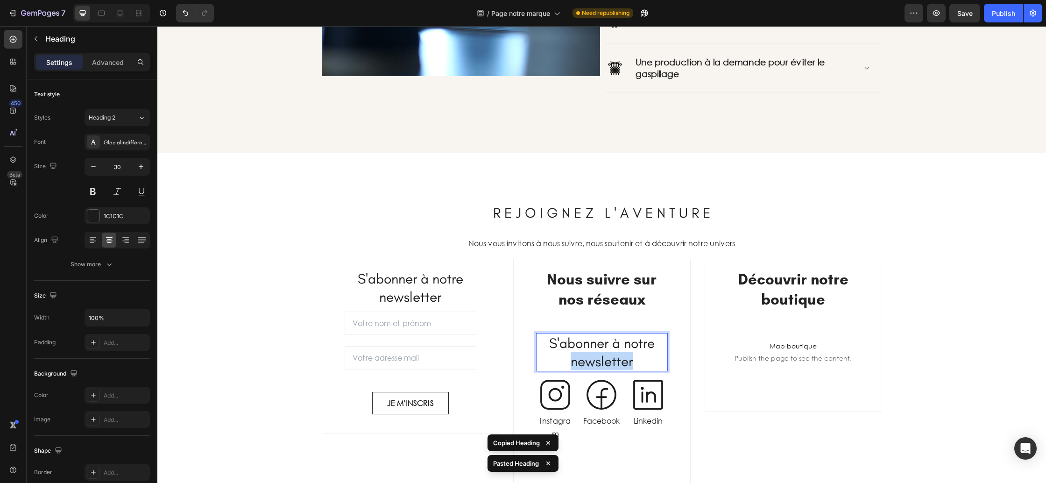
click at [602, 353] on span "S'abonner à notre newsletter" at bounding box center [602, 351] width 106 height 35
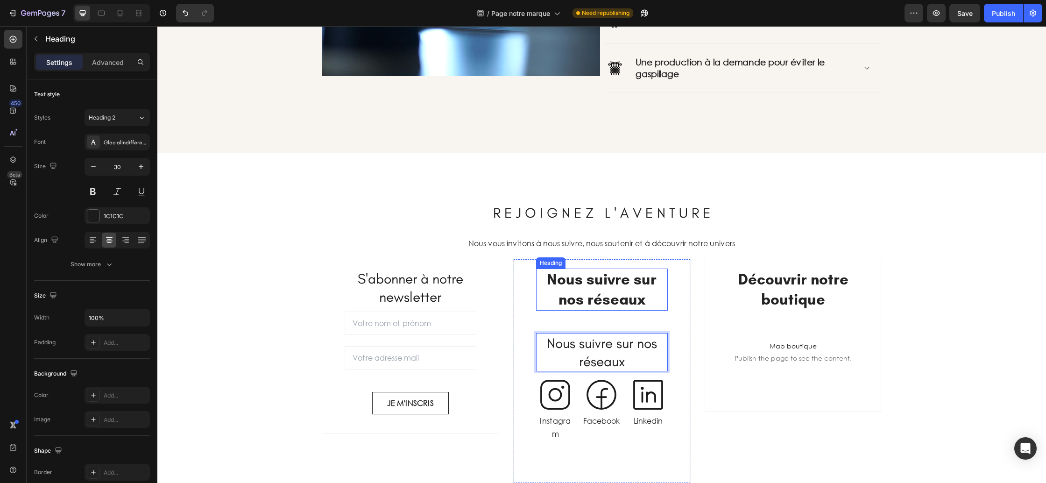
click at [600, 295] on strong "Nous suivre sur nos réseaux" at bounding box center [602, 289] width 110 height 38
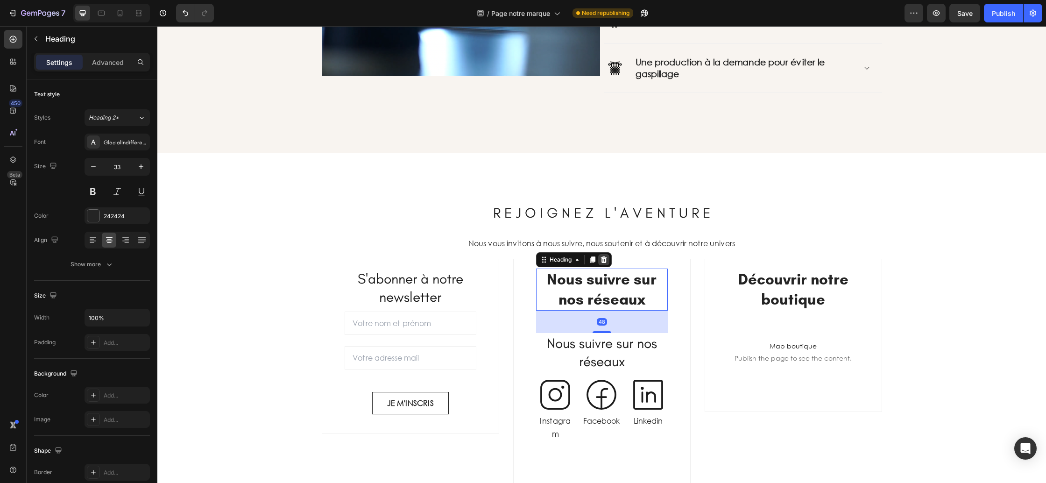
click at [604, 261] on icon at bounding box center [604, 259] width 6 height 7
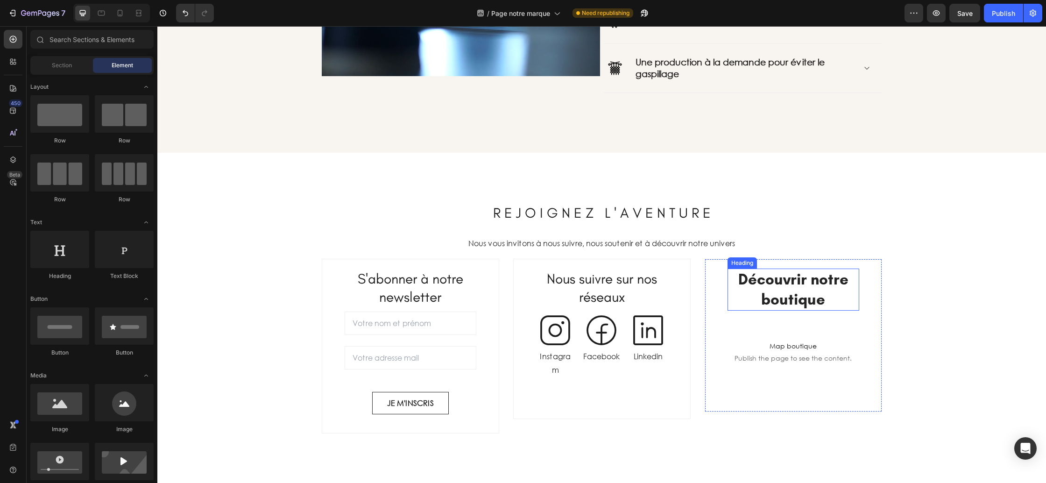
click at [773, 281] on strong "Découvrir notre boutique" at bounding box center [793, 289] width 110 height 38
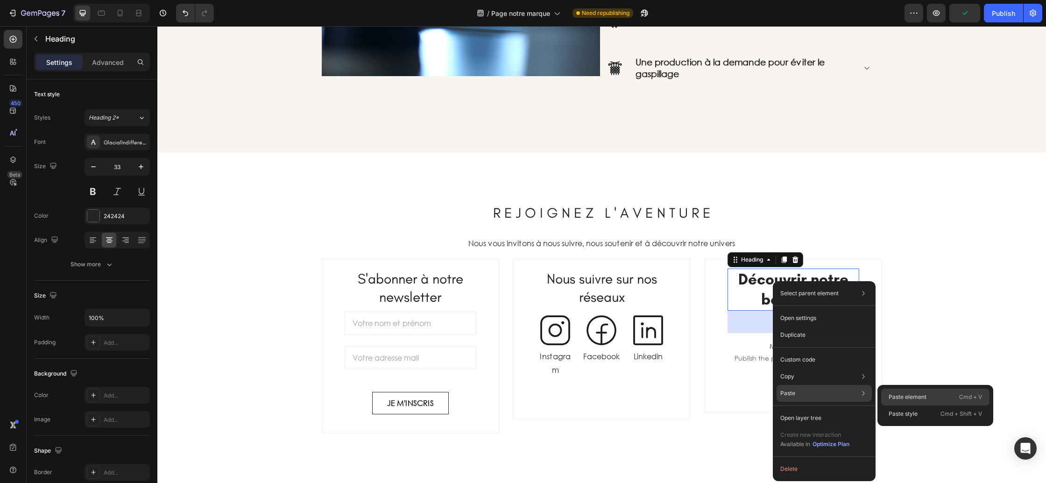
click at [906, 401] on p "Paste element" at bounding box center [908, 397] width 38 height 8
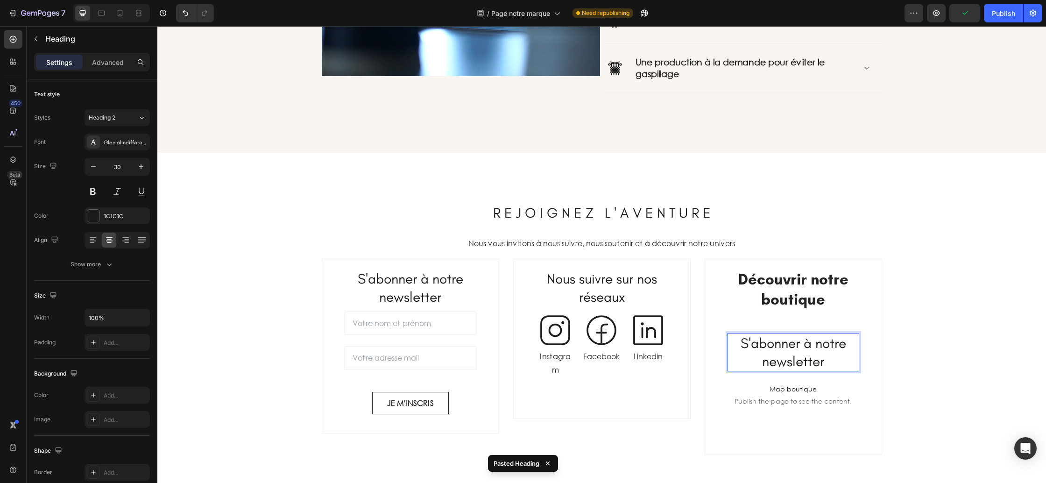
click at [797, 351] on h2 "S'abonner à notre newsletter" at bounding box center [794, 352] width 132 height 38
click at [797, 351] on p "S'abonner à notre newsletter" at bounding box center [793, 352] width 130 height 36
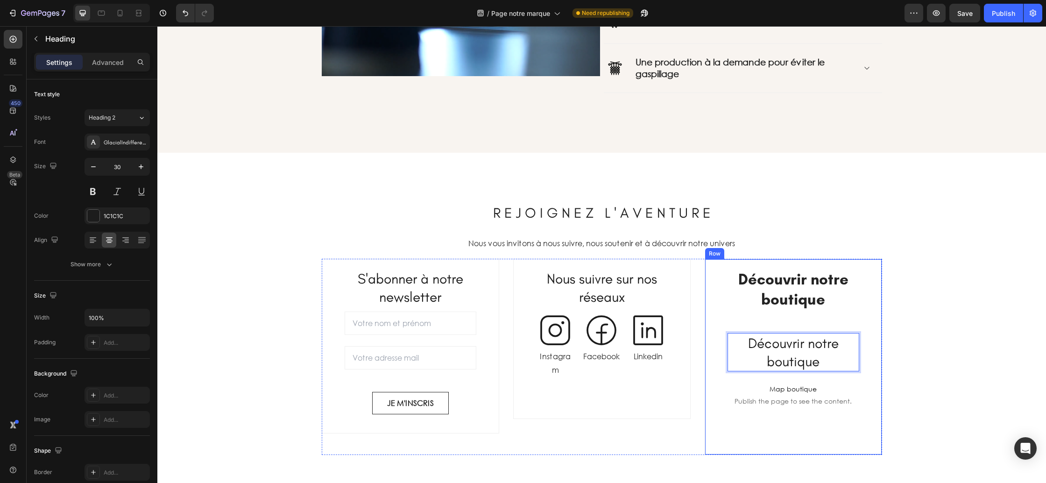
click at [884, 323] on div "⁠⁠⁠⁠⁠⁠⁠ R E J O I G N E Z L ' A V E N T U R E Heading Nous vous invitons à nous…" at bounding box center [601, 322] width 875 height 265
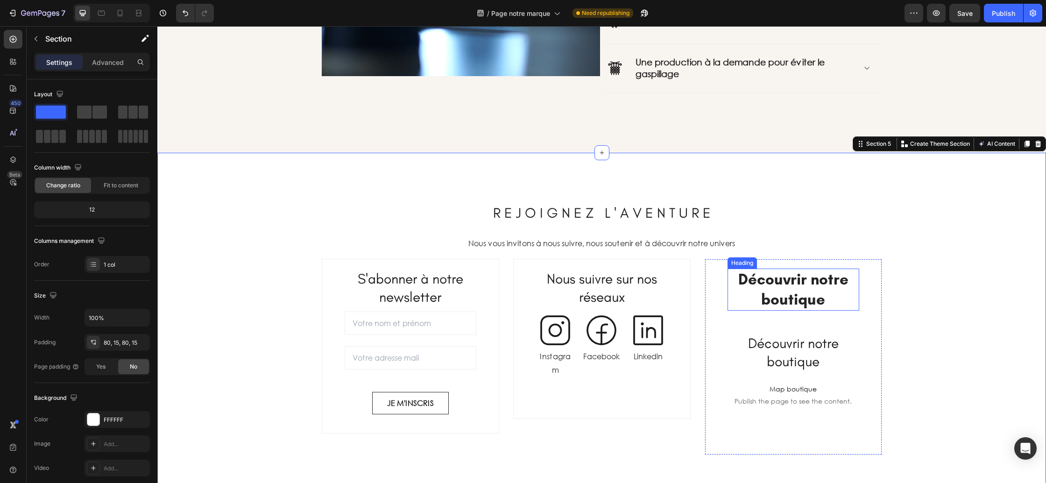
click at [779, 289] on strong "Découvrir notre boutique" at bounding box center [793, 289] width 110 height 38
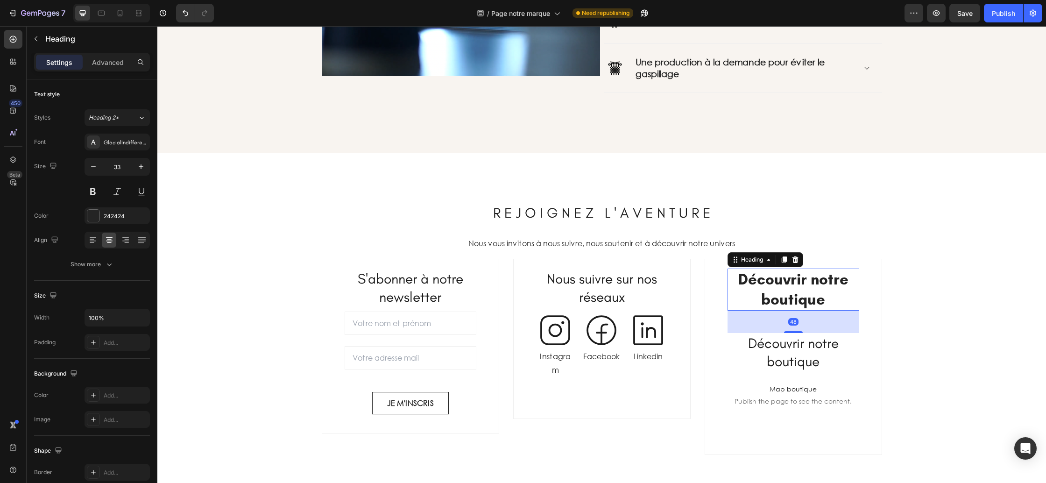
click at [797, 259] on icon at bounding box center [795, 259] width 6 height 7
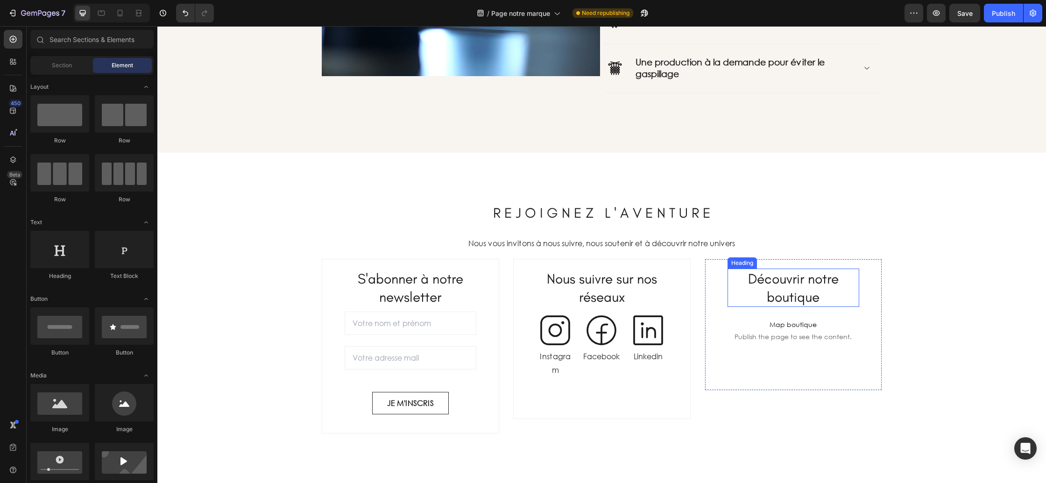
click at [808, 301] on span "Découvrir notre boutique" at bounding box center [793, 287] width 91 height 35
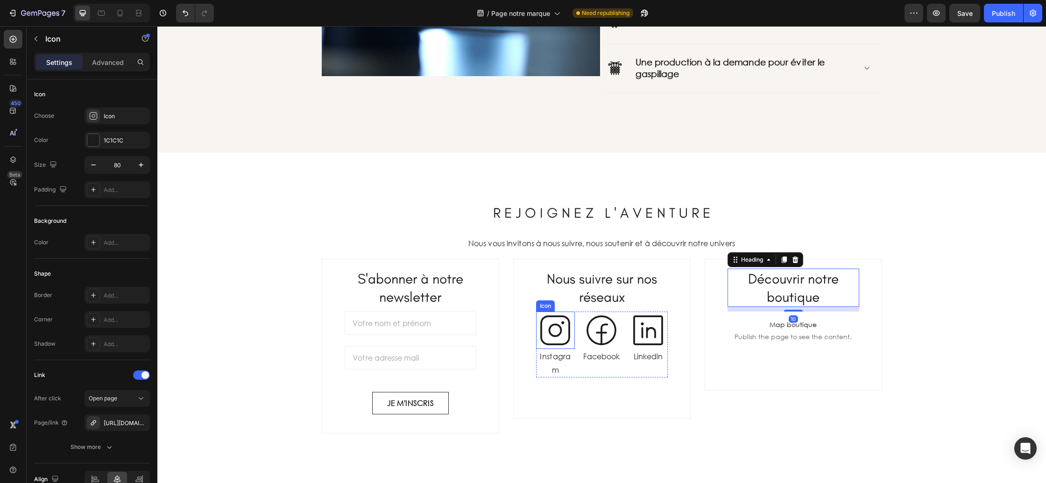
click at [570, 328] on icon at bounding box center [555, 330] width 30 height 30
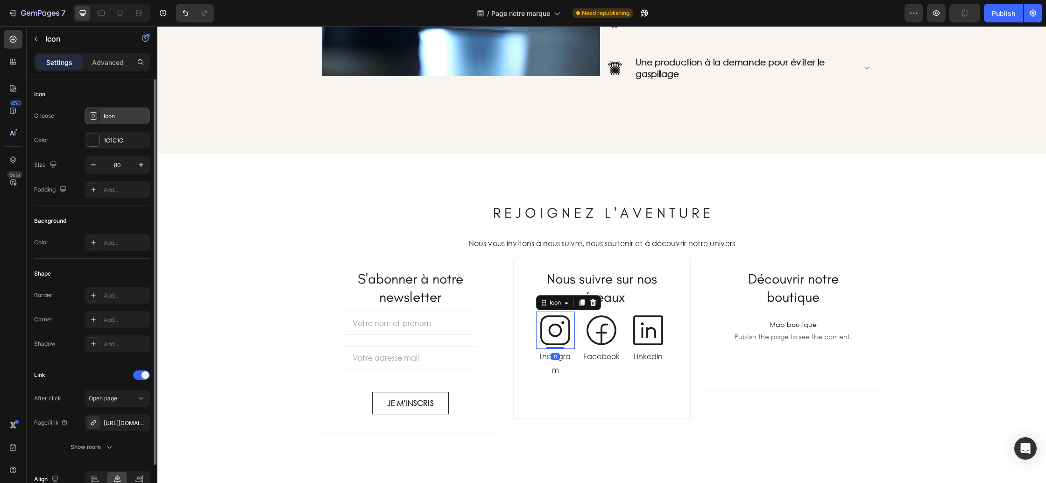
click at [109, 118] on div "Icon" at bounding box center [126, 116] width 44 height 8
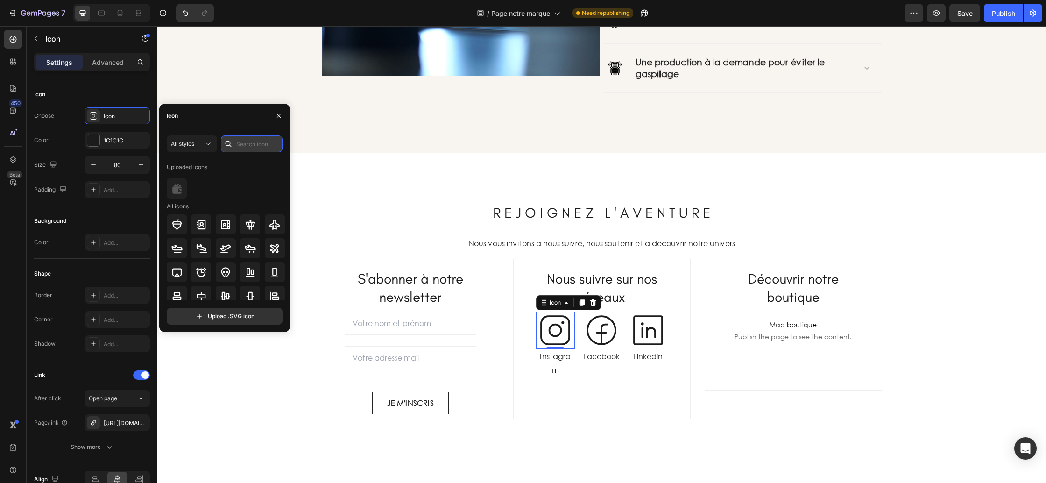
click at [246, 145] on input "text" at bounding box center [252, 143] width 62 height 17
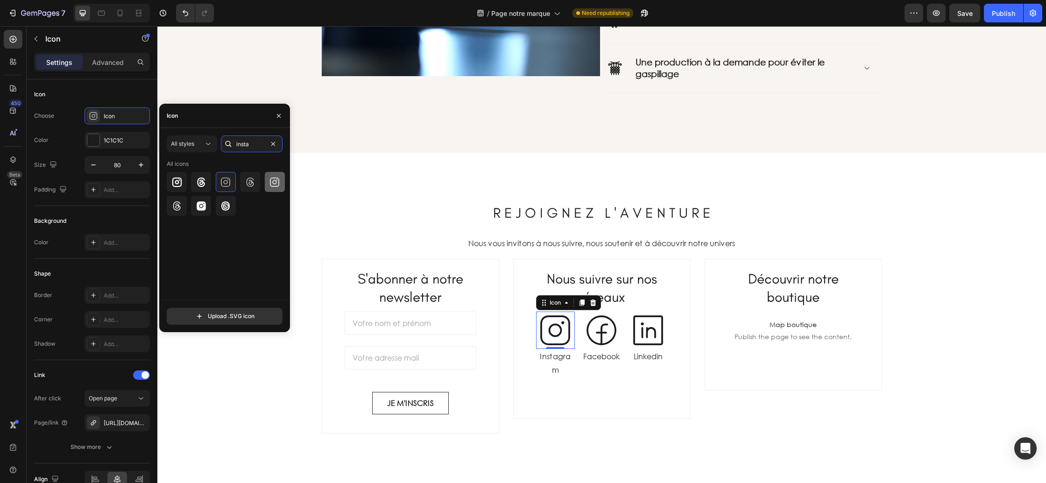
type input "insta"
click at [276, 180] on icon at bounding box center [274, 181] width 9 height 9
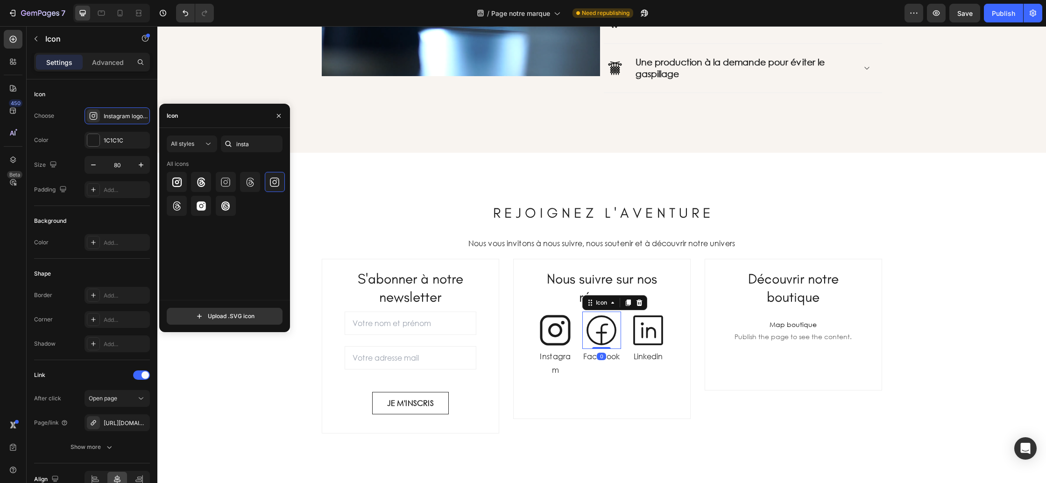
click at [606, 328] on icon at bounding box center [601, 329] width 37 height 37
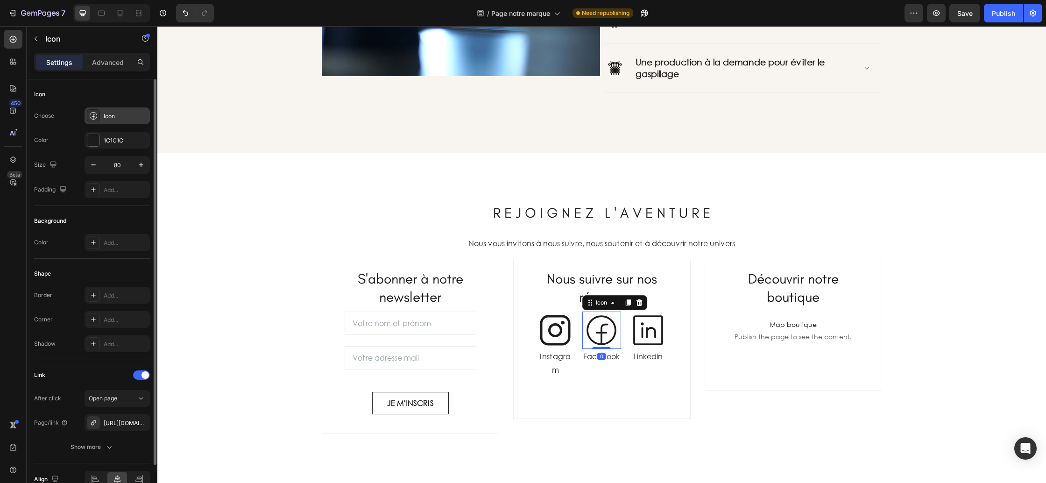
click at [115, 112] on div "Icon" at bounding box center [126, 116] width 44 height 8
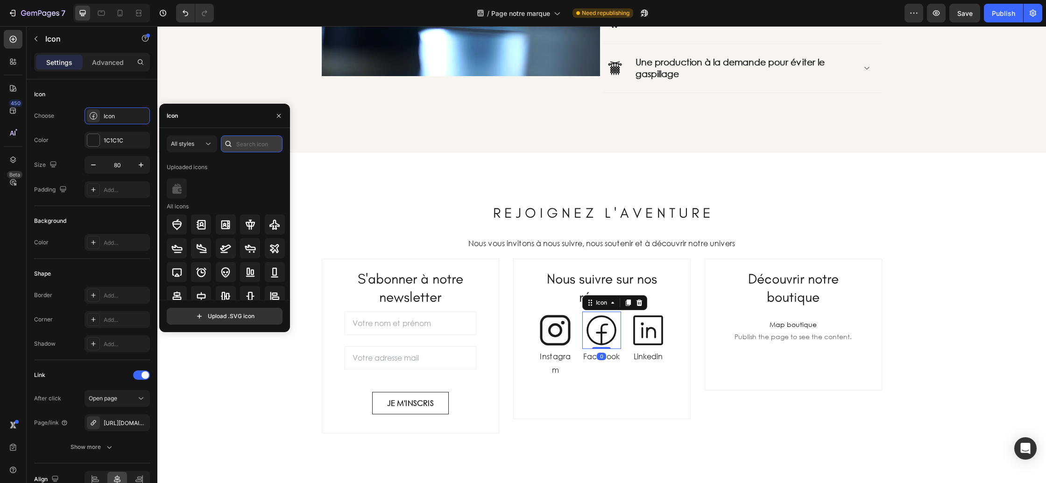
click at [247, 142] on input "text" at bounding box center [252, 143] width 62 height 17
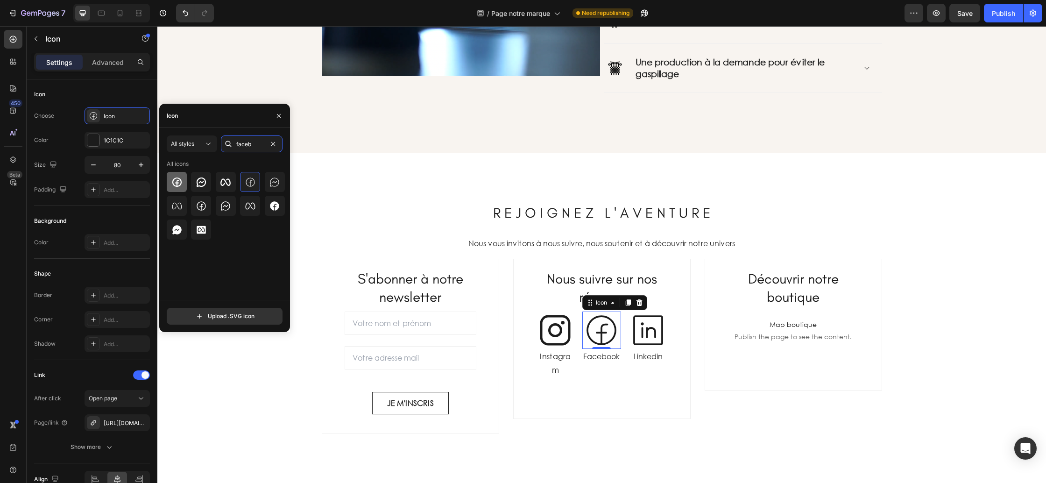
type input "faceb"
click at [180, 184] on icon at bounding box center [176, 181] width 9 height 9
click at [206, 206] on icon at bounding box center [201, 205] width 11 height 11
click at [247, 187] on div at bounding box center [250, 182] width 20 height 20
click at [202, 205] on icon at bounding box center [201, 205] width 11 height 11
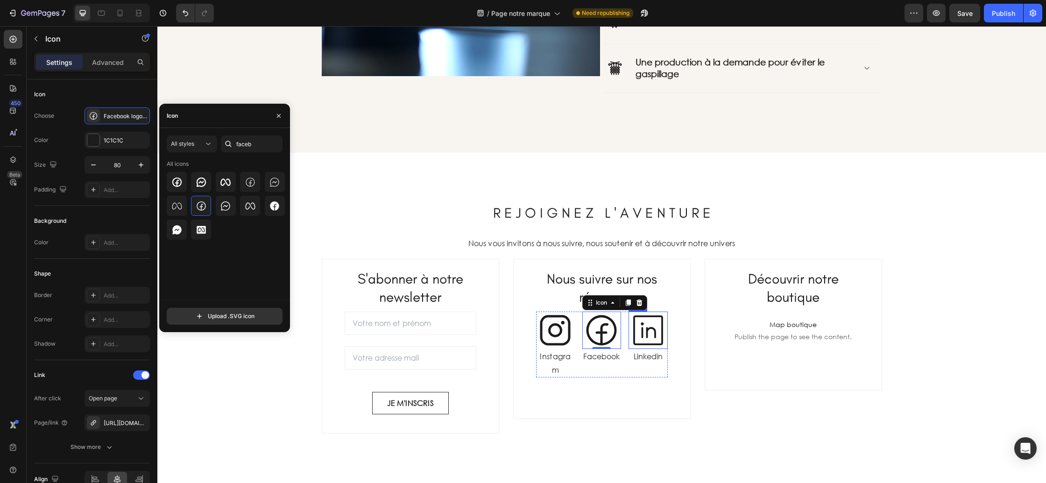
drag, startPoint x: 646, startPoint y: 323, endPoint x: 551, endPoint y: 295, distance: 99.4
click at [646, 323] on icon at bounding box center [647, 329] width 37 height 37
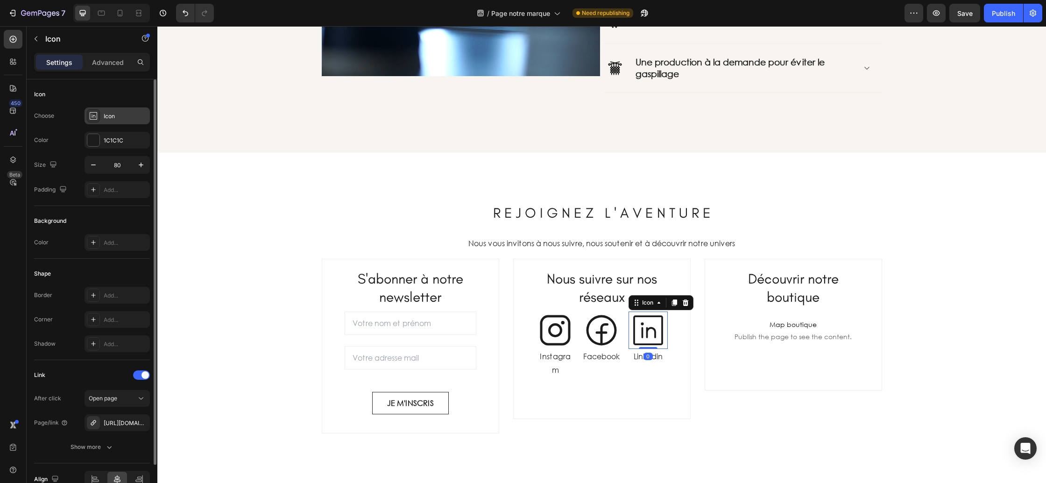
click at [120, 120] on div "Icon" at bounding box center [126, 116] width 44 height 8
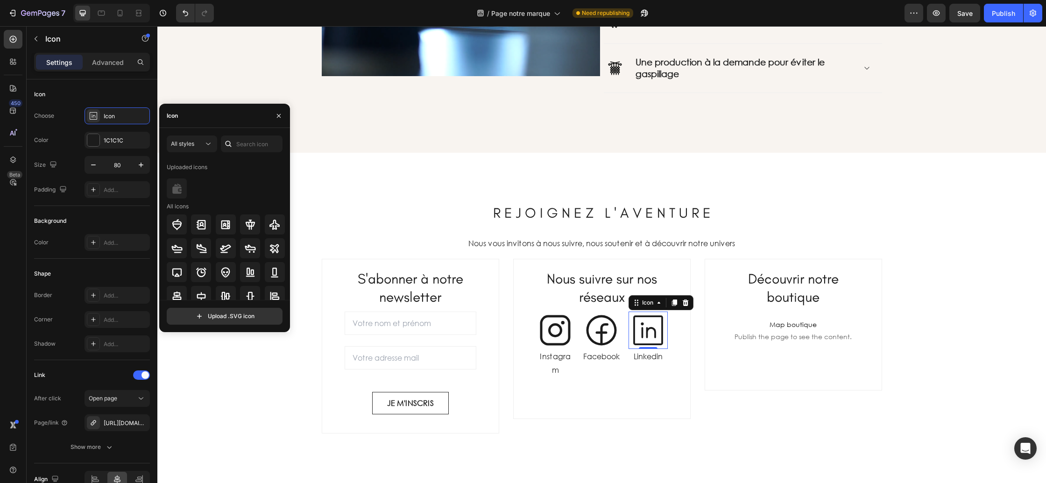
click at [229, 145] on icon at bounding box center [229, 144] width 6 height 6
click at [234, 144] on div at bounding box center [228, 143] width 15 height 17
click at [250, 142] on input "text" at bounding box center [252, 143] width 62 height 17
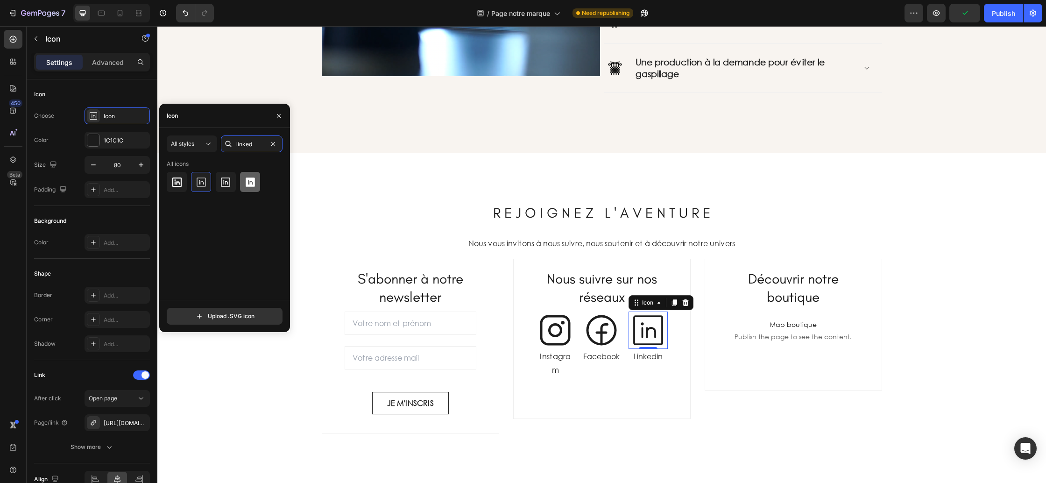
type input "linked"
click at [251, 180] on icon at bounding box center [250, 181] width 9 height 9
click at [181, 184] on icon at bounding box center [176, 181] width 9 height 9
click at [224, 184] on icon at bounding box center [225, 181] width 9 height 9
click at [681, 437] on div "⁠⁠⁠⁠⁠⁠⁠ R E J O I G N E Z L ' A V E N T U R E Heading Nous vous invitons à nous…" at bounding box center [601, 312] width 889 height 318
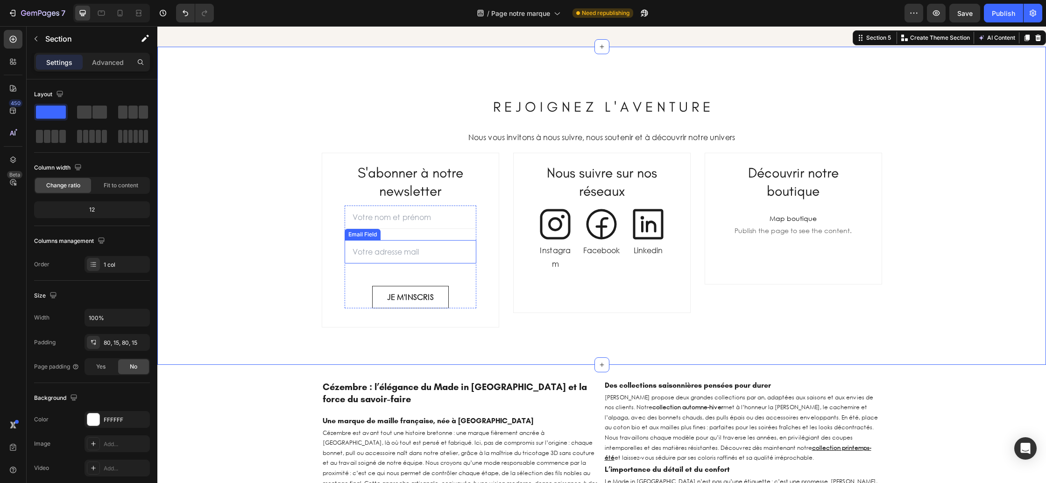
scroll to position [1470, 0]
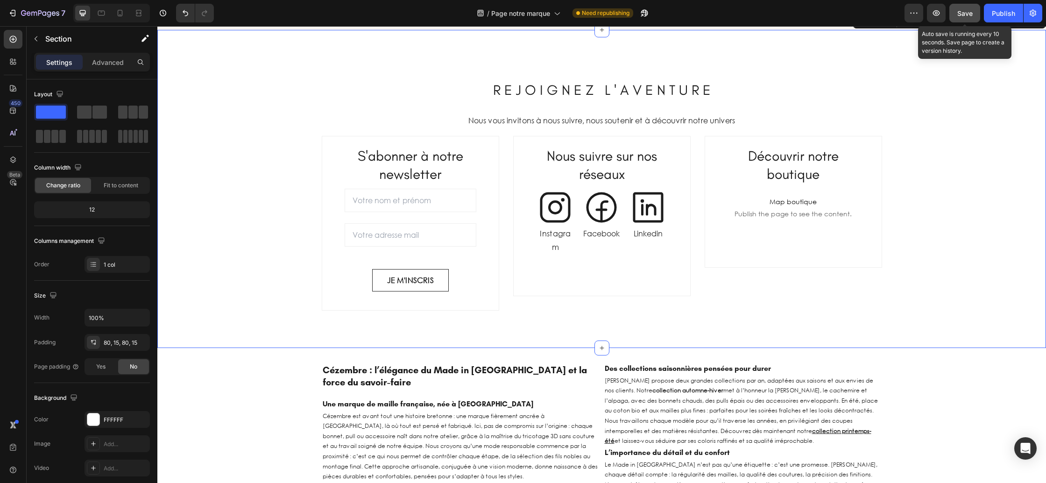
click at [967, 14] on span "Save" at bounding box center [964, 13] width 15 height 8
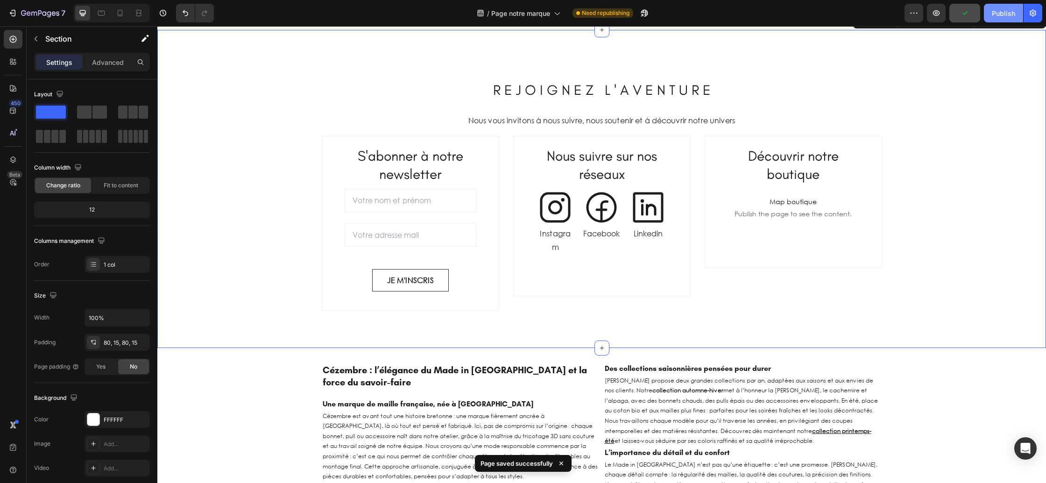
click at [1003, 17] on div "Publish" at bounding box center [1003, 13] width 23 height 10
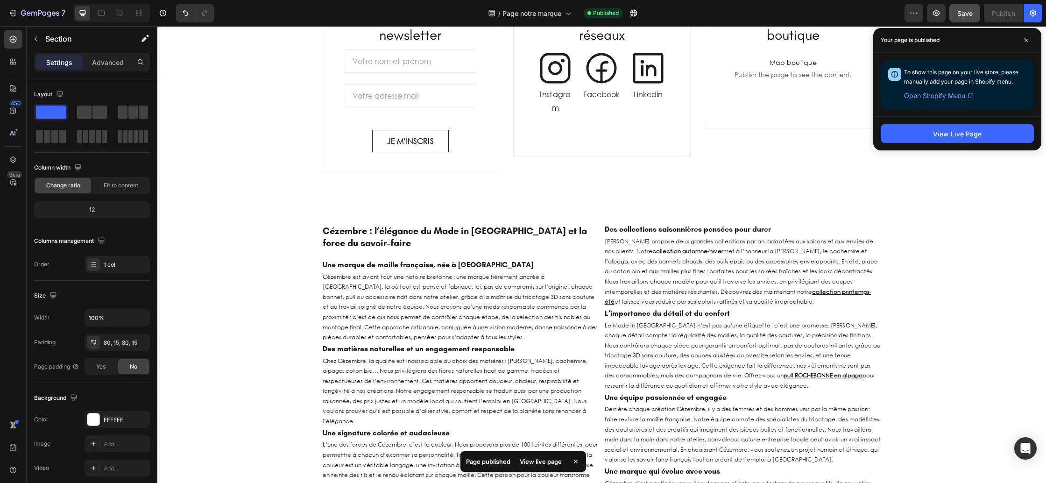
scroll to position [1603, 0]
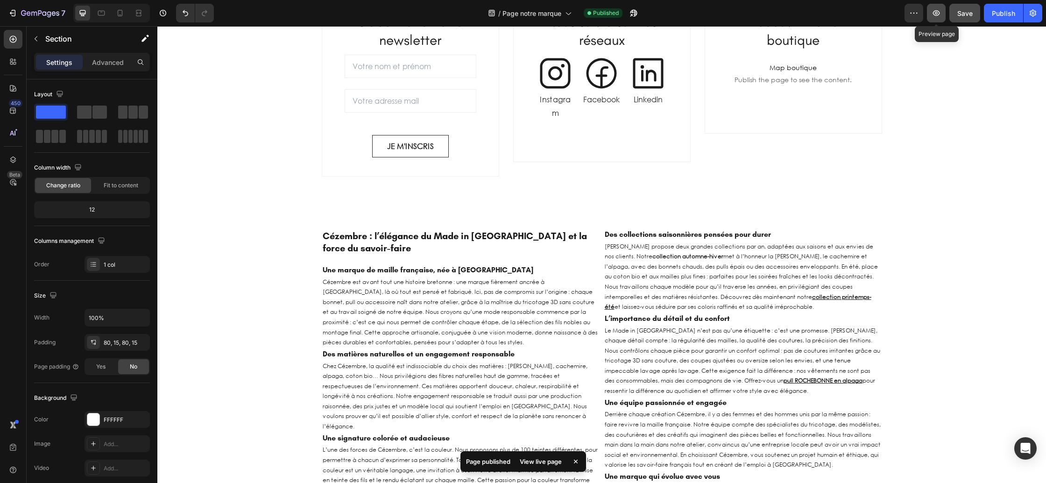
click at [934, 17] on icon "button" at bounding box center [936, 12] width 9 height 9
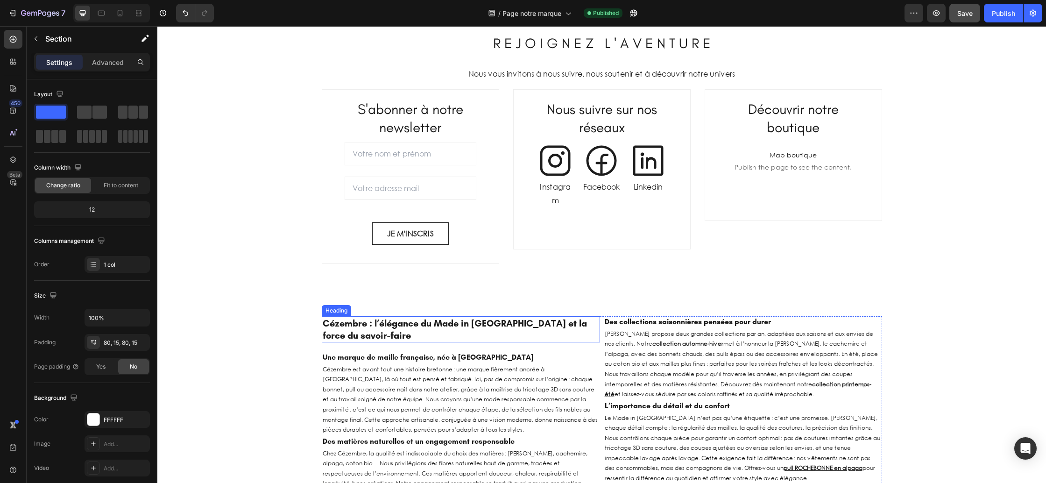
scroll to position [1505, 0]
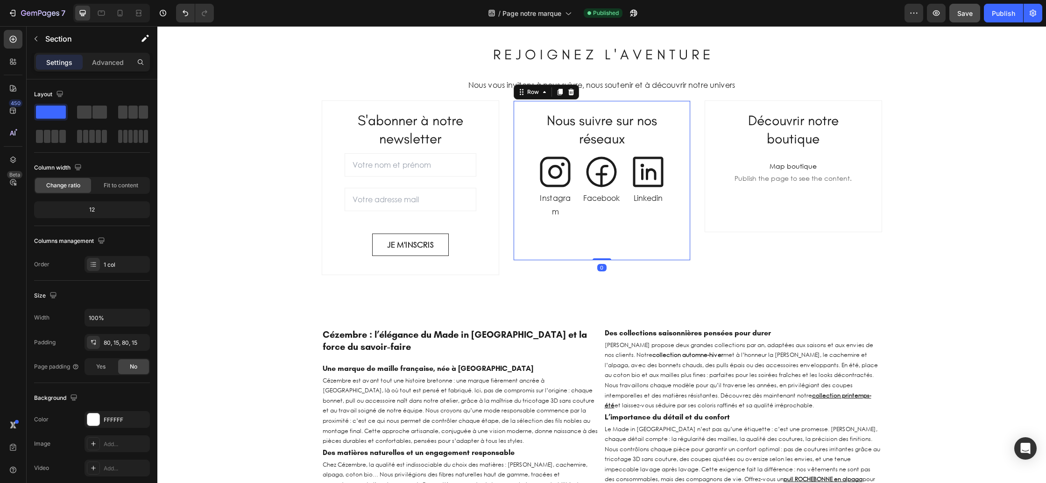
click at [536, 235] on div "Nous suivre sur nos réseaux Heading Icon Instagram Text Block Icon Facebook Tex…" at bounding box center [601, 180] width 177 height 161
click at [104, 67] on div "Advanced" at bounding box center [108, 62] width 47 height 15
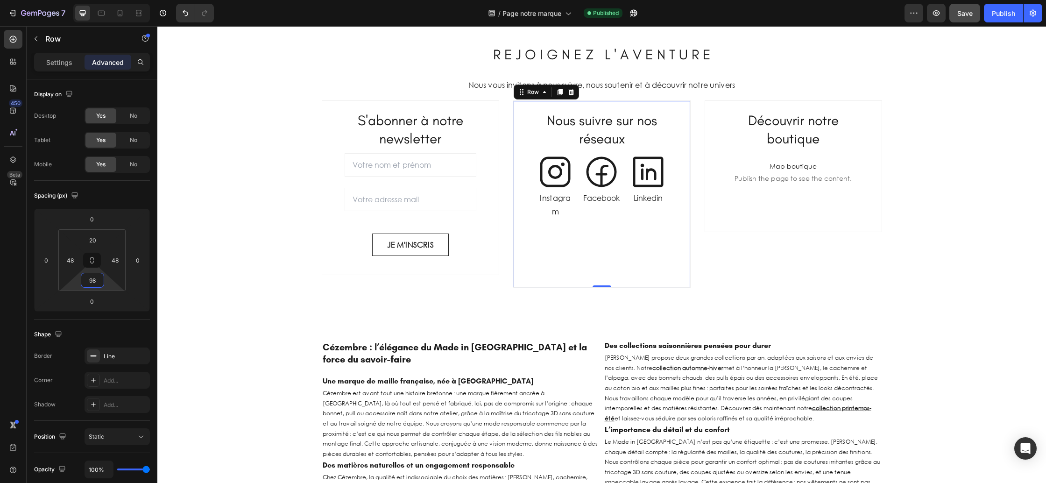
type input "100"
drag, startPoint x: 106, startPoint y: 283, endPoint x: 108, endPoint y: 268, distance: 14.1
click at [108, 0] on html "7 Version history / Page notre marque Published Preview Save Publish 450 Beta S…" at bounding box center [523, 0] width 1046 height 0
click at [976, 16] on button "button" at bounding box center [964, 13] width 31 height 19
click at [994, 16] on div "Publish" at bounding box center [1003, 13] width 23 height 10
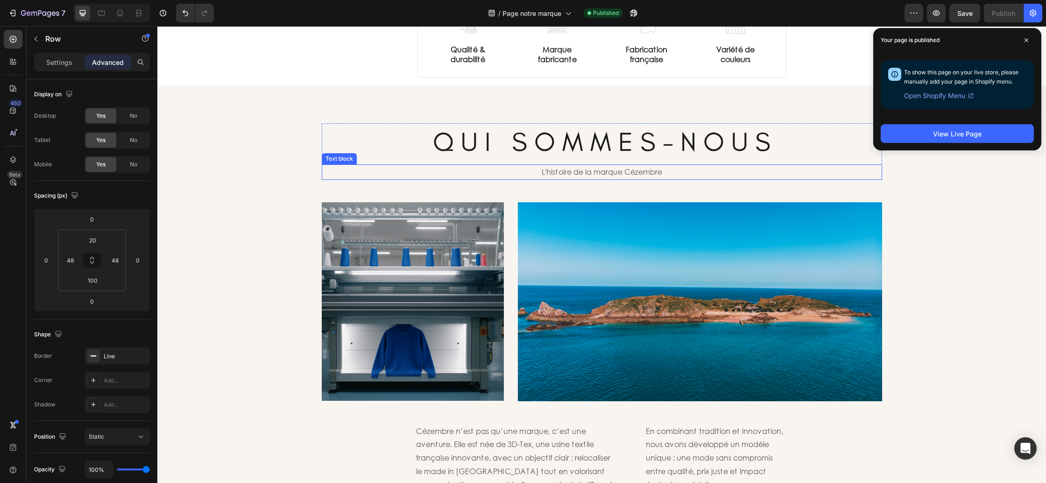
scroll to position [0, 0]
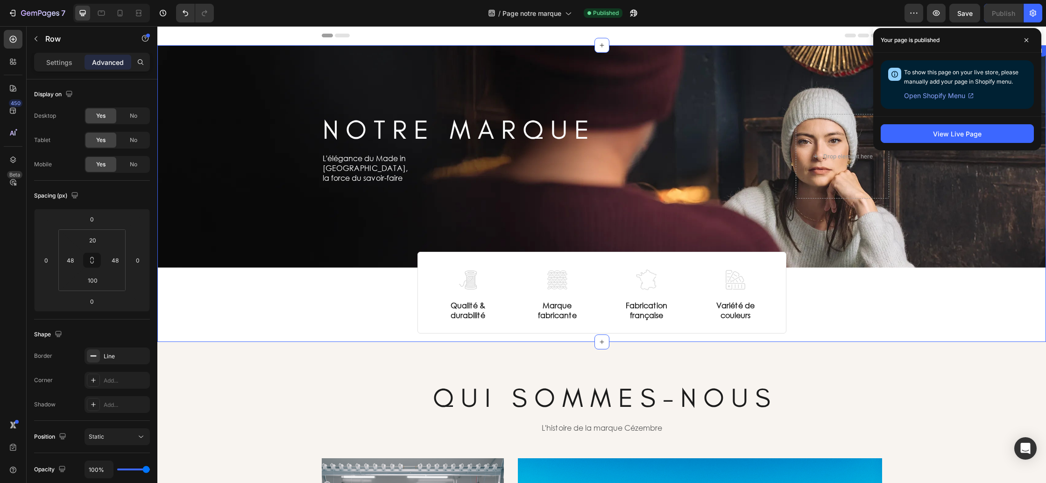
click at [213, 312] on div "N O T R E M A R Q U E Heading Row L'élégance du Made in France, la force du sav…" at bounding box center [601, 189] width 889 height 288
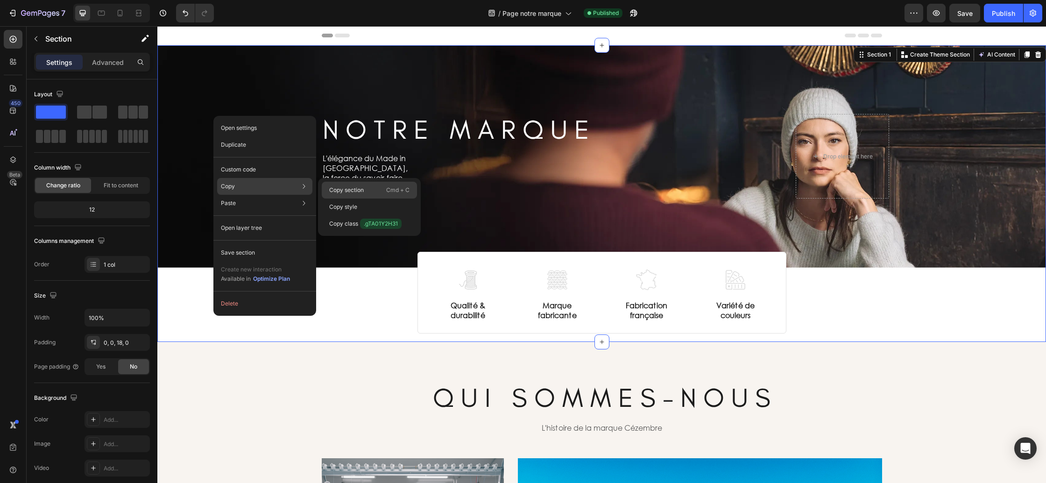
click at [346, 188] on p "Copy section" at bounding box center [346, 190] width 35 height 8
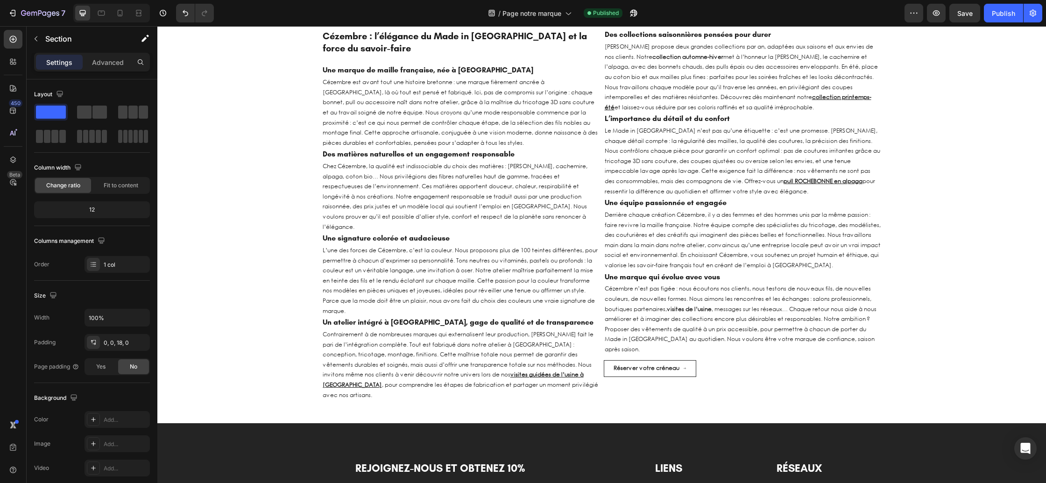
scroll to position [2020, 0]
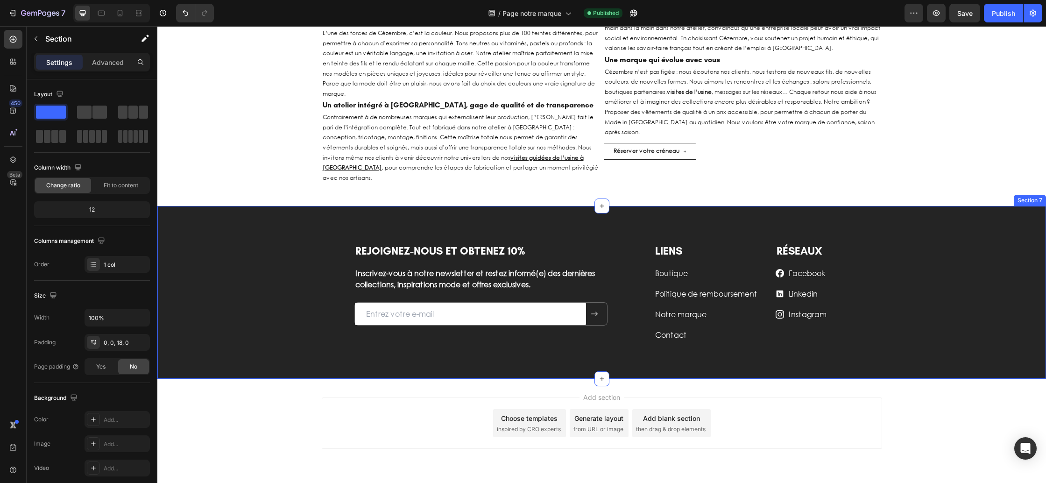
click at [237, 243] on div "REJOIGNEZ-NOUS ET OBTENEZ 10% Heading Inscrivez-vous à notre newsletter et rest…" at bounding box center [601, 299] width 875 height 113
click at [1035, 193] on icon at bounding box center [1037, 196] width 7 height 7
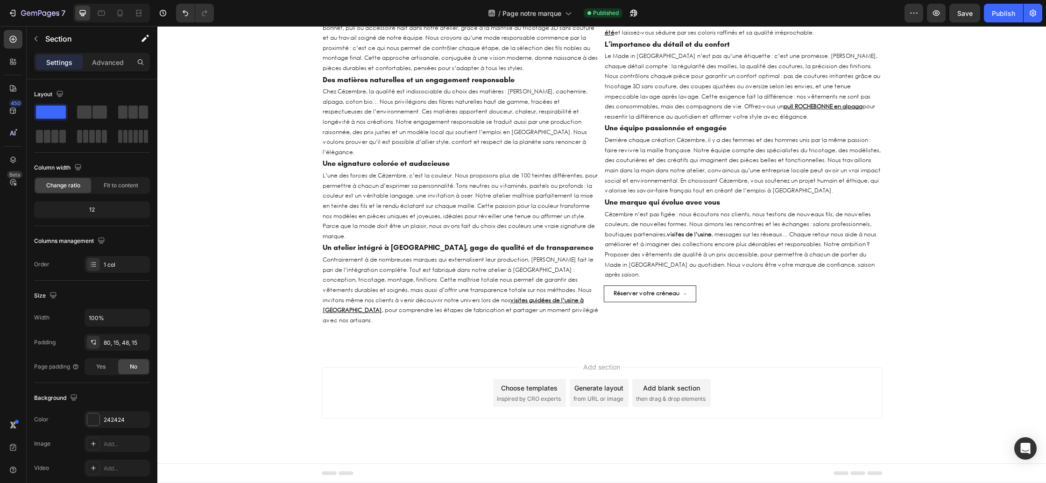
scroll to position [1847, 0]
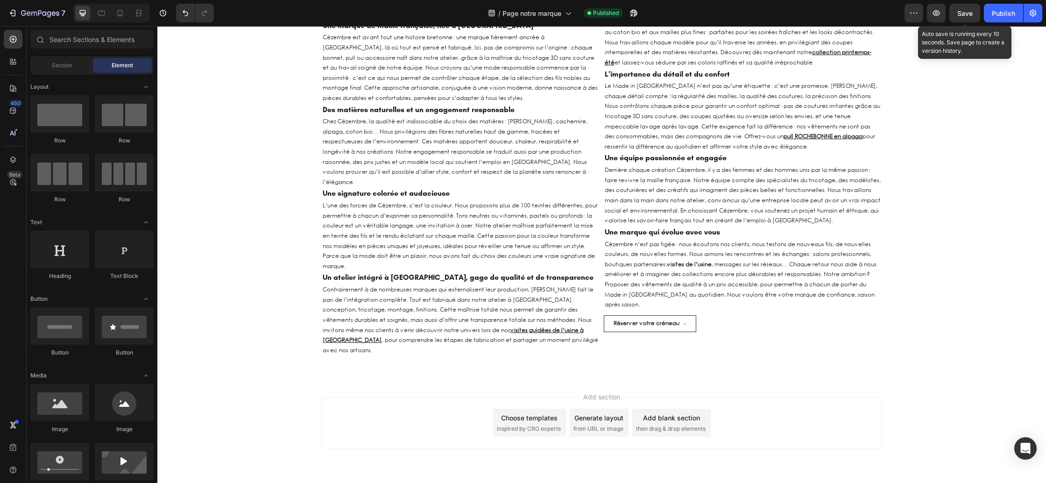
click at [961, 14] on span "Save" at bounding box center [964, 13] width 15 height 8
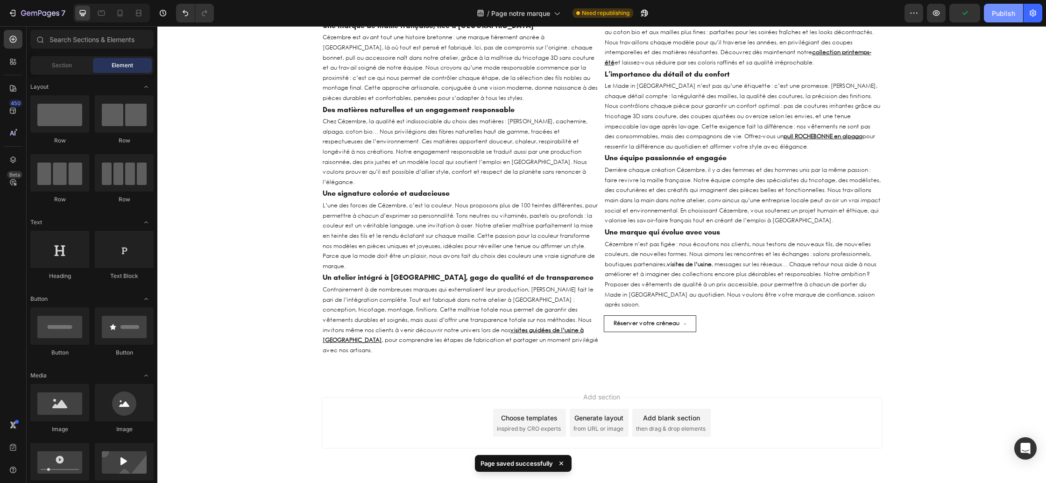
click at [1000, 17] on div "Publish" at bounding box center [1003, 13] width 23 height 10
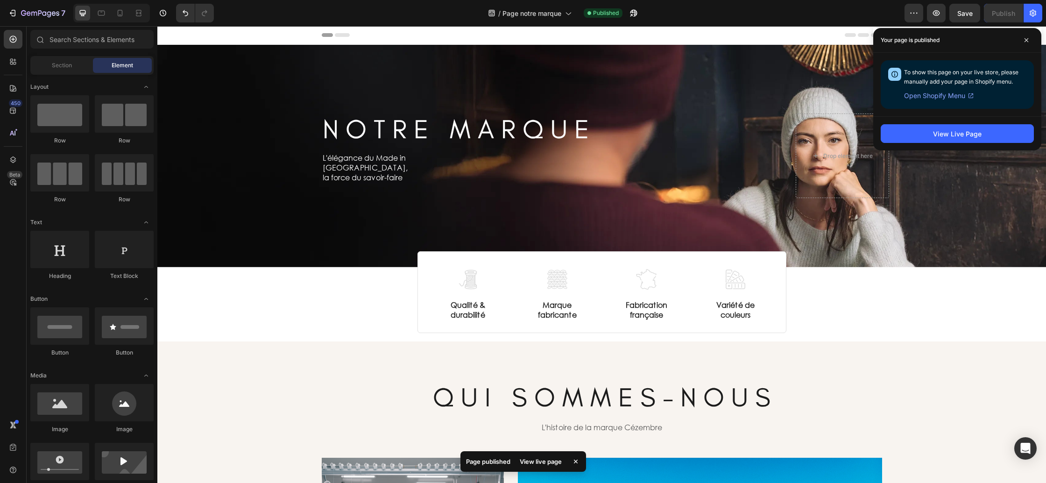
scroll to position [0, 0]
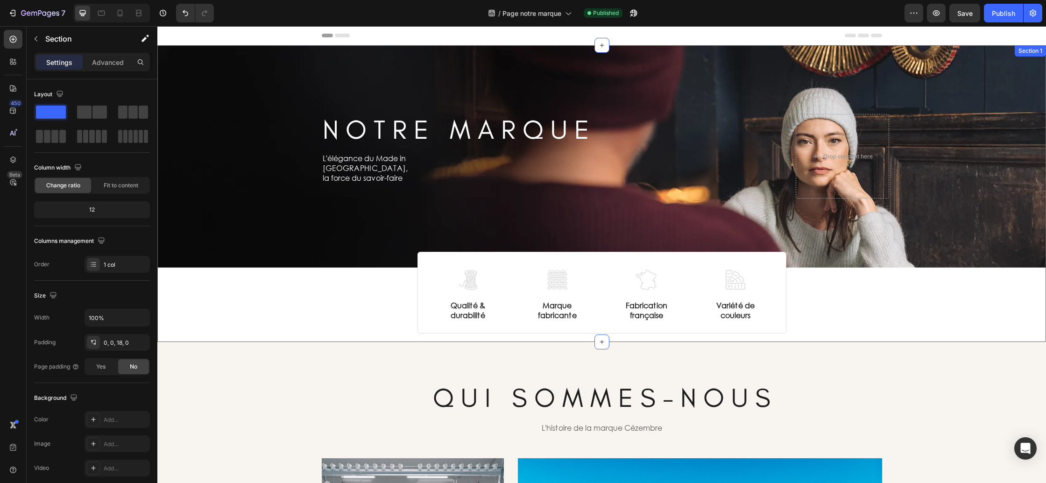
click at [177, 319] on div "N O T R E M A R Q U E Heading Row L'élégance du Made in France, la force du sav…" at bounding box center [601, 189] width 889 height 288
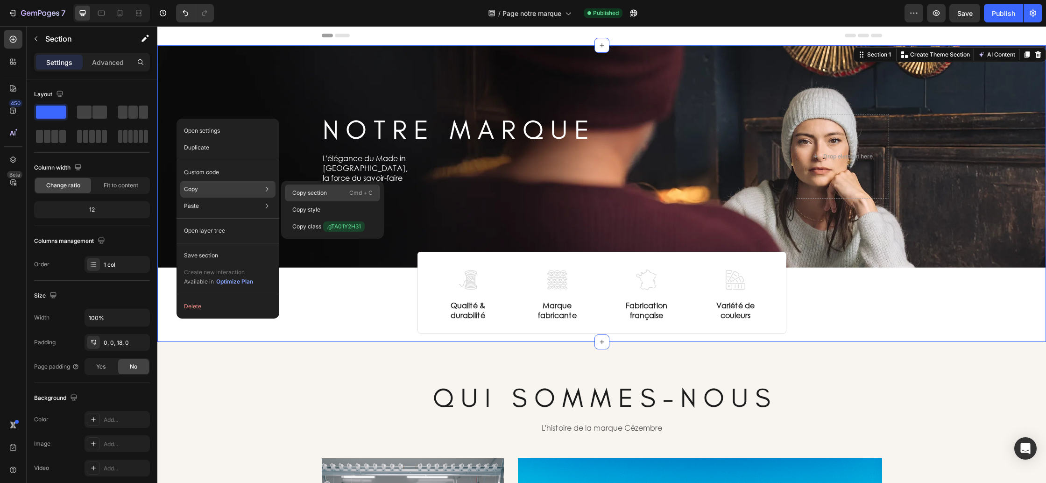
click at [305, 190] on p "Copy section" at bounding box center [309, 193] width 35 height 8
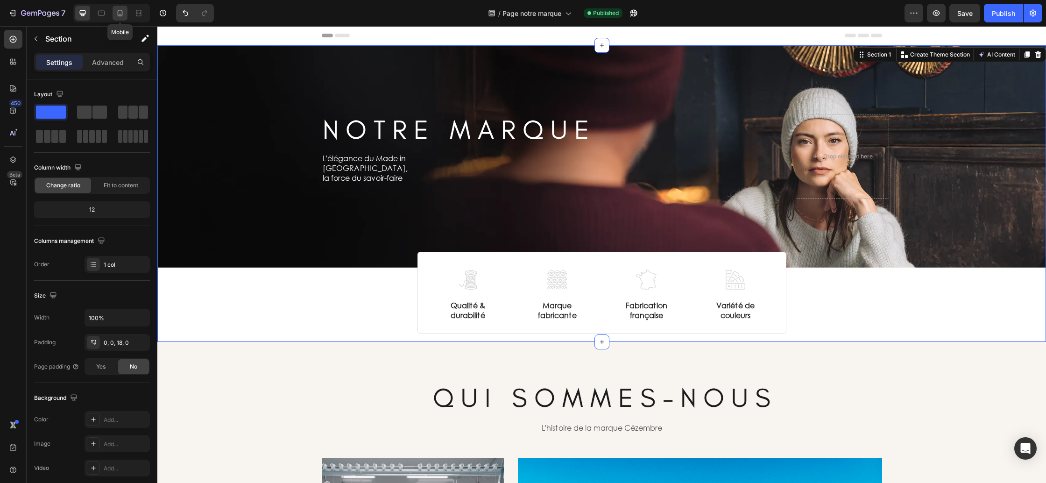
click at [126, 14] on div at bounding box center [120, 13] width 15 height 15
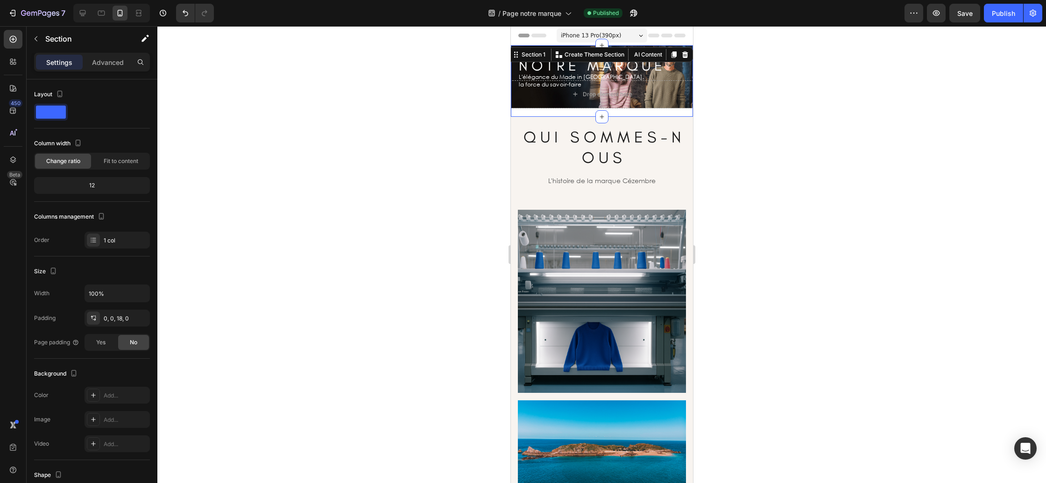
click at [740, 165] on div at bounding box center [601, 254] width 889 height 457
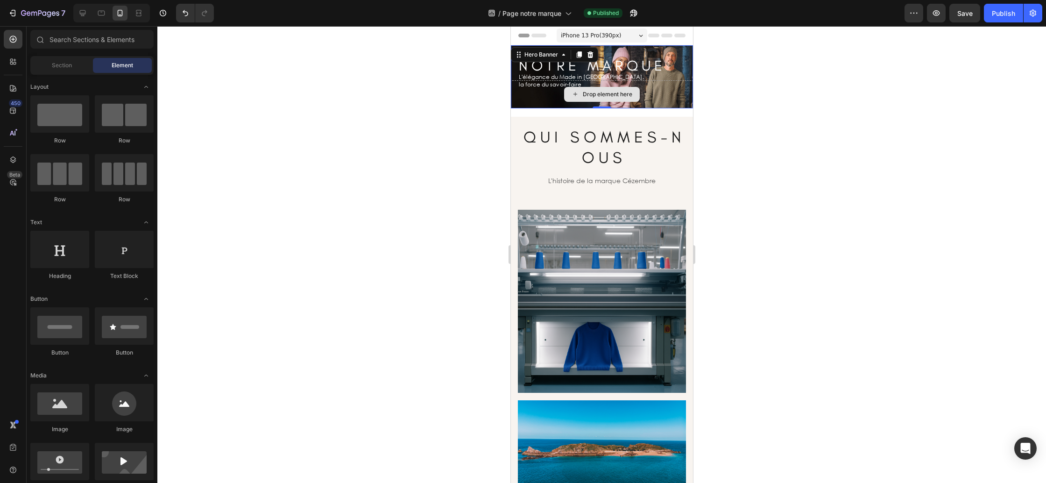
click at [518, 99] on div "Drop element here" at bounding box center [601, 94] width 182 height 28
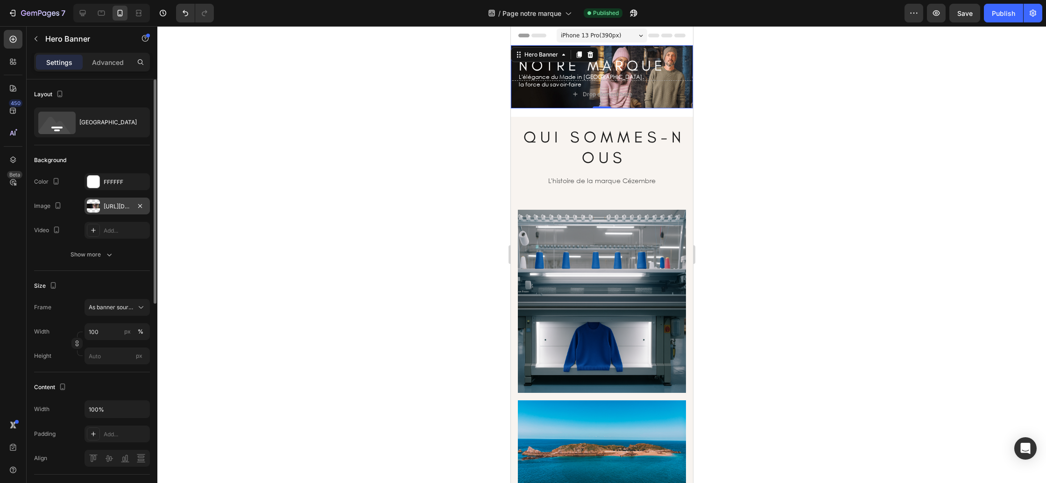
click at [108, 207] on div "https://cdn.shopify.com/s/files/1/0678/9555/8432/files/gempages_556549879929767…" at bounding box center [117, 206] width 27 height 8
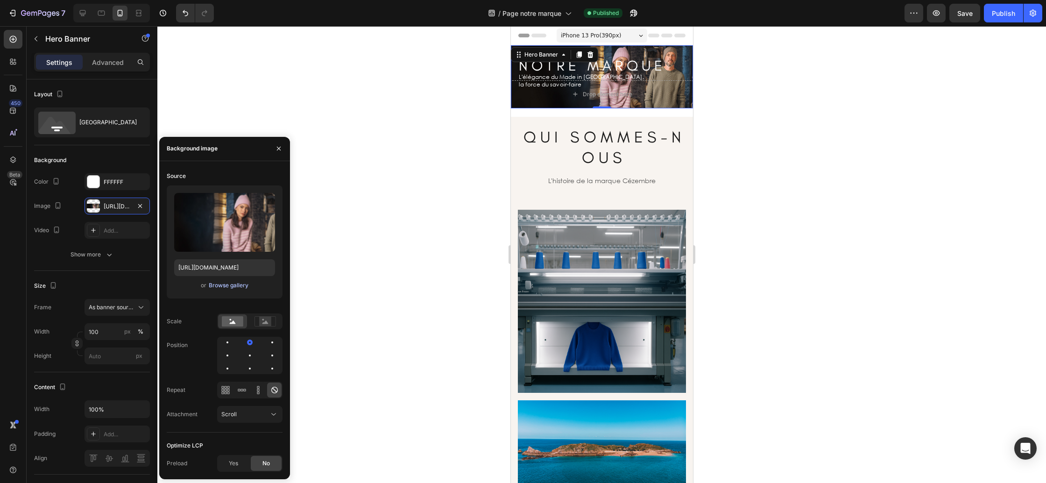
click at [236, 285] on div "Browse gallery" at bounding box center [229, 285] width 40 height 8
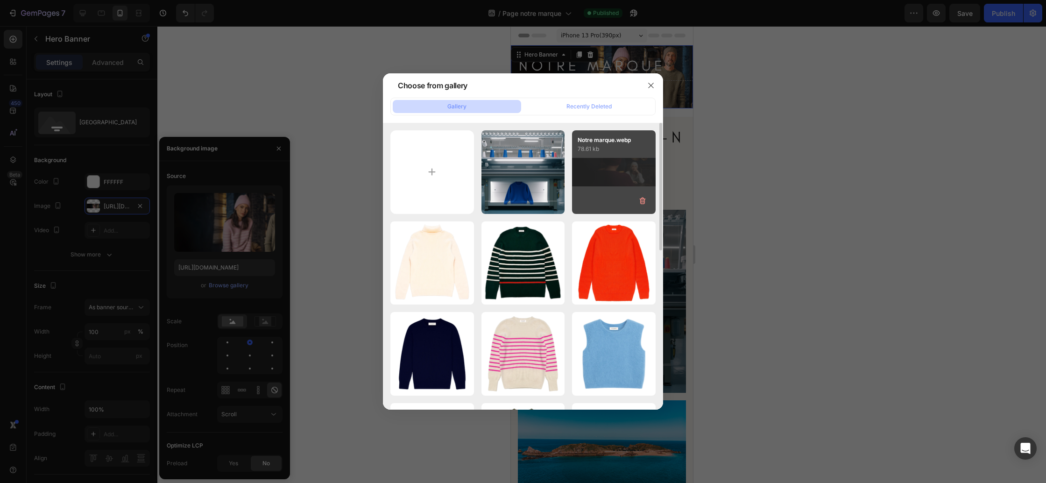
click at [635, 171] on div "Notre marque.webp 78.61 kb" at bounding box center [614, 172] width 84 height 84
type input "[URL][DOMAIN_NAME]"
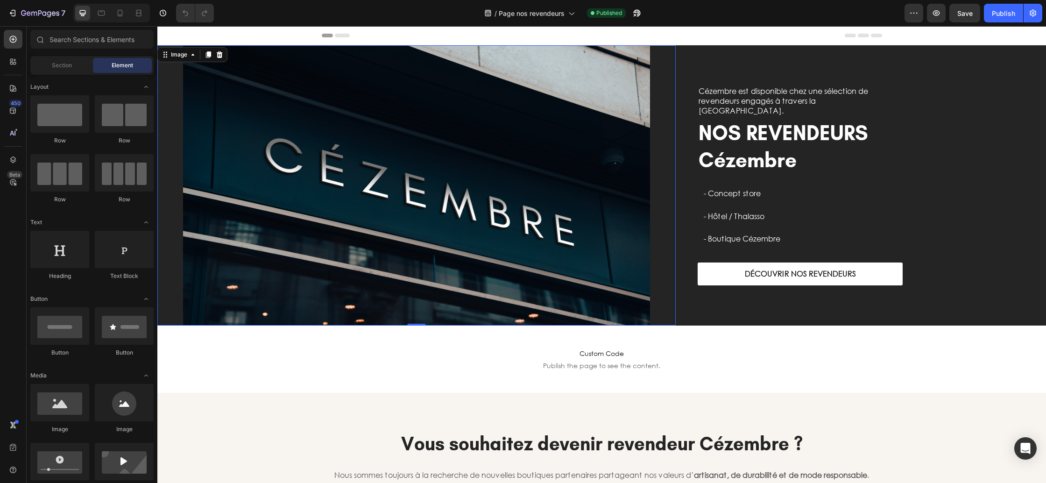
click at [170, 315] on div at bounding box center [416, 185] width 518 height 280
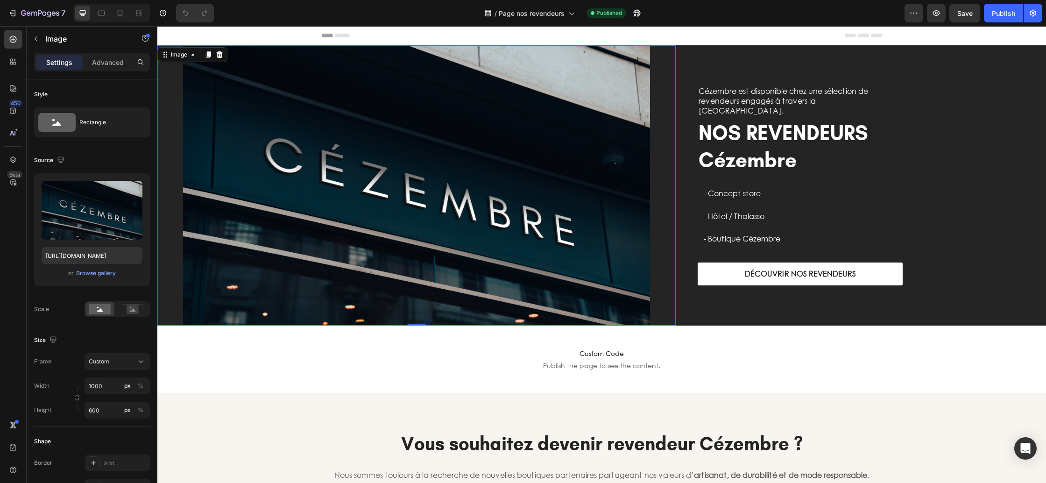
click at [240, 281] on img at bounding box center [416, 185] width 467 height 280
click at [104, 272] on div "Browse gallery" at bounding box center [96, 273] width 40 height 8
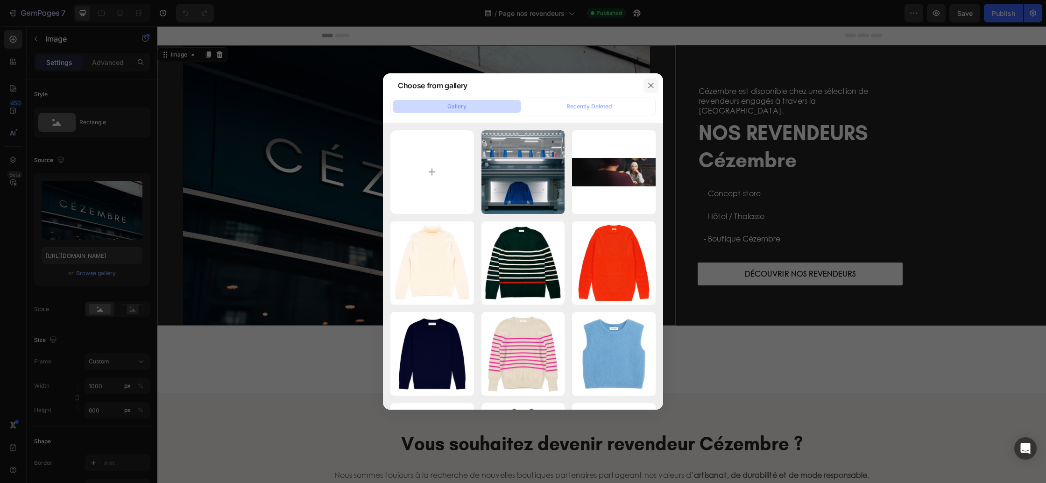
drag, startPoint x: 650, startPoint y: 86, endPoint x: 644, endPoint y: 88, distance: 5.5
click at [649, 86] on icon "button" at bounding box center [650, 85] width 7 height 7
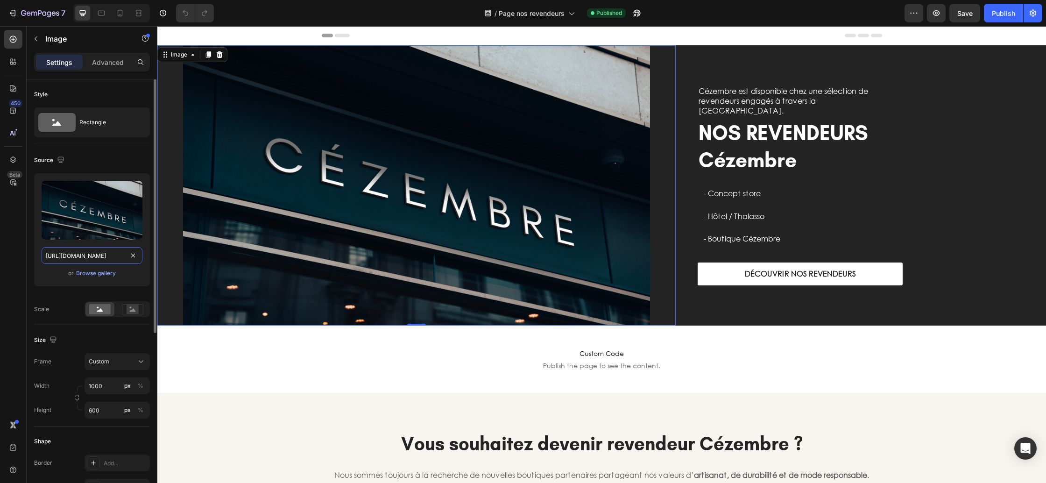
click at [92, 258] on input "[URL][DOMAIN_NAME]" at bounding box center [92, 255] width 101 height 17
drag, startPoint x: 98, startPoint y: 256, endPoint x: 58, endPoint y: 255, distance: 39.2
click at [58, 255] on input "[URL][DOMAIN_NAME]" at bounding box center [92, 255] width 101 height 17
click at [46, 283] on div "Upload Image [URL][DOMAIN_NAME] or Browse gallery" at bounding box center [92, 229] width 116 height 113
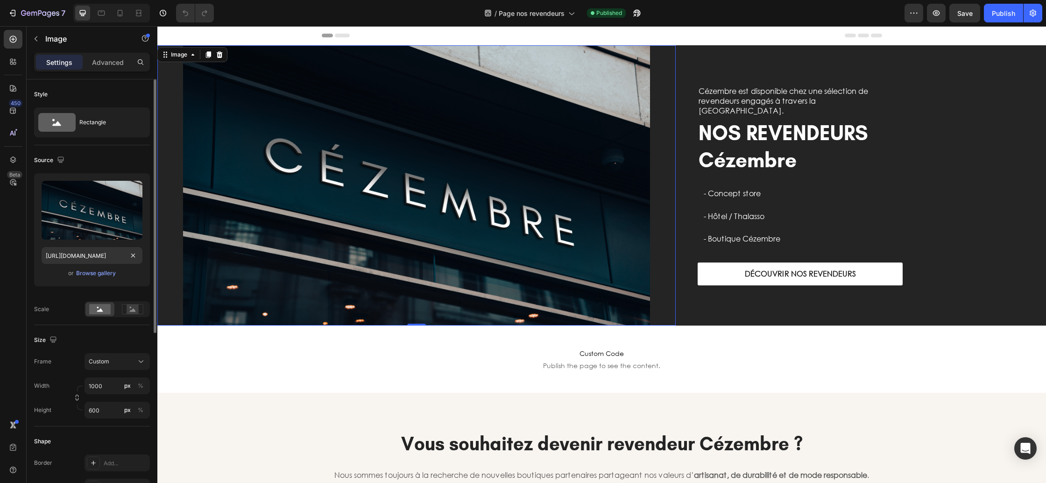
scroll to position [0, 0]
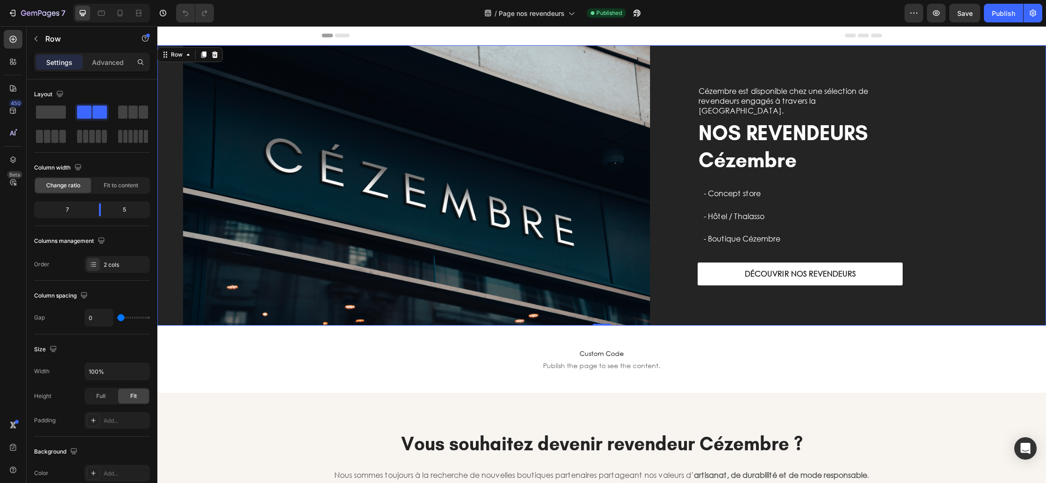
click at [714, 318] on div "Cézembre est disponible chez une sélection de revendeurs engagés à travers la […" at bounding box center [861, 185] width 370 height 280
click at [164, 303] on div at bounding box center [416, 185] width 518 height 280
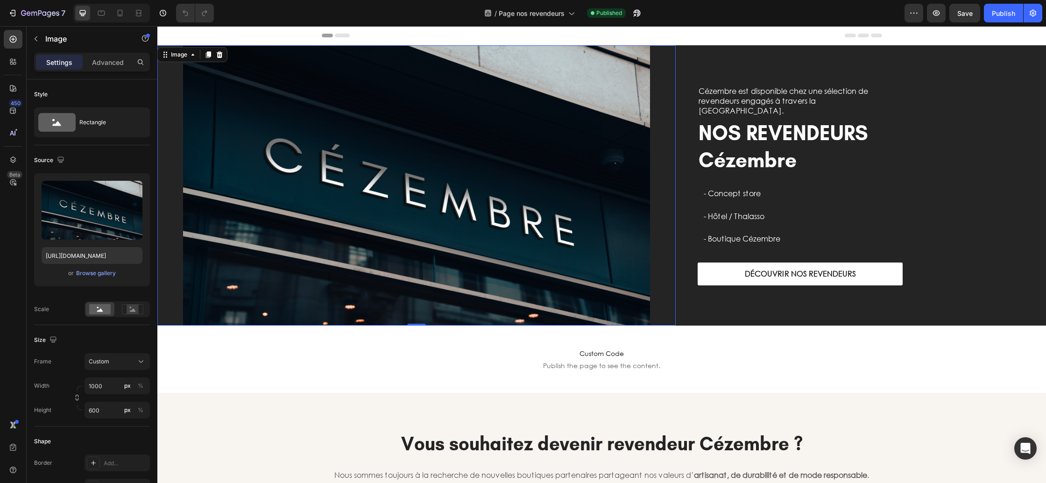
scroll to position [0, 0]
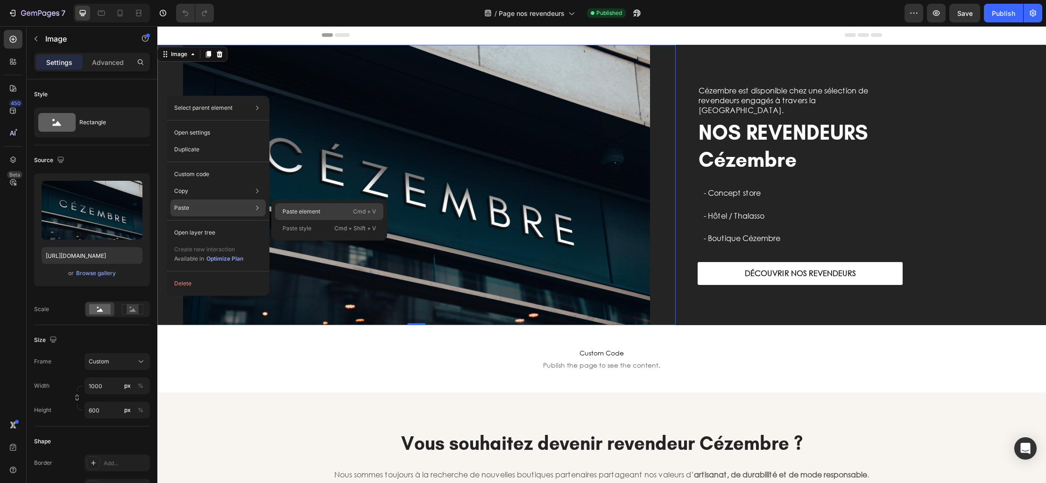
click at [280, 220] on div "Paste element Cmd + V" at bounding box center [329, 228] width 108 height 17
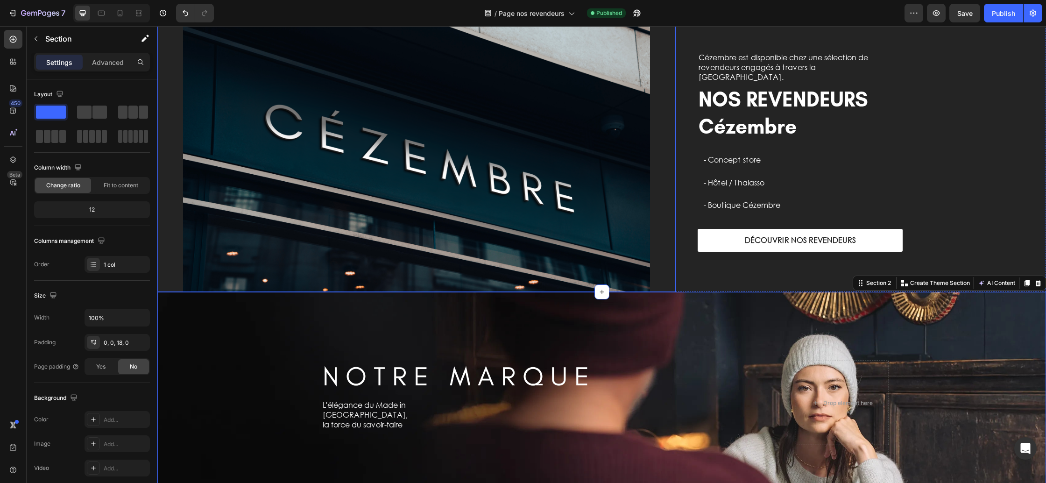
scroll to position [0, 0]
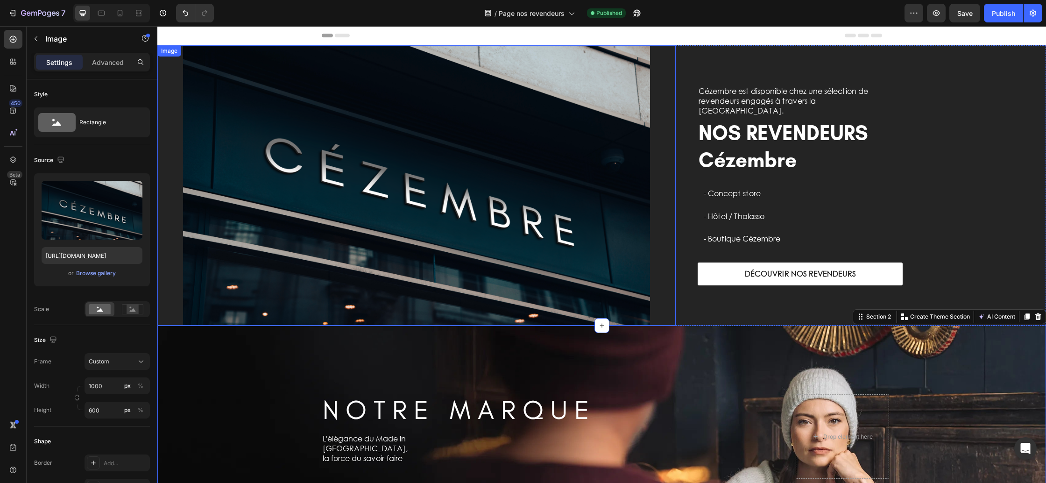
click at [281, 199] on img at bounding box center [416, 185] width 467 height 280
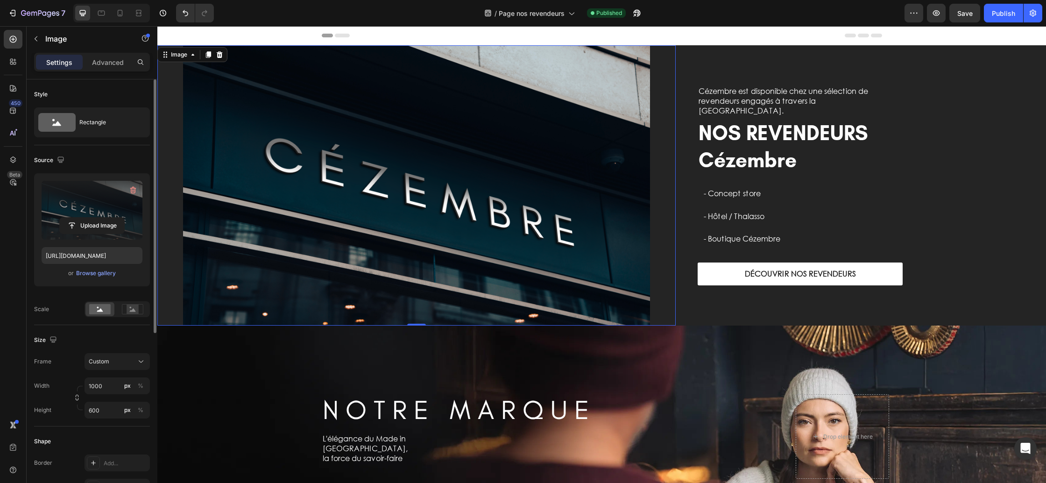
click at [97, 199] on label at bounding box center [92, 210] width 101 height 59
click at [97, 218] on input "file" at bounding box center [92, 226] width 64 height 16
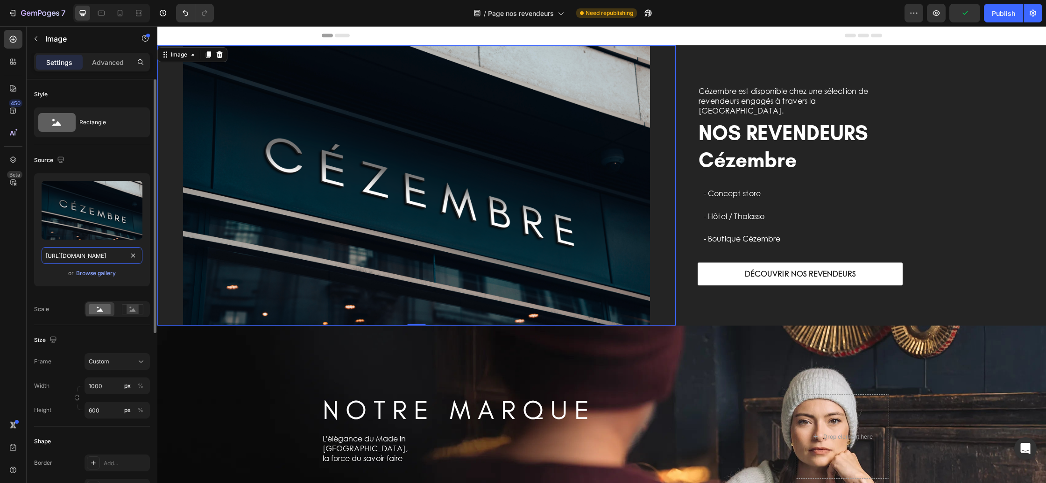
click at [79, 253] on input "[URL][DOMAIN_NAME]" at bounding box center [92, 255] width 101 height 17
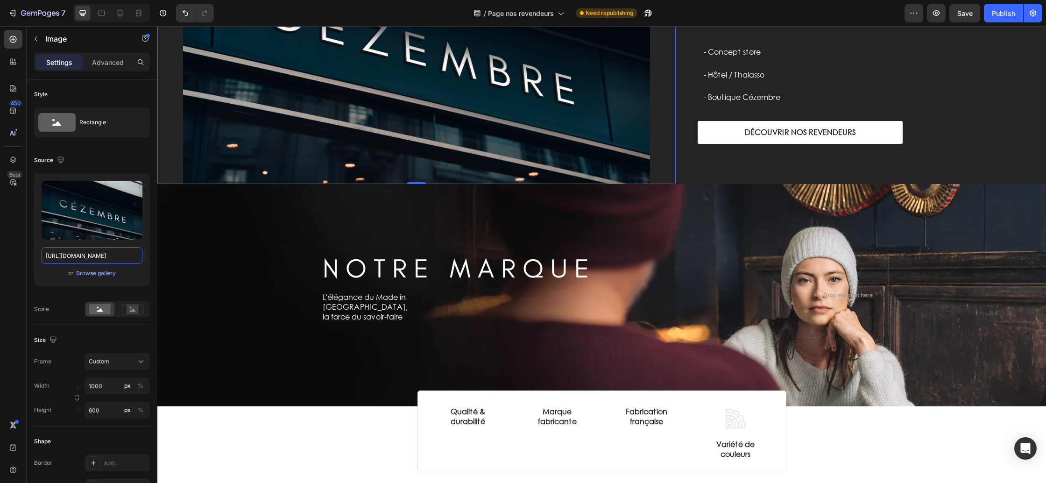
scroll to position [147, 0]
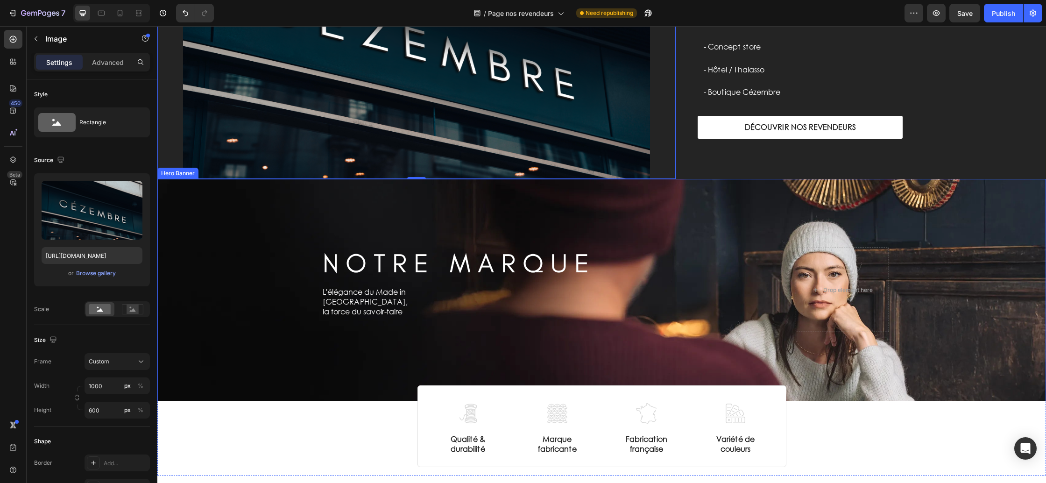
click at [241, 206] on div "Background Image" at bounding box center [601, 290] width 889 height 222
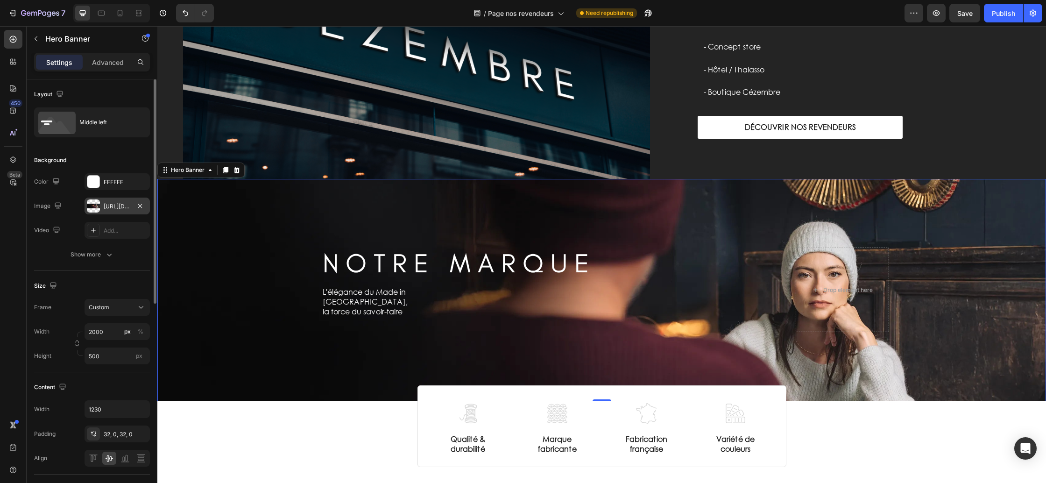
click at [107, 206] on div "[URL][DOMAIN_NAME]" at bounding box center [117, 206] width 27 height 8
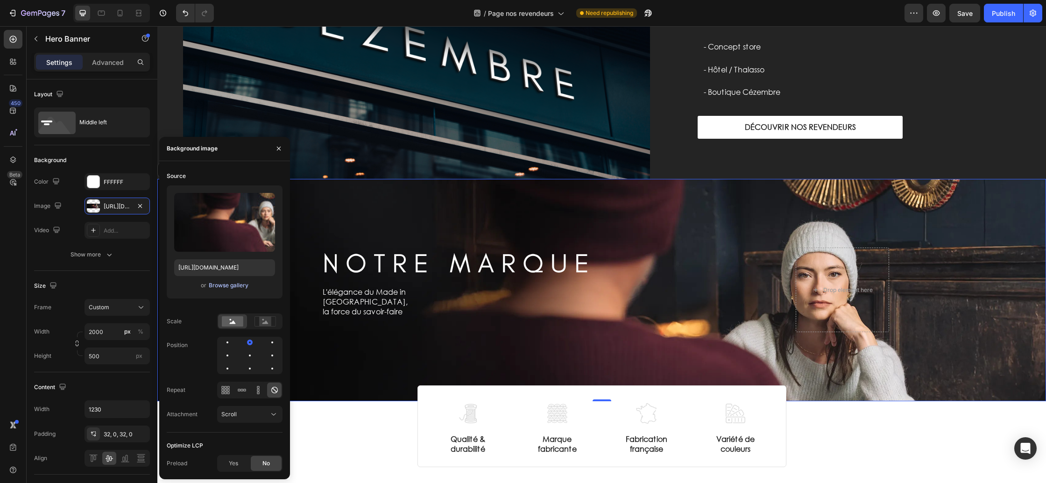
click at [222, 285] on div "Browse gallery" at bounding box center [229, 285] width 40 height 8
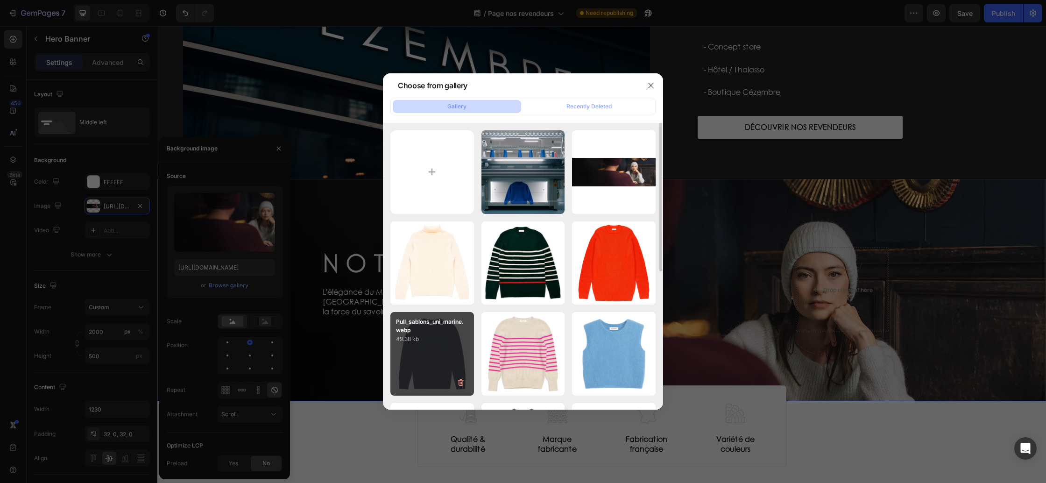
type input "C:\fakepath\Boutique revendeur.webp"
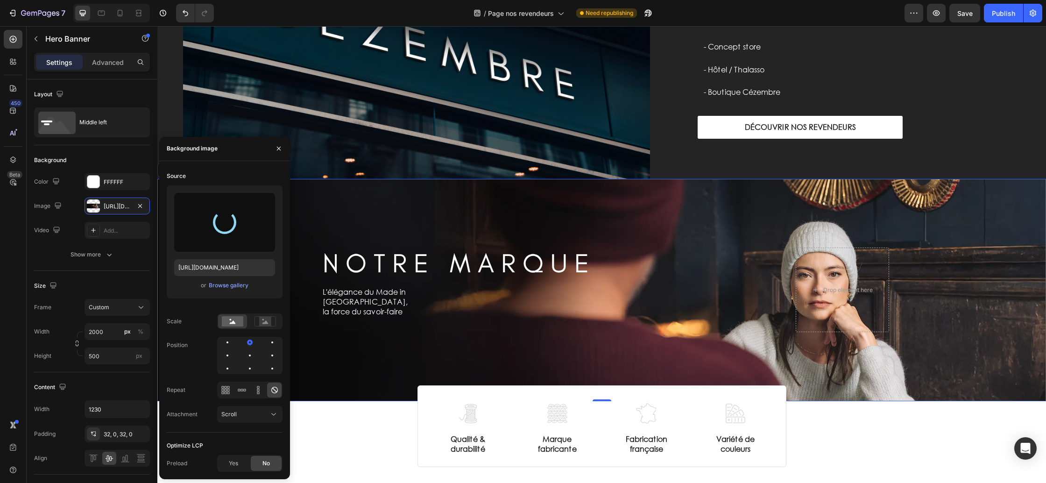
type input "[URL][DOMAIN_NAME]"
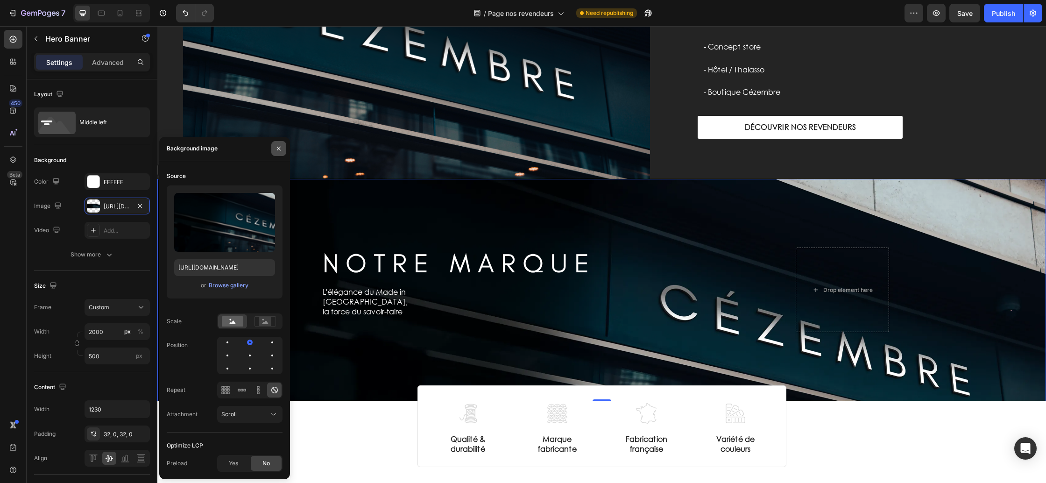
click at [279, 150] on icon "button" at bounding box center [278, 148] width 7 height 7
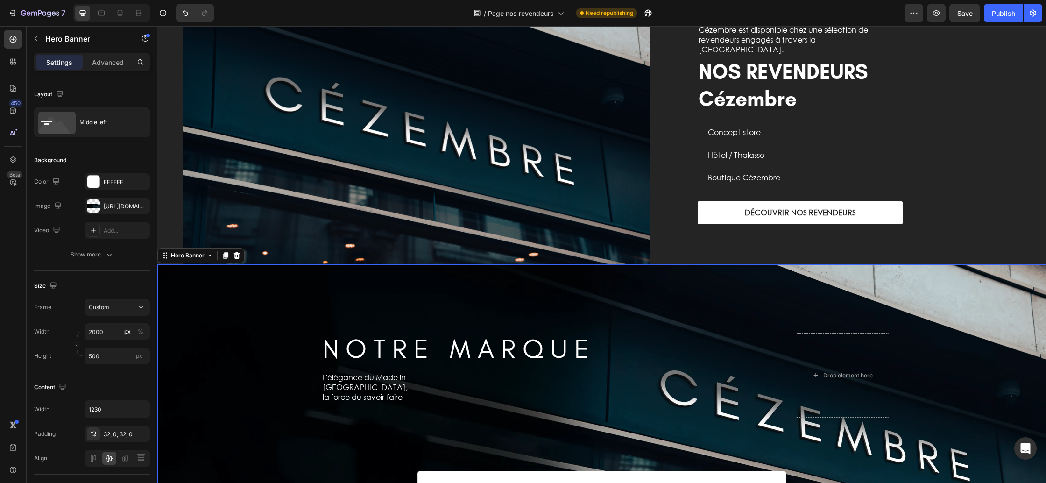
scroll to position [67, 0]
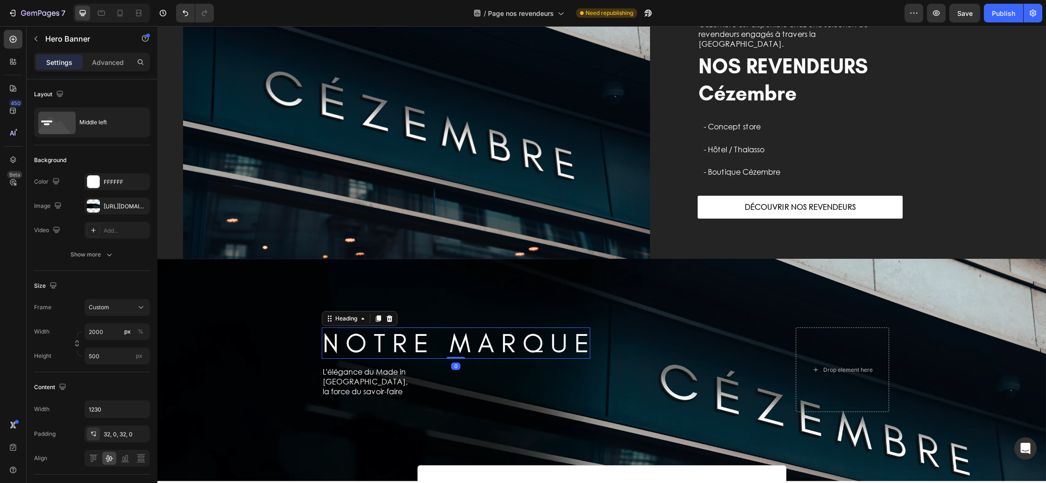
click at [427, 346] on h2 "N O T R E M A R Q U E" at bounding box center [456, 342] width 268 height 31
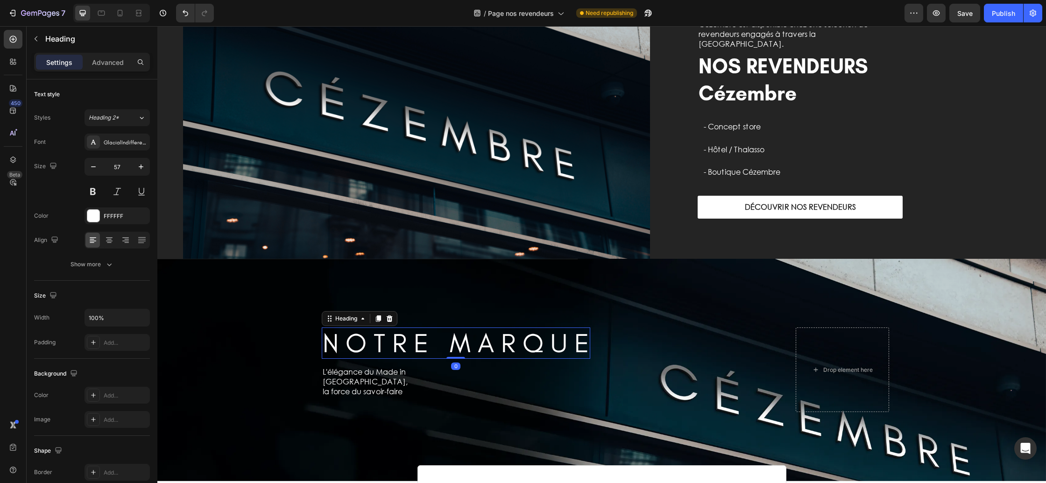
click at [427, 346] on h2 "N O T R E M A R Q U E" at bounding box center [456, 342] width 268 height 31
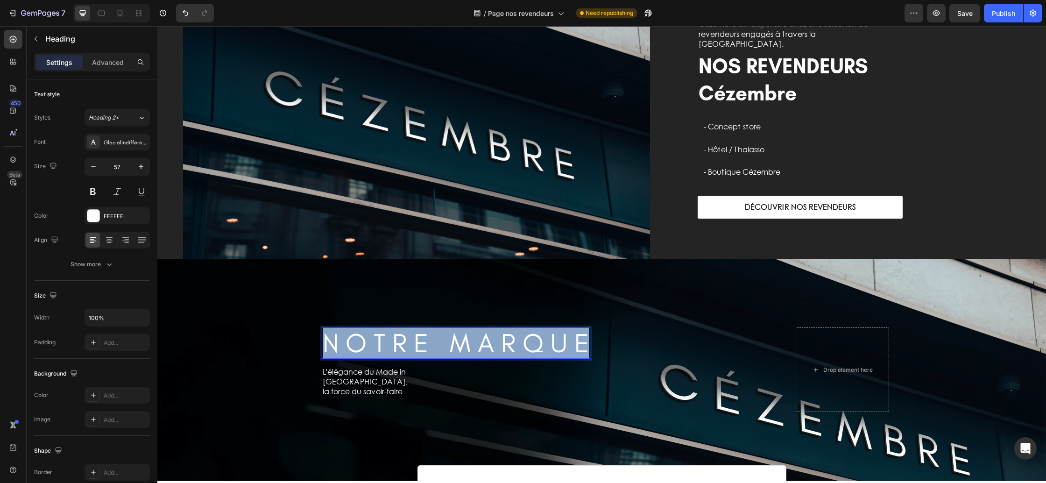
click at [427, 346] on p "N O T R E M A R Q U E" at bounding box center [456, 342] width 267 height 29
click at [586, 343] on p "N O T R E M A R Q U E" at bounding box center [456, 342] width 267 height 29
drag, startPoint x: 507, startPoint y: 347, endPoint x: 378, endPoint y: 347, distance: 129.3
click at [378, 346] on p "N O T R E M A R Q U E" at bounding box center [456, 342] width 267 height 29
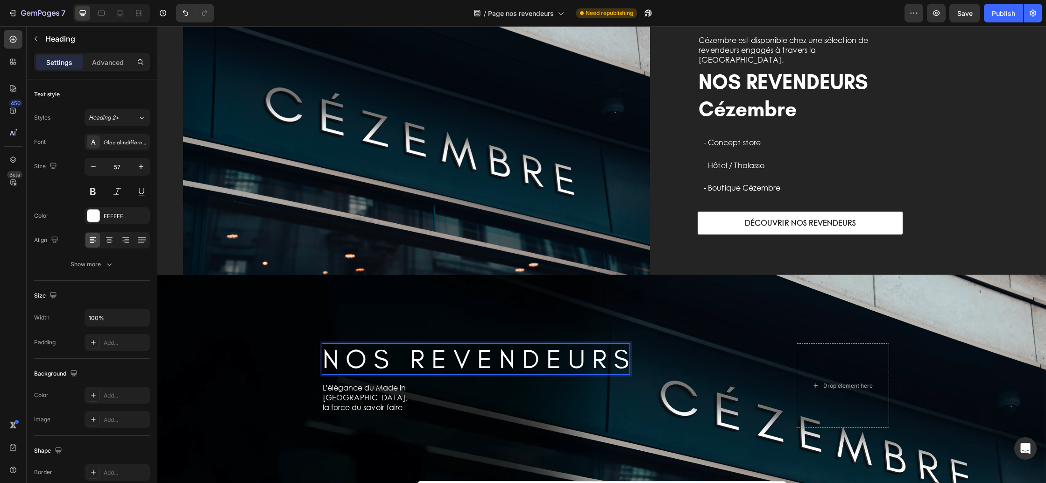
scroll to position [49, 0]
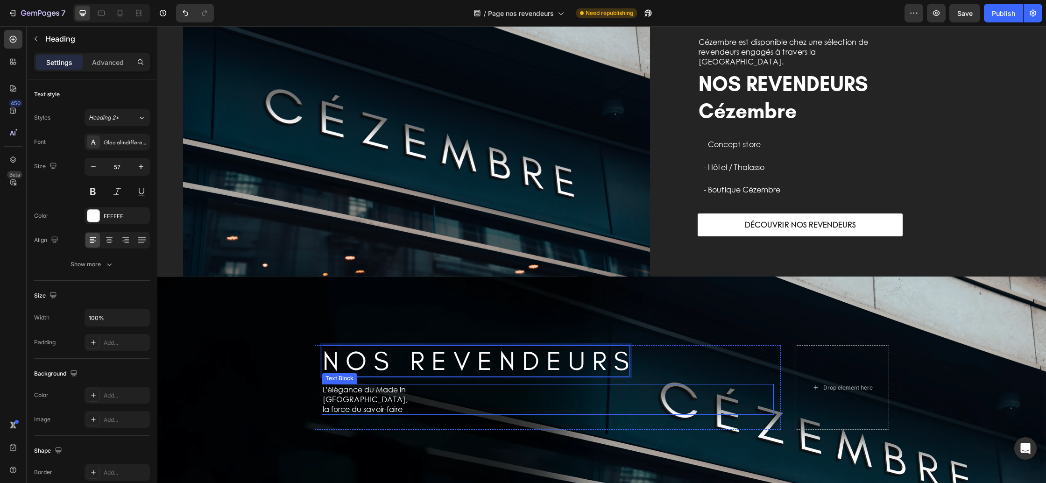
click at [356, 396] on p "L'élégance du Made in [GEOGRAPHIC_DATA]," at bounding box center [406, 395] width 166 height 20
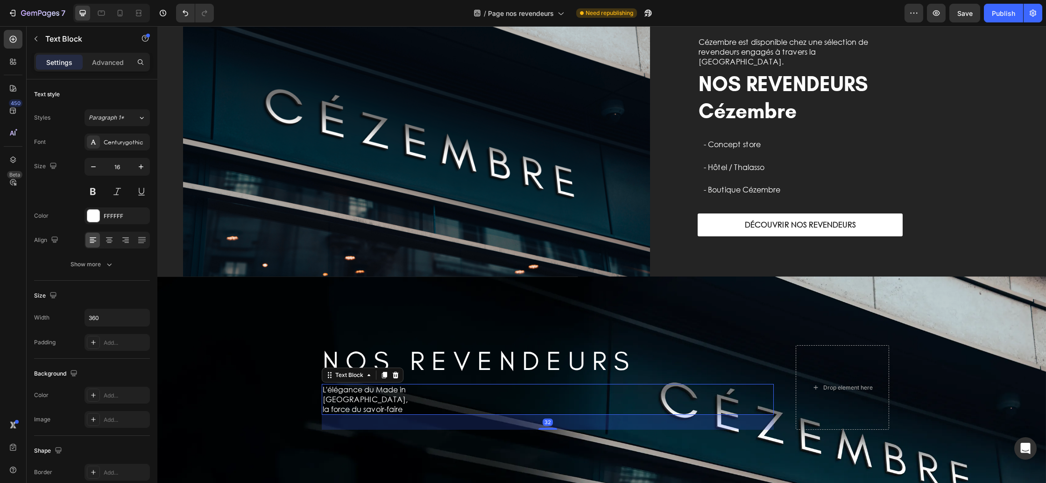
click at [356, 396] on p "L'élégance du Made in [GEOGRAPHIC_DATA]," at bounding box center [406, 395] width 166 height 20
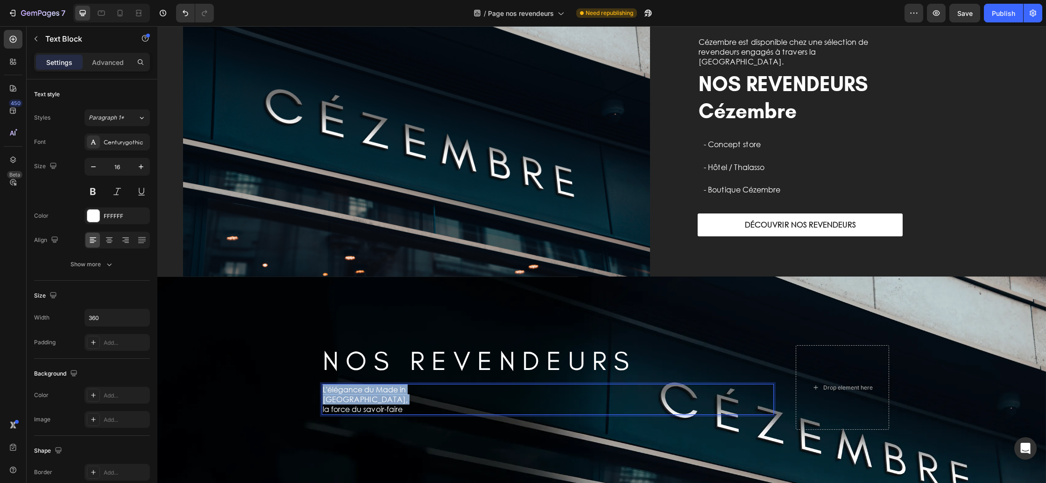
click at [356, 396] on p "L'élégance du Made in [GEOGRAPHIC_DATA]," at bounding box center [406, 395] width 166 height 20
click at [409, 404] on p "la force du savoir-faire" at bounding box center [406, 409] width 166 height 10
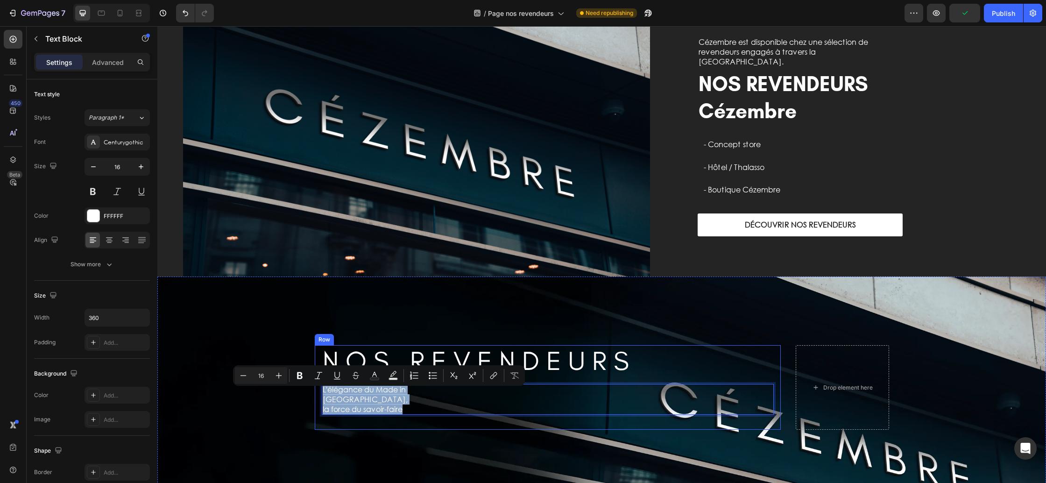
drag, startPoint x: 406, startPoint y: 405, endPoint x: 320, endPoint y: 396, distance: 86.3
click at [320, 396] on div "N O S R E V E N D E U R S Heading Row L'élégance du Made in [GEOGRAPHIC_DATA], …" at bounding box center [548, 387] width 466 height 85
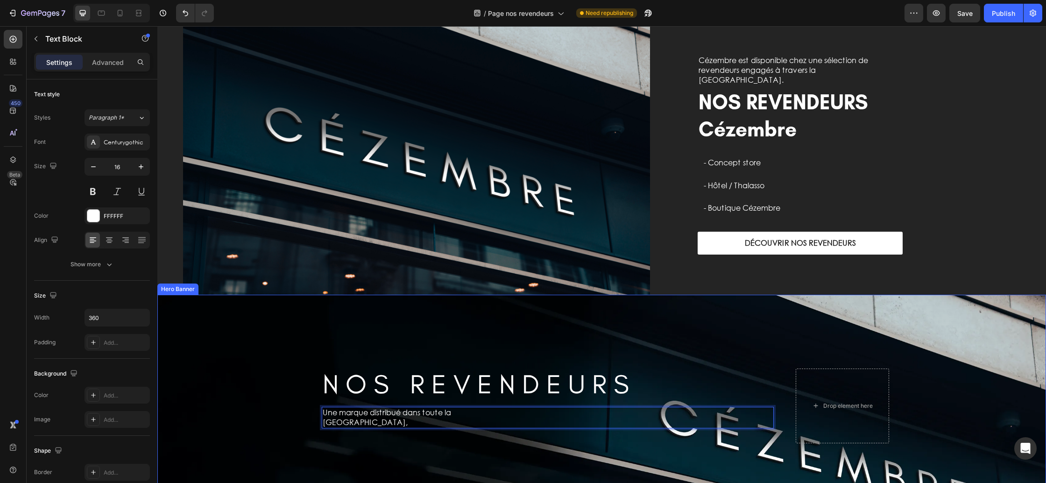
scroll to position [26, 0]
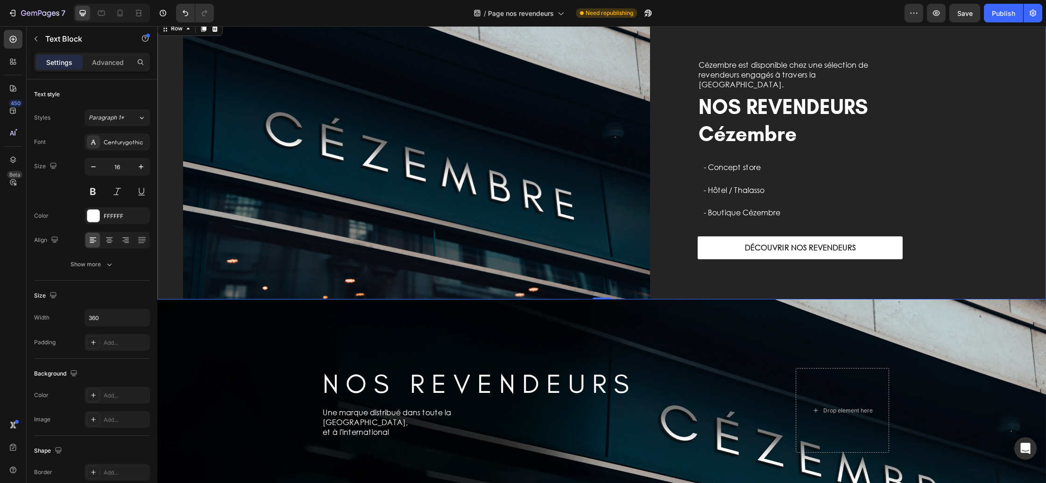
click at [1000, 212] on div "Cézembre est disponible chez une sélection de revendeurs engagés à travers la […" at bounding box center [861, 159] width 370 height 280
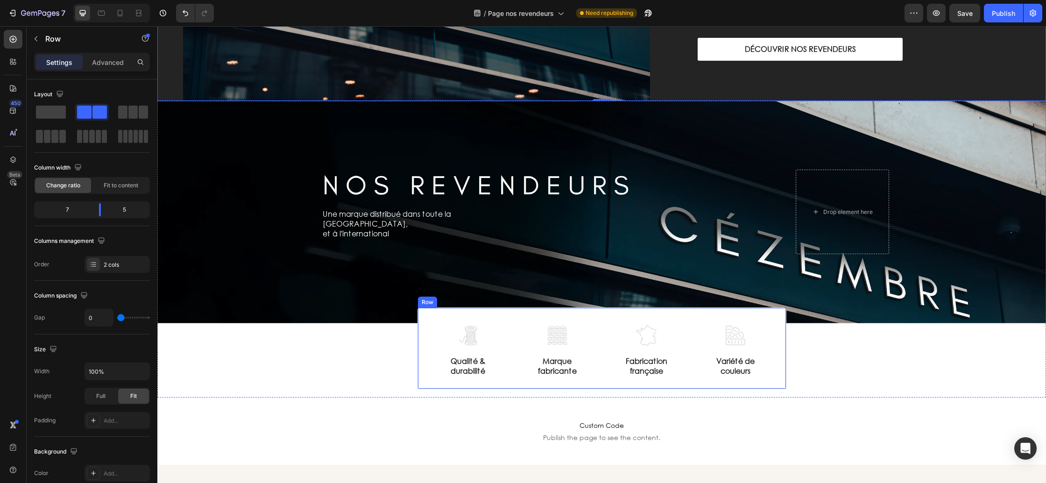
scroll to position [219, 0]
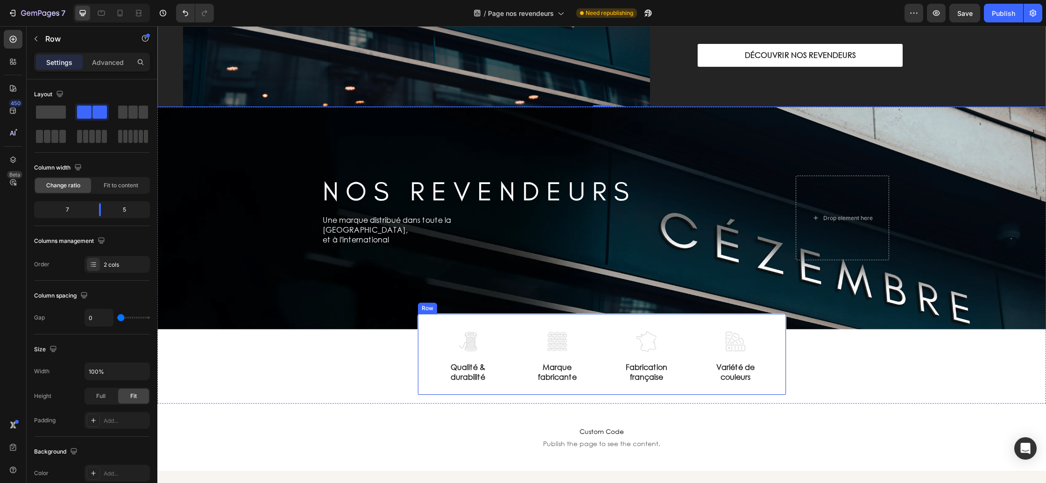
click at [516, 352] on div "Image Qualité & durabilité Text Block Image Marque fabricante Text Block Image …" at bounding box center [601, 354] width 369 height 82
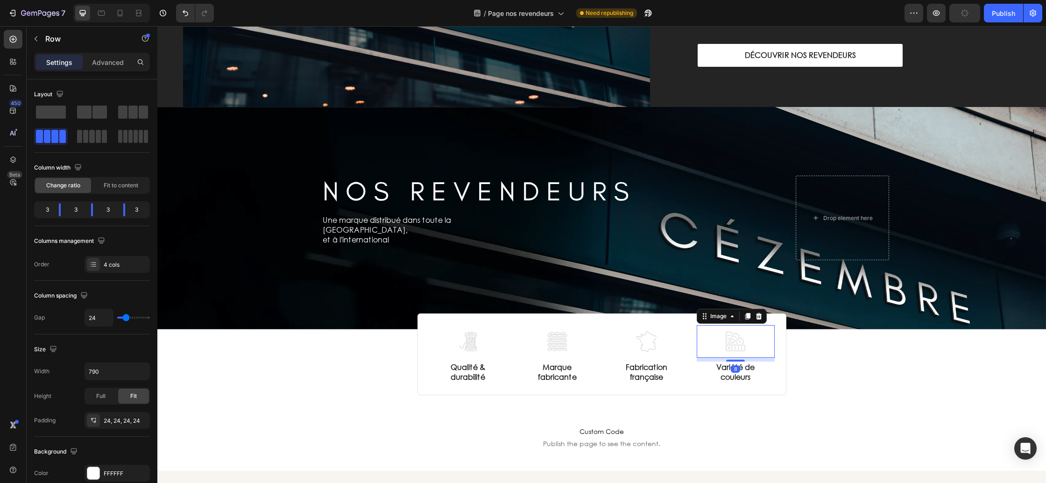
click at [765, 351] on div at bounding box center [736, 341] width 78 height 33
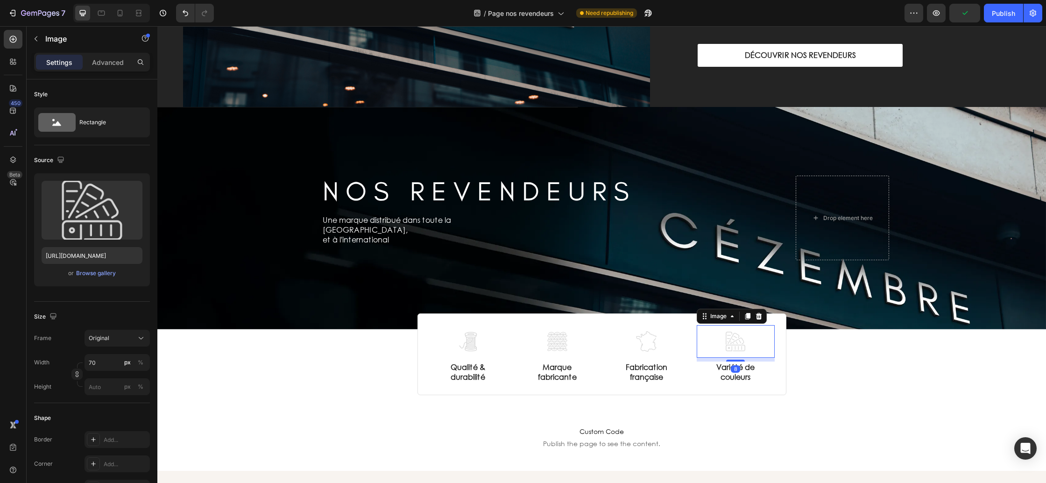
click at [760, 317] on icon at bounding box center [759, 316] width 6 height 7
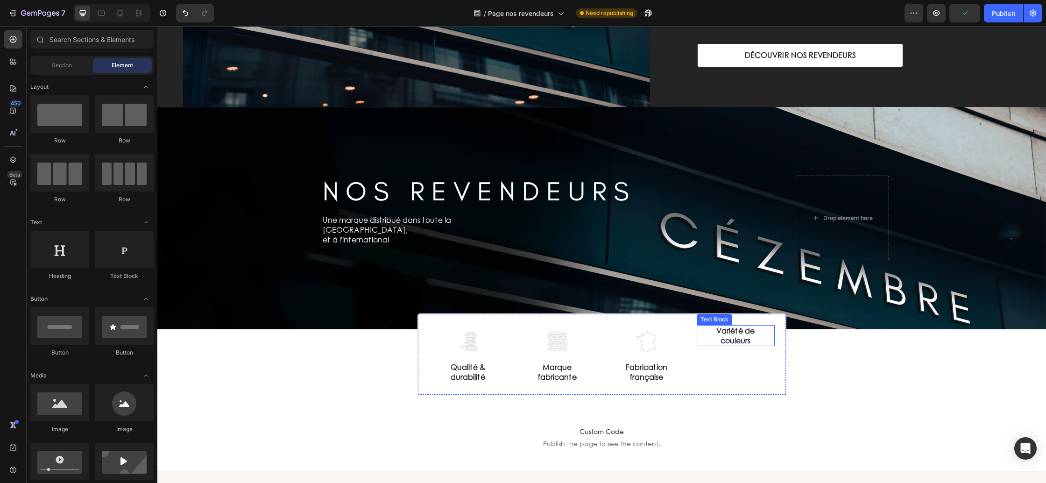
click at [756, 341] on p "couleurs" at bounding box center [736, 341] width 76 height 10
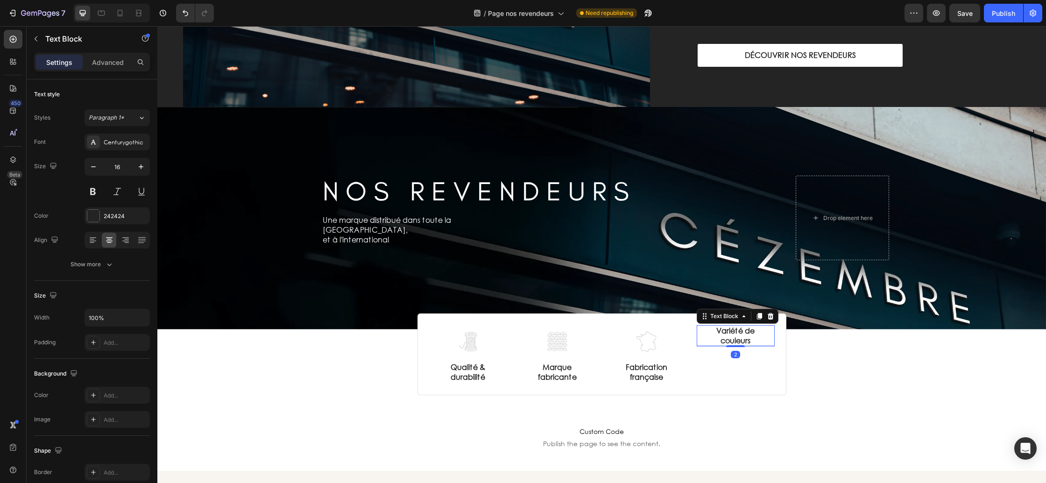
click at [771, 317] on icon at bounding box center [770, 316] width 6 height 7
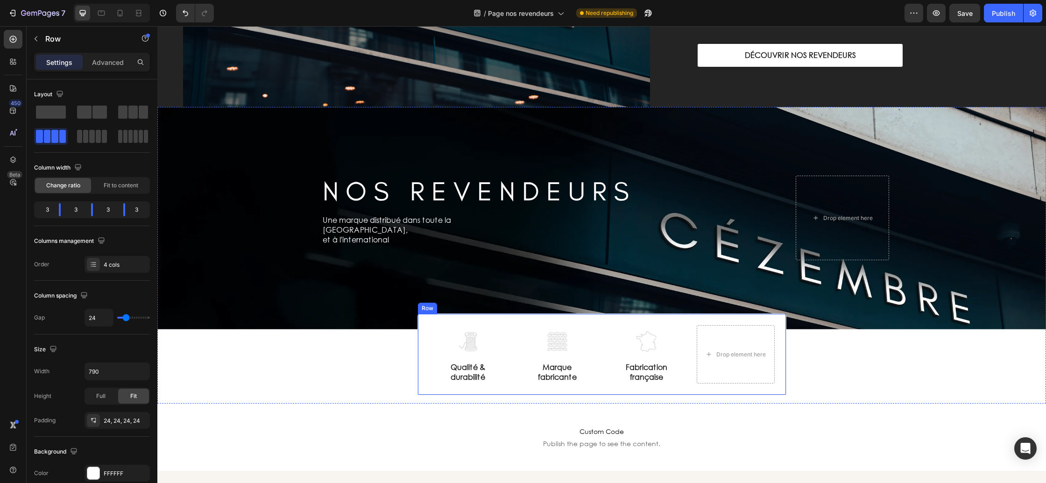
click at [686, 355] on div "Image Qualité & durabilité Text Block Image Marque fabricante Text Block Image …" at bounding box center [601, 354] width 369 height 82
click at [139, 114] on span at bounding box center [143, 112] width 9 height 13
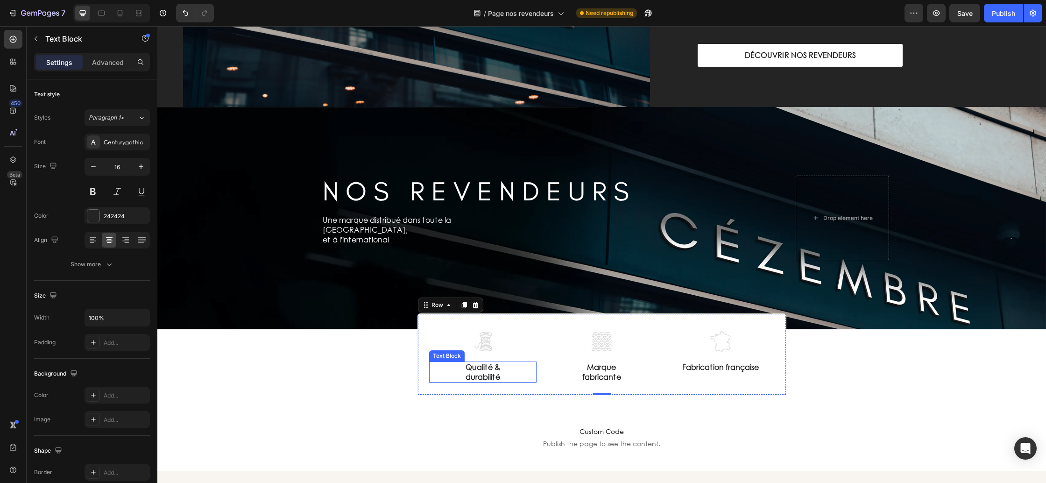
click at [488, 369] on p "Qualité &" at bounding box center [483, 367] width 106 height 10
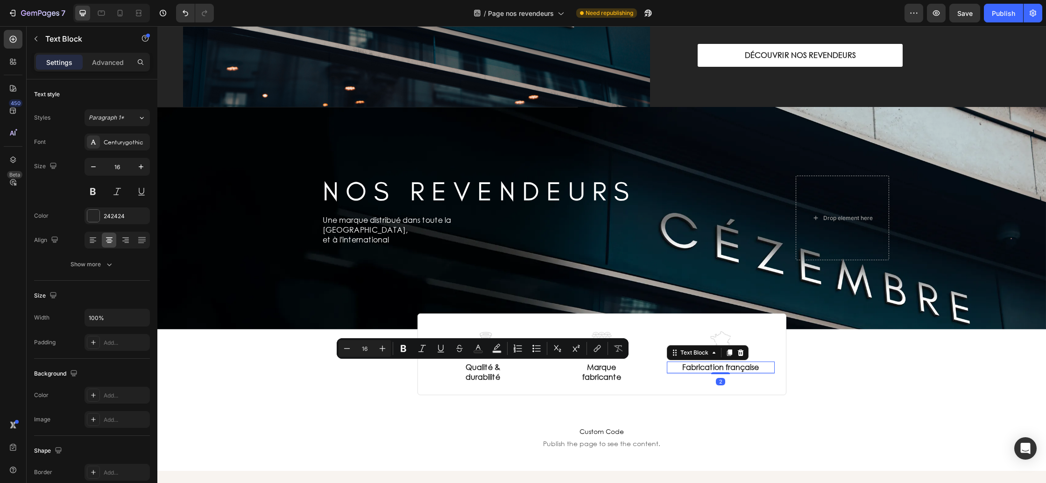
click at [722, 368] on p "Fabrication française" at bounding box center [721, 367] width 106 height 10
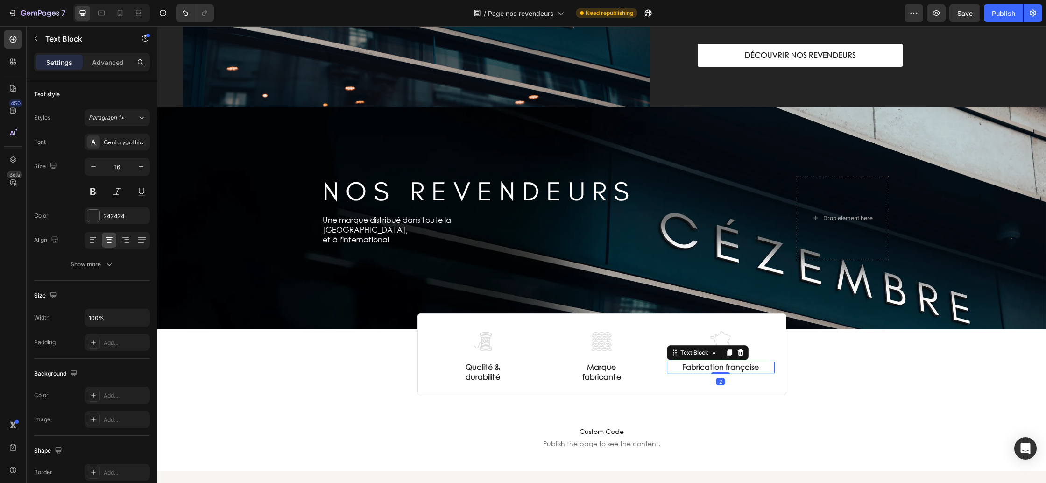
click at [722, 368] on p "Fabrication française" at bounding box center [721, 367] width 106 height 10
click at [474, 372] on p "durabilité" at bounding box center [483, 377] width 106 height 10
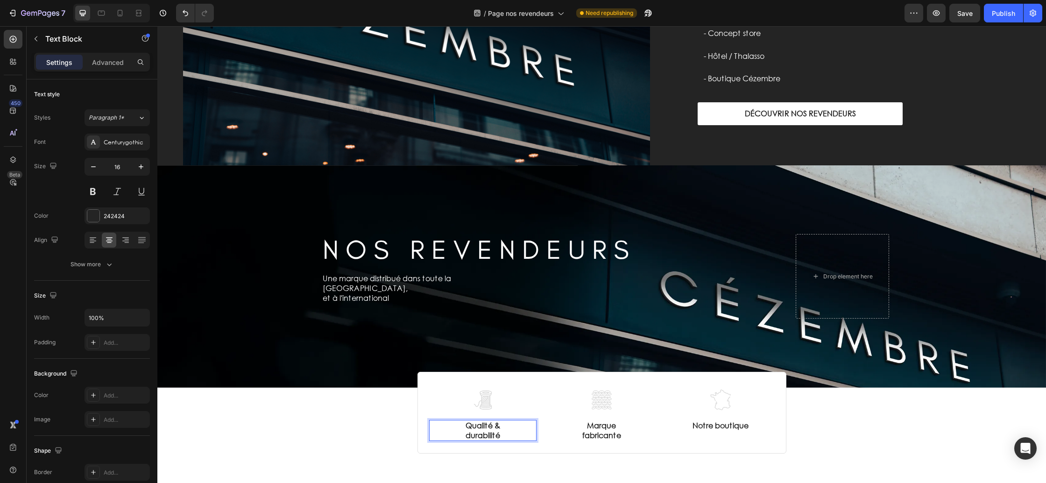
scroll to position [164, 0]
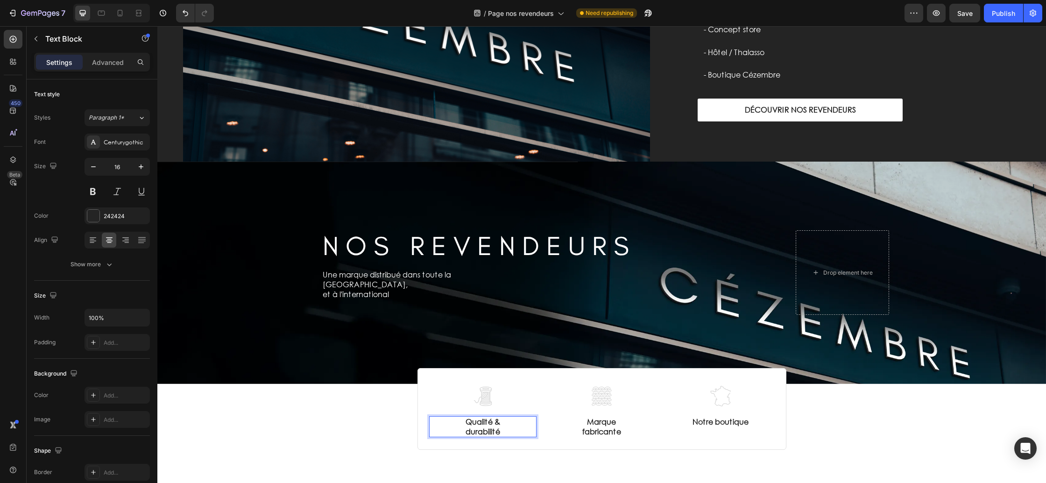
click at [492, 424] on p "Qualité &" at bounding box center [483, 422] width 106 height 10
click at [626, 424] on p "Marque" at bounding box center [602, 422] width 106 height 10
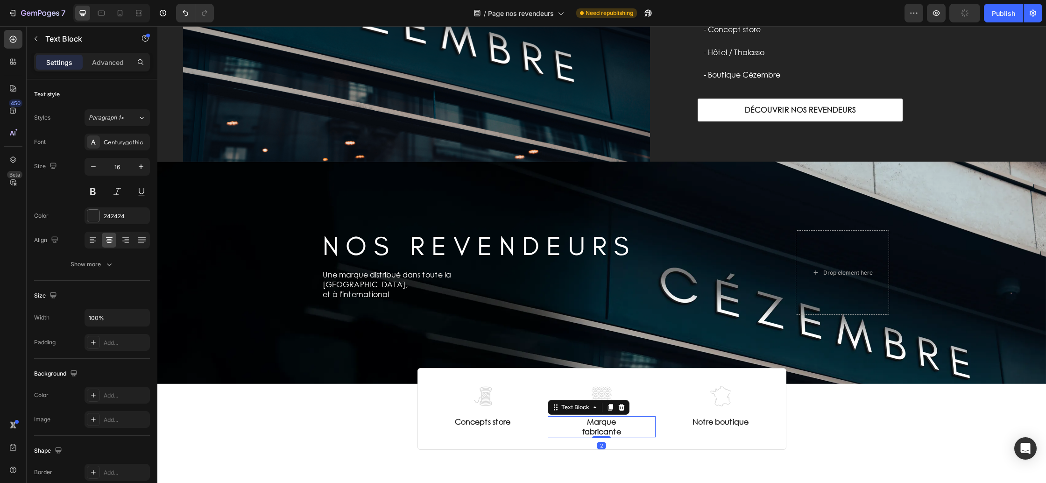
click at [626, 424] on p "Marque" at bounding box center [602, 422] width 106 height 10
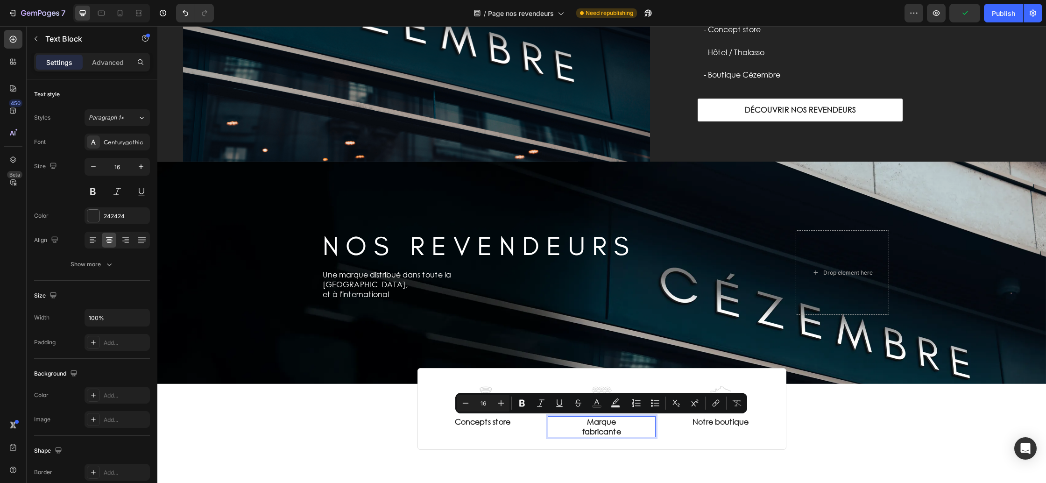
click at [621, 429] on p "fabricante" at bounding box center [602, 432] width 106 height 10
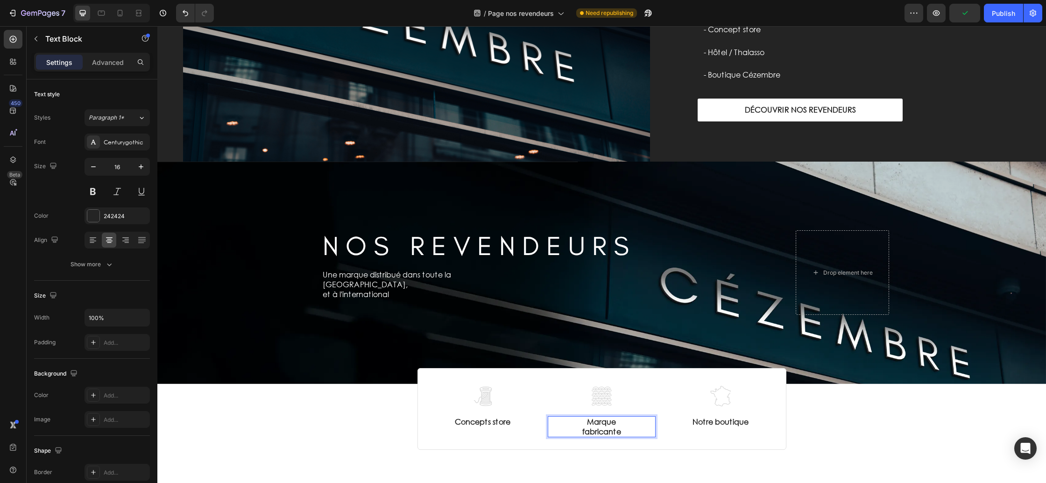
click at [620, 429] on p "fabricante" at bounding box center [602, 432] width 106 height 10
click at [836, 423] on div "N O S R E V E N D E U R S Heading Row Une marque distribué dans toute la [GEOGR…" at bounding box center [601, 301] width 889 height 279
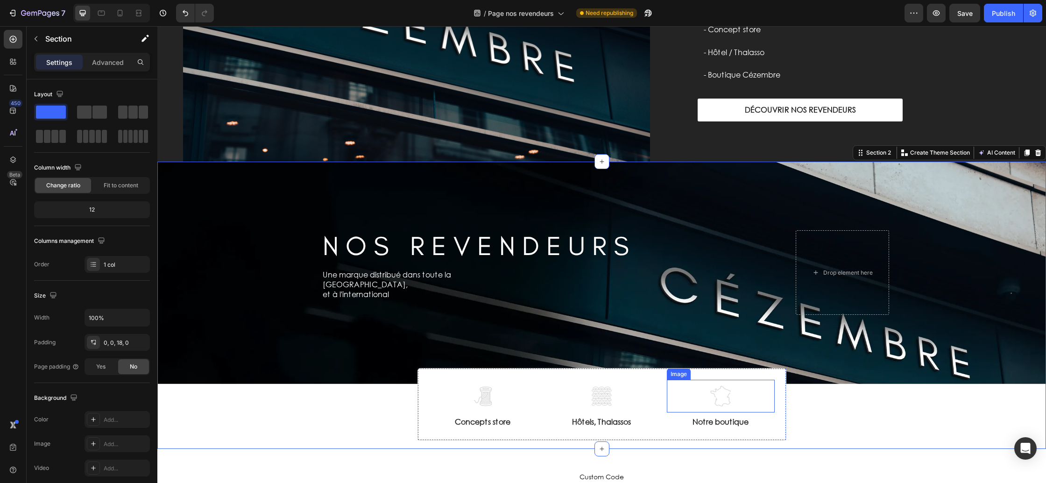
click at [733, 397] on img at bounding box center [720, 396] width 33 height 33
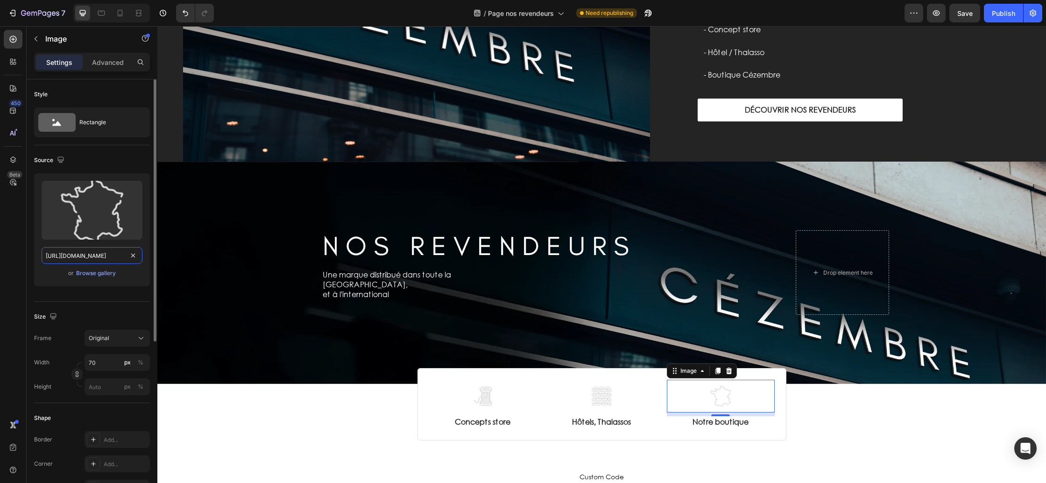
click at [96, 260] on input "[URL][DOMAIN_NAME]" at bounding box center [92, 255] width 101 height 17
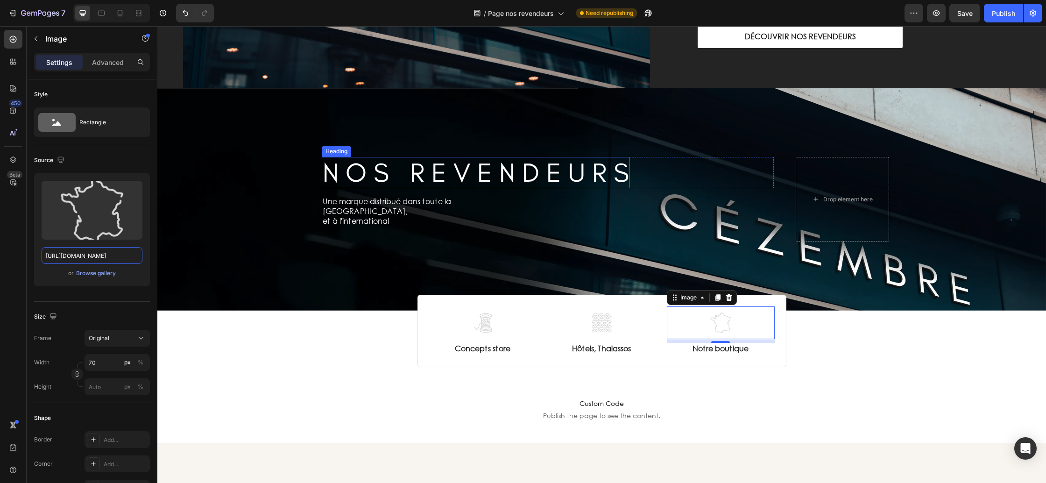
scroll to position [254, 0]
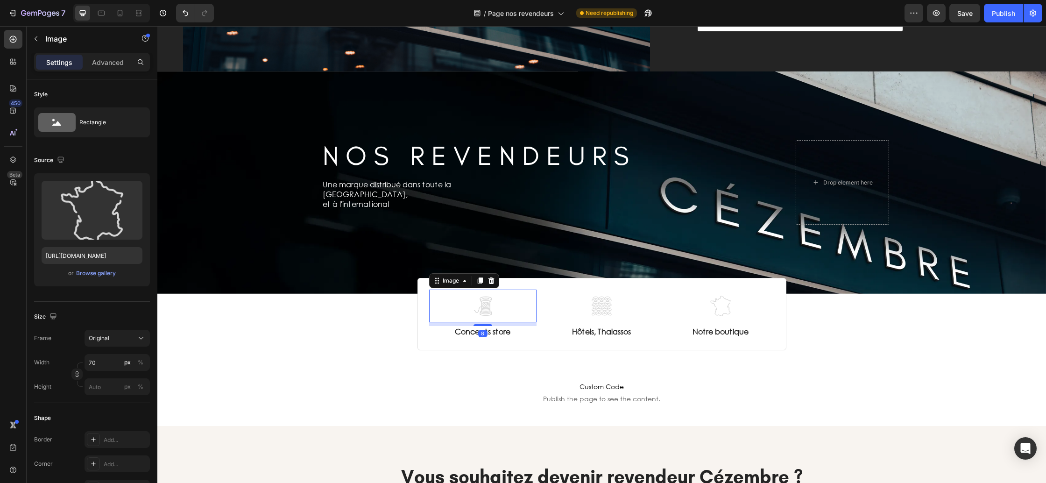
click at [492, 311] on img at bounding box center [482, 306] width 33 height 33
click at [106, 276] on div "Browse gallery" at bounding box center [96, 273] width 40 height 8
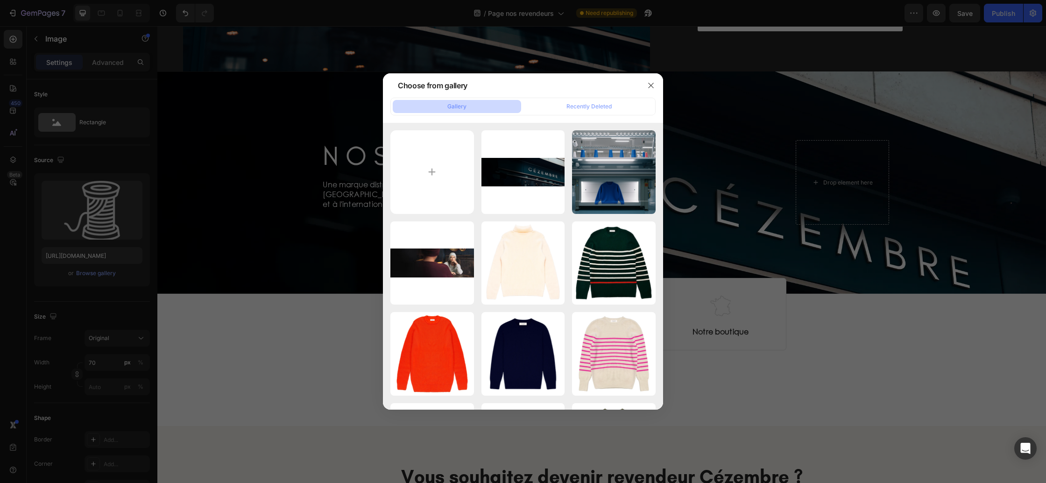
type input "C:\fakepath\CONCEPT SOTRE.png"
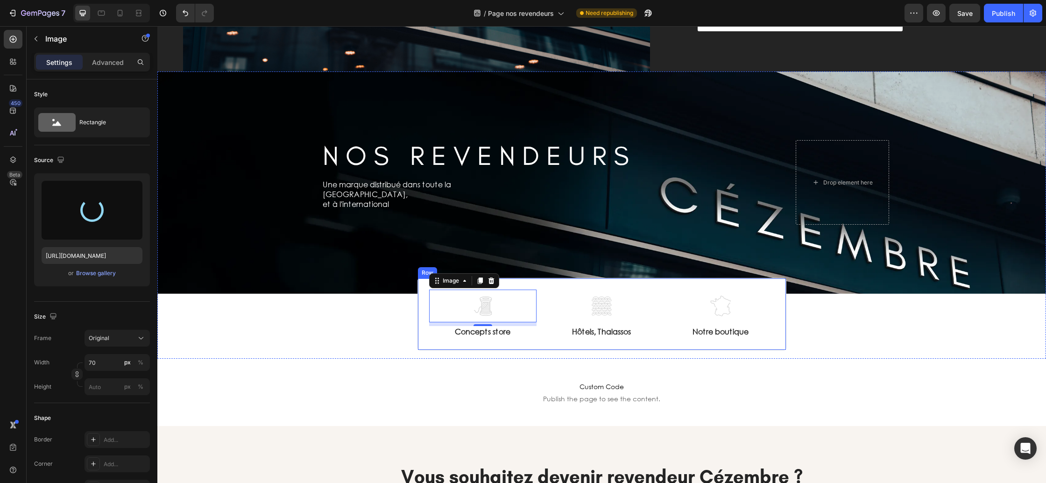
type input "[URL][DOMAIN_NAME]"
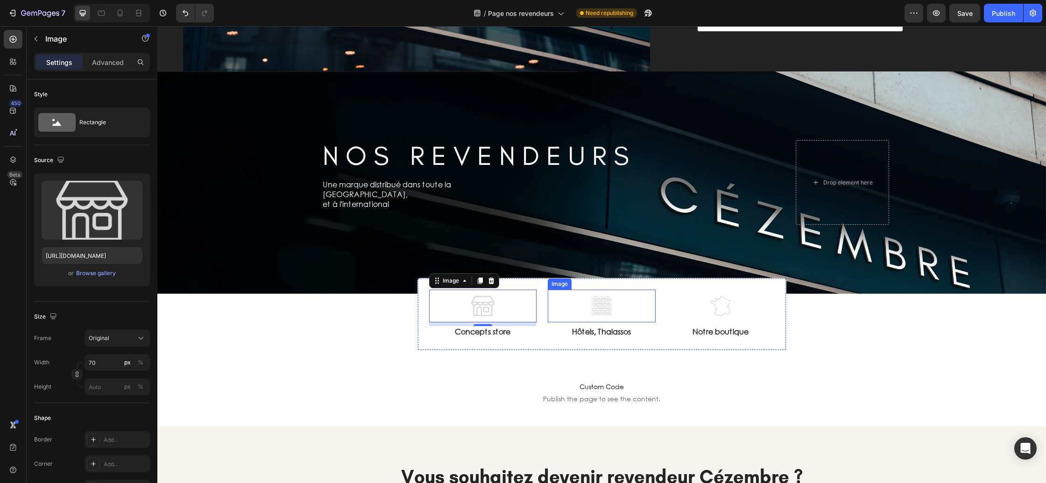
click at [589, 304] on img at bounding box center [601, 306] width 33 height 33
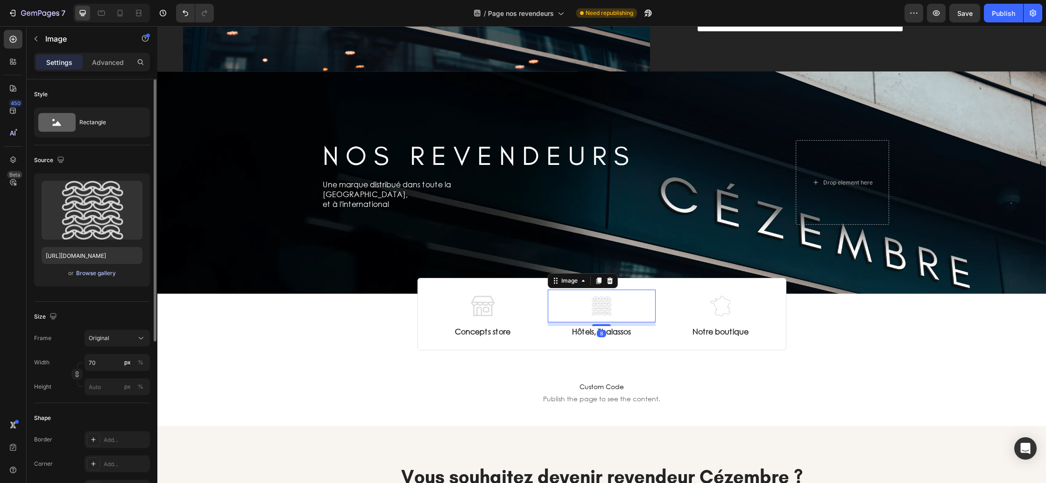
click at [98, 276] on div "Browse gallery" at bounding box center [96, 273] width 40 height 8
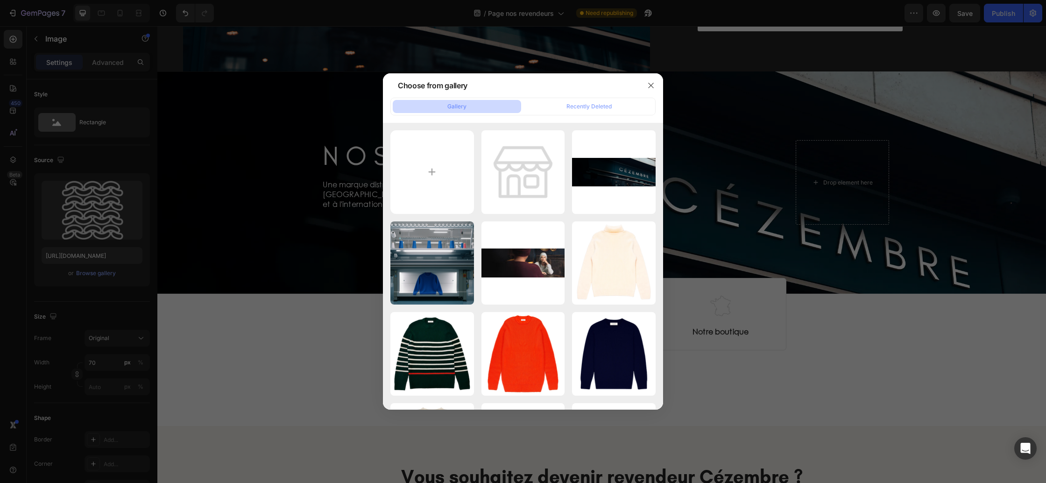
type input "C:\fakepath\THALASSO.png"
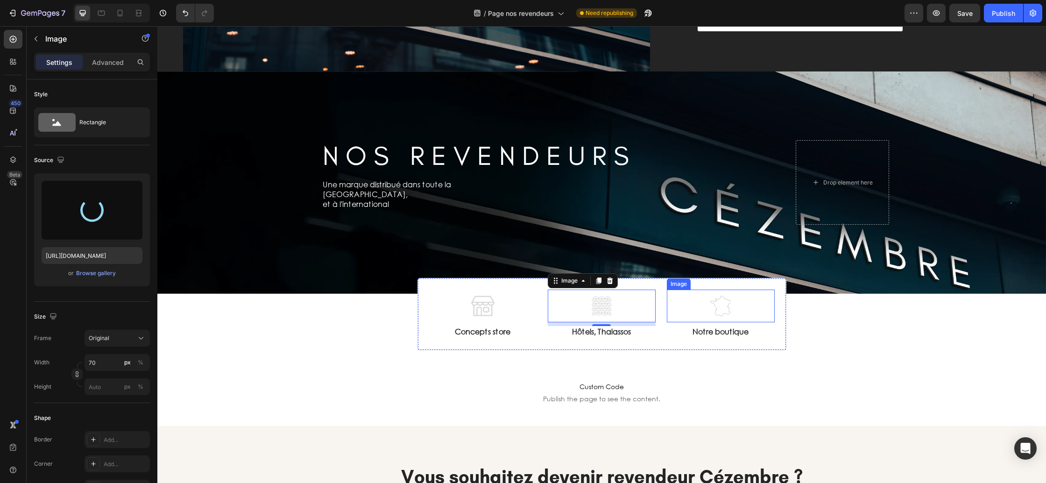
type input "[URL][DOMAIN_NAME]"
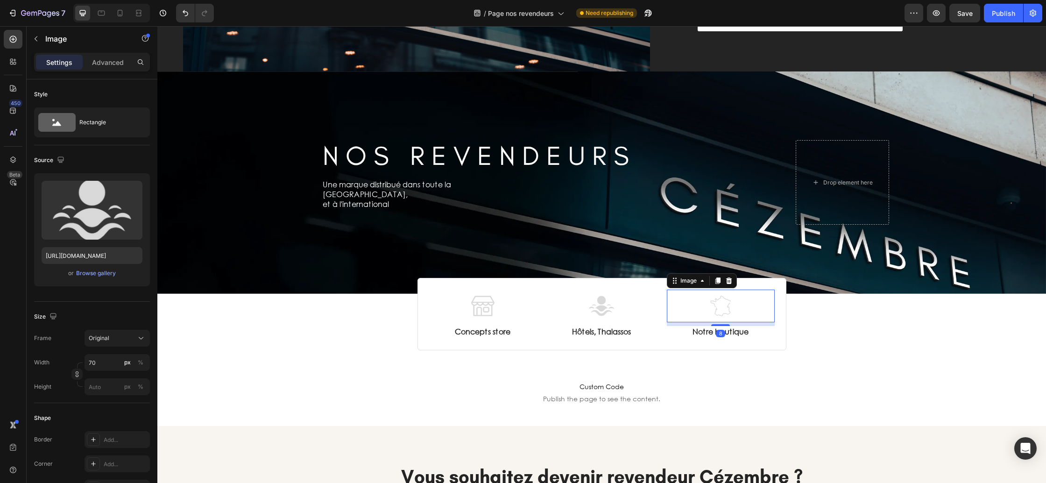
click at [720, 308] on img at bounding box center [720, 306] width 33 height 33
click at [88, 272] on div "Browse gallery" at bounding box center [96, 273] width 40 height 8
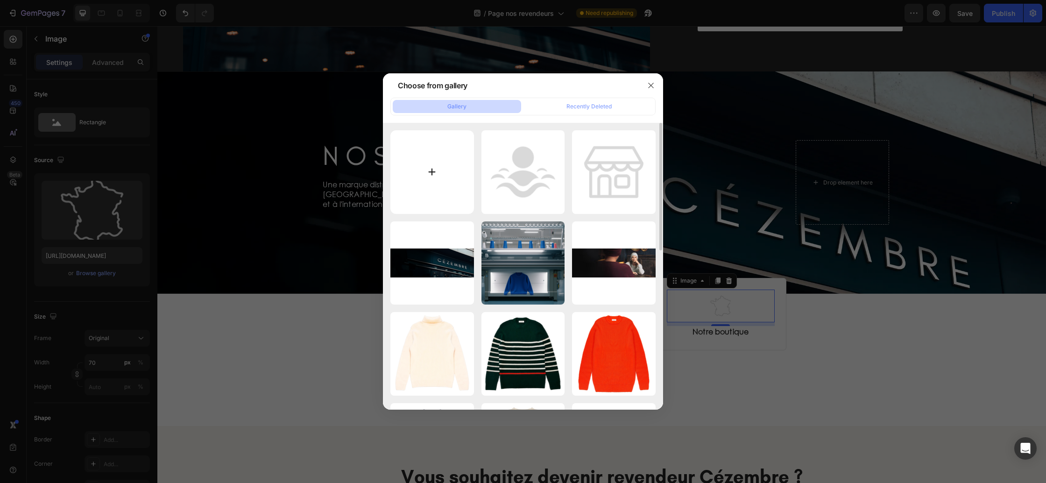
type input "C:\fakepath\BOUTIQUE CZ.png"
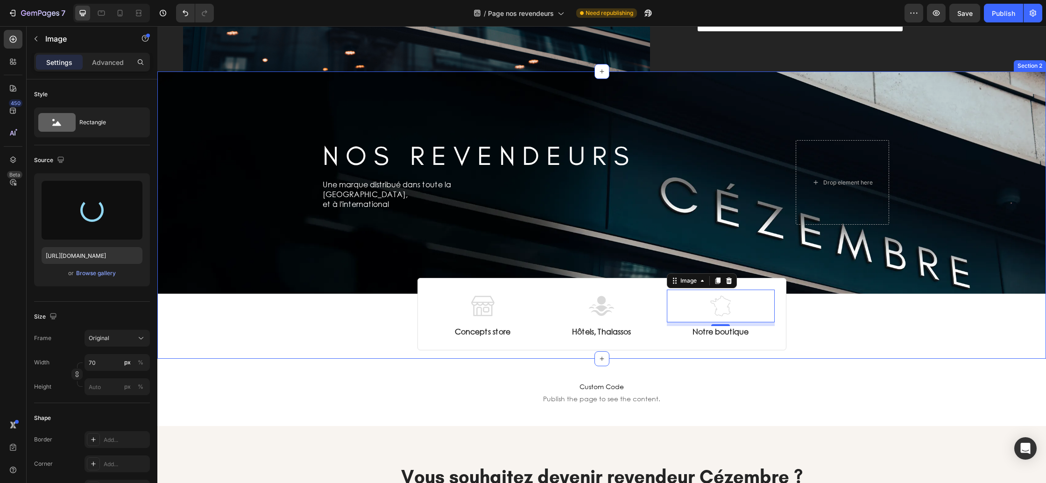
type input "[URL][DOMAIN_NAME]"
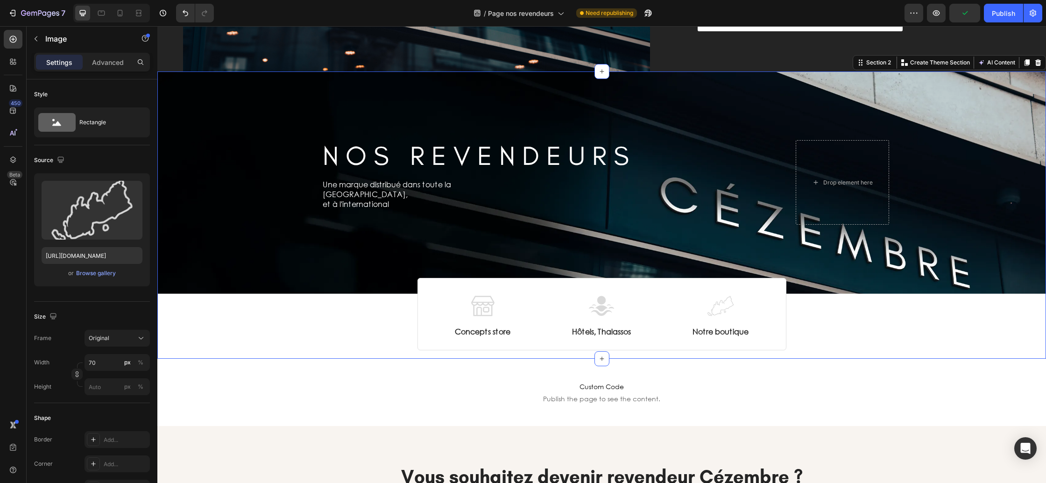
click at [822, 337] on div "N O S R E V E N D E U R S Heading Row Une marque distribué dans toute la [GEOGR…" at bounding box center [601, 210] width 889 height 279
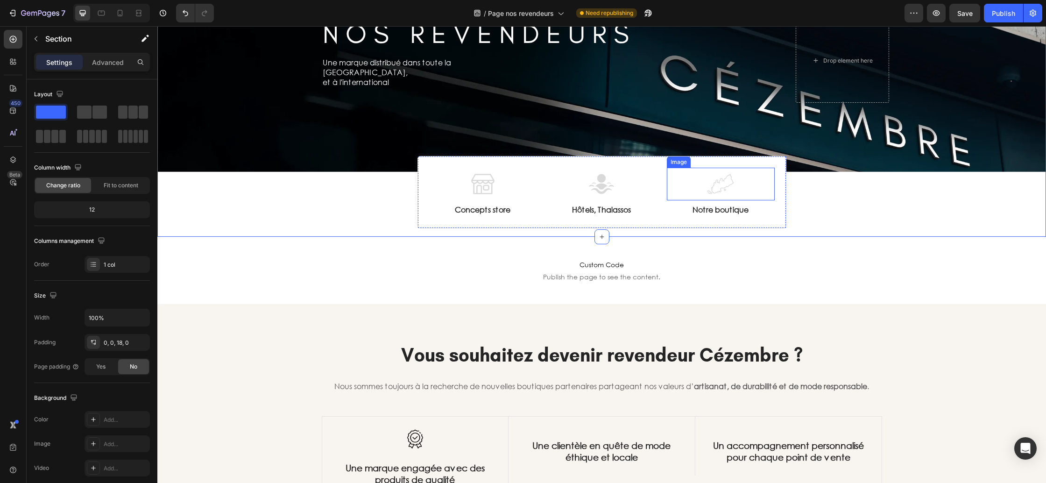
scroll to position [407, 0]
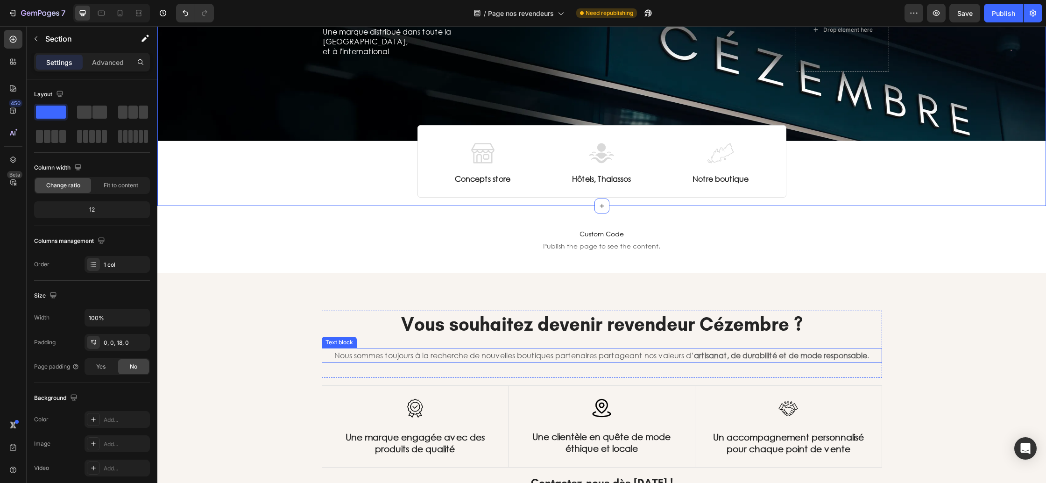
click at [679, 353] on p "Nous sommes toujours à la recherche de nouvelles boutiques partenaires partagea…" at bounding box center [602, 356] width 558 height 14
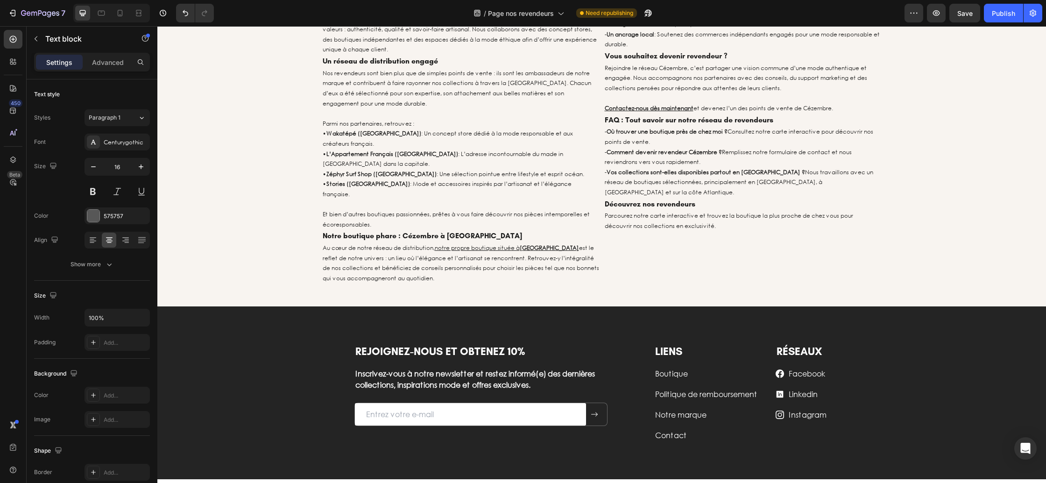
scroll to position [1399, 0]
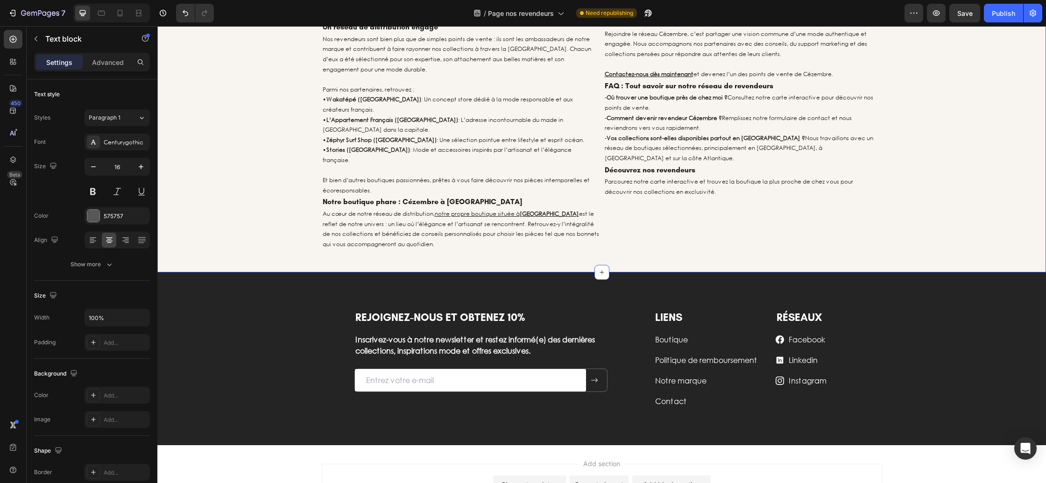
click at [241, 168] on div "Revendeurs Cézembre : un réseau de boutiques sélectionnées avec soin Heading L’…" at bounding box center [601, 94] width 889 height 325
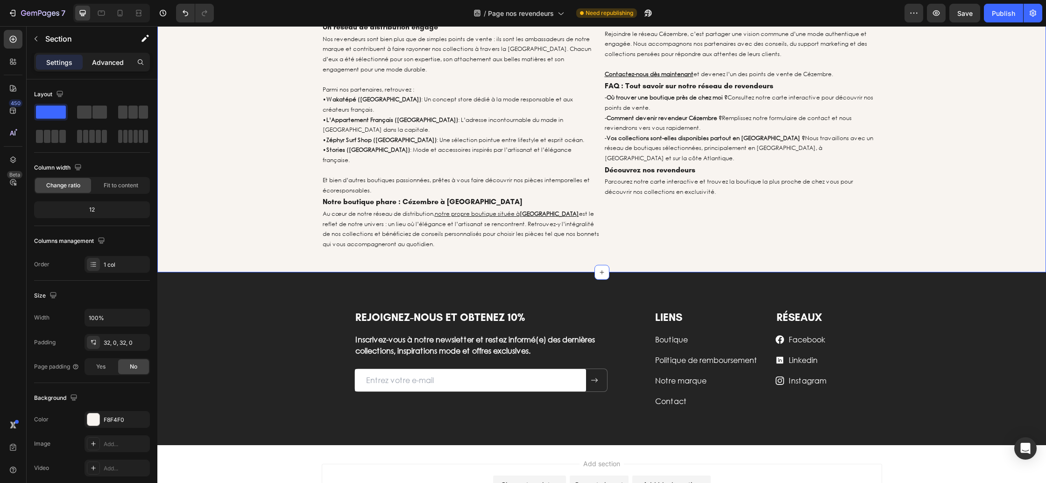
click at [100, 58] on p "Advanced" at bounding box center [108, 62] width 32 height 10
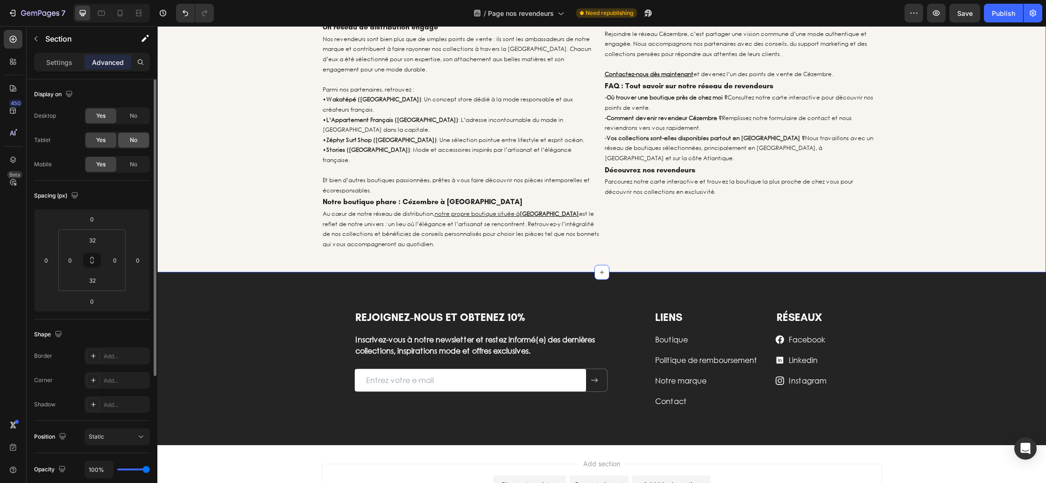
click at [132, 141] on span "No" at bounding box center [133, 140] width 7 height 8
click at [131, 159] on div "No" at bounding box center [133, 164] width 31 height 15
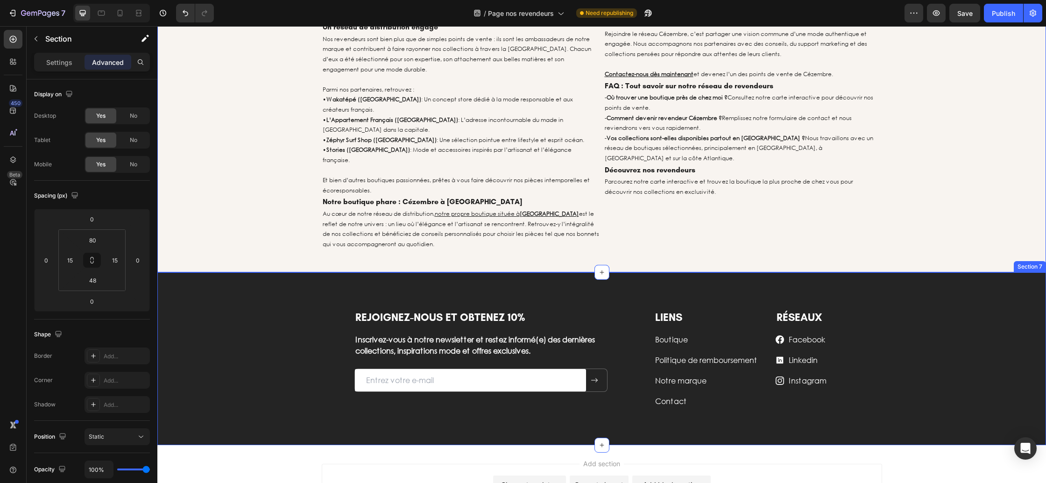
click at [255, 272] on div "REJOIGNEZ-NOUS ET OBTENEZ 10% Heading Inscrivez-vous à notre newsletter et rest…" at bounding box center [601, 358] width 889 height 173
click at [1038, 260] on icon at bounding box center [1038, 263] width 6 height 7
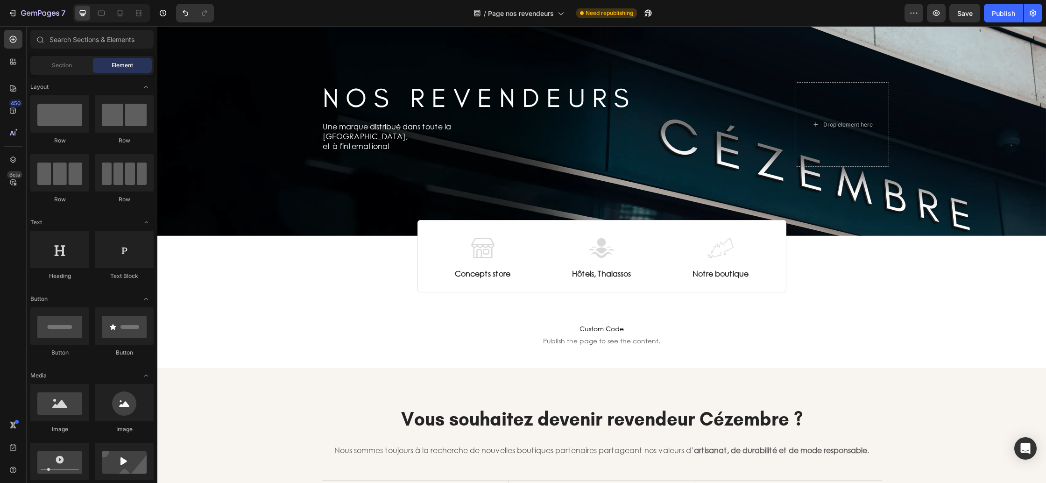
scroll to position [311, 0]
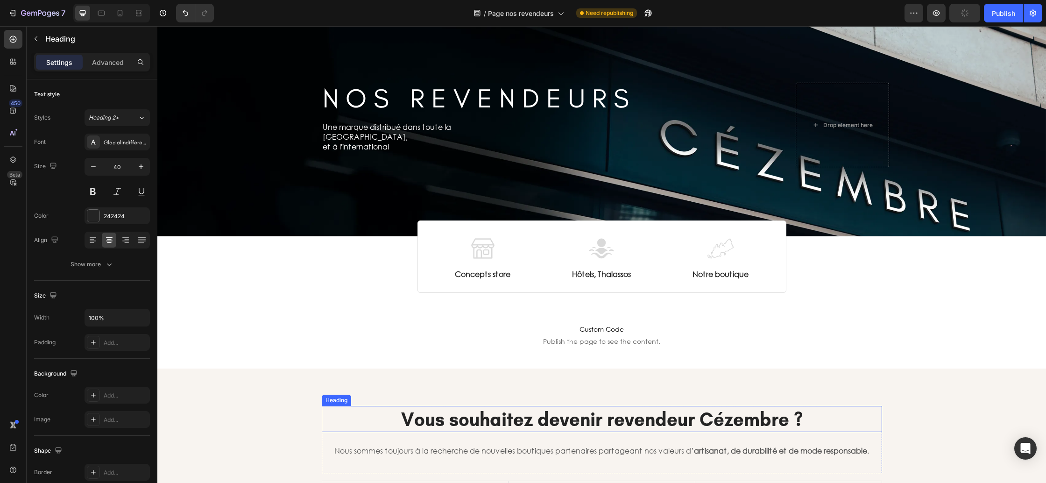
click at [520, 418] on strong "Vous souhaitez devenir revendeur Cézembre ?" at bounding box center [602, 419] width 402 height 22
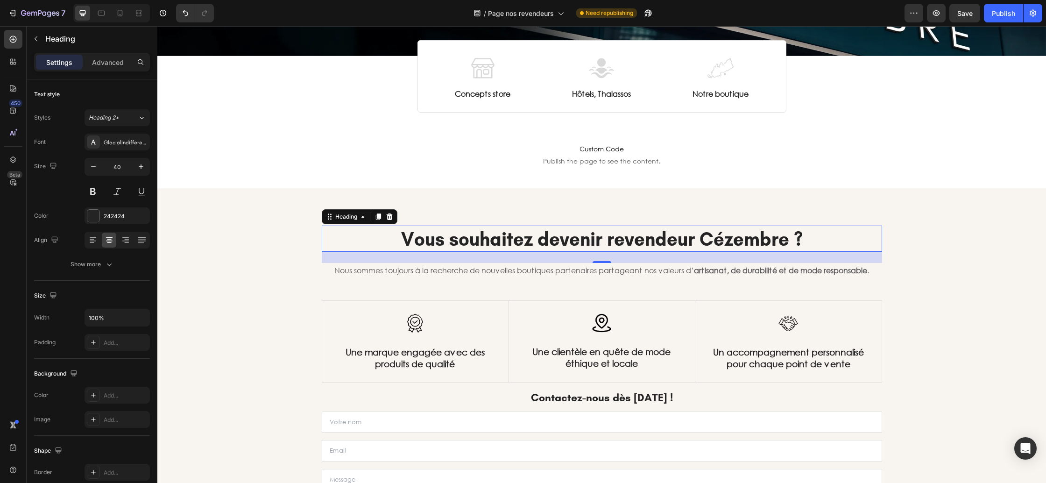
scroll to position [495, 0]
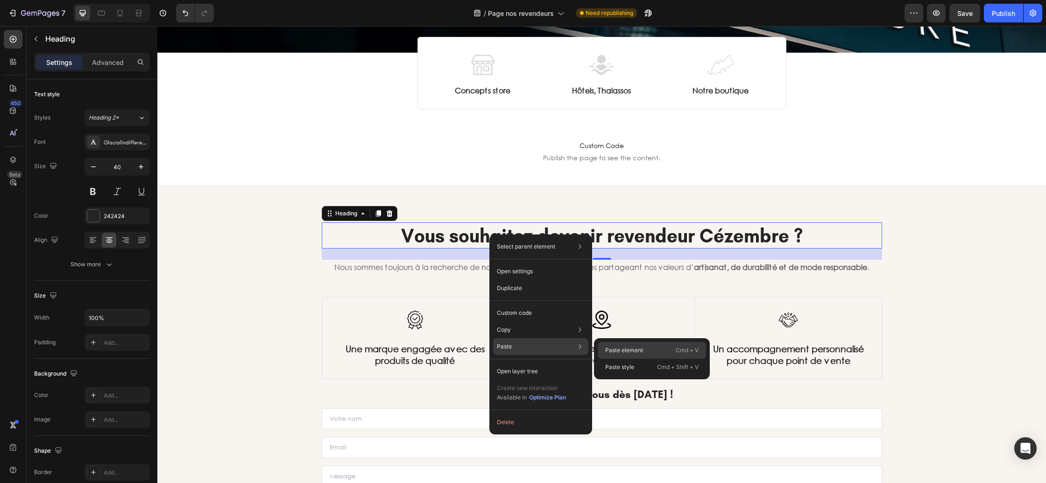
click at [611, 353] on p "Paste element" at bounding box center [624, 350] width 38 height 8
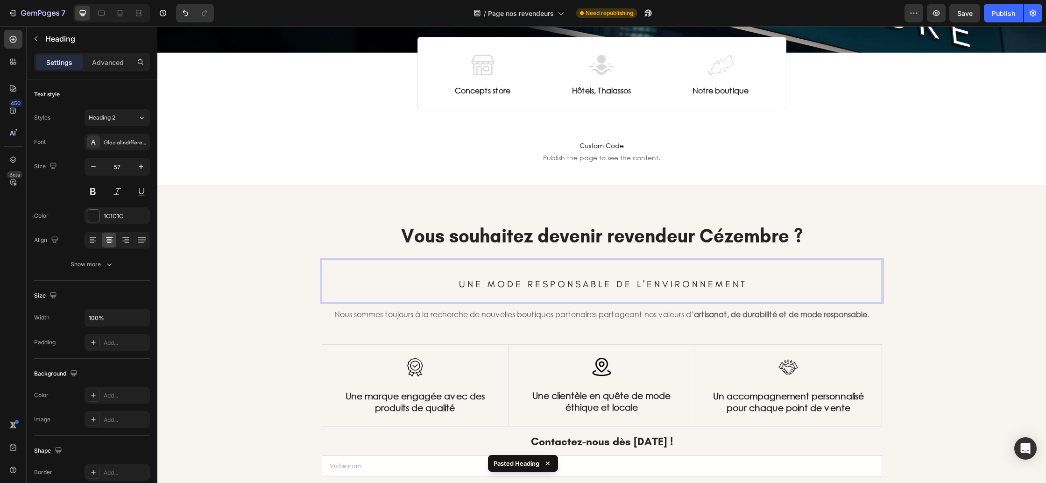
click at [526, 285] on span "U N E M O D E R E S P O N S A B L E D E L ' E N V I R O N N E M E N T" at bounding box center [602, 283] width 286 height 11
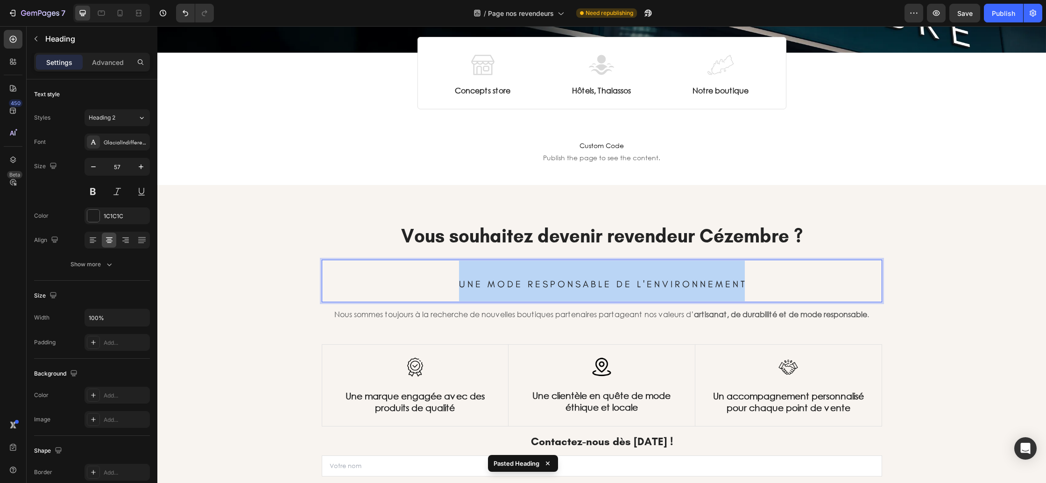
click at [526, 285] on span "U N E M O D E R E S P O N S A B L E D E L ' E N V I R O N N E M E N T" at bounding box center [602, 283] width 286 height 11
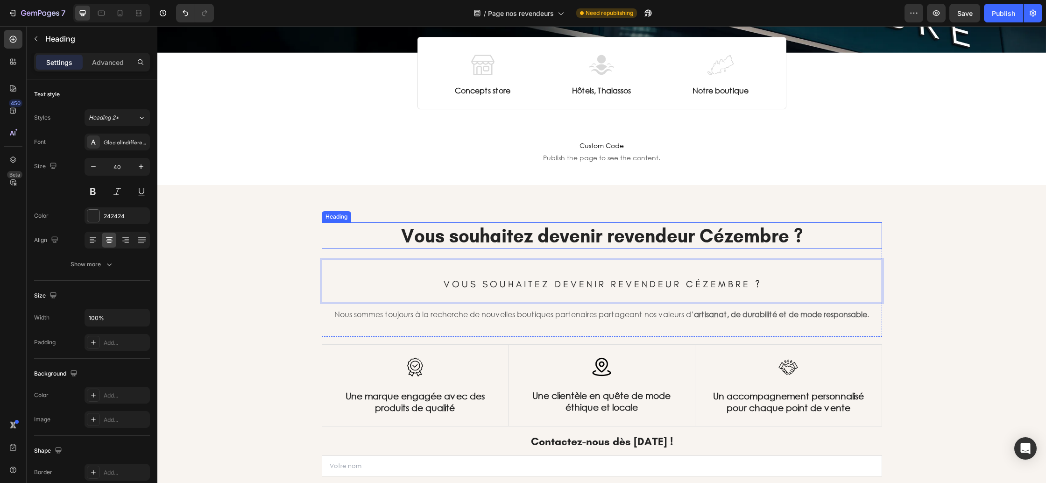
drag, startPoint x: 763, startPoint y: 233, endPoint x: 785, endPoint y: 234, distance: 22.4
click at [763, 233] on strong "Vous souhaitez devenir revendeur Cézembre ?" at bounding box center [602, 235] width 402 height 22
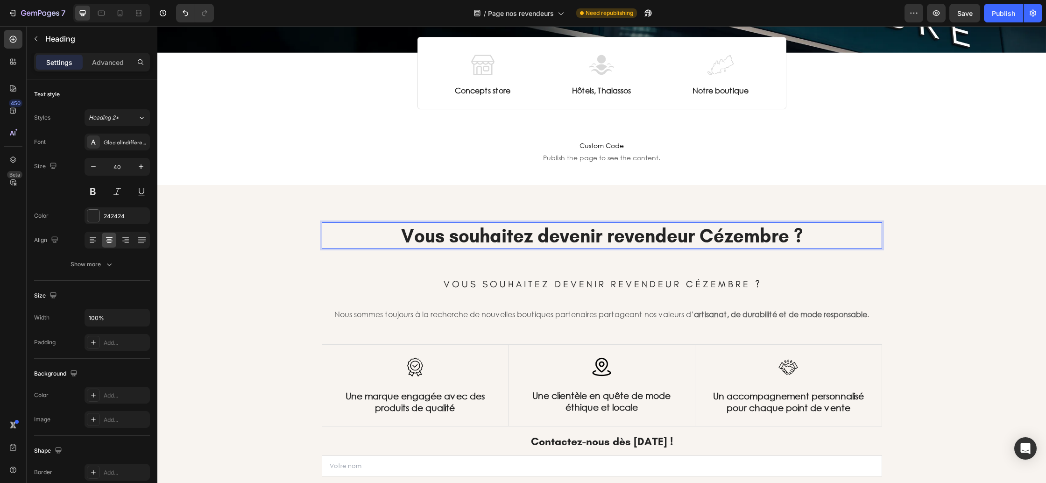
drag, startPoint x: 829, startPoint y: 234, endPoint x: 659, endPoint y: 223, distance: 170.3
click at [829, 234] on h2 "Vous souhaitez devenir revendeur Cézembre ?" at bounding box center [602, 235] width 560 height 26
click at [452, 241] on strong "Vous souhaitez devenir revendeur Cézembre ?" at bounding box center [602, 235] width 402 height 22
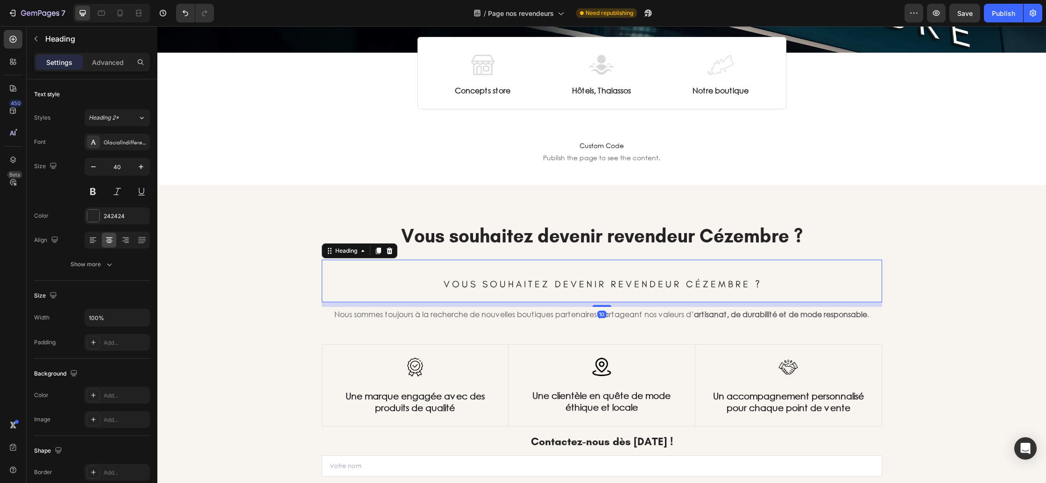
click at [460, 273] on p "⁠⁠⁠⁠⁠⁠⁠ V O U S S O U H A I T E Z D E V E N I R R E V E N D E U R C É Z E M B R…" at bounding box center [602, 281] width 558 height 41
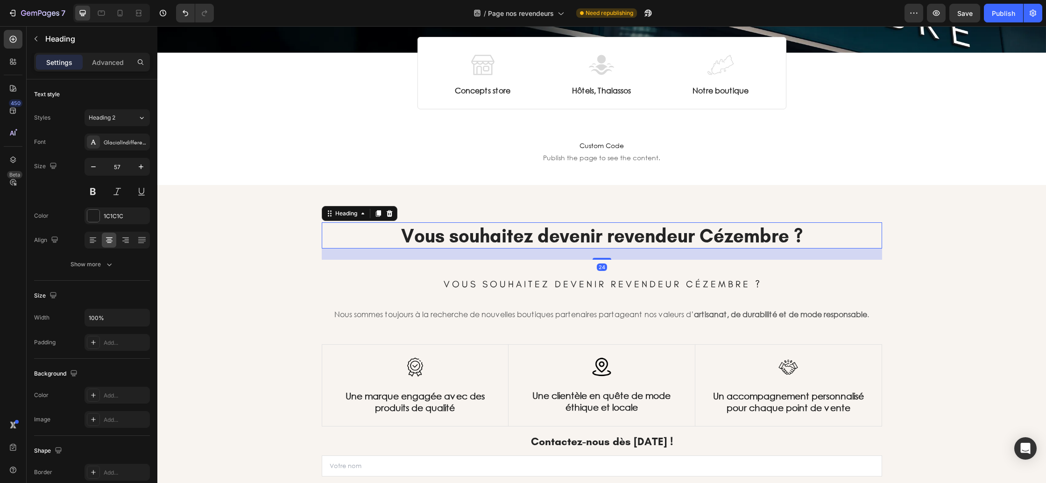
click at [462, 230] on strong "Vous souhaitez devenir revendeur Cézembre ?" at bounding box center [602, 235] width 402 height 22
click at [392, 213] on icon at bounding box center [389, 213] width 7 height 7
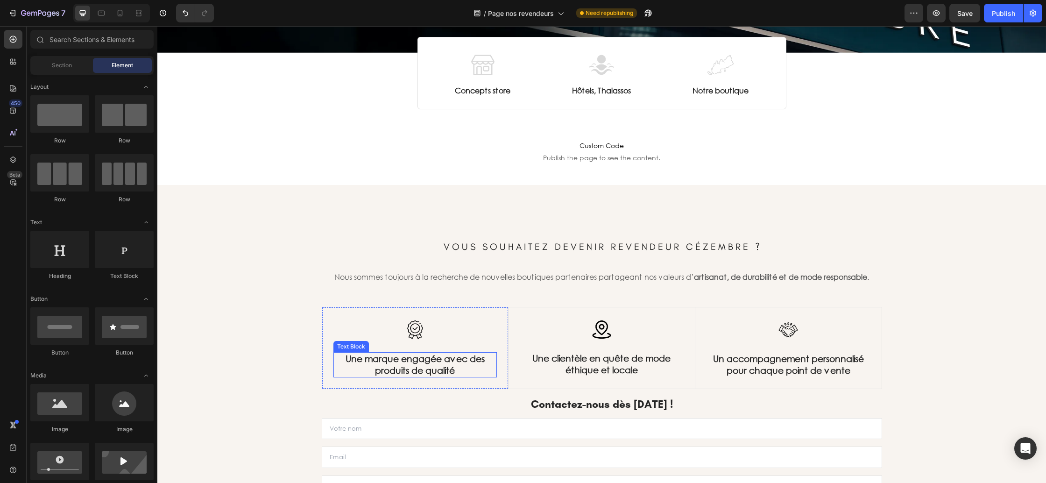
click at [446, 368] on p "Une marque engagée avec des produits de qualité" at bounding box center [415, 364] width 162 height 23
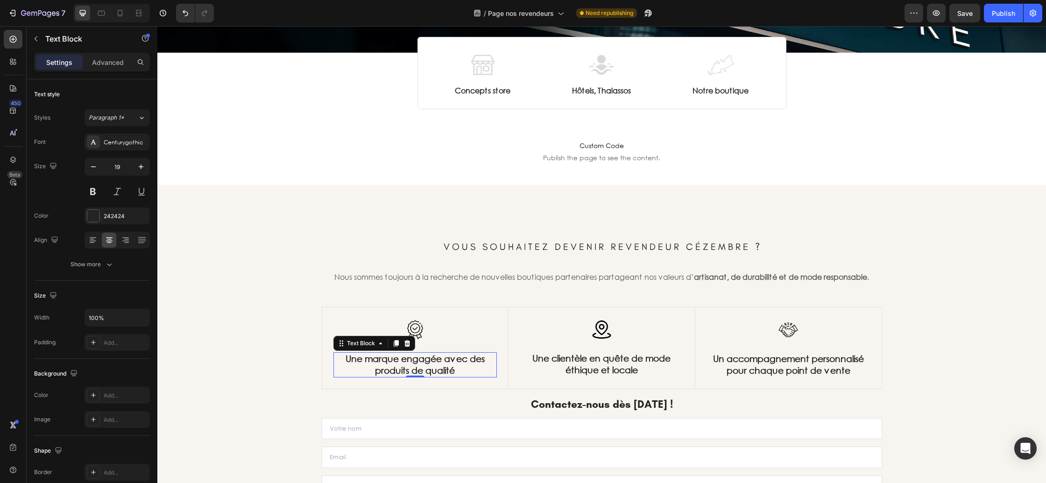
click at [418, 361] on p "Une marque engagée avec des produits de qualité" at bounding box center [415, 364] width 162 height 23
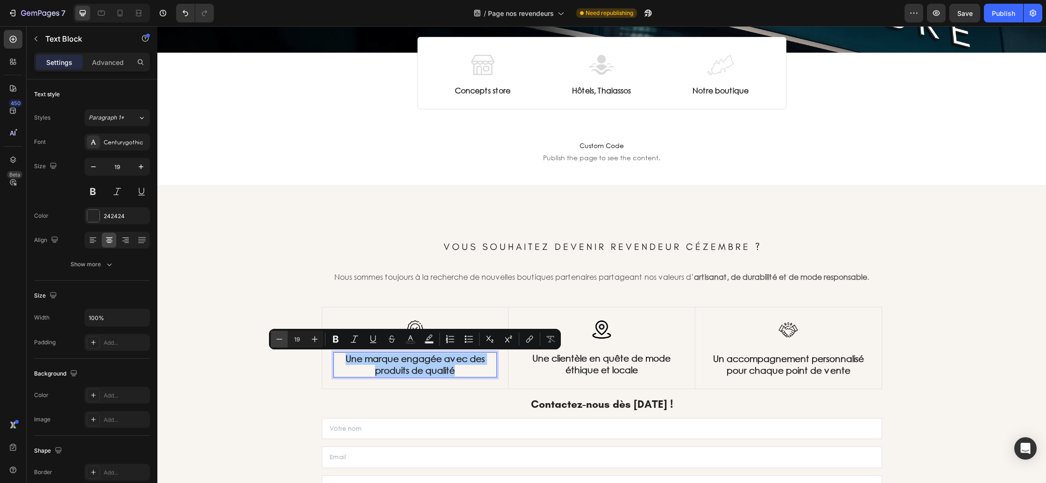
click at [279, 339] on icon "Editor contextual toolbar" at bounding box center [279, 339] width 6 height 0
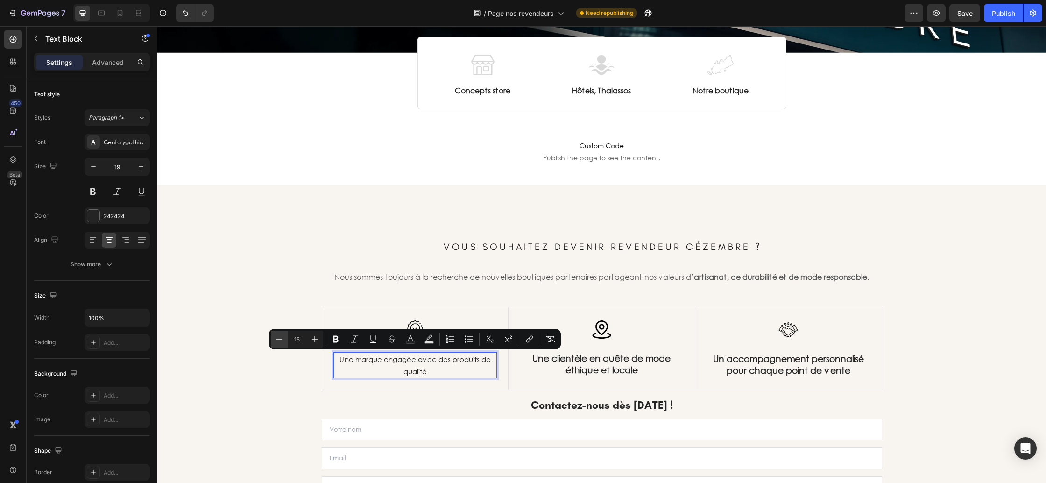
type input "14"
click at [623, 363] on p "Une clientèle en quête de mode éthique et locale" at bounding box center [602, 364] width 162 height 23
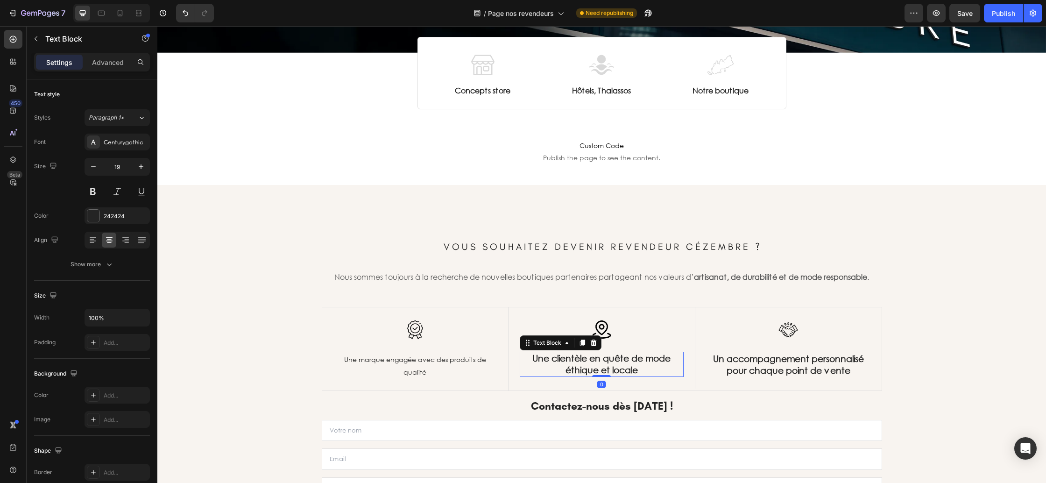
click at [623, 363] on p "Une clientèle en quête de mode éthique et locale" at bounding box center [602, 364] width 162 height 23
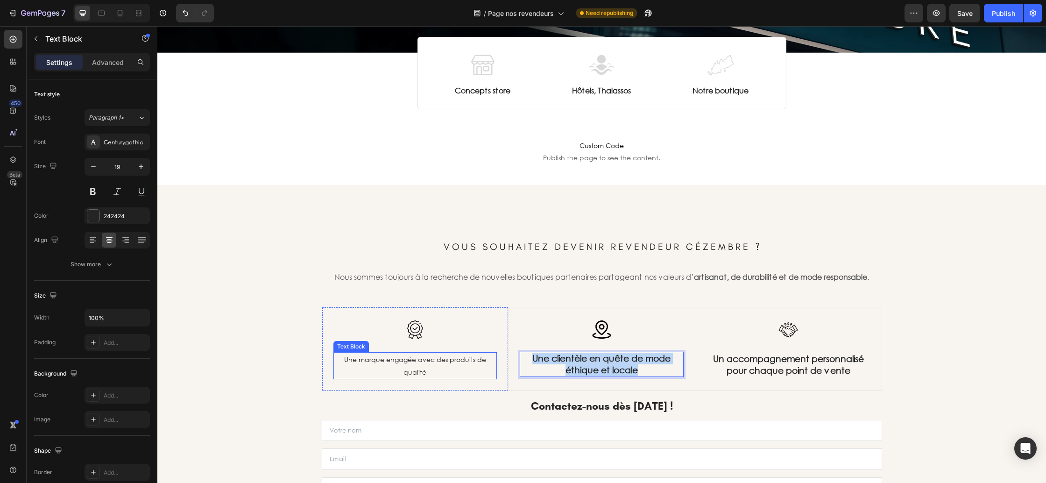
click at [453, 358] on span "Une marque engagée avec des produits de qualité" at bounding box center [415, 365] width 142 height 21
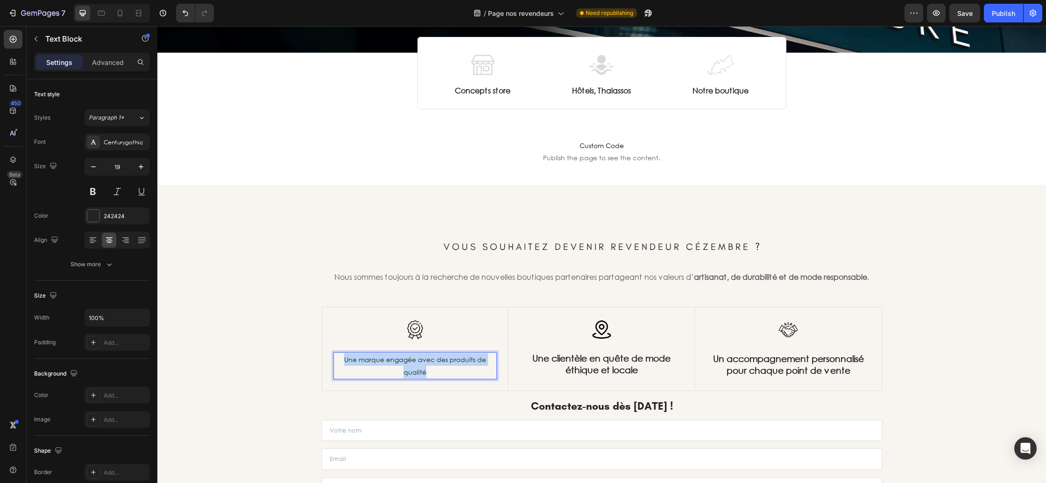
click at [453, 358] on span "Une marque engagée avec des produits de qualité" at bounding box center [415, 365] width 142 height 21
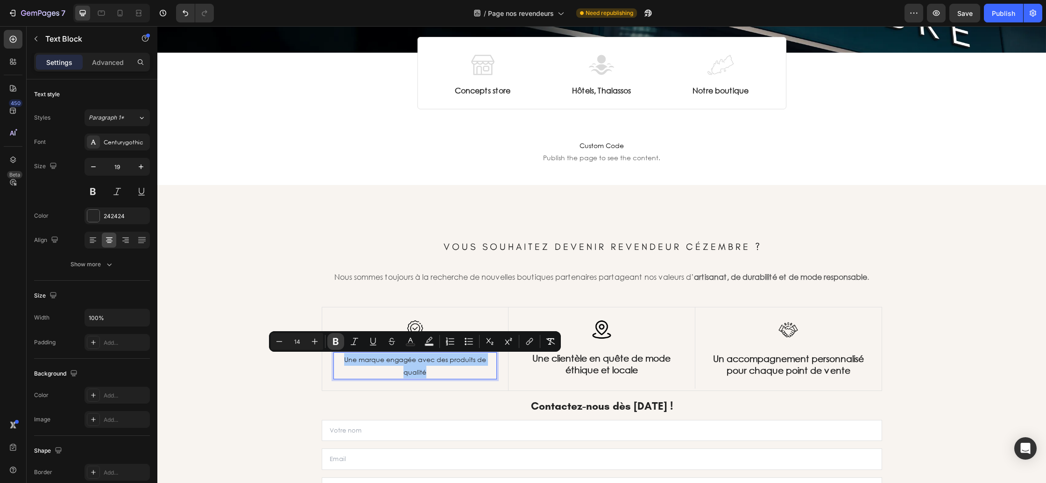
click at [332, 341] on icon "Editor contextual toolbar" at bounding box center [335, 341] width 9 height 9
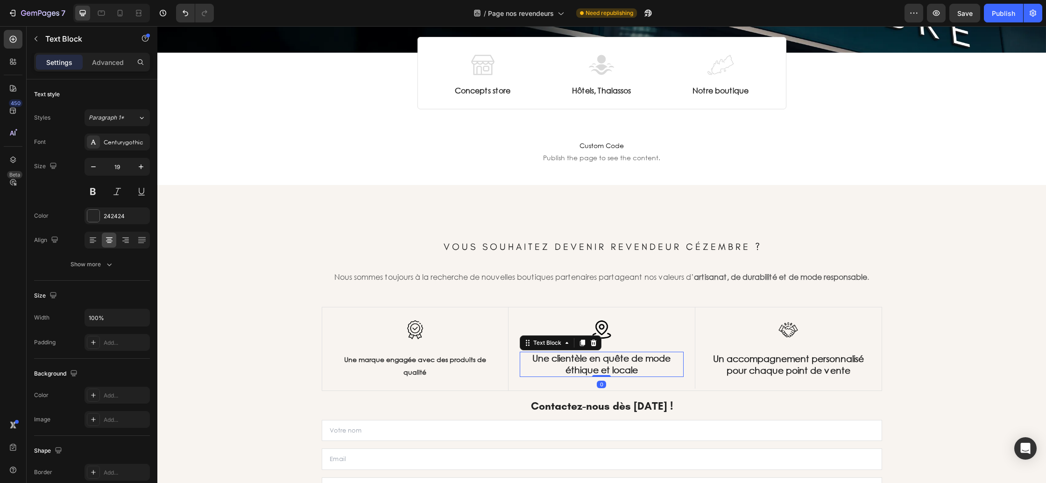
click at [585, 361] on p "Une clientèle en quête de mode éthique et locale" at bounding box center [602, 364] width 162 height 23
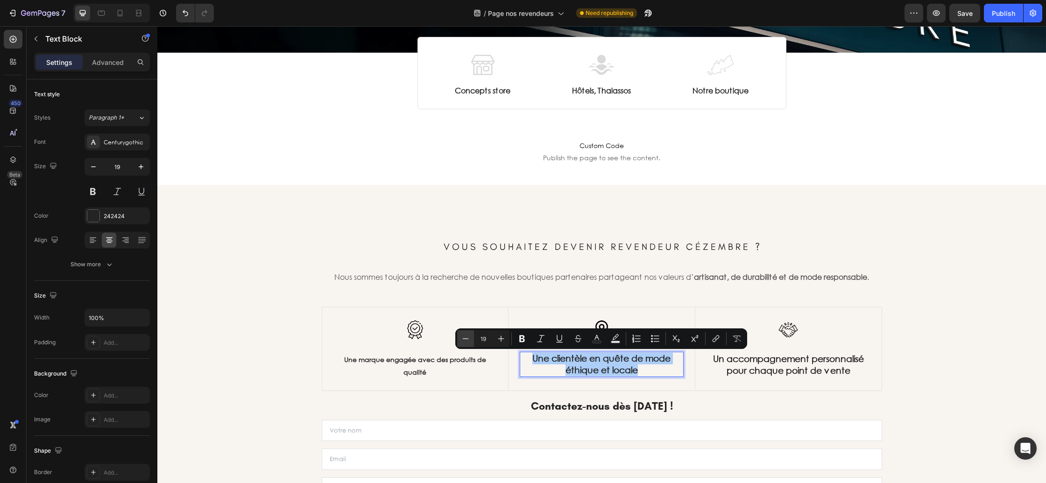
click at [466, 334] on icon "Editor contextual toolbar" at bounding box center [465, 338] width 9 height 9
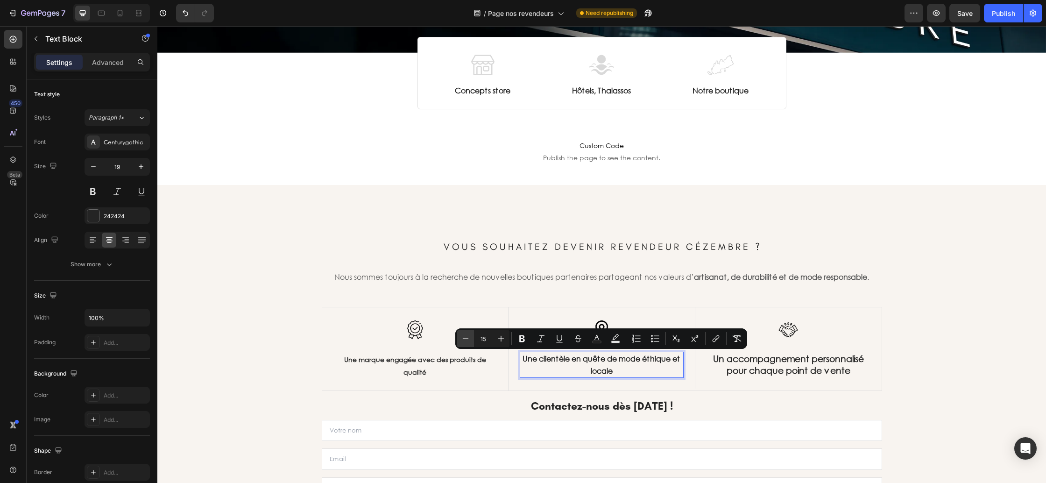
type input "14"
click at [756, 372] on p "Un accompagnement personnalisé pour chaque point de vente" at bounding box center [788, 364] width 162 height 23
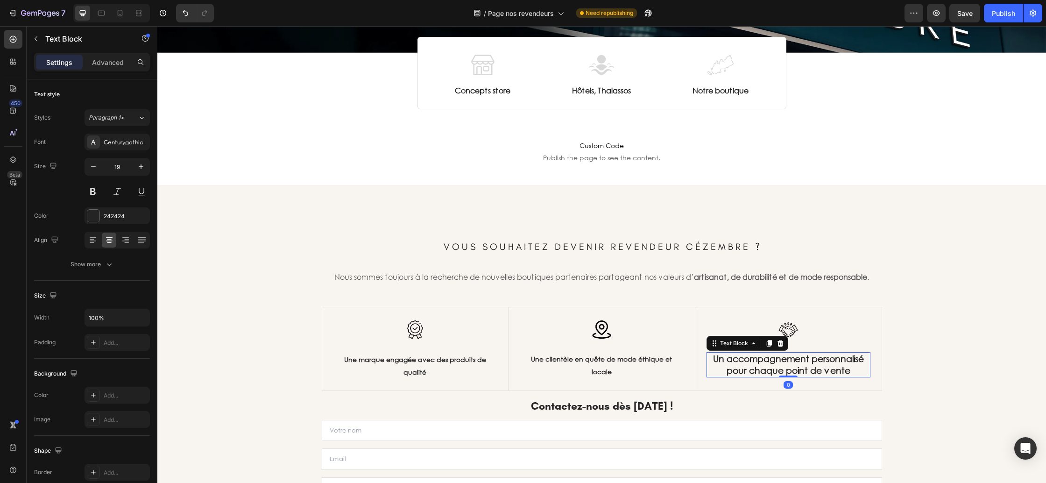
click at [756, 372] on p "Un accompagnement personnalisé pour chaque point de vente" at bounding box center [788, 364] width 162 height 23
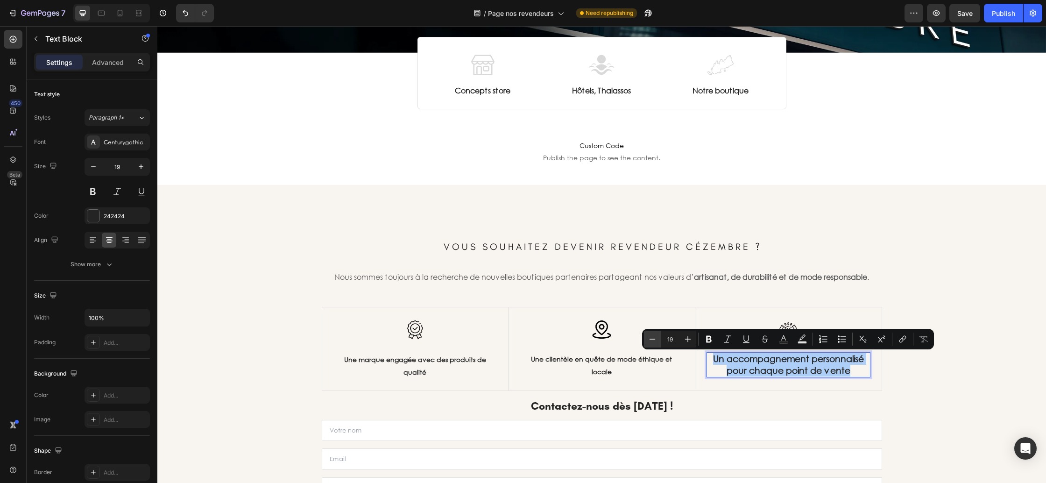
click at [656, 339] on icon "Editor contextual toolbar" at bounding box center [652, 338] width 9 height 9
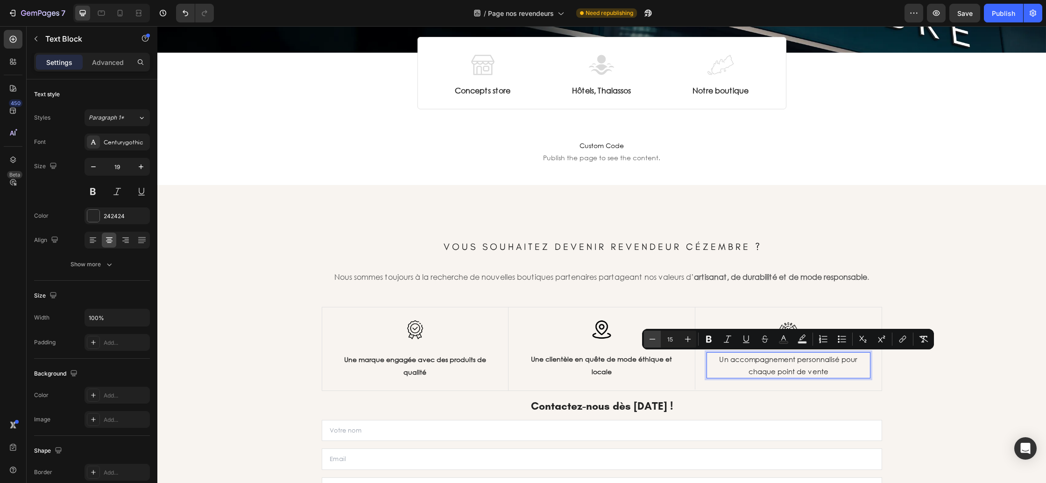
type input "14"
click at [707, 339] on icon "Editor contextual toolbar" at bounding box center [709, 339] width 6 height 7
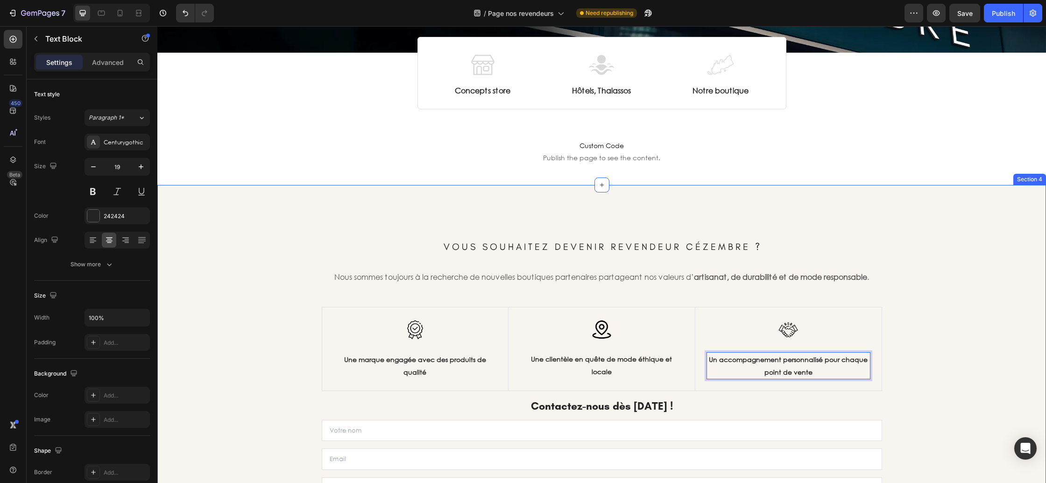
click at [912, 383] on div "⁠⁠⁠⁠⁠⁠⁠ V O U S S O U H A I T E Z D E V E N I R R E V E N D E U R C É Z E M B R…" at bounding box center [601, 406] width 875 height 369
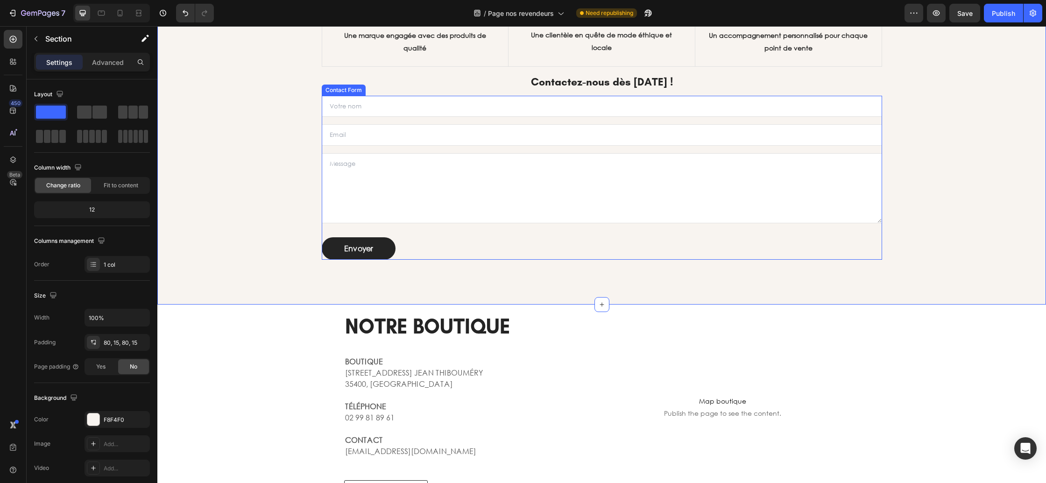
scroll to position [869, 0]
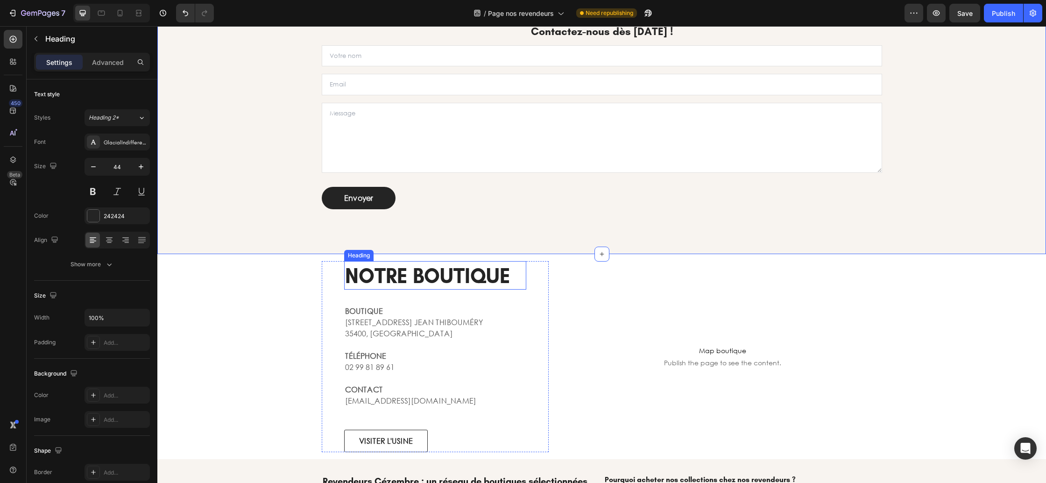
click at [455, 266] on h2 "NOTRE BOUTIQUE" at bounding box center [435, 275] width 183 height 28
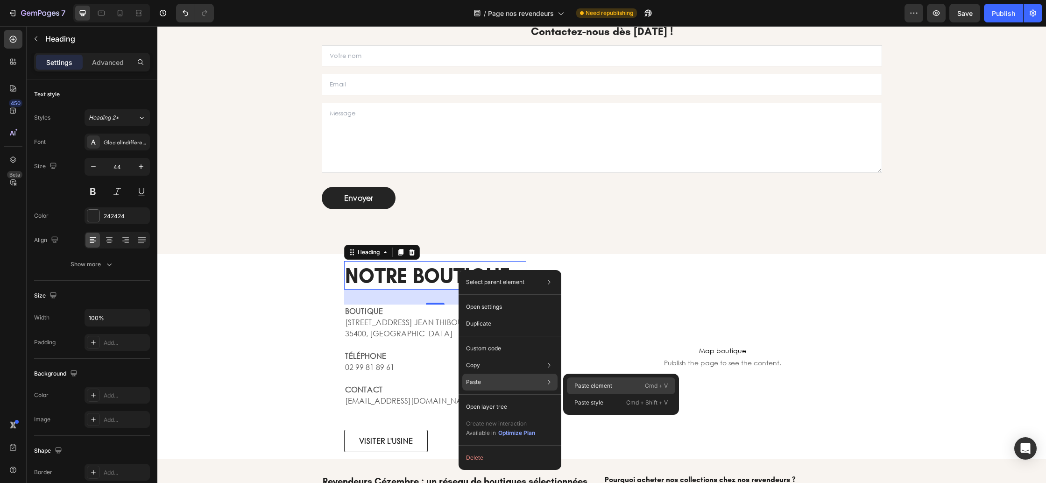
drag, startPoint x: 605, startPoint y: 383, endPoint x: 446, endPoint y: 357, distance: 160.4
click at [605, 383] on p "Paste element" at bounding box center [593, 386] width 38 height 8
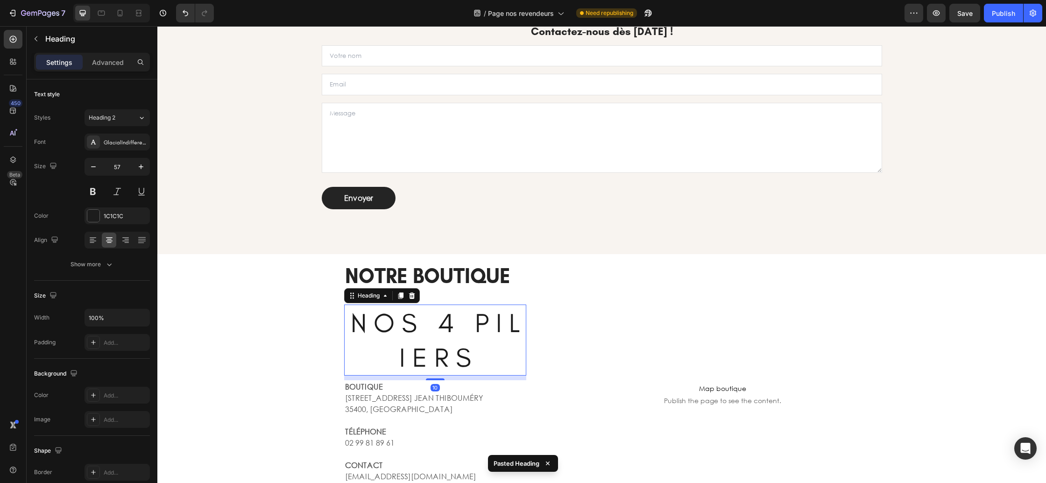
click at [452, 328] on h2 "N O S 4 P I L I E R S" at bounding box center [435, 339] width 183 height 71
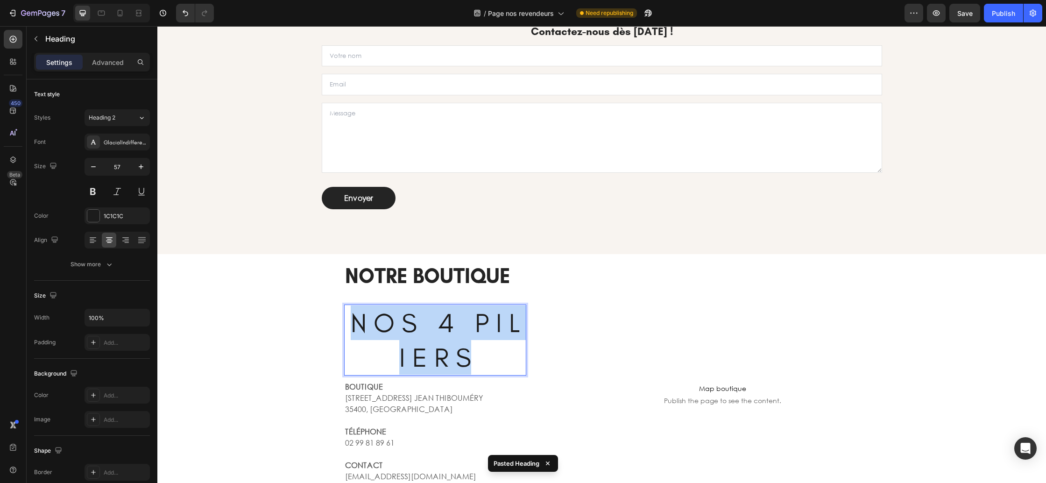
click at [452, 328] on p "N O S 4 P I L I E R S" at bounding box center [435, 339] width 181 height 69
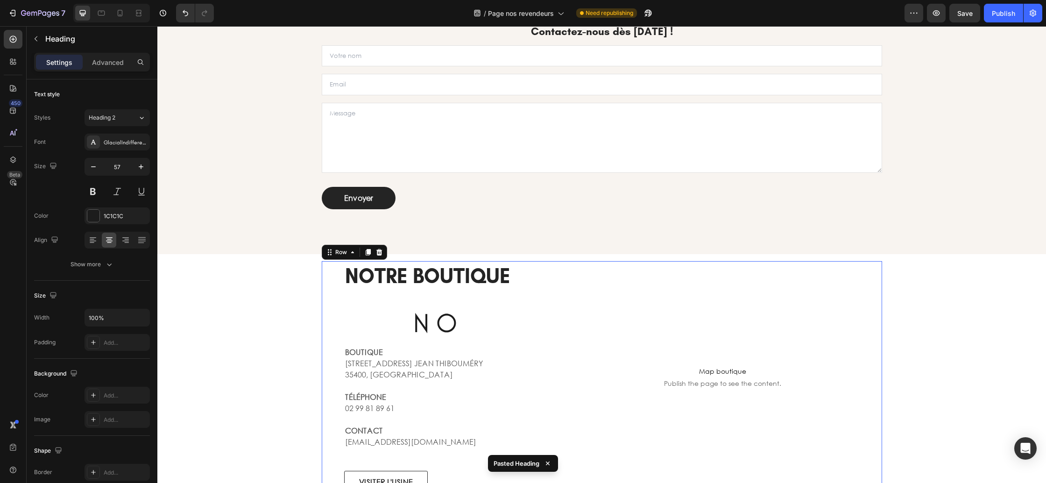
click at [562, 318] on div "NOTRE BOUTIQUE Heading N O Heading BOUTIQUE 12 RUE DU DR. JEAN THIBOUMÉRY 35400…" at bounding box center [602, 377] width 560 height 232
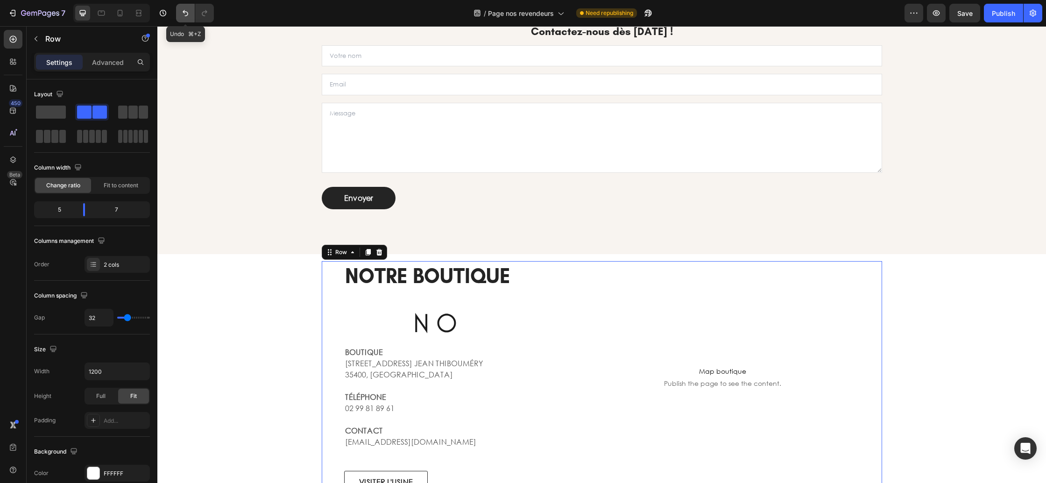
click at [184, 17] on icon "Undo/Redo" at bounding box center [185, 12] width 9 height 9
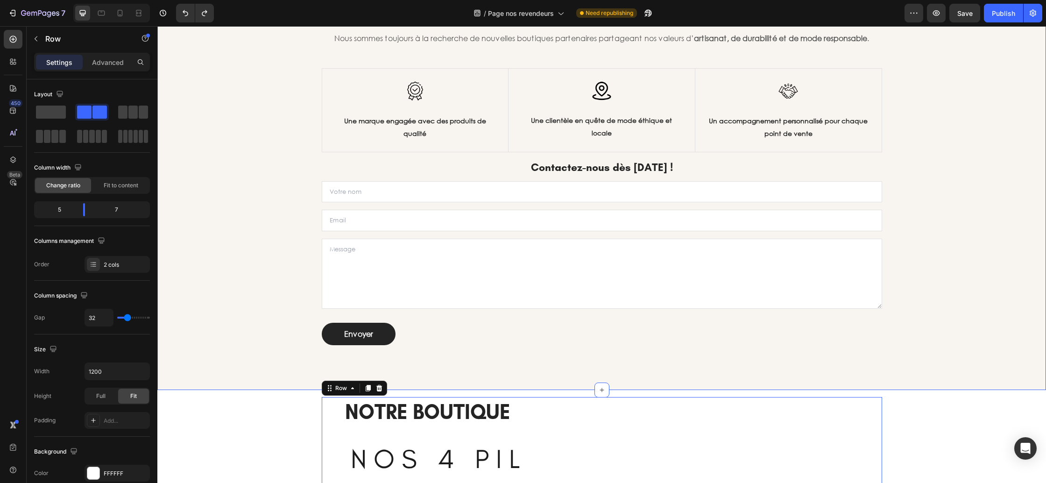
scroll to position [686, 0]
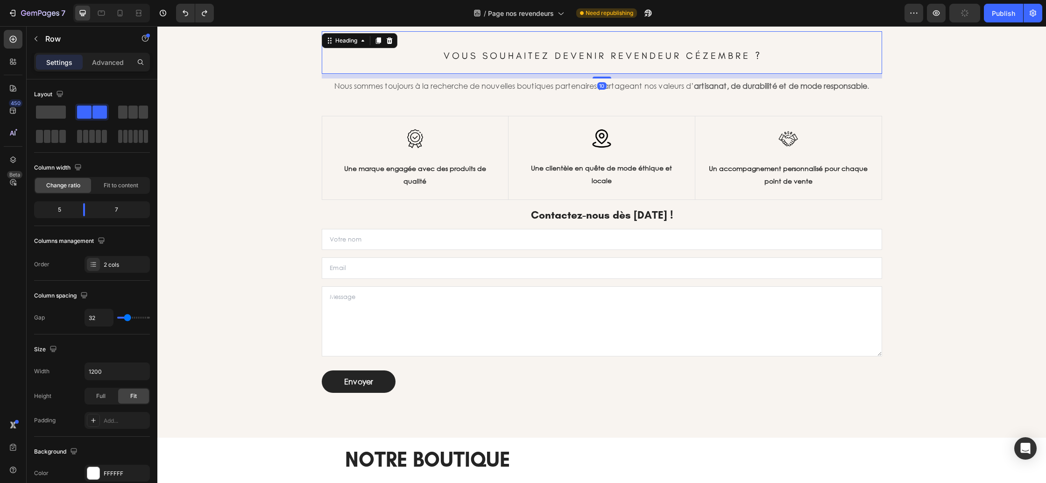
click at [493, 56] on span "V O U S S O U H A I T E Z D E V E N I R R E V E N D E U R C É Z E M B R E ?" at bounding box center [602, 55] width 316 height 11
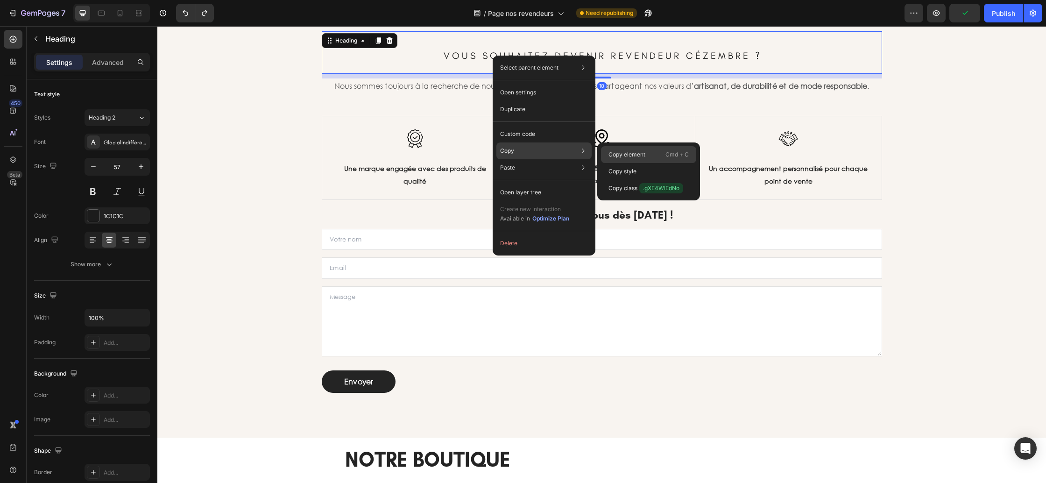
click at [649, 163] on div "Copy element Cmd + C" at bounding box center [648, 171] width 95 height 17
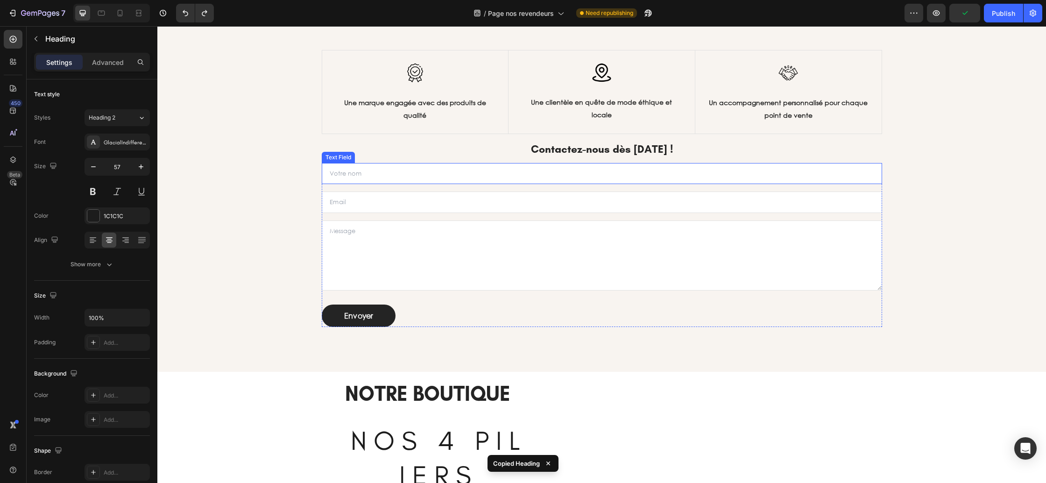
scroll to position [820, 0]
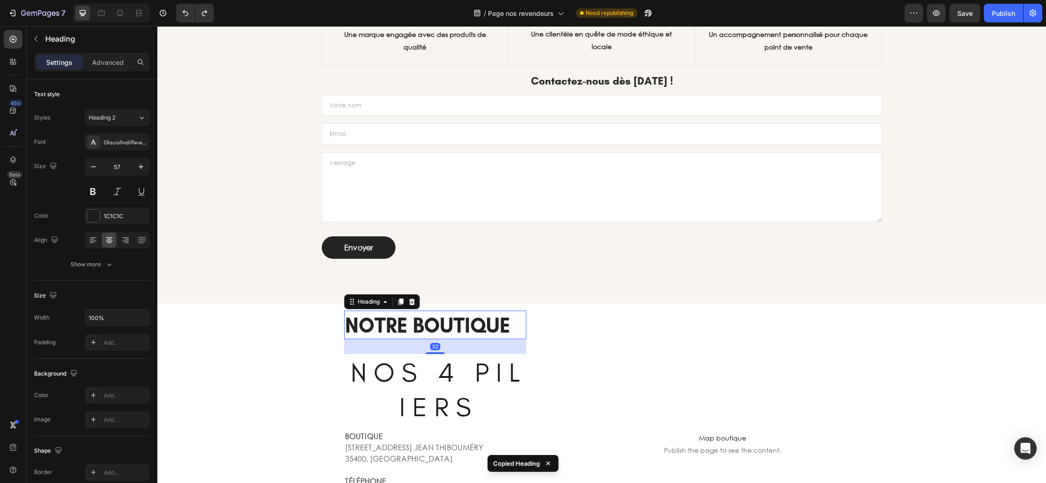
click at [443, 327] on h2 "NOTRE BOUTIQUE" at bounding box center [435, 325] width 183 height 28
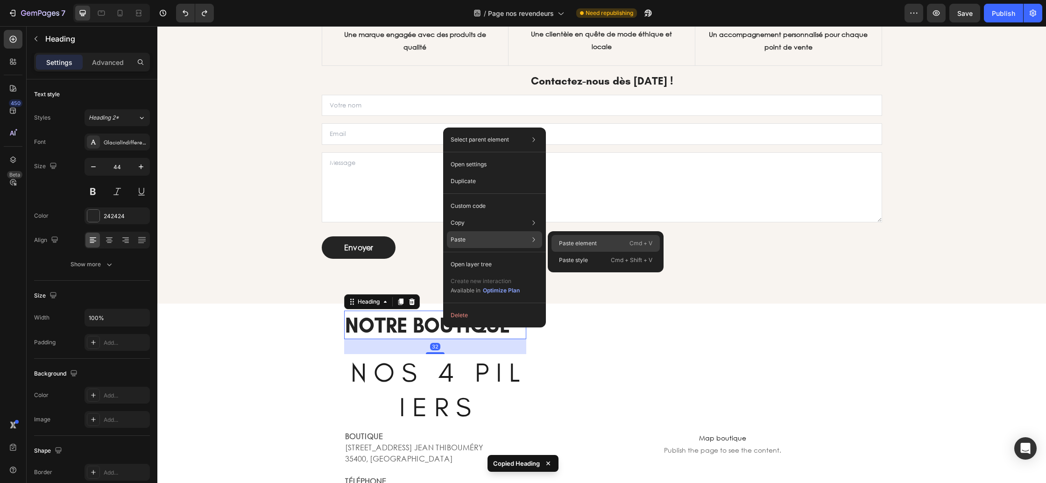
click at [569, 252] on div "Paste element Cmd + V" at bounding box center [605, 260] width 108 height 17
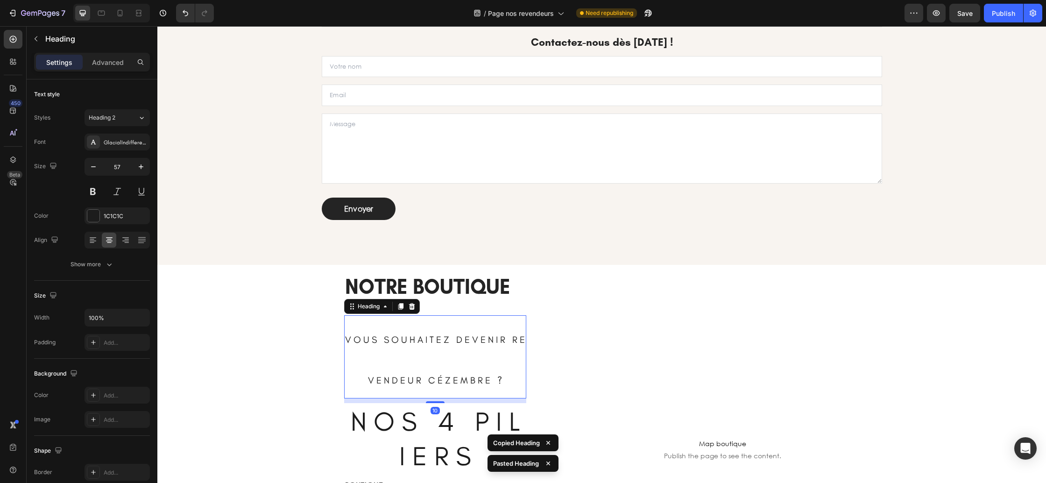
scroll to position [891, 0]
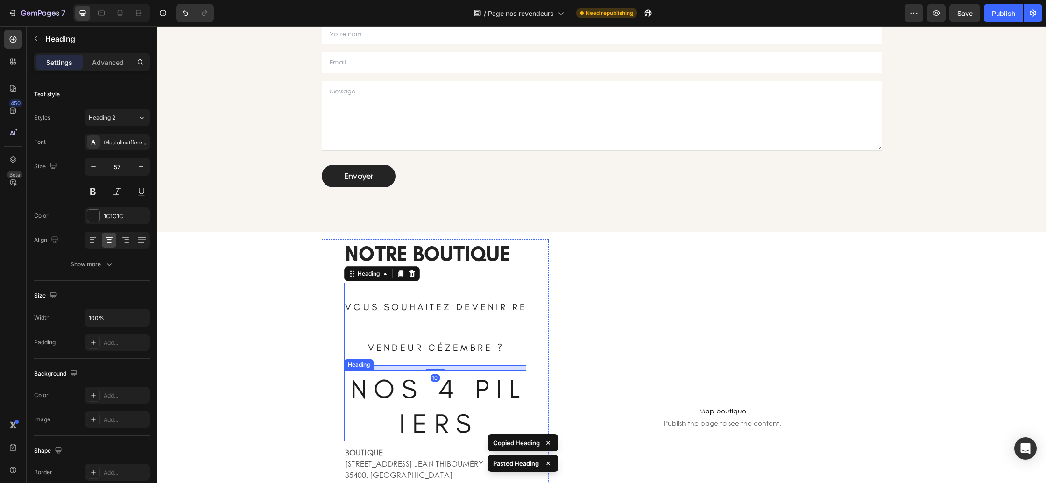
click at [452, 384] on h2 "N O S 4 P I L I E R S" at bounding box center [435, 405] width 183 height 71
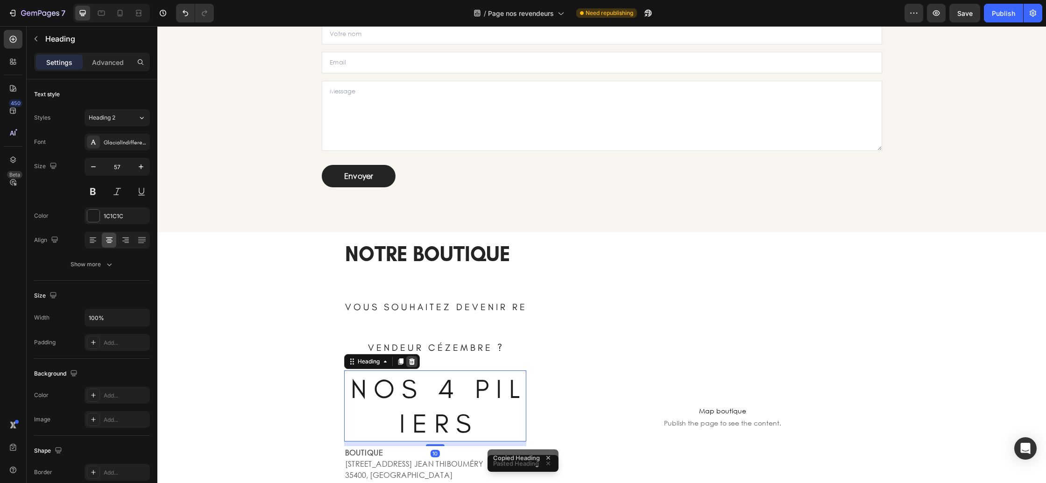
click at [416, 360] on icon at bounding box center [411, 361] width 7 height 7
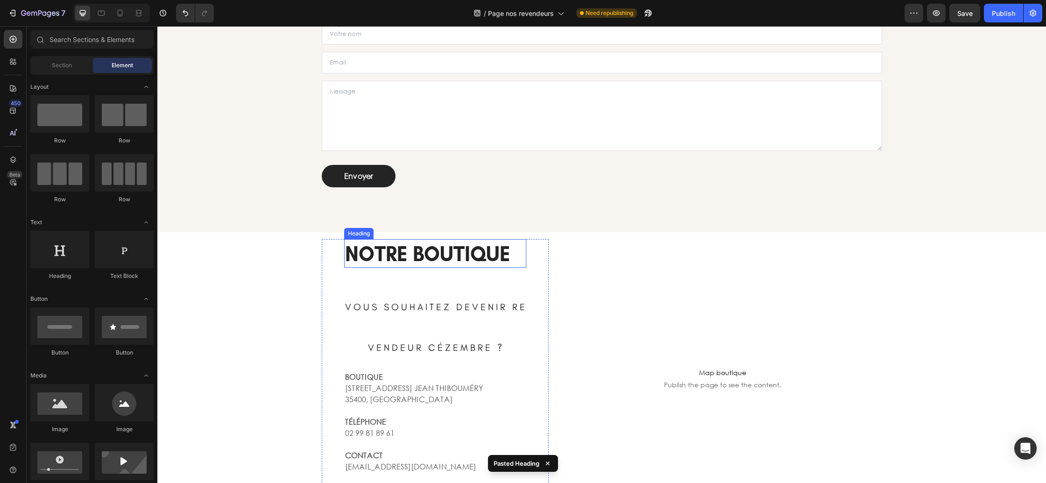
click at [444, 259] on h2 "NOTRE BOUTIQUE" at bounding box center [435, 253] width 183 height 28
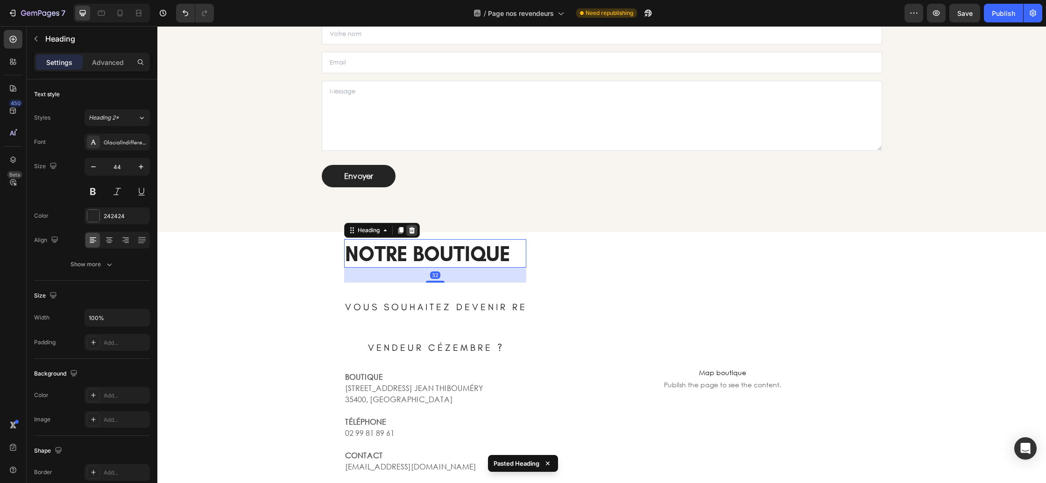
click at [414, 231] on icon at bounding box center [412, 230] width 6 height 7
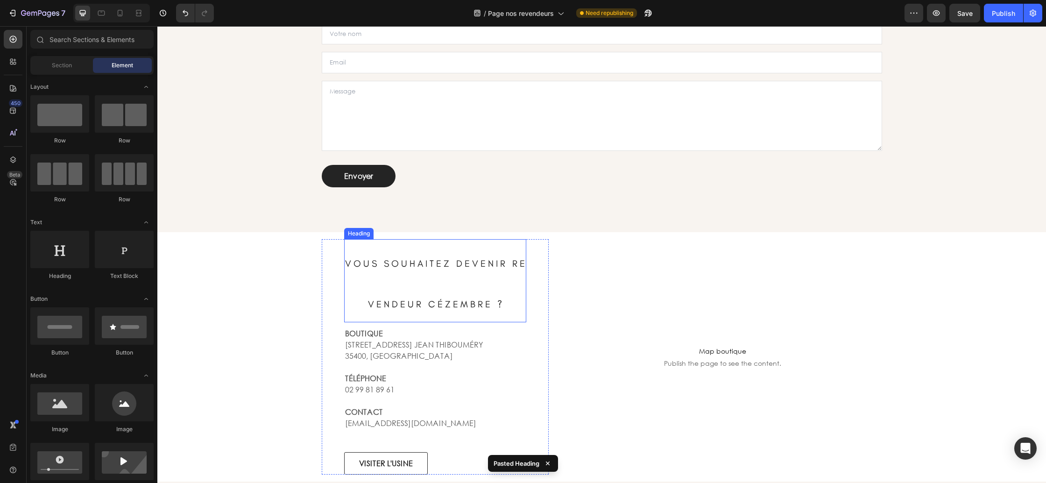
click at [435, 296] on h2 "V O U S S O U H A I T E Z D E V E N I R R E V E N D E U R C É Z E M B R E ?" at bounding box center [435, 280] width 183 height 83
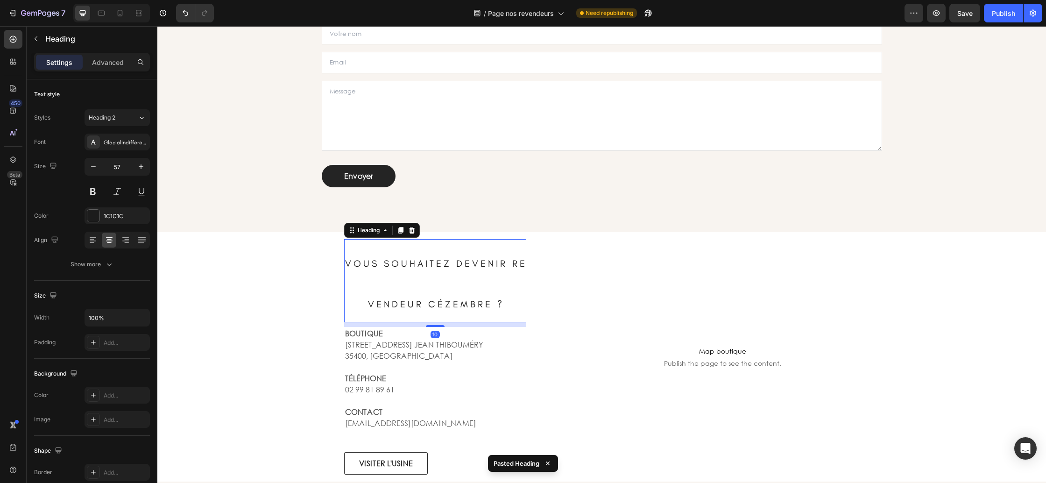
click at [435, 296] on h2 "V O U S S O U H A I T E Z D E V E N I R R E V E N D E U R C É Z E M B R E ?" at bounding box center [435, 280] width 183 height 83
click at [435, 296] on p "V O U S S O U H A I T E Z D E V E N I R R E V E N D E U R C É Z E M B R E ?" at bounding box center [435, 280] width 181 height 81
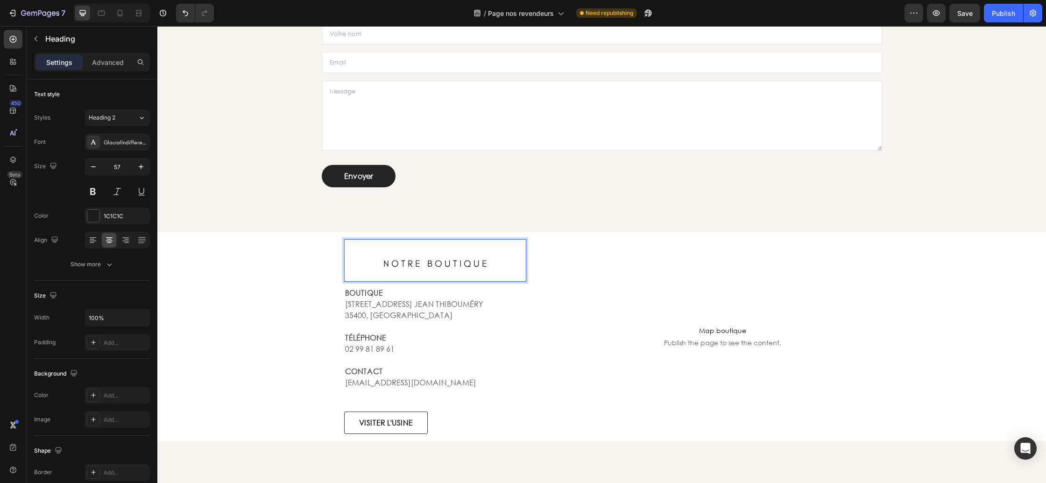
click at [403, 265] on span "N O T R E B O U T I Q U E" at bounding box center [435, 263] width 104 height 11
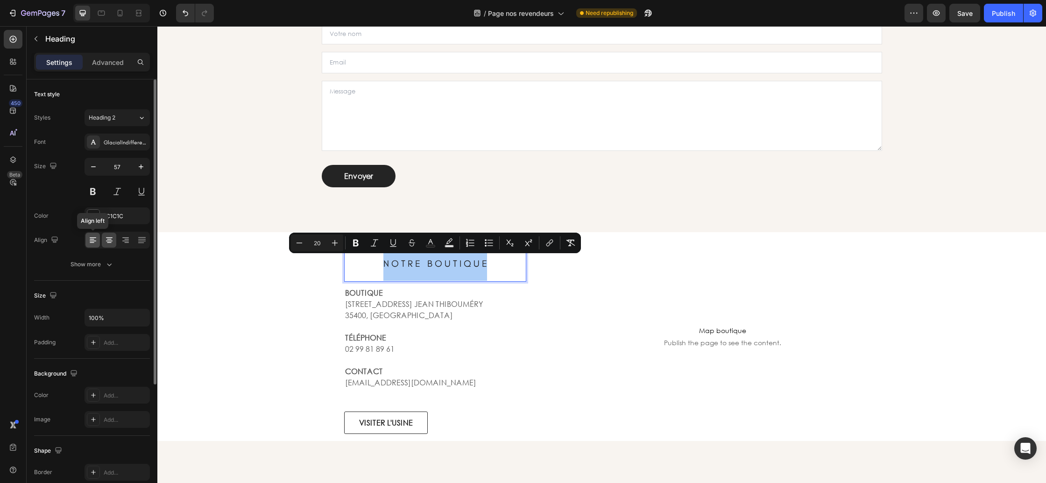
click at [92, 236] on icon at bounding box center [92, 239] width 9 height 9
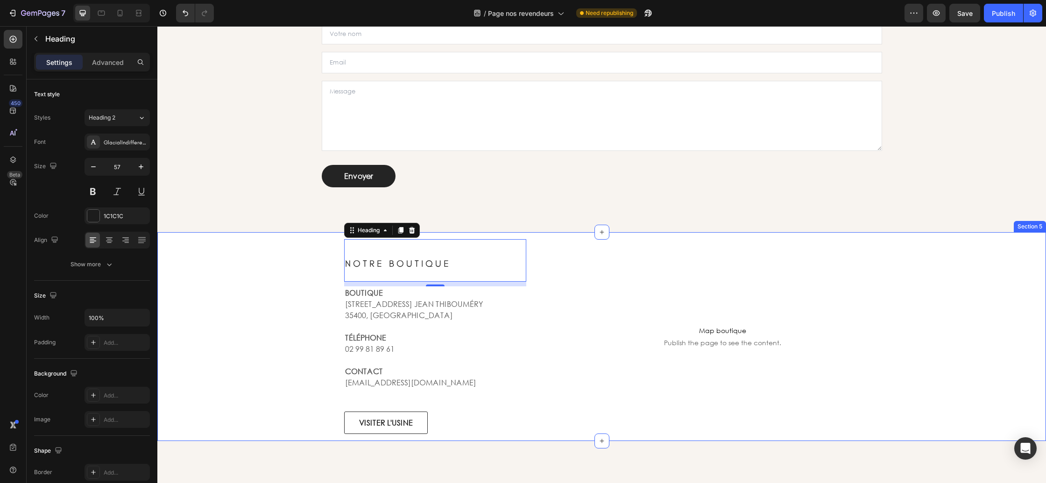
click at [233, 287] on div "N O T R E B O U T I Q U E Heading 10 BOUTIQUE 12 RUE DU DR. JEAN THIBOUMÉRY 354…" at bounding box center [601, 336] width 875 height 195
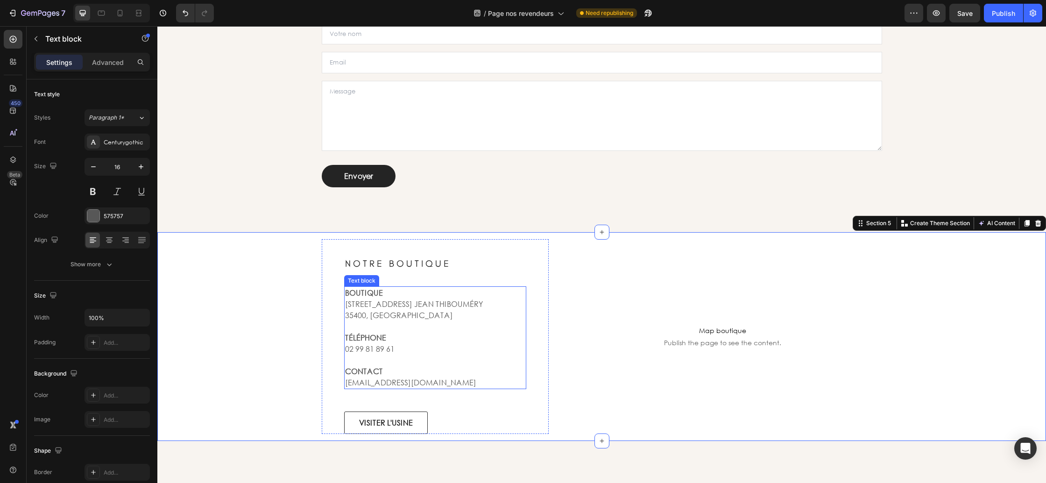
click at [368, 298] on p "12 RUE DU DR. JEAN THIBOUMÉRY" at bounding box center [435, 303] width 181 height 11
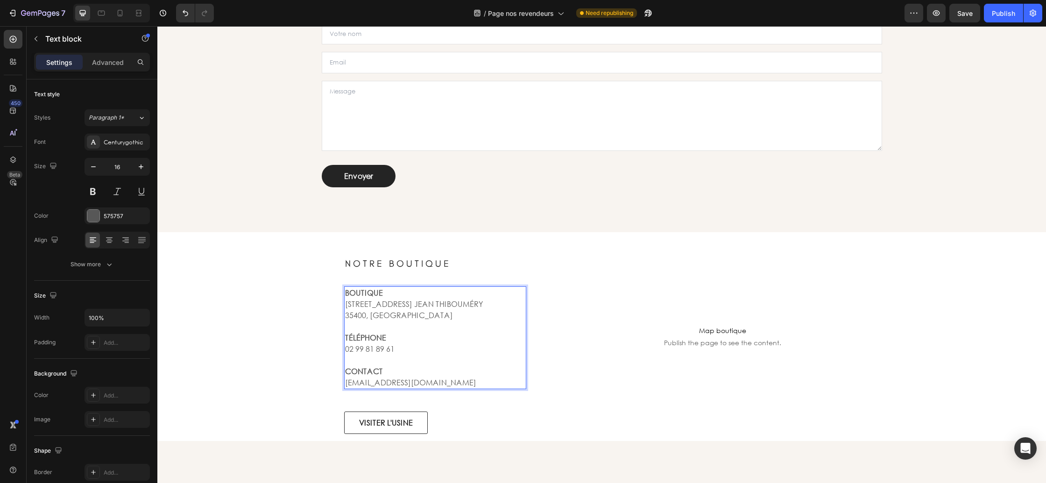
click at [368, 298] on p "12 RUE DU DR. JEAN THIBOUMÉRY" at bounding box center [435, 303] width 181 height 11
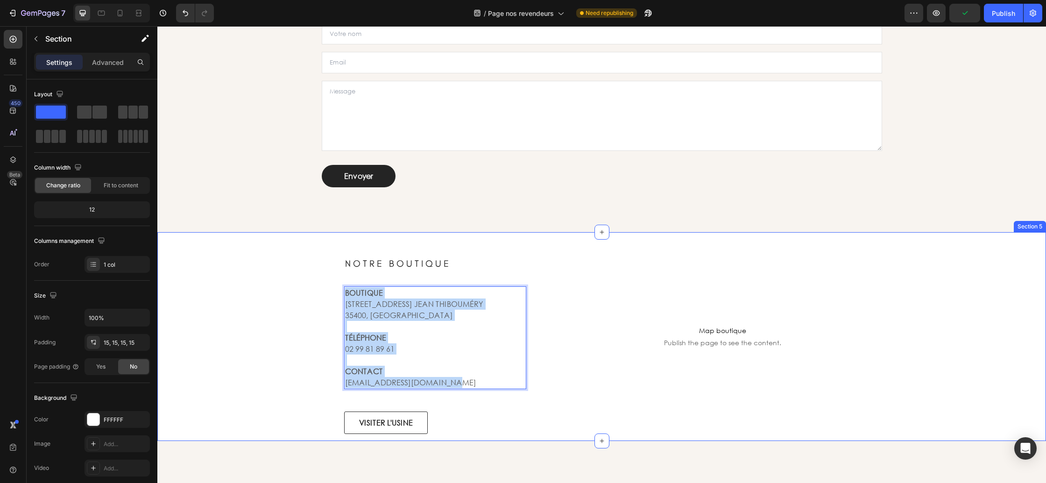
click at [299, 342] on div "⁠⁠⁠⁠⁠⁠⁠ N O T R E B O U T I Q U E Heading BOUTIQUE 12 RUE DU DR. JEAN THIBOUMÉR…" at bounding box center [601, 336] width 875 height 195
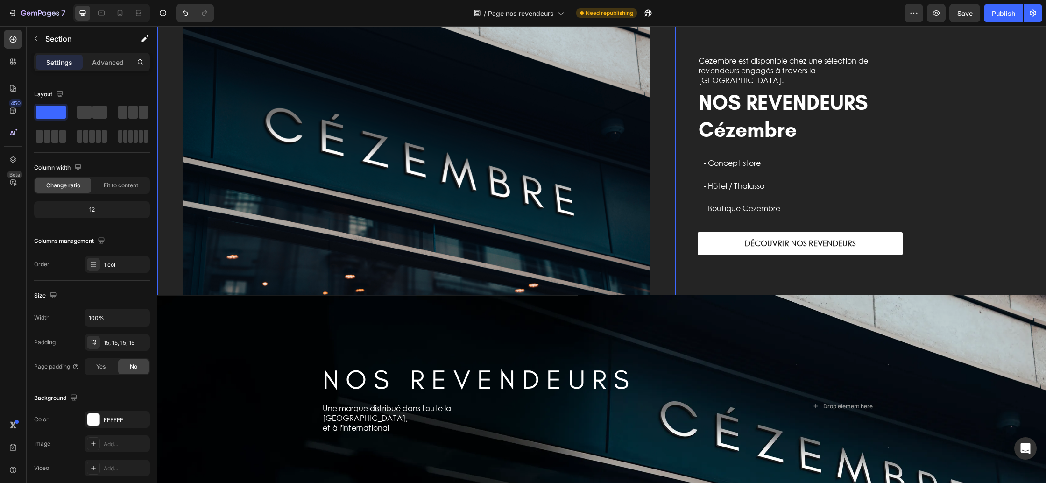
scroll to position [25, 0]
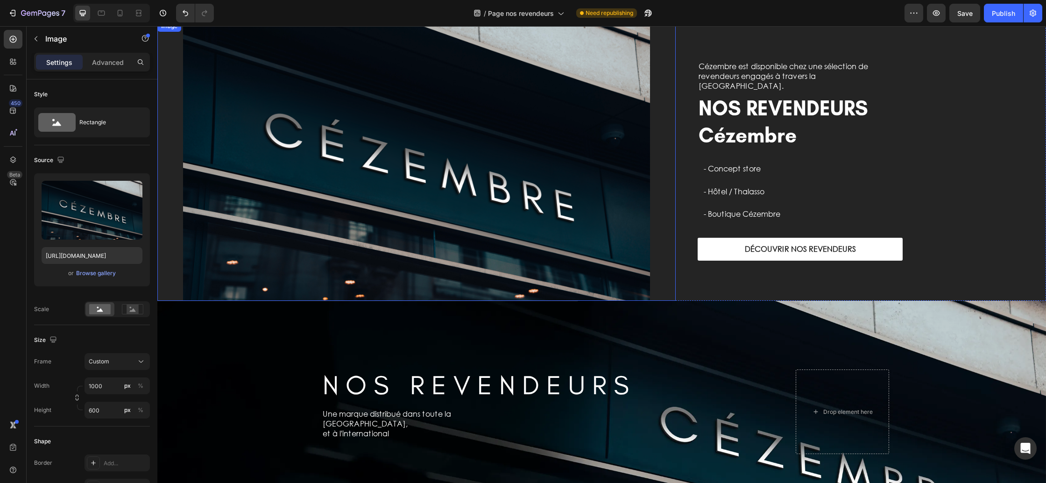
click at [164, 193] on div at bounding box center [416, 161] width 518 height 280
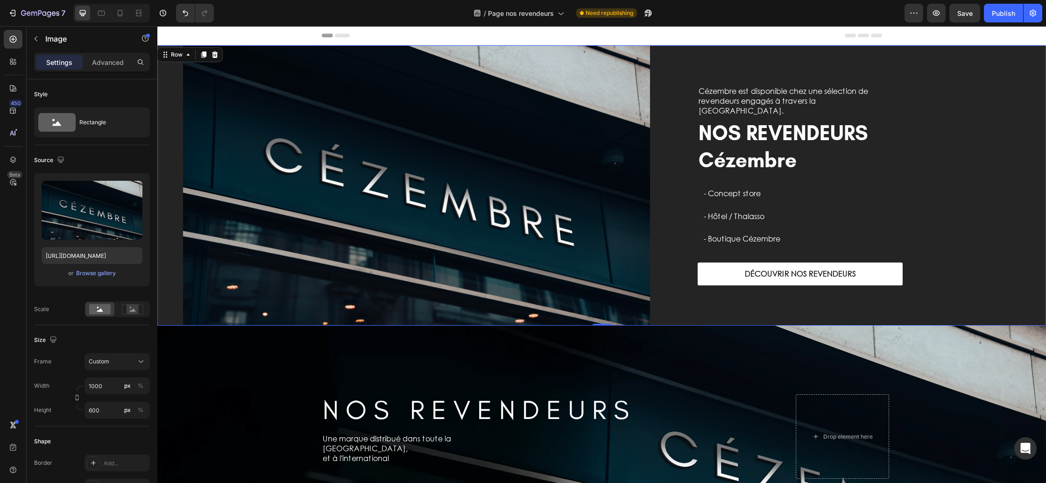
click at [807, 66] on div "Cézembre est disponible chez une sélection de revendeurs engagés à travers la F…" at bounding box center [861, 185] width 370 height 280
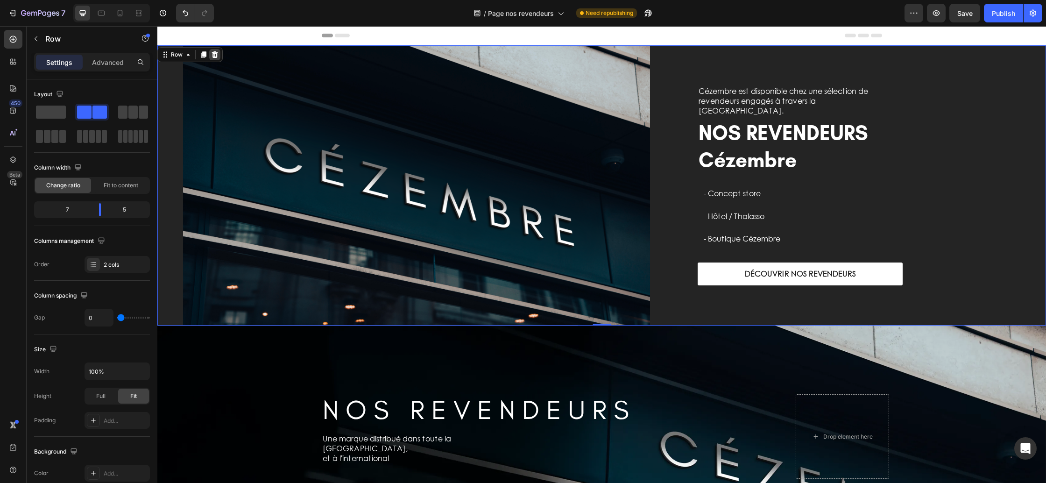
click at [219, 54] on div at bounding box center [214, 54] width 11 height 11
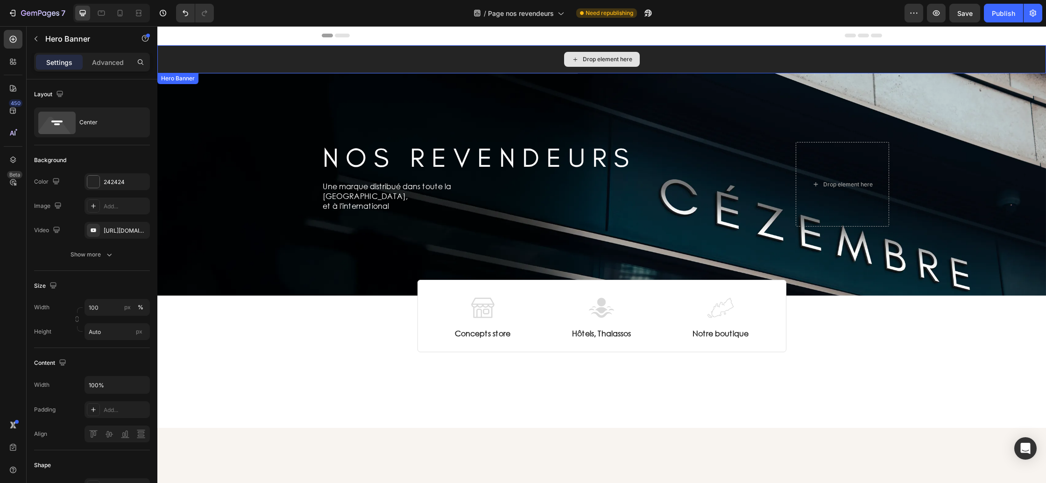
click at [299, 63] on div "Drop element here" at bounding box center [601, 59] width 889 height 28
click at [236, 81] on icon at bounding box center [237, 82] width 6 height 7
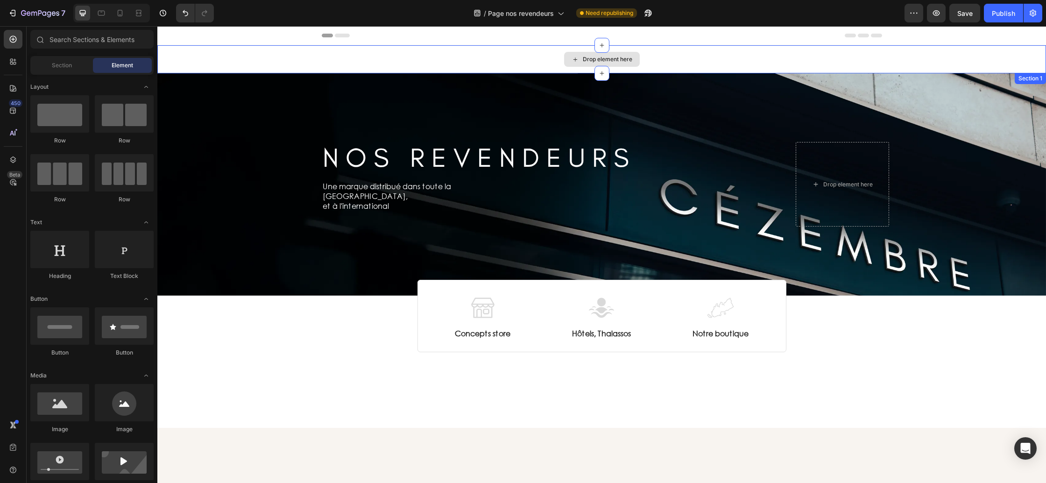
click at [283, 51] on div "Drop element here" at bounding box center [601, 59] width 889 height 28
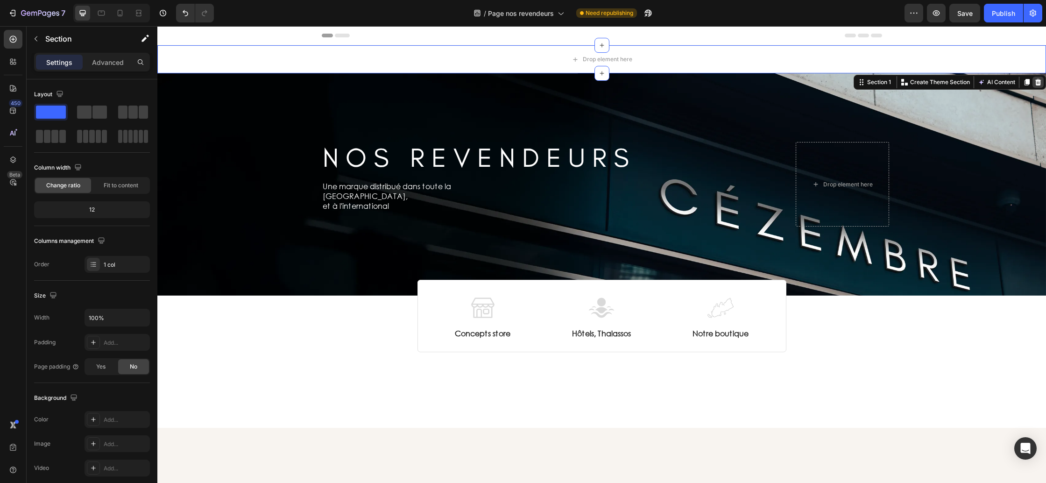
click at [1037, 80] on icon at bounding box center [1038, 82] width 6 height 7
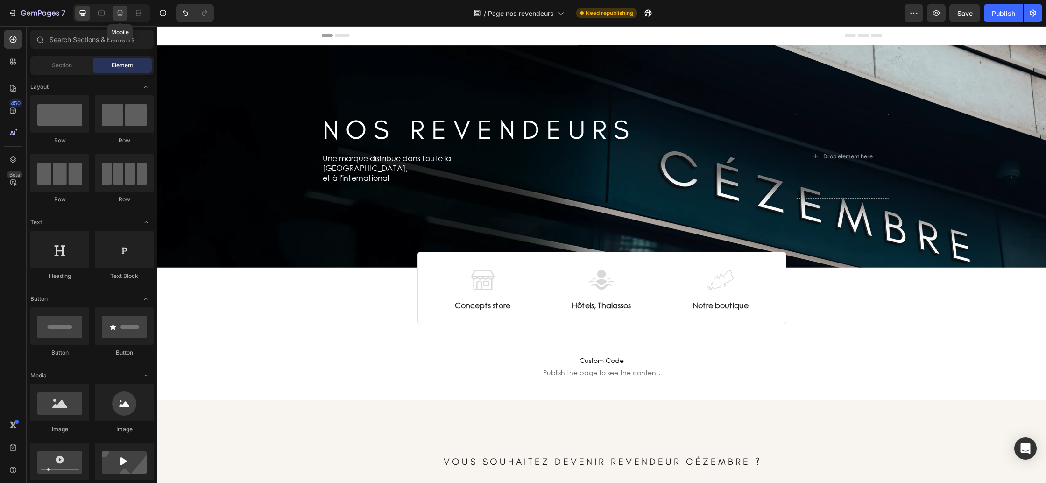
click at [116, 13] on icon at bounding box center [119, 12] width 9 height 9
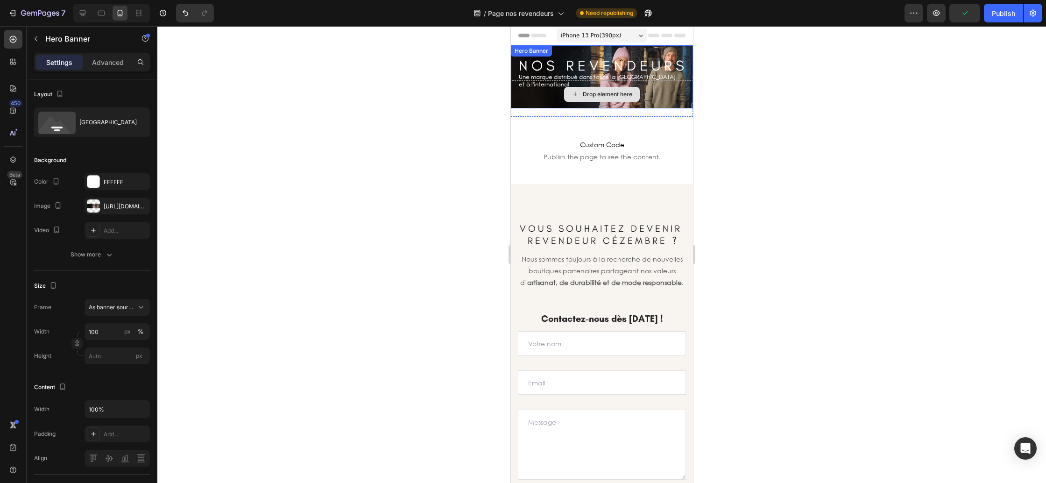
click at [519, 101] on div "Drop element here" at bounding box center [601, 94] width 182 height 28
click at [516, 102] on div "Drop element here" at bounding box center [601, 94] width 182 height 28
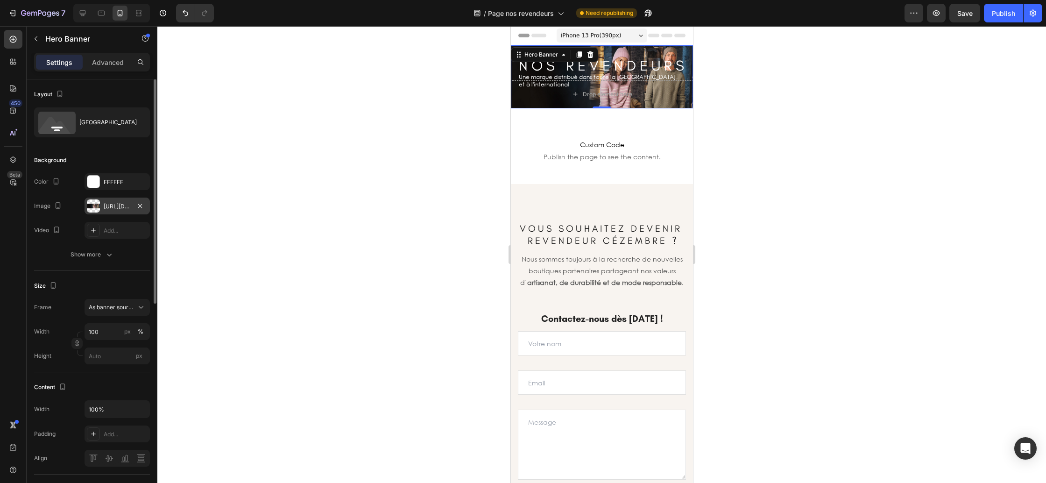
click at [107, 204] on div "https://cdn.shopify.com/s/files/1/0678/9555/8432/files/gempages_556549879929767…" at bounding box center [117, 206] width 27 height 8
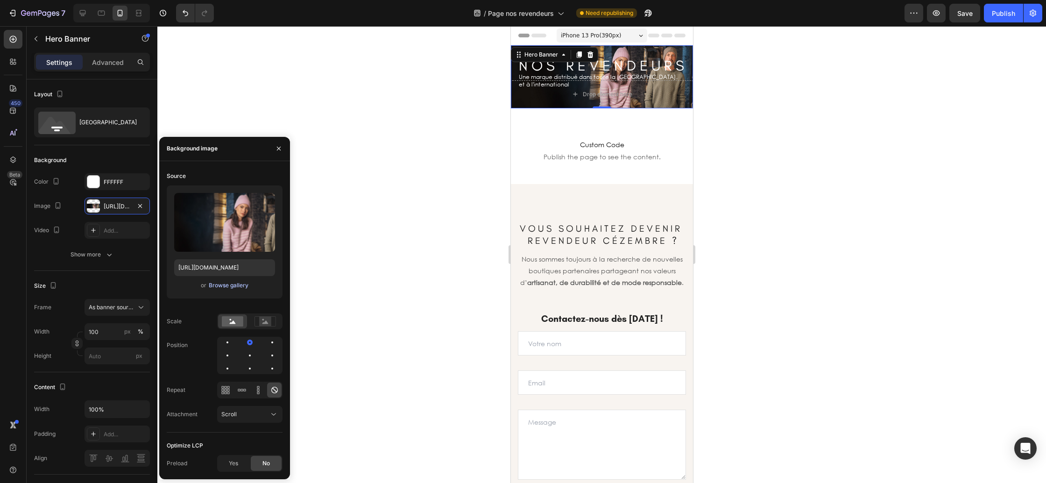
click at [237, 285] on div "Browse gallery" at bounding box center [229, 285] width 40 height 8
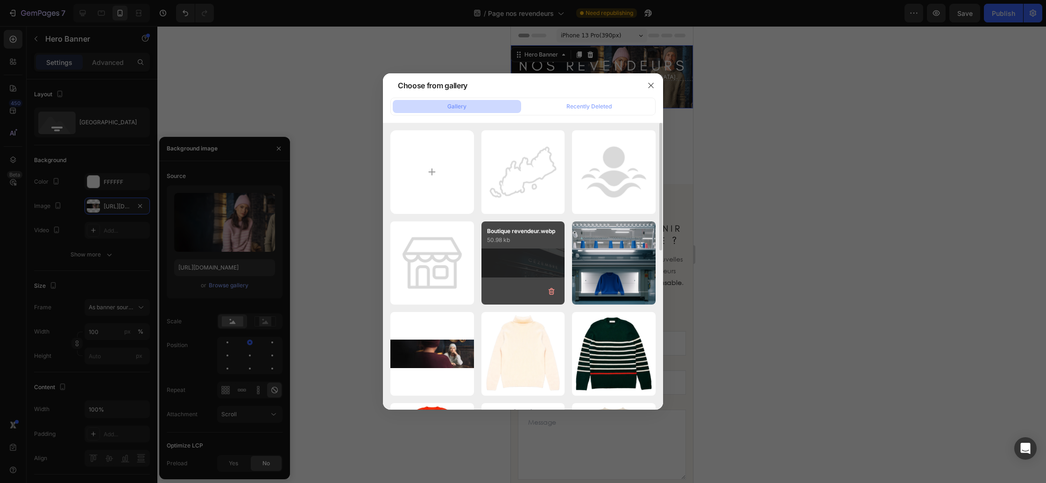
click at [515, 270] on div "Boutique revendeur.webp 50.98 kb" at bounding box center [523, 263] width 84 height 84
type input "https://cdn.shopify.com/s/files/1/0678/9555/8432/files/gempages_556549879929767…"
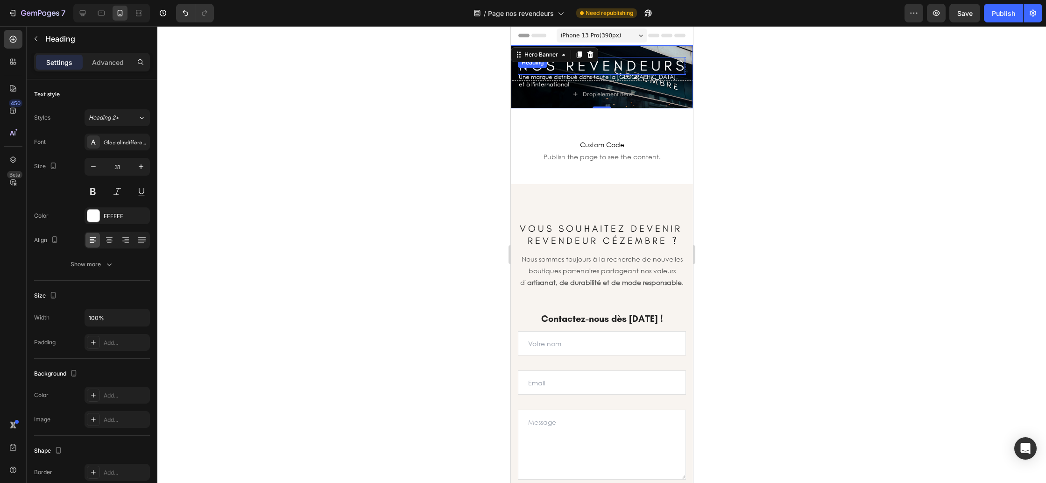
click at [626, 58] on h2 "N O S R E V E N D E U R S" at bounding box center [600, 66] width 167 height 18
click at [99, 63] on p "Advanced" at bounding box center [108, 62] width 32 height 10
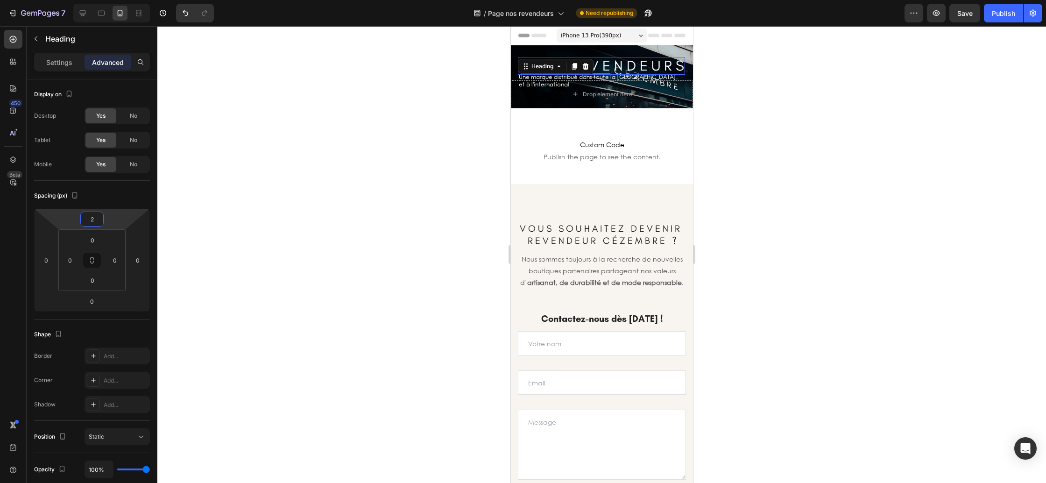
type input "0"
click at [110, 0] on html "7 Version history / Page nos revendeurs Need republishing Preview Save Publish …" at bounding box center [523, 0] width 1046 height 0
type input "0"
drag, startPoint x: 109, startPoint y: 239, endPoint x: 106, endPoint y: 253, distance: 13.7
click at [106, 0] on html "7 Version history / Page nos revendeurs Need republishing Preview Publish 450 B…" at bounding box center [523, 0] width 1046 height 0
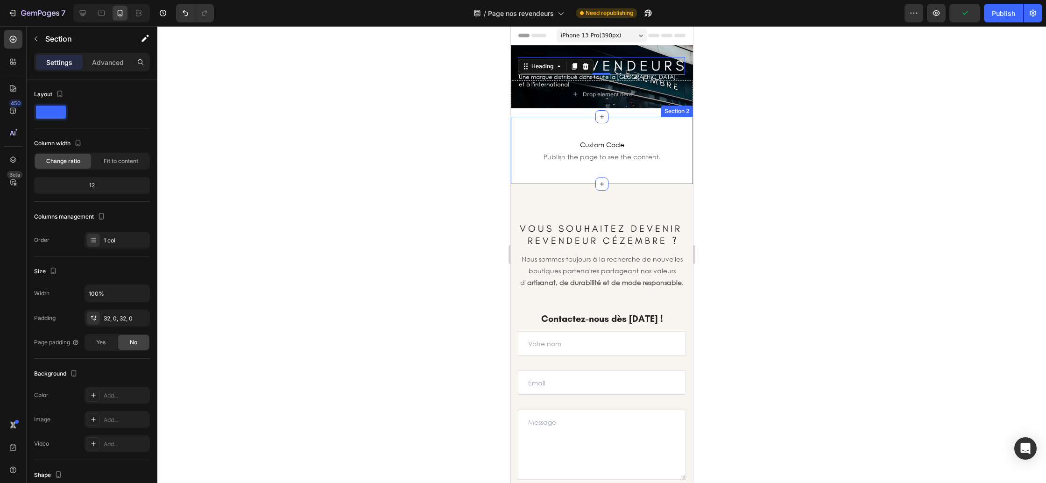
click at [629, 126] on div "Custom Code Publish the page to see the content. Custom Code Section 2" at bounding box center [601, 150] width 182 height 67
click at [649, 78] on p "Une marque distribué dans toute la france," at bounding box center [601, 76] width 166 height 7
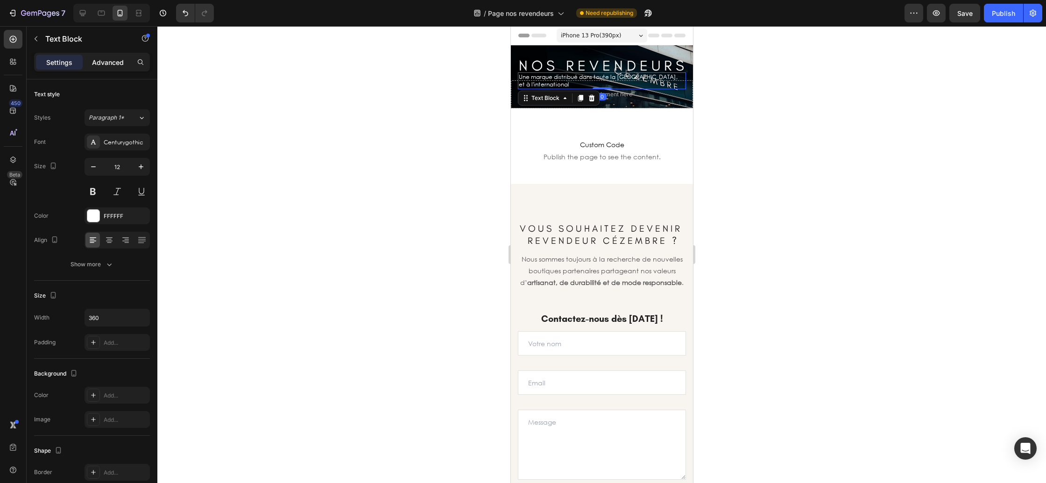
click at [112, 62] on p "Advanced" at bounding box center [108, 62] width 32 height 10
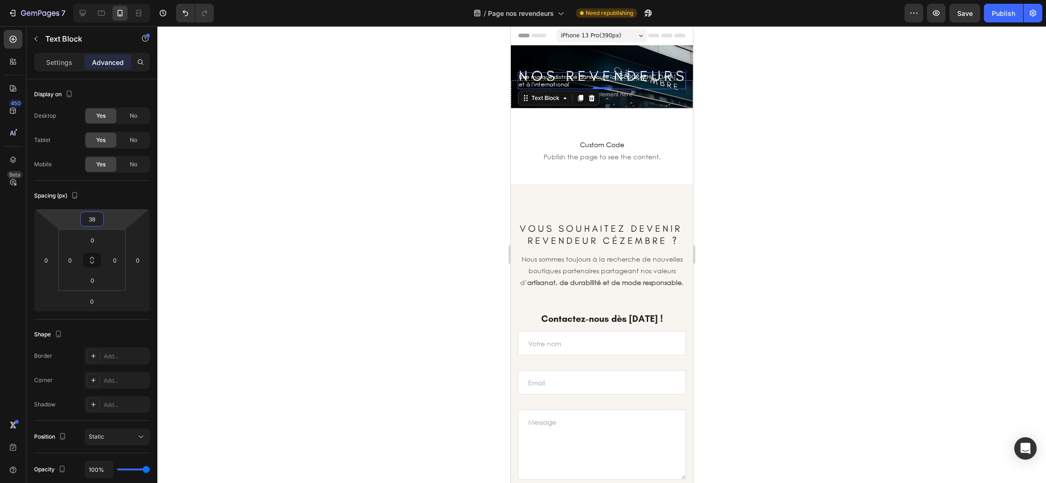
drag, startPoint x: 112, startPoint y: 217, endPoint x: 111, endPoint y: 222, distance: 5.2
click at [111, 0] on html "7 Version history / Page nos revendeurs Need republishing Preview Save Publish …" at bounding box center [523, 0] width 1046 height 0
click at [183, 14] on icon "Undo/Redo" at bounding box center [185, 12] width 9 height 9
click at [189, 17] on icon "Undo/Redo" at bounding box center [185, 12] width 9 height 9
type input "60"
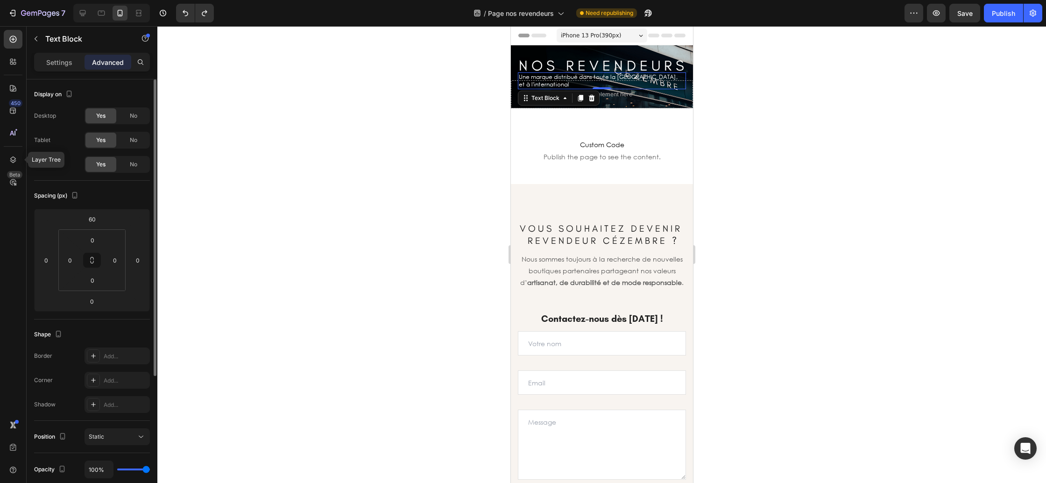
drag, startPoint x: 15, startPoint y: 159, endPoint x: 46, endPoint y: 154, distance: 31.7
click at [15, 158] on icon at bounding box center [13, 159] width 6 height 7
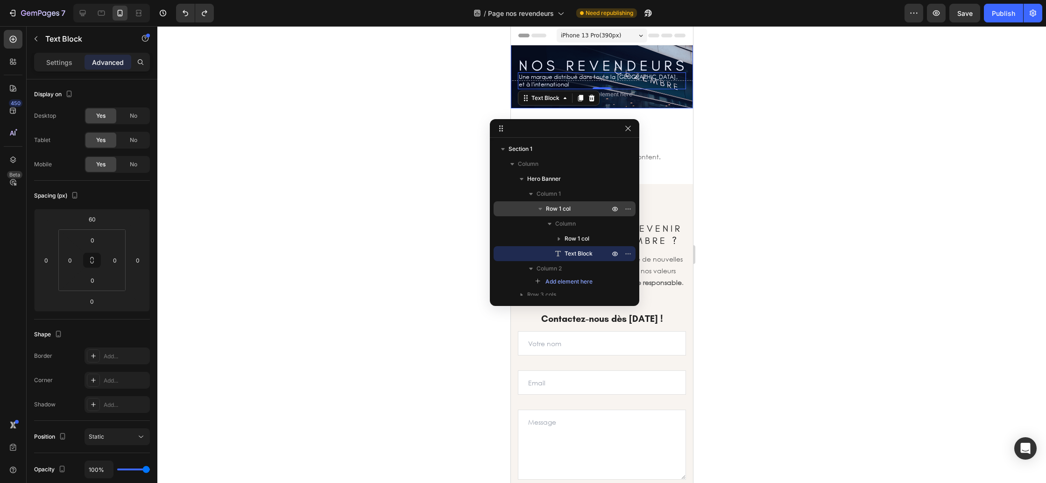
click at [560, 208] on span "Row 1 col" at bounding box center [558, 208] width 25 height 9
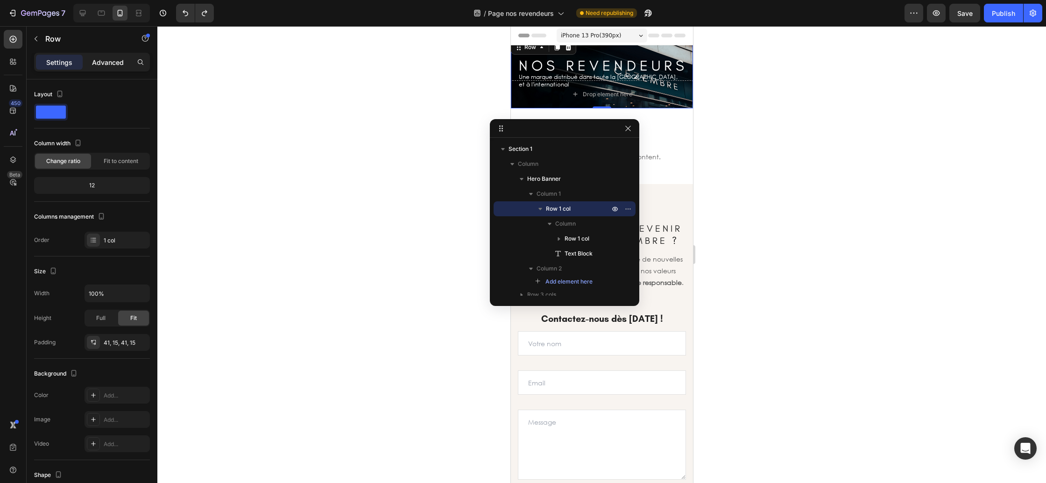
click at [113, 67] on div "Advanced" at bounding box center [108, 62] width 47 height 15
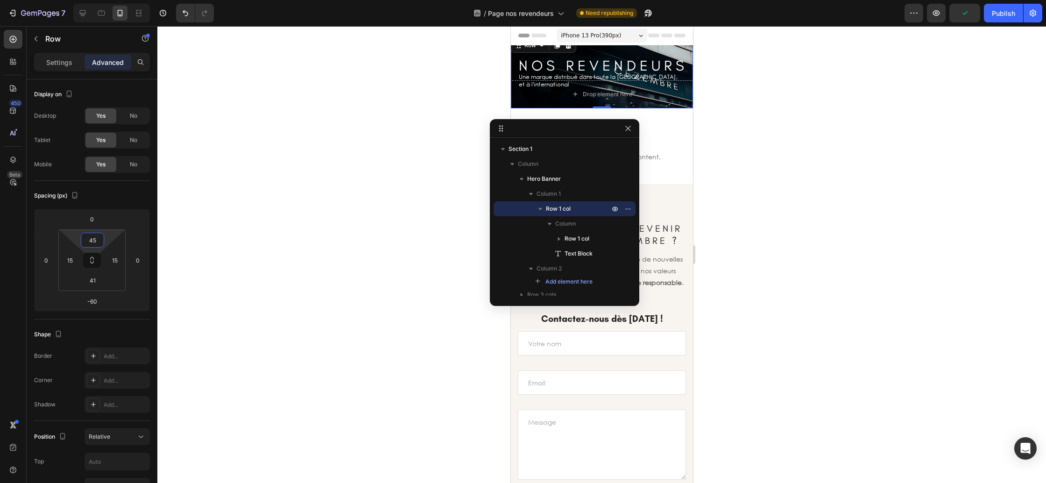
click at [107, 0] on html "7 Version history / Page nos revendeurs Need republishing Preview Publish 450 B…" at bounding box center [523, 0] width 1046 height 0
click at [185, 12] on icon "Undo/Redo" at bounding box center [186, 13] width 6 height 6
type input "41"
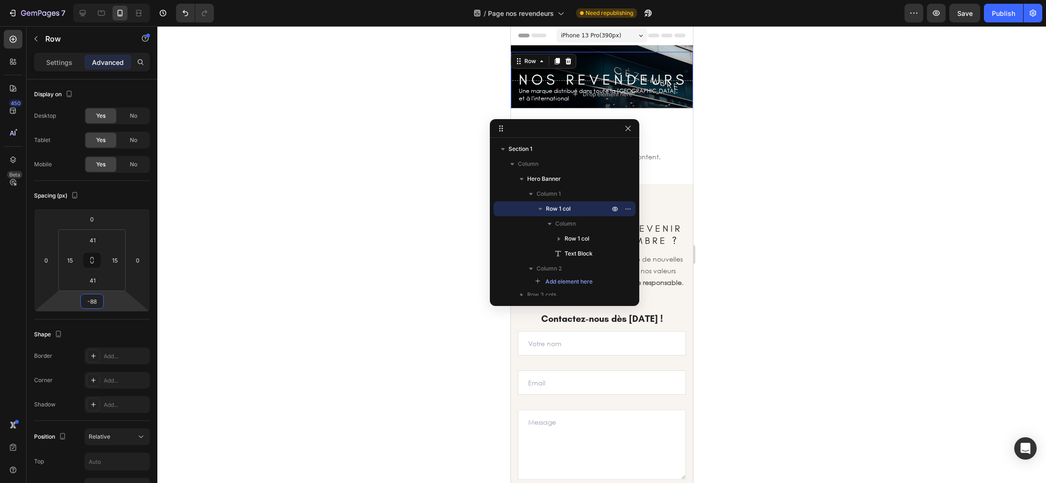
type input "-86"
drag, startPoint x: 106, startPoint y: 303, endPoint x: 109, endPoint y: 309, distance: 6.7
click at [109, 0] on html "7 Version history / Page nos revendeurs Need republishing Preview Save Publish …" at bounding box center [523, 0] width 1046 height 0
click at [559, 70] on div "N O S R E V E N D E U R S Heading" at bounding box center [600, 78] width 167 height 18
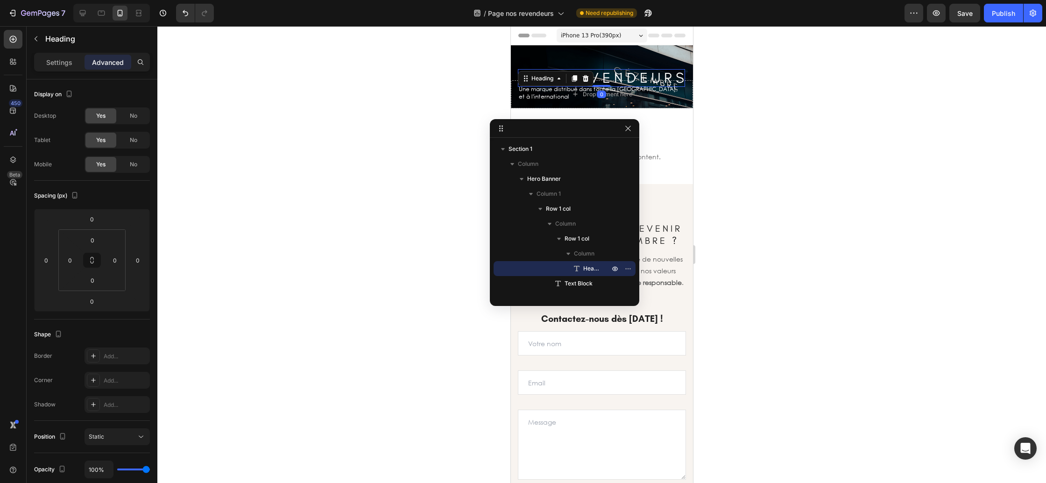
click at [559, 71] on div "Heading" at bounding box center [555, 78] width 76 height 15
click at [558, 78] on h2 "N O S R E V E N D E U R S" at bounding box center [600, 78] width 167 height 18
click at [558, 78] on p "N O S R E V E N D E U R S" at bounding box center [600, 78] width 165 height 16
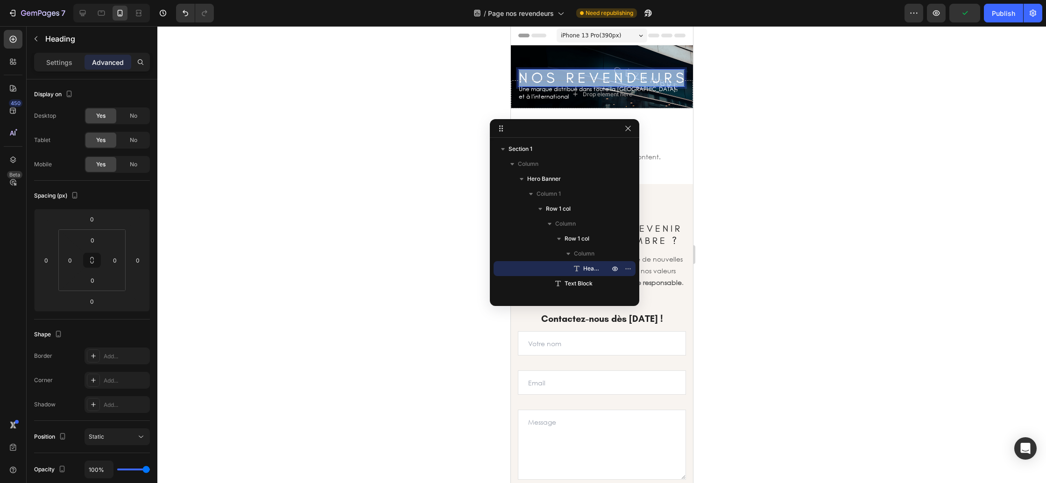
click at [558, 78] on p "N O S R E V E N D E U R S" at bounding box center [600, 78] width 165 height 16
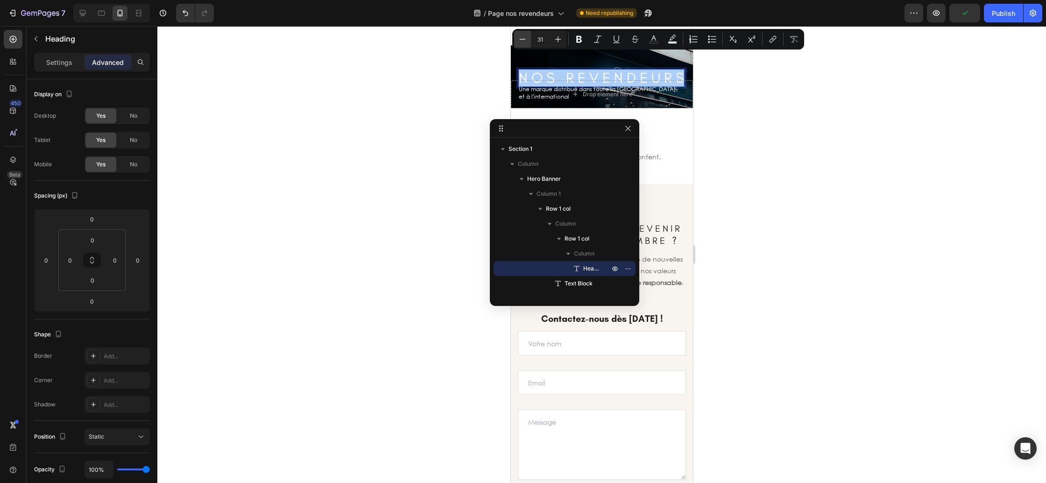
click at [521, 35] on icon "Editor contextual toolbar" at bounding box center [522, 39] width 9 height 9
type input "30"
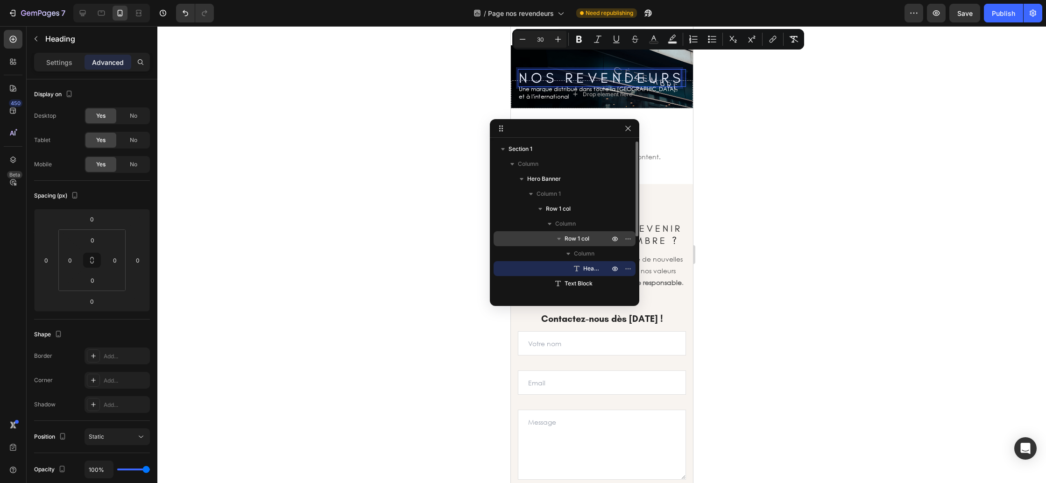
click at [583, 236] on span "Row 1 col" at bounding box center [577, 238] width 25 height 9
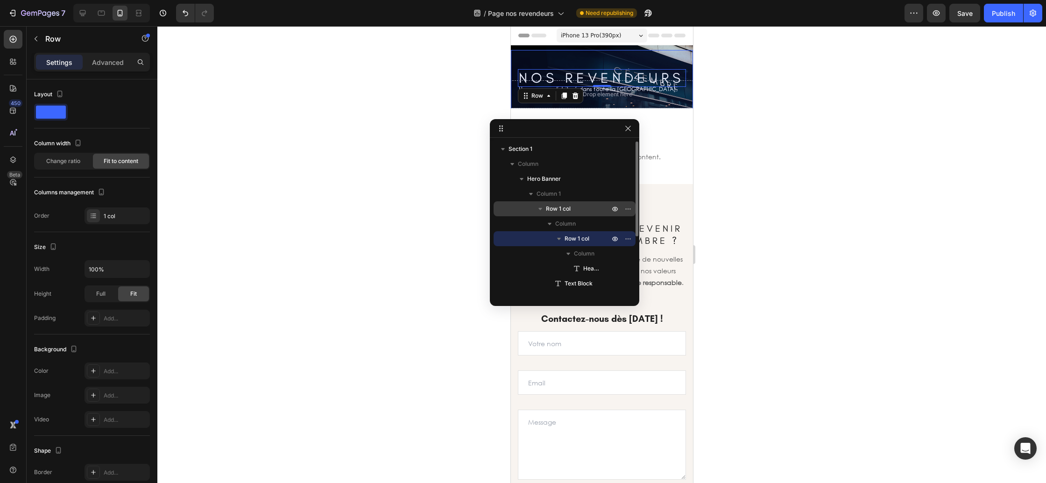
click at [575, 210] on p "Row 1 col" at bounding box center [578, 208] width 65 height 9
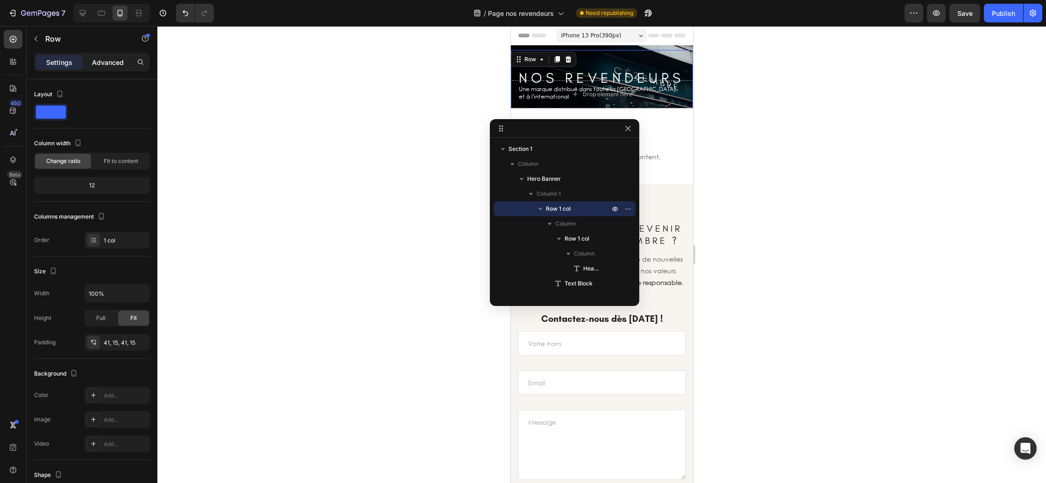
click at [112, 67] on div "Advanced" at bounding box center [108, 62] width 47 height 15
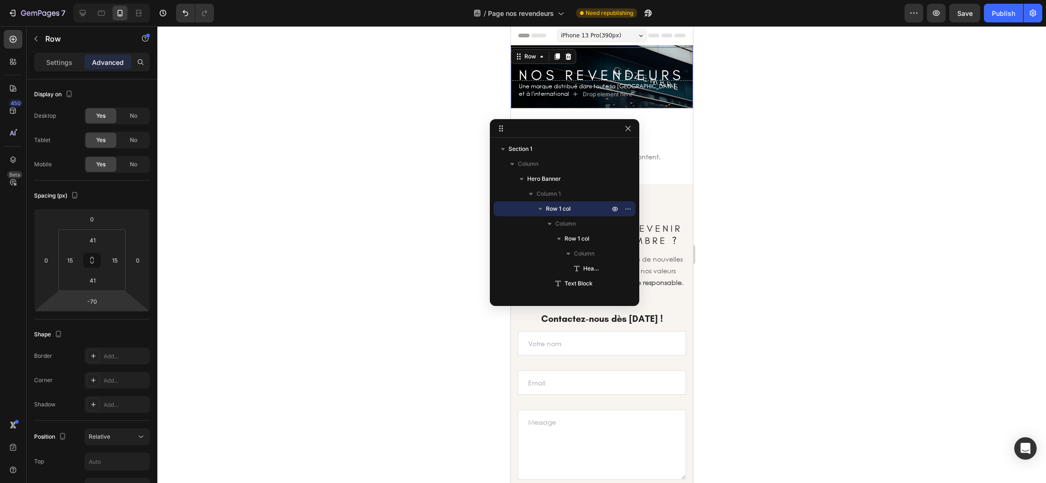
type input "-68"
click at [111, 0] on html "7 Version history / Page nos revendeurs Need republishing Preview Save Publish …" at bounding box center [523, 0] width 1046 height 0
drag, startPoint x: 628, startPoint y: 126, endPoint x: 125, endPoint y: 108, distance: 503.7
click at [628, 126] on icon "button" at bounding box center [627, 128] width 7 height 7
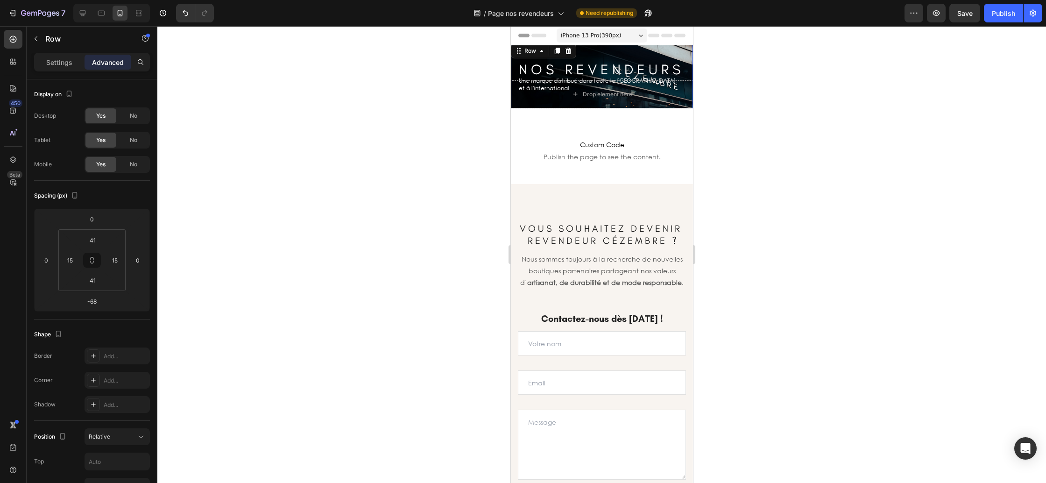
click at [768, 220] on div at bounding box center [601, 254] width 889 height 457
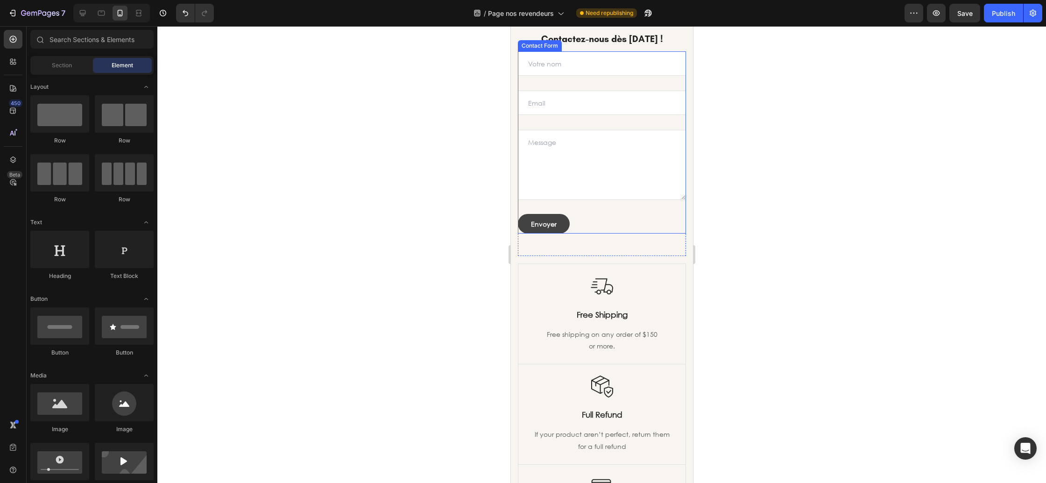
scroll to position [273, 0]
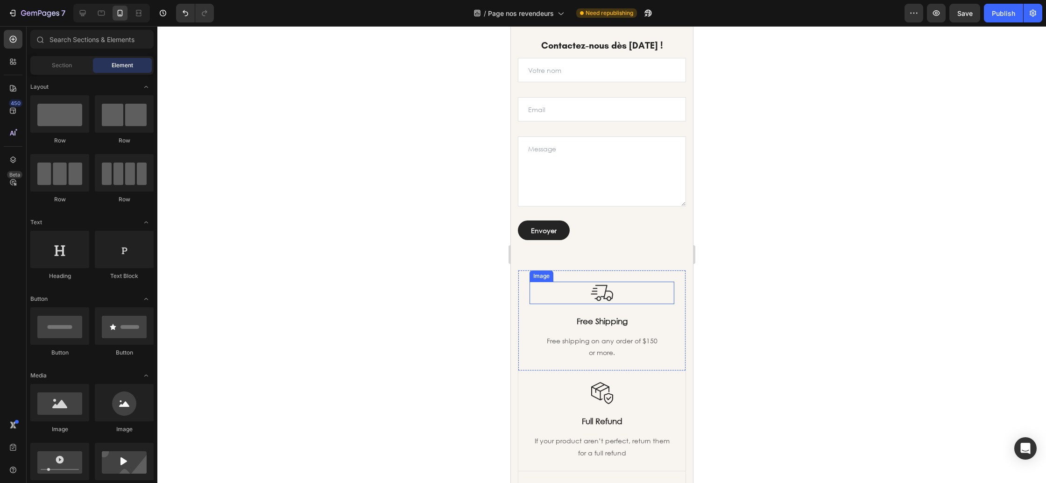
click at [540, 287] on div at bounding box center [601, 293] width 145 height 22
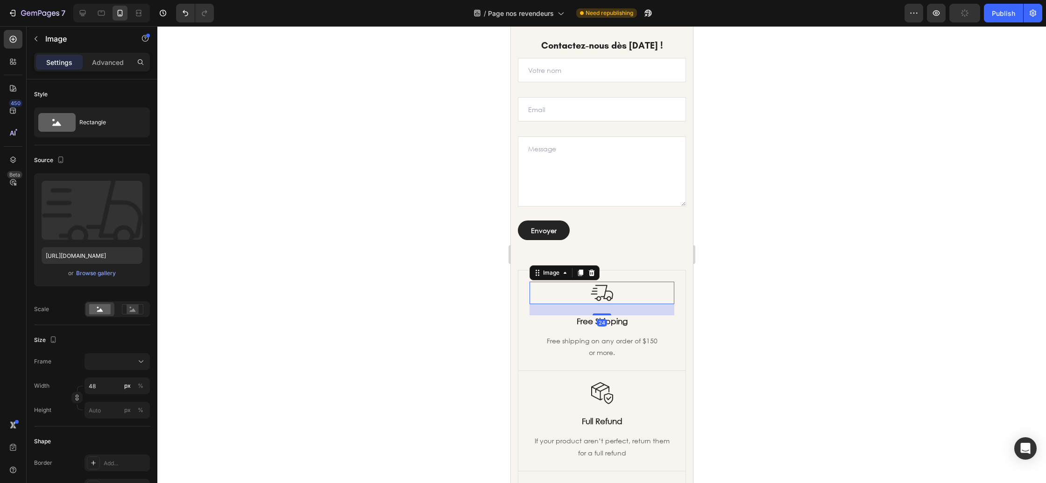
click at [530, 289] on div at bounding box center [601, 293] width 145 height 22
click at [521, 290] on div "Image 24 Free Shipping Text Block Free shipping on any order of $150 or more. T…" at bounding box center [601, 320] width 167 height 100
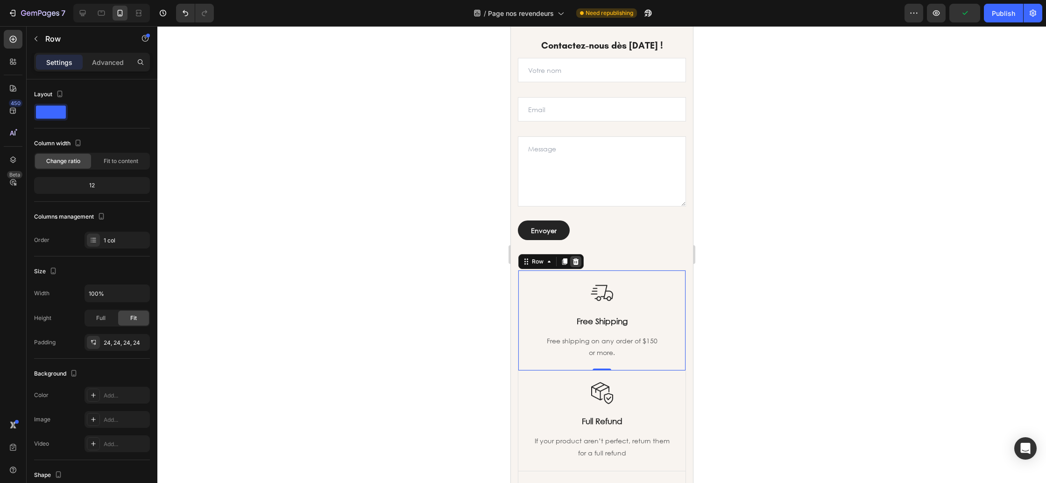
click at [575, 261] on icon at bounding box center [575, 261] width 6 height 7
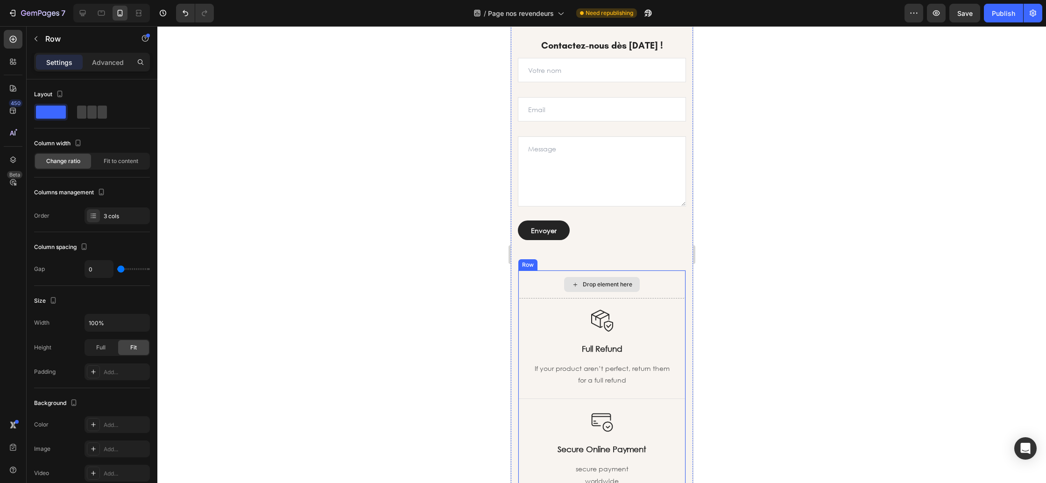
click at [673, 286] on div "Drop element here" at bounding box center [601, 284] width 167 height 28
click at [8, 160] on icon at bounding box center [12, 159] width 9 height 9
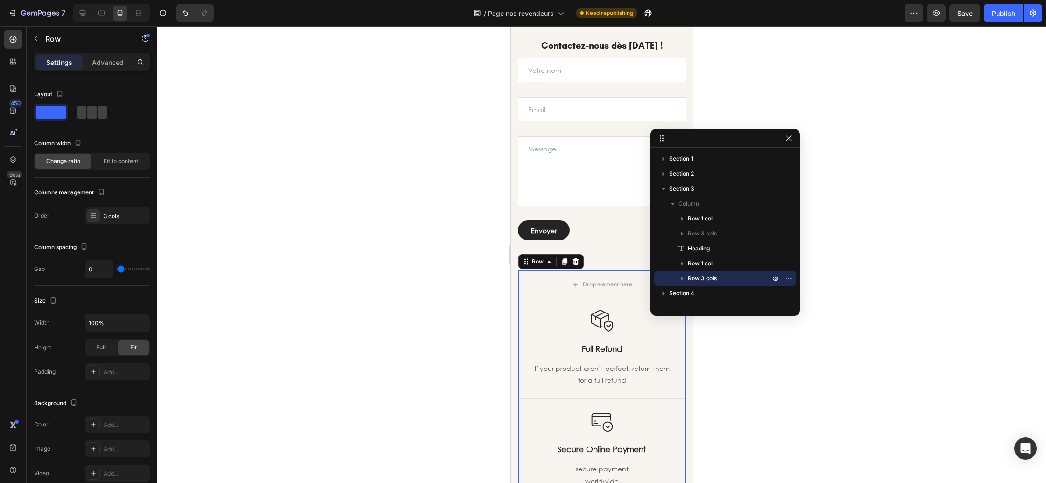
drag, startPoint x: 554, startPoint y: 131, endPoint x: 754, endPoint y: 147, distance: 200.5
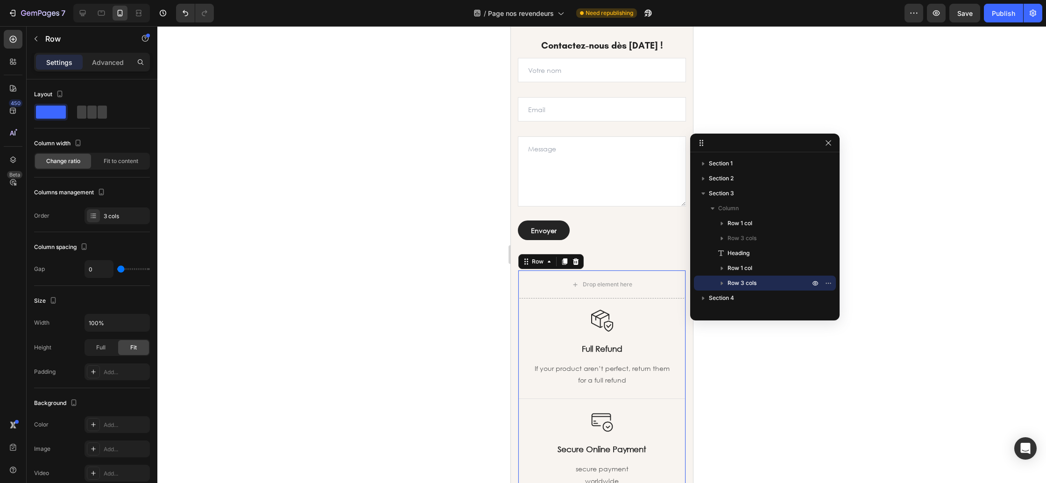
click at [765, 282] on p "Row 3 cols" at bounding box center [770, 282] width 84 height 9
click at [826, 285] on icon "button" at bounding box center [828, 282] width 7 height 7
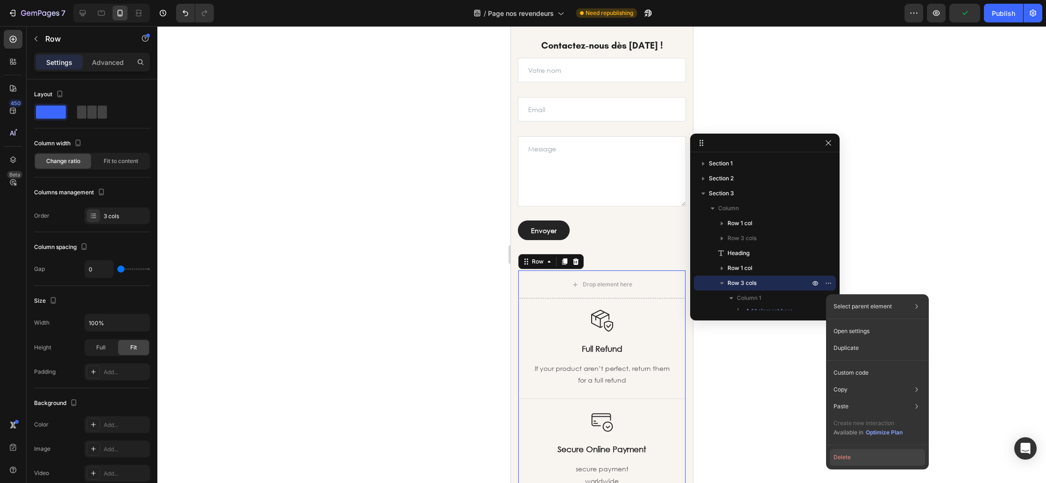
click at [887, 459] on button "Delete" at bounding box center [877, 457] width 95 height 17
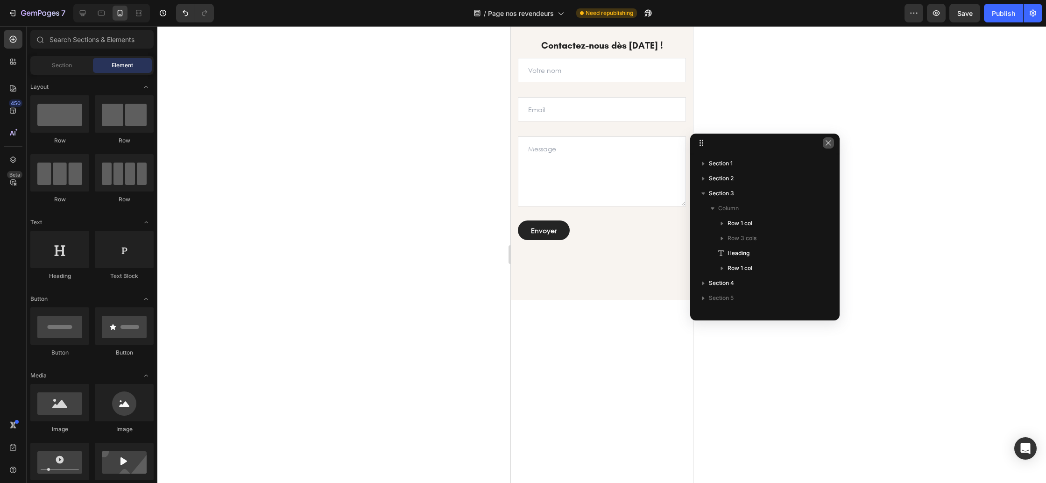
click at [829, 144] on icon "button" at bounding box center [828, 142] width 7 height 7
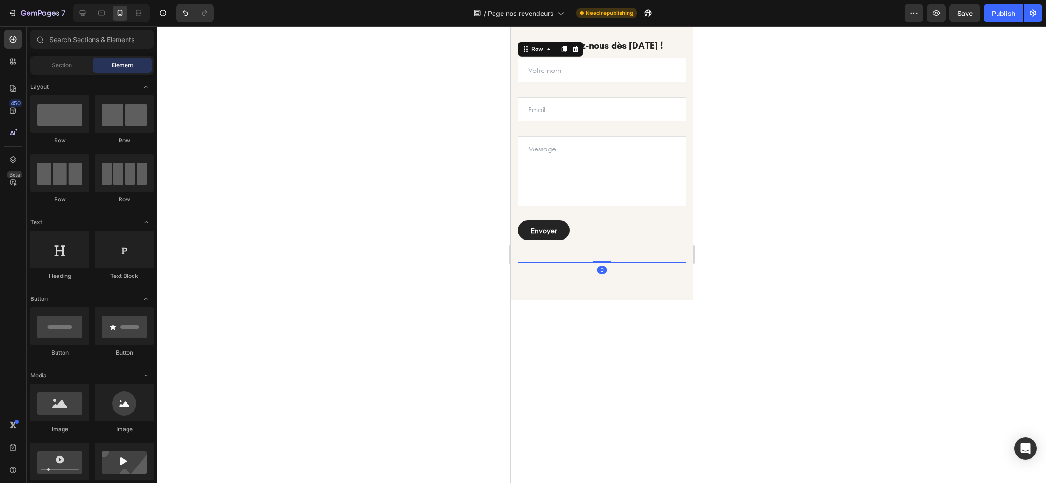
click at [643, 257] on div "Text Field Email Field Text Area Envoyer Submit Button Contact Form" at bounding box center [601, 160] width 168 height 205
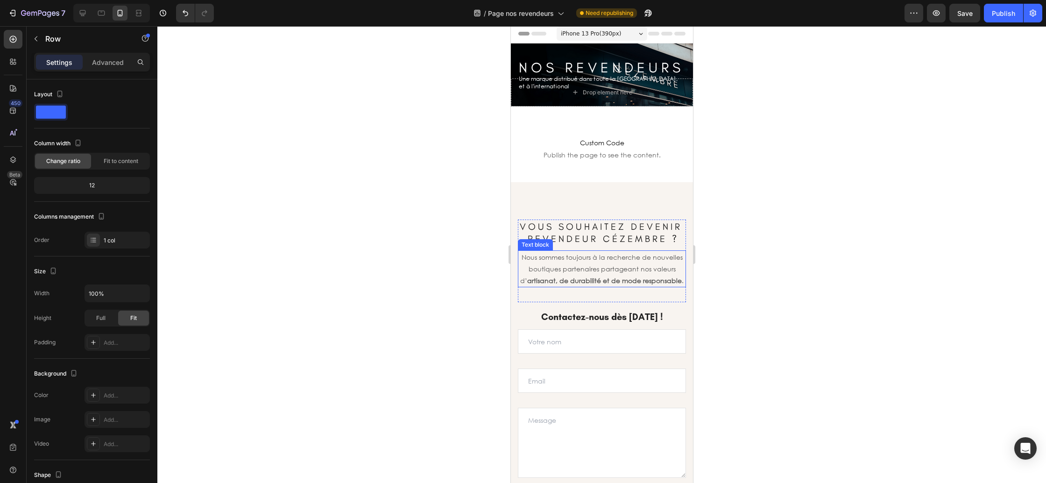
scroll to position [0, 0]
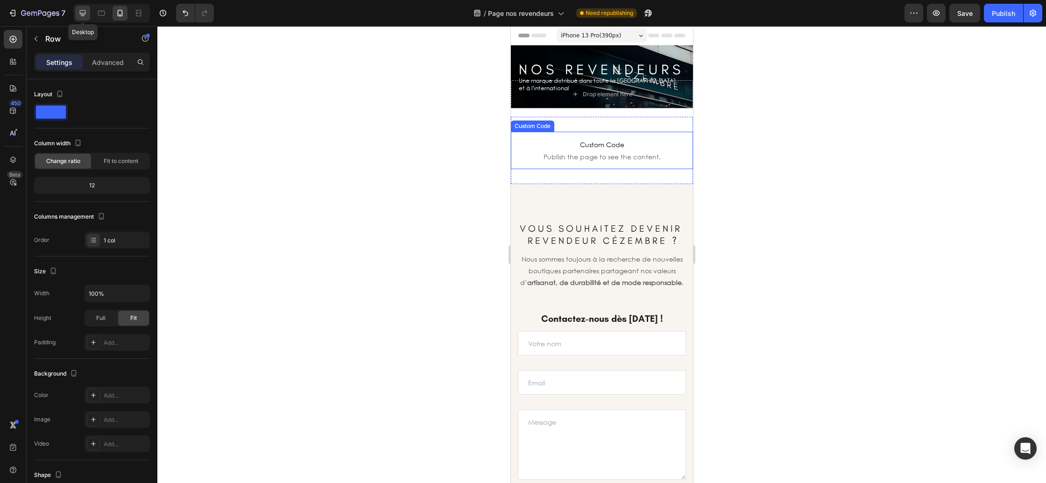
click at [78, 16] on icon at bounding box center [82, 12] width 9 height 9
type input "1200"
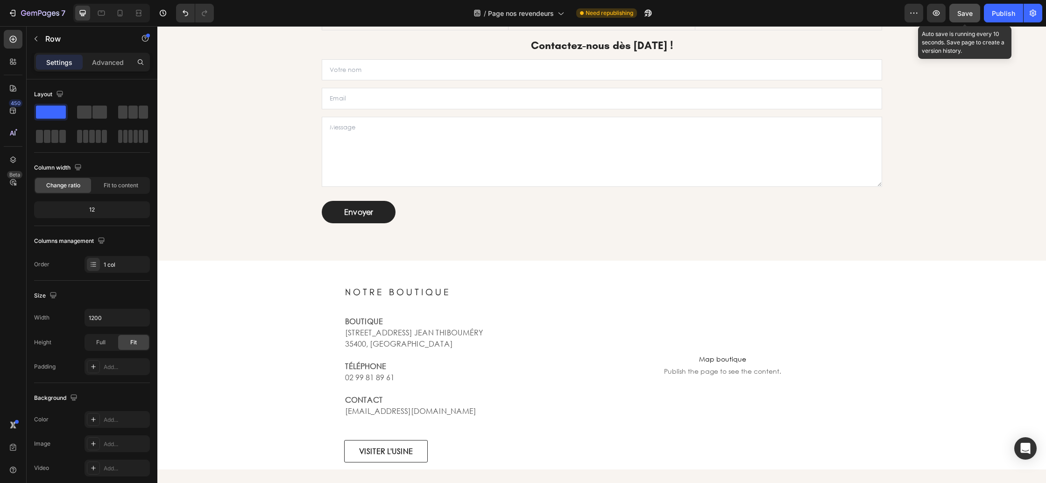
click at [964, 20] on button "Save" at bounding box center [964, 13] width 31 height 19
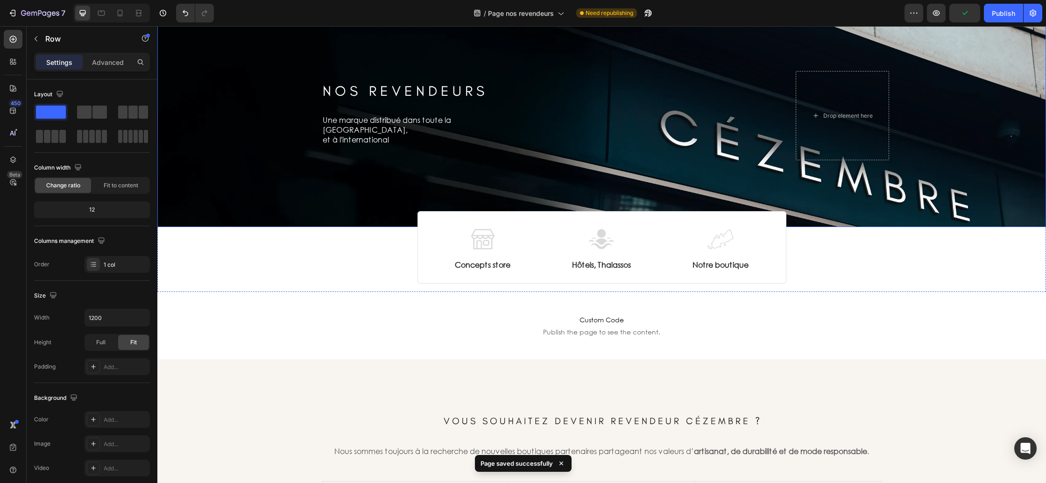
scroll to position [36, 0]
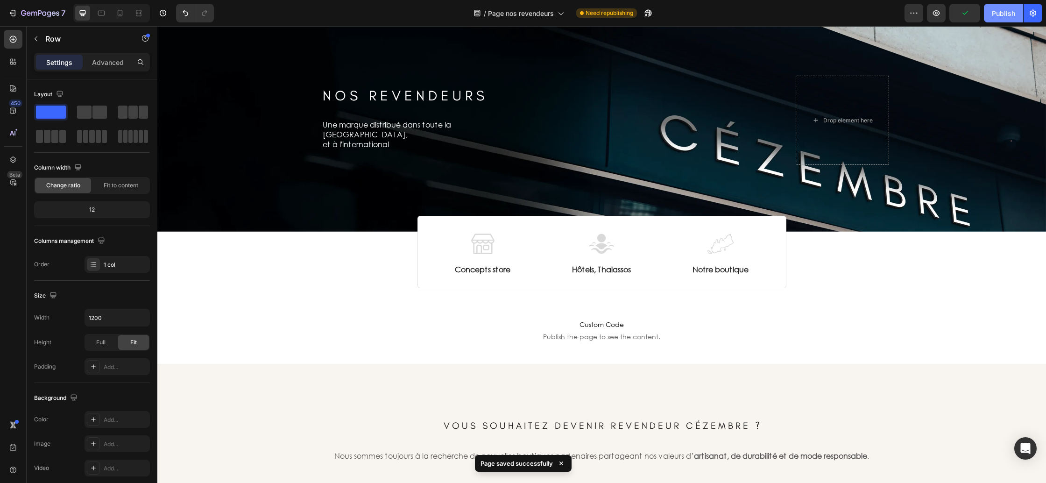
click at [1010, 9] on div "Publish" at bounding box center [1003, 13] width 23 height 10
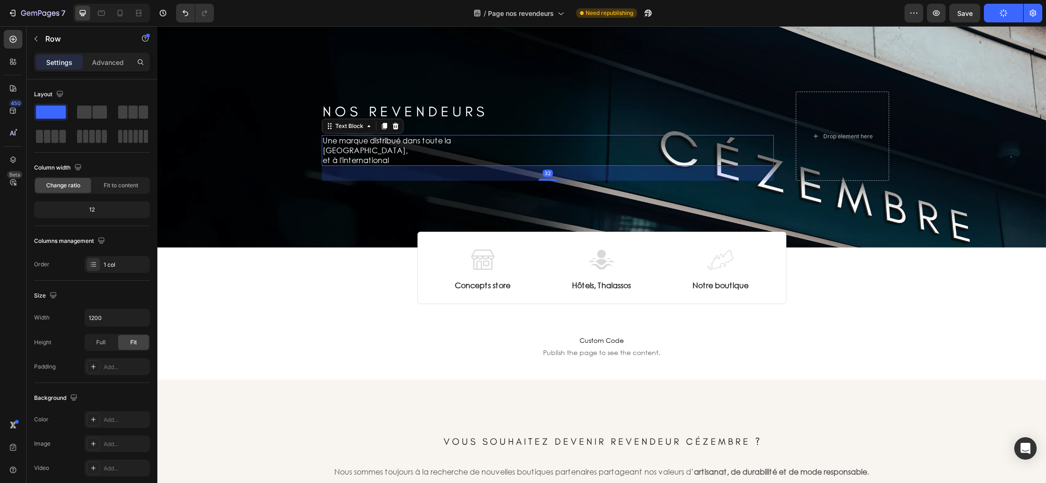
click at [490, 144] on div "Une marque distribué dans toute la france, et à l'international" at bounding box center [548, 150] width 452 height 31
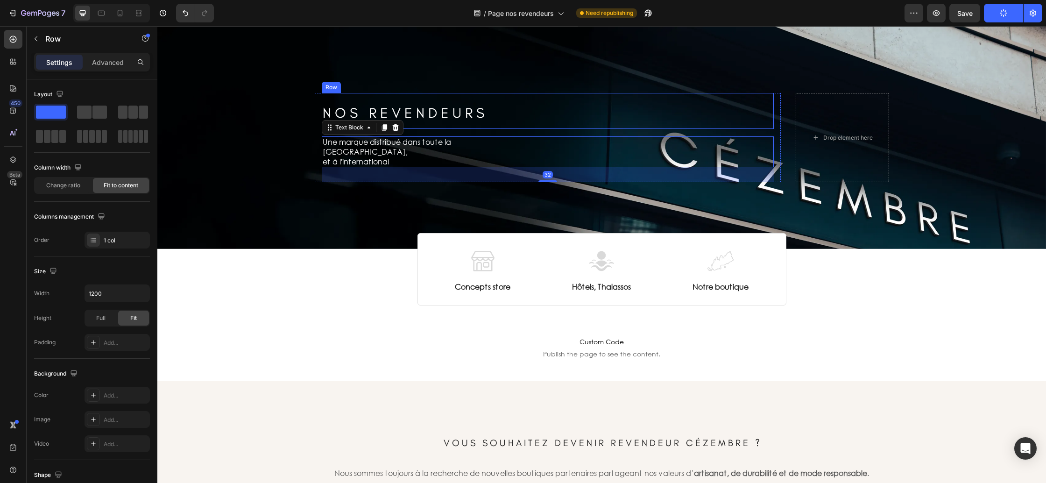
click at [490, 124] on div "N O S R E V E N D E U R S Heading Row" at bounding box center [548, 111] width 452 height 36
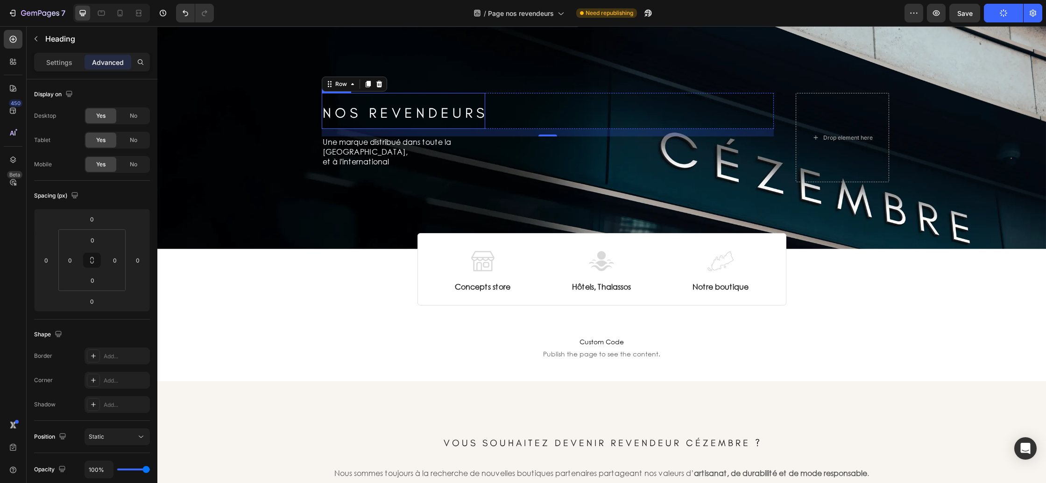
click at [367, 115] on span "N O S R E V E N D E U R S" at bounding box center [404, 112] width 162 height 17
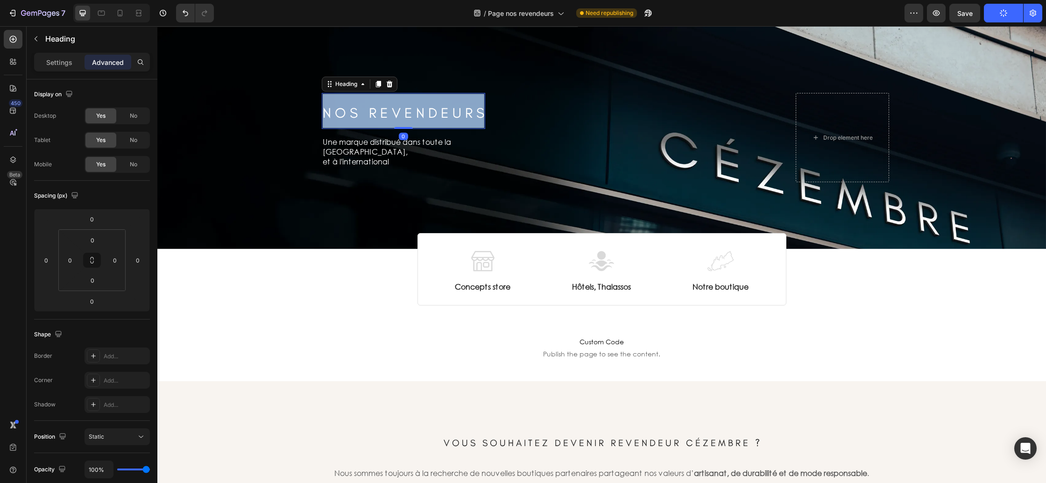
click at [367, 115] on span "N O S R E V E N D E U R S" at bounding box center [404, 112] width 162 height 17
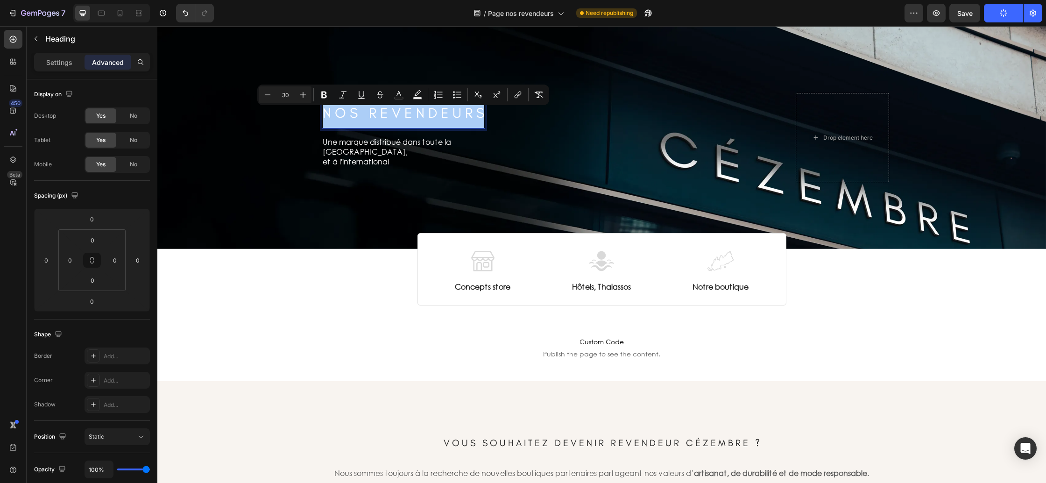
click at [284, 94] on input "30" at bounding box center [285, 94] width 19 height 11
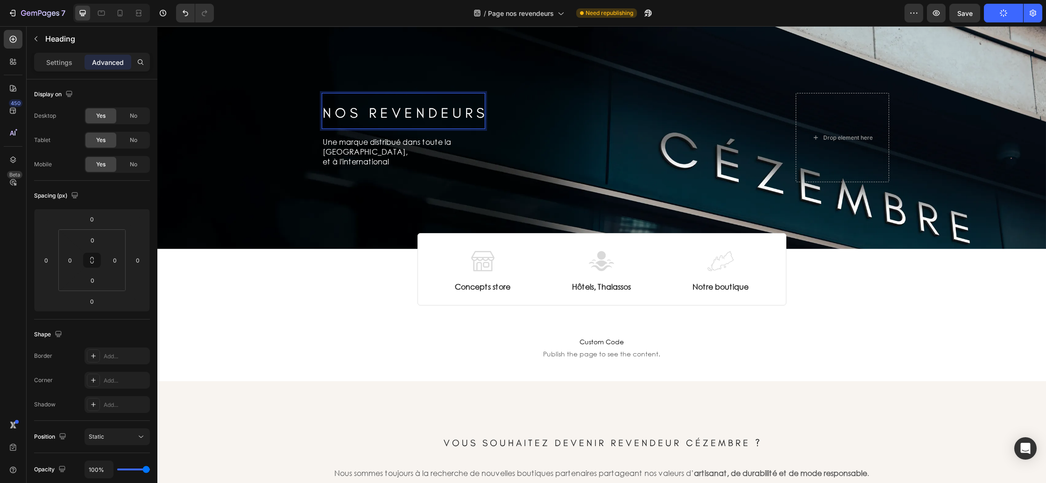
click at [363, 113] on span "N O S R E V E N D E U R S" at bounding box center [404, 112] width 162 height 17
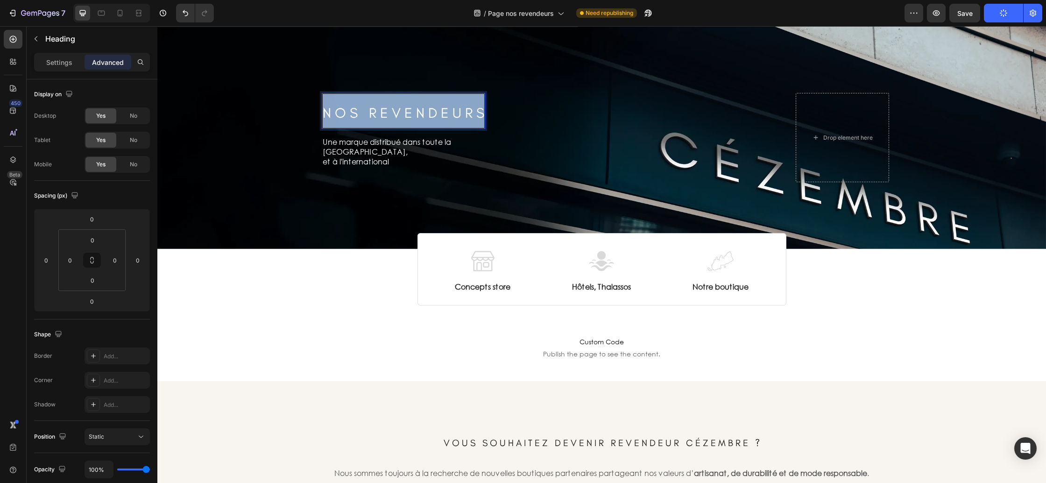
click at [363, 113] on span "N O S R E V E N D E U R S" at bounding box center [404, 112] width 162 height 17
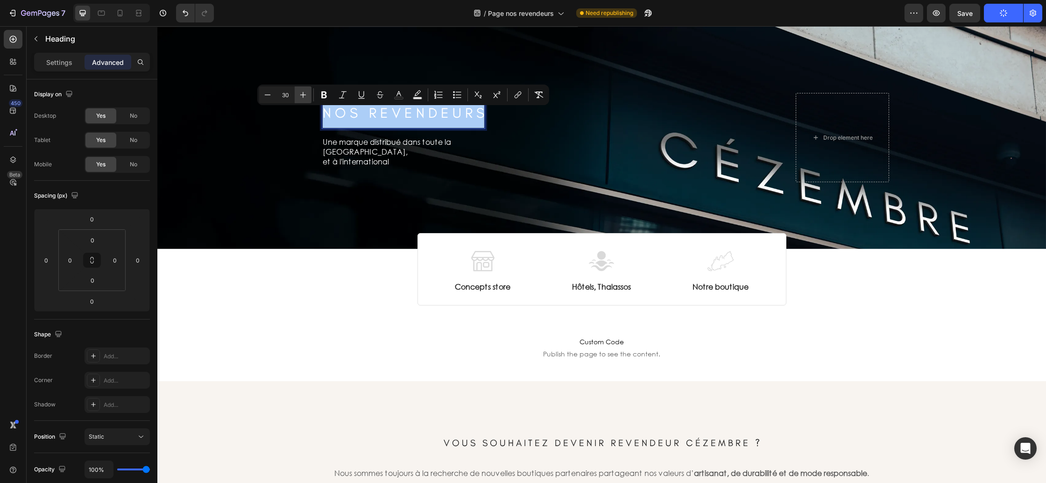
click at [306, 98] on icon "Editor contextual toolbar" at bounding box center [302, 94] width 9 height 9
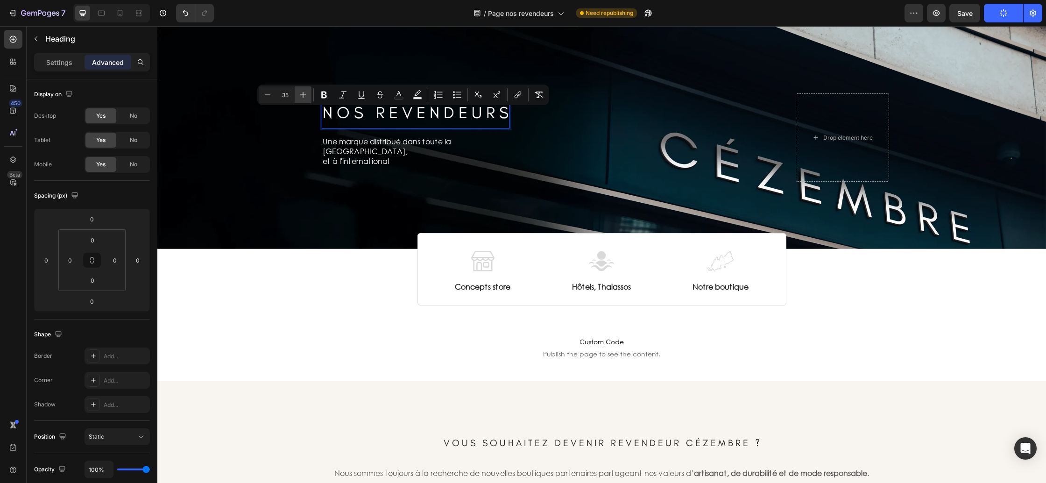
click at [306, 98] on icon "Editor contextual toolbar" at bounding box center [302, 94] width 9 height 9
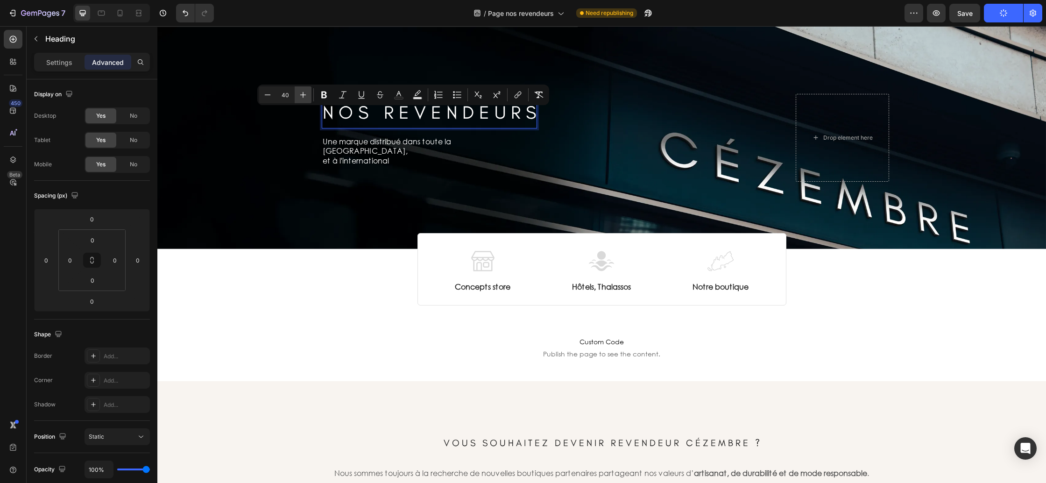
click at [306, 98] on icon "Editor contextual toolbar" at bounding box center [302, 94] width 9 height 9
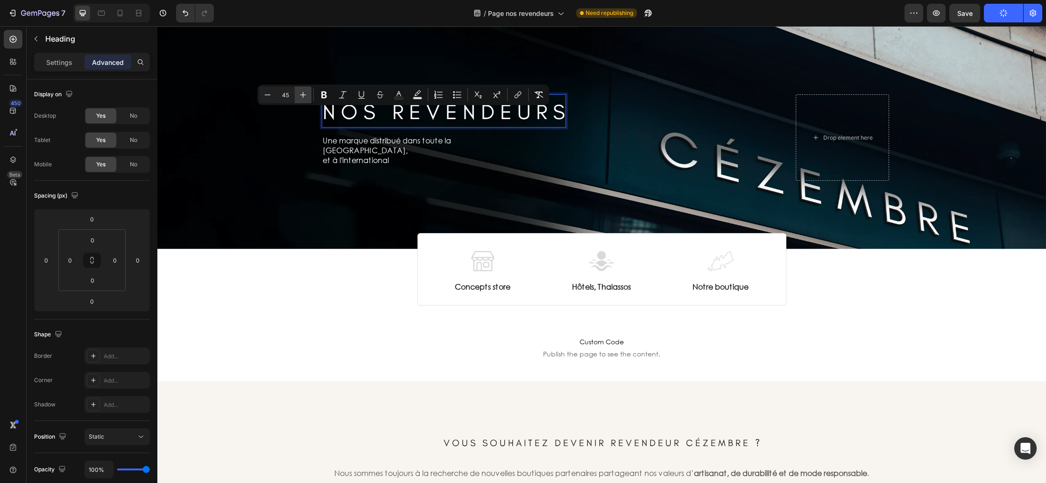
click at [306, 98] on icon "Editor contextual toolbar" at bounding box center [302, 94] width 9 height 9
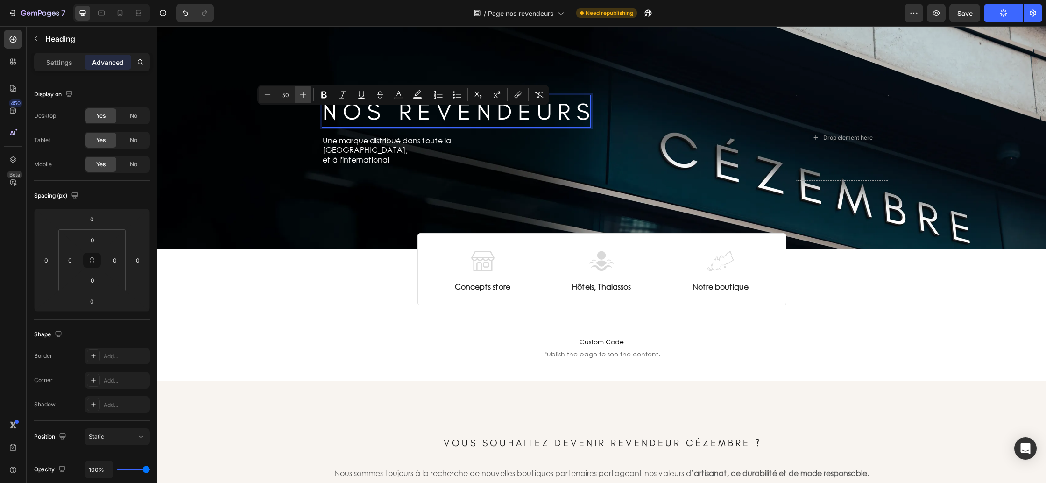
click at [306, 98] on icon "Editor contextual toolbar" at bounding box center [302, 94] width 9 height 9
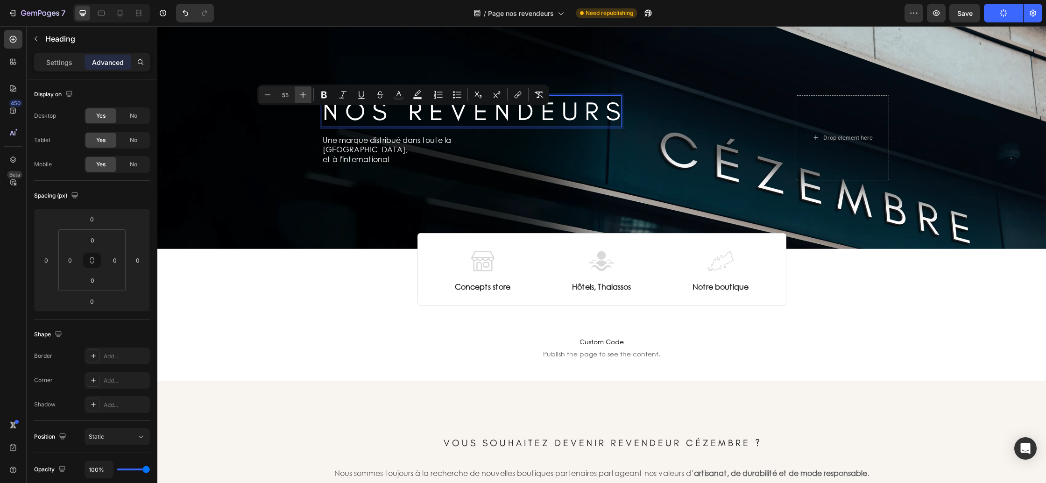
click at [306, 98] on icon "Editor contextual toolbar" at bounding box center [302, 94] width 9 height 9
type input "57"
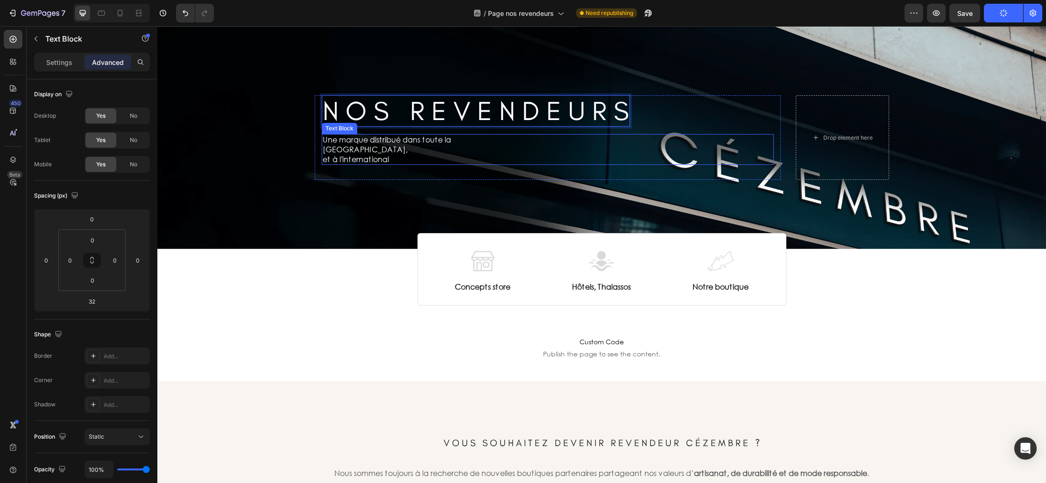
click at [360, 155] on p "et à l'international" at bounding box center [406, 160] width 166 height 10
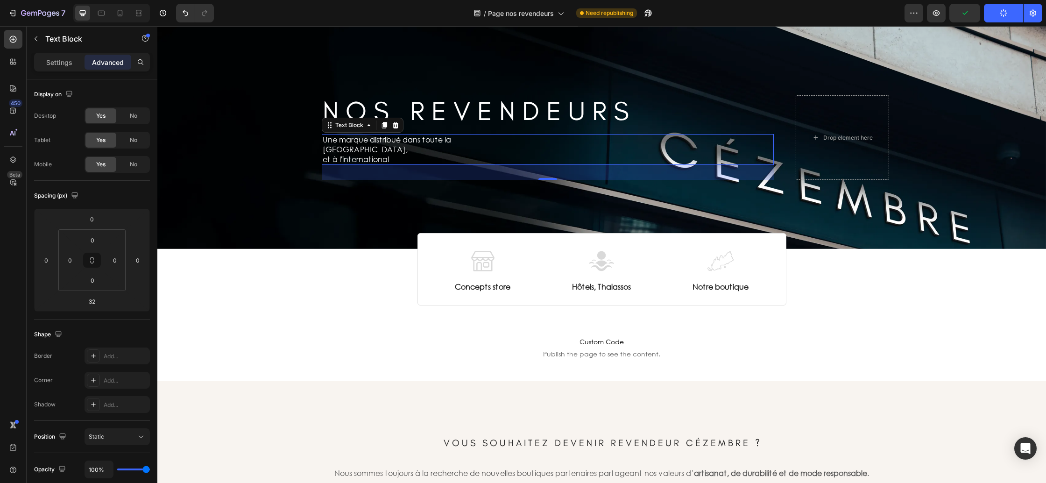
click at [366, 148] on p "Une marque distribué dans toute la france," at bounding box center [406, 145] width 166 height 20
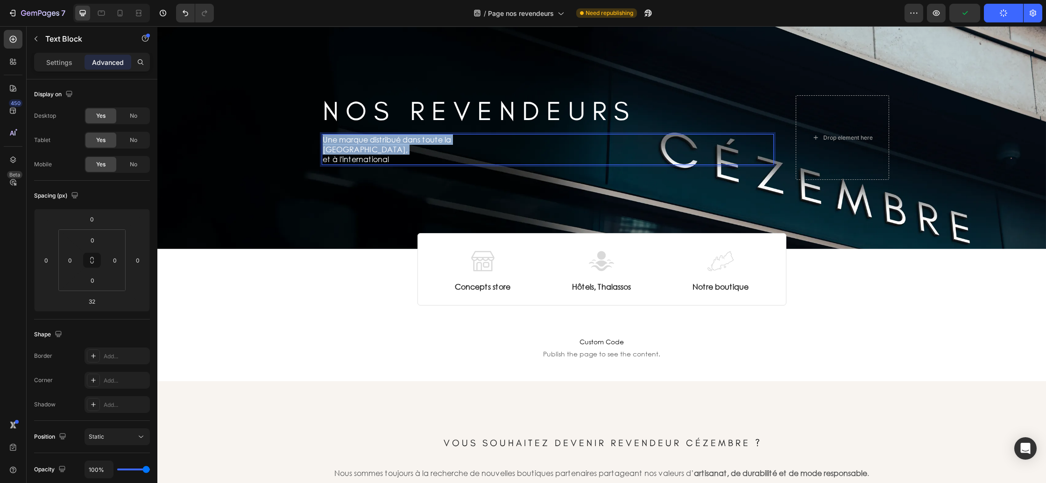
click at [366, 148] on p "Une marque distribué dans toute la france," at bounding box center [406, 145] width 166 height 20
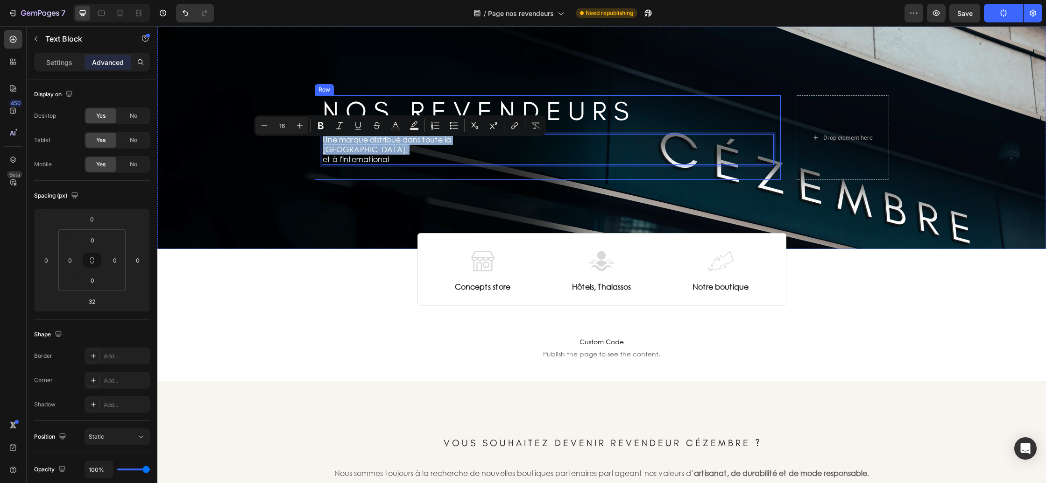
click at [367, 184] on div "⁠⁠⁠⁠⁠⁠⁠ N O S R E V E N D E U R S Heading Row Une marque distribué dans toute l…" at bounding box center [602, 137] width 574 height 114
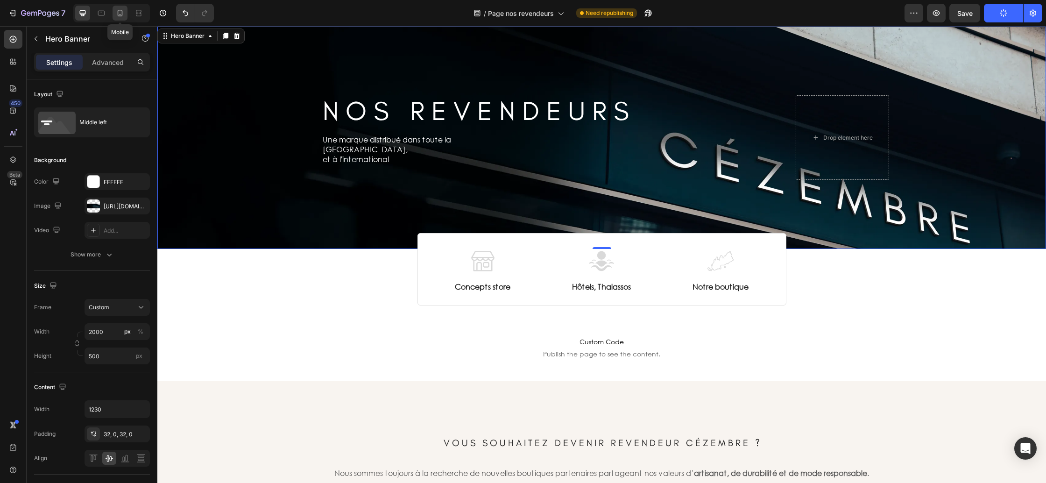
click at [120, 13] on icon at bounding box center [119, 12] width 9 height 9
type input "100"
type input "100%"
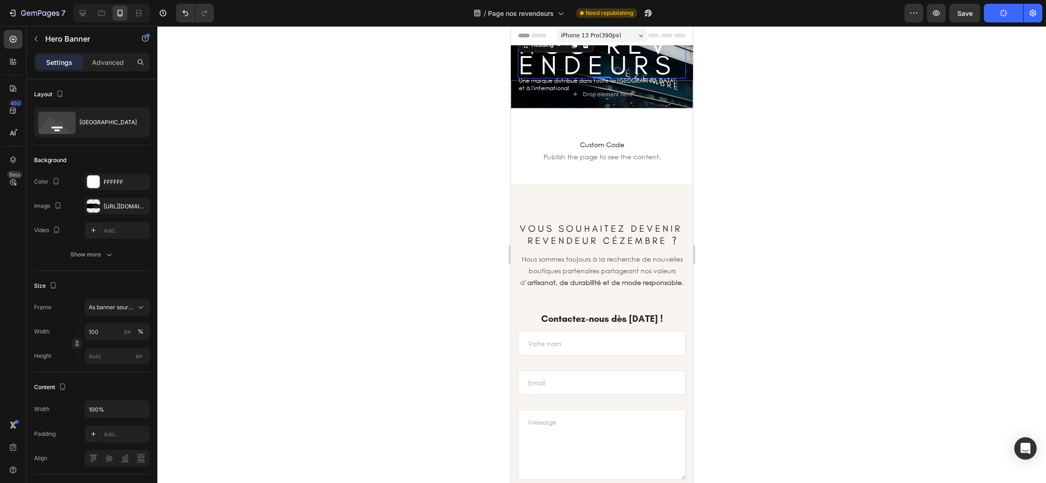
click at [616, 64] on span "N O S R E V E N D E U R S" at bounding box center [594, 54] width 152 height 52
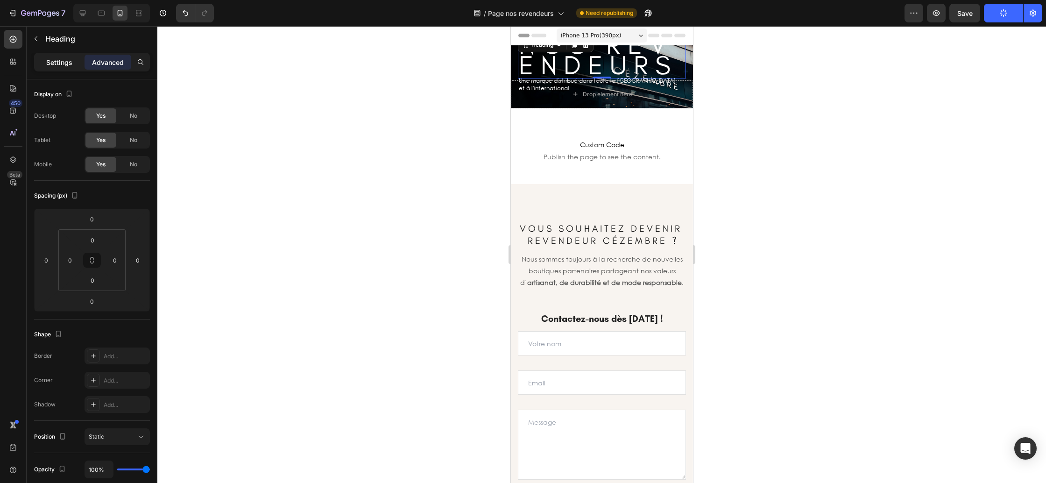
click at [65, 65] on p "Settings" at bounding box center [59, 62] width 26 height 10
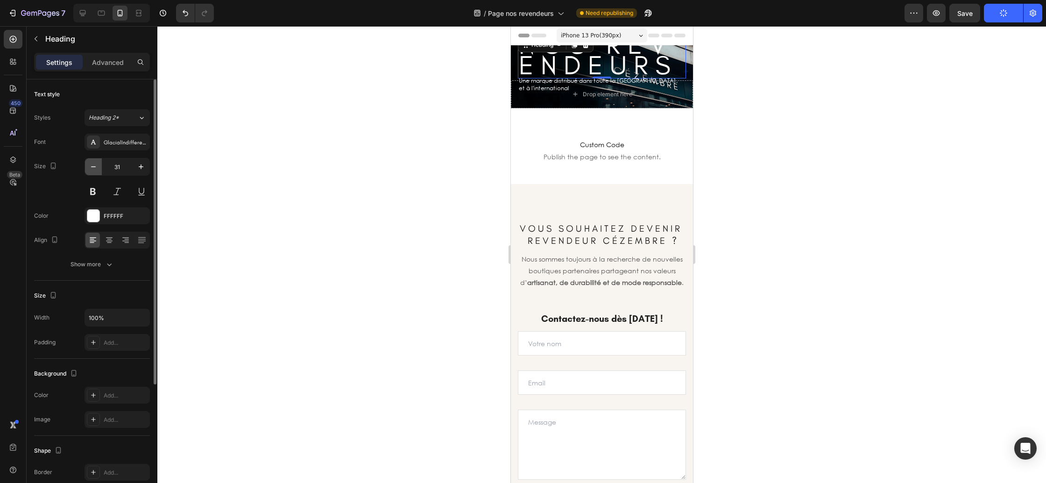
click at [94, 166] on icon "button" at bounding box center [93, 166] width 9 height 9
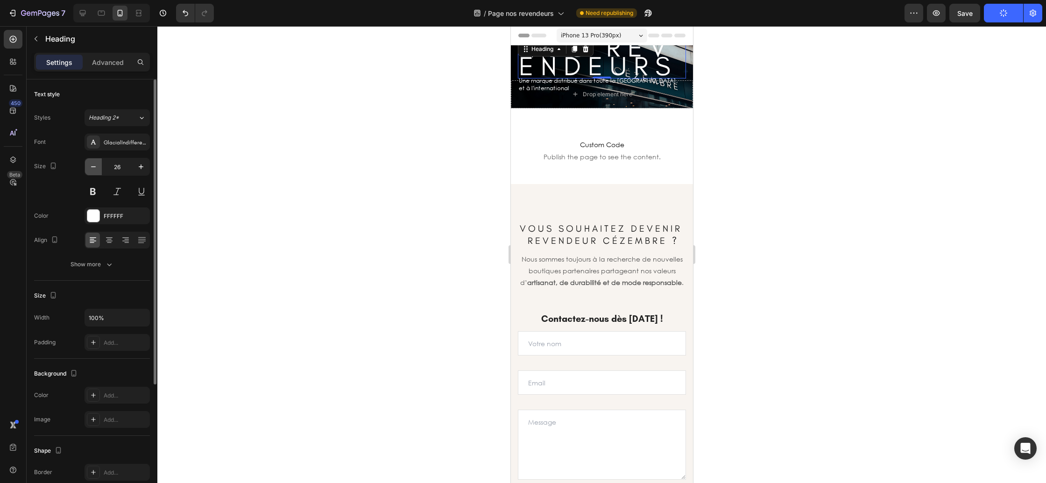
click at [94, 166] on icon "button" at bounding box center [93, 166] width 9 height 9
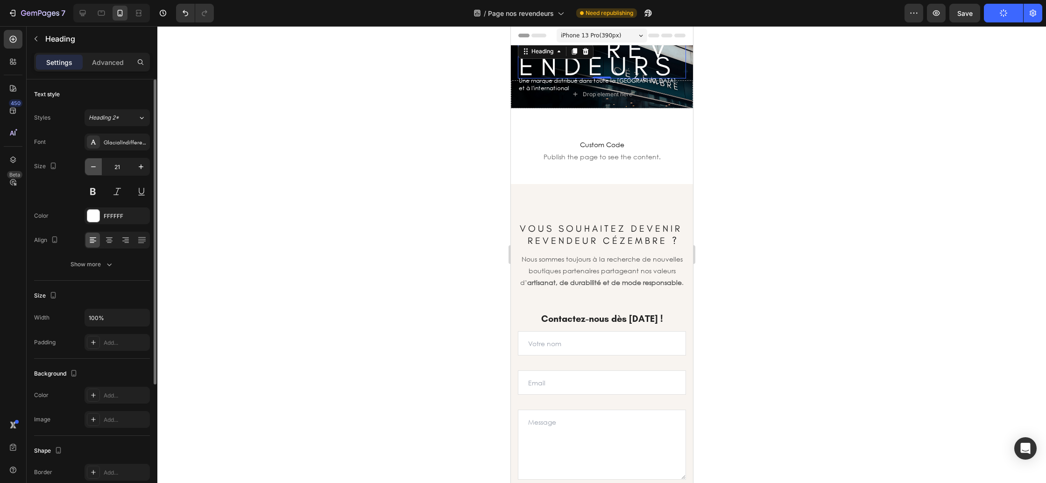
click at [94, 166] on icon "button" at bounding box center [93, 166] width 9 height 9
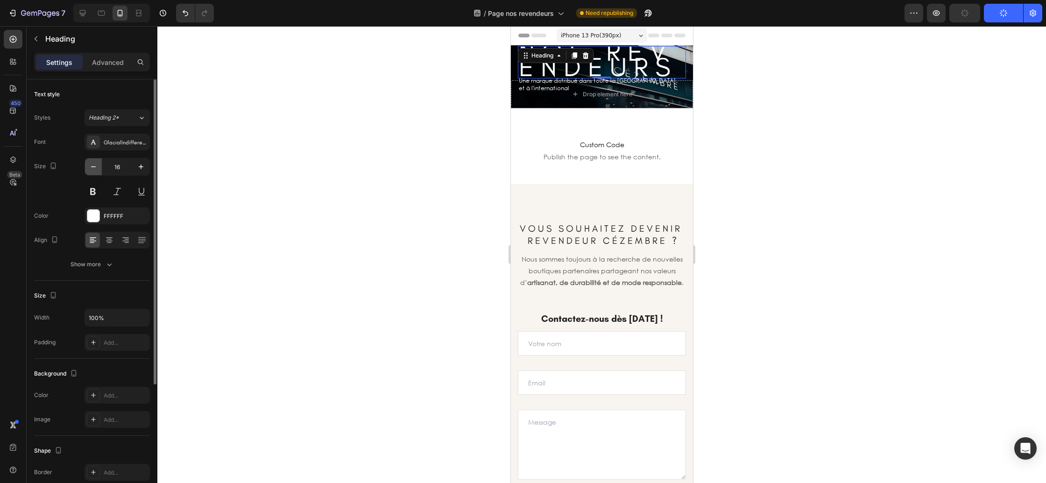
click at [94, 166] on icon "button" at bounding box center [93, 166] width 9 height 9
click at [186, 18] on button "Undo/Redo" at bounding box center [185, 13] width 19 height 19
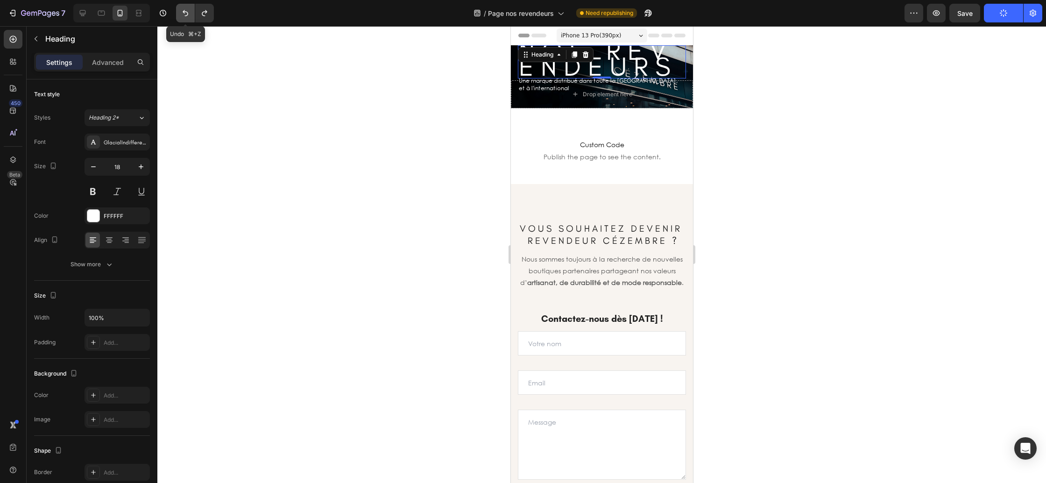
click at [186, 18] on button "Undo/Redo" at bounding box center [185, 13] width 19 height 19
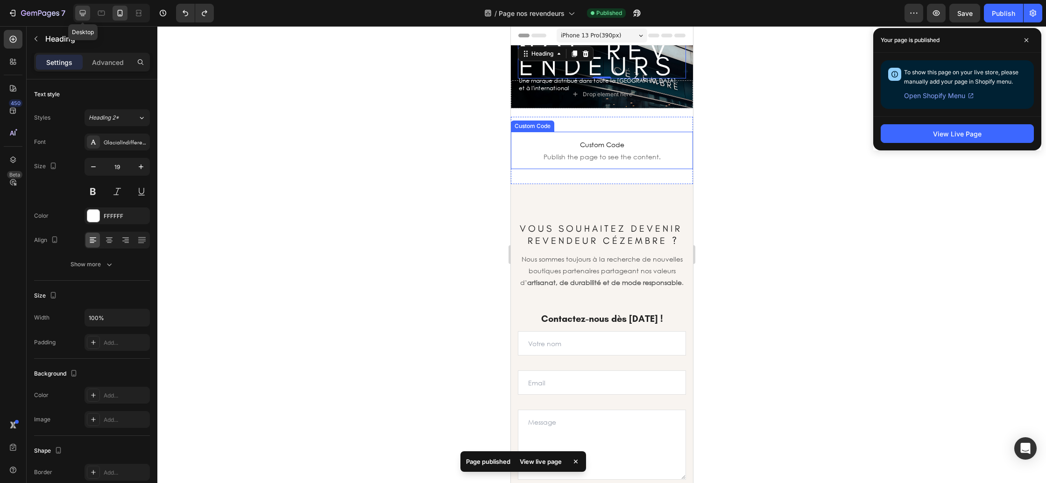
click at [82, 13] on icon at bounding box center [83, 13] width 6 height 6
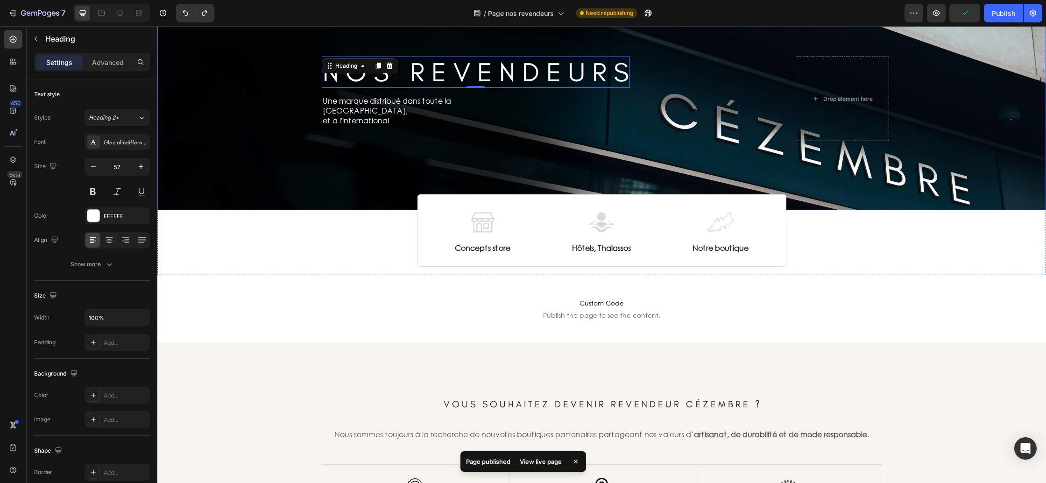
scroll to position [60, 0]
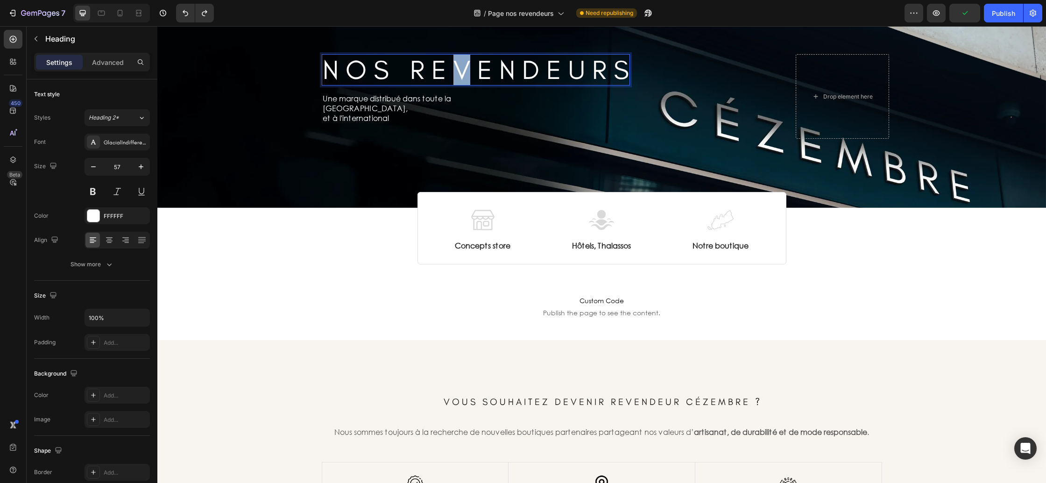
click at [453, 72] on span "N O S R E V E N D E U R S" at bounding box center [476, 70] width 306 height 32
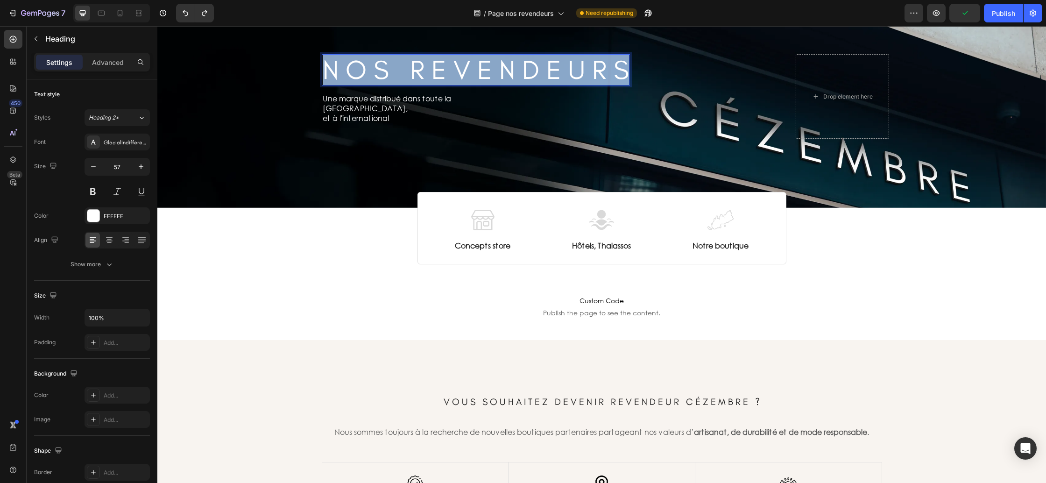
click at [453, 72] on span "N O S R E V E N D E U R S" at bounding box center [476, 70] width 306 height 32
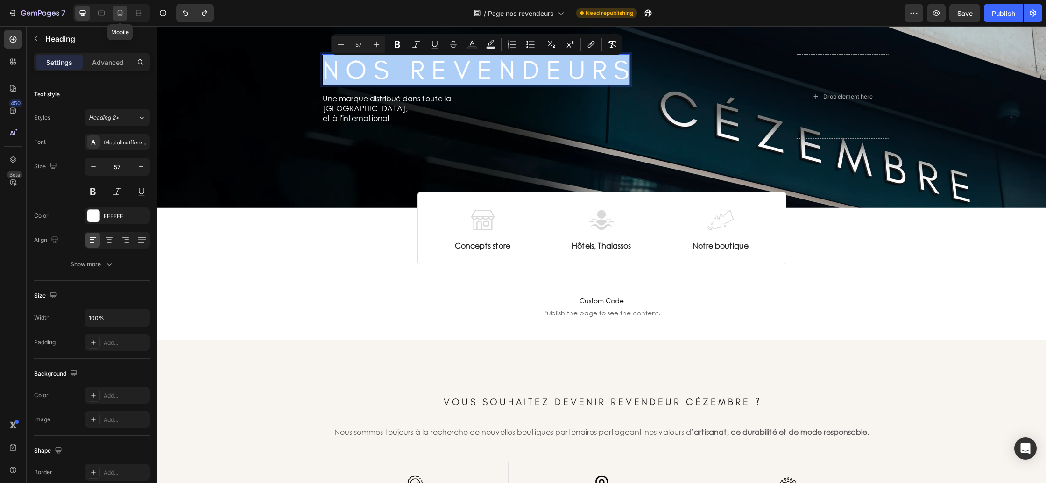
click at [120, 15] on icon at bounding box center [119, 12] width 9 height 9
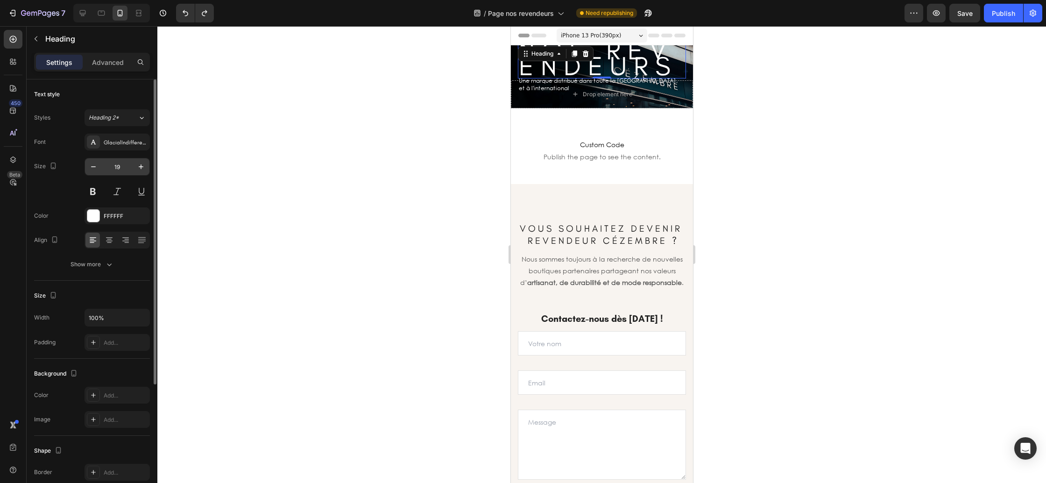
click at [122, 164] on input "19" at bounding box center [117, 166] width 31 height 17
click at [120, 170] on input "57" at bounding box center [117, 166] width 31 height 17
type input "2"
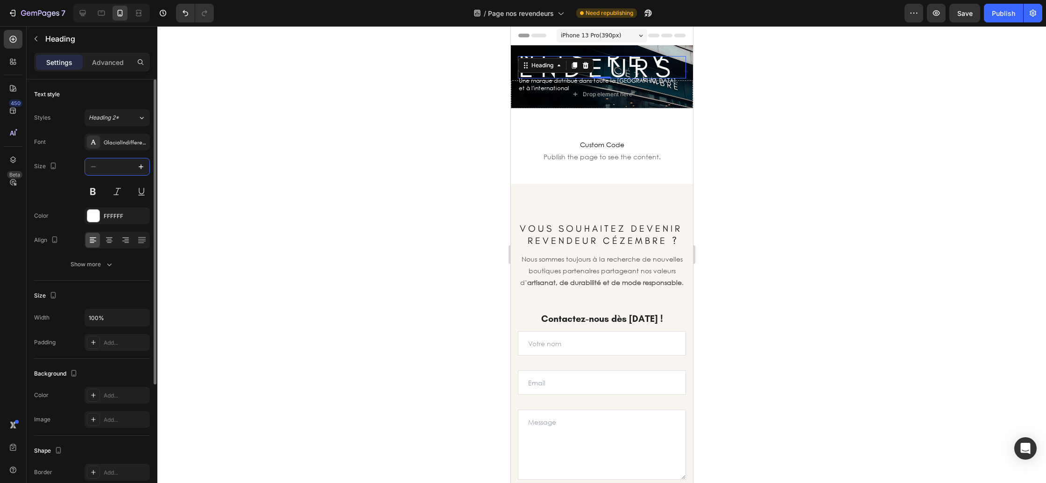
type input "9"
type input "57"
click at [782, 248] on div at bounding box center [601, 254] width 889 height 457
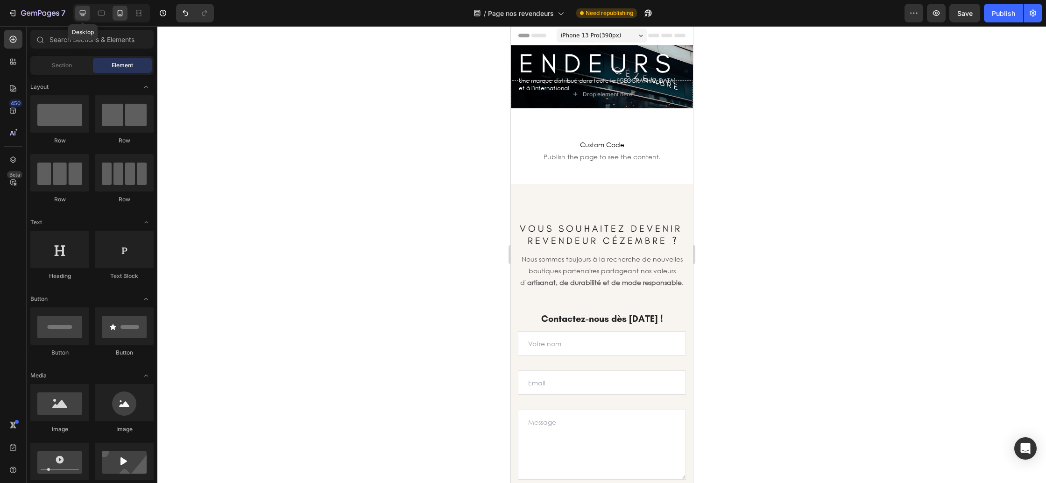
click at [80, 14] on icon at bounding box center [83, 13] width 6 height 6
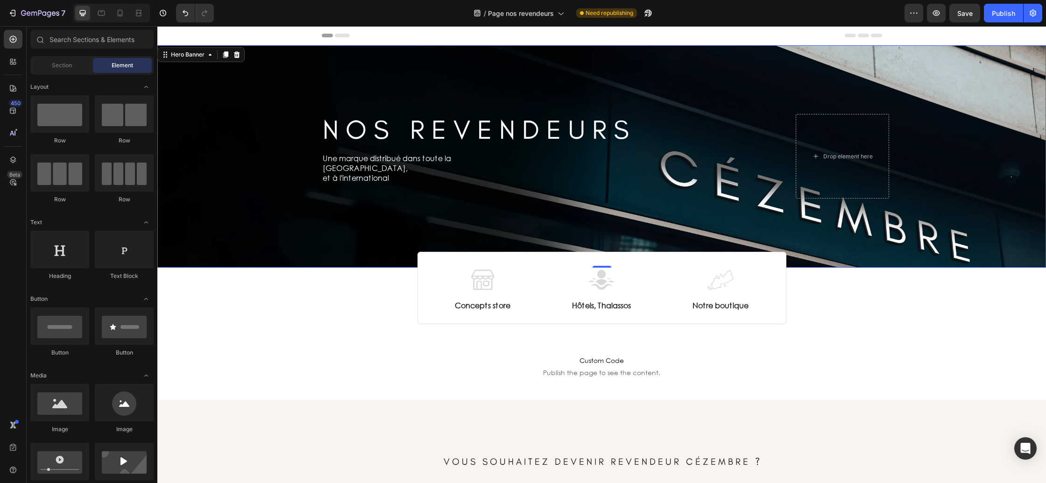
click at [229, 207] on div "Background Image" at bounding box center [601, 156] width 889 height 222
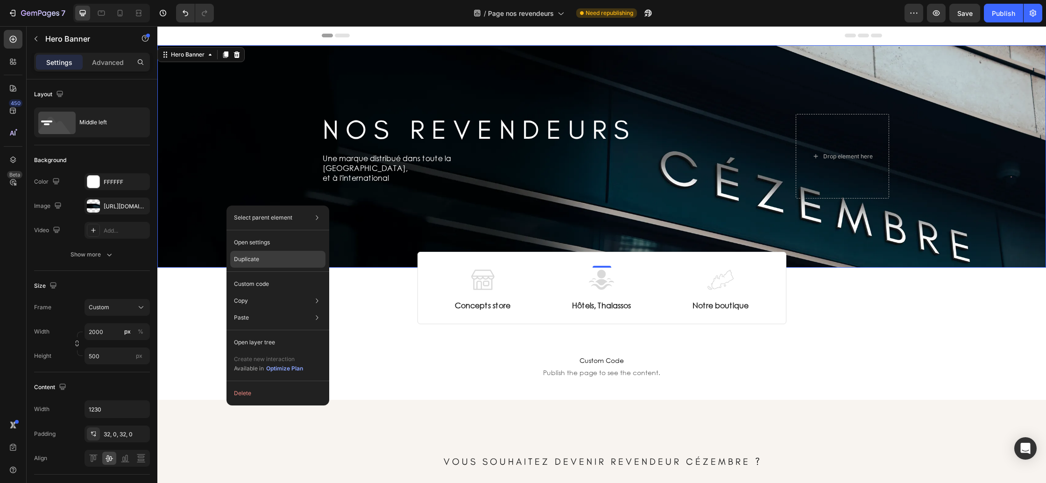
click at [266, 276] on div "Duplicate" at bounding box center [277, 284] width 95 height 17
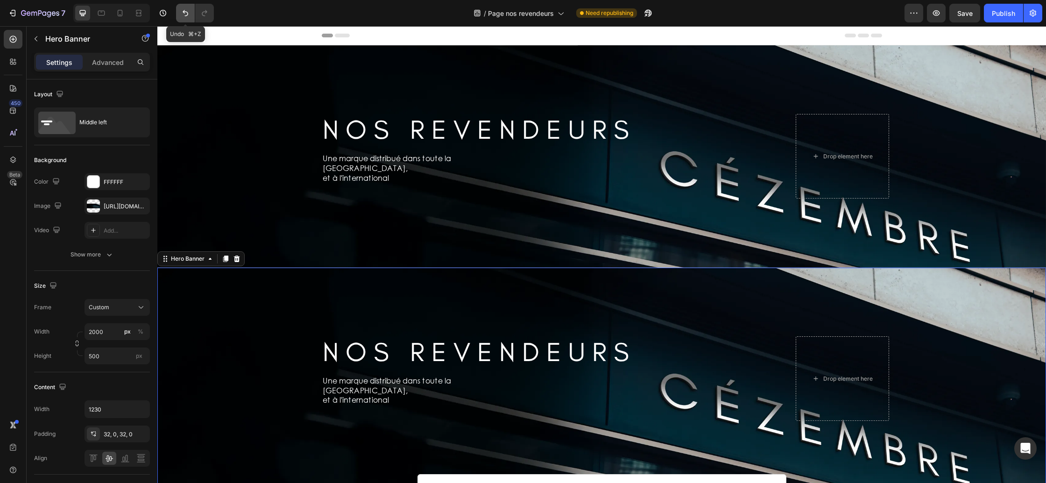
click at [187, 10] on icon "Undo/Redo" at bounding box center [185, 12] width 9 height 9
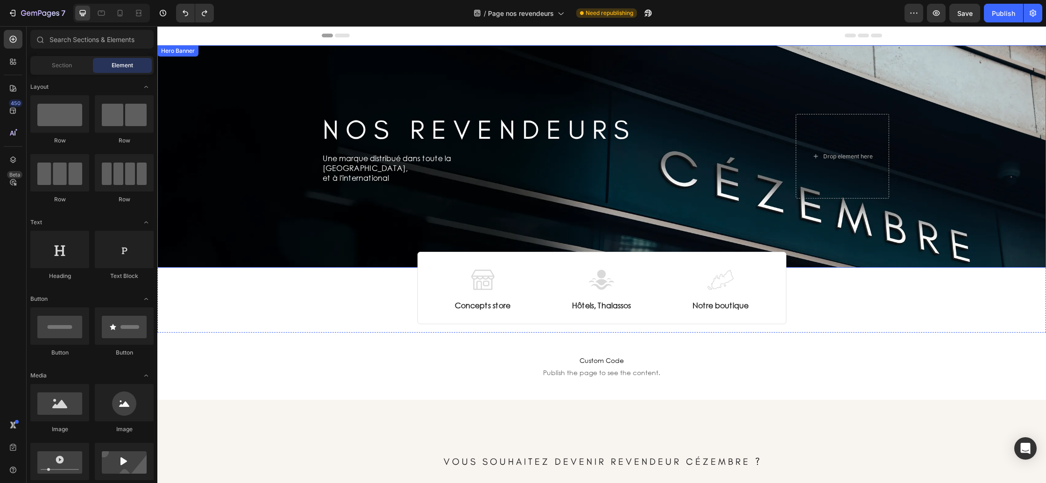
click at [196, 210] on div "Background Image" at bounding box center [601, 156] width 889 height 222
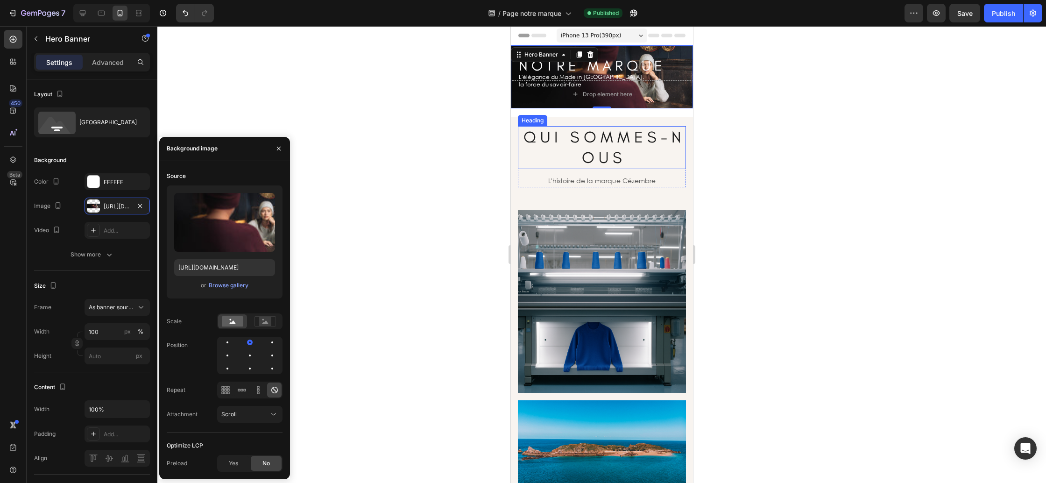
click at [630, 163] on h2 "Q U I S O M M E S - N O U S" at bounding box center [601, 147] width 168 height 43
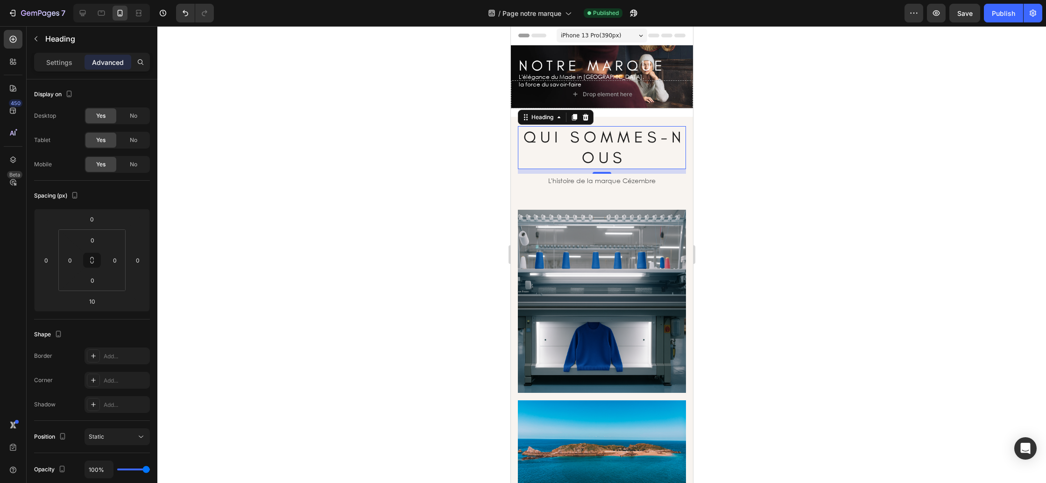
click at [581, 154] on h2 "Q U I S O M M E S - N O U S" at bounding box center [601, 147] width 168 height 43
click at [581, 154] on p "Q U I S O M M E S - N O U S" at bounding box center [601, 147] width 166 height 41
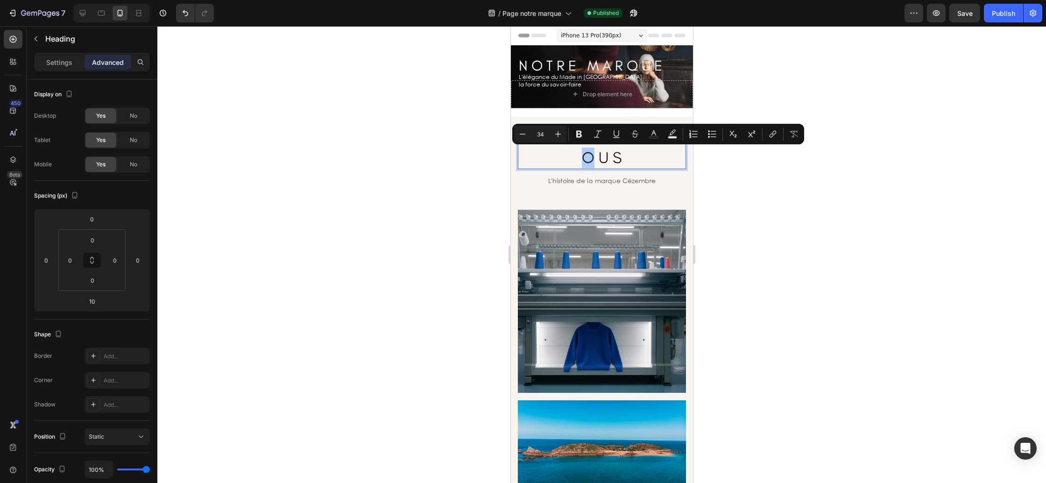
click at [772, 191] on div at bounding box center [601, 254] width 889 height 457
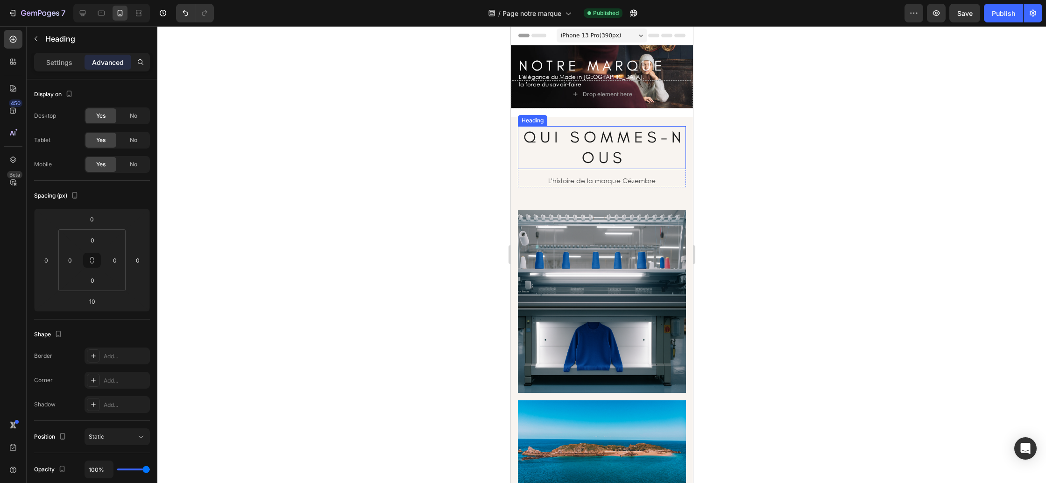
click at [607, 156] on p "Q U I S O M M E S - N O U S" at bounding box center [601, 147] width 166 height 41
click at [66, 61] on p "Settings" at bounding box center [59, 62] width 26 height 10
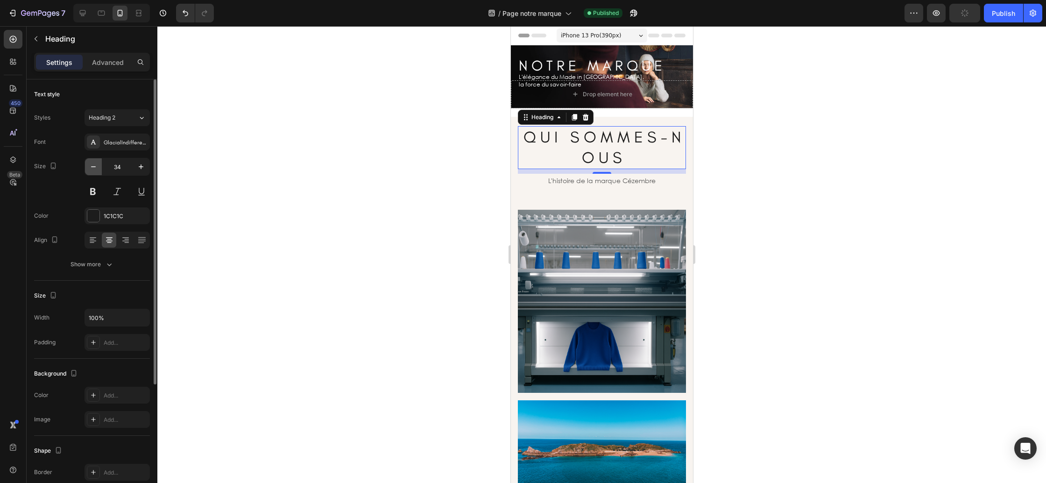
click at [89, 167] on icon "button" at bounding box center [93, 166] width 9 height 9
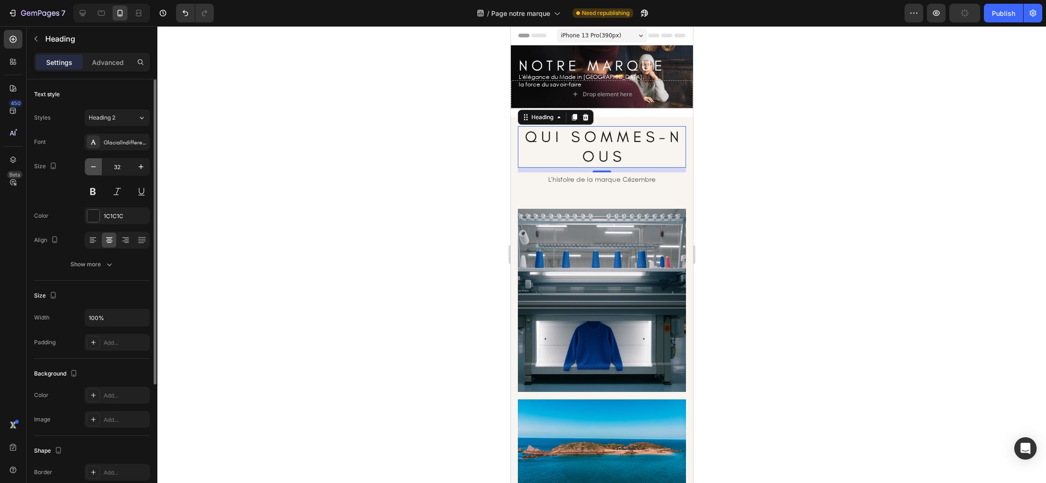
click at [89, 167] on icon "button" at bounding box center [93, 166] width 9 height 9
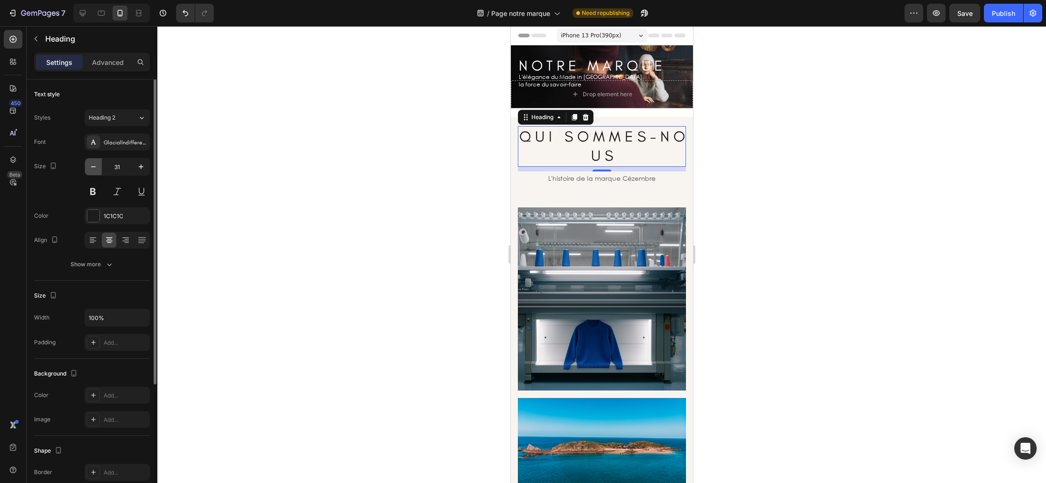
click at [89, 167] on icon "button" at bounding box center [93, 166] width 9 height 9
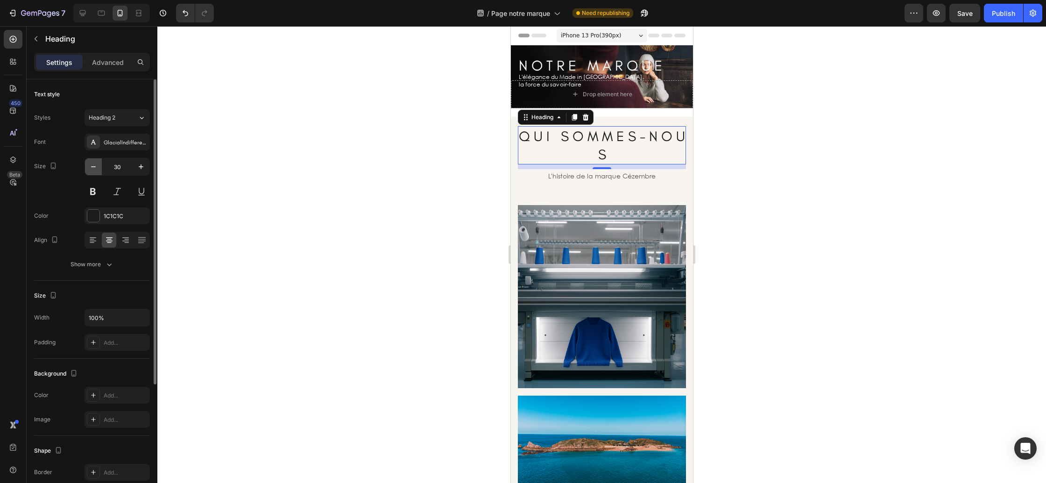
click at [89, 167] on icon "button" at bounding box center [93, 166] width 9 height 9
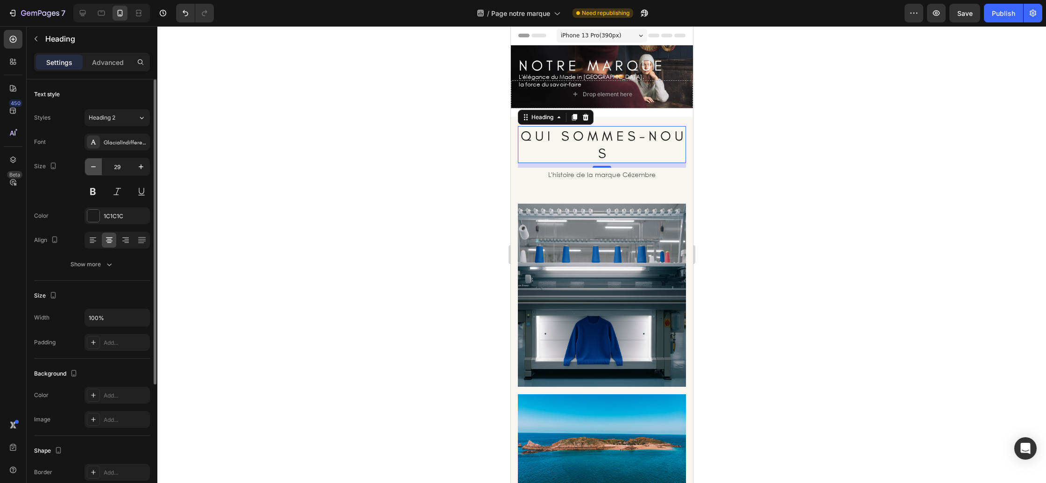
click at [89, 167] on icon "button" at bounding box center [93, 166] width 9 height 9
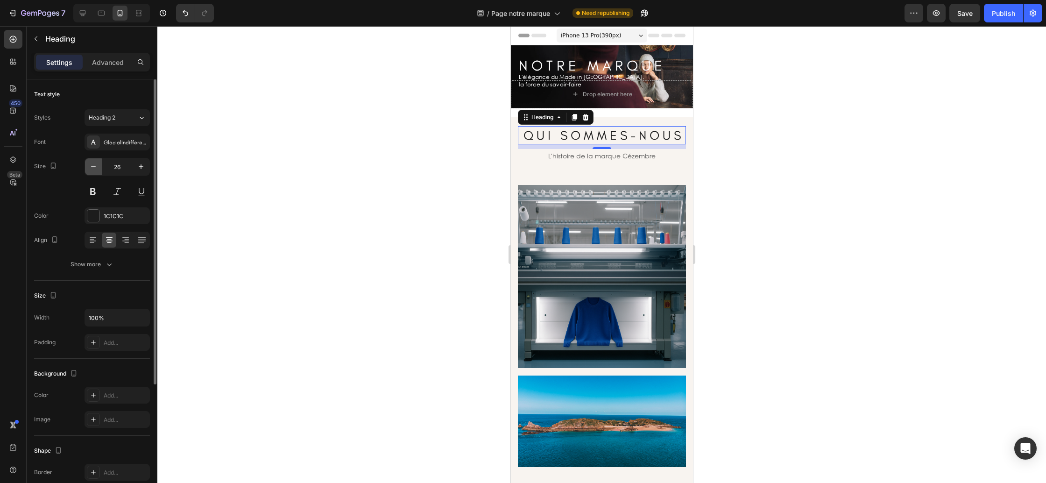
click at [89, 167] on icon "button" at bounding box center [93, 166] width 9 height 9
type input "25"
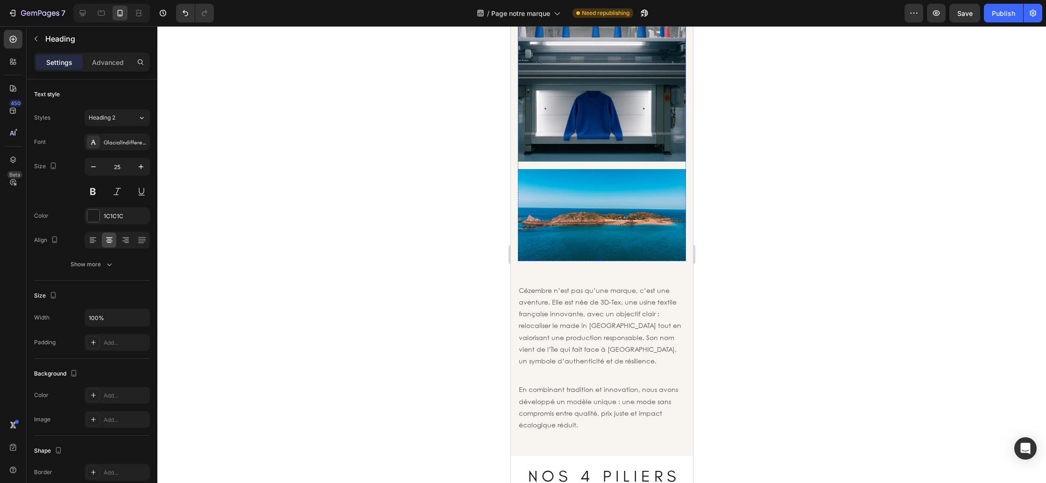
scroll to position [333, 0]
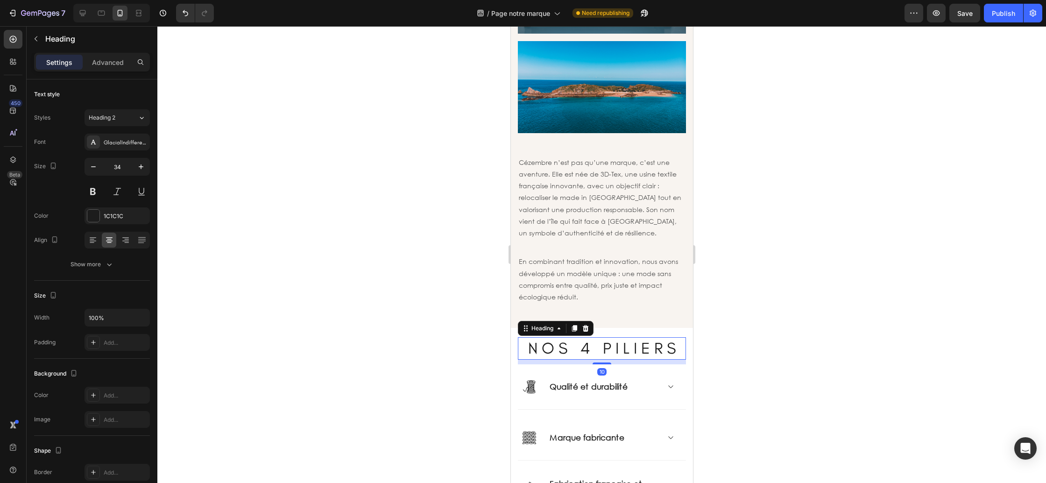
click at [619, 339] on h2 "N O S 4 P I L I E R S" at bounding box center [601, 348] width 168 height 22
click at [96, 164] on icon "button" at bounding box center [93, 166] width 9 height 9
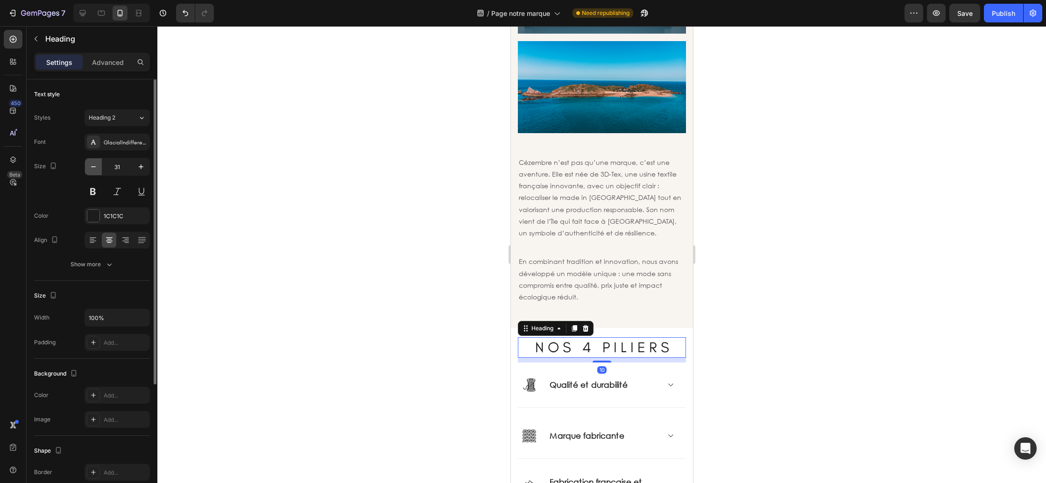
click at [96, 164] on icon "button" at bounding box center [93, 166] width 9 height 9
click at [96, 165] on icon "button" at bounding box center [93, 166] width 9 height 9
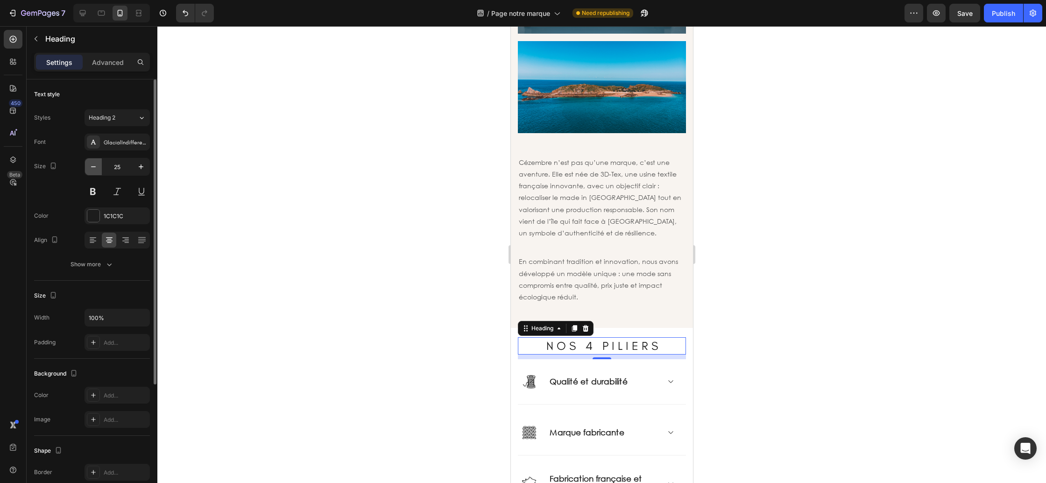
click at [96, 165] on icon "button" at bounding box center [93, 166] width 9 height 9
click at [137, 165] on icon "button" at bounding box center [140, 166] width 9 height 9
type input "25"
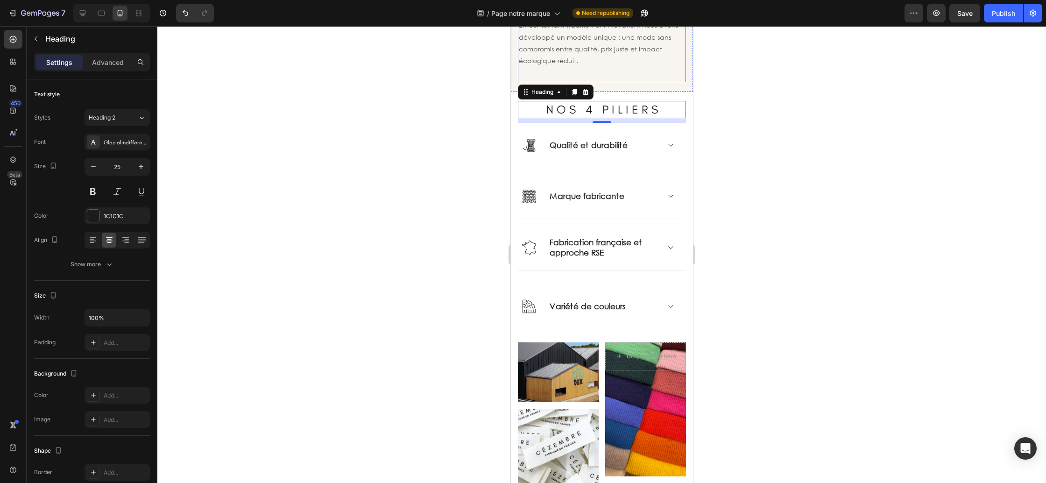
scroll to position [593, 0]
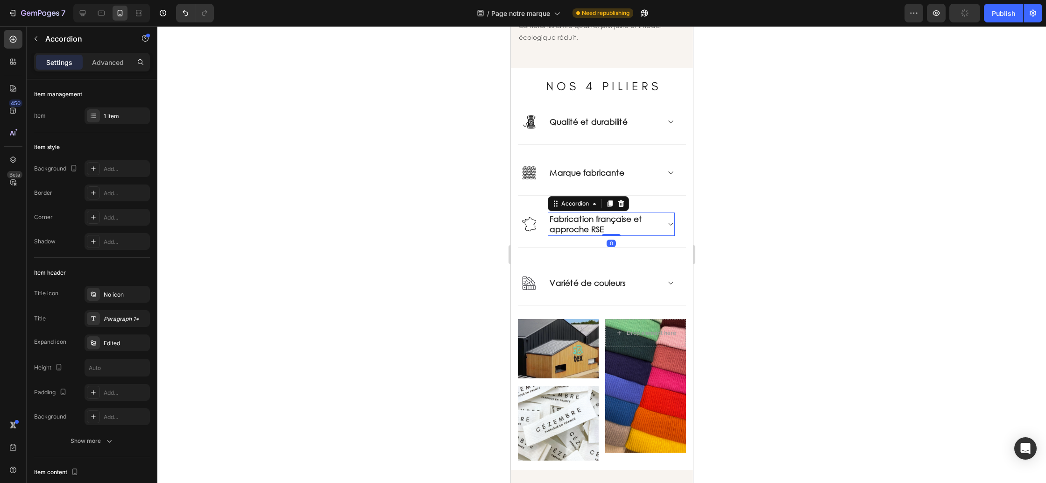
click at [590, 229] on p "Fabrication française et approche RSE" at bounding box center [603, 224] width 108 height 21
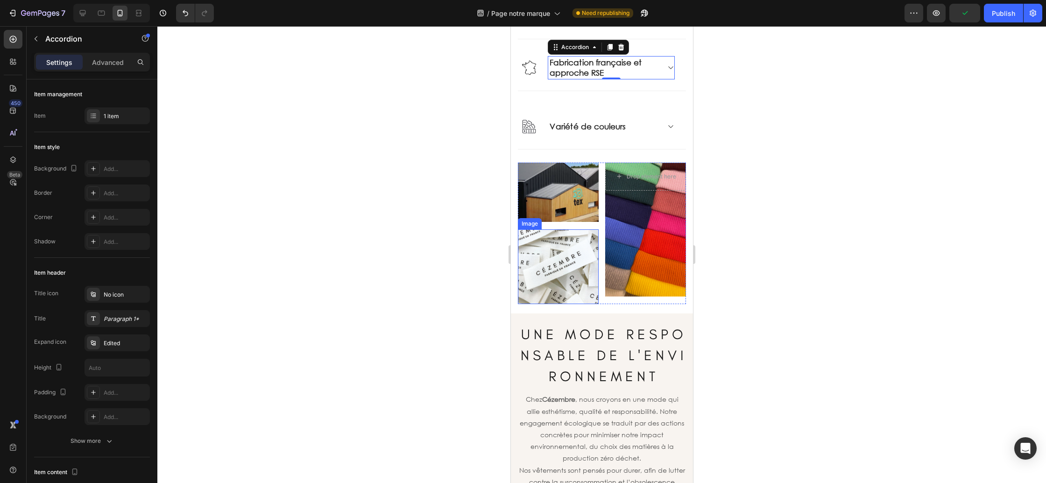
scroll to position [751, 0]
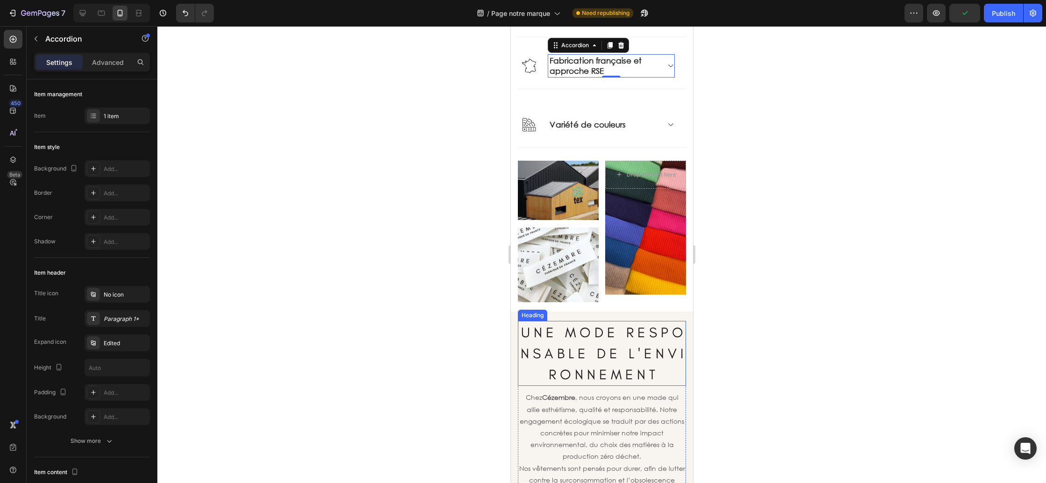
click at [597, 341] on h2 "U N E M O D E R E S P O N S A B L E D E L ' E N V I R O N N E M E N T" at bounding box center [601, 353] width 168 height 65
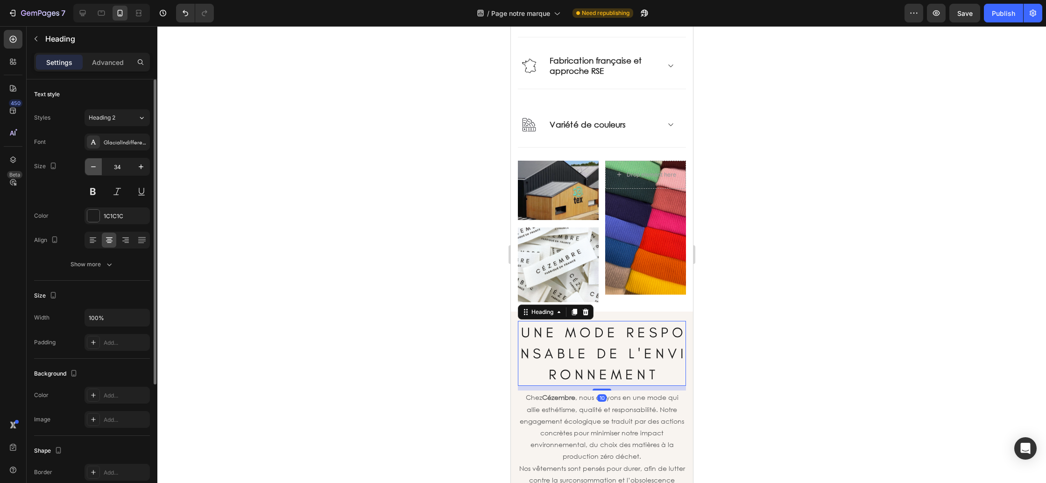
click at [95, 170] on icon "button" at bounding box center [93, 166] width 9 height 9
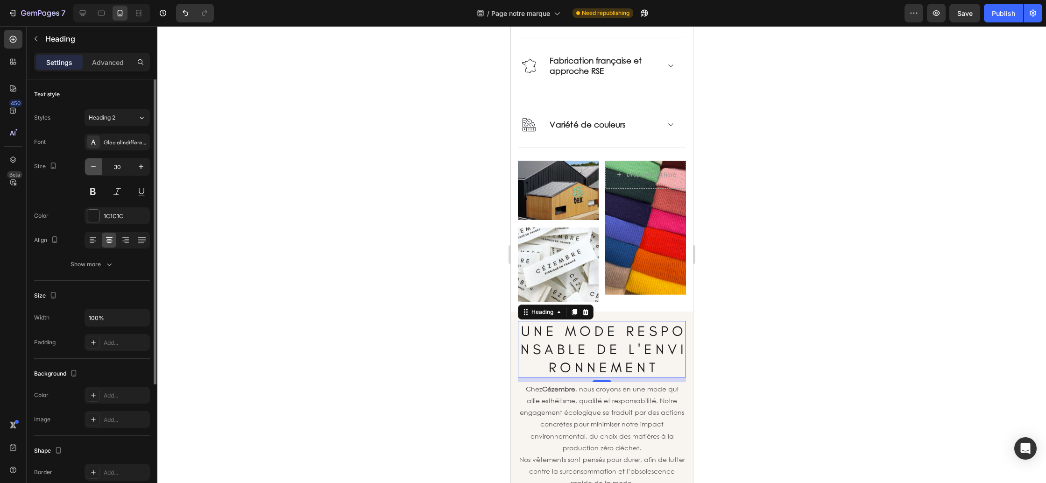
click at [95, 170] on icon "button" at bounding box center [93, 166] width 9 height 9
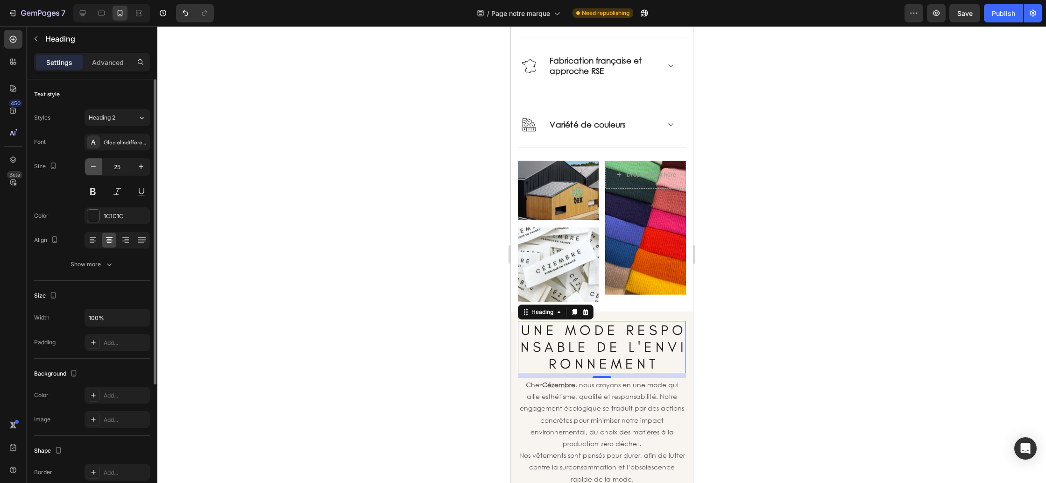
click at [95, 170] on icon "button" at bounding box center [93, 166] width 9 height 9
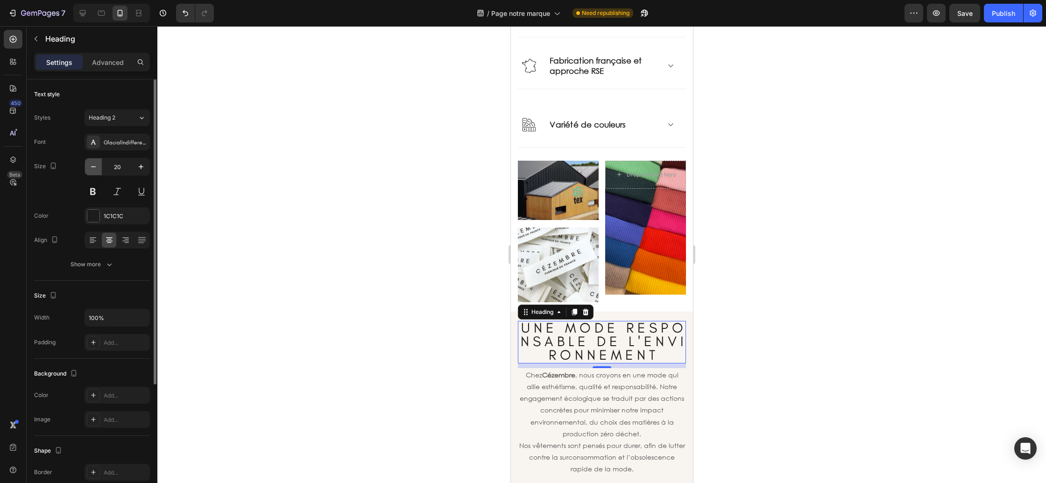
click at [95, 170] on icon "button" at bounding box center [93, 166] width 9 height 9
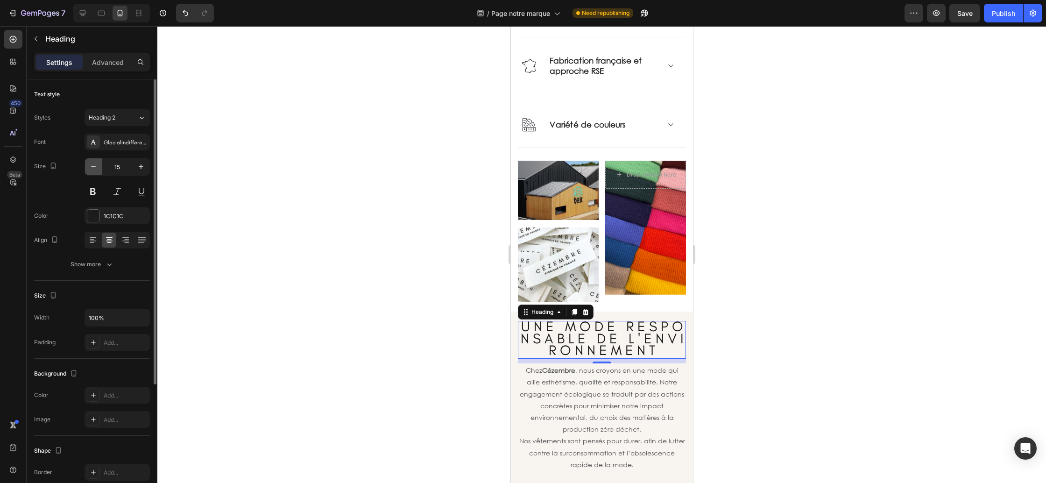
click at [95, 170] on icon "button" at bounding box center [93, 166] width 9 height 9
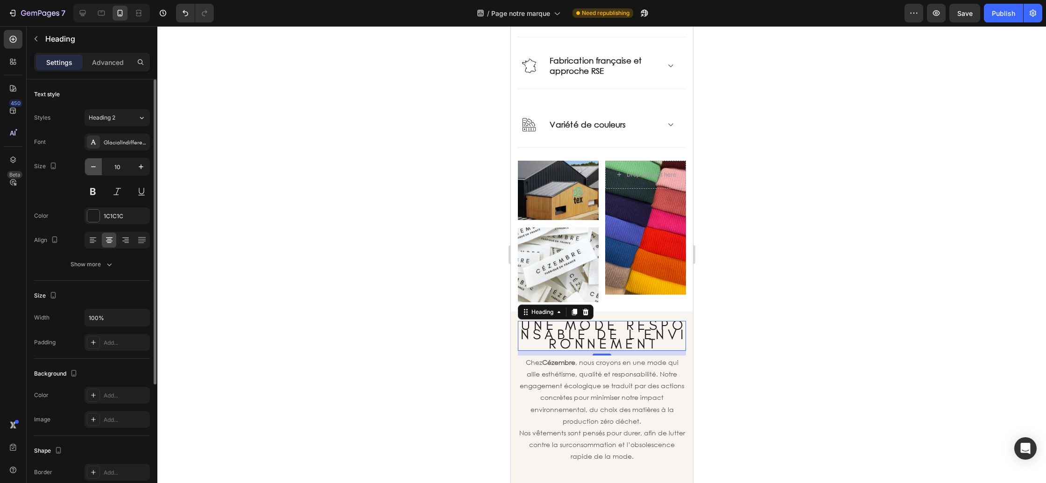
click at [95, 170] on icon "button" at bounding box center [93, 166] width 9 height 9
click at [140, 168] on icon "button" at bounding box center [140, 166] width 9 height 9
click at [140, 169] on icon "button" at bounding box center [140, 166] width 9 height 9
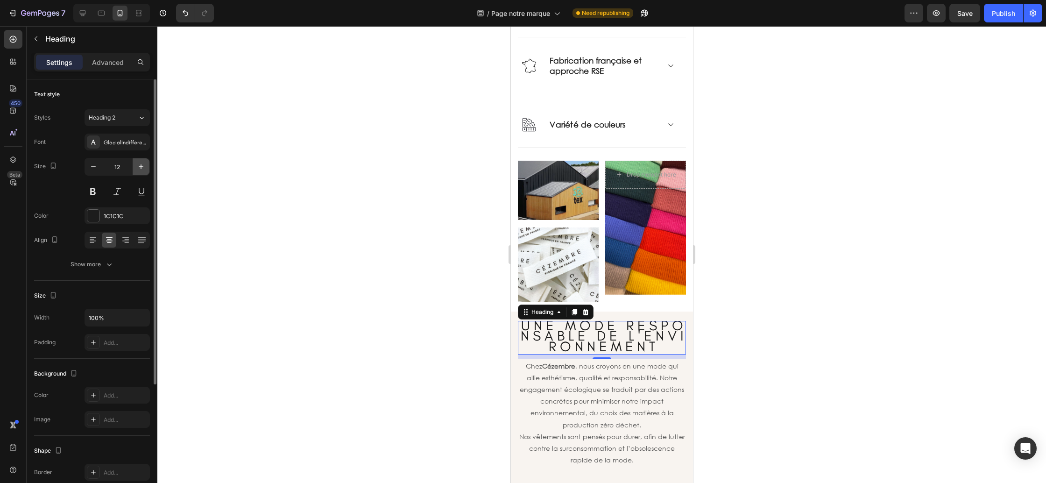
click at [140, 169] on icon "button" at bounding box center [140, 166] width 9 height 9
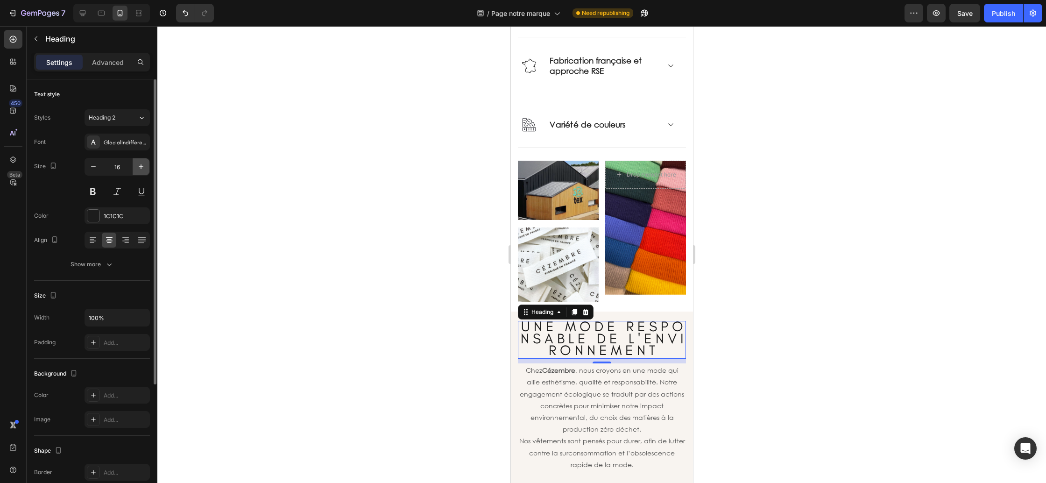
click at [140, 169] on icon "button" at bounding box center [140, 166] width 9 height 9
click at [93, 168] on icon "button" at bounding box center [93, 166] width 9 height 9
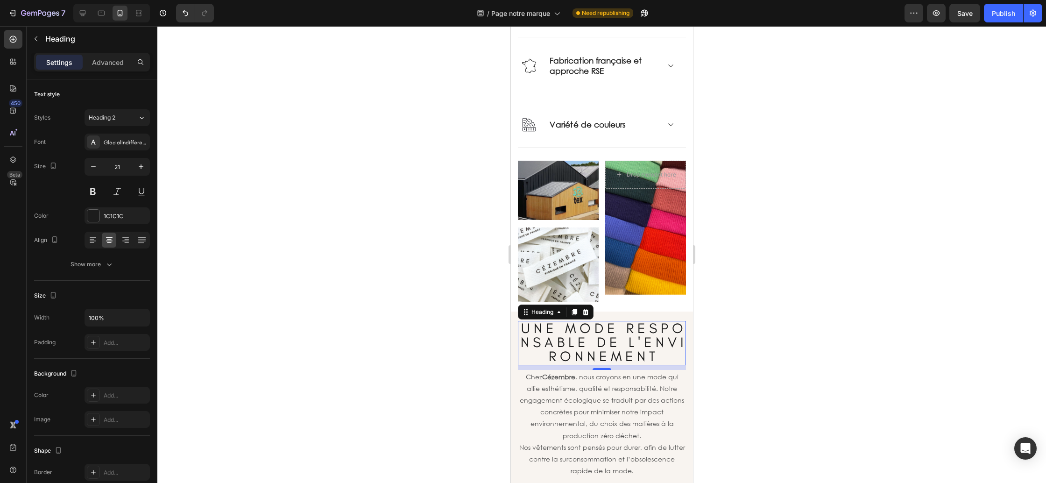
type input "20"
click at [572, 339] on span "U N E M O D E R E S P O N S A B L E D E L ' E N V I R O N N E M E N T" at bounding box center [601, 341] width 163 height 44
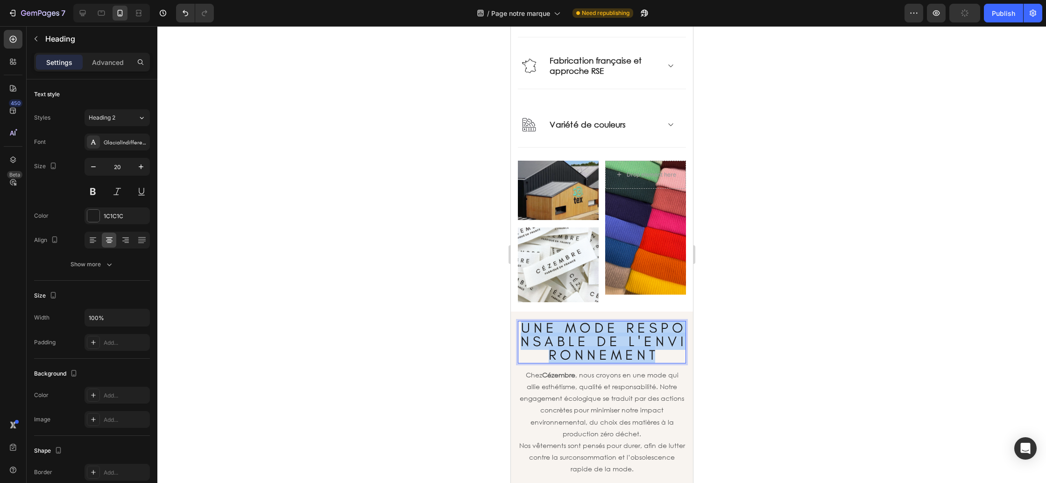
click at [572, 339] on span "U N E M O D E R E S P O N S A B L E D E L ' E N V I R O N N E M E N T" at bounding box center [601, 341] width 163 height 44
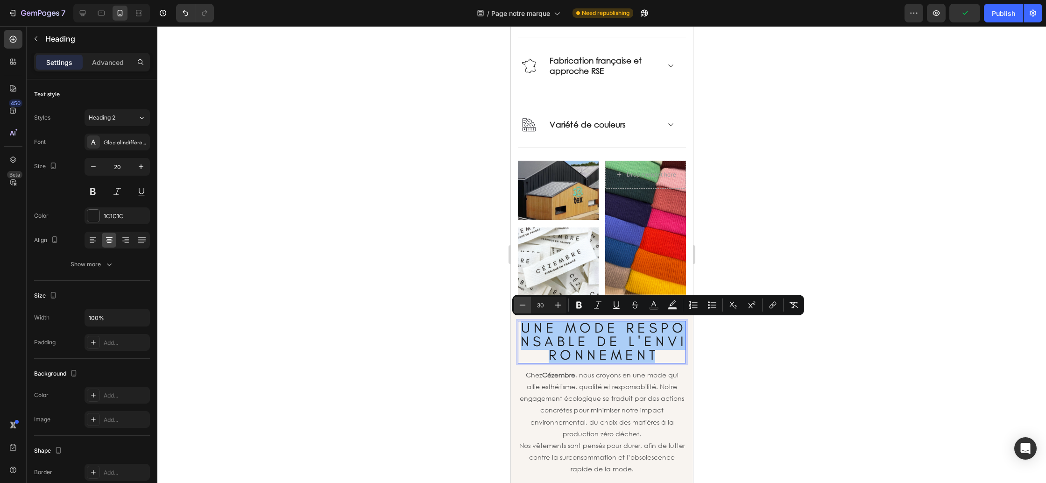
click at [526, 306] on icon "Editor contextual toolbar" at bounding box center [522, 304] width 9 height 9
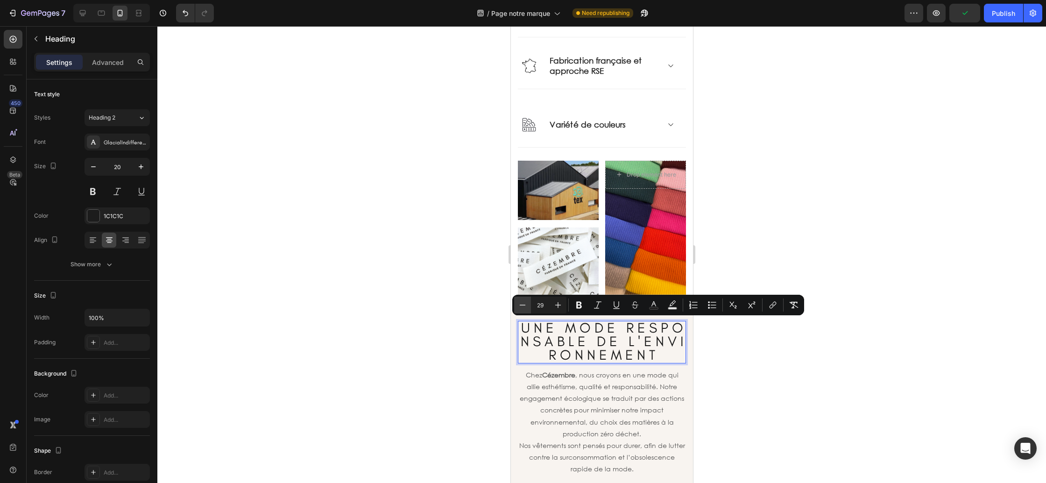
click at [526, 306] on icon "Editor contextual toolbar" at bounding box center [522, 304] width 9 height 9
click at [526, 305] on icon "Editor contextual toolbar" at bounding box center [522, 304] width 9 height 9
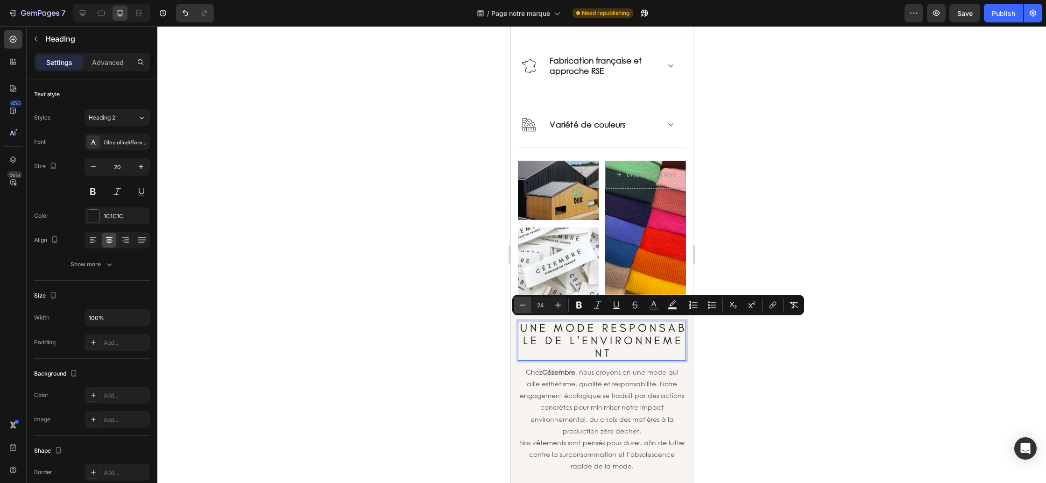
click at [526, 305] on icon "Editor contextual toolbar" at bounding box center [522, 304] width 9 height 9
type input "20"
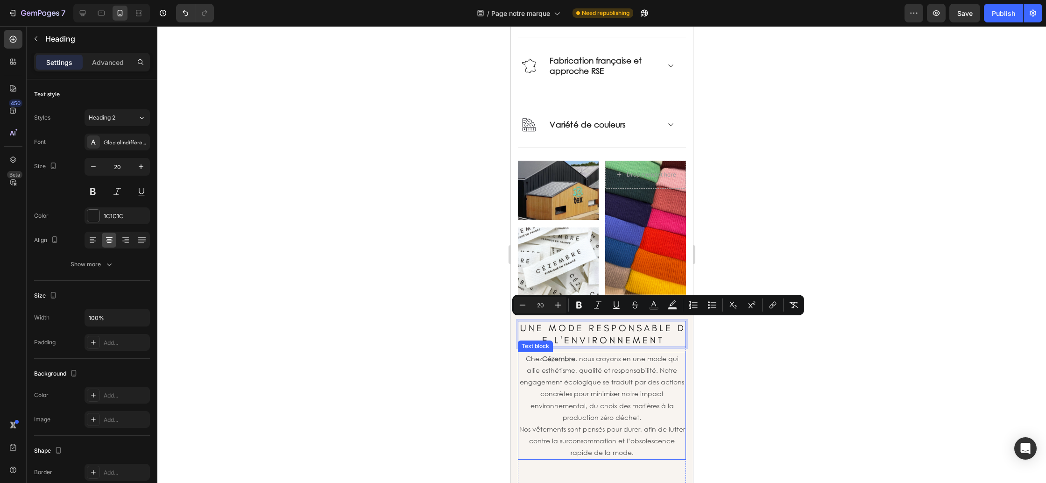
click at [731, 382] on div at bounding box center [601, 254] width 889 height 457
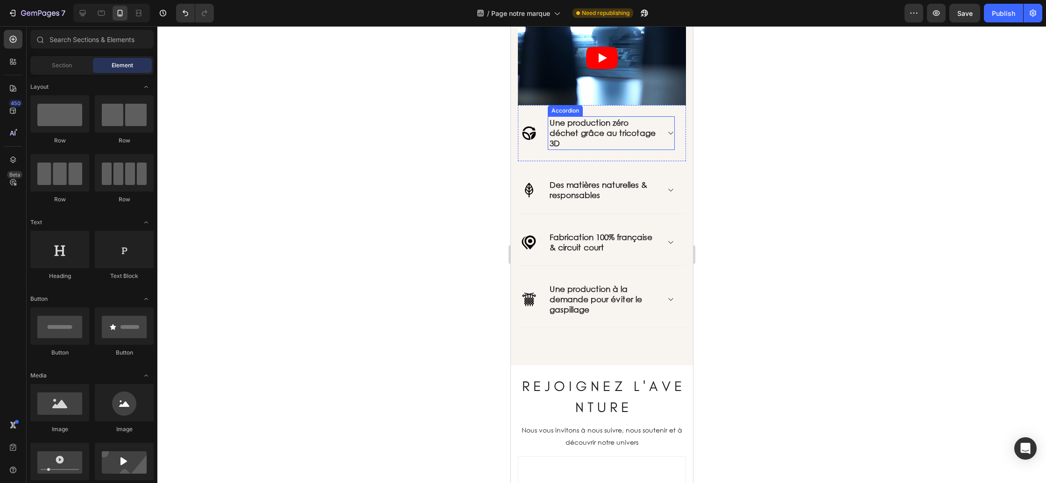
scroll to position [1325, 0]
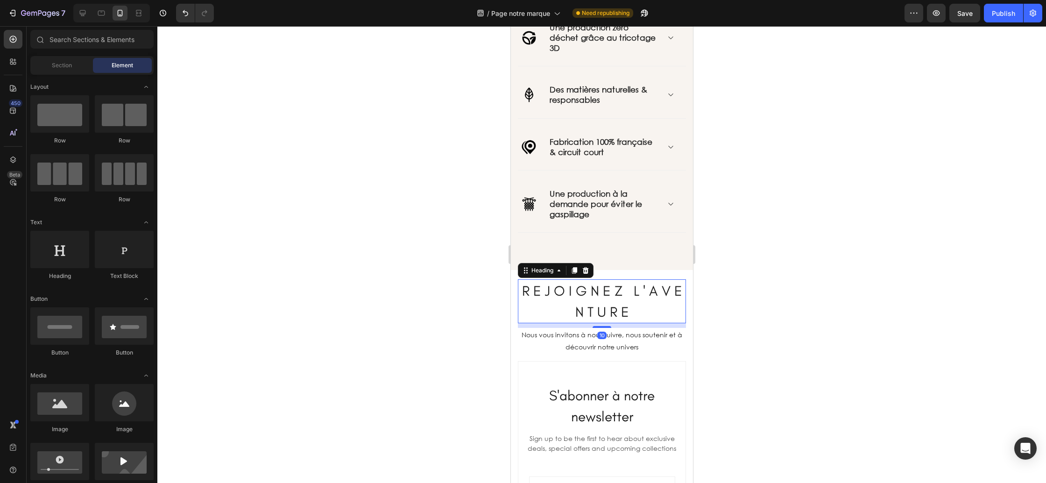
click at [597, 308] on span "R E J O I G N E Z L ' A V E N T U R E" at bounding box center [602, 301] width 160 height 38
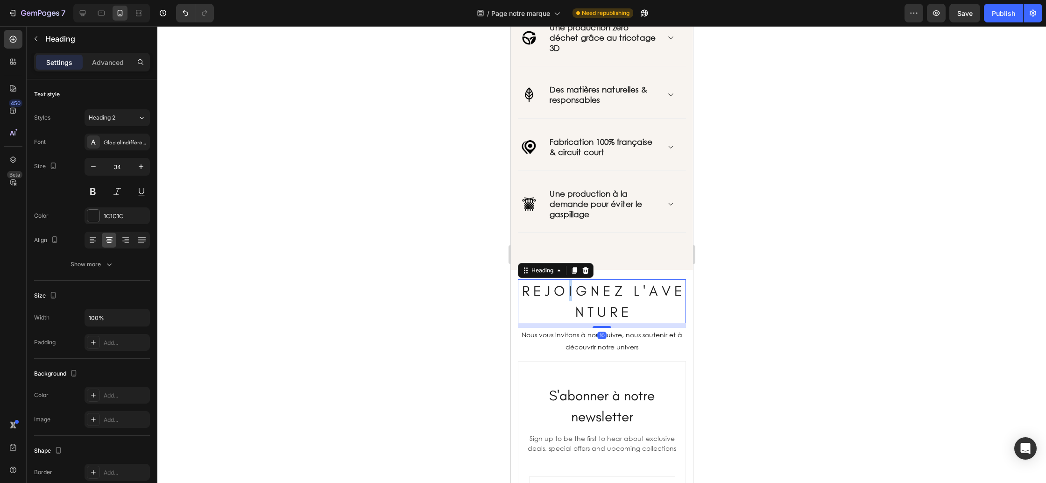
click at [567, 291] on span "R E J O I G N E Z L ' A V E N T U R E" at bounding box center [602, 301] width 160 height 38
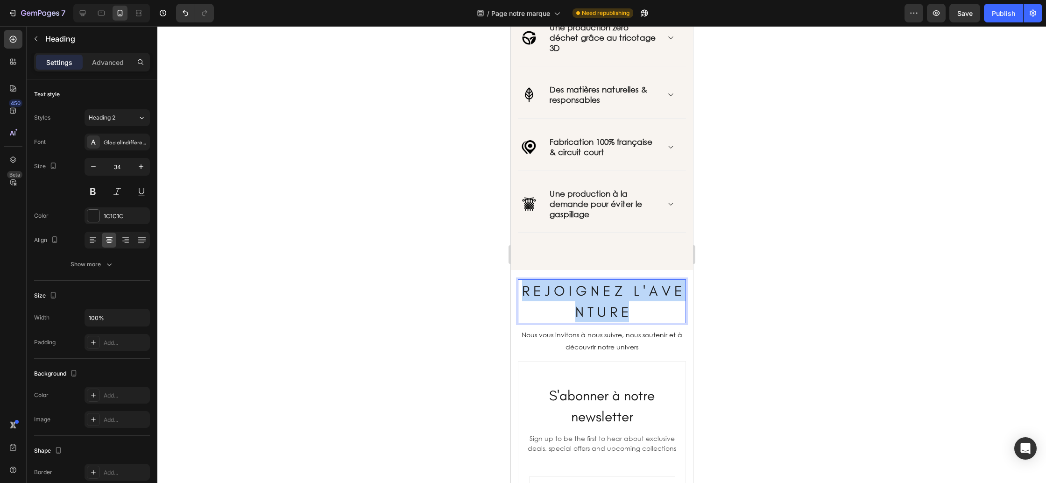
click at [567, 291] on span "R E J O I G N E Z L ' A V E N T U R E" at bounding box center [602, 301] width 160 height 38
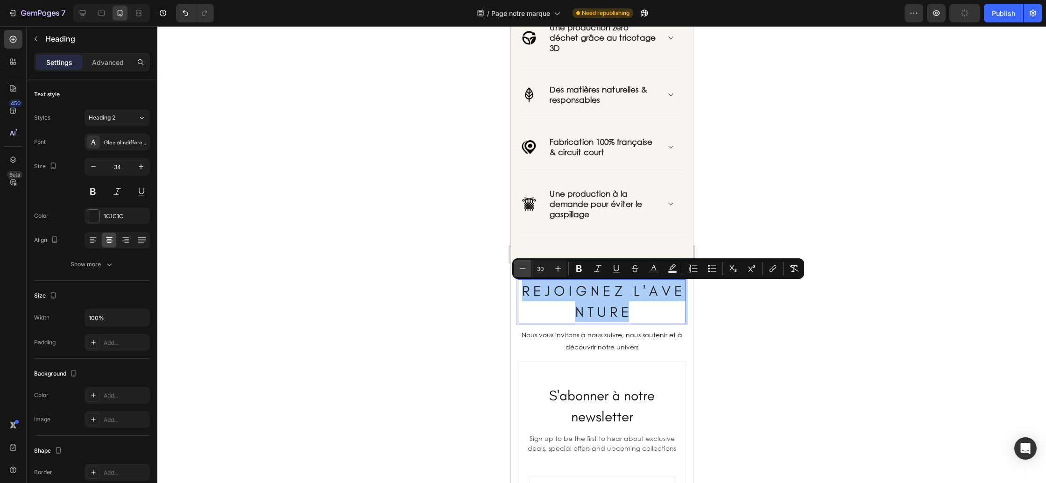
click at [523, 270] on icon "Editor contextual toolbar" at bounding box center [522, 268] width 9 height 9
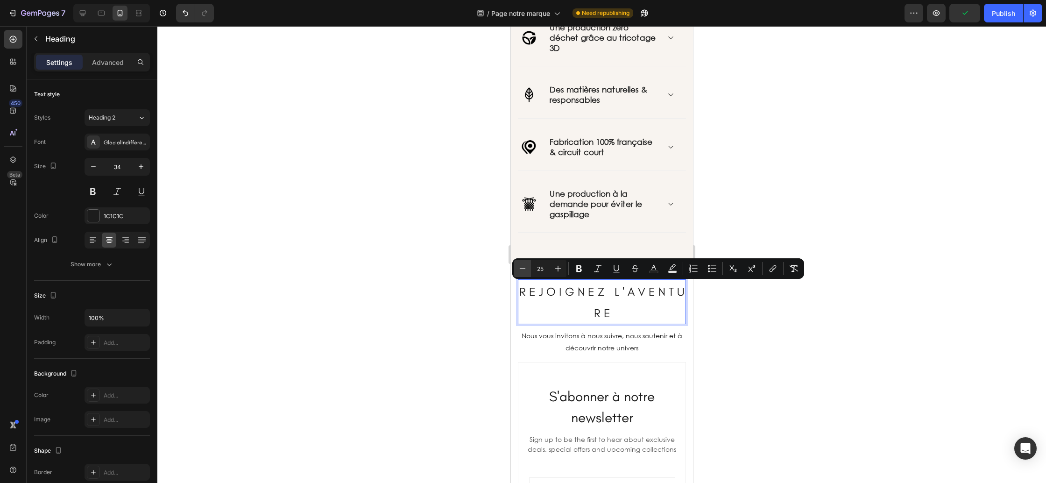
click at [523, 270] on icon "Editor contextual toolbar" at bounding box center [522, 268] width 9 height 9
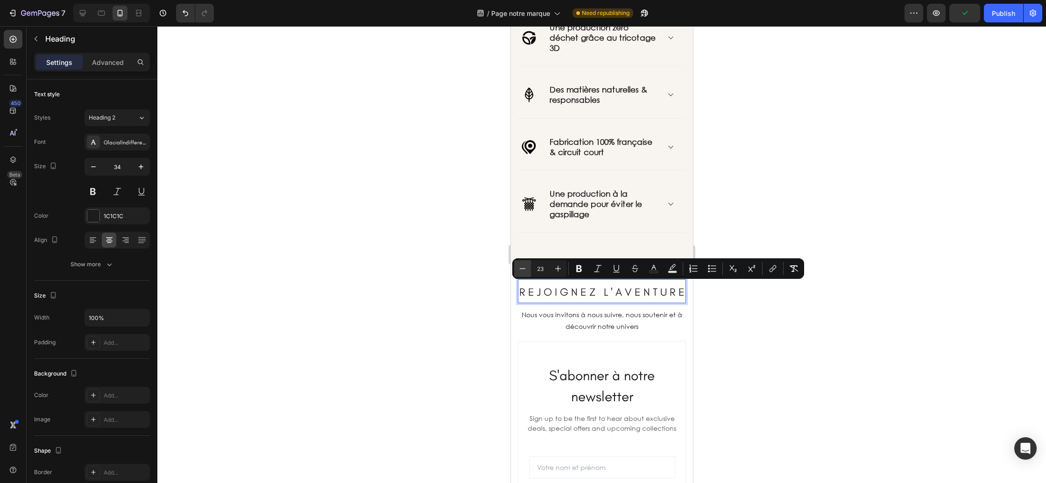
click at [523, 270] on icon "Editor contextual toolbar" at bounding box center [522, 268] width 9 height 9
type input "20"
click at [740, 354] on div at bounding box center [601, 254] width 889 height 457
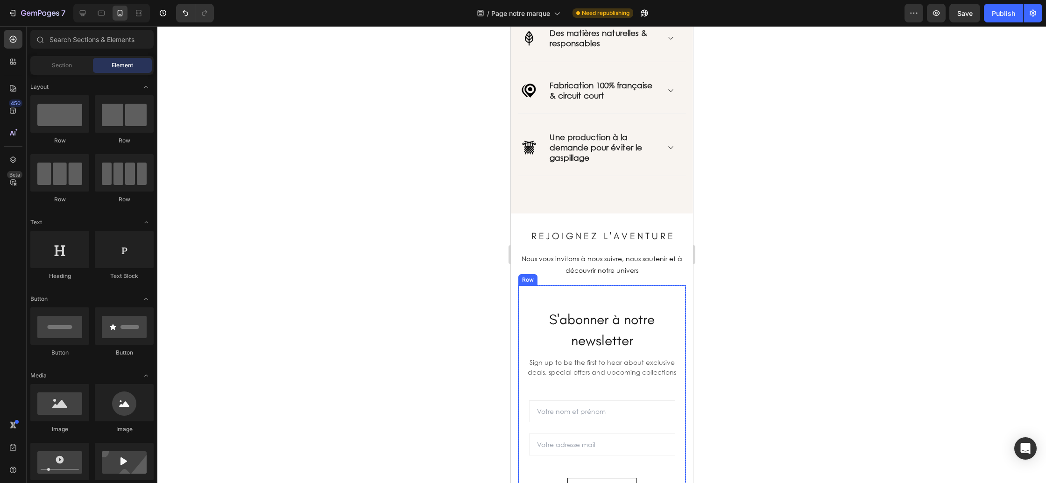
scroll to position [1398, 0]
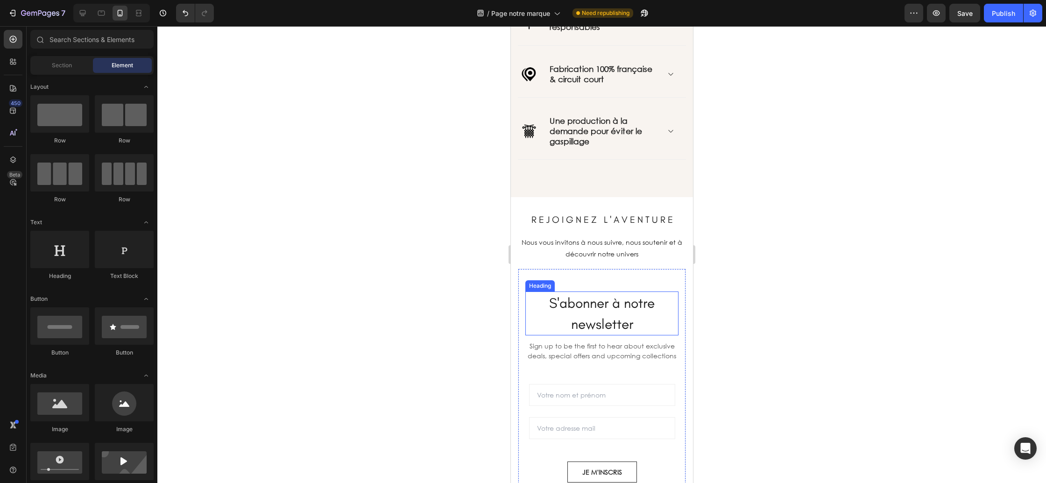
click at [600, 316] on span "S'abonner à notre newsletter" at bounding box center [602, 313] width 106 height 38
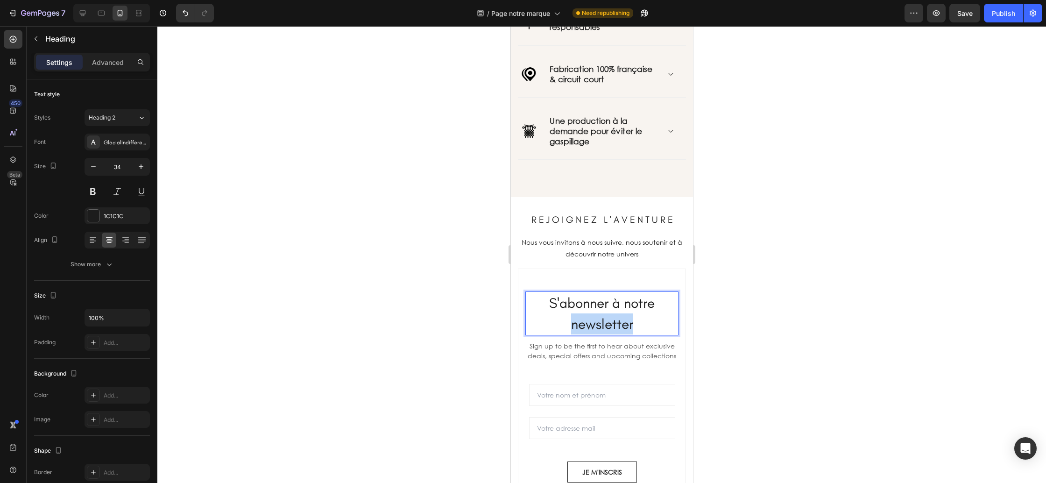
click at [598, 319] on span "S'abonner à notre newsletter" at bounding box center [602, 313] width 106 height 38
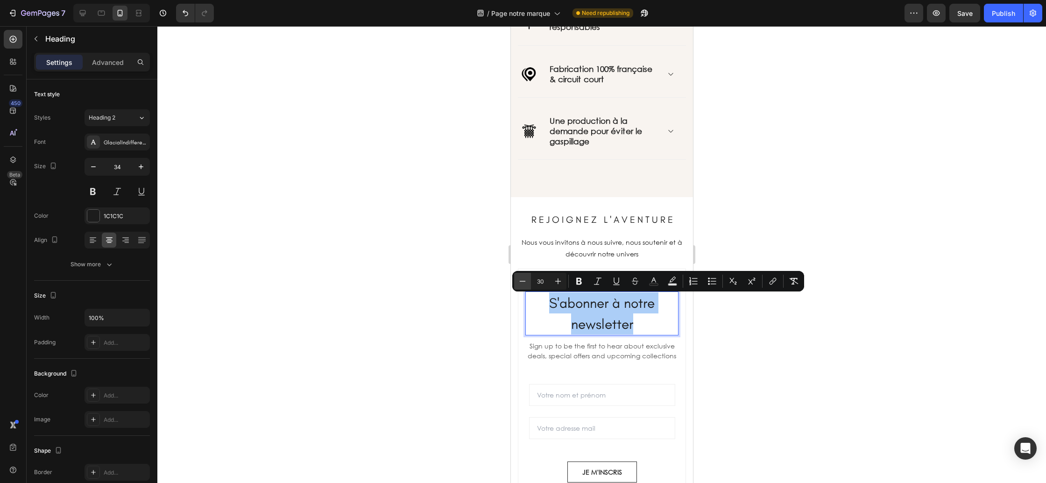
click at [526, 283] on icon "Editor contextual toolbar" at bounding box center [522, 280] width 9 height 9
click at [526, 282] on icon "Editor contextual toolbar" at bounding box center [522, 280] width 9 height 9
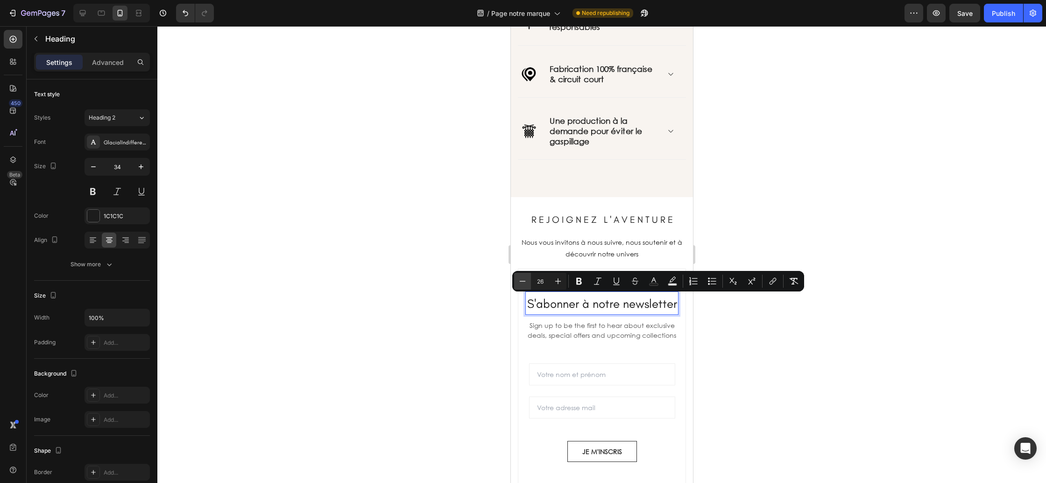
click at [526, 283] on icon "Editor contextual toolbar" at bounding box center [522, 280] width 9 height 9
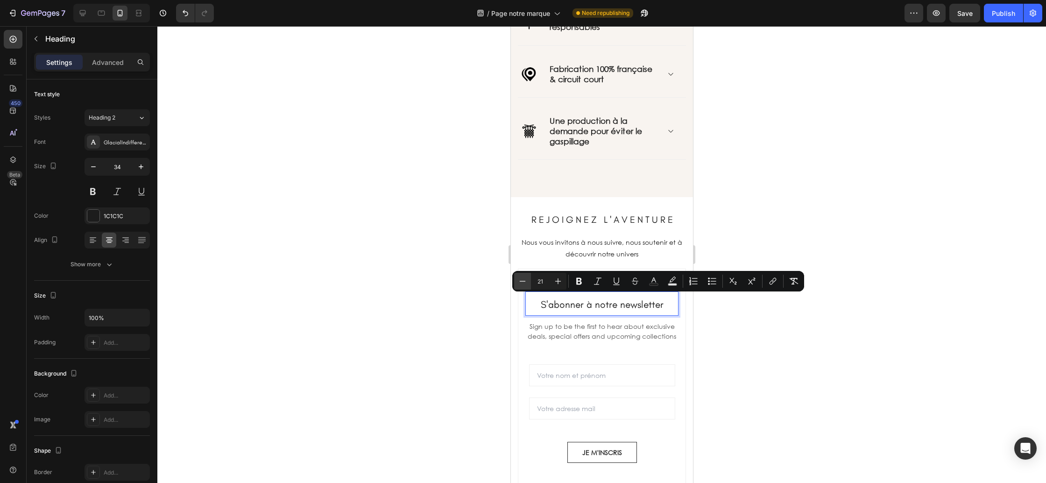
click at [526, 283] on icon "Editor contextual toolbar" at bounding box center [522, 280] width 9 height 9
type input "20"
click at [734, 365] on div at bounding box center [601, 254] width 889 height 457
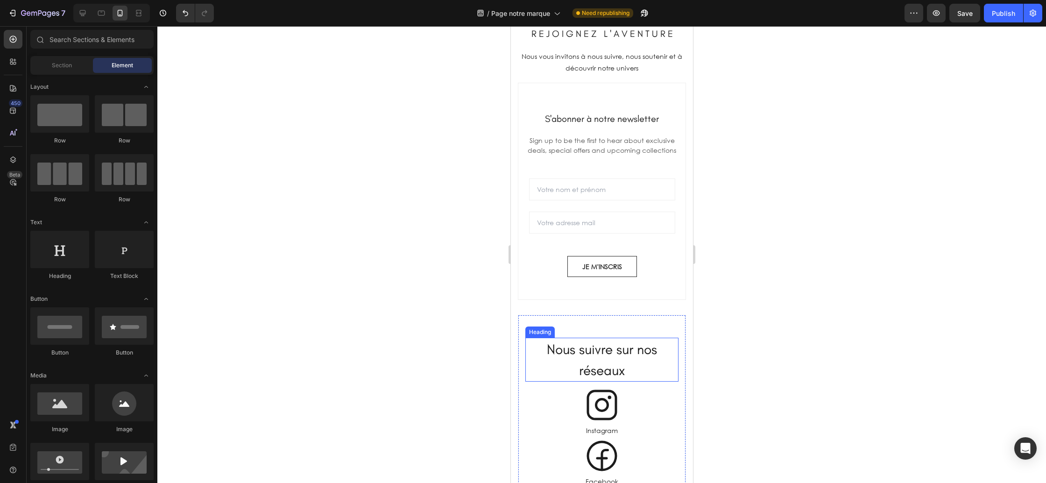
scroll to position [1596, 0]
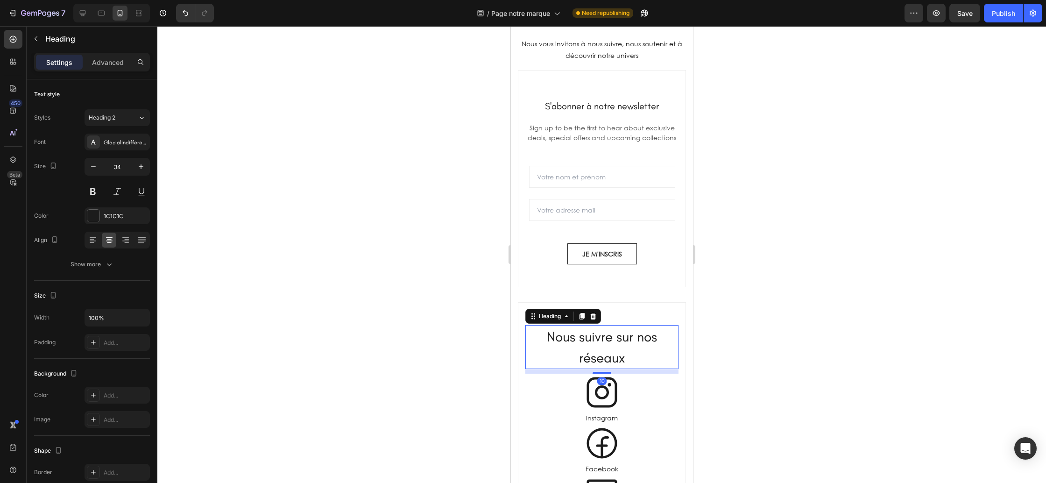
click at [610, 348] on h2 "Nous suivre sur nos réseaux" at bounding box center [601, 347] width 153 height 44
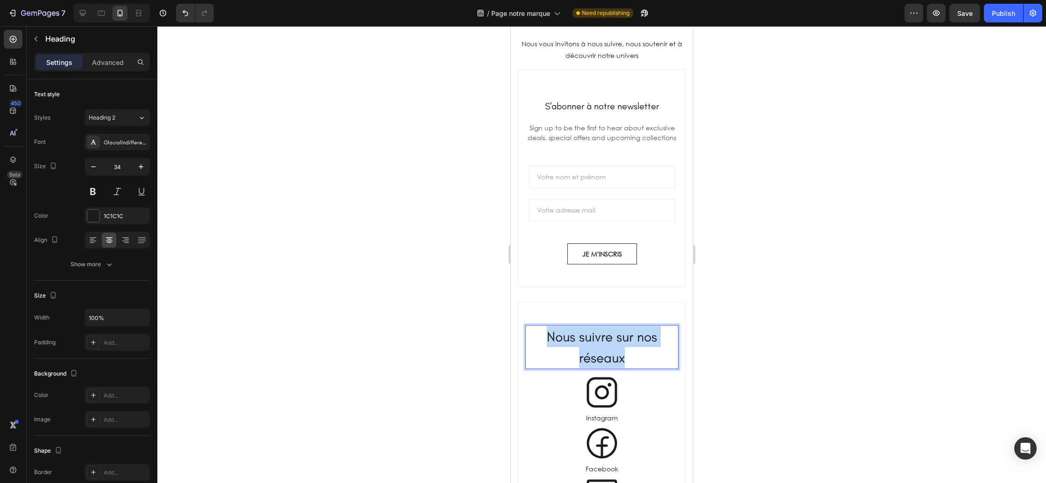
click at [610, 348] on p "Nous suivre sur nos réseaux" at bounding box center [601, 347] width 151 height 42
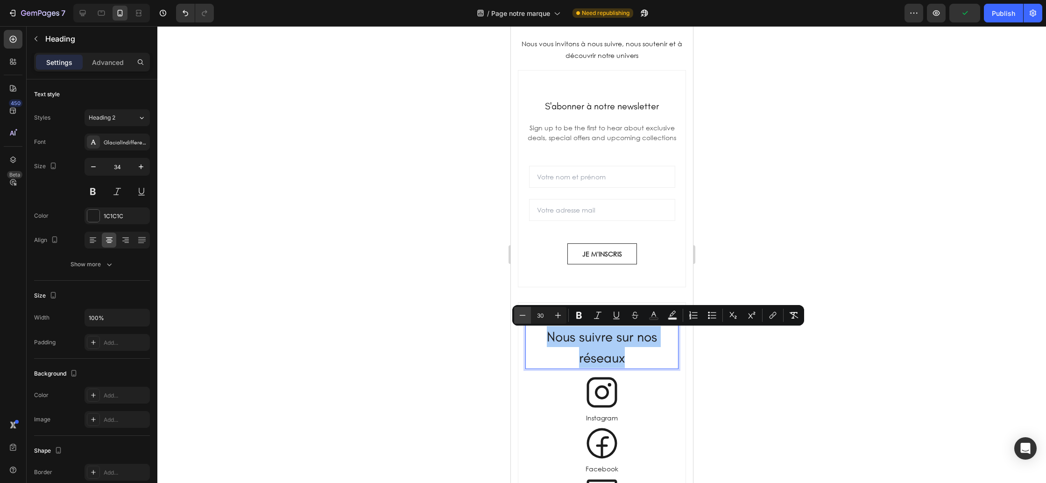
click at [521, 316] on icon "Editor contextual toolbar" at bounding box center [522, 315] width 9 height 9
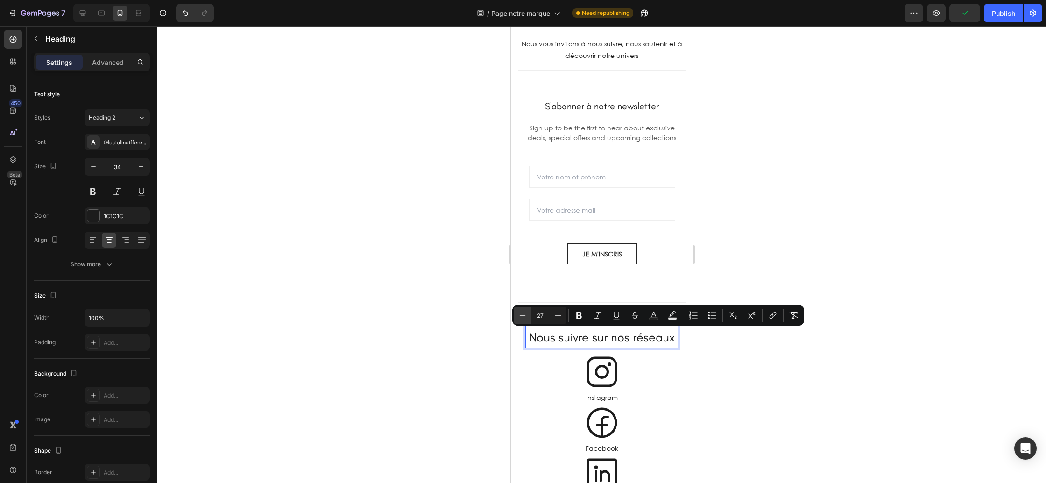
click at [521, 316] on icon "Editor contextual toolbar" at bounding box center [522, 315] width 9 height 9
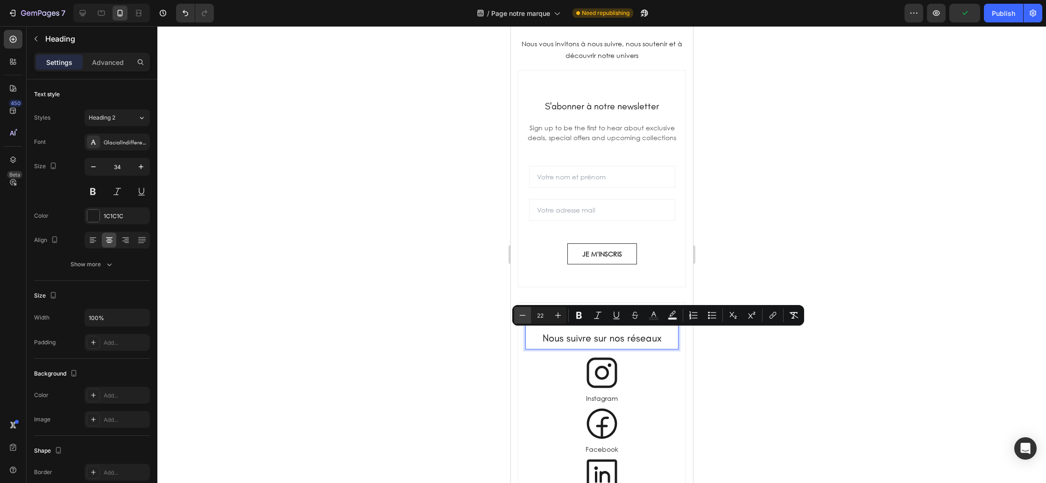
click at [521, 316] on icon "Editor contextual toolbar" at bounding box center [522, 315] width 9 height 9
type input "20"
click at [687, 374] on div "⁠⁠⁠⁠⁠⁠⁠ R E J O I G N E Z L ' A V E N T U R E Heading Nous vous invitons à nous…" at bounding box center [601, 362] width 182 height 726
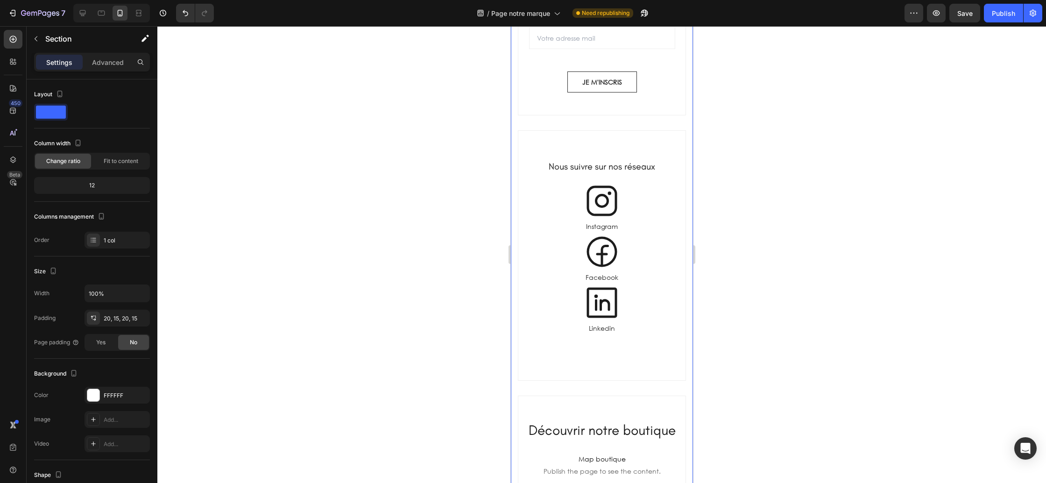
scroll to position [1809, 0]
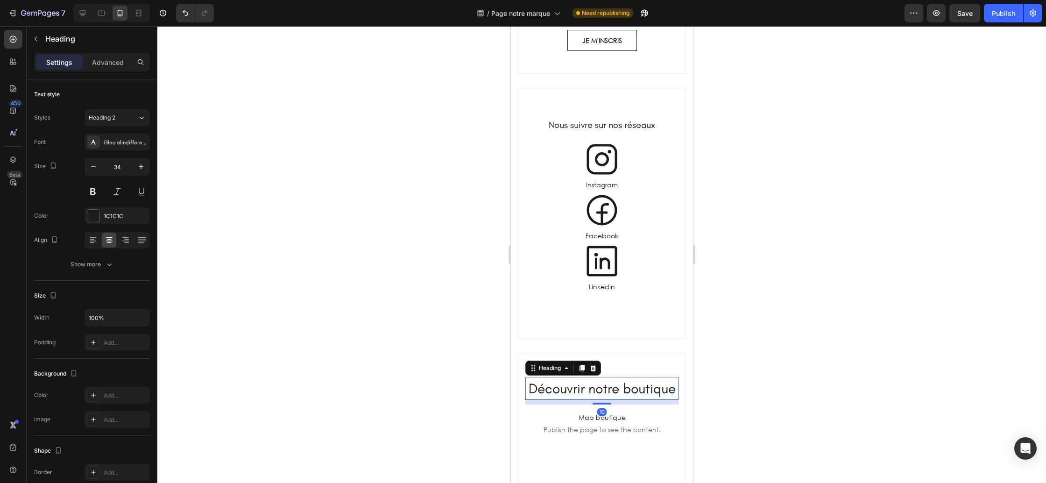
click at [618, 390] on span "Découvrir notre boutique" at bounding box center [601, 388] width 147 height 17
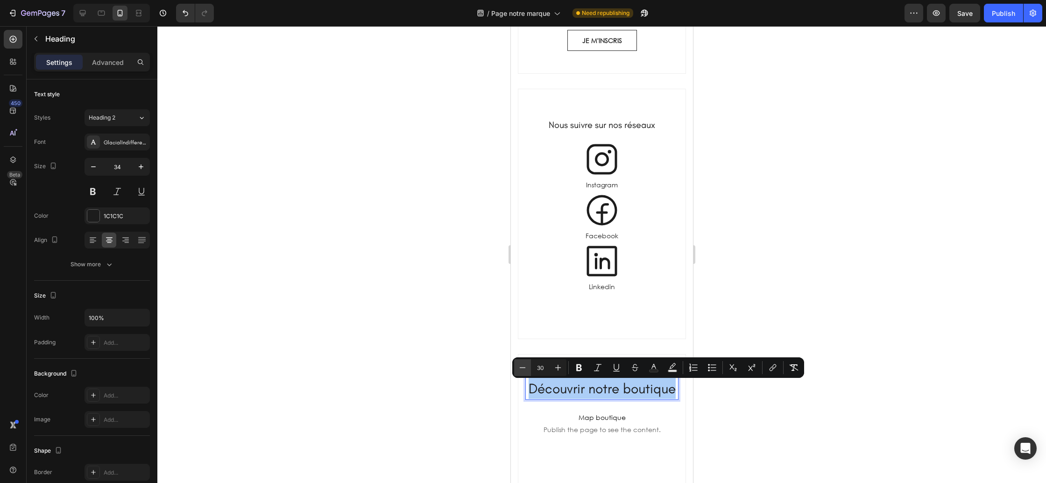
click at [524, 368] on icon "Editor contextual toolbar" at bounding box center [522, 367] width 9 height 9
click at [525, 368] on icon "Editor contextual toolbar" at bounding box center [522, 367] width 9 height 9
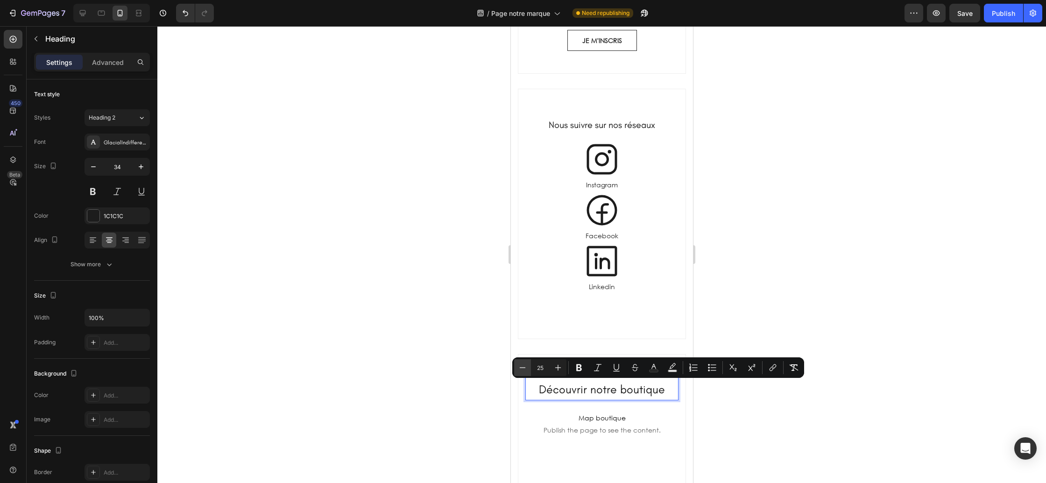
click at [525, 368] on icon "Editor contextual toolbar" at bounding box center [522, 367] width 9 height 9
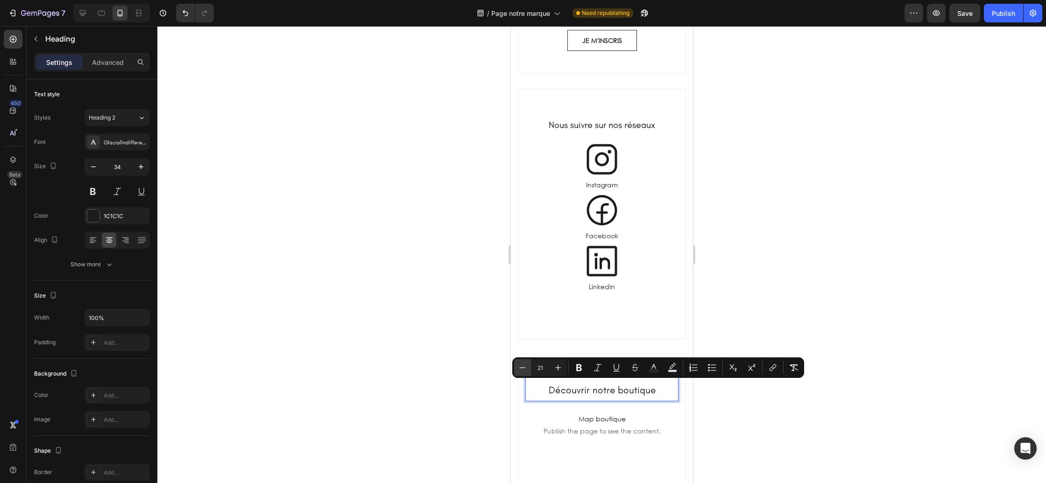
type input "20"
click at [798, 324] on div at bounding box center [601, 254] width 889 height 457
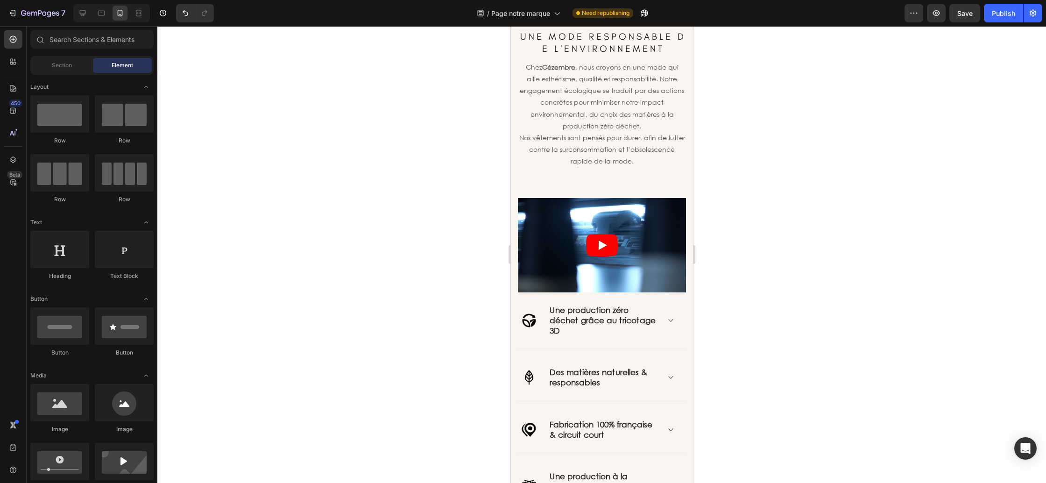
scroll to position [1042, 0]
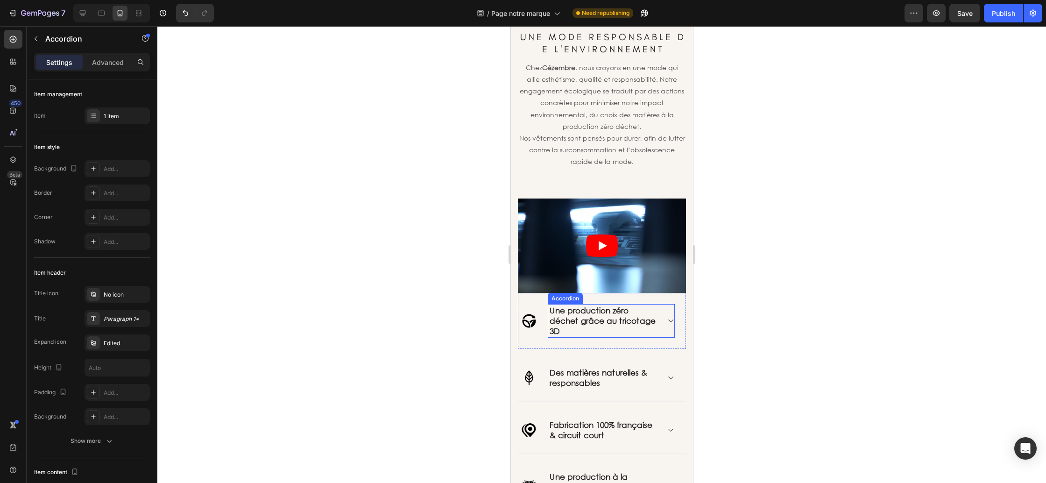
click at [622, 328] on p "Une production zéro déchet grâce au tricotage 3D" at bounding box center [603, 320] width 108 height 31
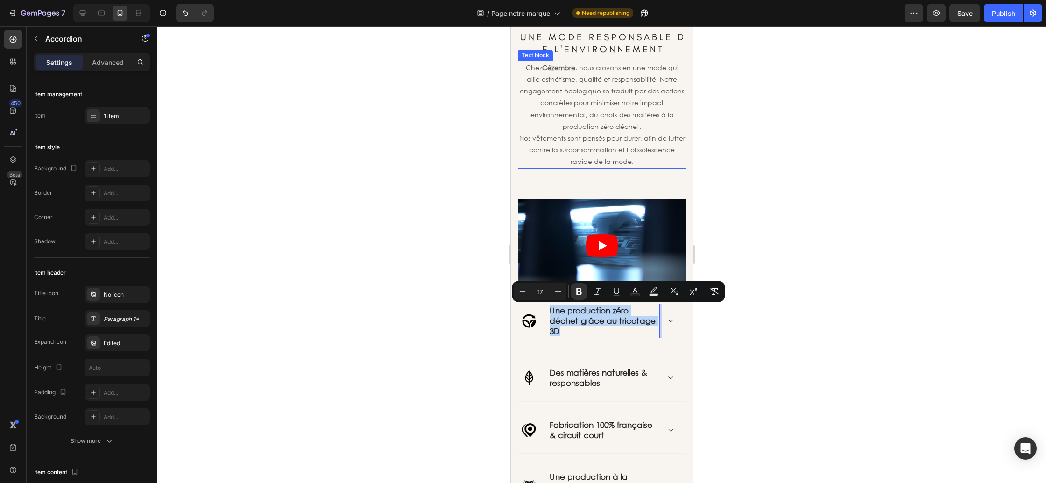
click at [575, 124] on p "Chez Cézembre , nous croyons en une mode qui allie esthétisme, qualité et respo…" at bounding box center [601, 97] width 166 height 71
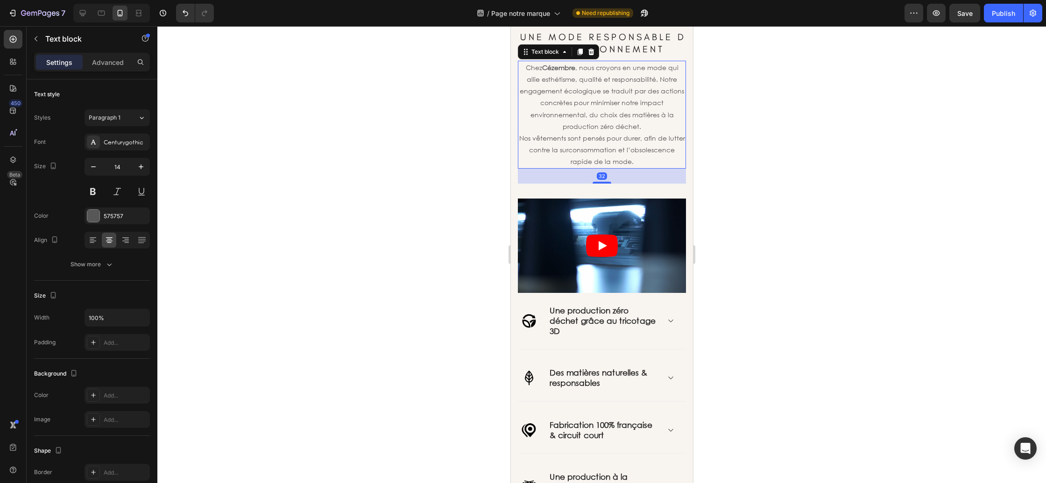
click at [575, 124] on p "Chez Cézembre , nous croyons en une mode qui allie esthétisme, qualité et respo…" at bounding box center [601, 97] width 166 height 71
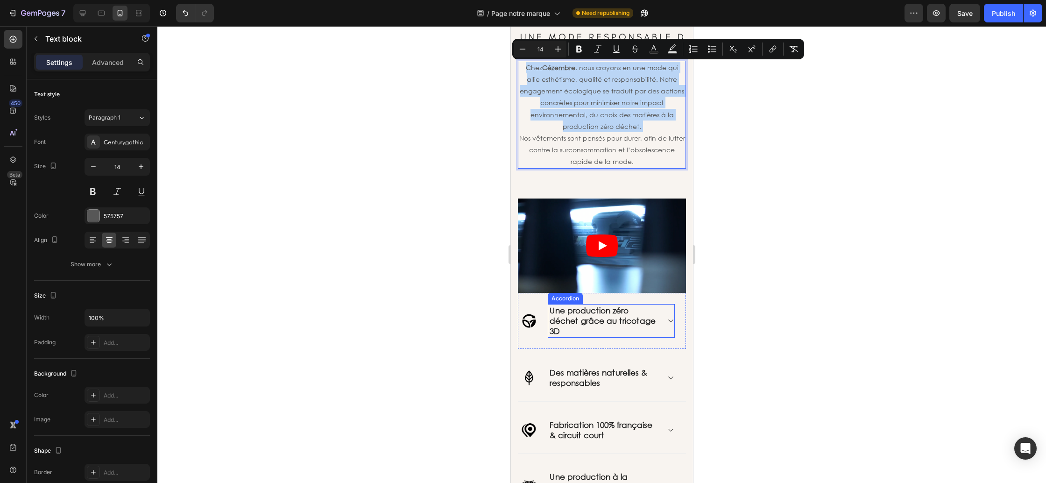
click at [587, 333] on p "Une production zéro déchet grâce au tricotage 3D" at bounding box center [603, 320] width 108 height 31
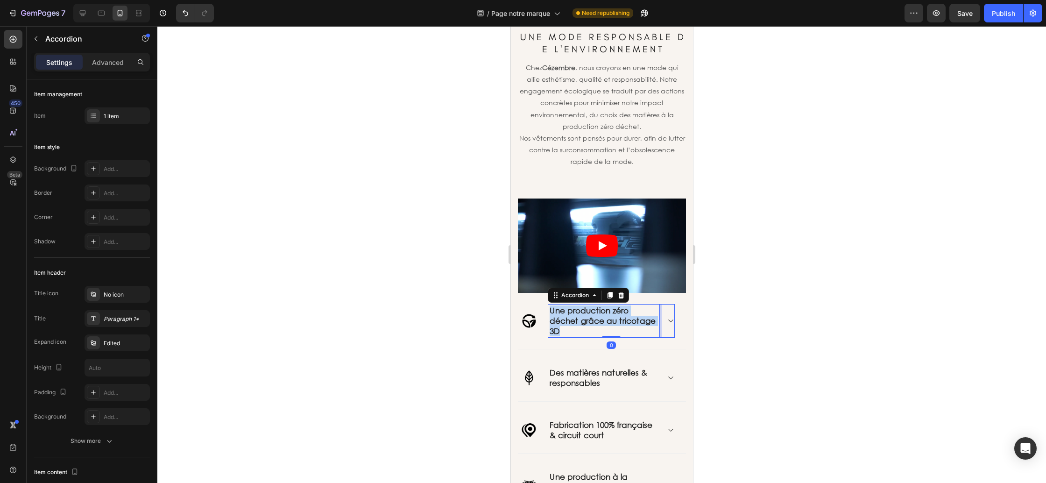
click at [587, 333] on p "Une production zéro déchet grâce au tricotage 3D" at bounding box center [603, 320] width 108 height 31
click at [521, 292] on icon "Editor contextual toolbar" at bounding box center [522, 291] width 9 height 9
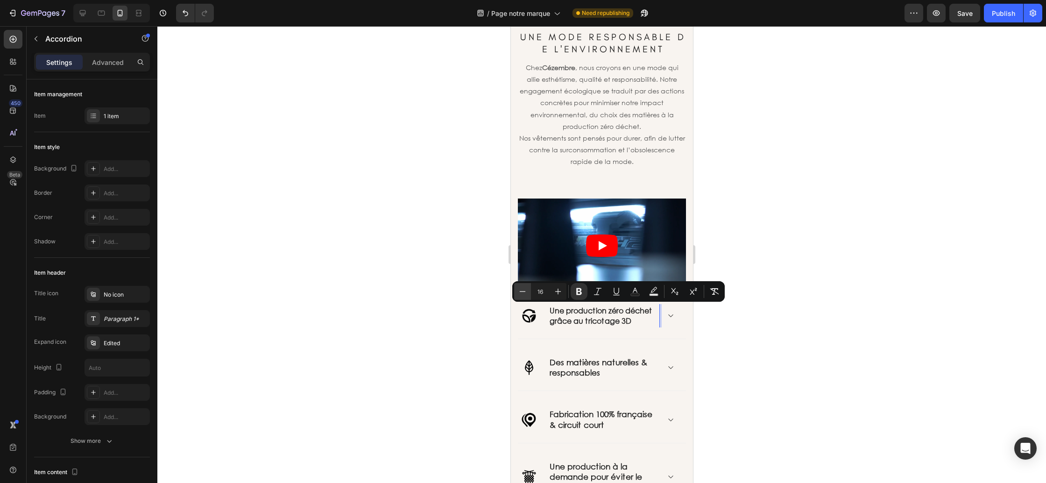
click at [521, 292] on icon "Editor contextual toolbar" at bounding box center [522, 291] width 9 height 9
type input "14"
click at [591, 381] on div "Image Des matières naturelles & responsables Accordion Row 12" at bounding box center [601, 369] width 168 height 46
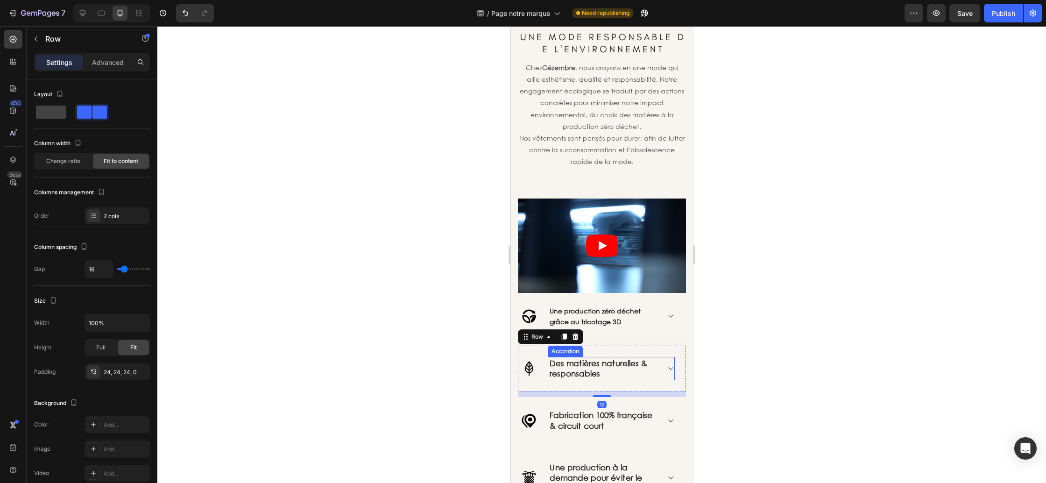
click at [593, 371] on strong "Des matières naturelles & responsables" at bounding box center [598, 368] width 98 height 20
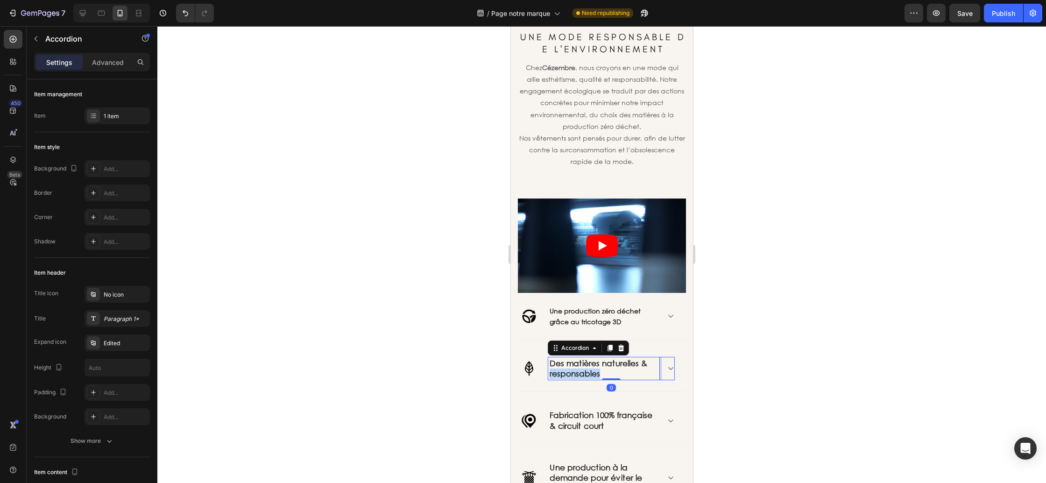
click at [593, 371] on strong "Des matières naturelles & responsables" at bounding box center [598, 368] width 98 height 20
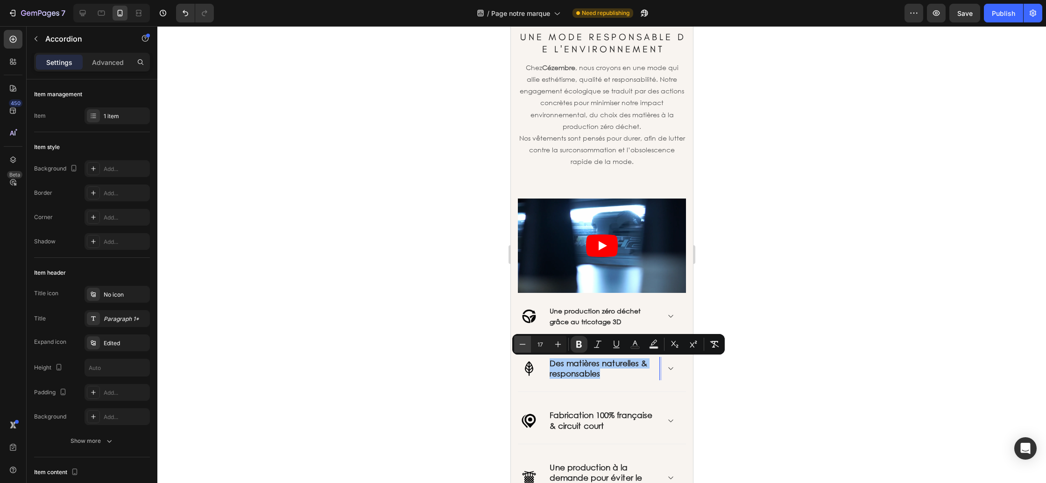
click at [527, 346] on button "Minus" at bounding box center [522, 344] width 17 height 17
type input "14"
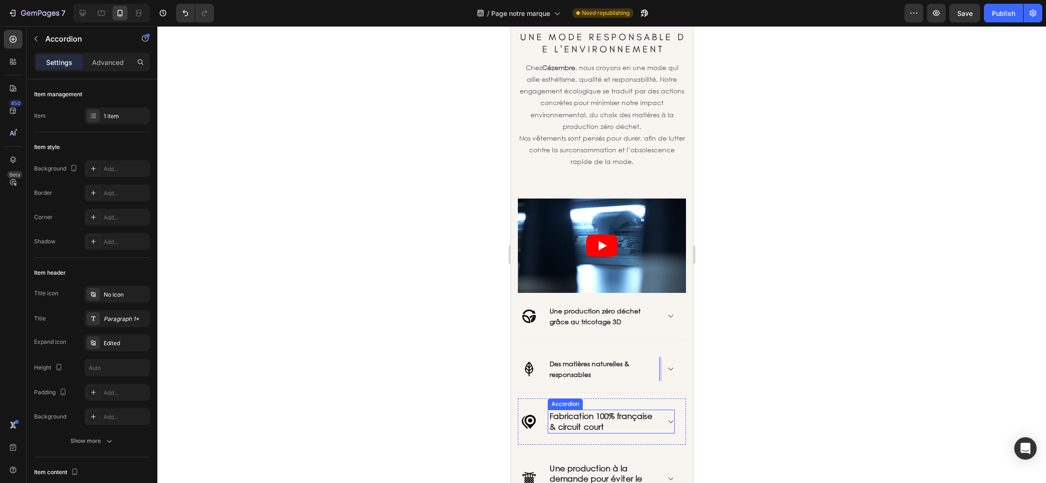
click at [586, 422] on strong "Fabrication 100% française & circuit court" at bounding box center [600, 421] width 103 height 20
drag, startPoint x: 586, startPoint y: 422, endPoint x: 577, endPoint y: 417, distance: 10.4
click at [586, 422] on strong "Fabrication 100% française & circuit court" at bounding box center [600, 421] width 103 height 20
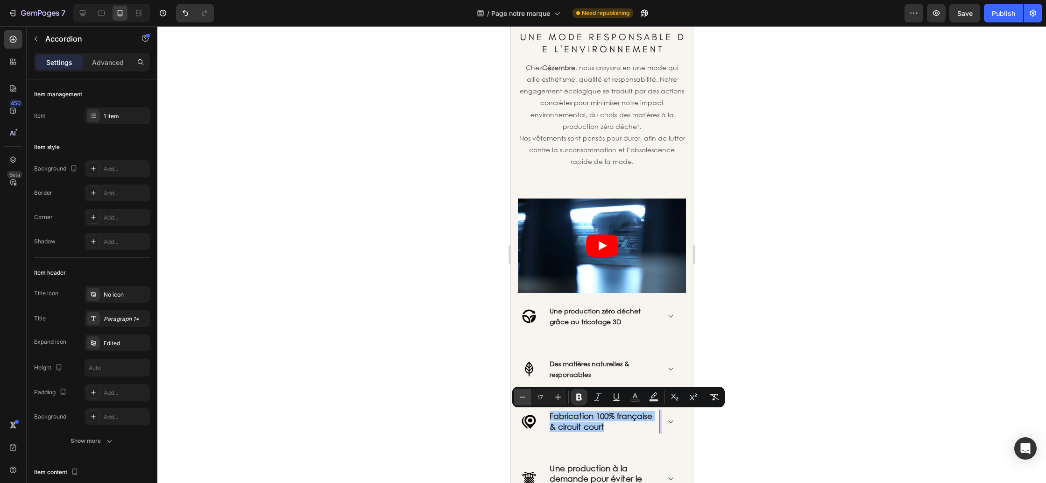
click at [524, 397] on icon "Editor contextual toolbar" at bounding box center [522, 396] width 9 height 9
type input "14"
click at [601, 356] on div "Image Des matières naturelles & responsables Accordion Row" at bounding box center [601, 369] width 168 height 47
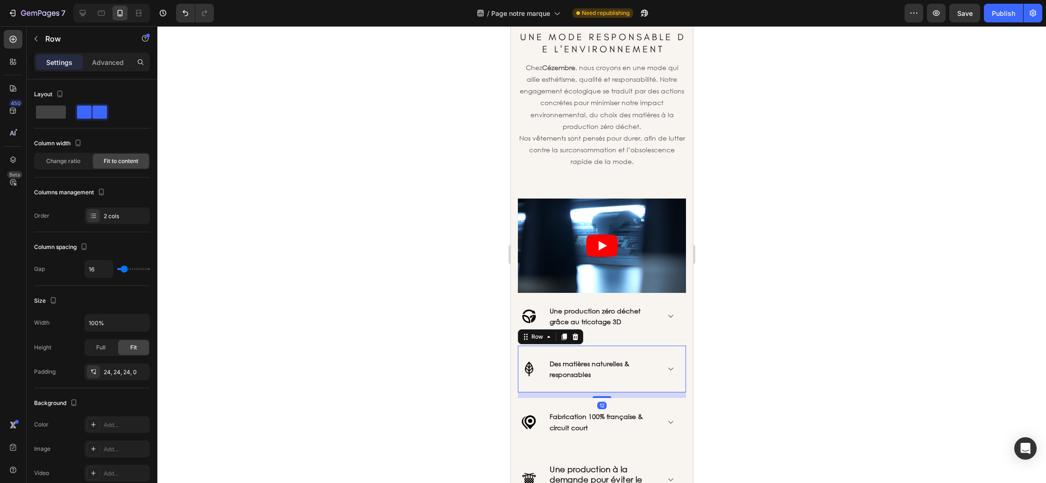
scroll to position [1199, 0]
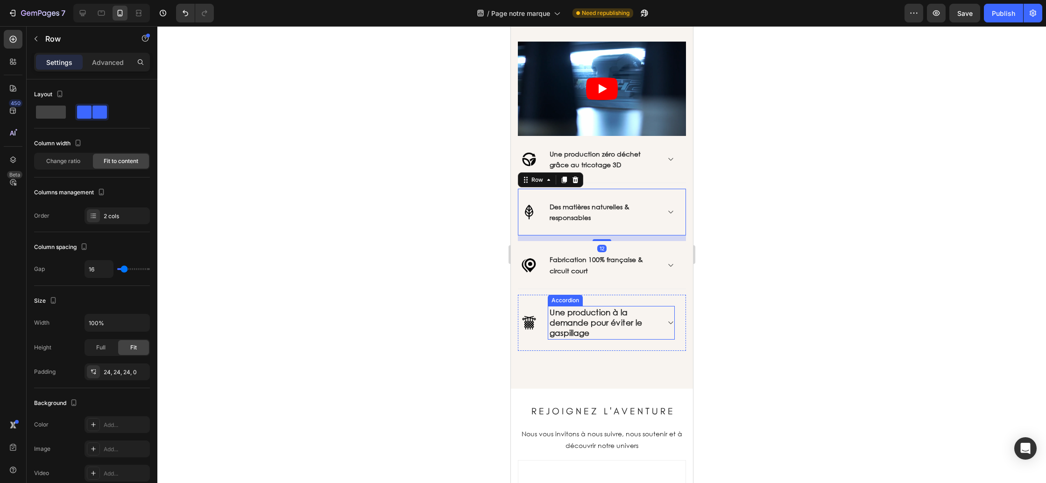
click at [583, 317] on p "Une production à la demande pour éviter le gaspillage" at bounding box center [603, 322] width 108 height 31
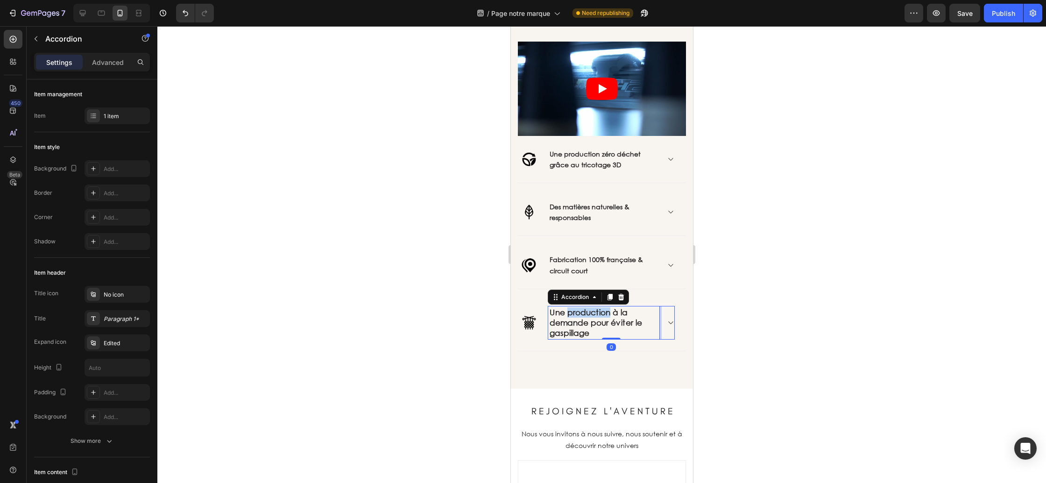
click at [583, 317] on p "Une production à la demande pour éviter le gaspillage" at bounding box center [603, 322] width 108 height 31
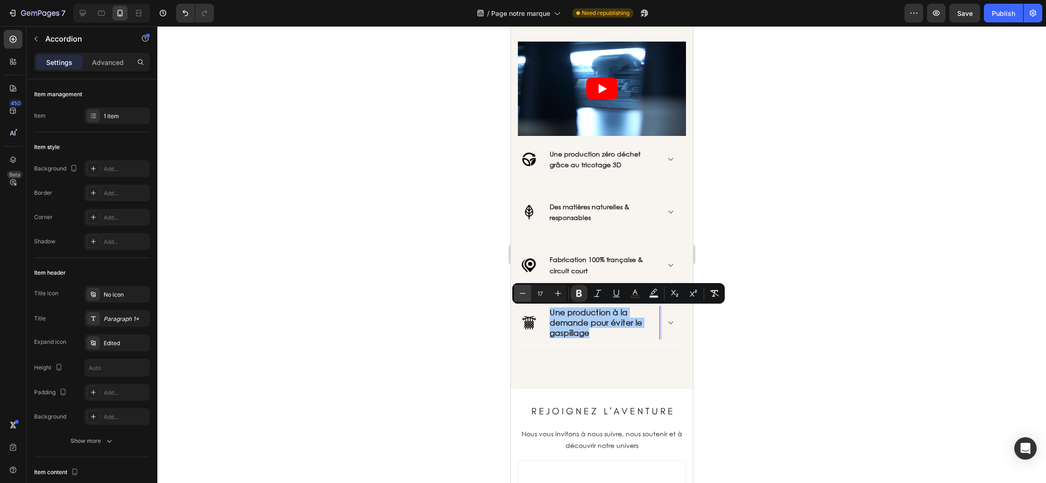
click at [524, 293] on icon "Editor contextual toolbar" at bounding box center [522, 293] width 9 height 9
type input "14"
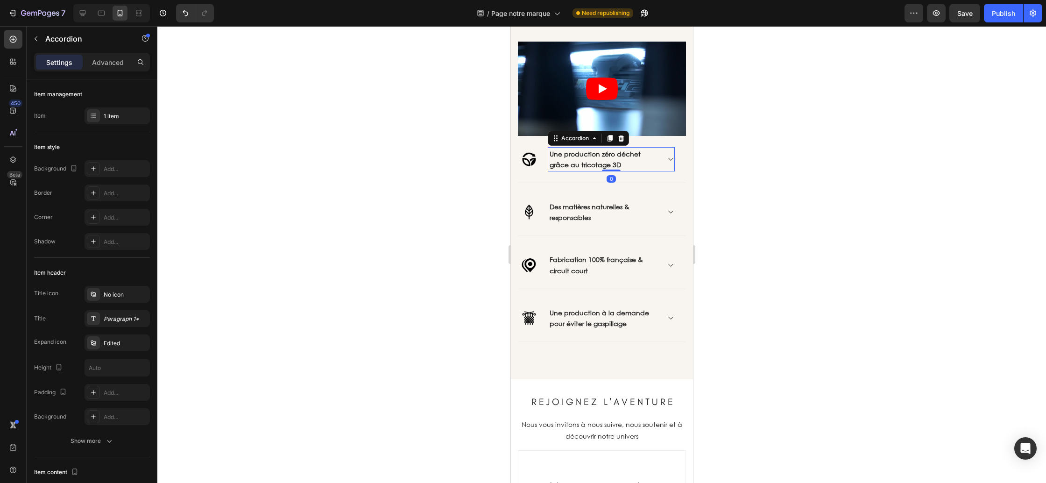
click at [670, 162] on icon at bounding box center [669, 158] width 7 height 7
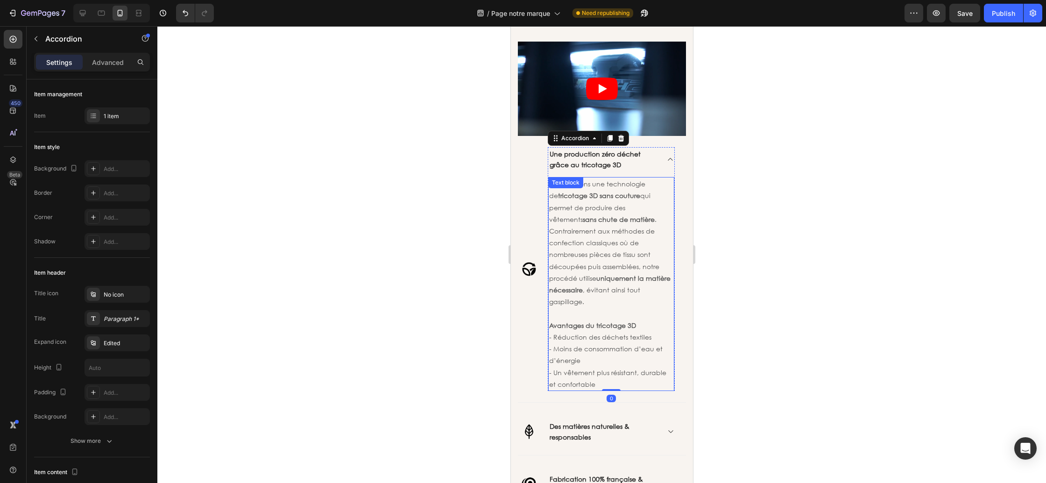
click at [631, 201] on p "Nous utilisons une technologie de tricotage 3D sans couture qui permet de produ…" at bounding box center [611, 242] width 124 height 129
click at [611, 162] on strong "Une production zéro déchet grâce au tricotage 3D" at bounding box center [594, 159] width 91 height 20
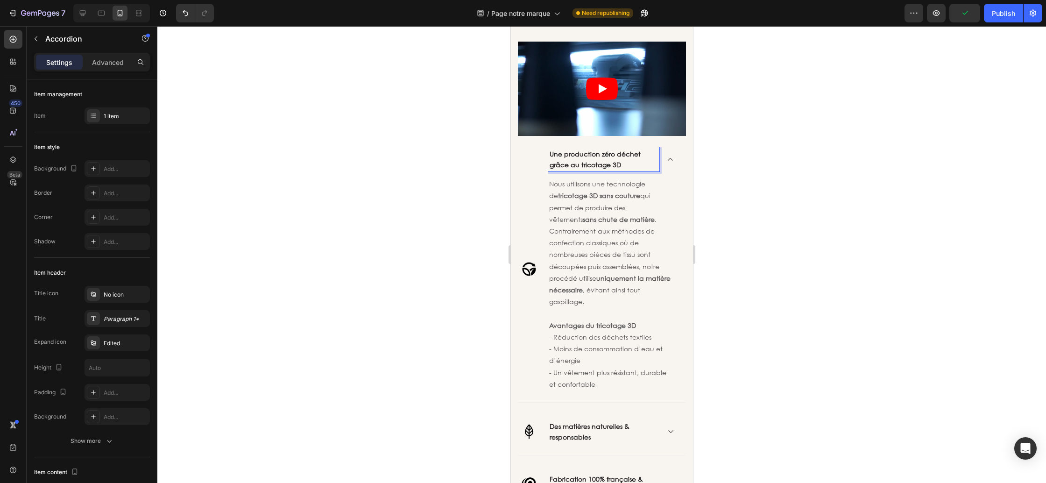
click at [619, 163] on strong "Une production zéro déchet grâce au tricotage 3D" at bounding box center [594, 159] width 91 height 20
click at [626, 163] on p "Une production zéro déchet grâce au tricotage 3D" at bounding box center [603, 158] width 108 height 21
click at [612, 162] on strong "Une production zéro déchet grâce au tricotage 3D" at bounding box center [594, 159] width 91 height 20
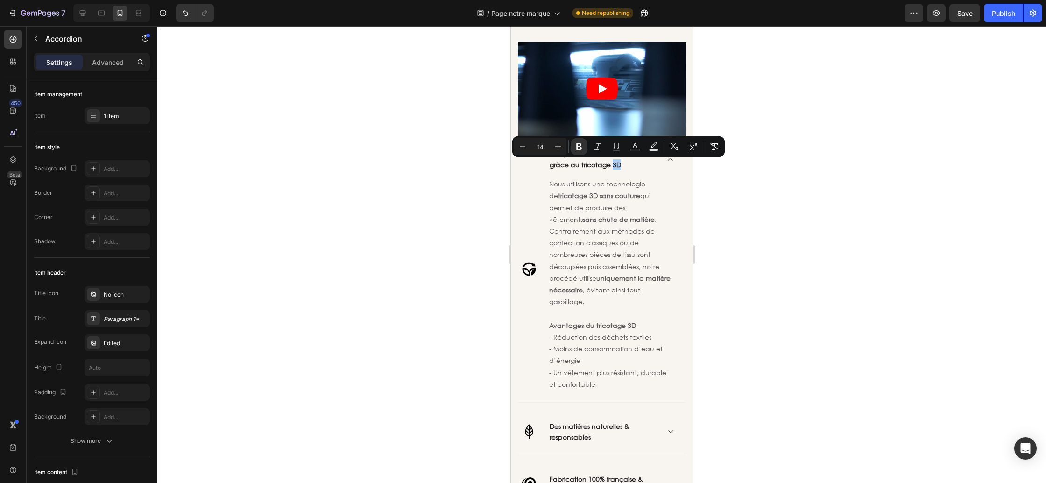
click at [726, 205] on div at bounding box center [601, 254] width 889 height 457
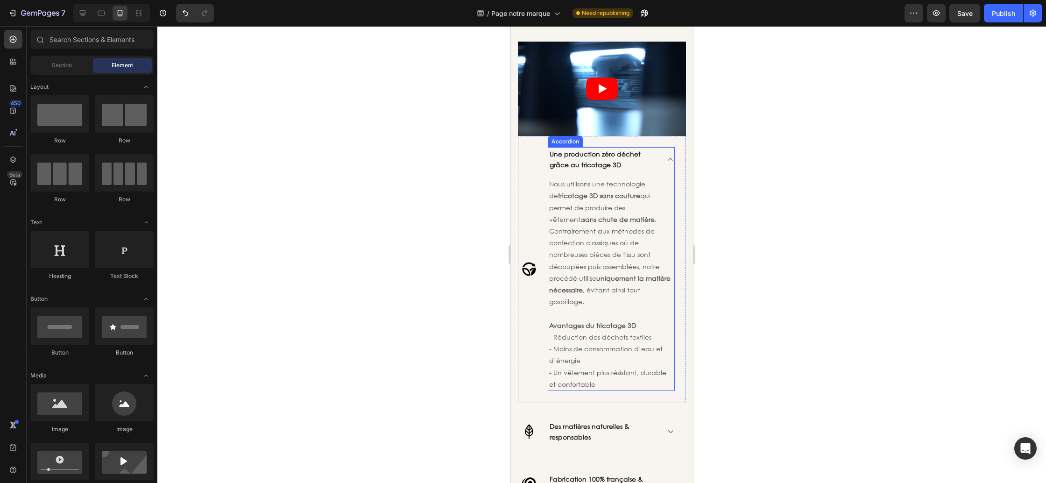
click at [672, 162] on icon at bounding box center [669, 158] width 7 height 7
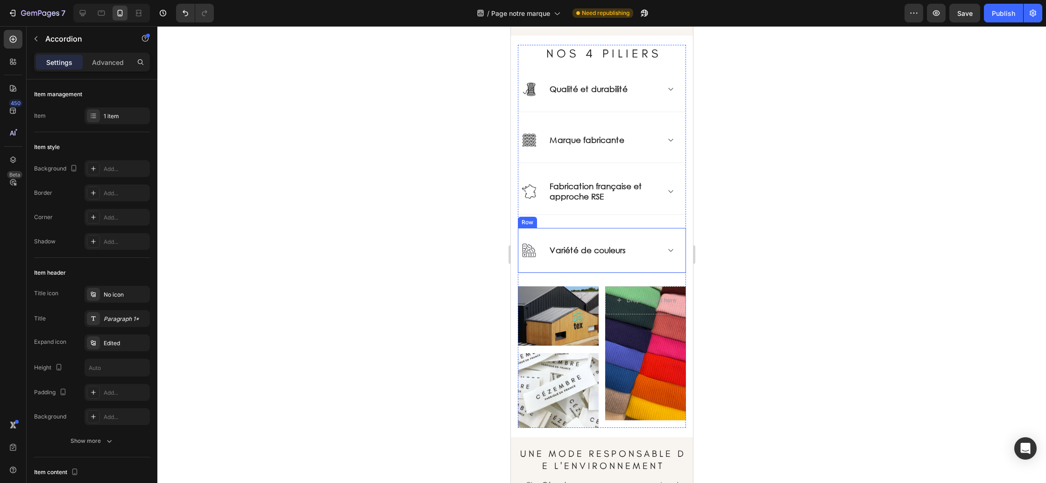
scroll to position [613, 0]
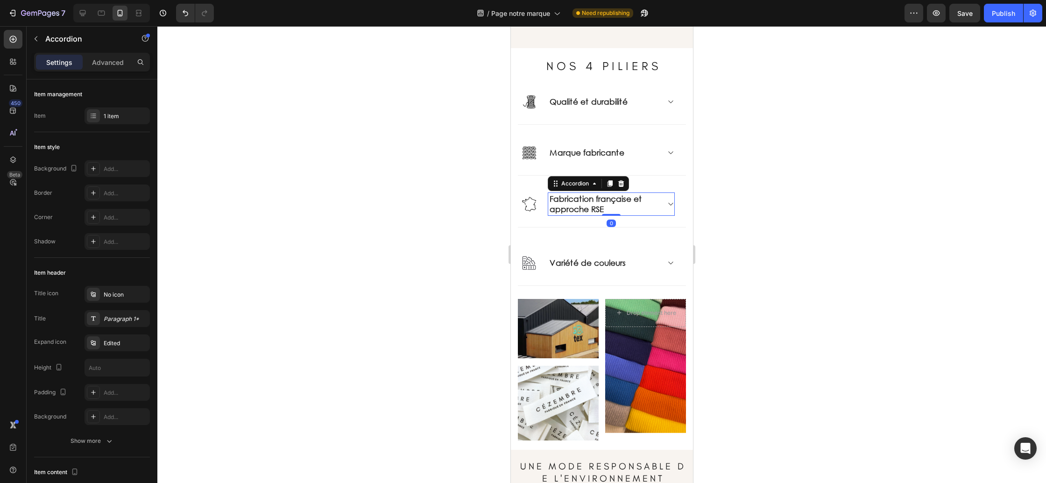
click at [593, 204] on p "Fabrication française et approche RSE" at bounding box center [603, 204] width 108 height 21
click at [601, 262] on p "Variété de couleurs" at bounding box center [587, 263] width 76 height 10
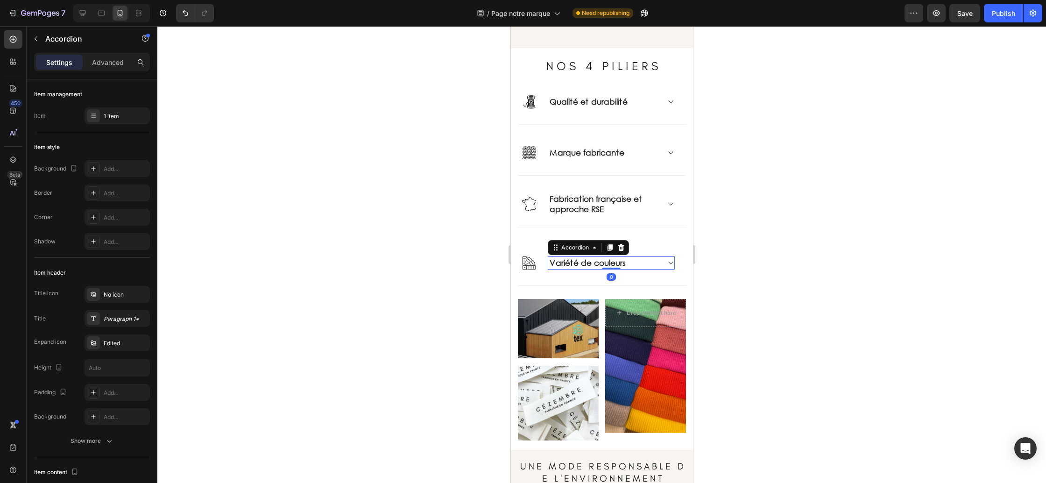
click at [601, 262] on p "Variété de couleurs" at bounding box center [587, 263] width 76 height 10
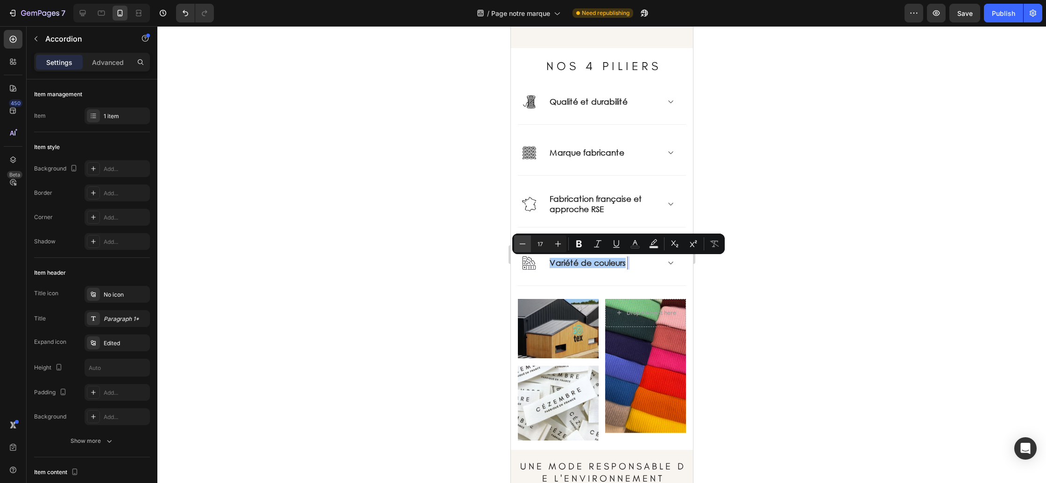
click at [523, 245] on icon "Editor contextual toolbar" at bounding box center [522, 243] width 9 height 9
click at [522, 245] on icon "Editor contextual toolbar" at bounding box center [522, 243] width 9 height 9
type input "14"
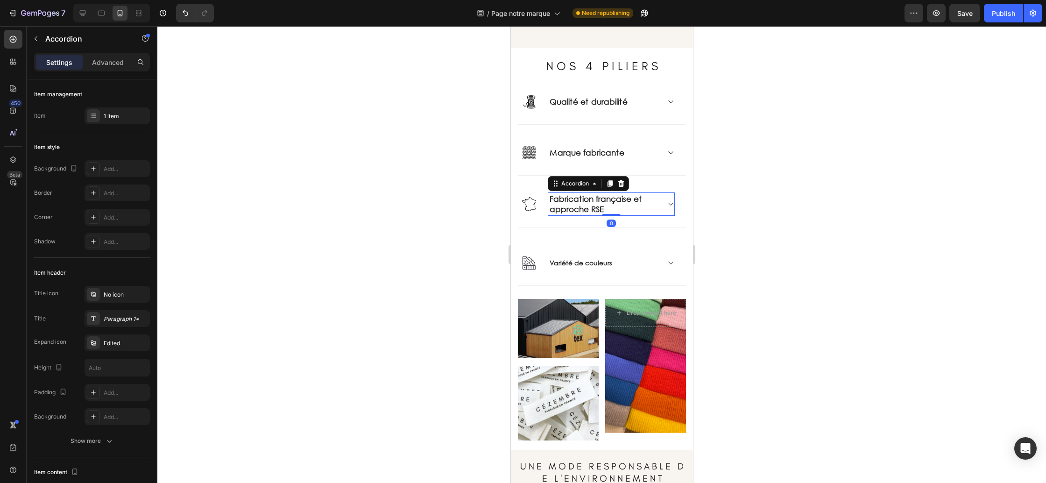
click at [592, 211] on p "Fabrication française et approche RSE" at bounding box center [603, 204] width 108 height 21
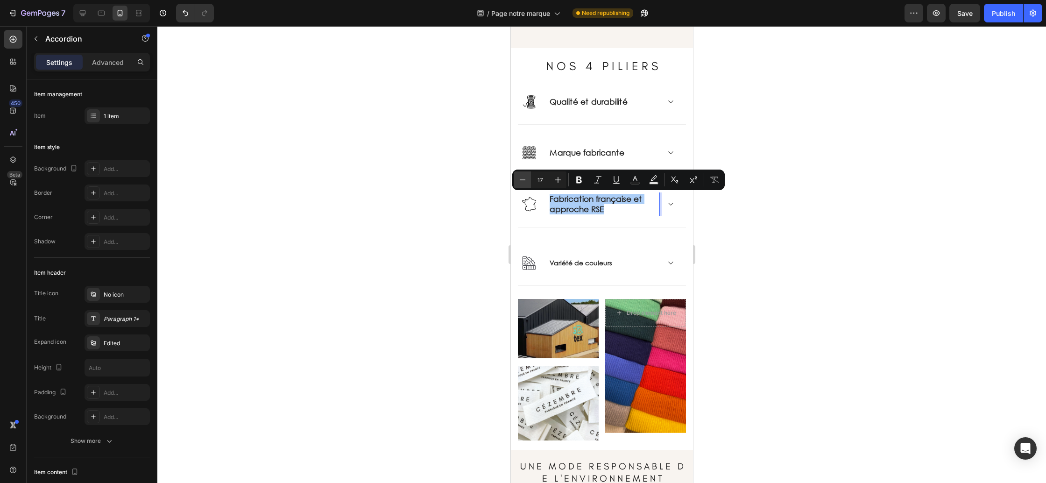
click at [515, 172] on button "Minus" at bounding box center [522, 179] width 17 height 17
click at [519, 176] on icon "Editor contextual toolbar" at bounding box center [522, 179] width 9 height 9
type input "14"
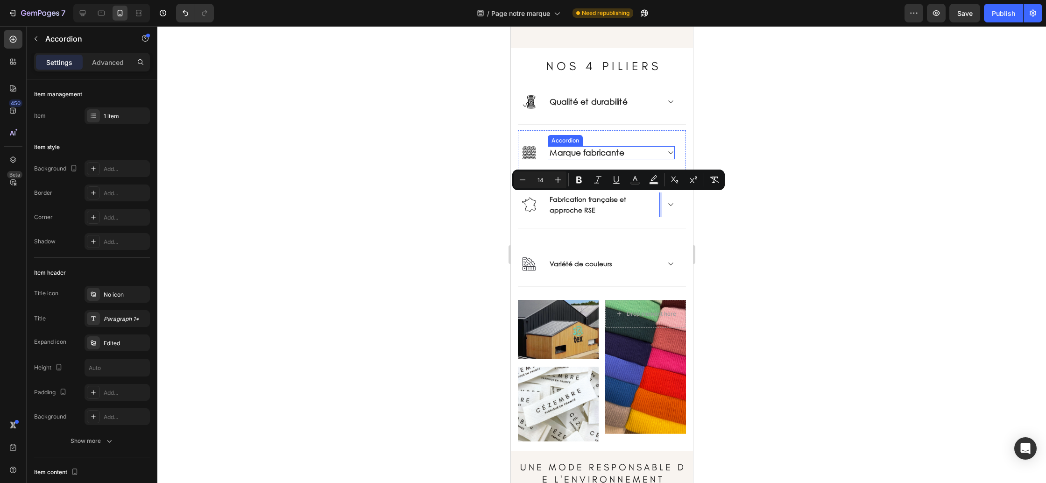
click at [580, 154] on p "Marque fabricante" at bounding box center [586, 153] width 75 height 10
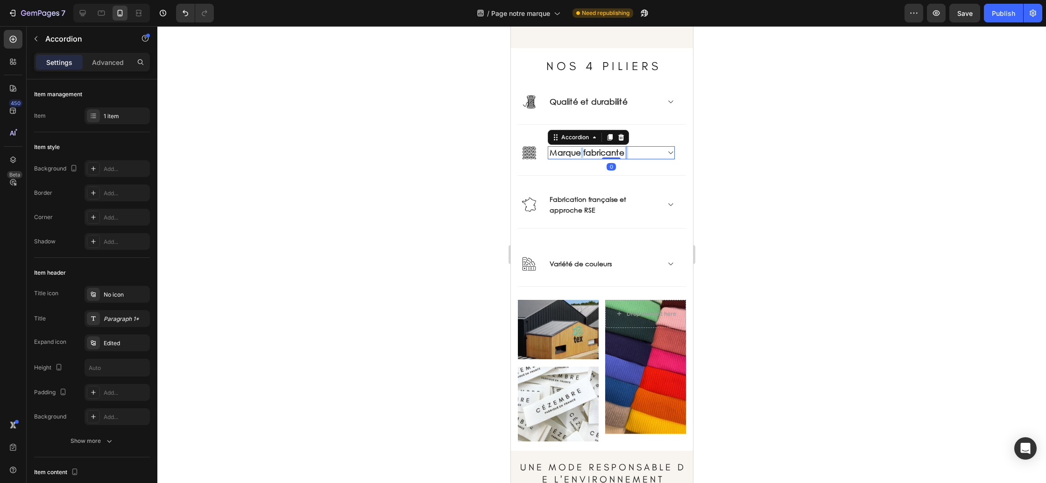
click at [580, 154] on p "Marque fabricante" at bounding box center [586, 153] width 75 height 10
drag, startPoint x: 580, startPoint y: 154, endPoint x: 575, endPoint y: 153, distance: 5.2
click at [580, 154] on p "Marque fabricante" at bounding box center [586, 153] width 75 height 10
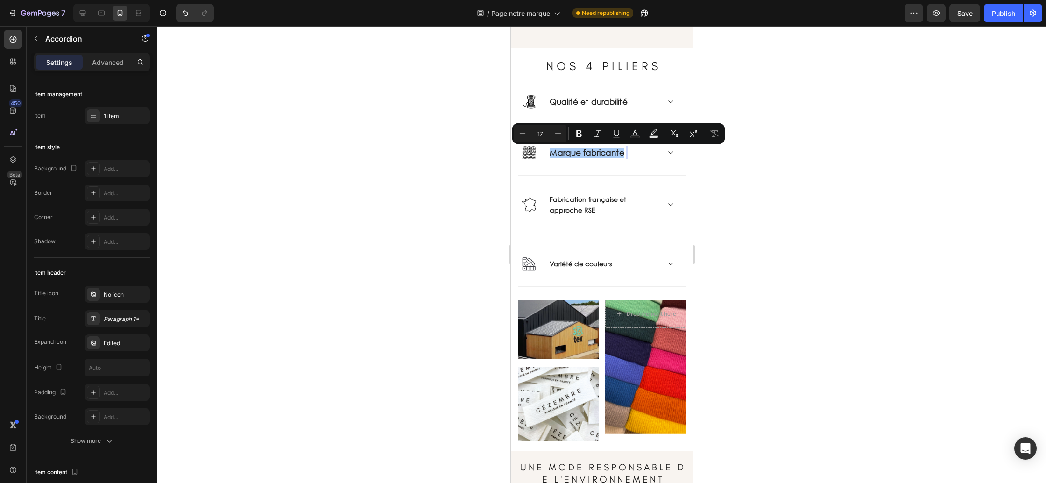
click at [531, 136] on input "17" at bounding box center [540, 133] width 19 height 11
click at [525, 135] on icon "Editor contextual toolbar" at bounding box center [522, 133] width 9 height 9
type input "14"
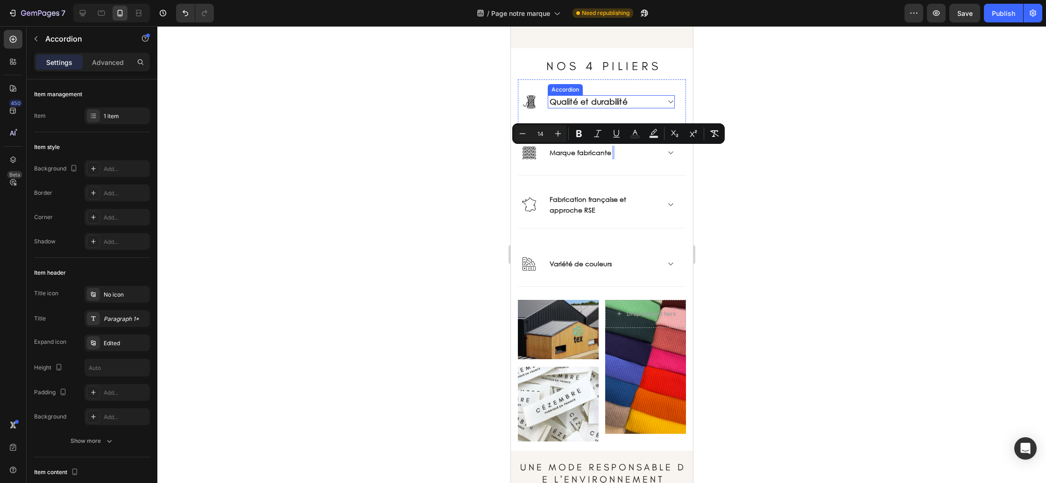
click at [586, 99] on p "Qualité et durabilité" at bounding box center [588, 102] width 78 height 10
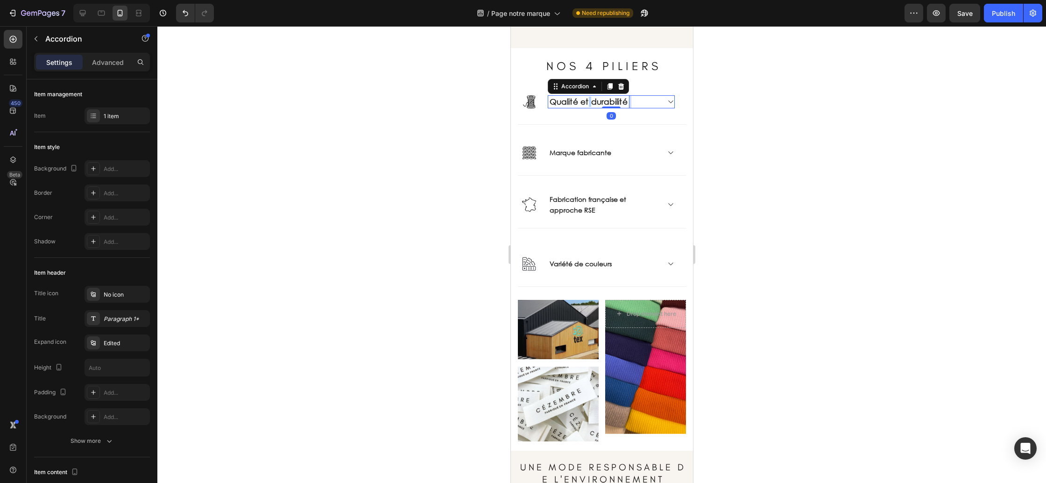
click at [586, 99] on div "Qualité et durabilité Accordion 0" at bounding box center [610, 102] width 127 height 22
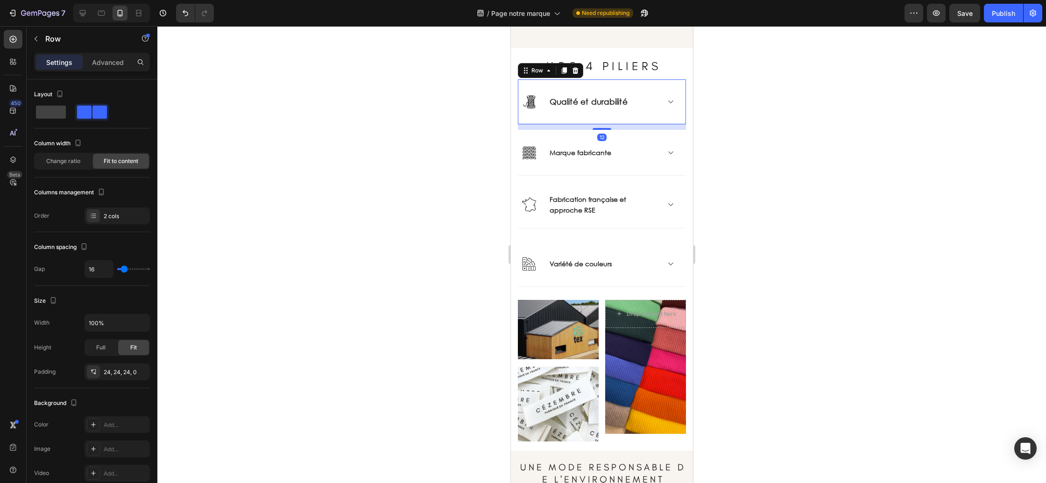
click at [586, 99] on div "Qualité et durabilité Accordion" at bounding box center [610, 102] width 127 height 22
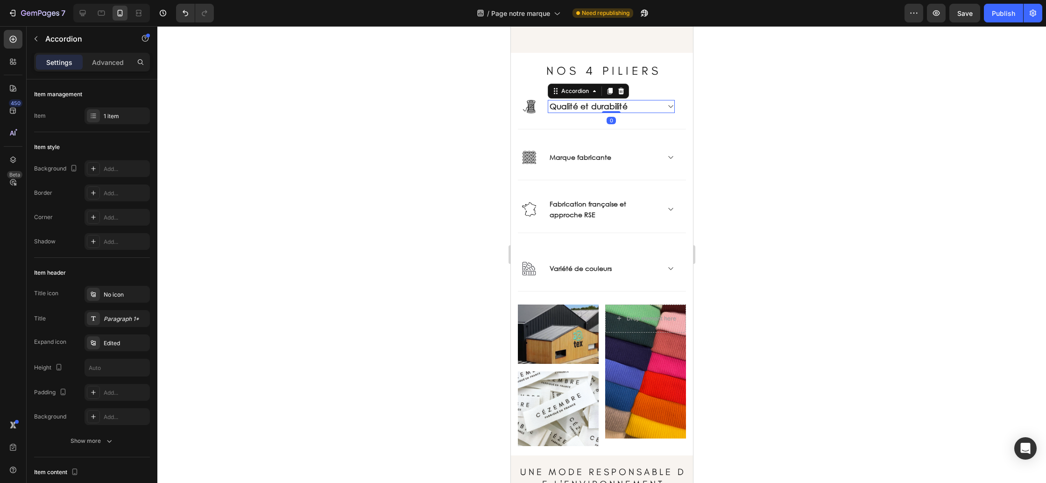
click at [567, 108] on p "Qualité et durabilité" at bounding box center [588, 106] width 78 height 10
click at [561, 105] on p "Qualité et durabilité" at bounding box center [588, 106] width 78 height 10
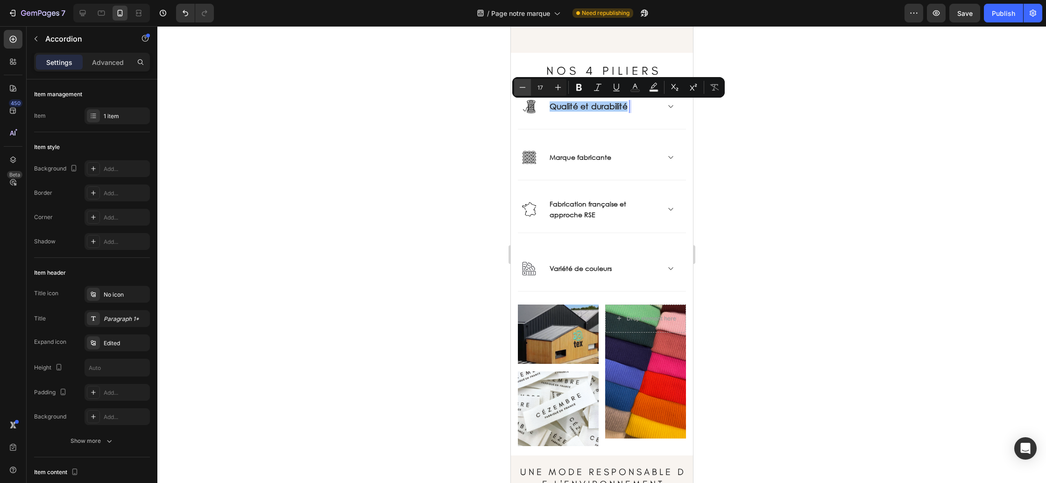
click at [525, 90] on icon "Editor contextual toolbar" at bounding box center [522, 87] width 9 height 9
type input "14"
click at [720, 200] on div at bounding box center [601, 254] width 889 height 457
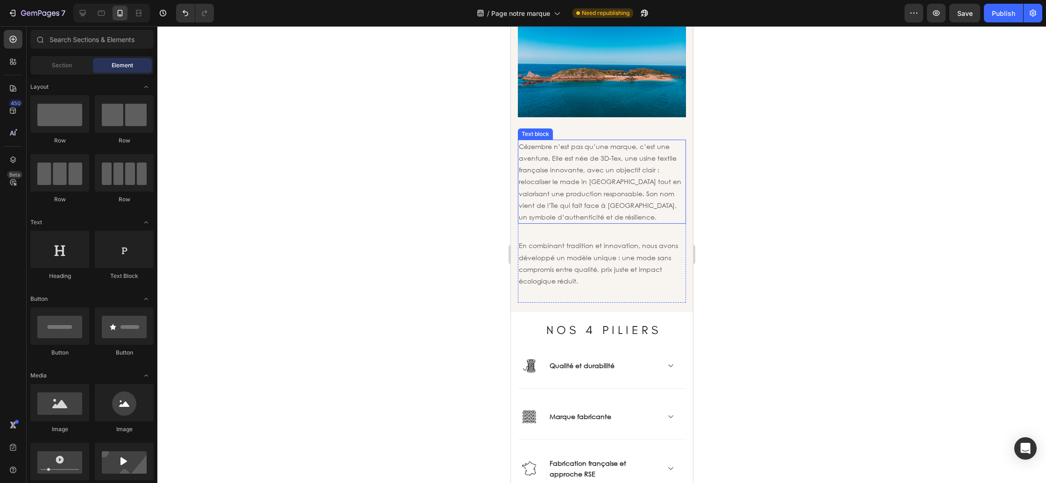
click at [616, 189] on p "Cézembre n’est pas qu’une marque, c’est une aventure. Elle est née de 3D-Tex, u…" at bounding box center [601, 182] width 166 height 82
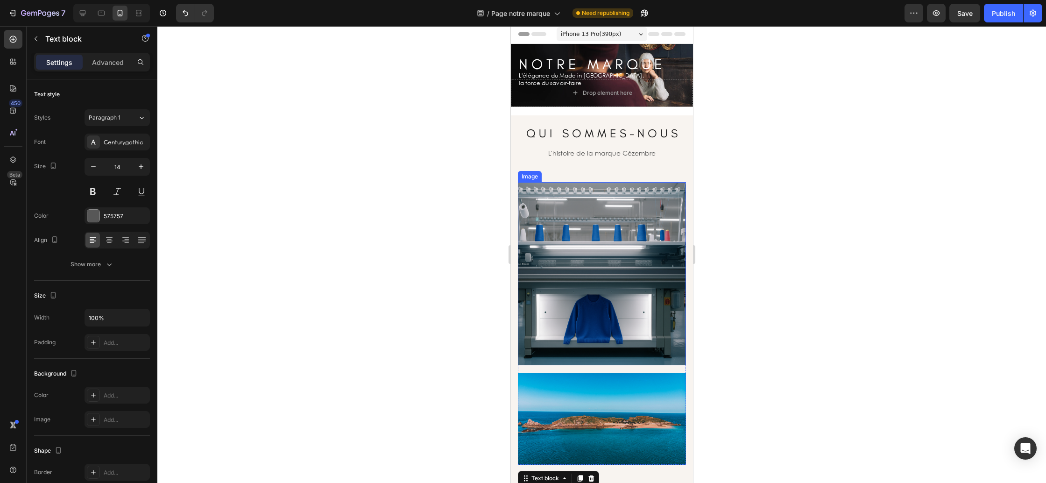
scroll to position [0, 0]
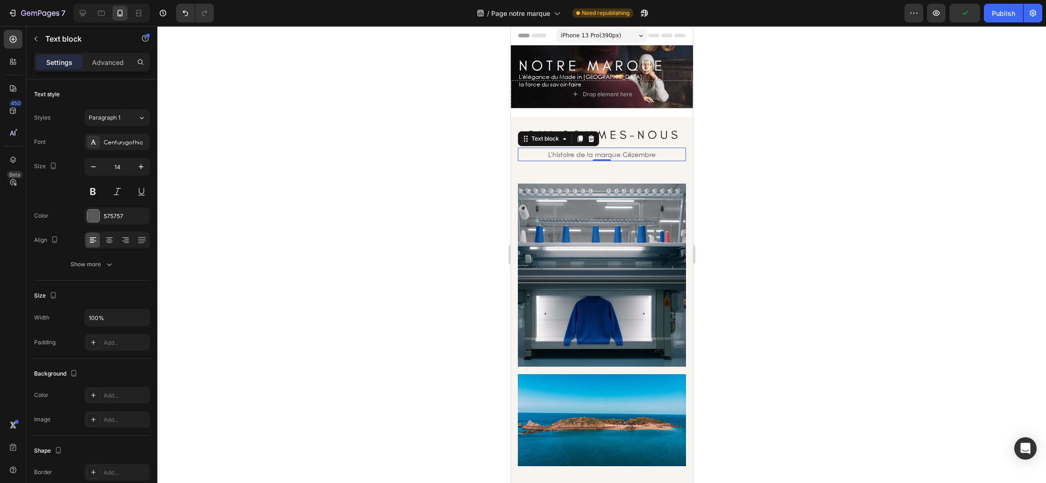
click at [579, 153] on p "L'histoire de la marque Cézembre" at bounding box center [601, 154] width 166 height 12
click at [108, 60] on p "Advanced" at bounding box center [108, 62] width 32 height 10
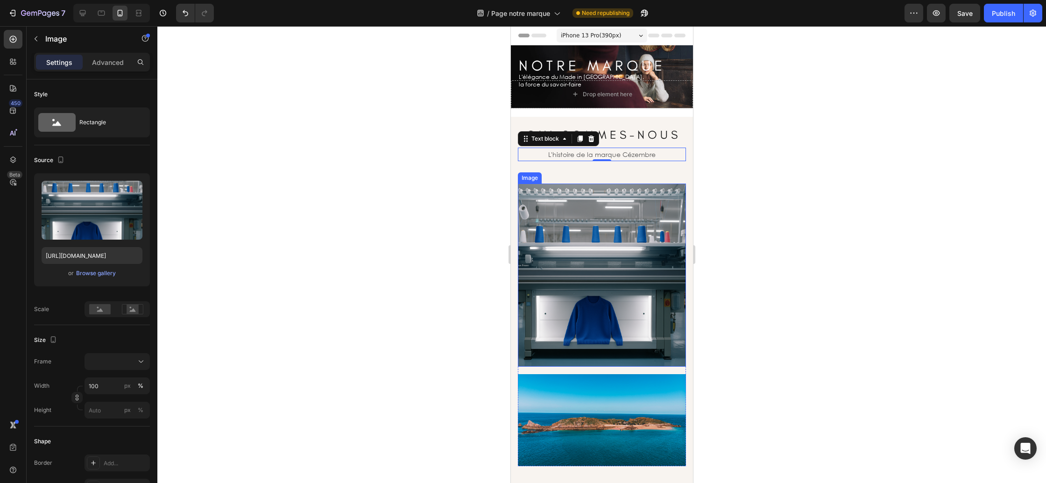
click at [576, 206] on img at bounding box center [601, 275] width 168 height 183
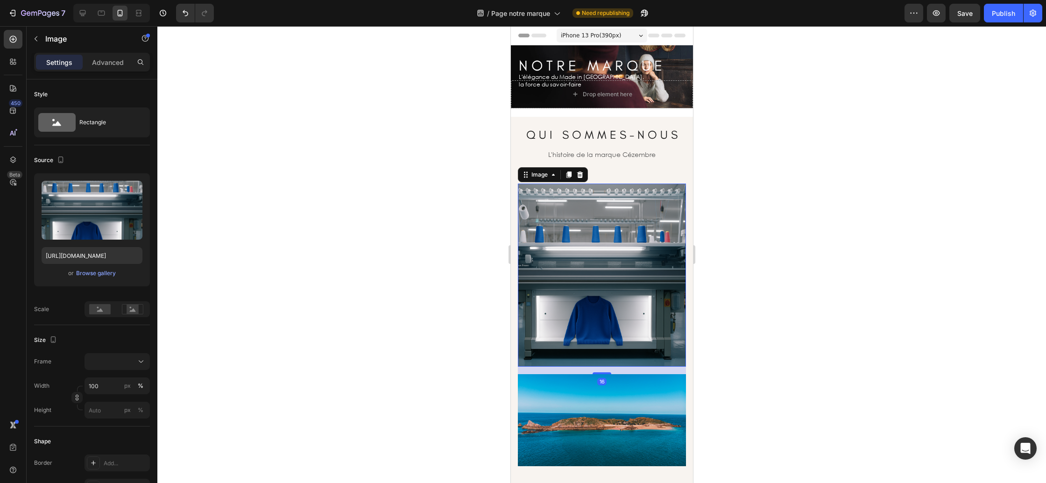
drag, startPoint x: 99, startPoint y: 64, endPoint x: 94, endPoint y: 72, distance: 9.4
click at [99, 64] on p "Advanced" at bounding box center [108, 62] width 32 height 10
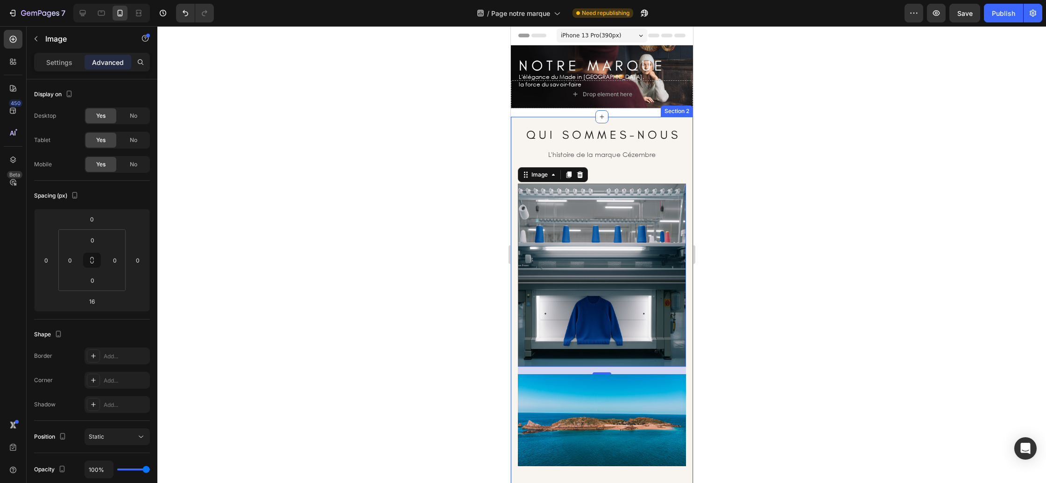
click at [609, 163] on div "Q U I S O M M E S - N O U S Heading L'histoire de la marque Cézembre Text block…" at bounding box center [601, 389] width 168 height 526
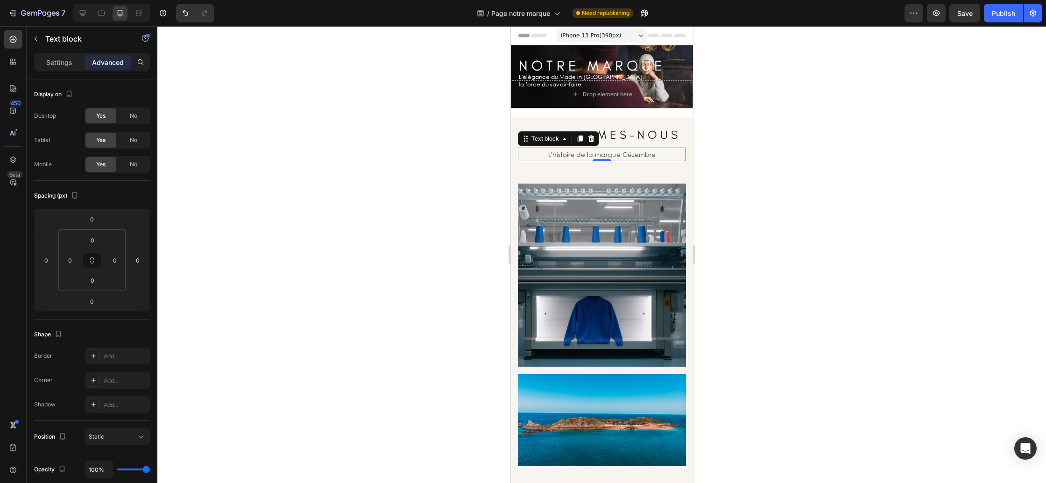
click at [609, 157] on p "L'histoire de la marque Cézembre" at bounding box center [601, 154] width 166 height 12
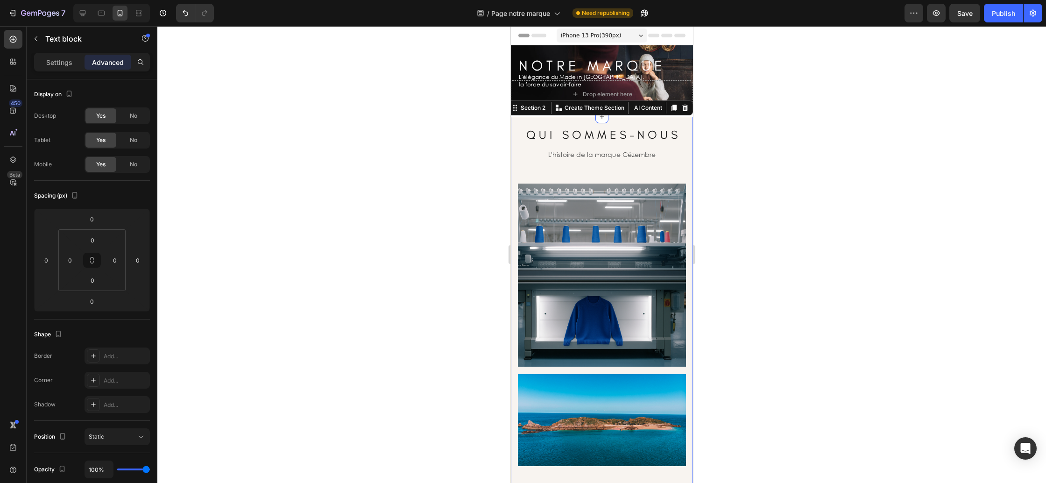
click at [608, 165] on div "Q U I S O M M E S - N O U S Heading L'histoire de la marque Cézembre Text block…" at bounding box center [601, 389] width 168 height 526
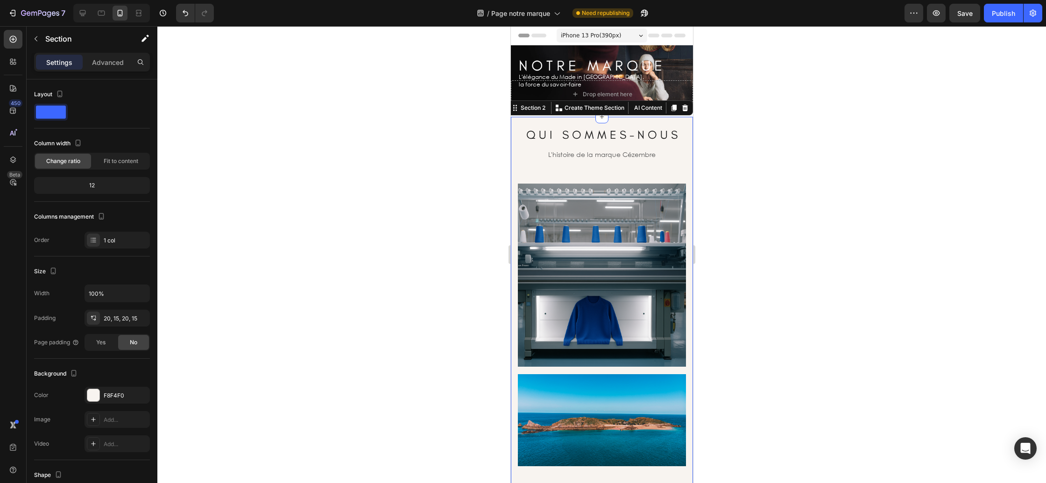
click at [611, 180] on div "Q U I S O M M E S - N O U S Heading L'histoire de la marque Cézembre Text block…" at bounding box center [601, 389] width 168 height 526
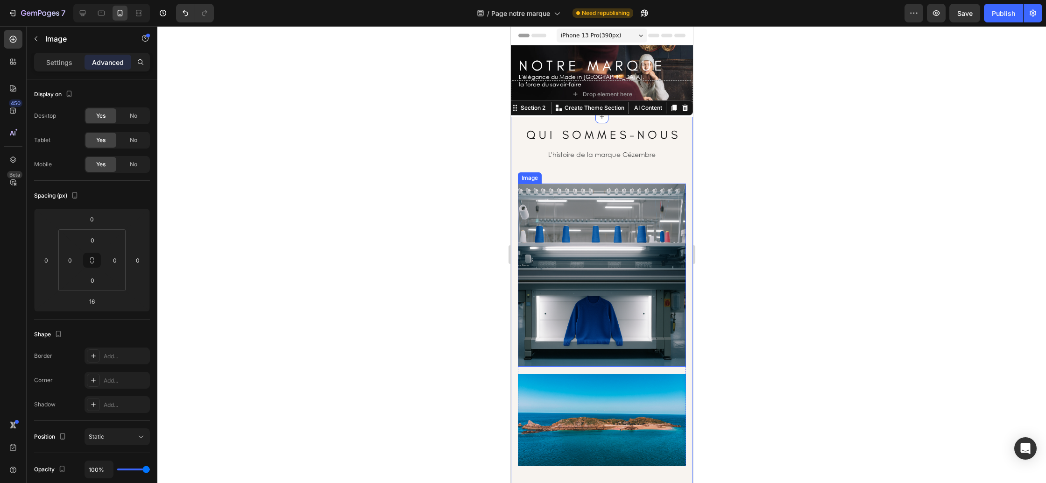
click at [606, 193] on img at bounding box center [601, 275] width 168 height 183
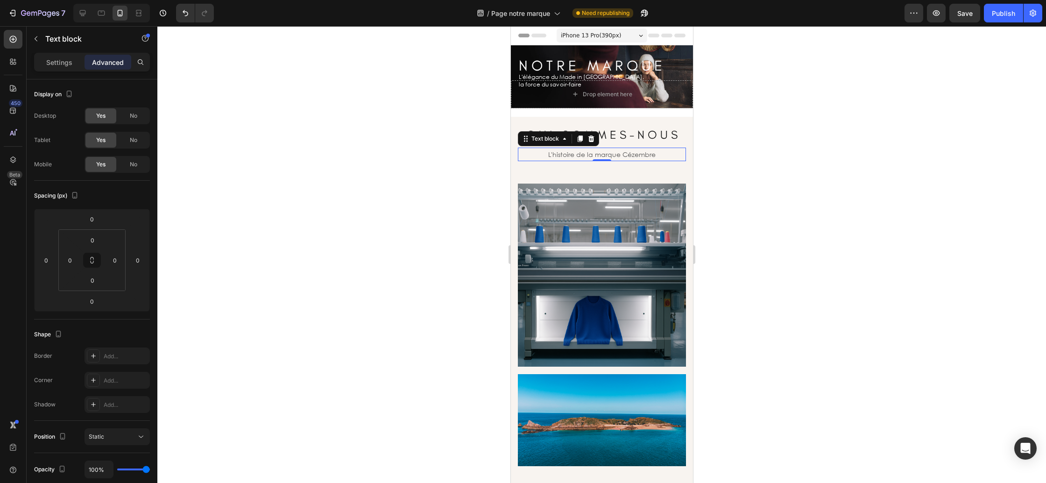
click at [614, 153] on p "L'histoire de la marque Cézembre" at bounding box center [601, 154] width 166 height 12
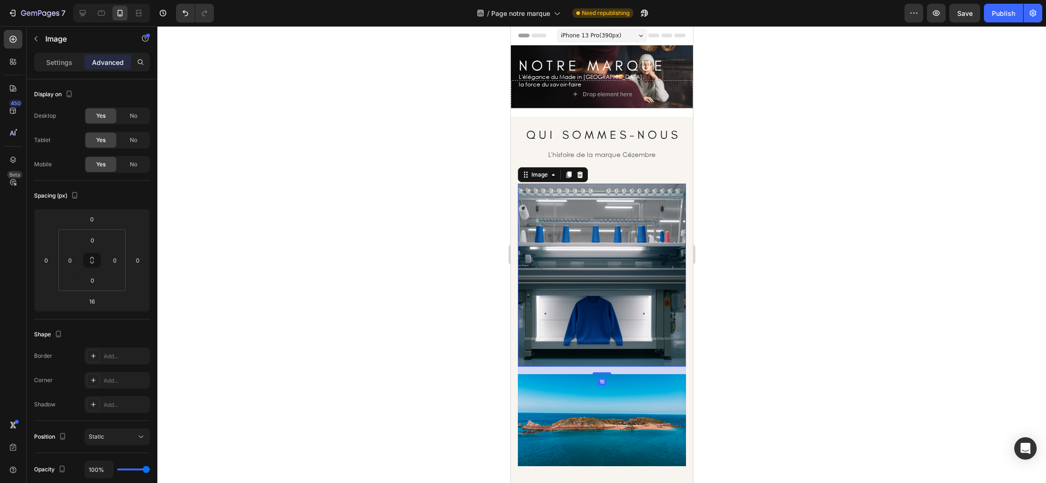
click at [616, 206] on img at bounding box center [601, 275] width 168 height 183
click at [613, 163] on div "Q U I S O M M E S - N O U S Heading L'histoire de la marque Cézembre Text block…" at bounding box center [601, 389] width 168 height 526
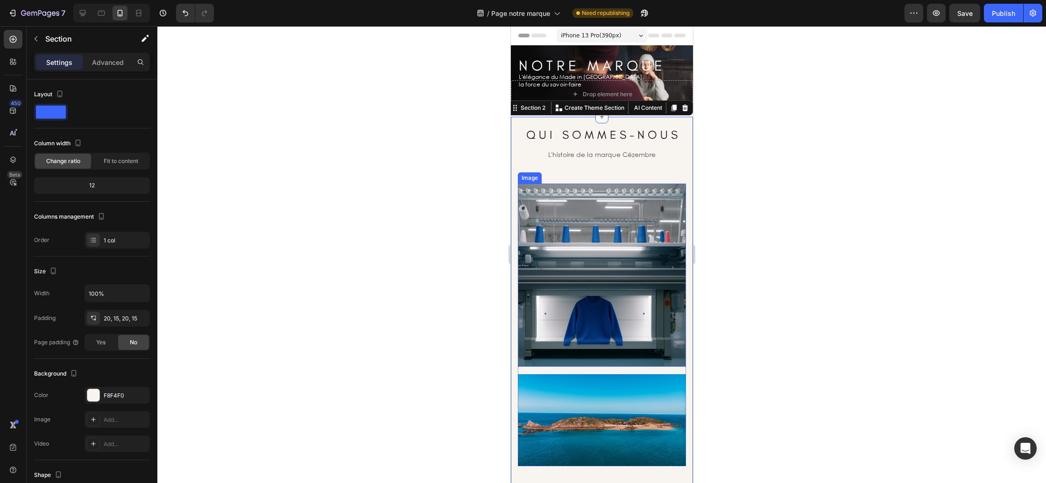
click at [610, 205] on img at bounding box center [601, 275] width 168 height 183
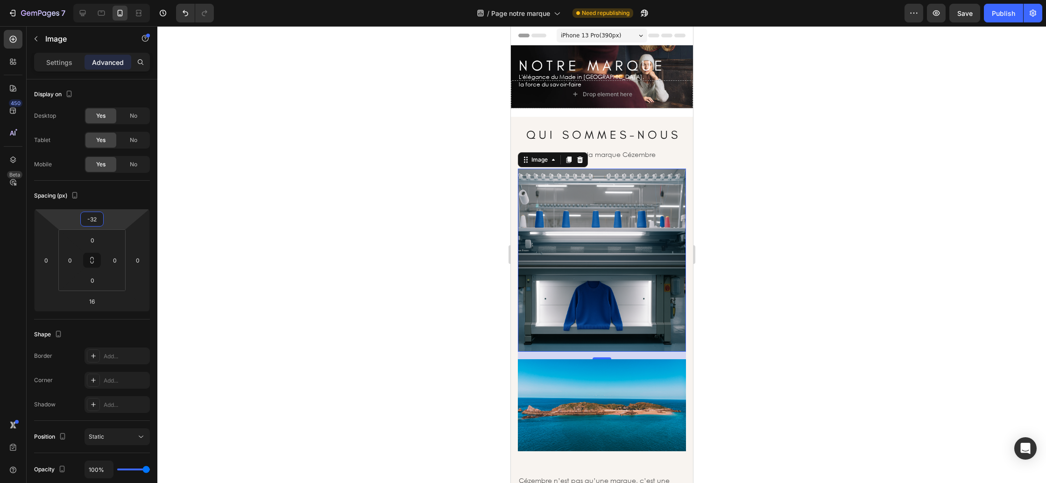
type input "-30"
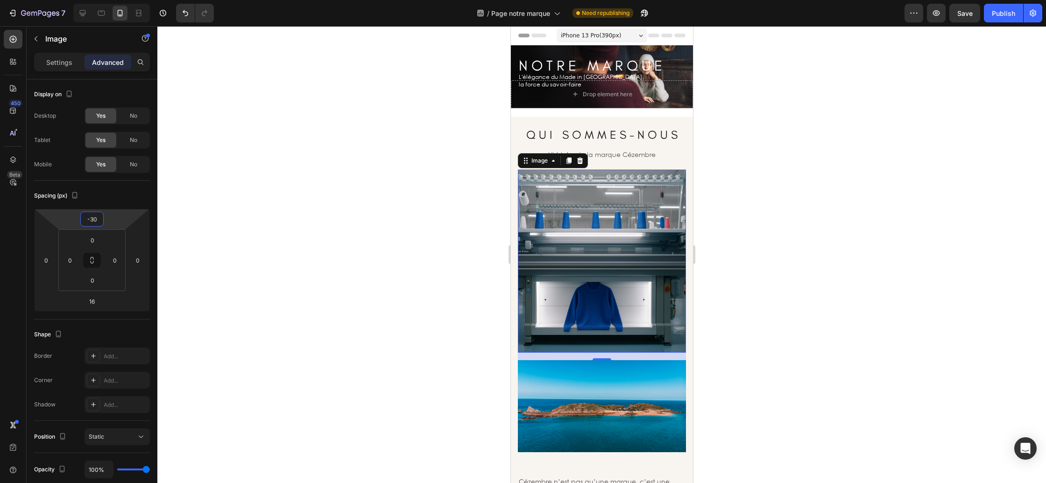
drag, startPoint x: 117, startPoint y: 218, endPoint x: 117, endPoint y: 225, distance: 7.0
click at [117, 0] on html "7 Version history / Page notre marque Need republishing Preview Save Publish 45…" at bounding box center [523, 0] width 1046 height 0
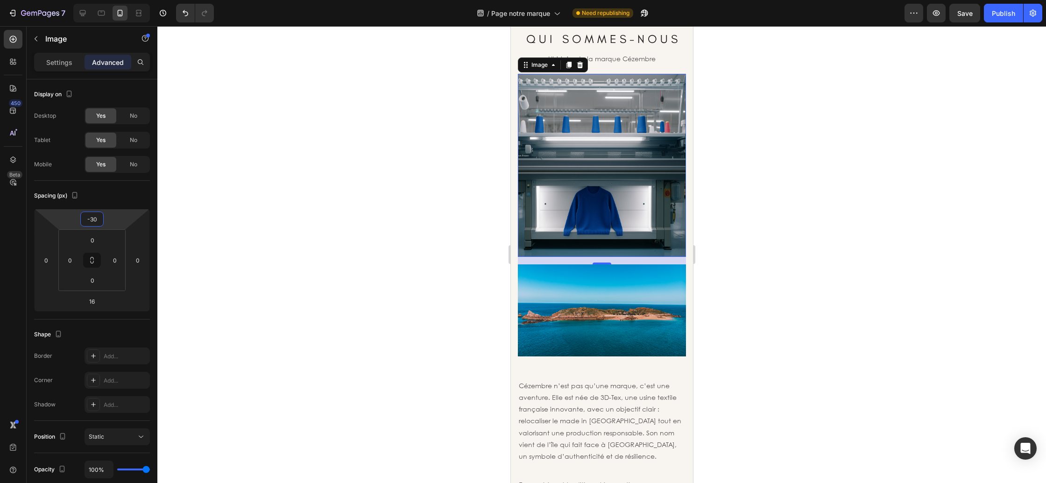
scroll to position [127, 0]
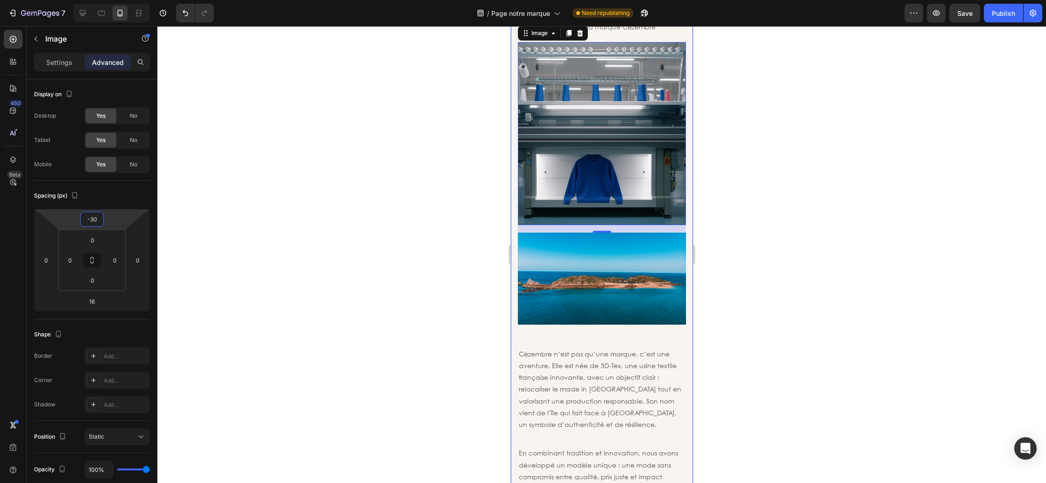
click at [594, 330] on div "Q U I S O M M E S - N O U S Heading L'histoire de la marque Cézembre Text block…" at bounding box center [601, 255] width 168 height 512
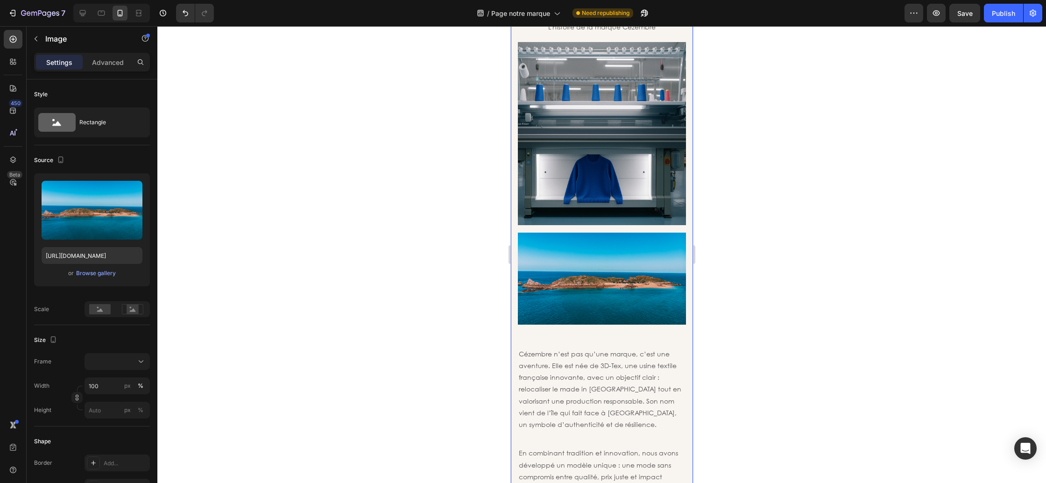
click at [595, 318] on img at bounding box center [601, 279] width 168 height 92
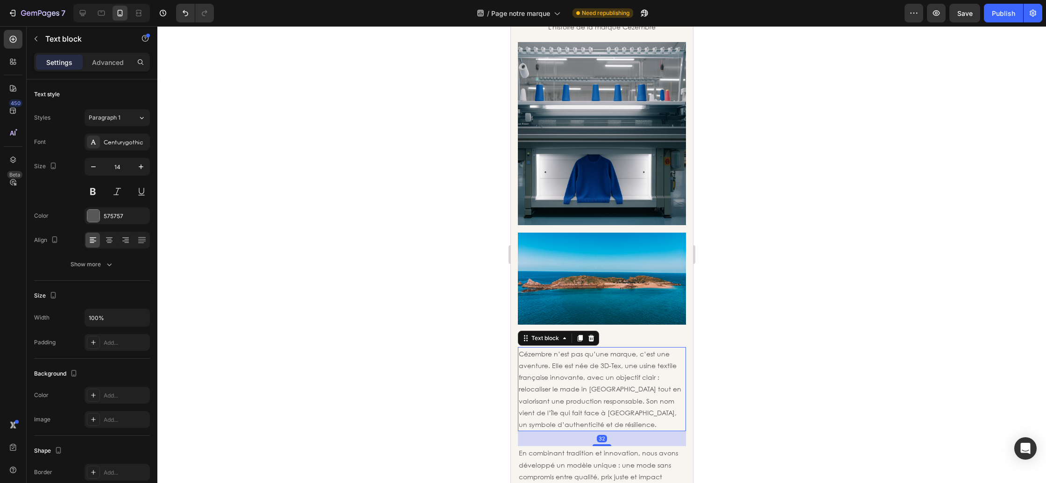
click at [588, 353] on p "Cézembre n’est pas qu’une marque, c’est une aventure. Elle est née de 3D-Tex, u…" at bounding box center [601, 389] width 166 height 82
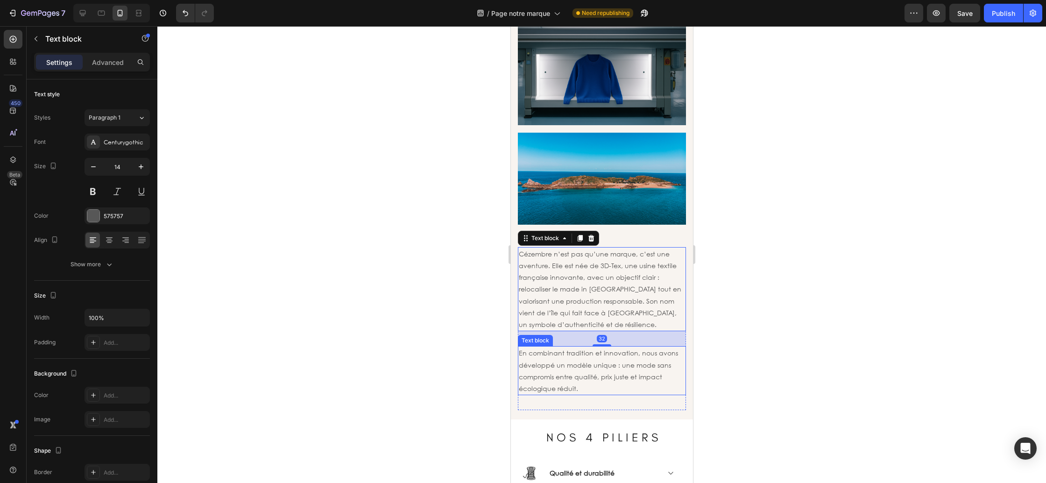
scroll to position [262, 0]
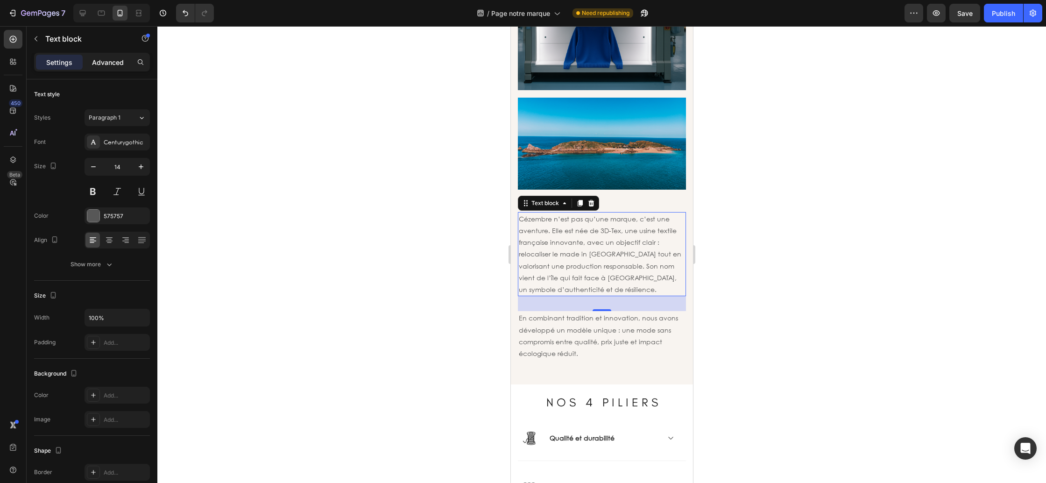
click at [110, 68] on div "Advanced" at bounding box center [108, 62] width 47 height 15
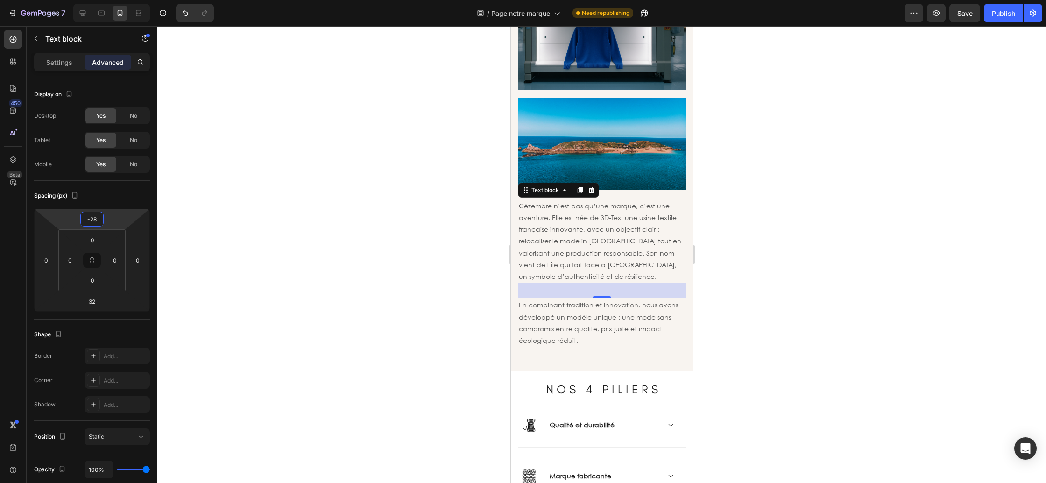
type input "-30"
drag, startPoint x: 105, startPoint y: 221, endPoint x: 162, endPoint y: 246, distance: 62.3
click at [105, 0] on html "7 Version history / Page notre marque Need republishing Preview Save Publish 45…" at bounding box center [523, 0] width 1046 height 0
click at [568, 356] on div "En combinant tradition et innovation, nous avons développé un modèle unique : u…" at bounding box center [601, 329] width 168 height 64
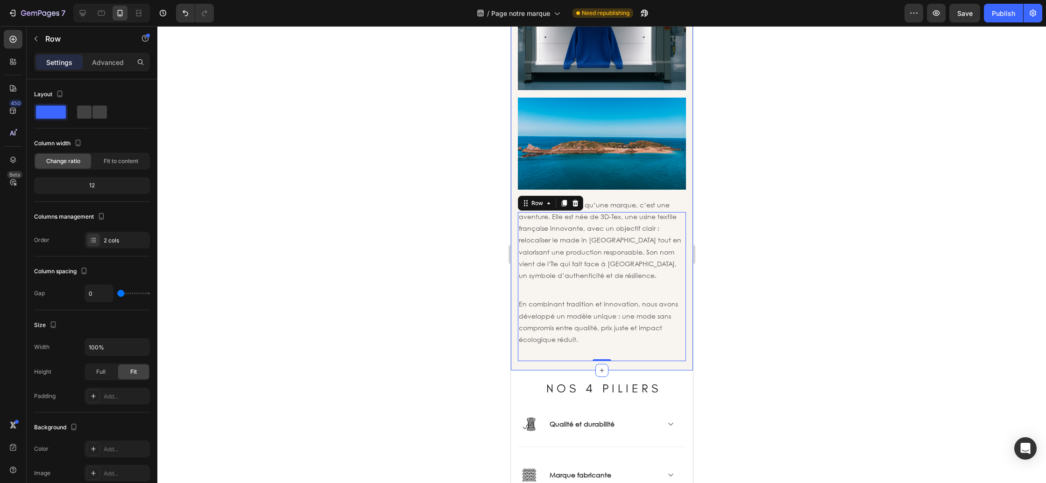
click at [549, 353] on div "En combinant tradition et innovation, nous avons développé un modèle unique : u…" at bounding box center [601, 329] width 168 height 64
click at [553, 351] on div "En combinant tradition et innovation, nous avons développé un modèle unique : u…" at bounding box center [601, 329] width 168 height 64
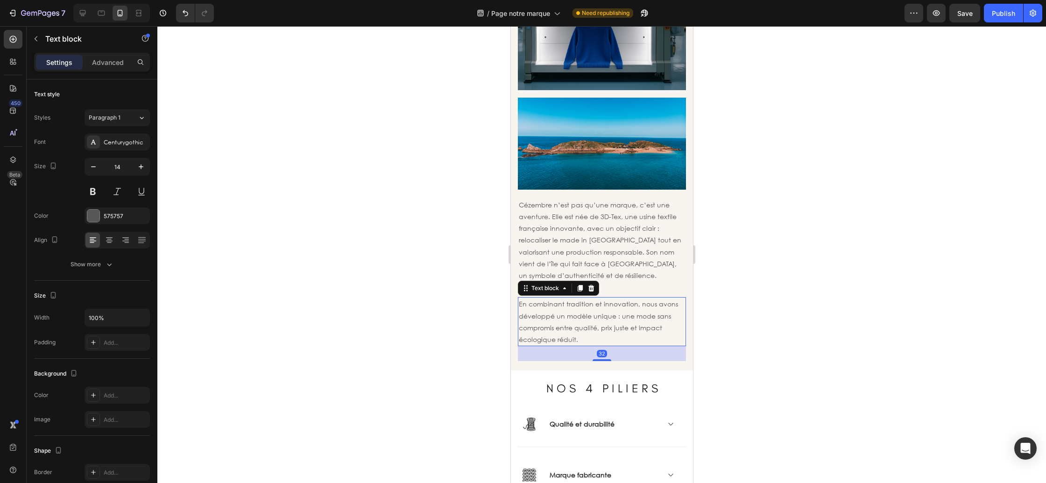
click at [580, 339] on p "En combinant tradition et innovation, nous avons développé un modèle unique : u…" at bounding box center [601, 321] width 166 height 47
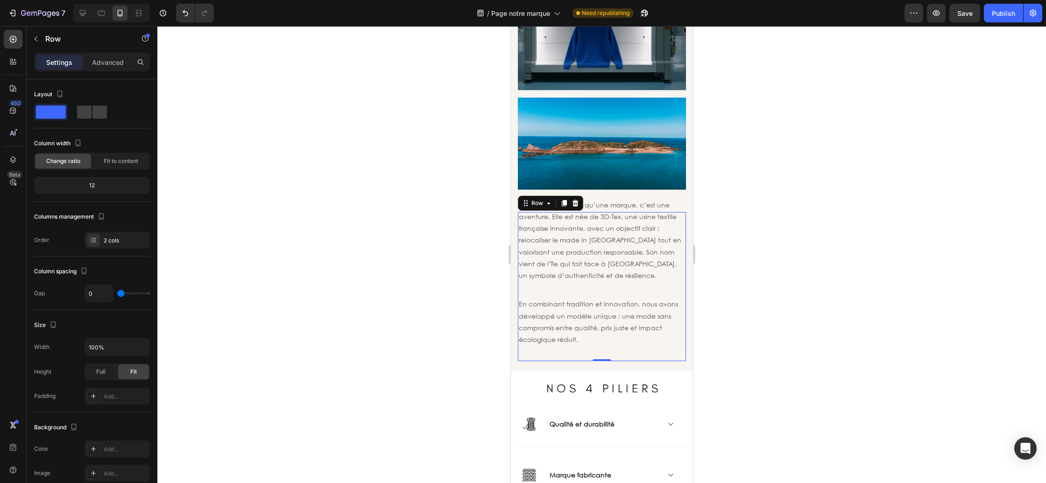
click at [569, 353] on div "En combinant tradition et innovation, nous avons développé un modèle unique : u…" at bounding box center [601, 329] width 168 height 64
click at [109, 65] on p "Advanced" at bounding box center [108, 62] width 32 height 10
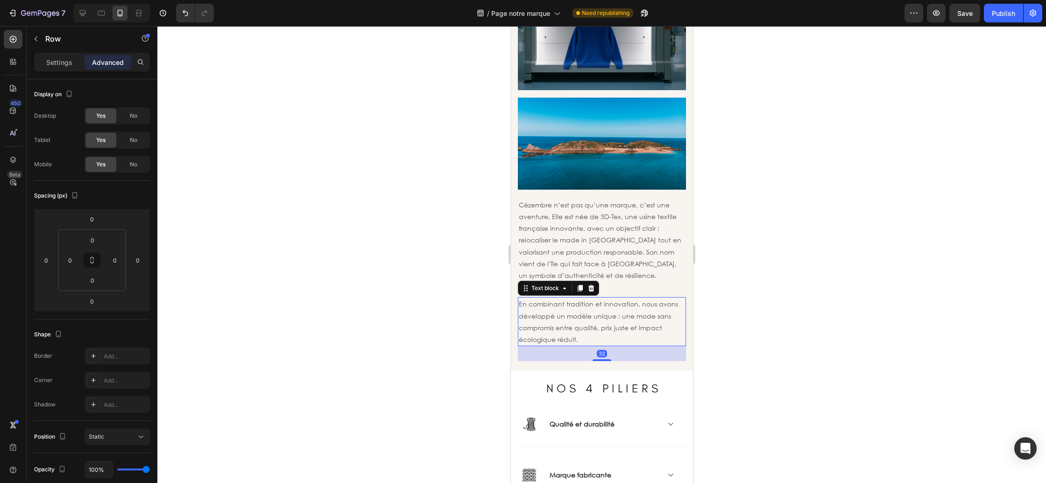
click at [575, 325] on p "En combinant tradition et innovation, nous avons développé un modèle unique : u…" at bounding box center [601, 321] width 166 height 47
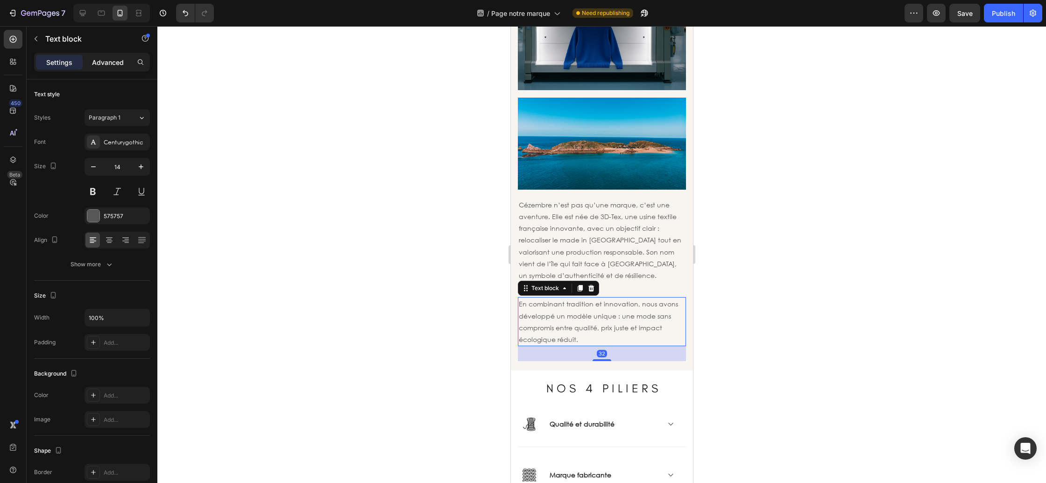
click at [101, 67] on div "Advanced" at bounding box center [108, 62] width 47 height 15
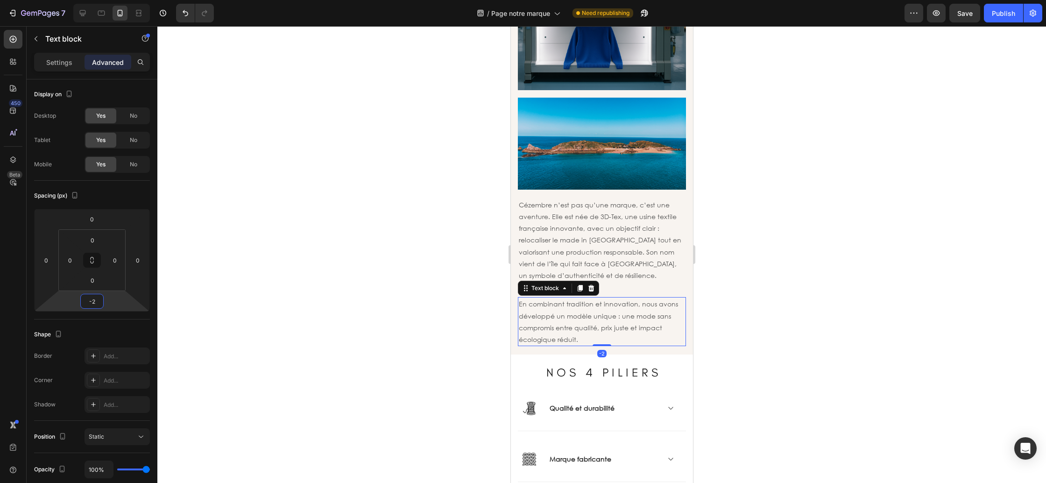
type input "0"
click at [106, 0] on html "7 Version history / Page notre marque Need republishing Preview Save Publish 45…" at bounding box center [523, 0] width 1046 height 0
click at [817, 325] on div at bounding box center [601, 254] width 889 height 457
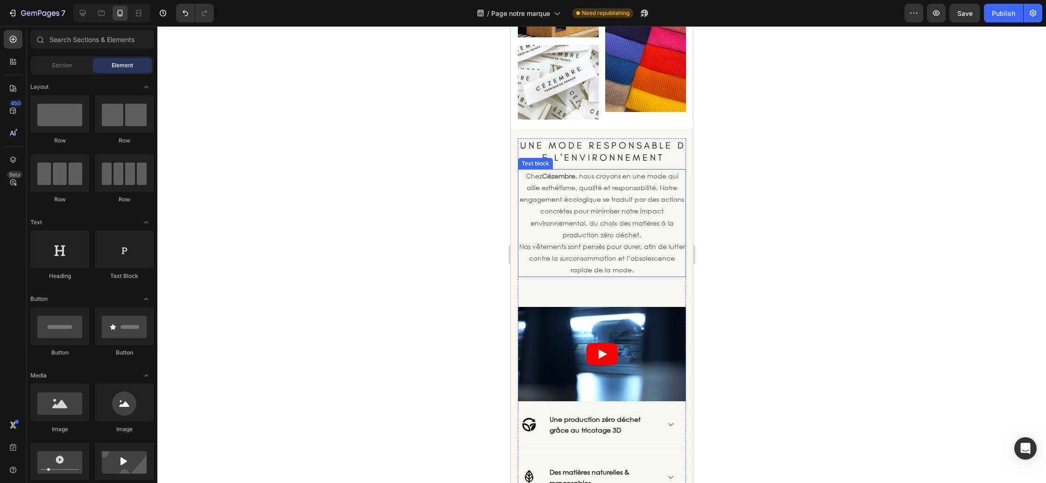
scroll to position [891, 0]
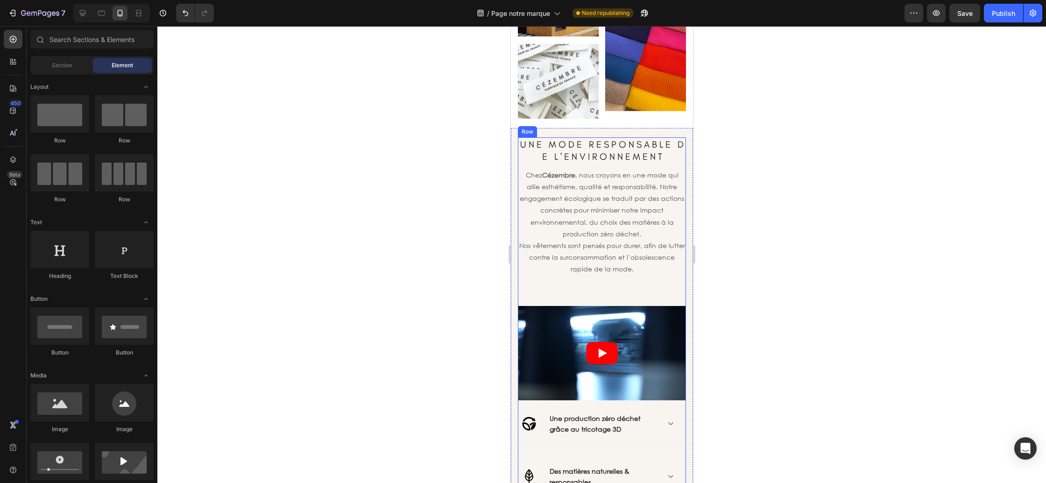
click at [616, 286] on div "U N E M O D E R E S P O N S A B L E D E L ' E N V I R O N N E M E N T Heading C…" at bounding box center [601, 373] width 168 height 473
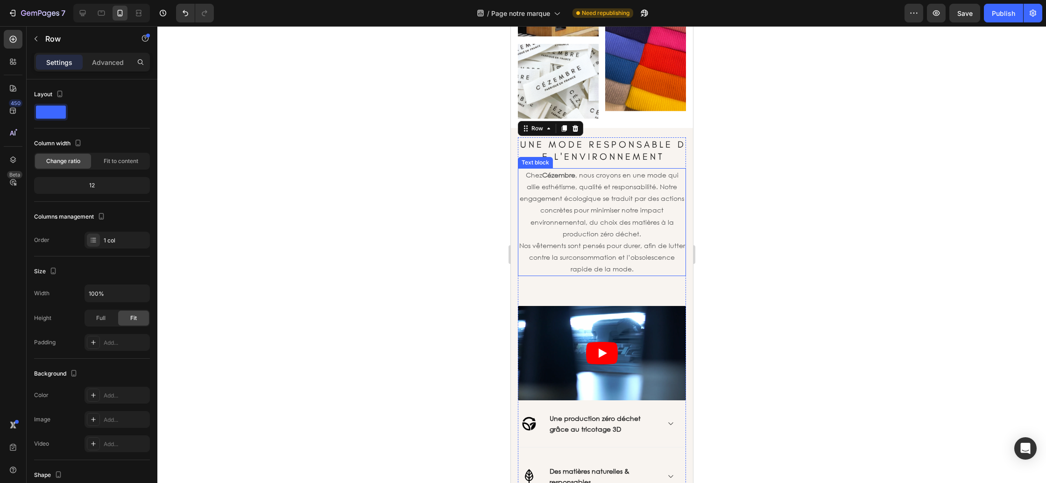
click at [638, 270] on p "Nos vêtements sont pensés pour durer, afin de lutter contre la surconsommation …" at bounding box center [601, 257] width 166 height 35
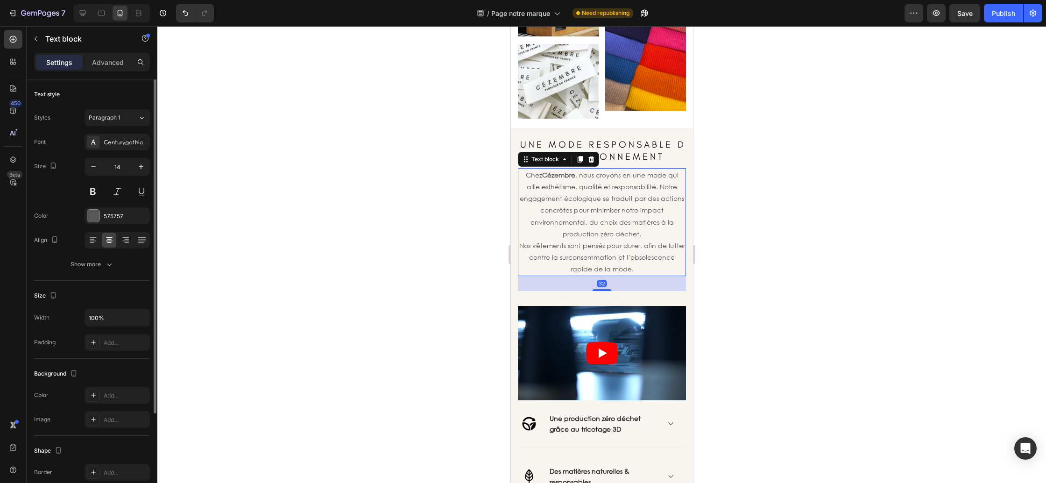
drag, startPoint x: 100, startPoint y: 59, endPoint x: 105, endPoint y: 82, distance: 23.4
click at [100, 59] on p "Advanced" at bounding box center [108, 62] width 32 height 10
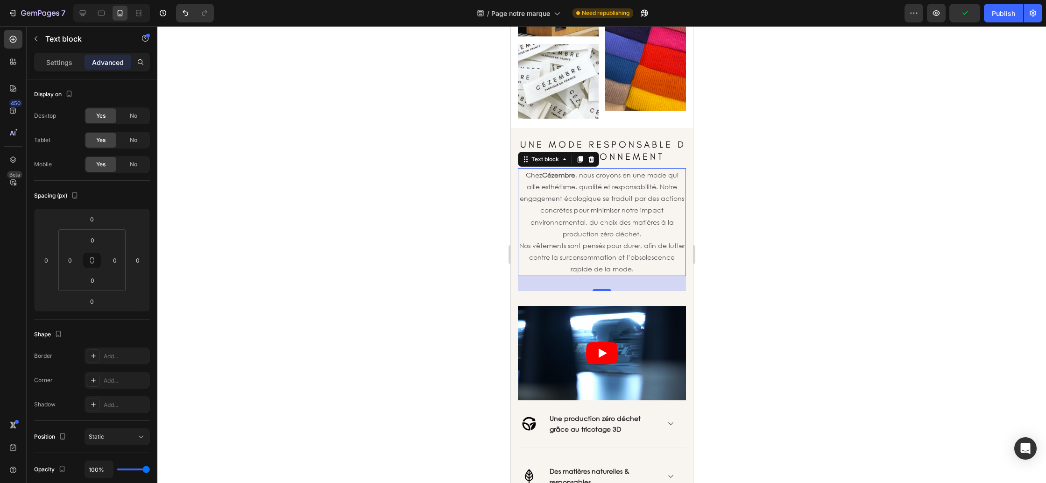
click at [618, 260] on p "Nos vêtements sont pensés pour durer, afin de lutter contre la surconsommation …" at bounding box center [601, 257] width 166 height 35
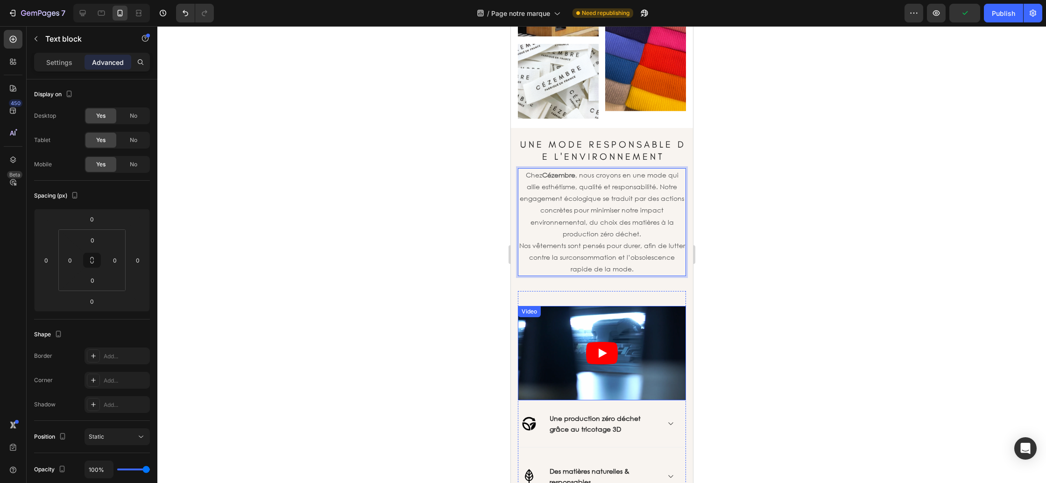
click at [645, 310] on article at bounding box center [601, 353] width 168 height 95
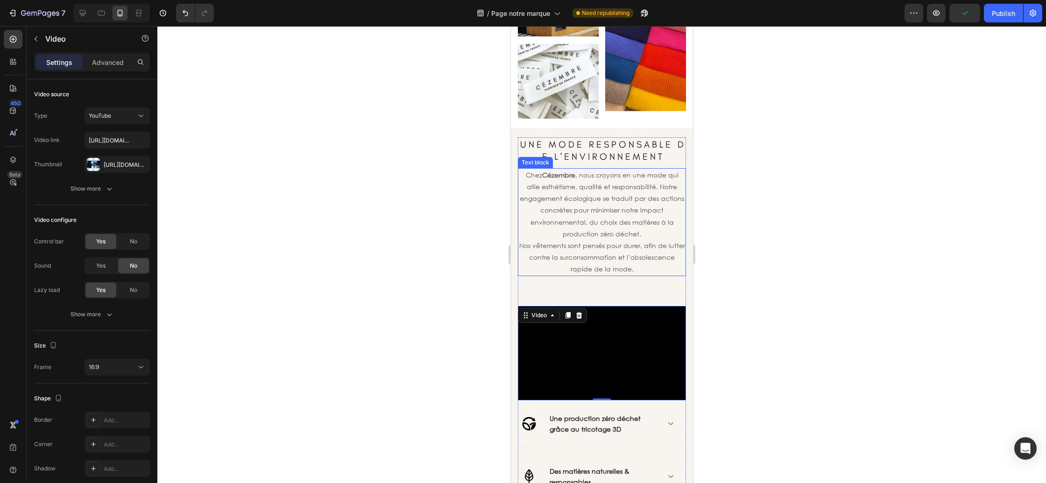
click at [616, 270] on p "Nos vêtements sont pensés pour durer, afin de lutter contre la surconsommation …" at bounding box center [601, 257] width 166 height 35
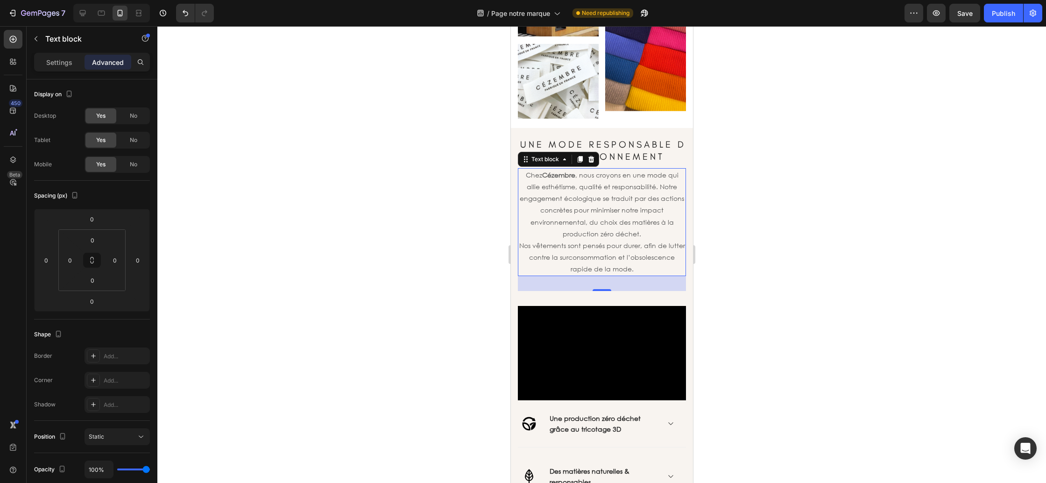
click at [575, 284] on div "32" at bounding box center [601, 283] width 168 height 15
click at [563, 294] on div "Video" at bounding box center [601, 346] width 168 height 110
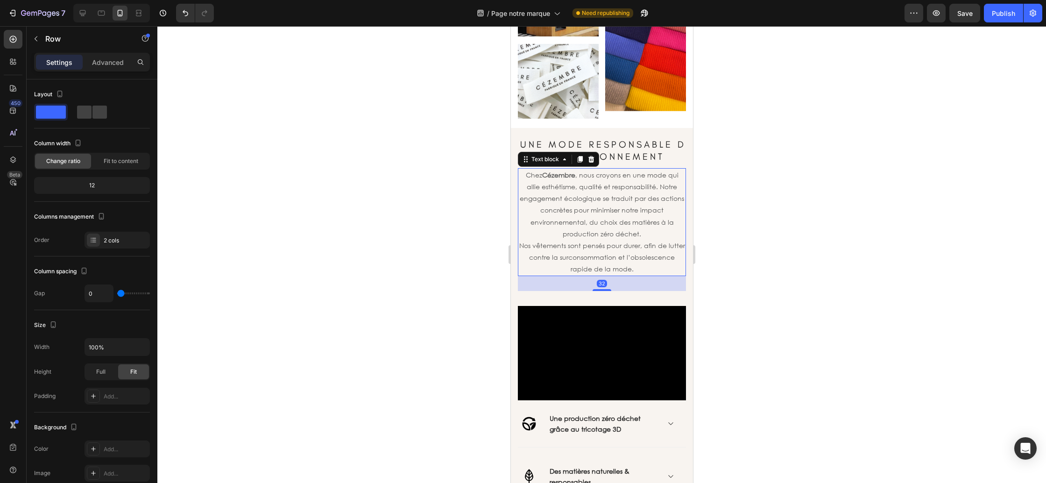
click at [602, 266] on p "Nos vêtements sont pensés pour durer, afin de lutter contre la surconsommation …" at bounding box center [601, 257] width 166 height 35
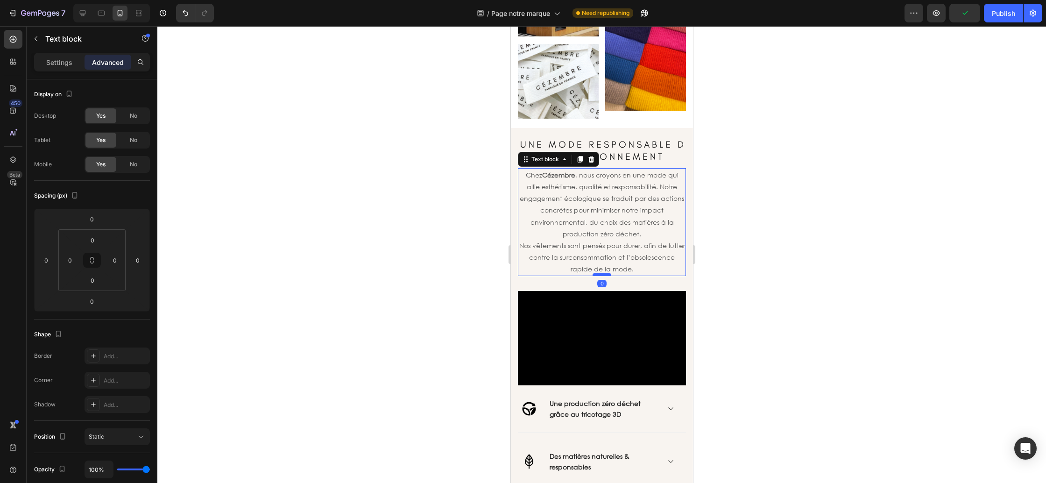
drag, startPoint x: 606, startPoint y: 289, endPoint x: 608, endPoint y: 275, distance: 14.6
click at [608, 275] on div at bounding box center [601, 274] width 19 height 3
click at [774, 268] on div at bounding box center [601, 254] width 889 height 457
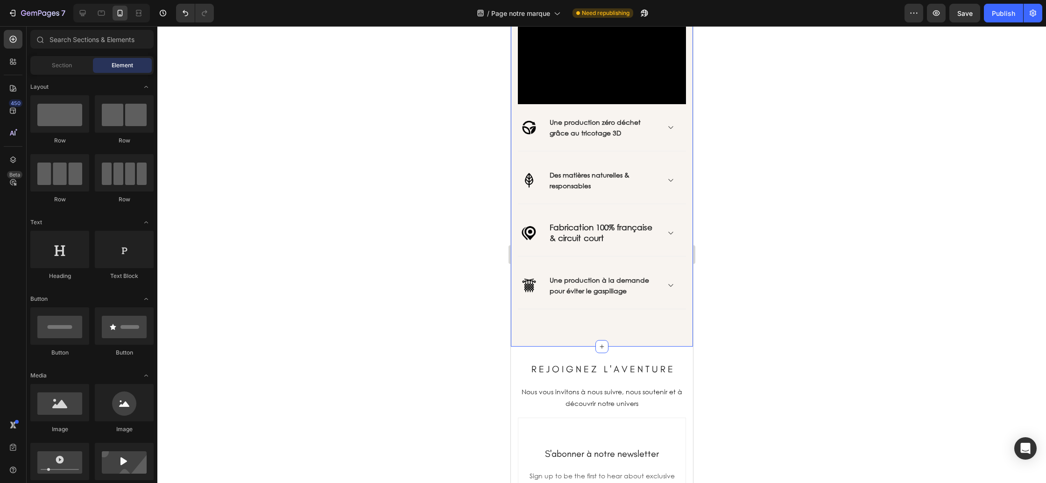
scroll to position [1173, 0]
click at [596, 325] on div "U N E M O D E R E S P O N S A B L E D E L ' E N V I R O N N E M E N T Heading C…" at bounding box center [601, 96] width 168 height 481
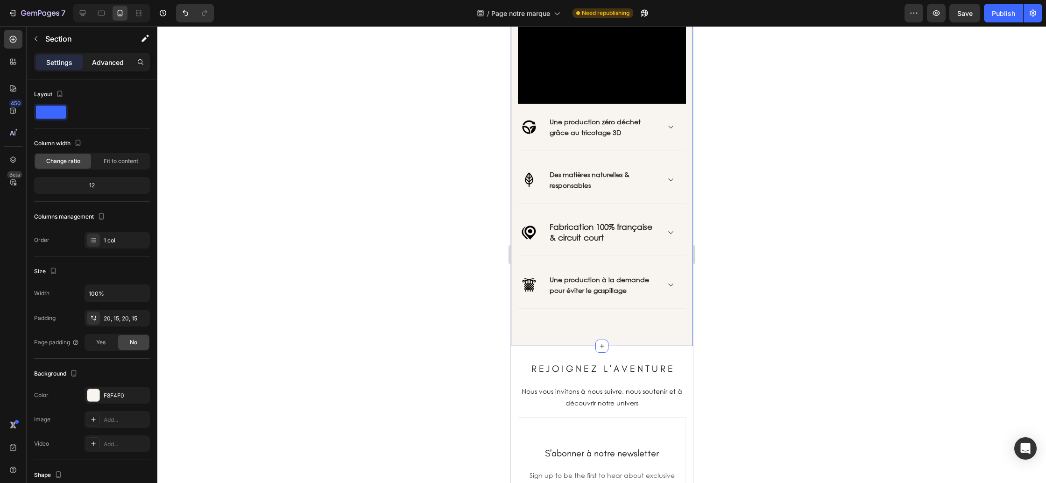
click at [103, 66] on p "Advanced" at bounding box center [108, 62] width 32 height 10
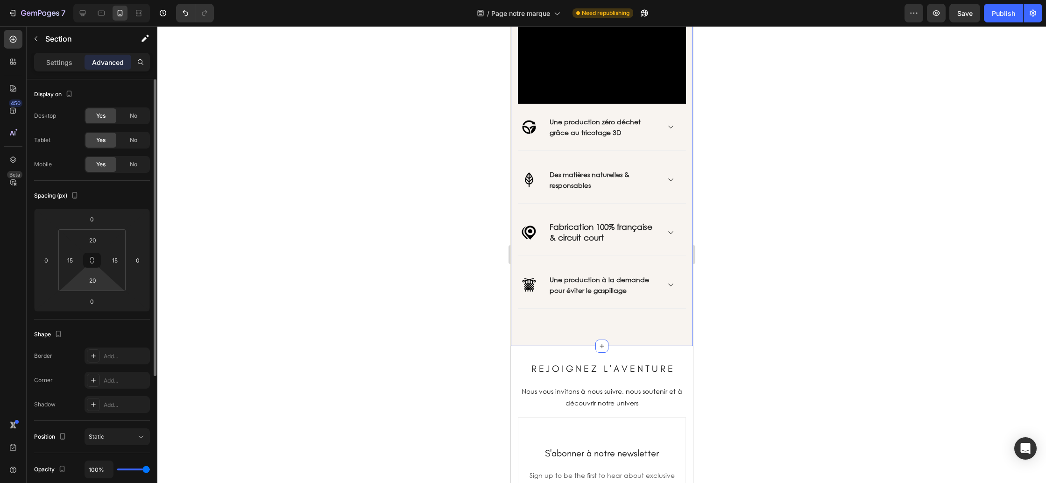
drag, startPoint x: 104, startPoint y: 280, endPoint x: 105, endPoint y: 288, distance: 7.5
click at [105, 288] on div "20 15 20 15" at bounding box center [91, 260] width 67 height 62
type input "0"
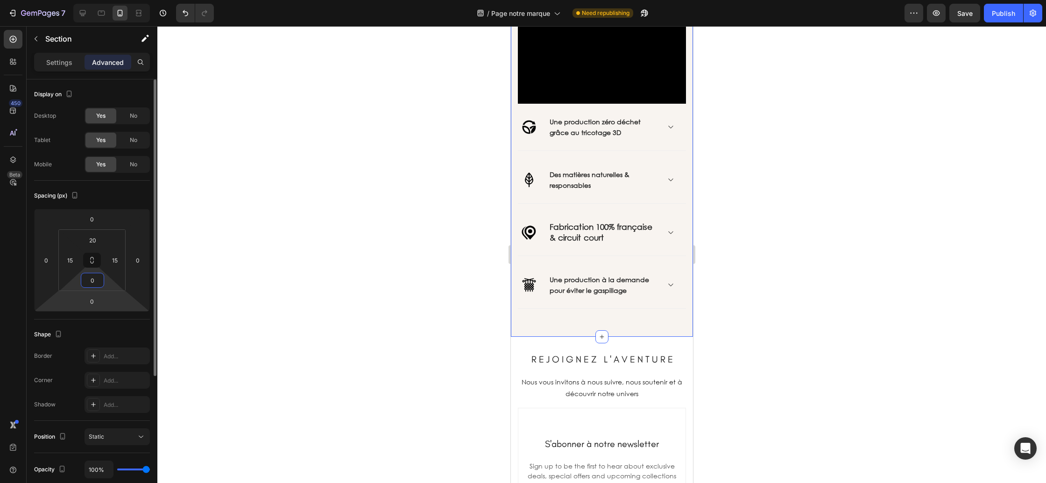
drag, startPoint x: 105, startPoint y: 282, endPoint x: 106, endPoint y: 303, distance: 21.1
click at [106, 0] on html "7 Version history / Page notre marque Need republishing Preview Save Publish 45…" at bounding box center [523, 0] width 1046 height 0
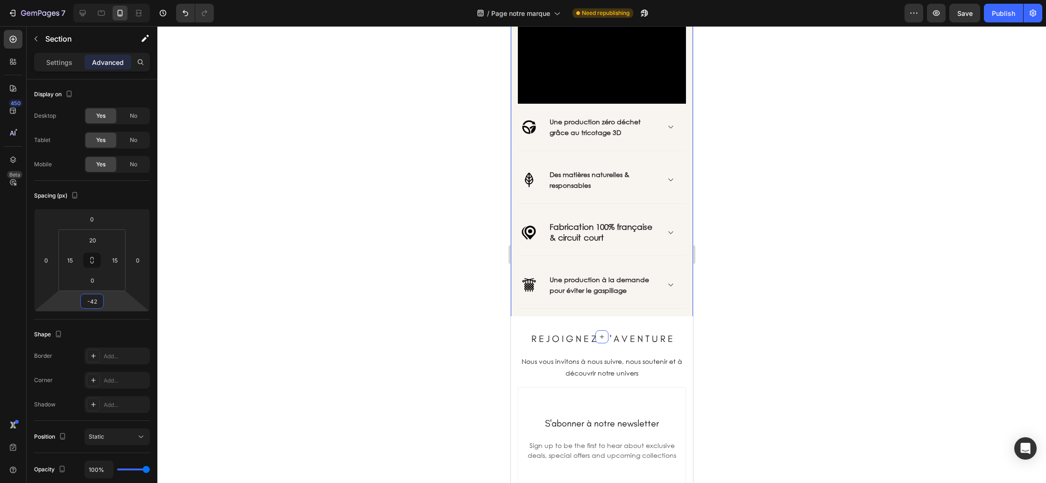
type input "-40"
drag, startPoint x: 111, startPoint y: 303, endPoint x: 111, endPoint y: 312, distance: 9.3
click at [111, 0] on html "7 Version history / Page notre marque Need republishing Preview Save Publish 45…" at bounding box center [523, 0] width 1046 height 0
click at [778, 299] on div at bounding box center [601, 254] width 889 height 457
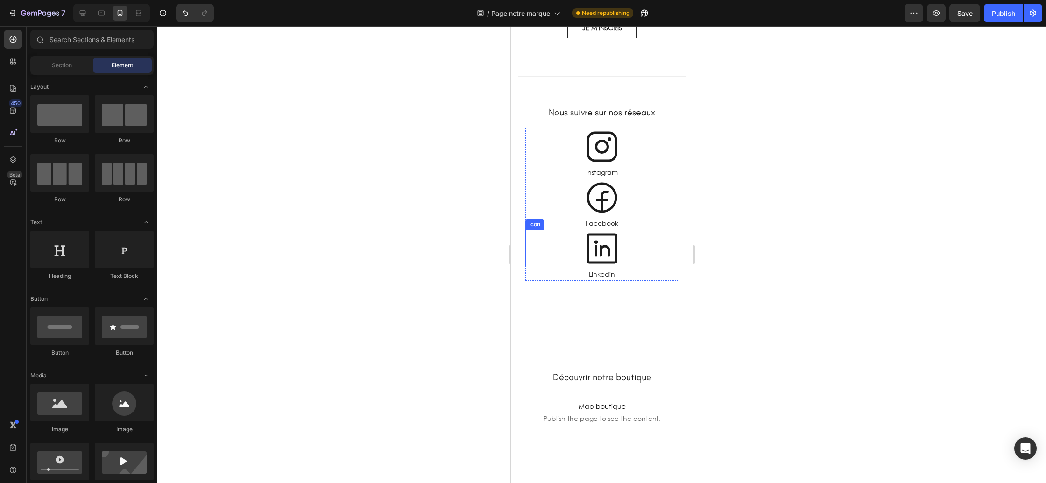
scroll to position [1711, 0]
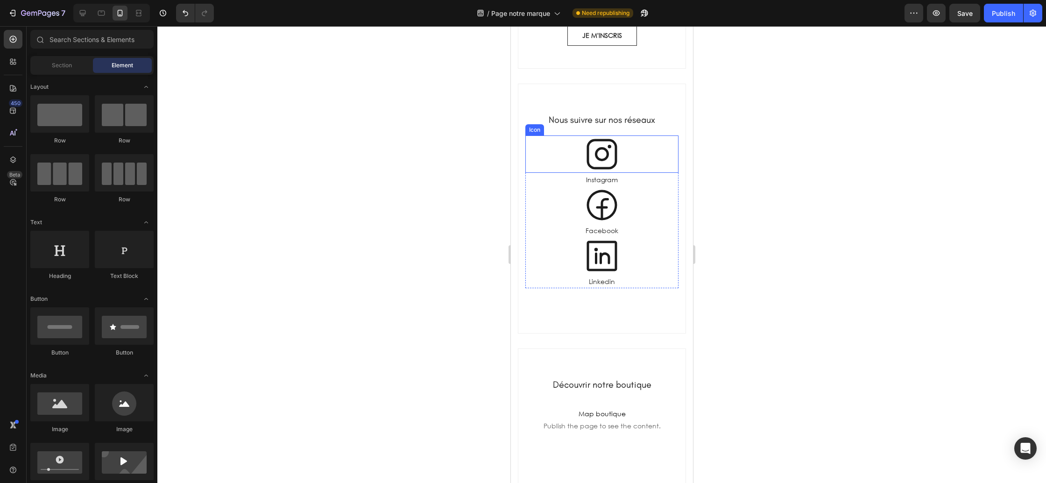
click at [610, 166] on icon at bounding box center [601, 153] width 37 height 37
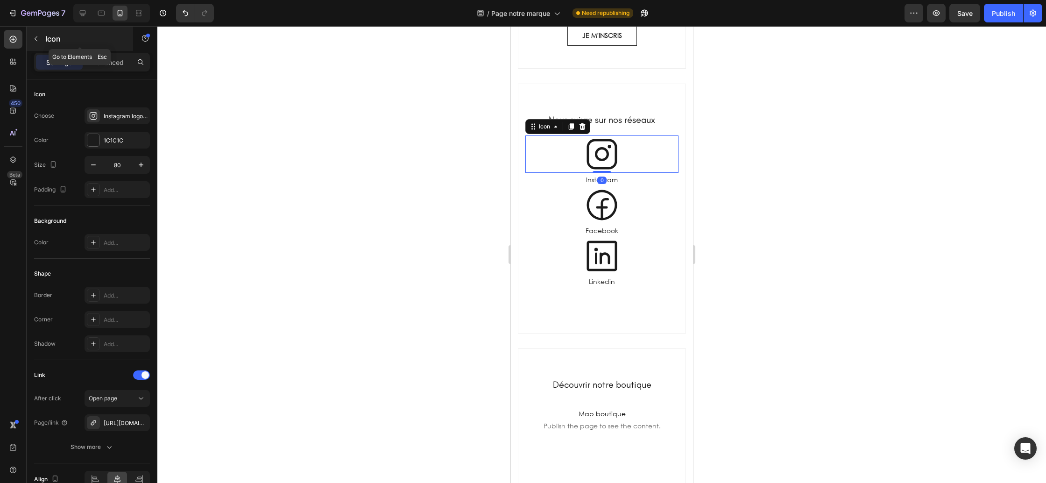
click at [35, 41] on icon "button" at bounding box center [35, 38] width 7 height 7
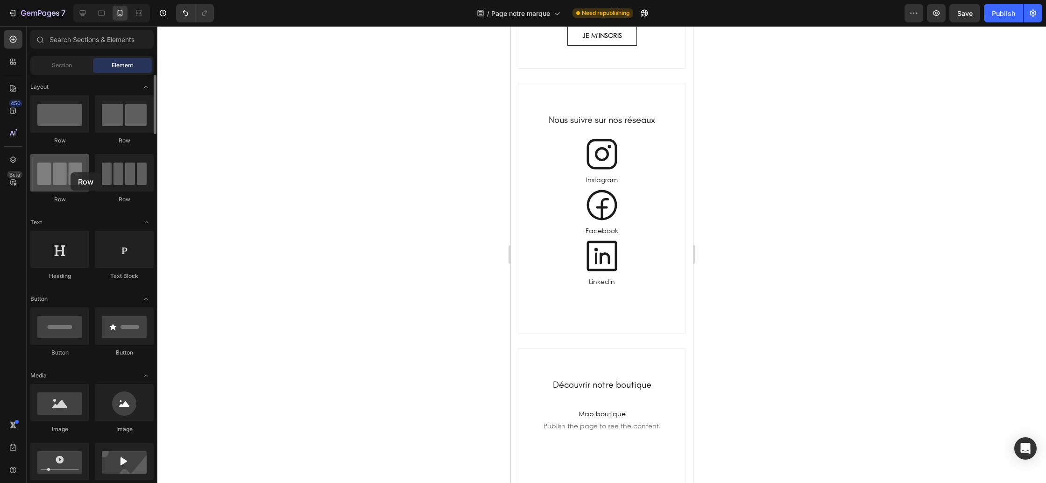
click at [71, 172] on div at bounding box center [59, 172] width 59 height 37
click at [71, 130] on div at bounding box center [59, 113] width 59 height 37
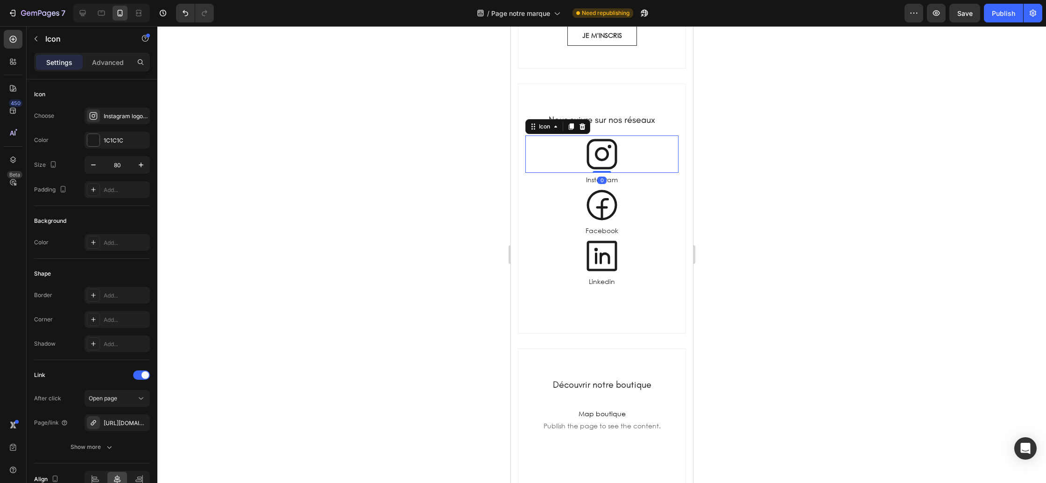
click at [649, 165] on div "Icon 0" at bounding box center [601, 153] width 153 height 37
click at [650, 190] on div "Icon" at bounding box center [601, 204] width 153 height 37
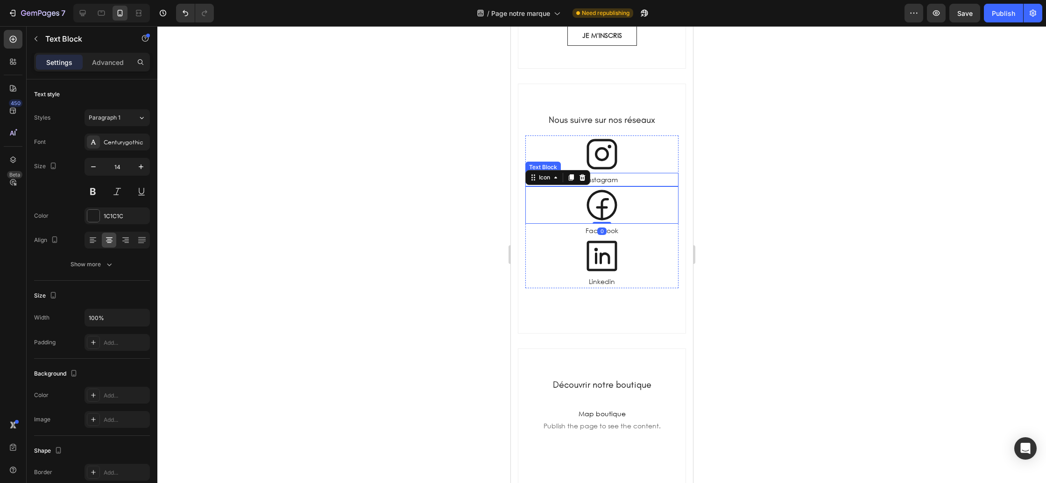
click at [661, 184] on p "Instagram" at bounding box center [601, 180] width 151 height 12
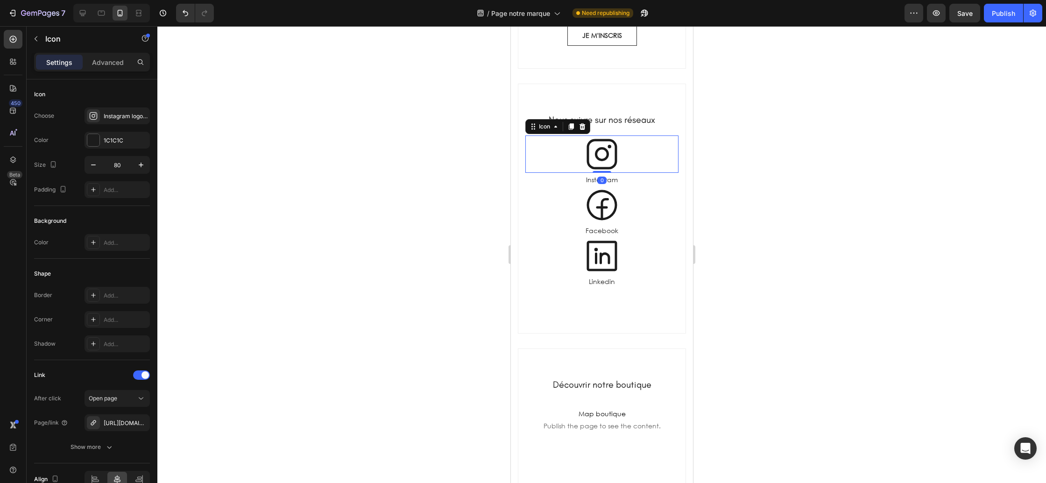
click at [669, 167] on div "Icon 0" at bounding box center [601, 153] width 153 height 37
click at [15, 155] on icon at bounding box center [12, 159] width 9 height 9
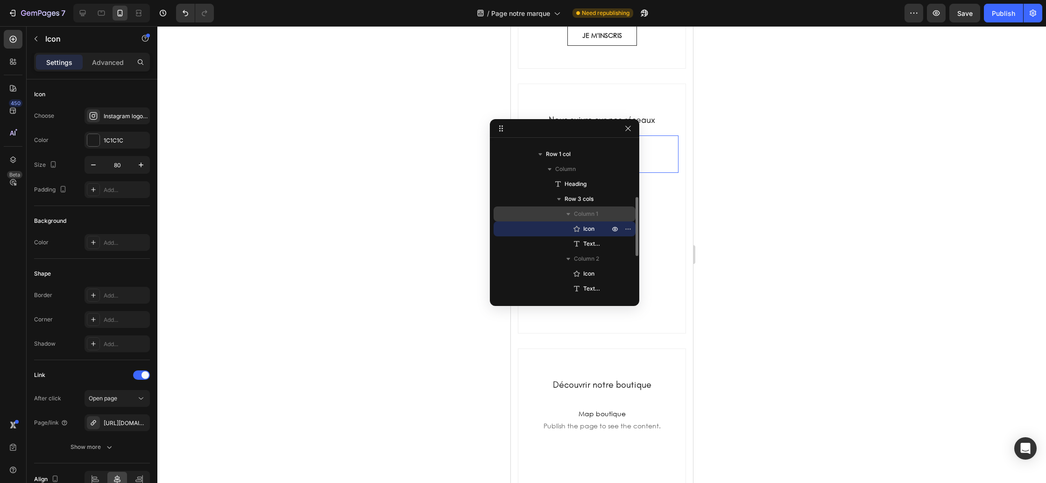
scroll to position [155, 0]
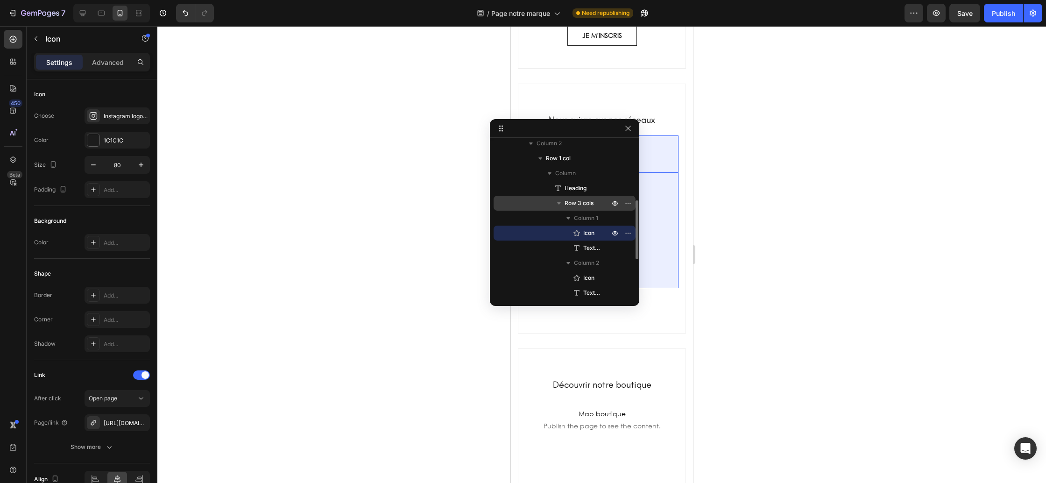
click at [578, 205] on span "Row 3 cols" at bounding box center [579, 202] width 29 height 9
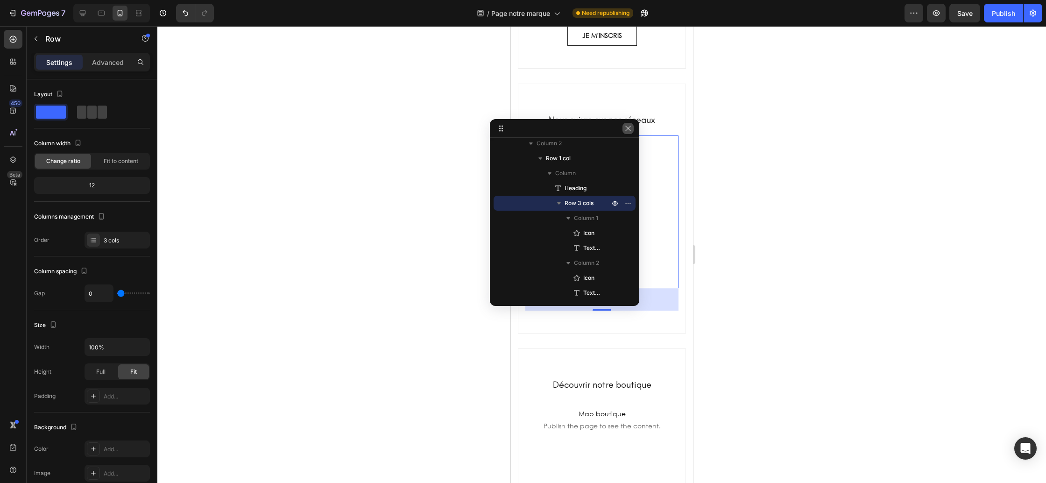
click at [624, 128] on button "button" at bounding box center [627, 128] width 11 height 11
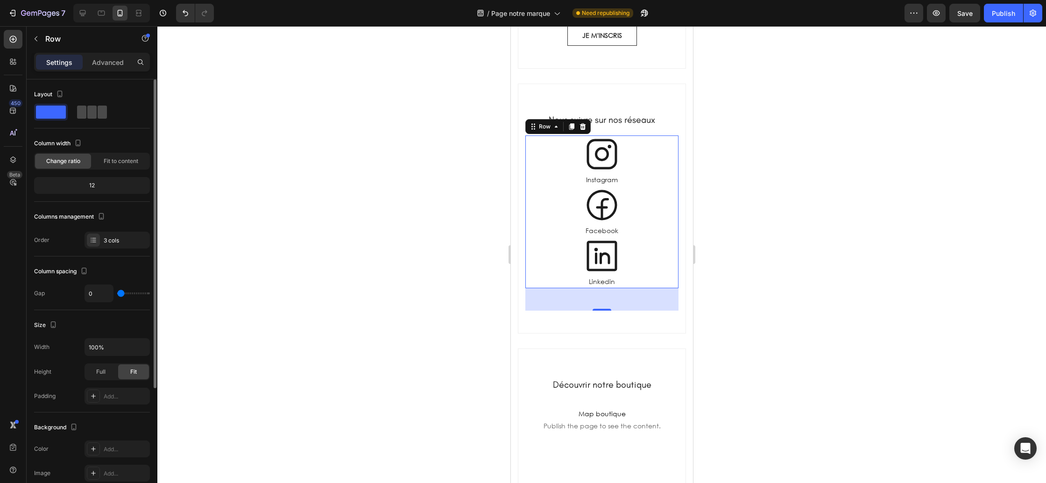
click at [87, 110] on span at bounding box center [91, 112] width 9 height 13
type input "16"
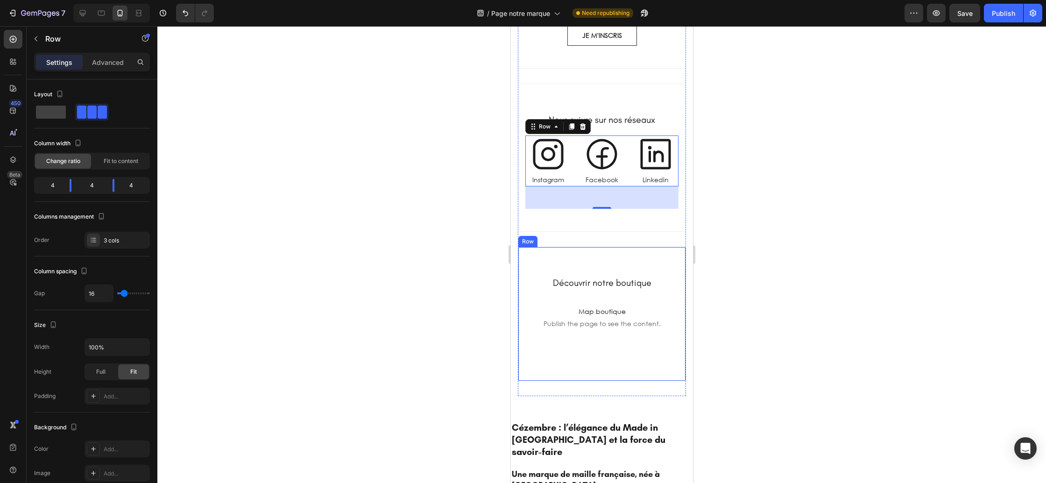
scroll to position [1611, 0]
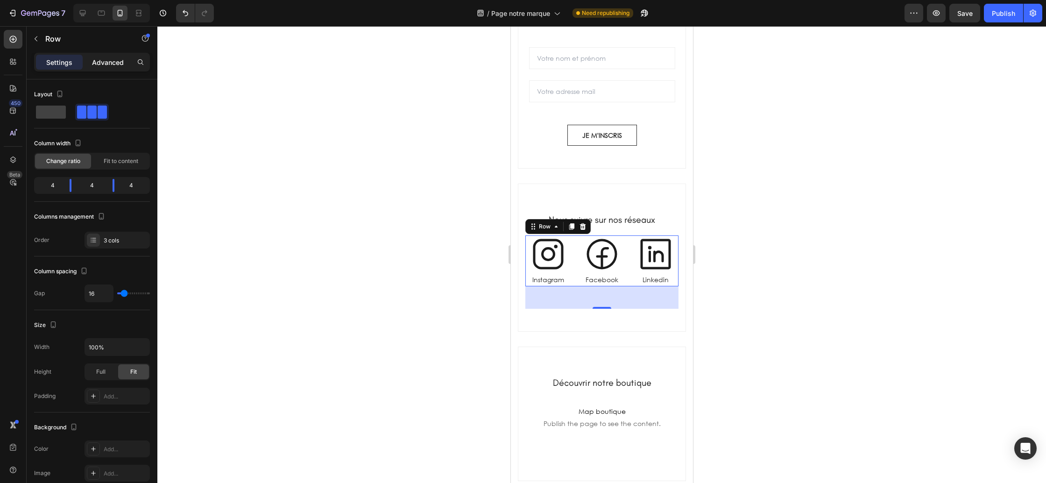
click at [98, 61] on p "Advanced" at bounding box center [108, 62] width 32 height 10
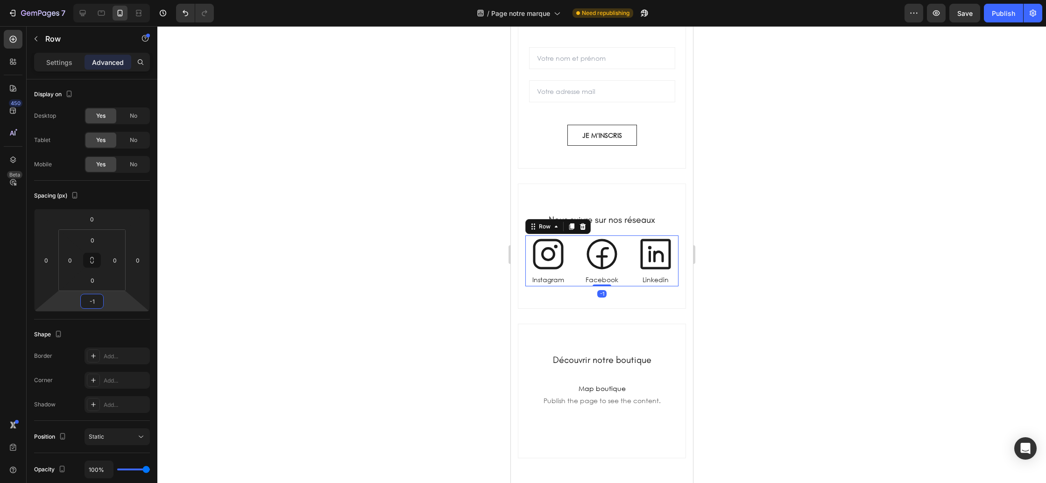
type input "1"
drag, startPoint x: 112, startPoint y: 298, endPoint x: 117, endPoint y: 298, distance: 5.2
click at [117, 0] on html "7 Version history / Page notre marque Need republishing Preview Save Publish 45…" at bounding box center [523, 0] width 1046 height 0
type input "0"
click at [631, 312] on div "Nous suivre sur nos réseaux Heading Icon Instagram Text Block Icon Facebook Tex…" at bounding box center [601, 254] width 168 height 141
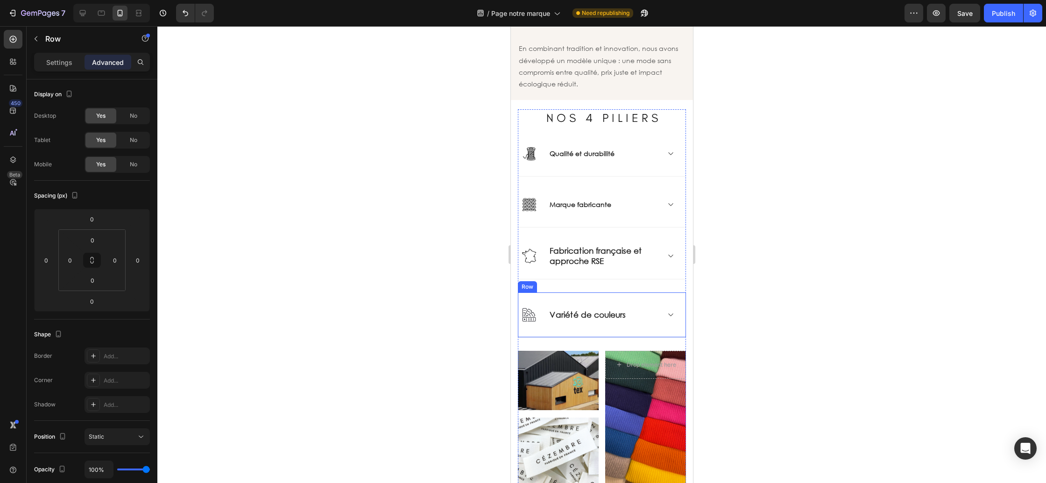
scroll to position [0, 0]
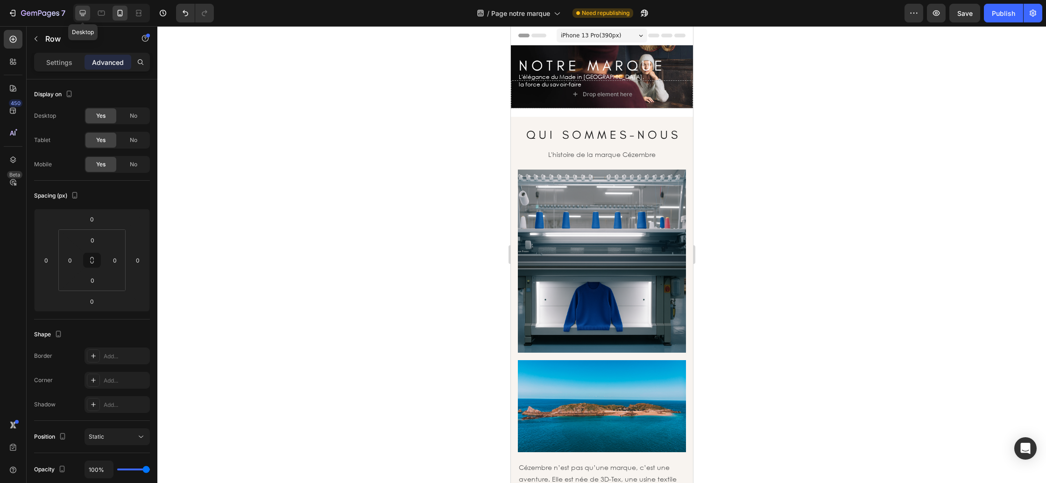
click at [78, 13] on div at bounding box center [82, 13] width 15 height 15
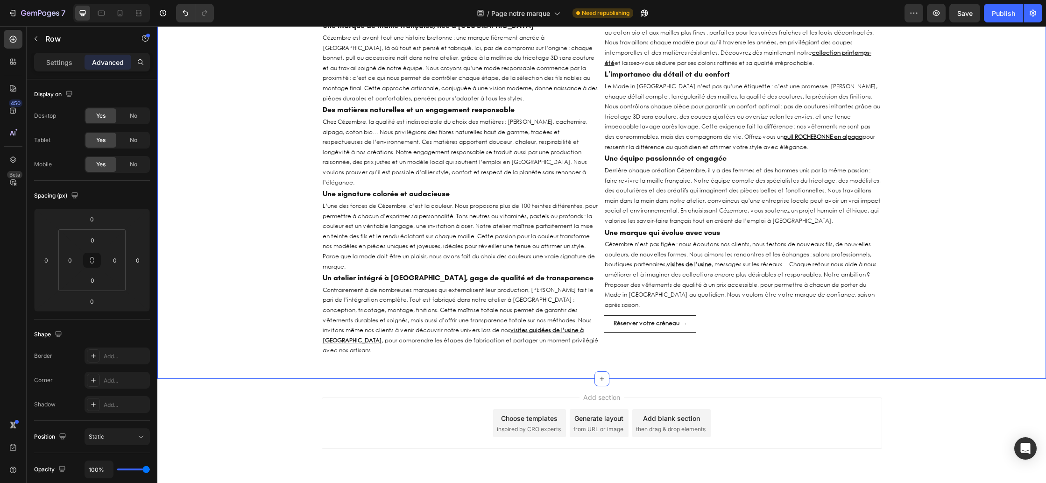
click at [186, 208] on div "Cézembre : l’élégance du Made in France et la force du savoir-faire Heading Une…" at bounding box center [601, 174] width 889 height 379
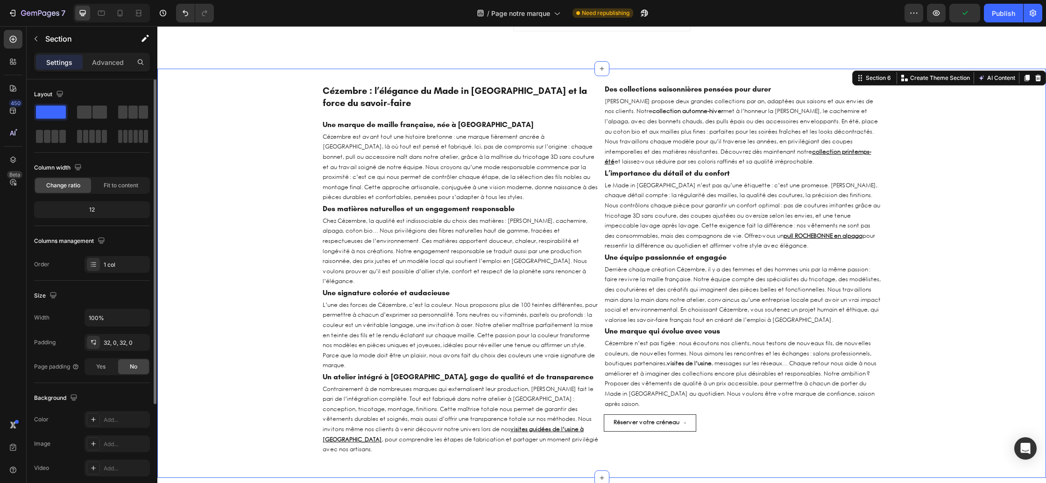
scroll to position [1741, 0]
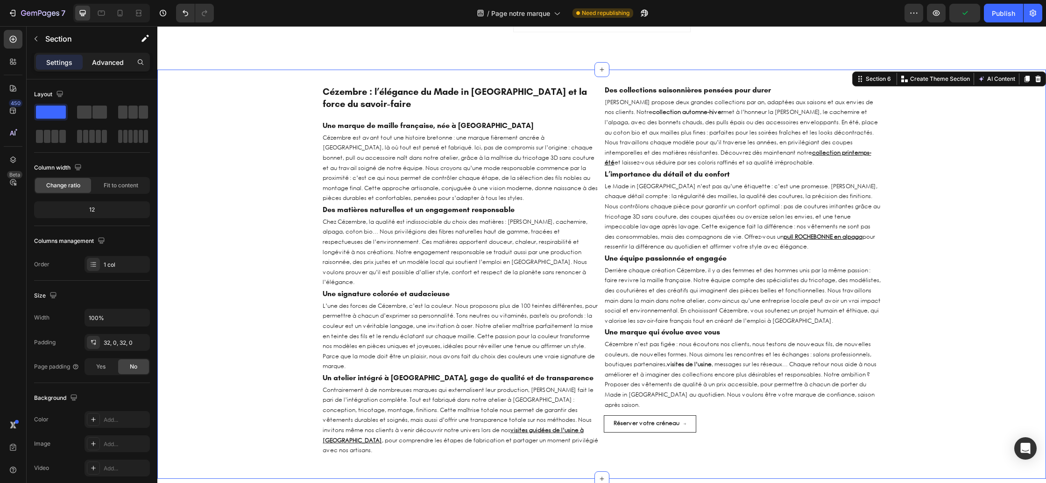
click at [103, 68] on div "Advanced" at bounding box center [108, 62] width 47 height 15
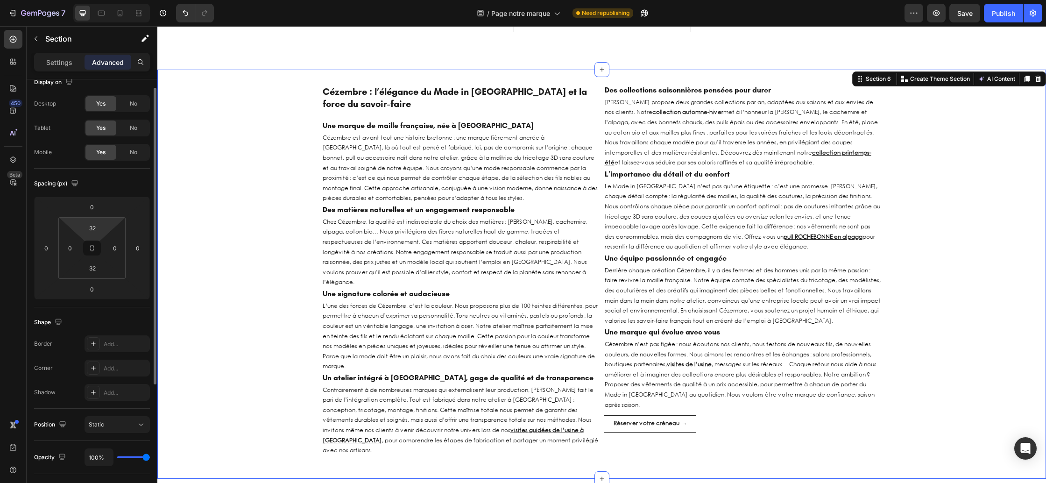
scroll to position [0, 0]
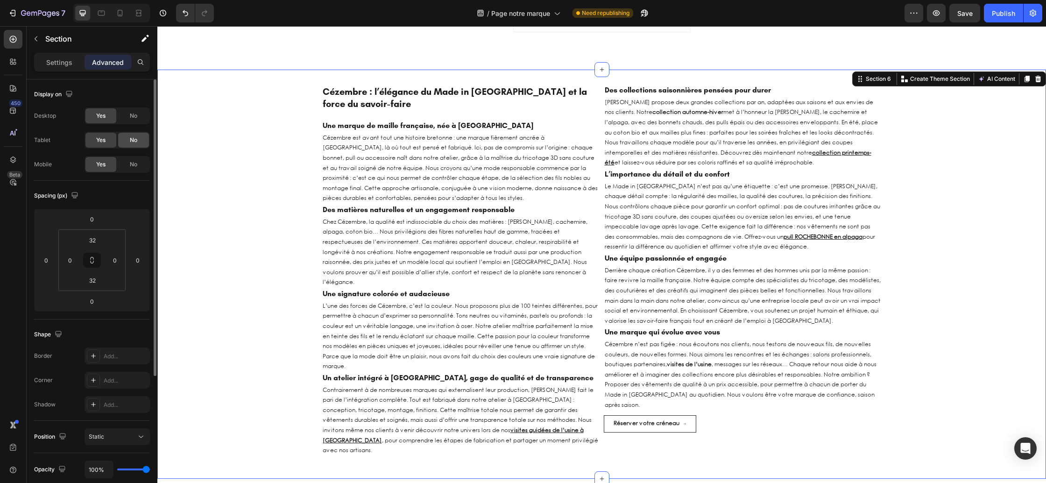
click at [130, 137] on span "No" at bounding box center [133, 140] width 7 height 8
click at [135, 162] on span "No" at bounding box center [133, 164] width 7 height 8
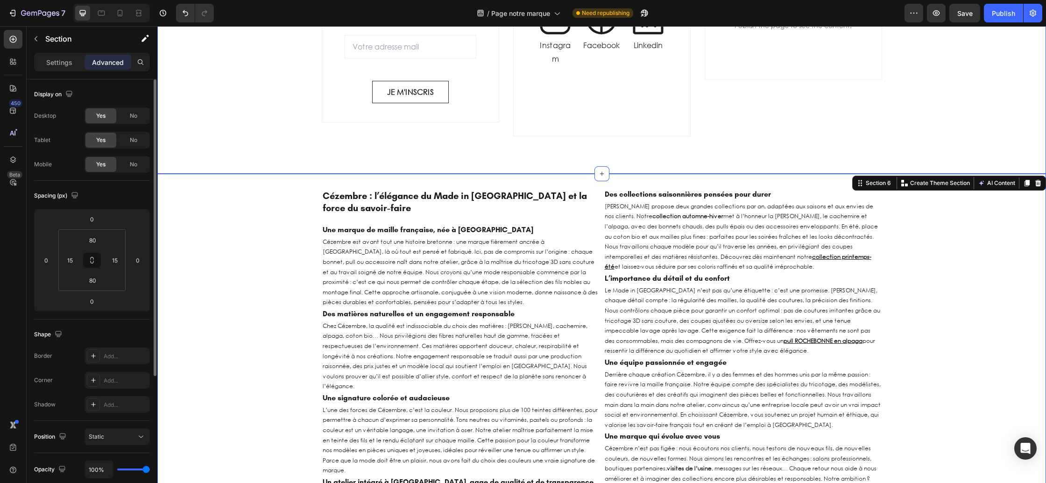
click at [231, 125] on div "R E J O I G N E Z L ' A V E N T U R E Heading Nous vous invitons à nous suivre,…" at bounding box center [601, 15] width 889 height 317
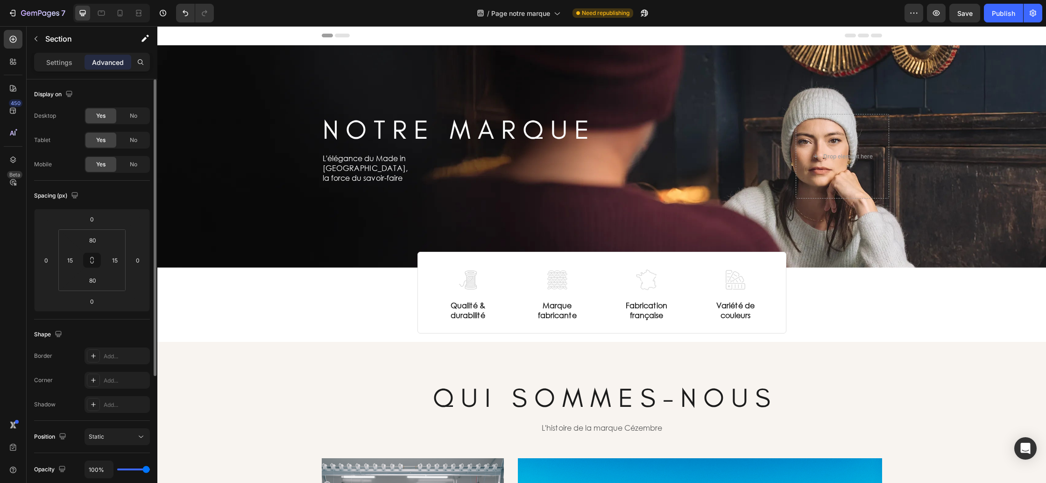
click at [949, 11] on div "Preview Save Publish" at bounding box center [973, 13] width 138 height 19
click at [963, 12] on span "Save" at bounding box center [964, 13] width 15 height 8
click at [991, 20] on button "Publish" at bounding box center [1003, 13] width 39 height 19
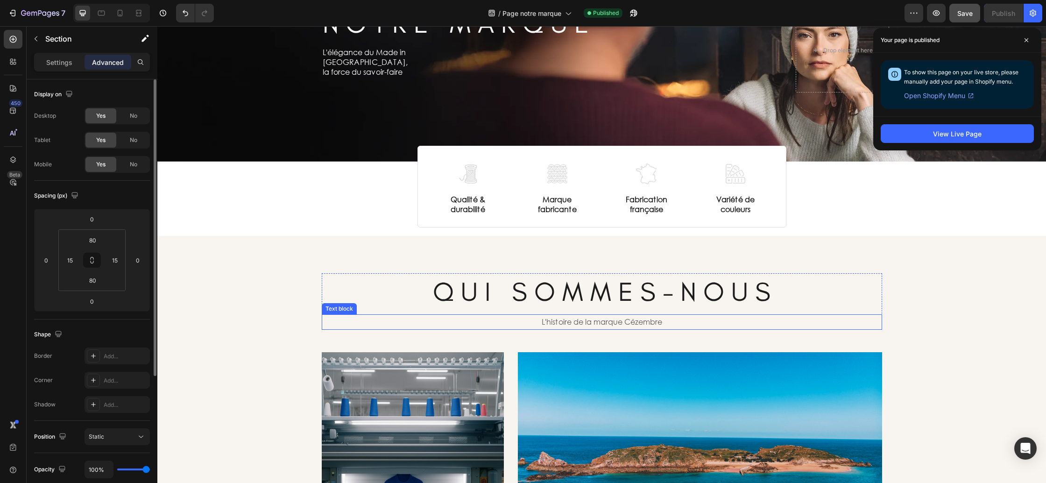
scroll to position [131, 0]
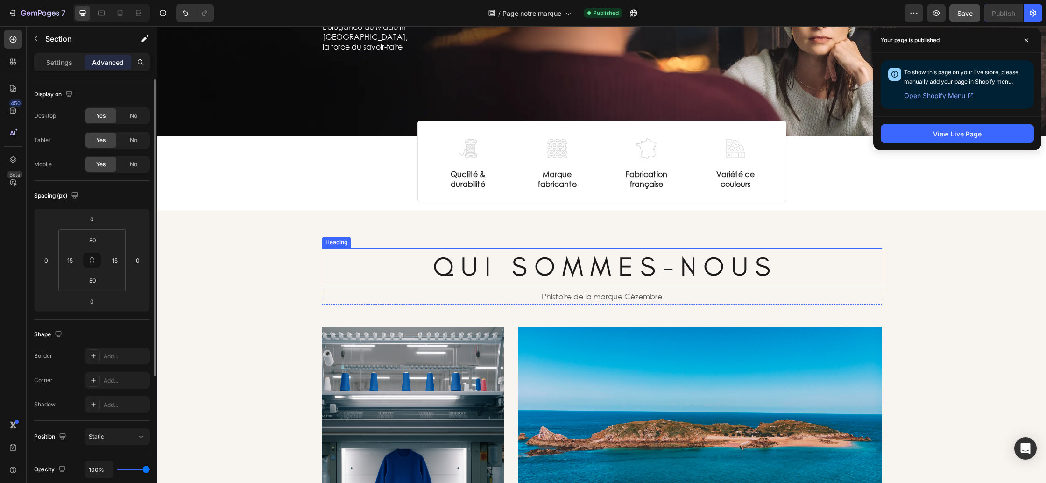
click at [532, 267] on h2 "Q U I S O M M E S - N O U S" at bounding box center [602, 266] width 560 height 36
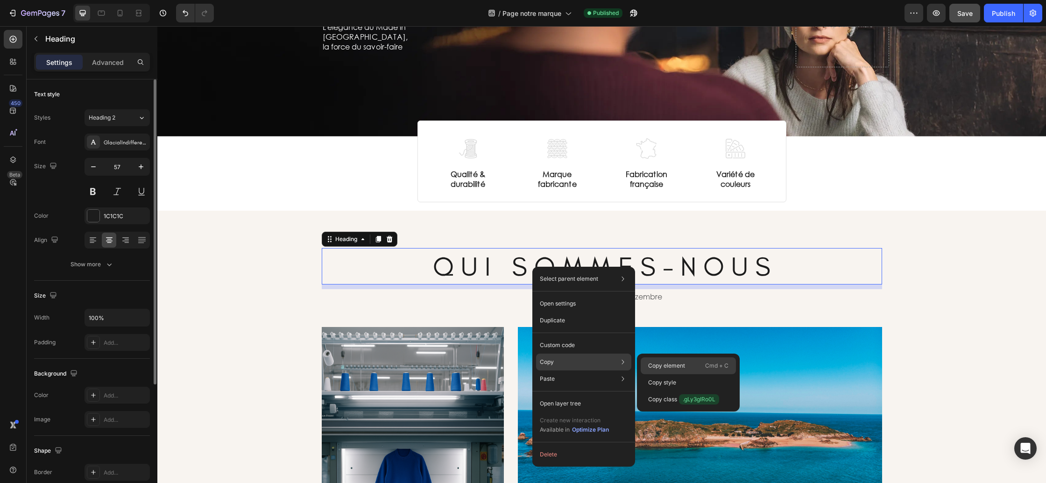
click at [654, 367] on p "Copy element" at bounding box center [666, 365] width 37 height 8
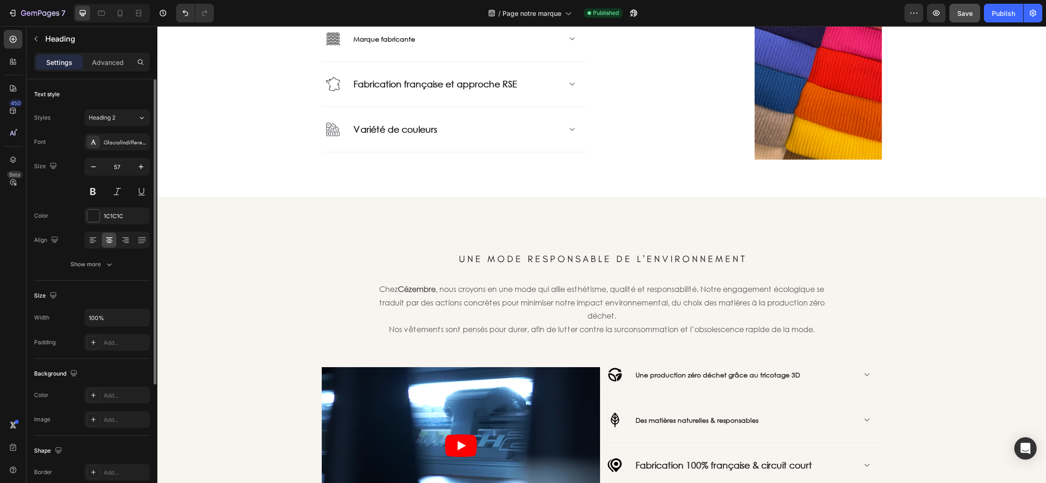
scroll to position [991, 0]
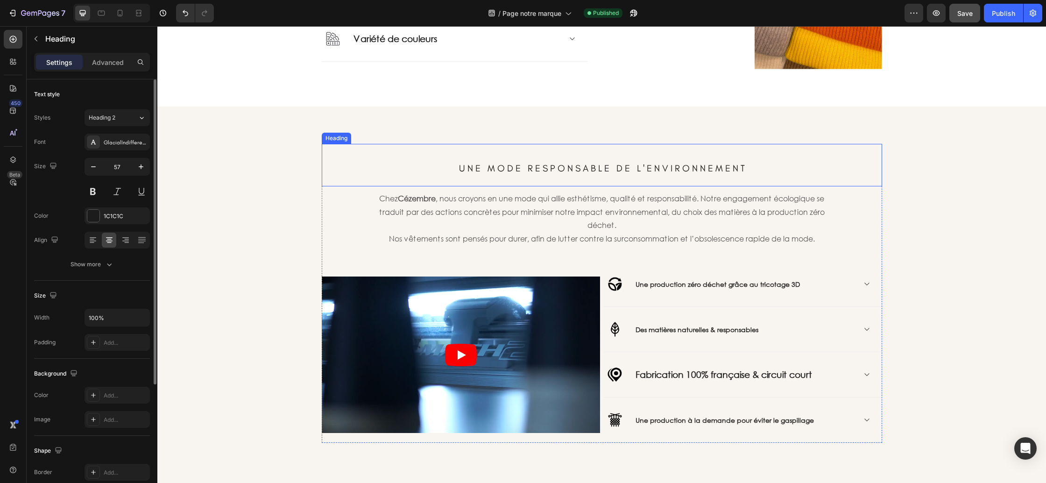
click at [534, 165] on span "U N E M O D E R E S P O N S A B L E D E L ' E N V I R O N N E M E N T" at bounding box center [602, 168] width 286 height 11
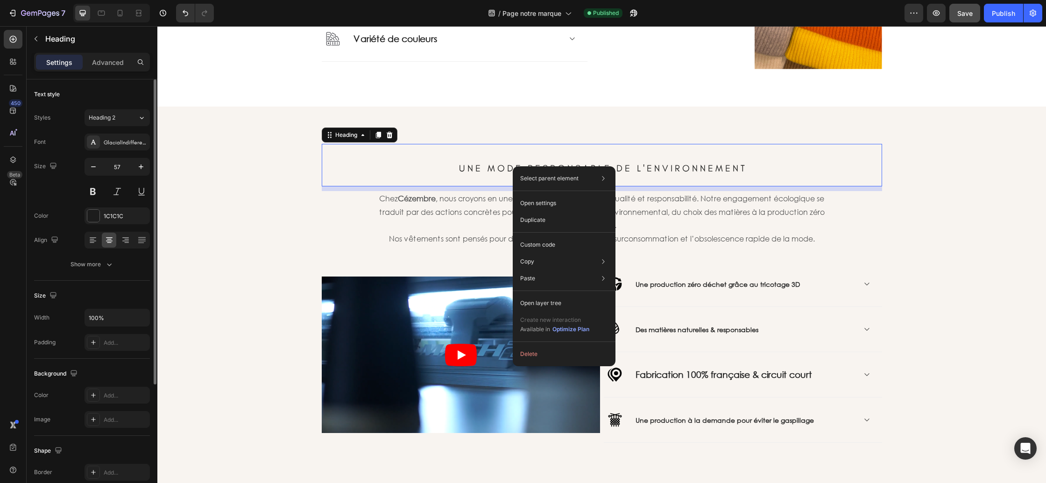
drag, startPoint x: 513, startPoint y: 166, endPoint x: 690, endPoint y: 226, distance: 186.8
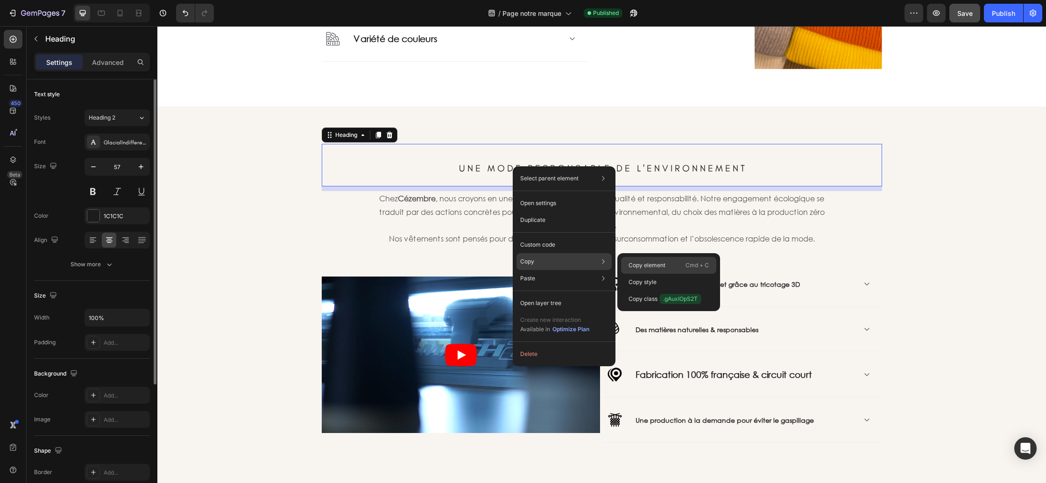
drag, startPoint x: 638, startPoint y: 262, endPoint x: 277, endPoint y: 12, distance: 439.2
click at [638, 262] on p "Copy element" at bounding box center [647, 265] width 37 height 8
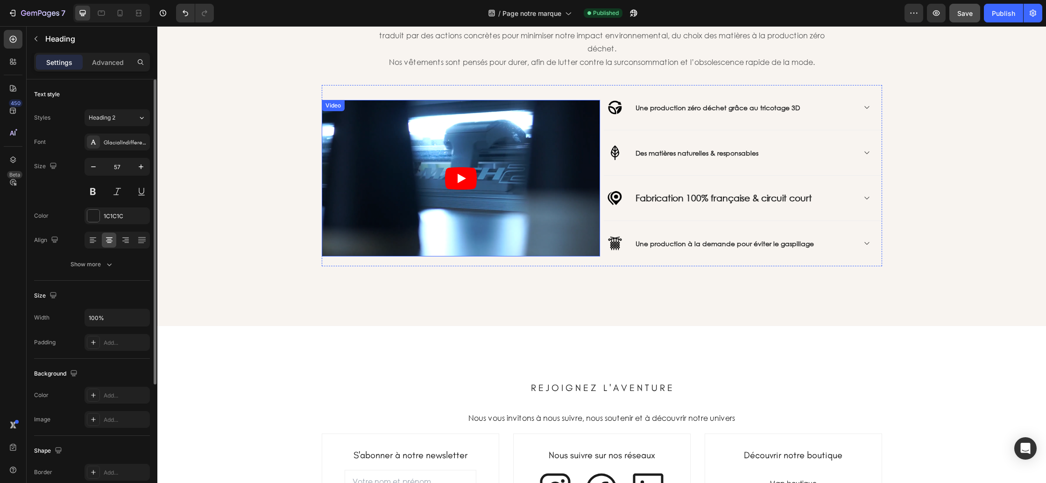
scroll to position [1155, 0]
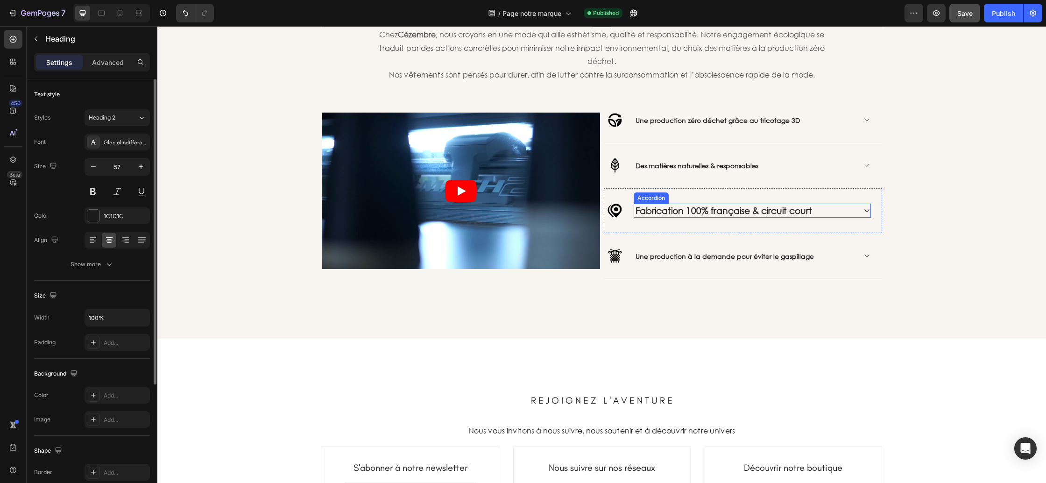
click at [677, 210] on strong "Fabrication 100% française & circuit court" at bounding box center [724, 210] width 177 height 11
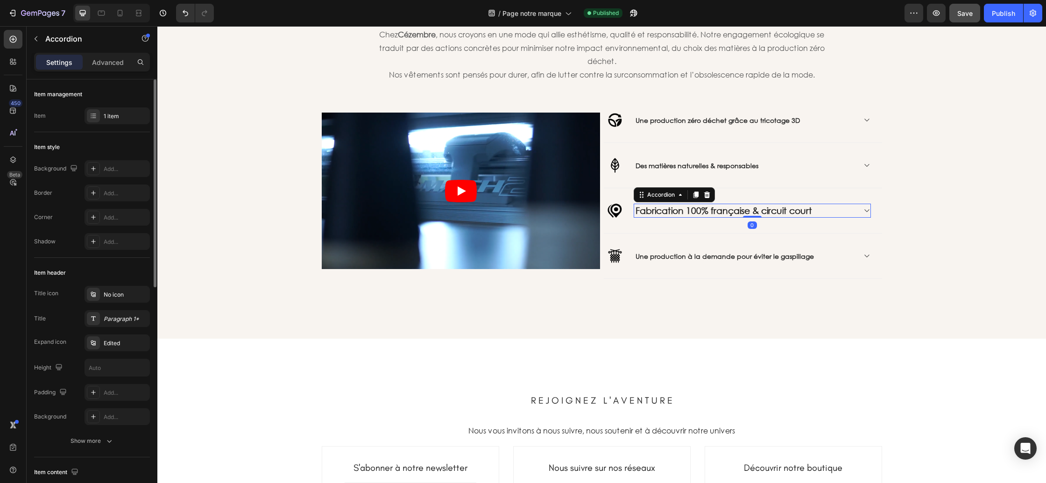
click at [671, 212] on strong "Fabrication 100% française & circuit court" at bounding box center [724, 210] width 177 height 11
click at [658, 162] on strong "Des matières naturelles & responsables" at bounding box center [697, 165] width 123 height 9
click at [658, 163] on strong "Des matières naturelles & responsables" at bounding box center [697, 165] width 123 height 9
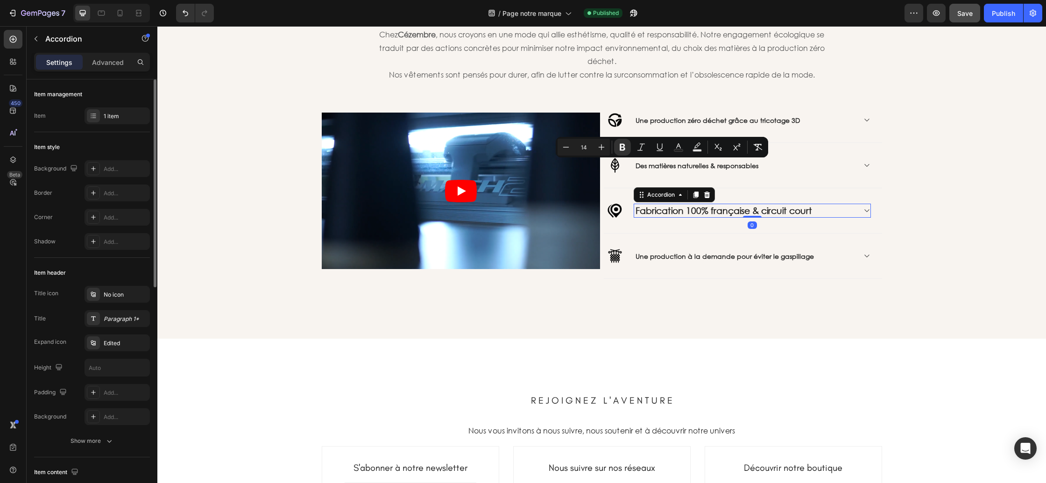
click at [669, 210] on strong "Fabrication 100% française & circuit court" at bounding box center [724, 210] width 177 height 11
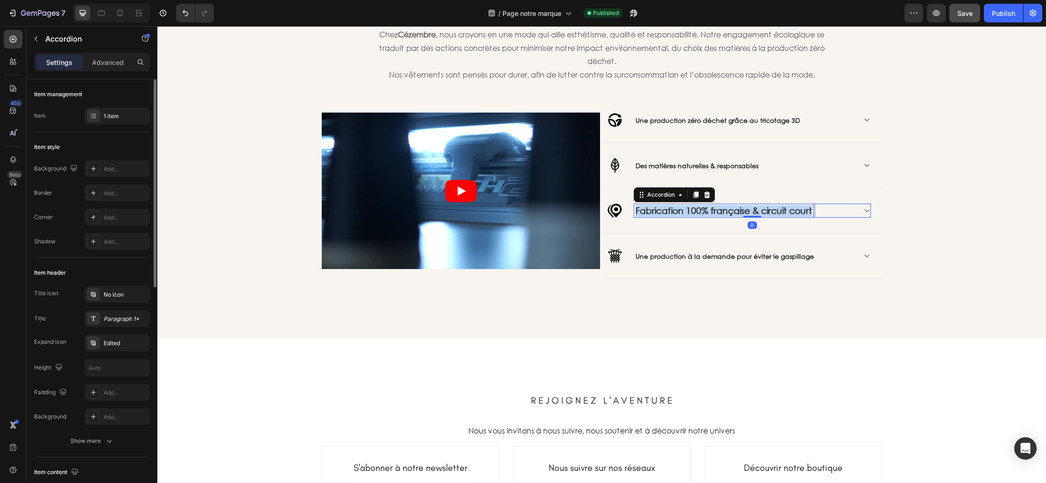
drag, startPoint x: 669, startPoint y: 210, endPoint x: 661, endPoint y: 207, distance: 8.4
click at [669, 210] on strong "Fabrication 100% française & circuit court" at bounding box center [724, 210] width 177 height 11
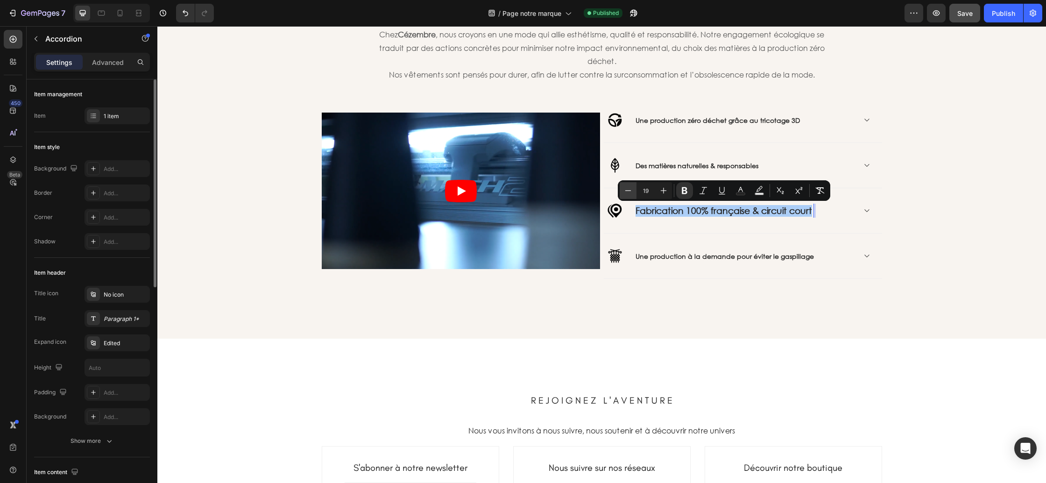
click at [632, 192] on icon "Editor contextual toolbar" at bounding box center [627, 190] width 9 height 9
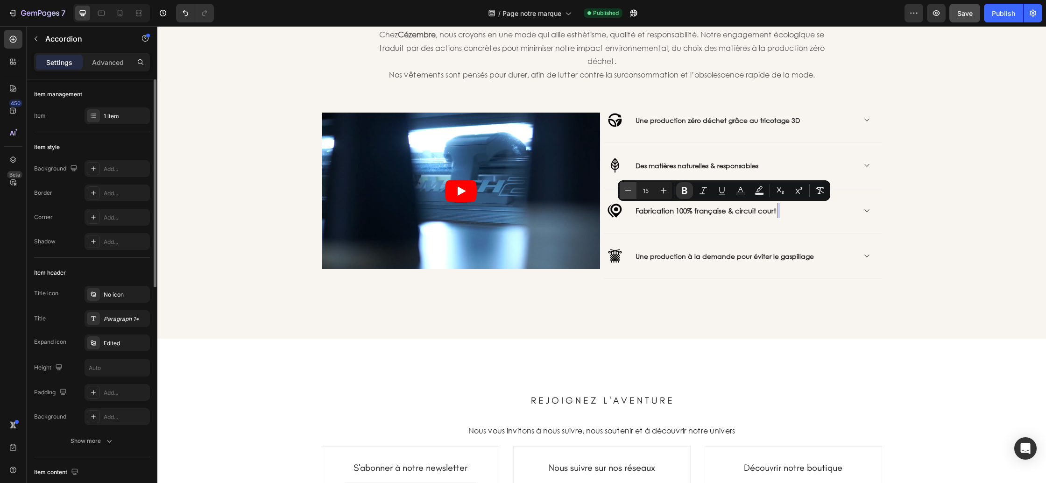
type input "14"
click at [921, 268] on div "U N E M O D E R E S P O N S A B L E D E L ' E N V I R O N N E M E N T Heading C…" at bounding box center [601, 140] width 875 height 321
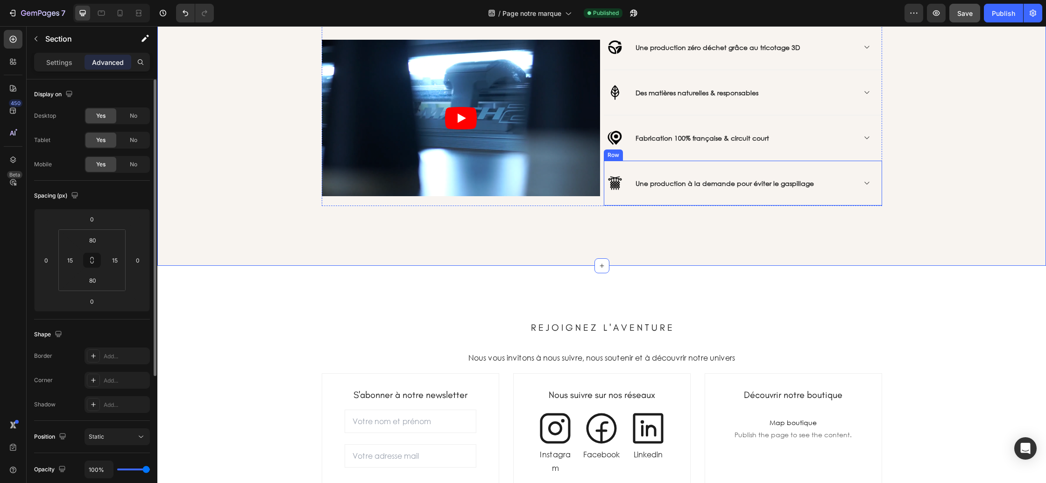
scroll to position [1217, 0]
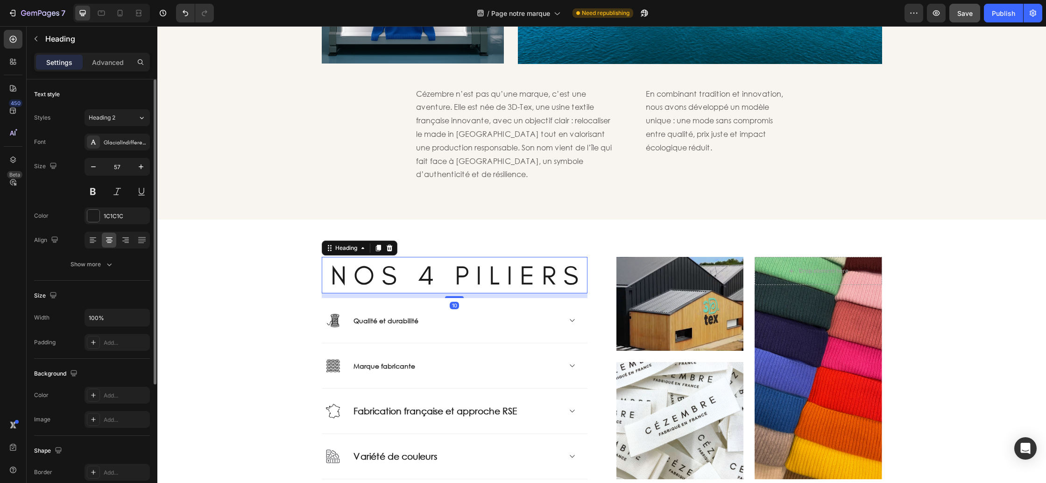
click at [490, 257] on h2 "N O S 4 P I L I E R S" at bounding box center [455, 275] width 266 height 36
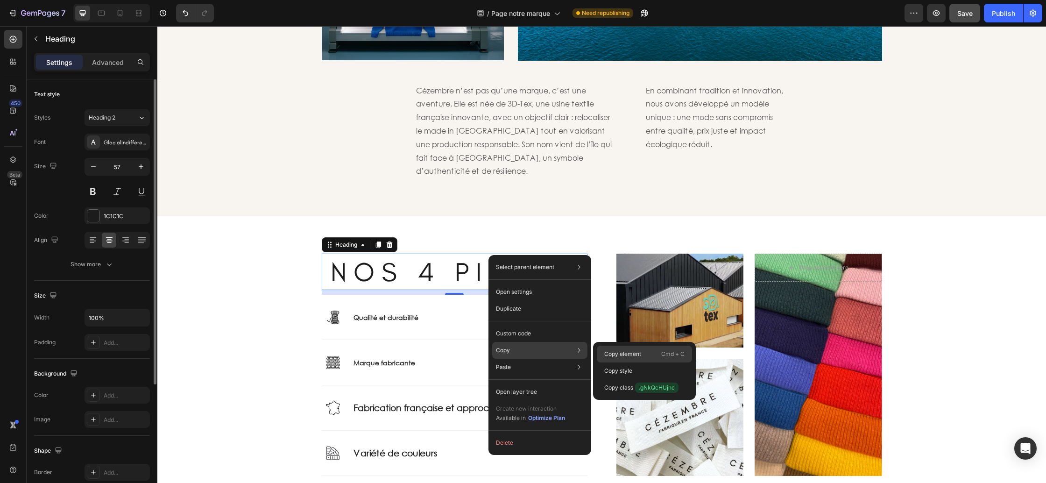
click at [642, 362] on div "Copy element Cmd + C" at bounding box center [644, 370] width 95 height 17
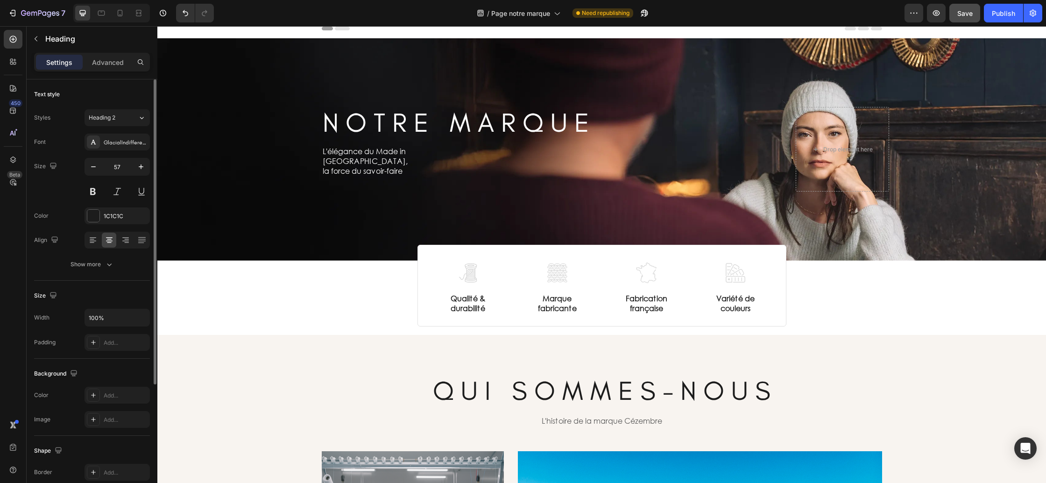
scroll to position [0, 0]
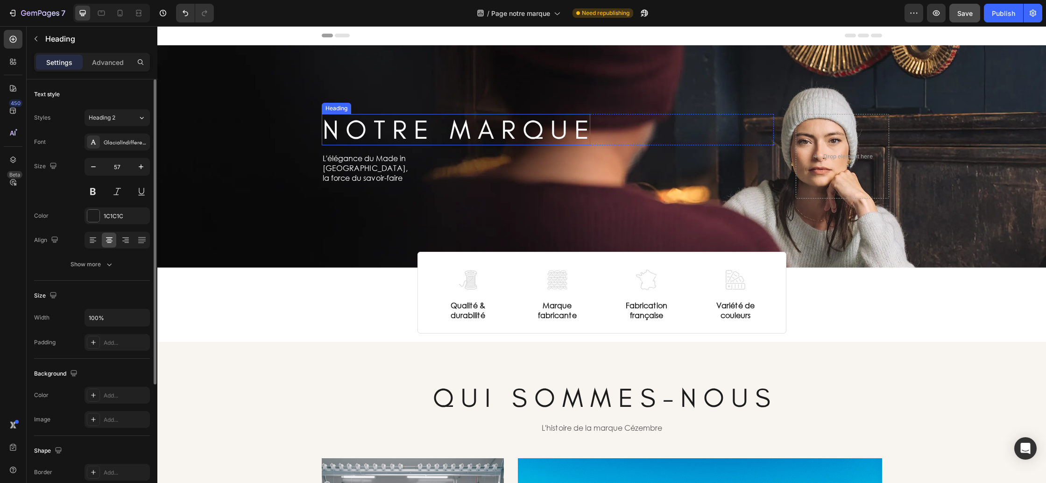
click at [429, 125] on h2 "N O T R E M A R Q U E" at bounding box center [456, 129] width 268 height 31
click at [425, 132] on h2 "N O T R E M A R Q U E" at bounding box center [456, 129] width 268 height 31
click at [425, 132] on p "N O T R E M A R Q U E" at bounding box center [456, 129] width 267 height 29
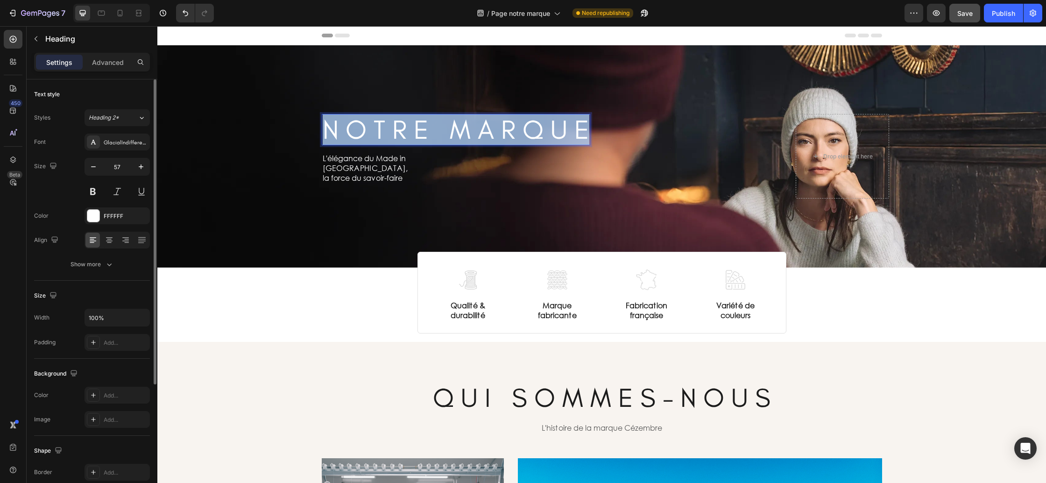
click at [425, 132] on p "N O T R E M A R Q U E" at bounding box center [456, 129] width 267 height 29
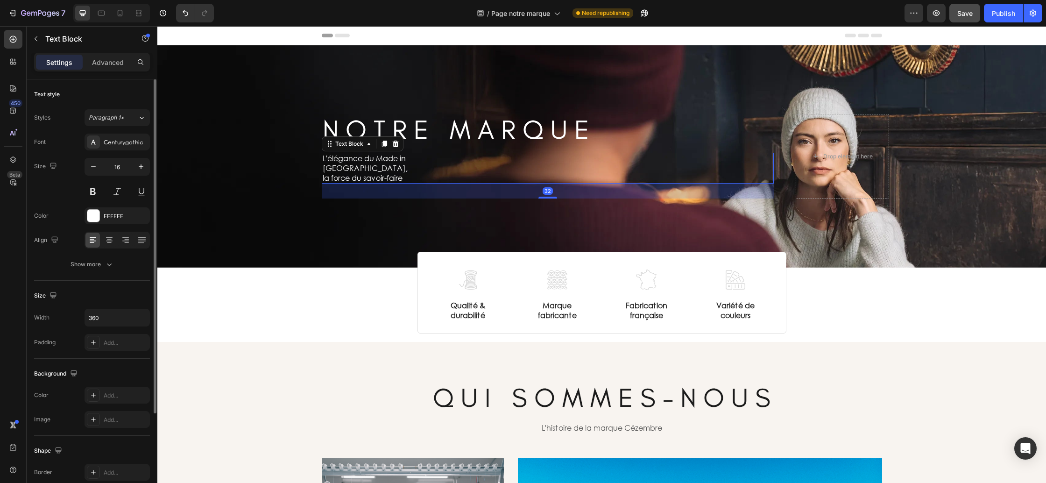
click at [393, 167] on p "L'élégance du Made in [GEOGRAPHIC_DATA]," at bounding box center [406, 164] width 166 height 20
click at [121, 11] on icon at bounding box center [119, 12] width 9 height 9
type input "12"
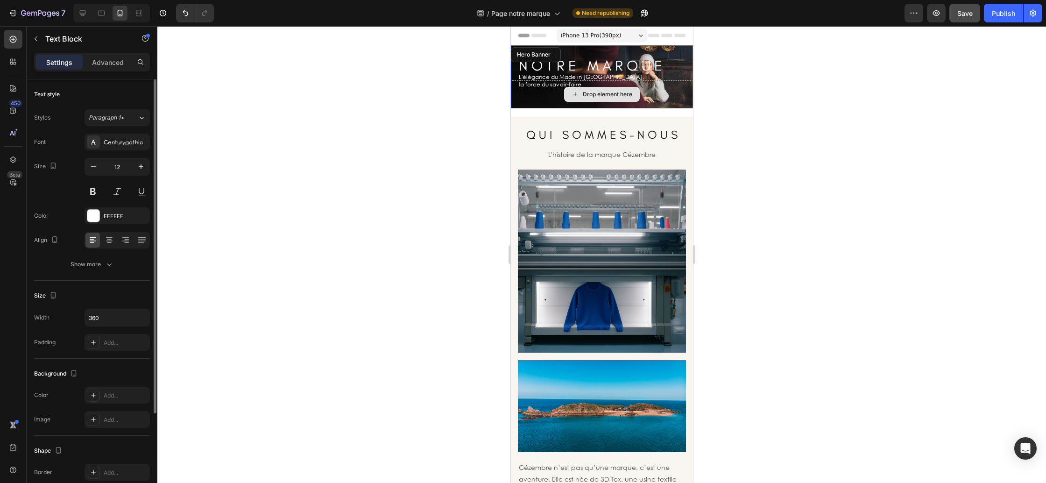
click at [520, 105] on div "Drop element here" at bounding box center [601, 94] width 182 height 28
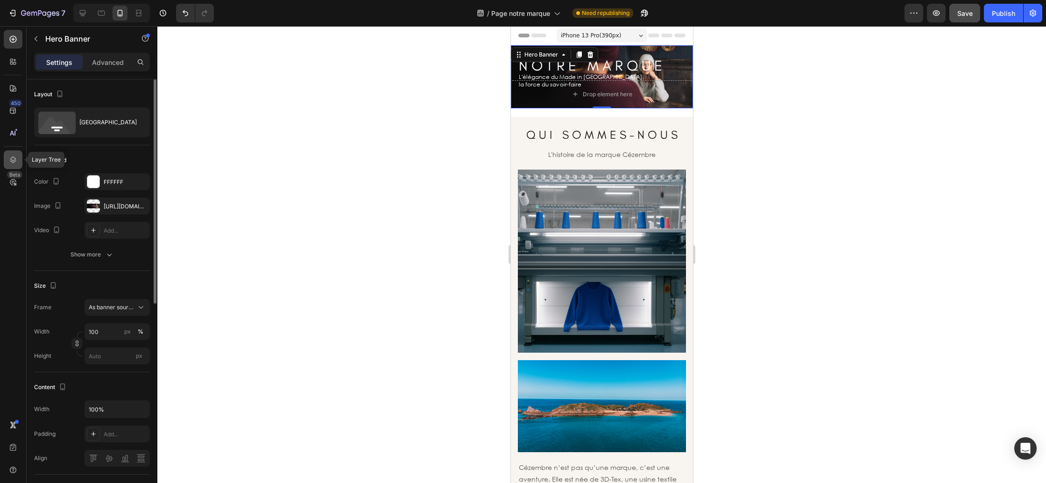
click at [18, 163] on div at bounding box center [13, 159] width 19 height 19
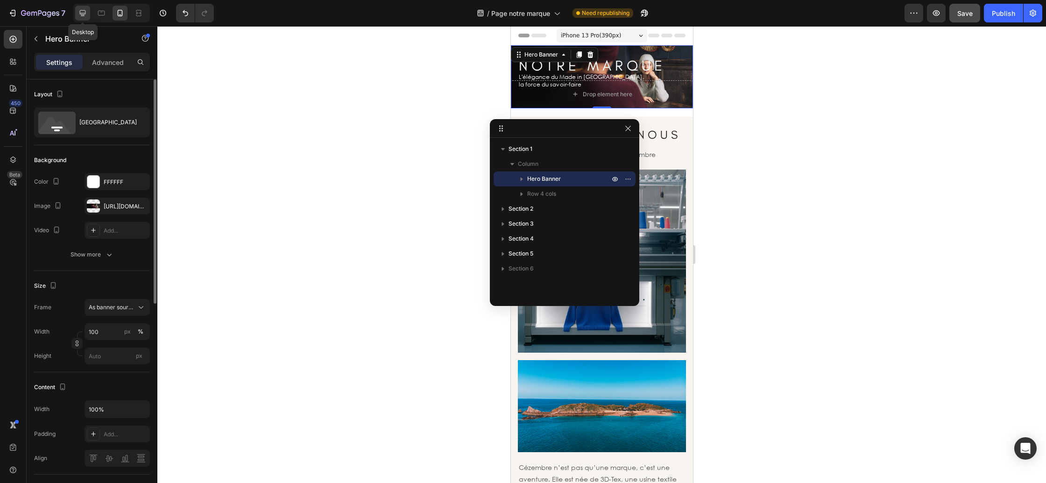
click at [78, 14] on icon at bounding box center [82, 12] width 9 height 9
type input "1230"
type input "2000"
type input "500"
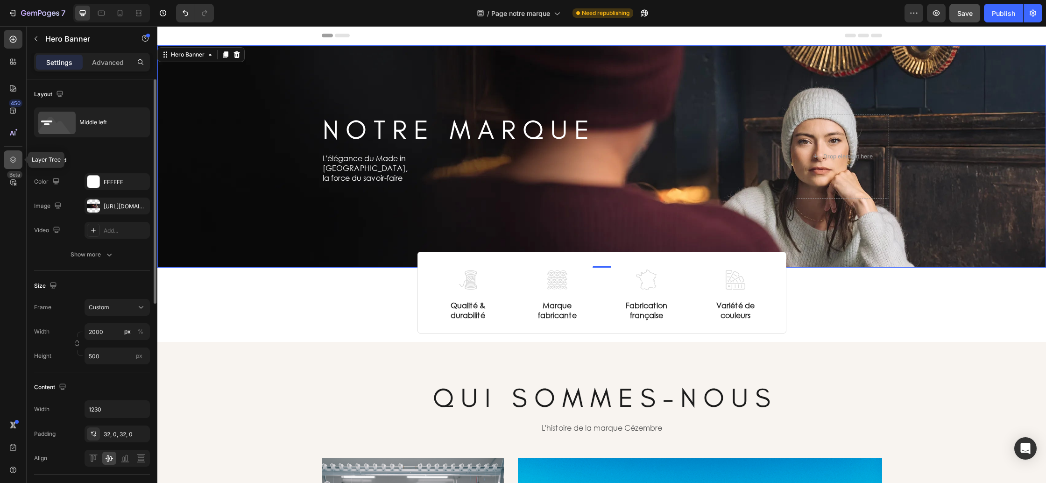
click at [12, 161] on icon at bounding box center [12, 159] width 9 height 9
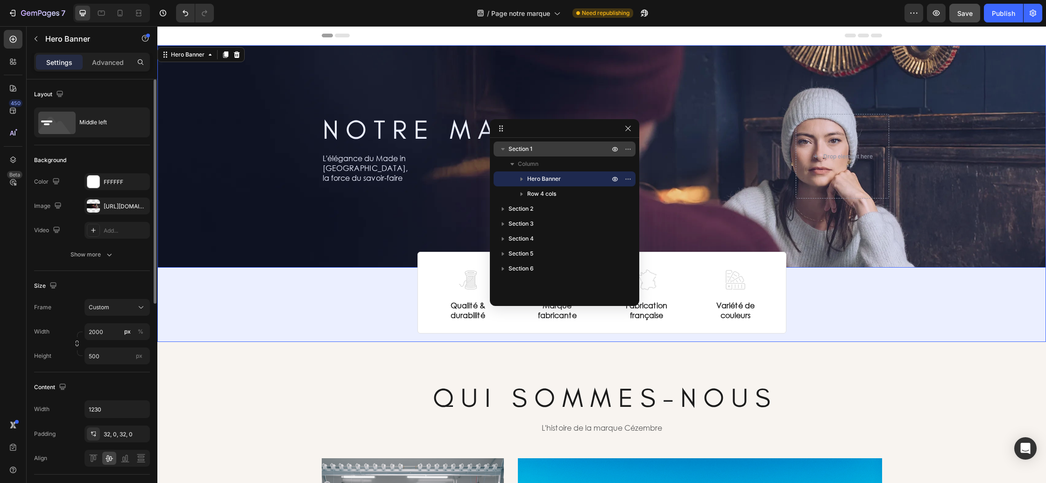
click at [532, 150] on span "Section 1" at bounding box center [521, 148] width 24 height 9
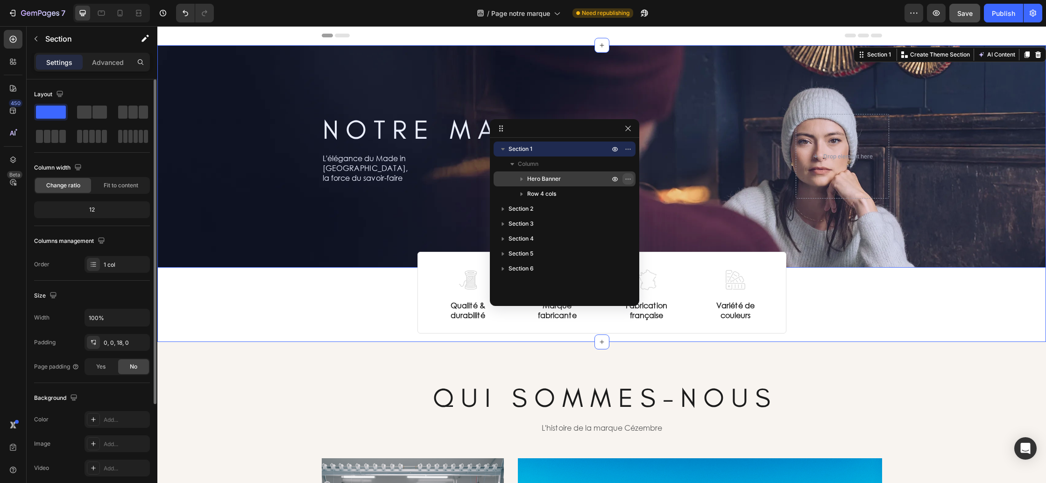
click at [627, 178] on icon "button" at bounding box center [627, 178] width 7 height 7
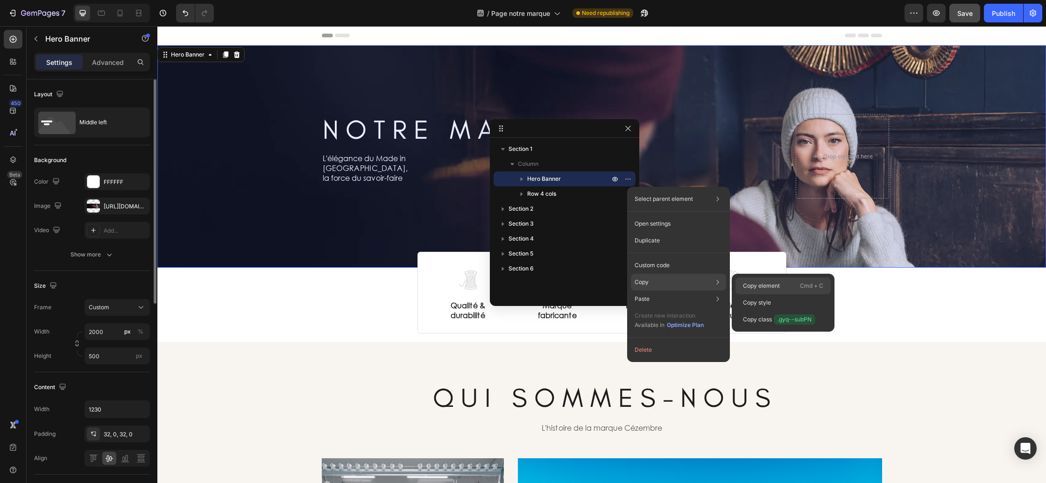
click at [754, 283] on p "Copy element" at bounding box center [761, 286] width 37 height 8
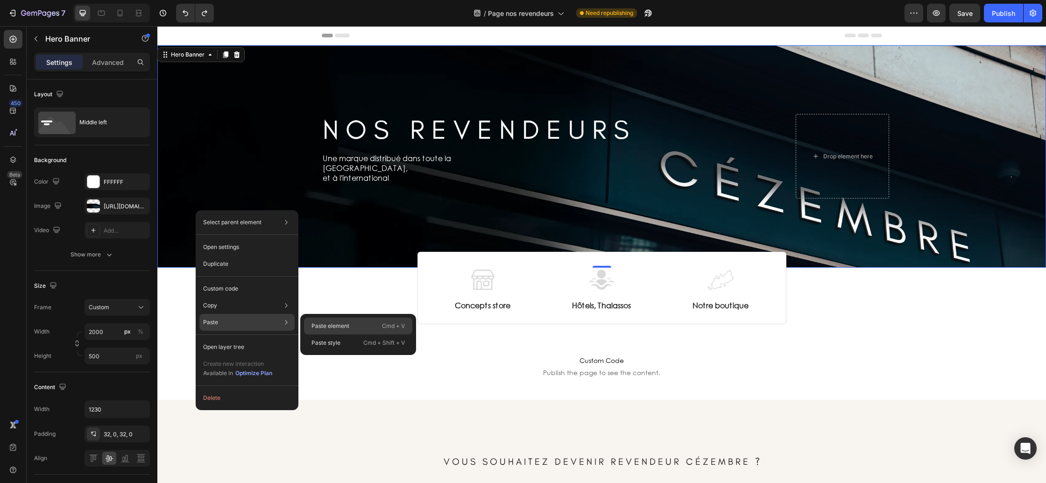
click at [320, 326] on p "Paste element" at bounding box center [330, 326] width 38 height 8
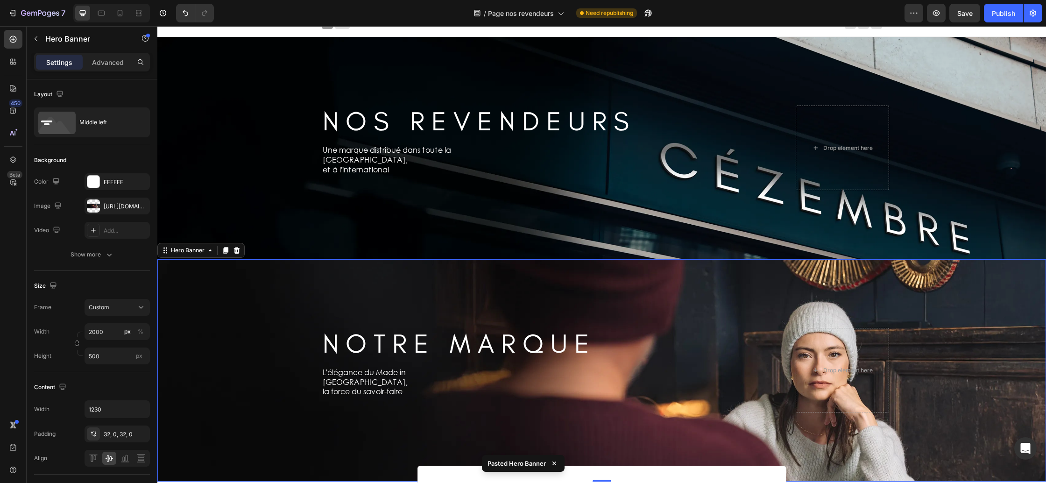
scroll to position [8, 0]
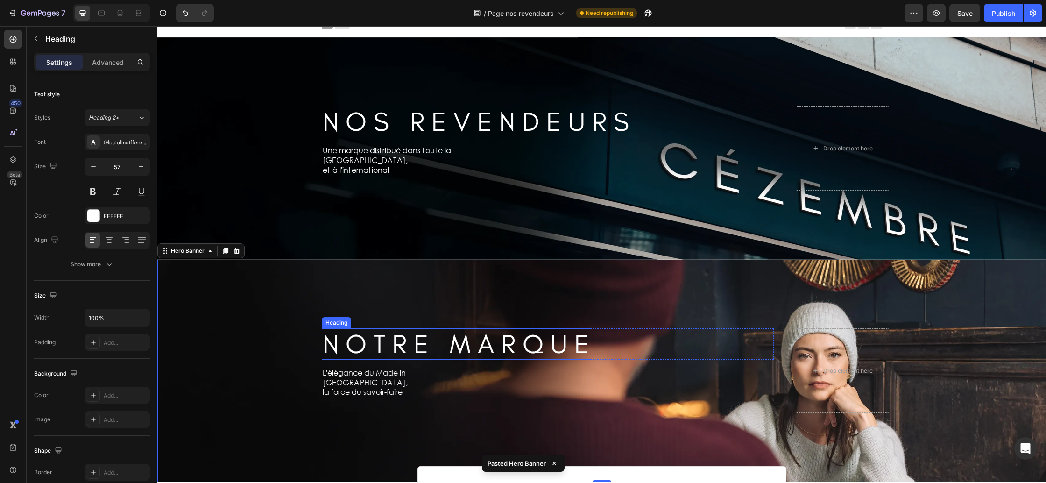
click at [400, 349] on h2 "N O T R E M A R Q U E" at bounding box center [456, 343] width 268 height 31
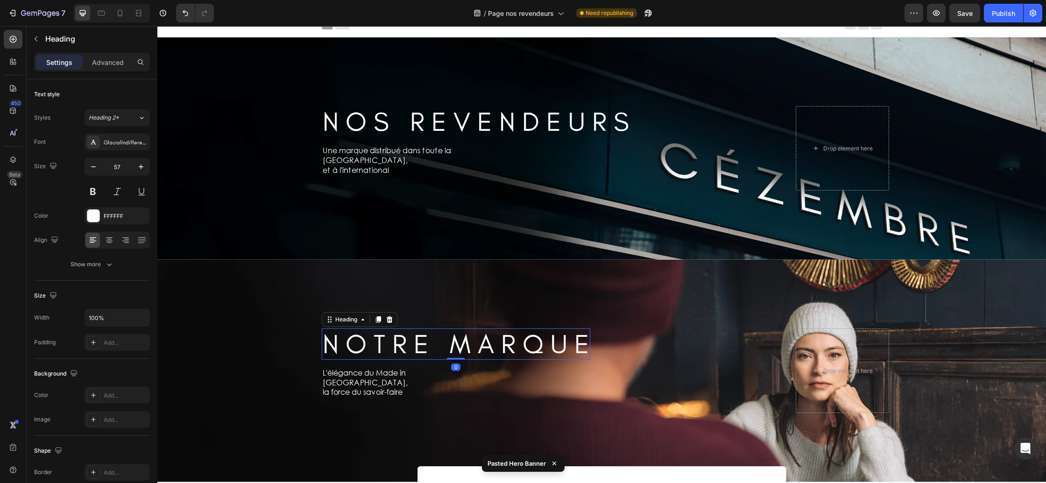
click at [400, 349] on h2 "N O T R E M A R Q U E" at bounding box center [456, 343] width 268 height 31
click at [400, 349] on p "N O T R E M A R Q U E" at bounding box center [456, 343] width 267 height 29
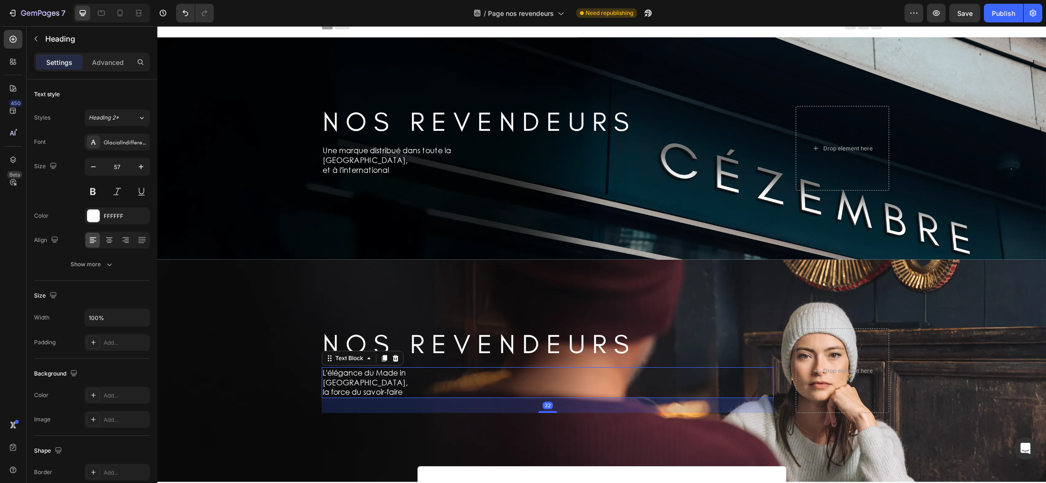
click at [368, 392] on p "la force du savoir-faire" at bounding box center [406, 392] width 166 height 10
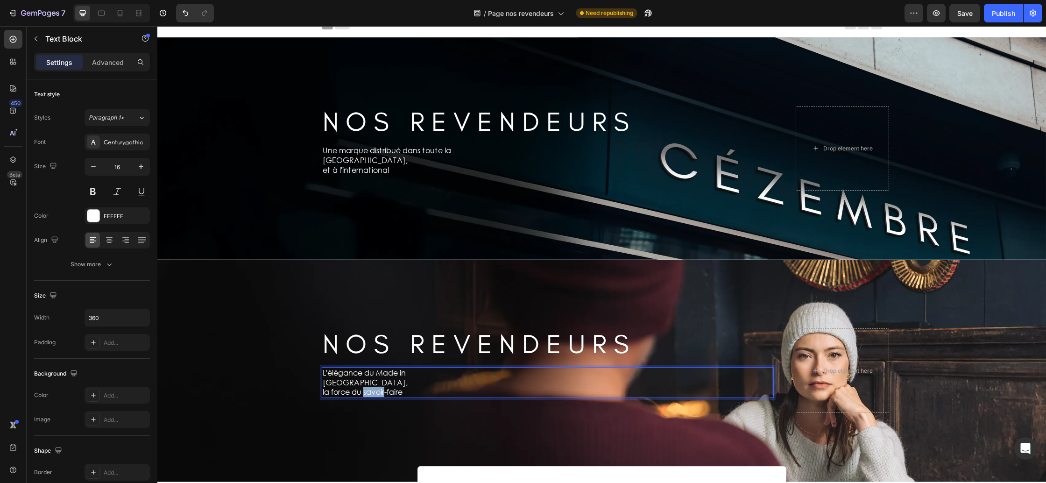
scroll to position [0, 0]
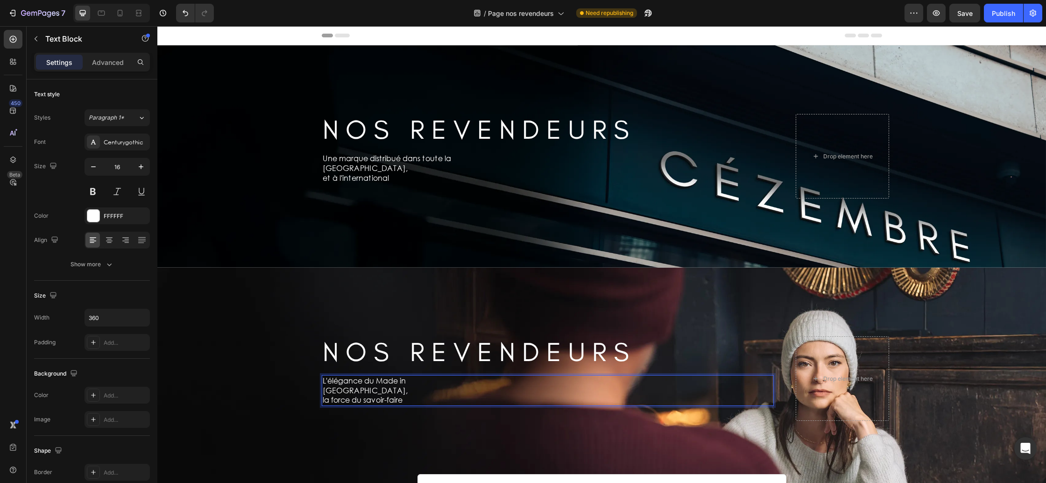
click at [407, 395] on p "la force du savoir-faire" at bounding box center [406, 400] width 166 height 10
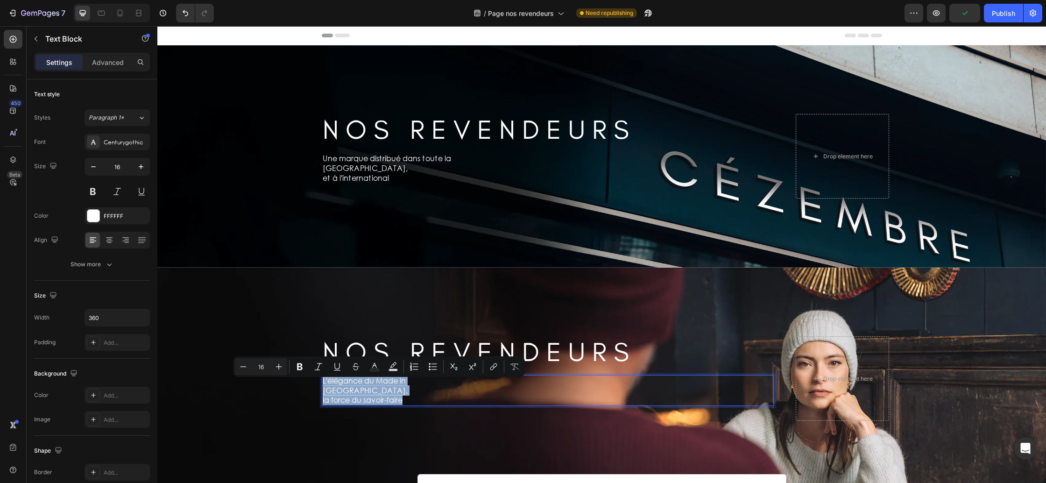
drag, startPoint x: 404, startPoint y: 395, endPoint x: 322, endPoint y: 384, distance: 83.3
click at [322, 384] on div "L'élégance du Made in [GEOGRAPHIC_DATA], la force du savoir-faire" at bounding box center [406, 390] width 168 height 31
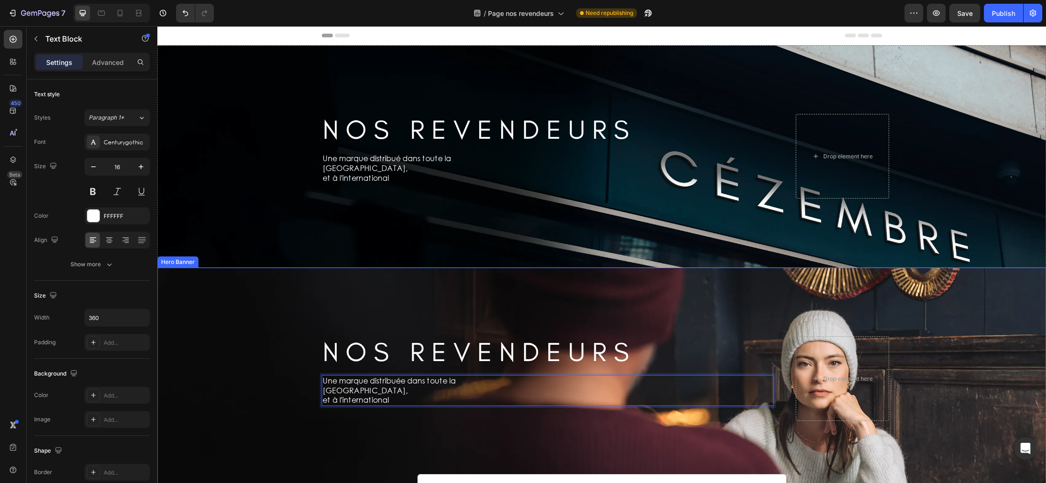
click at [192, 313] on div "Background Image" at bounding box center [601, 379] width 889 height 222
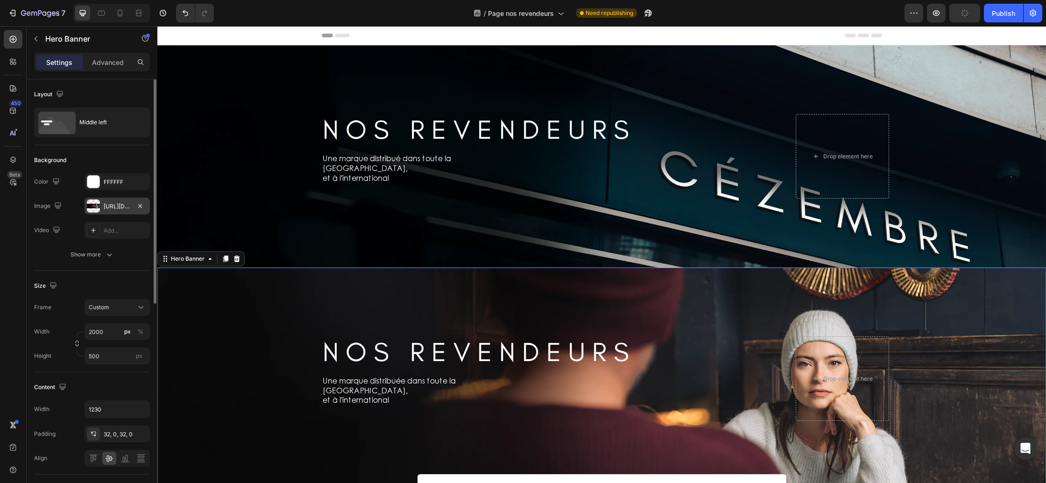
click at [108, 210] on div "[URL][DOMAIN_NAME]" at bounding box center [117, 206] width 65 height 17
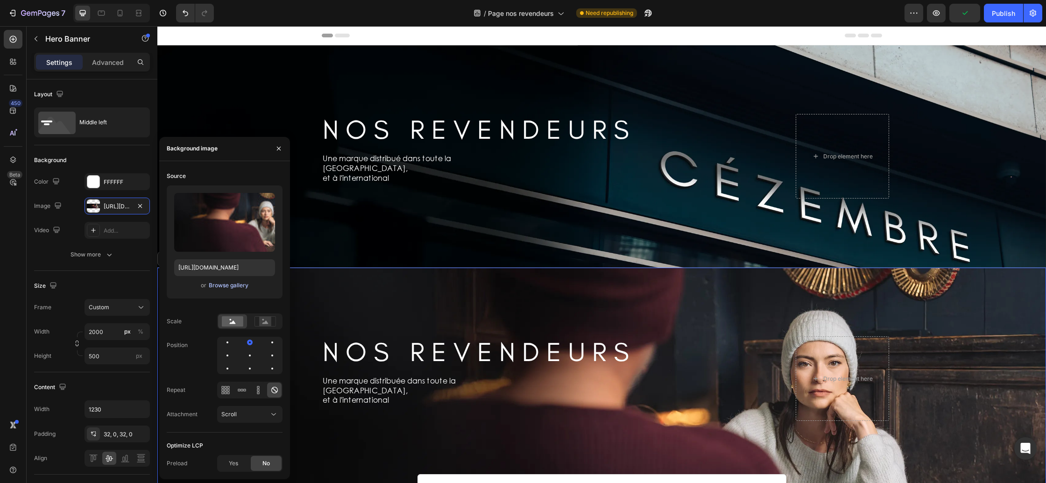
click at [222, 284] on div "Browse gallery" at bounding box center [229, 285] width 40 height 8
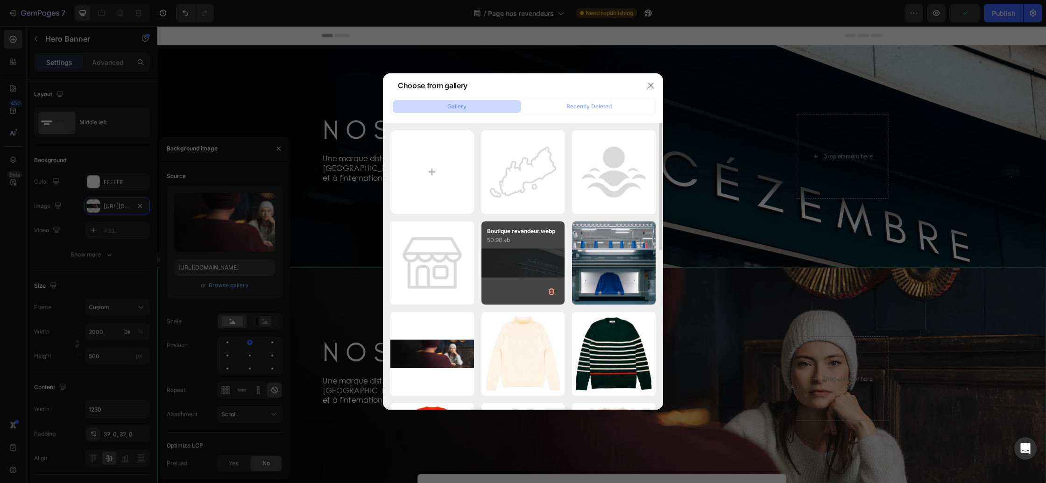
click at [516, 269] on div "Boutique revendeur.webp 50.98 kb" at bounding box center [523, 263] width 84 height 84
type input "[URL][DOMAIN_NAME]"
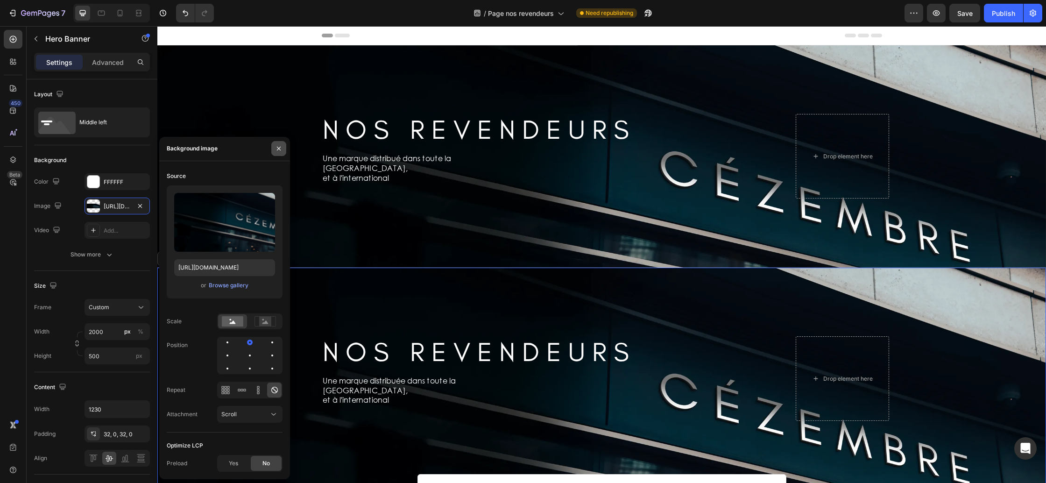
click at [281, 150] on icon "button" at bounding box center [278, 148] width 7 height 7
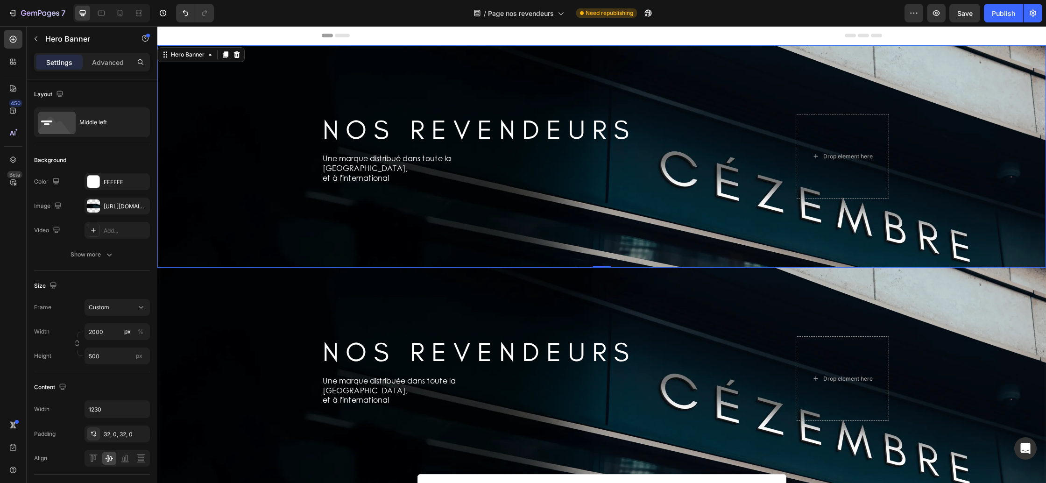
click at [216, 146] on div "Background Image" at bounding box center [601, 156] width 889 height 222
click at [240, 56] on icon at bounding box center [236, 54] width 7 height 7
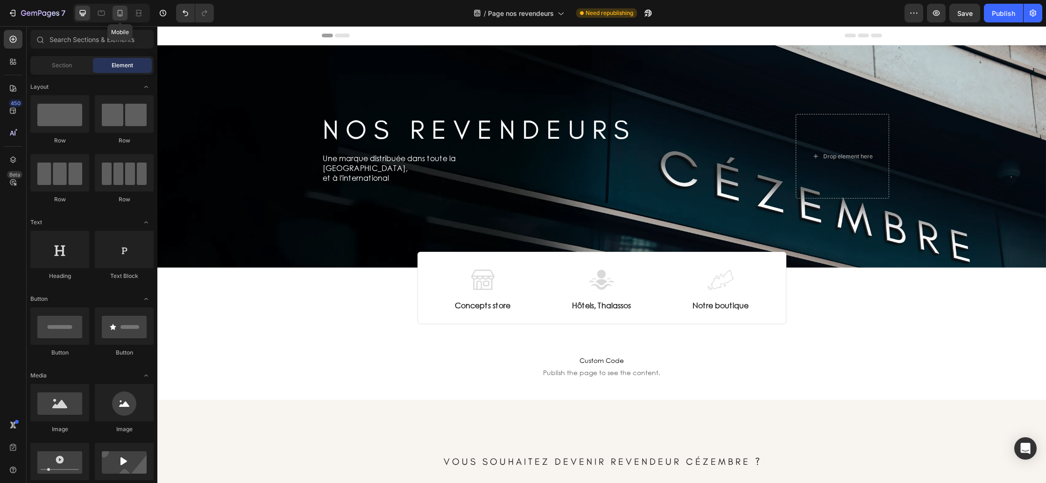
click at [120, 16] on icon at bounding box center [120, 13] width 5 height 7
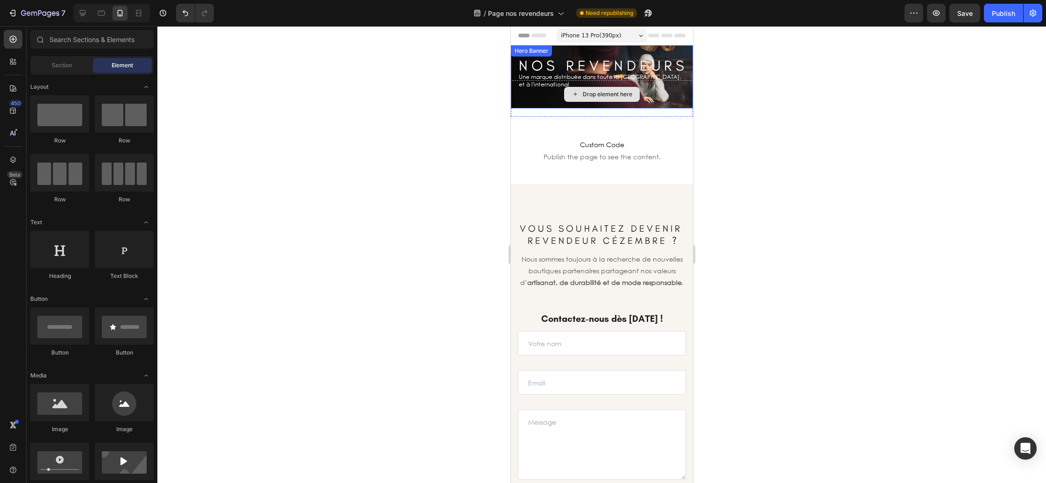
click at [516, 99] on div "Drop element here" at bounding box center [601, 94] width 182 height 28
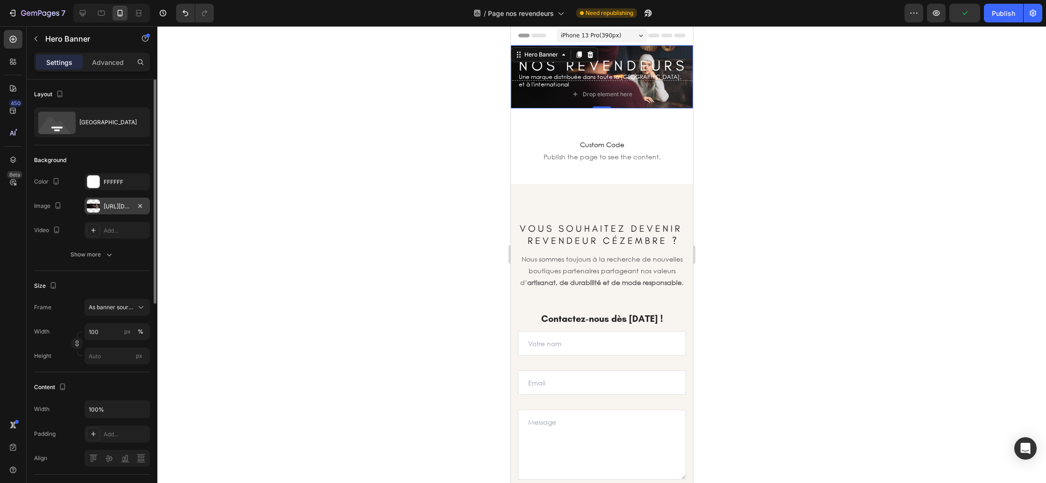
click at [117, 207] on div "[URL][DOMAIN_NAME]" at bounding box center [117, 206] width 27 height 8
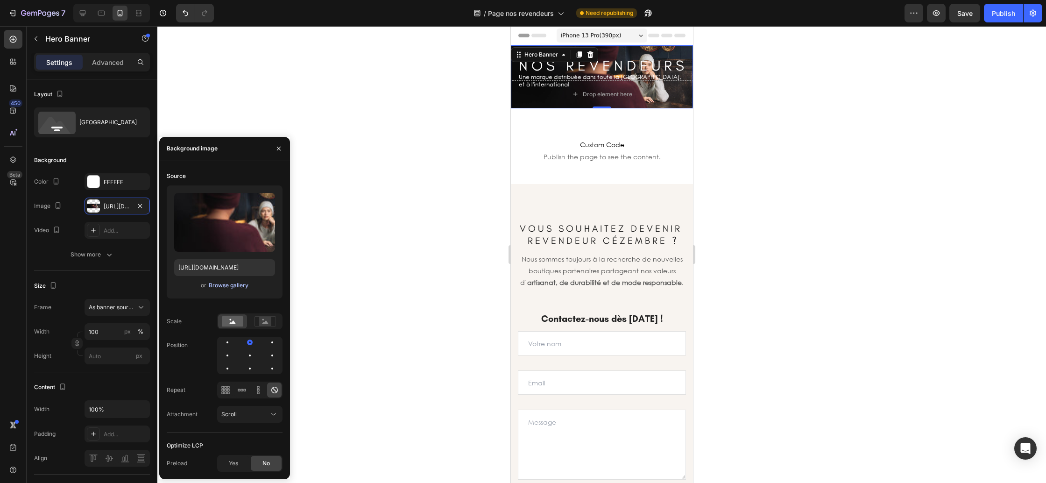
click at [229, 287] on div "Browse gallery" at bounding box center [229, 285] width 40 height 8
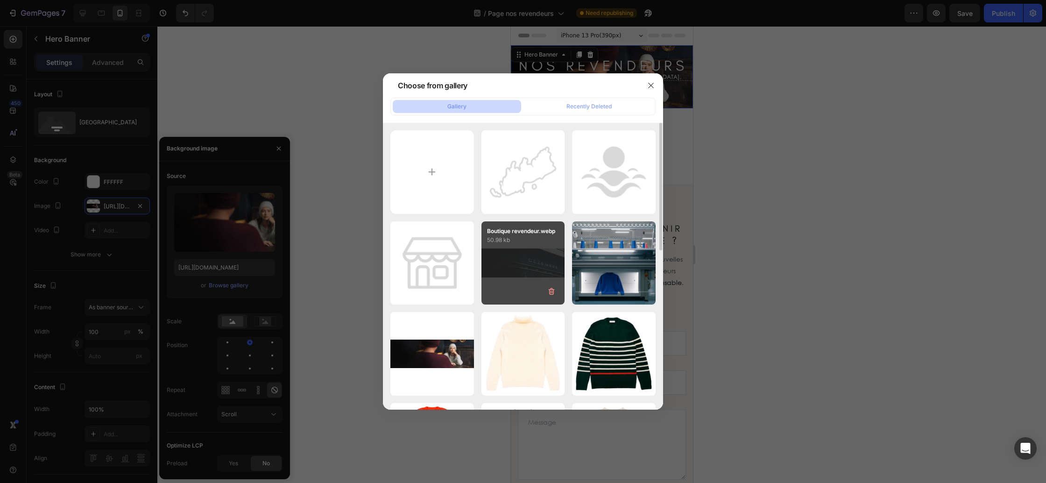
click at [524, 268] on div "Boutique revendeur.webp 50.98 kb" at bounding box center [523, 263] width 84 height 84
type input "[URL][DOMAIN_NAME]"
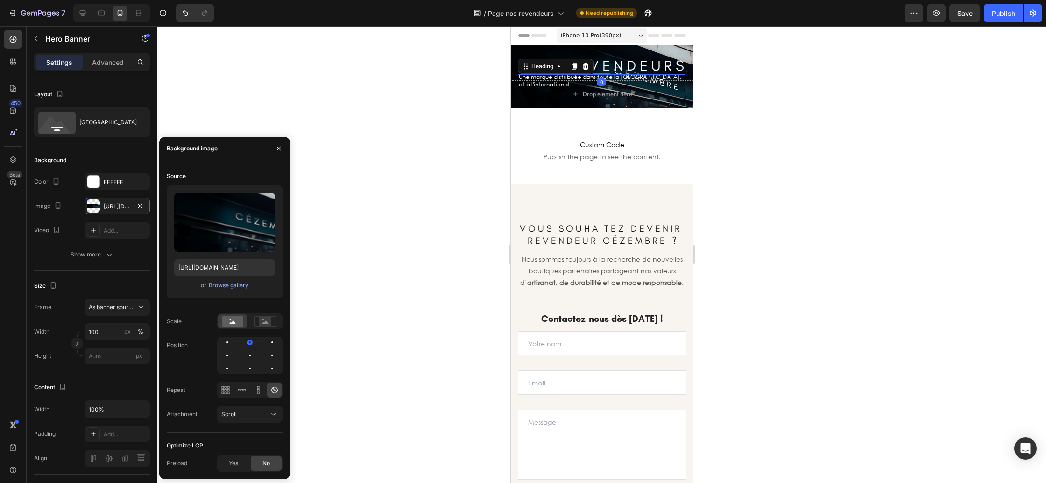
click at [622, 58] on p "N O S R E V E N D E U R S" at bounding box center [600, 66] width 165 height 16
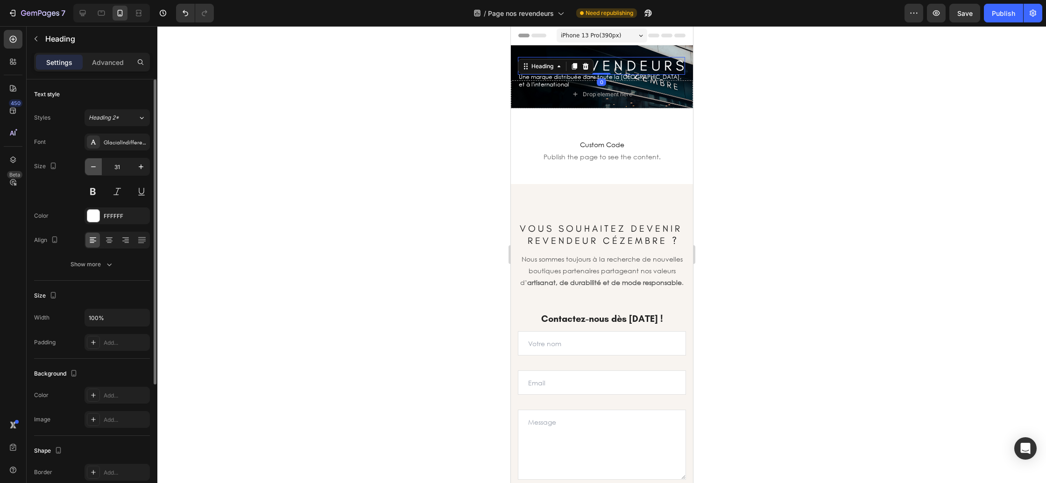
click at [94, 165] on icon "button" at bounding box center [93, 166] width 9 height 9
type input "30"
click at [468, 237] on div at bounding box center [601, 254] width 889 height 457
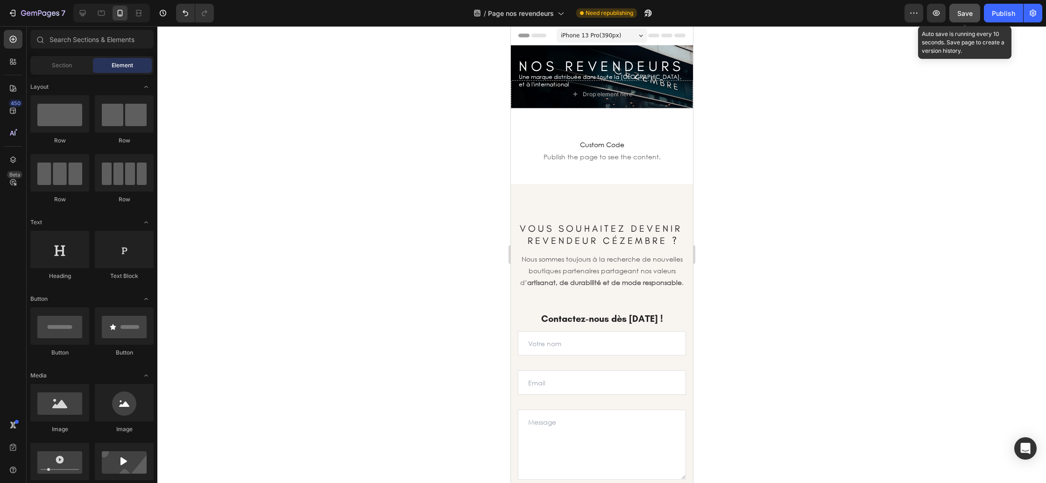
click at [969, 13] on span "Save" at bounding box center [964, 13] width 15 height 8
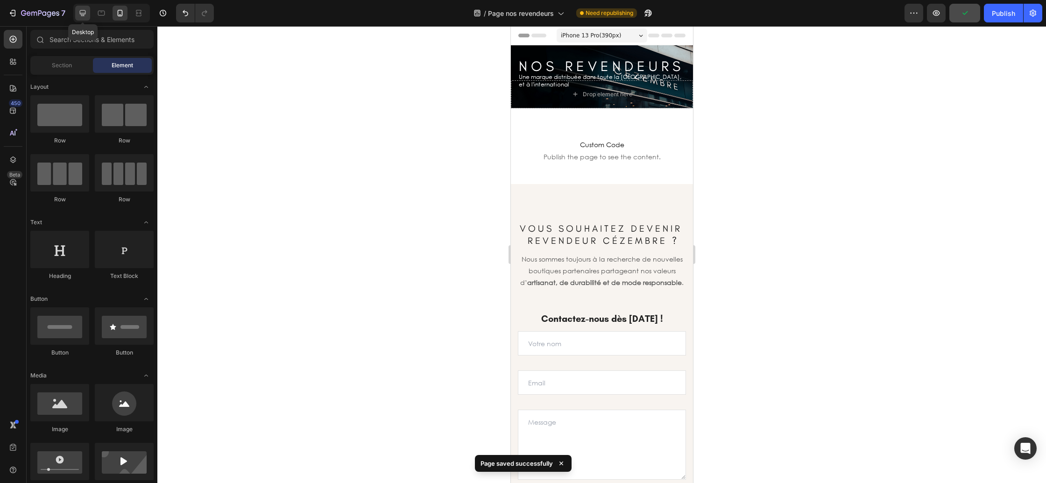
click at [87, 12] on icon at bounding box center [82, 12] width 9 height 9
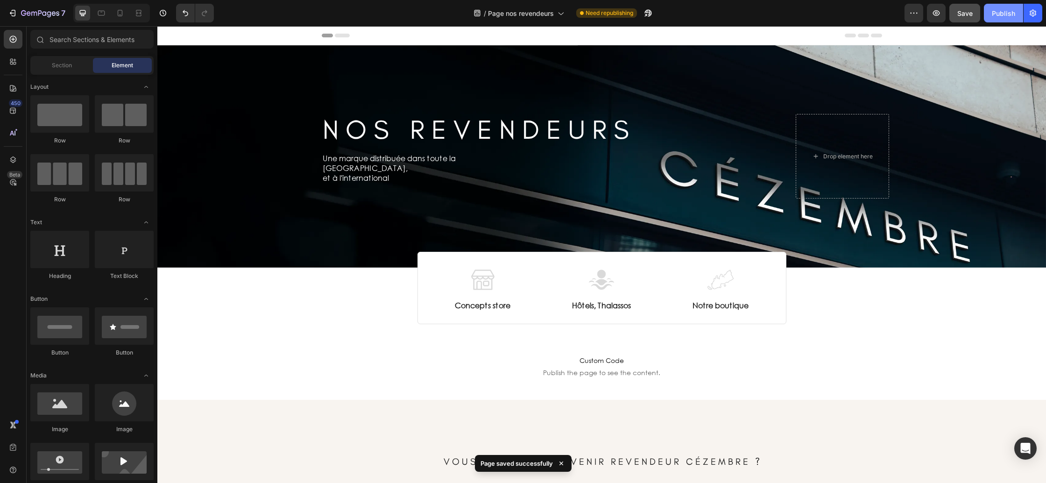
click at [1003, 15] on div "Publish" at bounding box center [1003, 13] width 23 height 10
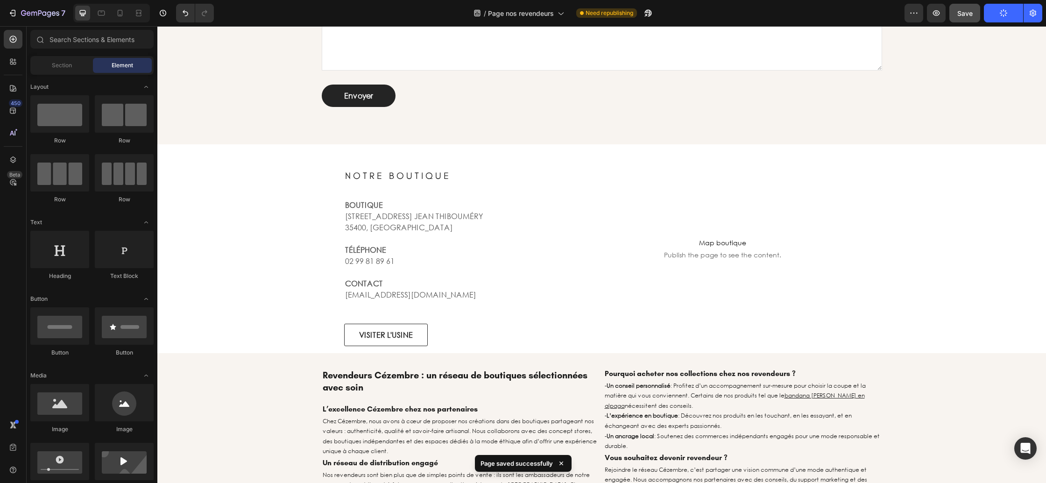
scroll to position [761, 0]
